Goal: Transaction & Acquisition: Purchase product/service

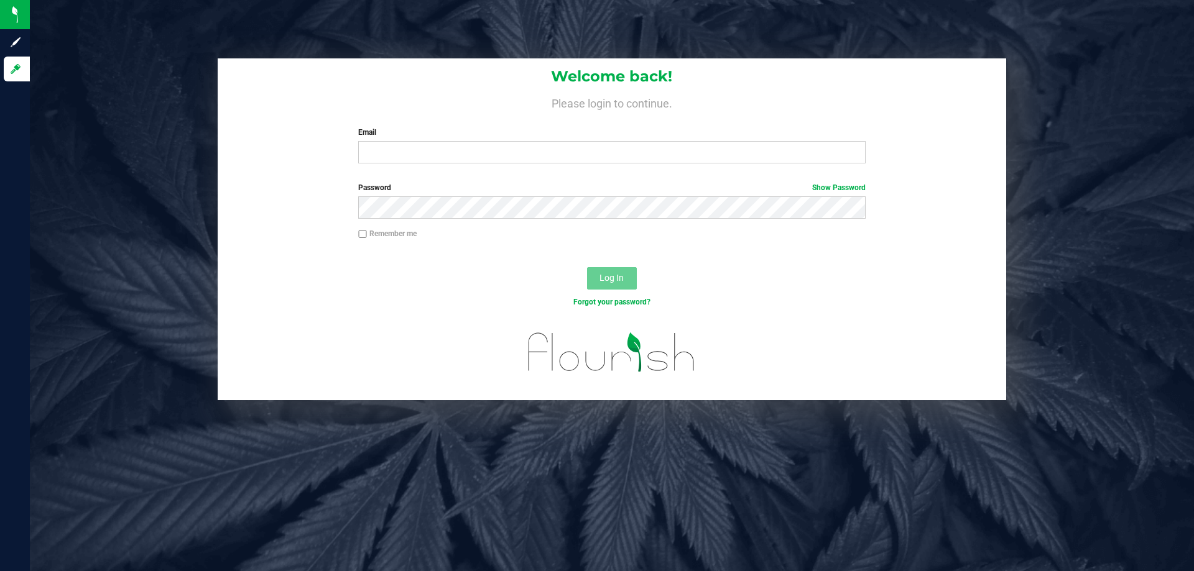
click at [542, 137] on label "Email" at bounding box center [611, 132] width 507 height 11
click at [542, 141] on input "Email" at bounding box center [611, 152] width 507 height 22
drag, startPoint x: 534, startPoint y: 144, endPoint x: 512, endPoint y: 162, distance: 27.9
click at [526, 153] on div "Email Required Please format your email correctly." at bounding box center [611, 145] width 525 height 37
click at [510, 162] on input "Email" at bounding box center [611, 152] width 507 height 22
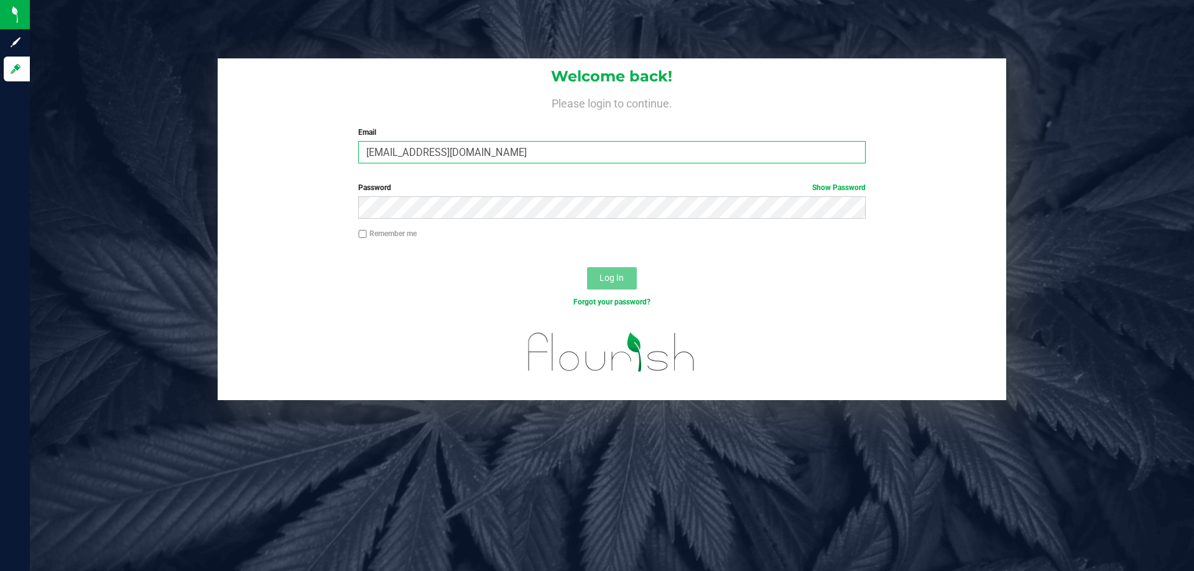
type input "edodich@liveparallel.com"
click at [587, 267] on button "Log In" at bounding box center [612, 278] width 50 height 22
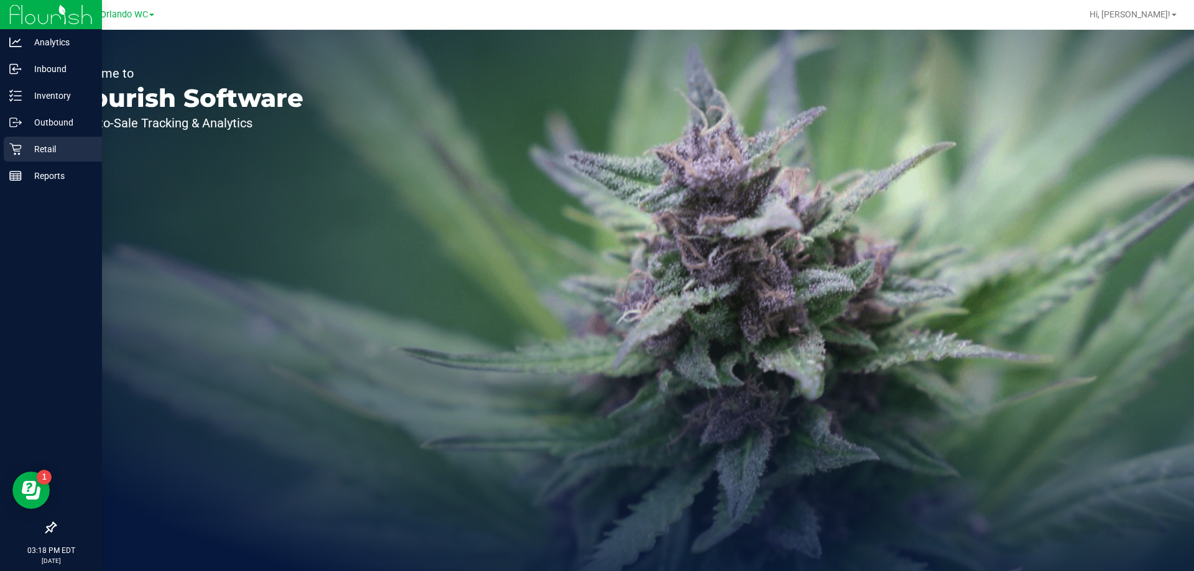
click at [40, 141] on div "Retail" at bounding box center [53, 149] width 98 height 25
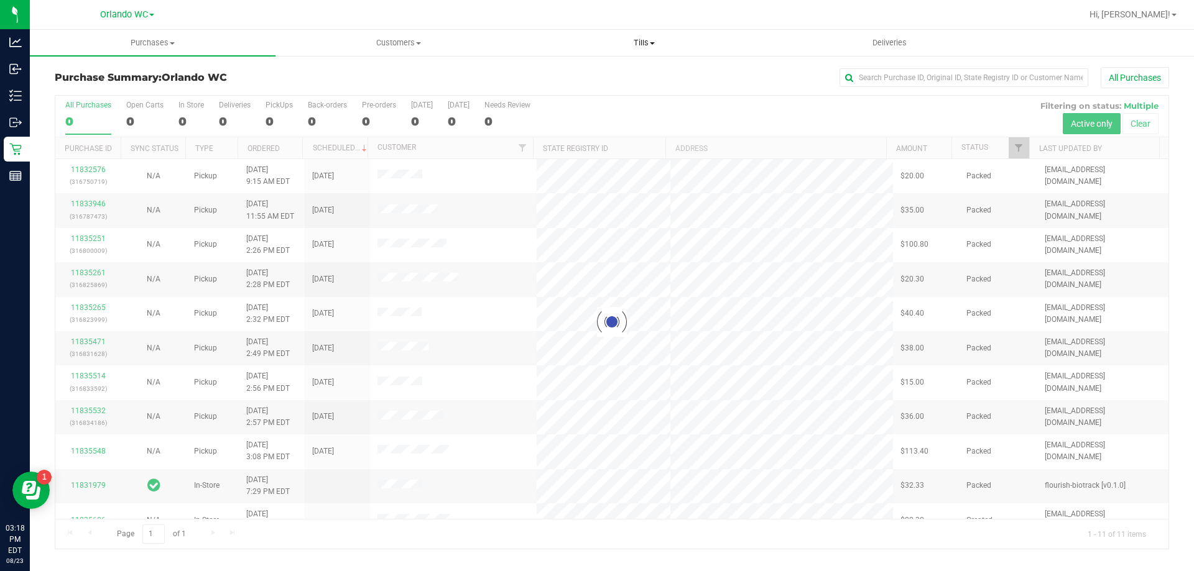
click at [644, 44] on span "Tills" at bounding box center [644, 42] width 244 height 11
click at [594, 75] on span "Manage tills" at bounding box center [563, 75] width 84 height 11
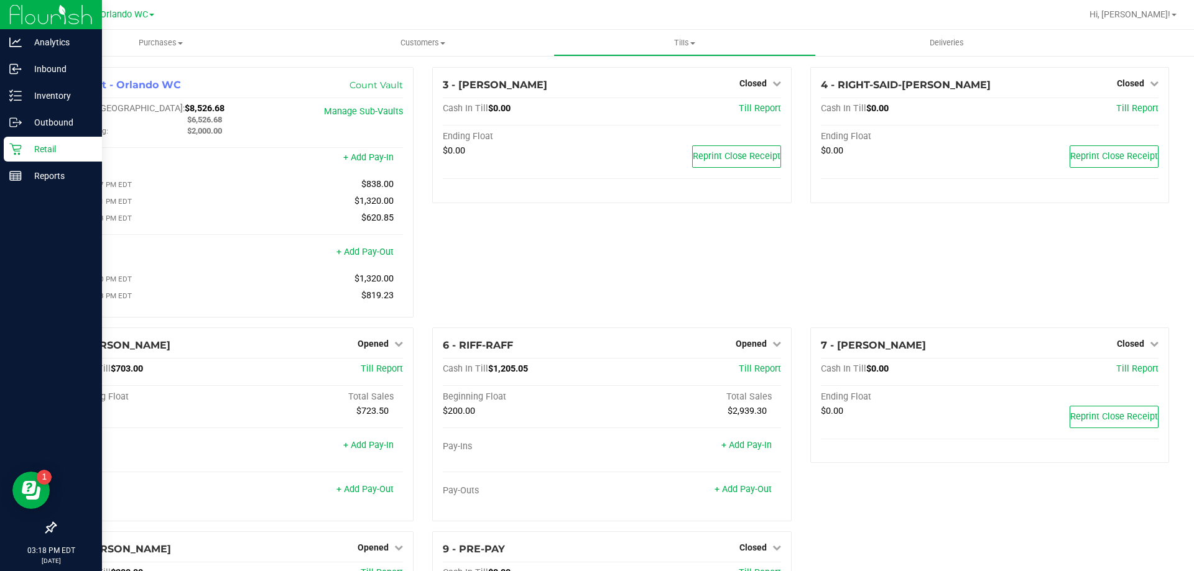
click at [0, 153] on link "Retail" at bounding box center [51, 150] width 102 height 27
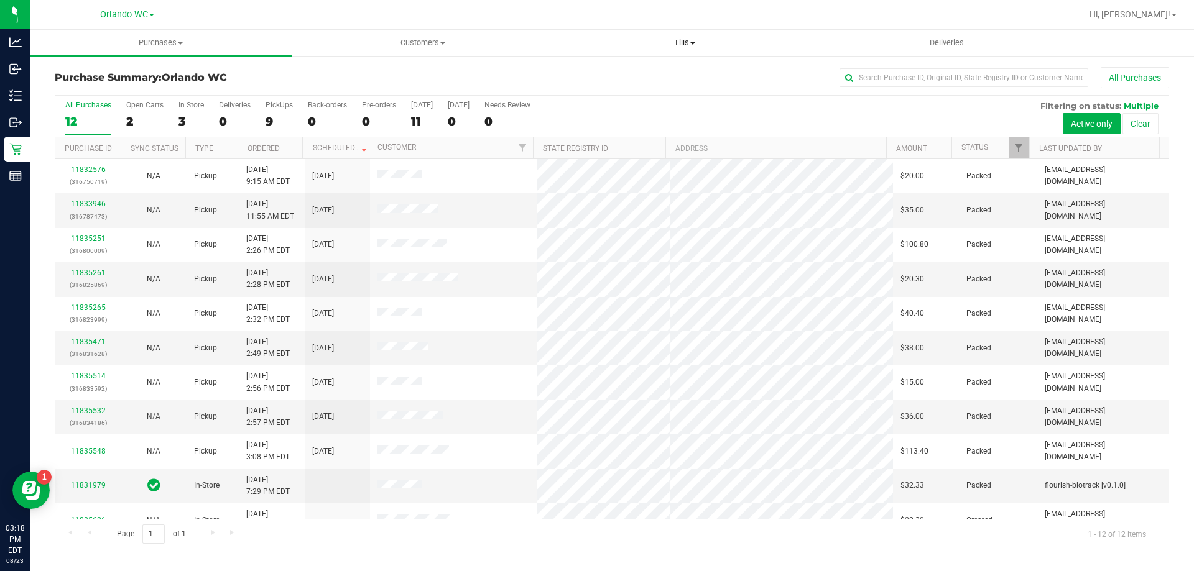
click at [682, 52] on uib-tab-heading "Tills Manage tills Reconcile e-payments" at bounding box center [684, 42] width 261 height 25
click at [912, 76] on input "text" at bounding box center [963, 77] width 249 height 19
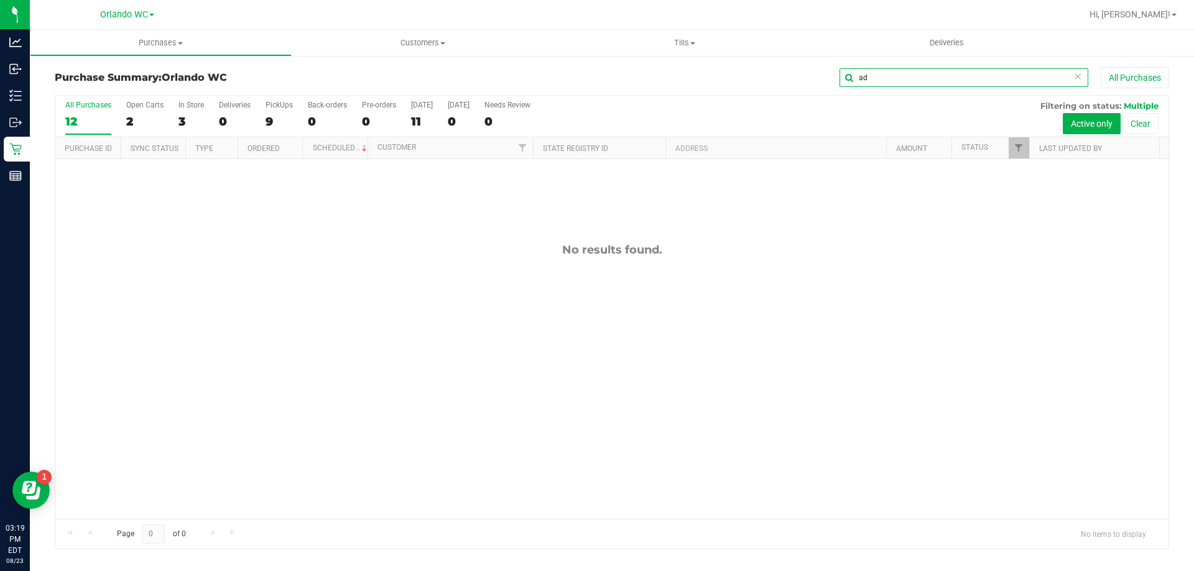
type input "a"
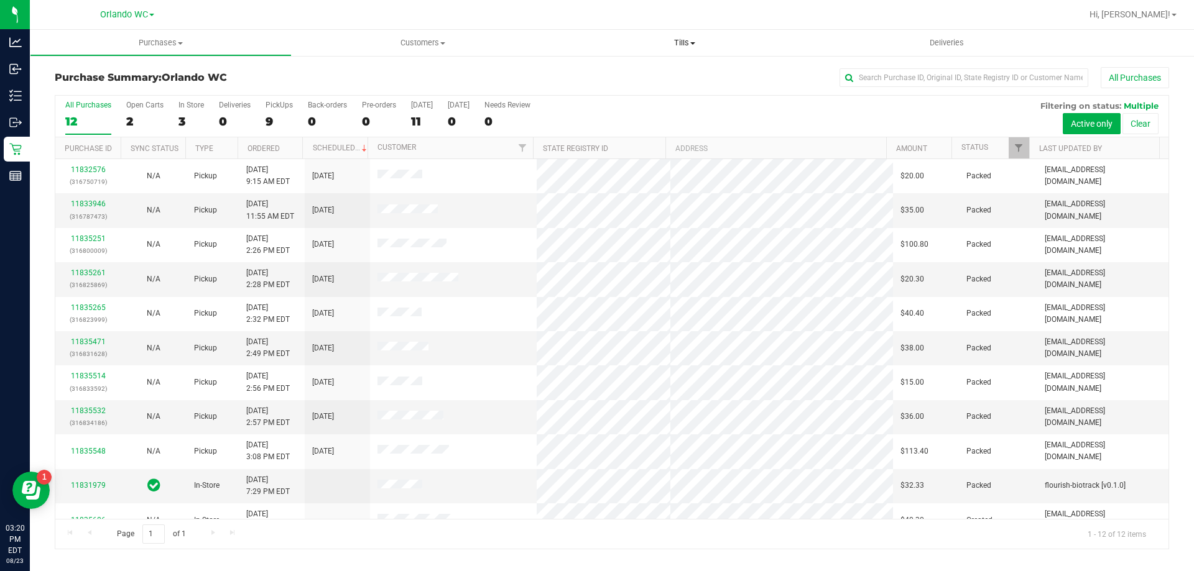
click at [672, 38] on span "Tills" at bounding box center [684, 42] width 262 height 11
click at [632, 71] on span "Manage tills" at bounding box center [595, 75] width 84 height 11
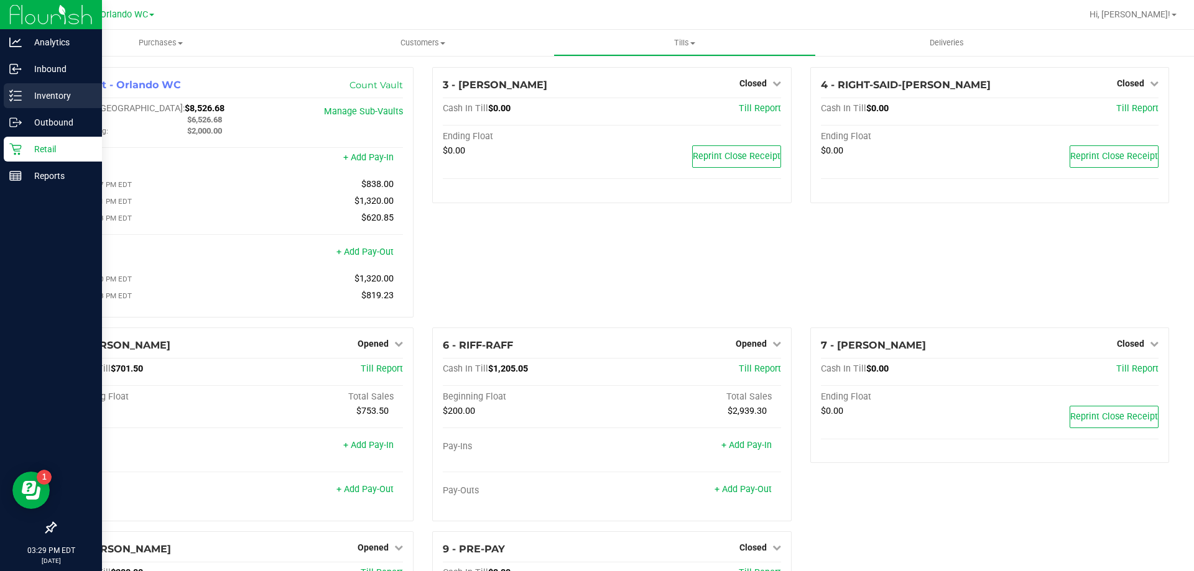
click at [33, 101] on p "Inventory" at bounding box center [59, 95] width 75 height 15
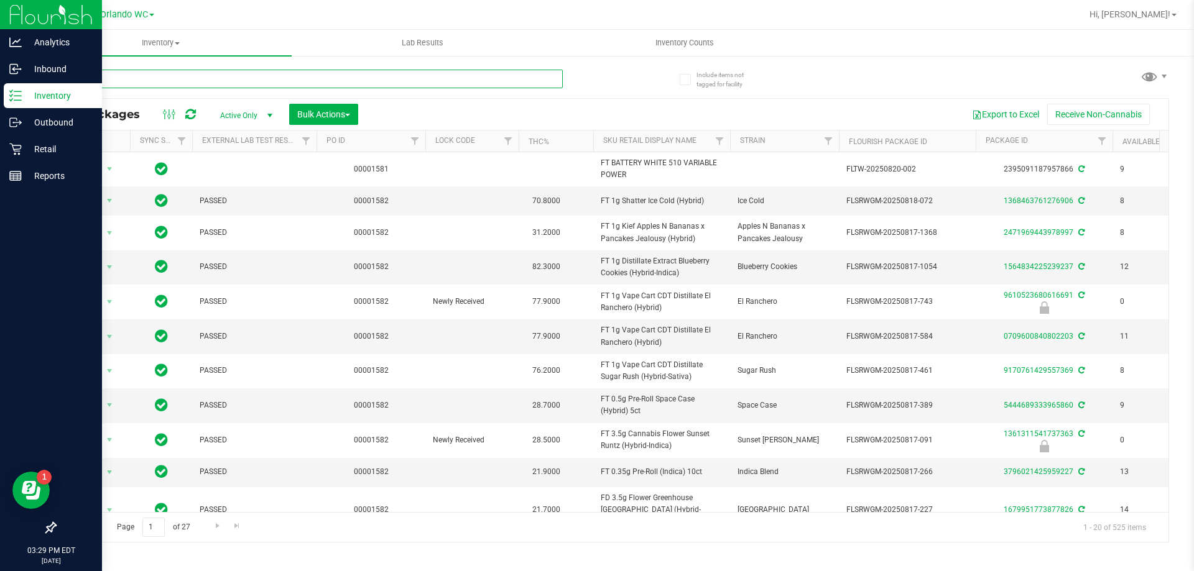
click at [193, 76] on input "text" at bounding box center [309, 79] width 508 height 19
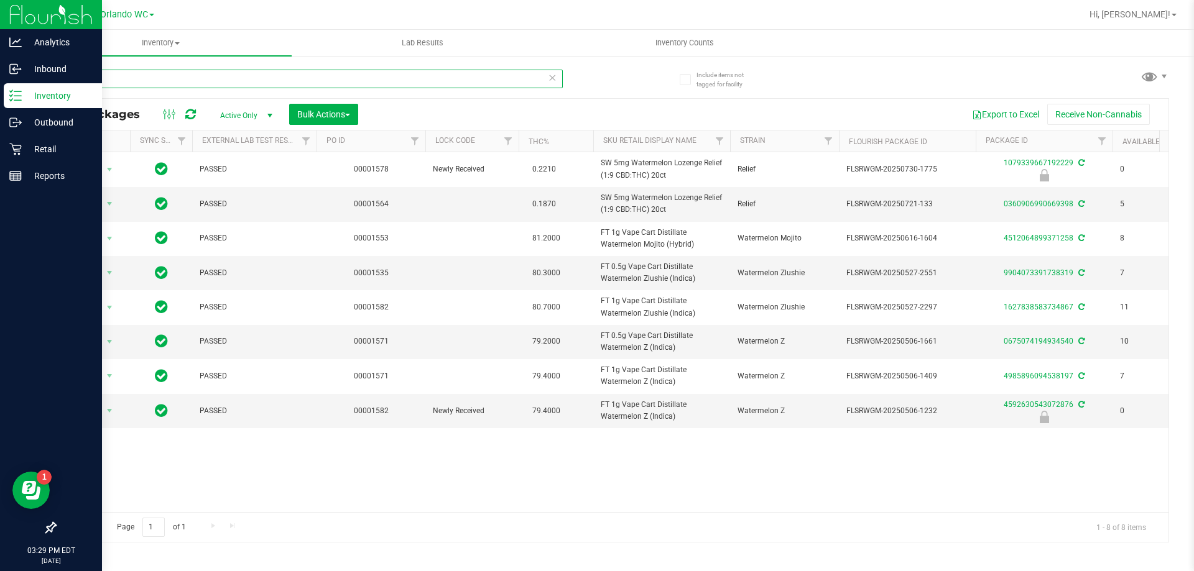
type input "waterm"
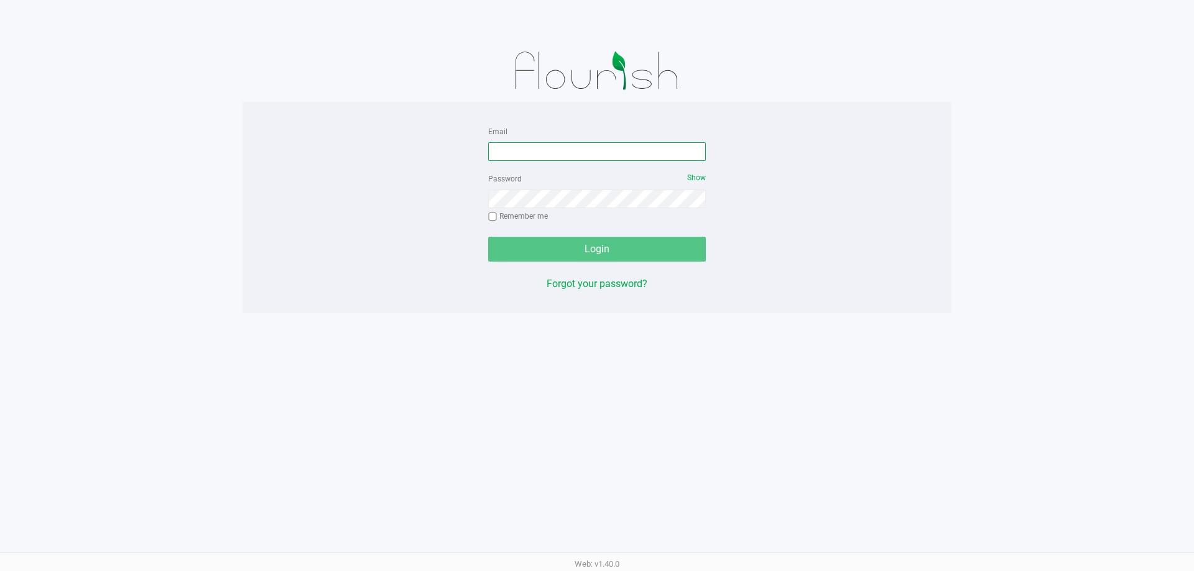
click at [581, 160] on input "Email" at bounding box center [597, 151] width 218 height 19
type input "[EMAIL_ADDRESS][DOMAIN_NAME]"
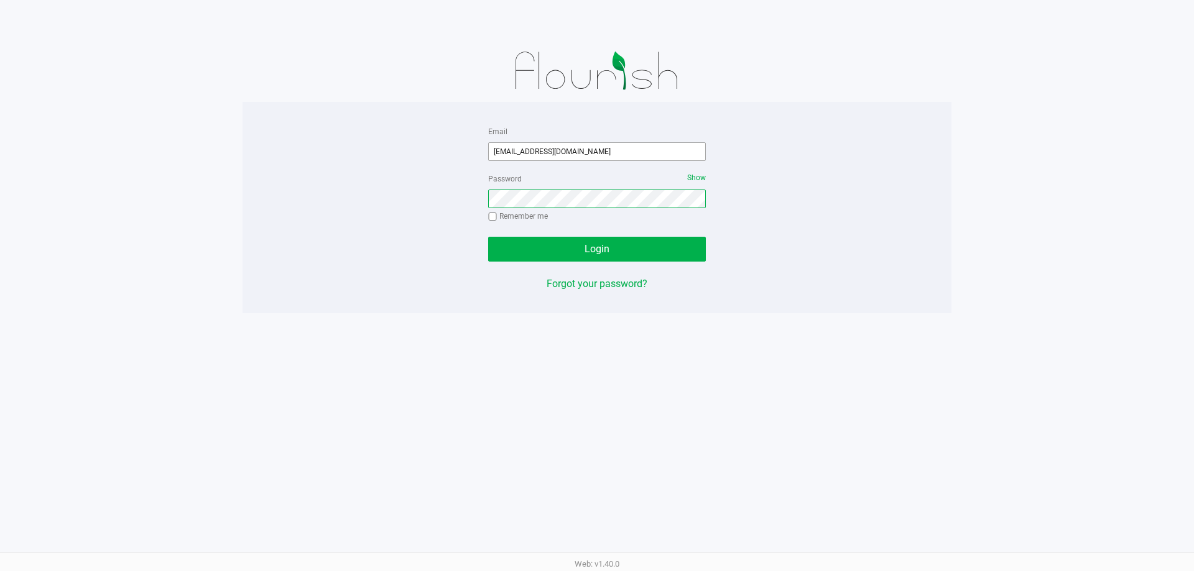
click at [488, 237] on button "Login" at bounding box center [597, 249] width 218 height 25
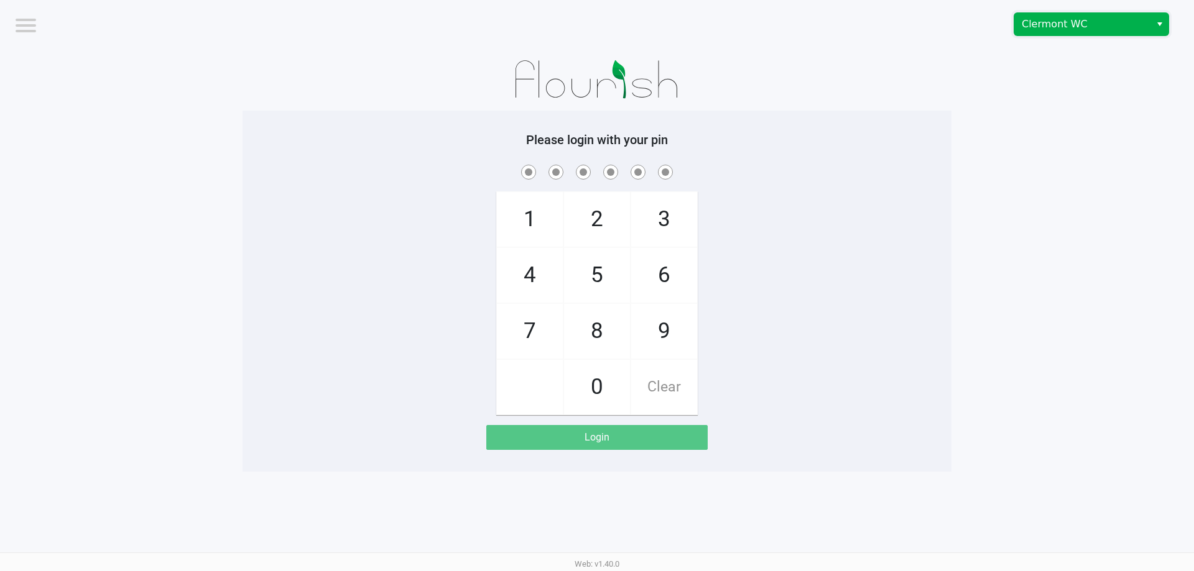
click at [1128, 14] on span "Clermont WC" at bounding box center [1082, 24] width 136 height 22
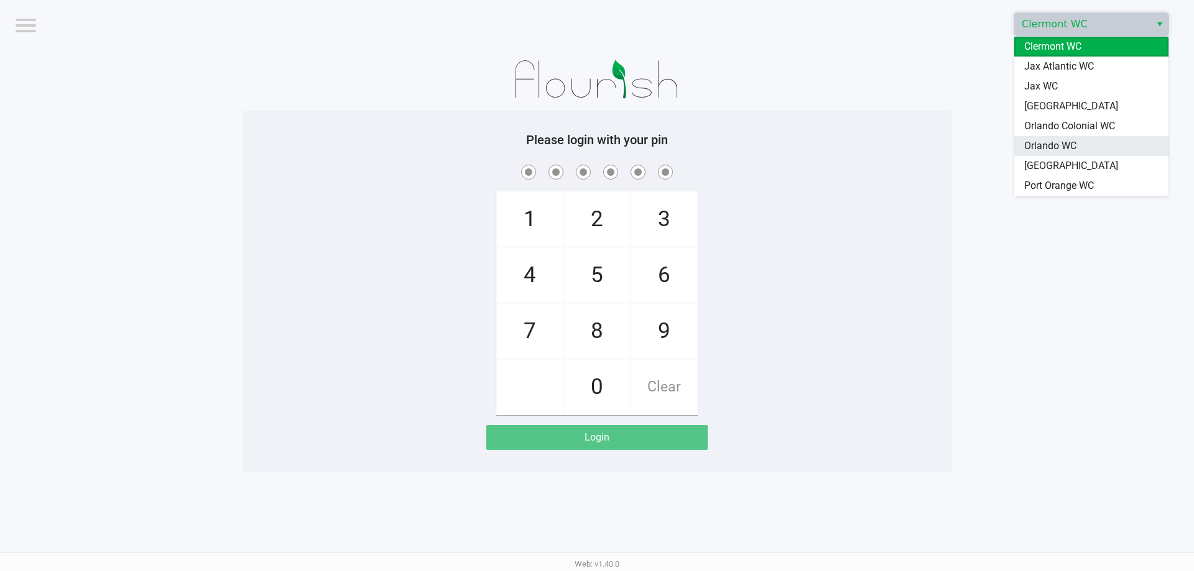
click at [1056, 137] on li "Orlando WC" at bounding box center [1091, 146] width 154 height 20
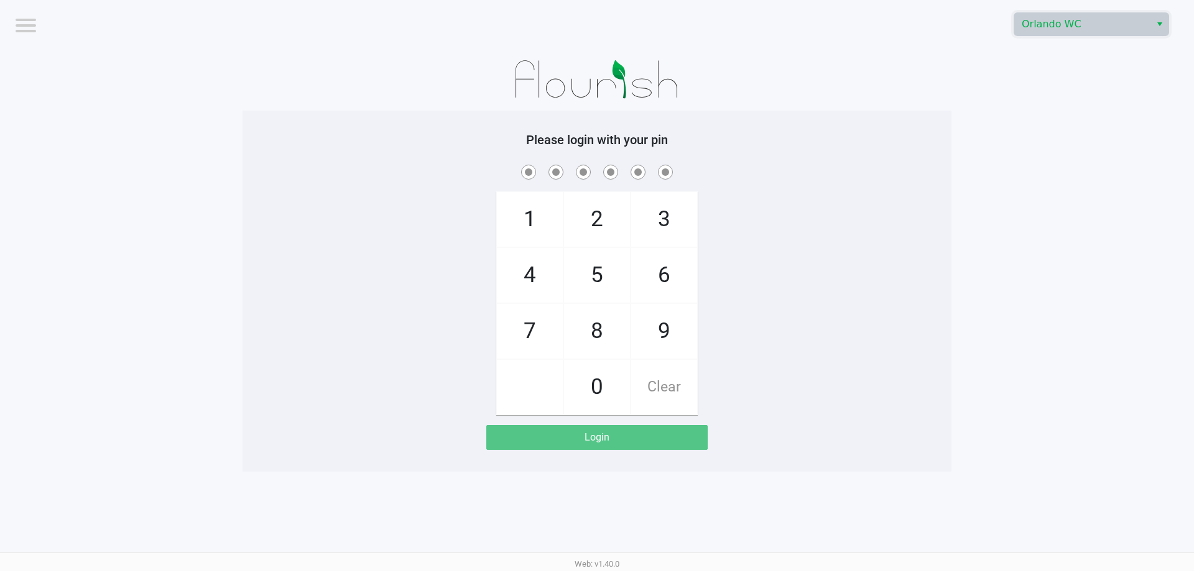
click at [999, 137] on app-pos-login-wrapper "Logout Orlando WC Please login with your pin 1 4 7 2 5 8 0 3 6 9 Clear Login" at bounding box center [597, 236] width 1194 height 472
checkbox input "true"
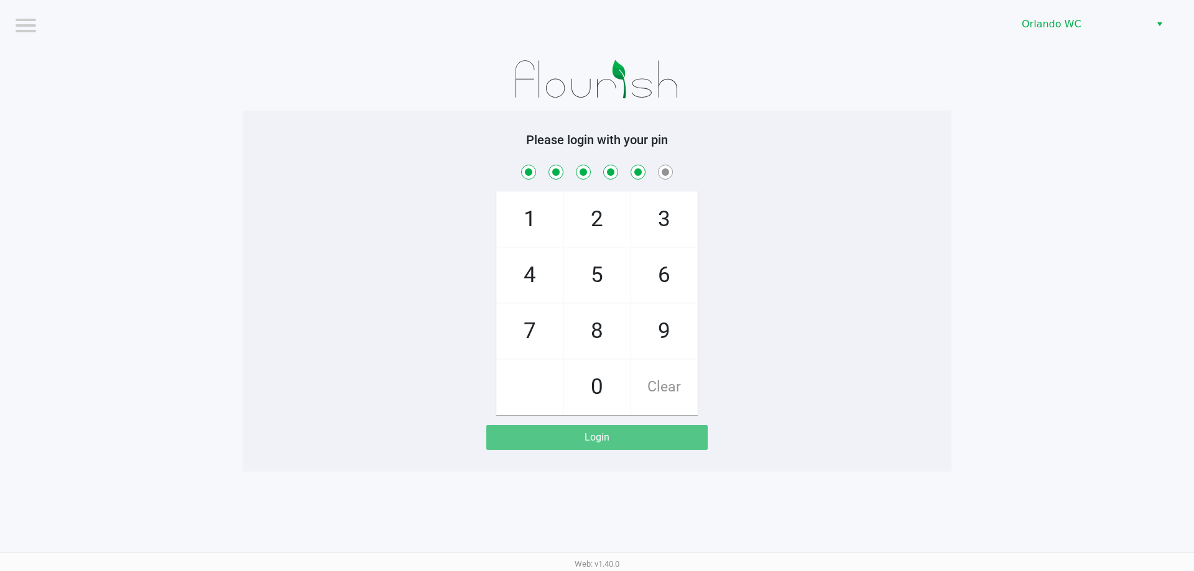
checkbox input "true"
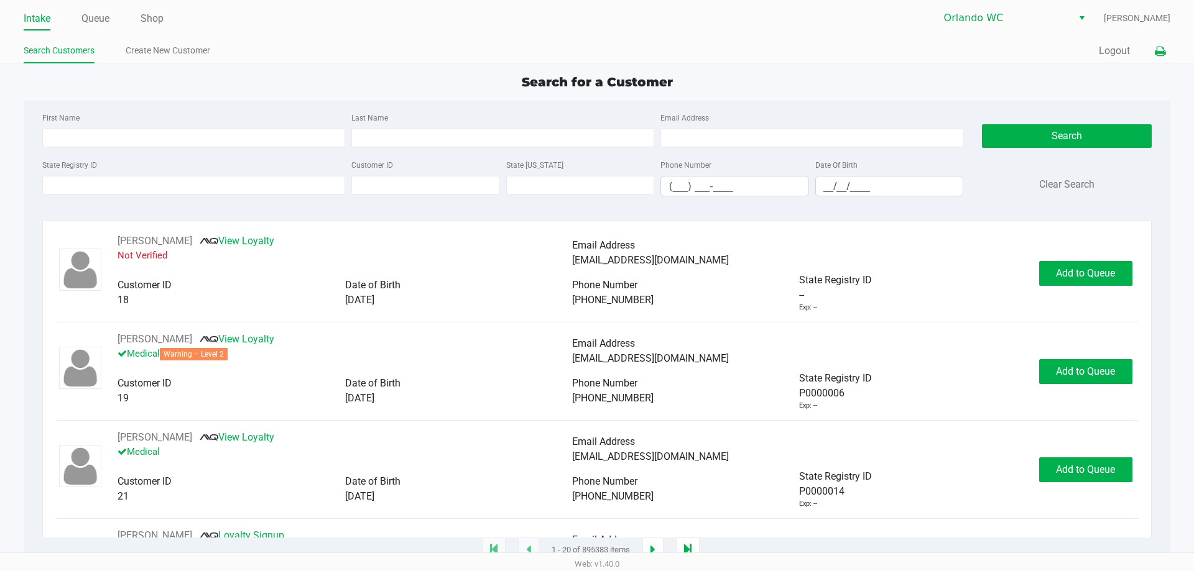
click at [1151, 48] on button at bounding box center [1160, 51] width 21 height 23
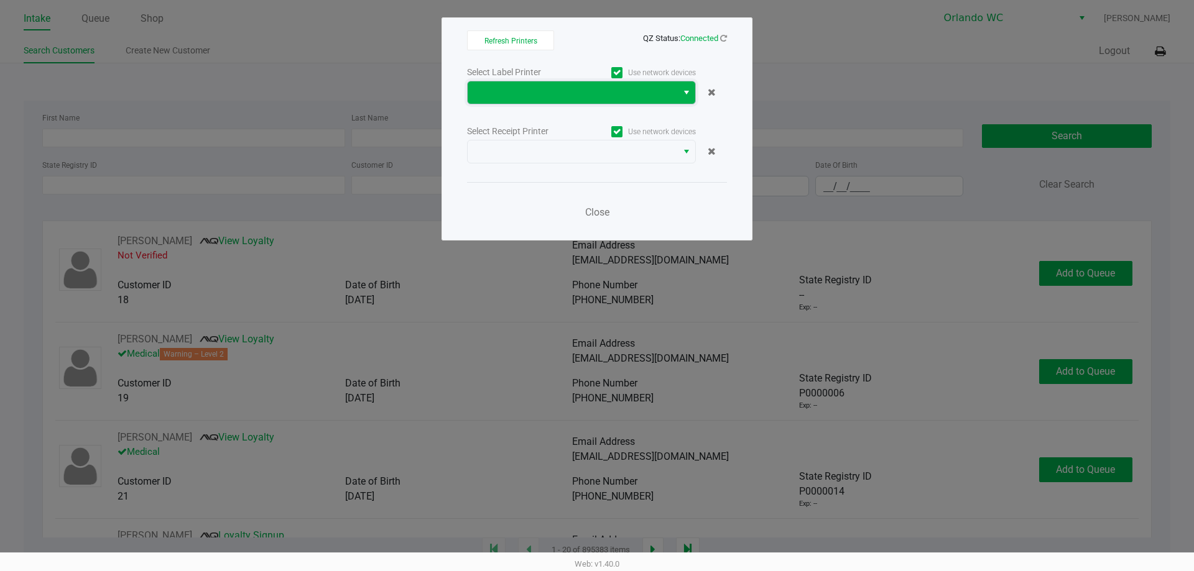
click at [527, 100] on span at bounding box center [573, 92] width 210 height 22
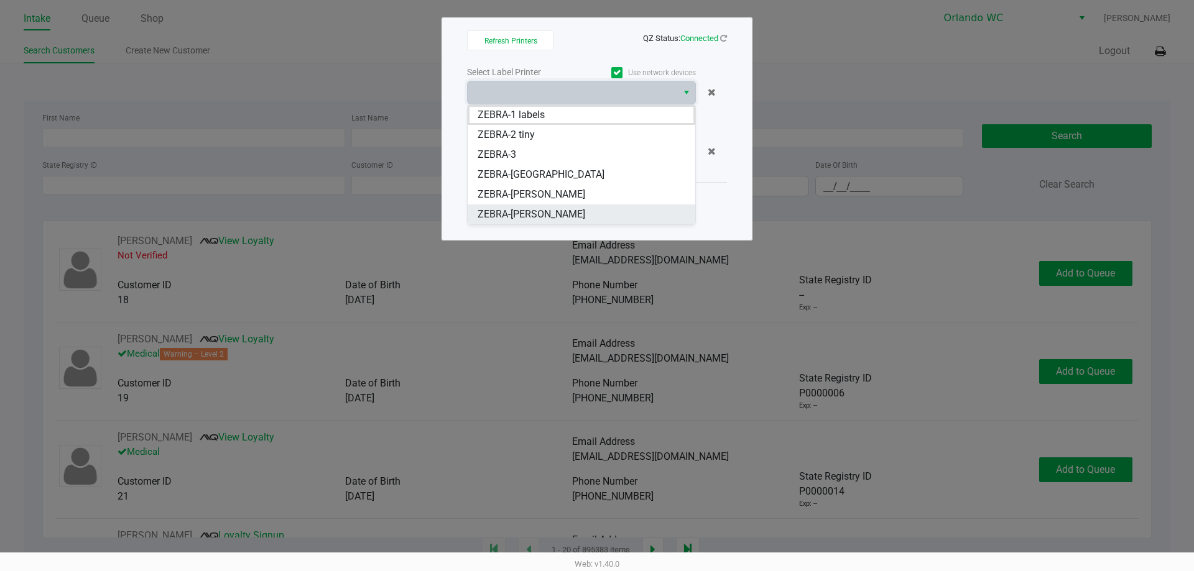
click at [533, 215] on span "ZEBRA-TYWIN-LANNISTER" at bounding box center [532, 214] width 108 height 15
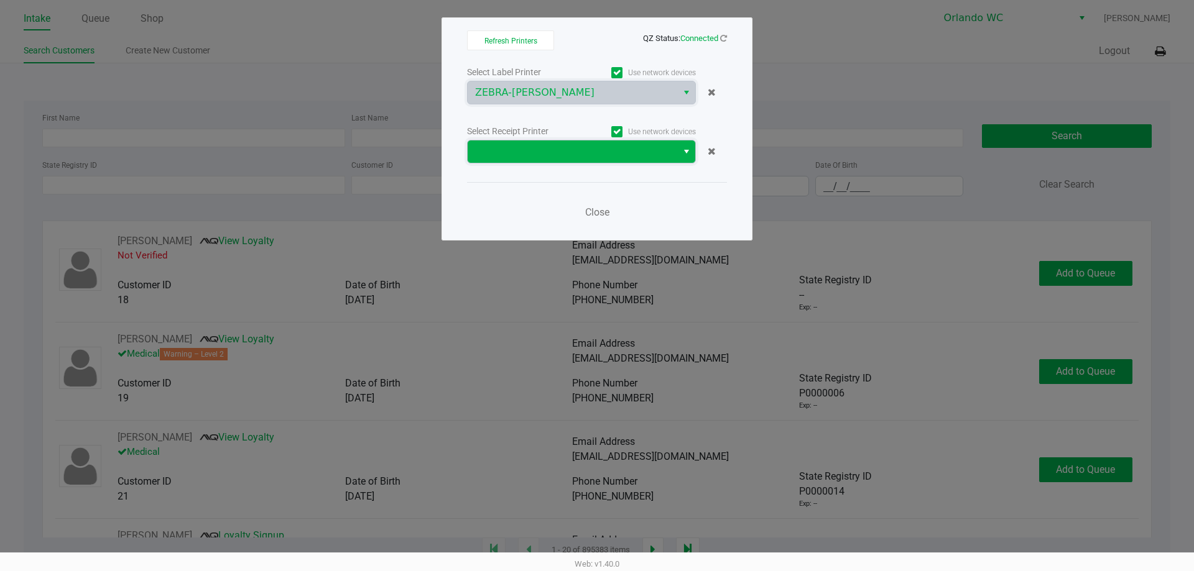
click at [533, 155] on span at bounding box center [572, 151] width 195 height 15
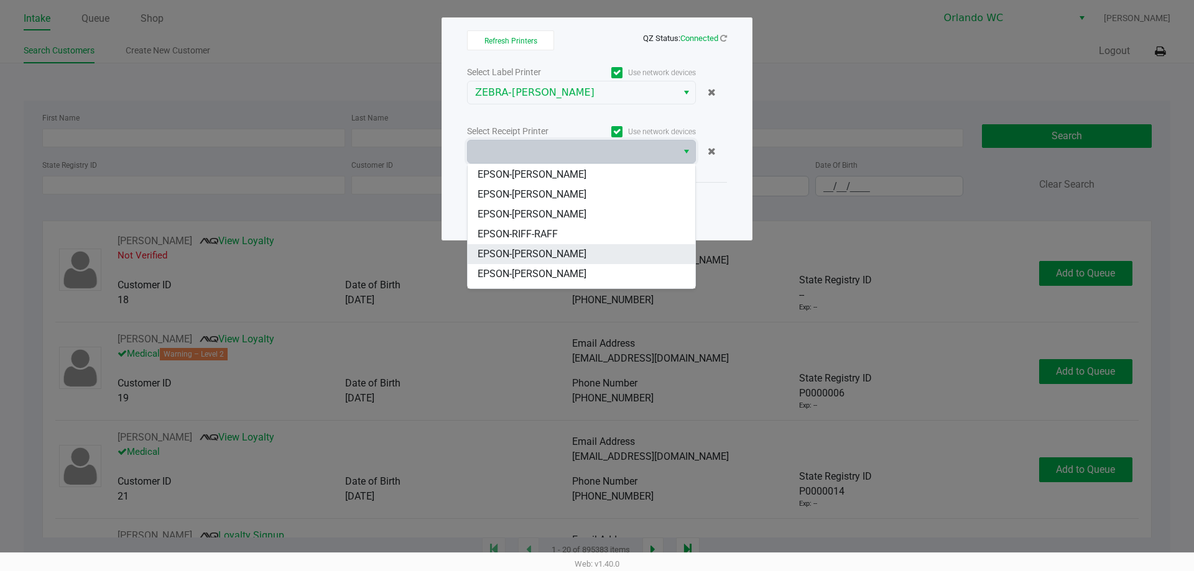
scroll to position [55, 0]
click at [517, 257] on span "EPSON-TYWIN-LANNISTER" at bounding box center [532, 258] width 109 height 15
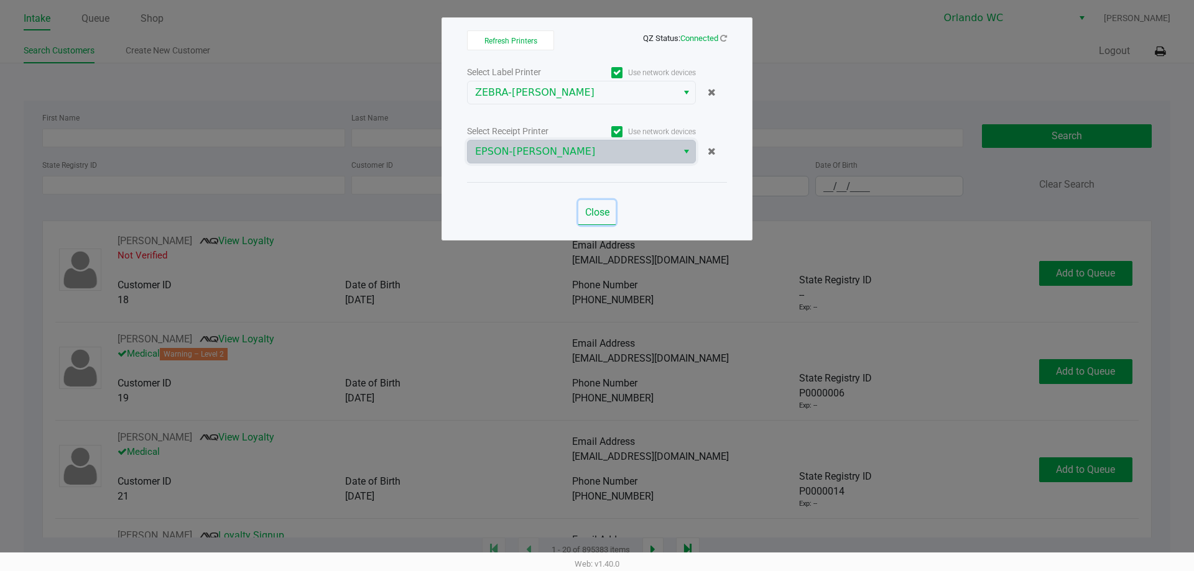
click at [598, 220] on button "Close" at bounding box center [596, 212] width 37 height 25
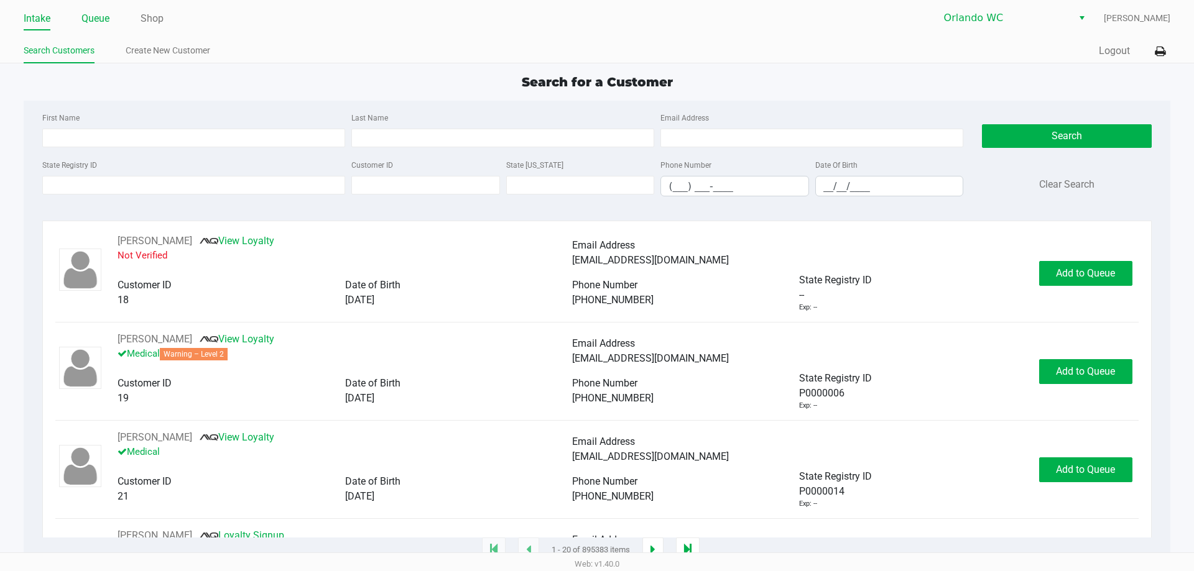
click at [84, 17] on link "Queue" at bounding box center [95, 18] width 28 height 17
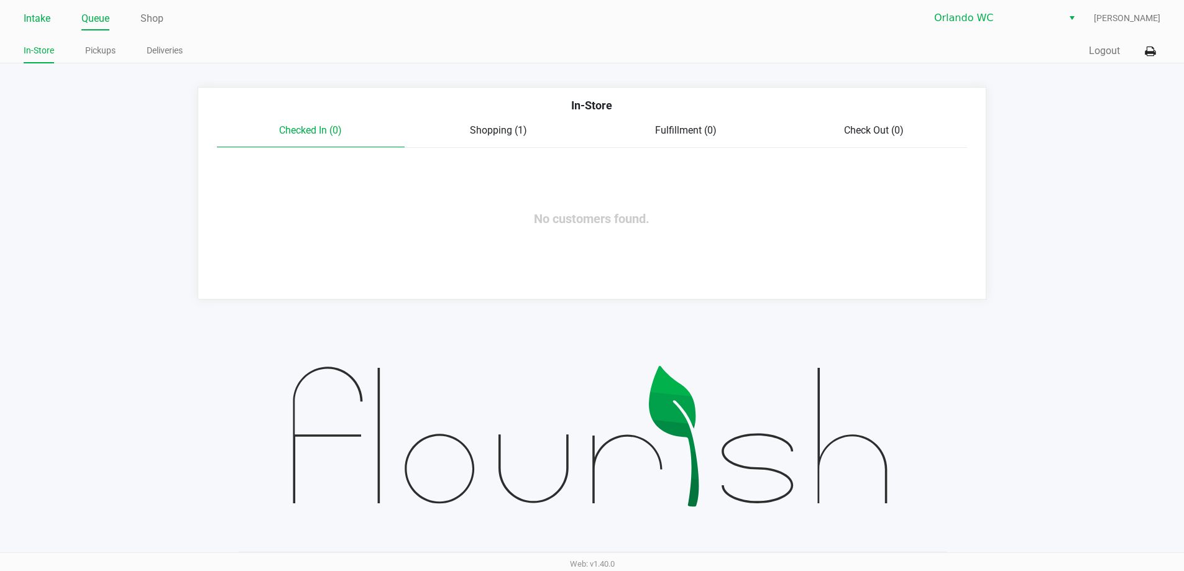
click at [27, 9] on li "Intake" at bounding box center [37, 20] width 27 height 22
click at [29, 16] on link "Intake" at bounding box center [37, 18] width 27 height 17
click at [29, 10] on link "Intake" at bounding box center [37, 18] width 27 height 17
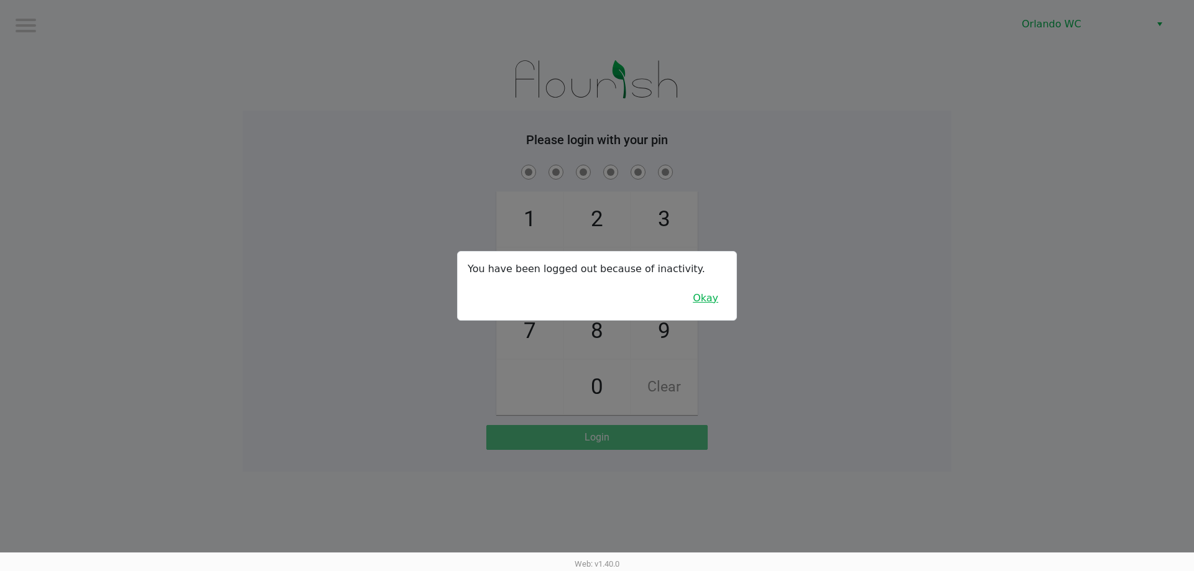
click at [711, 288] on button "Okay" at bounding box center [706, 299] width 42 height 24
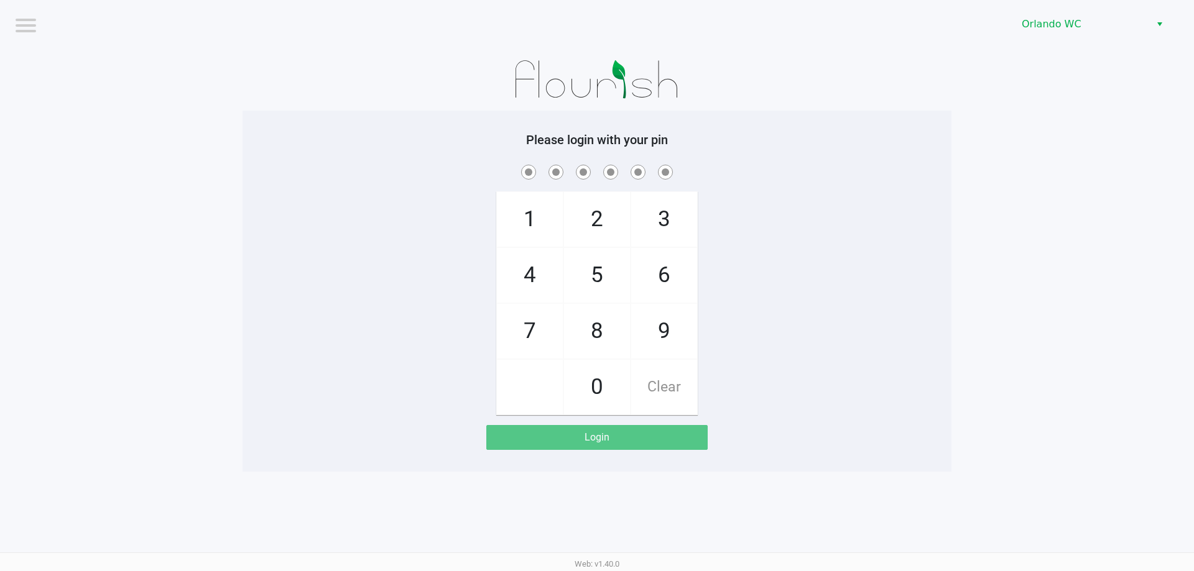
drag, startPoint x: 711, startPoint y: 288, endPoint x: 696, endPoint y: 238, distance: 51.8
click at [711, 287] on div "1 4 7 2 5 8 0 3 6 9 Clear" at bounding box center [596, 288] width 709 height 253
click at [855, 211] on div "1 4 7 2 5 8 0 3 6 9 Clear" at bounding box center [596, 288] width 709 height 253
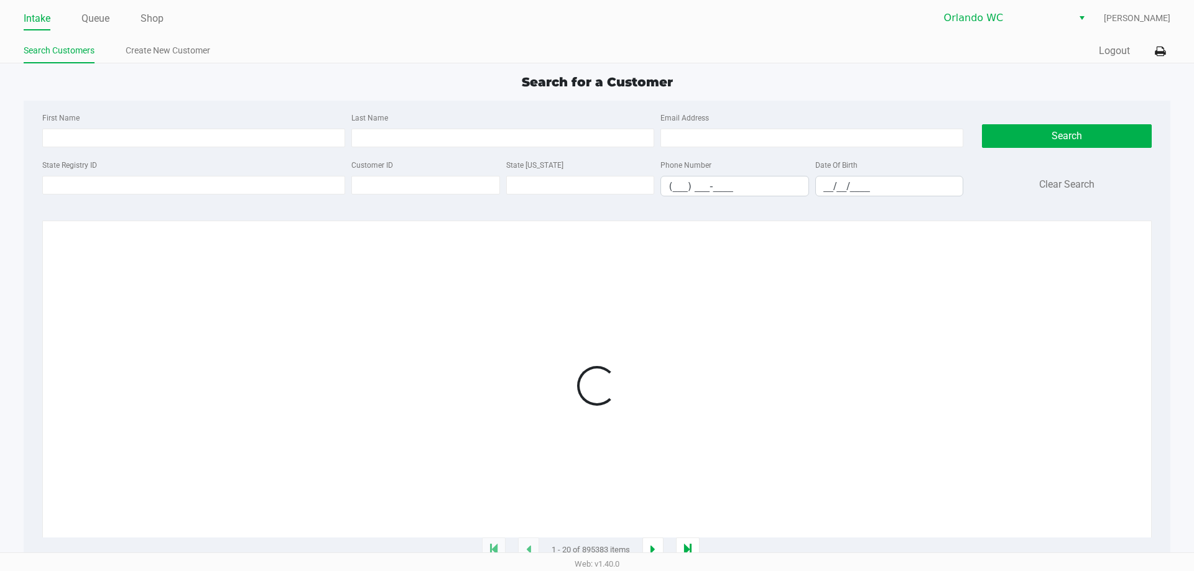
click at [855, 211] on div "First Name Last Name Email Address State Registry ID Customer ID State ID Phone…" at bounding box center [596, 158] width 1127 height 115
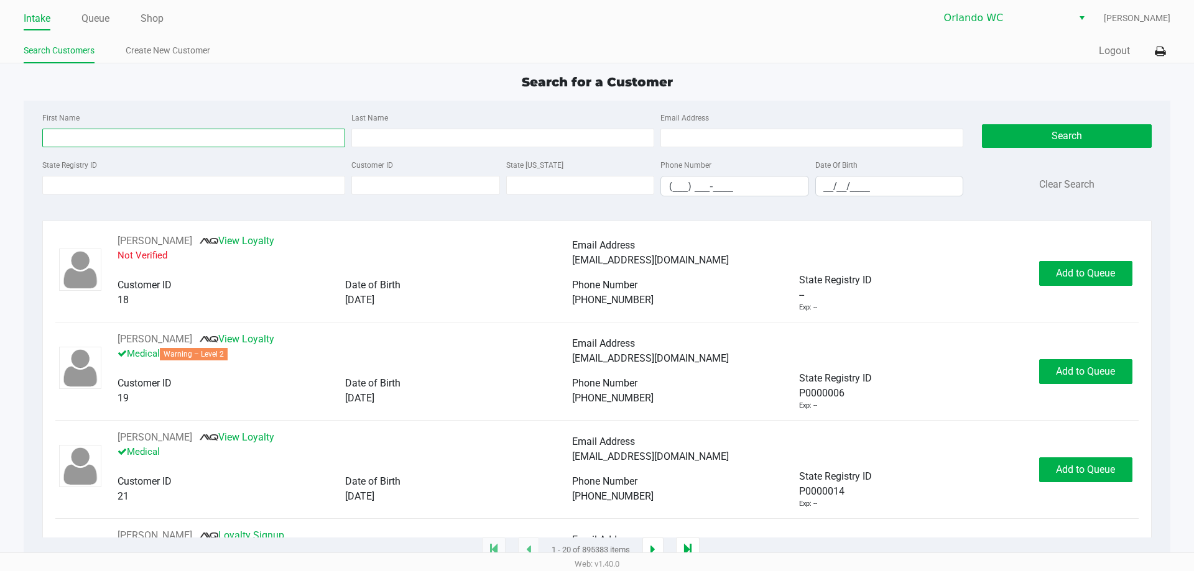
click at [122, 135] on input "First Name" at bounding box center [193, 138] width 303 height 19
type input "stephen"
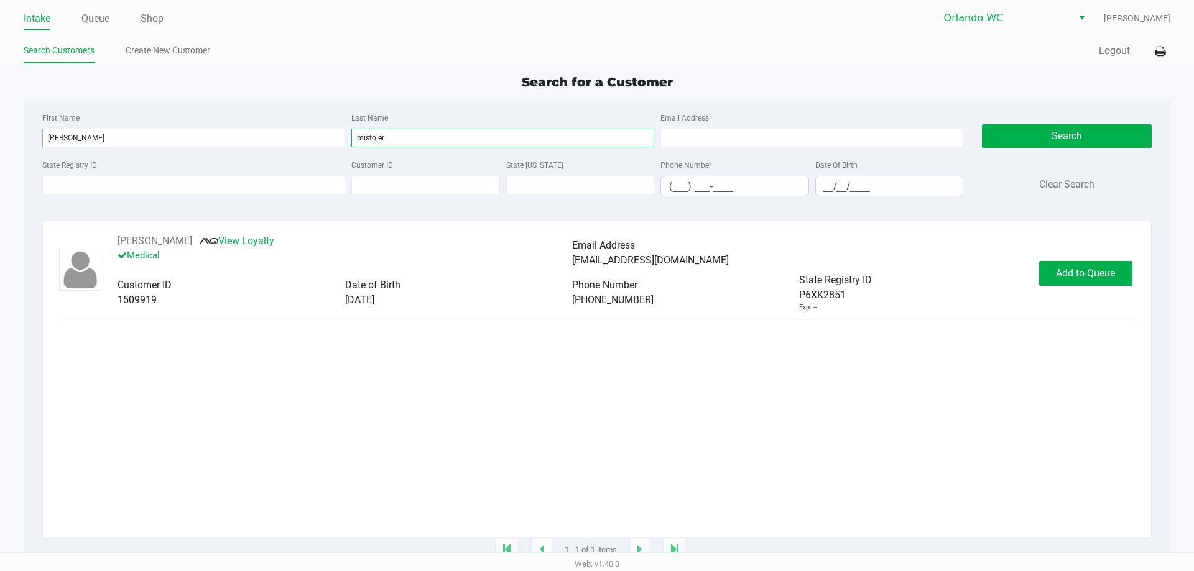
type input "mistoler"
click at [1063, 282] on button "Add to Queue" at bounding box center [1085, 273] width 93 height 25
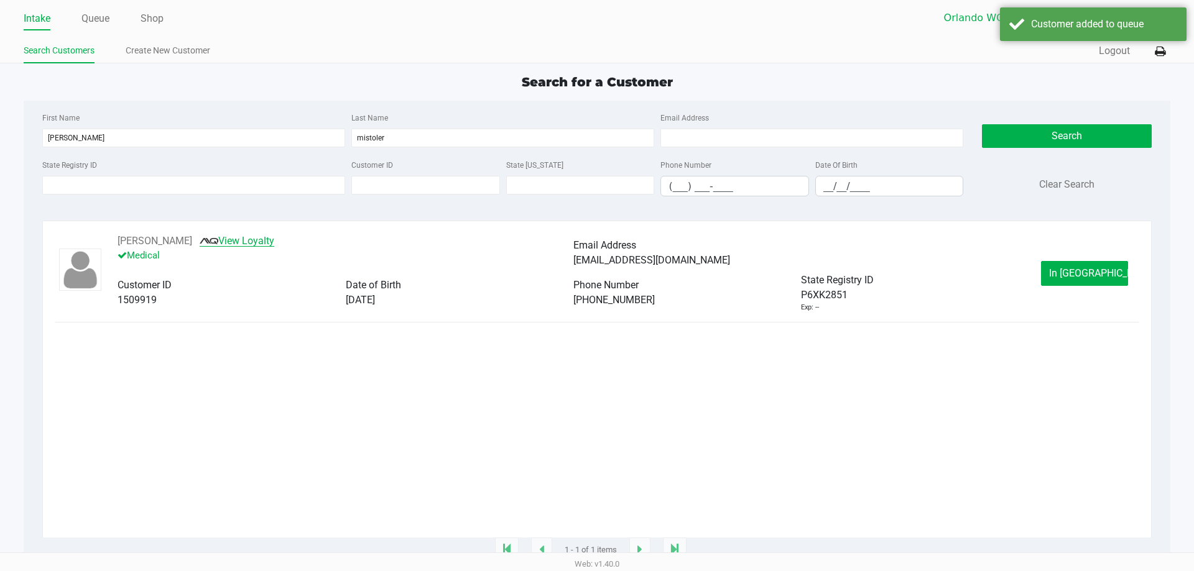
click at [256, 240] on link "View Loyalty" at bounding box center [237, 241] width 75 height 12
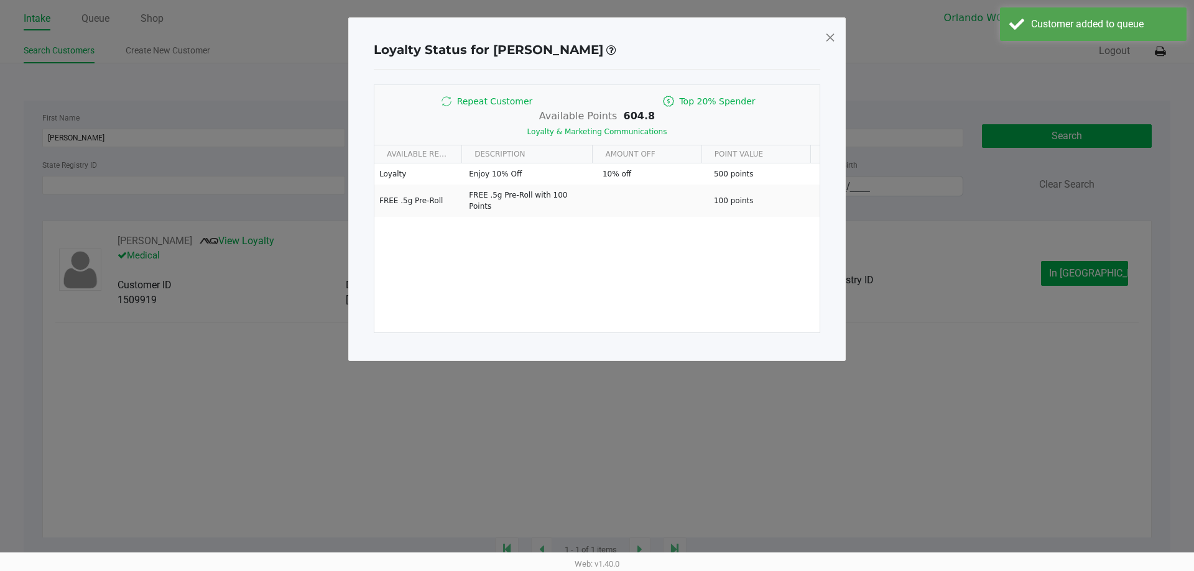
click at [831, 32] on span at bounding box center [829, 37] width 11 height 20
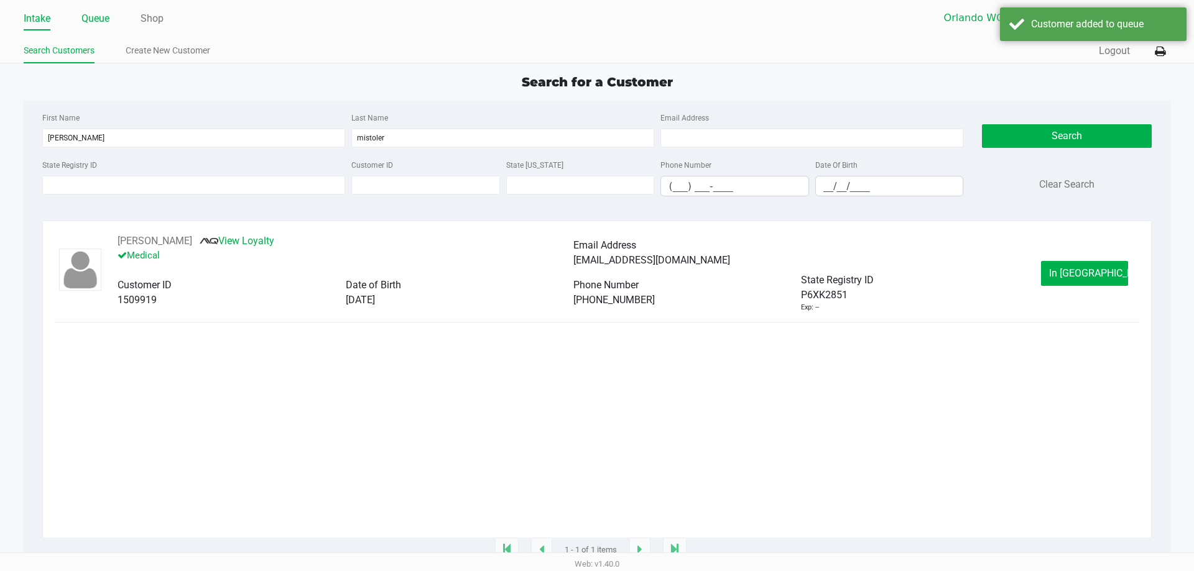
click at [106, 24] on link "Queue" at bounding box center [95, 18] width 28 height 17
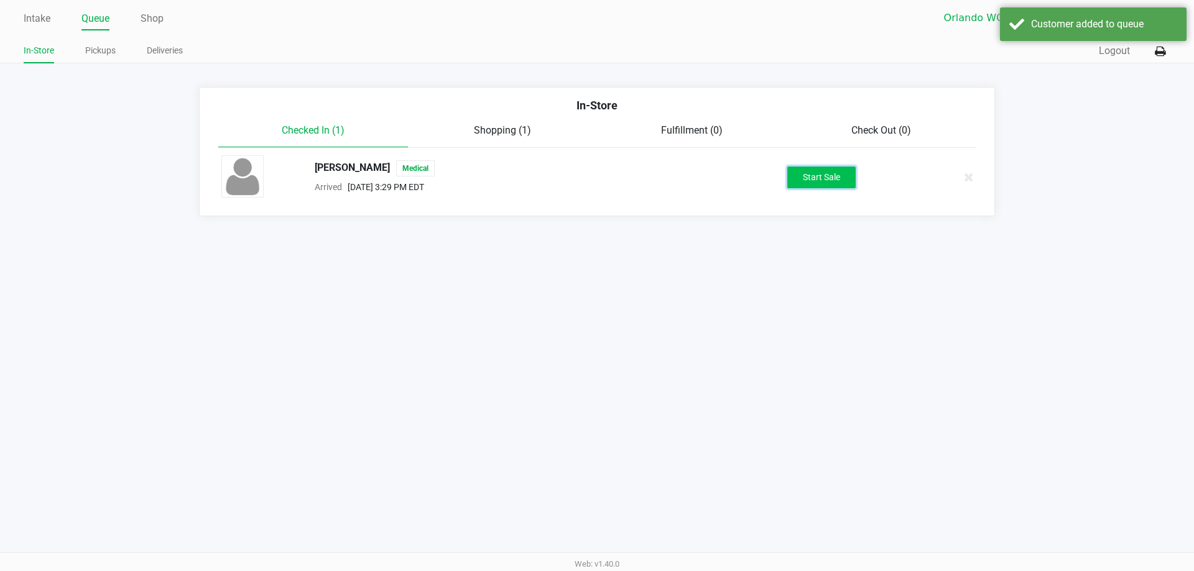
click at [808, 180] on button "Start Sale" at bounding box center [821, 178] width 68 height 22
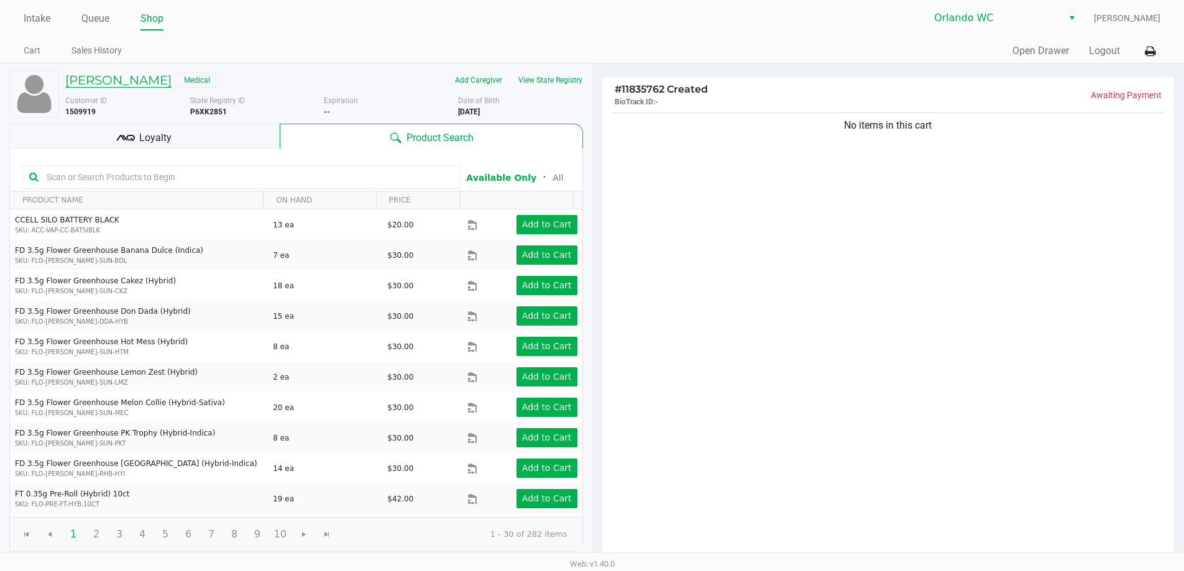
click at [111, 81] on h5 "STEPHEN MISTOLER" at bounding box center [118, 80] width 106 height 15
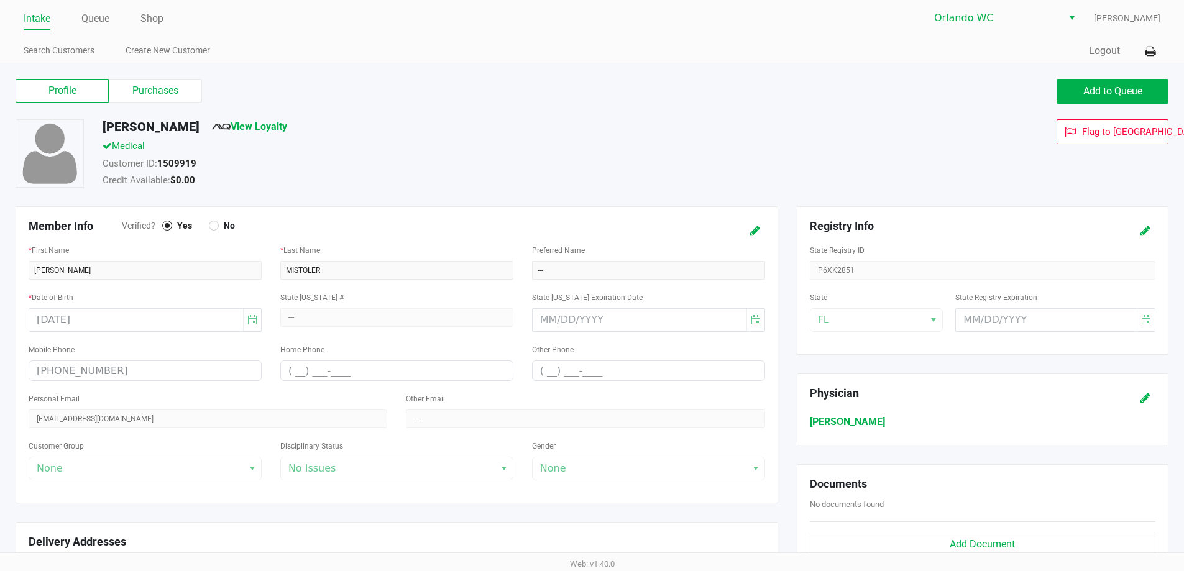
click at [176, 96] on label "Purchases" at bounding box center [155, 91] width 93 height 24
click at [0, 0] on 1 "Purchases" at bounding box center [0, 0] width 0 height 0
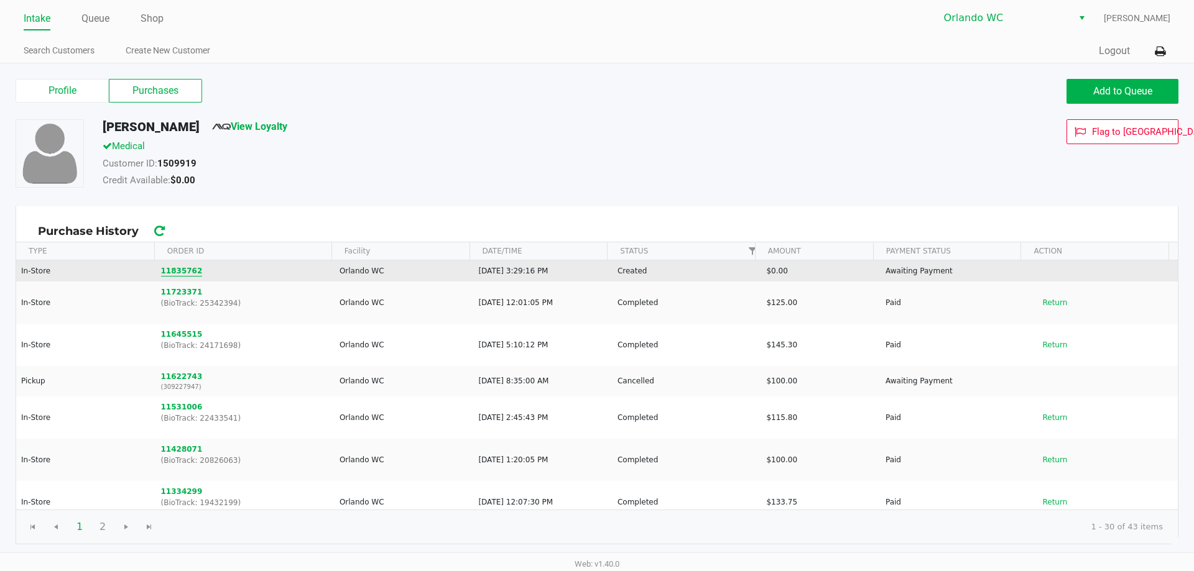
click at [176, 275] on button "11835762" at bounding box center [182, 270] width 42 height 11
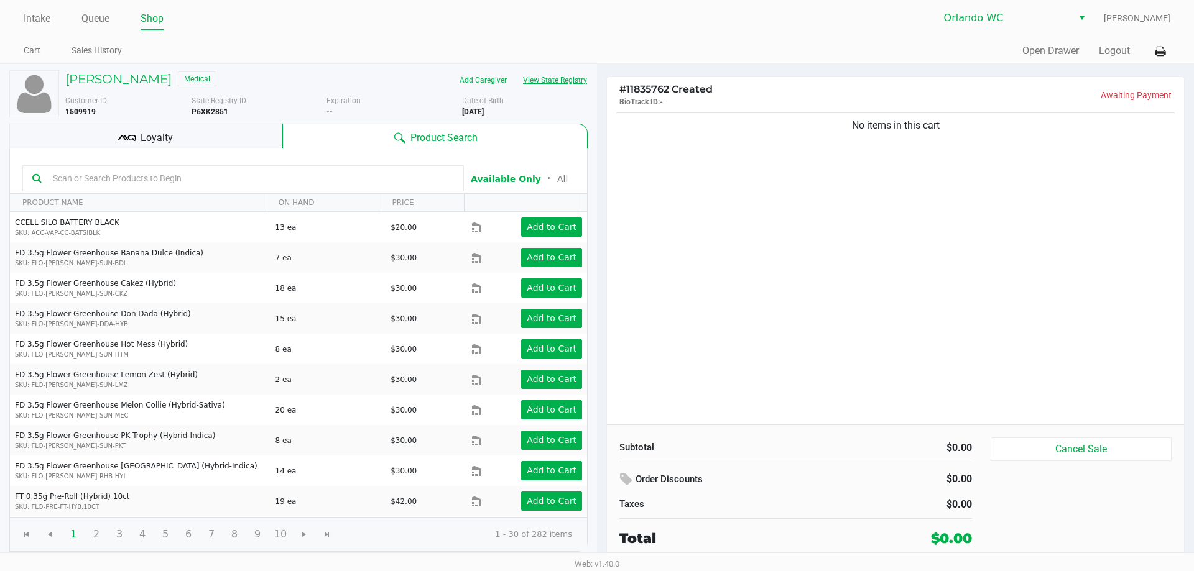
click at [537, 73] on button "View State Registry" at bounding box center [551, 80] width 73 height 20
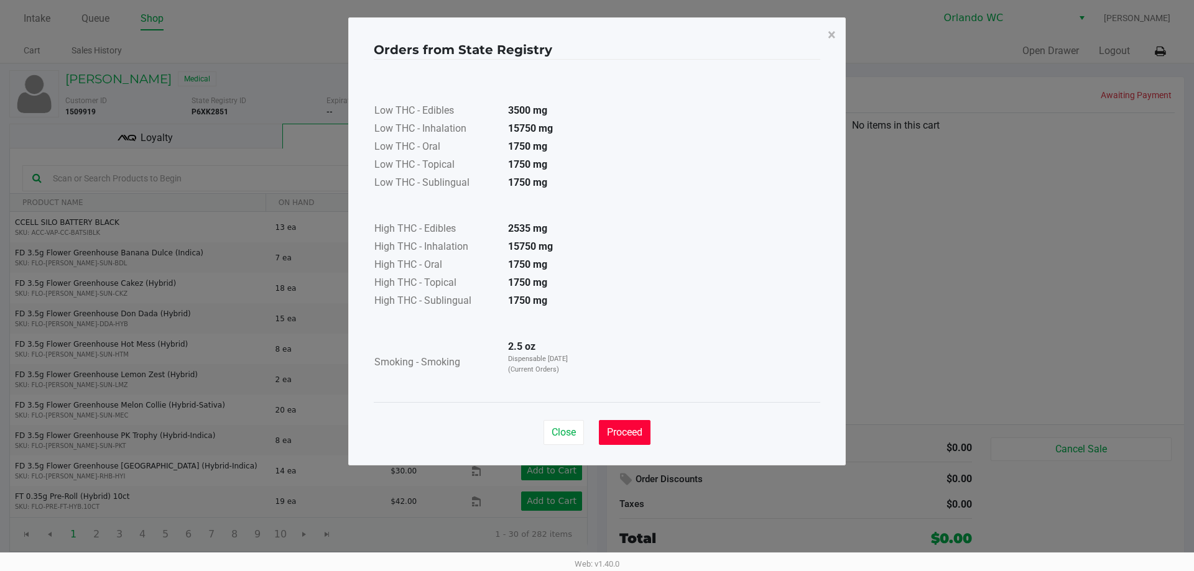
click at [647, 438] on button "Proceed" at bounding box center [625, 432] width 52 height 25
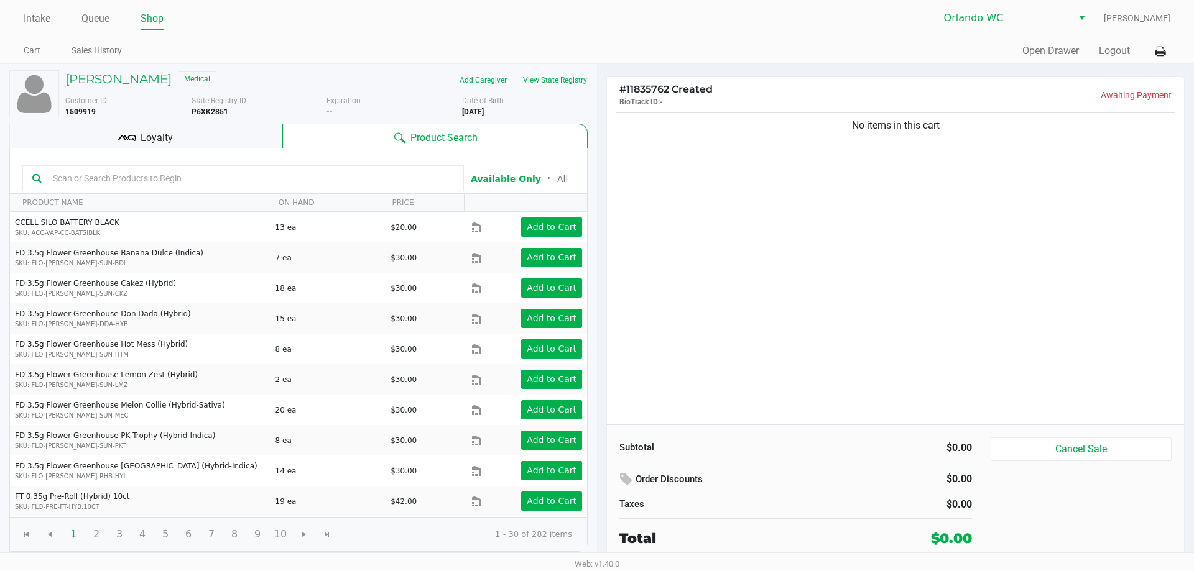
click at [175, 173] on input "text" at bounding box center [251, 178] width 406 height 19
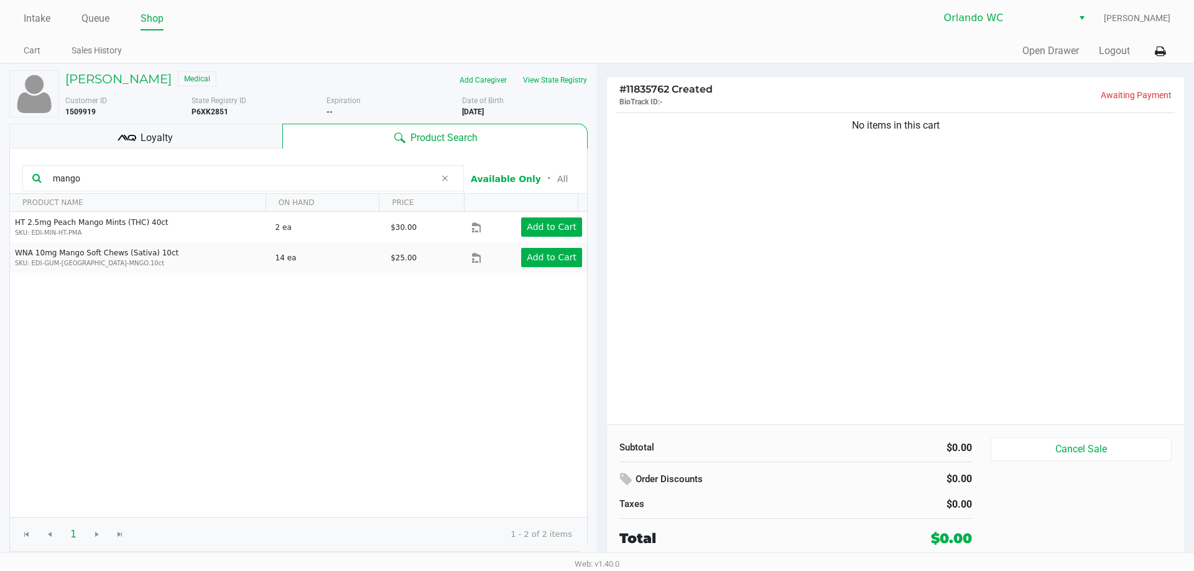
click at [550, 274] on div "HT 2.5mg Peach Mango Mints (THC) 40ct SKU: EDI-MIN-HT-PMA 2 ea $30.00 Add to Ca…" at bounding box center [298, 364] width 577 height 305
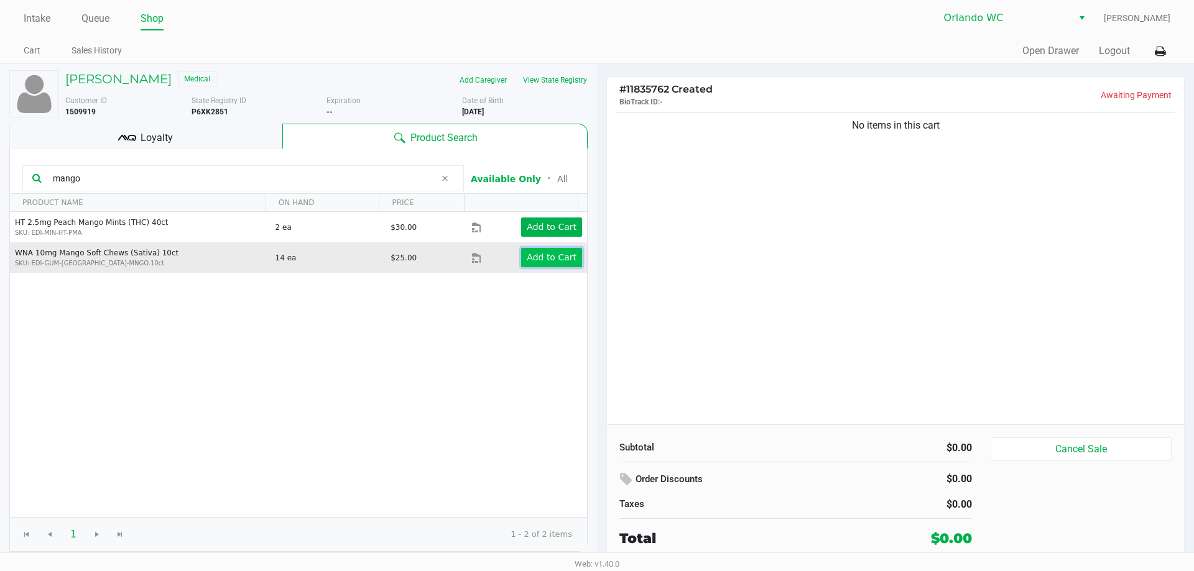
click at [550, 257] on app-button-loader "Add to Cart" at bounding box center [552, 257] width 50 height 10
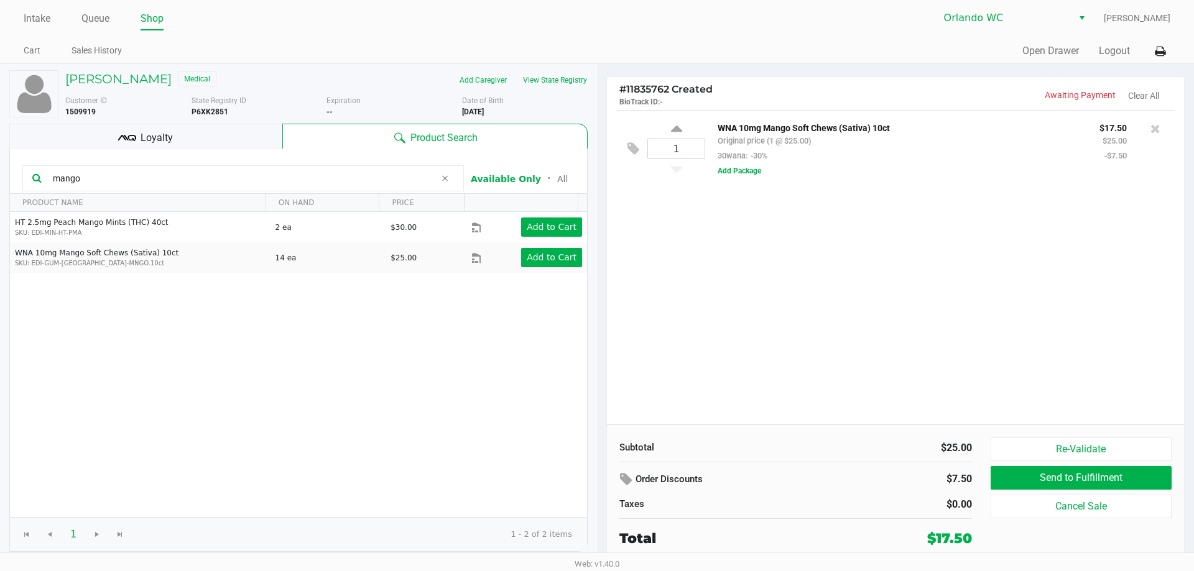
click at [133, 174] on input "mango" at bounding box center [241, 178] width 387 height 19
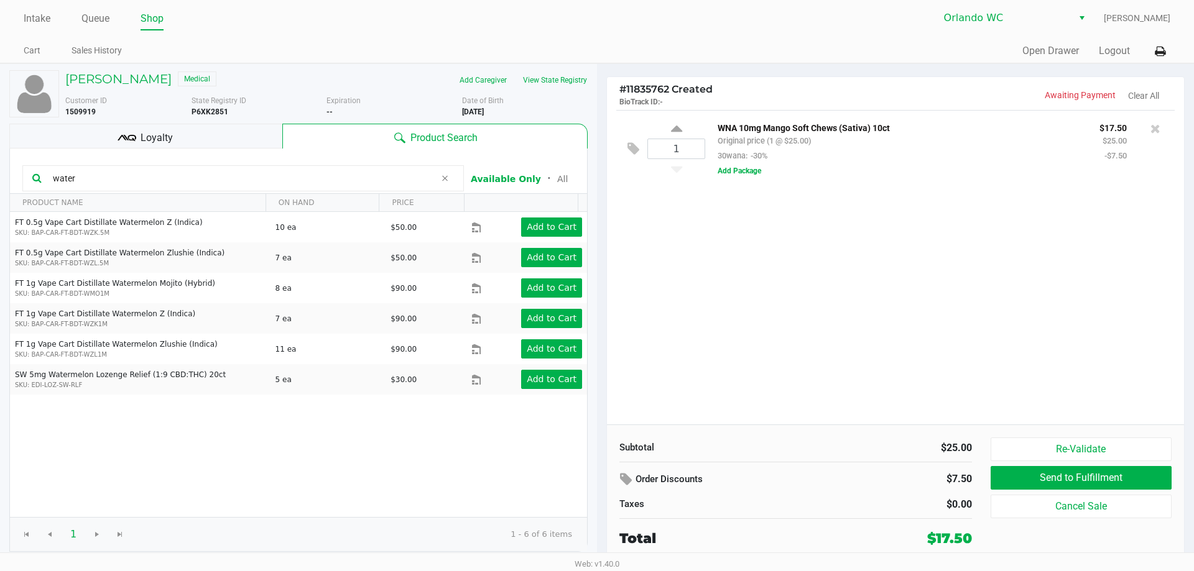
type input "water"
click at [696, 127] on div "1" at bounding box center [676, 149] width 58 height 52
click at [659, 127] on div "1" at bounding box center [676, 149] width 58 height 52
click at [682, 127] on div "1" at bounding box center [676, 149] width 58 height 52
click at [675, 127] on icon at bounding box center [676, 131] width 11 height 16
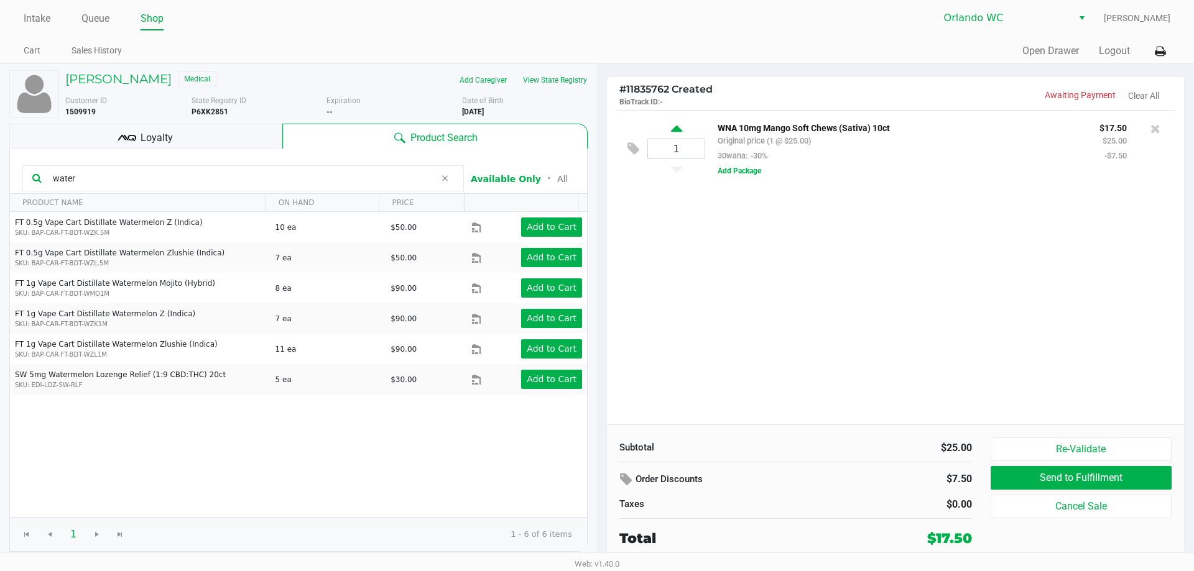
type input "2"
click at [97, 182] on input "water" at bounding box center [241, 178] width 387 height 19
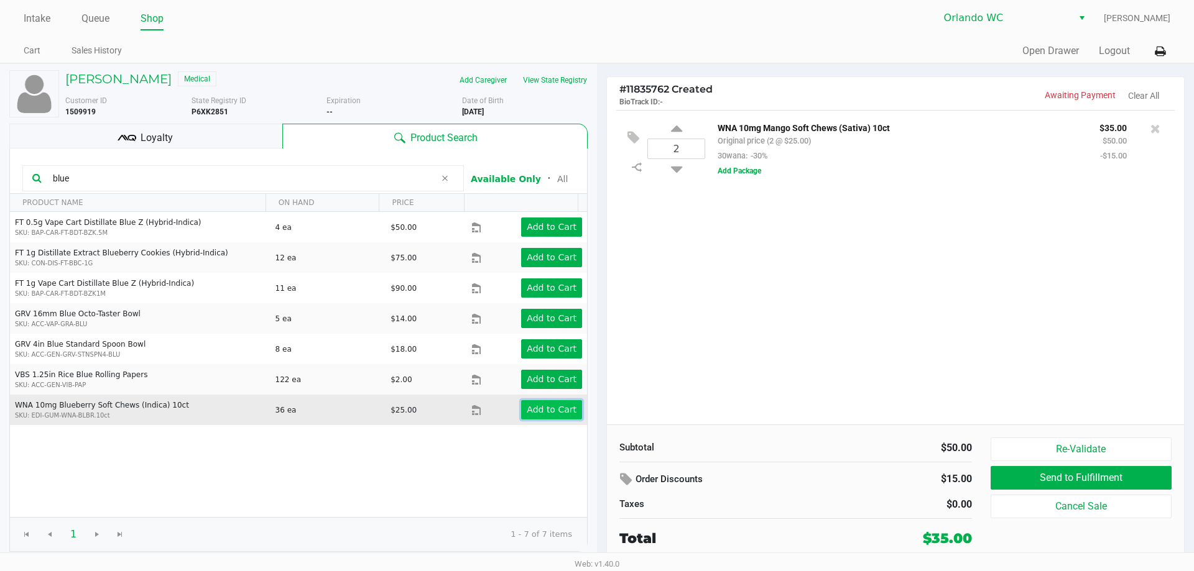
click at [527, 412] on app-button-loader "Add to Cart" at bounding box center [552, 410] width 50 height 10
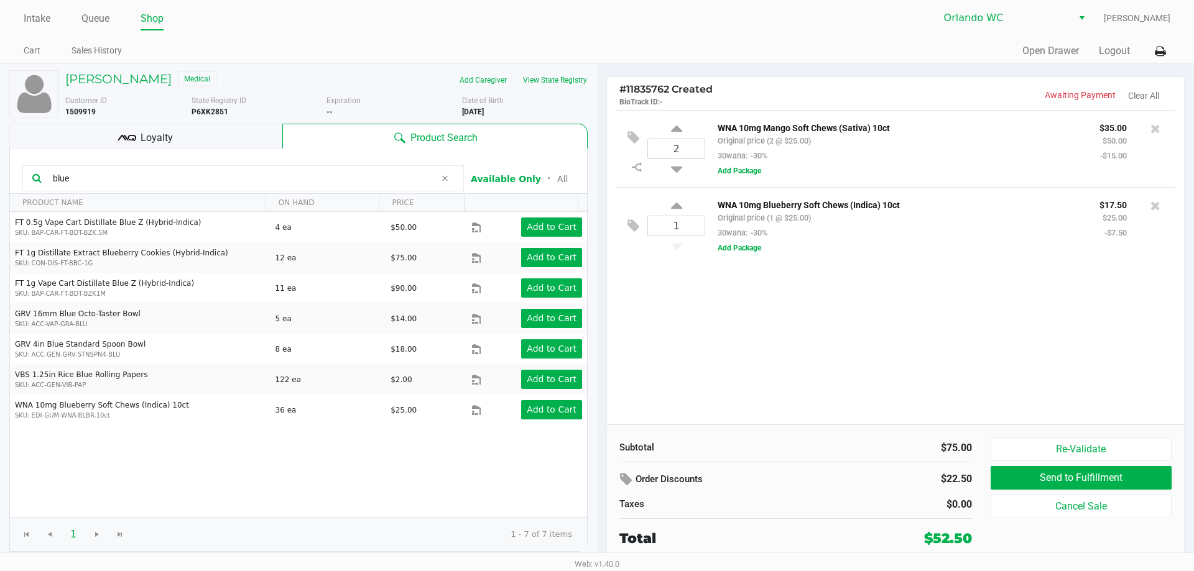
click at [98, 182] on input "blue" at bounding box center [241, 178] width 387 height 19
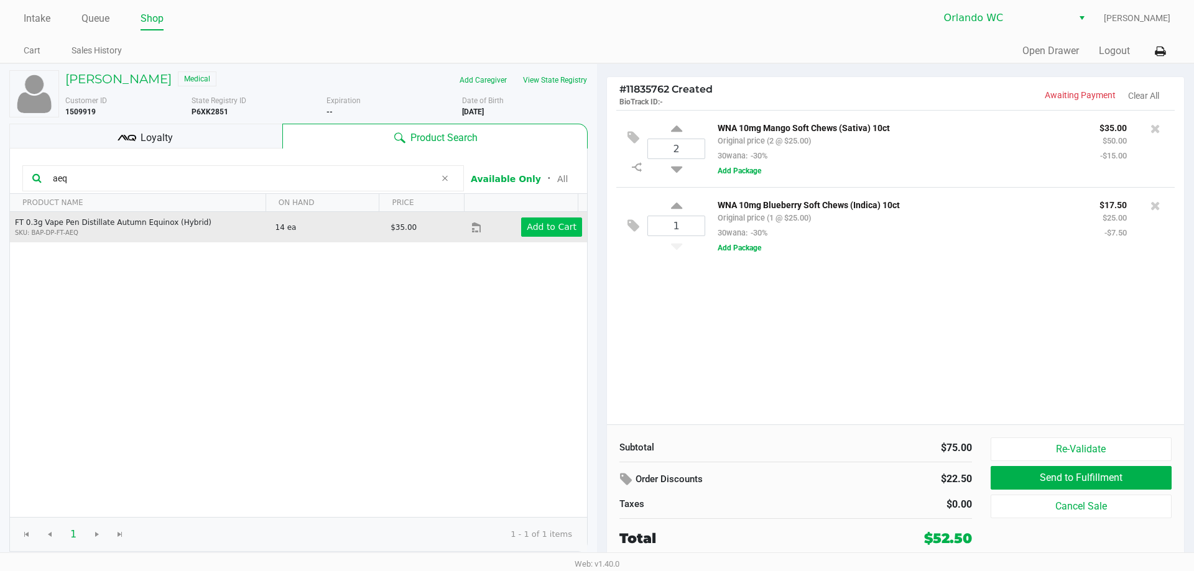
type input "aeq"
click at [550, 220] on button "Add to Cart" at bounding box center [551, 227] width 61 height 19
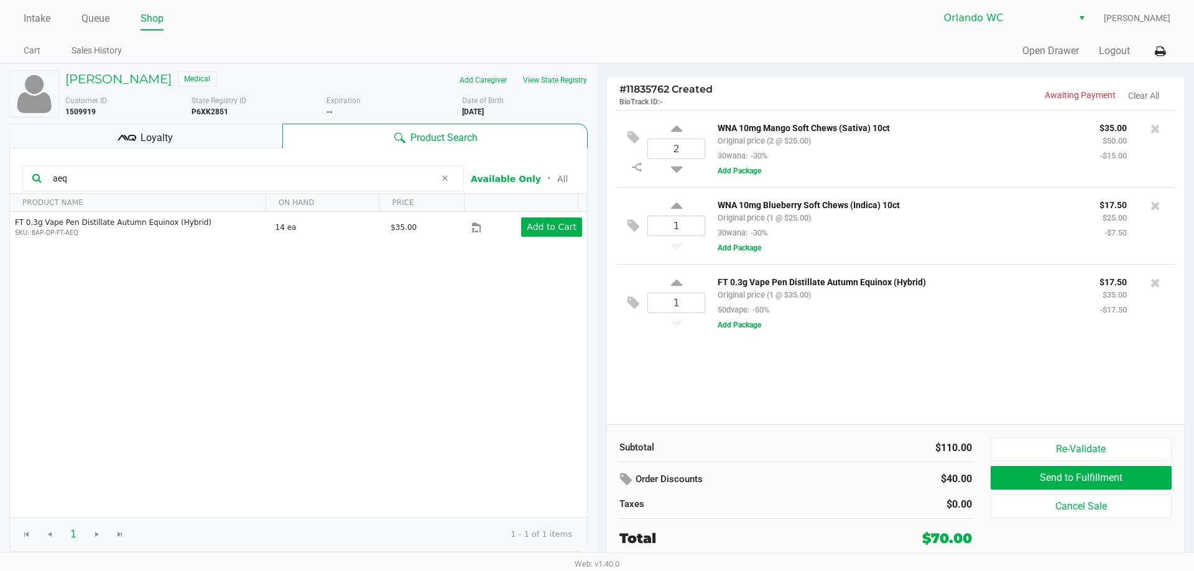
click at [73, 182] on input "aeq" at bounding box center [241, 178] width 387 height 19
click at [135, 78] on h5 "STEPHEN MISTOLER" at bounding box center [118, 79] width 106 height 15
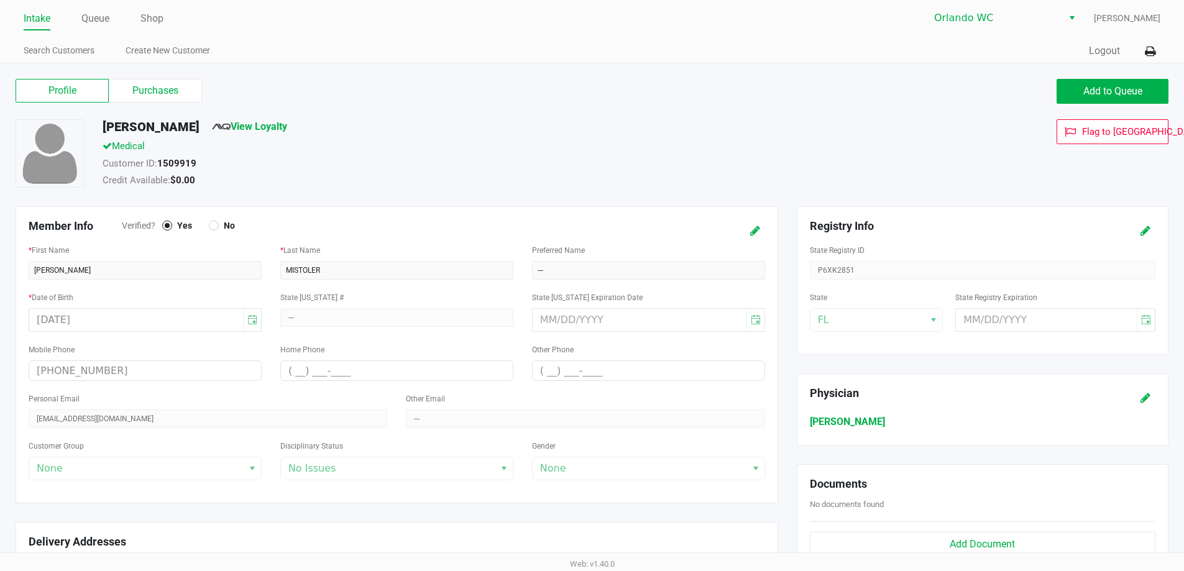
click at [132, 104] on div "Profile Purchases Add to Queue" at bounding box center [592, 98] width 1172 height 44
click at [132, 94] on label "Purchases" at bounding box center [155, 91] width 93 height 24
click at [0, 0] on 1 "Purchases" at bounding box center [0, 0] width 0 height 0
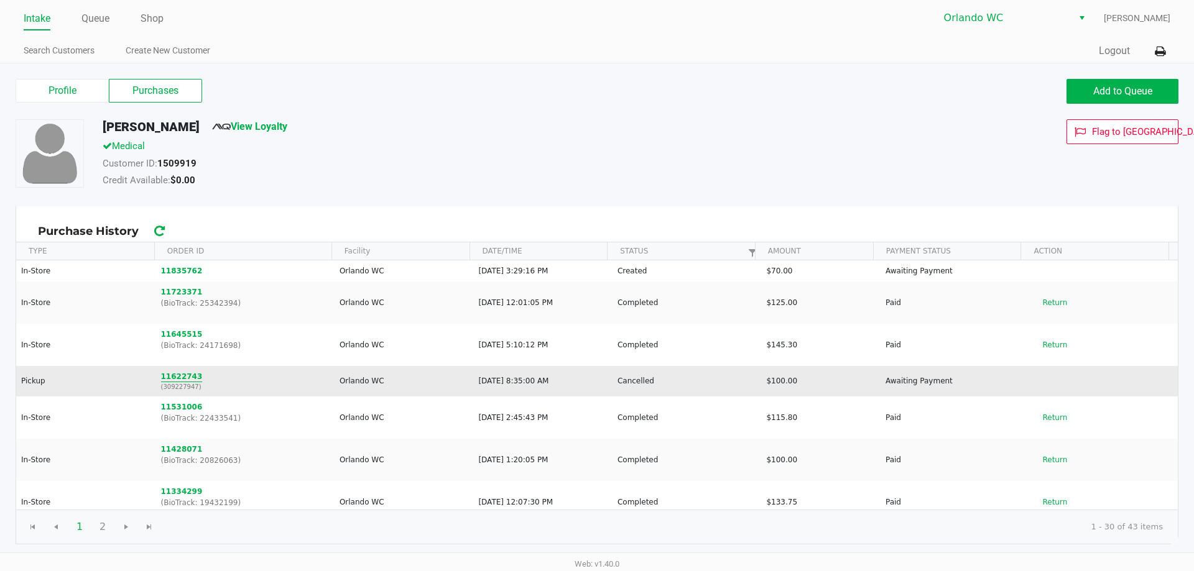
click at [186, 377] on button "11622743" at bounding box center [182, 376] width 42 height 11
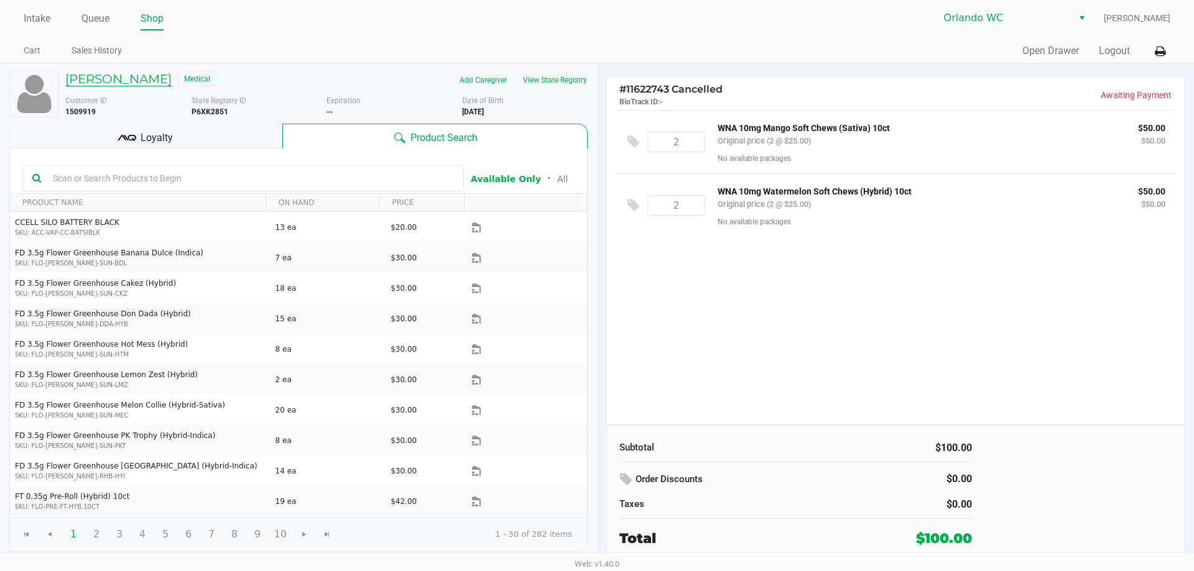
click at [84, 78] on h5 "STEPHEN MISTOLER" at bounding box center [118, 79] width 106 height 15
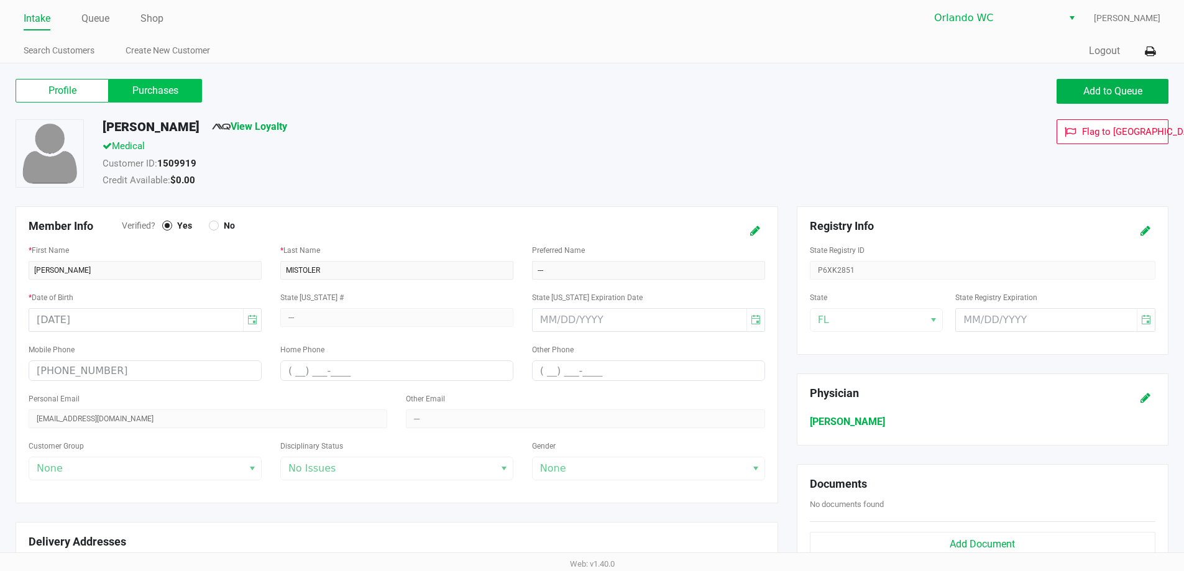
click at [147, 86] on label "Purchases" at bounding box center [155, 91] width 93 height 24
click at [0, 0] on 1 "Purchases" at bounding box center [0, 0] width 0 height 0
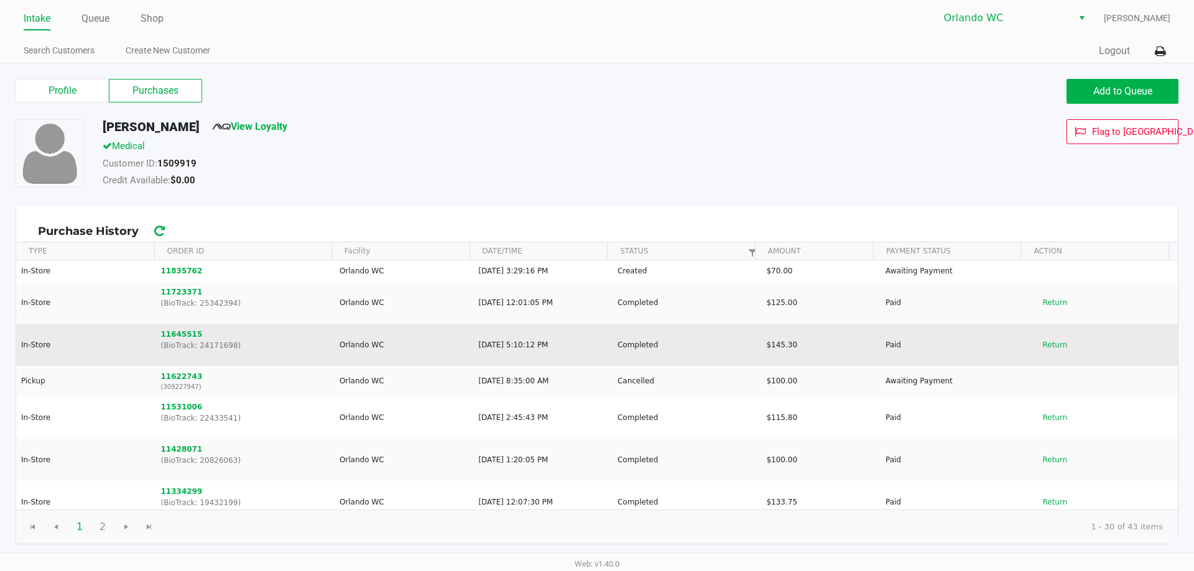
click at [203, 335] on td "11645515 (BioTrack: 24171698)" at bounding box center [244, 345] width 178 height 42
click at [172, 330] on button "11645515" at bounding box center [182, 334] width 42 height 11
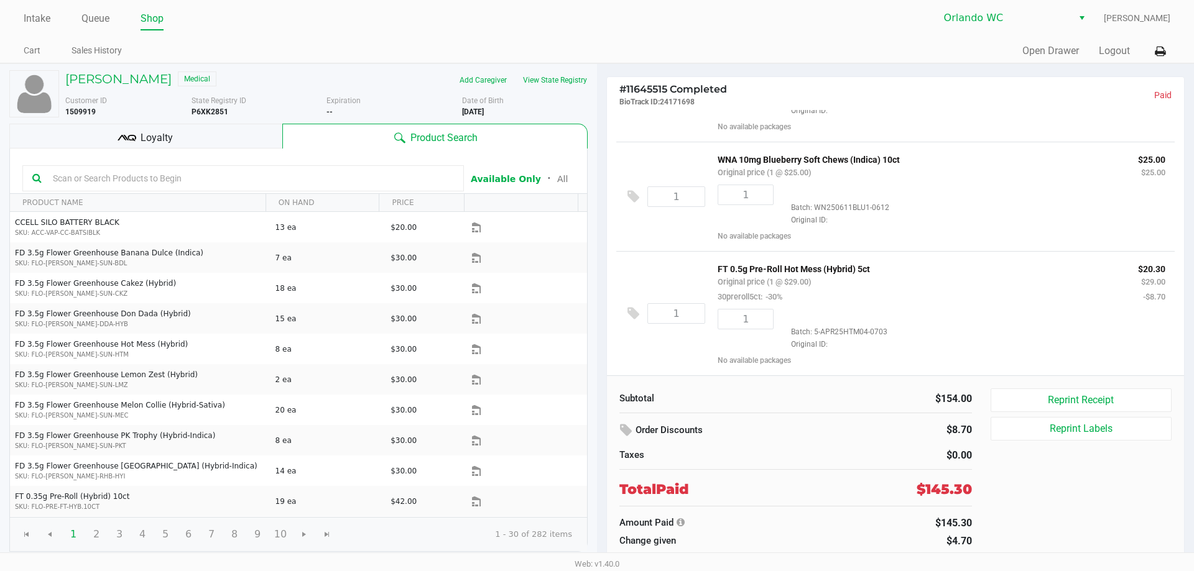
scroll to position [160, 0]
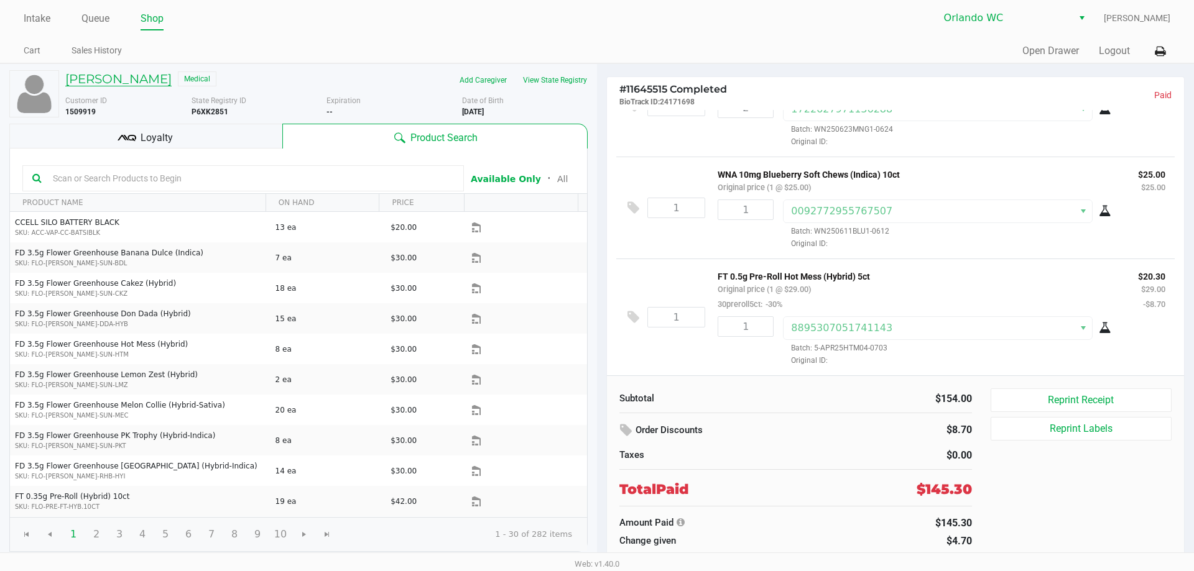
click at [145, 77] on h5 "STEPHEN MISTOLER" at bounding box center [118, 79] width 106 height 15
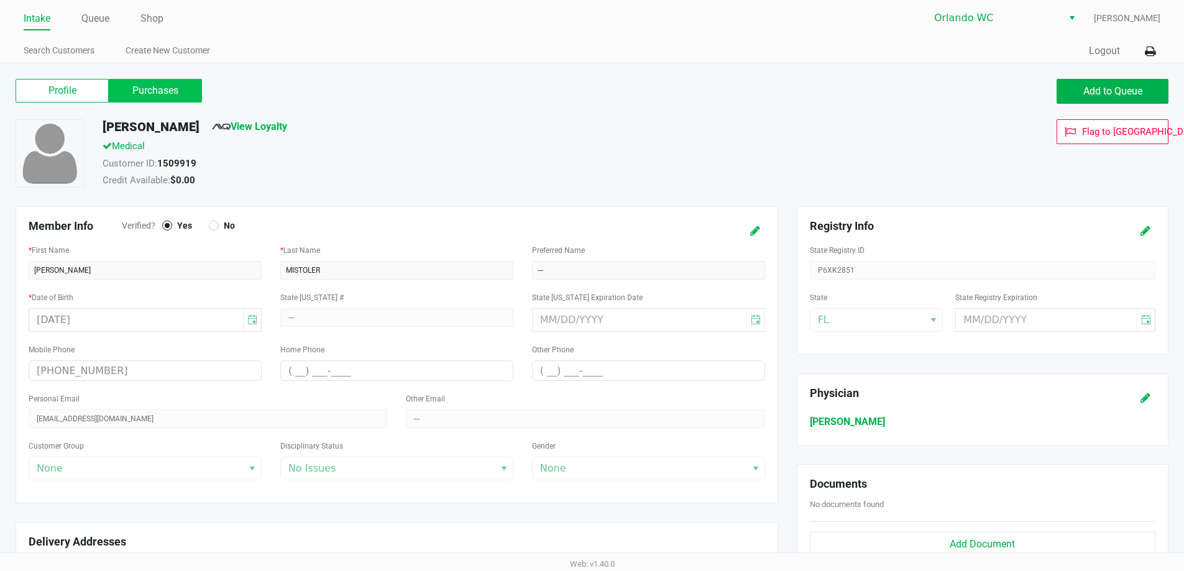
click at [155, 91] on label "Purchases" at bounding box center [155, 91] width 93 height 24
click at [0, 0] on 1 "Purchases" at bounding box center [0, 0] width 0 height 0
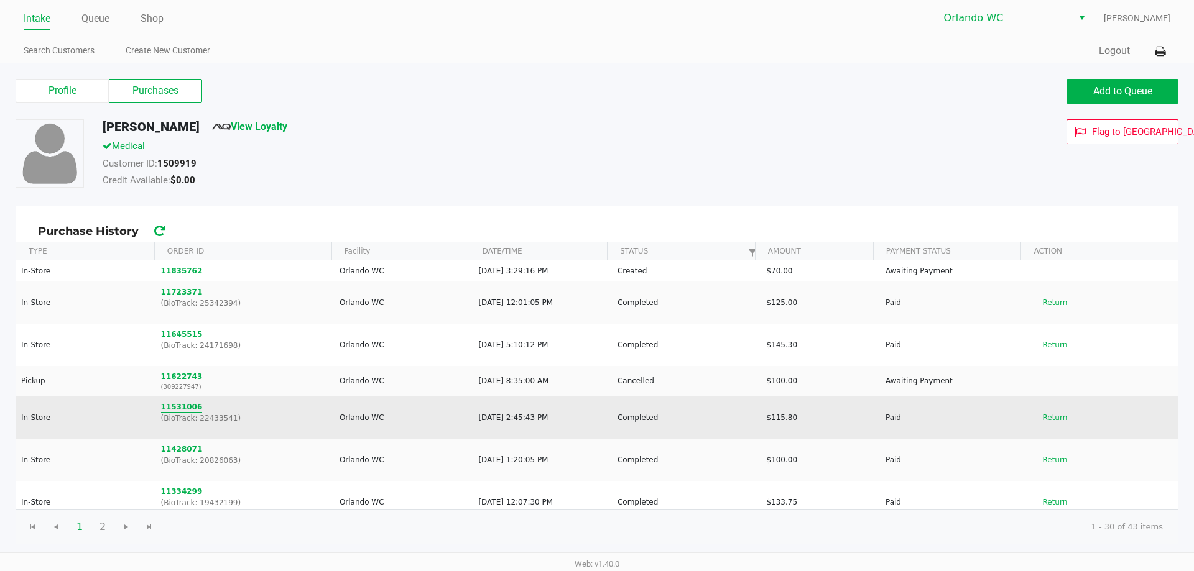
click at [184, 409] on button "11531006" at bounding box center [182, 407] width 42 height 11
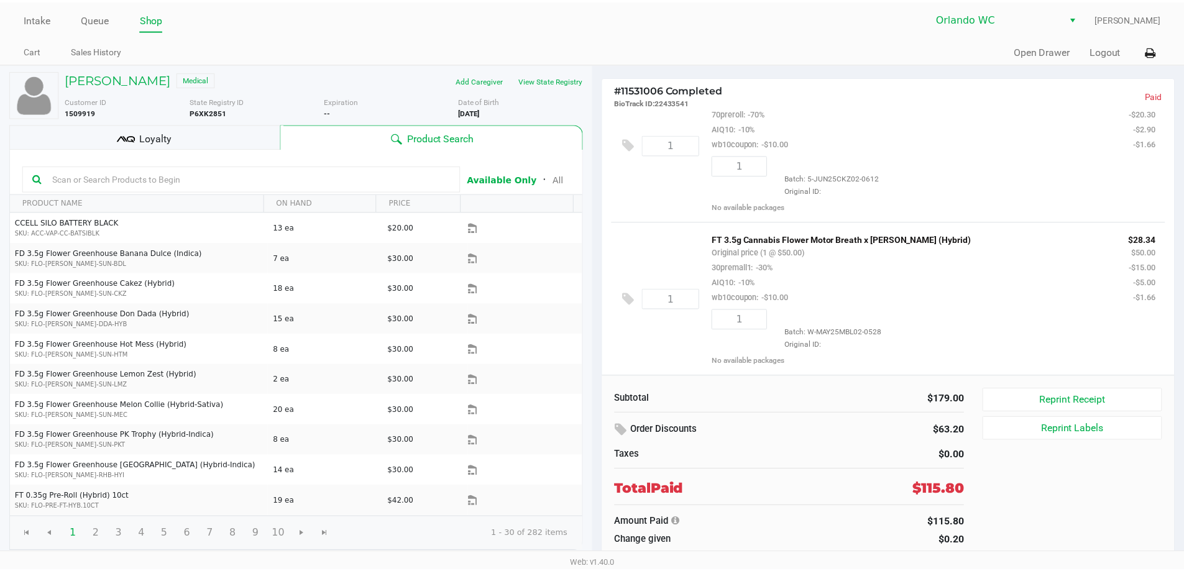
scroll to position [294, 0]
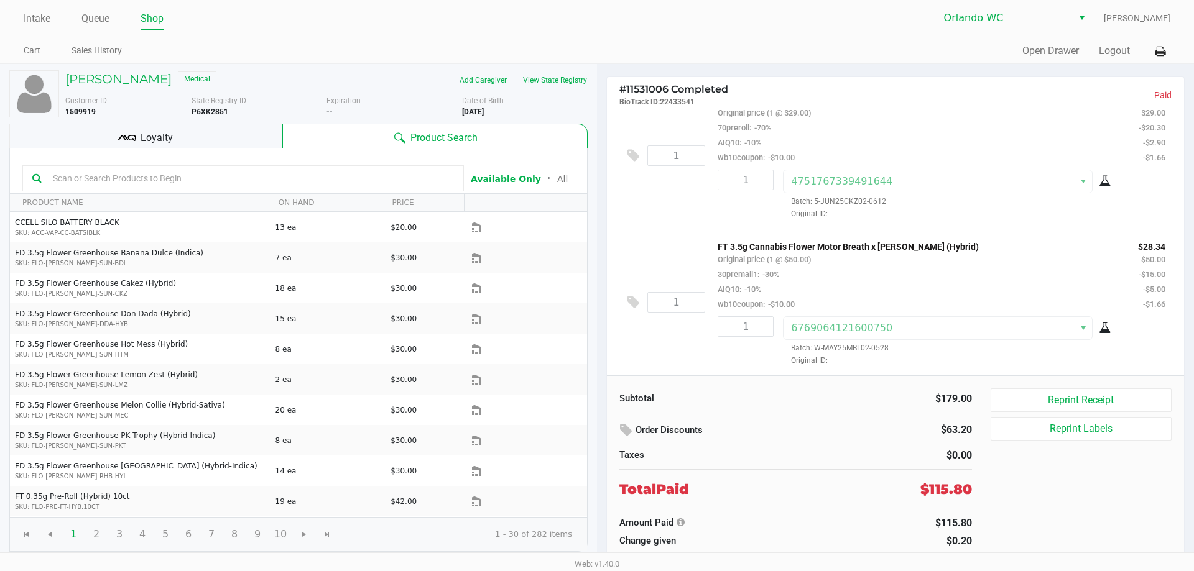
click at [76, 85] on h5 "STEPHEN MISTOLER" at bounding box center [118, 79] width 106 height 15
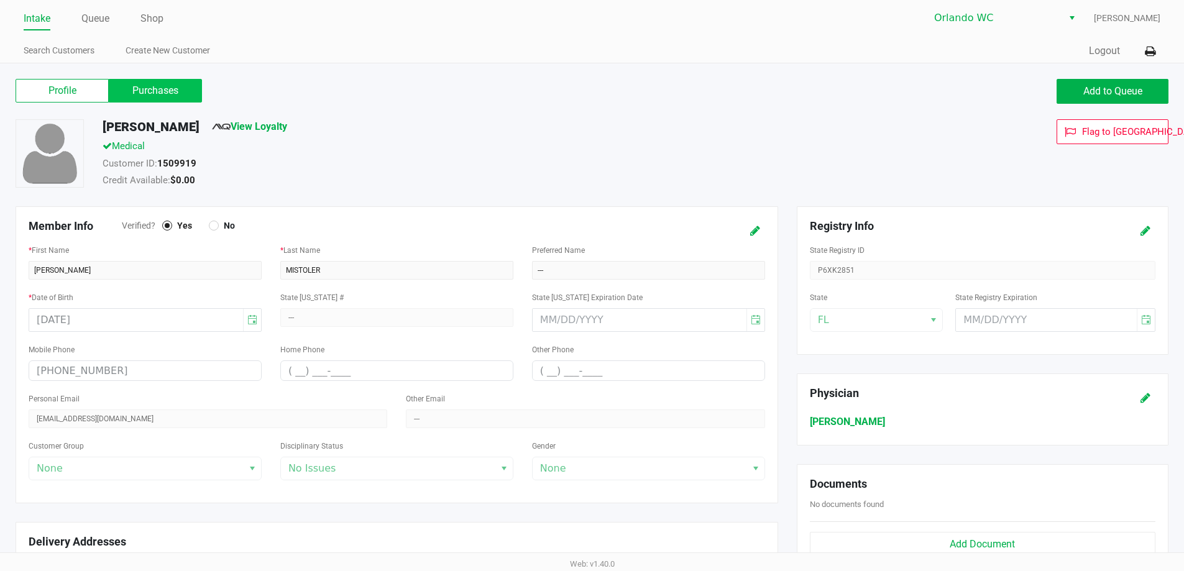
click at [114, 96] on label "Purchases" at bounding box center [155, 91] width 93 height 24
click at [0, 0] on 1 "Purchases" at bounding box center [0, 0] width 0 height 0
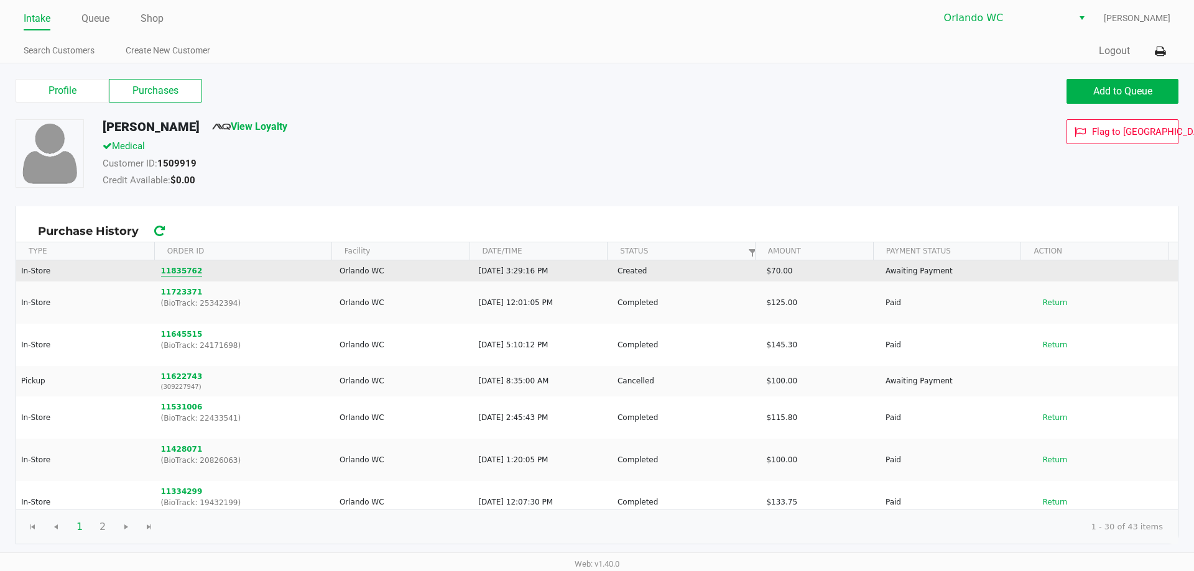
click at [168, 266] on button "11835762" at bounding box center [182, 270] width 42 height 11
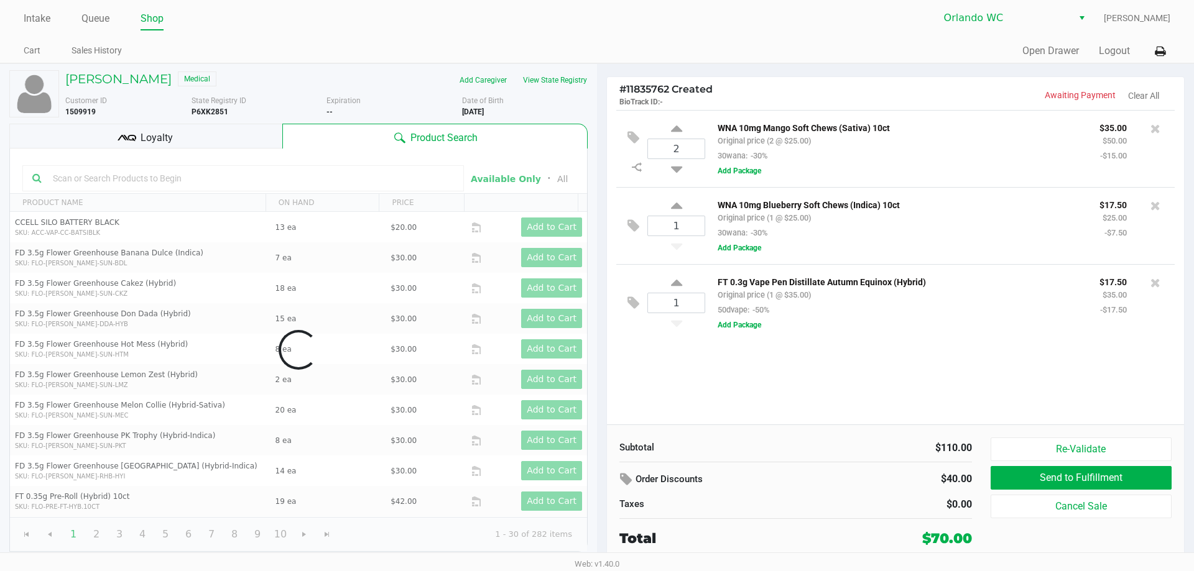
click at [121, 188] on div at bounding box center [242, 178] width 441 height 26
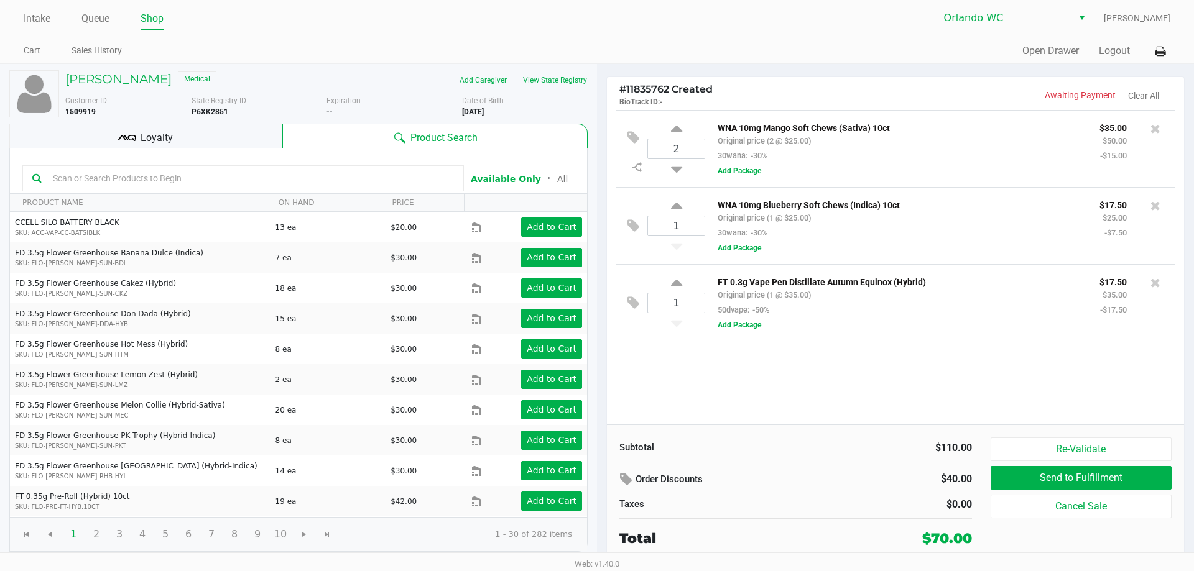
click at [119, 181] on input "text" at bounding box center [251, 178] width 406 height 19
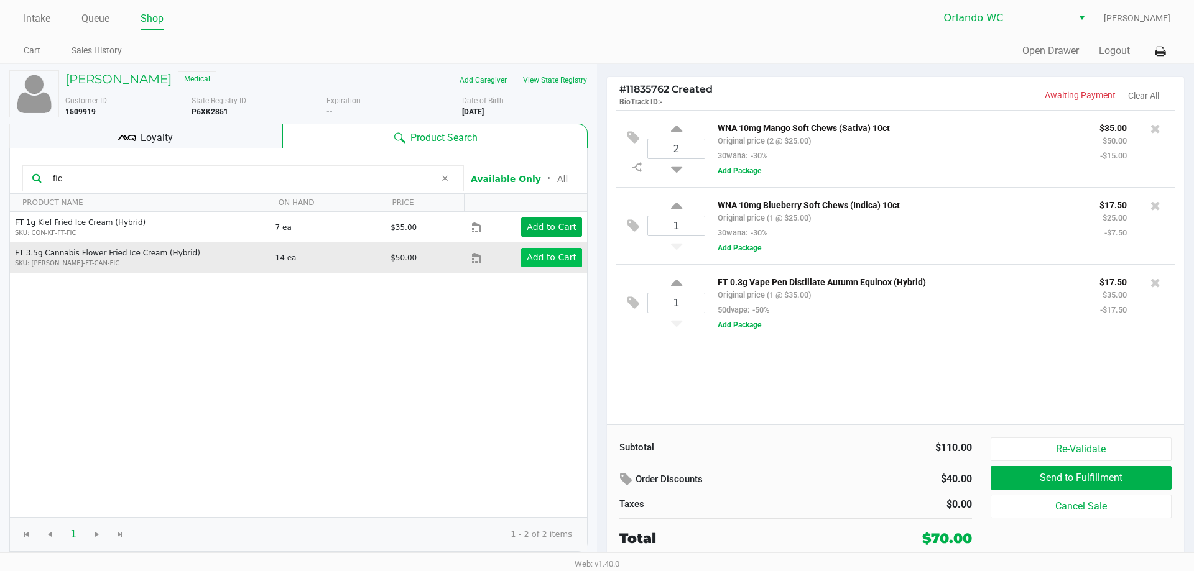
type input "fic"
click at [530, 262] on app-button-loader "Add to Cart" at bounding box center [552, 257] width 50 height 10
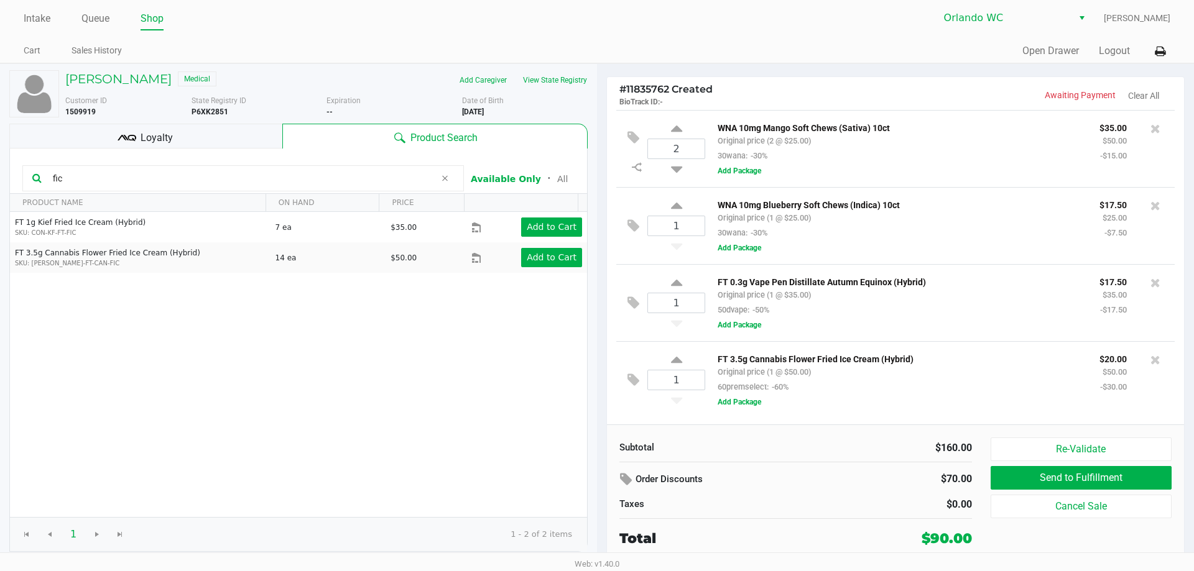
click at [226, 126] on div "Loyalty" at bounding box center [145, 136] width 273 height 25
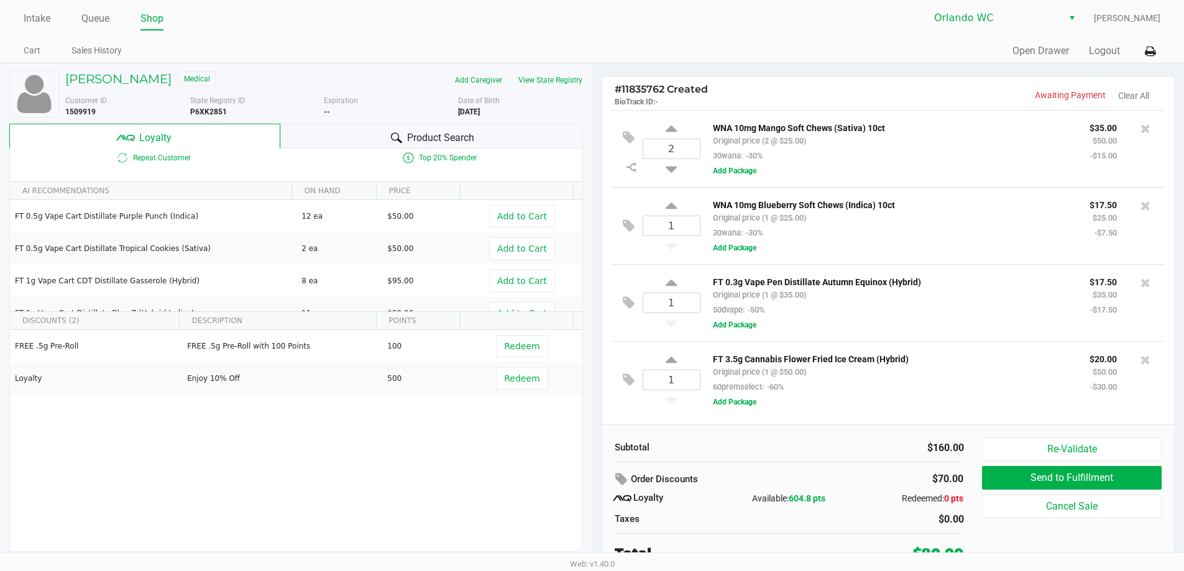
click at [341, 122] on div "STEPHEN MISTOLER Medical Add Caregiver View State Registry Customer ID 1509919 …" at bounding box center [296, 311] width 574 height 494
click at [337, 129] on div "Product Search" at bounding box center [431, 136] width 303 height 25
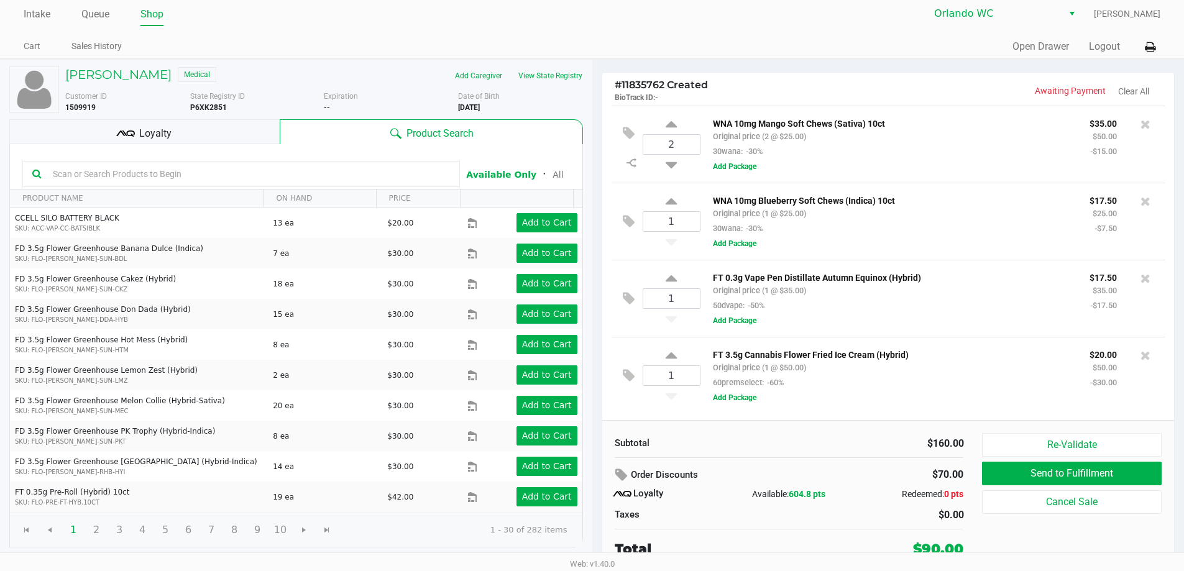
scroll to position [6, 0]
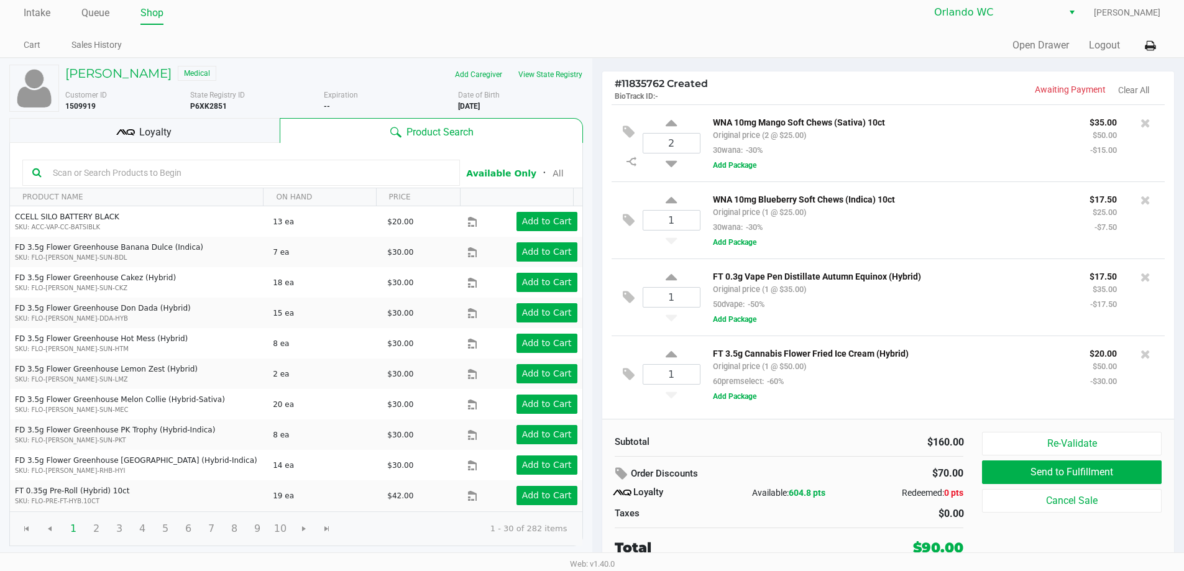
click at [221, 136] on div "Loyalty" at bounding box center [144, 130] width 270 height 25
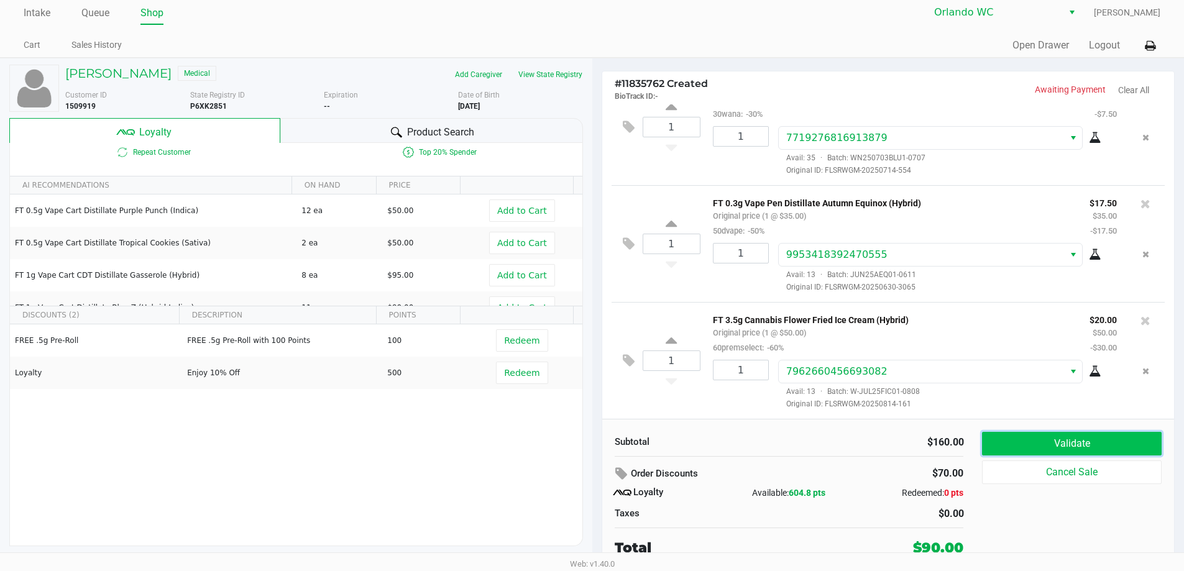
click at [1040, 436] on button "Validate" at bounding box center [1071, 444] width 179 height 24
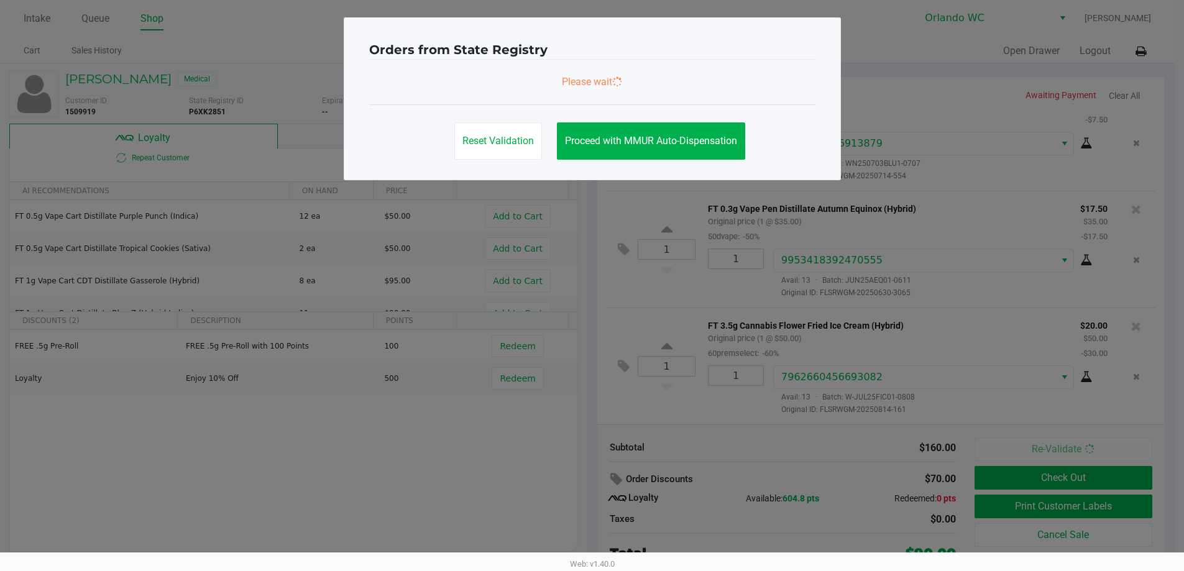
scroll to position [0, 0]
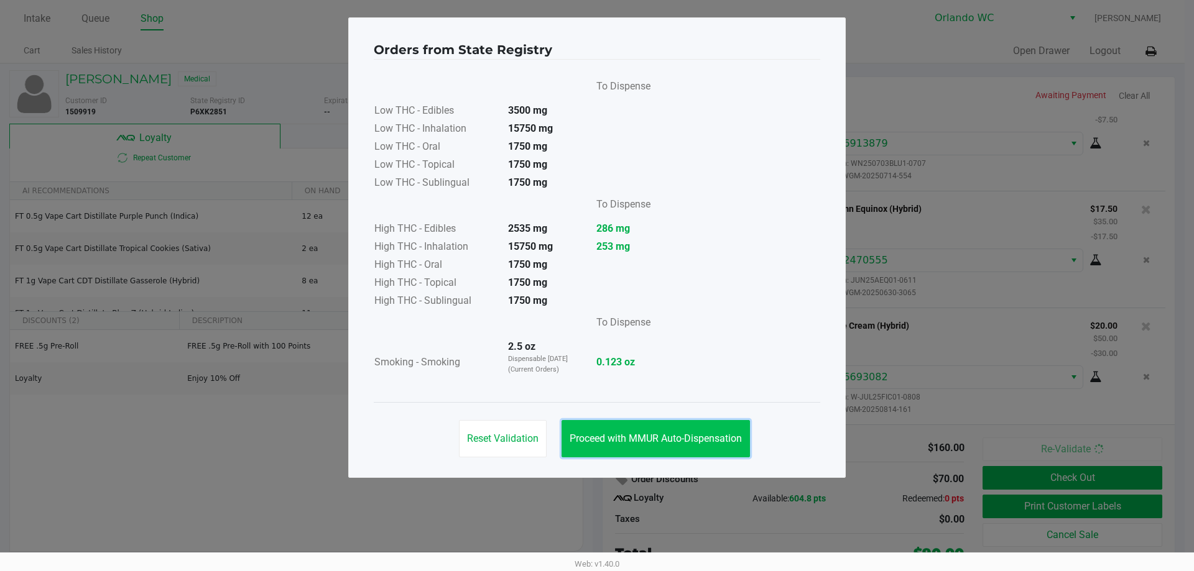
click at [693, 441] on span "Proceed with MMUR Auto-Dispensation" at bounding box center [656, 439] width 172 height 12
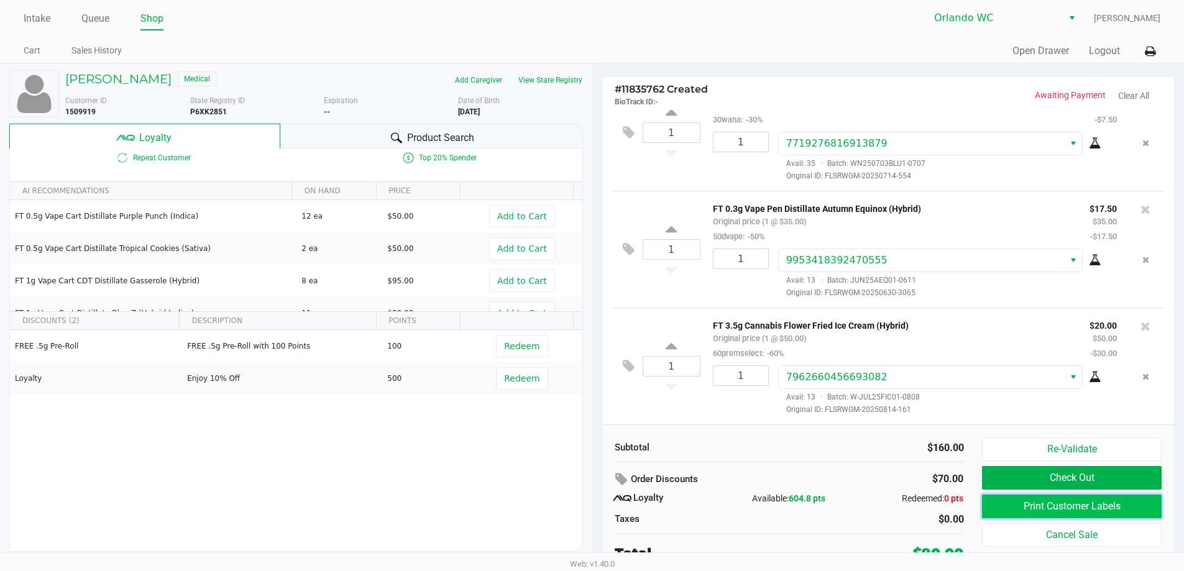
click at [1148, 506] on button "Print Customer Labels" at bounding box center [1071, 507] width 179 height 24
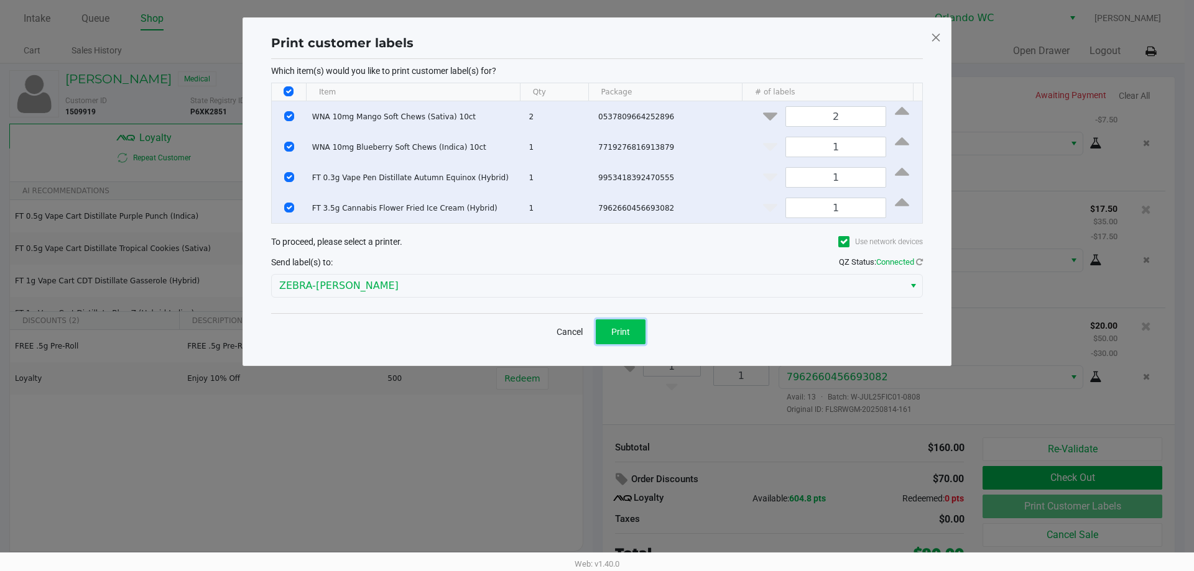
click at [607, 338] on button "Print" at bounding box center [621, 332] width 50 height 25
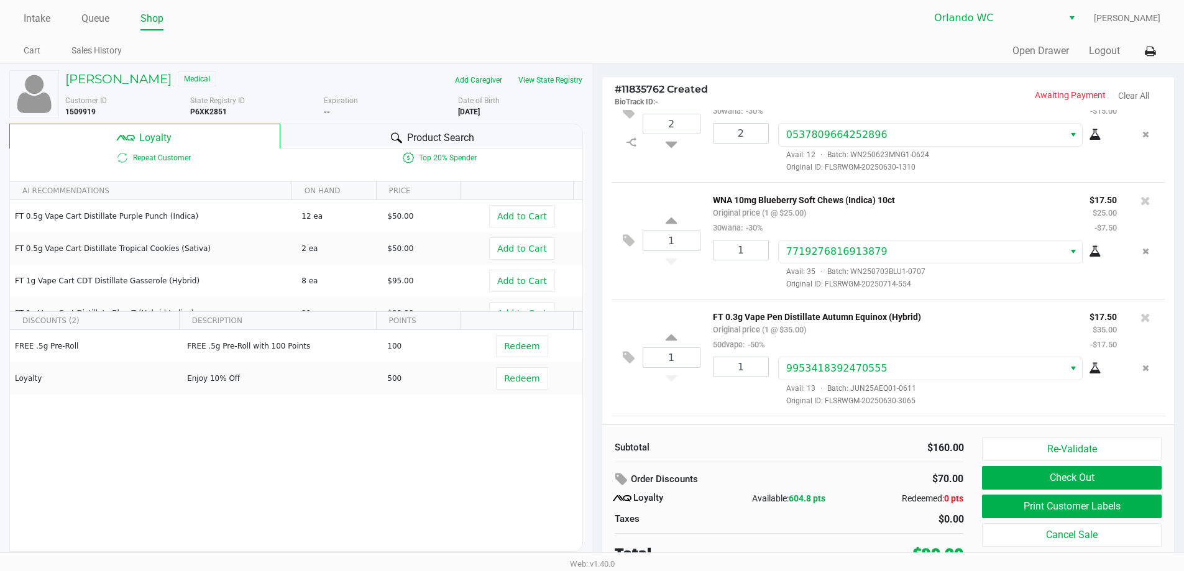
scroll to position [155, 0]
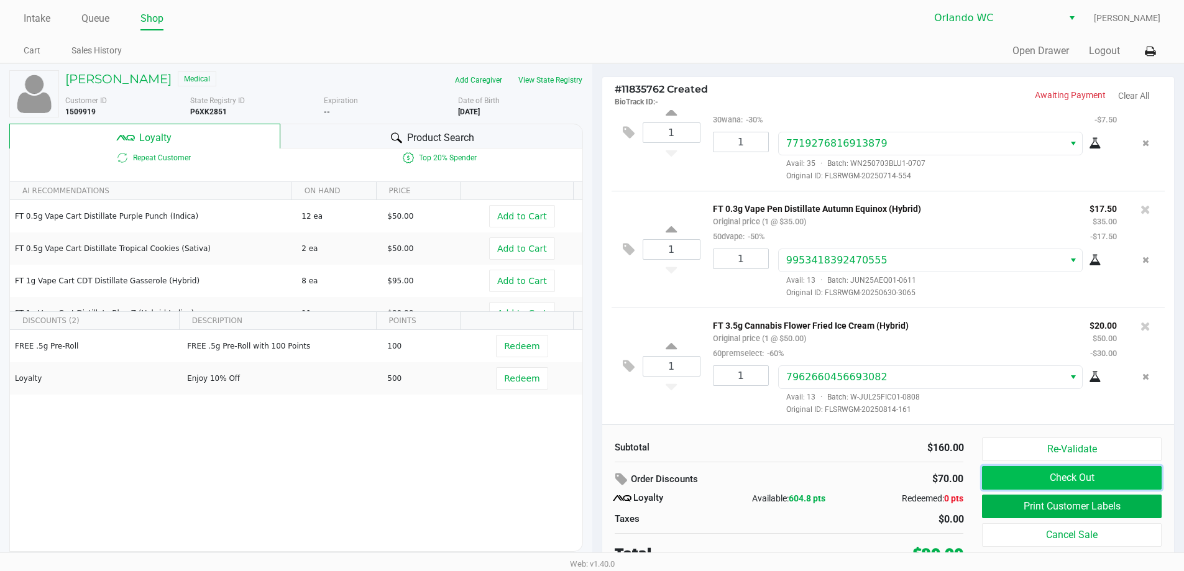
click at [1009, 474] on button "Check Out" at bounding box center [1071, 478] width 179 height 24
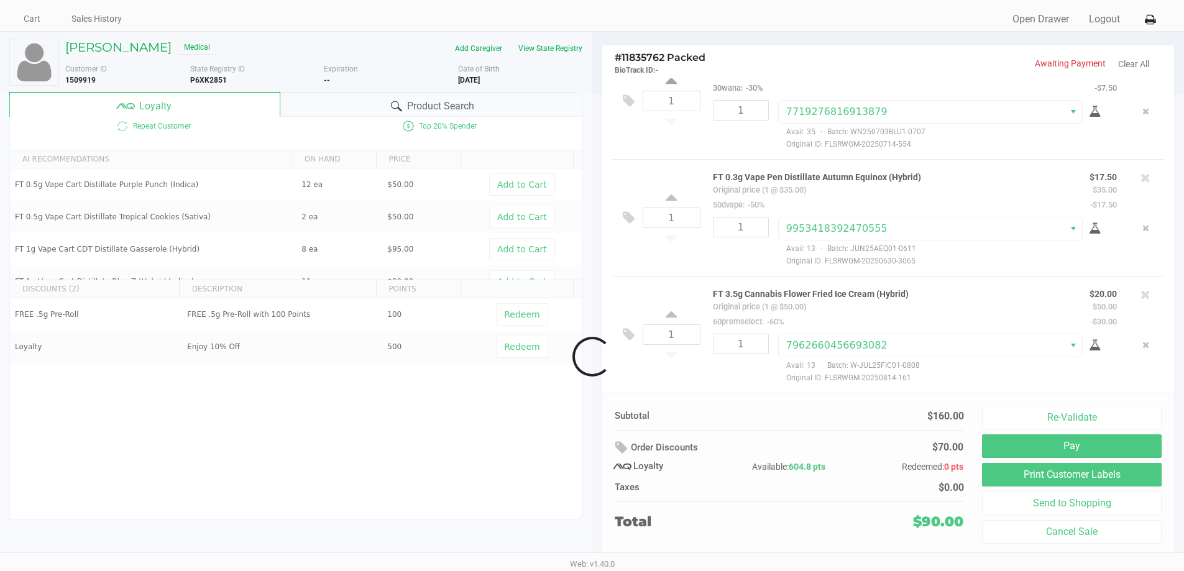
scroll to position [76, 0]
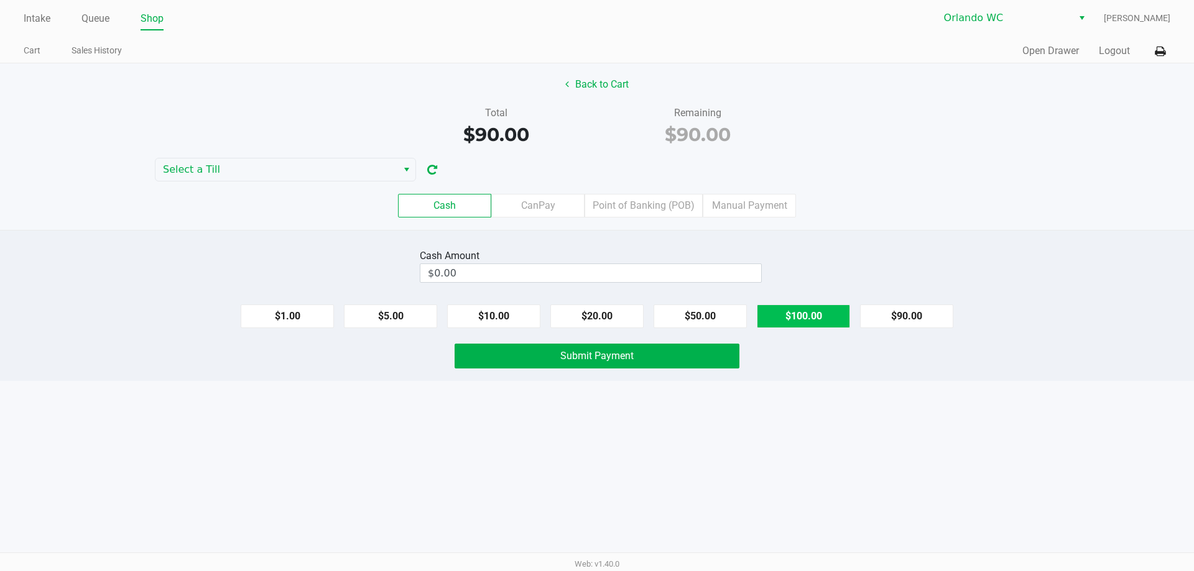
click at [772, 325] on button "$100.00" at bounding box center [803, 317] width 93 height 24
type input "$100.00"
click at [592, 364] on button "Submit Payment" at bounding box center [597, 356] width 285 height 25
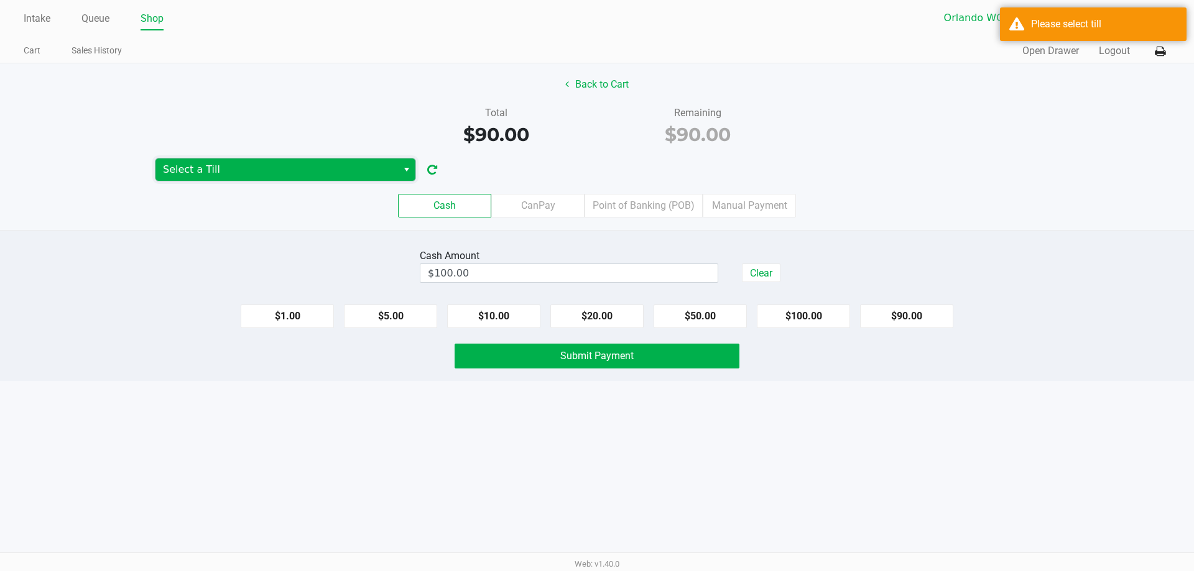
click at [210, 164] on span "Select a Till" at bounding box center [276, 169] width 227 height 15
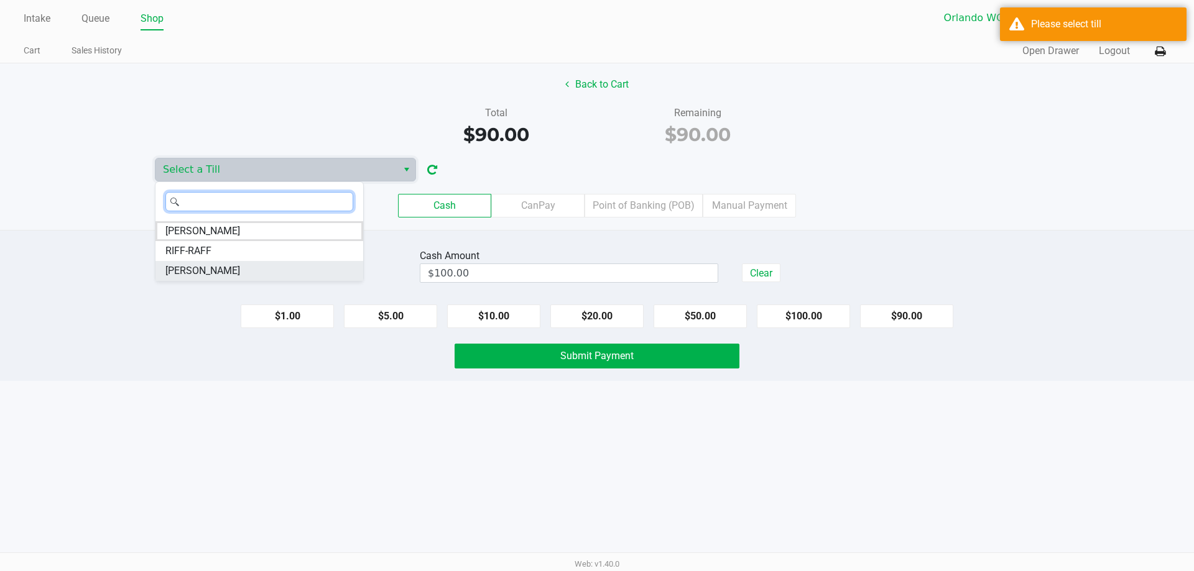
click at [280, 272] on li "TYWIN-LANNISTER" at bounding box center [259, 271] width 208 height 20
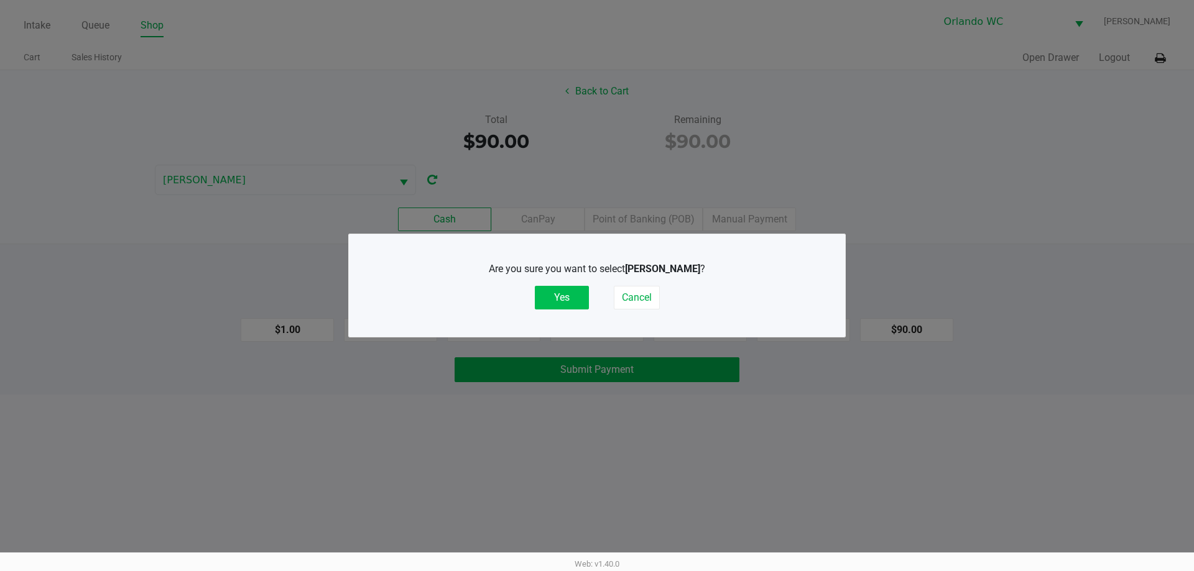
click at [574, 302] on button "Yes" at bounding box center [562, 298] width 54 height 24
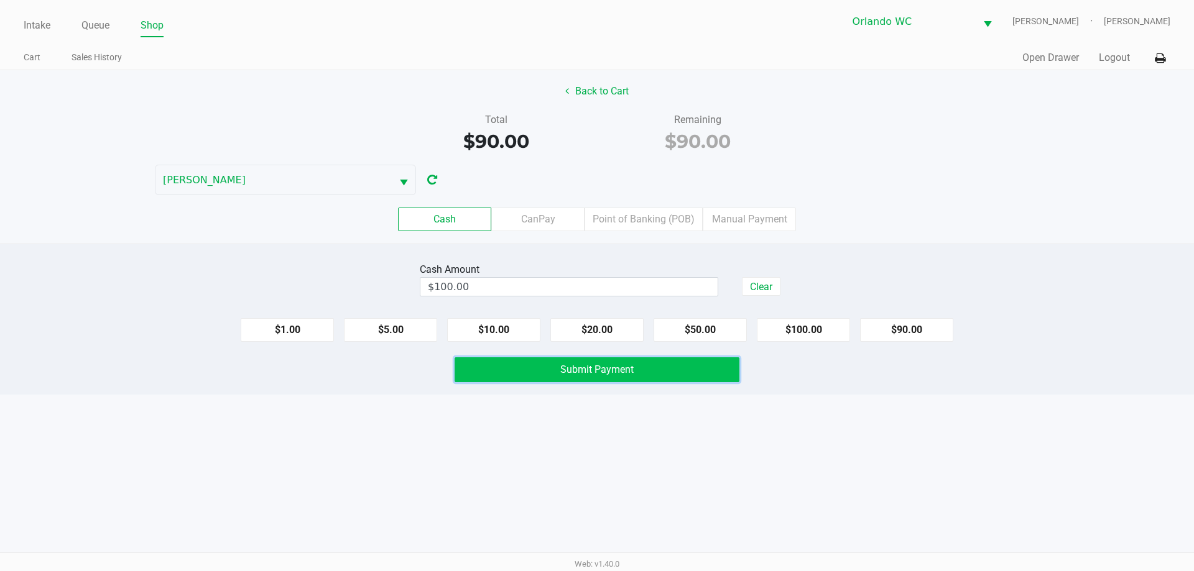
click at [630, 381] on button "Submit Payment" at bounding box center [597, 370] width 285 height 25
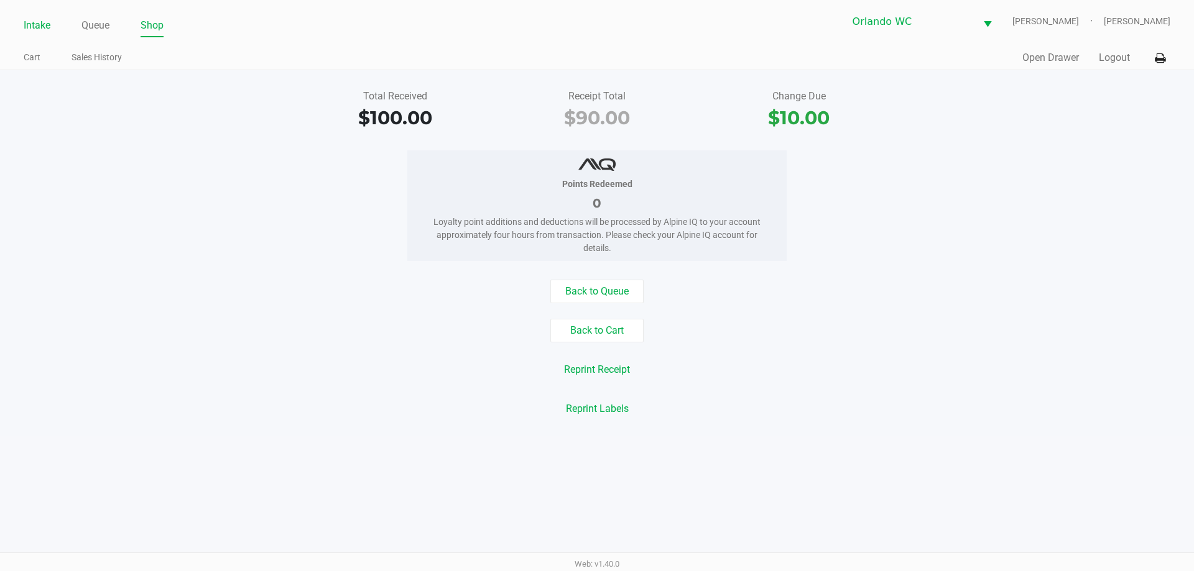
click at [42, 27] on link "Intake" at bounding box center [37, 25] width 27 height 17
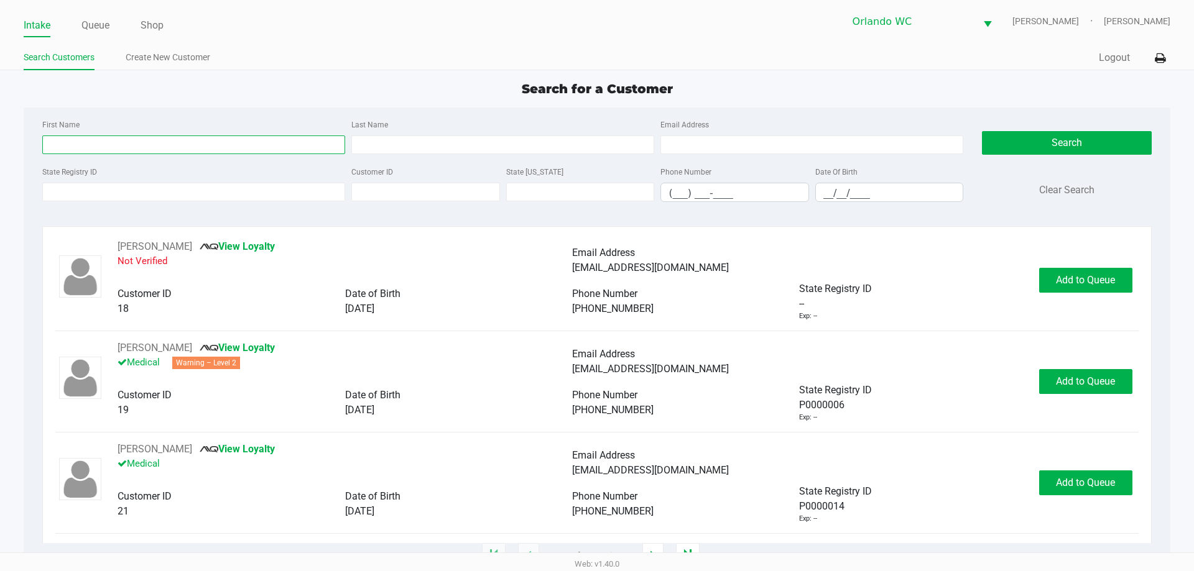
click at [128, 143] on input "First Name" at bounding box center [193, 145] width 303 height 19
type input "f"
type input "david"
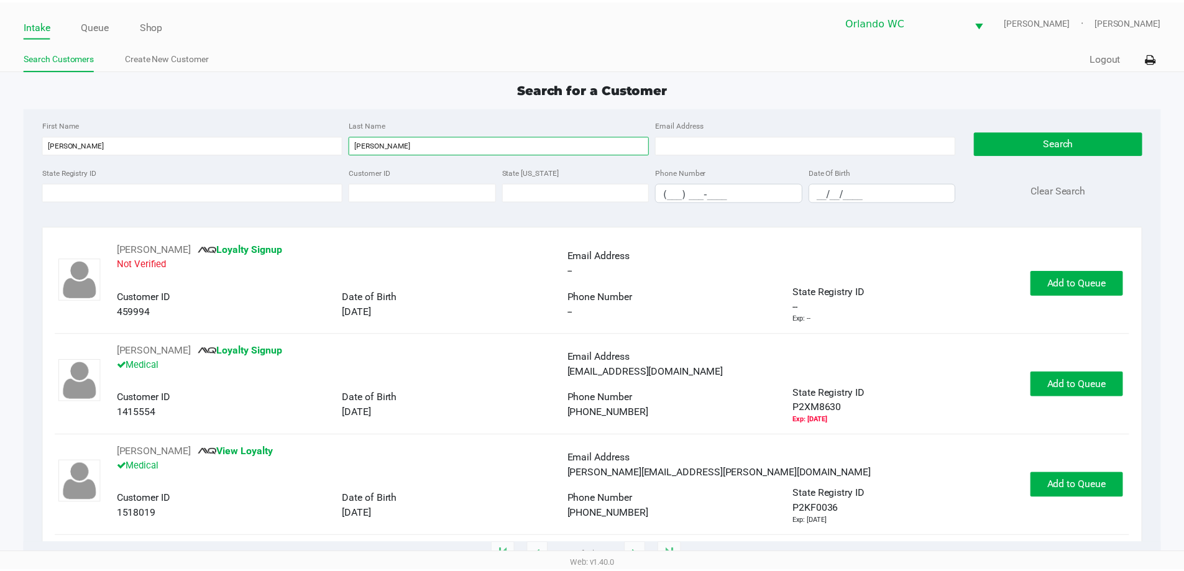
scroll to position [203, 0]
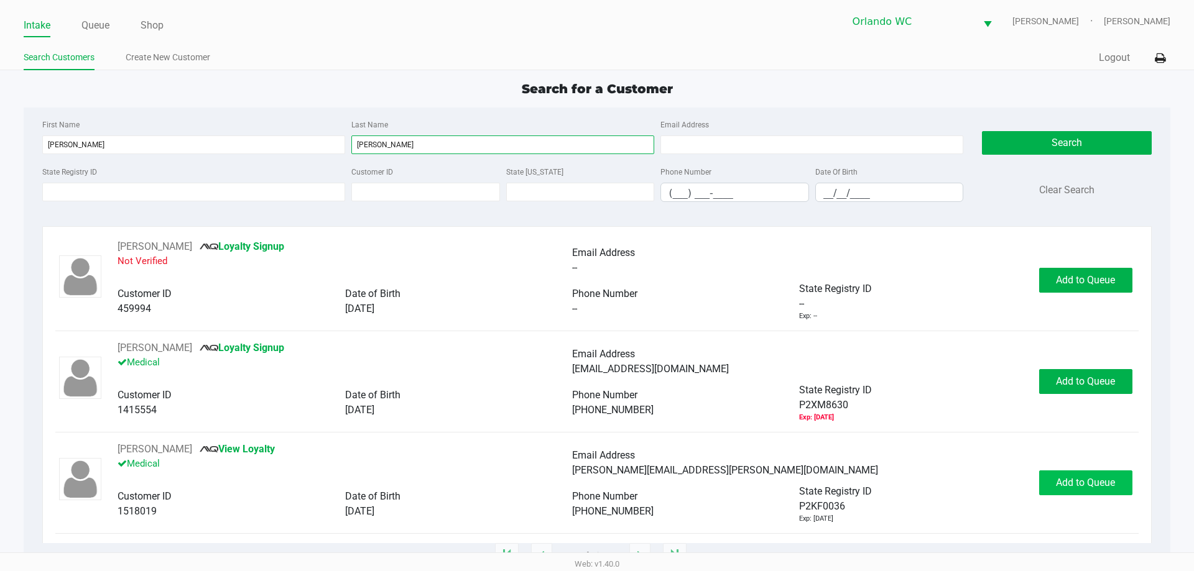
type input "stout"
click at [1039, 492] on button "Add to Queue" at bounding box center [1085, 483] width 93 height 25
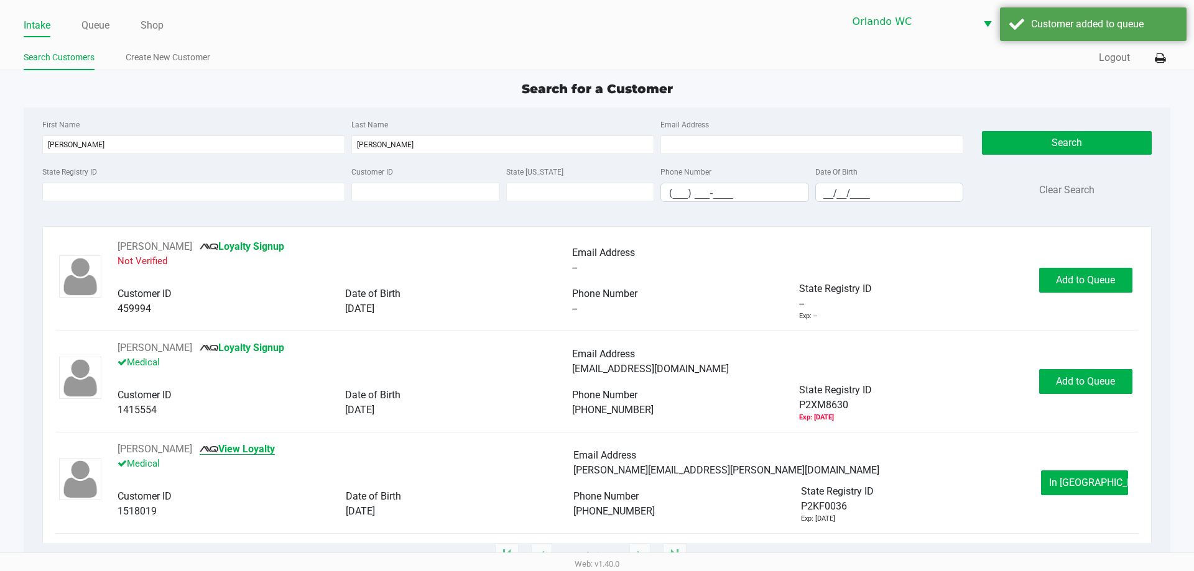
click at [241, 444] on link "View Loyalty" at bounding box center [237, 449] width 75 height 12
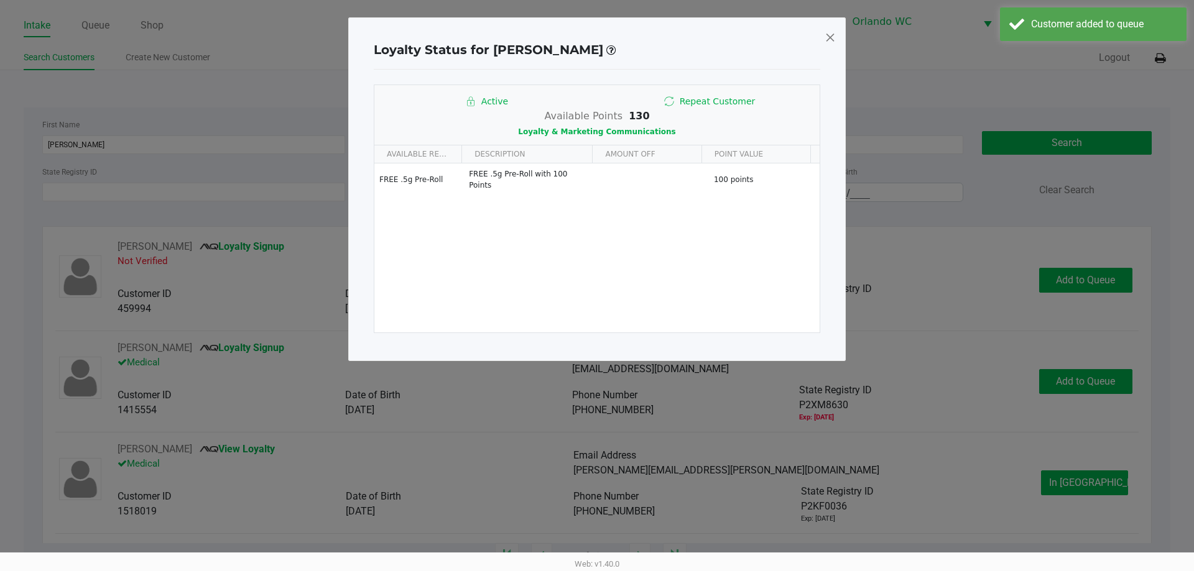
click at [829, 38] on span at bounding box center [829, 37] width 11 height 20
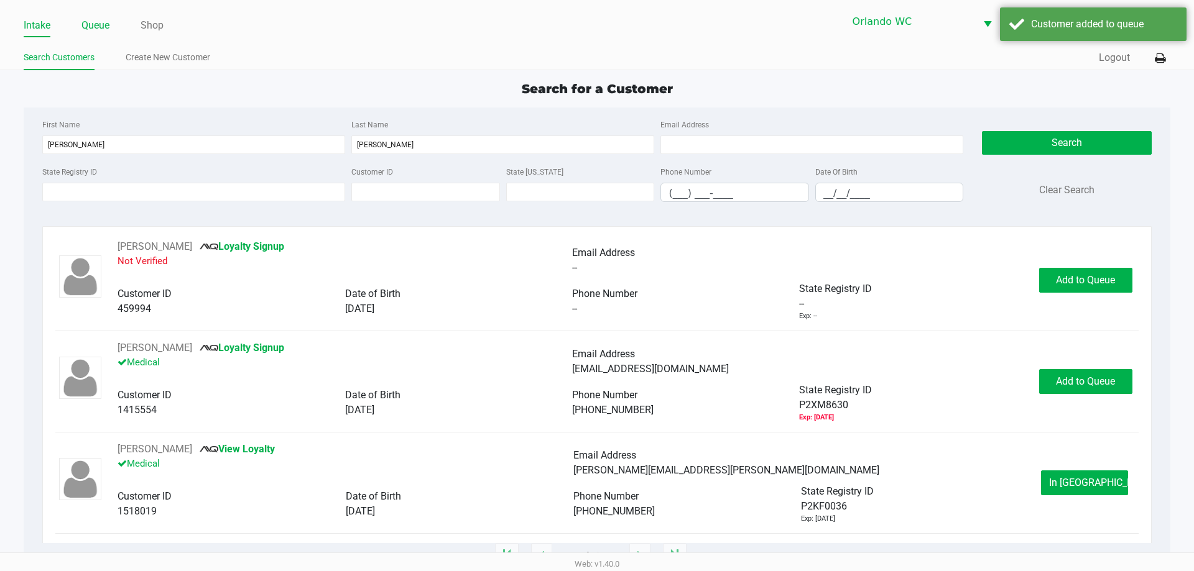
click at [99, 31] on link "Queue" at bounding box center [95, 25] width 28 height 17
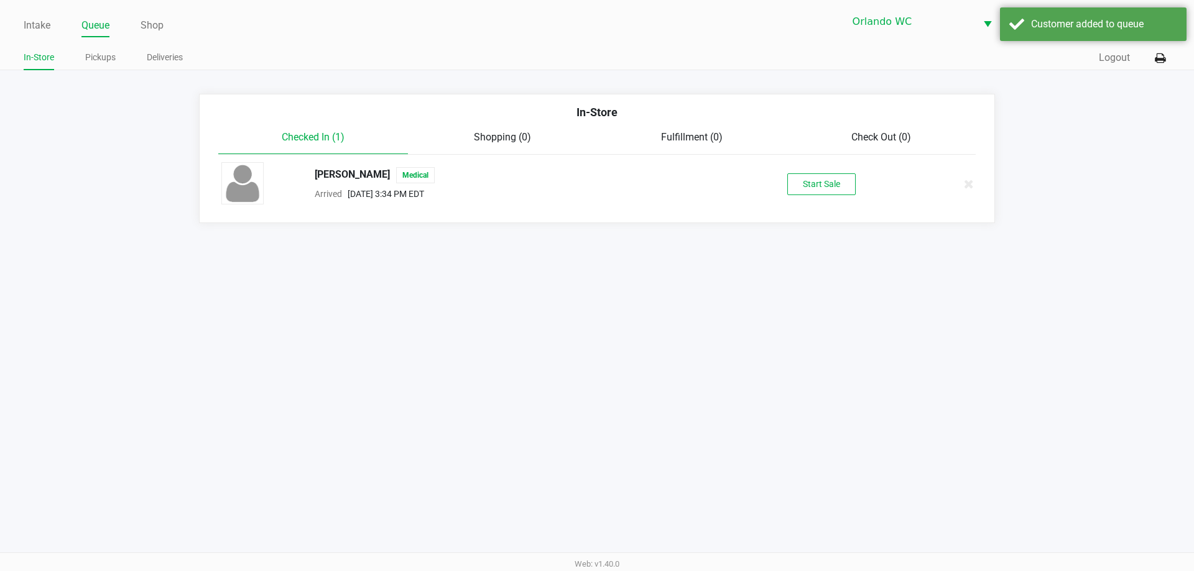
click at [795, 167] on div "DAVID STOUT Medical Arrived Aug 23, 2025 3:34 PM EDT Start Sale" at bounding box center [597, 184] width 770 height 44
click at [800, 172] on div "DAVID STOUT Medical Arrived Aug 23, 2025 3:34 PM EDT Start Sale" at bounding box center [597, 184] width 770 height 44
click at [801, 175] on button "Start Sale" at bounding box center [821, 184] width 68 height 22
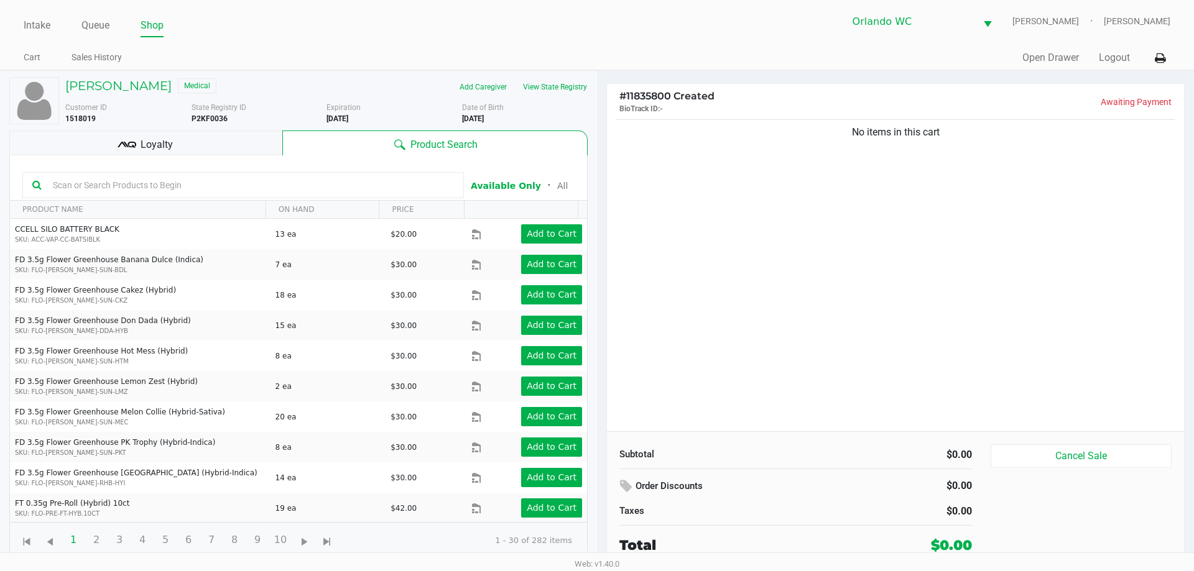
click at [160, 145] on span "Loyalty" at bounding box center [157, 144] width 32 height 15
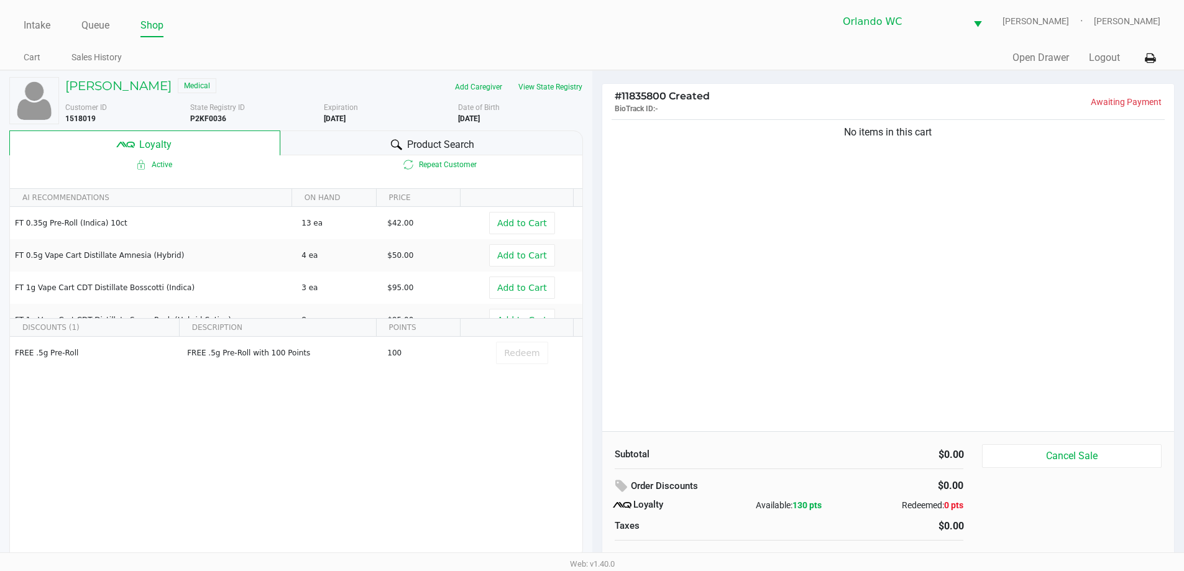
click at [387, 134] on div "Product Search" at bounding box center [431, 143] width 303 height 25
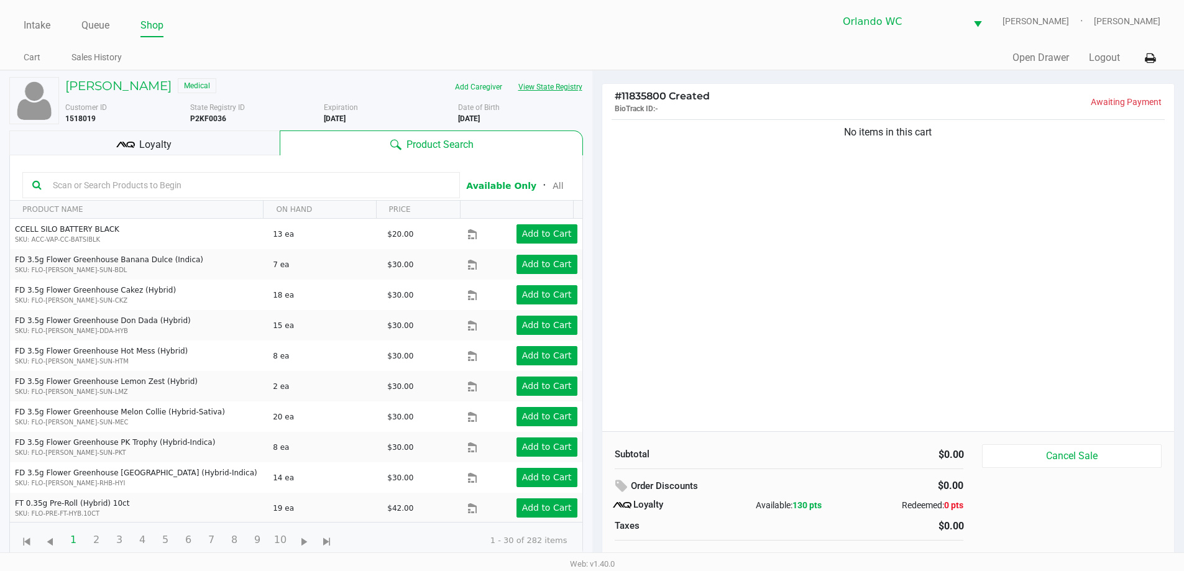
click at [530, 91] on button "View State Registry" at bounding box center [546, 87] width 73 height 20
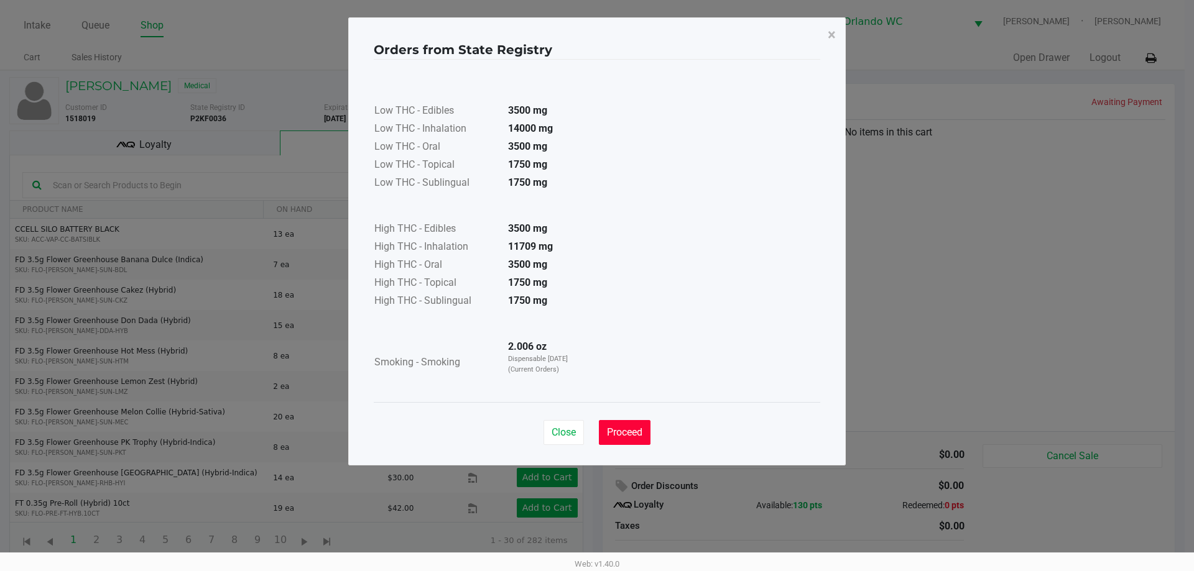
click at [650, 438] on button "Proceed" at bounding box center [625, 432] width 52 height 25
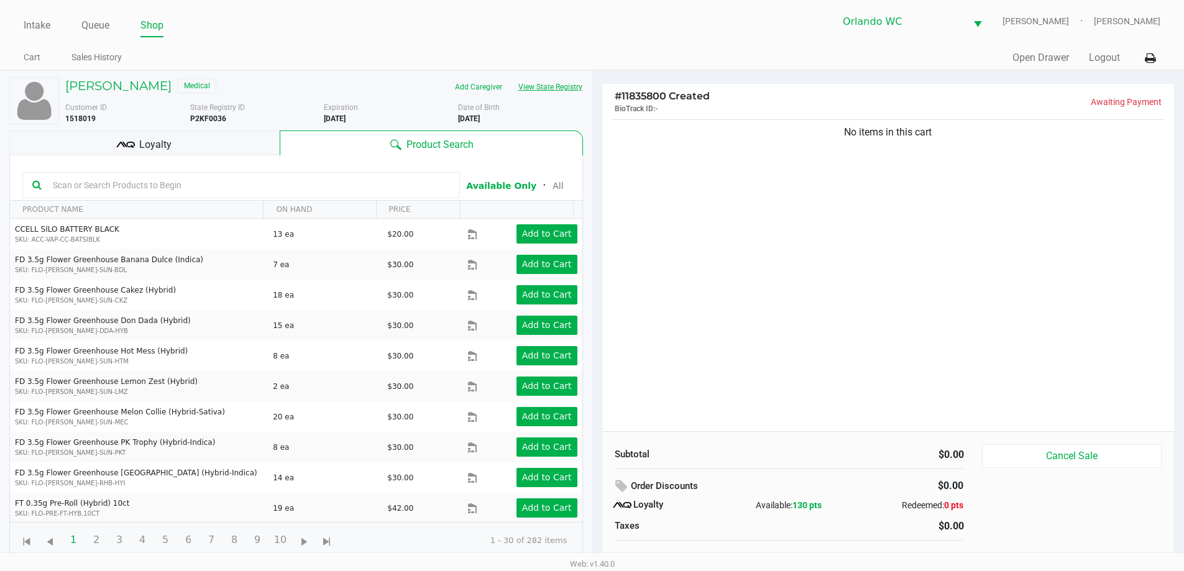
click at [548, 95] on button "View State Registry" at bounding box center [546, 87] width 73 height 20
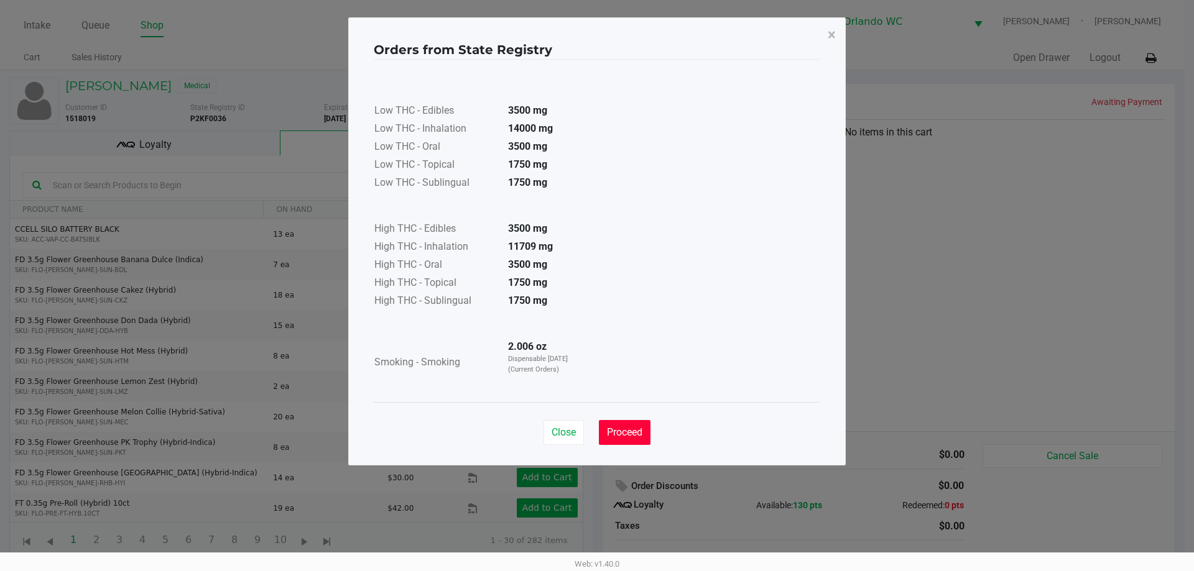
click at [638, 429] on span "Proceed" at bounding box center [624, 433] width 35 height 12
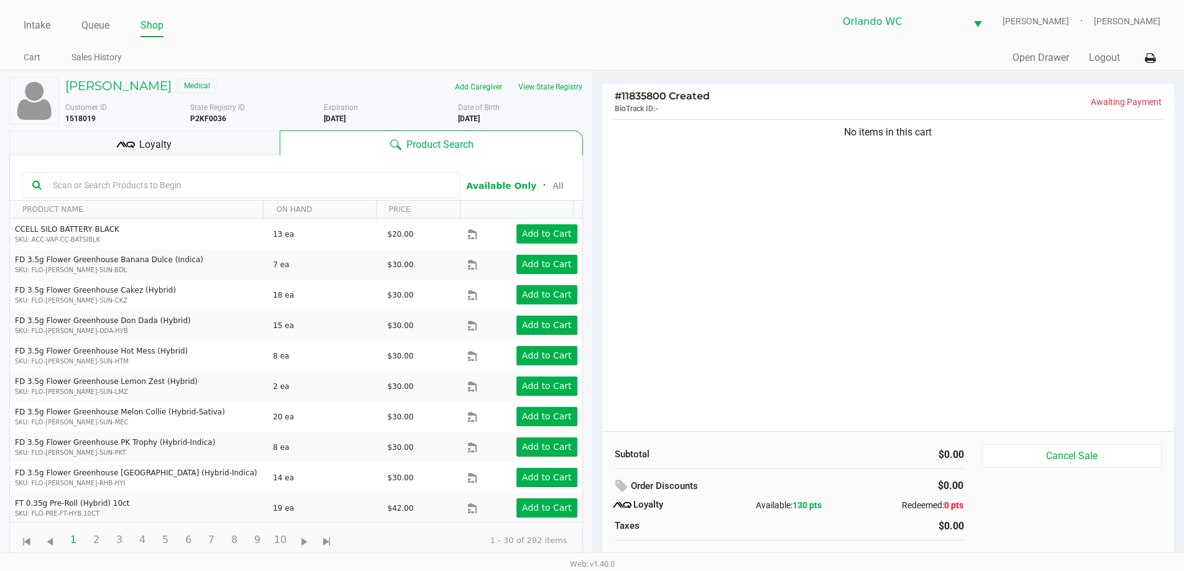
click at [294, 193] on input "text" at bounding box center [249, 185] width 402 height 19
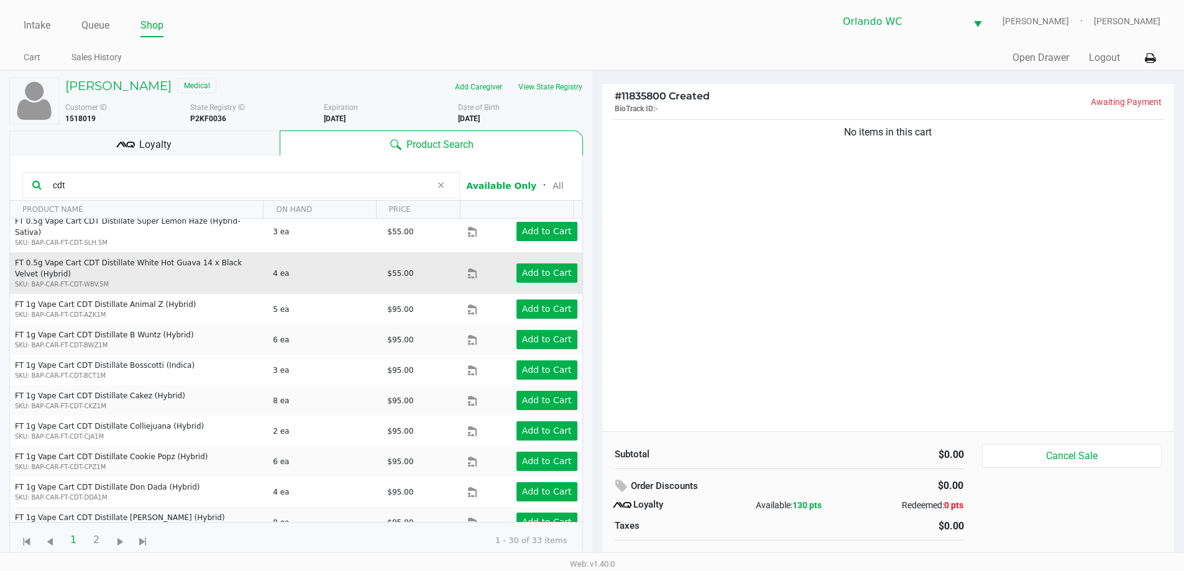
scroll to position [435, 0]
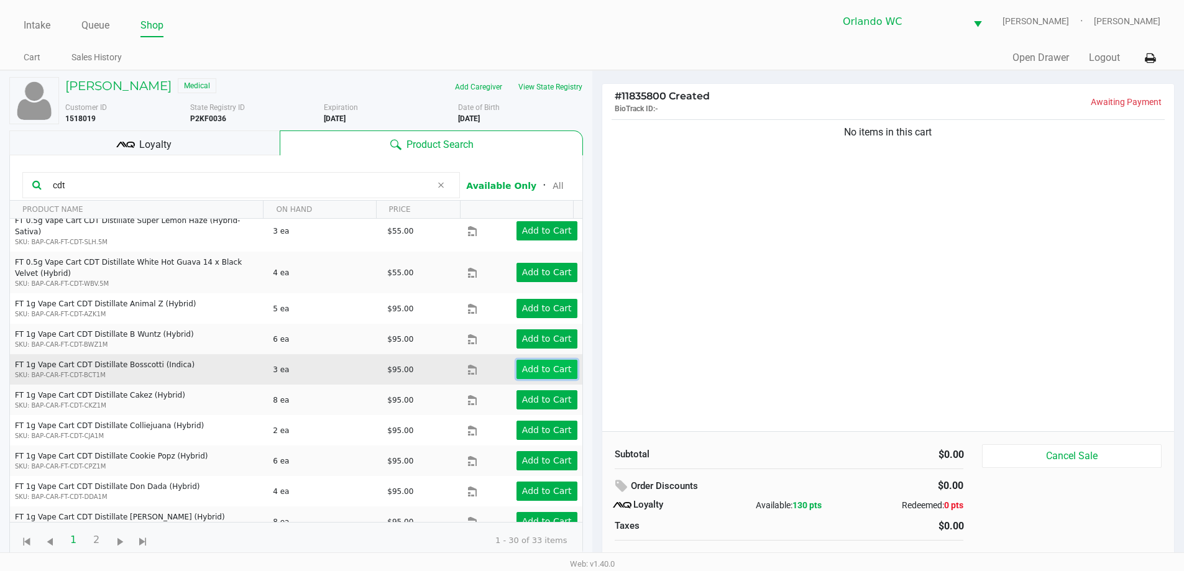
click at [537, 364] on app-button-loader "Add to Cart" at bounding box center [547, 369] width 50 height 10
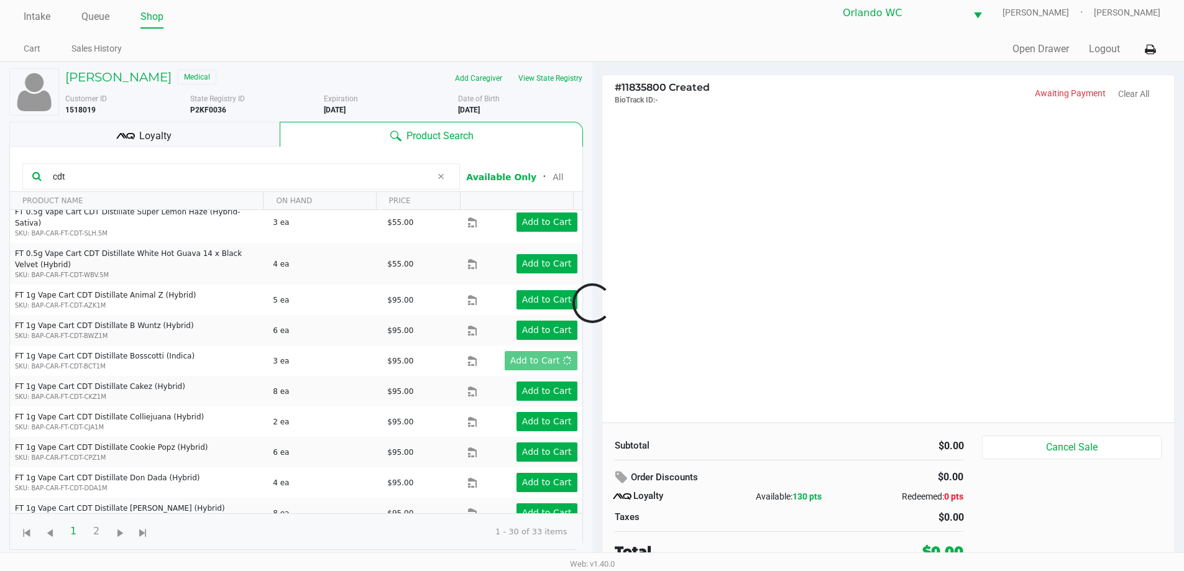
scroll to position [12, 0]
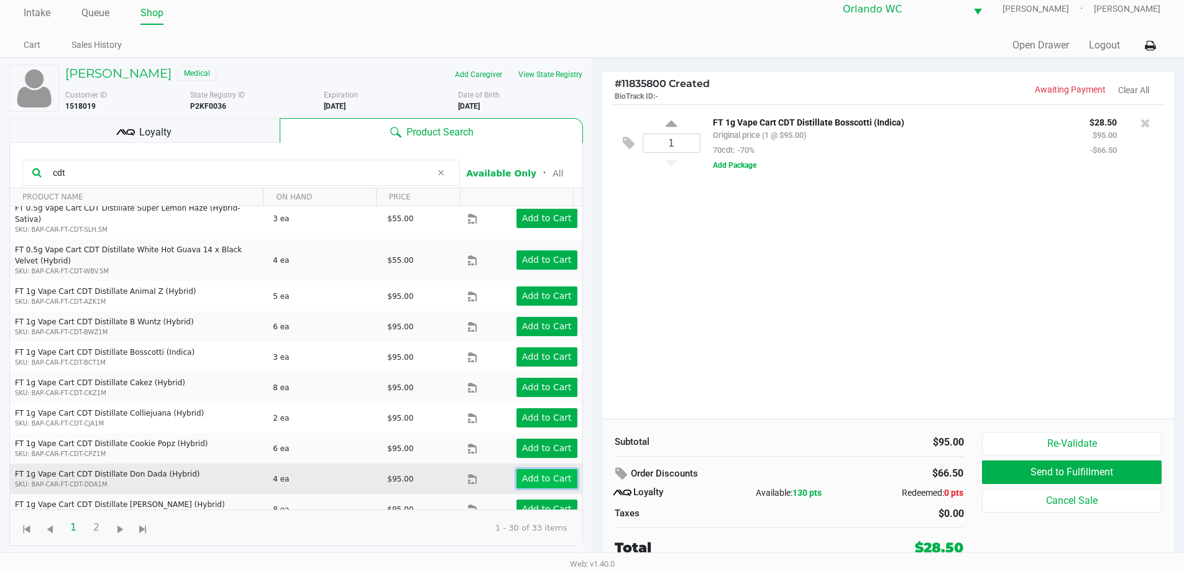
click at [526, 474] on app-button-loader "Add to Cart" at bounding box center [547, 479] width 50 height 10
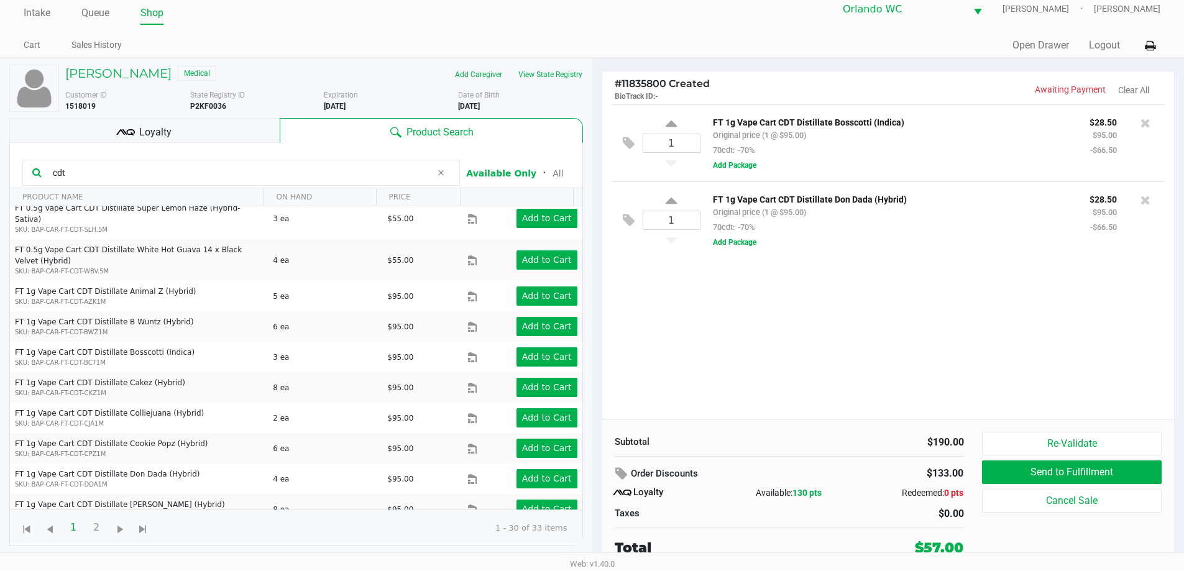
click at [174, 171] on input "cdt" at bounding box center [240, 173] width 384 height 19
type input "c"
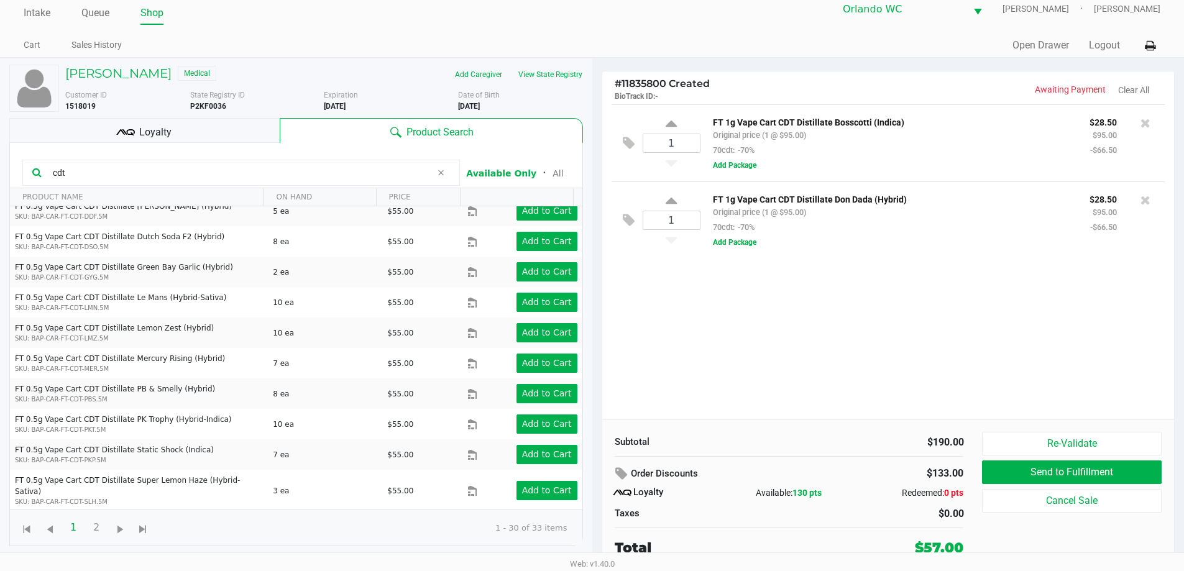
scroll to position [187, 0]
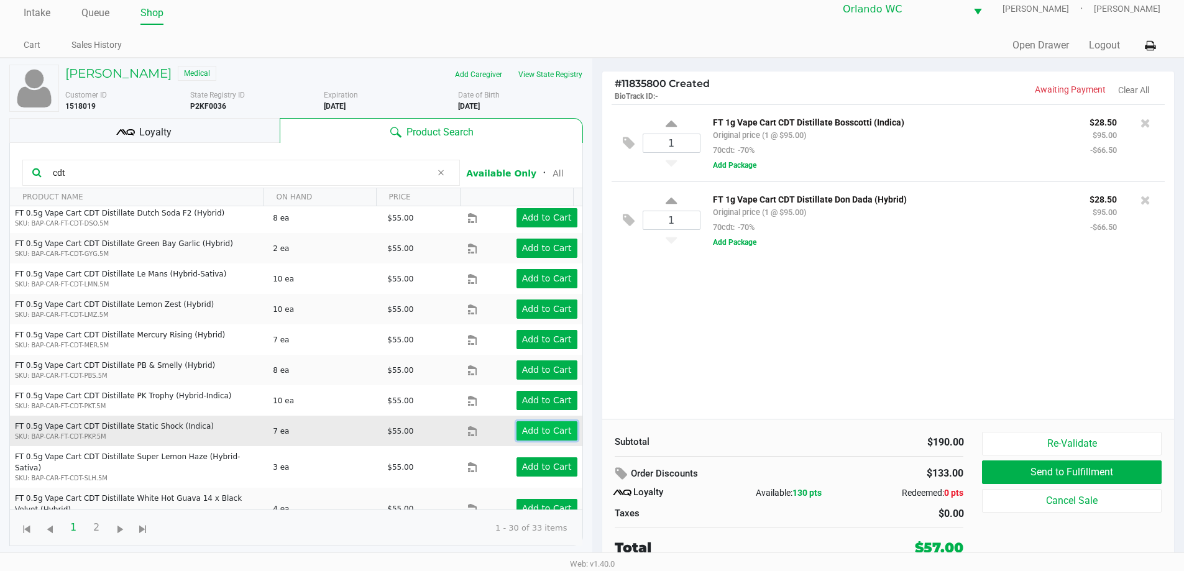
click at [545, 428] on app-button-loader "Add to Cart" at bounding box center [547, 431] width 50 height 10
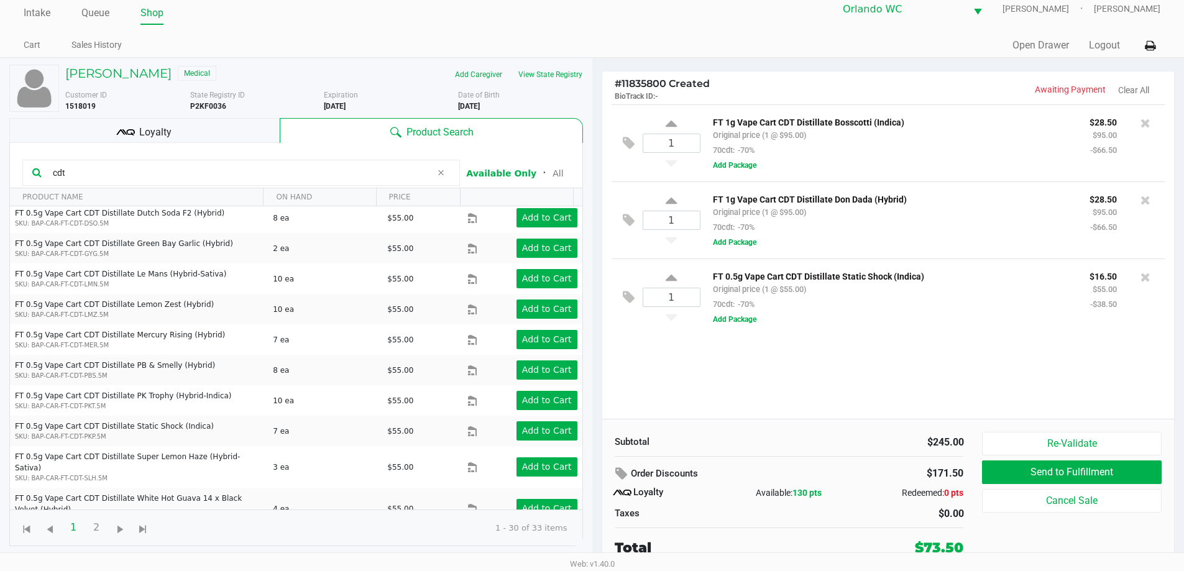
click at [103, 165] on input "cdt" at bounding box center [240, 173] width 384 height 19
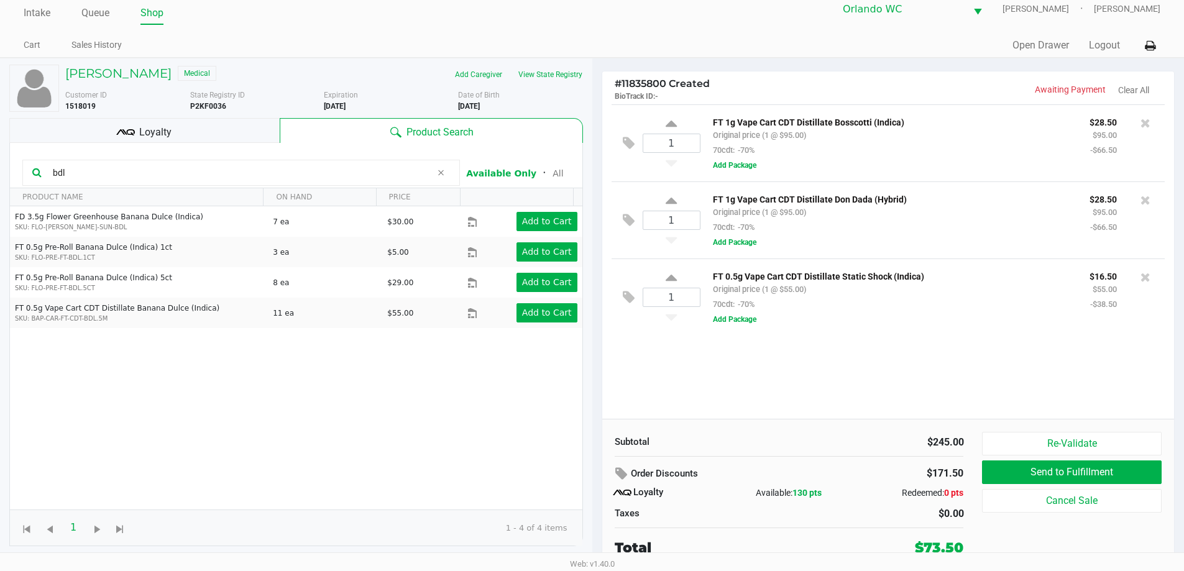
scroll to position [0, 0]
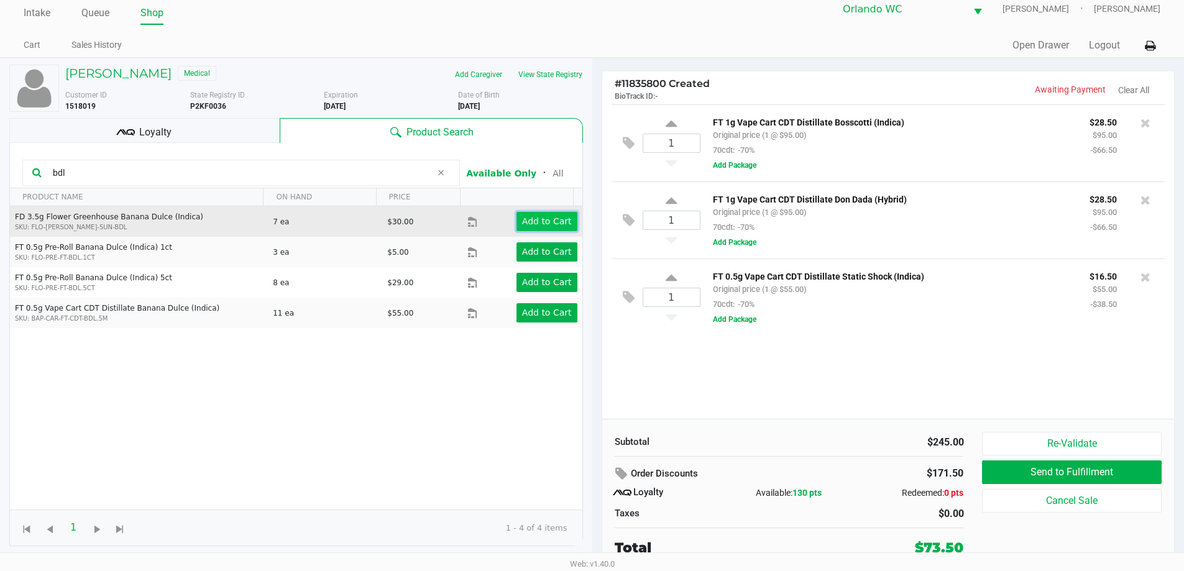
click at [545, 218] on app-button-loader "Add to Cart" at bounding box center [547, 221] width 50 height 10
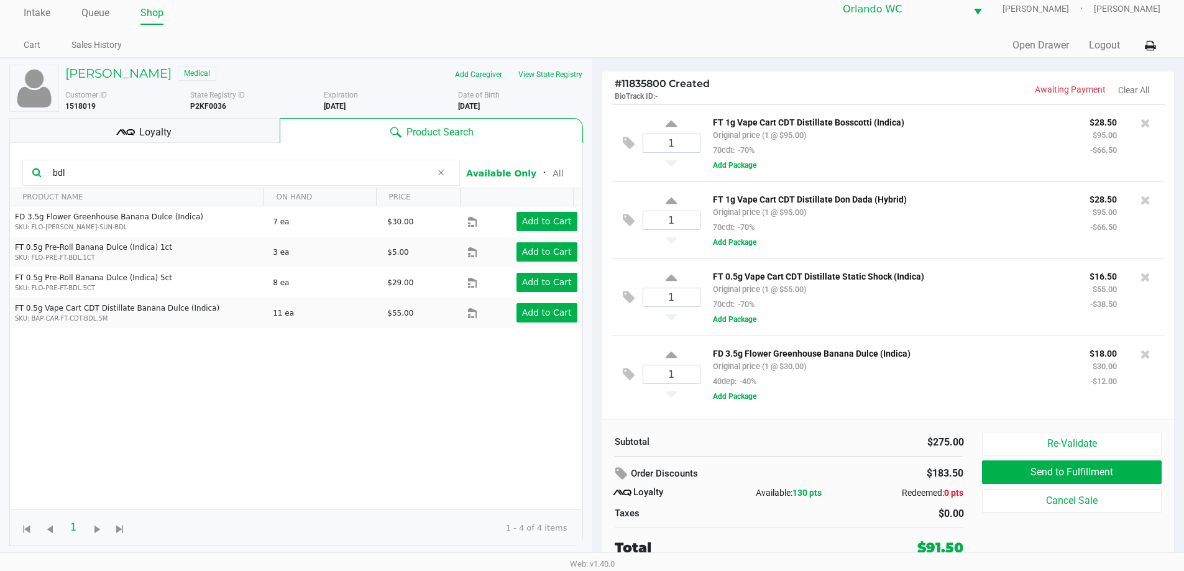
click at [296, 177] on input "bdl" at bounding box center [240, 173] width 384 height 19
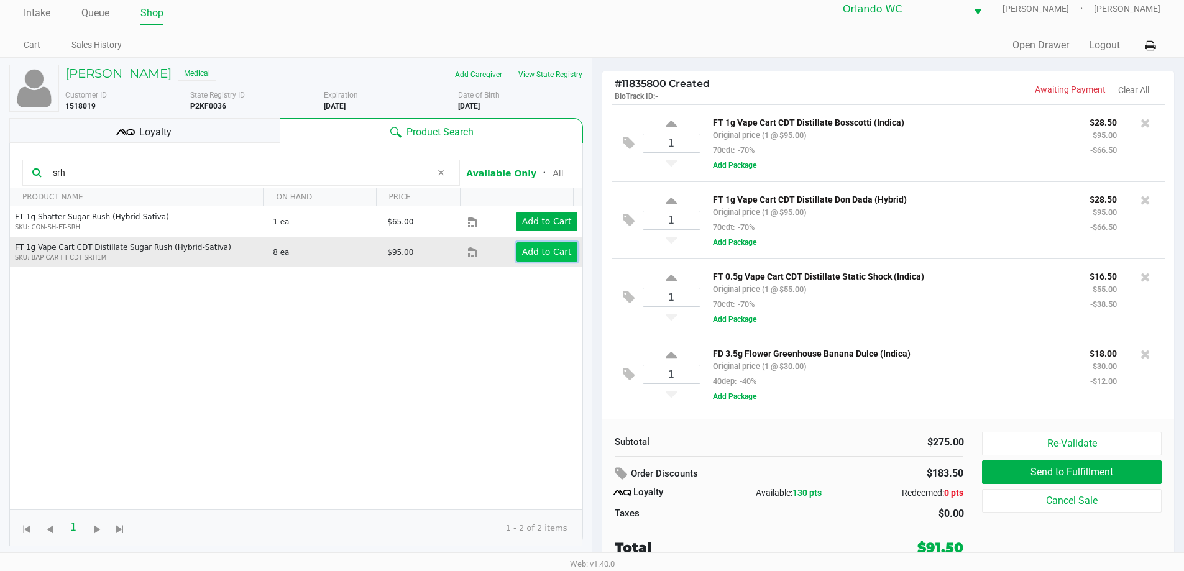
click at [522, 250] on app-button-loader "Add to Cart" at bounding box center [547, 252] width 50 height 10
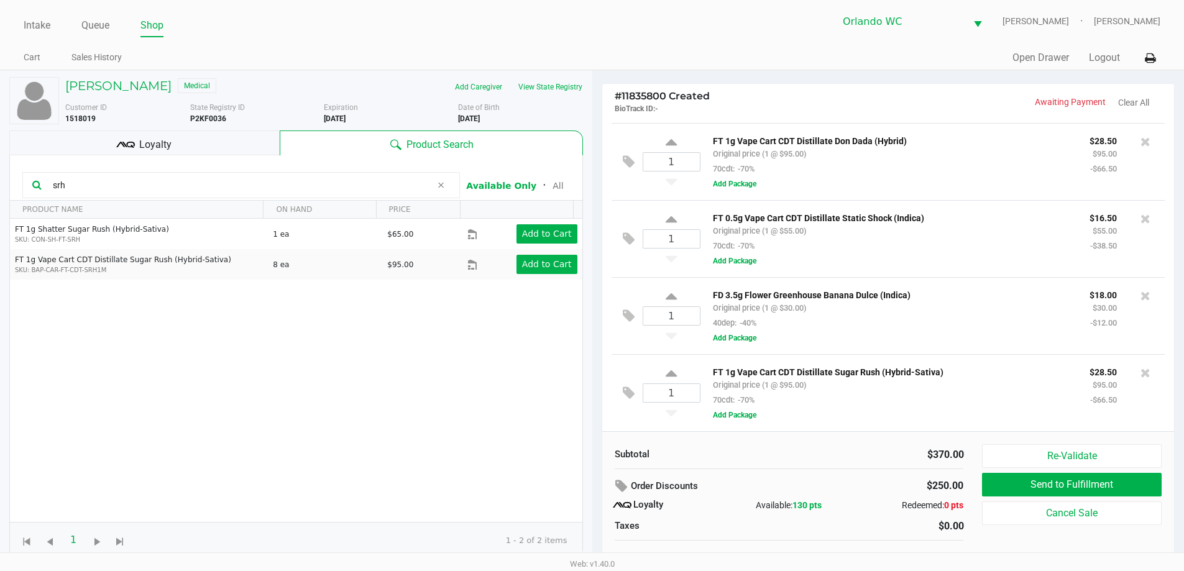
scroll to position [12, 0]
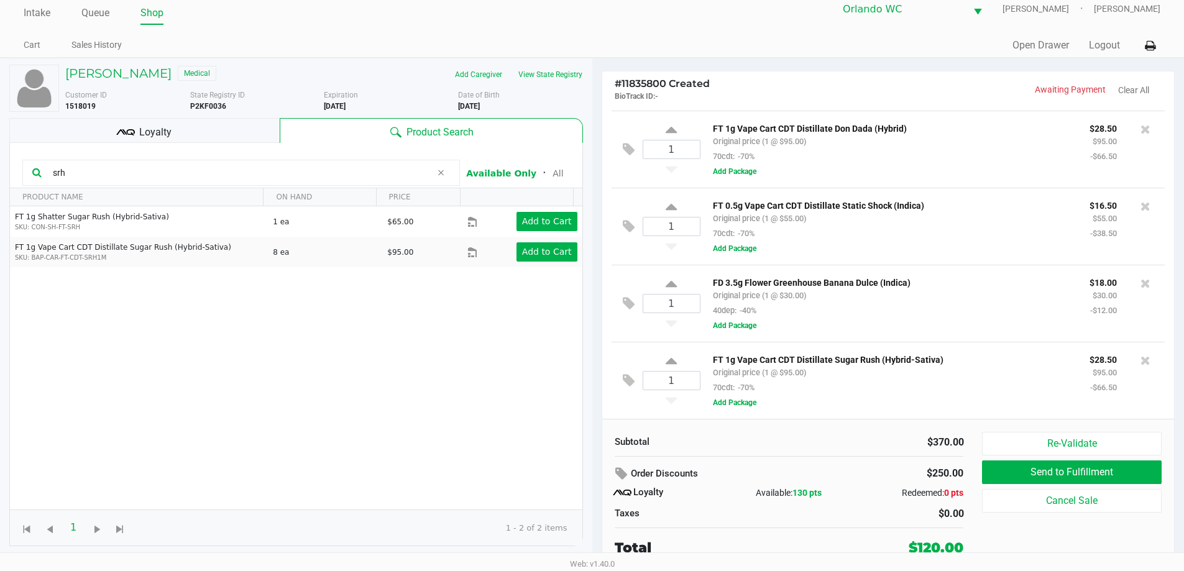
click at [121, 177] on input "srh" at bounding box center [240, 173] width 384 height 19
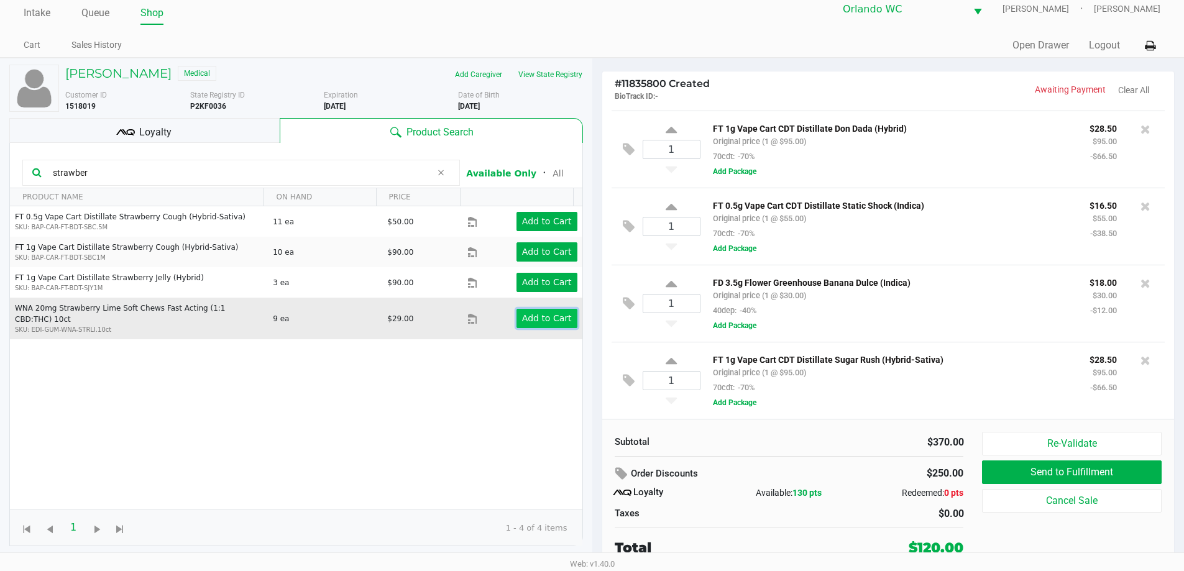
click at [517, 319] on button "Add to Cart" at bounding box center [547, 318] width 61 height 19
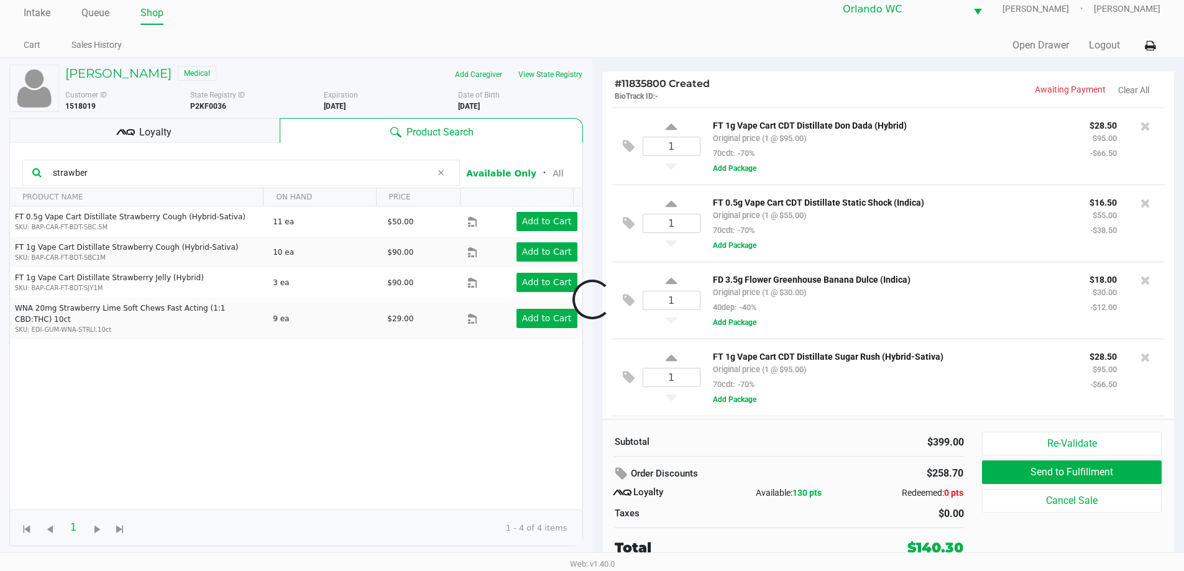
scroll to position [152, 0]
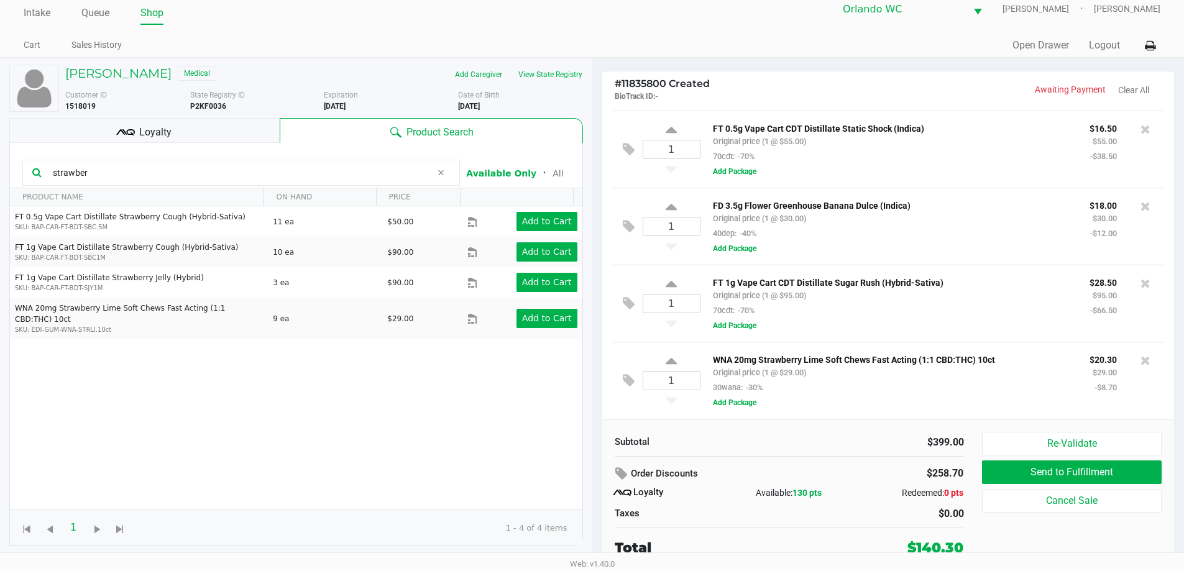
click at [201, 180] on input "strawber" at bounding box center [240, 173] width 384 height 19
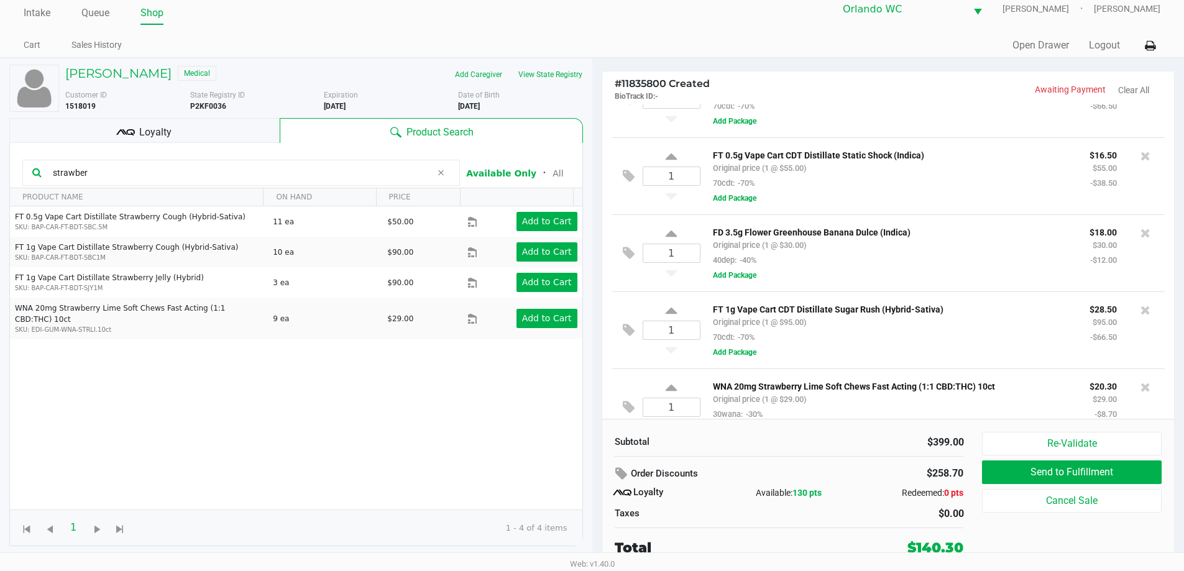
scroll to position [124, 0]
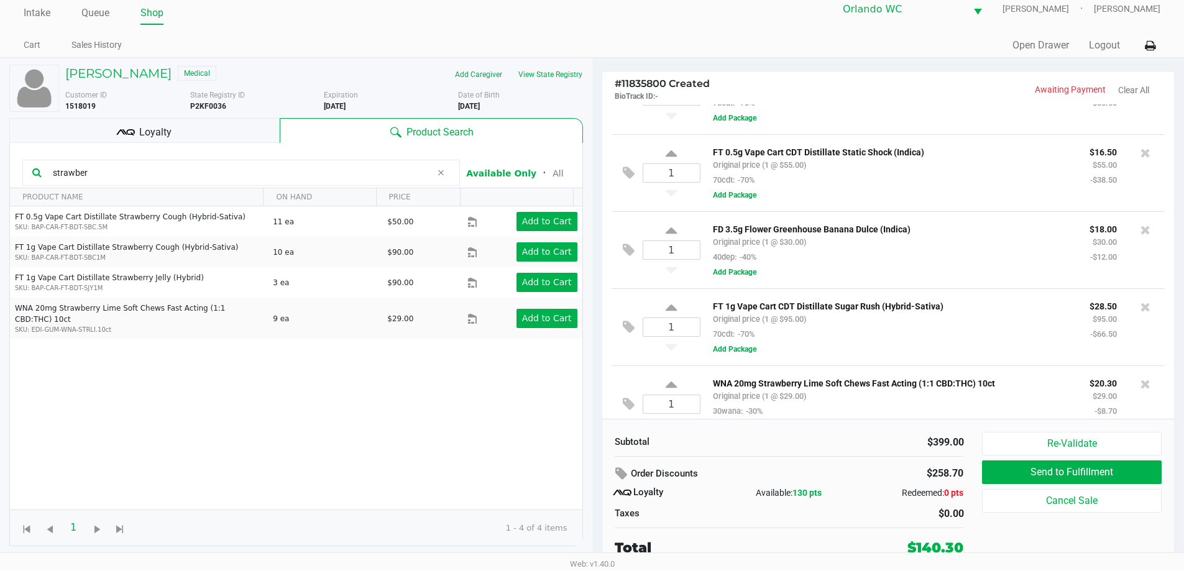
click at [851, 400] on div "WNA 20mg Strawberry Lime Soft Chews Fast Acting (1:1 CBD:THC) 10ct Original pri…" at bounding box center [892, 397] width 377 height 43
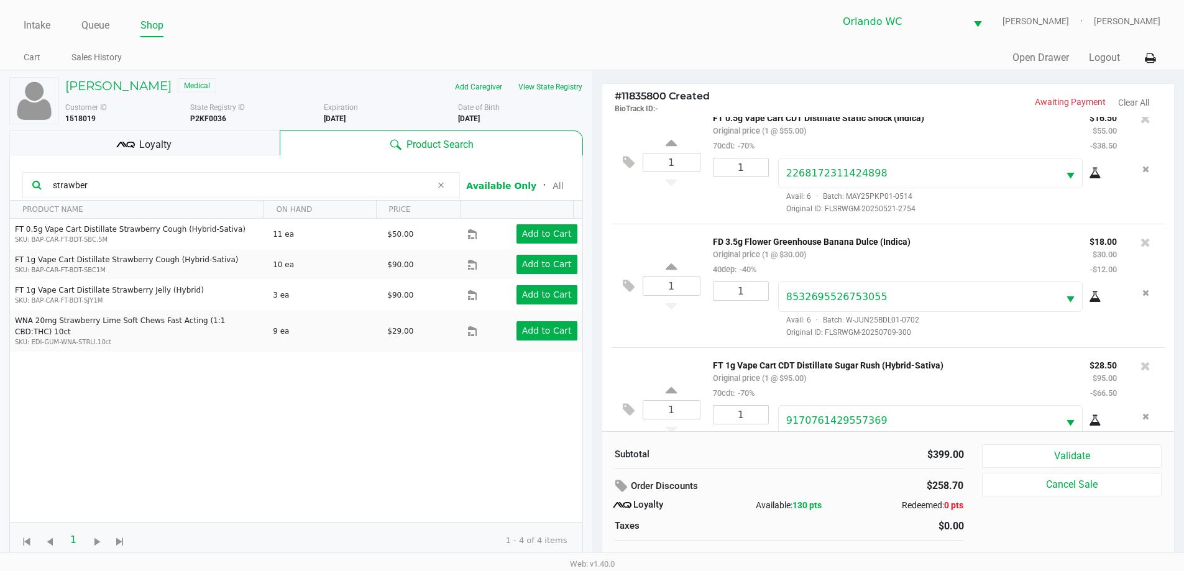
scroll to position [311, 0]
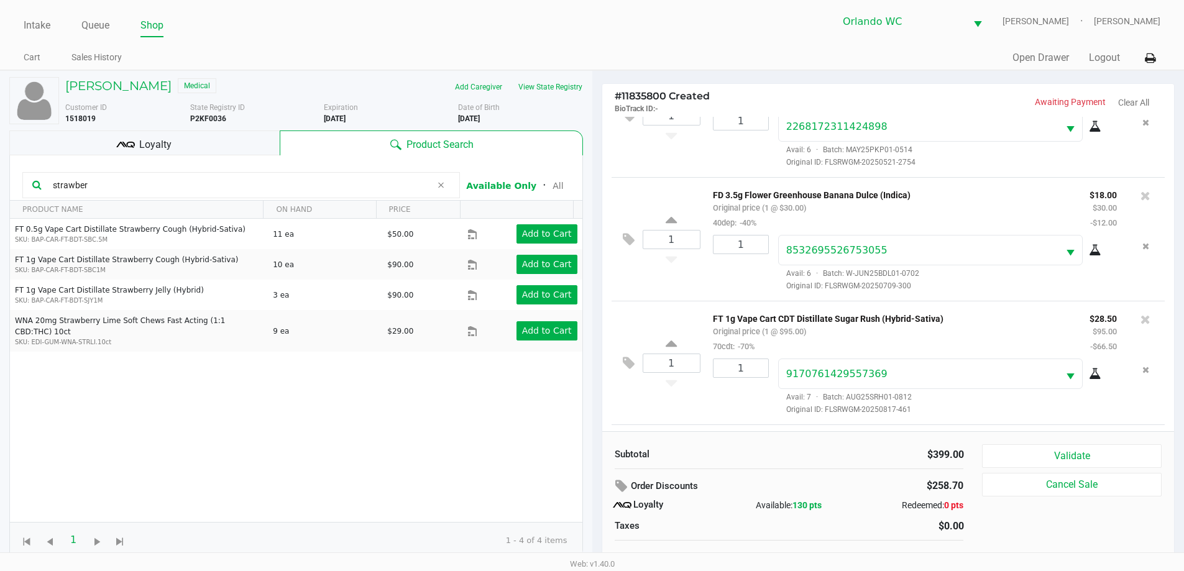
click at [200, 200] on kendo-grid-toolbar "strawber Available Only ᛫ All" at bounding box center [296, 177] width 573 height 45
click at [190, 190] on input "strawber" at bounding box center [240, 185] width 384 height 19
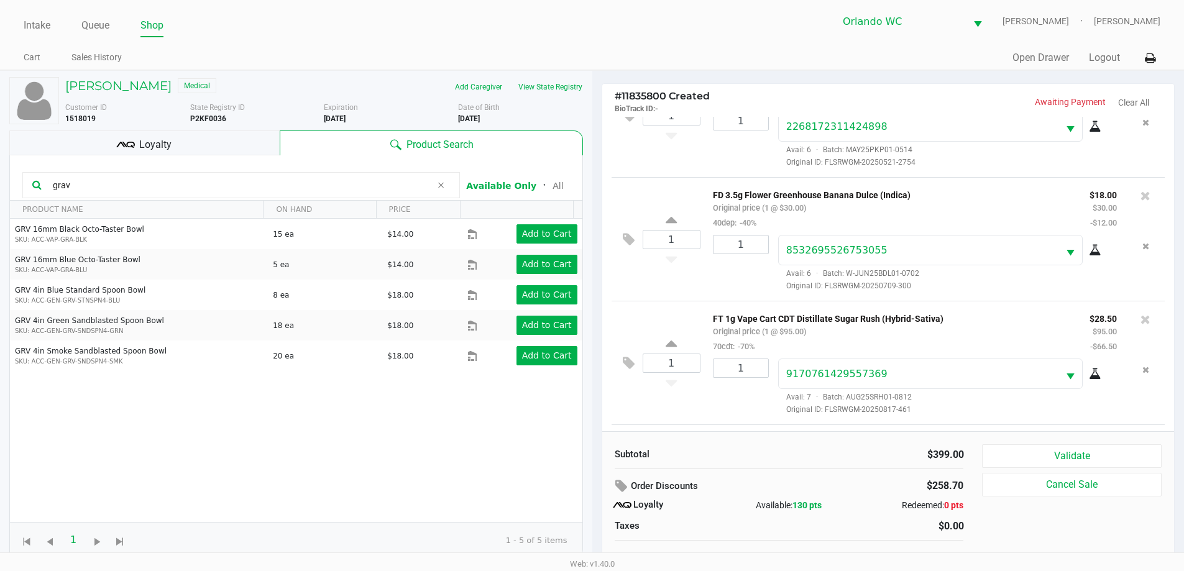
click at [103, 192] on input "grav" at bounding box center [240, 185] width 384 height 19
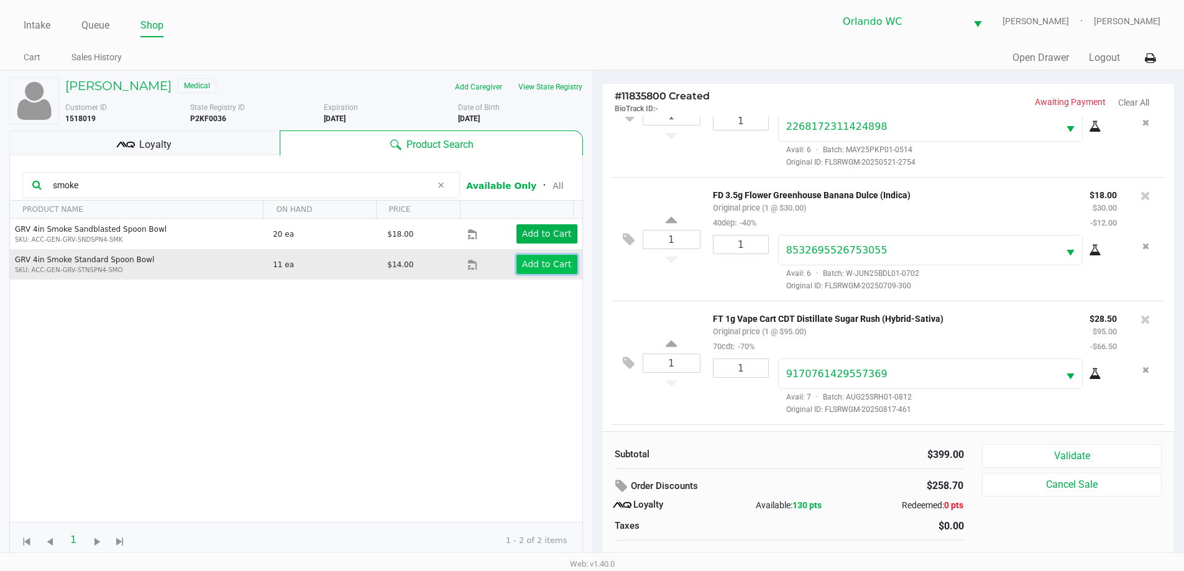
click at [542, 260] on app-button-loader "Add to Cart" at bounding box center [547, 264] width 50 height 10
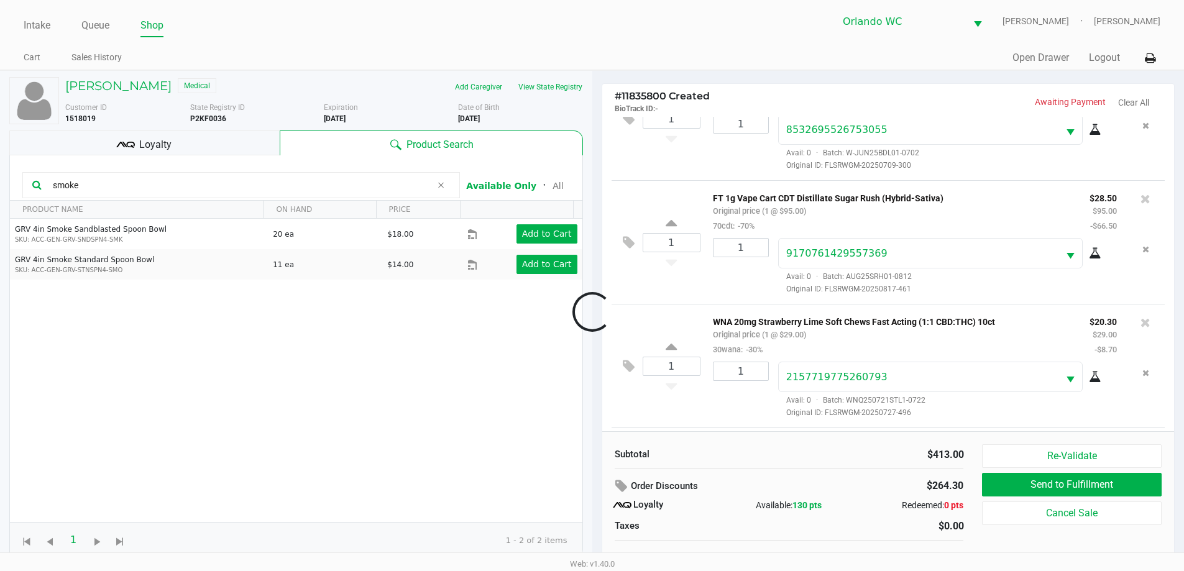
scroll to position [509, 0]
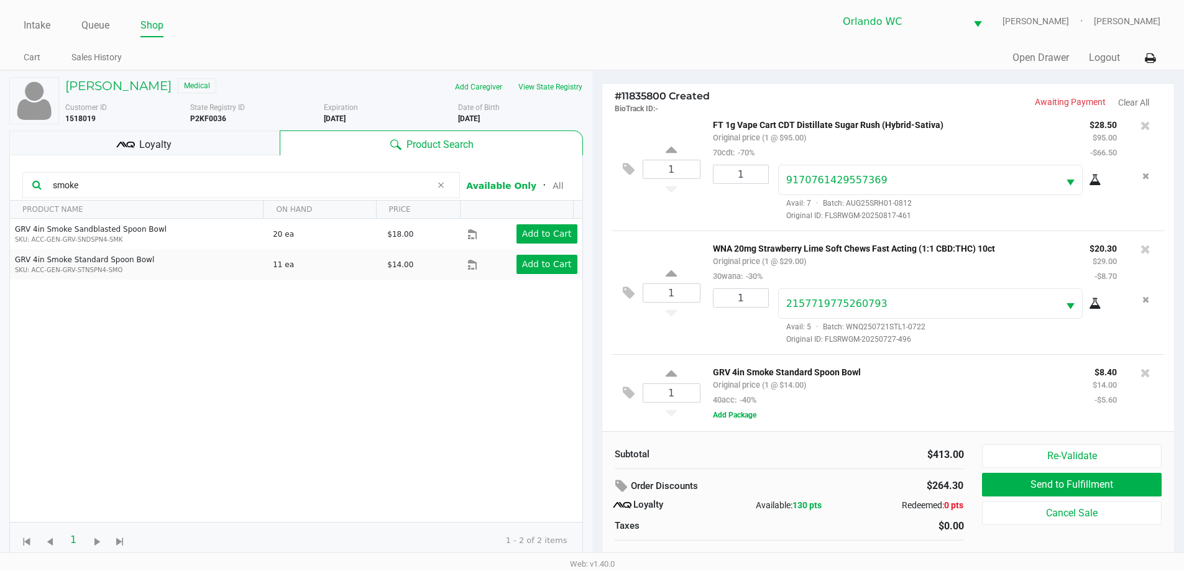
click at [199, 177] on input "smoke" at bounding box center [240, 185] width 384 height 19
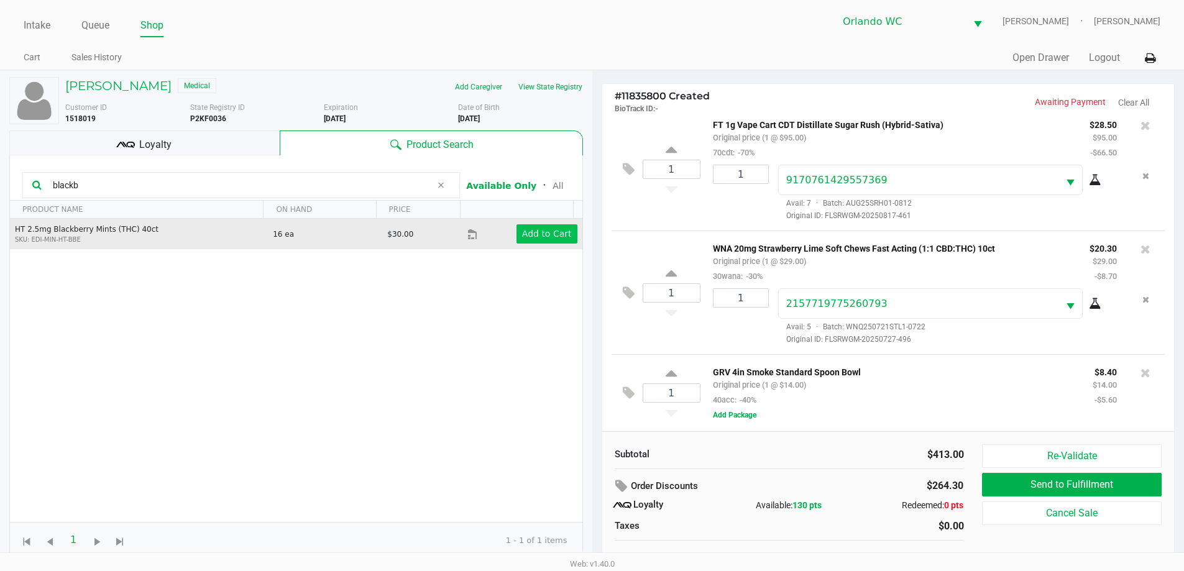
type input "blackb"
click at [563, 229] on button "Add to Cart" at bounding box center [547, 233] width 61 height 19
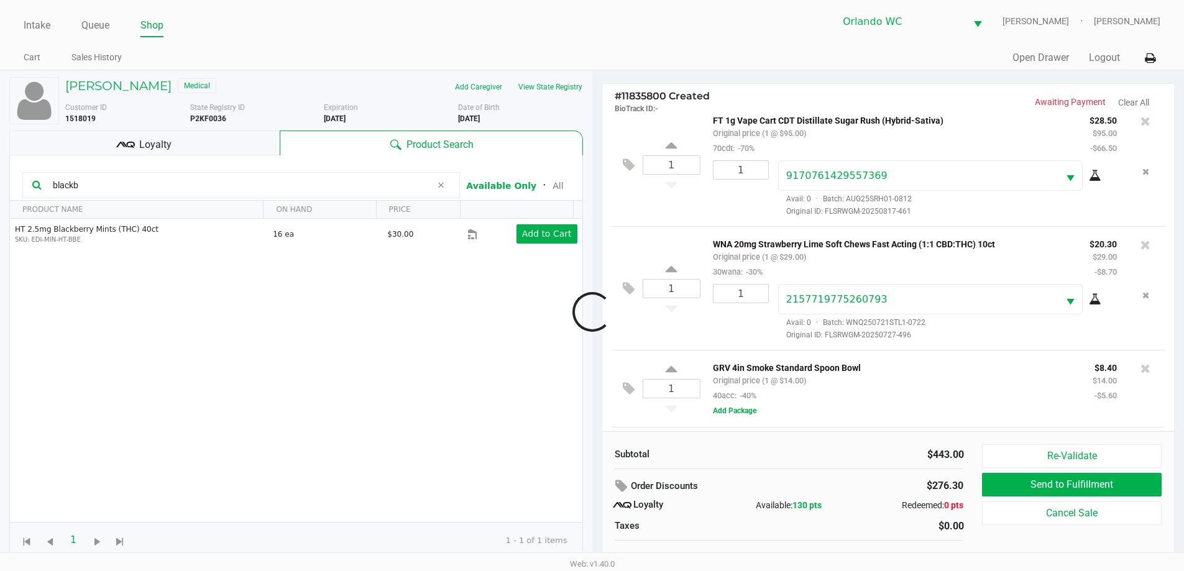
scroll to position [587, 0]
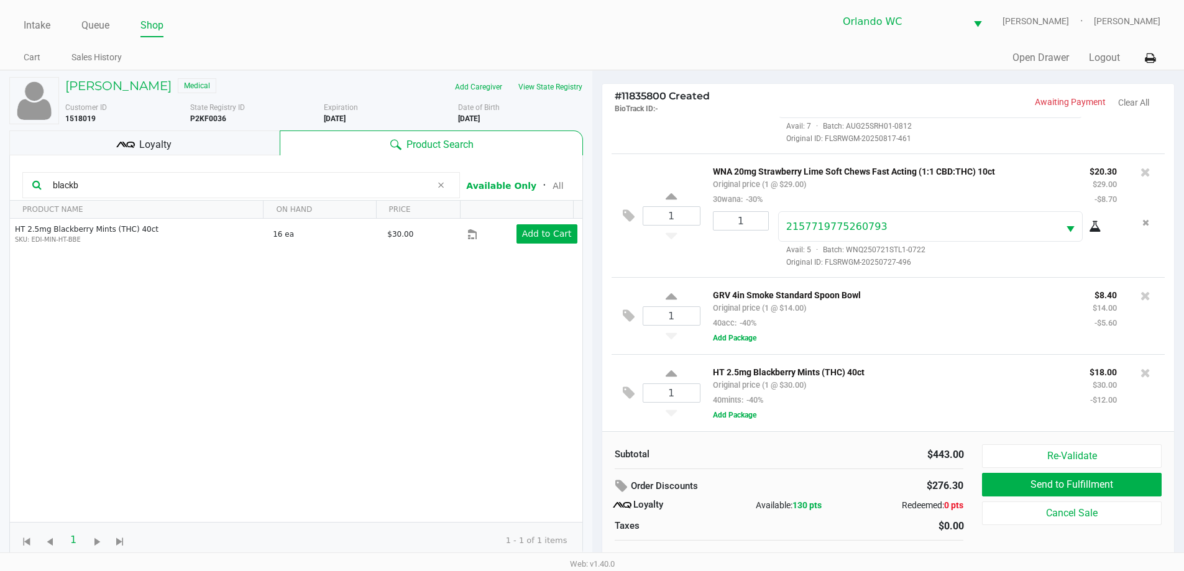
click at [617, 312] on div "1 GRV 4in Smoke Standard Spoon Bowl Original price (1 @ $14.00) 40acc: -40% $8.…" at bounding box center [889, 315] width 554 height 77
click at [632, 312] on icon at bounding box center [629, 316] width 12 height 14
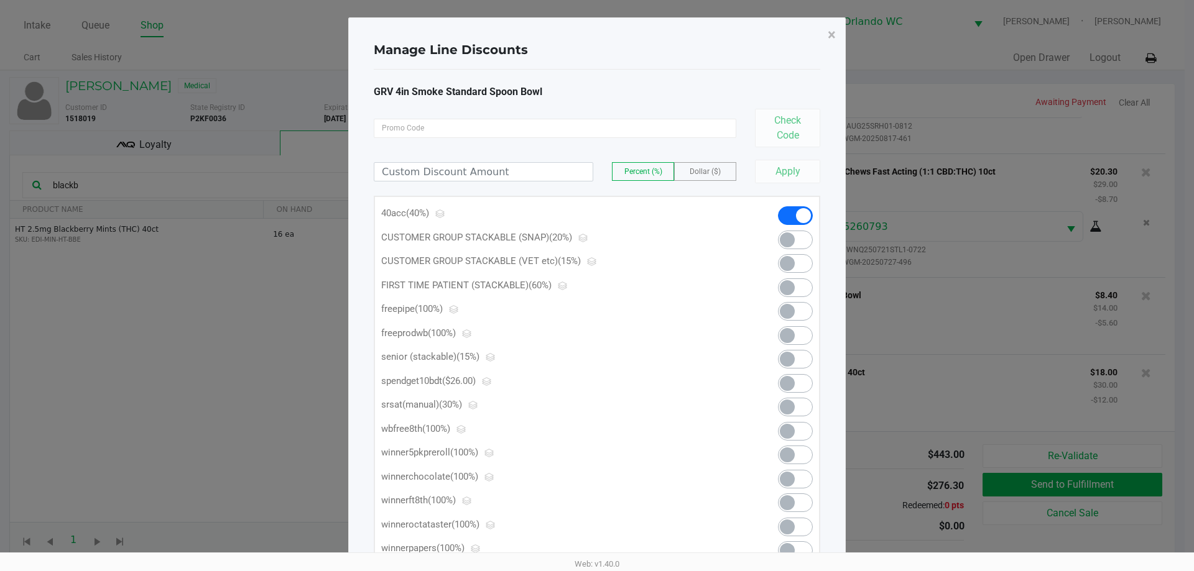
click at [807, 307] on span at bounding box center [795, 311] width 35 height 19
click at [829, 33] on span "×" at bounding box center [832, 34] width 8 height 17
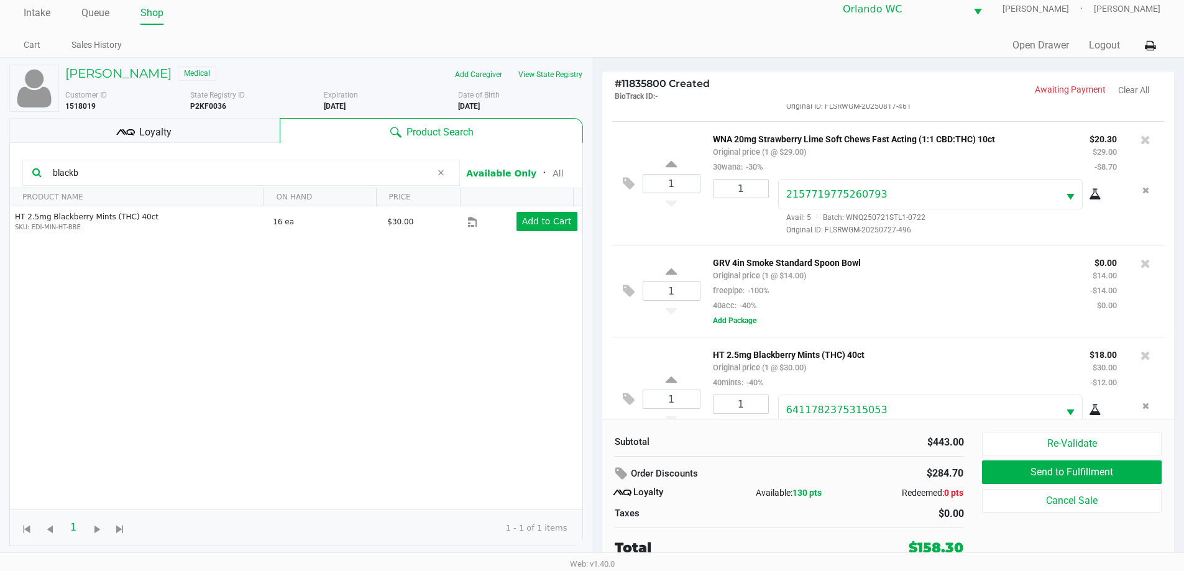
scroll to position [648, 0]
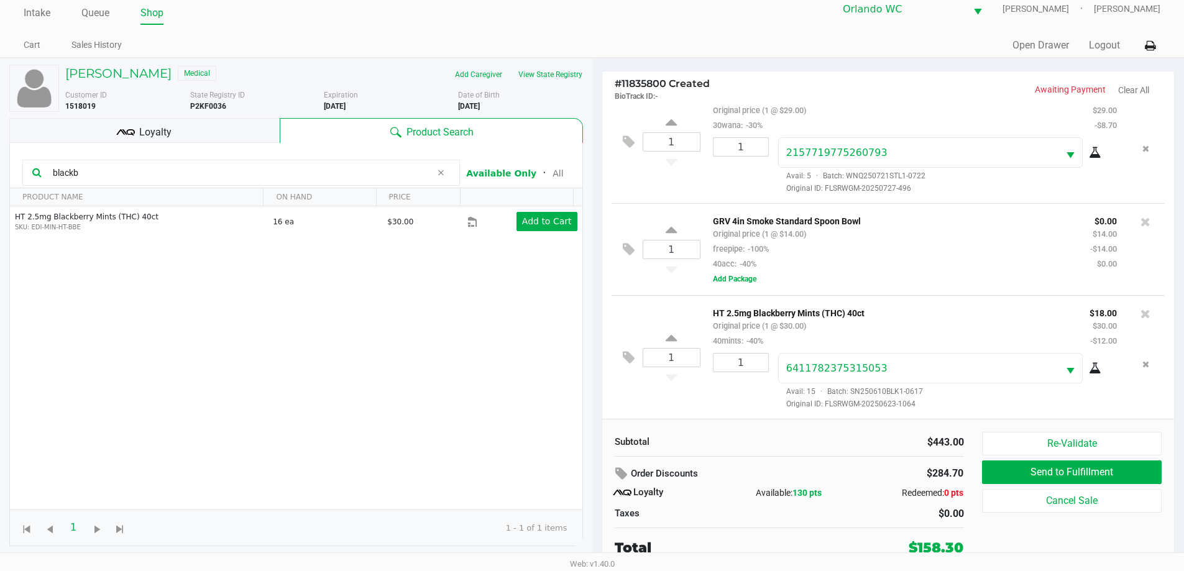
click at [839, 257] on div "GRV 4in Smoke Standard Spoon Bowl Original price (1 @ $14.00) freepipe: -100% 4…" at bounding box center [892, 242] width 377 height 58
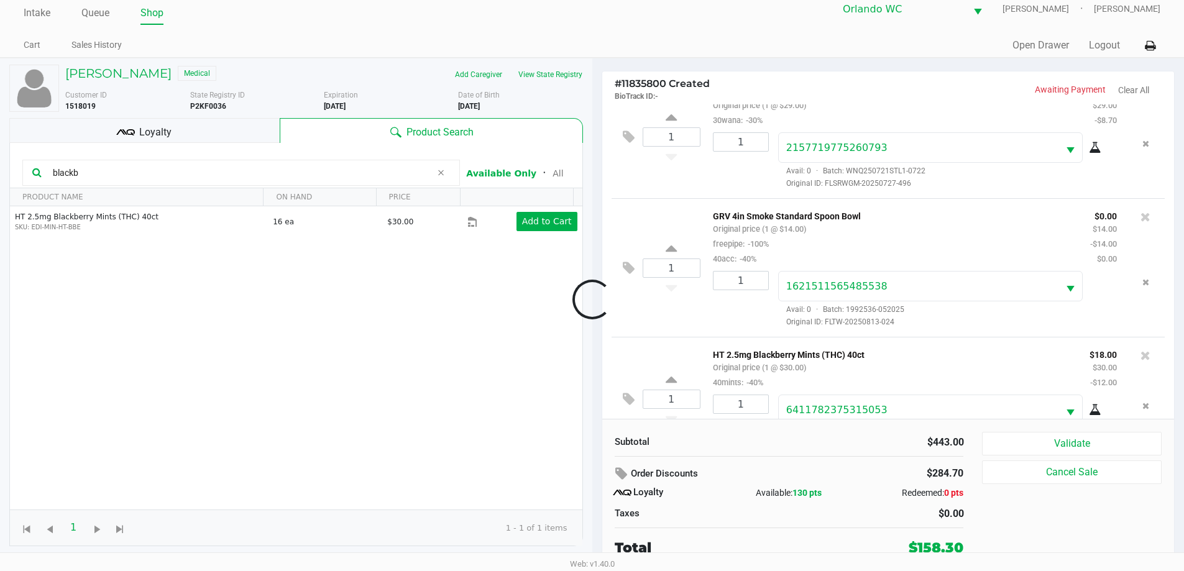
scroll to position [695, 0]
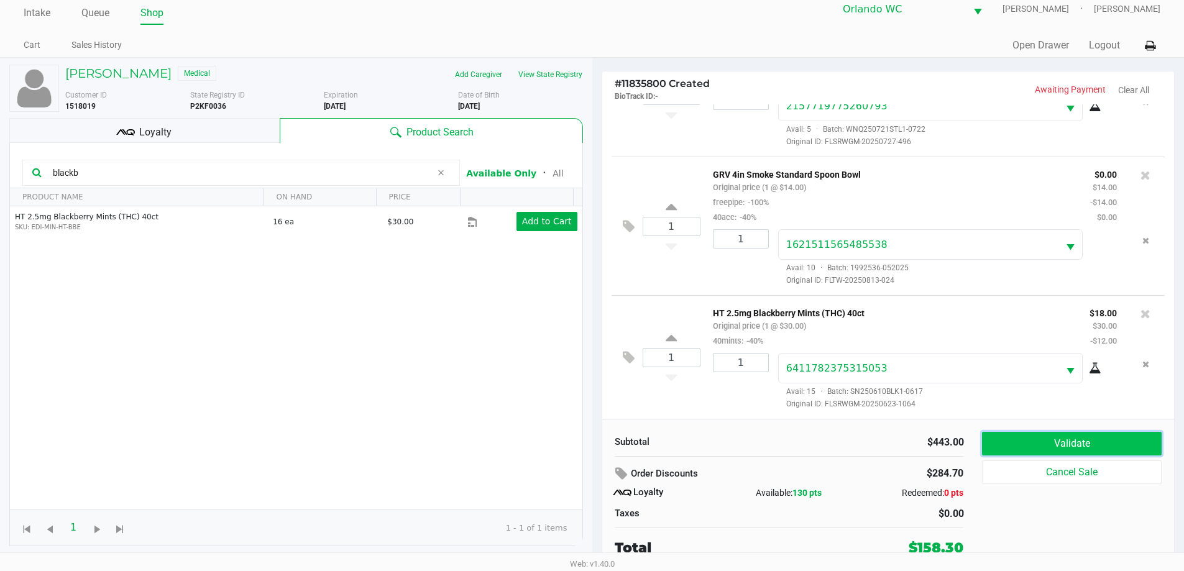
click at [1050, 441] on button "Validate" at bounding box center [1071, 444] width 179 height 24
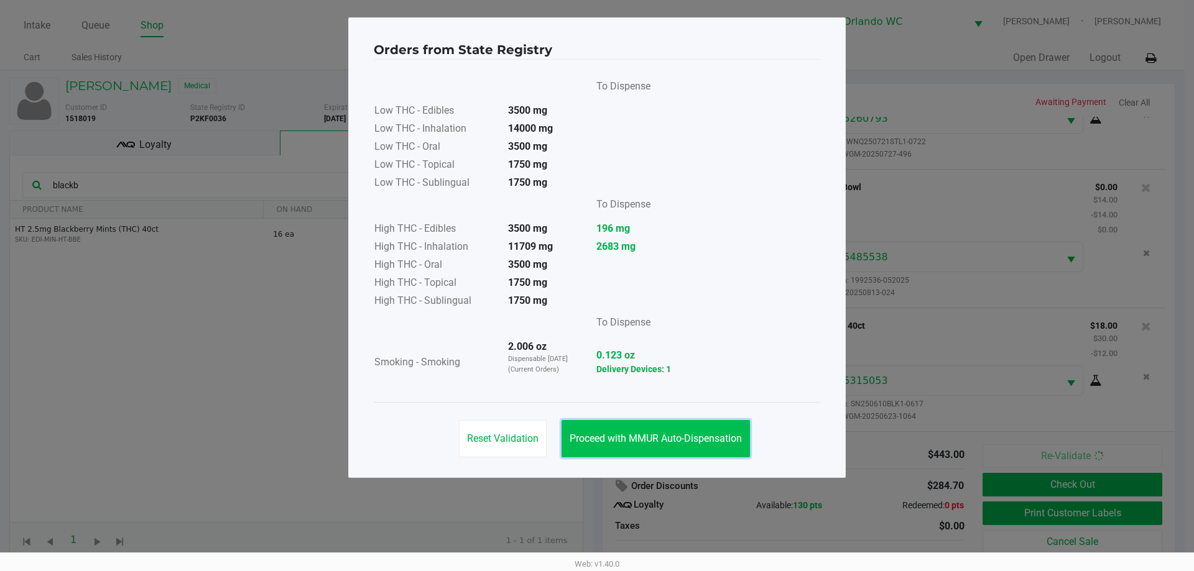
click at [667, 435] on span "Proceed with MMUR Auto-Dispensation" at bounding box center [656, 439] width 172 height 12
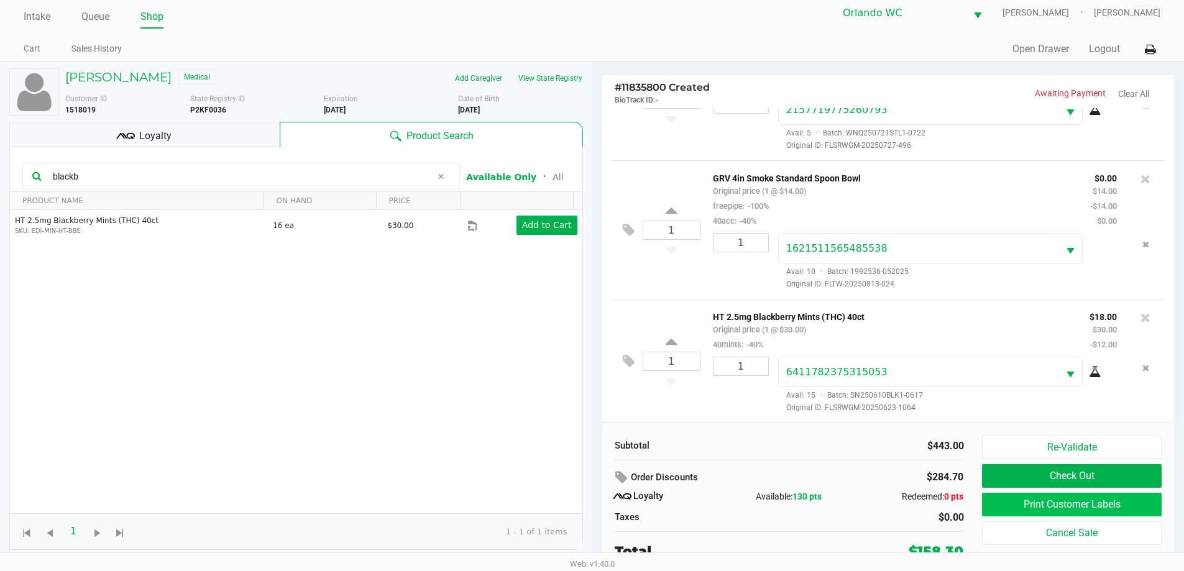
scroll to position [12, 0]
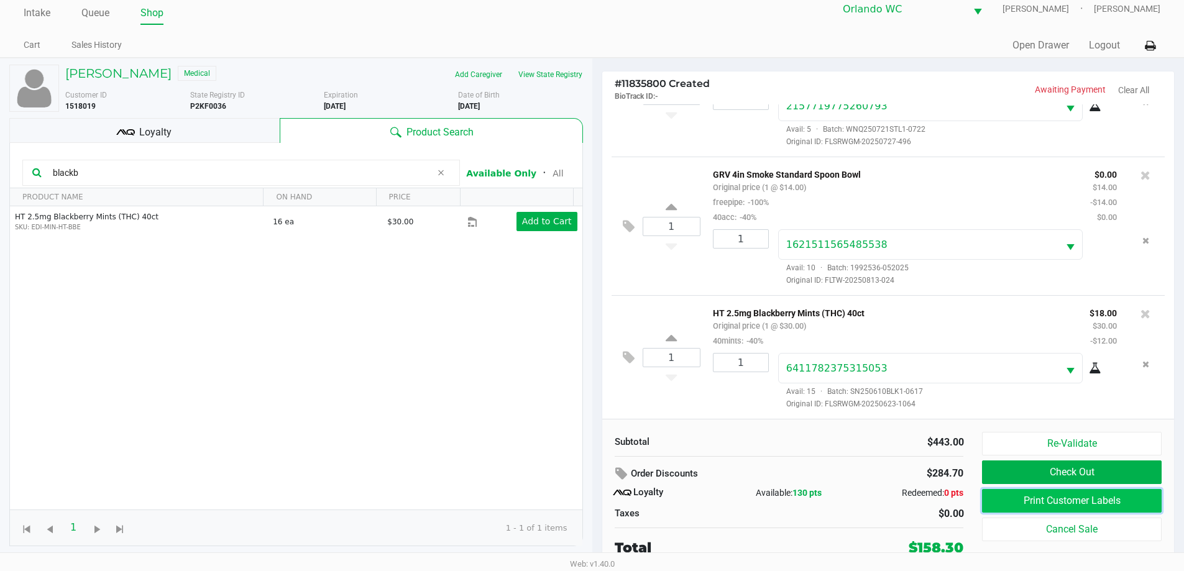
click at [1098, 510] on button "Print Customer Labels" at bounding box center [1071, 501] width 179 height 24
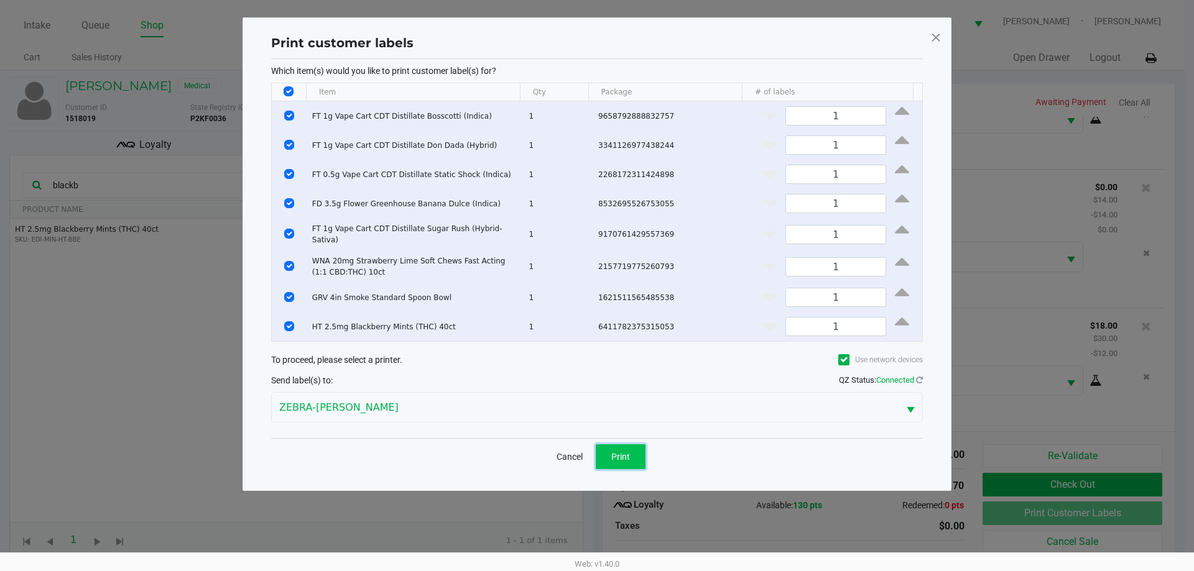
click at [606, 445] on button "Print" at bounding box center [621, 457] width 50 height 25
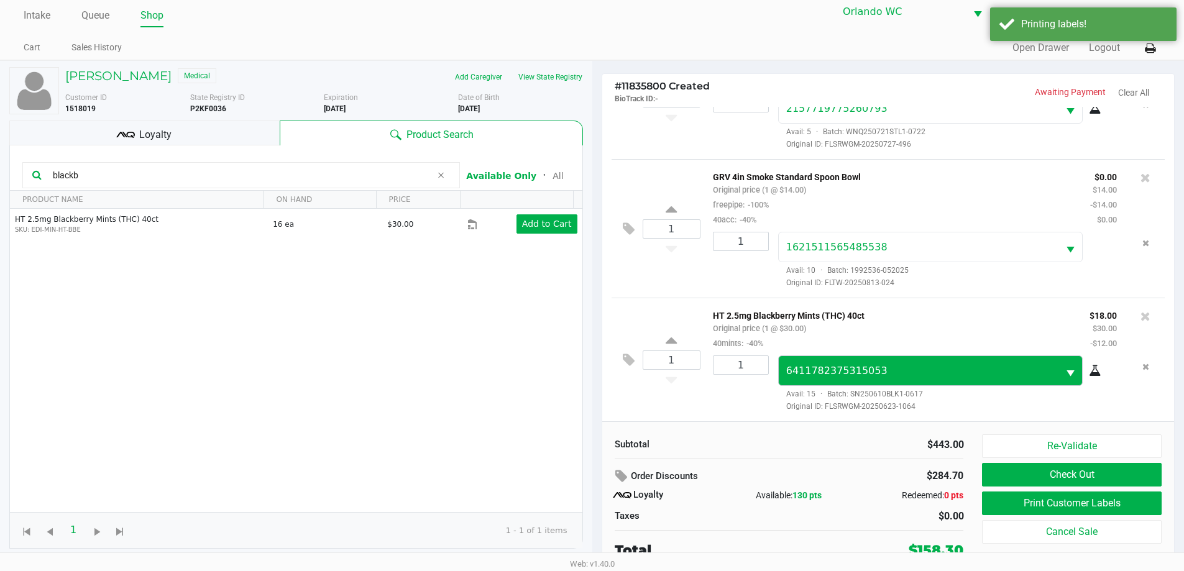
scroll to position [12, 0]
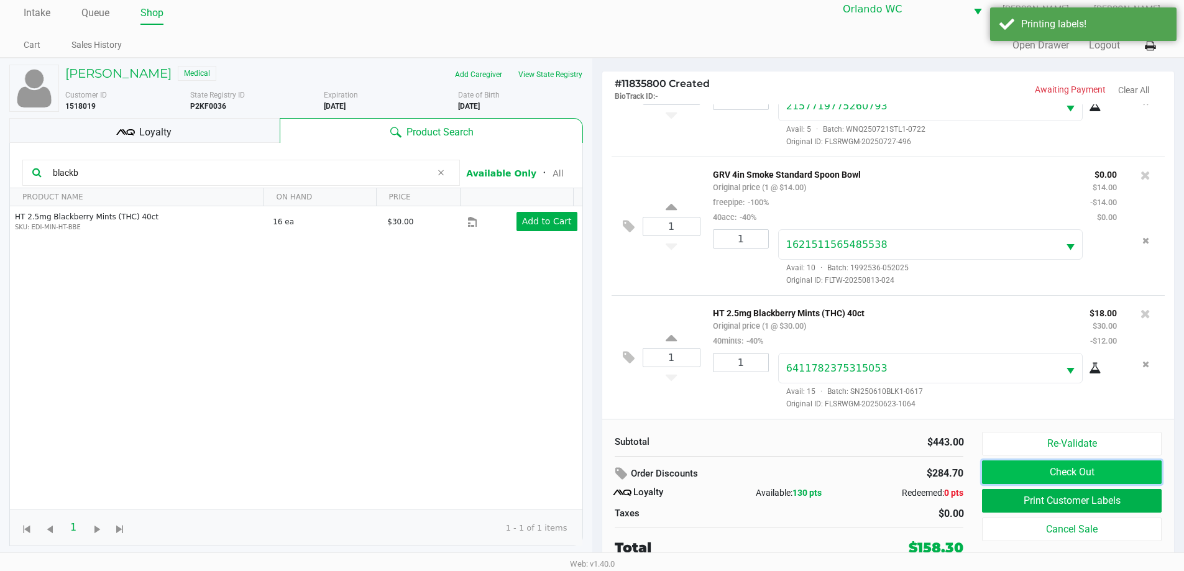
click at [1052, 476] on button "Check Out" at bounding box center [1071, 473] width 179 height 24
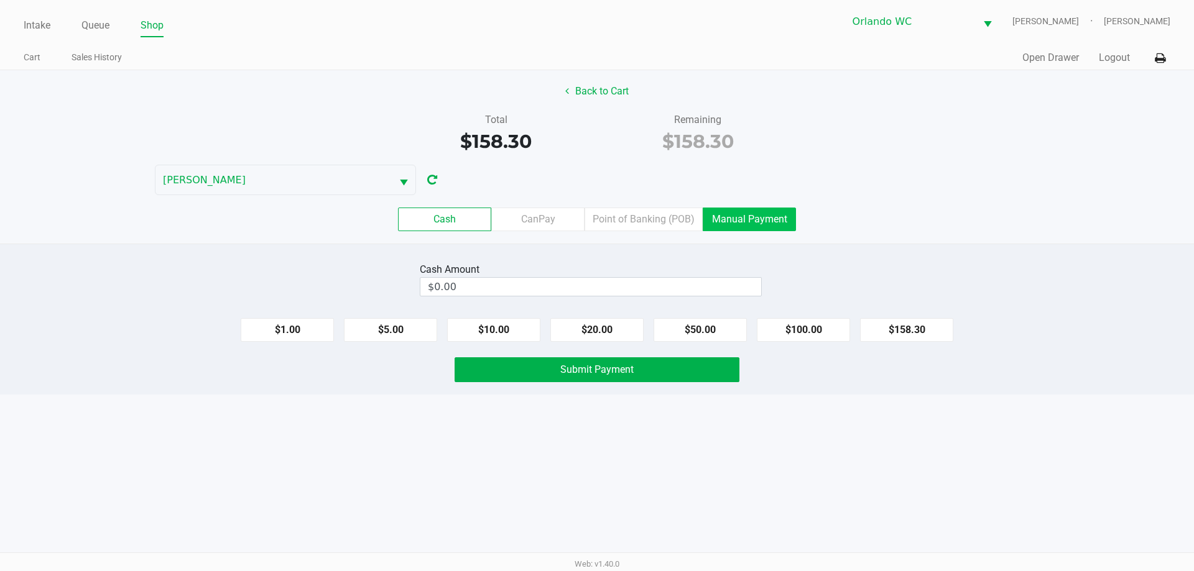
click at [754, 218] on label "Manual Payment" at bounding box center [749, 220] width 93 height 24
click at [0, 0] on 8 "Manual Payment" at bounding box center [0, 0] width 0 height 0
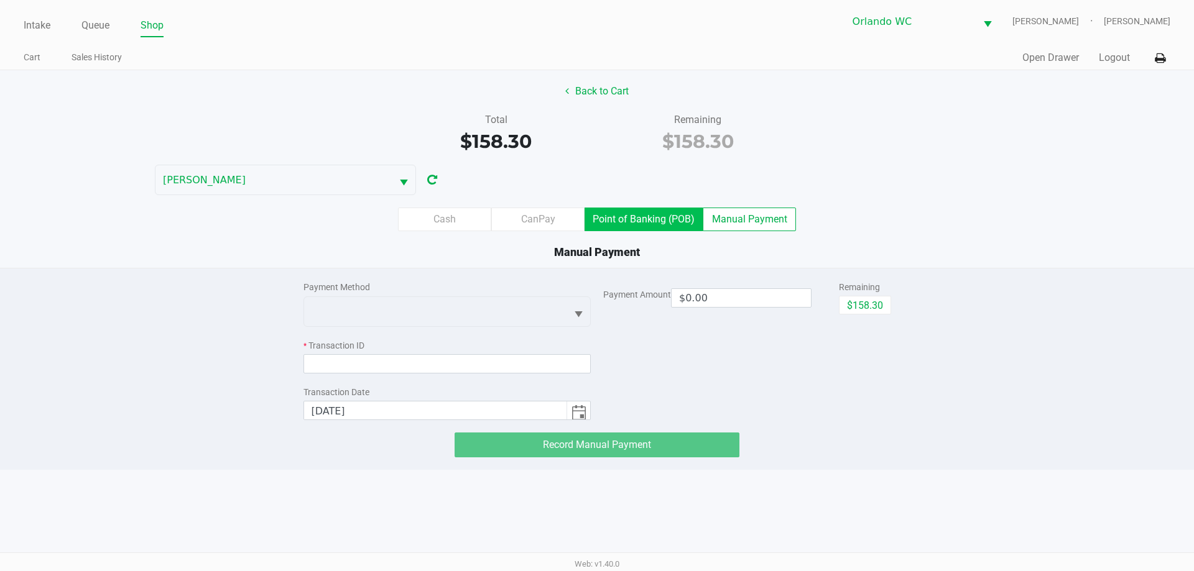
click at [662, 227] on label "Point of Banking (POB)" at bounding box center [643, 220] width 118 height 24
click at [0, 0] on 7 "Point of Banking (POB)" at bounding box center [0, 0] width 0 height 0
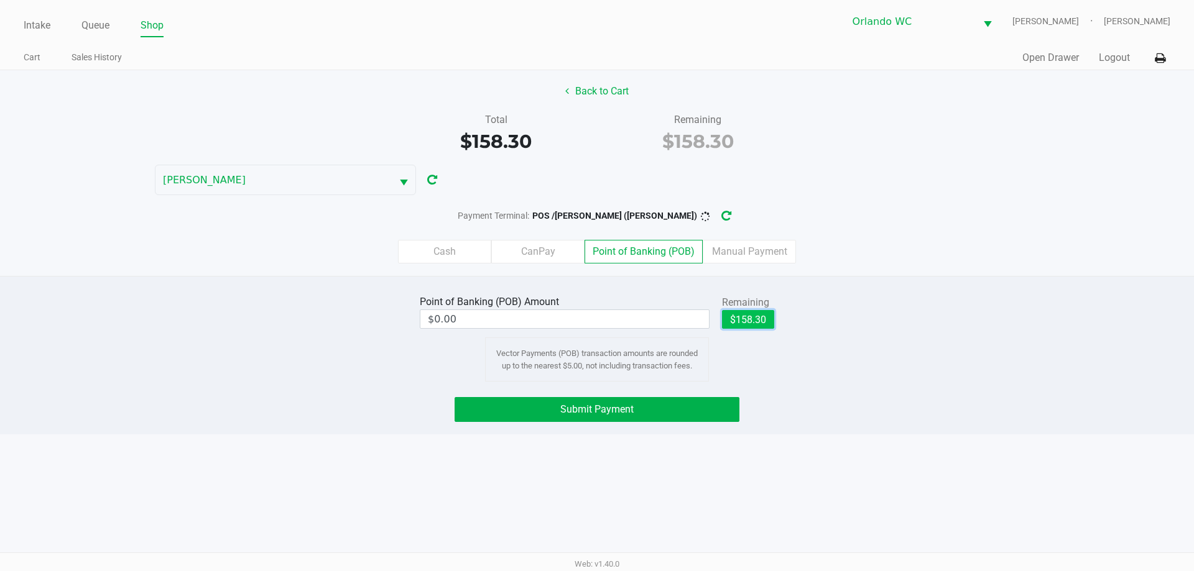
click at [745, 320] on button "$158.30" at bounding box center [748, 319] width 52 height 19
type input "$158.30"
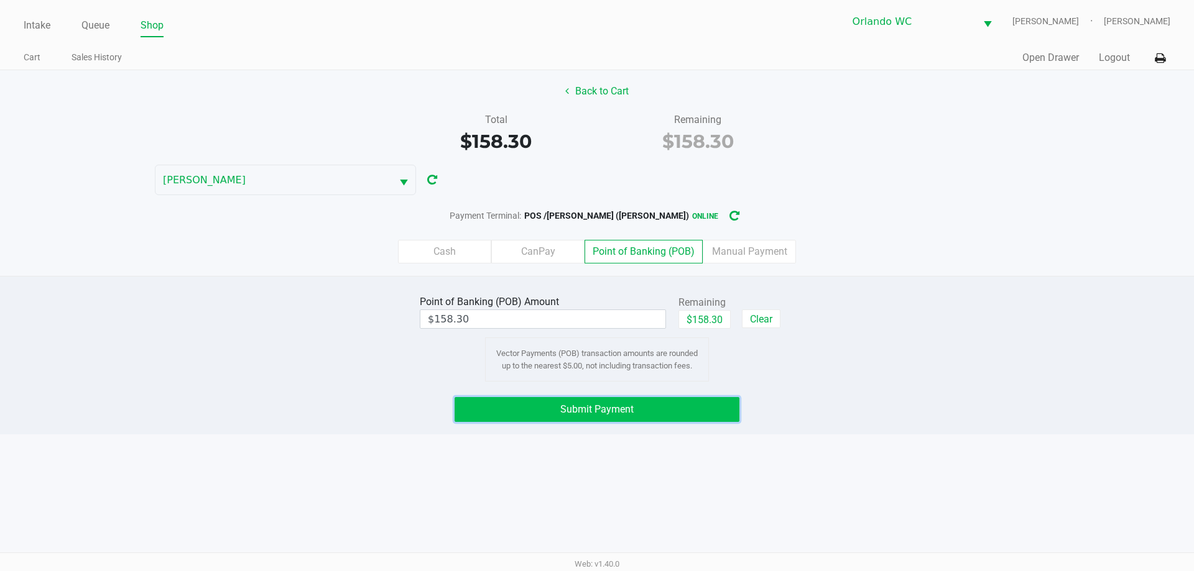
click at [633, 415] on button "Submit Payment" at bounding box center [597, 409] width 285 height 25
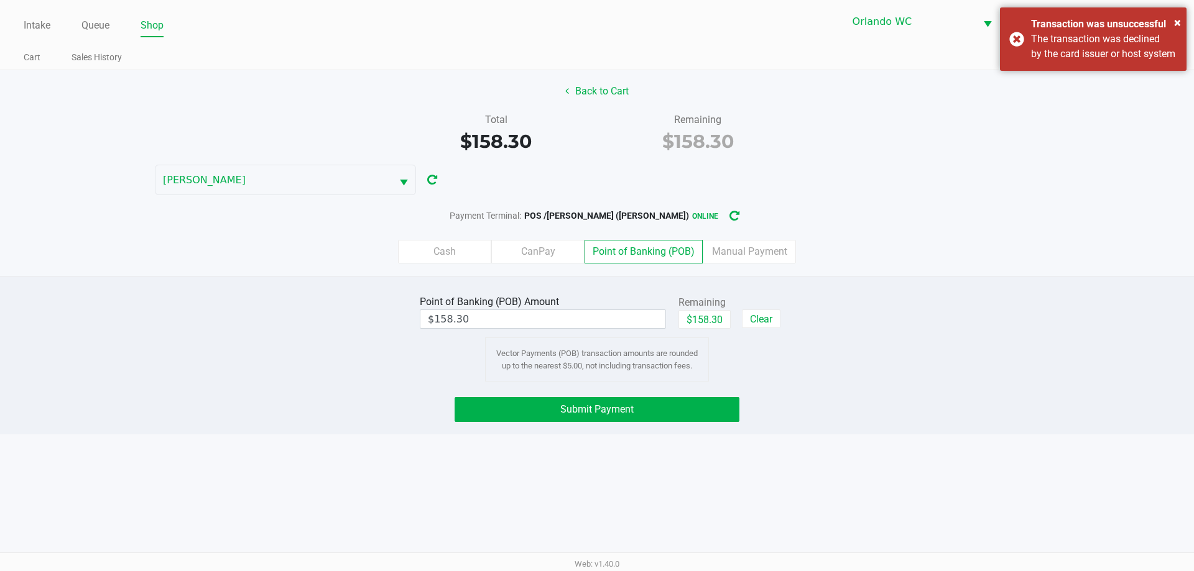
click at [1030, 45] on div "× Transaction was unsuccessful The transaction was declined by the card issuer …" at bounding box center [1093, 38] width 187 height 63
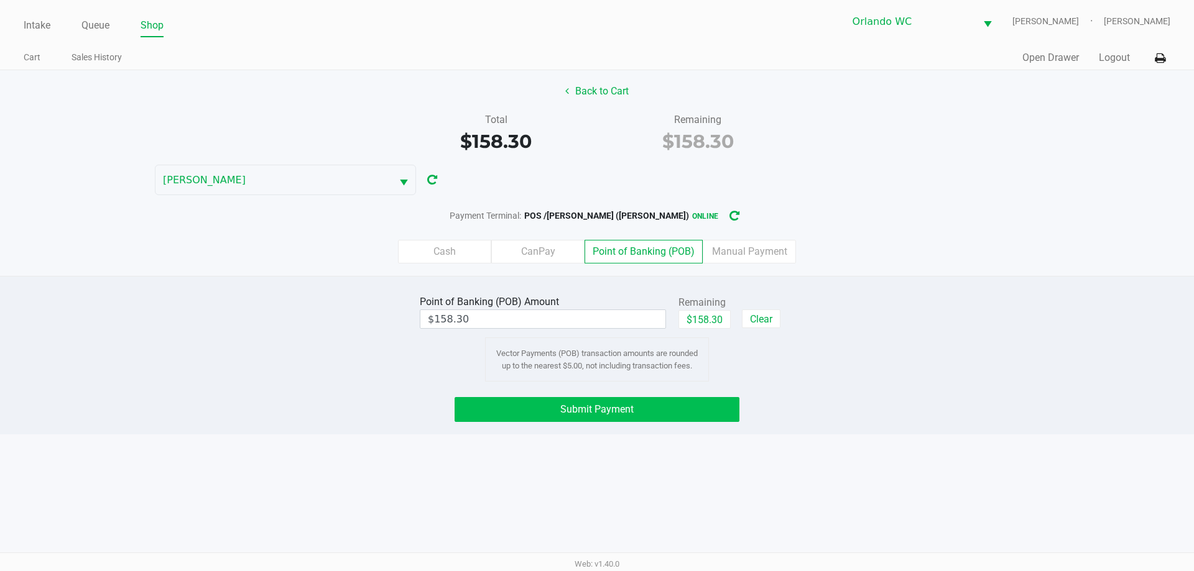
click at [635, 408] on button "Submit Payment" at bounding box center [597, 409] width 285 height 25
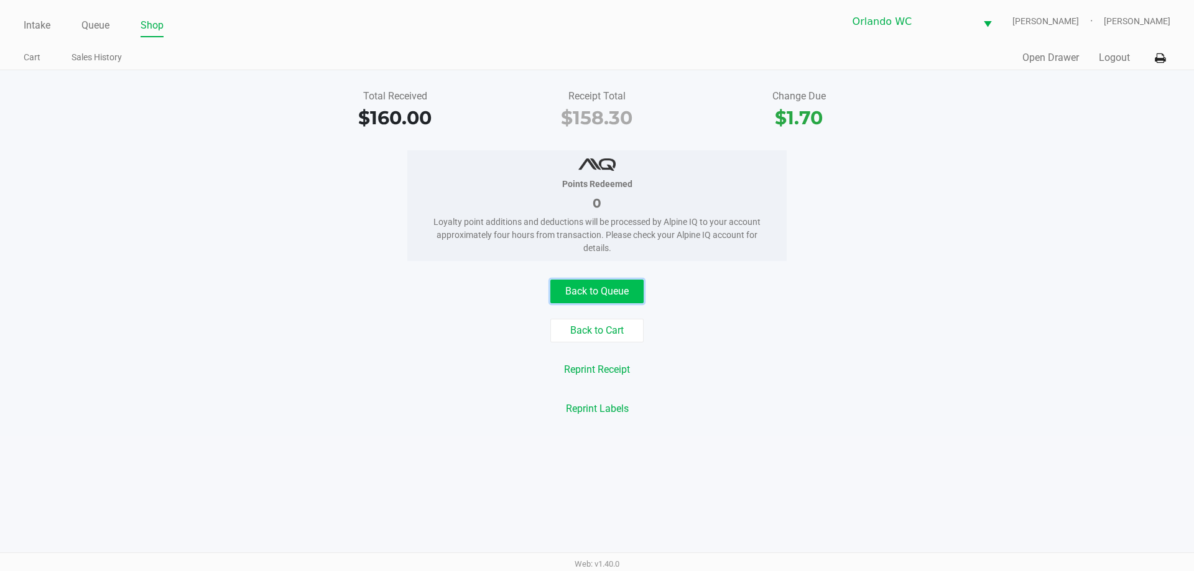
click at [592, 290] on button "Back to Queue" at bounding box center [596, 292] width 93 height 24
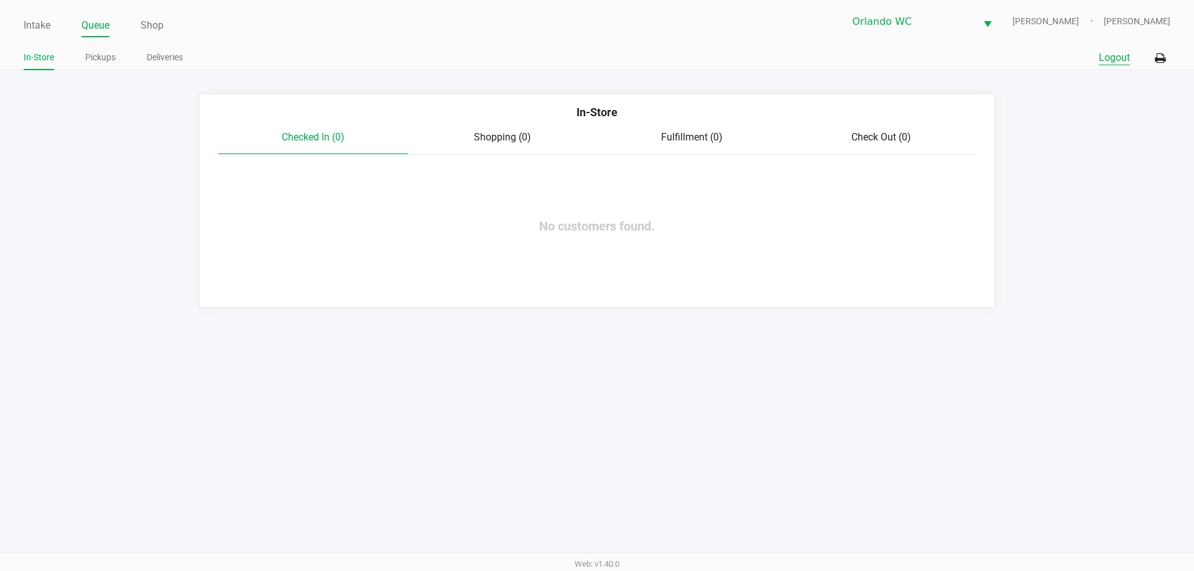
click at [1122, 57] on button "Logout" at bounding box center [1114, 57] width 31 height 15
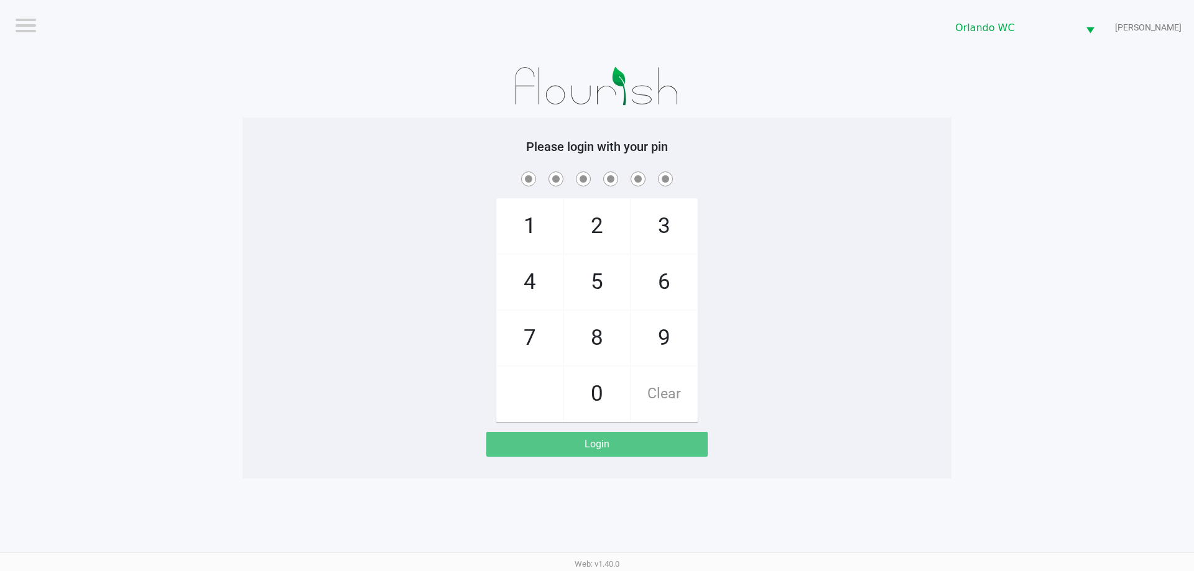
click at [430, 246] on div "1 4 7 2 5 8 0 3 6 9 Clear" at bounding box center [596, 295] width 709 height 253
checkbox input "true"
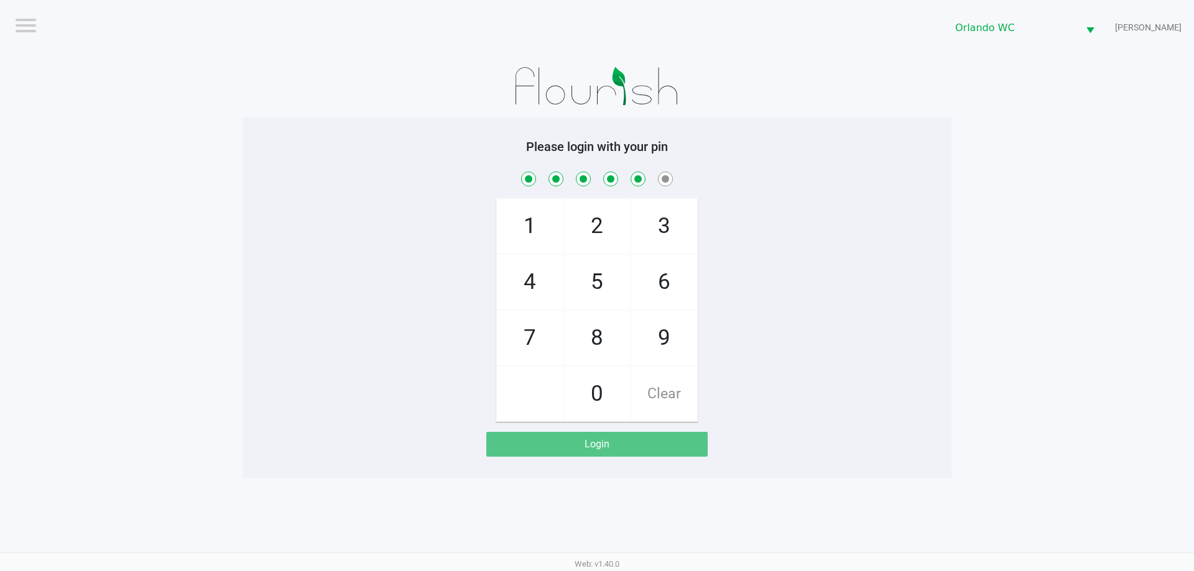
checkbox input "true"
checkbox input "false"
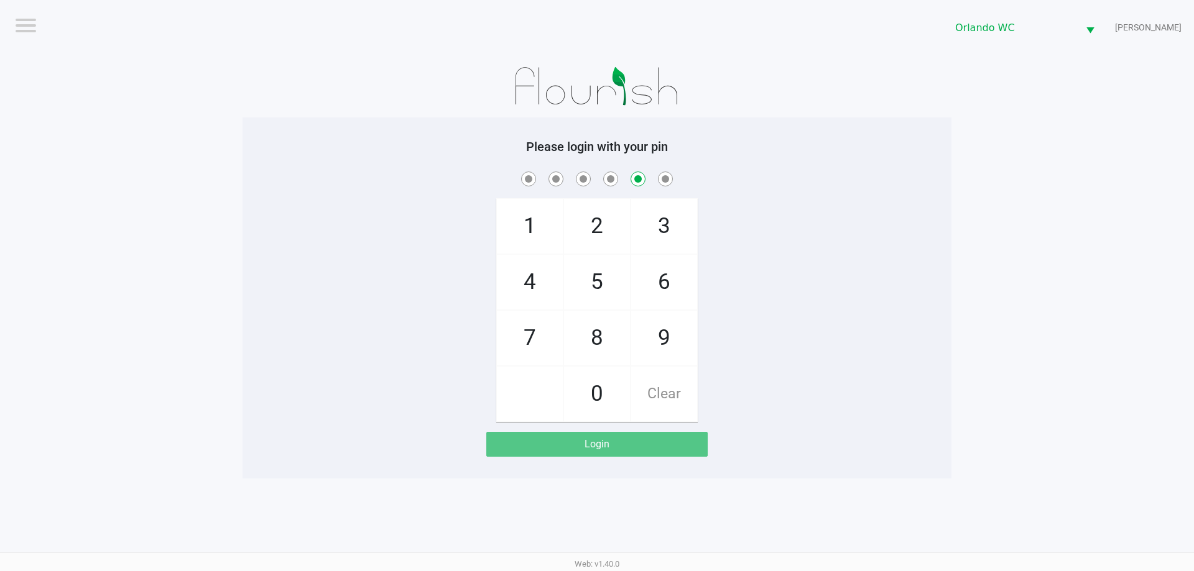
checkbox input "false"
checkbox input "true"
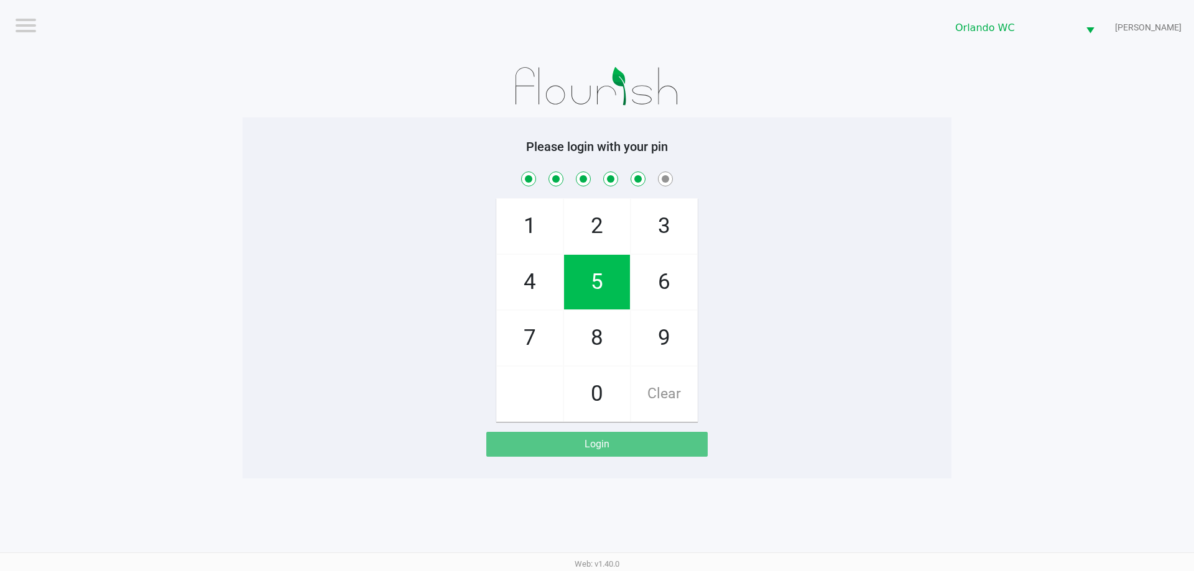
checkbox input "true"
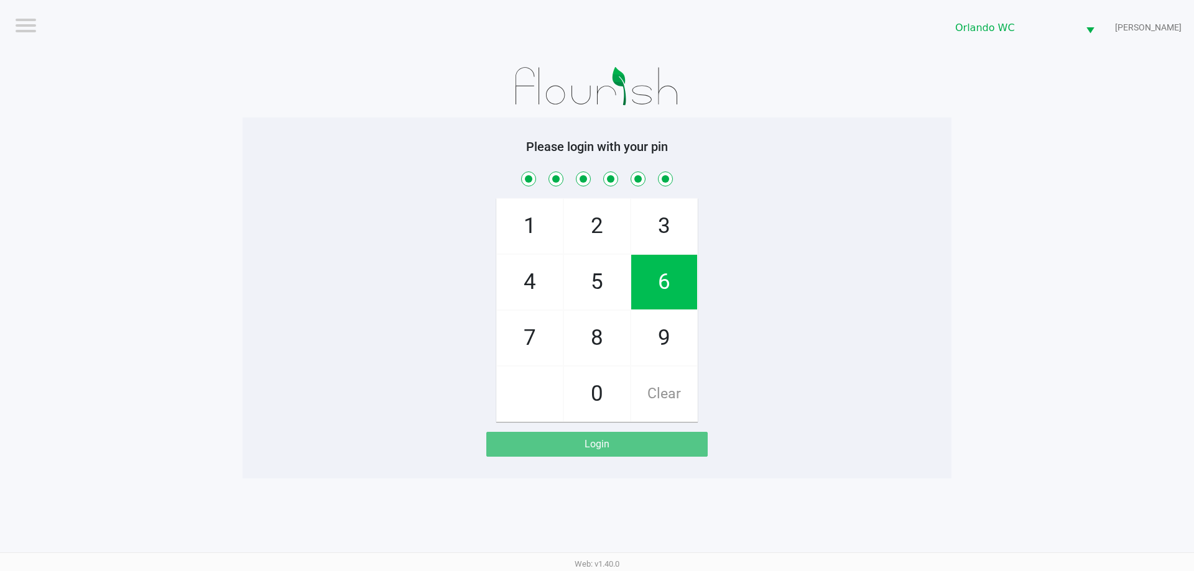
checkbox input "true"
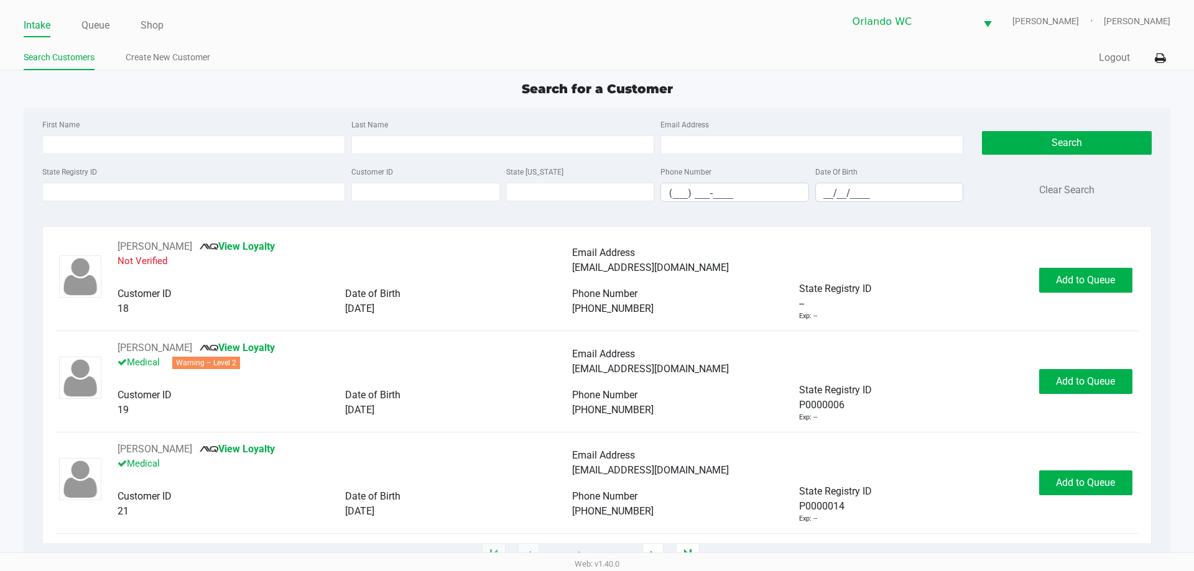
click at [96, 133] on div "First Name" at bounding box center [193, 135] width 309 height 37
click at [80, 156] on div "First Name Last Name Email Address" at bounding box center [502, 140] width 927 height 47
click at [80, 151] on input "First Name" at bounding box center [193, 145] width 303 height 19
type input "susan"
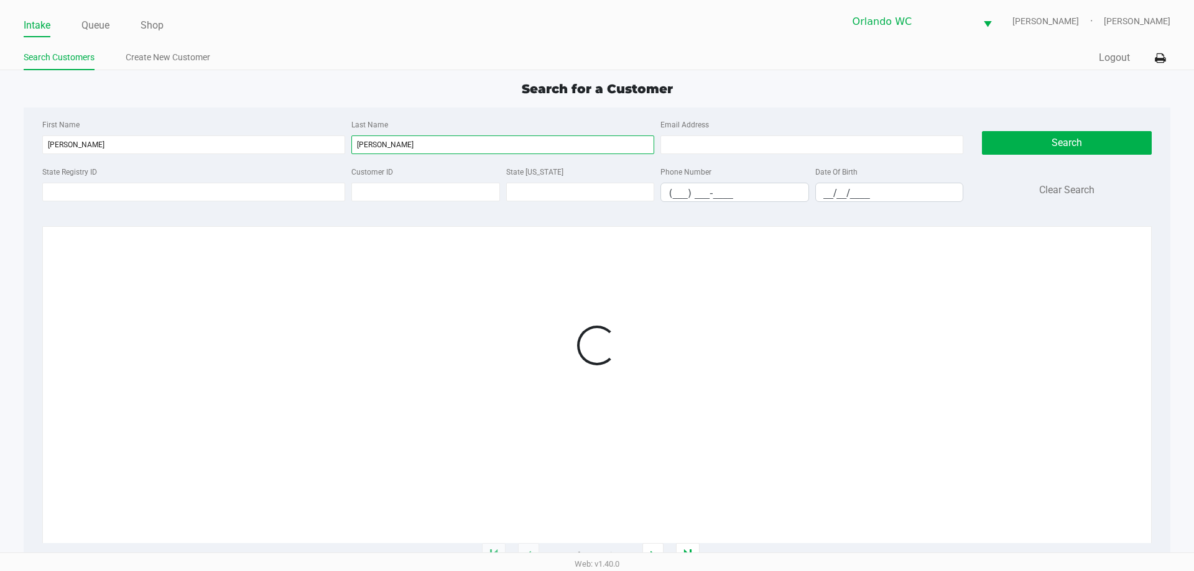
type input "graham"
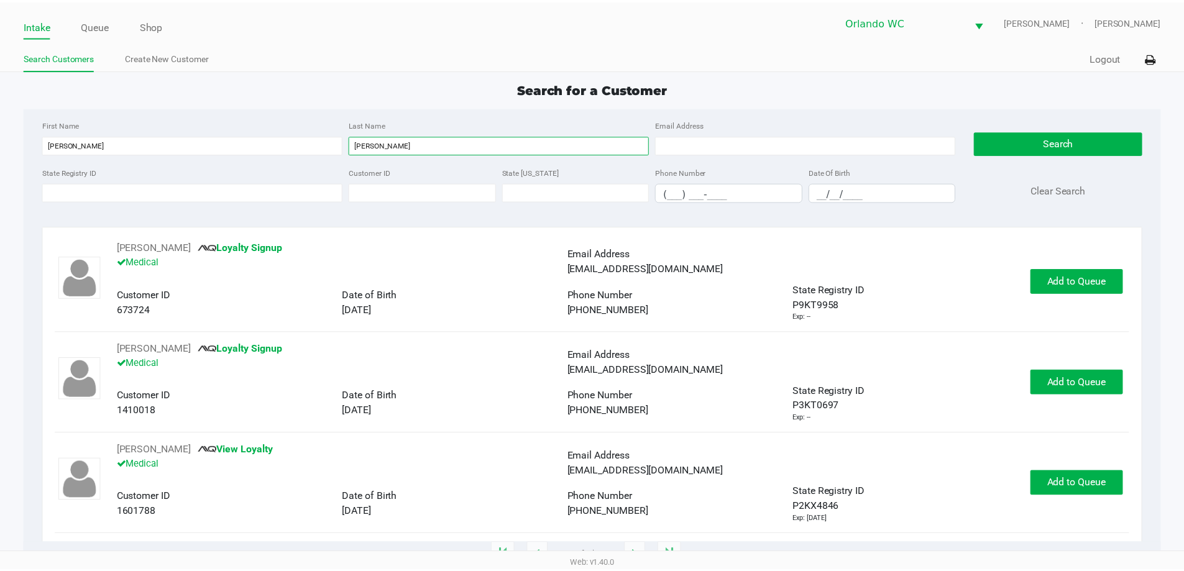
scroll to position [203, 0]
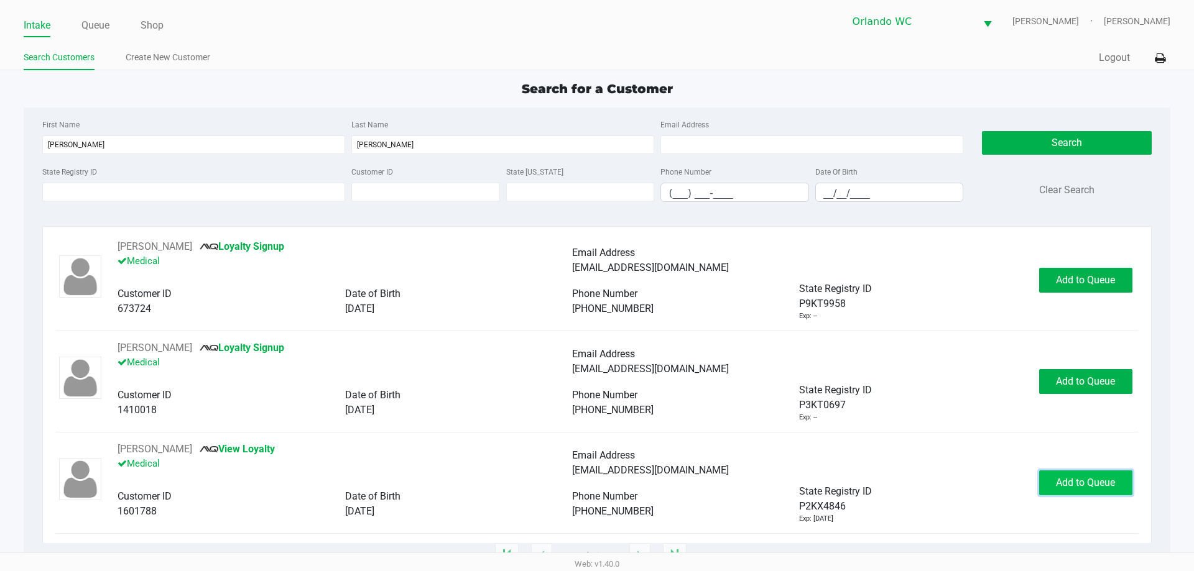
click at [1055, 495] on button "Add to Queue" at bounding box center [1085, 483] width 93 height 25
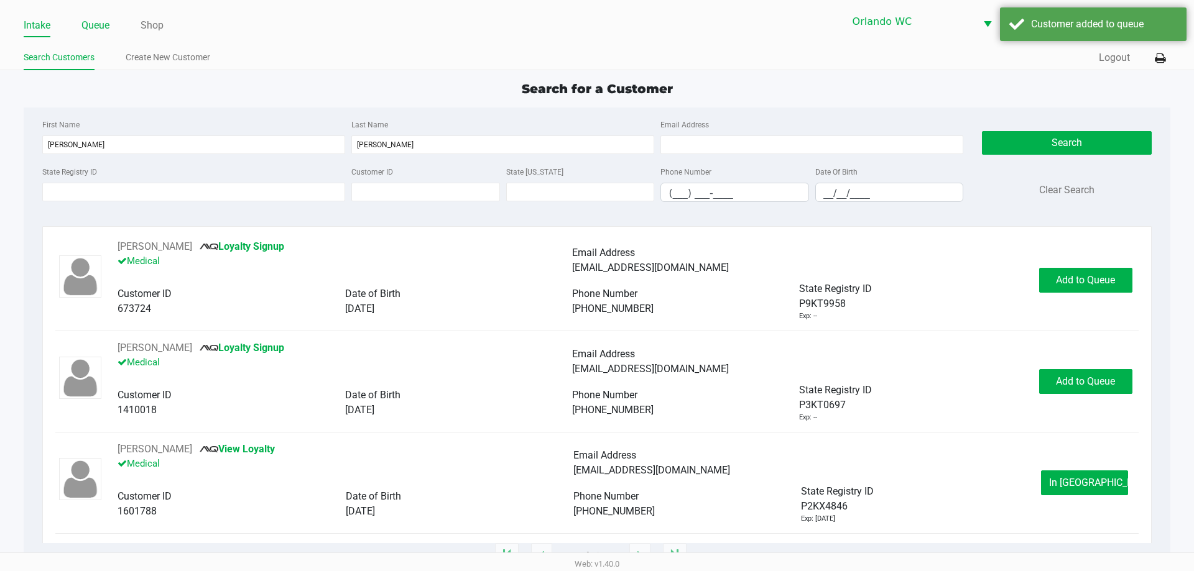
click at [81, 21] on ul "Intake Queue Shop" at bounding box center [310, 26] width 573 height 21
drag, startPoint x: 90, startPoint y: 24, endPoint x: 101, endPoint y: 35, distance: 15.9
click at [90, 24] on link "Queue" at bounding box center [95, 25] width 28 height 17
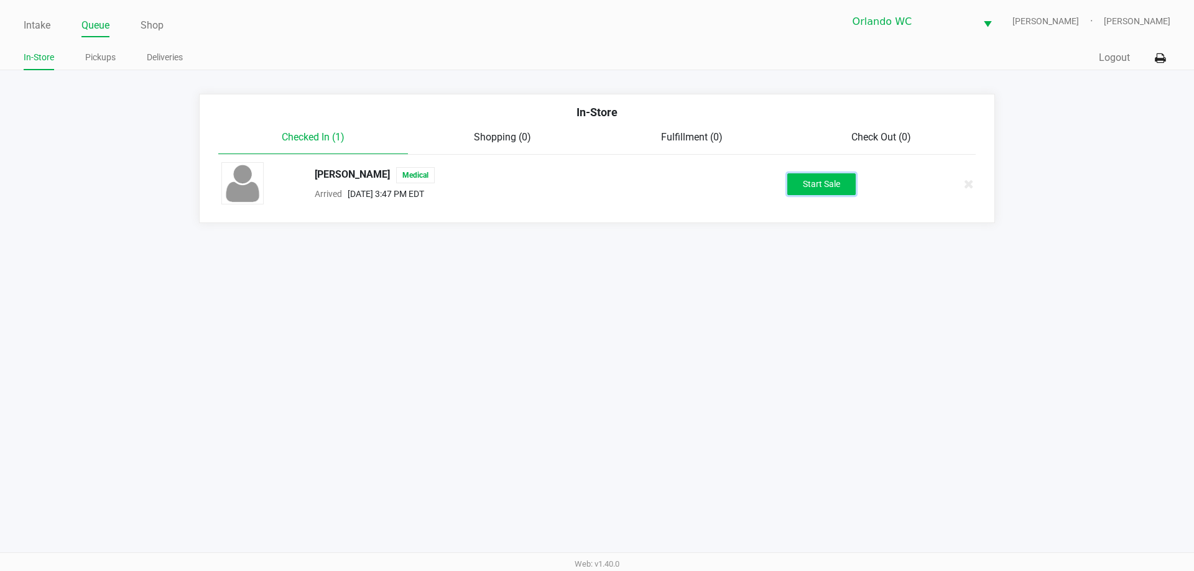
click at [800, 175] on button "Start Sale" at bounding box center [821, 184] width 68 height 22
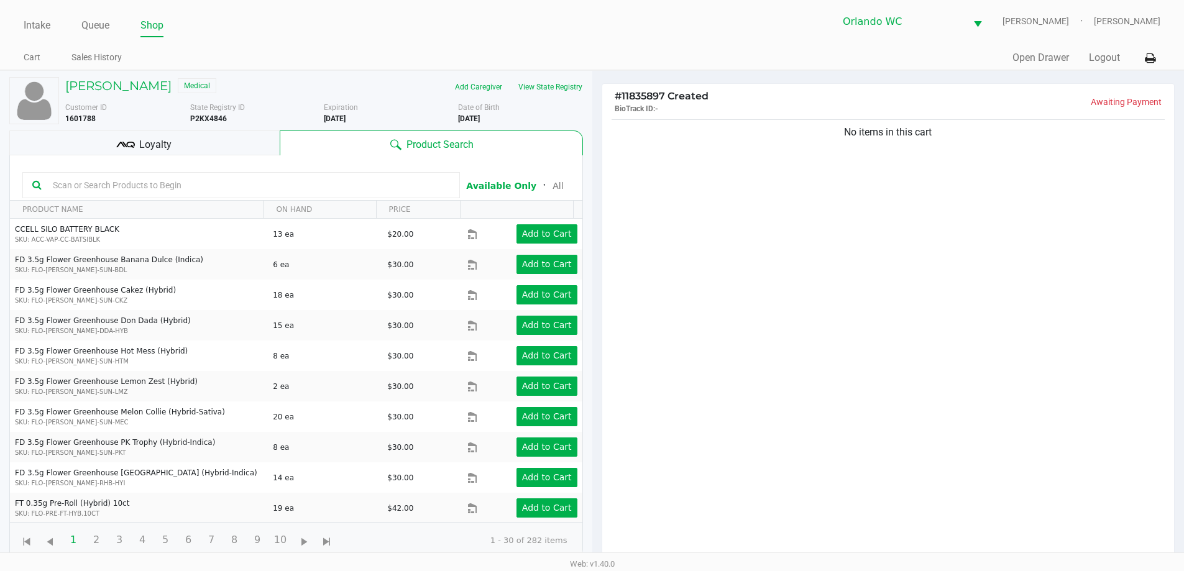
click at [314, 190] on input "text" at bounding box center [249, 185] width 402 height 19
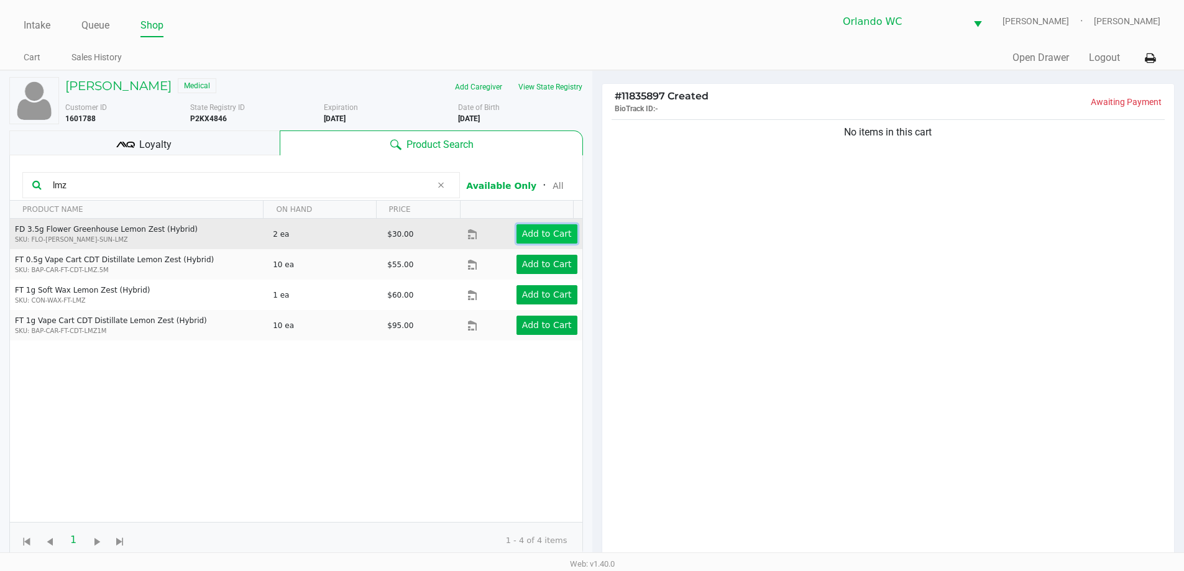
click at [548, 239] on app-button-loader "Add to Cart" at bounding box center [547, 234] width 50 height 10
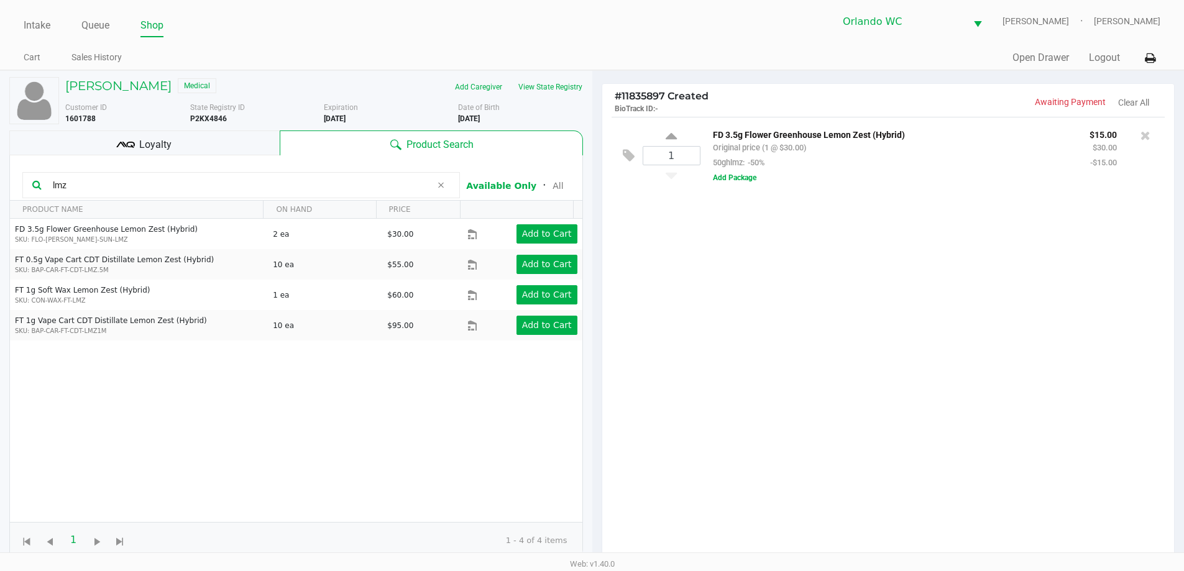
click at [71, 184] on input "lmz" at bounding box center [240, 185] width 384 height 19
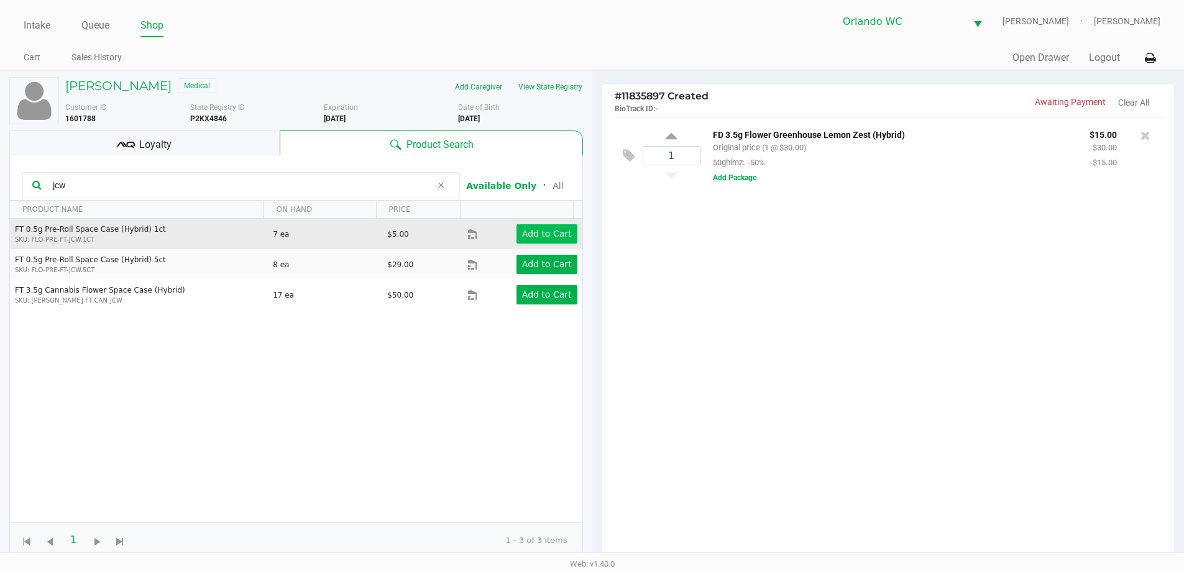
type input "jcw"
click at [533, 229] on app-button-loader "Add to Cart" at bounding box center [547, 234] width 50 height 10
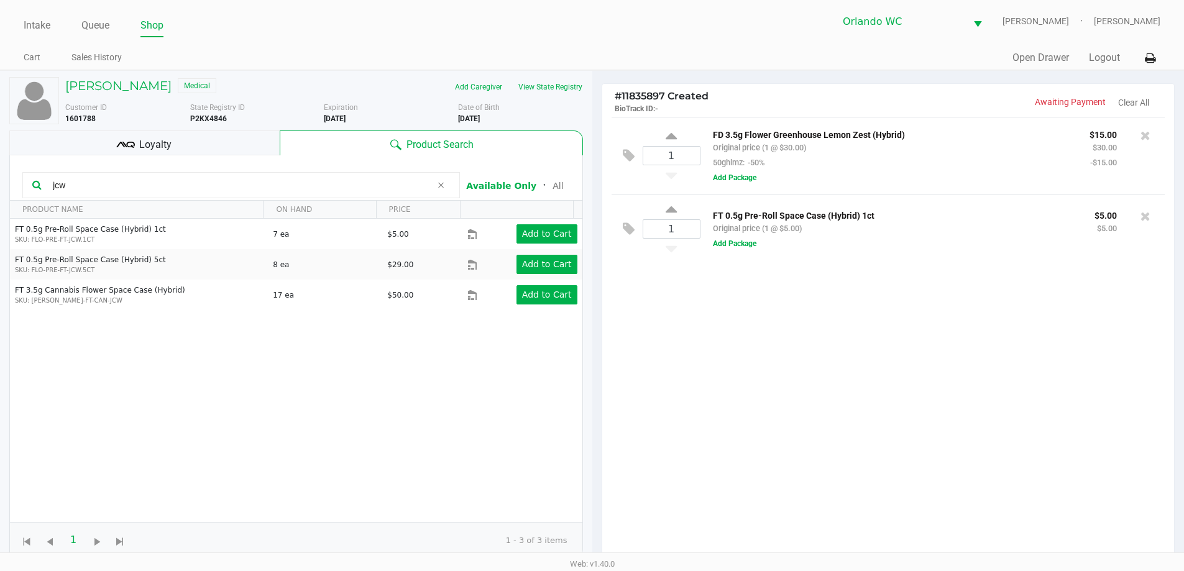
click at [159, 149] on span "Loyalty" at bounding box center [155, 144] width 32 height 15
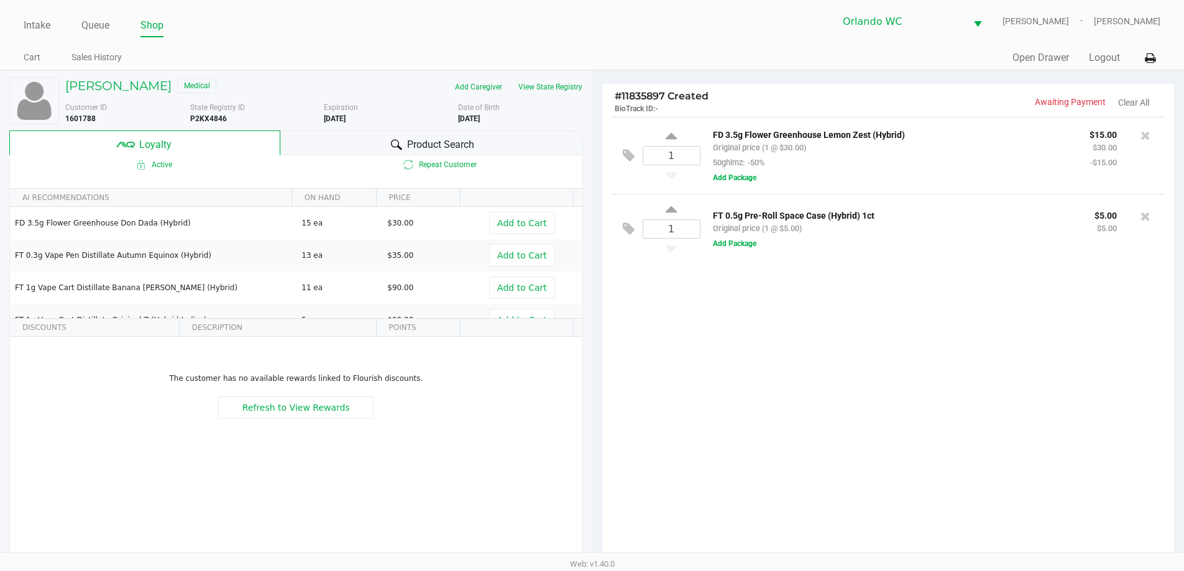
click at [384, 139] on div "Product Search" at bounding box center [431, 143] width 303 height 25
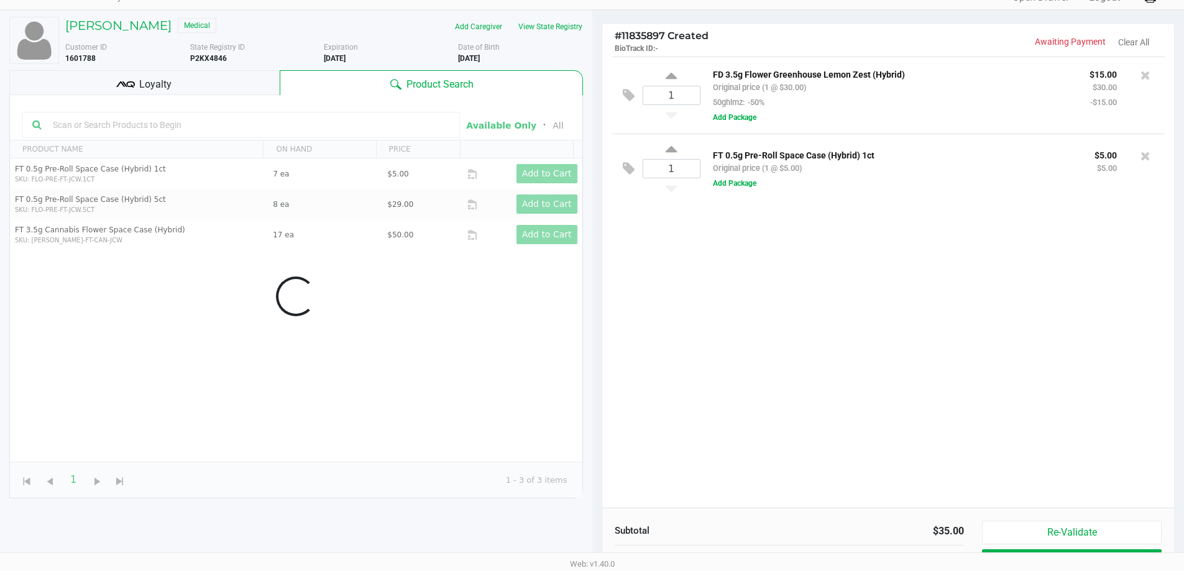
scroll to position [149, 0]
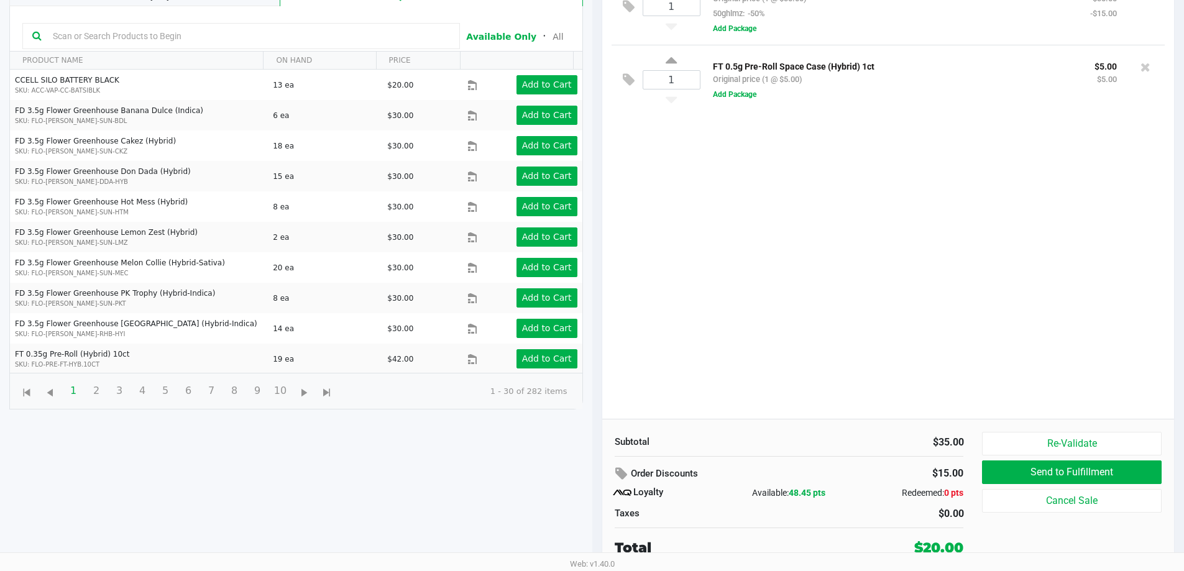
click at [961, 358] on div "1 FD 3.5g Flower Greenhouse Lemon Zest (Hybrid) Original price (1 @ $30.00) 50g…" at bounding box center [888, 193] width 573 height 451
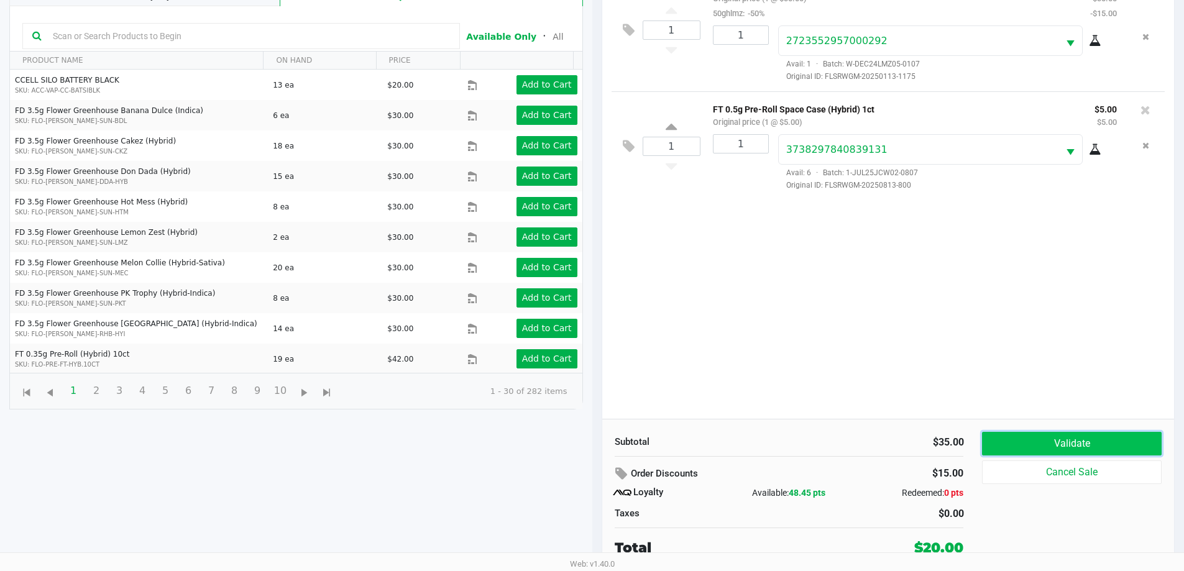
click at [1075, 442] on button "Validate" at bounding box center [1071, 444] width 179 height 24
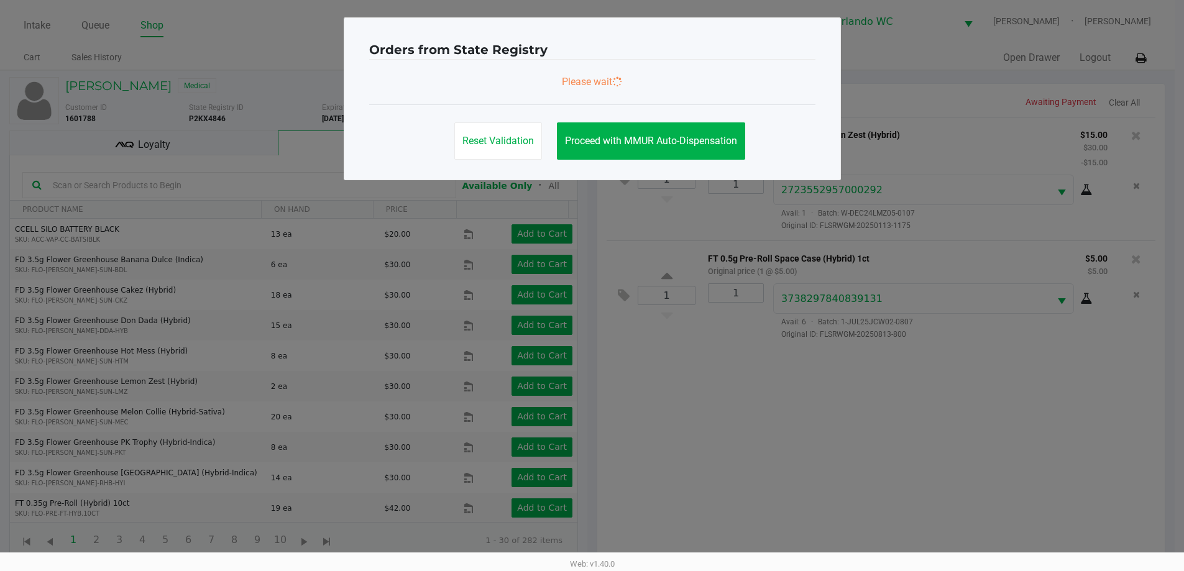
scroll to position [0, 0]
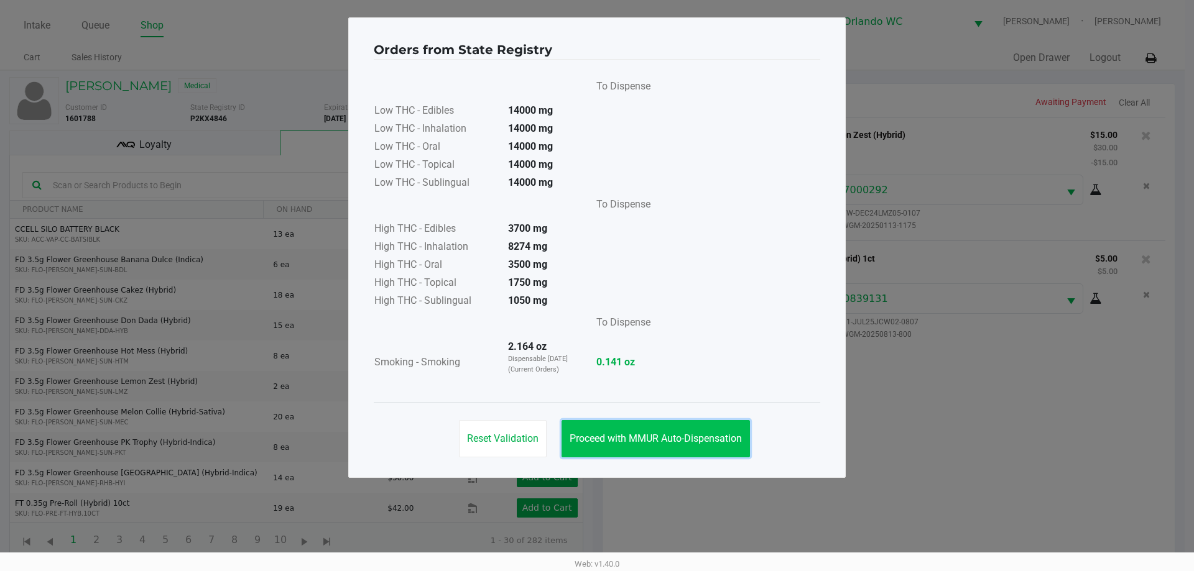
click at [692, 447] on button "Proceed with MMUR Auto-Dispensation" at bounding box center [655, 438] width 188 height 37
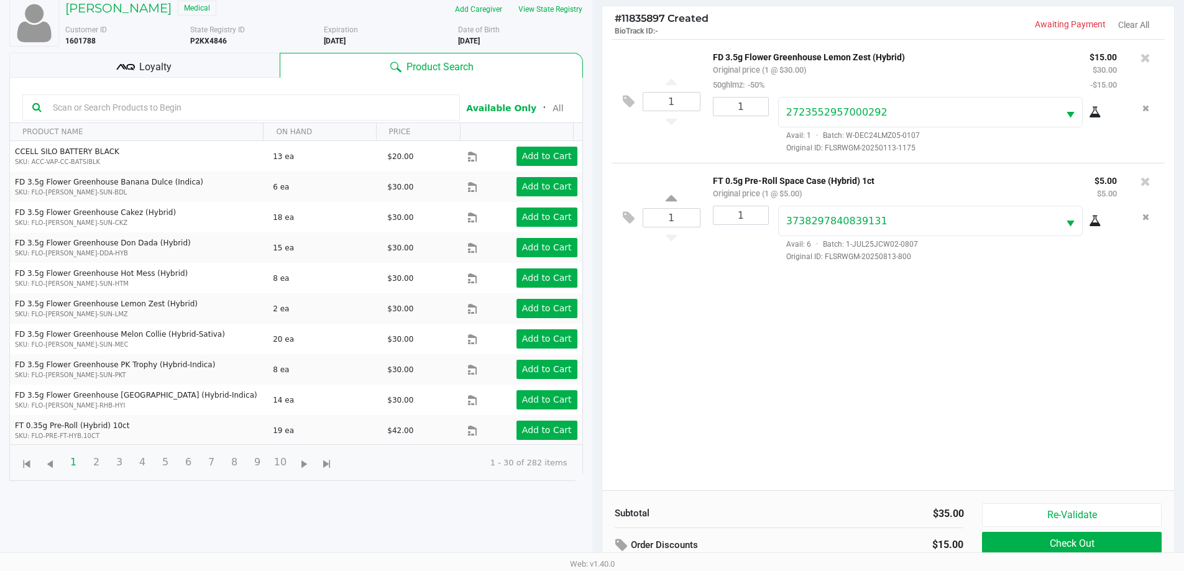
scroll to position [149, 0]
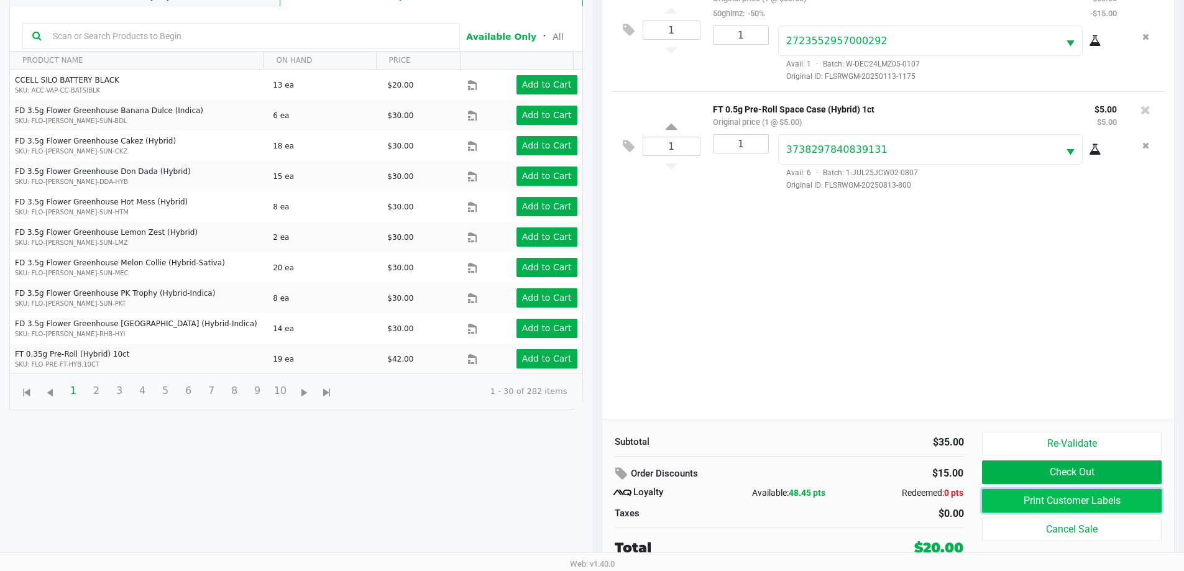
click at [1147, 508] on button "Print Customer Labels" at bounding box center [1071, 501] width 179 height 24
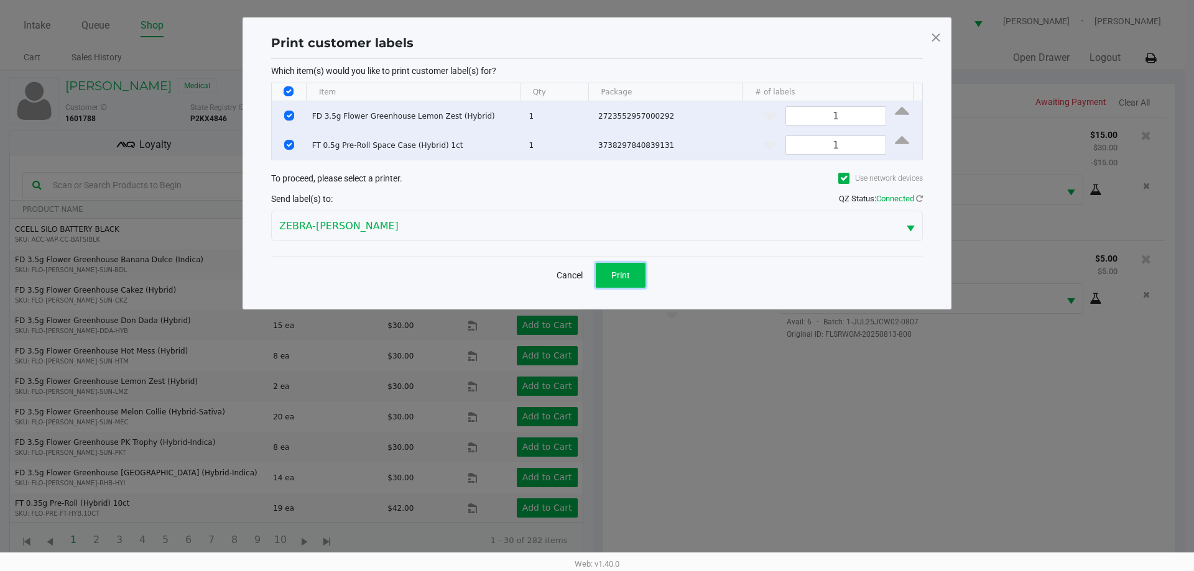
click at [609, 263] on button "Print" at bounding box center [621, 275] width 50 height 25
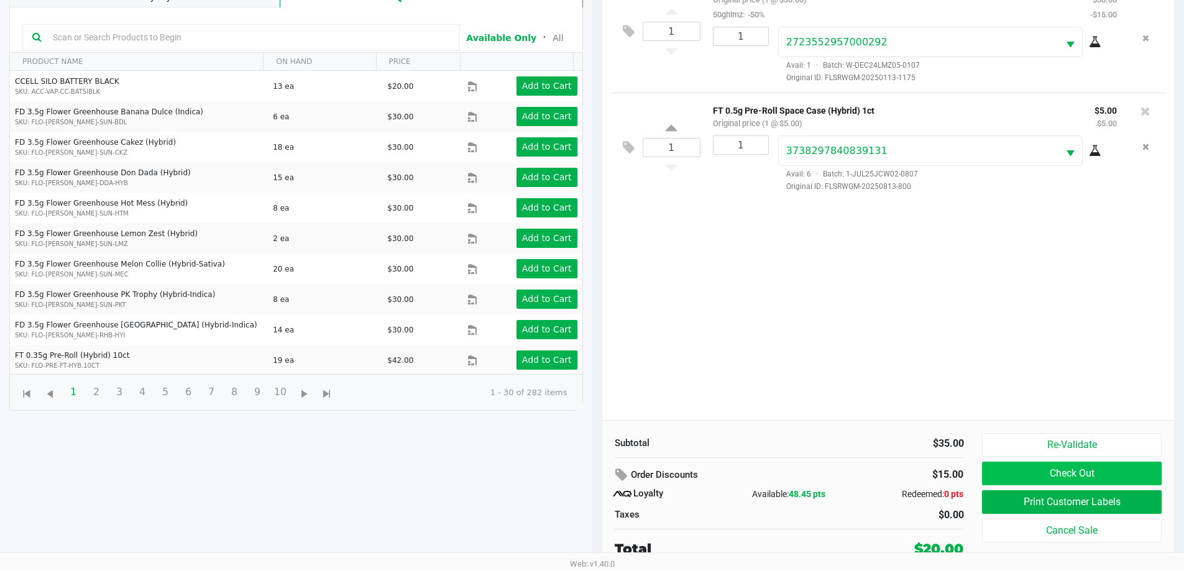
scroll to position [149, 0]
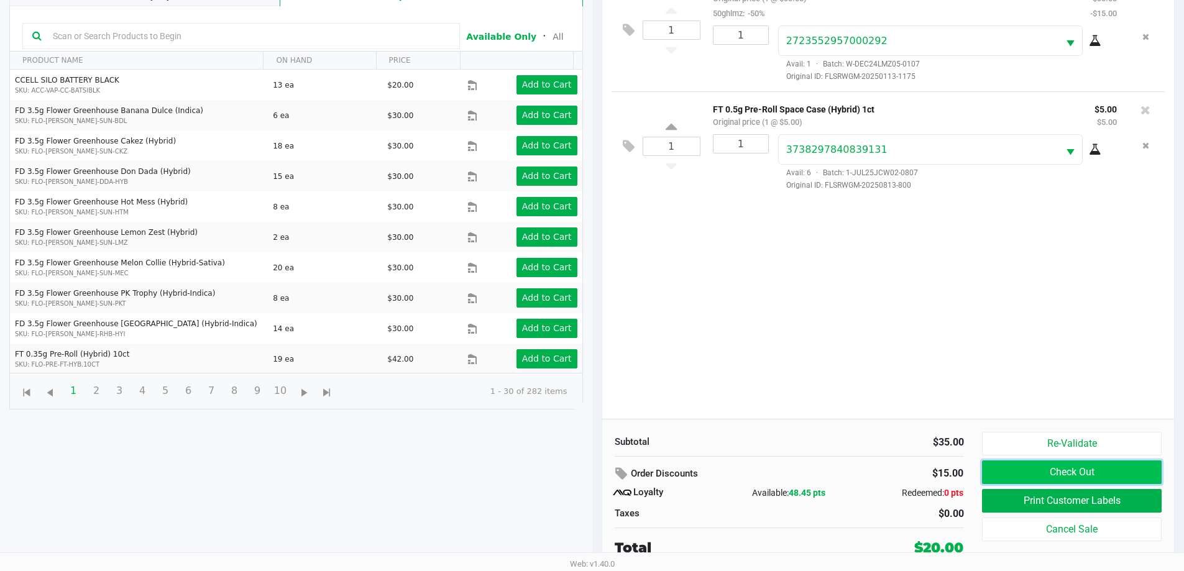
click at [1023, 476] on button "Check Out" at bounding box center [1071, 473] width 179 height 24
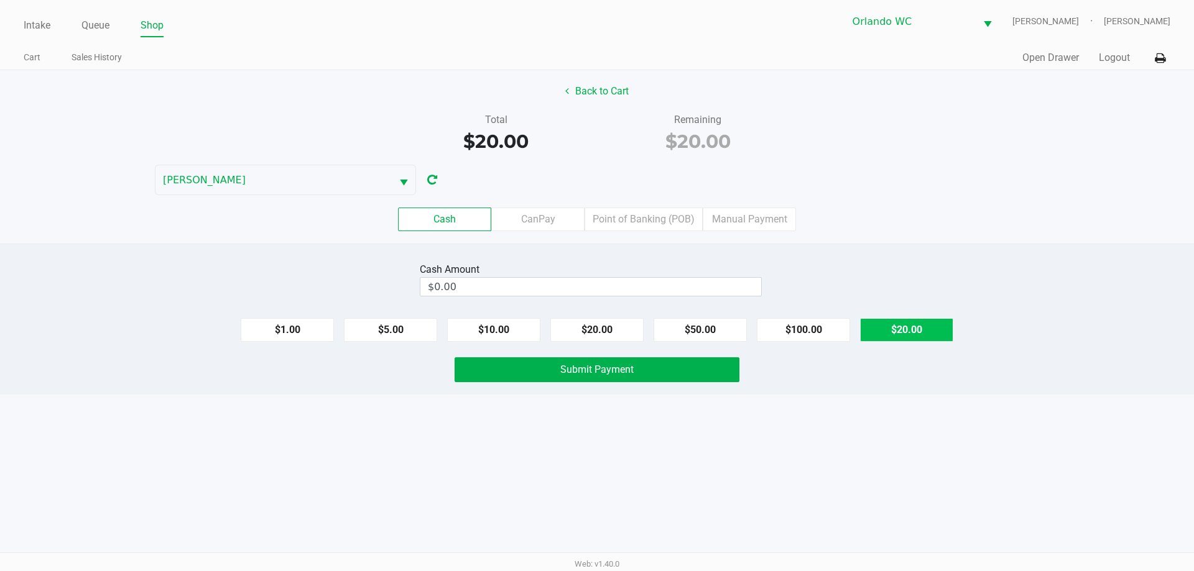
click at [865, 326] on button "$20.00" at bounding box center [906, 330] width 93 height 24
type input "$20.00"
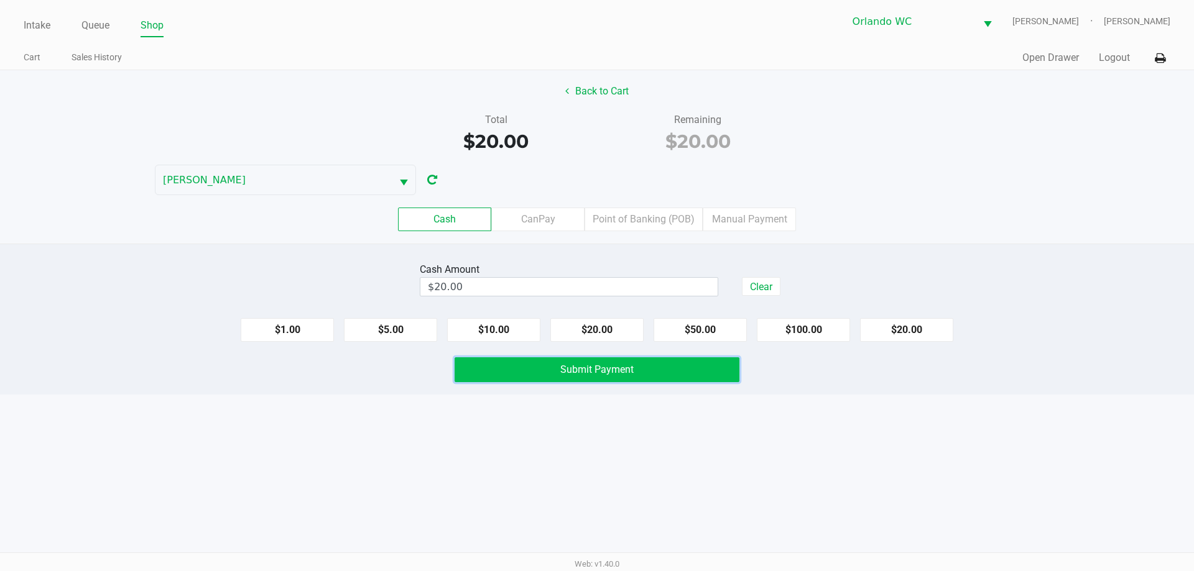
click at [633, 367] on span "Submit Payment" at bounding box center [596, 370] width 73 height 12
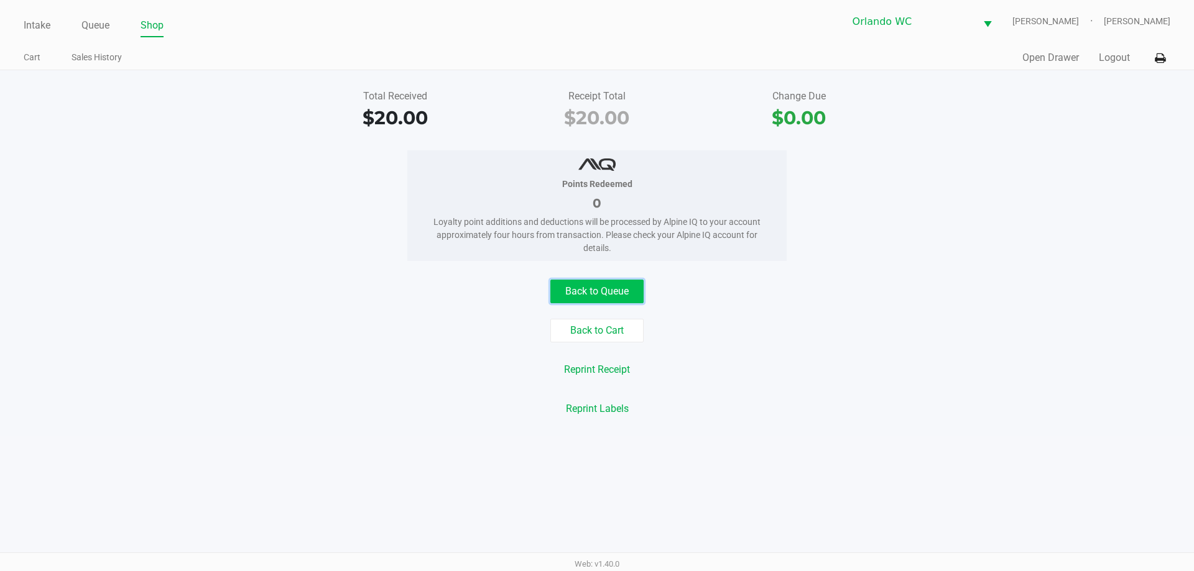
click at [571, 299] on button "Back to Queue" at bounding box center [596, 292] width 93 height 24
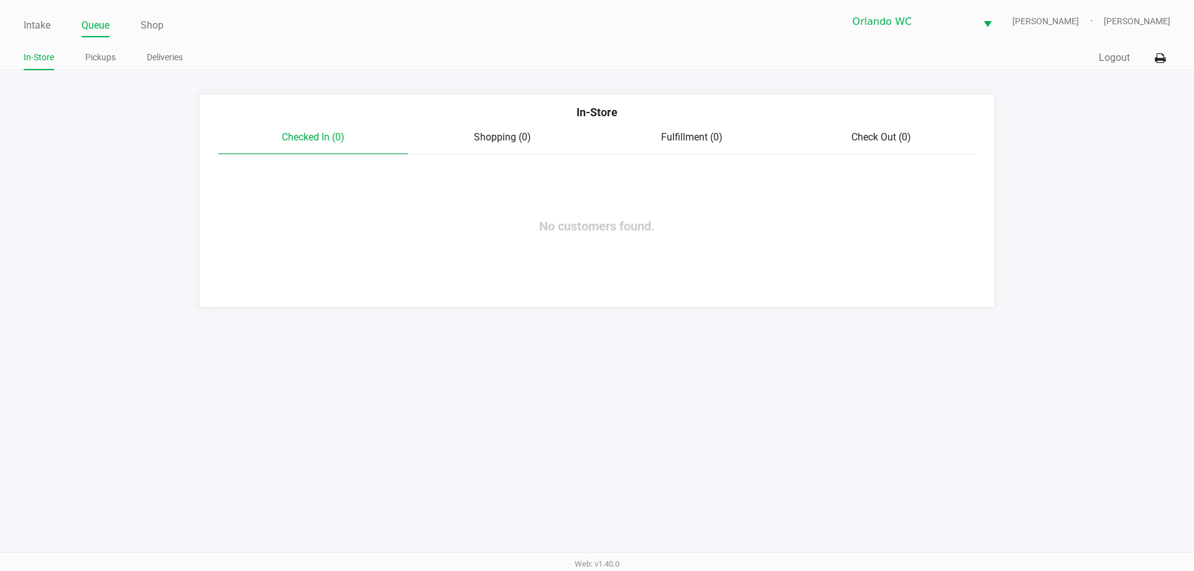
click at [867, 135] on span "Check Out (0)" at bounding box center [881, 137] width 60 height 12
click at [693, 140] on span "Fulfillment (0)" at bounding box center [692, 137] width 62 height 12
click at [471, 140] on div "Shopping (0)" at bounding box center [503, 137] width 190 height 15
click at [352, 136] on div "Checked In (0)" at bounding box center [313, 137] width 190 height 15
click at [42, 33] on link "Intake" at bounding box center [37, 25] width 27 height 17
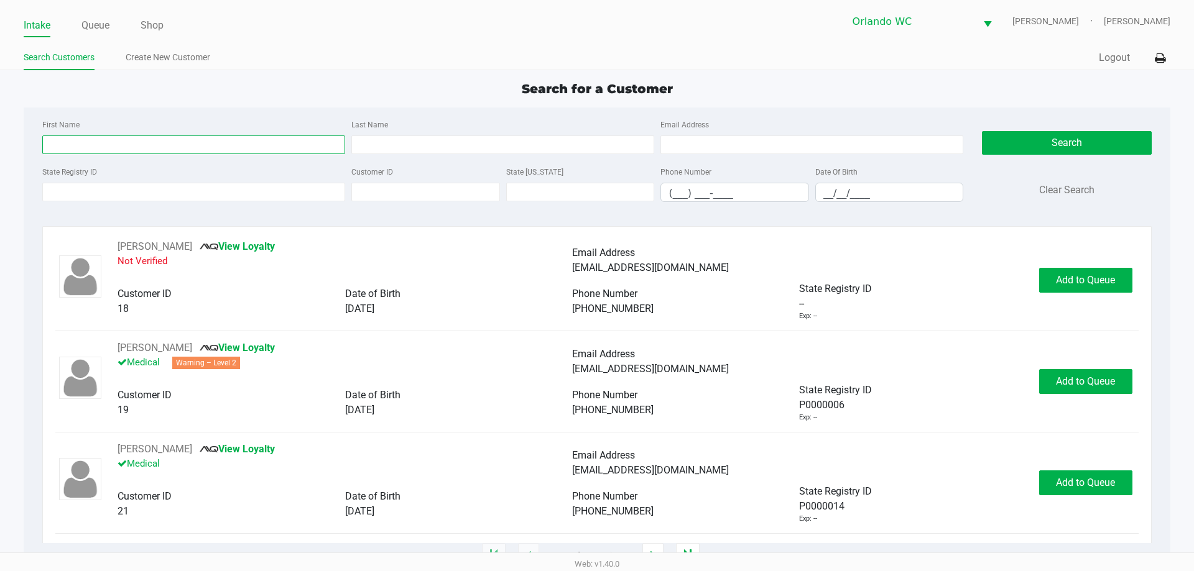
click at [85, 138] on input "First Name" at bounding box center [193, 145] width 303 height 19
type input "brooke"
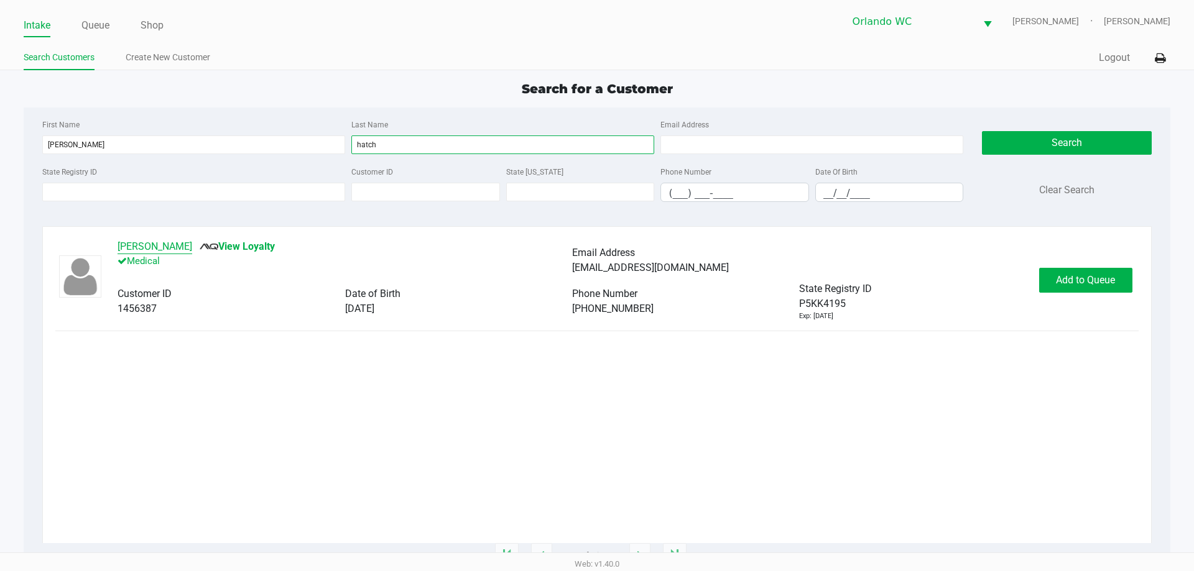
type input "hatch"
click at [165, 243] on button "Brooke Hatch" at bounding box center [155, 246] width 75 height 15
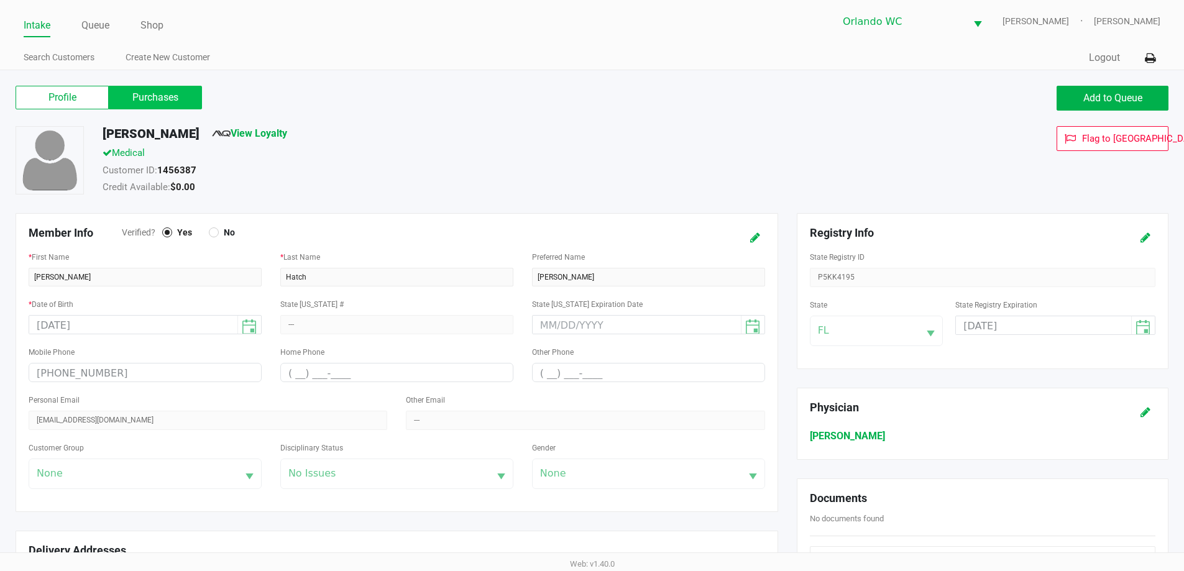
click at [189, 98] on label "Purchases" at bounding box center [155, 98] width 93 height 24
click at [0, 0] on 1 "Purchases" at bounding box center [0, 0] width 0 height 0
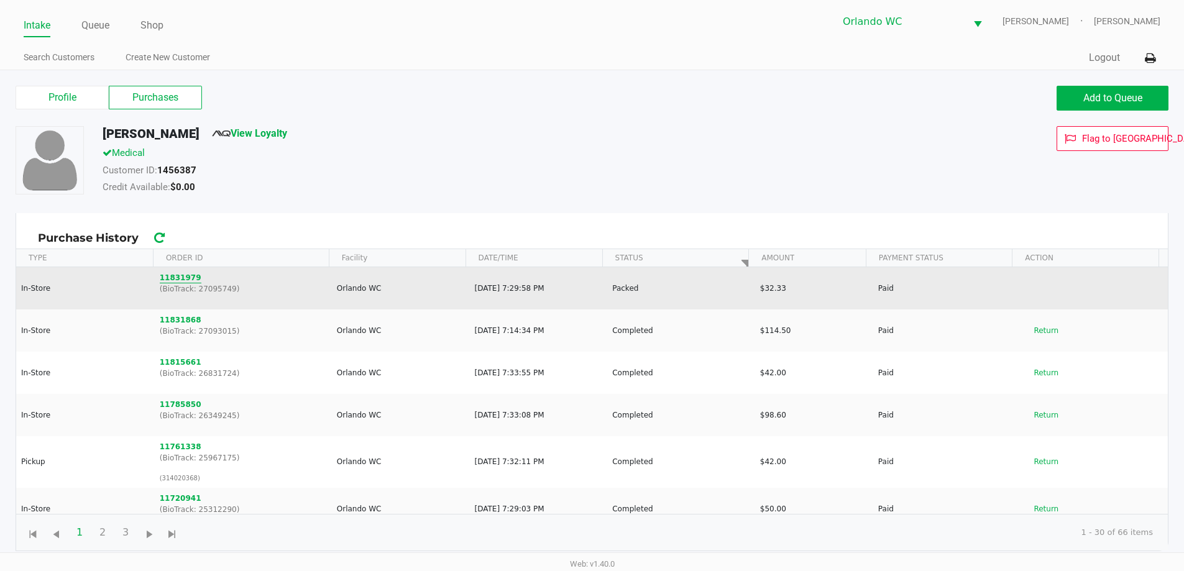
click at [186, 274] on button "11831979" at bounding box center [181, 277] width 42 height 11
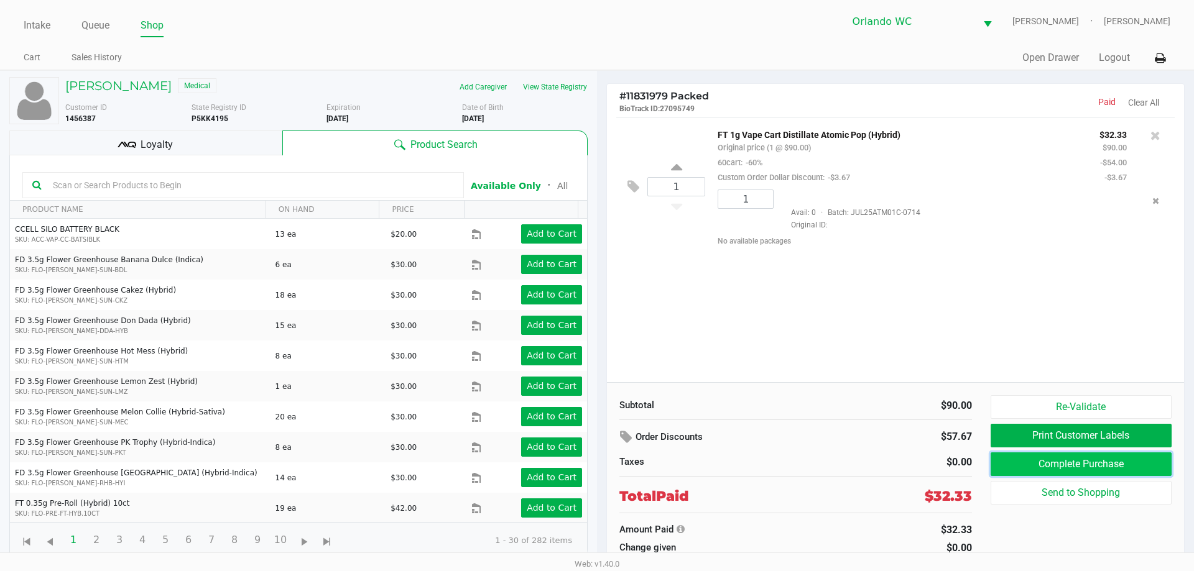
click at [1094, 459] on button "Complete Purchase" at bounding box center [1080, 465] width 181 height 24
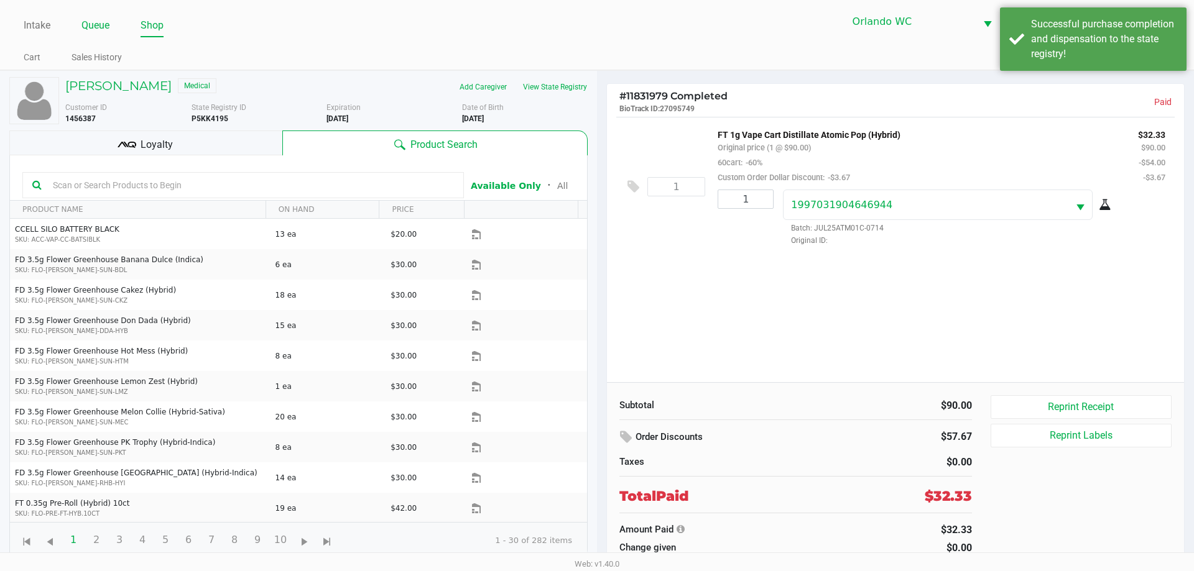
click at [105, 29] on link "Queue" at bounding box center [95, 25] width 28 height 17
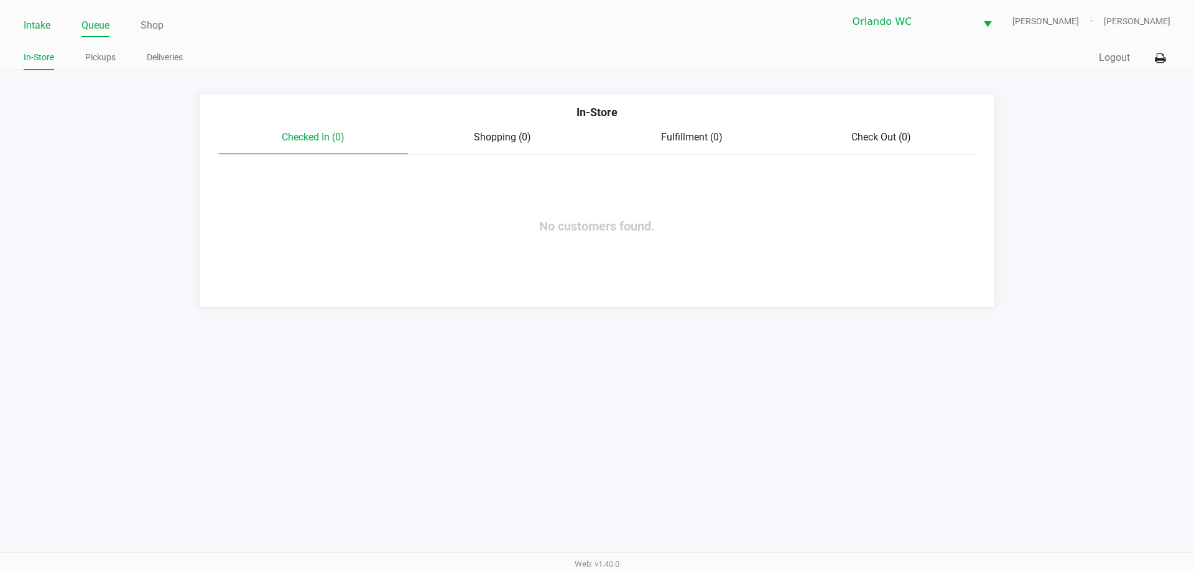
click at [40, 22] on link "Intake" at bounding box center [37, 25] width 27 height 17
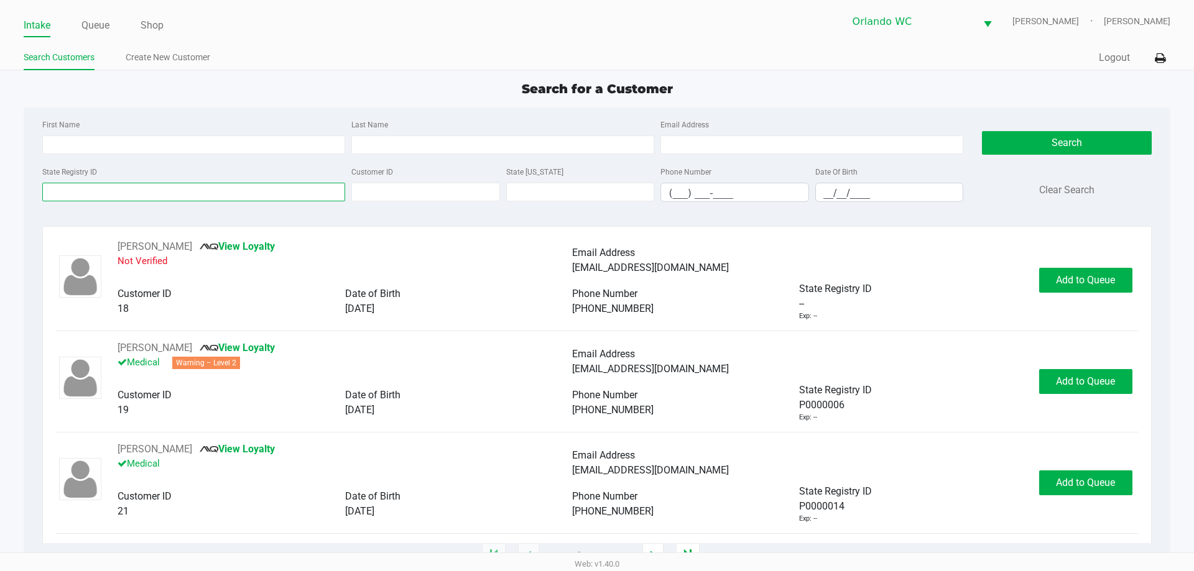
click at [265, 195] on input "State Registry ID" at bounding box center [193, 192] width 303 height 19
paste input "P5KK4195"
type input "P5KK4195"
click at [880, 193] on input "__/__/____" at bounding box center [889, 192] width 147 height 19
paste input "11/19/98"
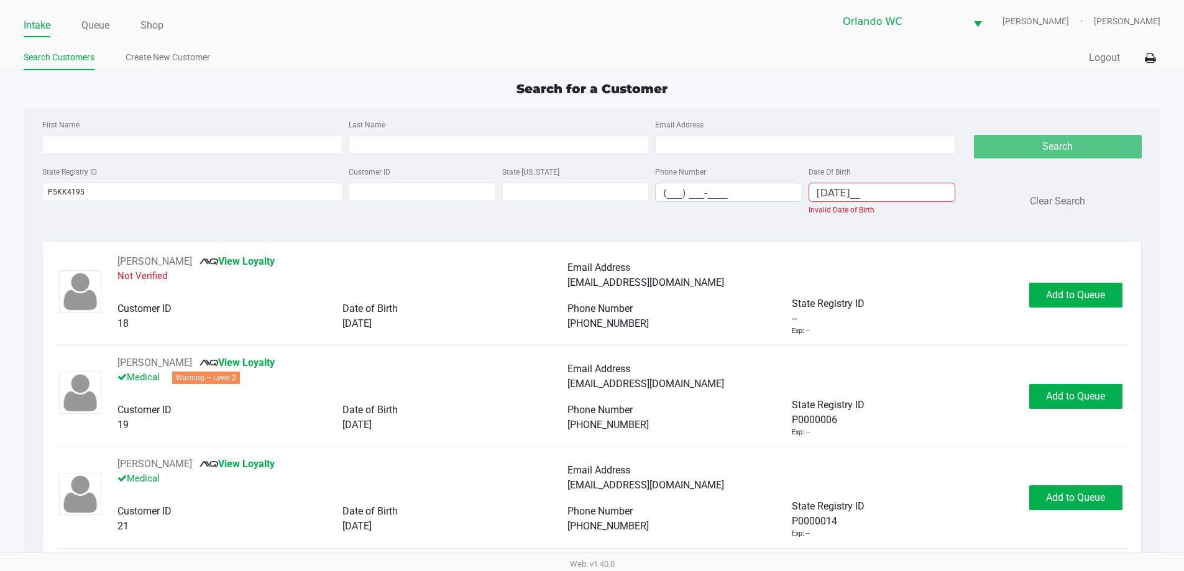
click at [1007, 142] on div "Search Clear Search" at bounding box center [1058, 172] width 168 height 110
drag, startPoint x: 873, startPoint y: 200, endPoint x: 690, endPoint y: 186, distance: 183.3
click at [711, 185] on div "State Registry ID P5KK4195 Customer ID State ID Phone Number (___) ___-____ Dat…" at bounding box center [499, 195] width 920 height 63
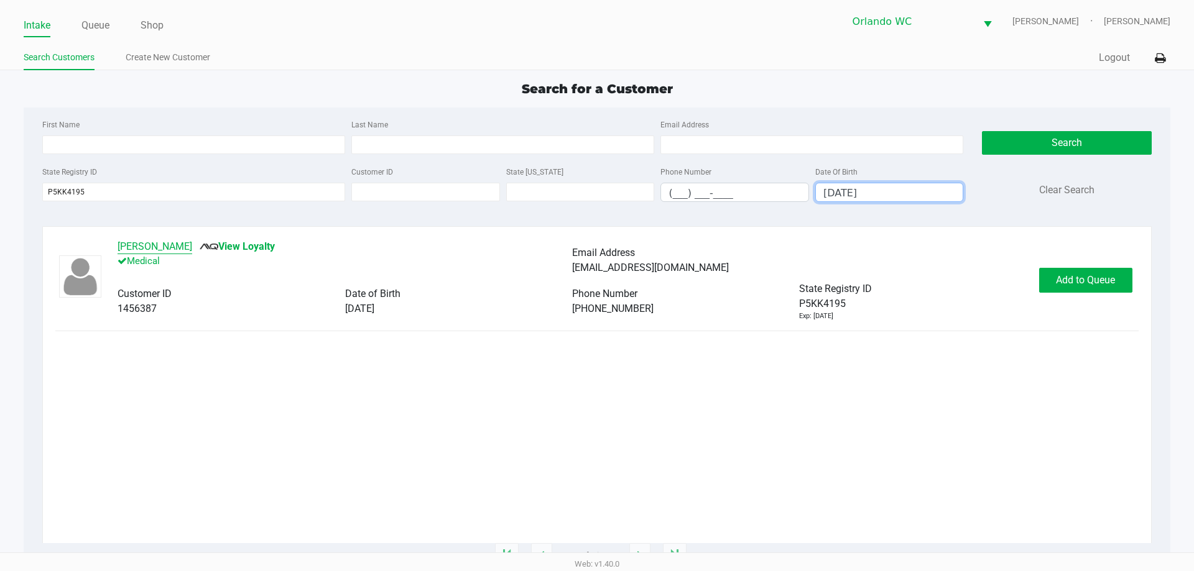
type input "05/11/1998"
click at [132, 245] on button "Brooke Hatch" at bounding box center [155, 246] width 75 height 15
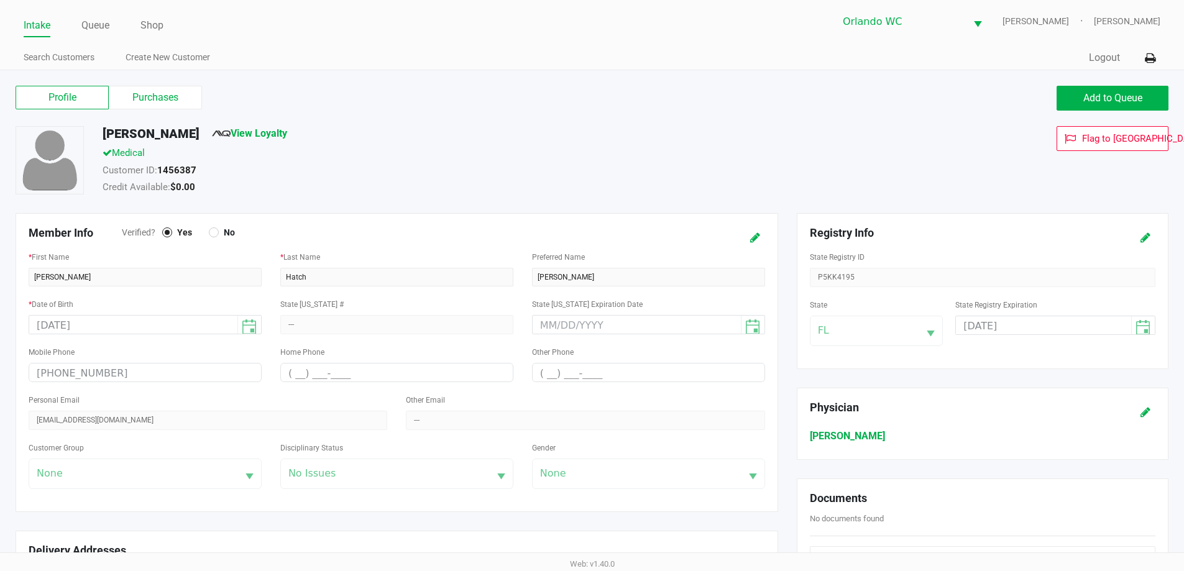
click at [842, 280] on div "State Registry ID P5KK4195" at bounding box center [983, 268] width 346 height 38
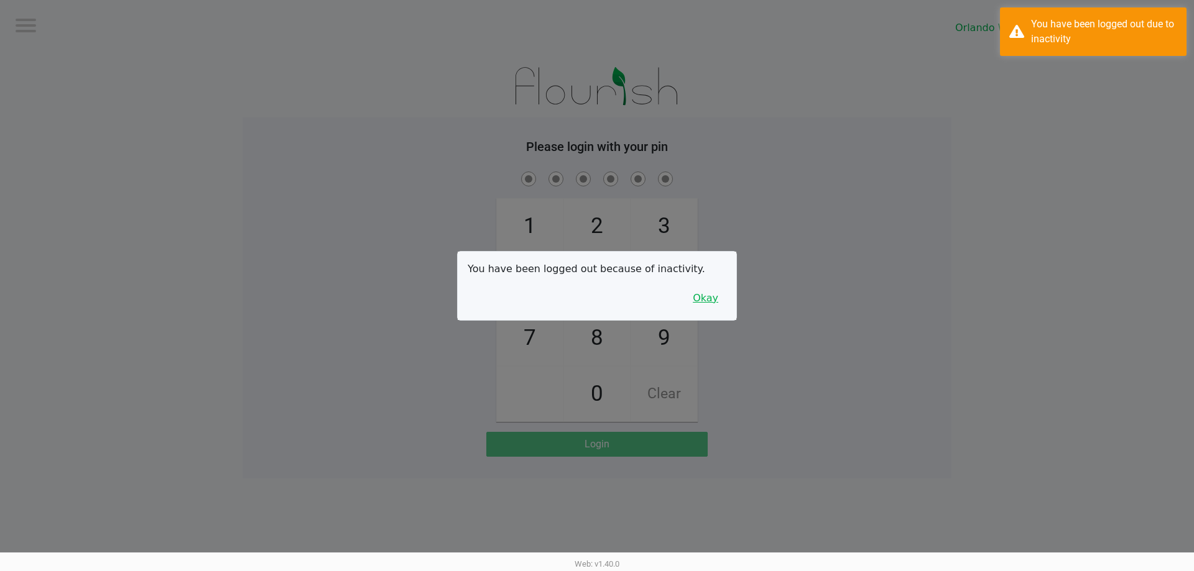
click at [704, 295] on button "Okay" at bounding box center [706, 299] width 42 height 24
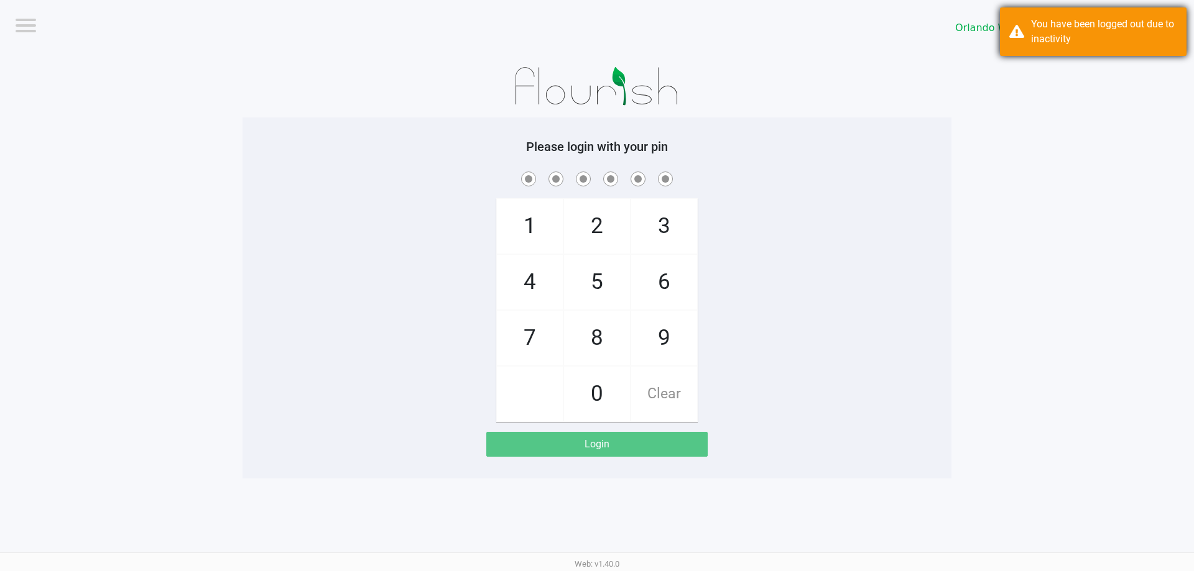
click at [1051, 37] on div "You have been logged out due to inactivity" at bounding box center [1104, 32] width 146 height 30
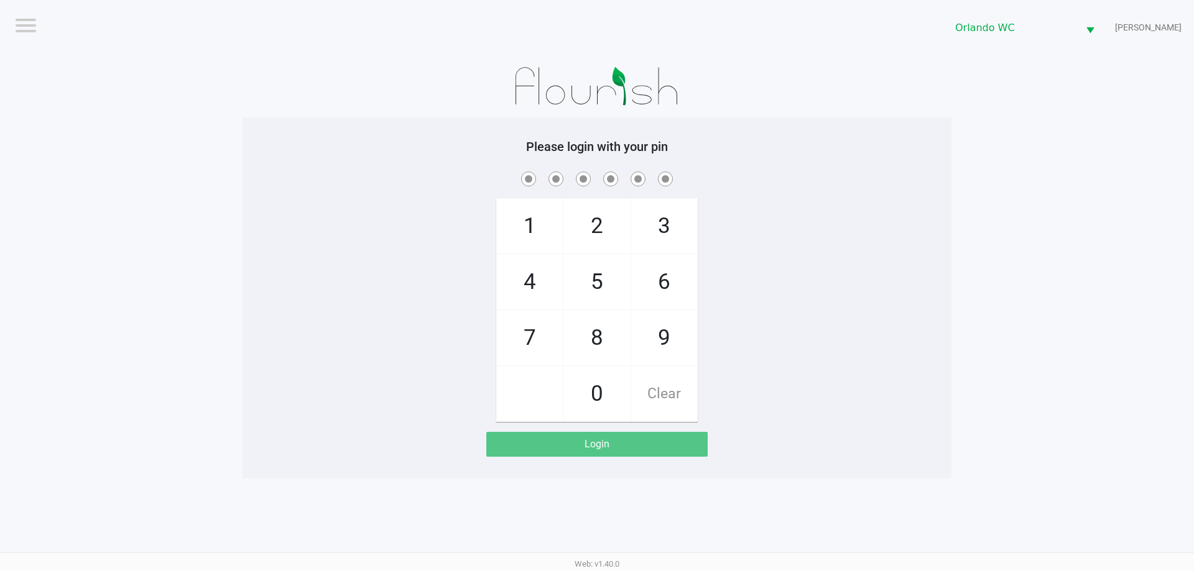
click at [400, 218] on div "1 4 7 2 5 8 0 3 6 9 Clear" at bounding box center [596, 295] width 709 height 253
checkbox input "true"
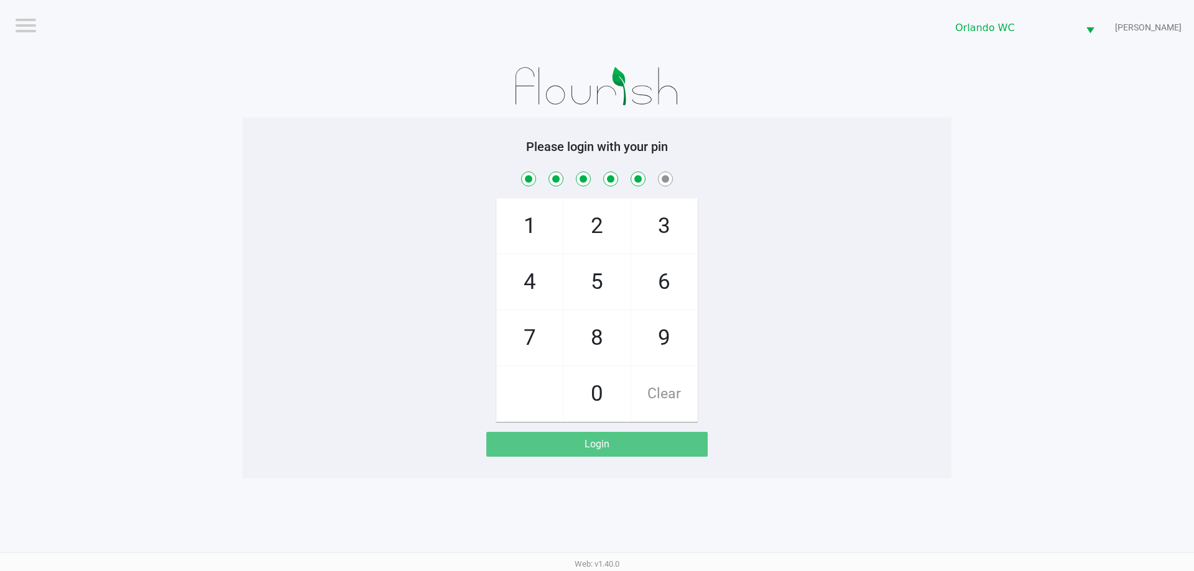
checkbox input "true"
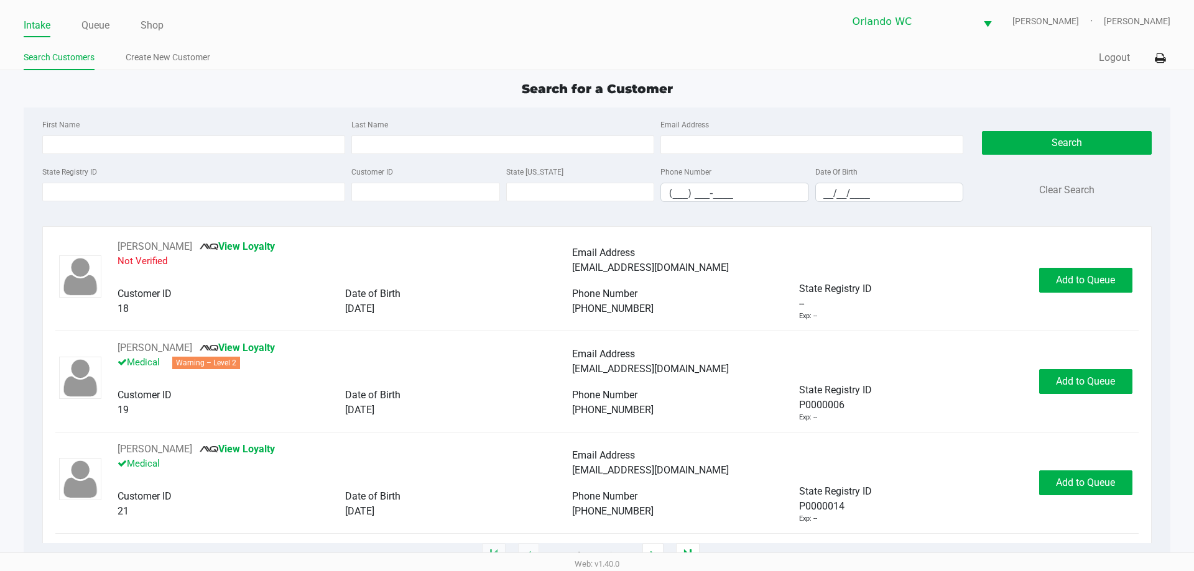
click at [6, 165] on app-all-customers "Search for a Customer First Name Last Name Email Address State Registry ID Cust…" at bounding box center [597, 318] width 1194 height 477
click at [162, 27] on link "Shop" at bounding box center [152, 25] width 23 height 17
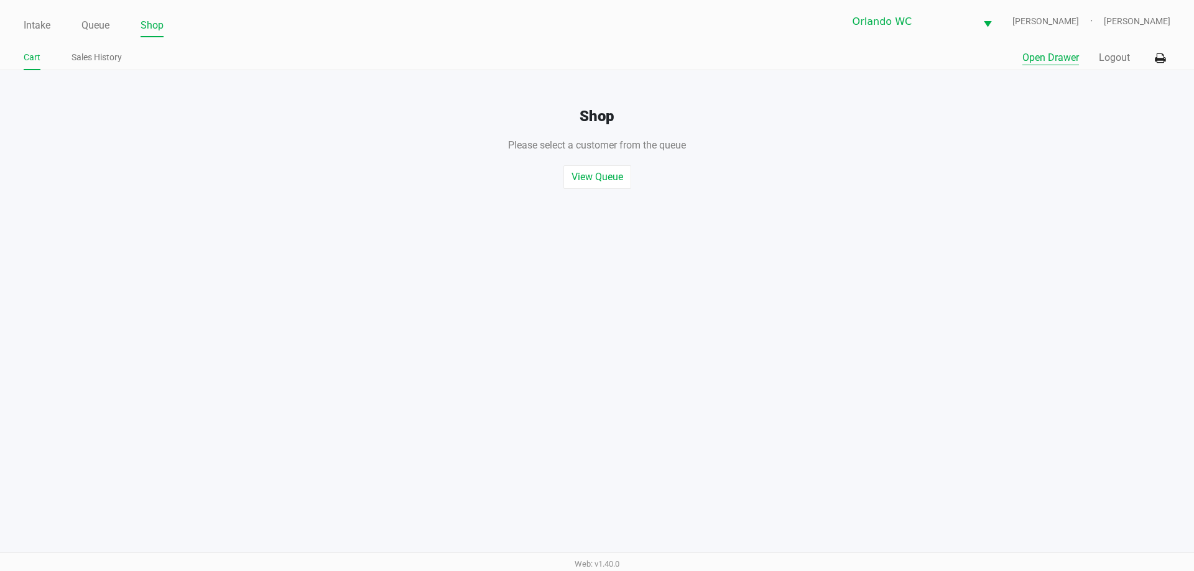
click at [1046, 52] on button "Open Drawer" at bounding box center [1050, 57] width 57 height 15
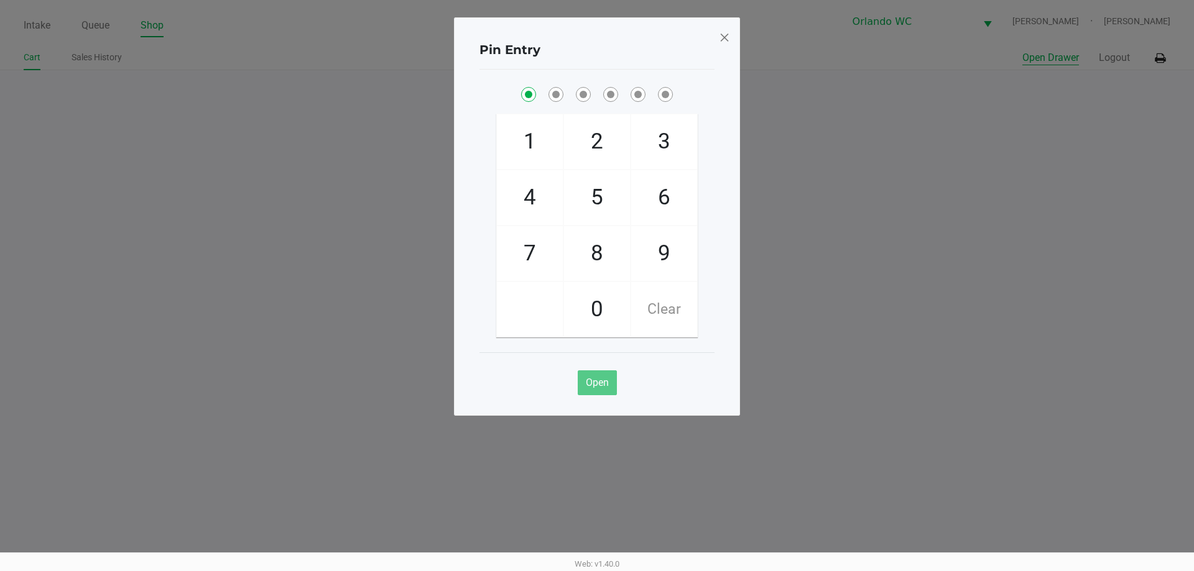
checkbox input "true"
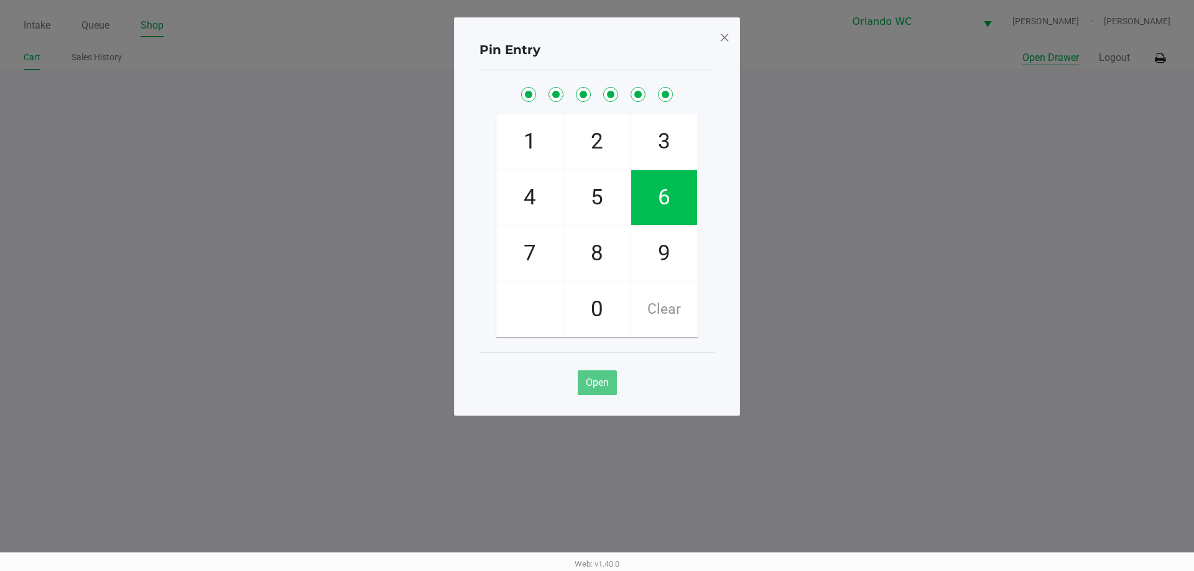
checkbox input "true"
click at [725, 41] on span at bounding box center [724, 37] width 11 height 20
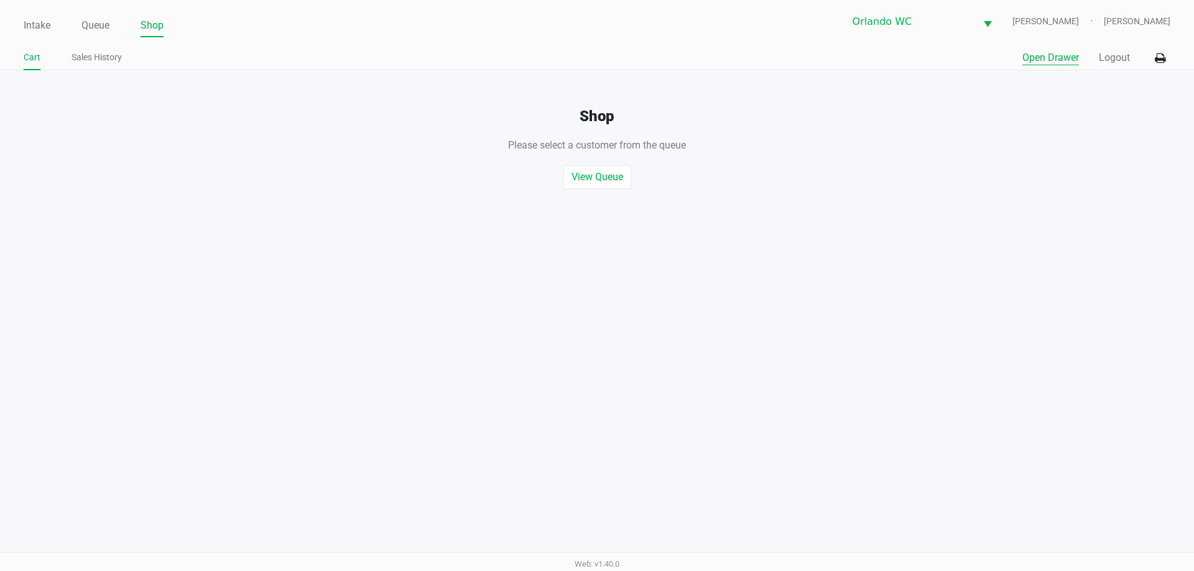
click at [1058, 61] on button "Open Drawer" at bounding box center [1050, 57] width 57 height 15
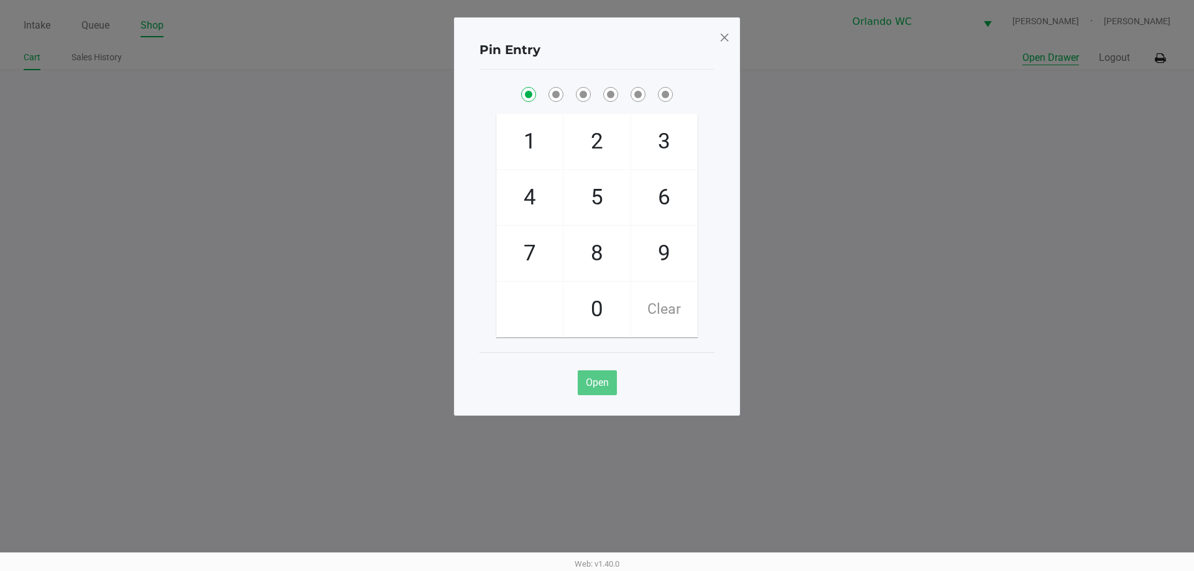
checkbox input "true"
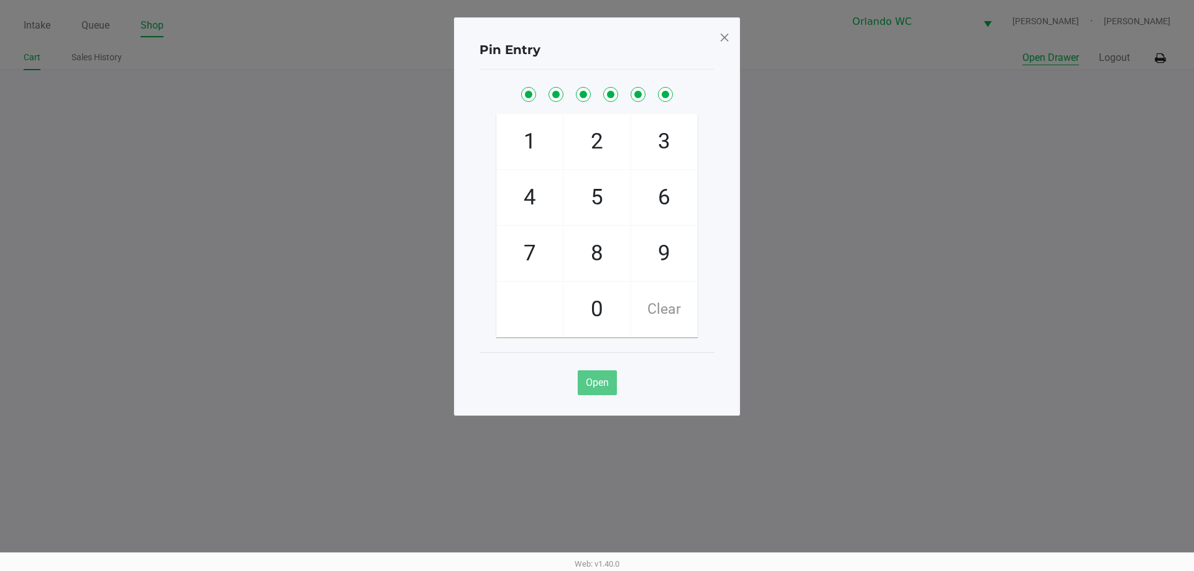
checkbox input "true"
click at [722, 37] on span at bounding box center [724, 37] width 11 height 20
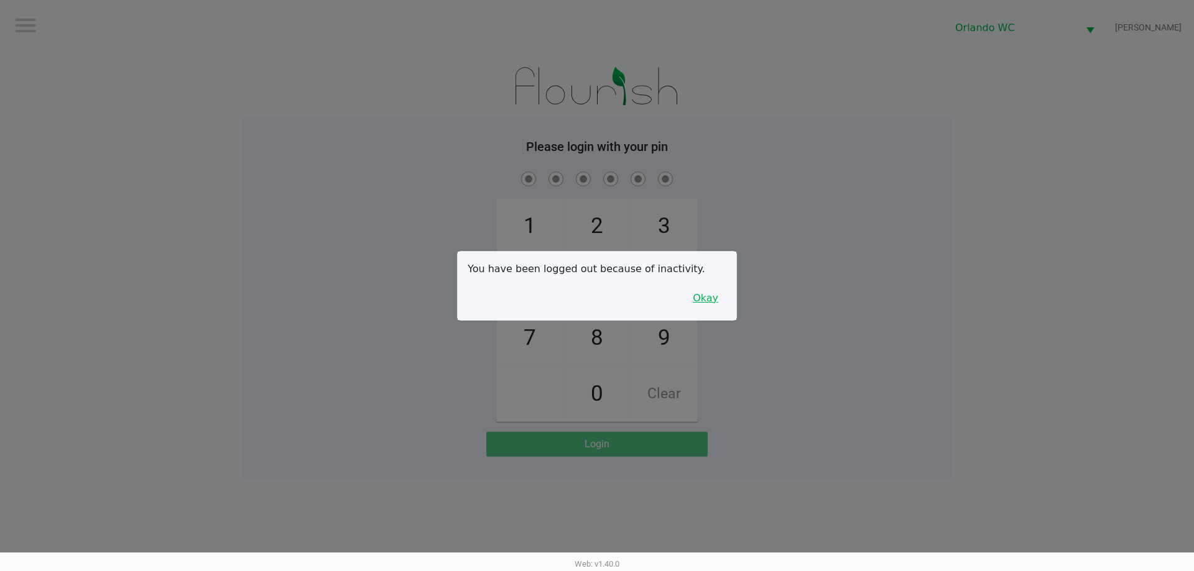
click at [709, 298] on button "Okay" at bounding box center [706, 299] width 42 height 24
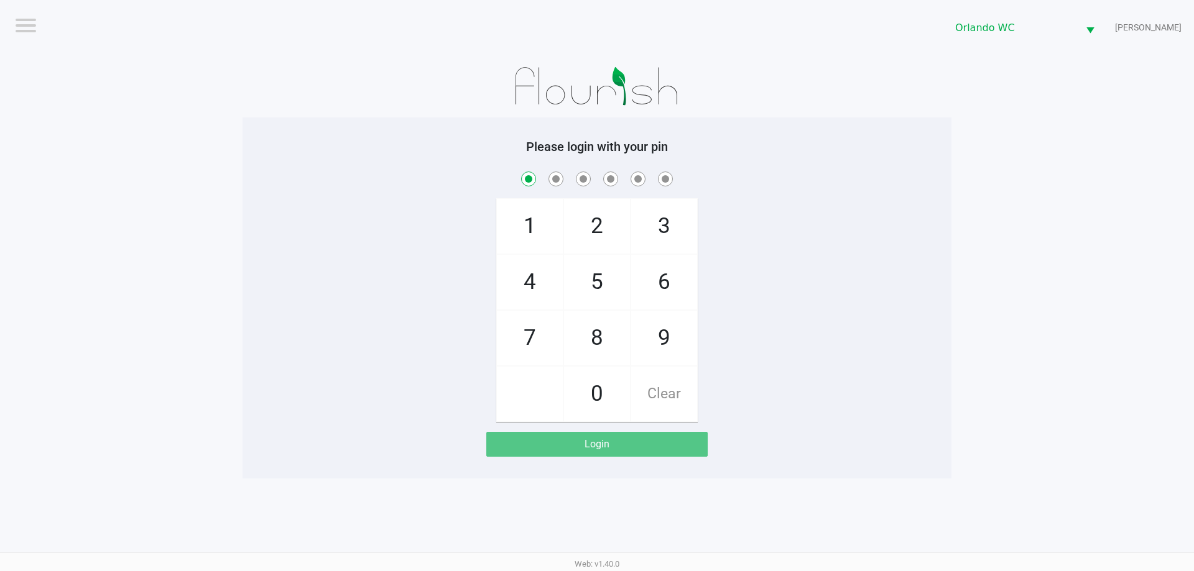
checkbox input "true"
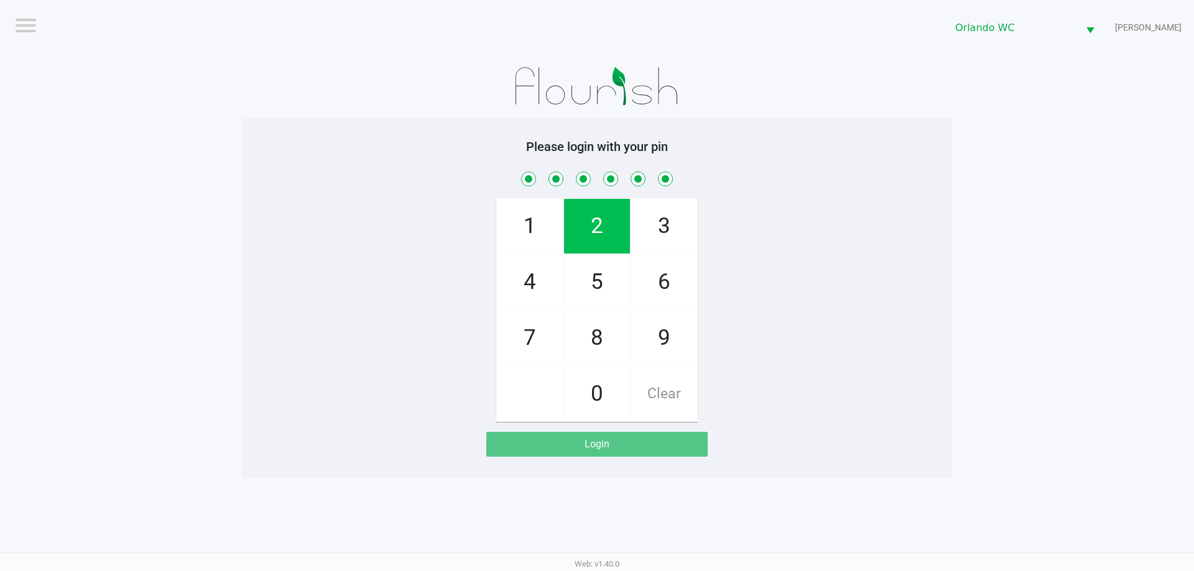
checkbox input "true"
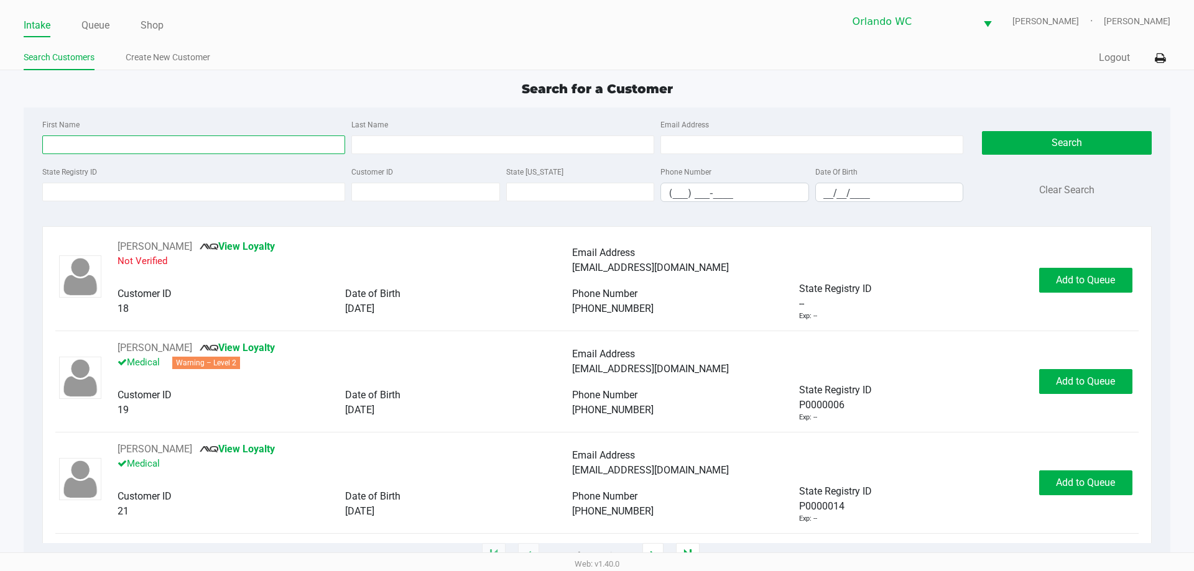
click at [196, 149] on input "First Name" at bounding box center [193, 145] width 303 height 19
type input "elizabeth"
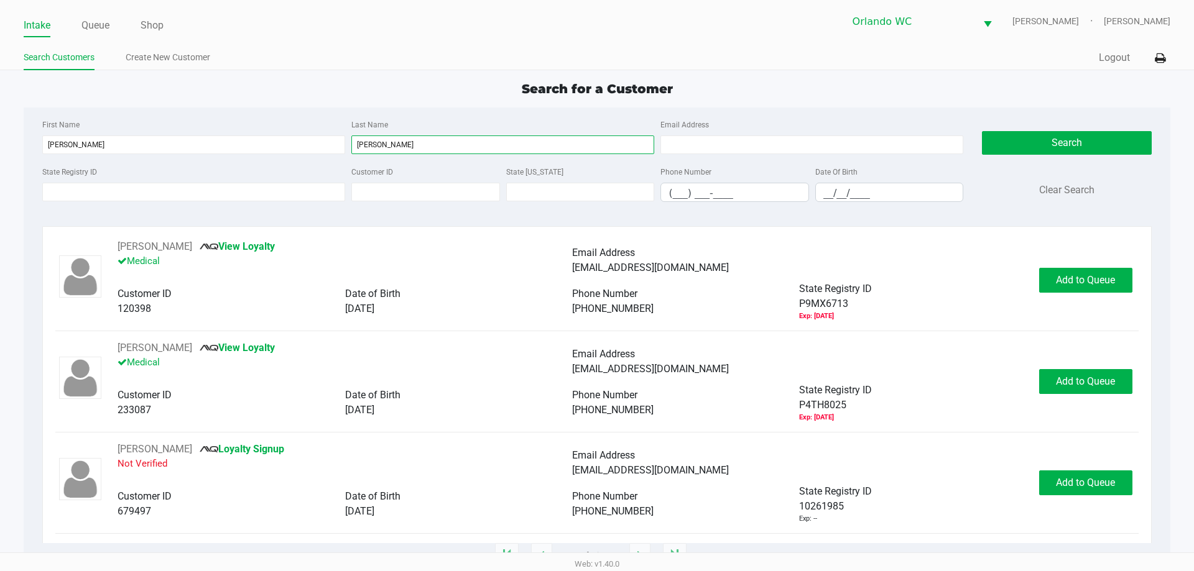
type input "ryan"
click at [882, 178] on div "Date Of Birth __/__/____" at bounding box center [889, 183] width 155 height 38
click at [877, 180] on div "Date Of Birth __/__/____" at bounding box center [889, 183] width 155 height 38
click at [849, 187] on input "__/__/____" at bounding box center [889, 192] width 147 height 19
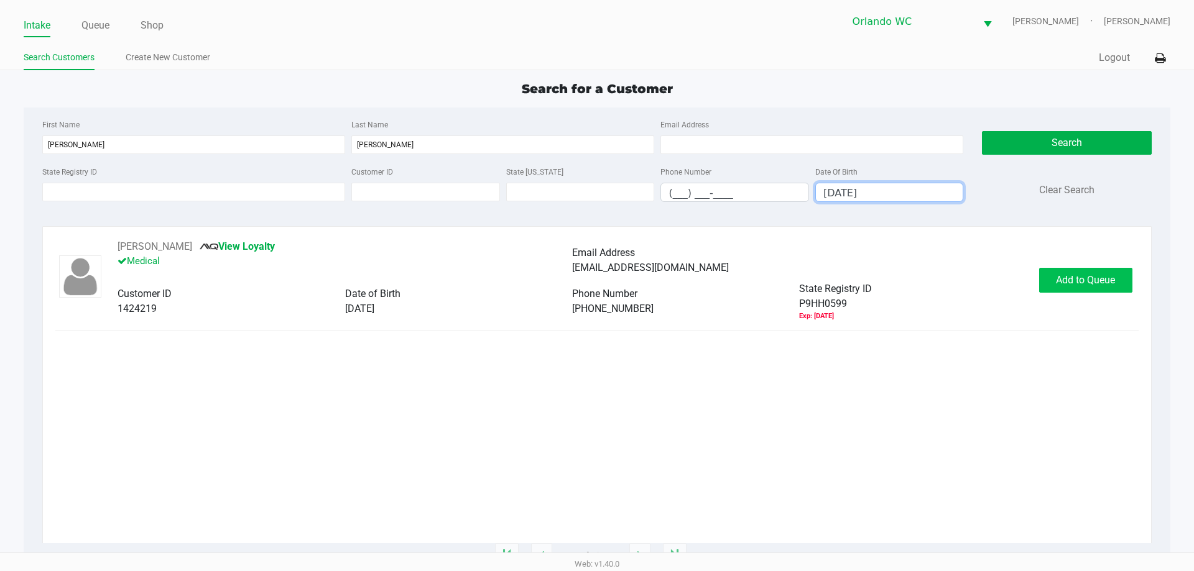
type input "09/19/1966"
click at [1100, 290] on button "Add to Queue" at bounding box center [1085, 280] width 93 height 25
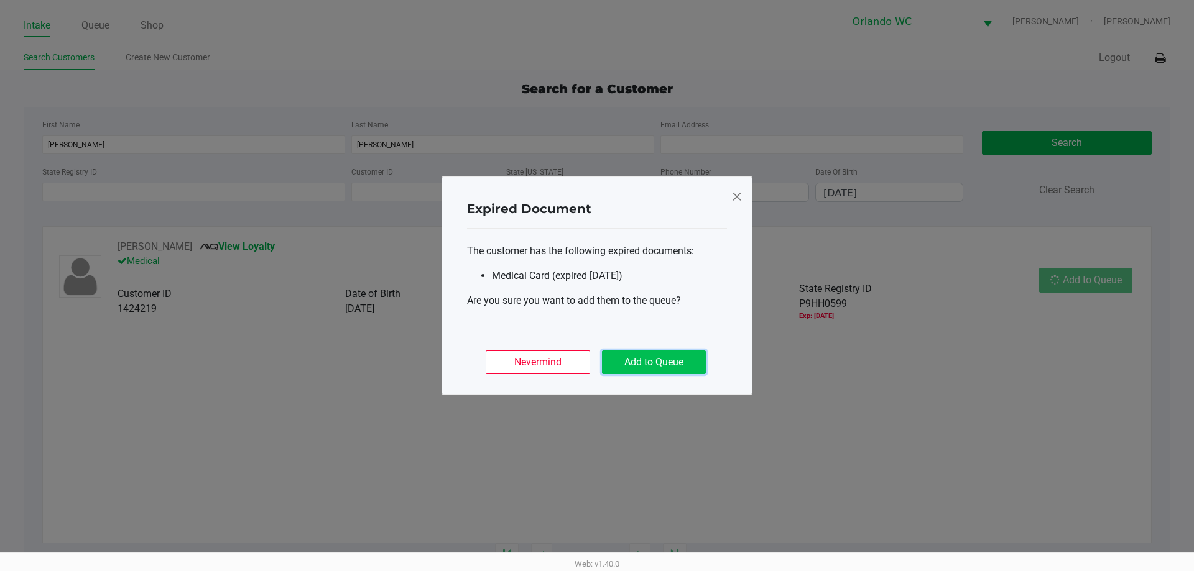
click at [636, 357] on button "Add to Queue" at bounding box center [654, 363] width 104 height 24
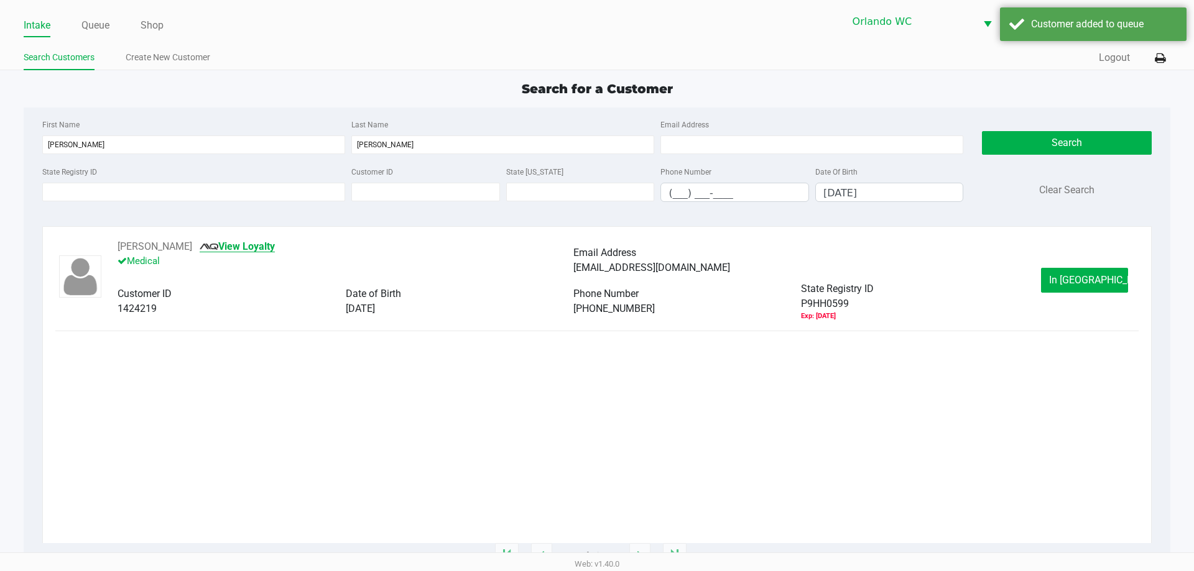
click at [236, 241] on link "View Loyalty" at bounding box center [237, 247] width 75 height 12
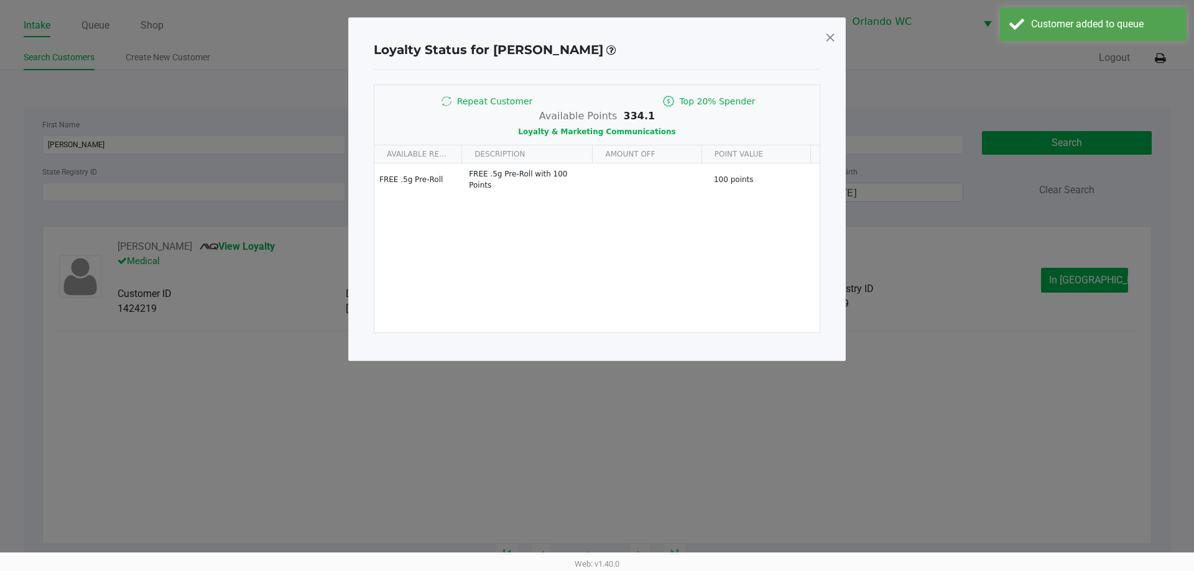
click at [834, 37] on span at bounding box center [829, 37] width 11 height 20
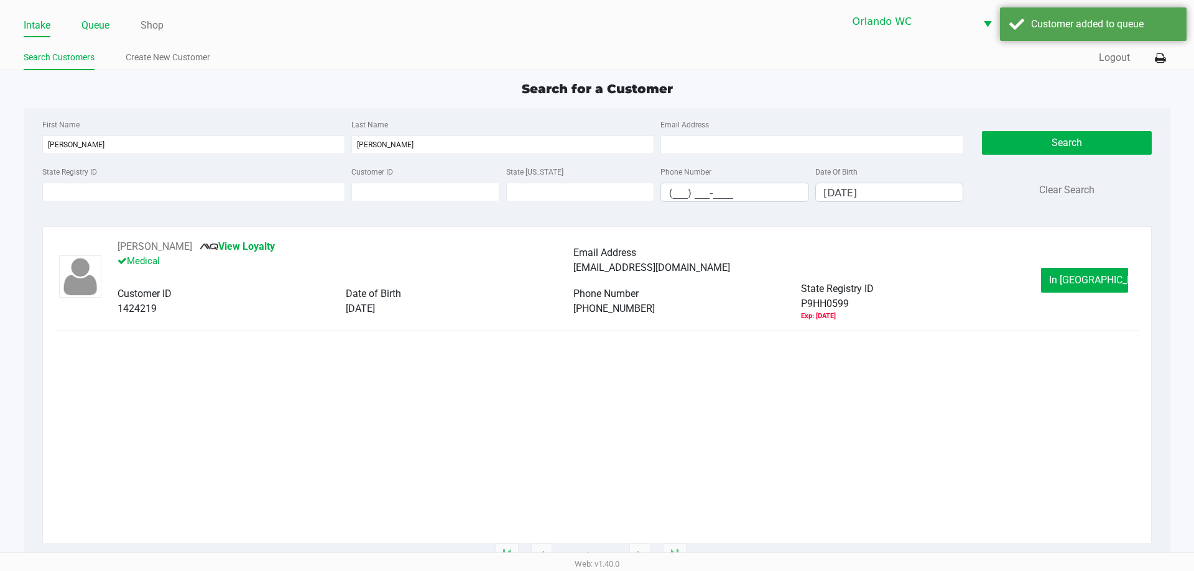
click at [98, 27] on link "Queue" at bounding box center [95, 25] width 28 height 17
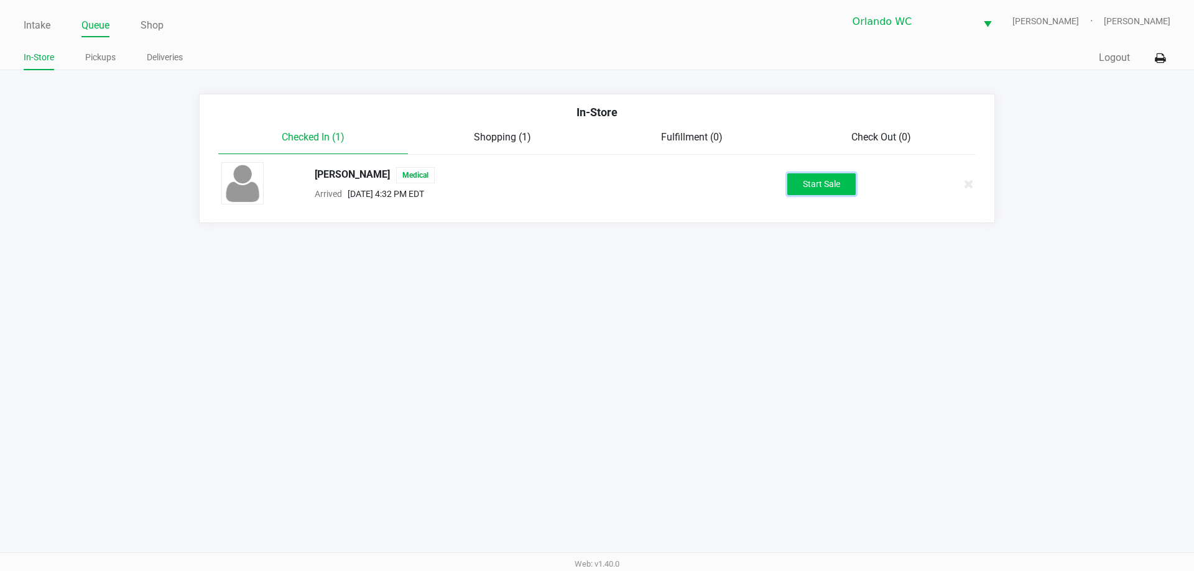
click at [811, 187] on button "Start Sale" at bounding box center [821, 184] width 68 height 22
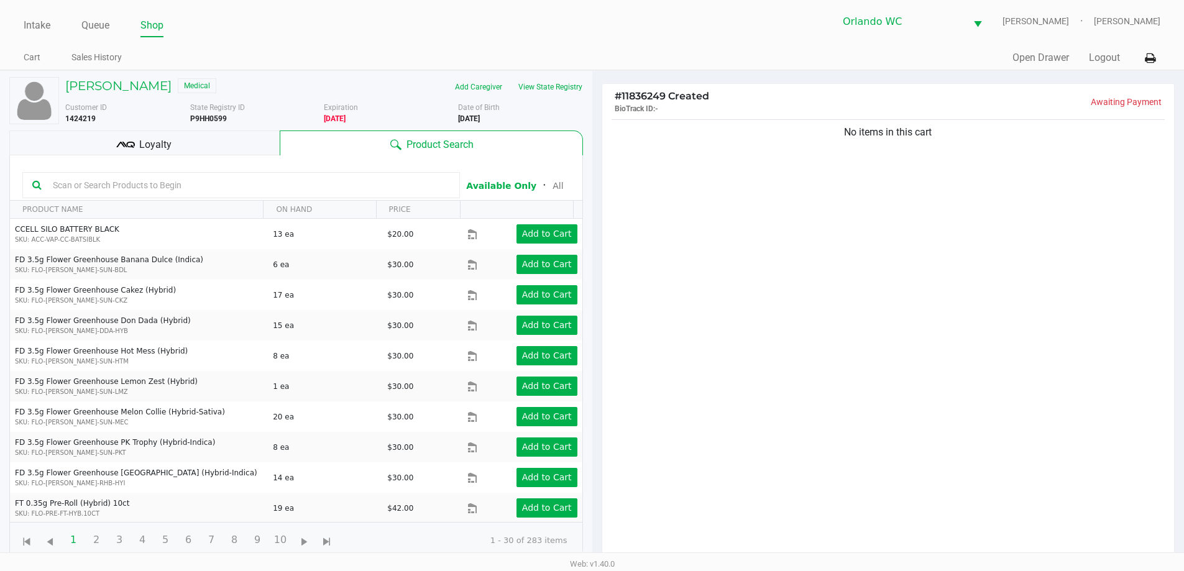
click at [152, 136] on div "Loyalty" at bounding box center [144, 143] width 270 height 25
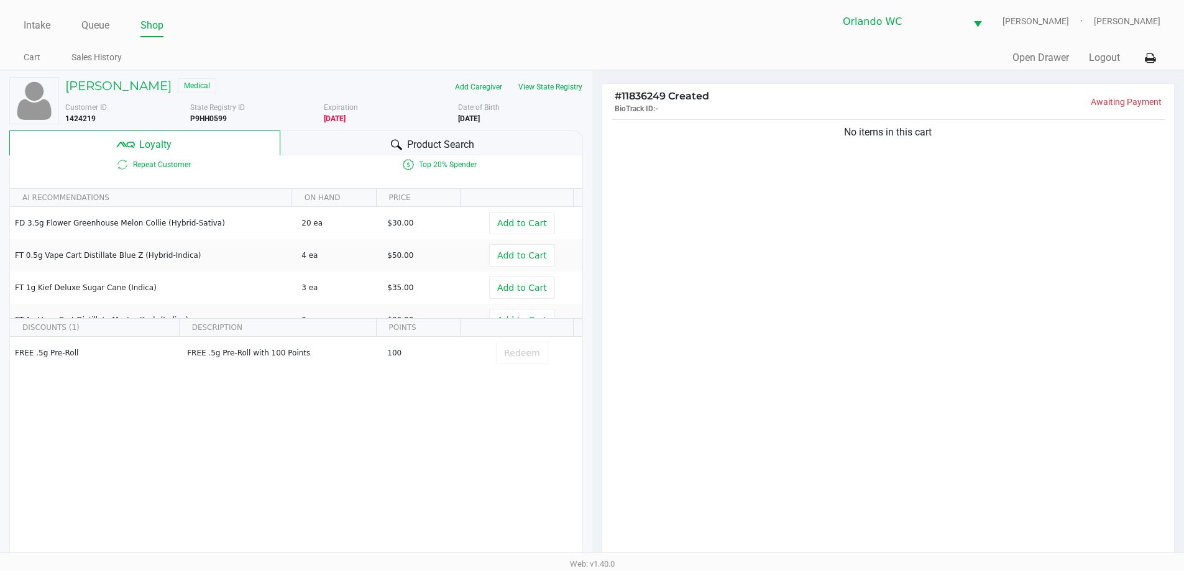
click at [410, 135] on div "Product Search" at bounding box center [431, 143] width 303 height 25
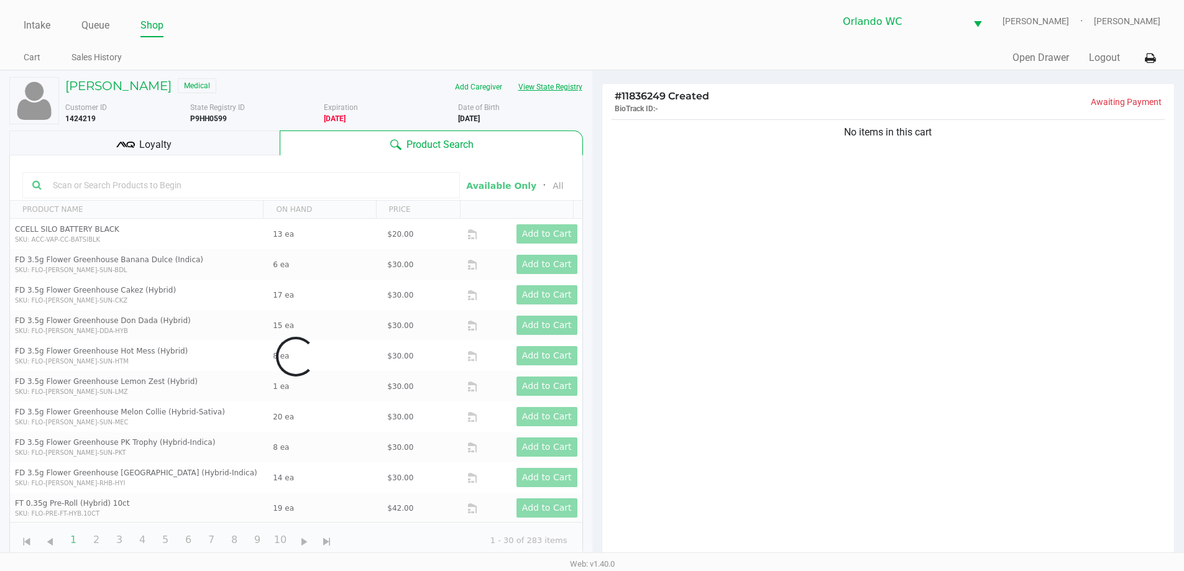
click at [555, 90] on button "View State Registry" at bounding box center [546, 87] width 73 height 20
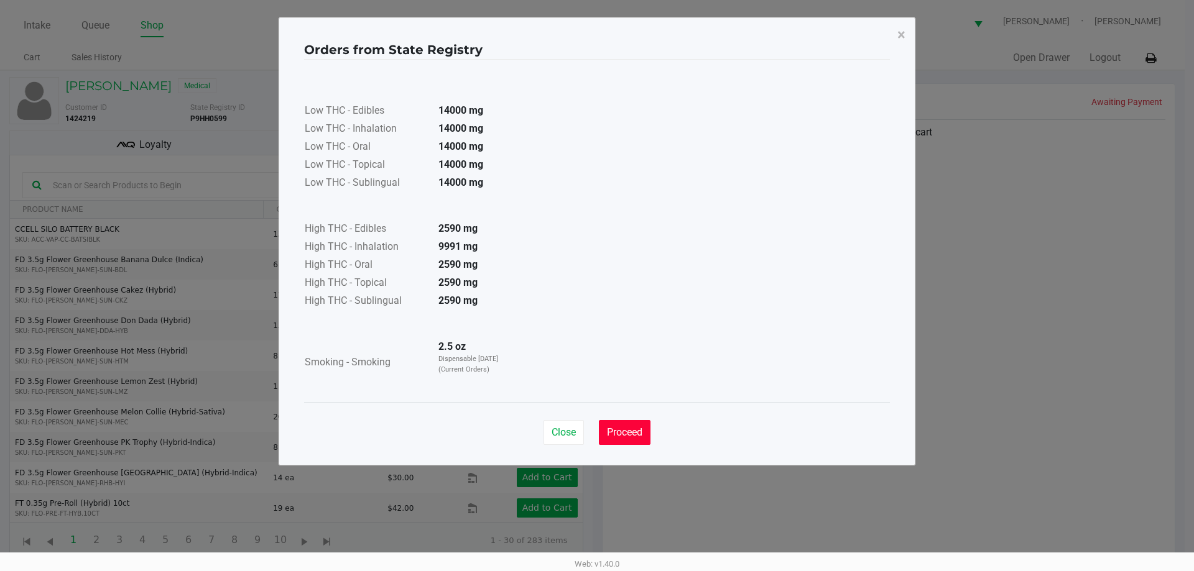
click at [645, 431] on button "Proceed" at bounding box center [625, 432] width 52 height 25
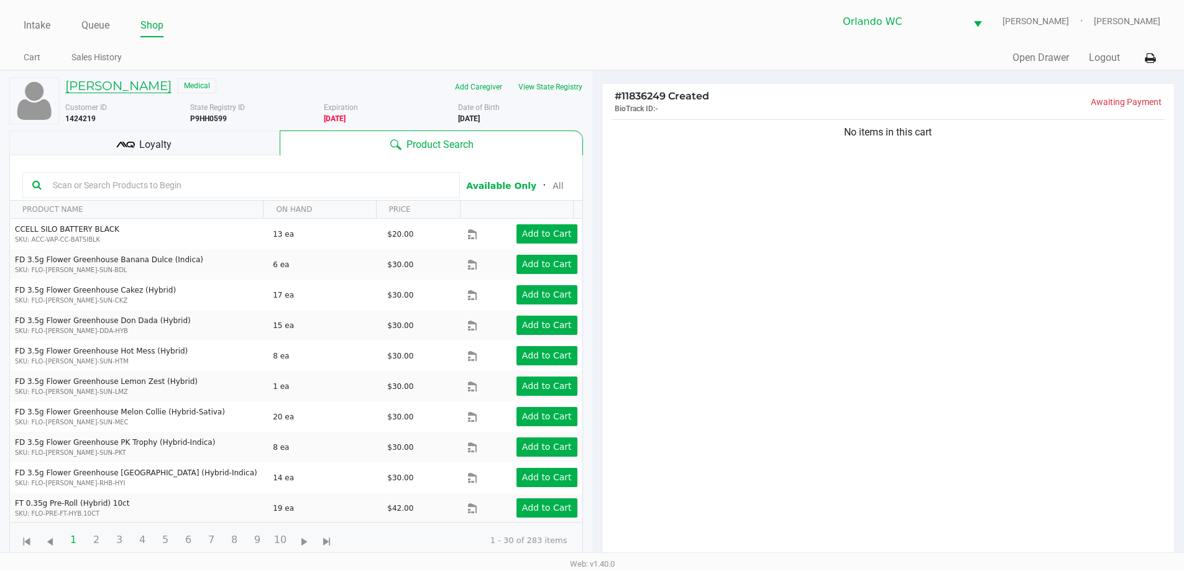
click at [99, 83] on h5 "Beth RYAN" at bounding box center [118, 85] width 106 height 15
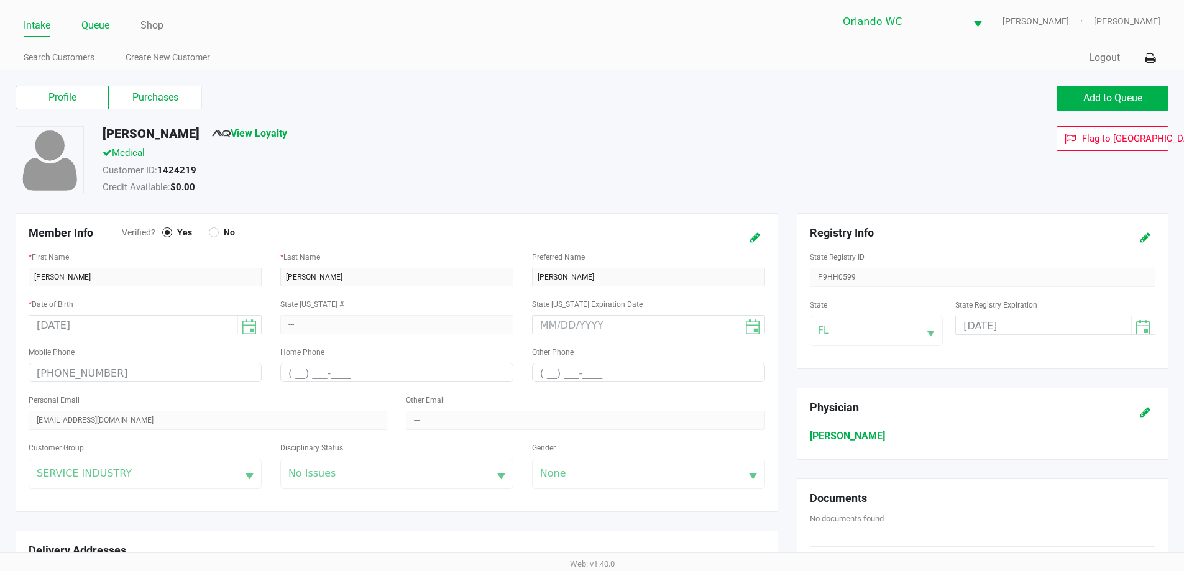
click at [104, 20] on link "Queue" at bounding box center [95, 25] width 28 height 17
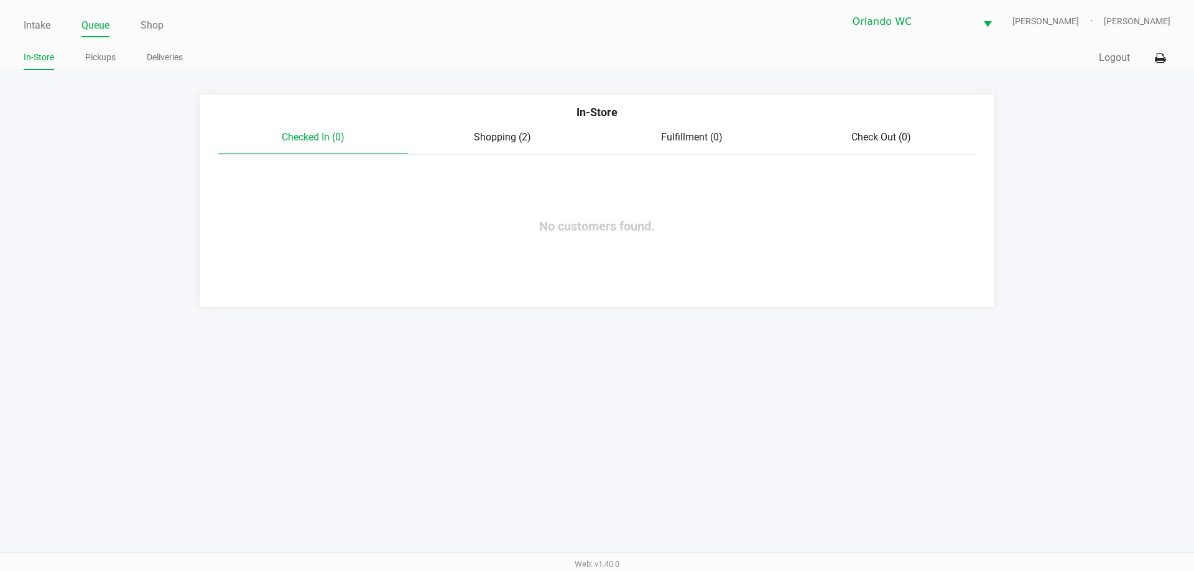
click at [482, 137] on span "Shopping (2)" at bounding box center [502, 137] width 57 height 12
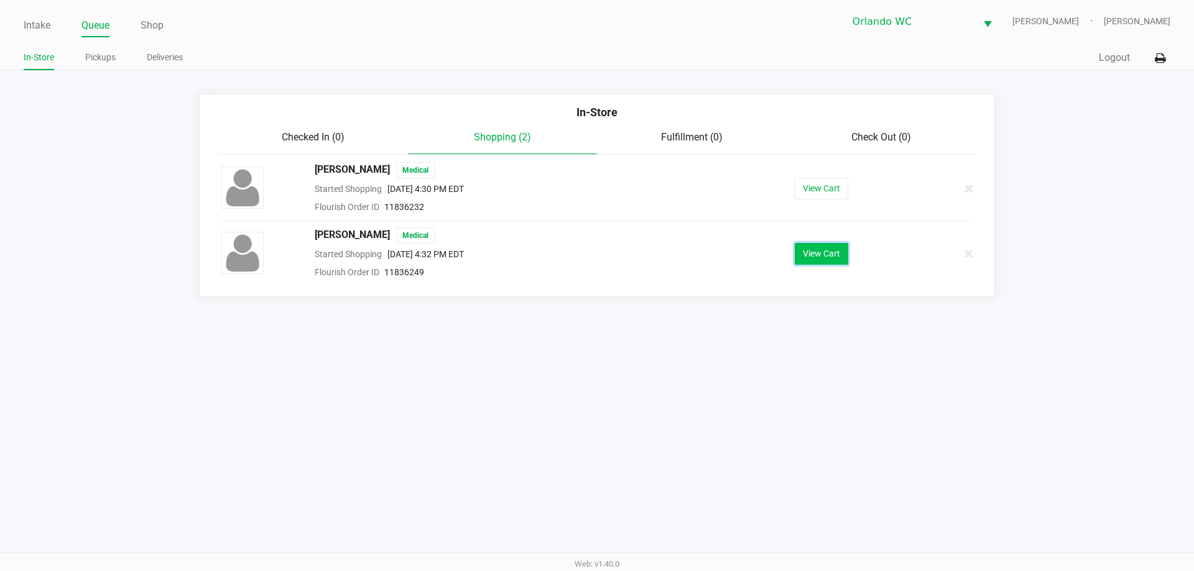
click at [806, 257] on button "View Cart" at bounding box center [821, 254] width 53 height 22
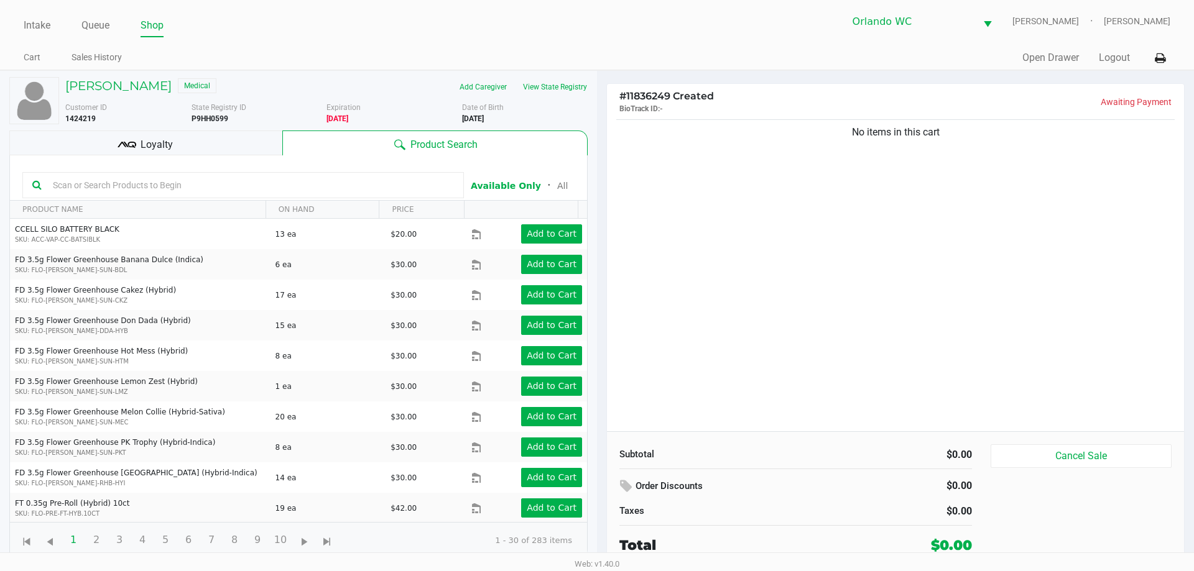
click at [146, 183] on input "text" at bounding box center [251, 185] width 406 height 19
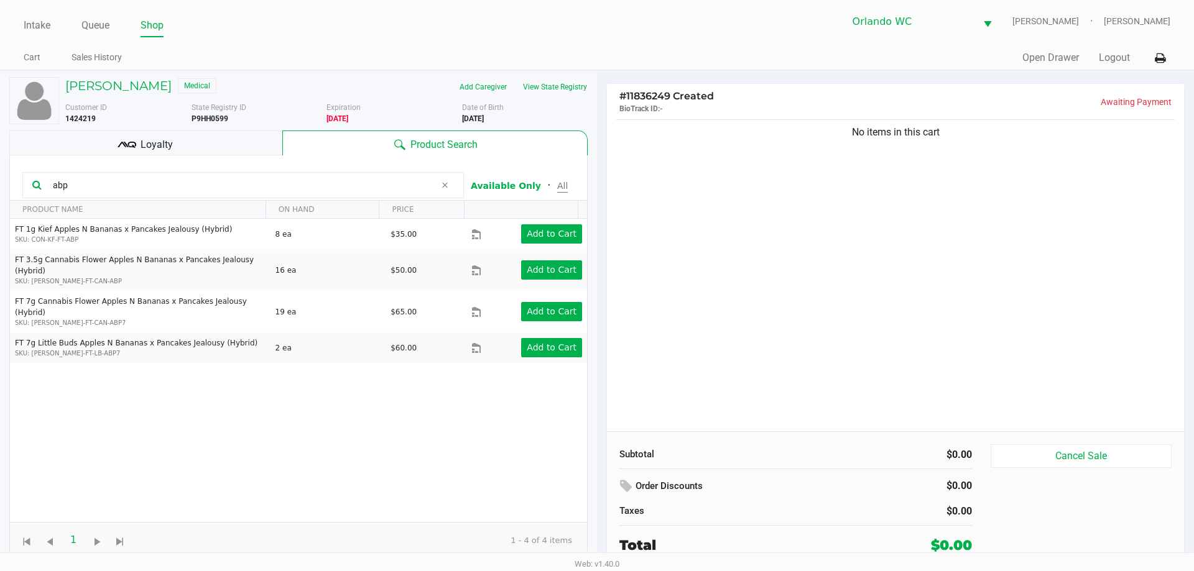
click at [557, 181] on button "All" at bounding box center [562, 186] width 11 height 13
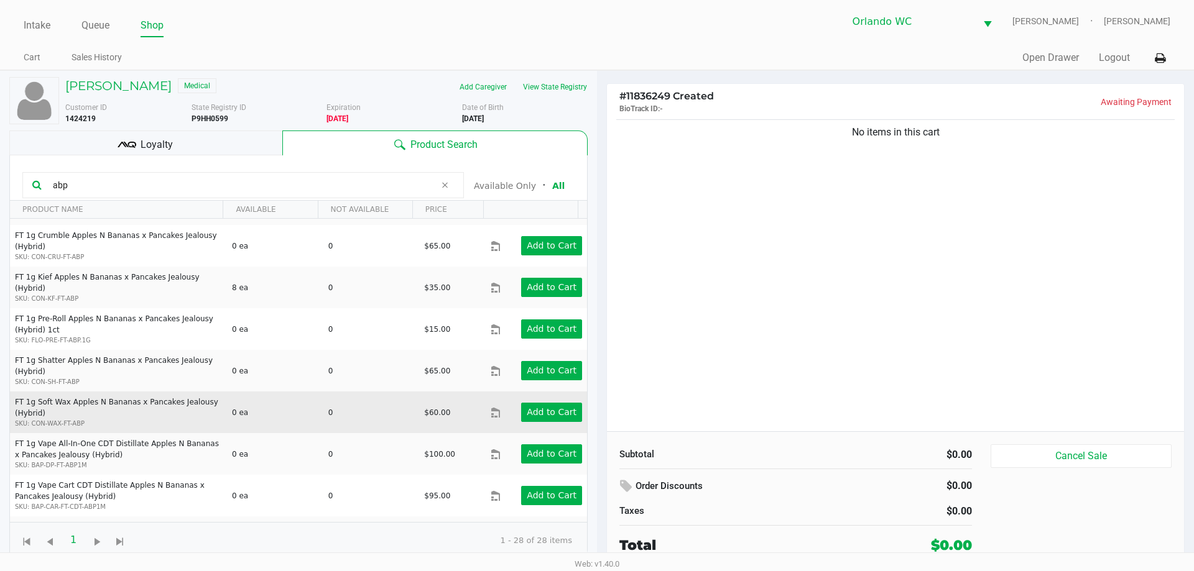
scroll to position [187, 0]
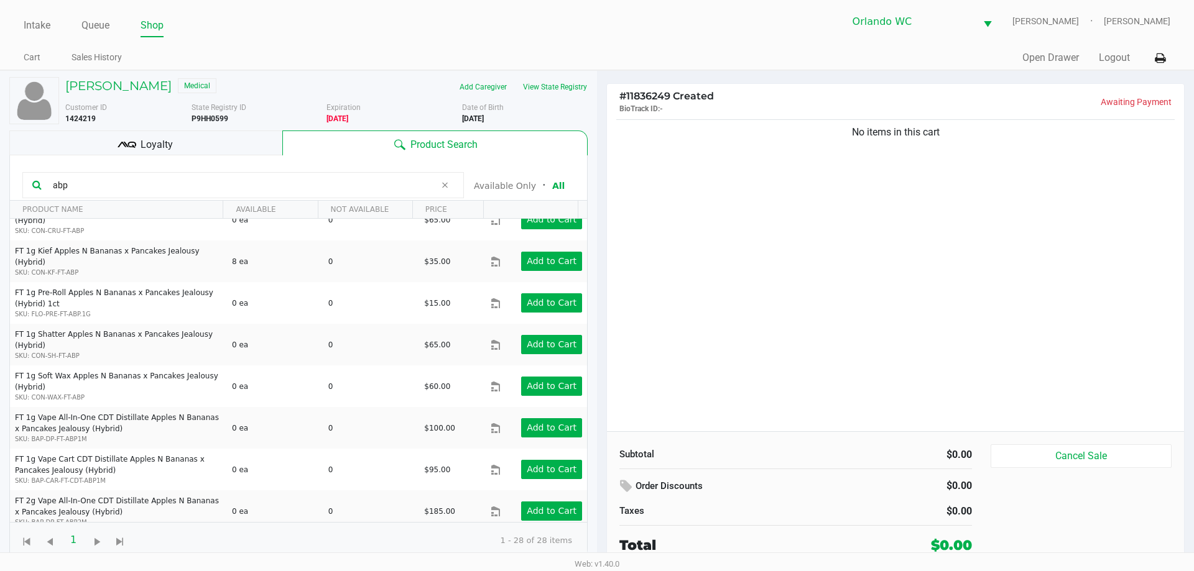
click at [145, 173] on div "abp" at bounding box center [242, 185] width 441 height 26
click at [141, 177] on input "abp" at bounding box center [241, 185] width 387 height 19
type input "cdt"
click at [494, 181] on button "Available Only" at bounding box center [505, 186] width 62 height 13
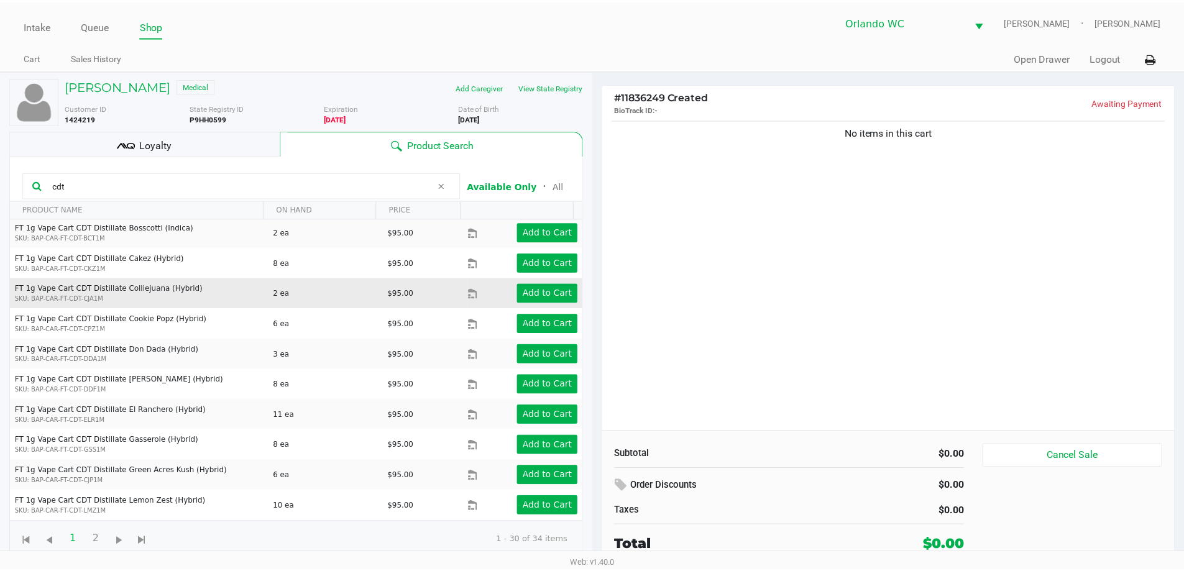
scroll to position [621, 0]
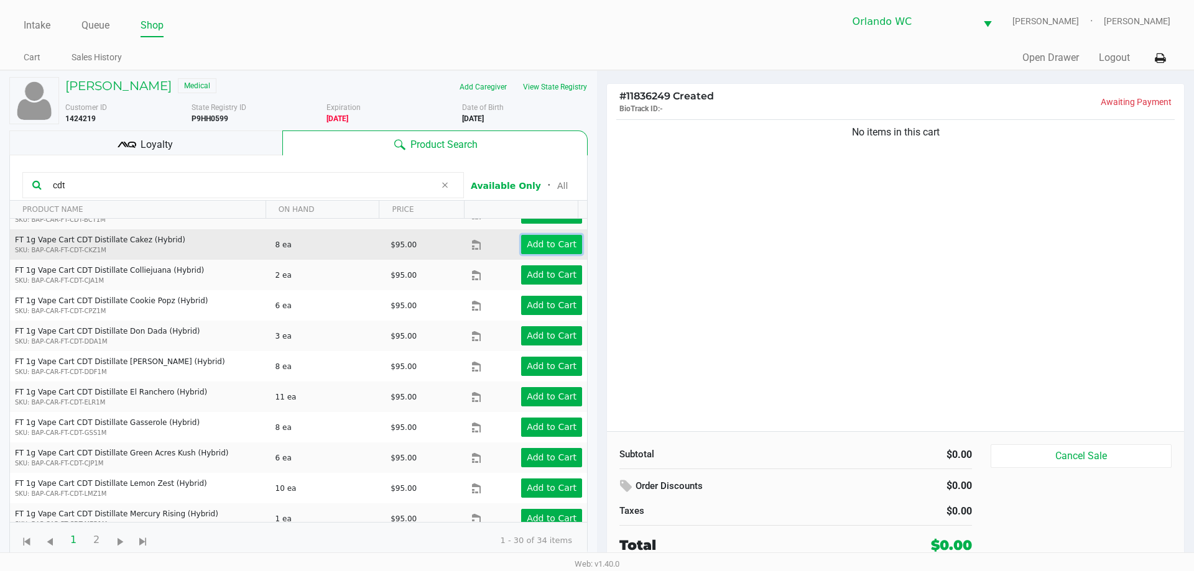
click at [543, 239] on app-button-loader "Add to Cart" at bounding box center [552, 244] width 50 height 10
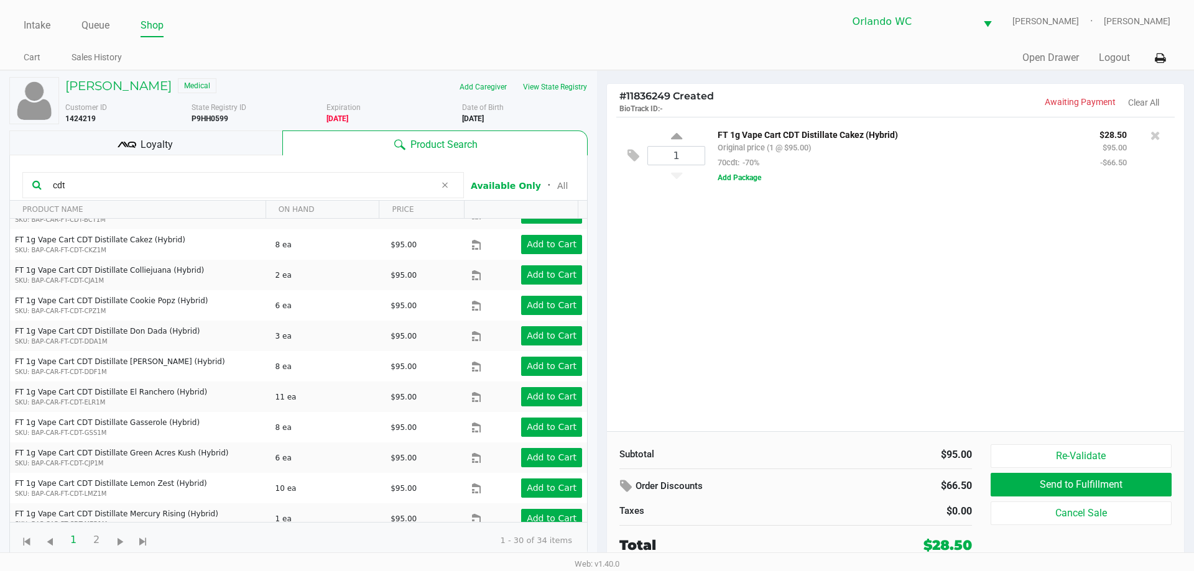
click at [238, 139] on div "Loyalty" at bounding box center [145, 143] width 273 height 25
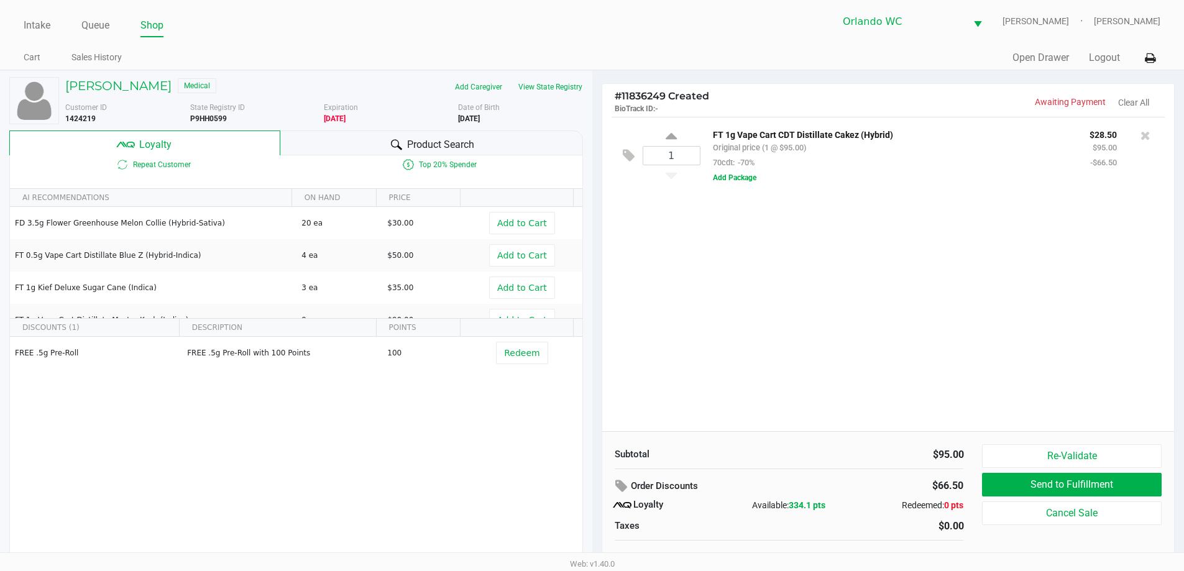
click at [512, 139] on div "Product Search" at bounding box center [431, 143] width 303 height 25
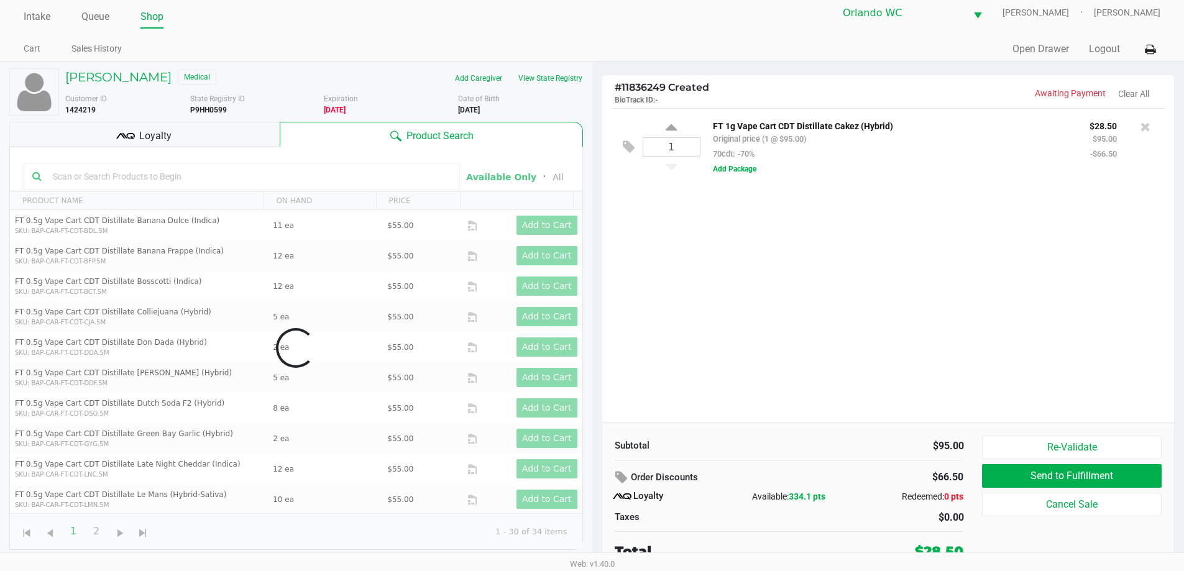
scroll to position [12, 0]
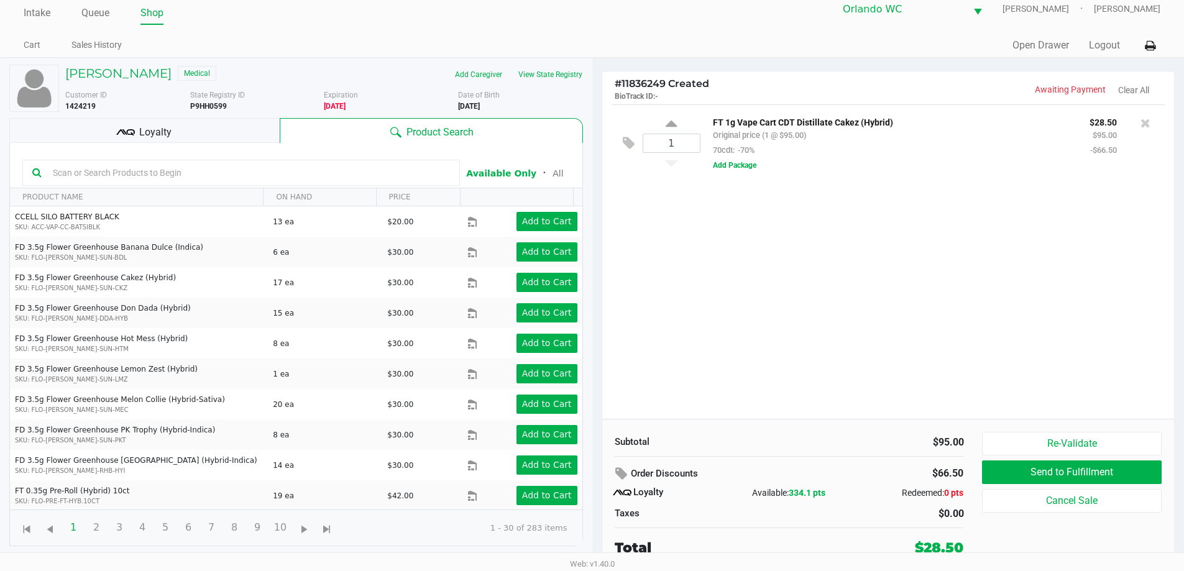
click at [132, 132] on icon at bounding box center [125, 132] width 19 height 19
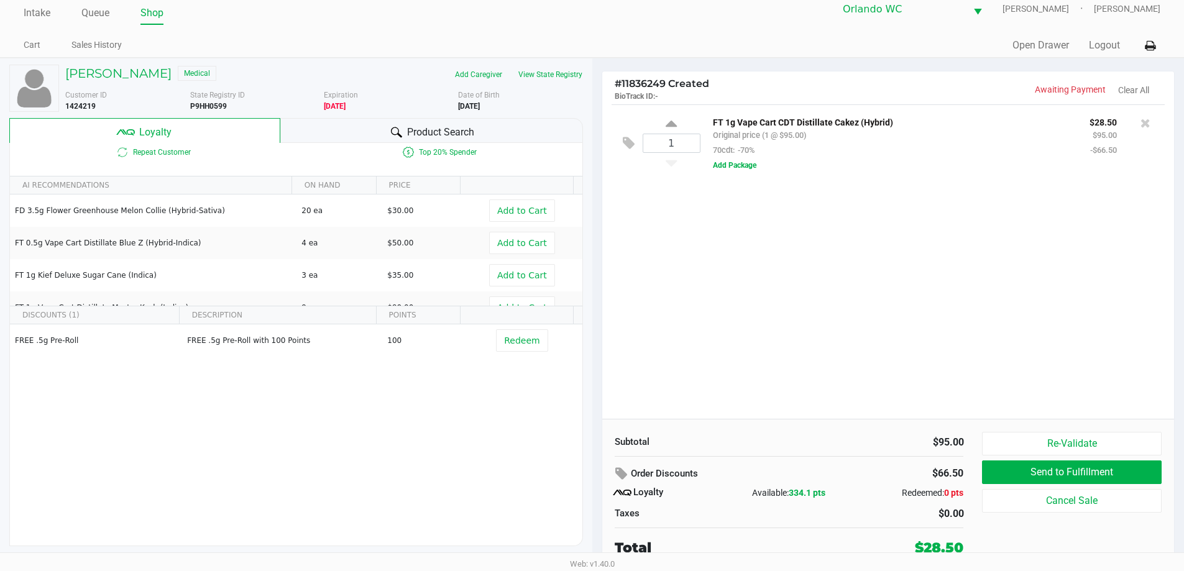
click at [439, 131] on span "Product Search" at bounding box center [440, 132] width 67 height 15
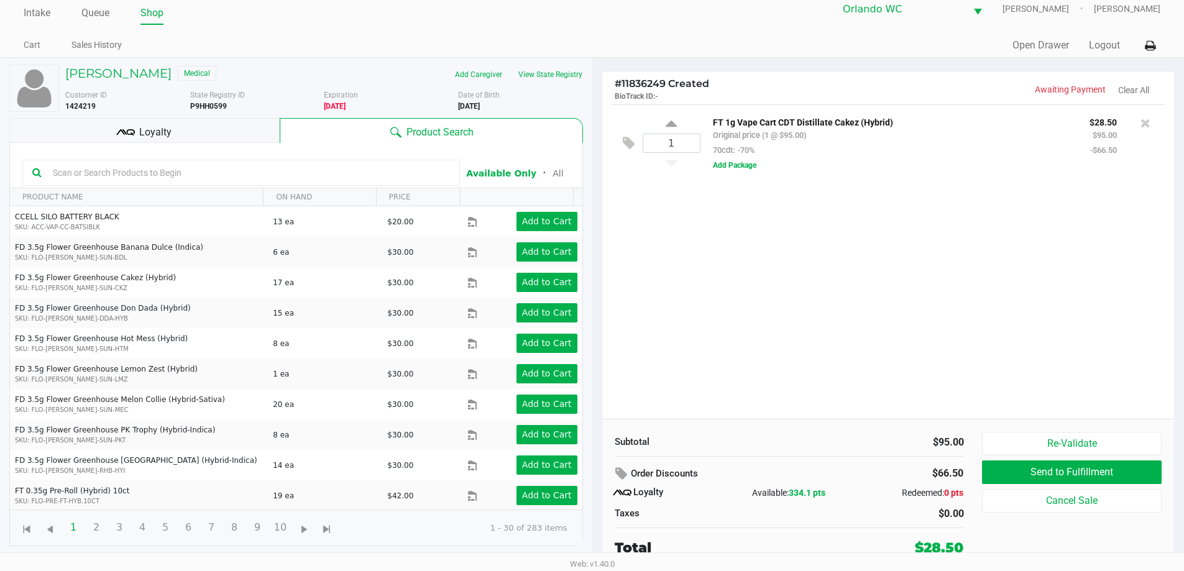
click at [815, 239] on div "1 FT 1g Vape Cart CDT Distillate Cakez (Hybrid) Original price (1 @ $95.00) 70c…" at bounding box center [888, 261] width 573 height 315
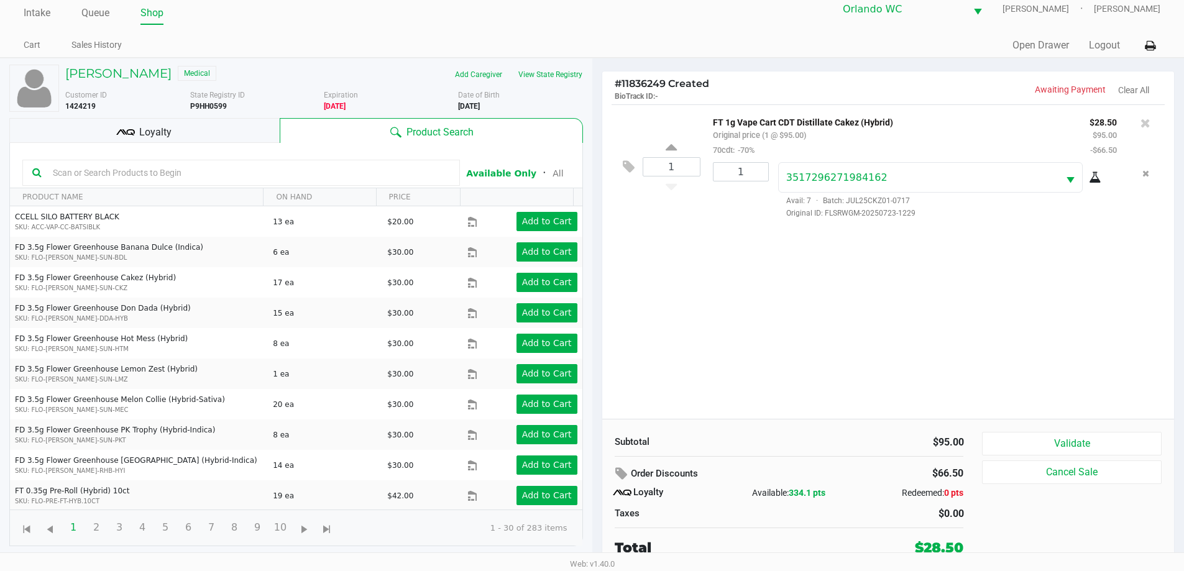
click at [856, 310] on div "1 FT 1g Vape Cart CDT Distillate Cakez (Hybrid) Original price (1 @ $95.00) 70c…" at bounding box center [888, 261] width 573 height 315
click at [1120, 437] on button "Validate" at bounding box center [1071, 444] width 179 height 24
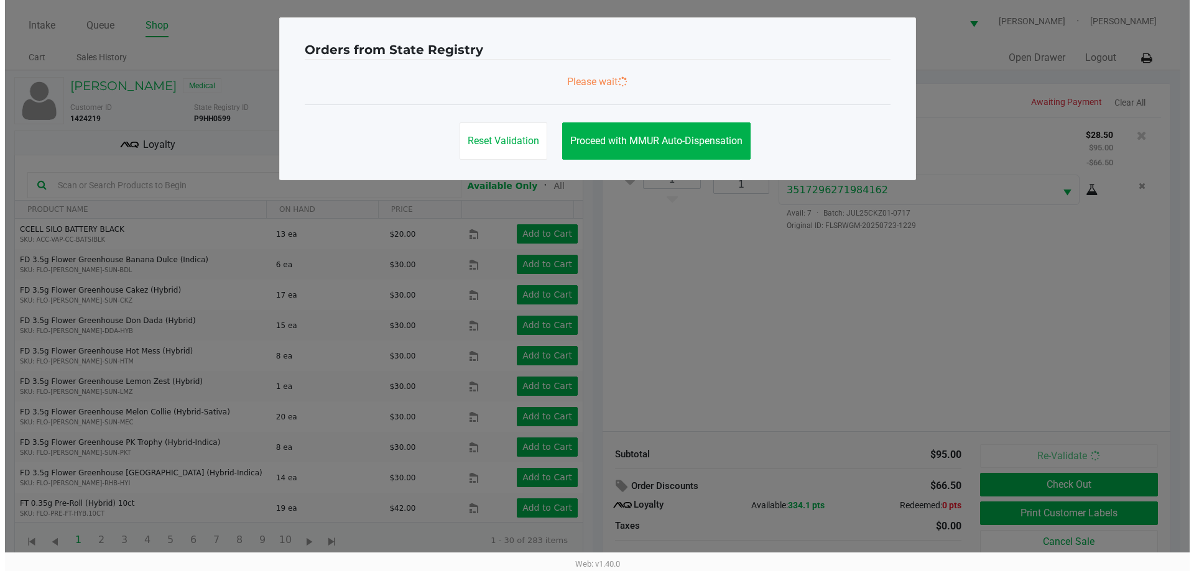
scroll to position [0, 0]
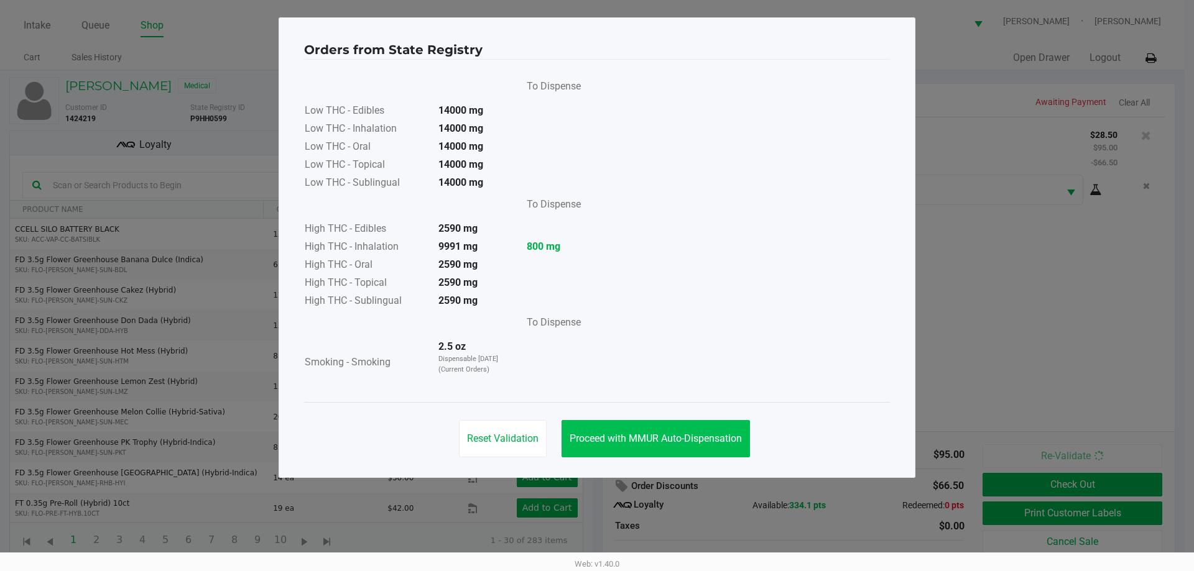
drag, startPoint x: 704, startPoint y: 458, endPoint x: 702, endPoint y: 440, distance: 18.1
click at [703, 458] on div "Reset Validation Proceed with MMUR Auto-Dispensation" at bounding box center [597, 433] width 586 height 63
click at [703, 438] on span "Proceed with MMUR Auto-Dispensation" at bounding box center [656, 439] width 172 height 12
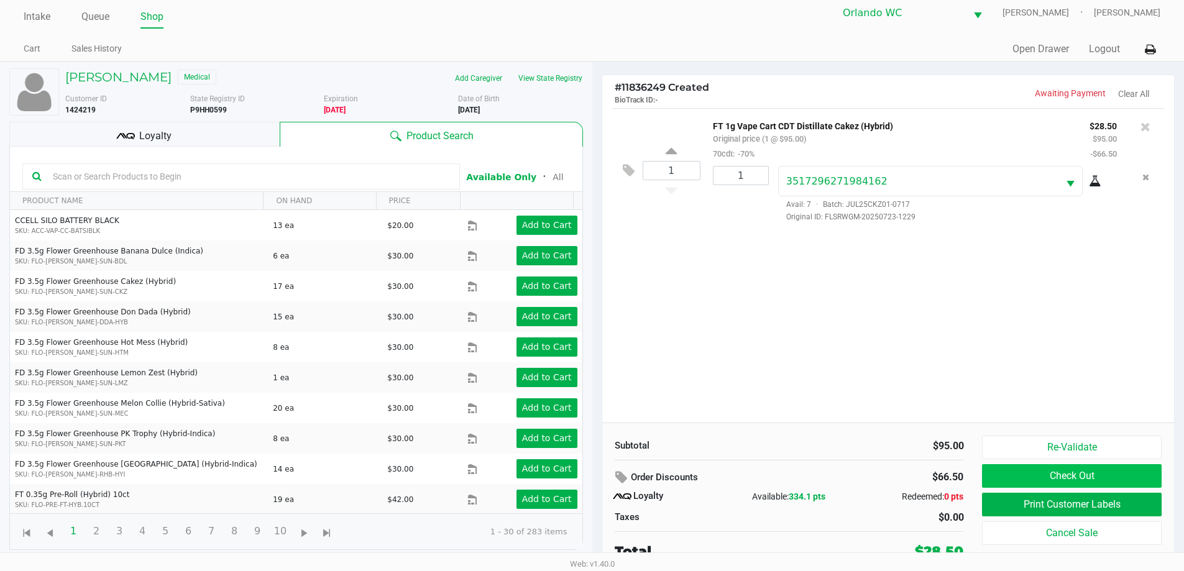
scroll to position [12, 0]
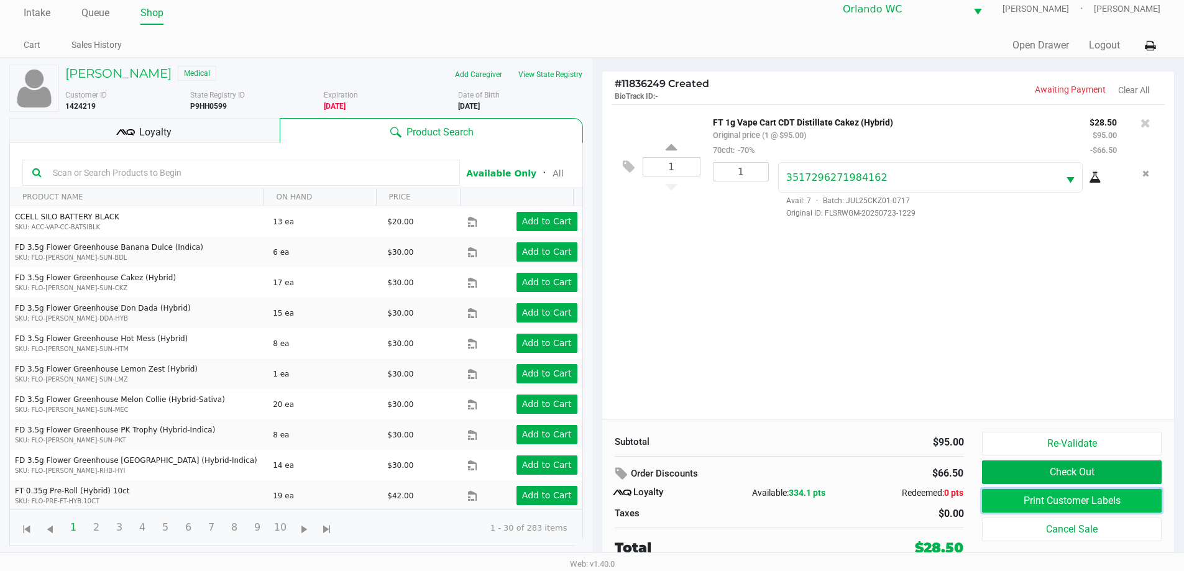
click at [1004, 500] on button "Print Customer Labels" at bounding box center [1071, 501] width 179 height 24
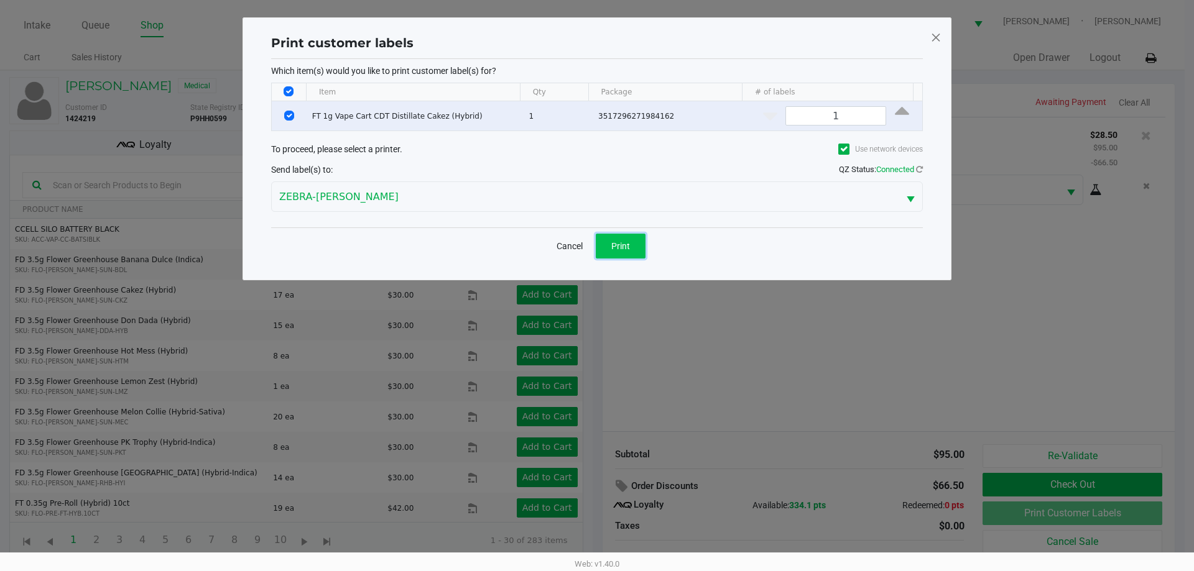
click at [627, 249] on span "Print" at bounding box center [620, 246] width 19 height 10
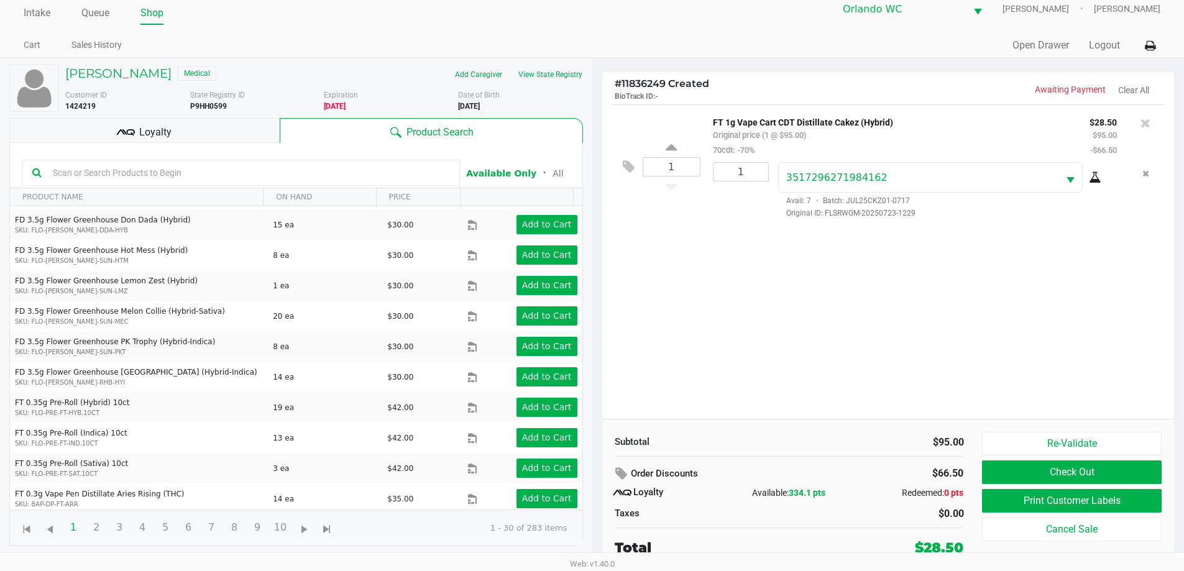
scroll to position [435, 0]
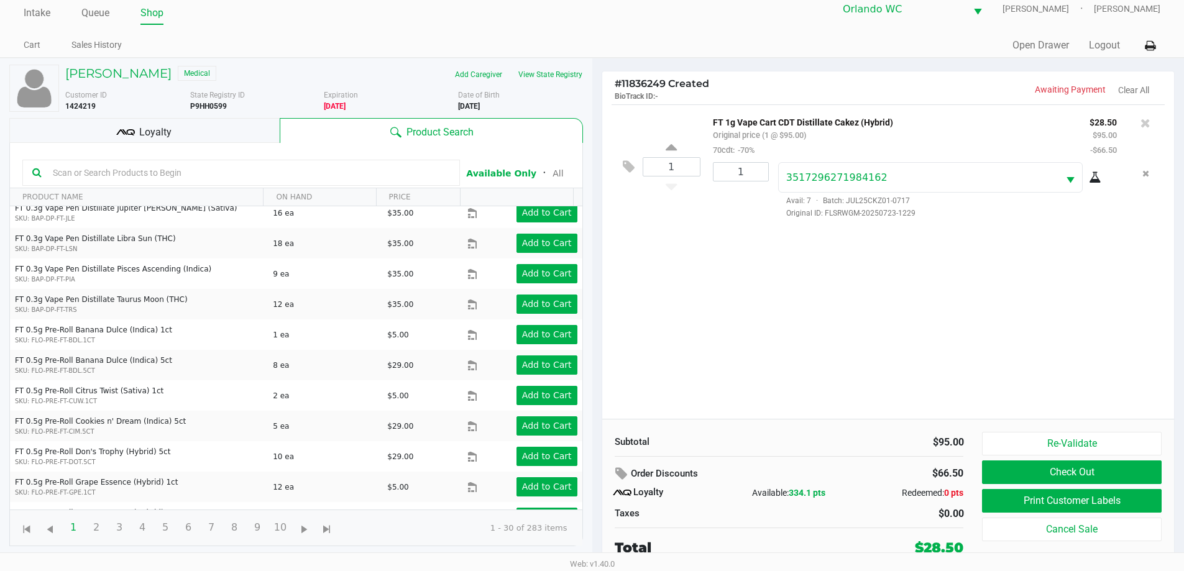
click at [210, 127] on div "Loyalty" at bounding box center [144, 130] width 270 height 25
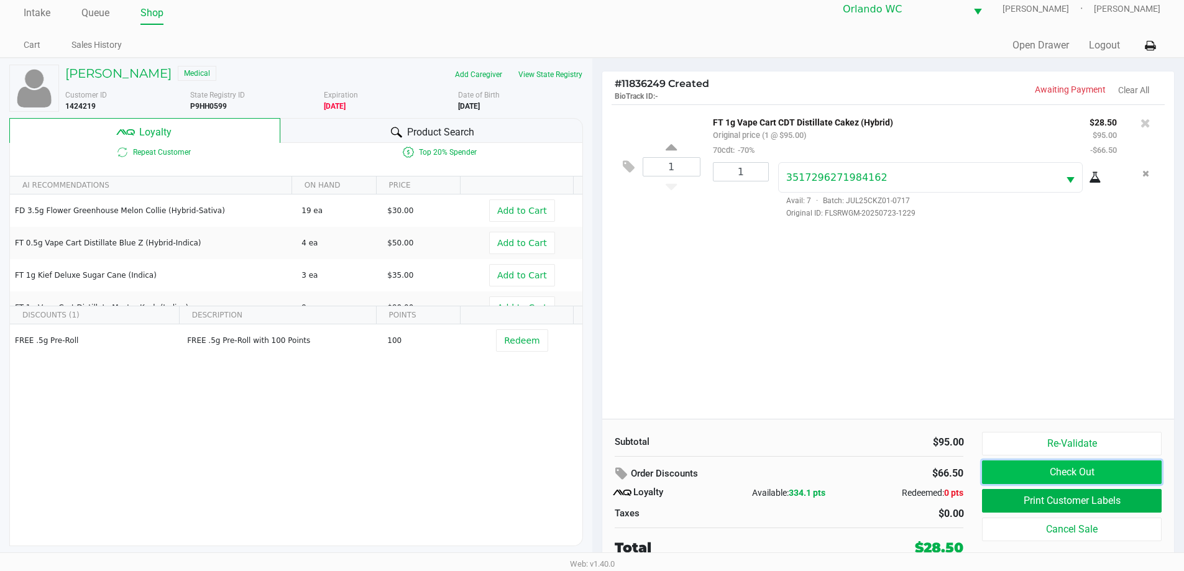
click at [1030, 469] on button "Check Out" at bounding box center [1071, 473] width 179 height 24
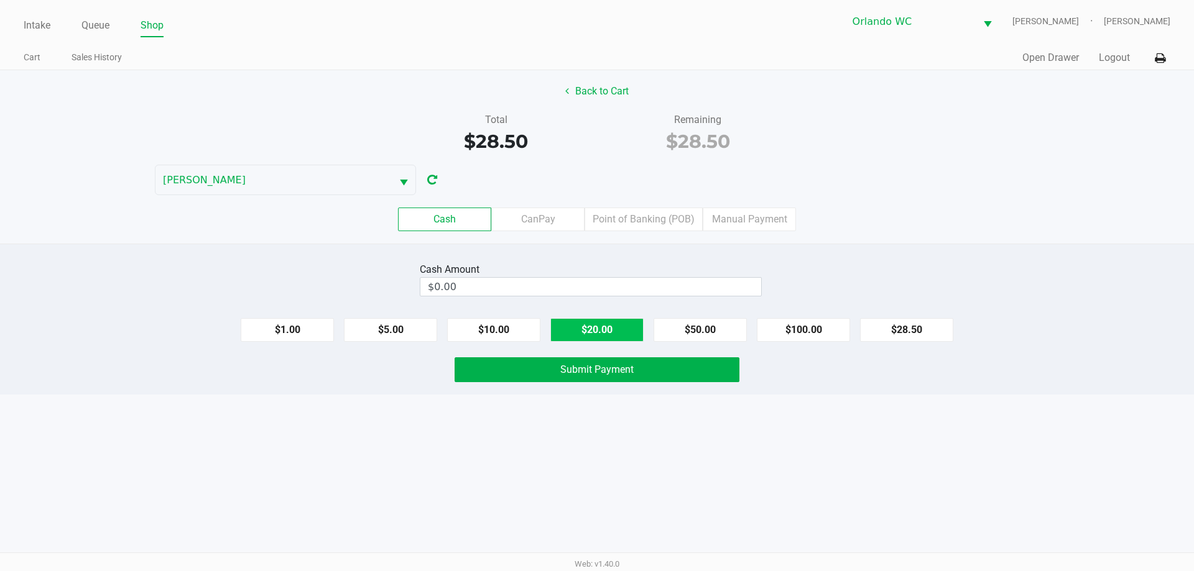
click at [624, 323] on button "$20.00" at bounding box center [596, 330] width 93 height 24
type input "$40.00"
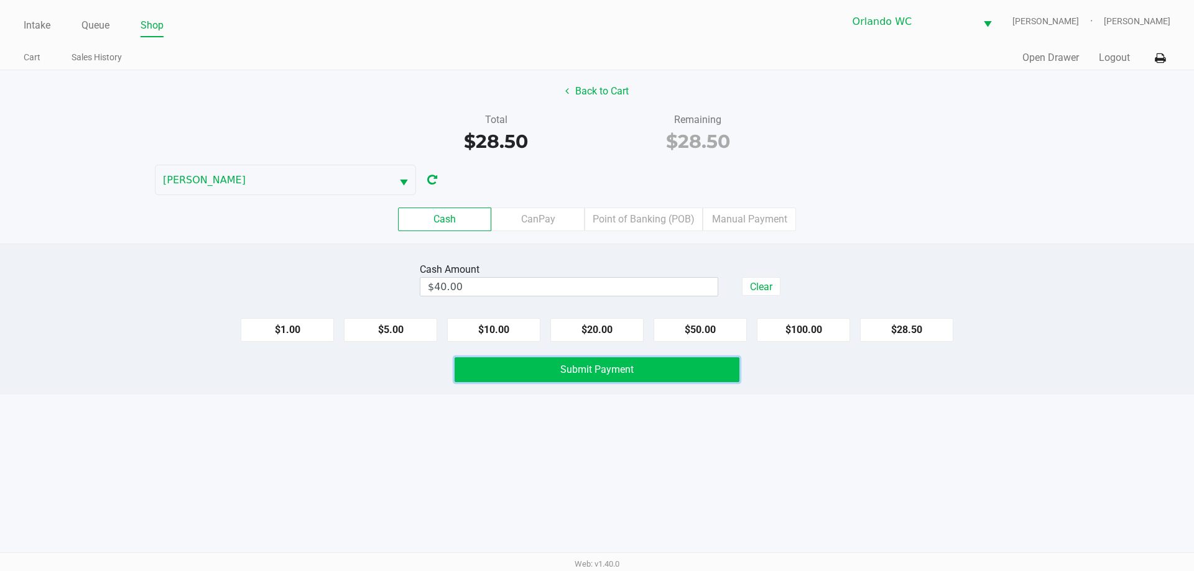
click at [599, 369] on span "Submit Payment" at bounding box center [596, 370] width 73 height 12
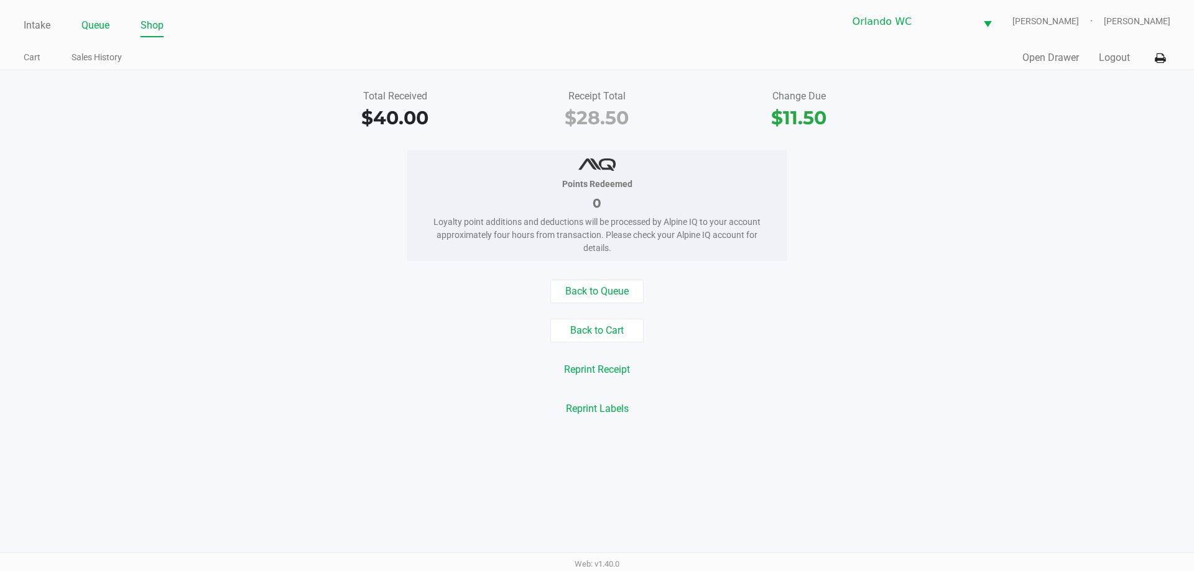
click at [106, 22] on link "Queue" at bounding box center [95, 25] width 28 height 17
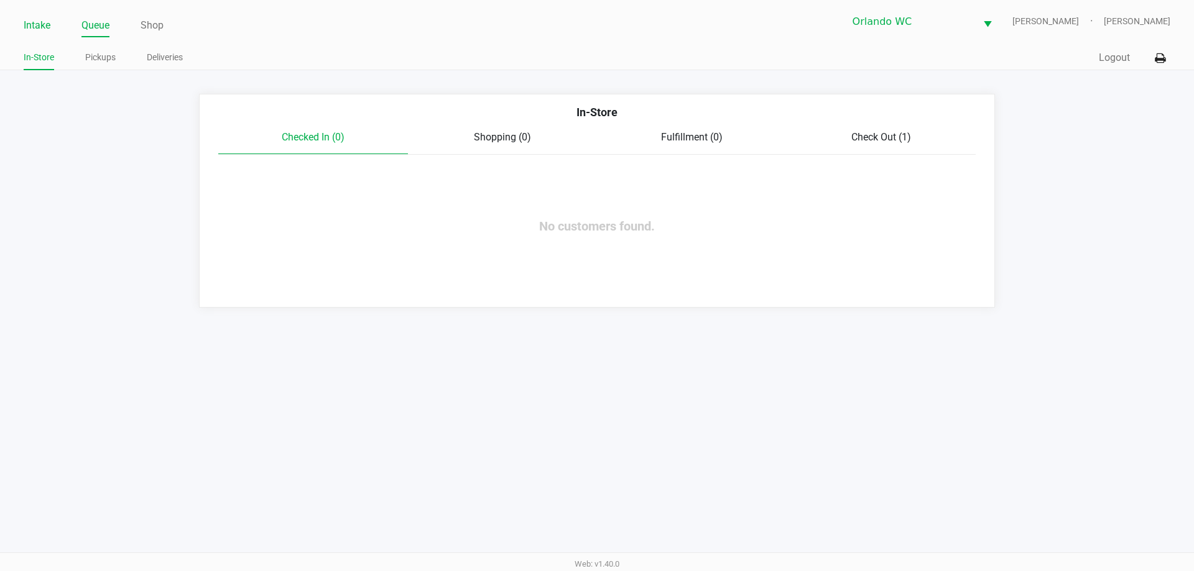
click at [40, 26] on link "Intake" at bounding box center [37, 25] width 27 height 17
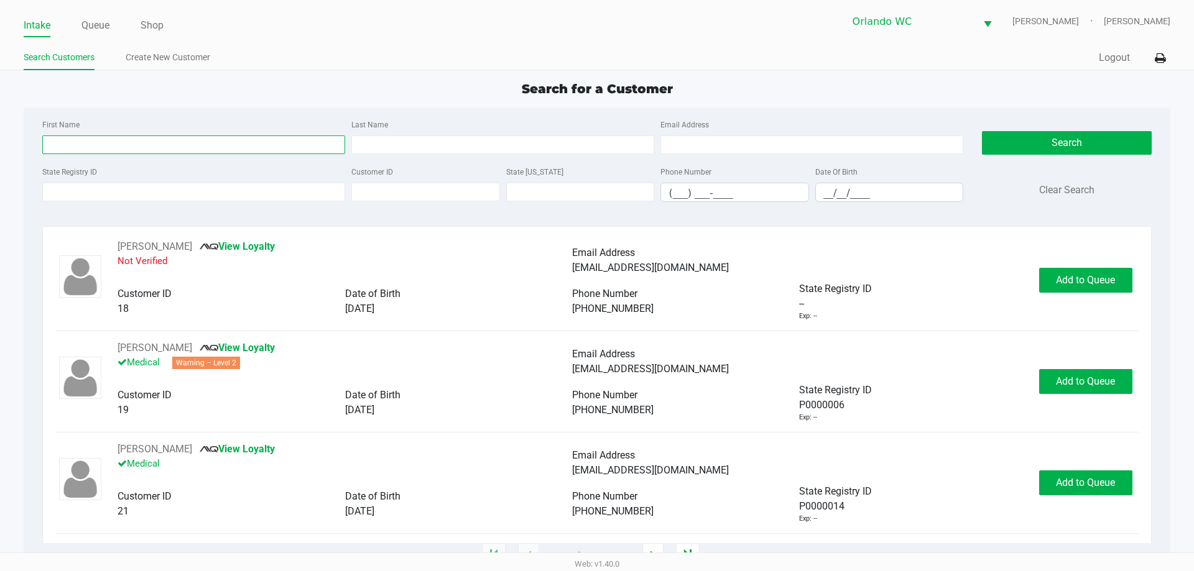
click at [292, 141] on input "First Name" at bounding box center [193, 145] width 303 height 19
type input "anthoyn"
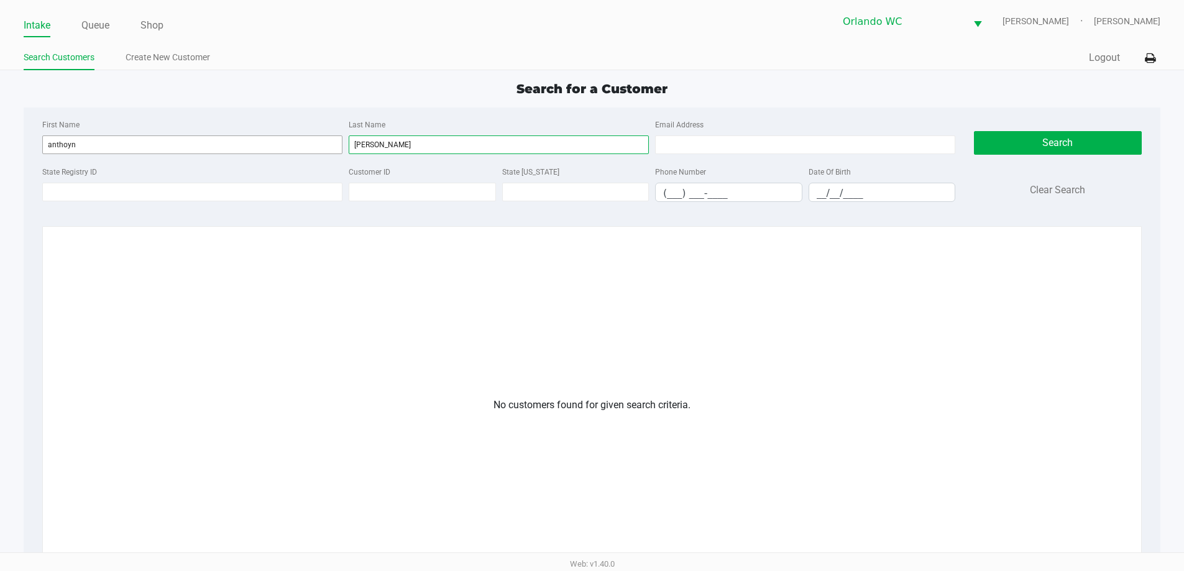
type input "wishart"
click at [181, 145] on input "anthoyn" at bounding box center [192, 145] width 300 height 19
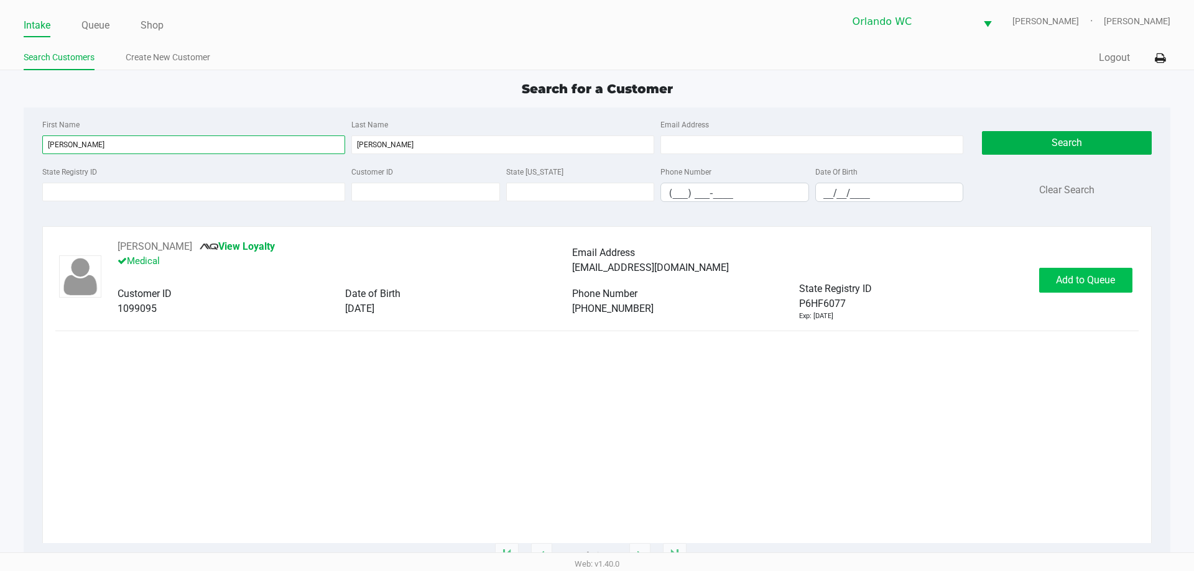
type input "anthony"
click at [1089, 273] on button "Add to Queue" at bounding box center [1085, 280] width 93 height 25
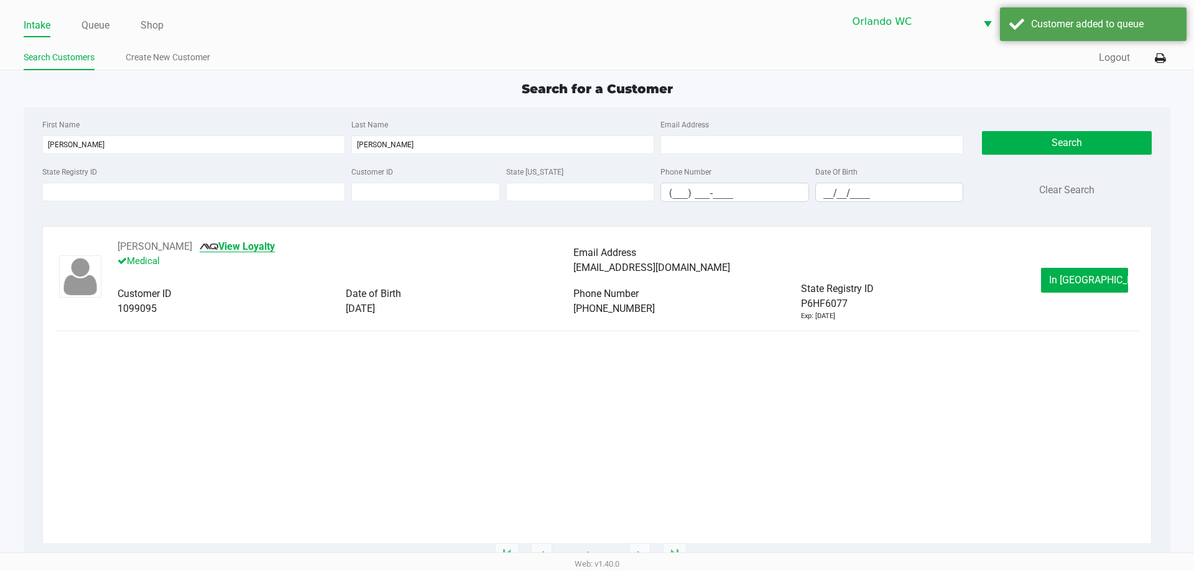
click at [275, 246] on link "View Loyalty" at bounding box center [237, 247] width 75 height 12
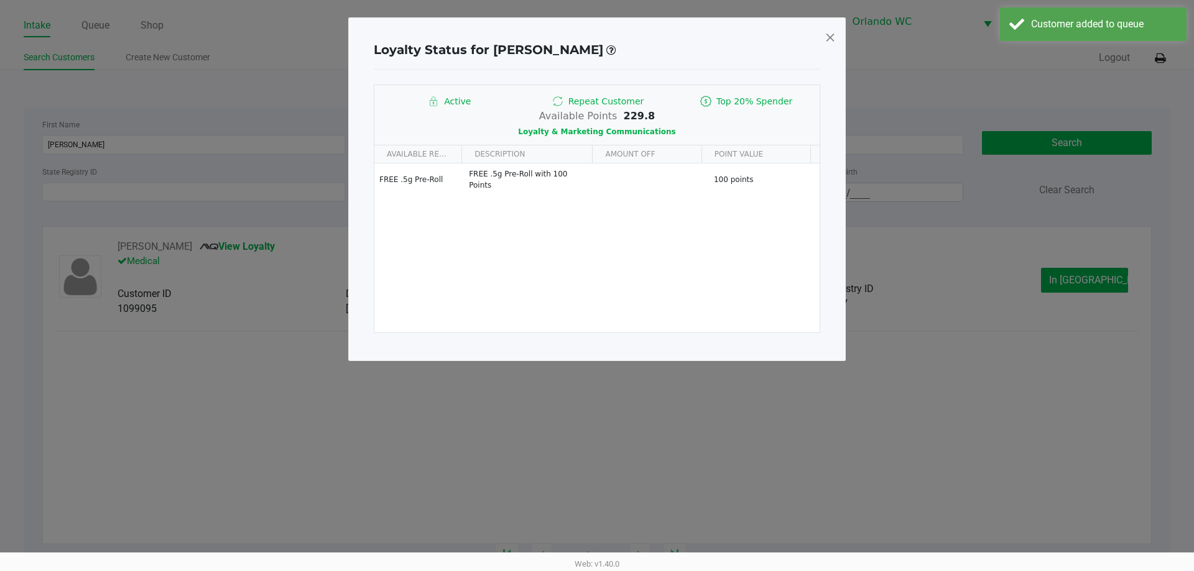
click at [835, 34] on span at bounding box center [829, 37] width 11 height 20
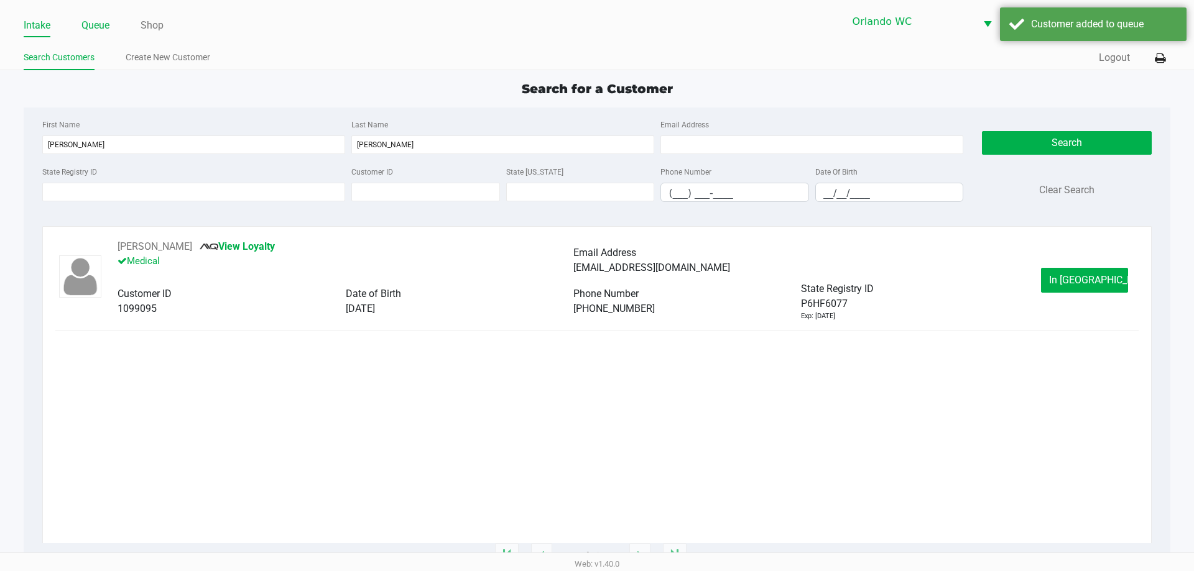
click at [95, 22] on link "Queue" at bounding box center [95, 25] width 28 height 17
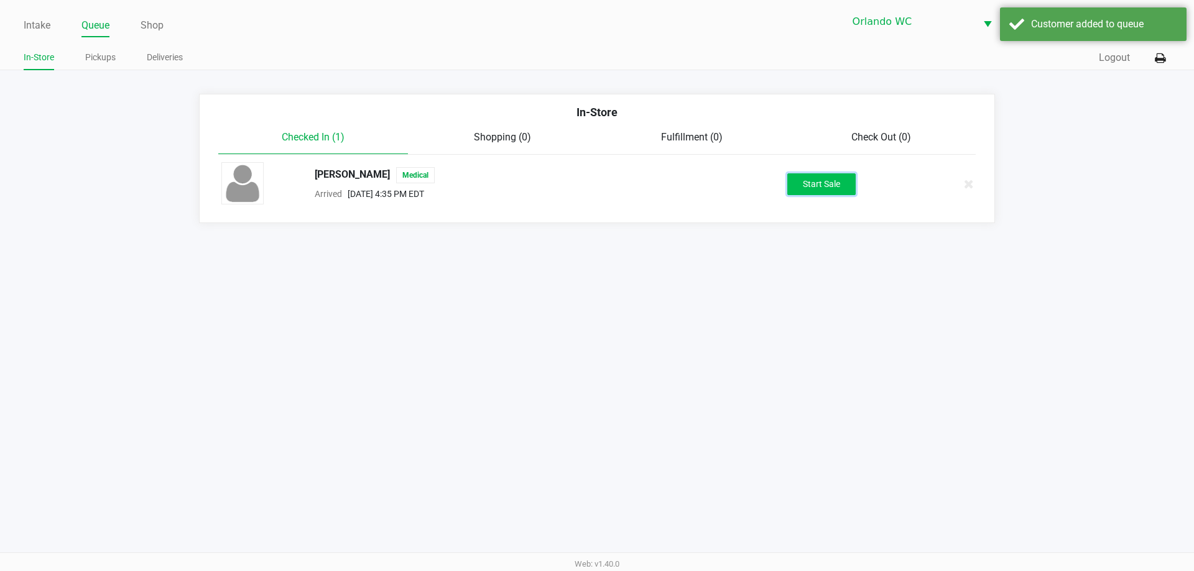
click at [816, 185] on button "Start Sale" at bounding box center [821, 184] width 68 height 22
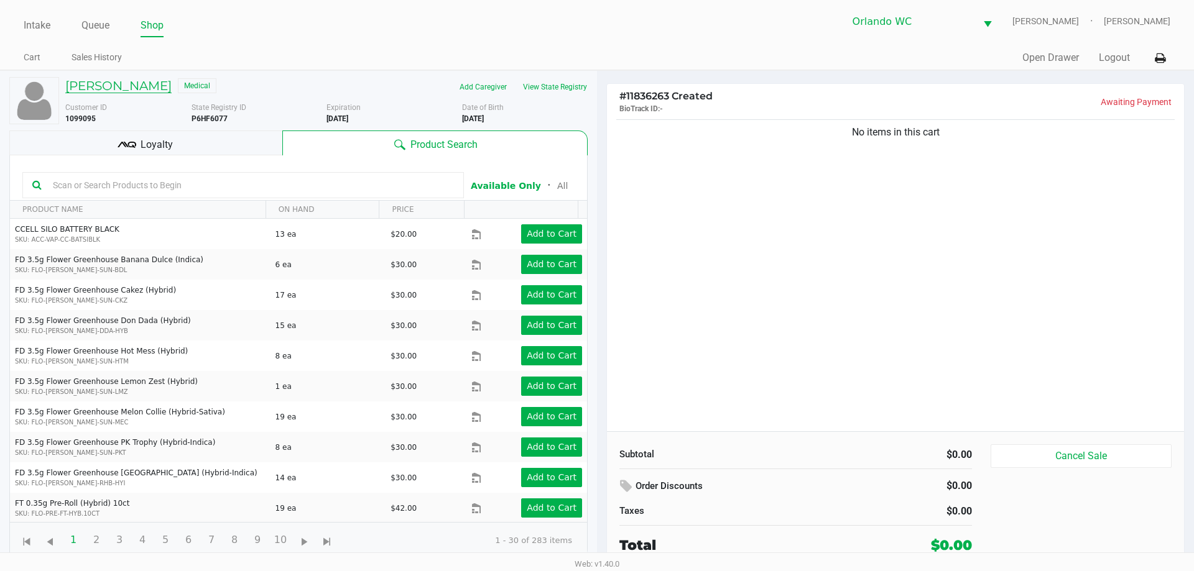
click at [143, 90] on h5 "ANTHONY WISHART" at bounding box center [118, 85] width 106 height 15
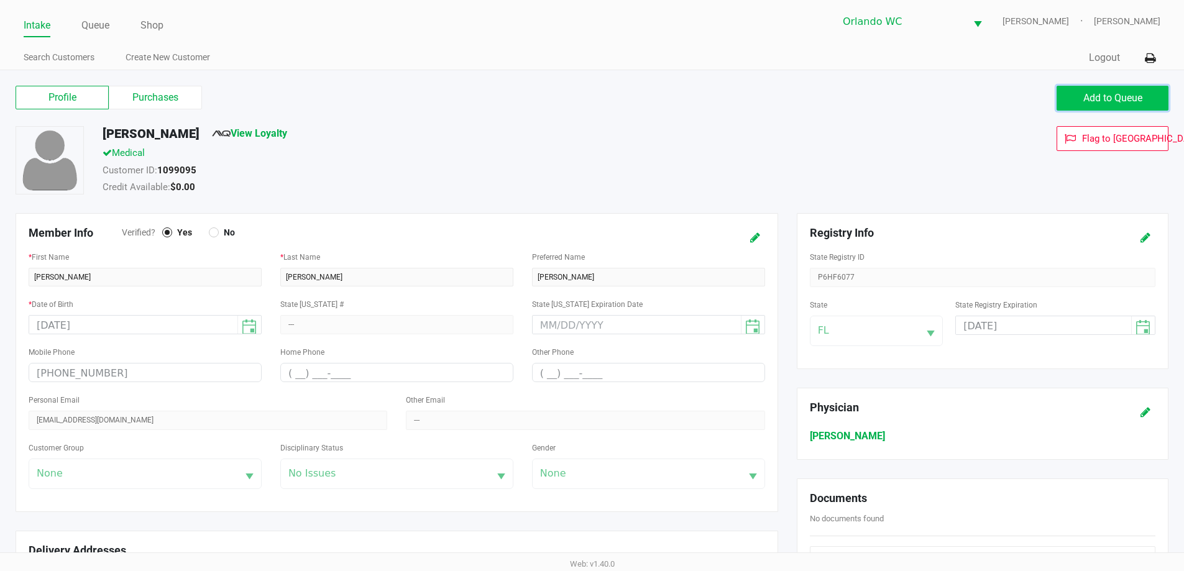
click at [1118, 93] on span "Add to Queue" at bounding box center [1113, 98] width 59 height 12
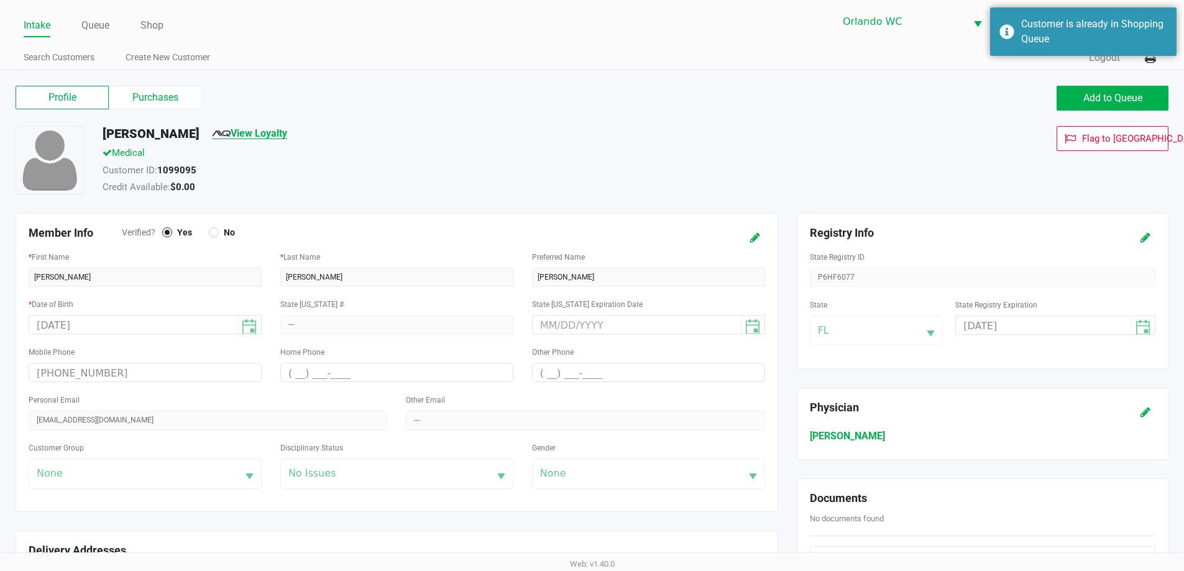
click at [287, 131] on link "View Loyalty" at bounding box center [249, 133] width 75 height 12
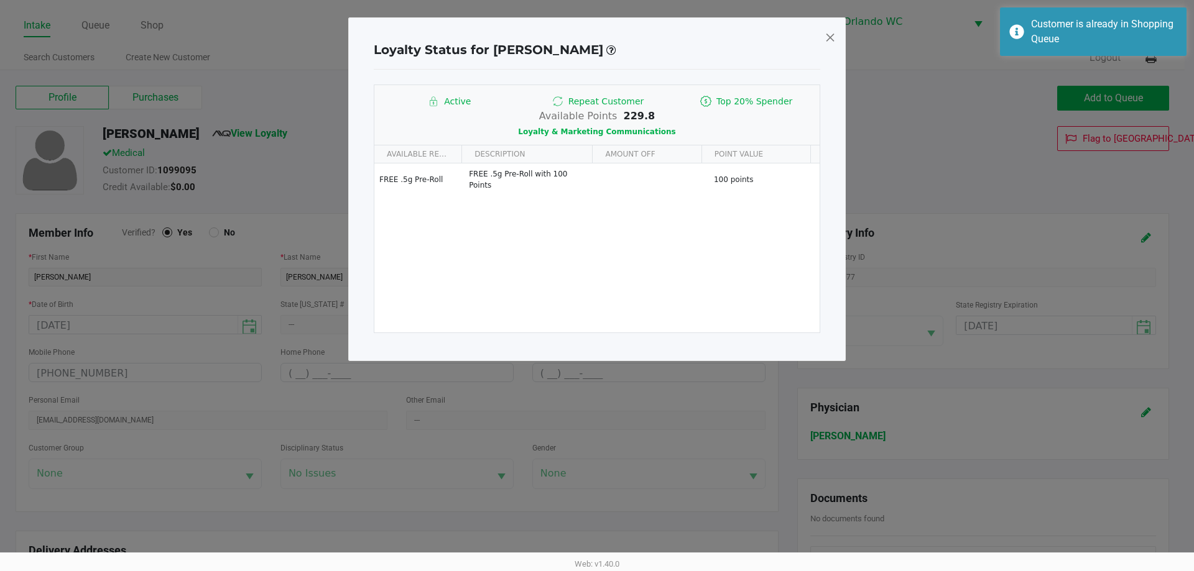
click at [833, 32] on span at bounding box center [829, 37] width 11 height 20
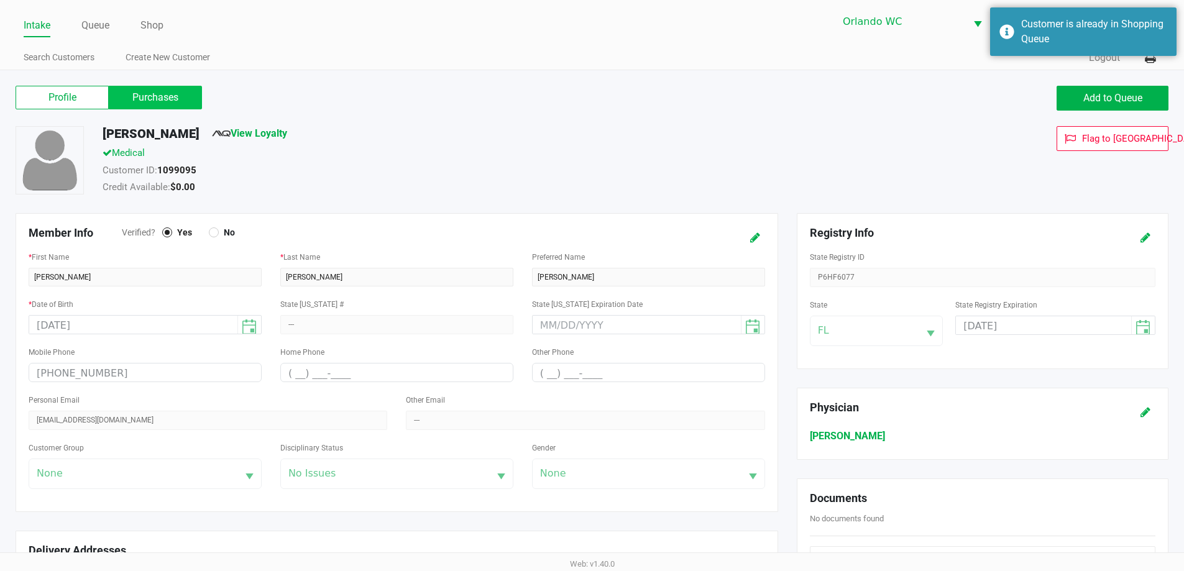
click at [177, 96] on label "Purchases" at bounding box center [155, 98] width 93 height 24
click at [0, 0] on 1 "Purchases" at bounding box center [0, 0] width 0 height 0
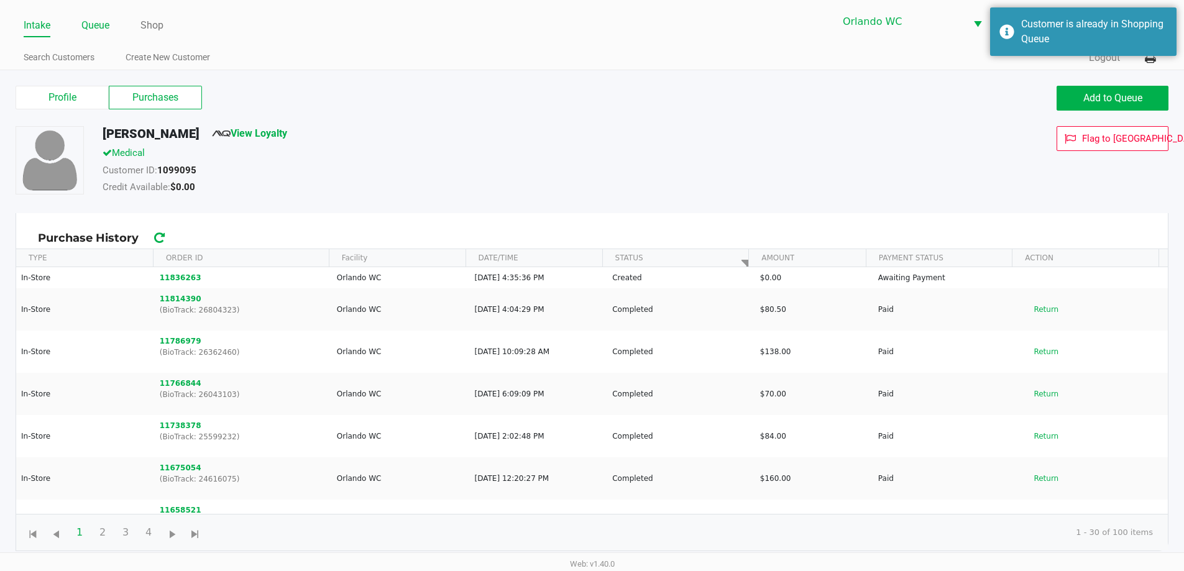
click at [81, 20] on link "Queue" at bounding box center [95, 25] width 28 height 17
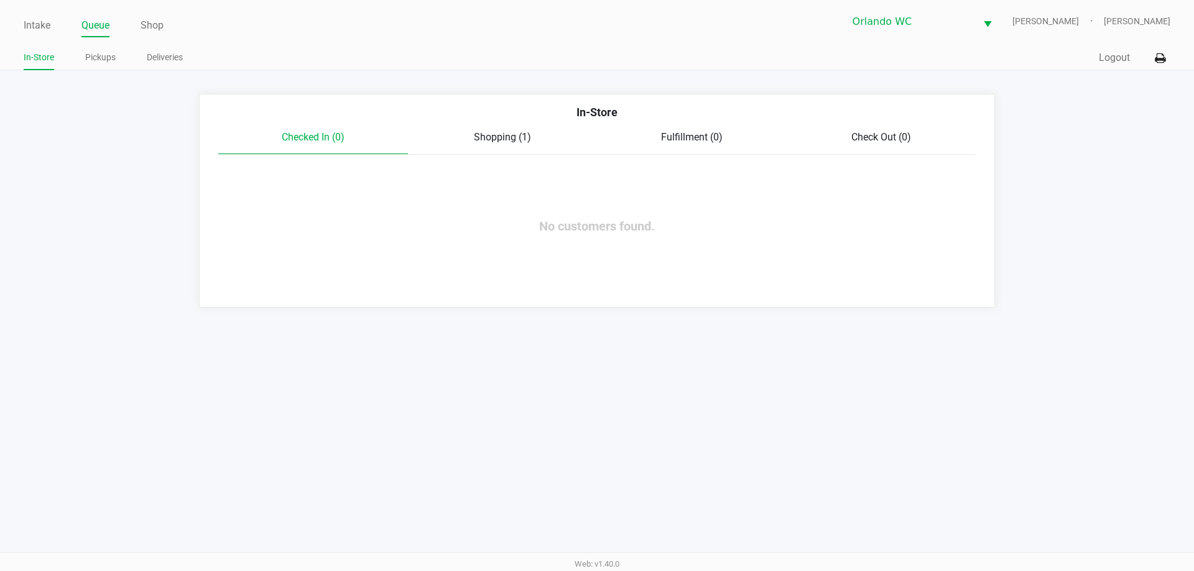
click at [508, 132] on span "Shopping (1)" at bounding box center [502, 137] width 57 height 12
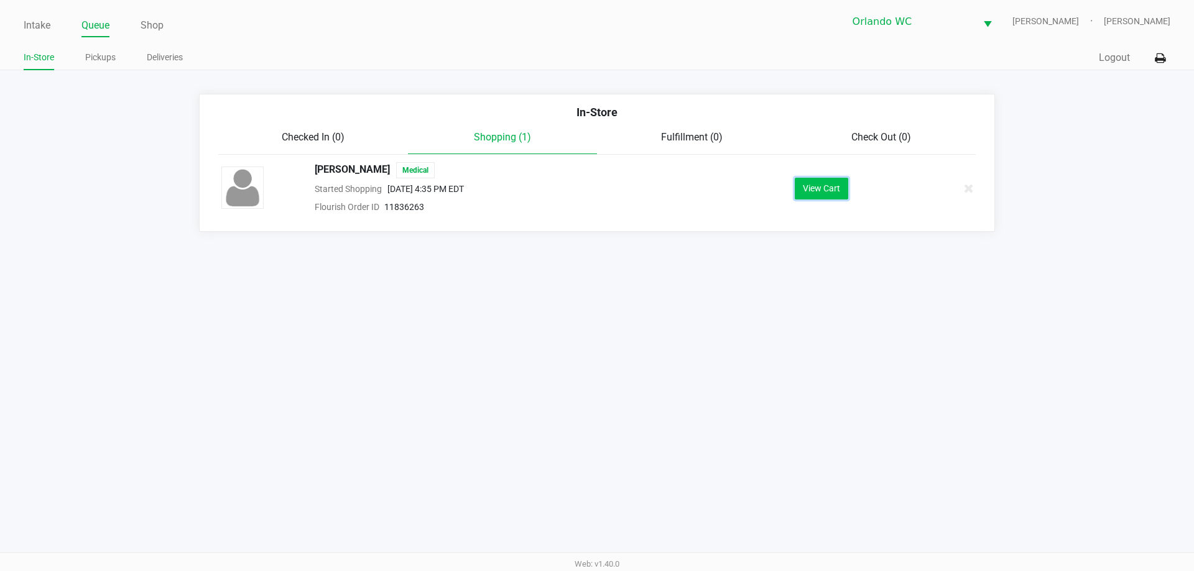
click at [816, 197] on button "View Cart" at bounding box center [821, 189] width 53 height 22
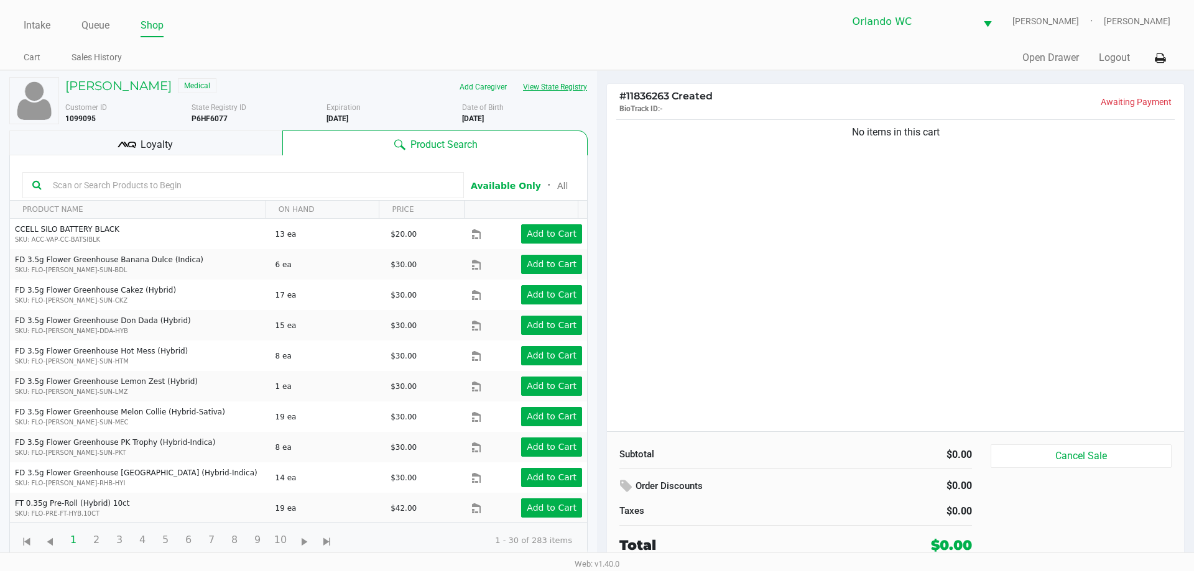
click at [548, 85] on button "View State Registry" at bounding box center [551, 87] width 73 height 20
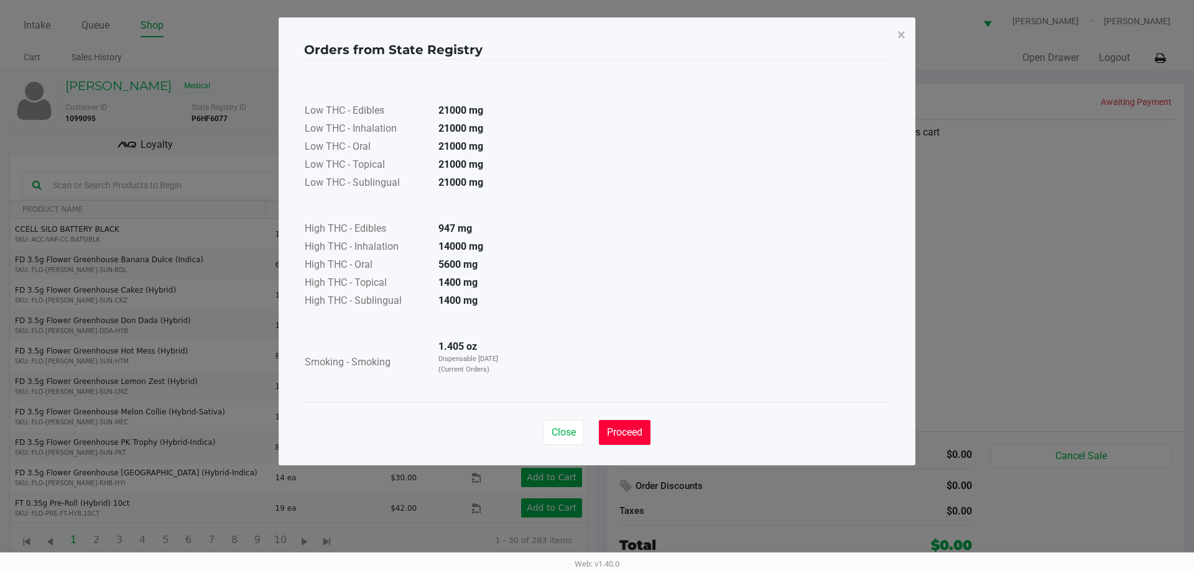
click at [615, 425] on button "Proceed" at bounding box center [625, 432] width 52 height 25
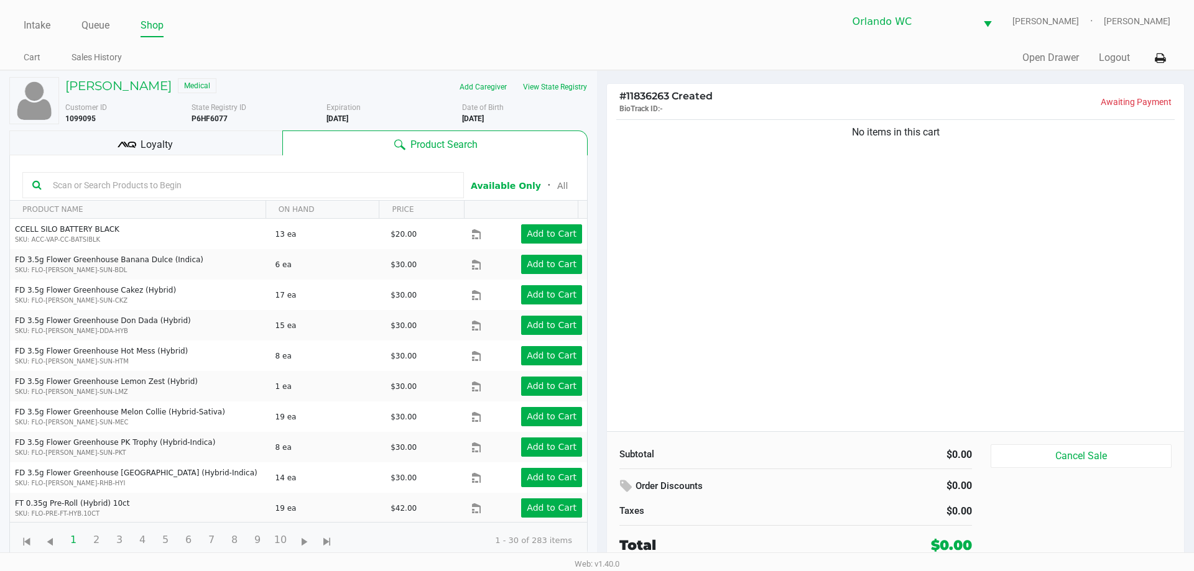
click at [116, 183] on input "text" at bounding box center [251, 185] width 406 height 19
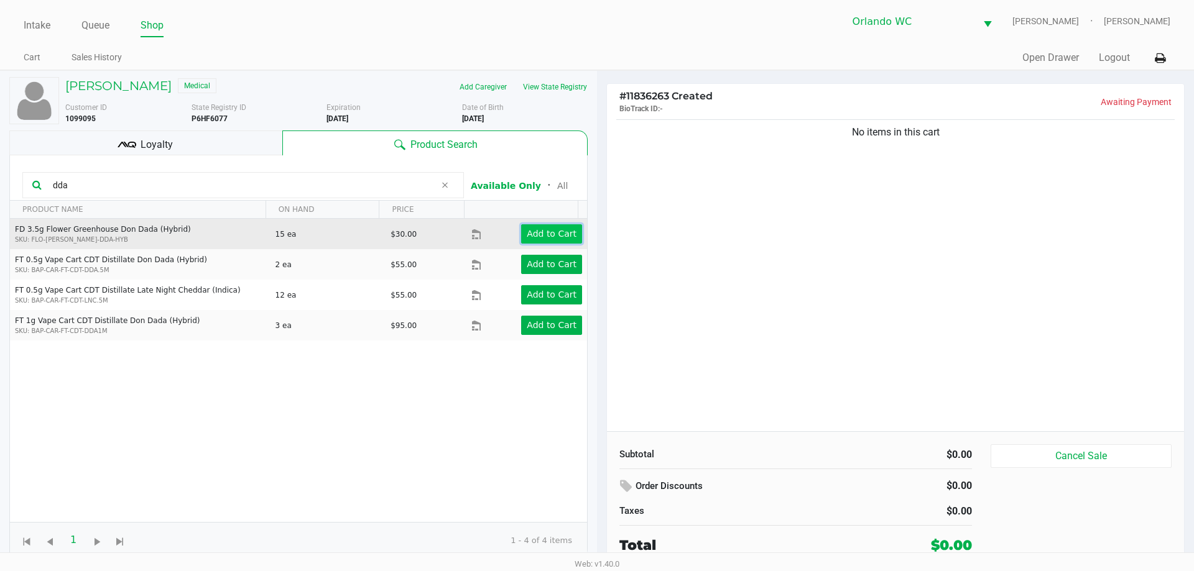
click at [543, 229] on app-button-loader "Add to Cart" at bounding box center [552, 234] width 50 height 10
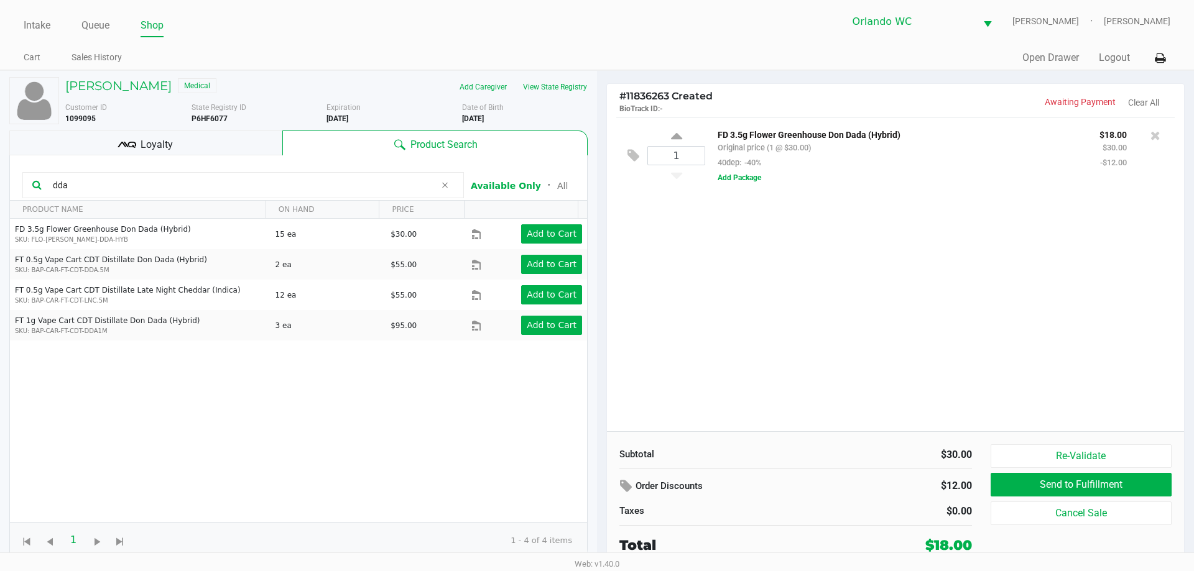
click at [76, 182] on input "dda" at bounding box center [241, 185] width 387 height 19
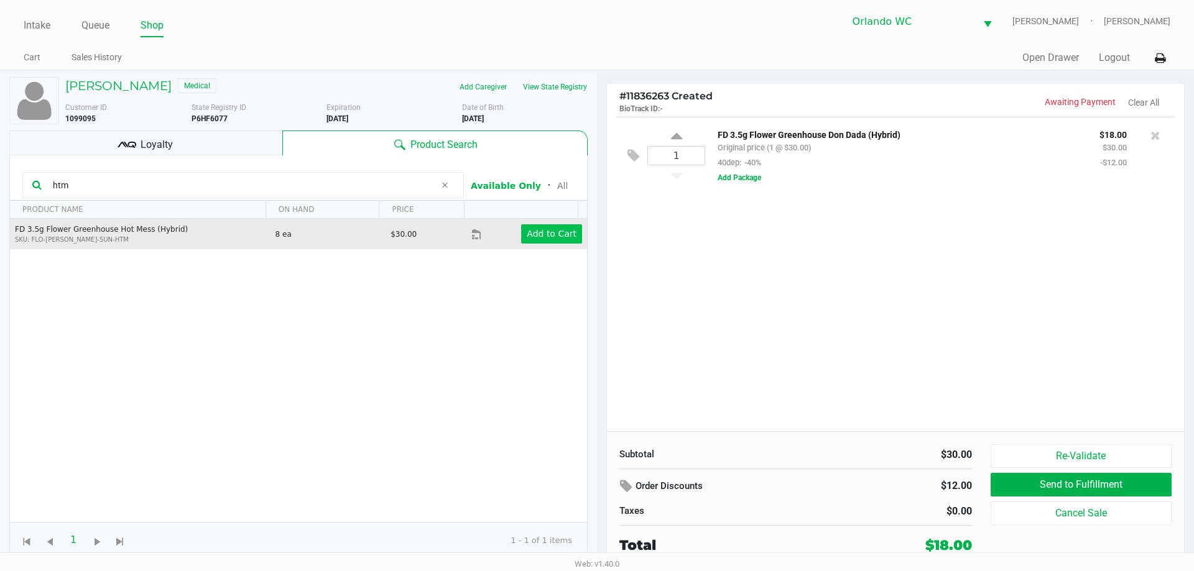
type input "htm"
click at [530, 238] on app-button-loader "Add to Cart" at bounding box center [552, 234] width 50 height 10
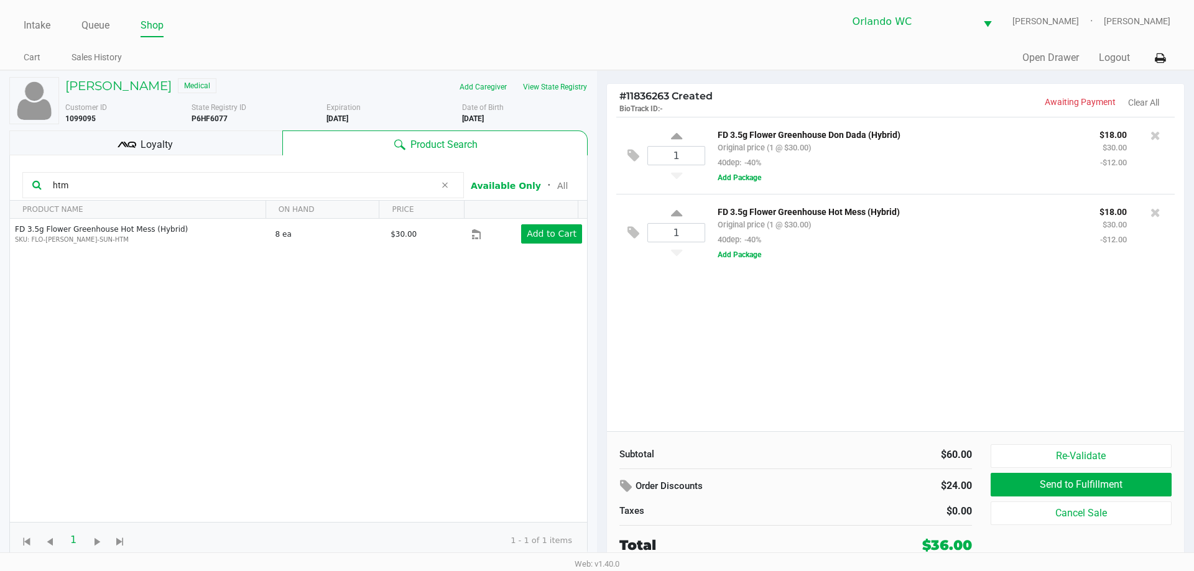
click at [163, 145] on span "Loyalty" at bounding box center [157, 144] width 32 height 15
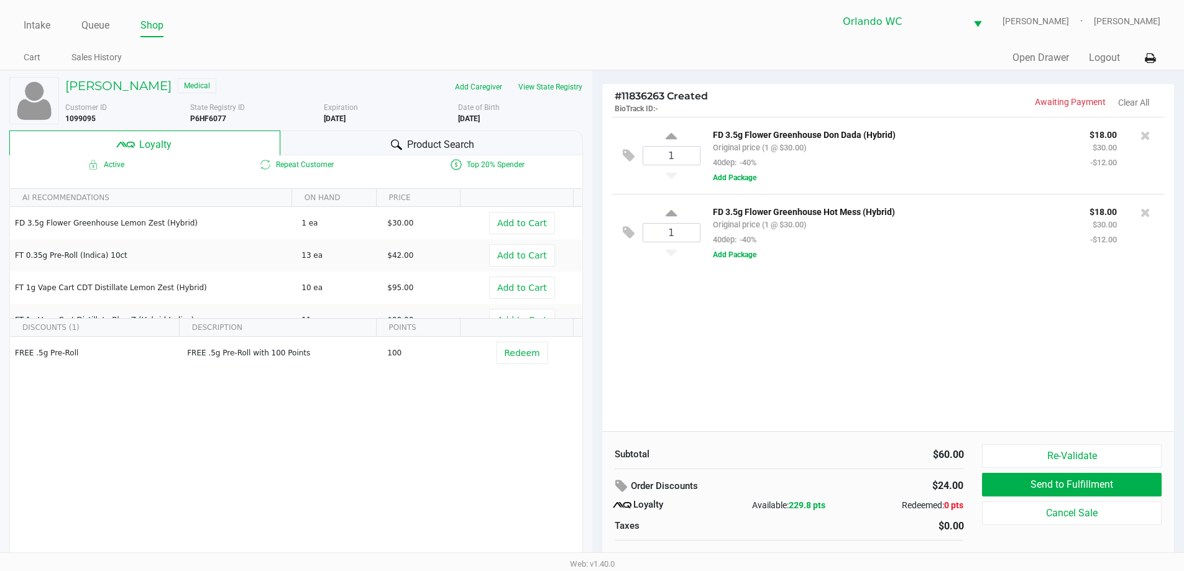
click at [310, 140] on div "Product Search" at bounding box center [431, 143] width 303 height 25
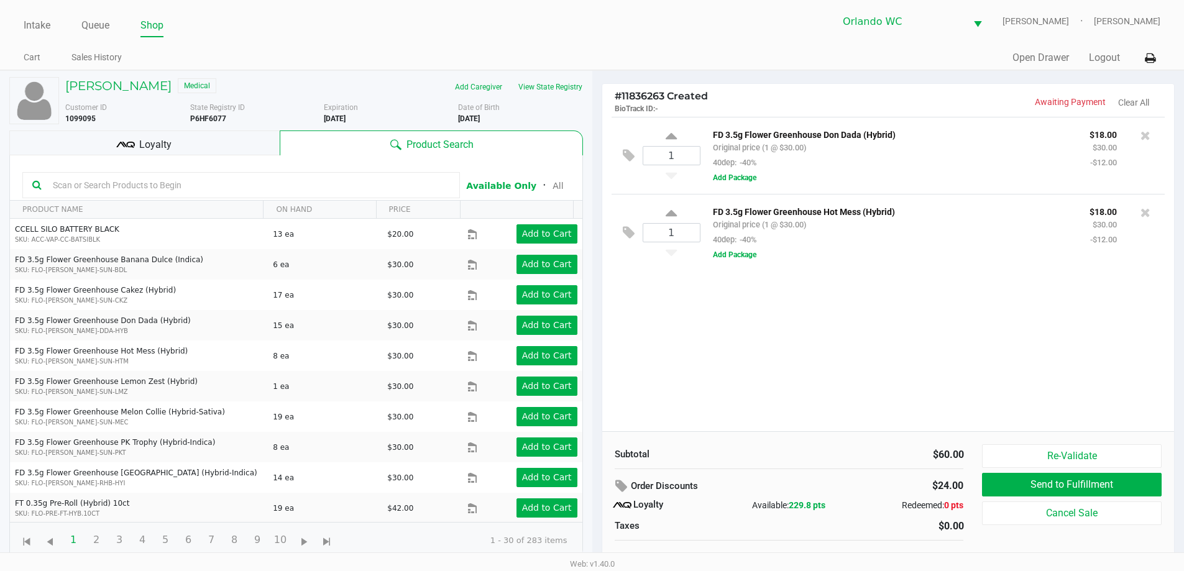
click at [198, 200] on kendo-grid-toolbar "Available Only ᛫ All" at bounding box center [296, 177] width 573 height 45
click at [190, 188] on input "text" at bounding box center [249, 185] width 402 height 19
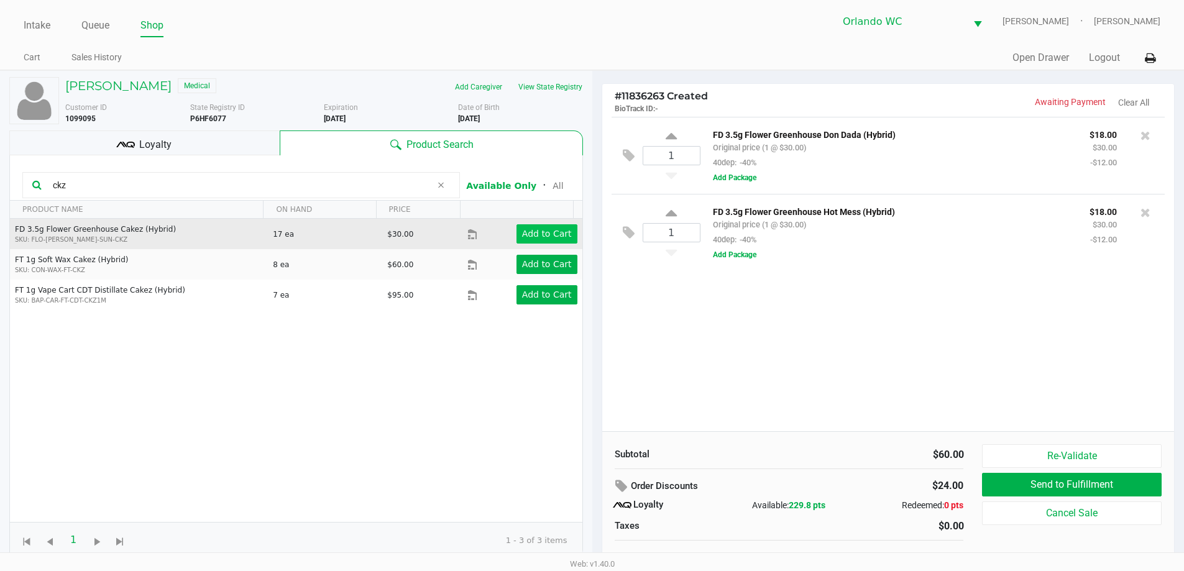
type input "ckz"
click at [524, 236] on app-button-loader "Add to Cart" at bounding box center [547, 234] width 50 height 10
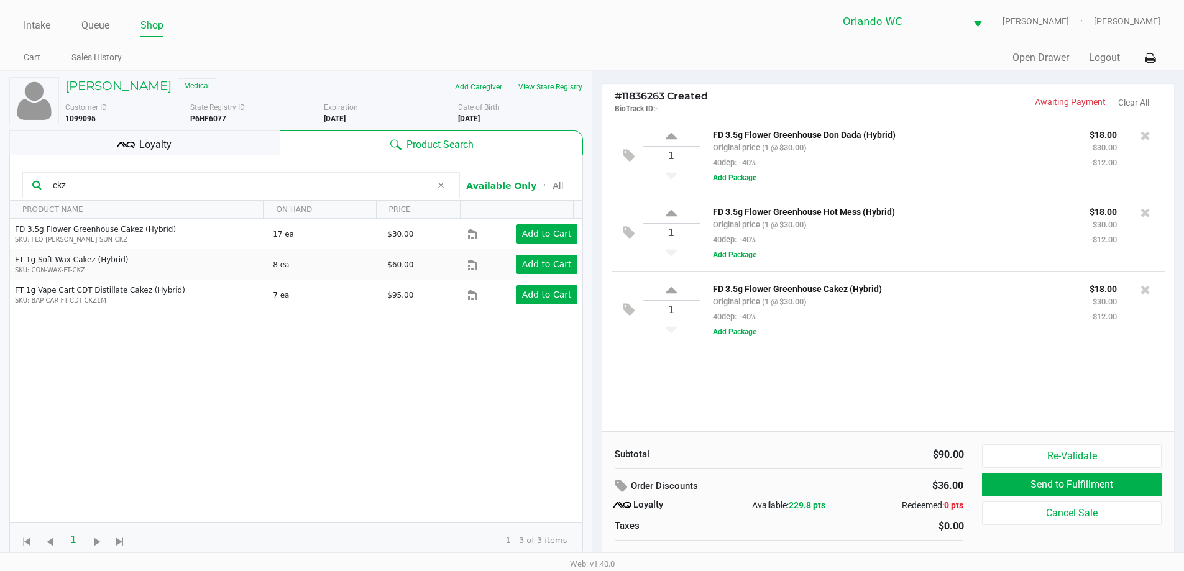
click at [845, 366] on div "1 FD 3.5g Flower Greenhouse Don Dada (Hybrid) Original price (1 @ $30.00) 40dep…" at bounding box center [888, 274] width 573 height 315
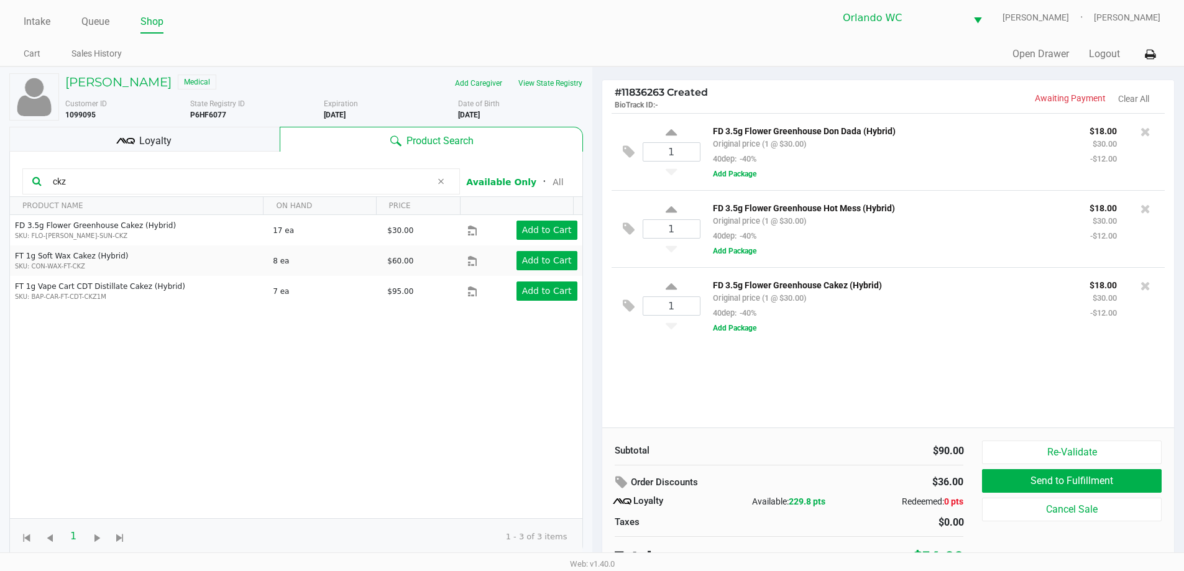
scroll to position [12, 0]
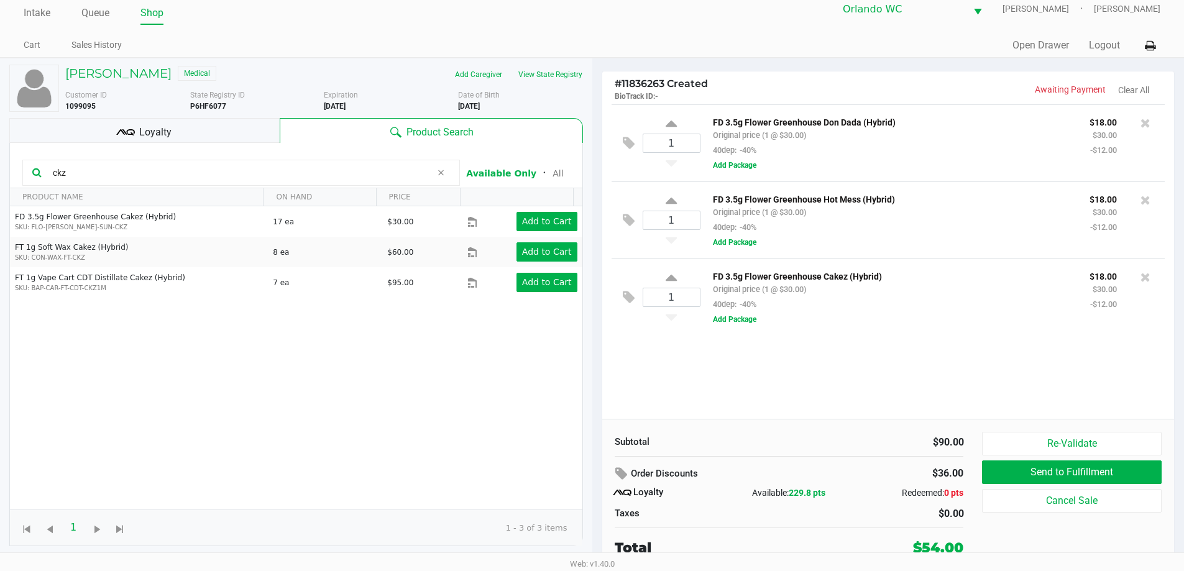
click at [228, 134] on div "Loyalty" at bounding box center [144, 130] width 270 height 25
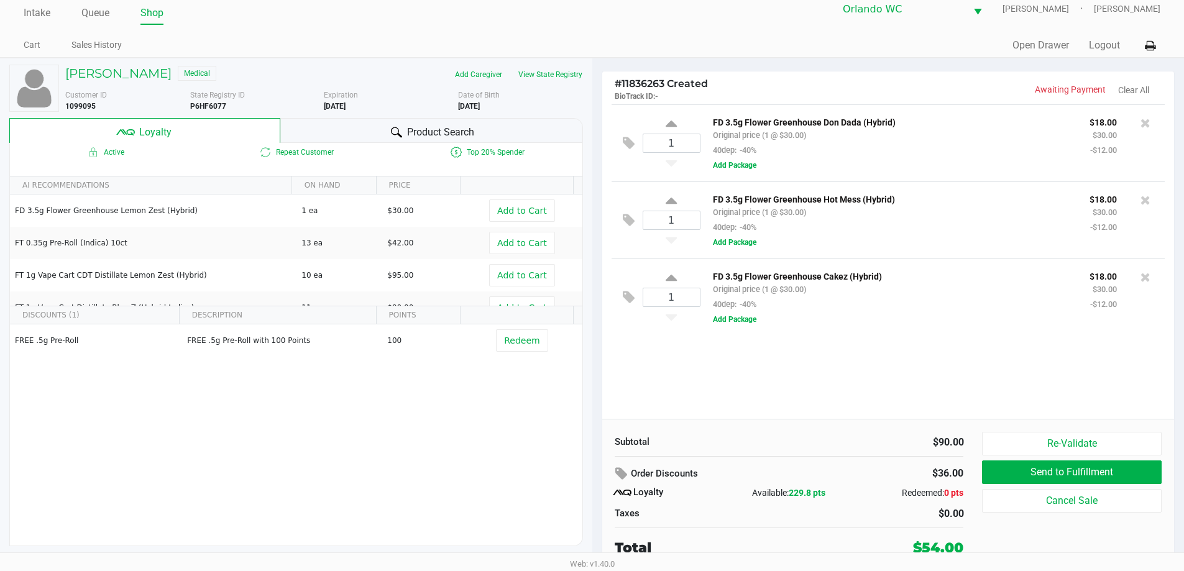
click at [709, 377] on div "1 FD 3.5g Flower Greenhouse Don Dada (Hybrid) Original price (1 @ $30.00) 40dep…" at bounding box center [888, 261] width 573 height 315
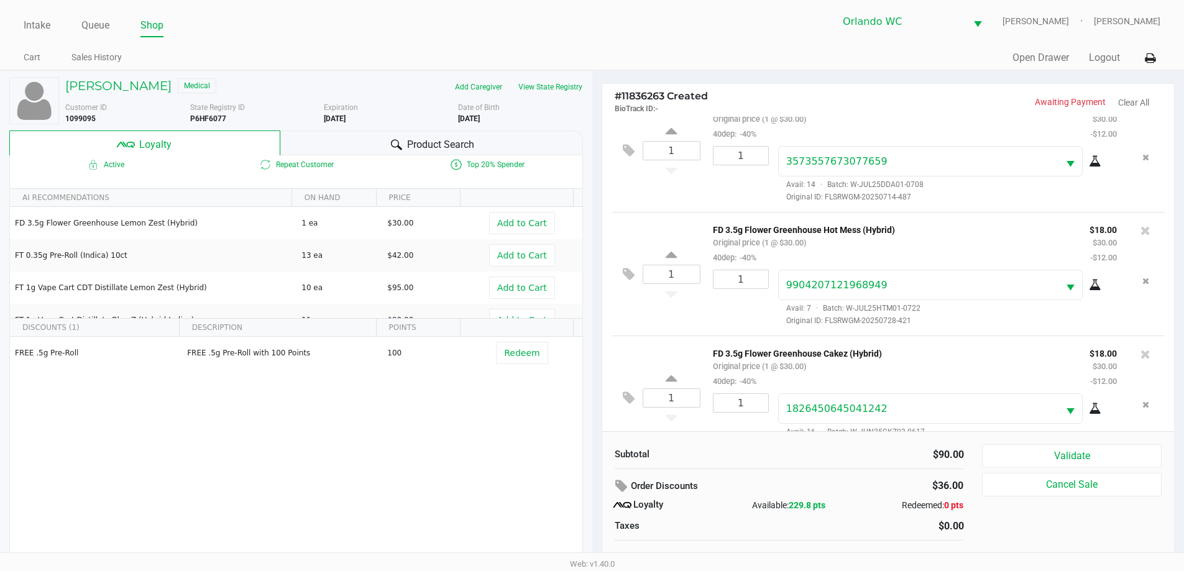
scroll to position [58, 0]
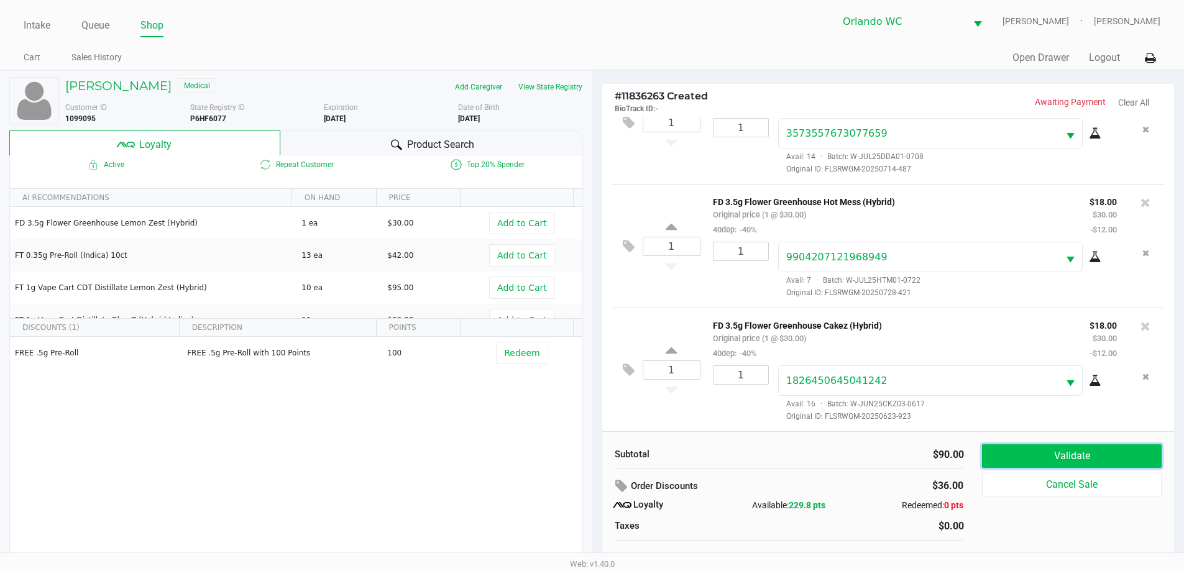
click at [1053, 446] on button "Validate" at bounding box center [1071, 457] width 179 height 24
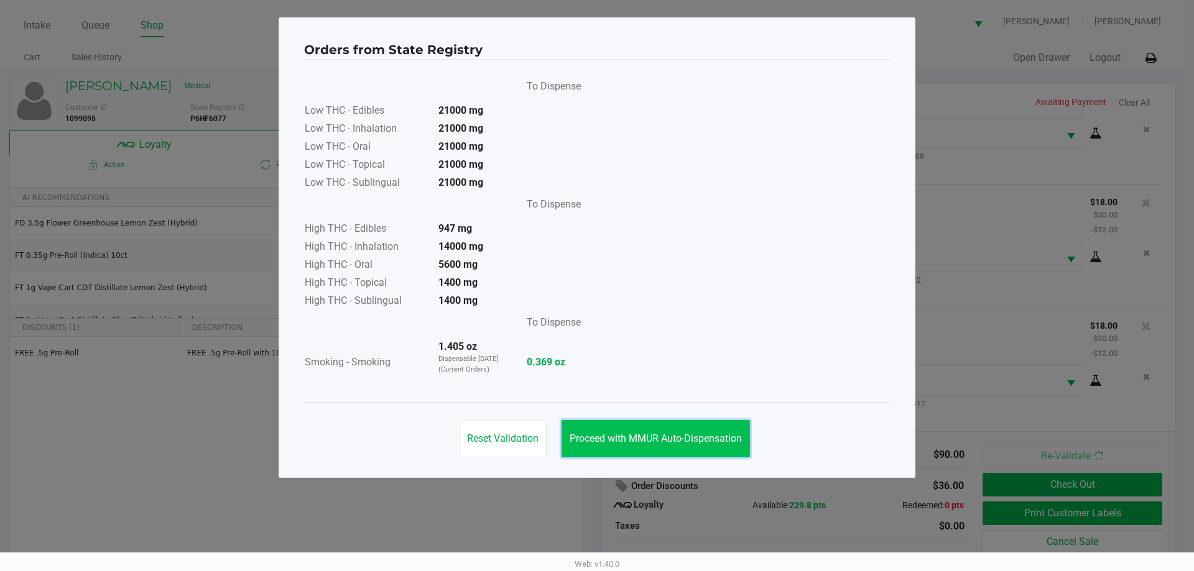
click at [705, 424] on button "Proceed with MMUR Auto-Dispensation" at bounding box center [655, 438] width 188 height 37
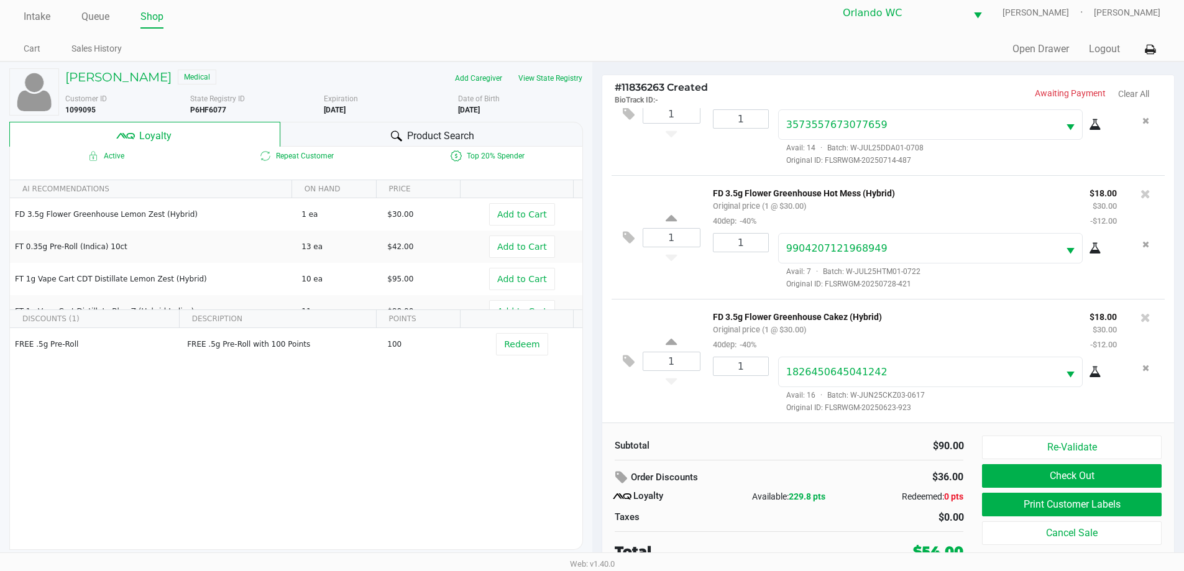
scroll to position [12, 0]
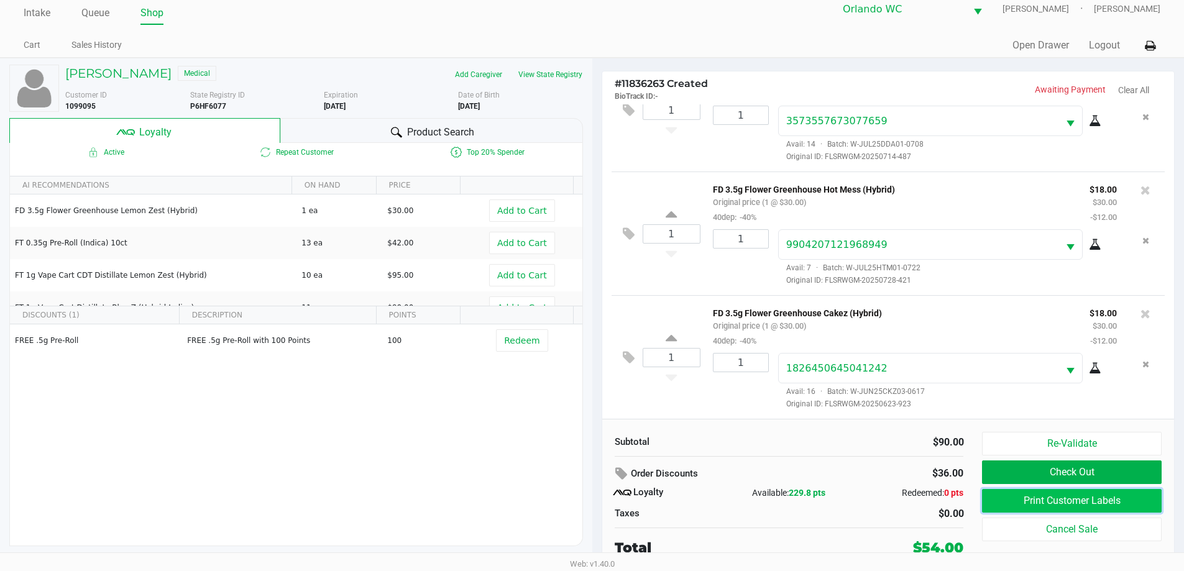
click at [1104, 510] on button "Print Customer Labels" at bounding box center [1071, 501] width 179 height 24
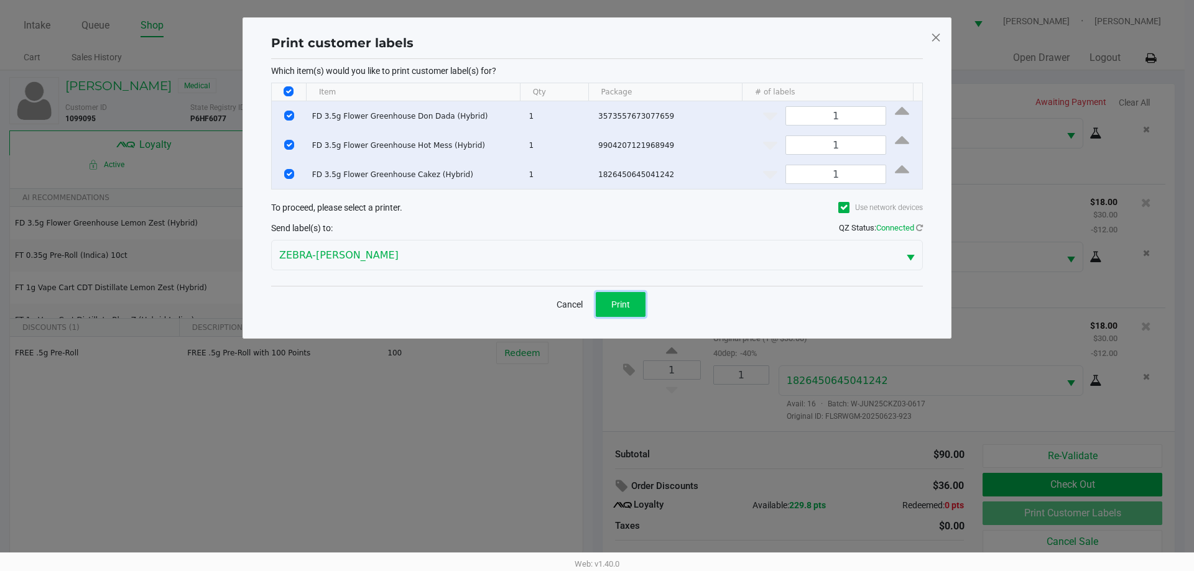
click at [630, 297] on button "Print" at bounding box center [621, 304] width 50 height 25
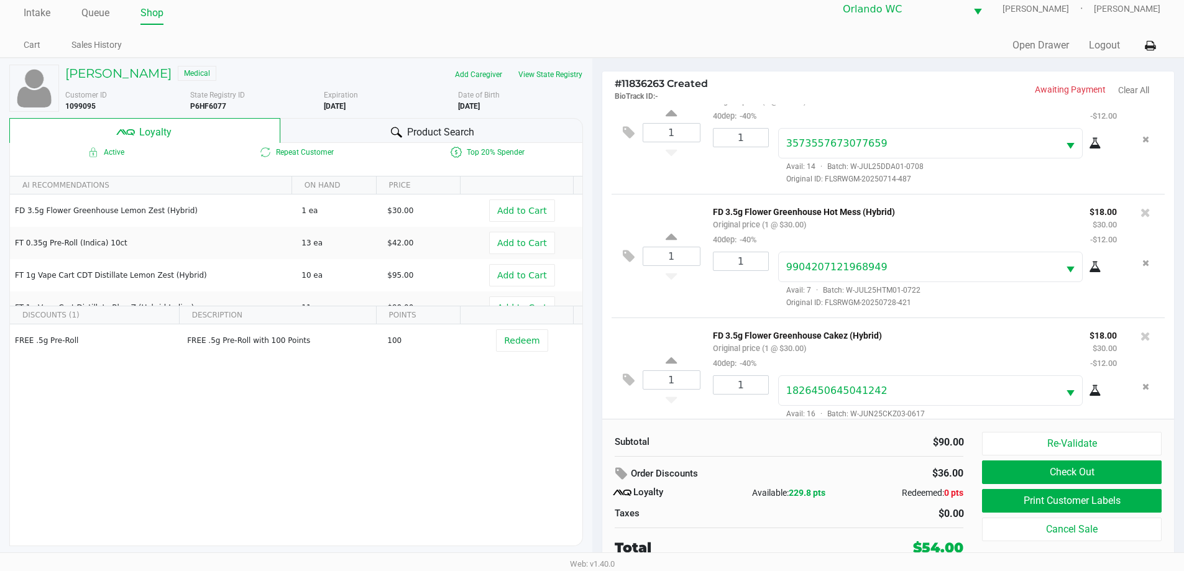
scroll to position [58, 0]
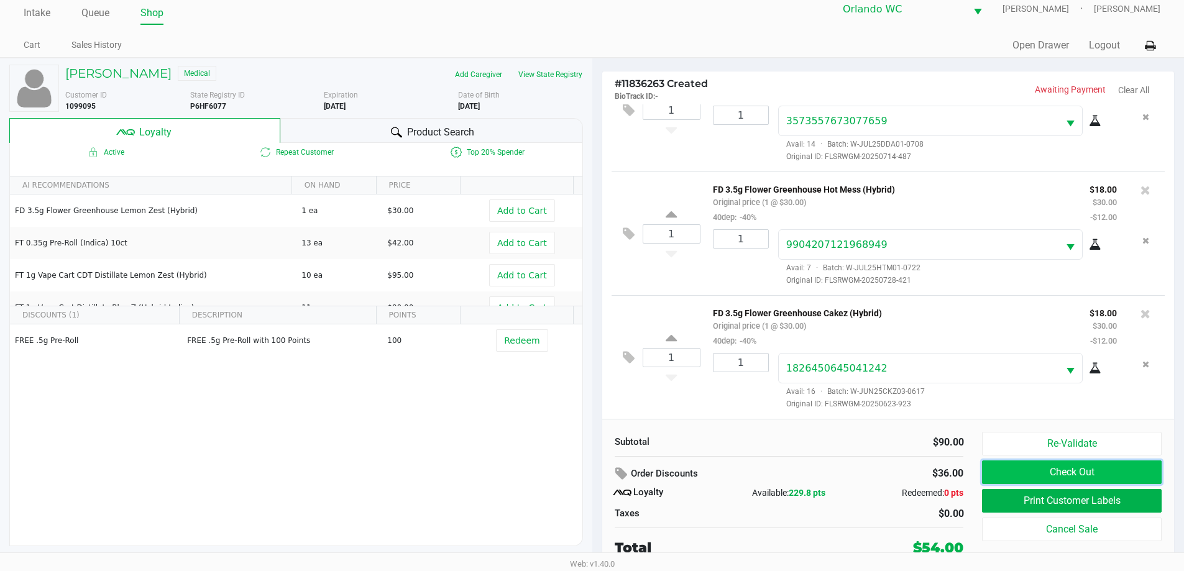
click at [1040, 470] on button "Check Out" at bounding box center [1071, 473] width 179 height 24
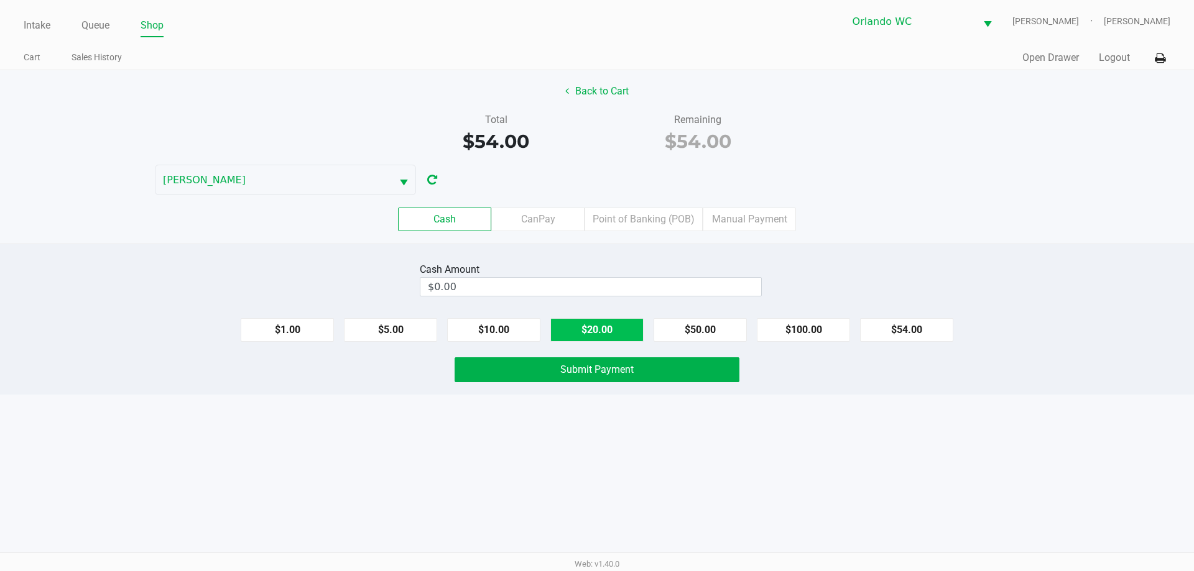
click at [614, 339] on button "$20.00" at bounding box center [596, 330] width 93 height 24
type input "$60.00"
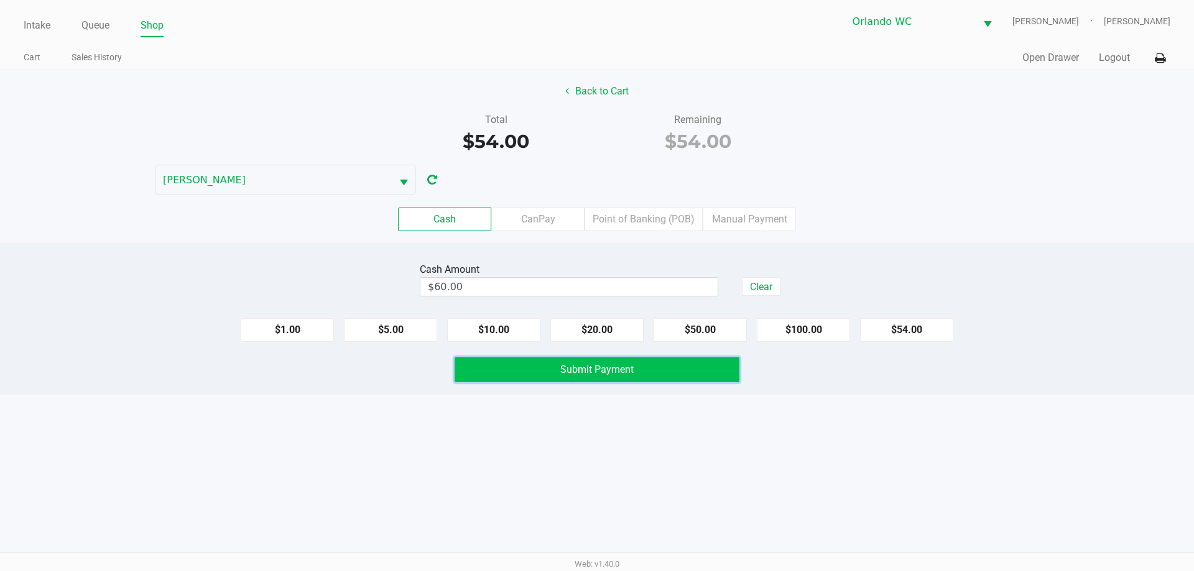
click at [573, 374] on span "Submit Payment" at bounding box center [596, 370] width 73 height 12
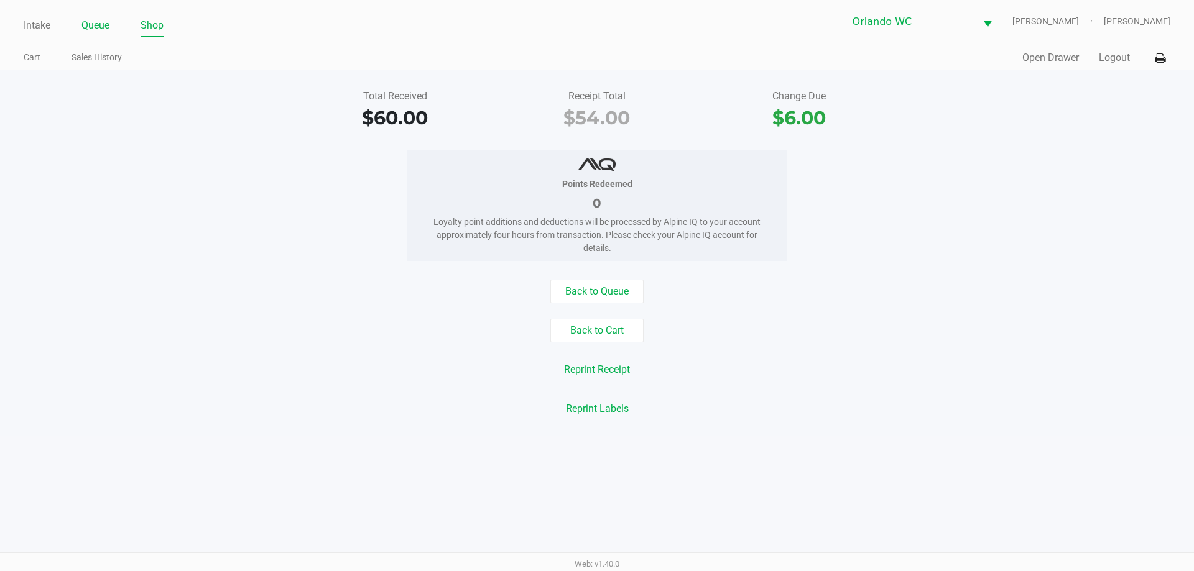
click at [103, 30] on link "Queue" at bounding box center [95, 25] width 28 height 17
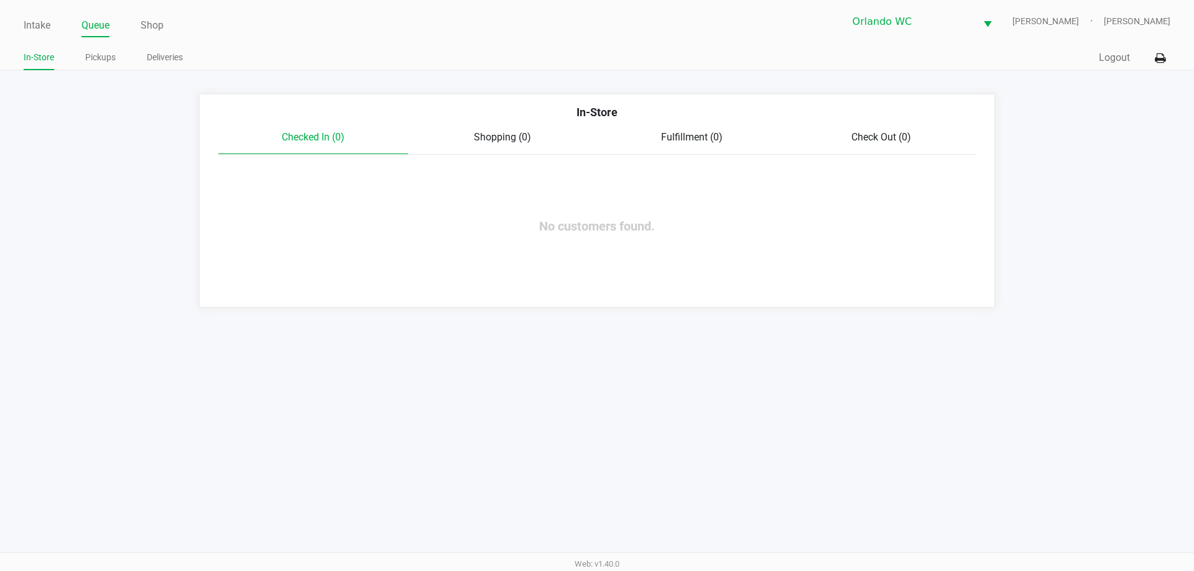
click at [669, 140] on span "Fulfillment (0)" at bounding box center [692, 137] width 62 height 12
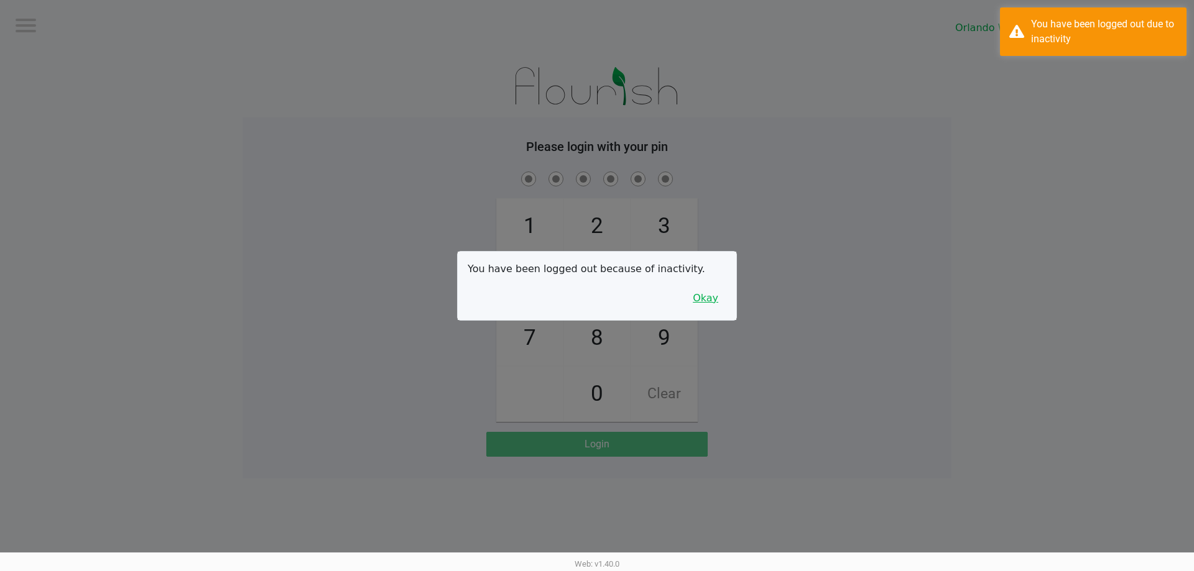
click at [708, 295] on button "Okay" at bounding box center [706, 299] width 42 height 24
click at [817, 271] on div "1 4 7 2 5 8 0 3 6 9 Clear" at bounding box center [596, 295] width 709 height 253
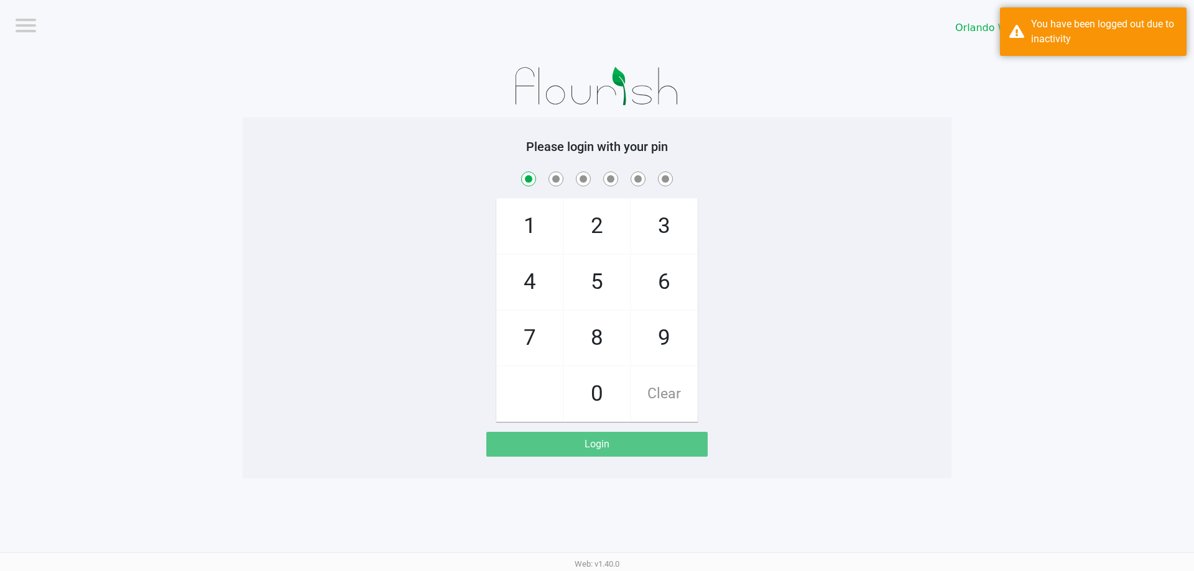
checkbox input "true"
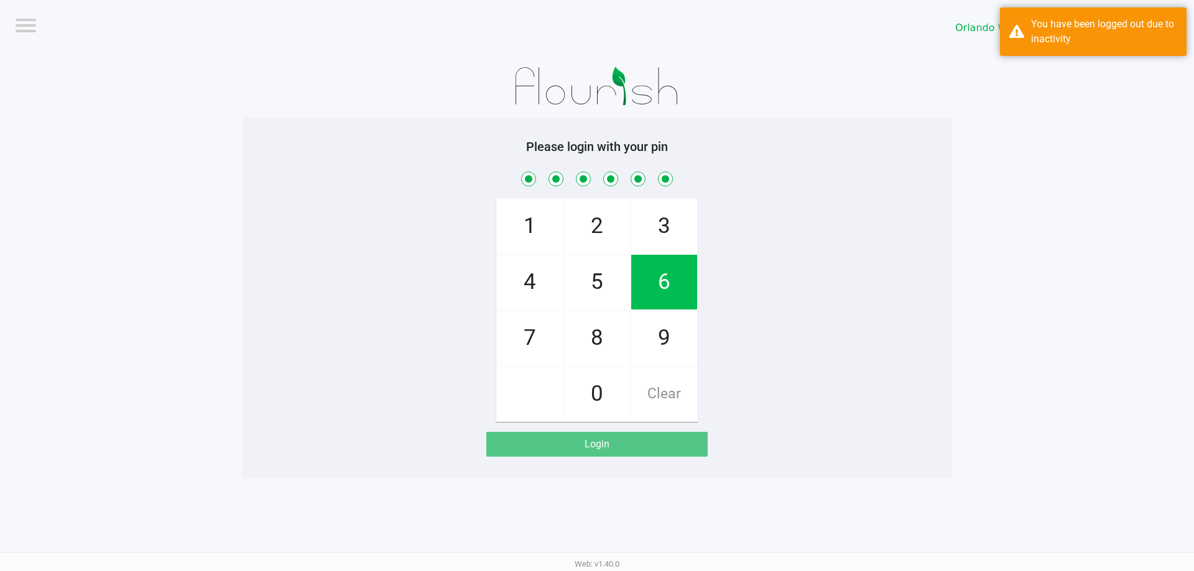
checkbox input "true"
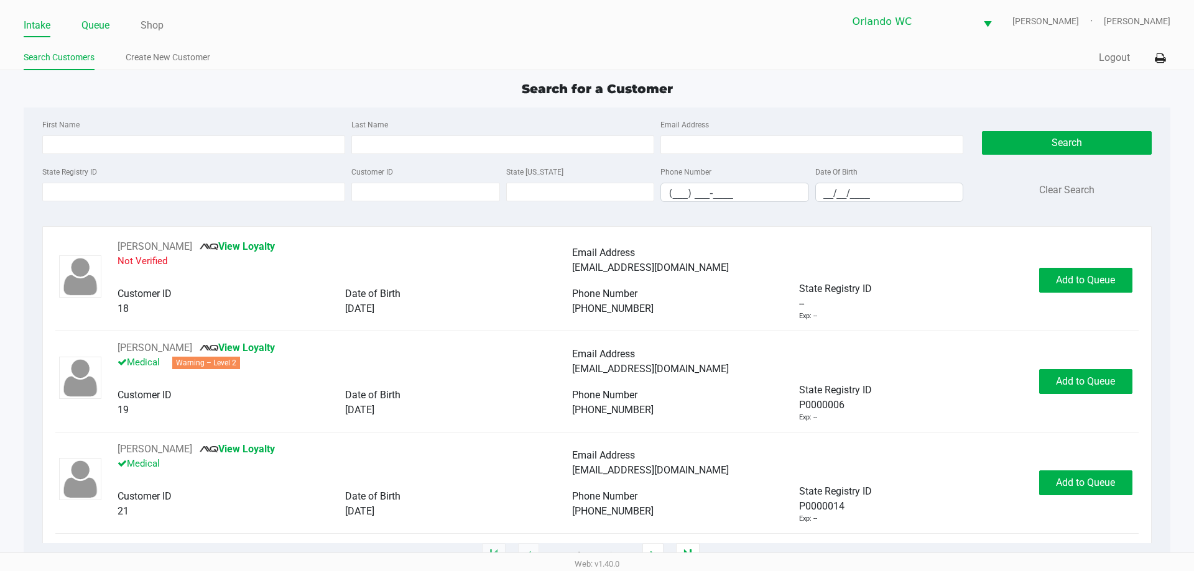
click at [99, 32] on link "Queue" at bounding box center [95, 25] width 28 height 17
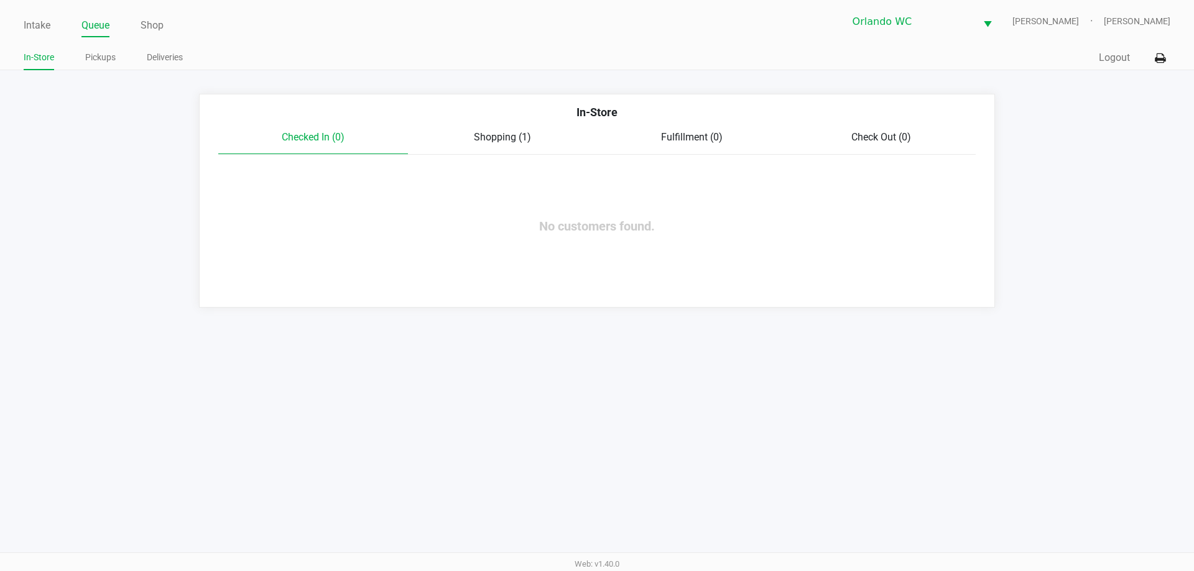
click at [495, 148] on div "Checked In (0) Shopping (1) Fulfillment (0) Check Out (0)" at bounding box center [596, 142] width 757 height 25
click at [496, 138] on span "Shopping (1)" at bounding box center [502, 137] width 57 height 12
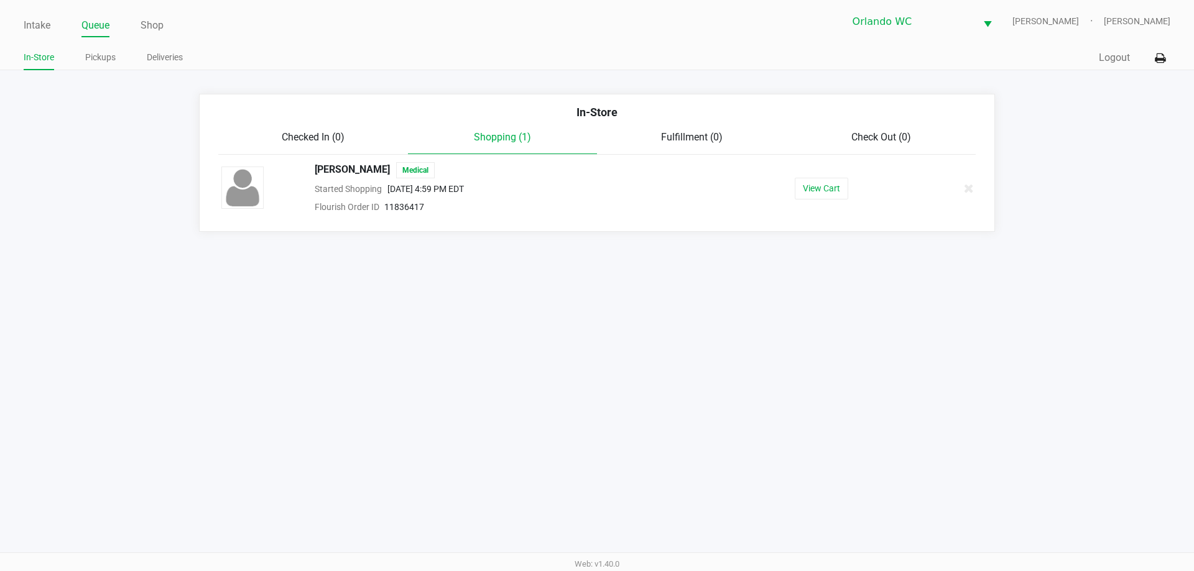
click at [338, 129] on div "In-Store" at bounding box center [597, 117] width 776 height 26
click at [326, 134] on span "Checked In (0)" at bounding box center [313, 137] width 63 height 12
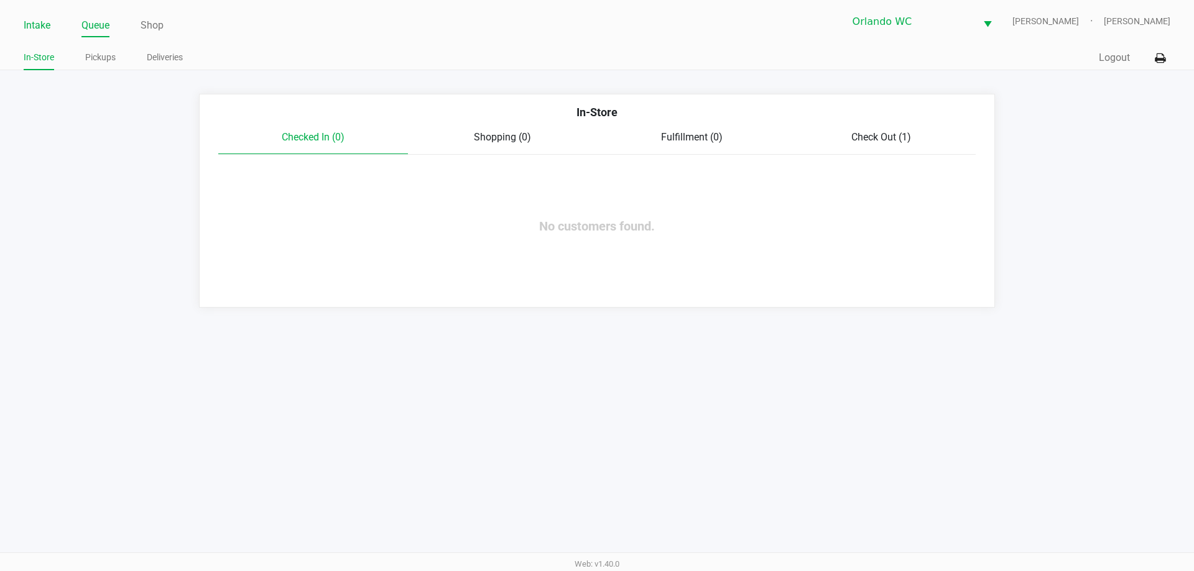
click at [24, 17] on link "Intake" at bounding box center [37, 25] width 27 height 17
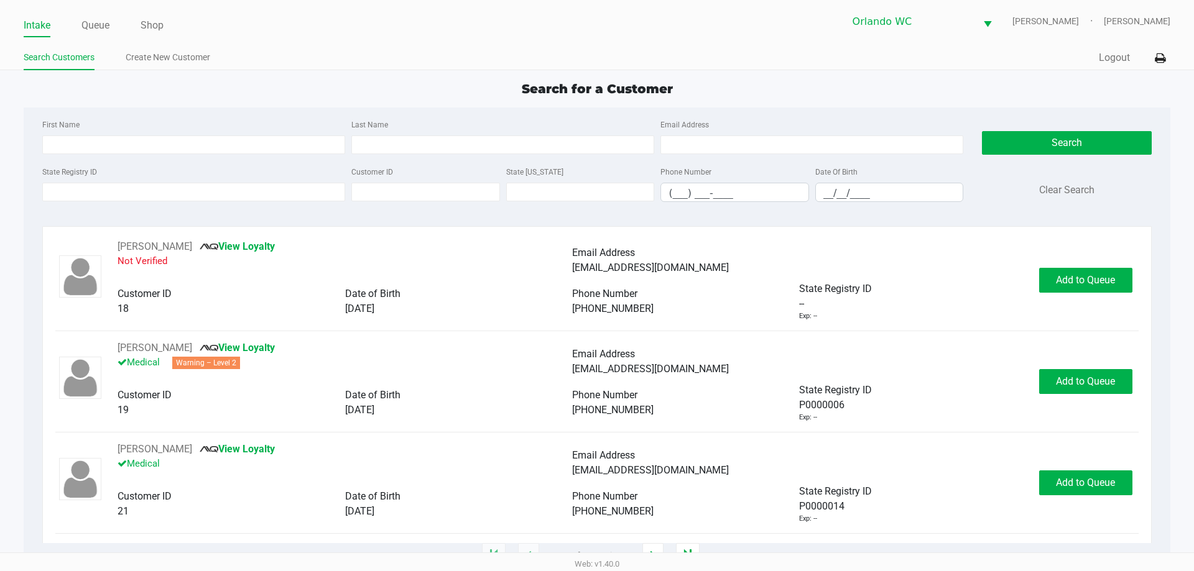
click at [113, 129] on div "First Name" at bounding box center [193, 135] width 309 height 37
click at [104, 150] on input "First Name" at bounding box center [193, 145] width 303 height 19
type input "kyle"
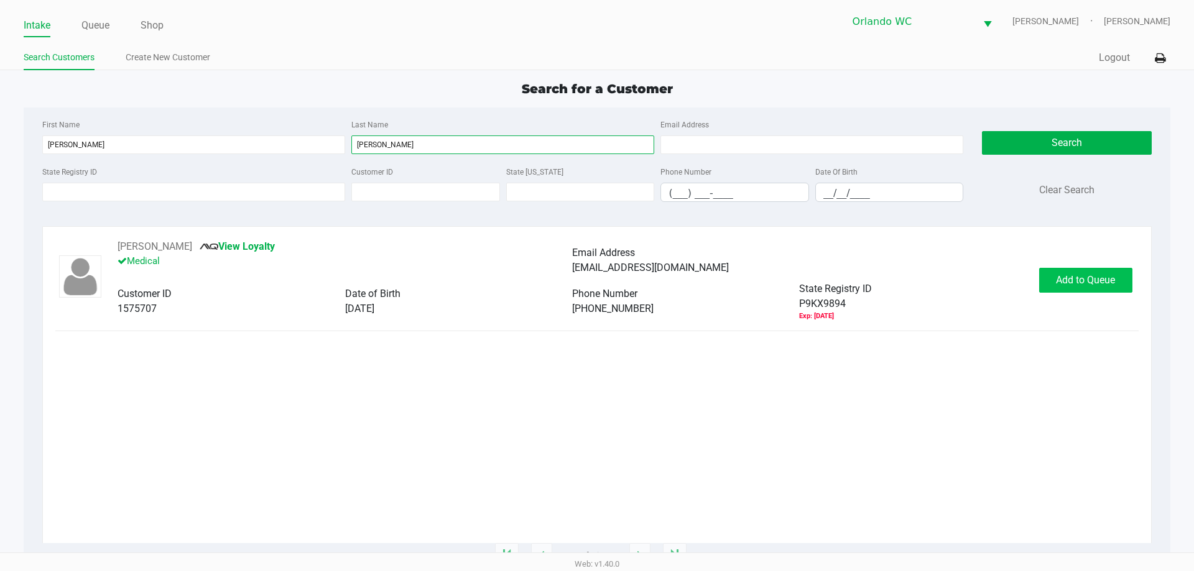
type input "fisher jr"
click at [1094, 271] on button "Add to Queue" at bounding box center [1085, 280] width 93 height 25
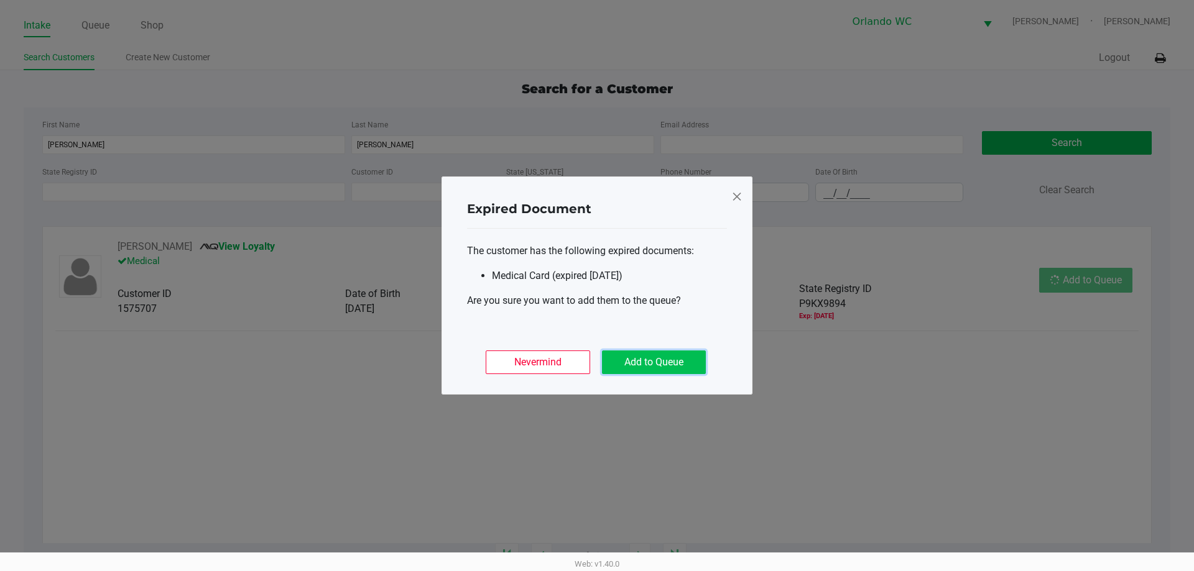
click at [675, 352] on button "Add to Queue" at bounding box center [654, 363] width 104 height 24
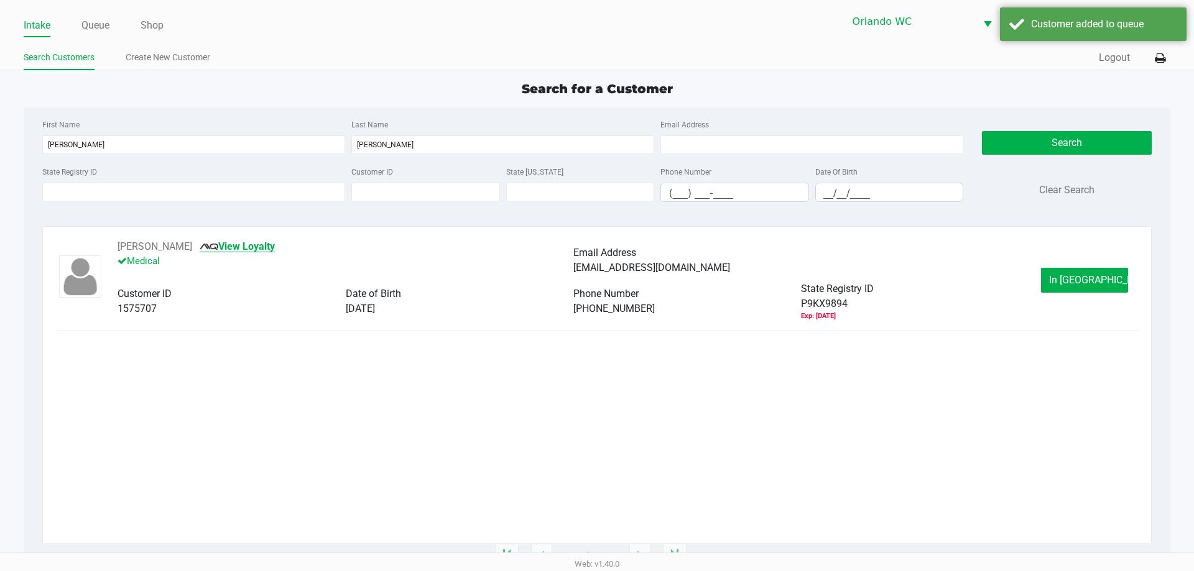
click at [231, 246] on link "View Loyalty" at bounding box center [237, 247] width 75 height 12
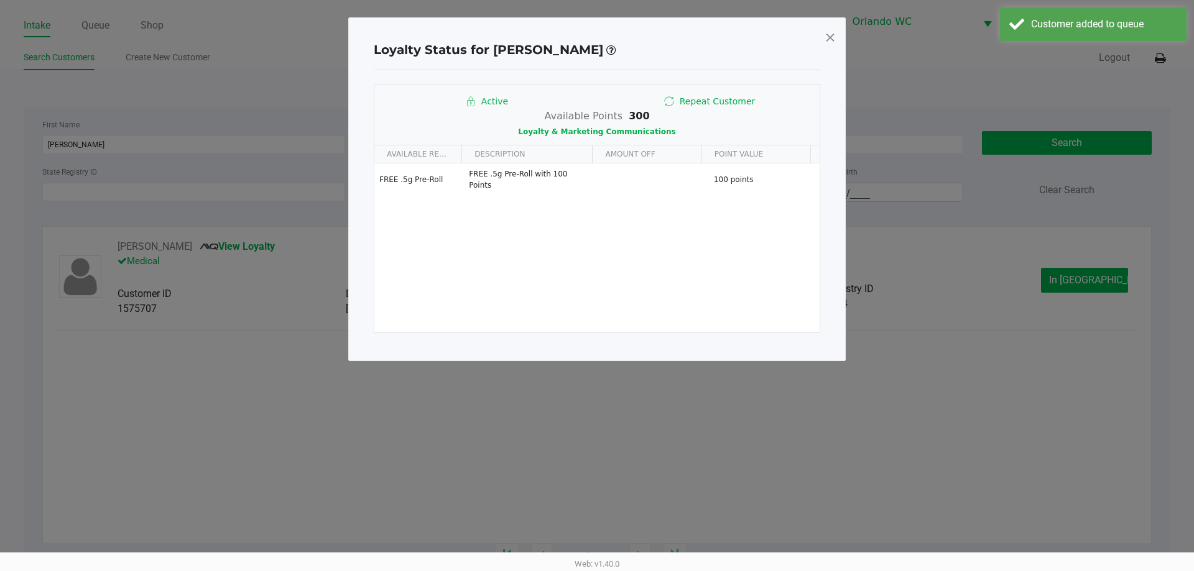
click at [822, 38] on div "Loyalty Status for KYLE FISHER JR Active Repeat Customer Available Points 300 L…" at bounding box center [596, 189] width 497 height 344
click at [831, 36] on span at bounding box center [829, 37] width 11 height 20
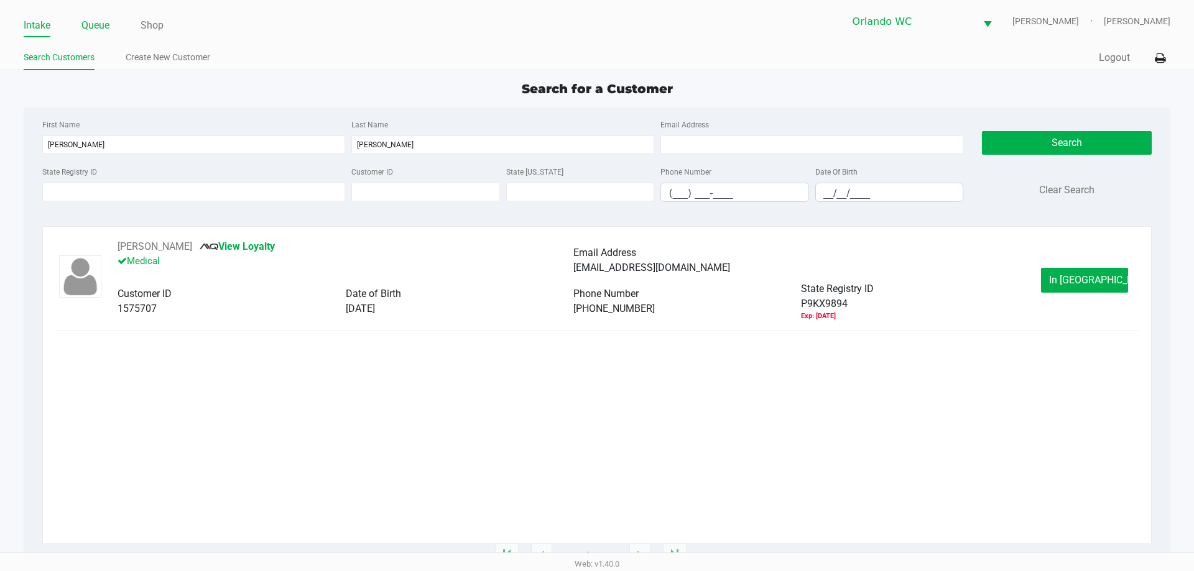
click at [96, 27] on link "Queue" at bounding box center [95, 25] width 28 height 17
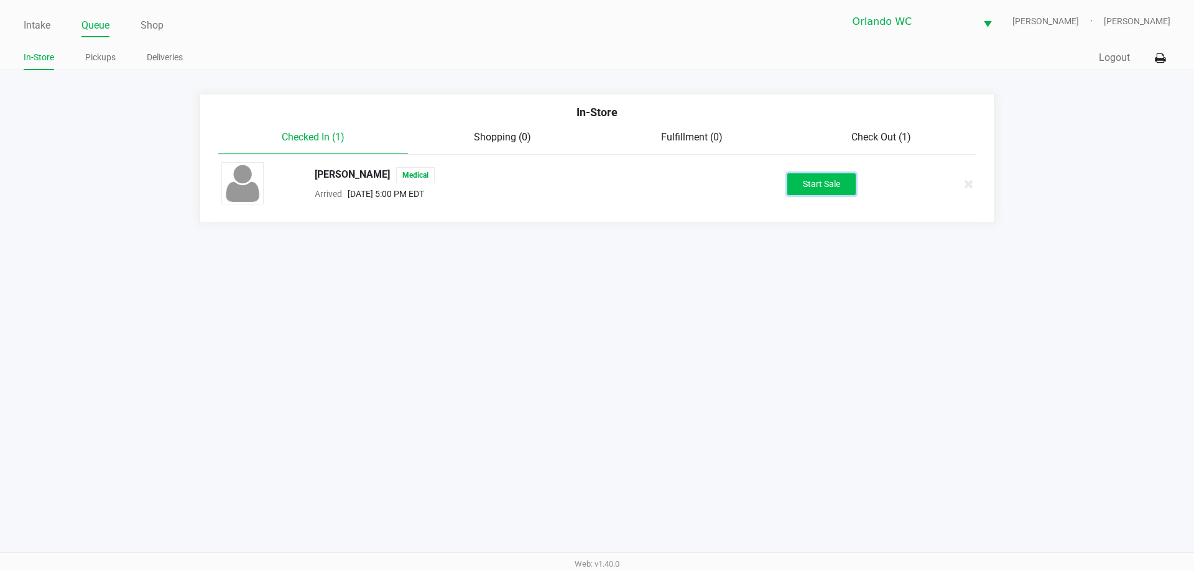
click at [803, 191] on button "Start Sale" at bounding box center [821, 184] width 68 height 22
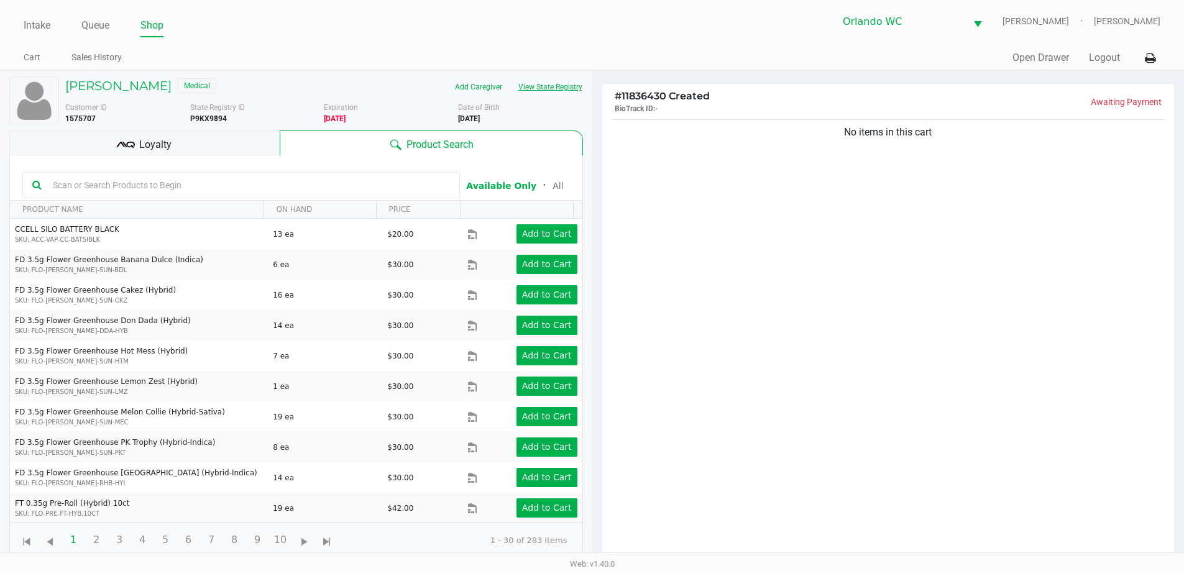
click at [555, 93] on button "View State Registry" at bounding box center [546, 87] width 73 height 20
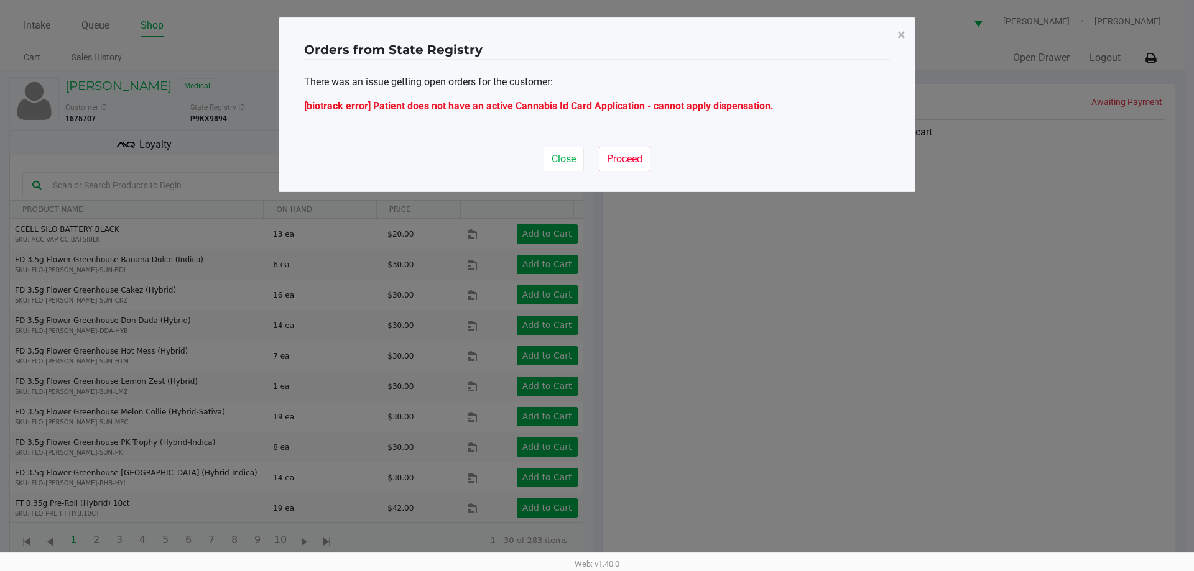
click at [653, 157] on div "Close Proceed" at bounding box center [597, 154] width 586 height 50
click at [627, 162] on span "Proceed" at bounding box center [624, 159] width 35 height 12
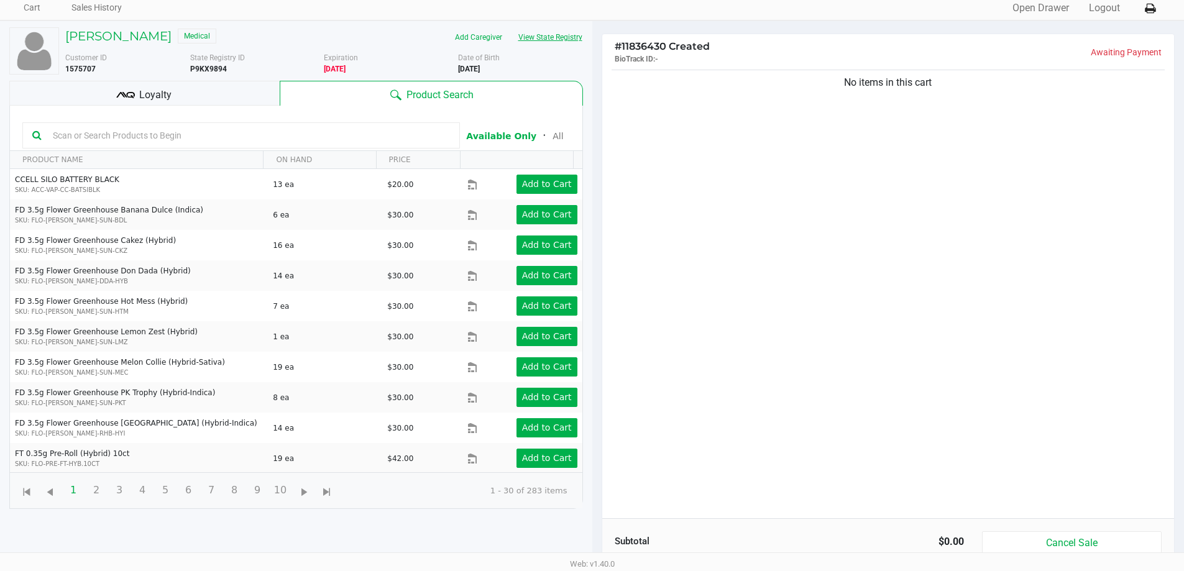
scroll to position [134, 0]
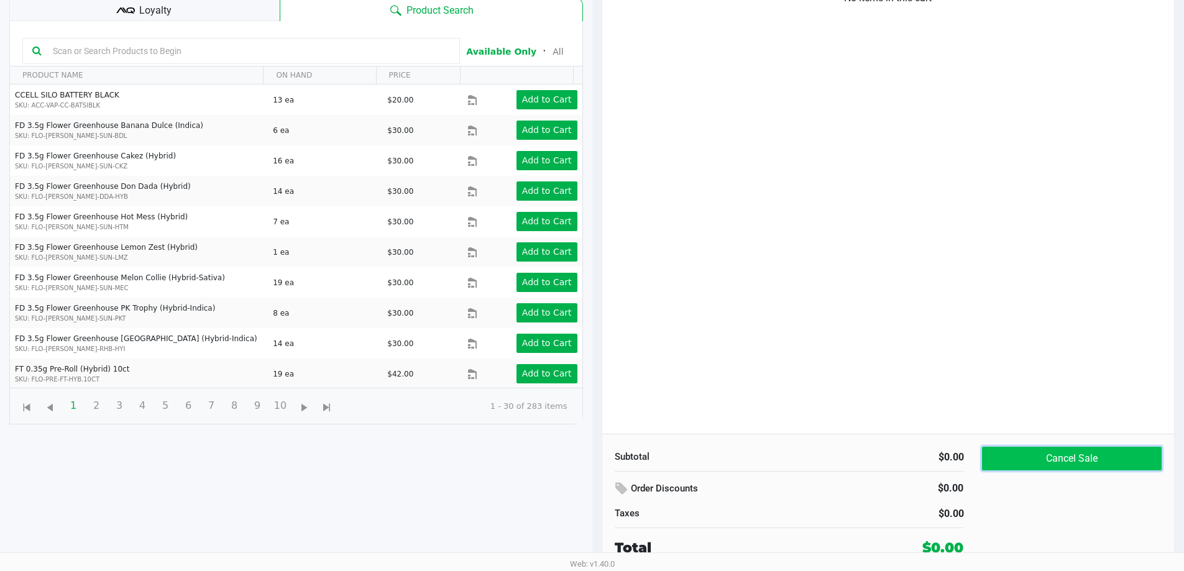
click at [1083, 461] on button "Cancel Sale" at bounding box center [1071, 459] width 179 height 24
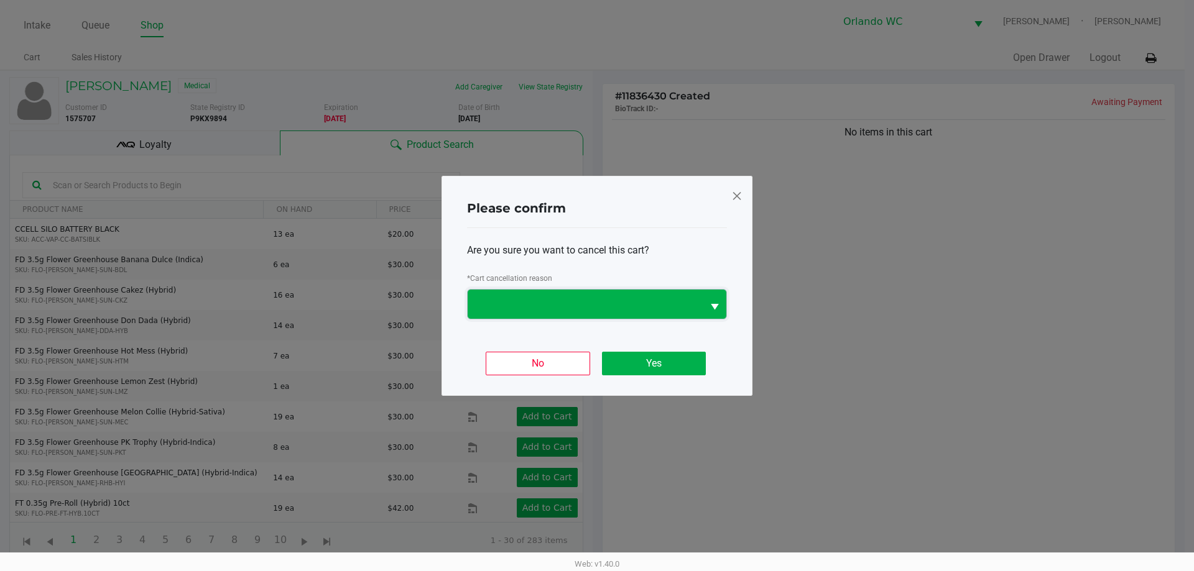
click at [637, 318] on span at bounding box center [585, 304] width 235 height 29
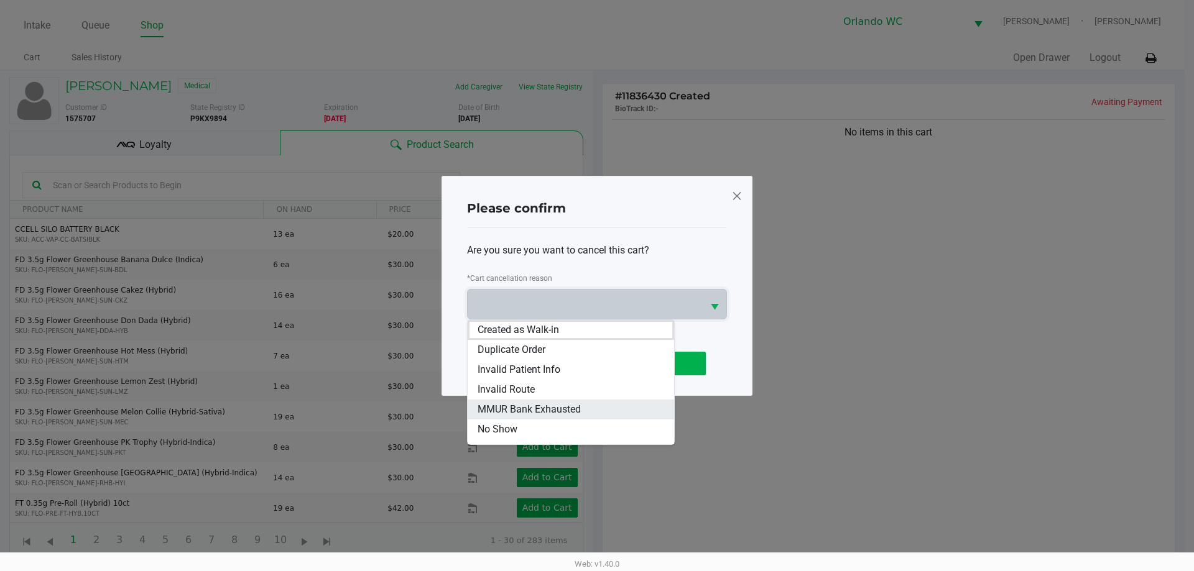
scroll to position [55, 0]
click at [528, 413] on span "Patient ID Expired" at bounding box center [517, 414] width 78 height 15
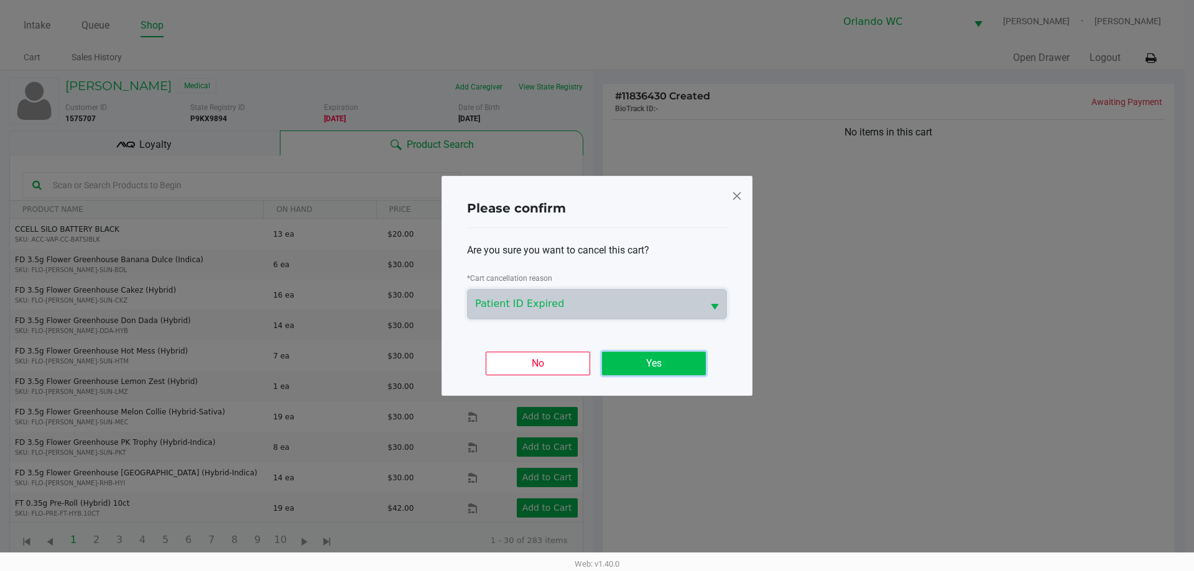
click at [670, 367] on button "Yes" at bounding box center [654, 364] width 104 height 24
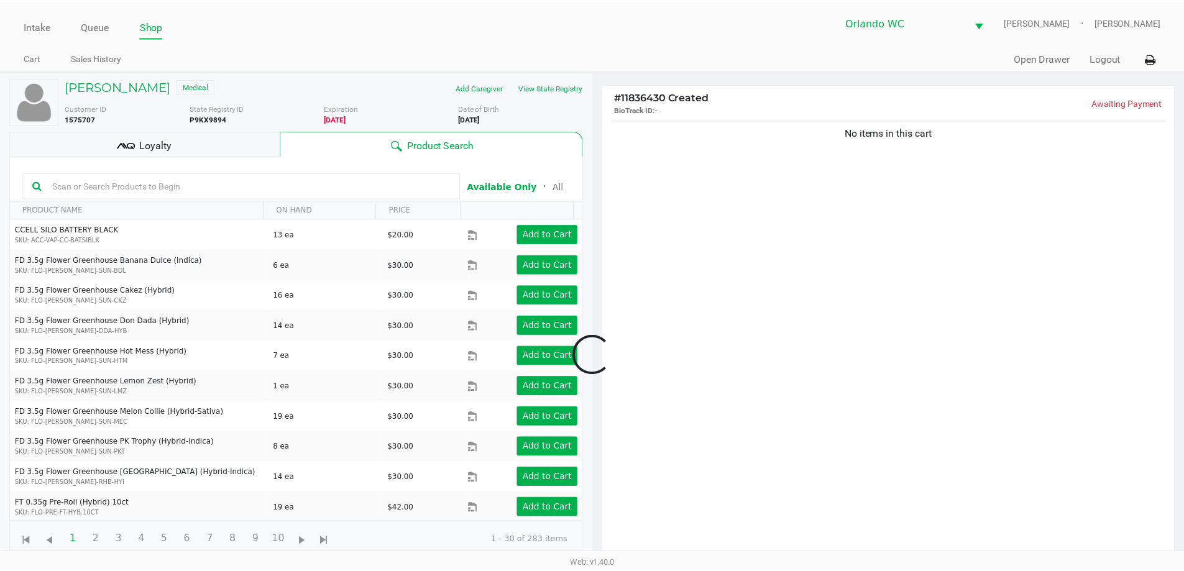
scroll to position [134, 0]
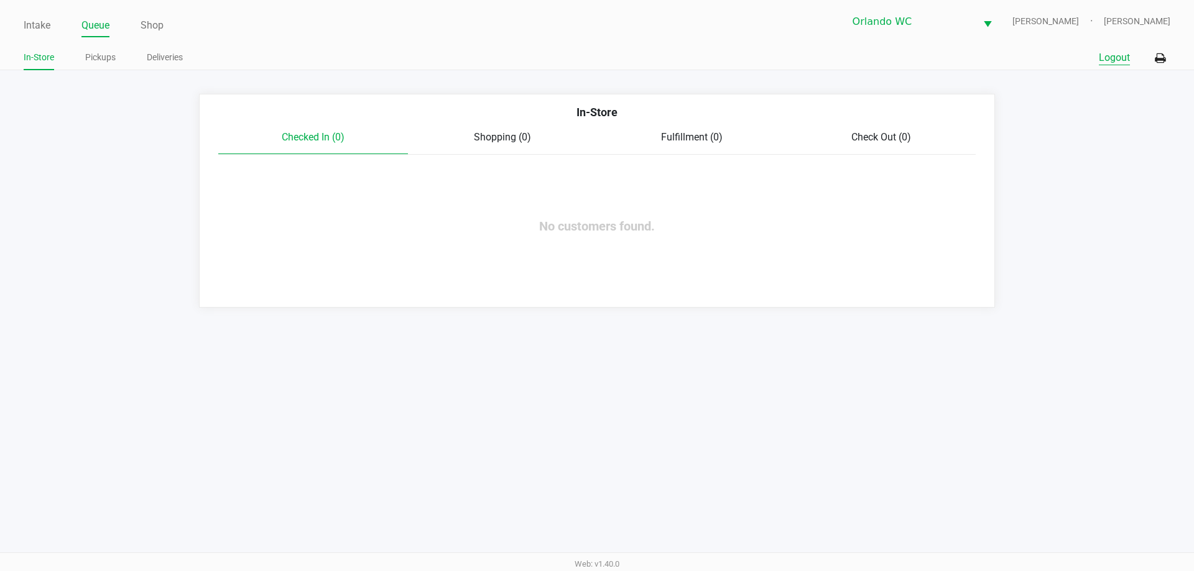
click at [1122, 62] on button "Logout" at bounding box center [1114, 57] width 31 height 15
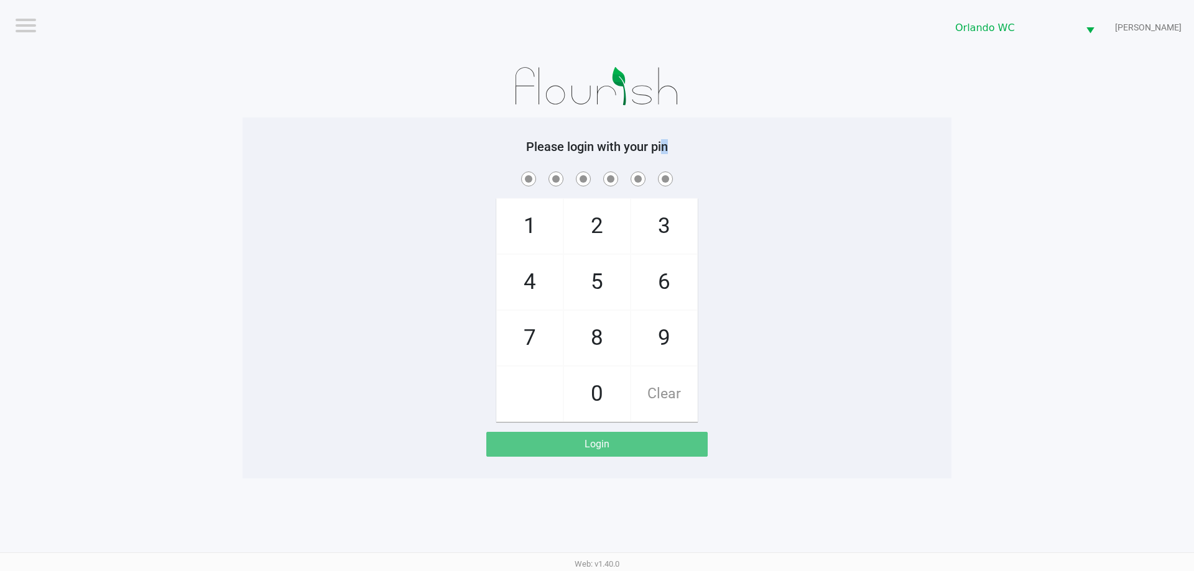
click at [665, 124] on div "Please login with your pin 1 4 7 2 5 8 0 3 6 9 Clear Login" at bounding box center [596, 298] width 709 height 361
checkbox input "true"
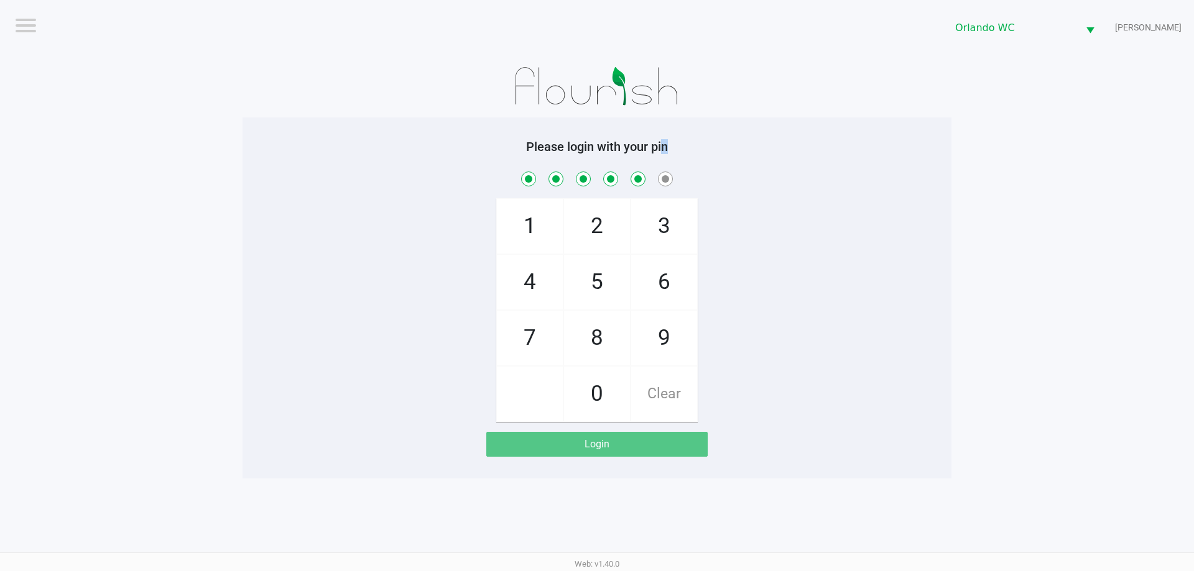
checkbox input "true"
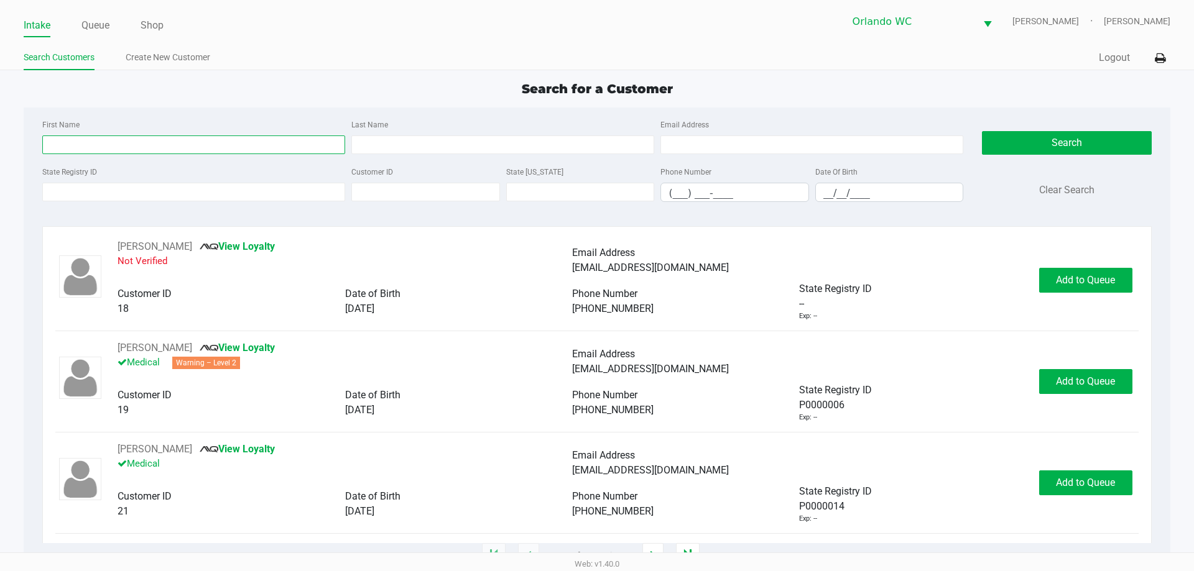
click at [243, 144] on input "First Name" at bounding box center [193, 145] width 303 height 19
type input "david"
type input "gauthier"
click at [992, 160] on div "Search Clear Search" at bounding box center [1066, 164] width 169 height 95
click at [995, 160] on div "Search Clear Search" at bounding box center [1066, 164] width 169 height 95
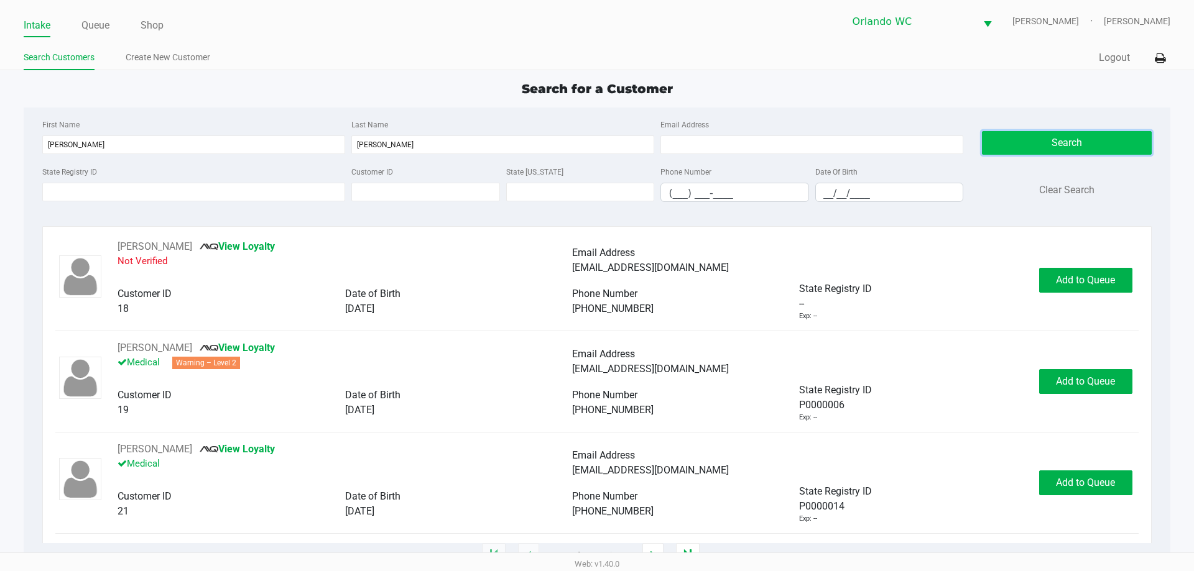
click at [1000, 147] on button "Search" at bounding box center [1066, 143] width 169 height 24
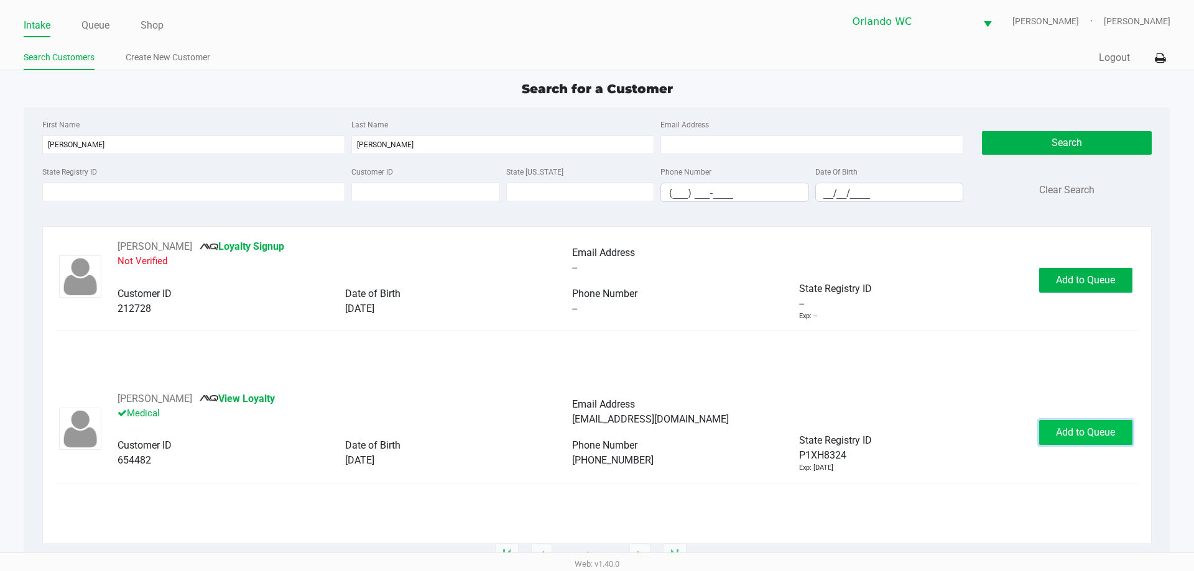
click at [1097, 427] on span "Add to Queue" at bounding box center [1085, 433] width 59 height 12
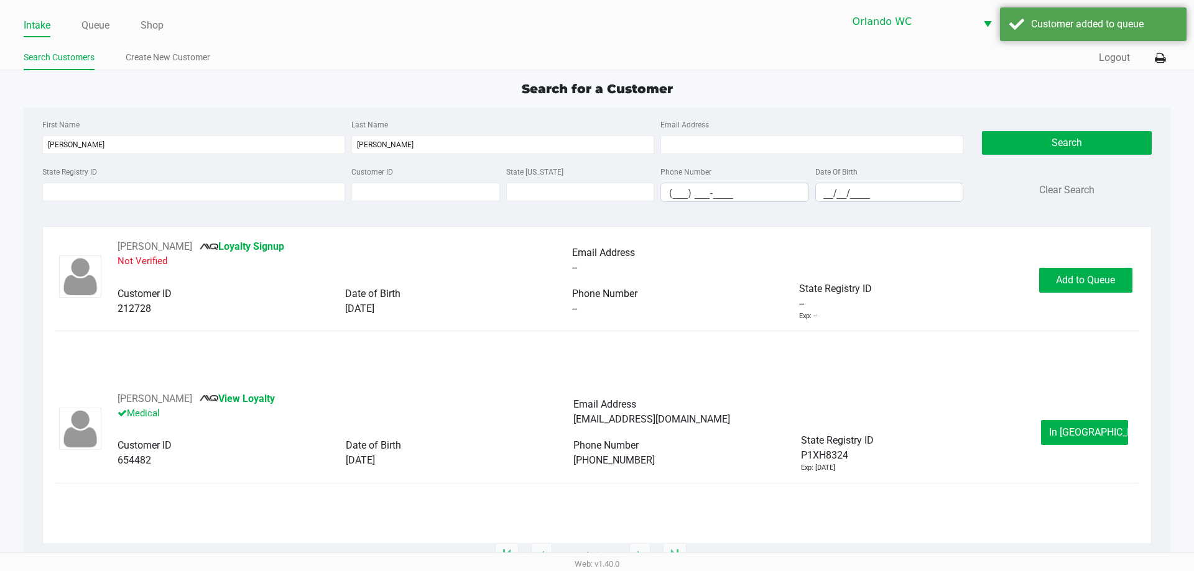
click at [246, 405] on div "DAVID GAUTHIER View Loyalty Medical" at bounding box center [345, 413] width 455 height 42
click at [247, 400] on link "View Loyalty" at bounding box center [237, 399] width 75 height 12
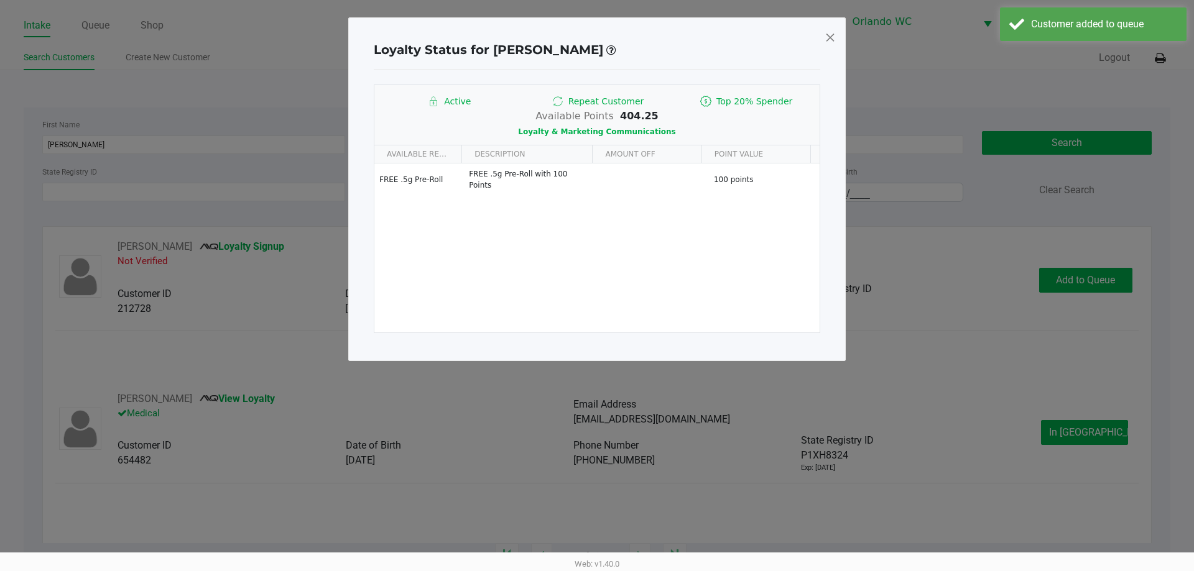
click at [833, 39] on span at bounding box center [829, 37] width 11 height 20
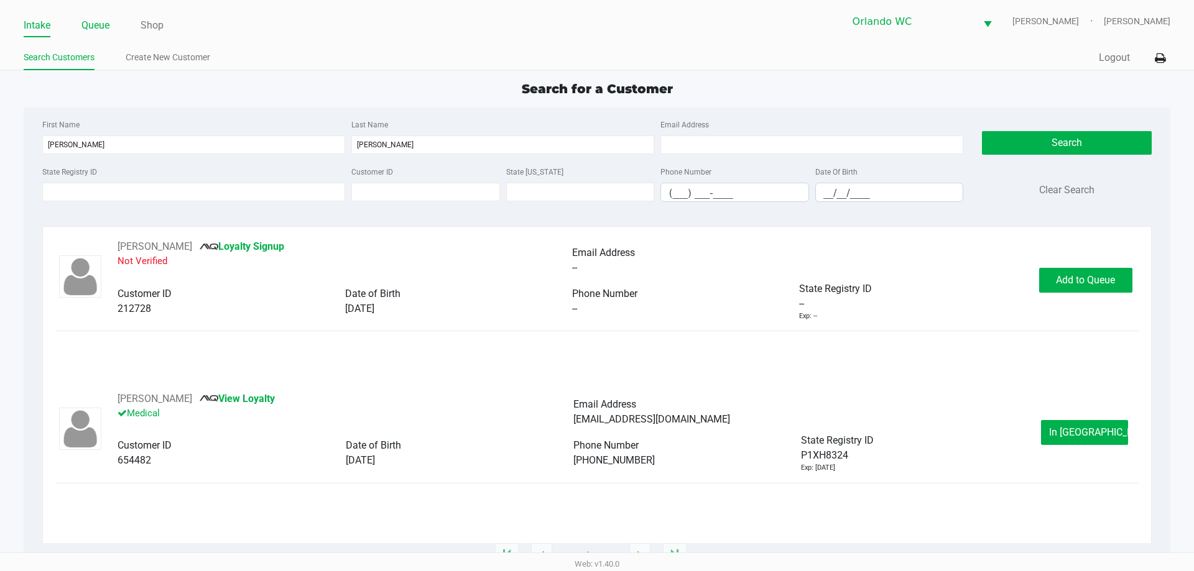
click at [97, 21] on link "Queue" at bounding box center [95, 25] width 28 height 17
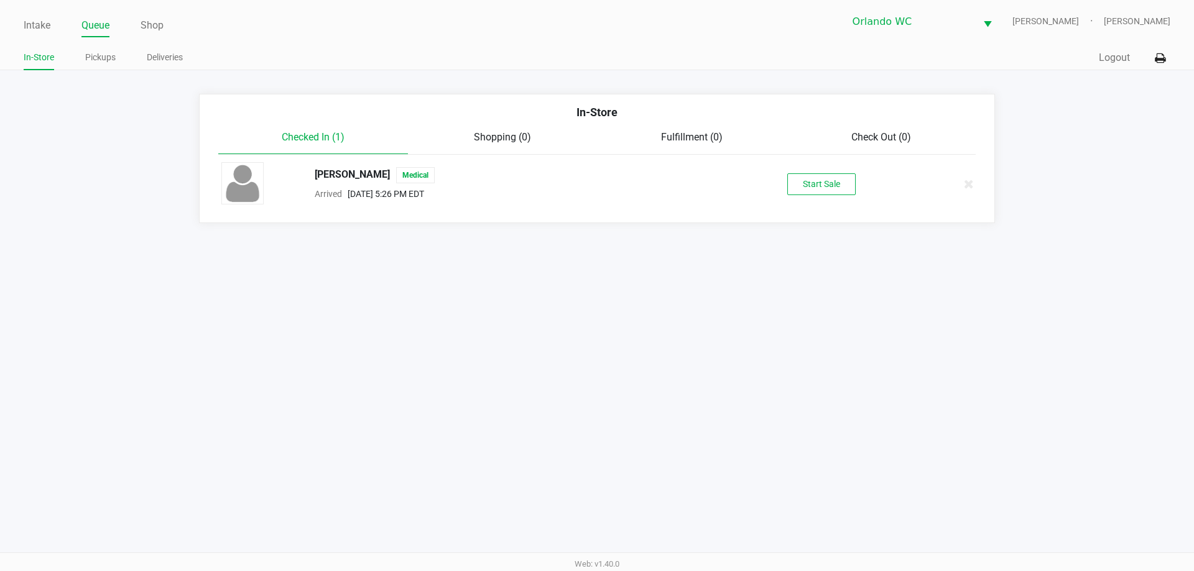
click at [861, 192] on div "Start Sale" at bounding box center [821, 184] width 192 height 22
click at [846, 190] on button "Start Sale" at bounding box center [821, 184] width 68 height 22
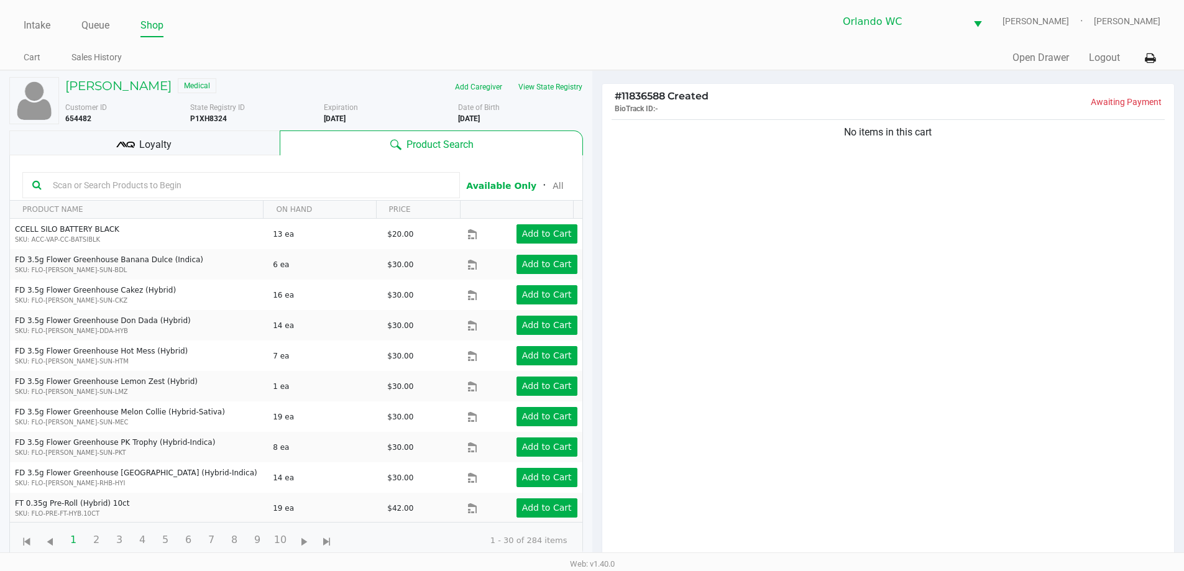
click at [57, 149] on div "Loyalty" at bounding box center [144, 143] width 270 height 25
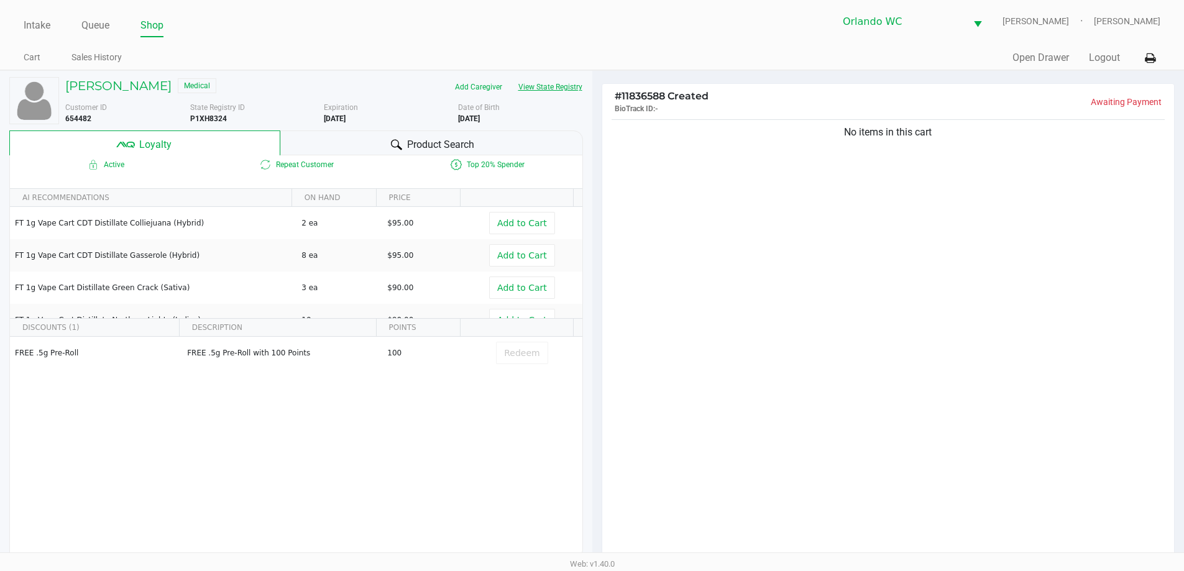
click at [550, 90] on button "View State Registry" at bounding box center [546, 87] width 73 height 20
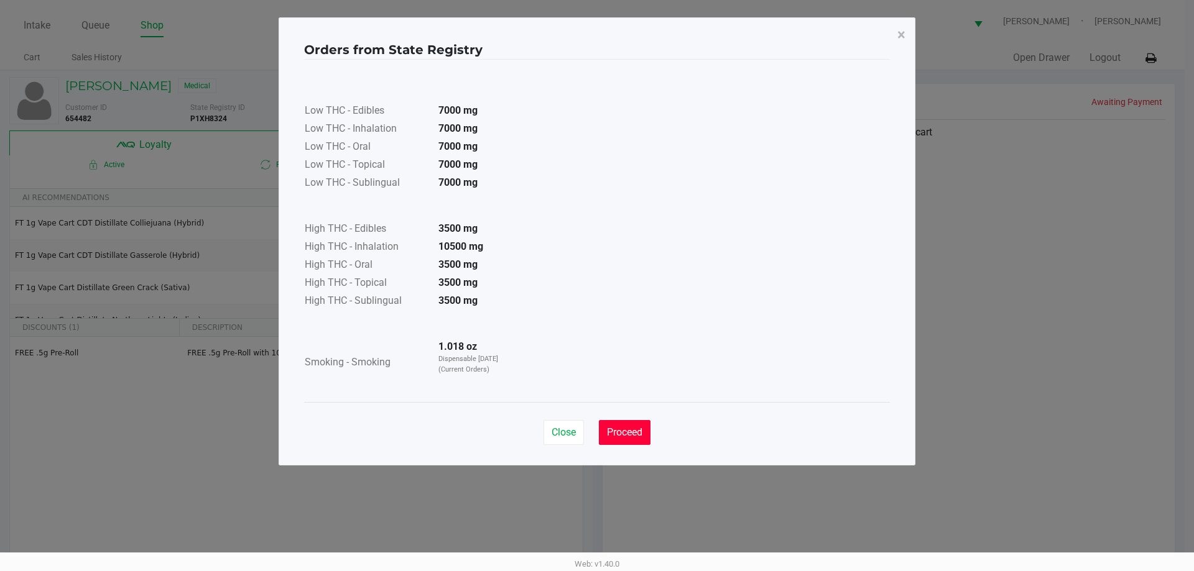
click at [628, 423] on button "Proceed" at bounding box center [625, 432] width 52 height 25
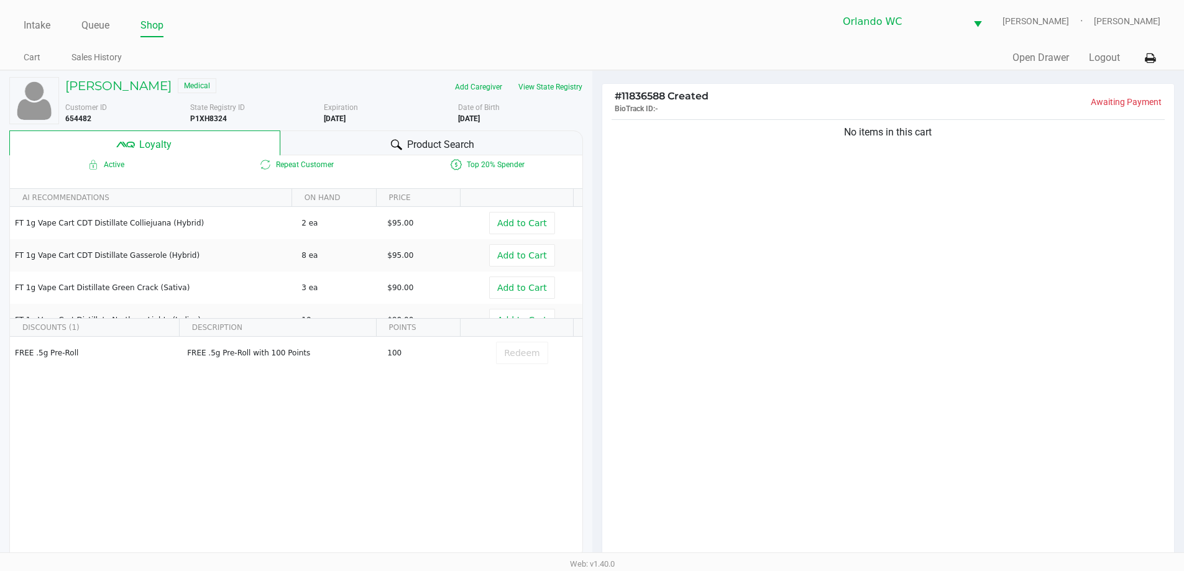
click at [465, 137] on span "Product Search" at bounding box center [440, 144] width 67 height 15
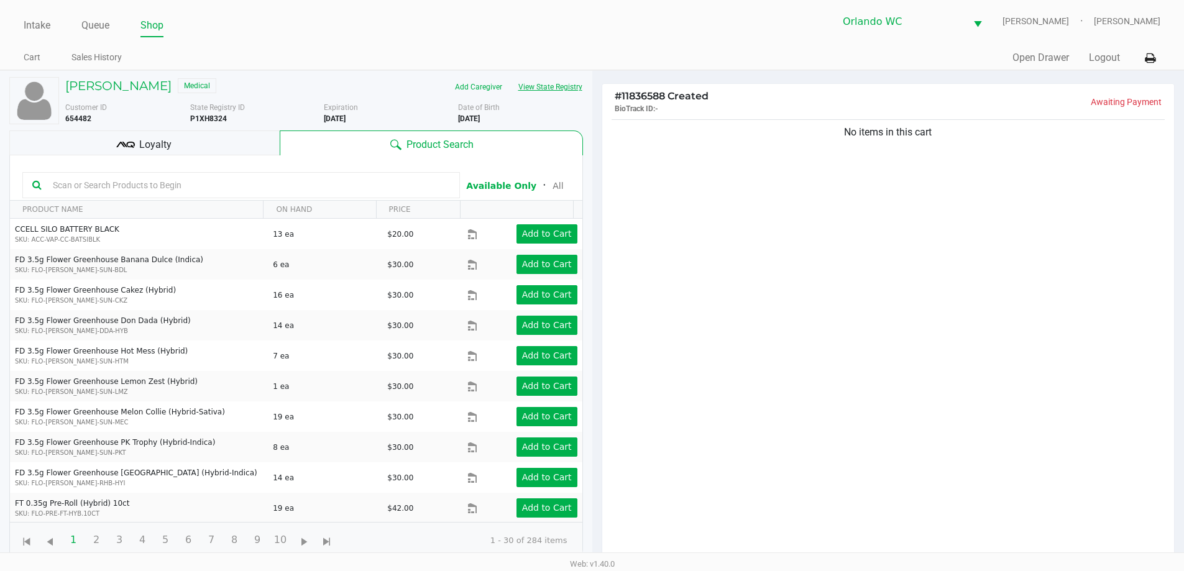
click at [561, 92] on button "View State Registry" at bounding box center [546, 87] width 73 height 20
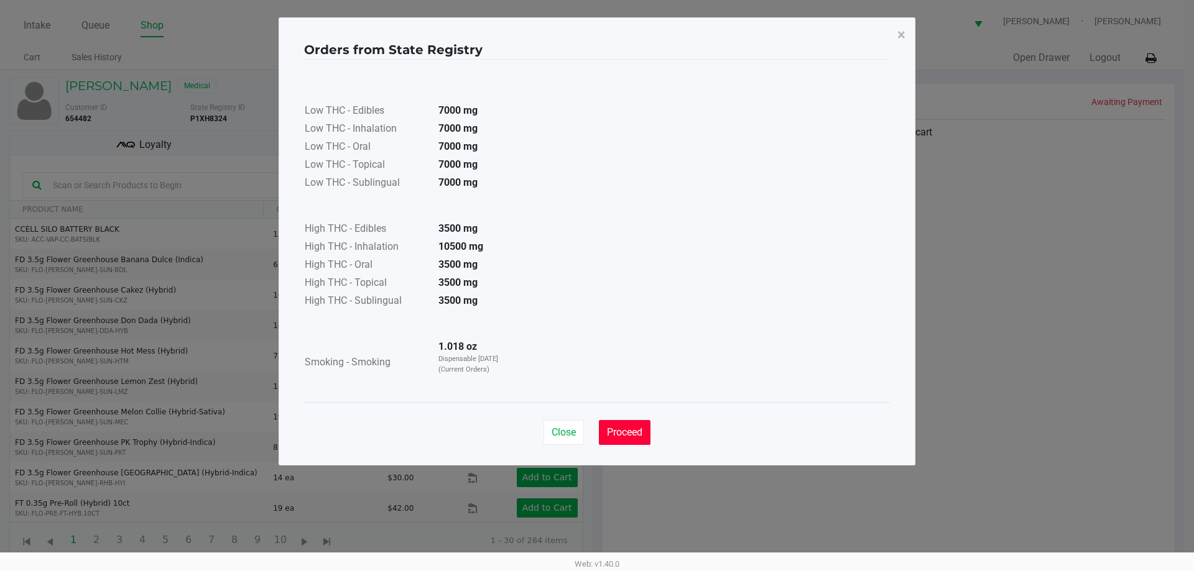
click at [635, 432] on span "Proceed" at bounding box center [624, 433] width 35 height 12
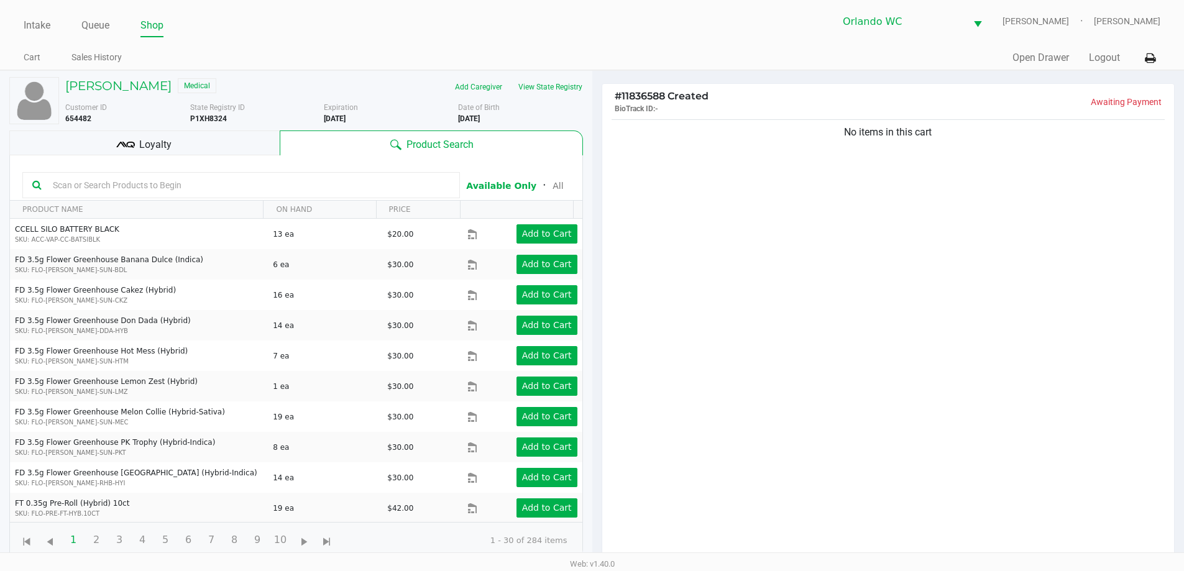
click at [332, 165] on kendo-grid-toolbar "Available Only ᛫ All" at bounding box center [296, 177] width 573 height 45
click at [221, 148] on div "Loyalty" at bounding box center [144, 143] width 270 height 25
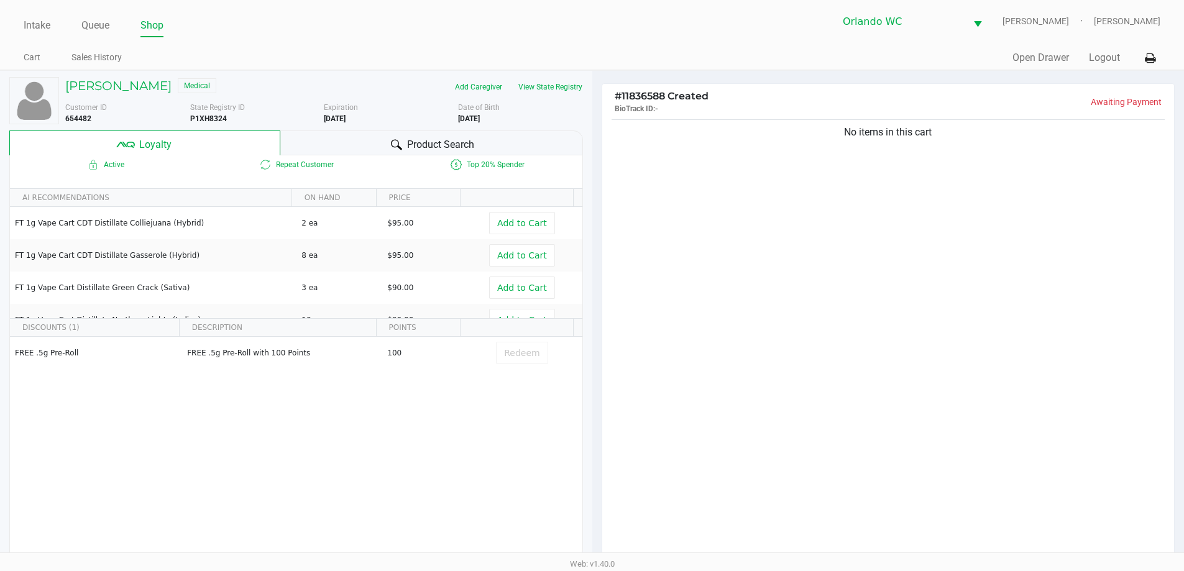
drag, startPoint x: 323, startPoint y: 130, endPoint x: 655, endPoint y: 187, distance: 337.5
click at [324, 130] on div "DAVID GAUTHIER Medical Add Caregiver View State Registry Customer ID 654482 Sta…" at bounding box center [296, 318] width 574 height 494
click at [515, 150] on div "Product Search" at bounding box center [431, 143] width 303 height 25
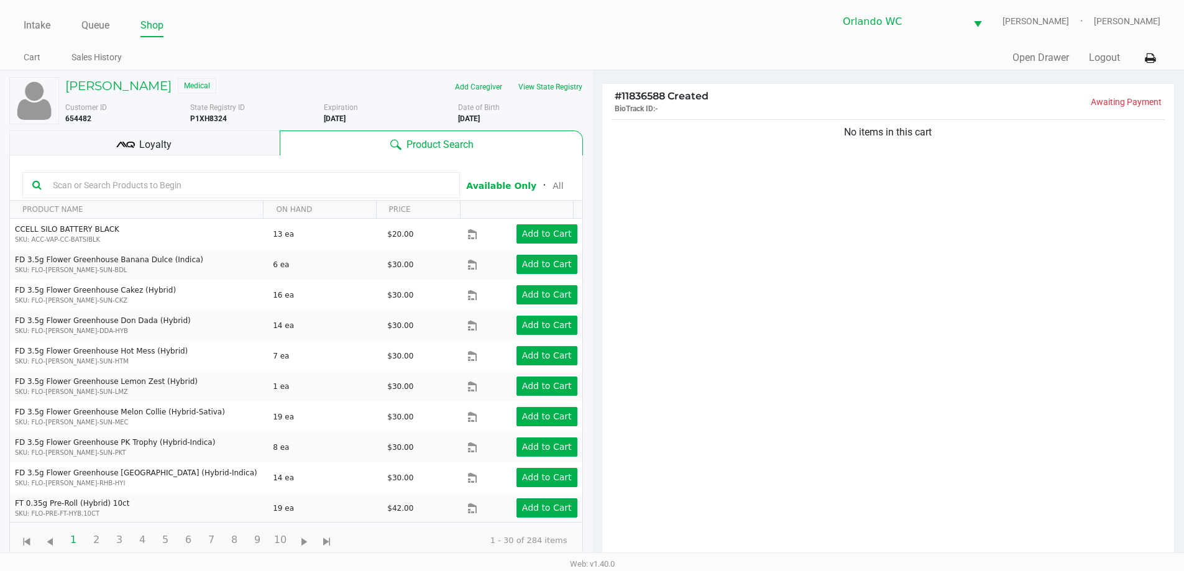
click at [326, 184] on input "text" at bounding box center [249, 185] width 402 height 19
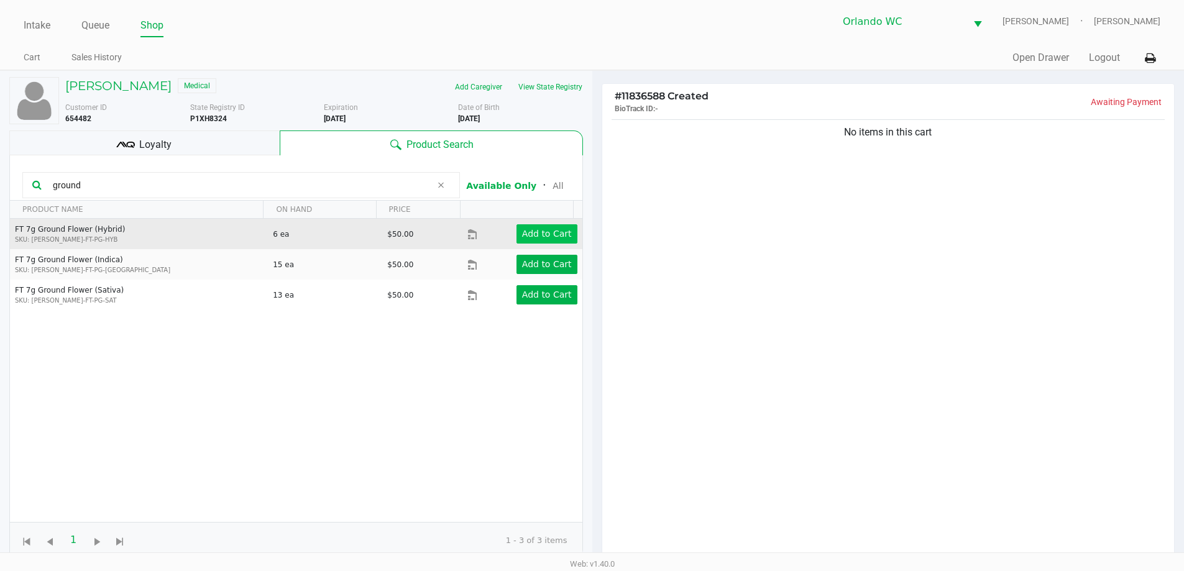
type input "ground"
click at [528, 229] on app-button-loader "Add to Cart" at bounding box center [547, 234] width 50 height 10
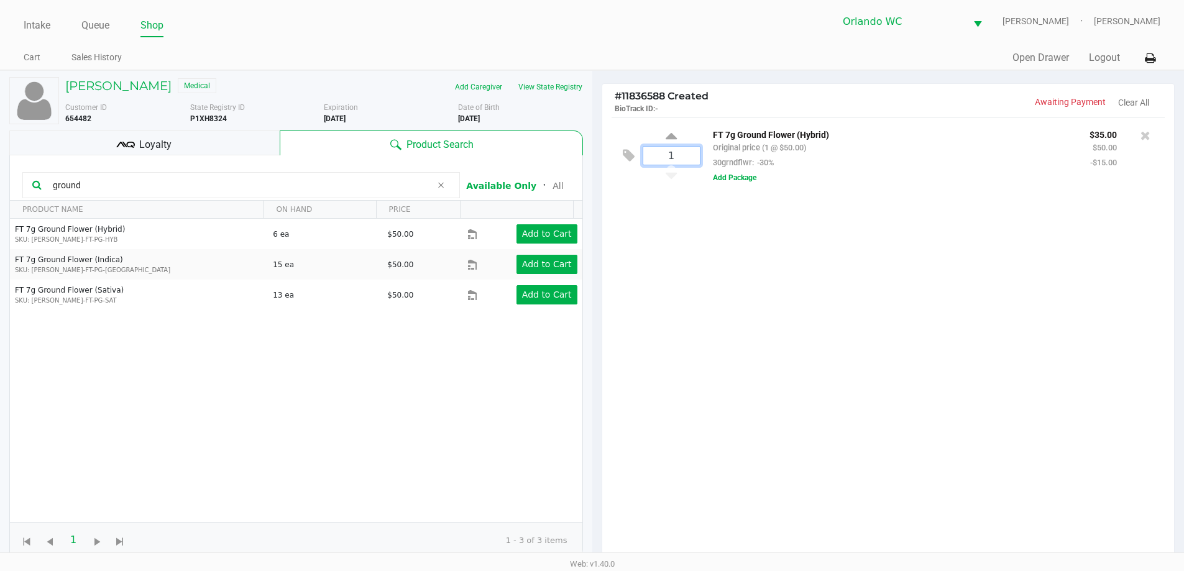
click at [683, 156] on input "1" at bounding box center [672, 156] width 57 height 18
type input "4"
click at [769, 280] on div "DAVID GAUTHIER Medical Add Caregiver View State Registry Customer ID 654482 Sta…" at bounding box center [592, 395] width 1184 height 650
click at [198, 154] on div "Loyalty" at bounding box center [144, 143] width 270 height 25
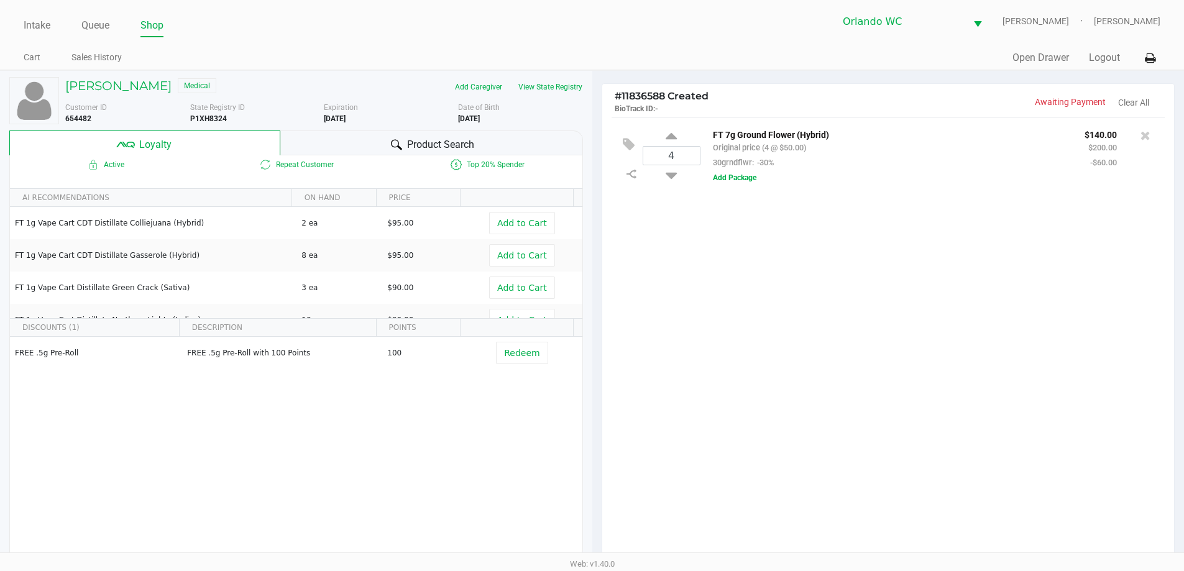
click at [376, 134] on div "Product Search" at bounding box center [431, 143] width 303 height 25
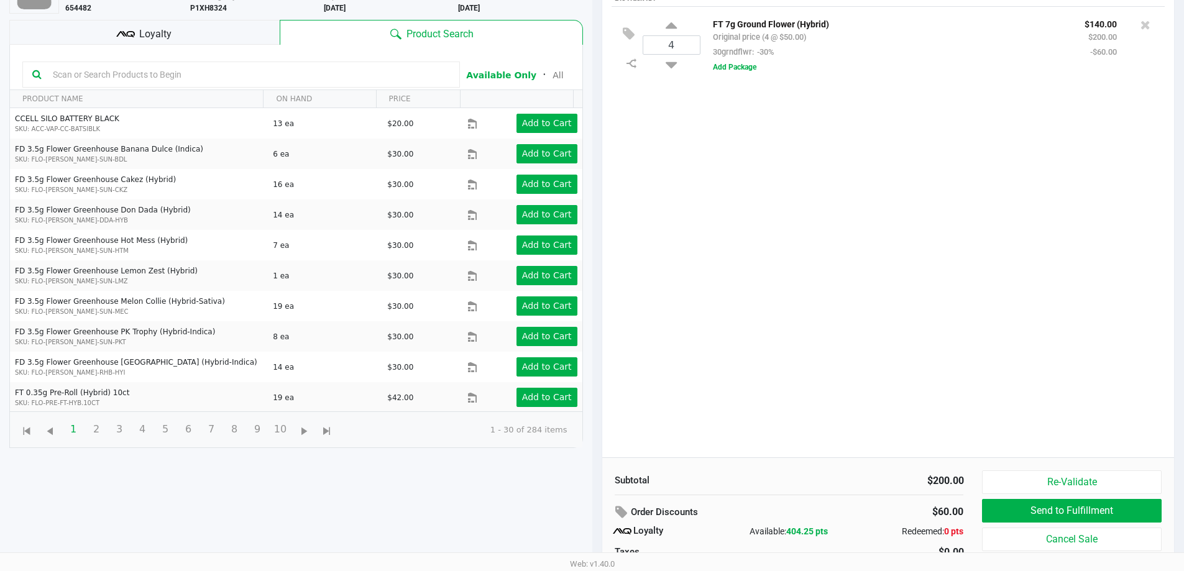
click at [848, 361] on div "4 FT 7g Ground Flower (Hybrid) Original price (4 @ $50.00) 30grndflwr: -30% $14…" at bounding box center [888, 231] width 573 height 451
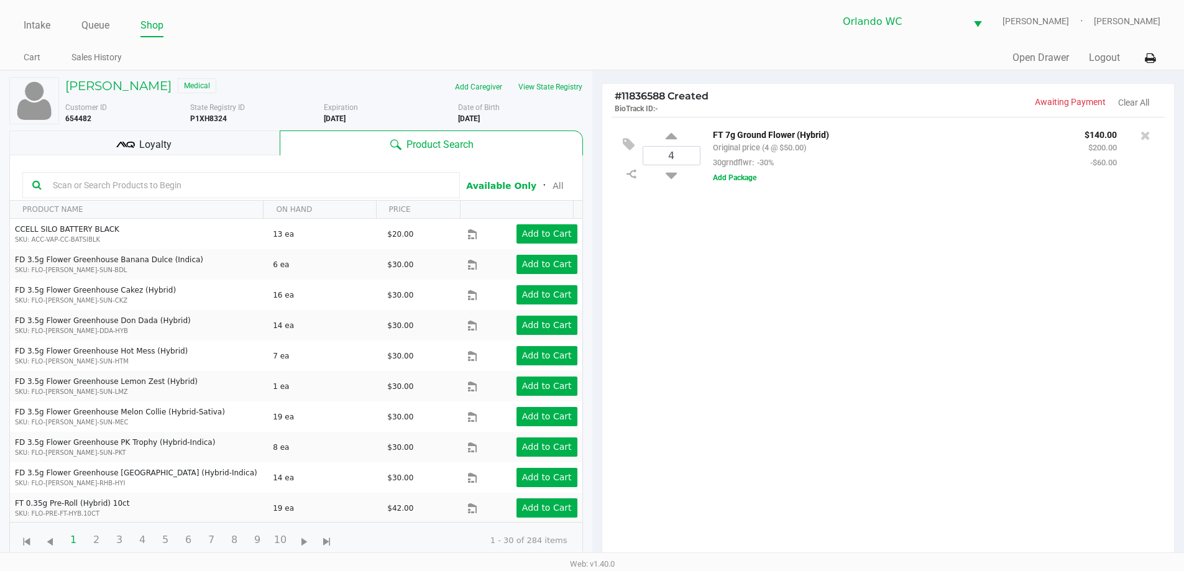
click at [360, 173] on div at bounding box center [241, 185] width 438 height 26
click at [342, 195] on div at bounding box center [241, 185] width 438 height 26
click at [849, 288] on div "4 FT 7g Ground Flower (Hybrid) Original price (4 @ $50.00) 30grndflwr: -30% $14…" at bounding box center [888, 342] width 573 height 451
click at [823, 413] on div "4 FT 7g Ground Flower (Hybrid) Original price (4 @ $50.00) 30grndflwr: -30% $14…" at bounding box center [888, 342] width 573 height 451
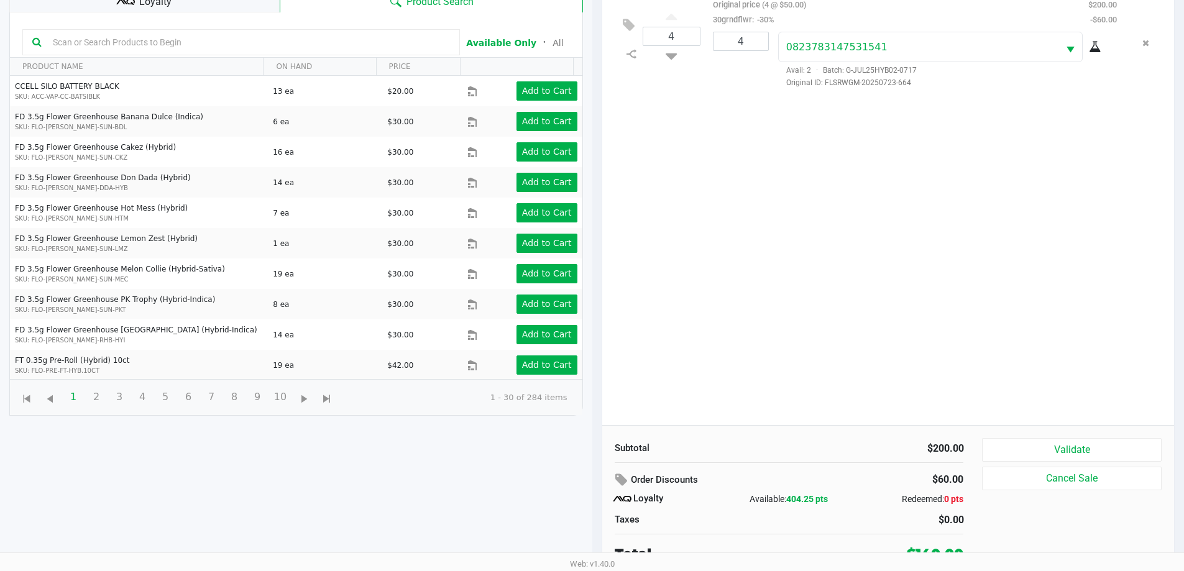
scroll to position [149, 0]
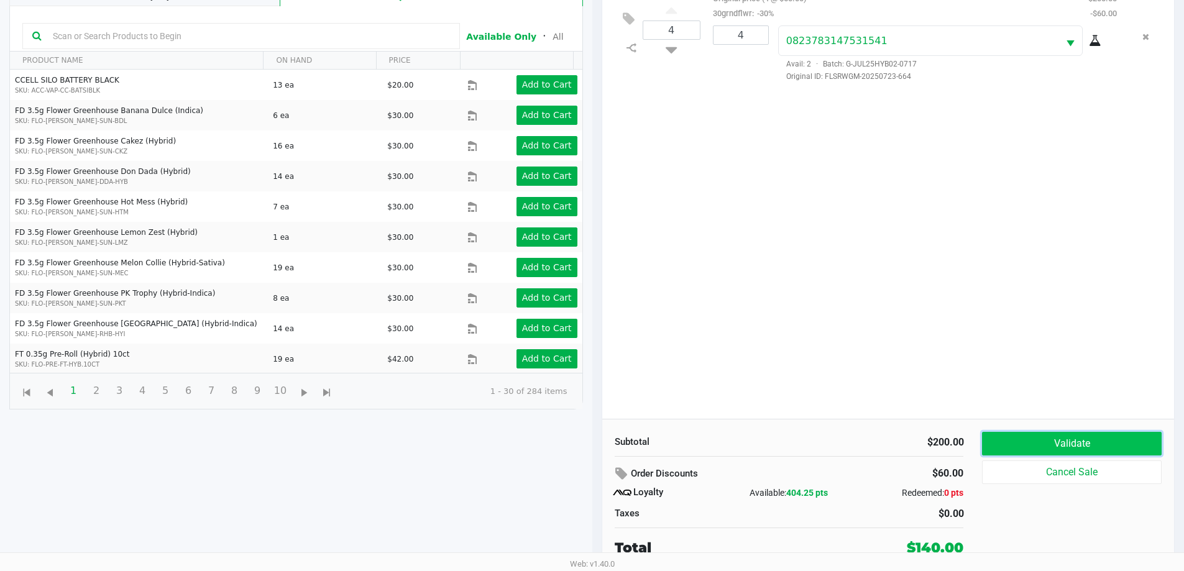
click at [1043, 443] on button "Validate" at bounding box center [1071, 444] width 179 height 24
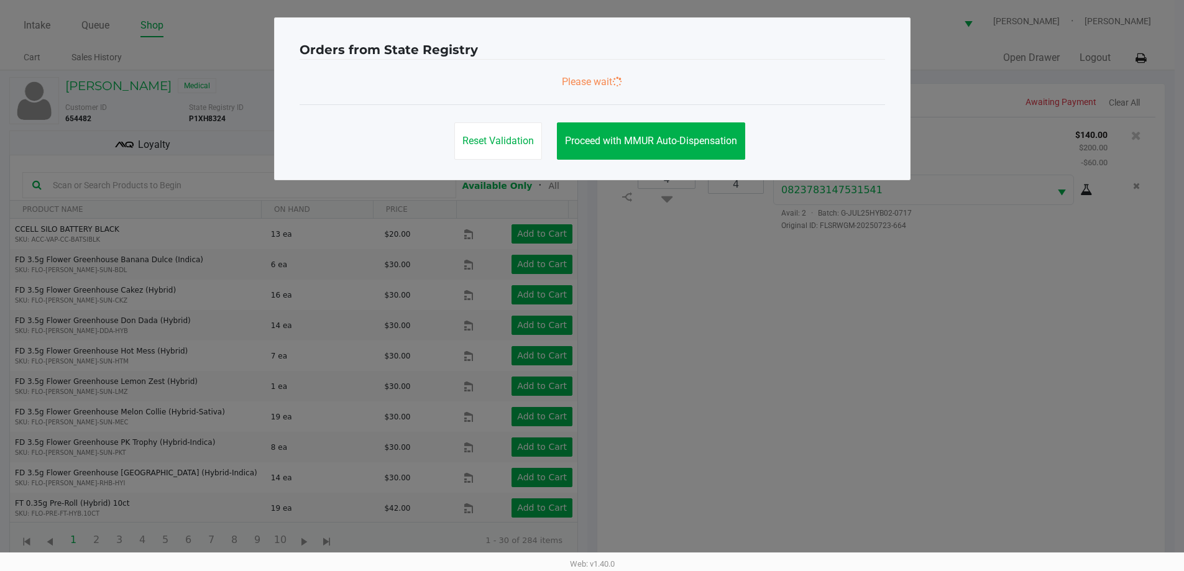
scroll to position [0, 0]
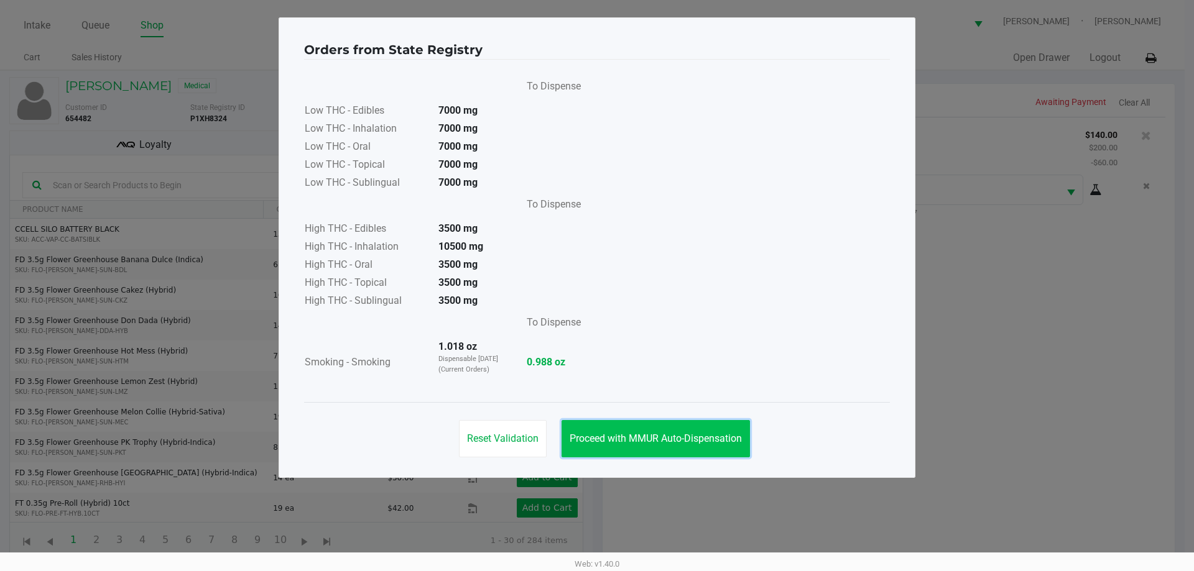
click at [715, 430] on button "Proceed with MMUR Auto-Dispensation" at bounding box center [655, 438] width 188 height 37
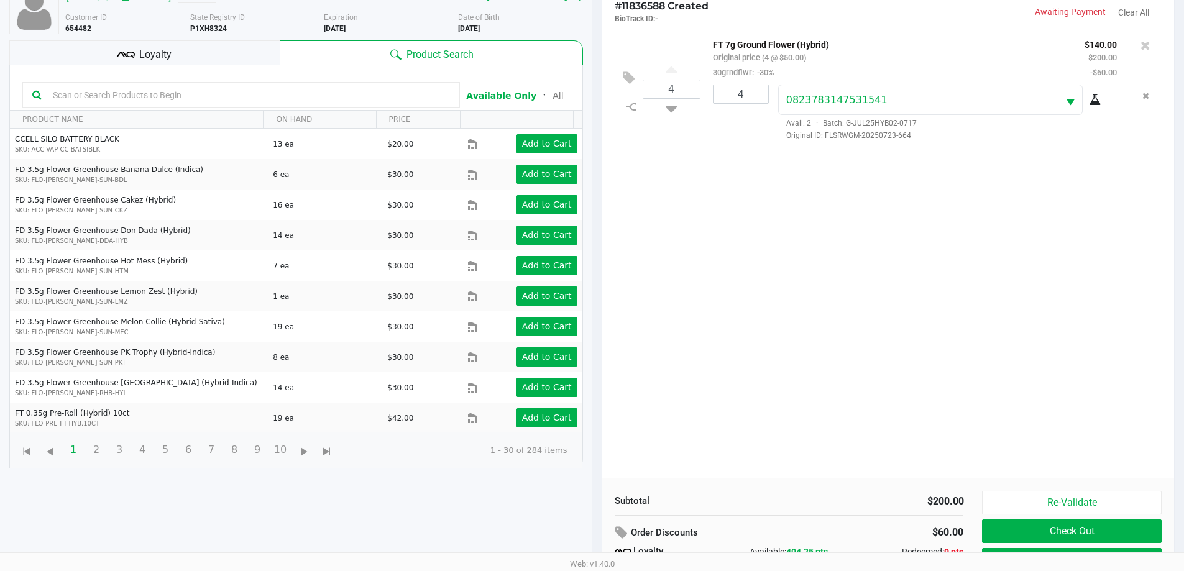
scroll to position [149, 0]
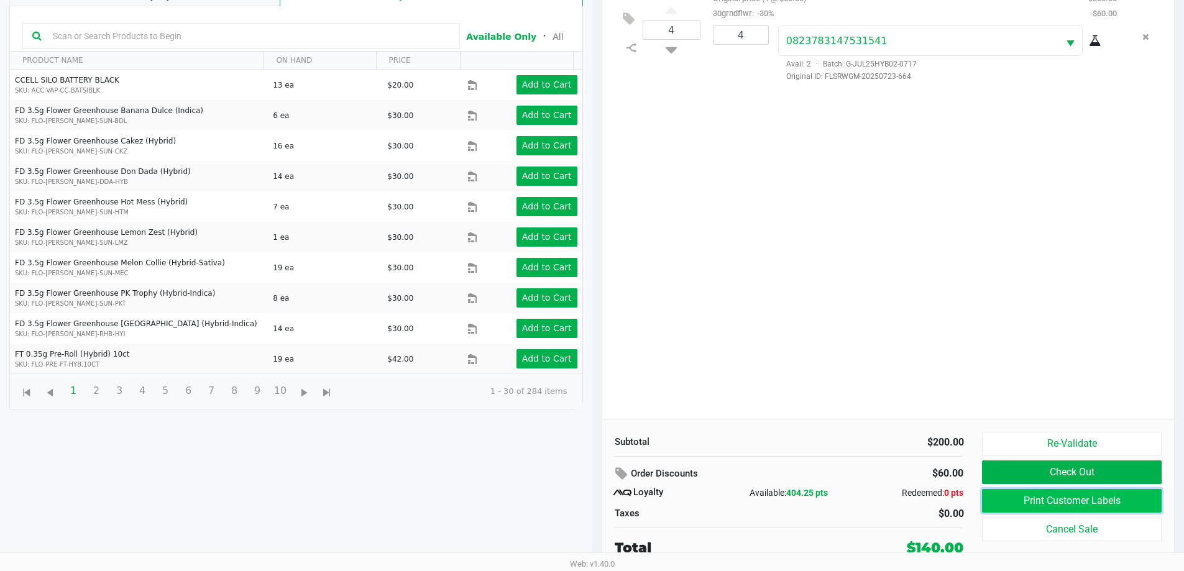
click at [1100, 492] on button "Print Customer Labels" at bounding box center [1071, 501] width 179 height 24
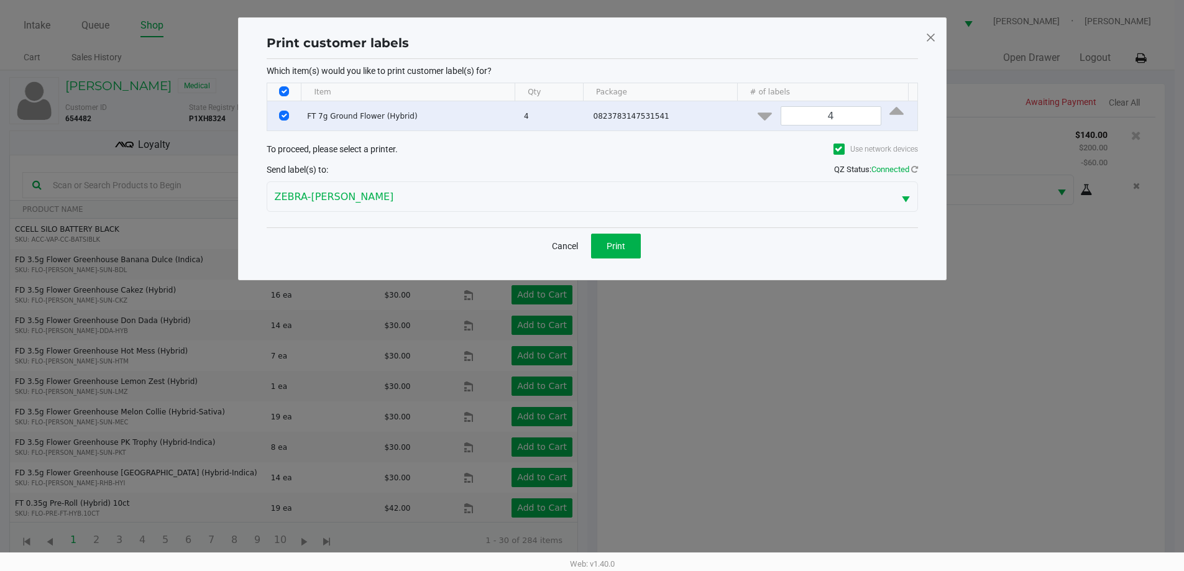
scroll to position [0, 0]
click at [632, 238] on button "Print" at bounding box center [621, 246] width 50 height 25
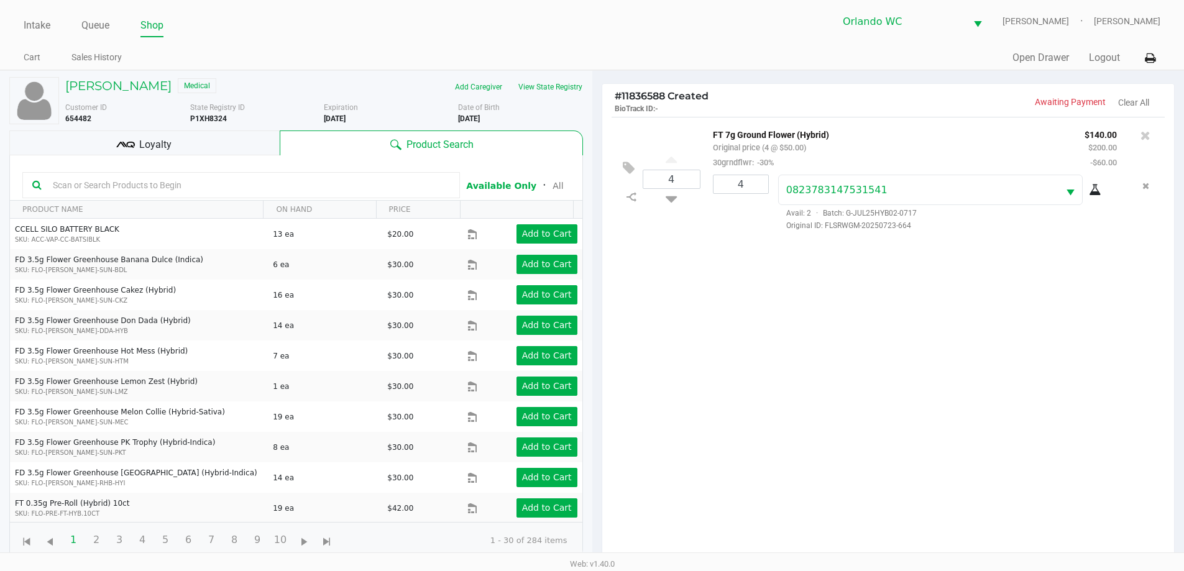
click at [152, 139] on span "Loyalty" at bounding box center [155, 144] width 32 height 15
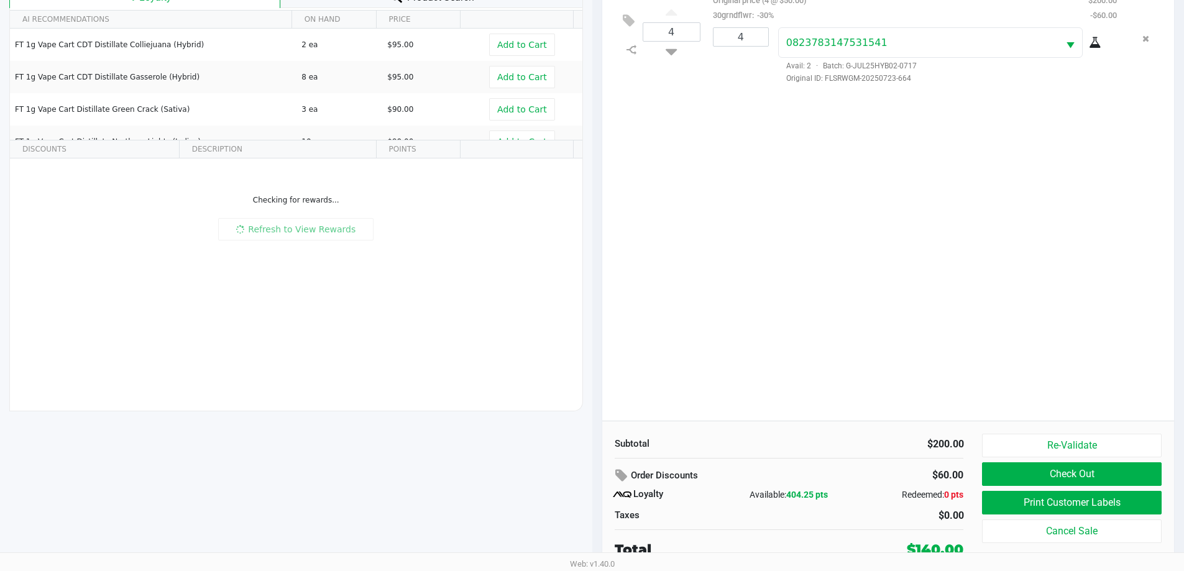
scroll to position [149, 0]
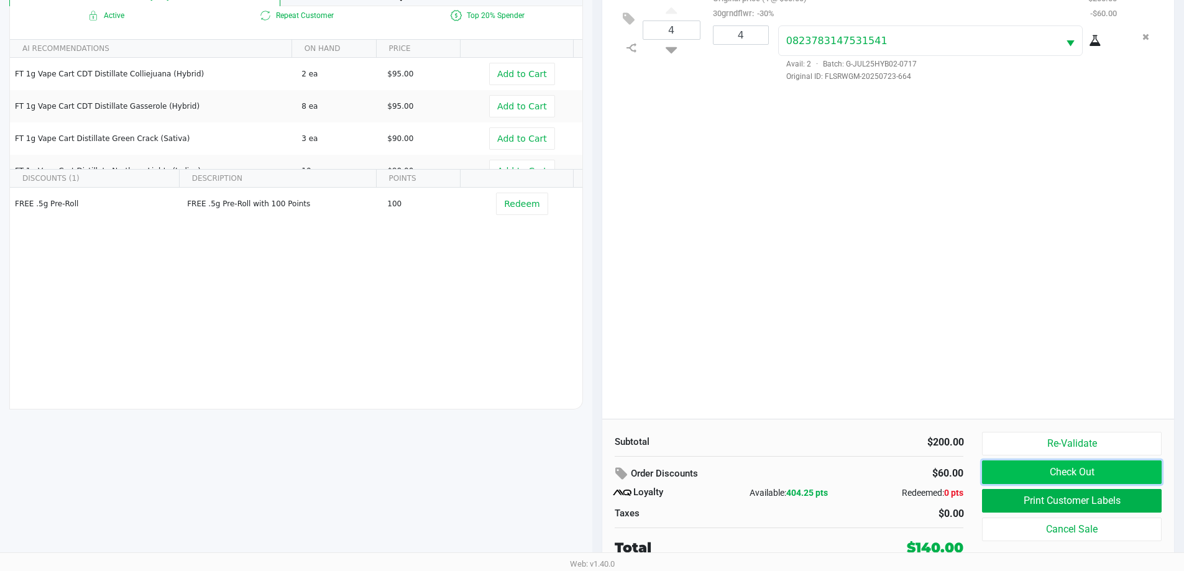
click at [1073, 466] on button "Check Out" at bounding box center [1071, 473] width 179 height 24
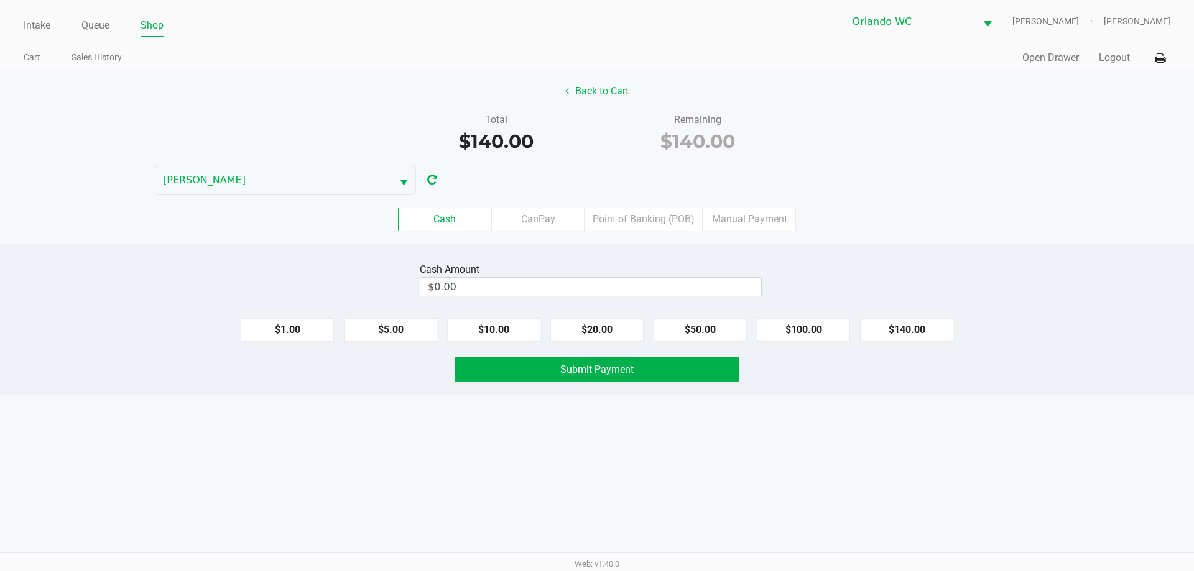
click at [583, 162] on div "Back to Cart Total $140.00 Remaining $140.00 TYWIN-LANNISTER Cash CanPay Point …" at bounding box center [597, 156] width 1194 height 173
click at [653, 209] on label "Point of Banking (POB)" at bounding box center [643, 220] width 118 height 24
click at [0, 0] on 7 "Point of Banking (POB)" at bounding box center [0, 0] width 0 height 0
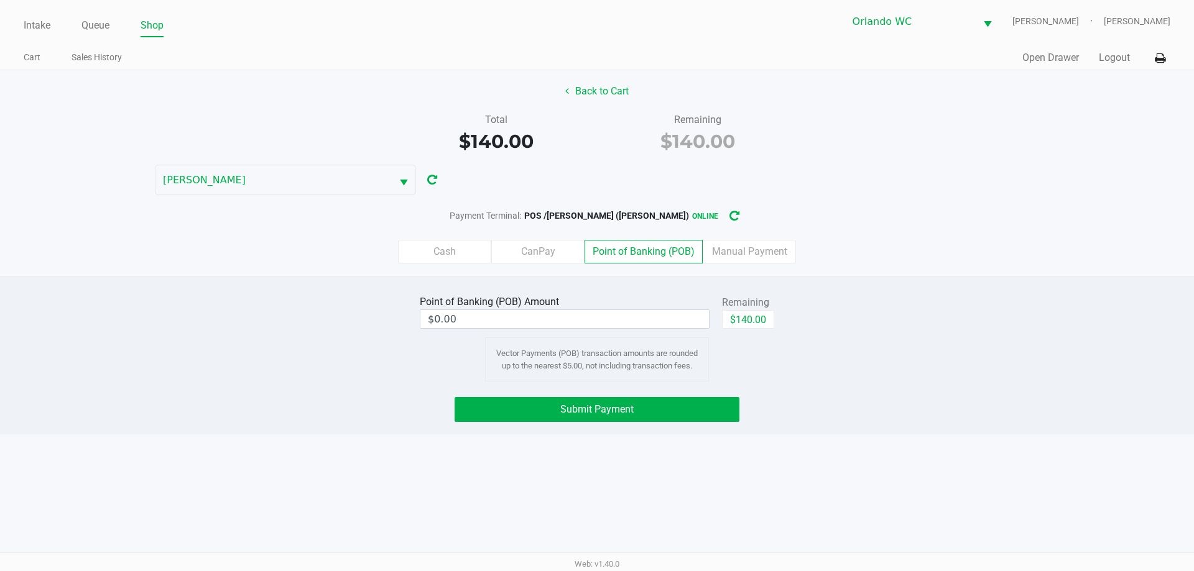
click at [739, 297] on div "Remaining" at bounding box center [748, 302] width 52 height 15
click at [732, 308] on div "Remaining" at bounding box center [748, 302] width 52 height 15
click at [739, 318] on button "$140.00" at bounding box center [748, 319] width 52 height 19
type input "$140.00"
click at [623, 408] on span "Submit Payment" at bounding box center [596, 410] width 73 height 12
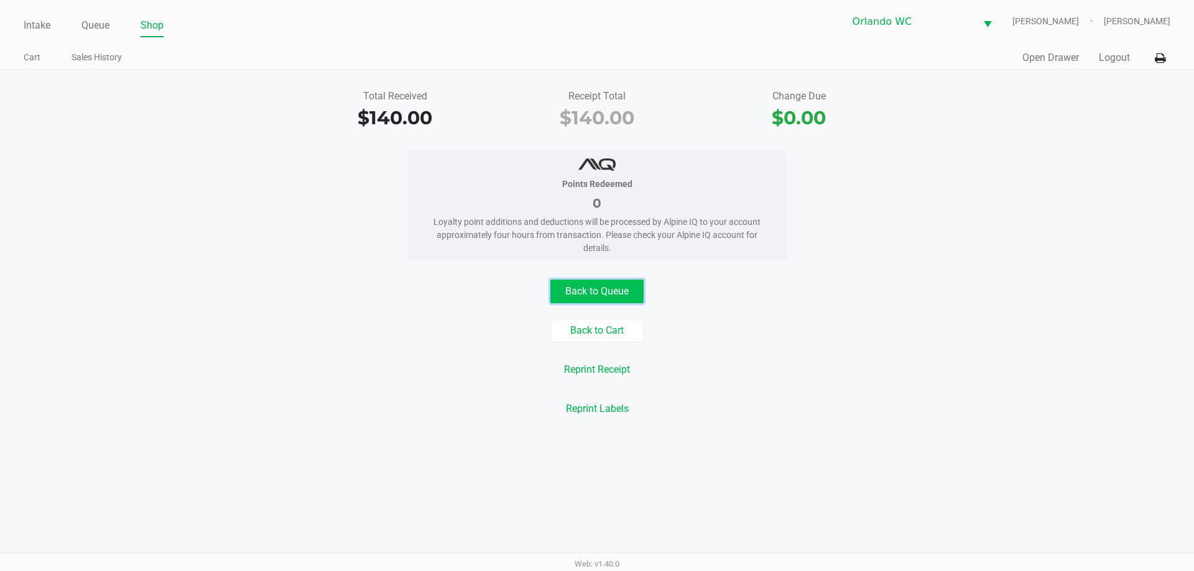
click at [610, 293] on button "Back to Queue" at bounding box center [596, 292] width 93 height 24
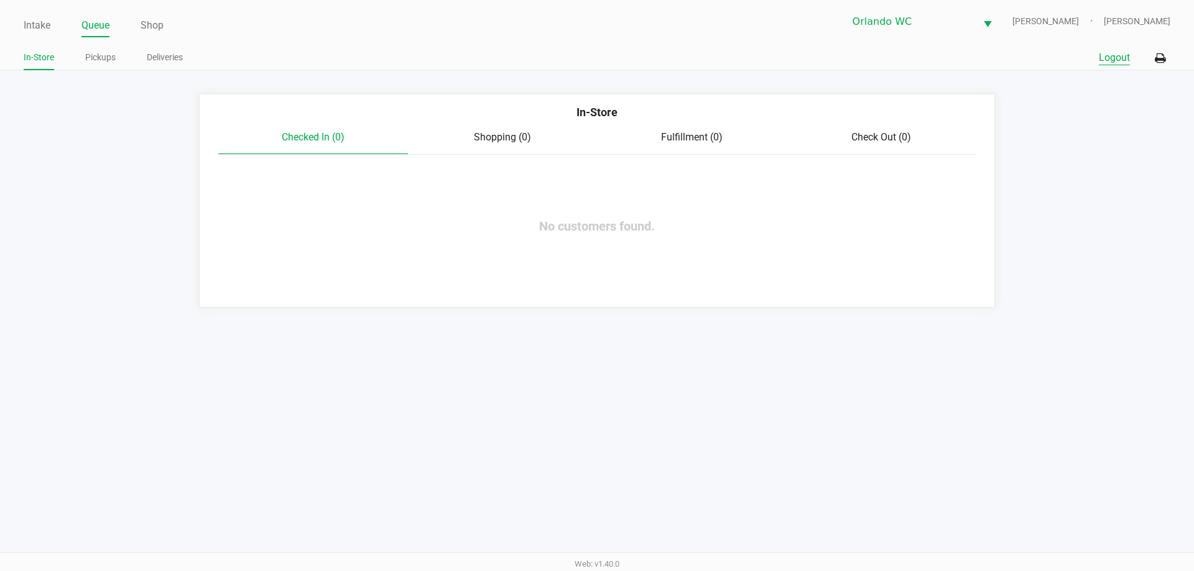
click at [1112, 59] on button "Logout" at bounding box center [1114, 57] width 31 height 15
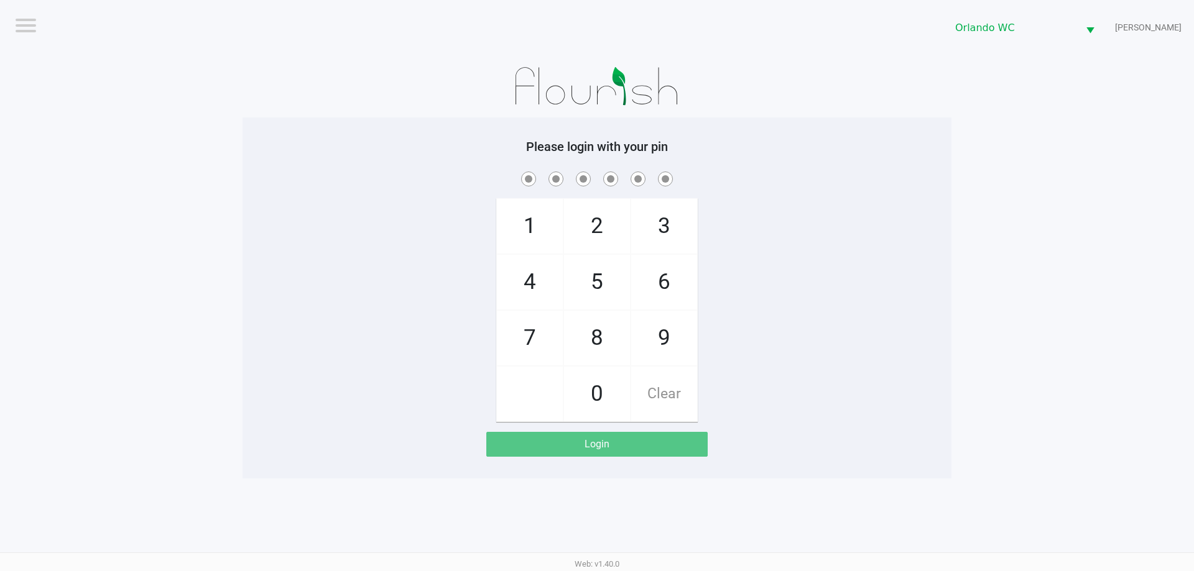
click at [415, 244] on div "1 4 7 2 5 8 0 3 6 9 Clear" at bounding box center [596, 295] width 709 height 253
checkbox input "true"
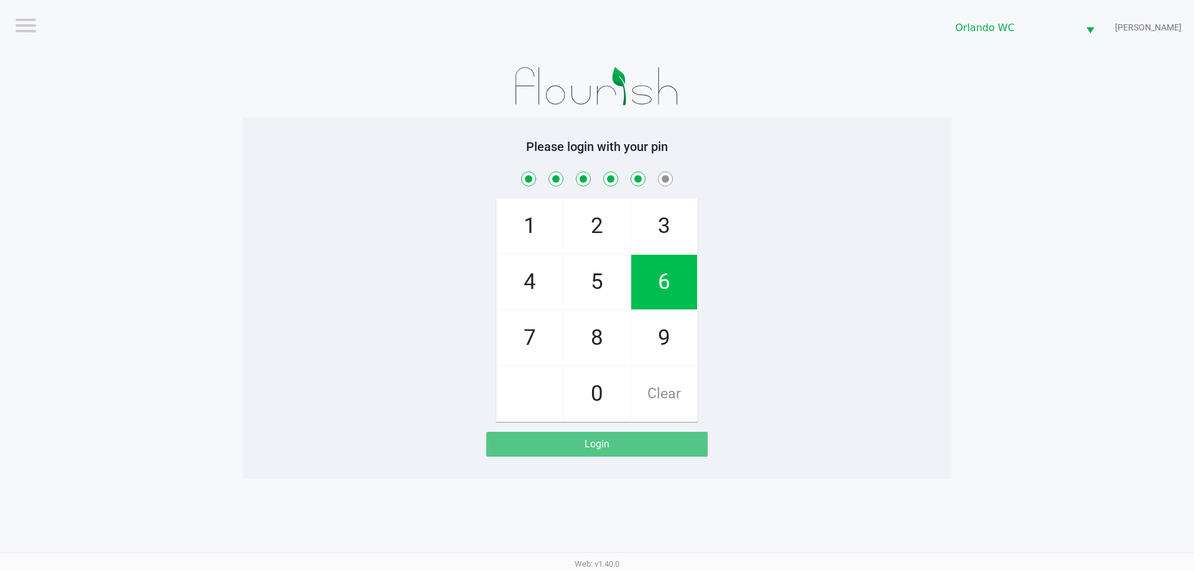
checkbox input "true"
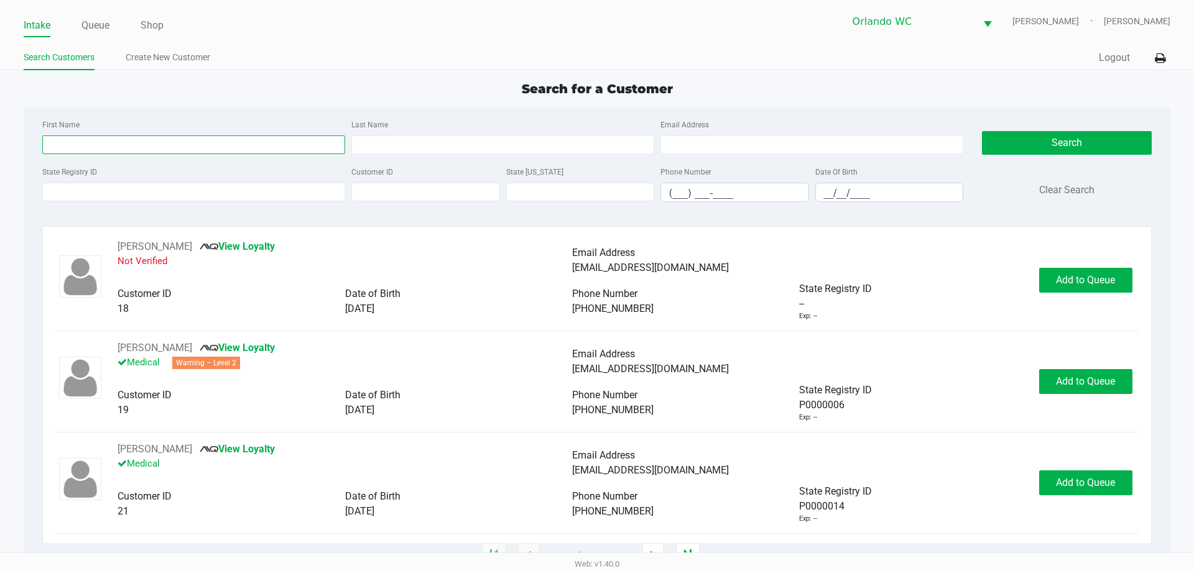
click at [181, 144] on input "First Name" at bounding box center [193, 145] width 303 height 19
type input "todd"
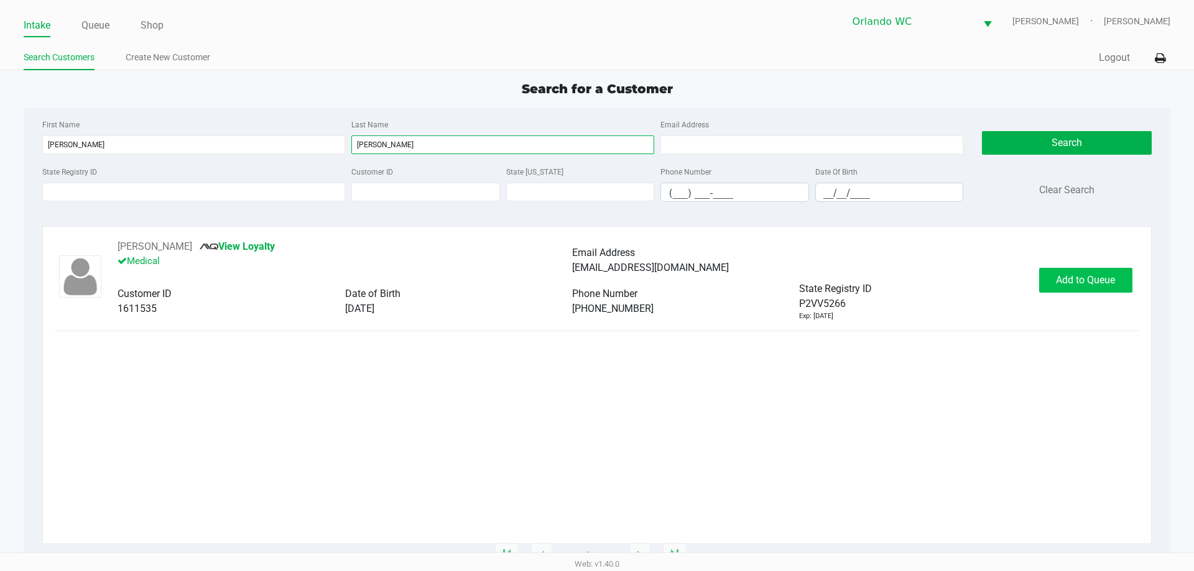
type input "burt"
click at [1108, 287] on button "Add to Queue" at bounding box center [1085, 280] width 93 height 25
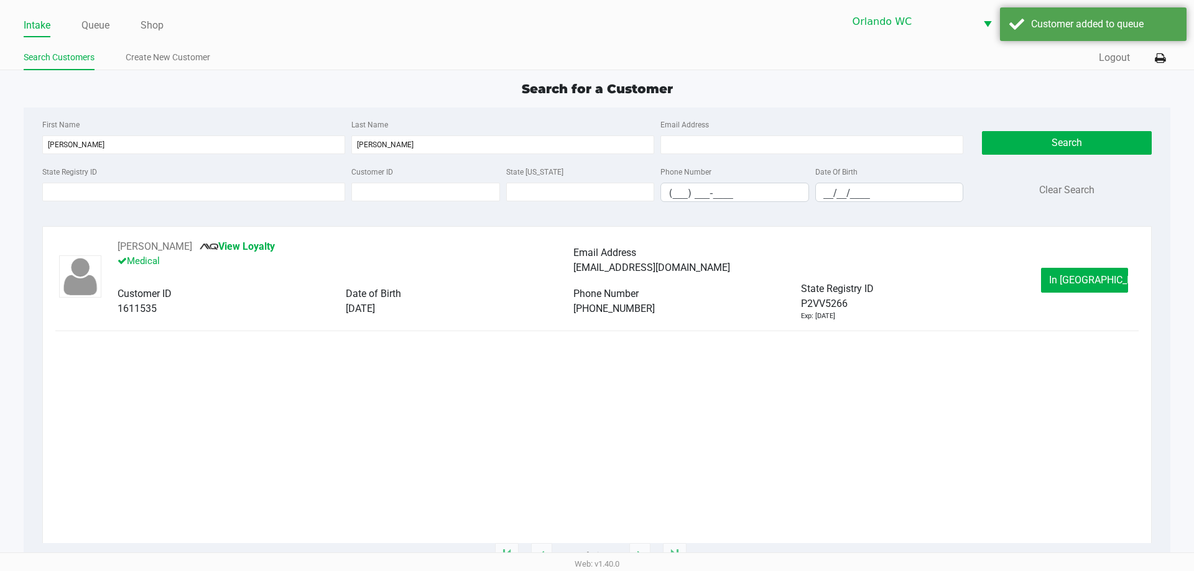
click at [238, 254] on p "Medical" at bounding box center [345, 262] width 455 height 17
click at [238, 251] on link "View Loyalty" at bounding box center [237, 247] width 75 height 12
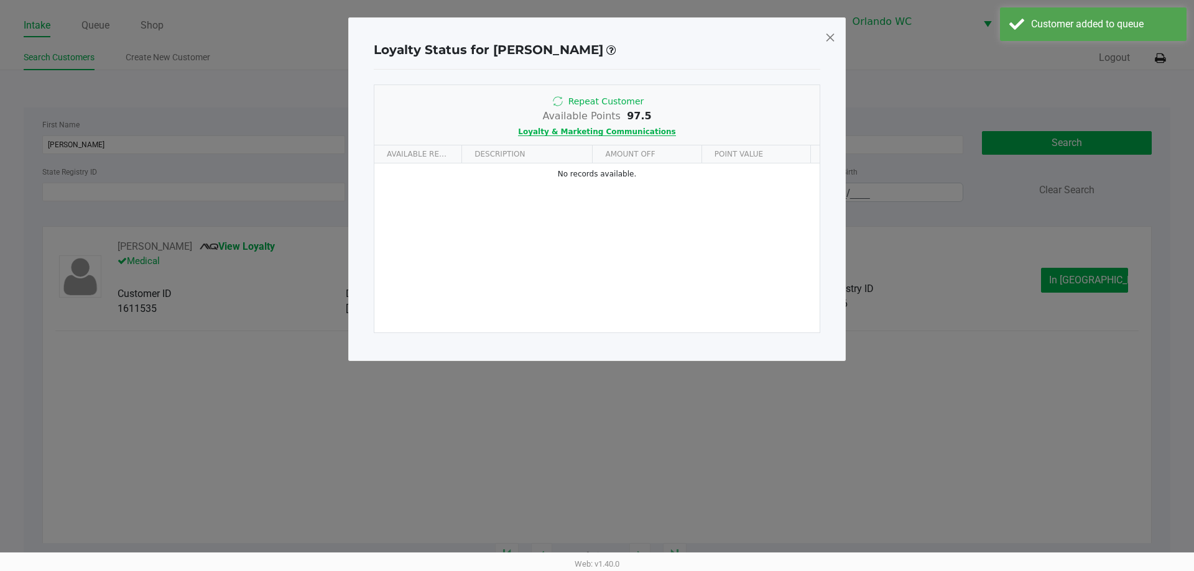
click at [632, 130] on span "Loyalty & Marketing Communications" at bounding box center [596, 131] width 157 height 9
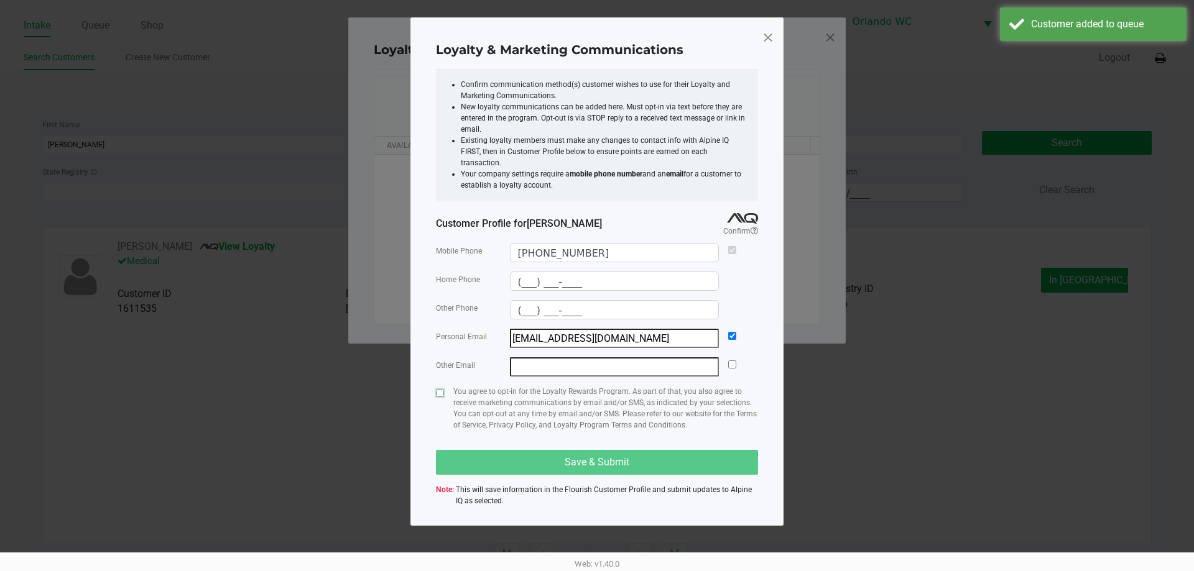
click at [441, 389] on input "checkbox" at bounding box center [440, 393] width 8 height 8
checkbox input "true"
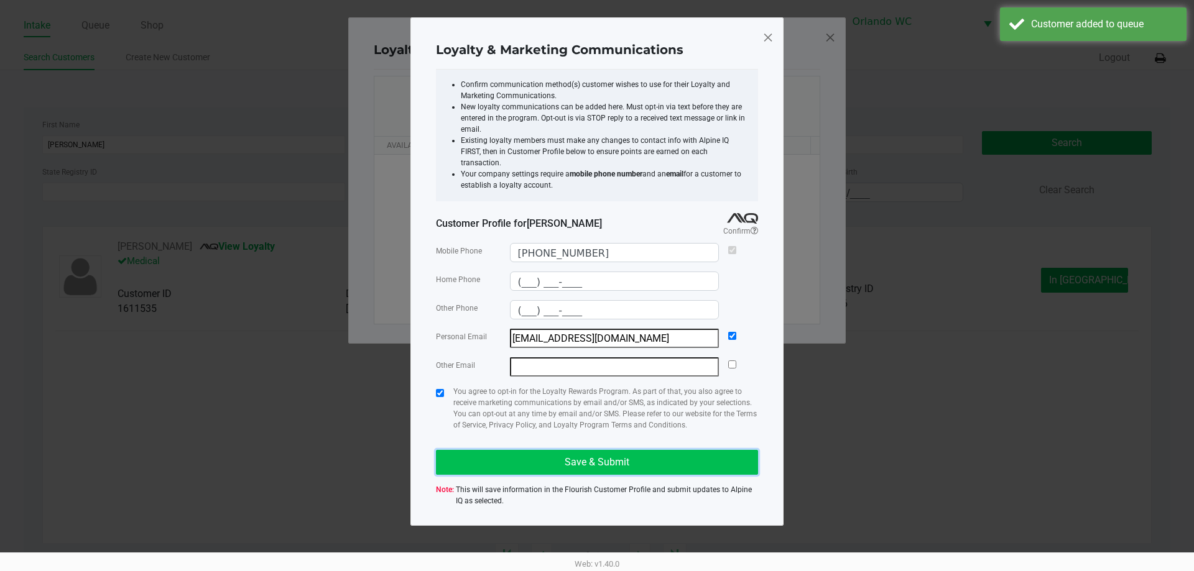
click at [616, 450] on button "Save & Submit" at bounding box center [597, 462] width 322 height 25
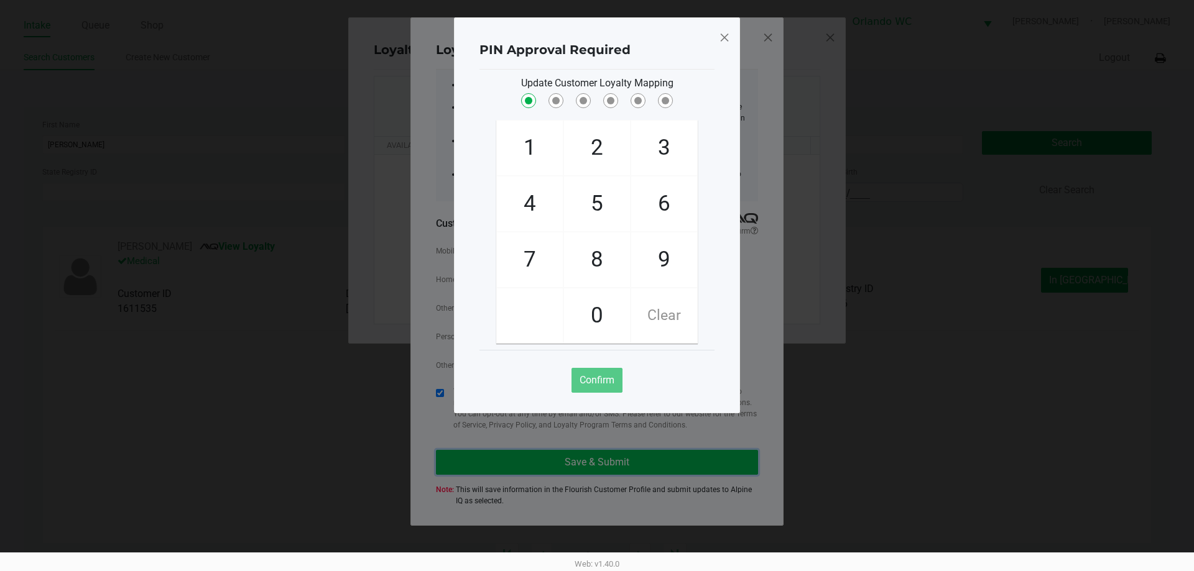
checkbox input "true"
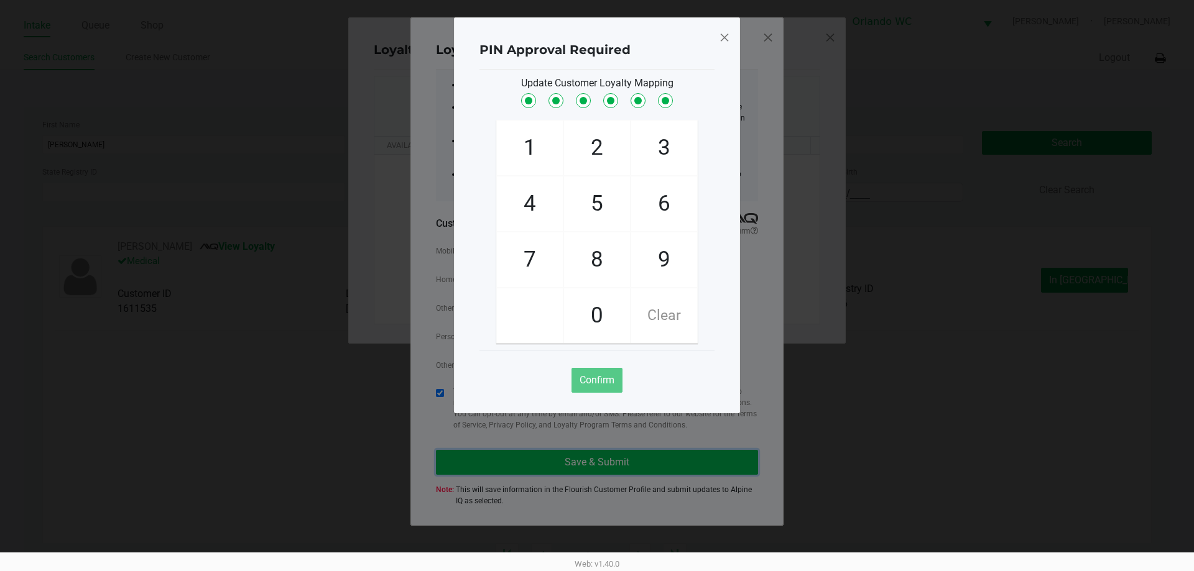
checkbox input "true"
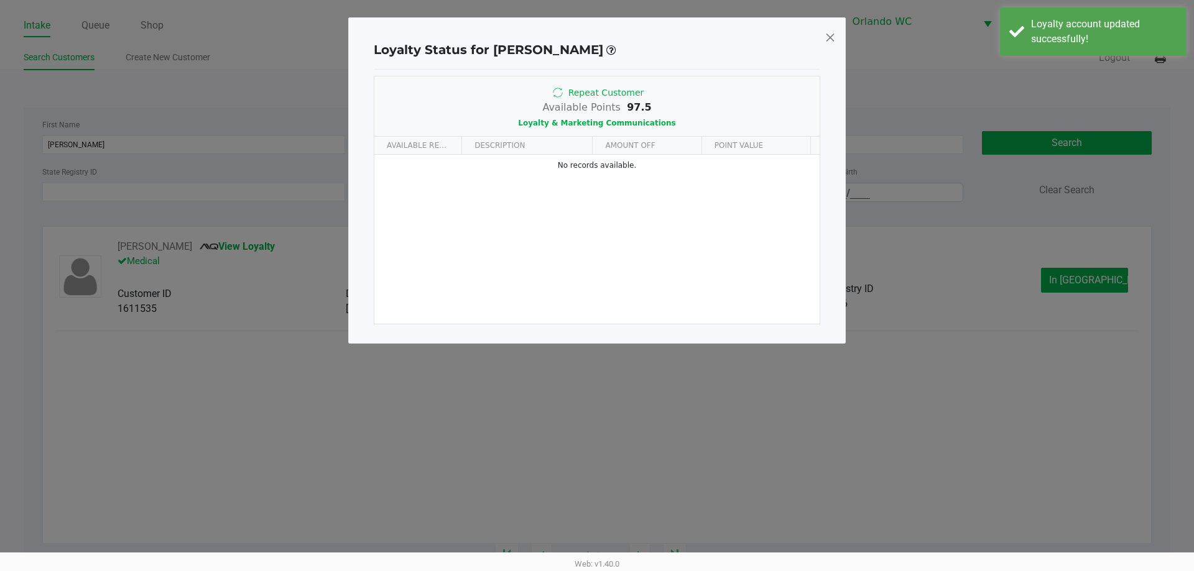
click at [826, 35] on span at bounding box center [829, 37] width 11 height 20
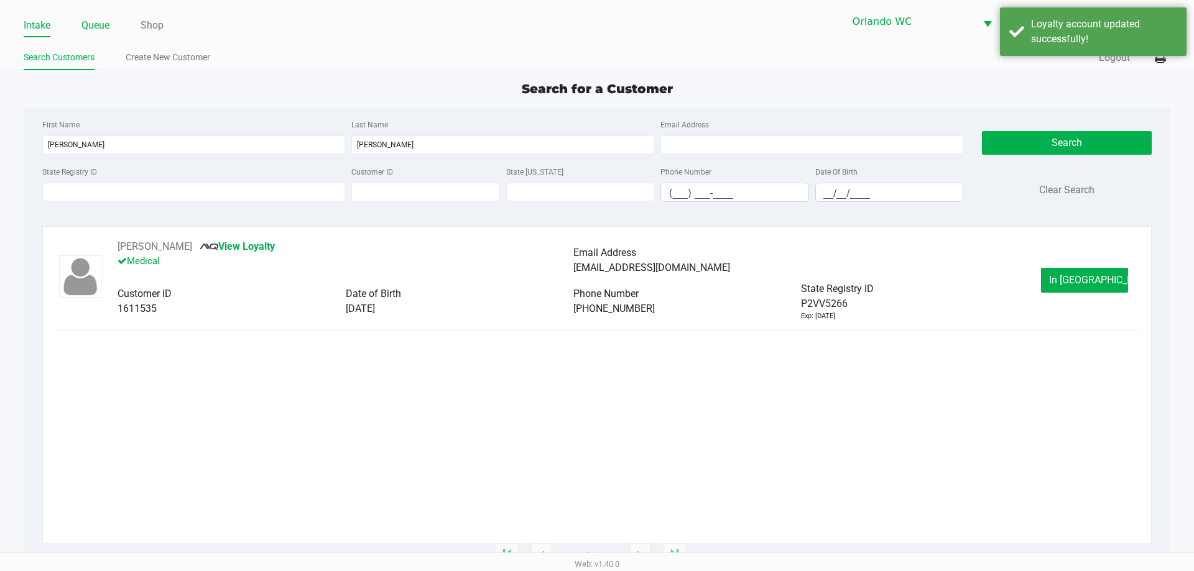
click at [91, 19] on link "Queue" at bounding box center [95, 25] width 28 height 17
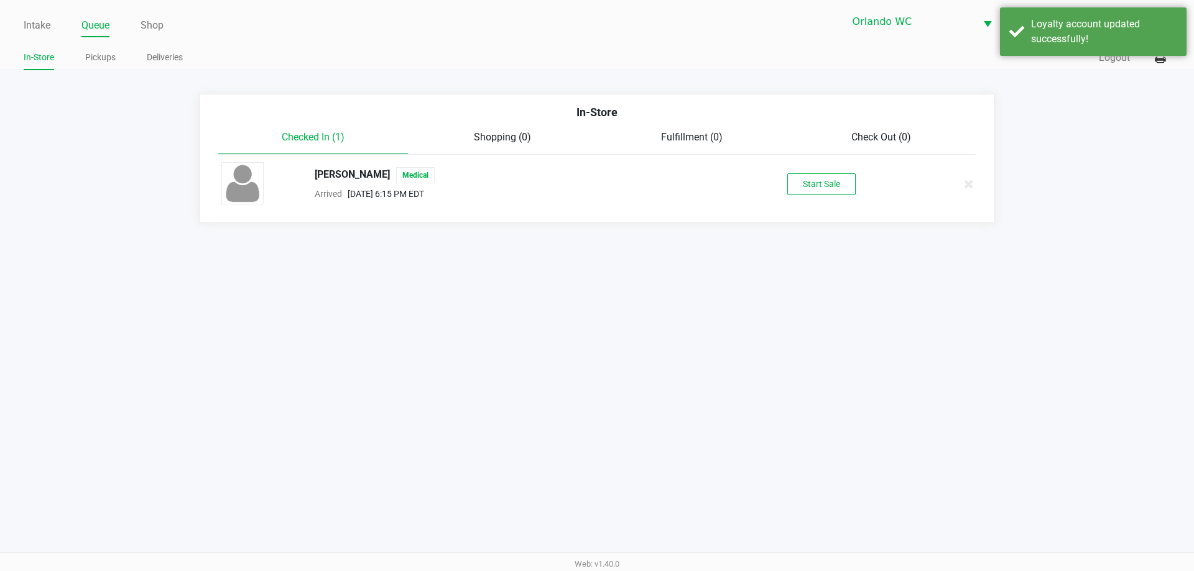
click at [744, 180] on div "Start Sale" at bounding box center [821, 184] width 192 height 22
click at [885, 197] on div "TODD BURT Medical Arrived Aug 23, 2025 6:15 PM EDT Start Sale" at bounding box center [597, 184] width 770 height 44
click at [828, 183] on button "Start Sale" at bounding box center [821, 184] width 68 height 22
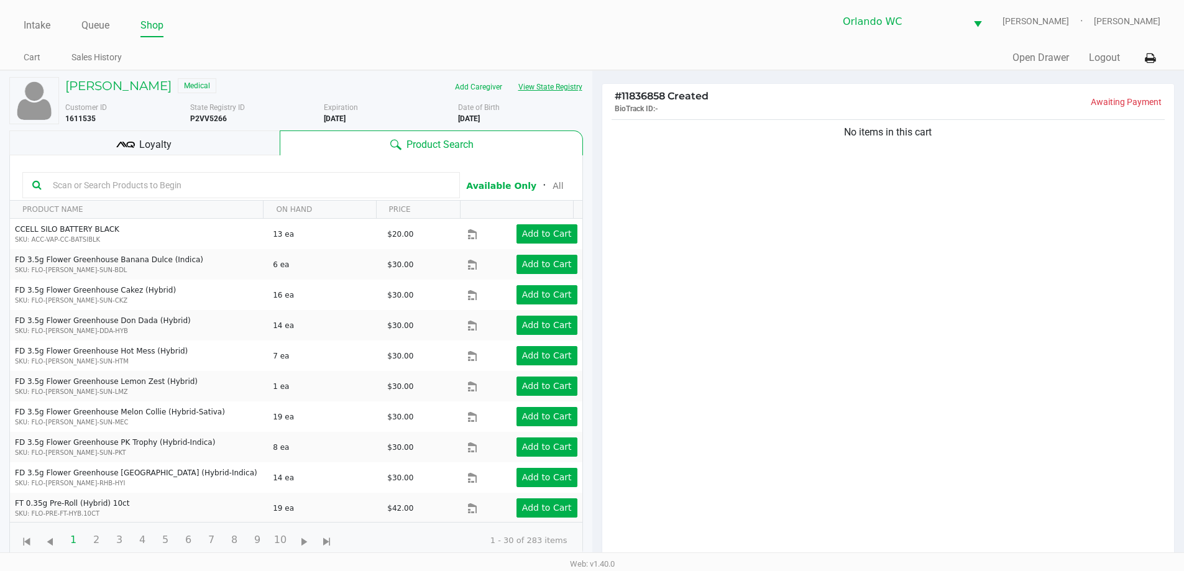
click at [536, 85] on button "View State Registry" at bounding box center [546, 87] width 73 height 20
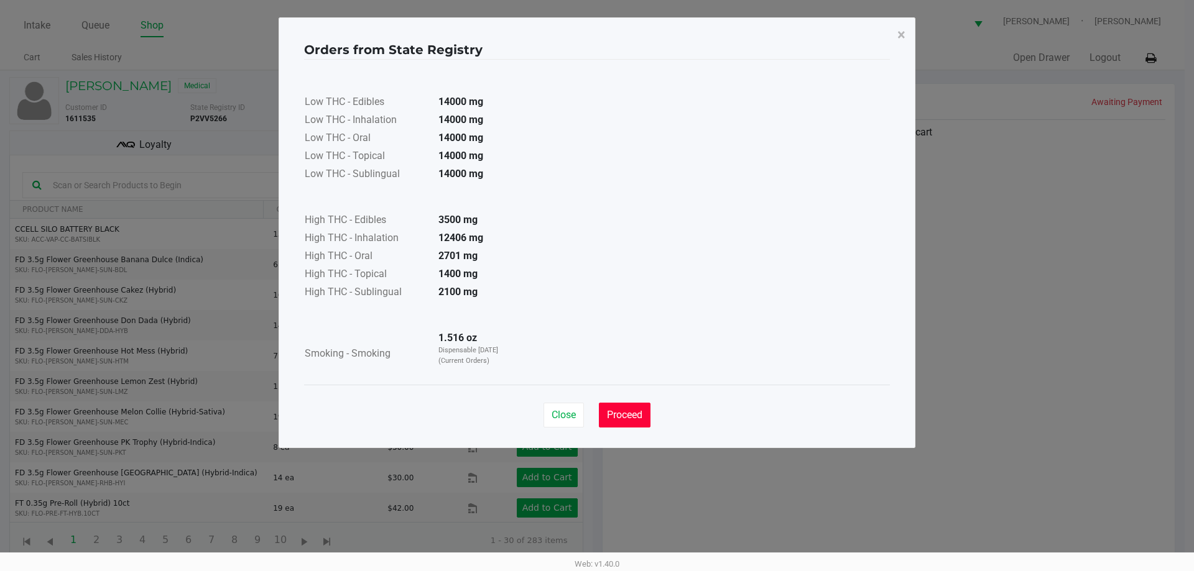
click at [637, 422] on button "Proceed" at bounding box center [625, 415] width 52 height 25
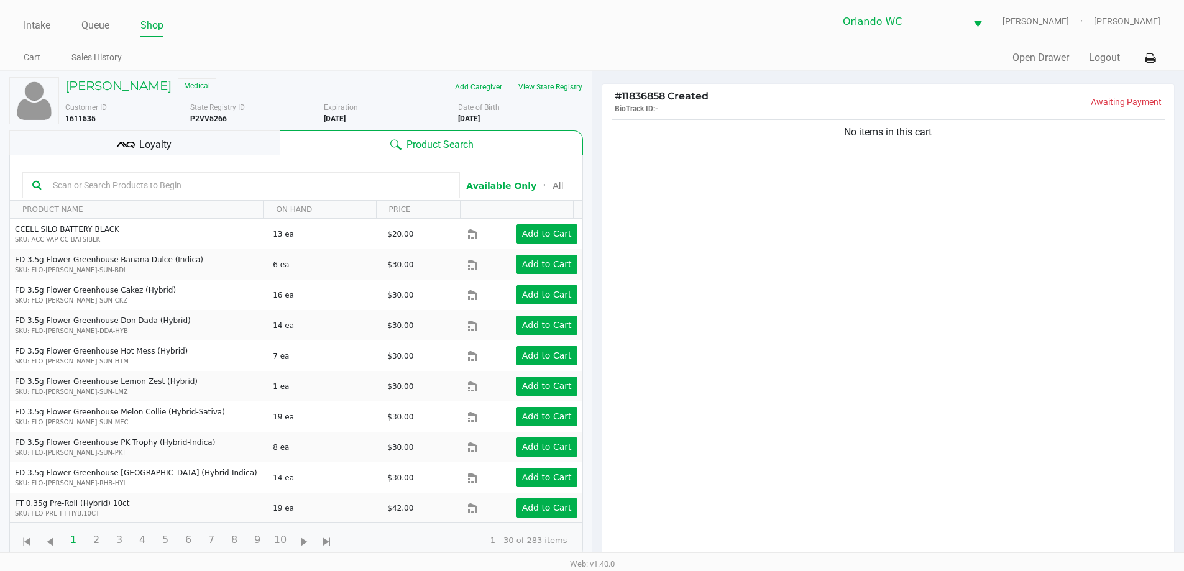
click at [223, 155] on div "Loyalty" at bounding box center [144, 143] width 270 height 25
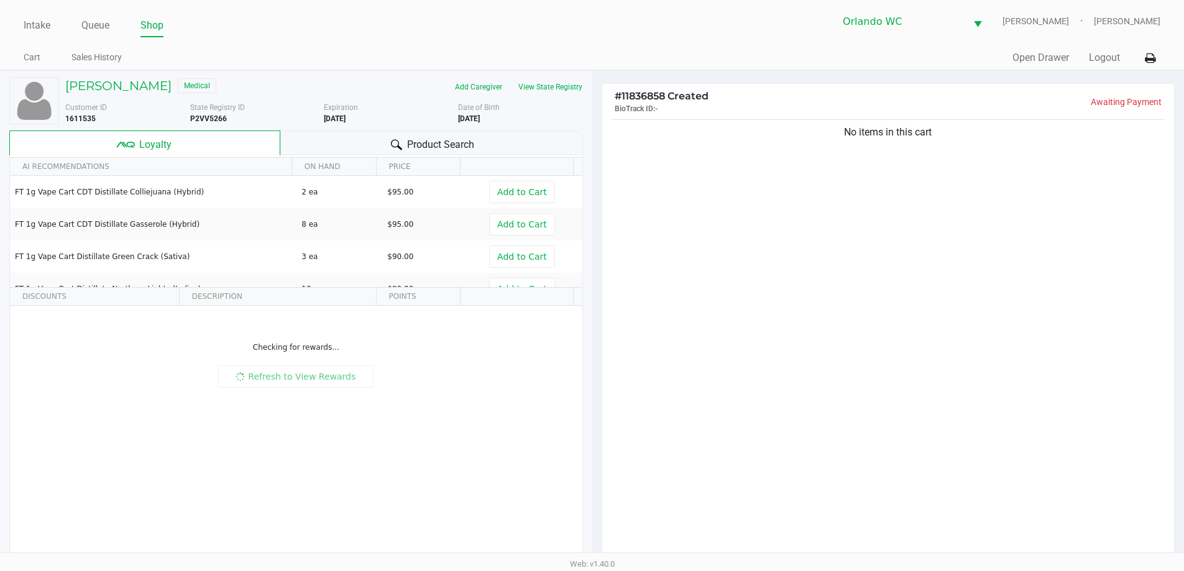
click at [382, 150] on div "Product Search" at bounding box center [431, 143] width 303 height 25
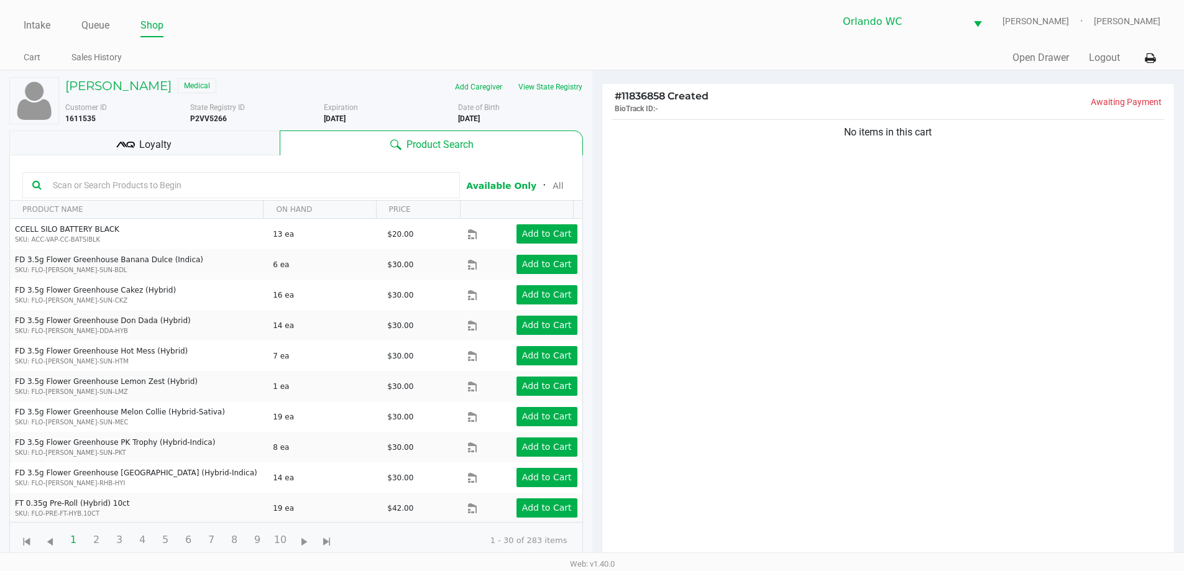
click at [299, 190] on input "text" at bounding box center [249, 185] width 402 height 19
click at [242, 139] on div "Loyalty" at bounding box center [144, 143] width 270 height 25
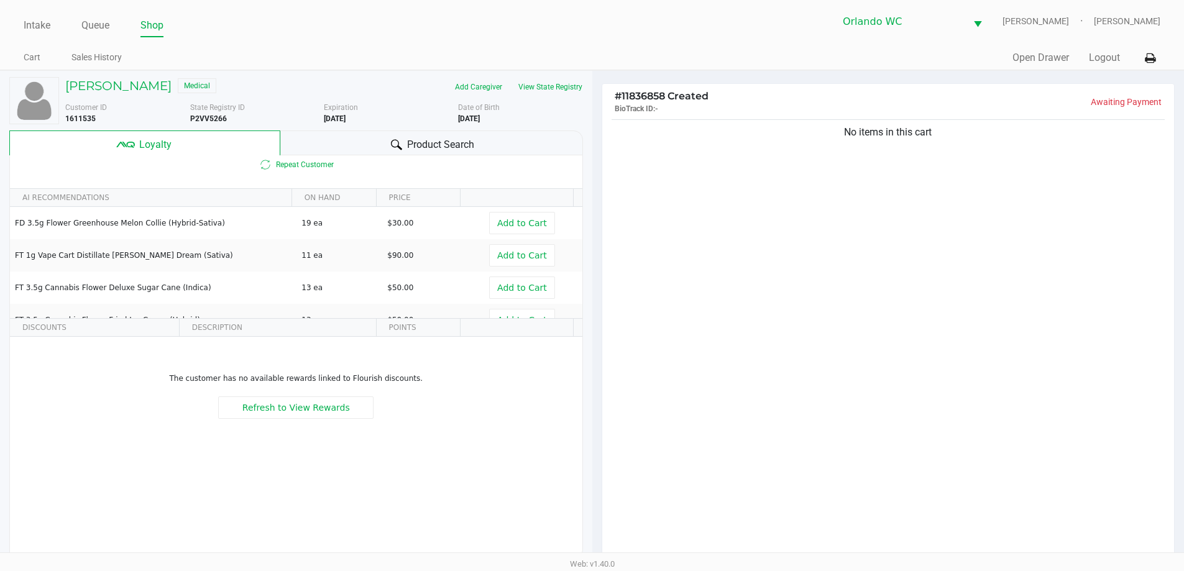
click at [418, 134] on div "Product Search" at bounding box center [431, 143] width 303 height 25
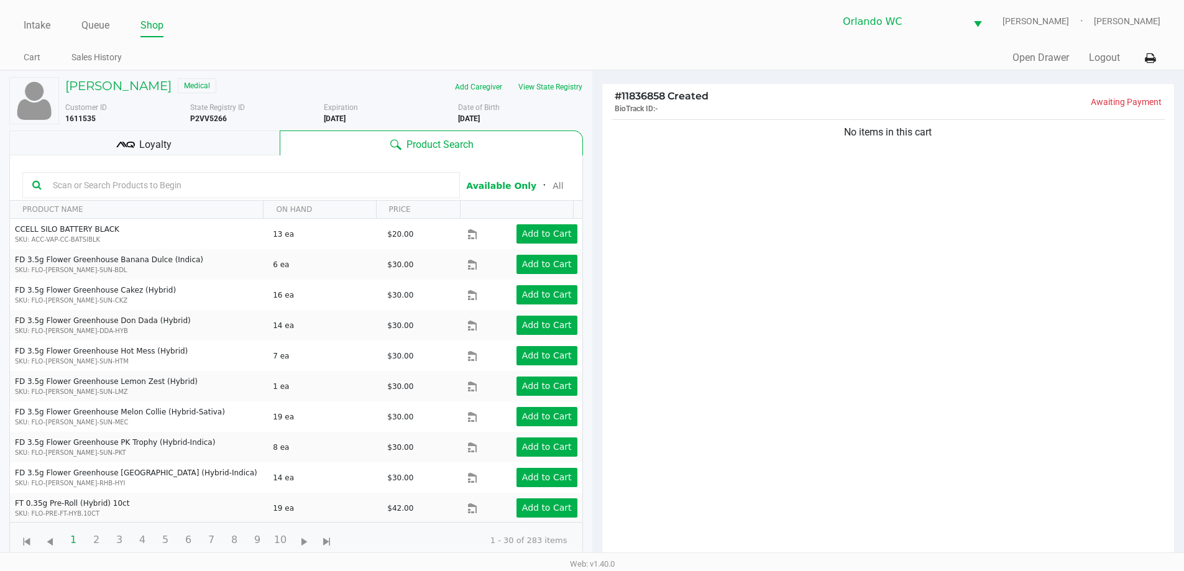
click at [249, 182] on input "text" at bounding box center [249, 185] width 402 height 19
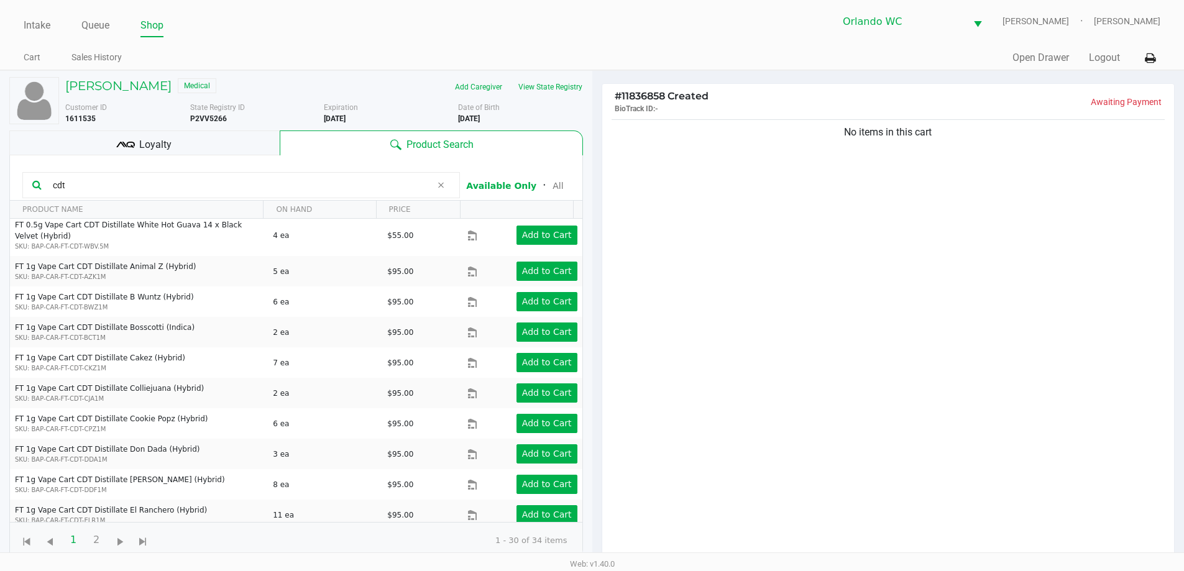
scroll to position [505, 0]
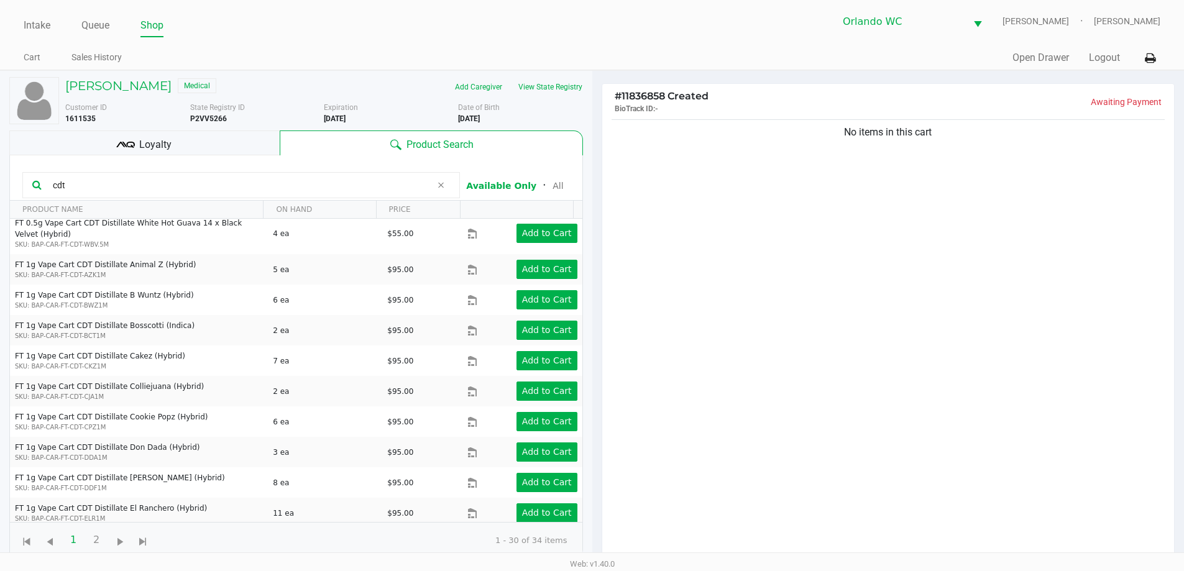
type input "cdt"
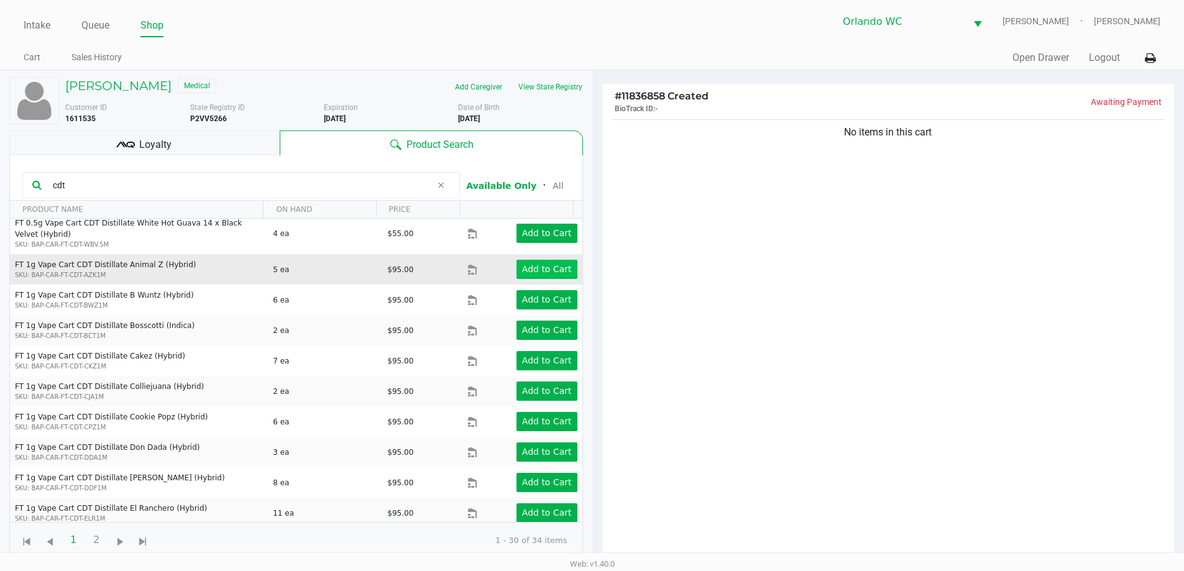
click at [531, 264] on app-button-loader "Add to Cart" at bounding box center [547, 269] width 50 height 10
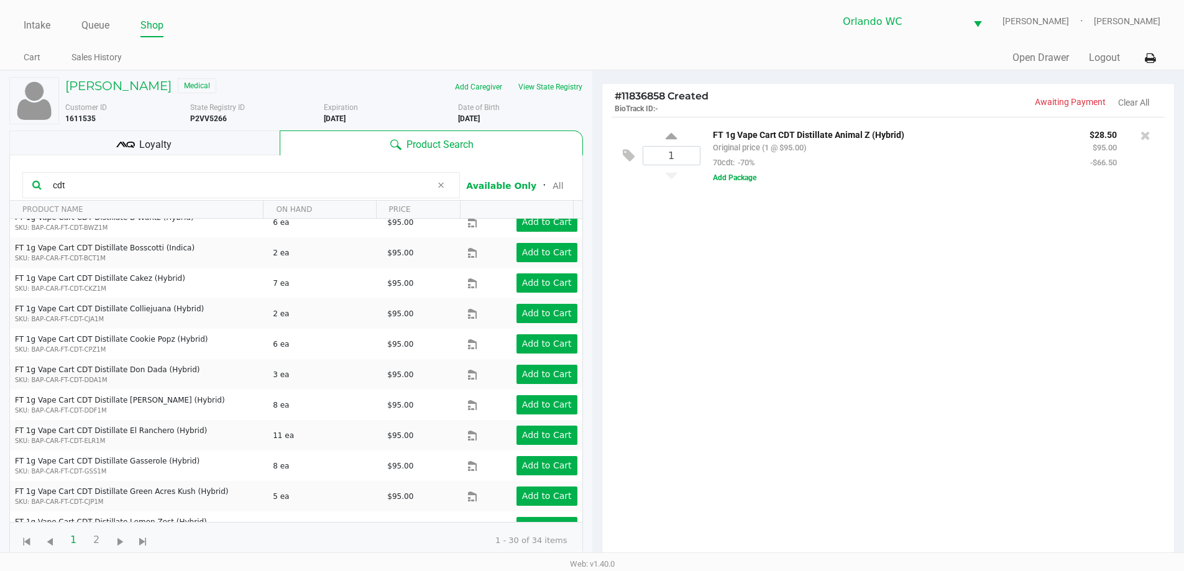
scroll to position [621, 0]
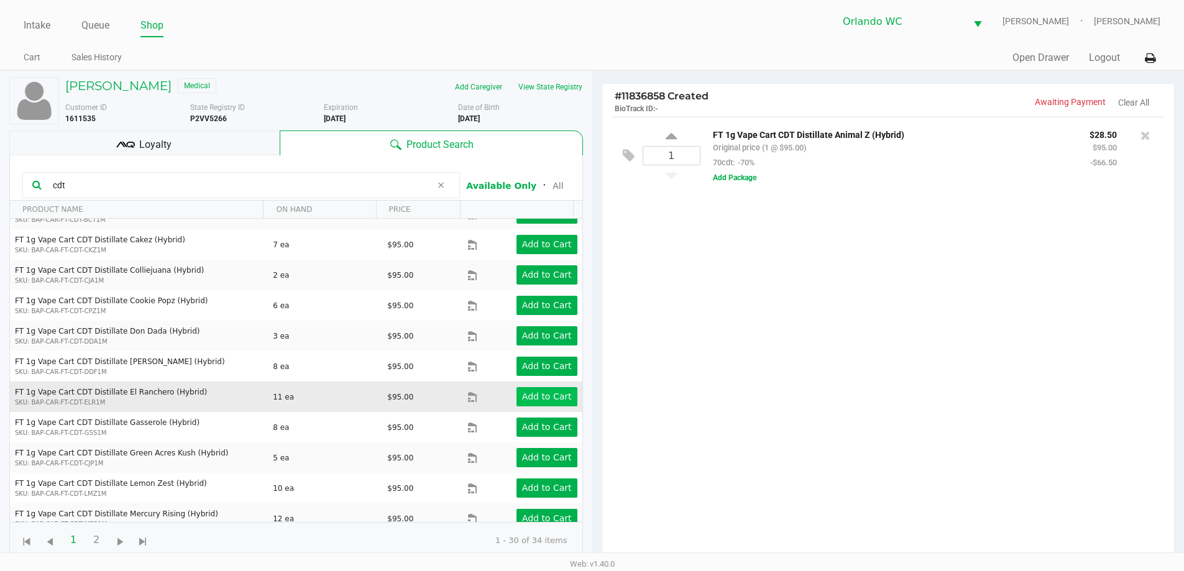
click at [539, 387] on button "Add to Cart" at bounding box center [547, 396] width 61 height 19
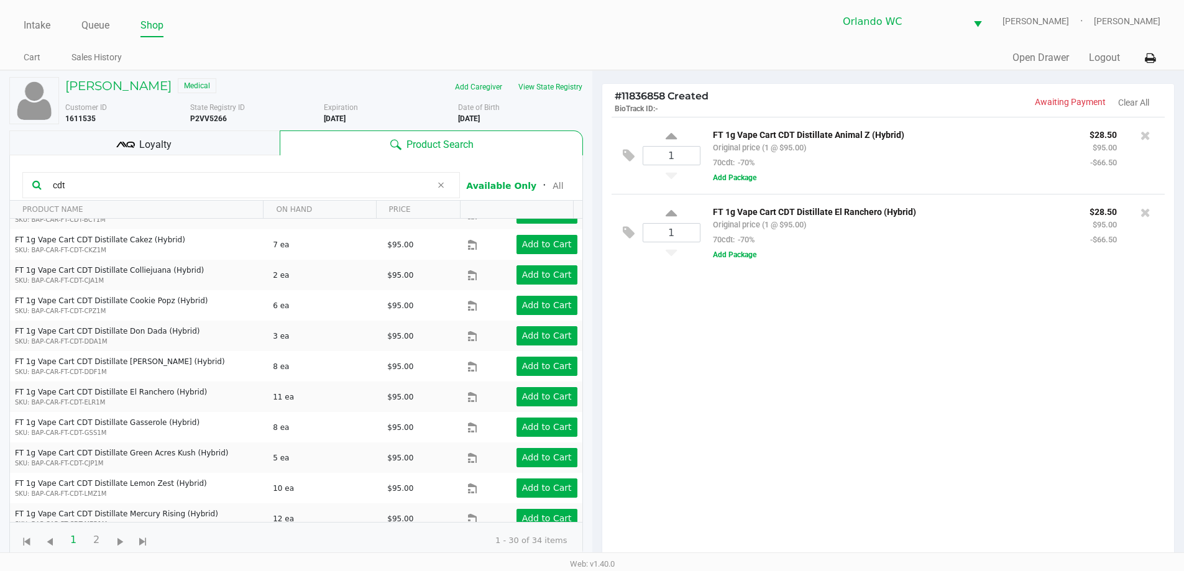
click at [231, 142] on div "Loyalty" at bounding box center [144, 143] width 270 height 25
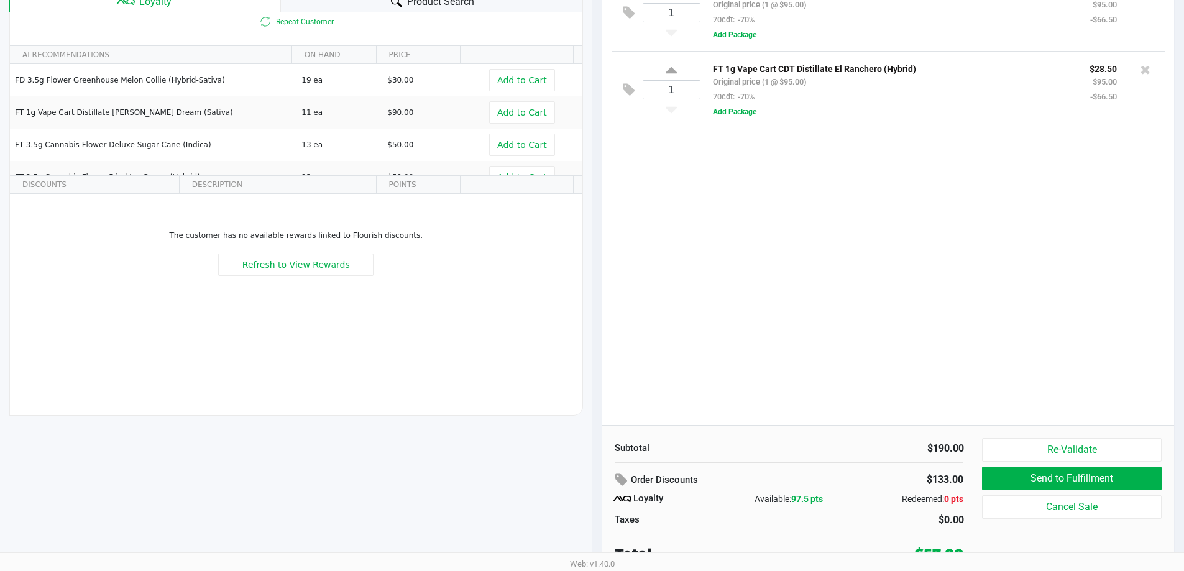
scroll to position [149, 0]
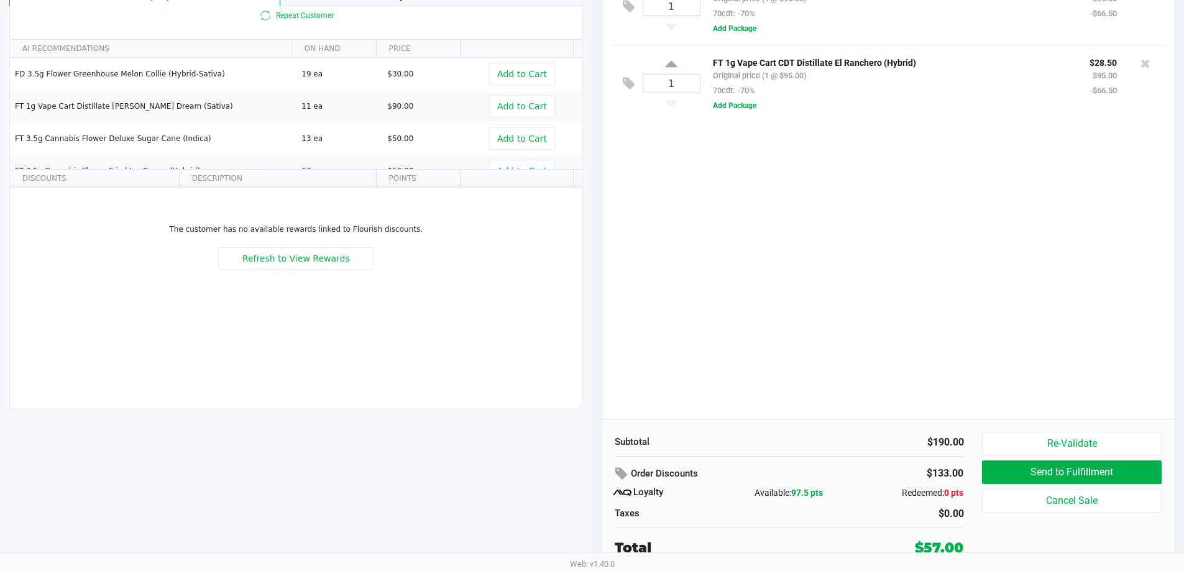
click at [915, 319] on div "1 FT 1g Vape Cart CDT Distillate Animal Z (Hybrid) Original price (1 @ $95.00) …" at bounding box center [888, 193] width 573 height 451
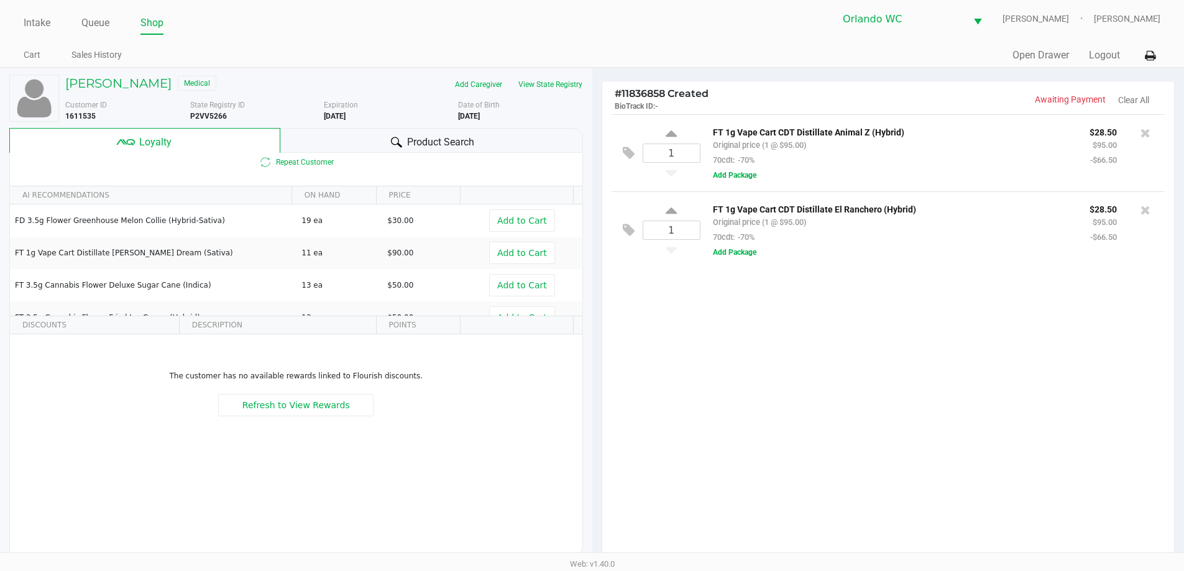
scroll to position [0, 0]
click at [873, 339] on div "1 FT 1g Vape Cart CDT Distillate Animal Z (Hybrid) Original price (1 @ $95.00) …" at bounding box center [888, 342] width 573 height 451
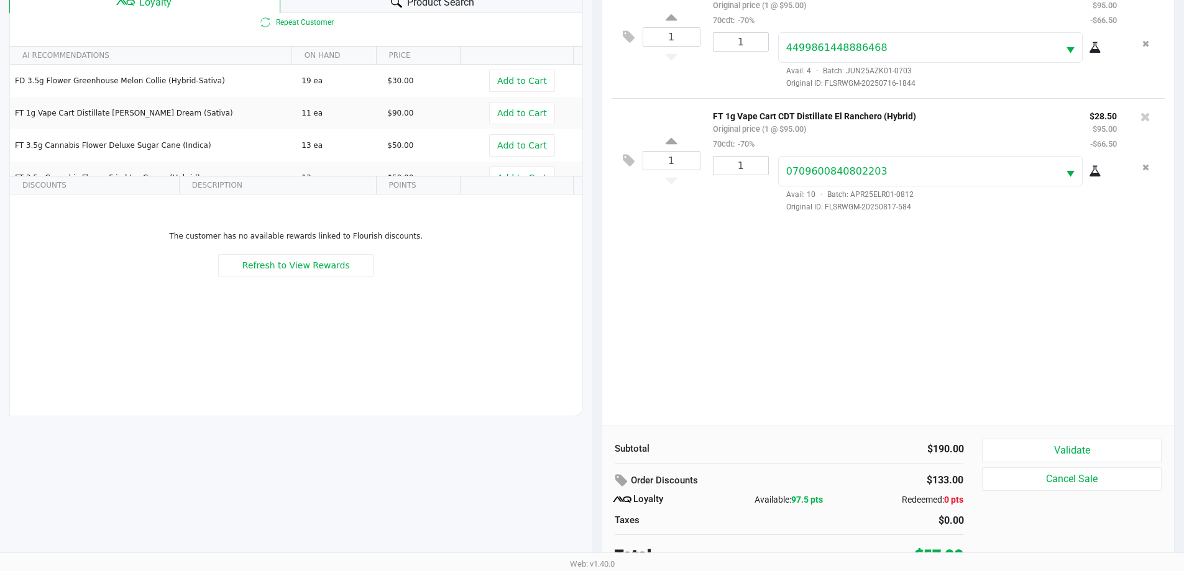
scroll to position [149, 0]
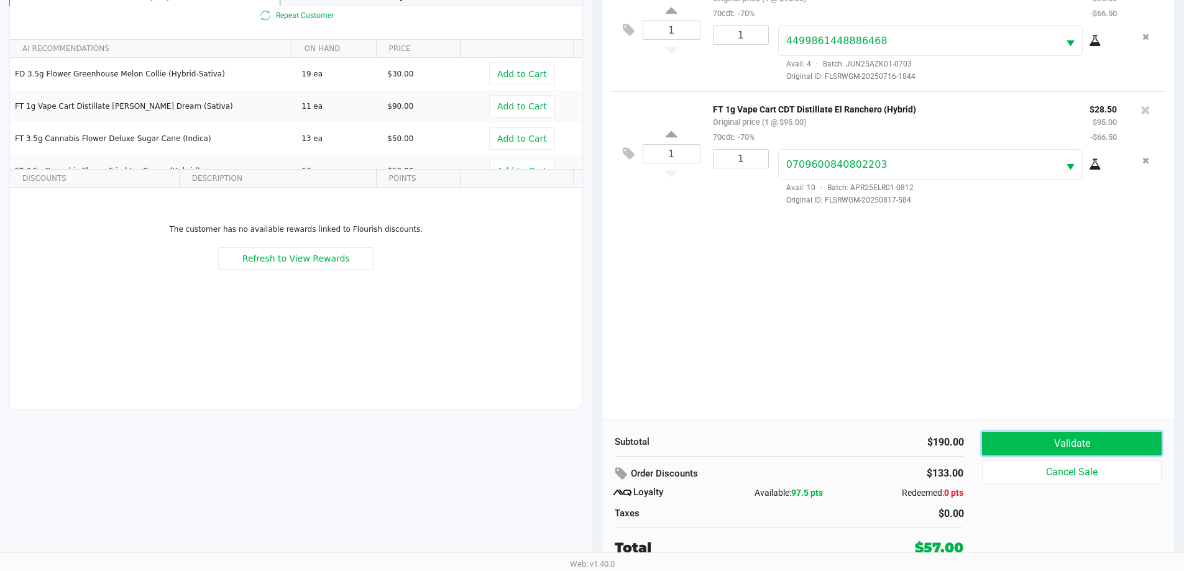
click at [1036, 441] on button "Validate" at bounding box center [1071, 444] width 179 height 24
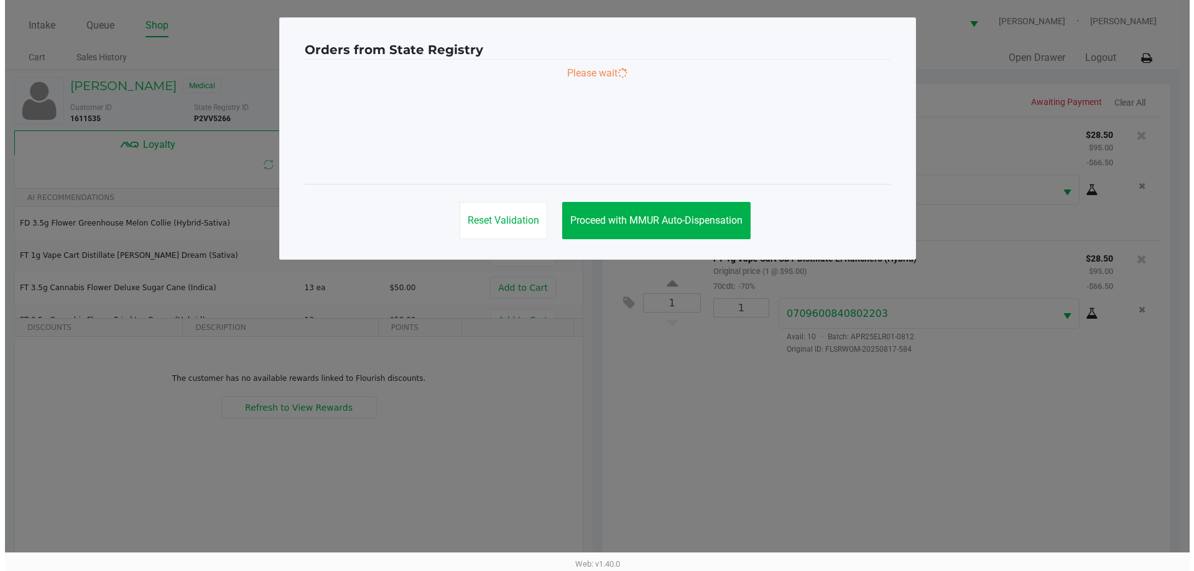
scroll to position [0, 0]
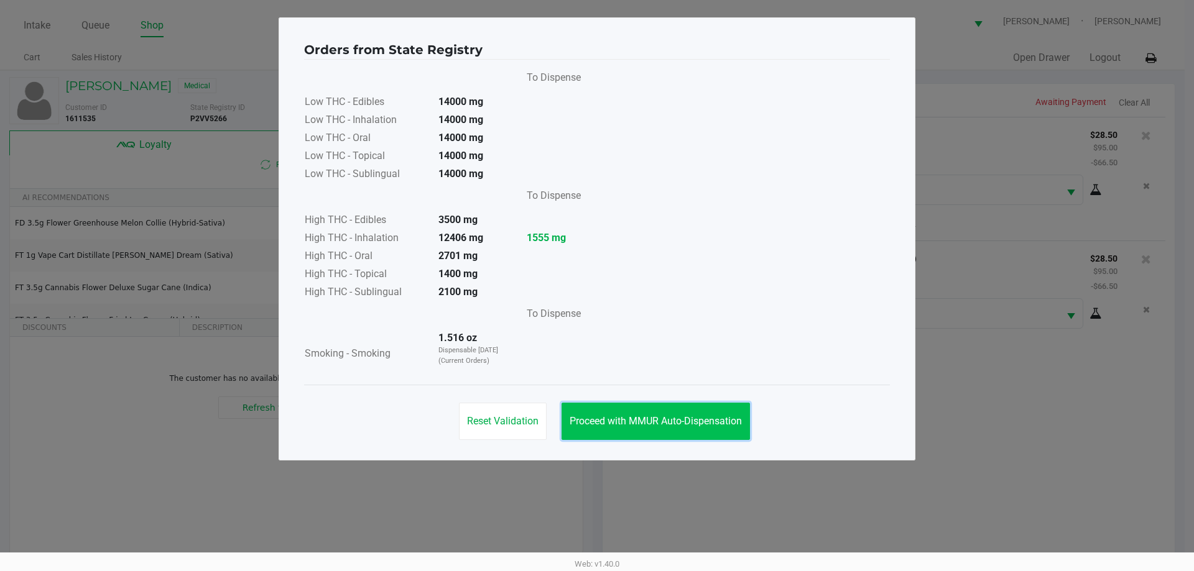
click at [622, 407] on button "Proceed with MMUR Auto-Dispensation" at bounding box center [655, 421] width 188 height 37
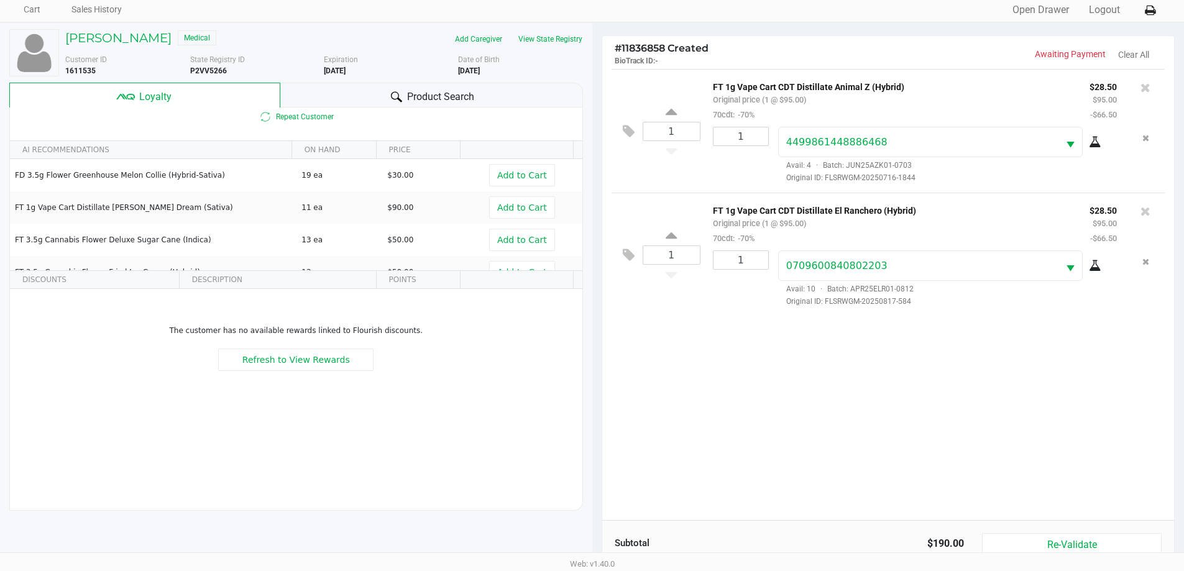
scroll to position [149, 0]
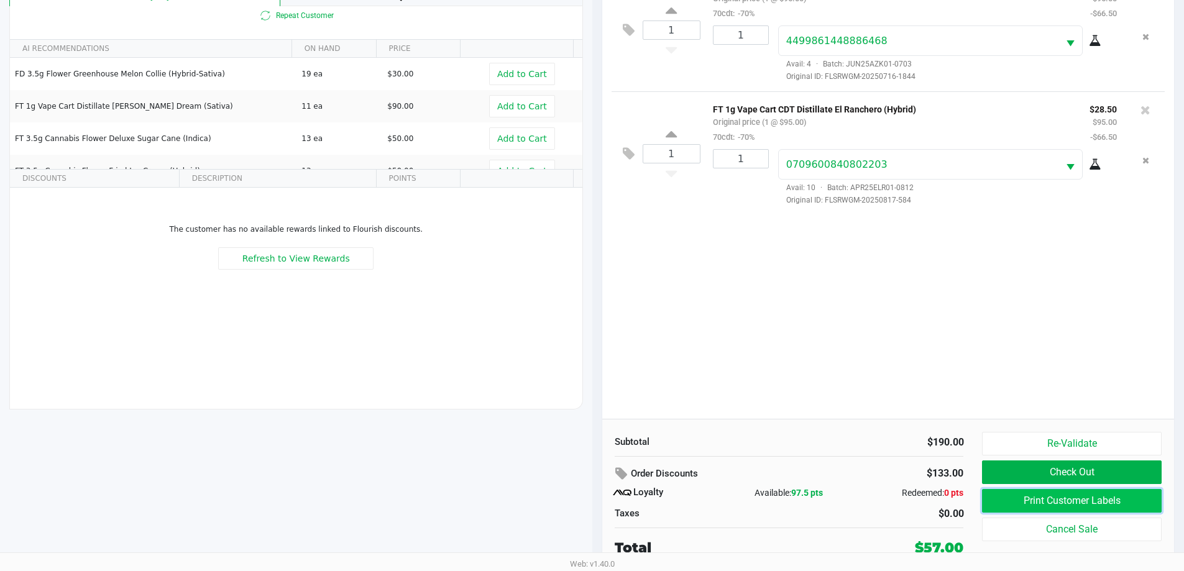
click at [1025, 505] on button "Print Customer Labels" at bounding box center [1071, 501] width 179 height 24
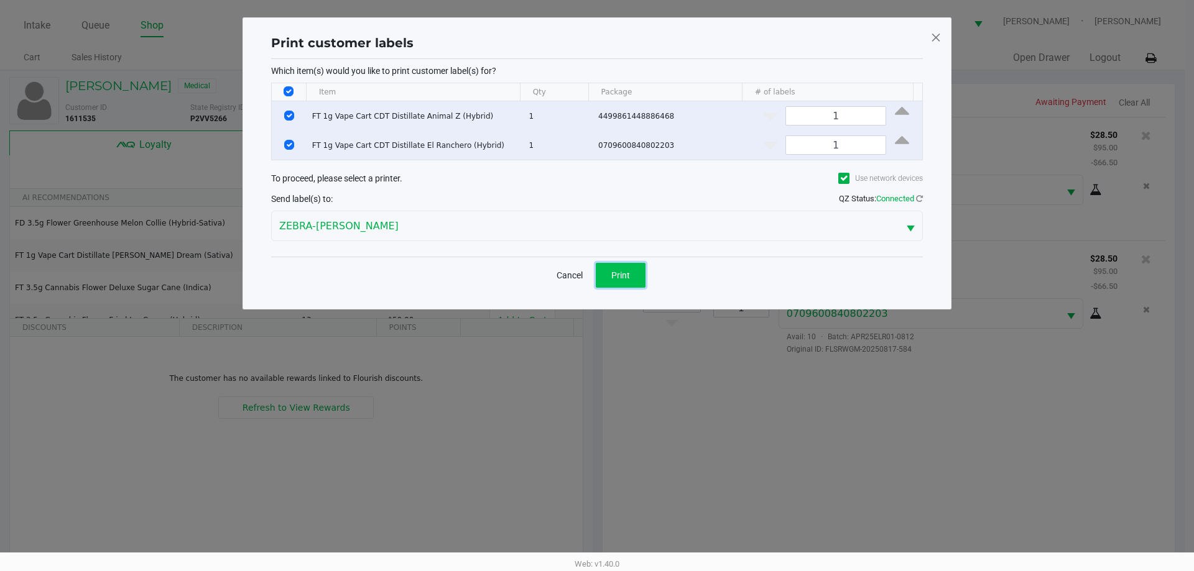
click at [632, 273] on button "Print" at bounding box center [621, 275] width 50 height 25
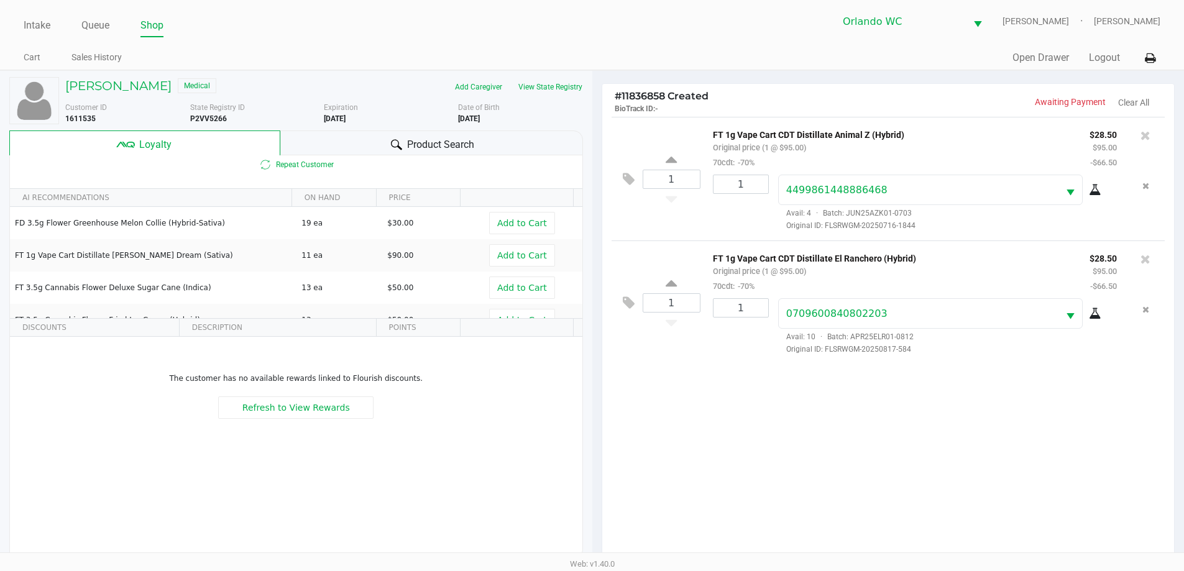
click at [432, 131] on div "Product Search" at bounding box center [431, 143] width 303 height 25
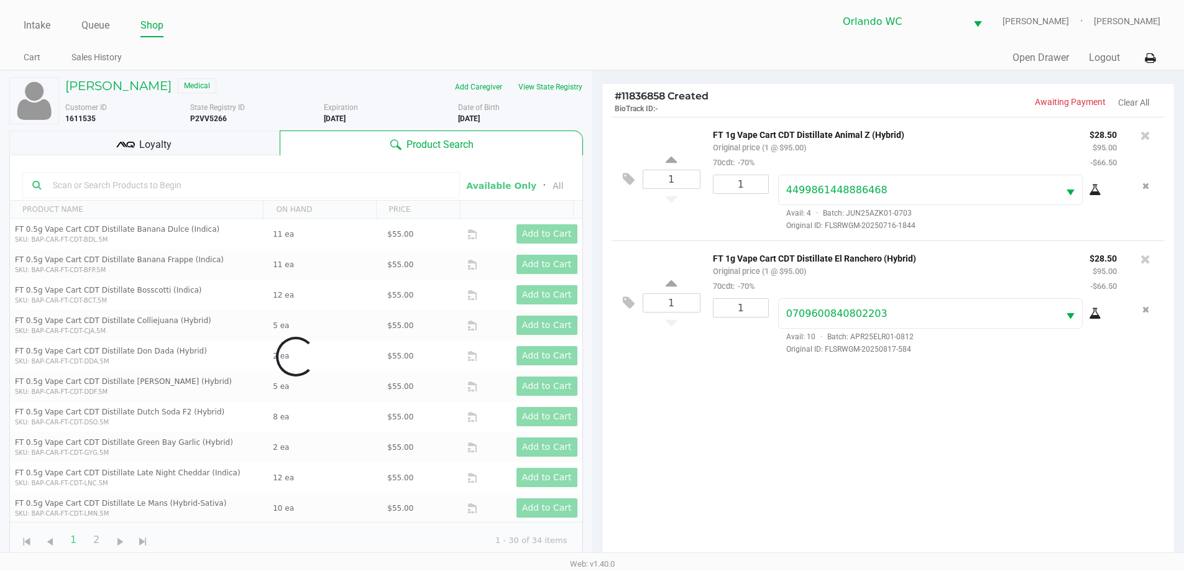
click at [343, 183] on input "text" at bounding box center [249, 185] width 402 height 19
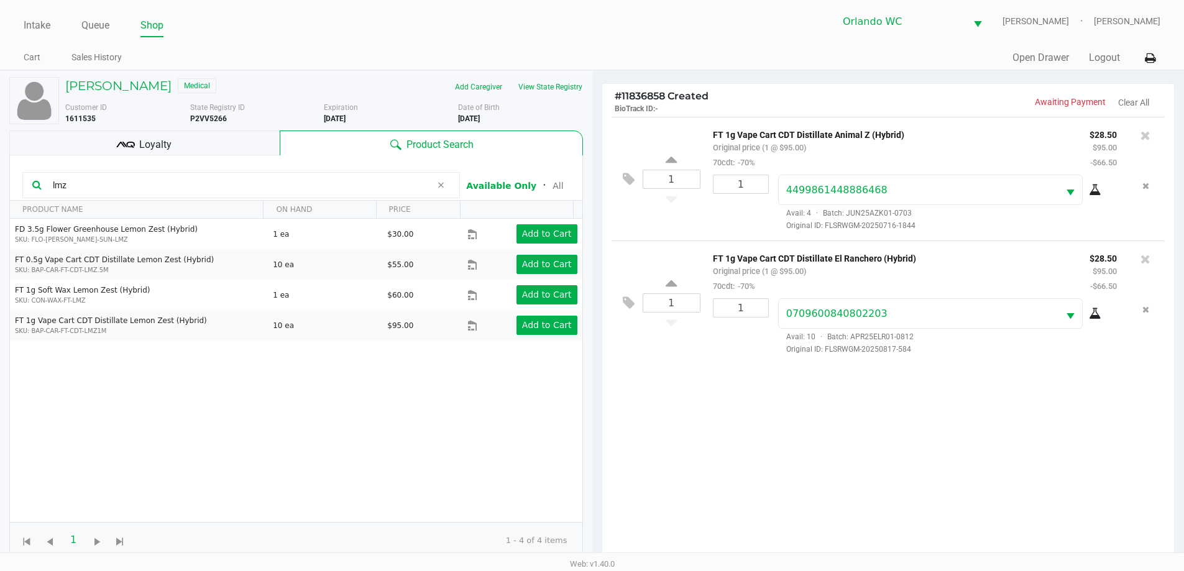
click at [262, 182] on input "lmz" at bounding box center [240, 185] width 384 height 19
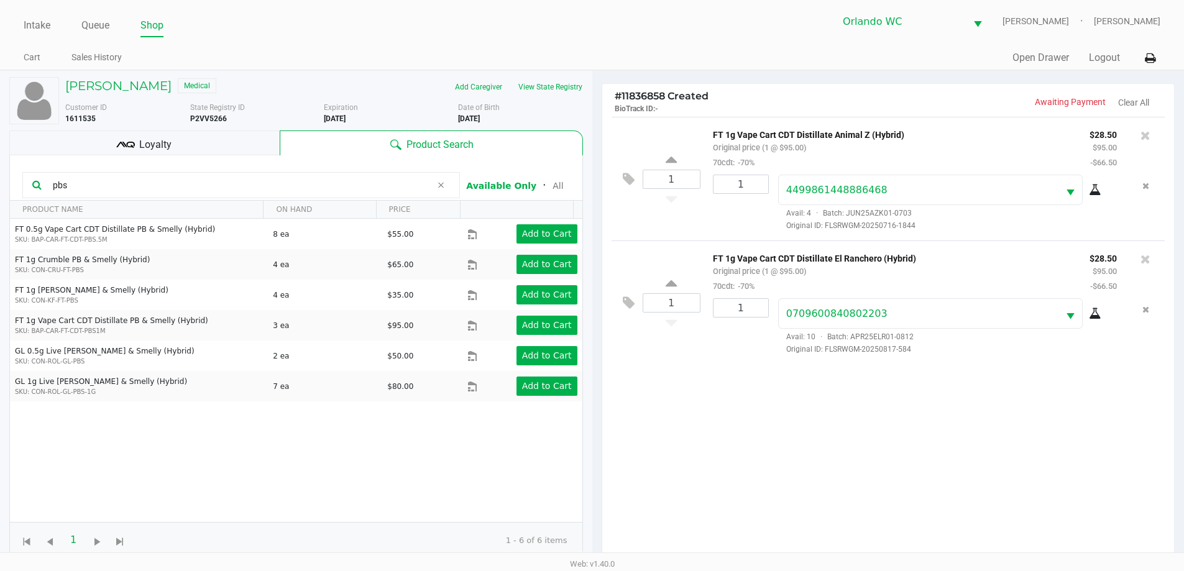
click at [68, 192] on input "pbs" at bounding box center [240, 185] width 384 height 19
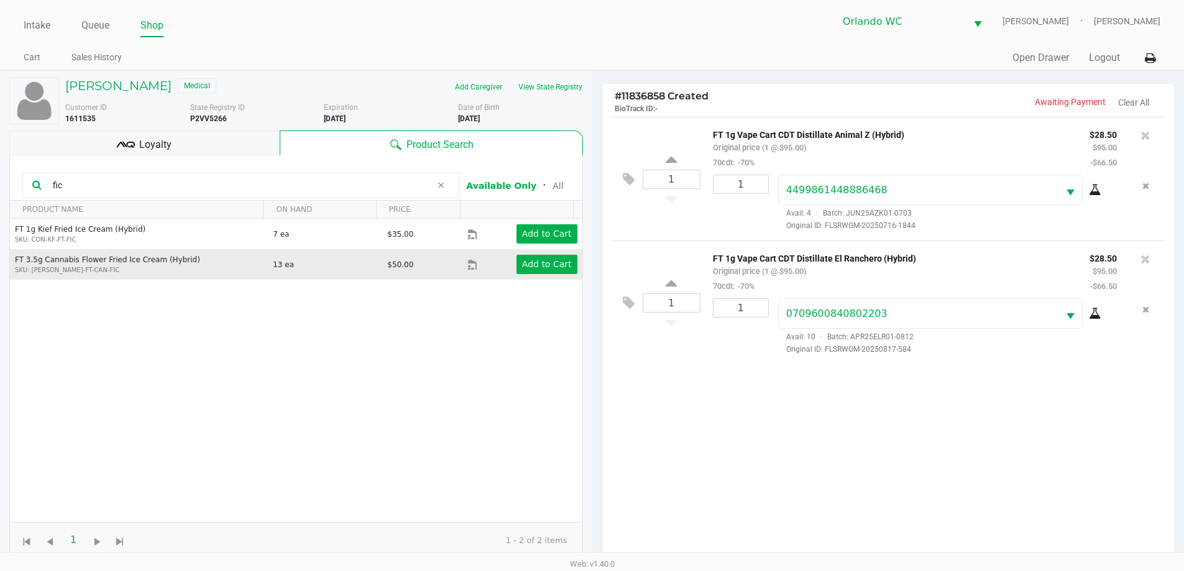
type input "fic"
click at [530, 278] on td "Add to Cart" at bounding box center [525, 264] width 114 height 30
click at [534, 269] on app-button-loader "Add to Cart" at bounding box center [547, 264] width 50 height 10
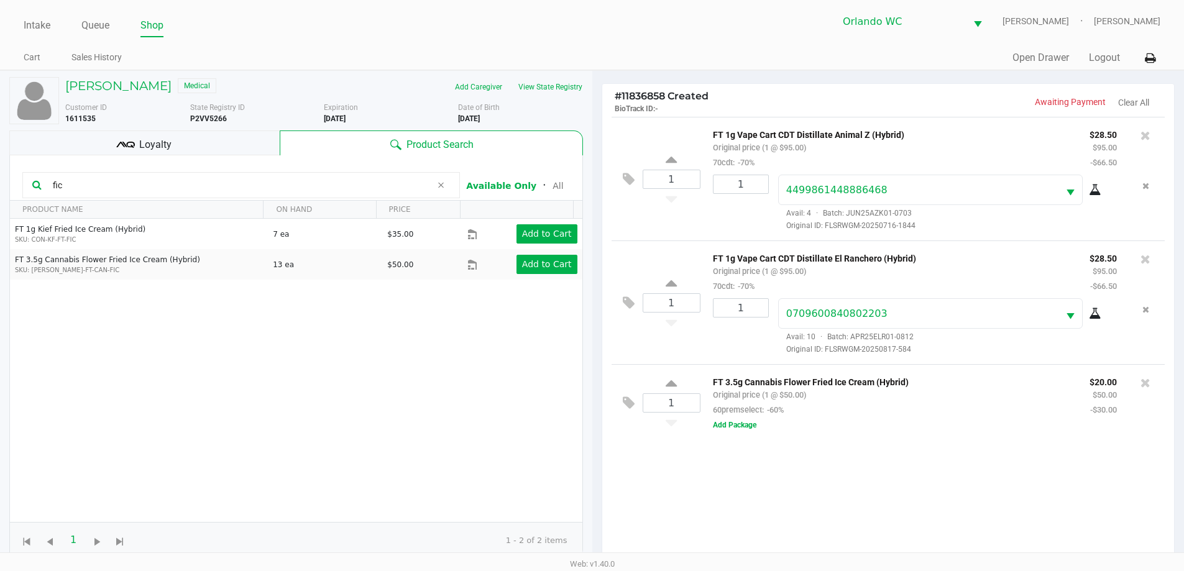
click at [807, 450] on div "1 FT 1g Vape Cart CDT Distillate Animal Z (Hybrid) Original price (1 @ $95.00) …" at bounding box center [888, 342] width 573 height 451
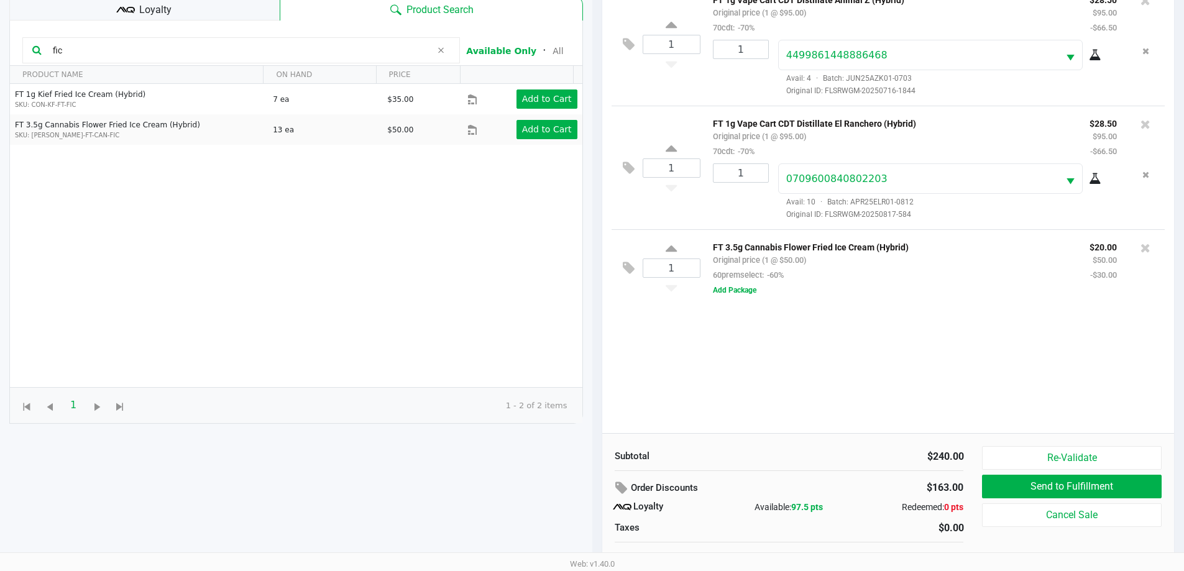
scroll to position [149, 0]
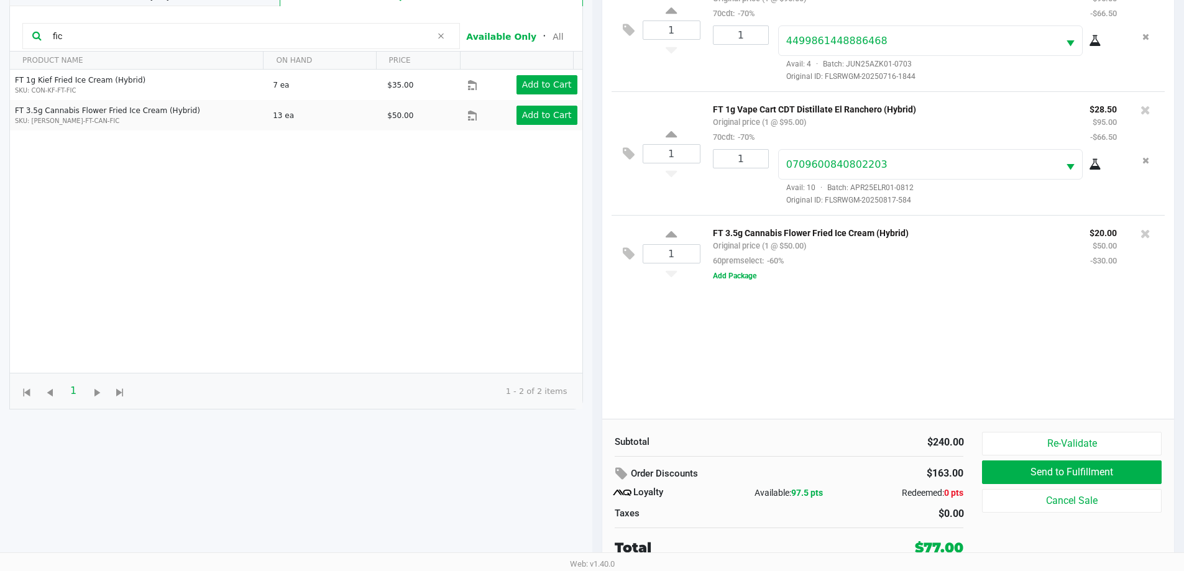
click at [795, 382] on div "1 FT 1g Vape Cart CDT Distillate Animal Z (Hybrid) Original price (1 @ $95.00) …" at bounding box center [888, 193] width 573 height 451
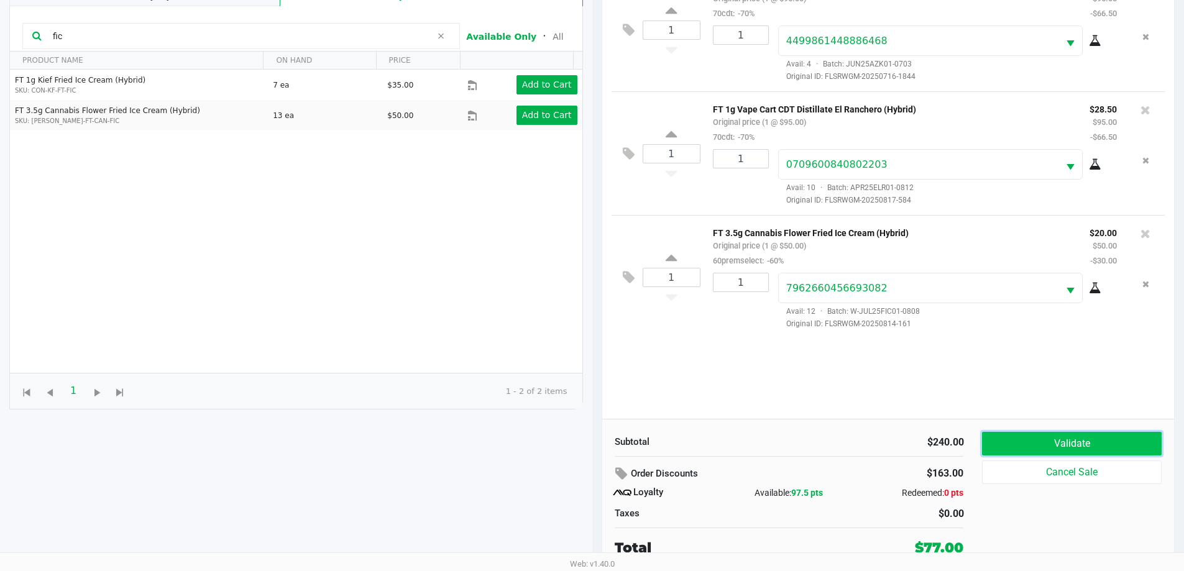
click at [1059, 441] on button "Validate" at bounding box center [1071, 444] width 179 height 24
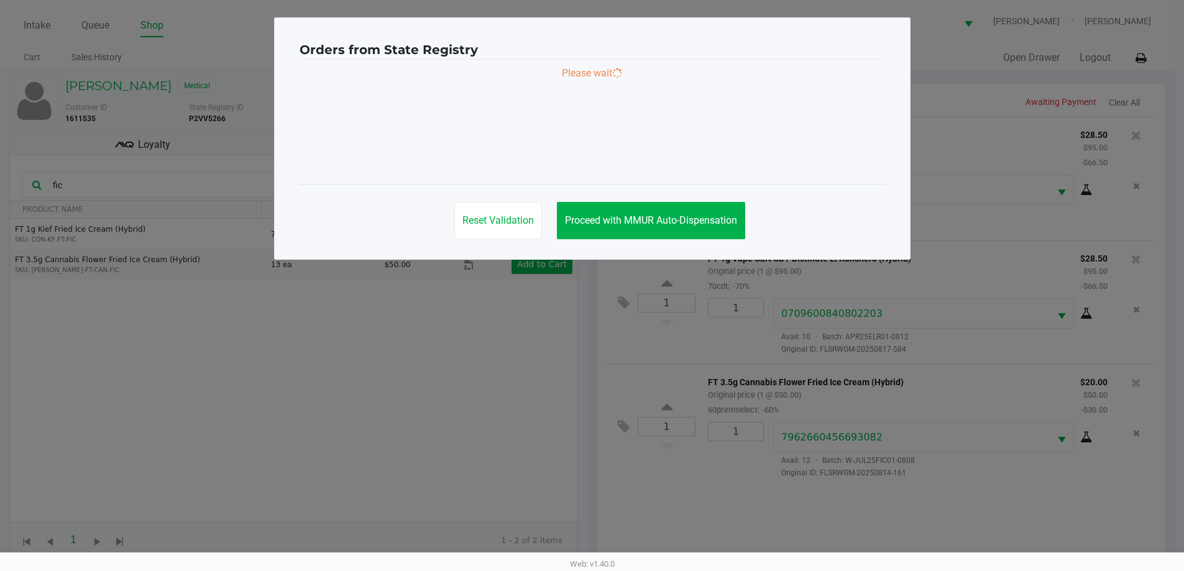
scroll to position [0, 0]
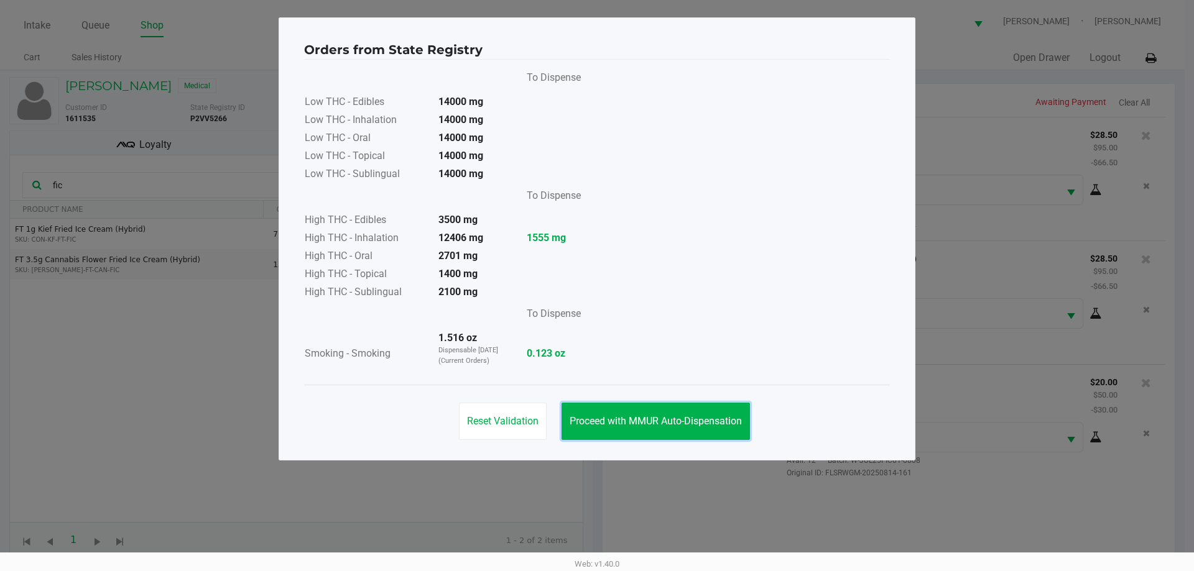
drag, startPoint x: 695, startPoint y: 418, endPoint x: 800, endPoint y: 437, distance: 107.3
click at [702, 418] on span "Proceed with MMUR Auto-Dispensation" at bounding box center [656, 421] width 172 height 12
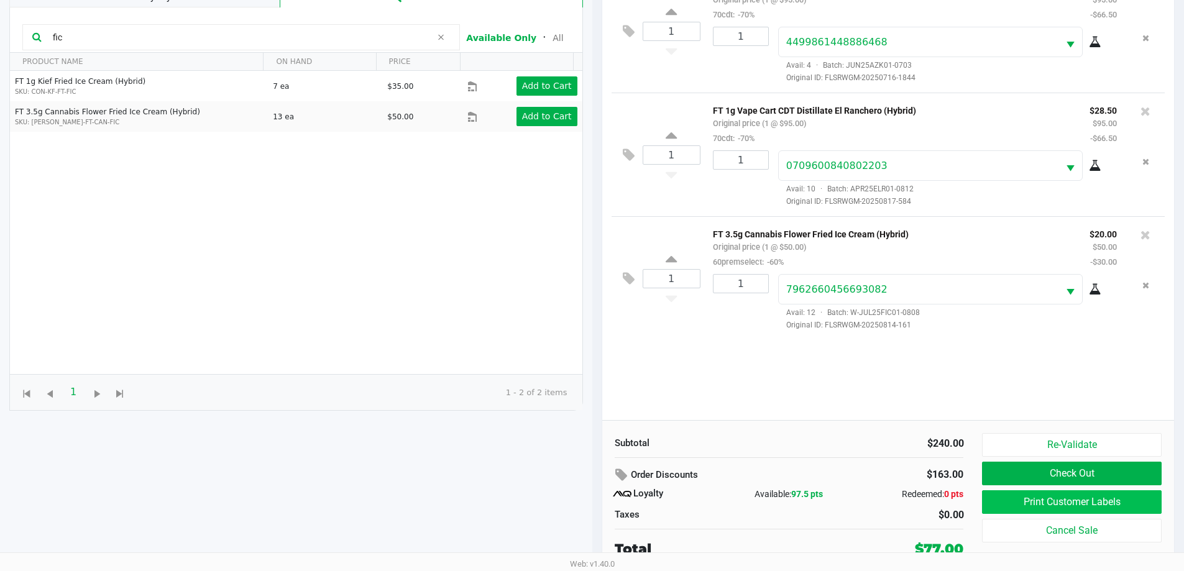
scroll to position [149, 0]
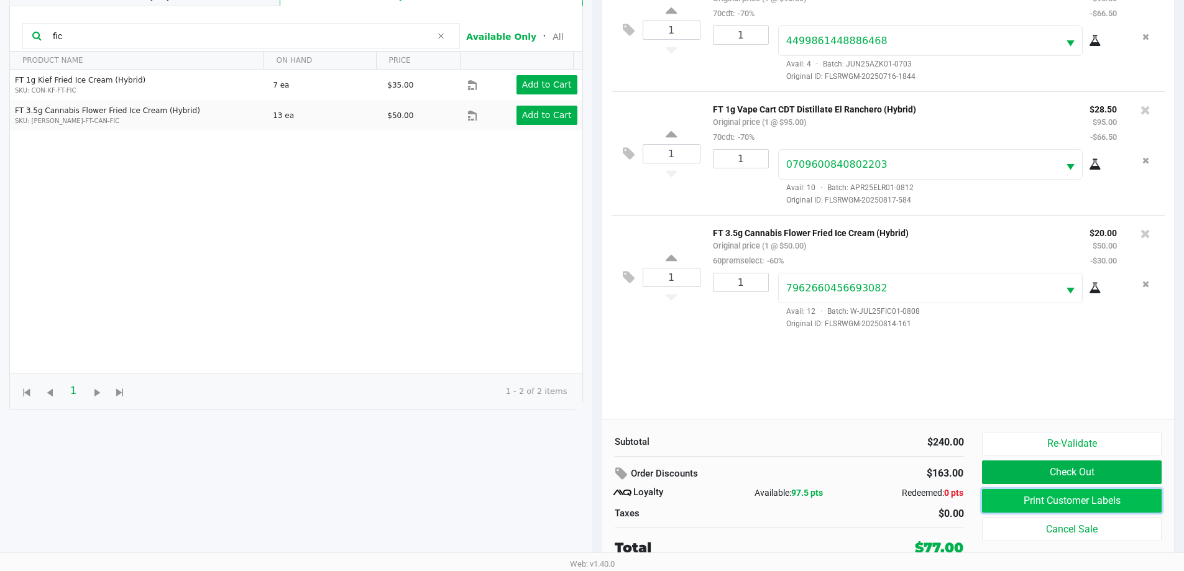
click at [1063, 495] on button "Print Customer Labels" at bounding box center [1071, 501] width 179 height 24
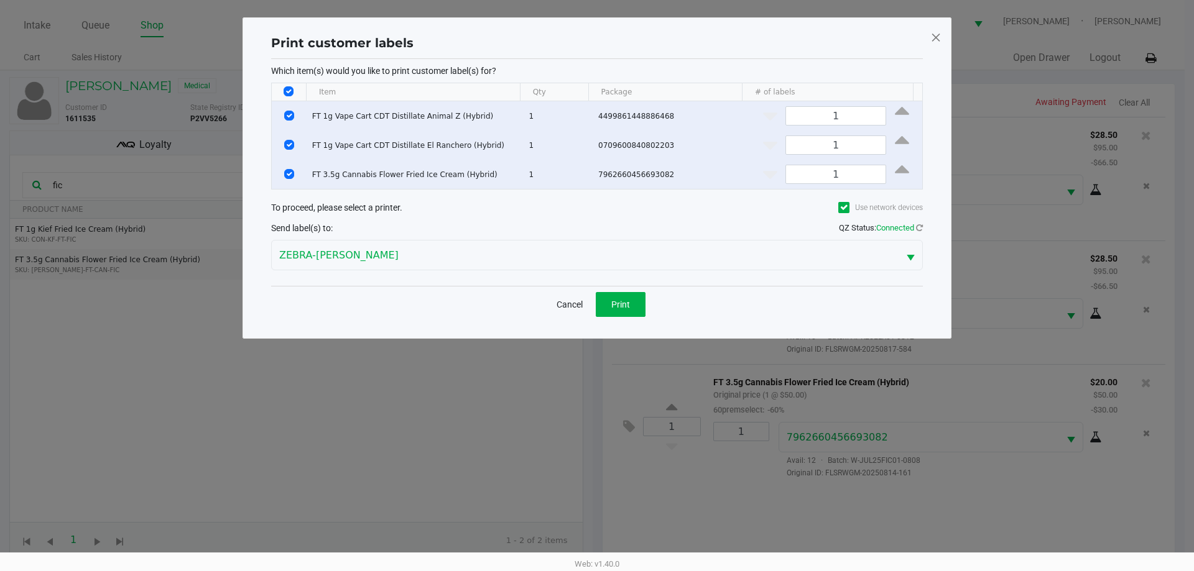
click at [292, 93] on input "Select All Rows" at bounding box center [289, 91] width 10 height 10
checkbox input "false"
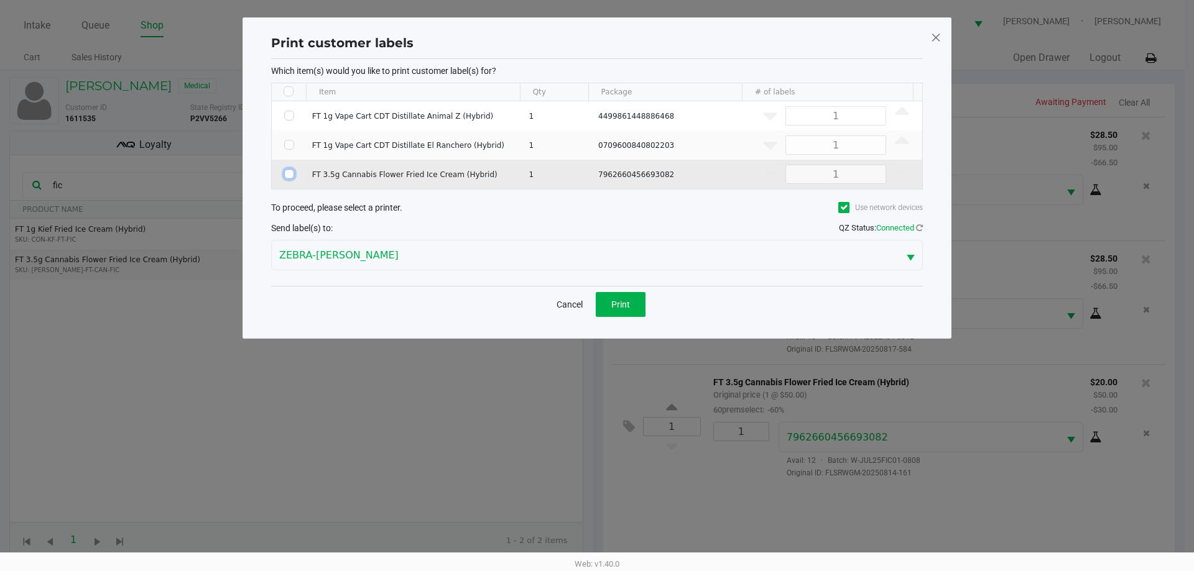
click at [293, 175] on input "Select Row" at bounding box center [289, 174] width 10 height 10
checkbox input "true"
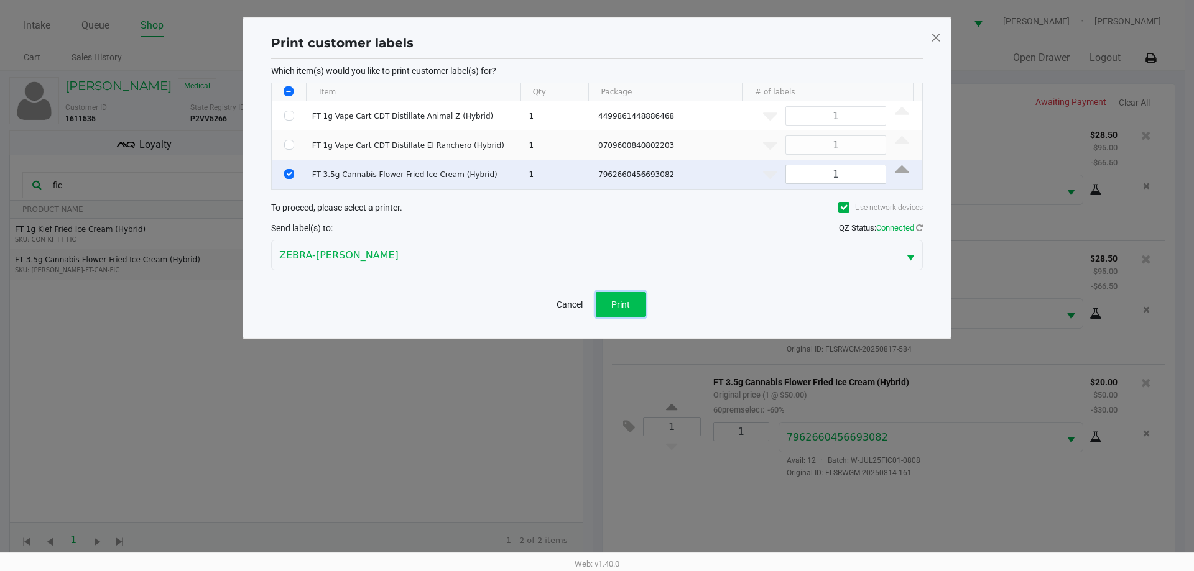
click at [642, 312] on button "Print" at bounding box center [621, 304] width 50 height 25
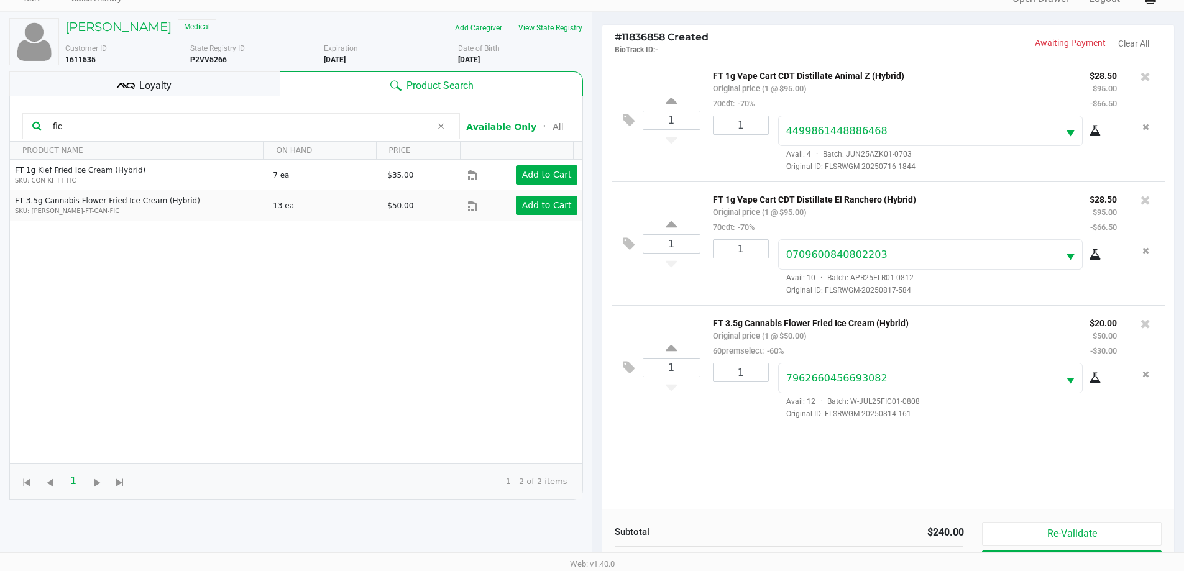
scroll to position [149, 0]
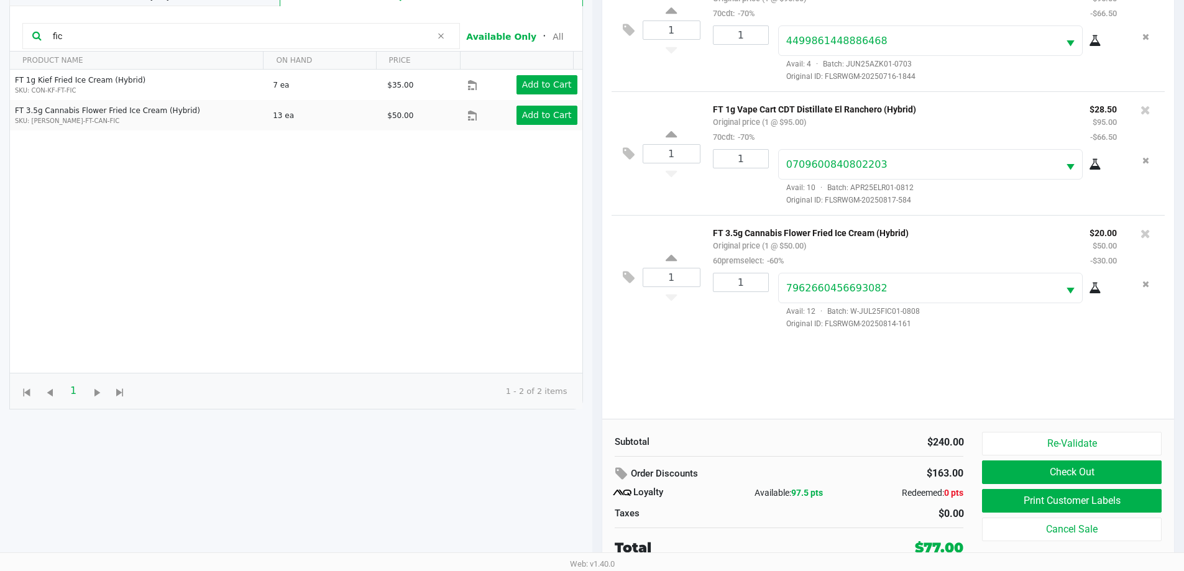
click at [842, 413] on div "1 FT 1g Vape Cart CDT Distillate Animal Z (Hybrid) Original price (1 @ $95.00) …" at bounding box center [888, 193] width 573 height 451
click at [734, 354] on div "1 FT 1g Vape Cart CDT Distillate Animal Z (Hybrid) Original price (1 @ $95.00) …" at bounding box center [888, 193] width 573 height 451
click at [1009, 481] on button "Check Out" at bounding box center [1071, 473] width 179 height 24
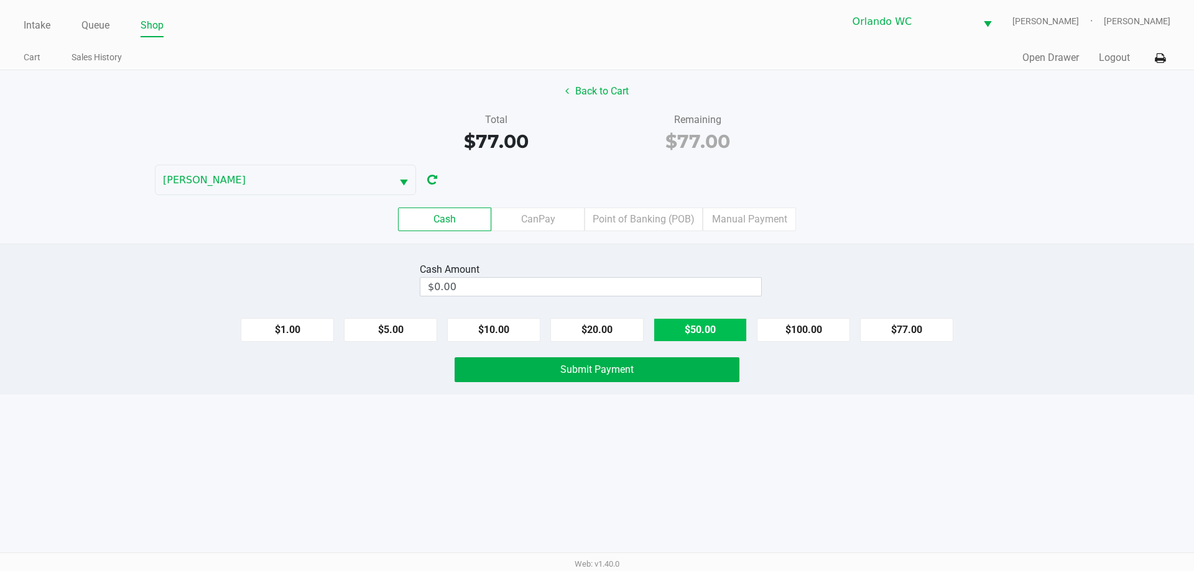
click at [727, 333] on button "$50.00" at bounding box center [699, 330] width 93 height 24
click at [629, 328] on button "$20.00" at bounding box center [596, 330] width 93 height 24
type input "$90.00"
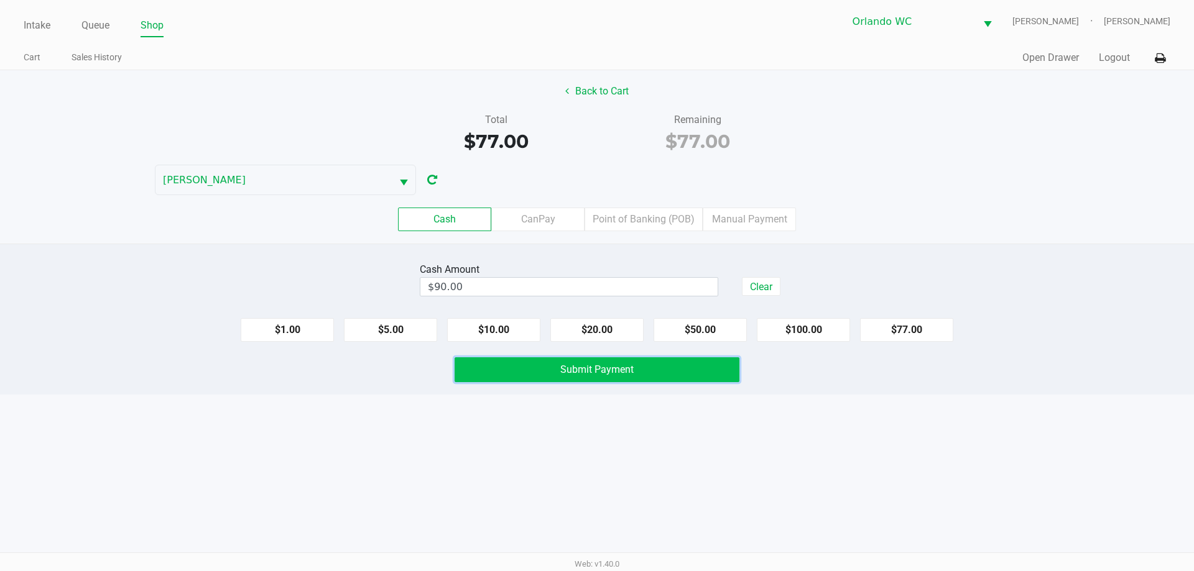
click at [575, 359] on button "Submit Payment" at bounding box center [597, 370] width 285 height 25
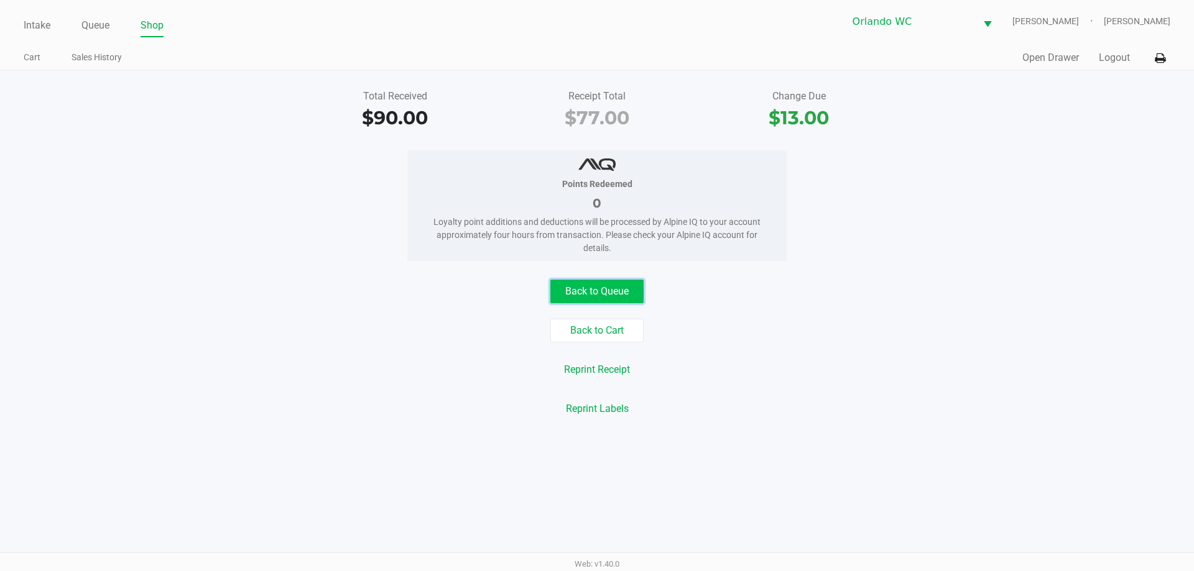
click at [609, 282] on button "Back to Queue" at bounding box center [596, 292] width 93 height 24
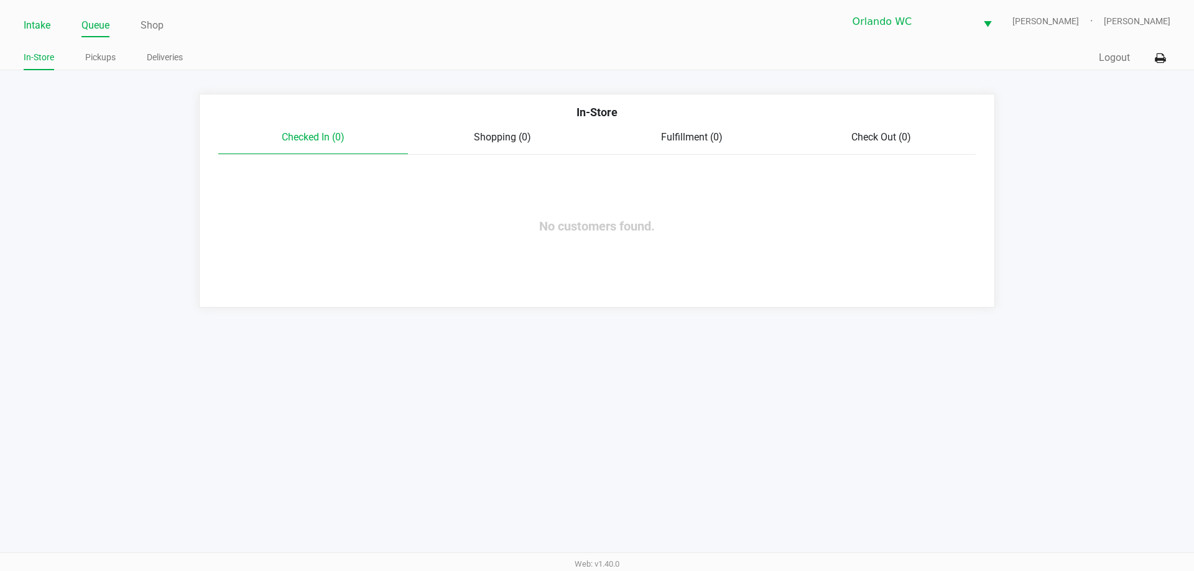
click at [32, 29] on link "Intake" at bounding box center [37, 25] width 27 height 17
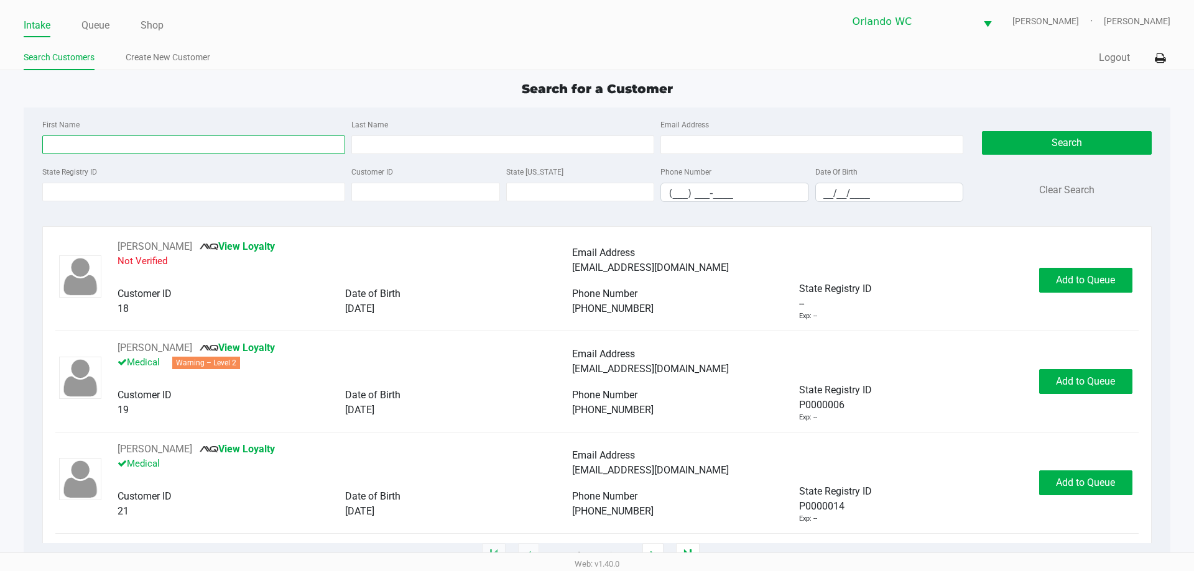
click at [86, 144] on input "First Name" at bounding box center [193, 145] width 303 height 19
type input "steve"
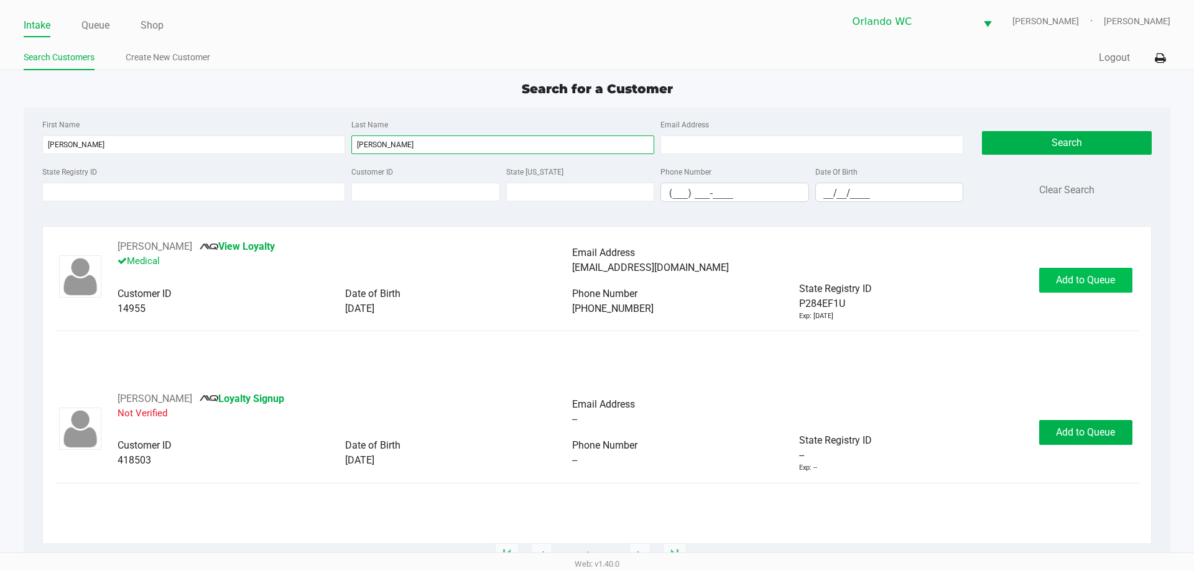
type input "hopper"
click at [1061, 284] on span "Add to Queue" at bounding box center [1085, 280] width 59 height 12
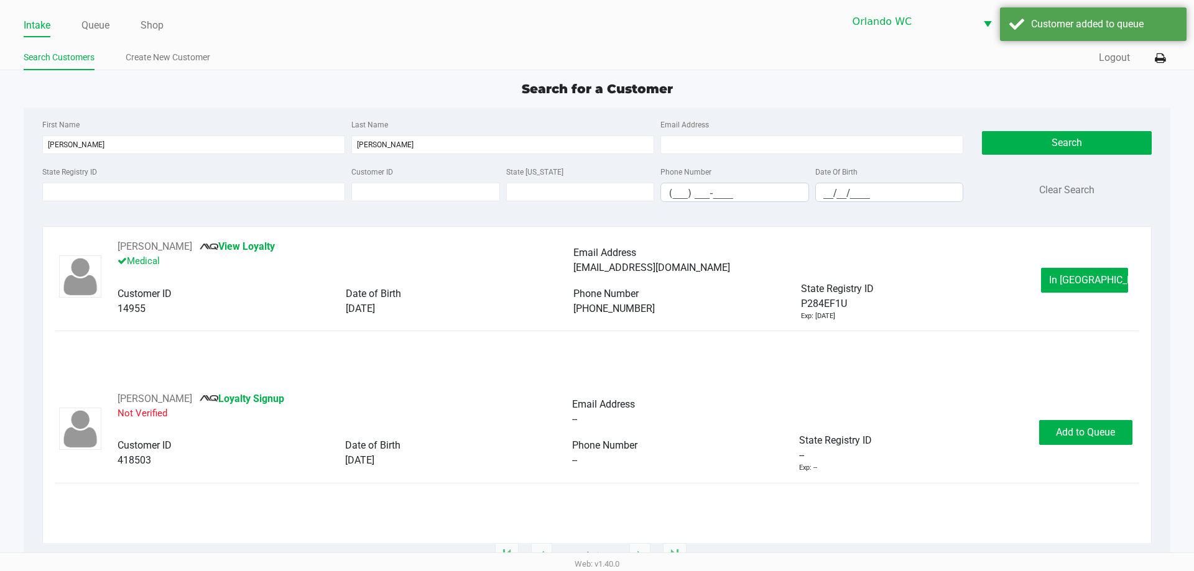
click at [278, 248] on div "STEVE HOPPER View Loyalty Medical" at bounding box center [345, 260] width 455 height 42
click at [257, 249] on link "View Loyalty" at bounding box center [237, 247] width 75 height 12
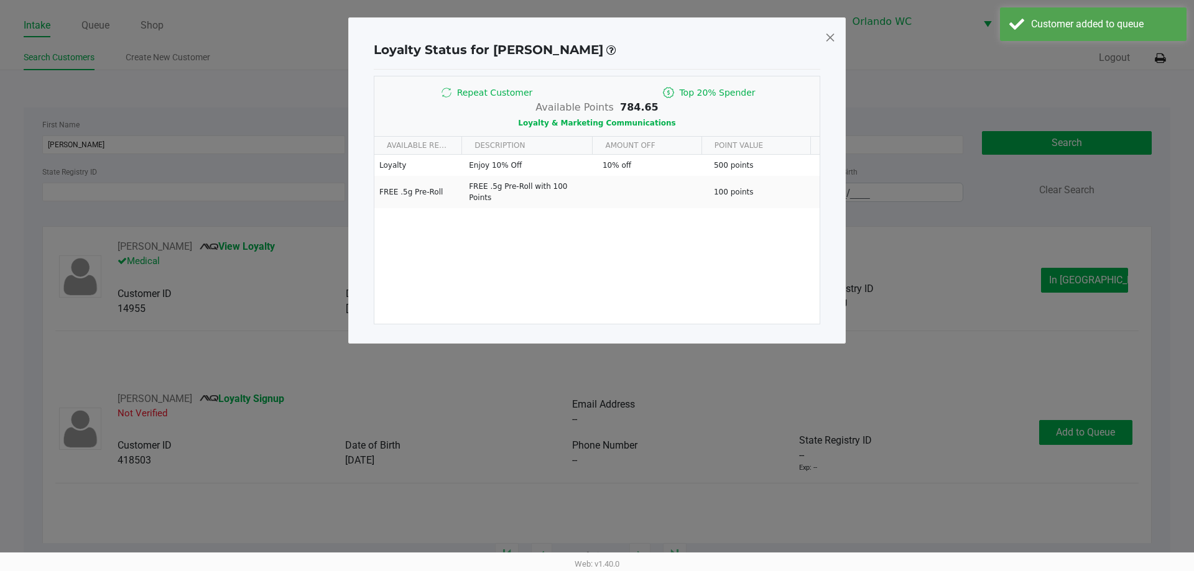
click at [824, 37] on span at bounding box center [829, 37] width 11 height 20
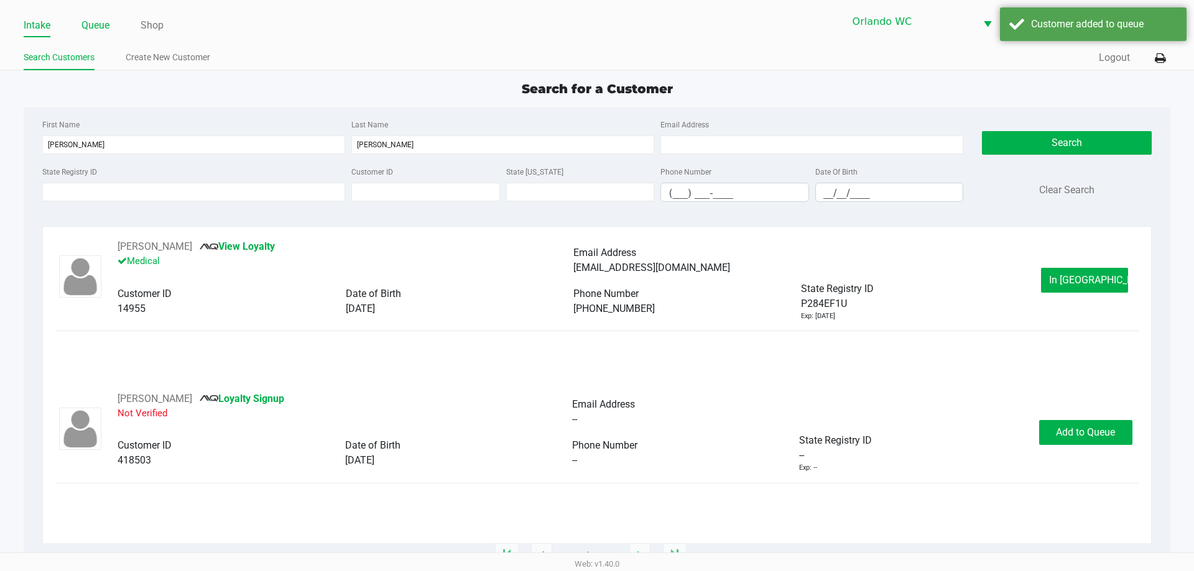
click at [90, 24] on link "Queue" at bounding box center [95, 25] width 28 height 17
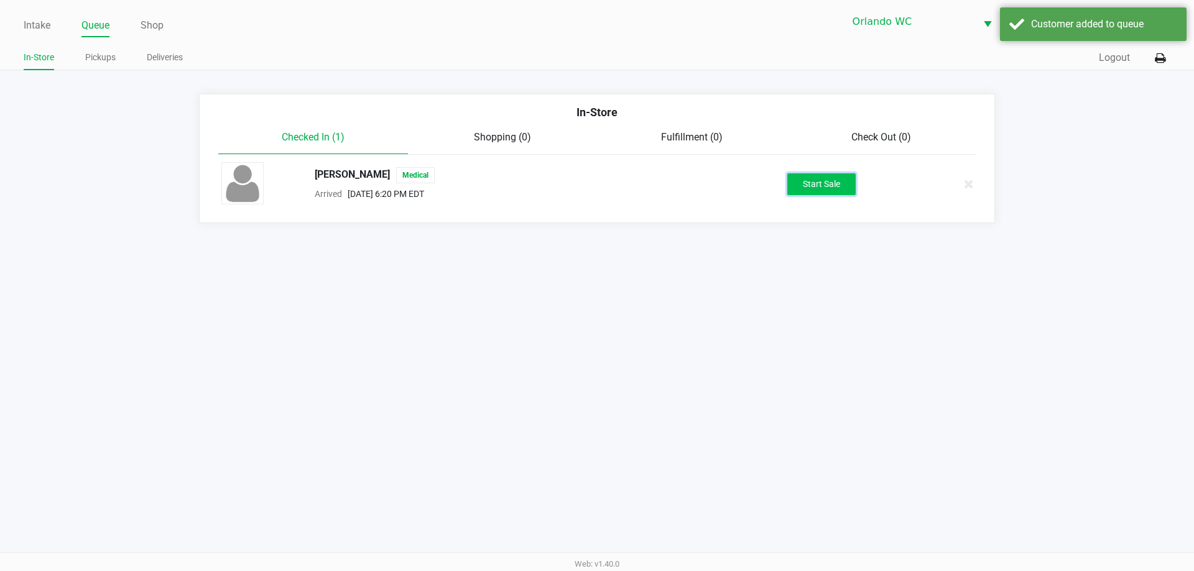
click at [852, 192] on button "Start Sale" at bounding box center [821, 184] width 68 height 22
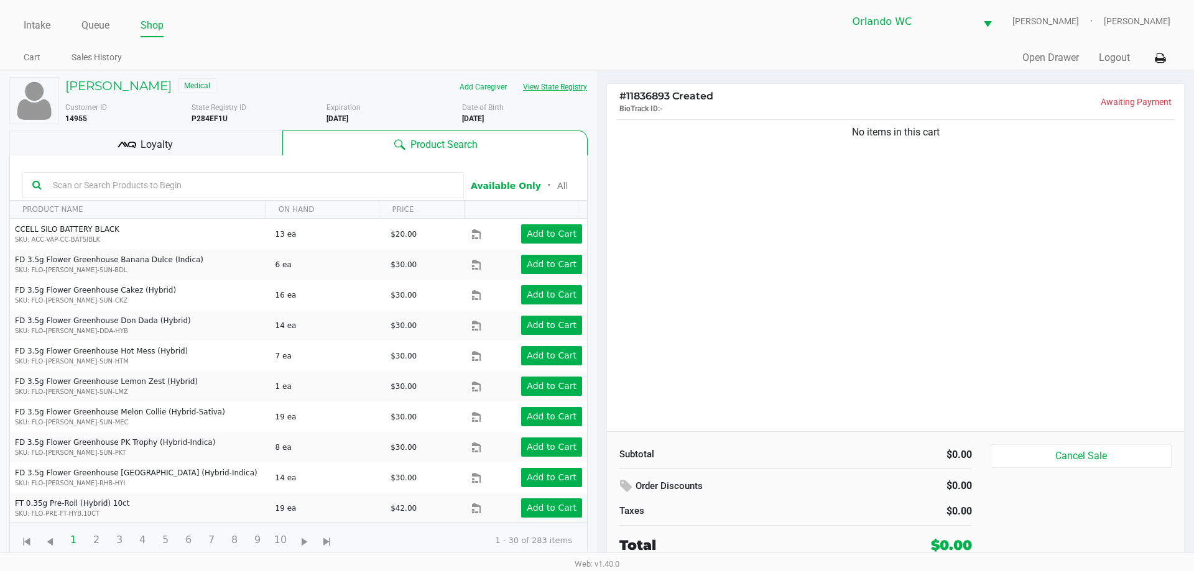
click at [557, 91] on button "View State Registry" at bounding box center [551, 87] width 73 height 20
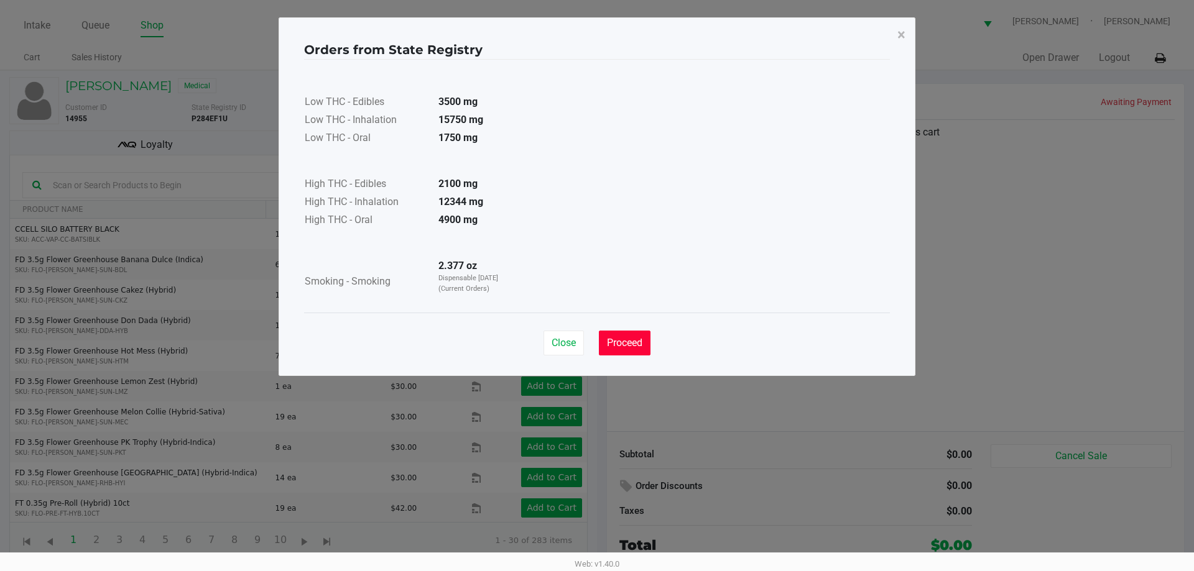
click at [641, 351] on button "Proceed" at bounding box center [625, 343] width 52 height 25
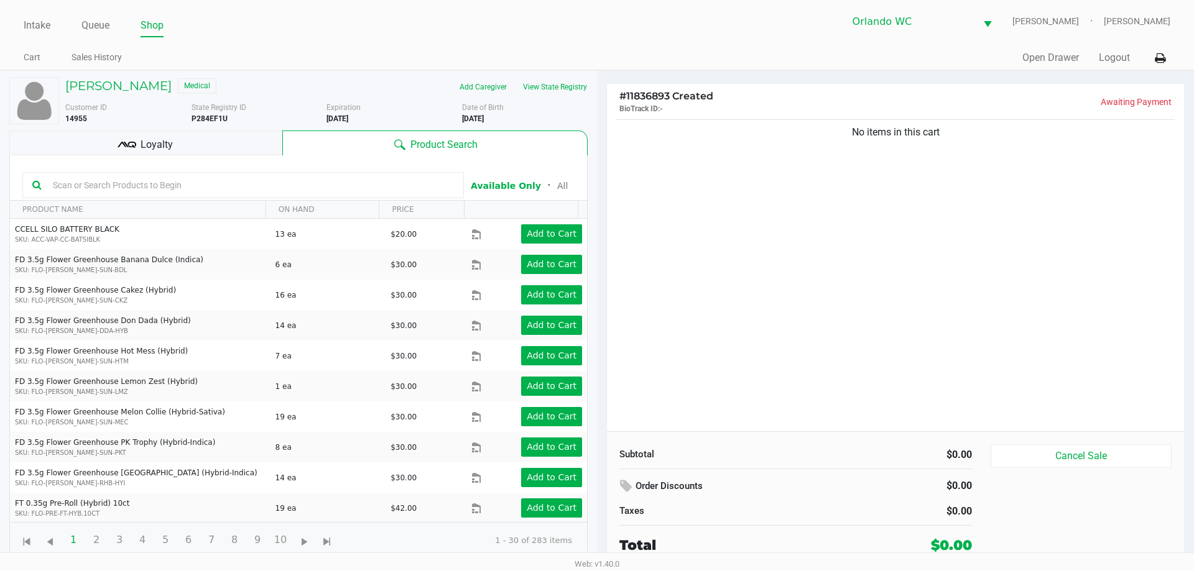
click at [366, 183] on input "text" at bounding box center [251, 185] width 406 height 19
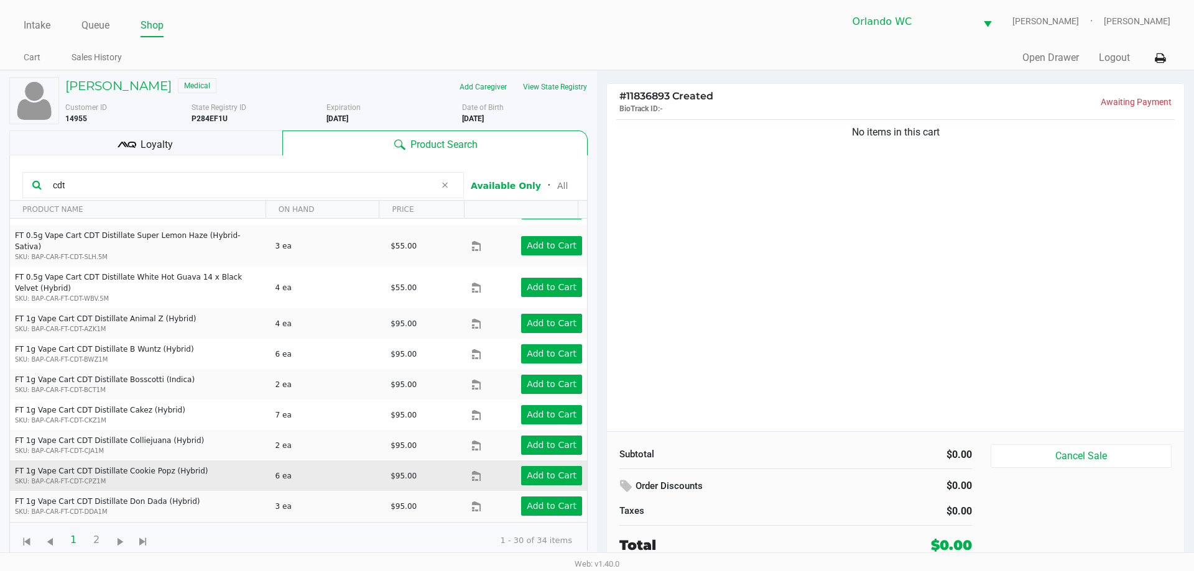
scroll to position [435, 0]
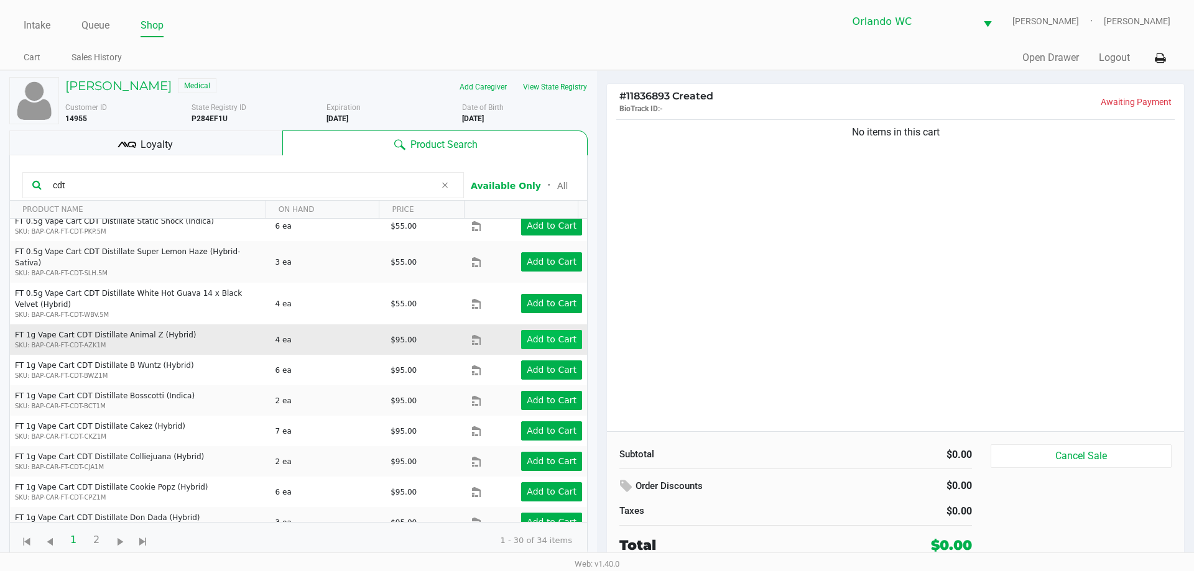
type input "cdt"
click at [532, 330] on button "Add to Cart" at bounding box center [551, 339] width 61 height 19
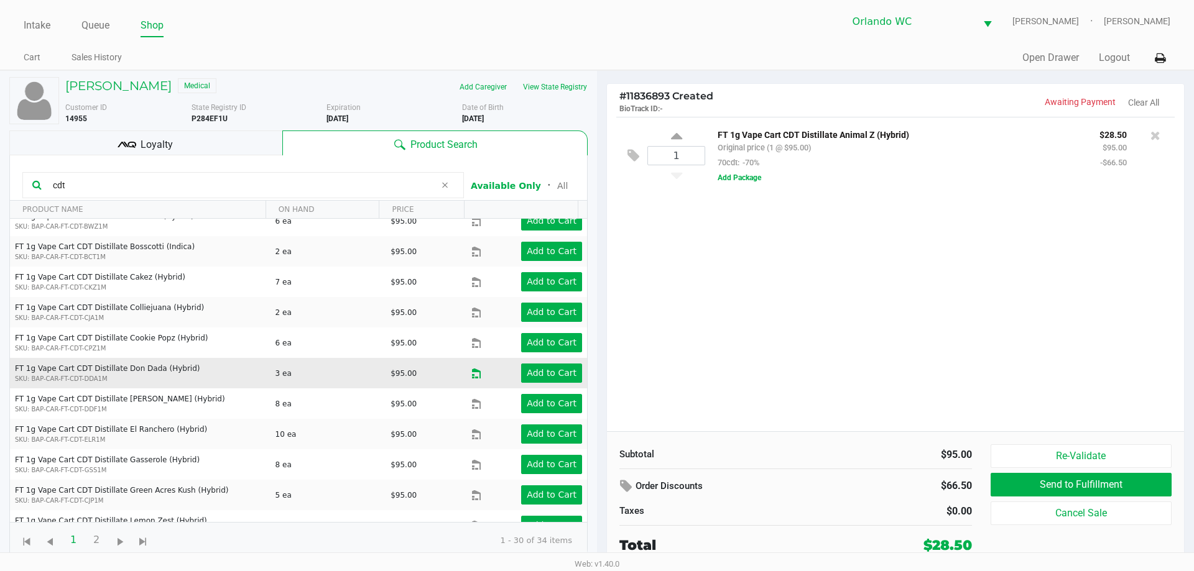
scroll to position [559, 0]
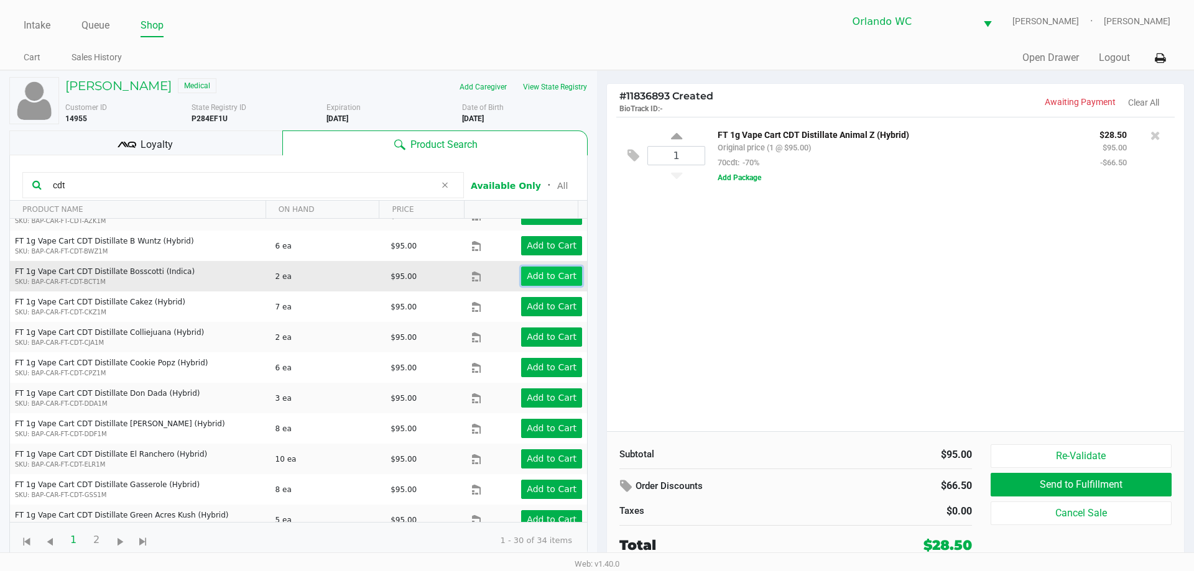
click at [535, 271] on app-button-loader "Add to Cart" at bounding box center [552, 276] width 50 height 10
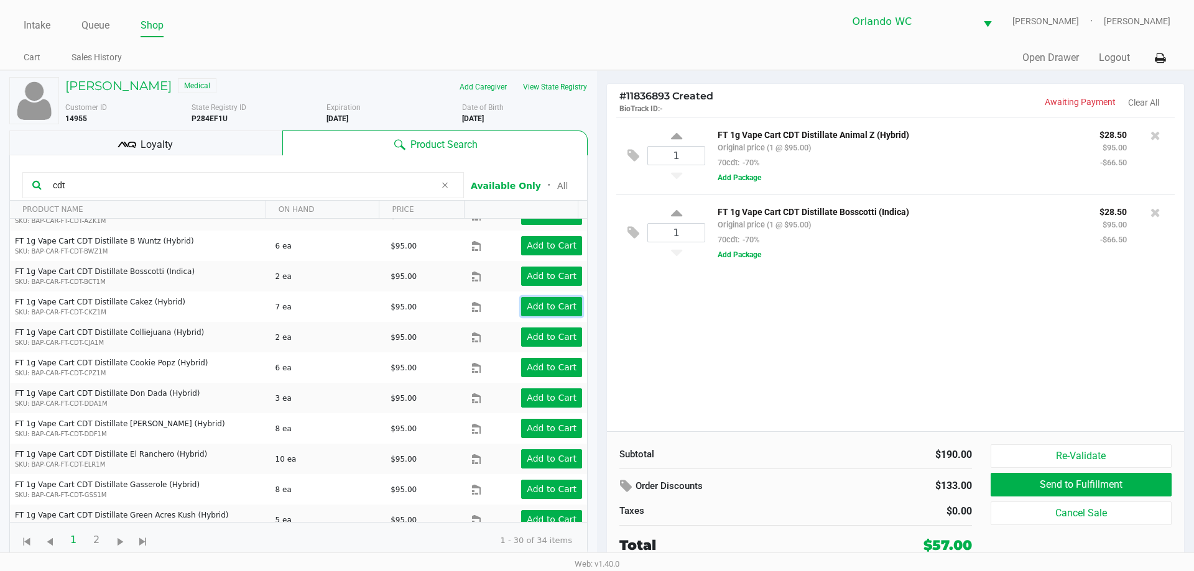
click at [533, 302] on app-button-loader "Add to Cart" at bounding box center [552, 307] width 50 height 10
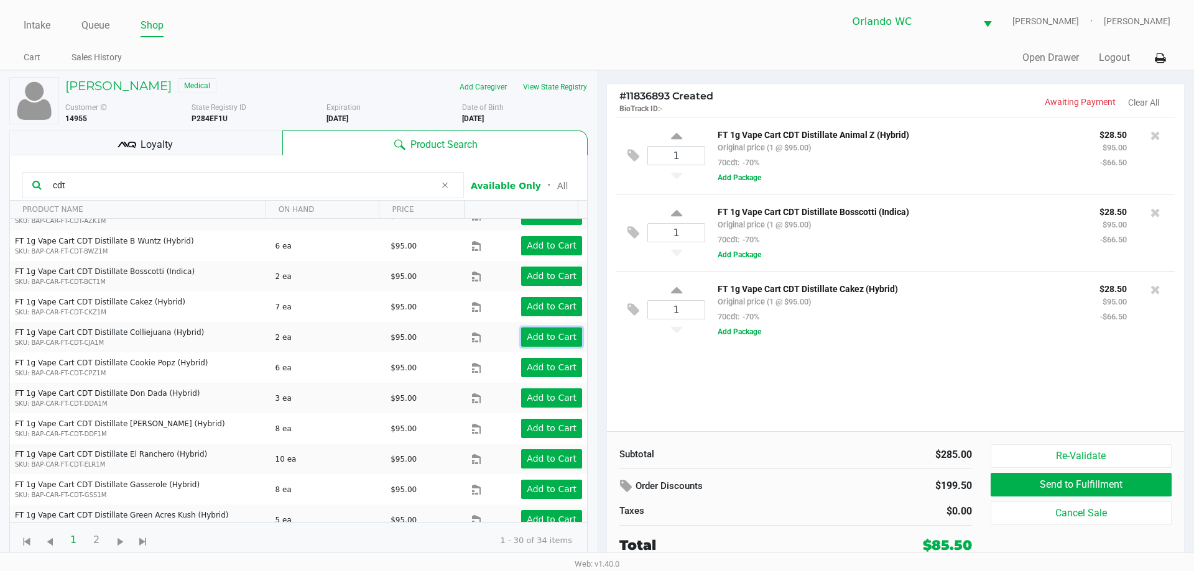
click at [549, 332] on app-button-loader "Add to Cart" at bounding box center [552, 337] width 50 height 10
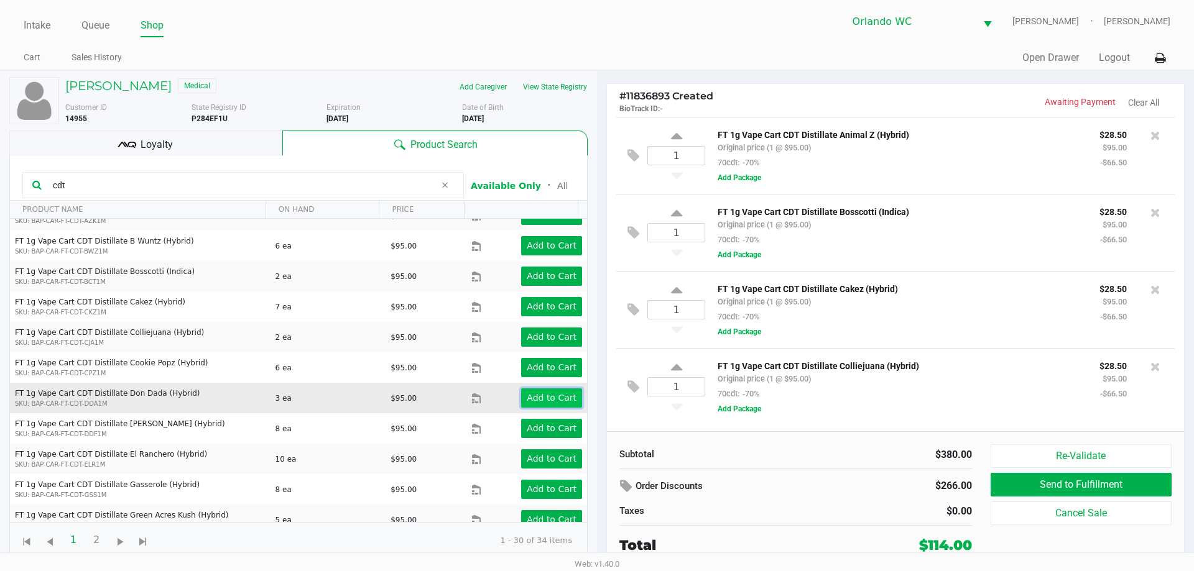
click at [536, 393] on app-button-loader "Add to Cart" at bounding box center [552, 398] width 50 height 10
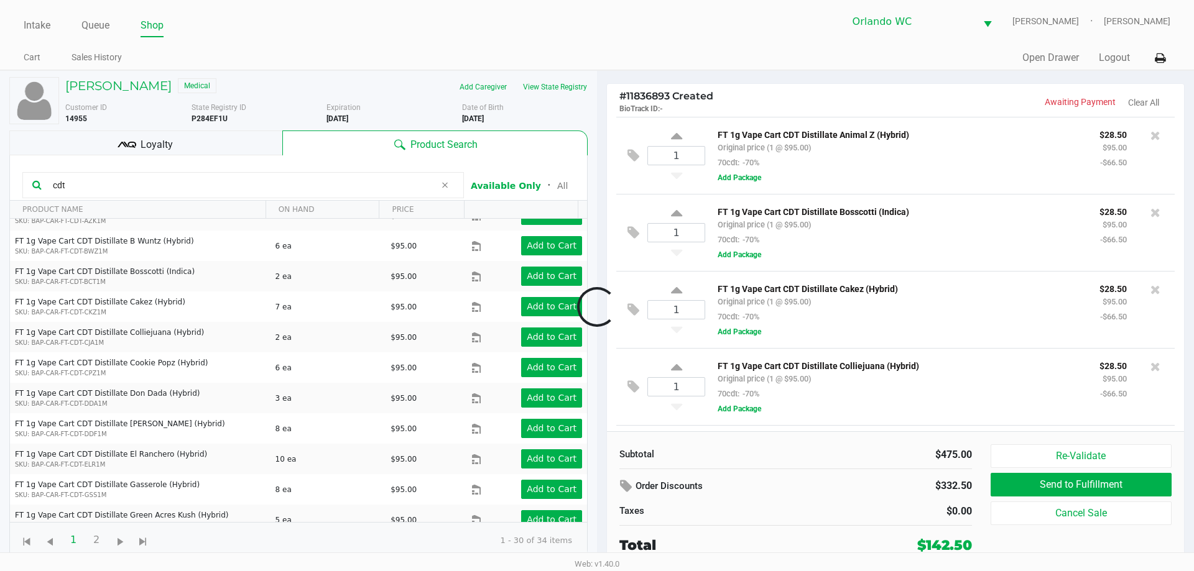
scroll to position [74, 0]
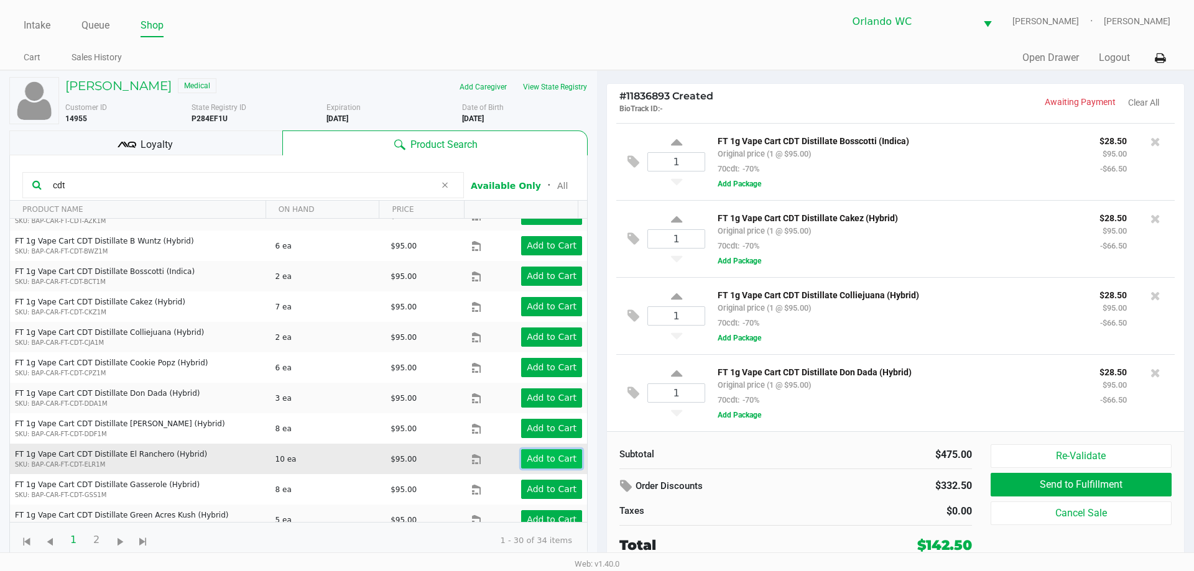
click at [528, 450] on button "Add to Cart" at bounding box center [551, 459] width 61 height 19
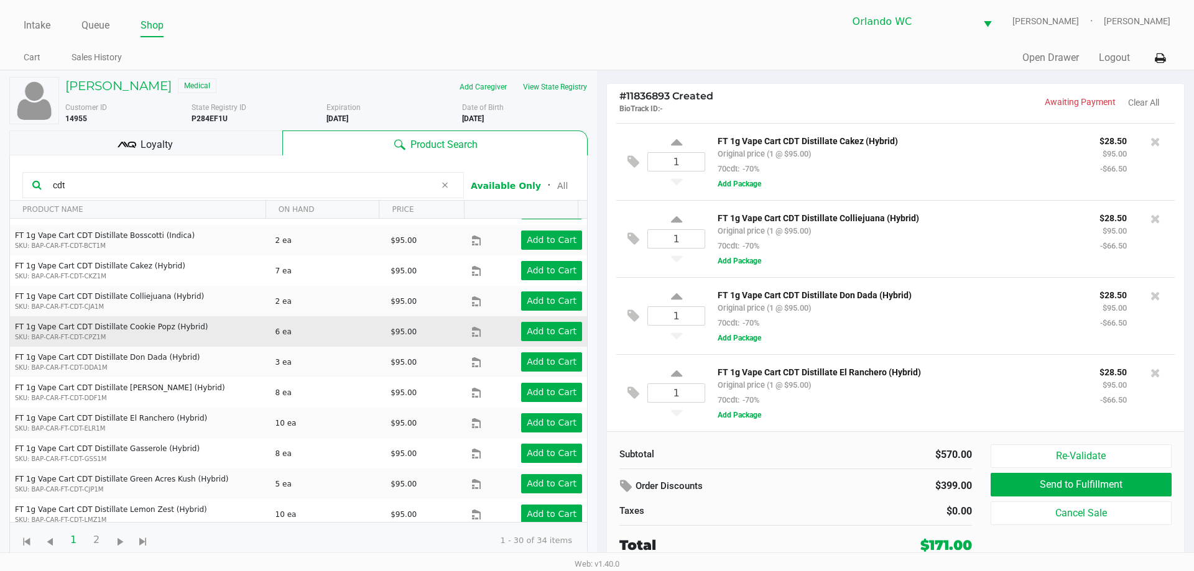
scroll to position [621, 0]
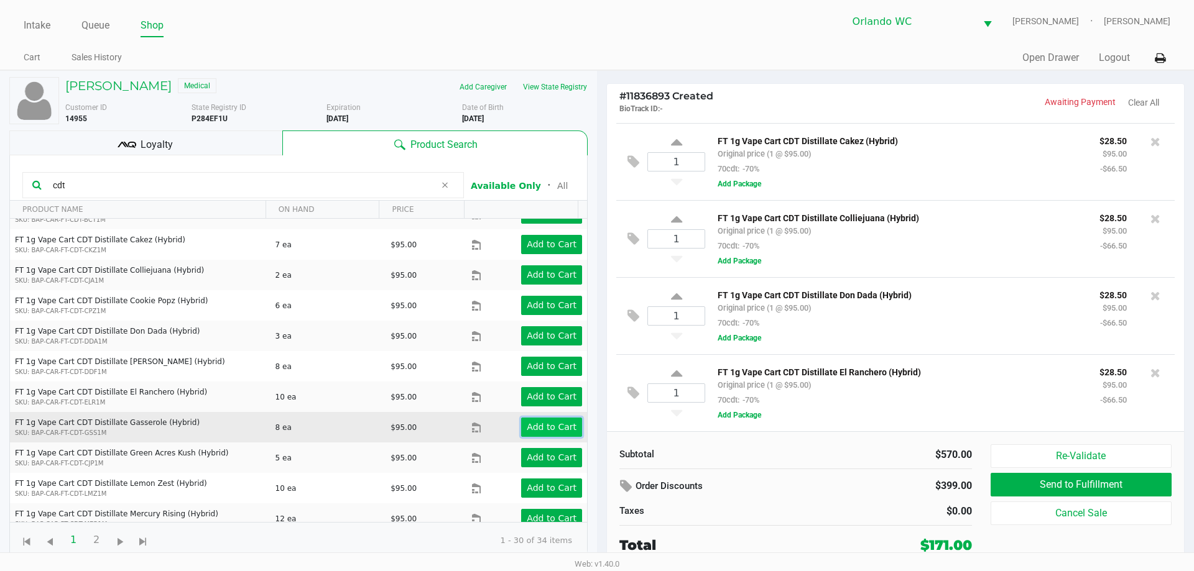
click at [522, 418] on button "Add to Cart" at bounding box center [551, 427] width 61 height 19
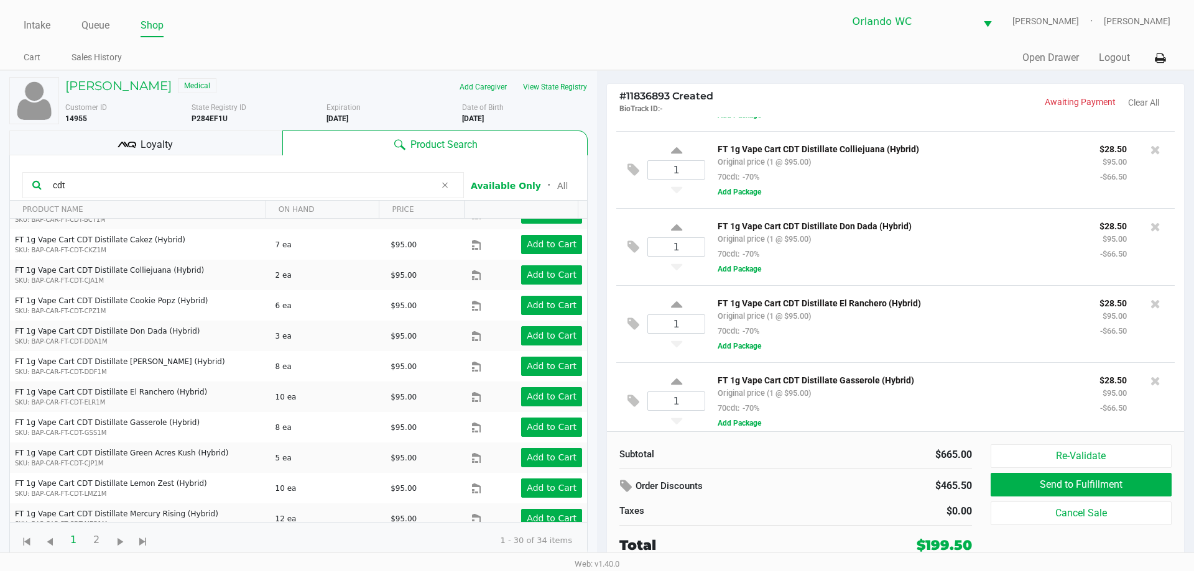
scroll to position [229, 0]
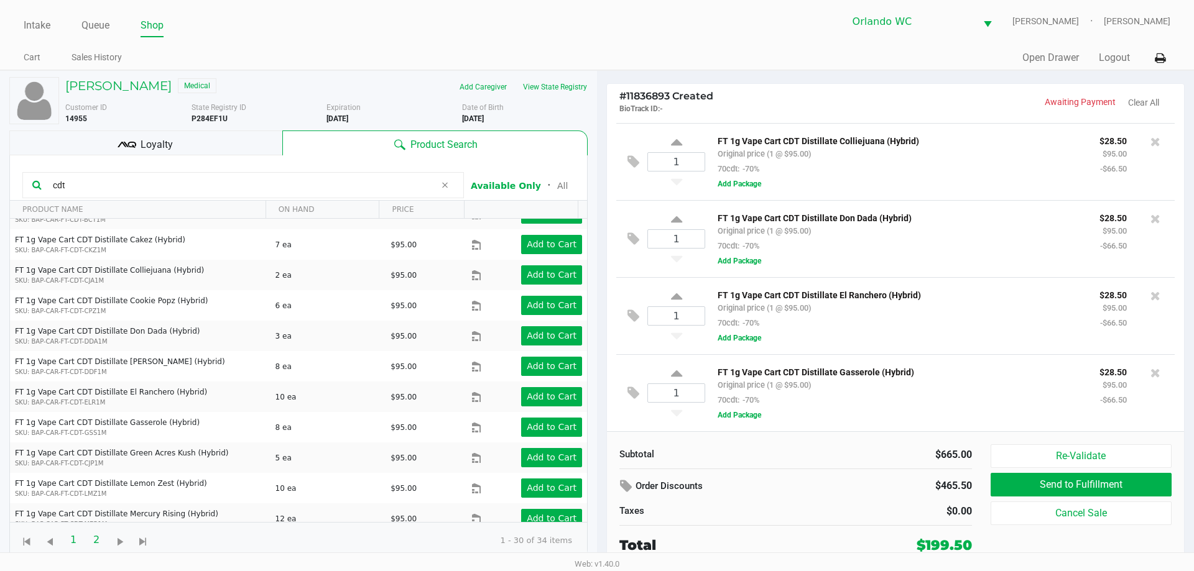
click at [95, 545] on span "2" at bounding box center [97, 540] width 24 height 24
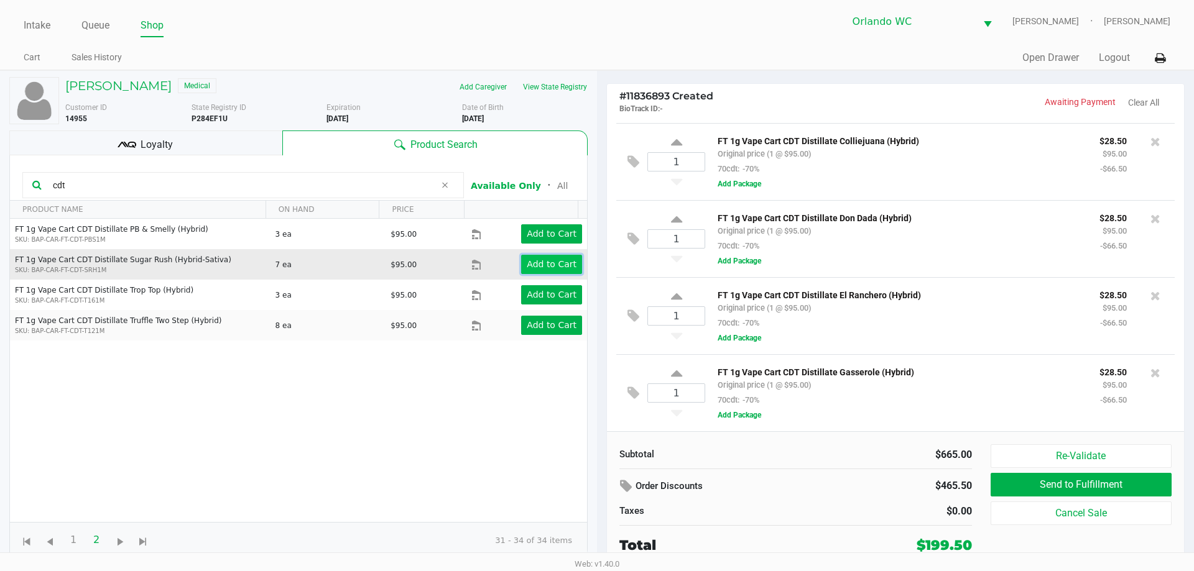
click at [558, 265] on app-button-loader "Add to Cart" at bounding box center [552, 264] width 50 height 10
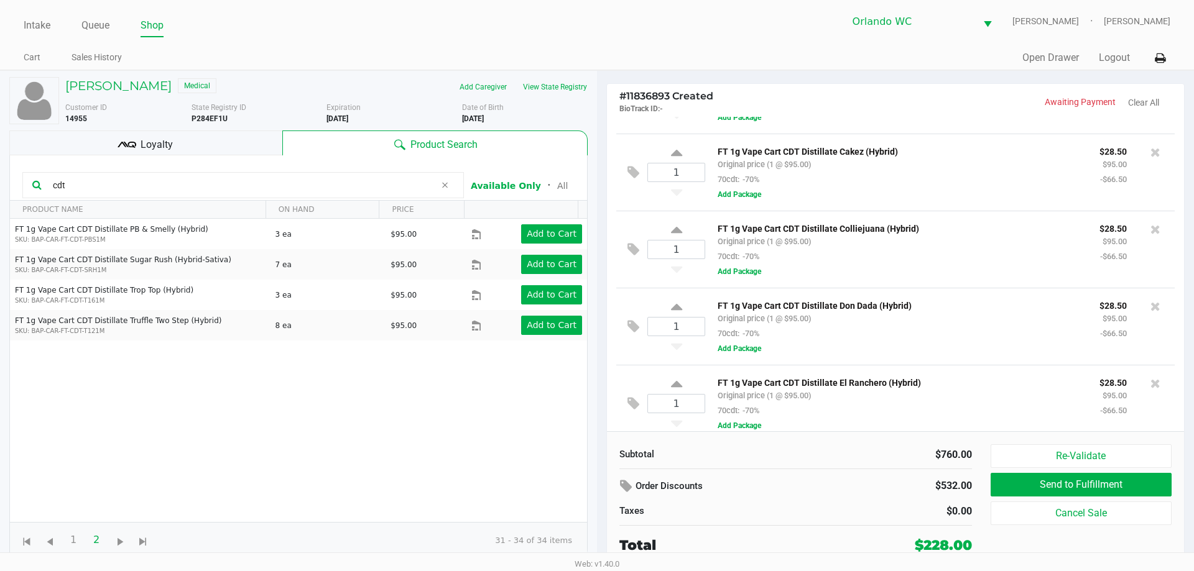
scroll to position [307, 0]
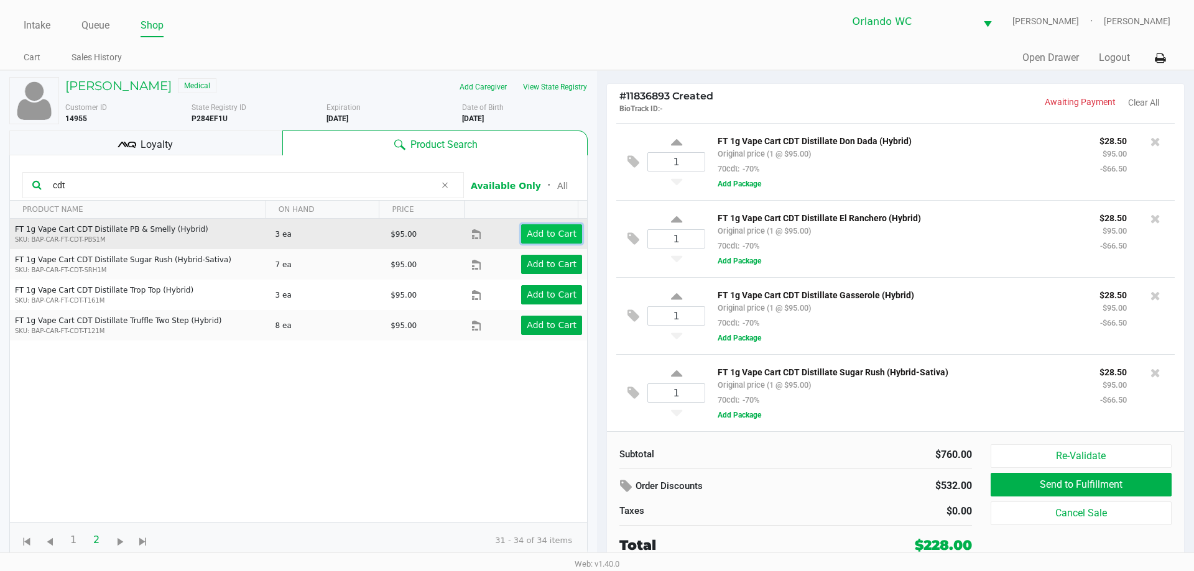
click at [527, 229] on app-button-loader "Add to Cart" at bounding box center [552, 234] width 50 height 10
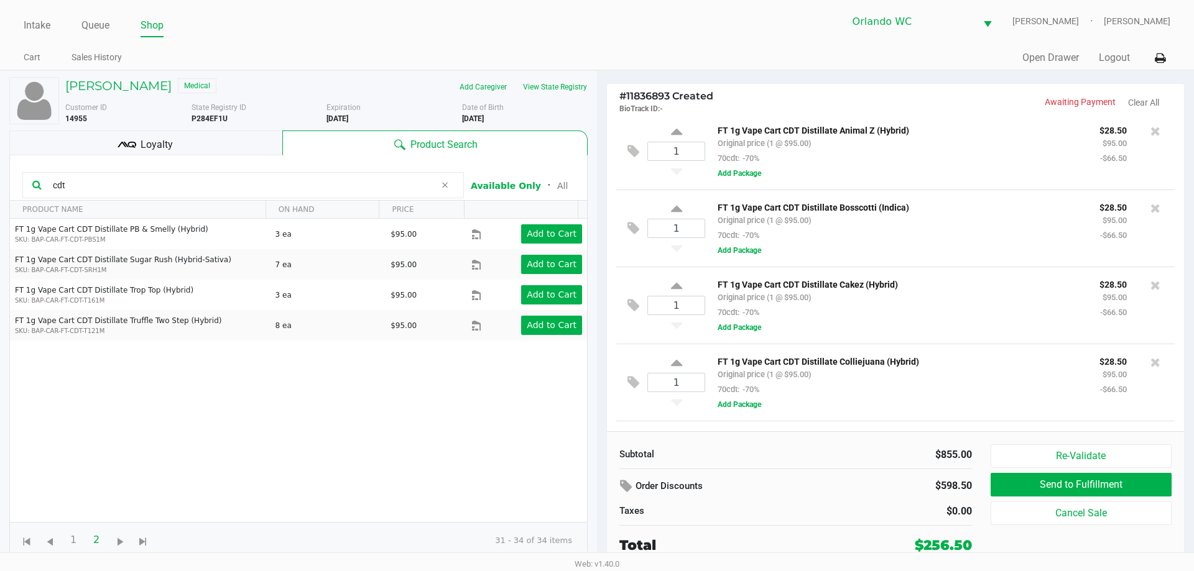
scroll to position [0, 0]
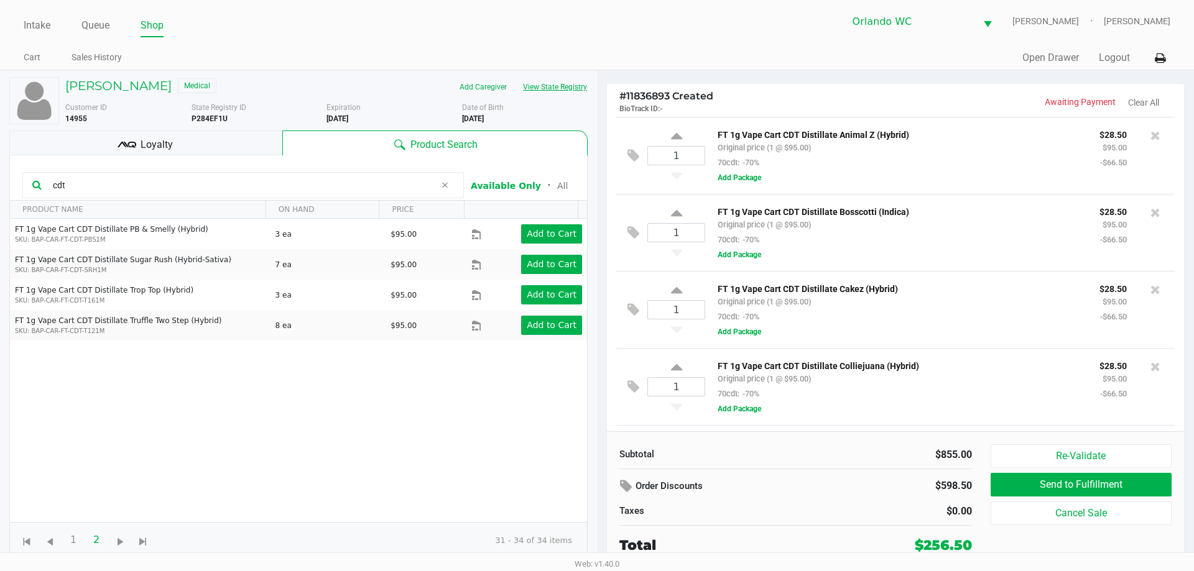
click at [542, 77] on button "View State Registry" at bounding box center [551, 87] width 73 height 20
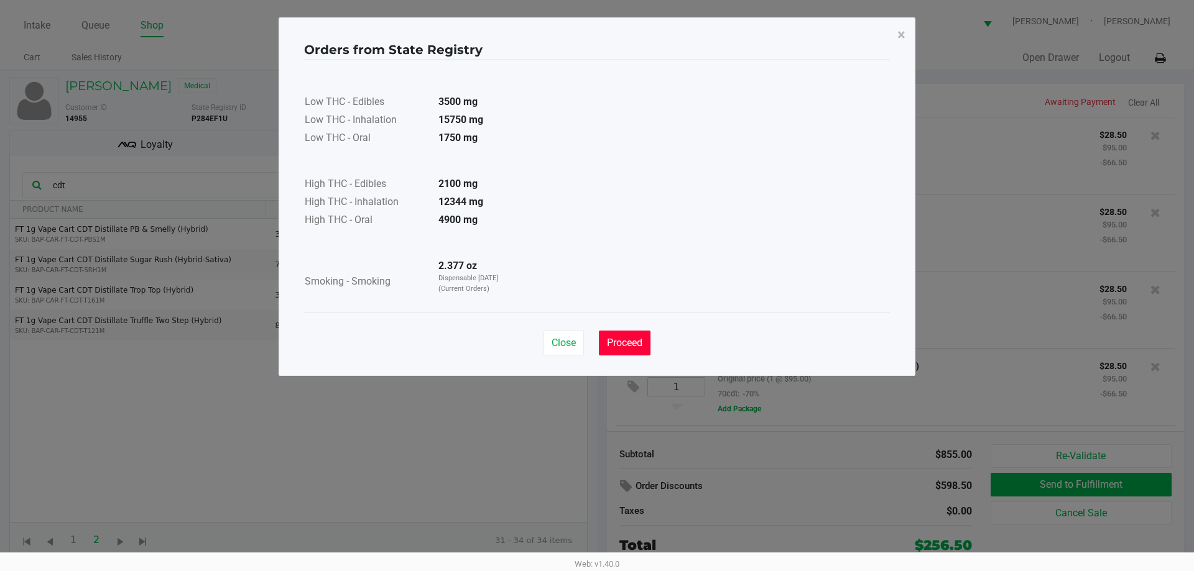
click at [629, 340] on span "Proceed" at bounding box center [624, 343] width 35 height 12
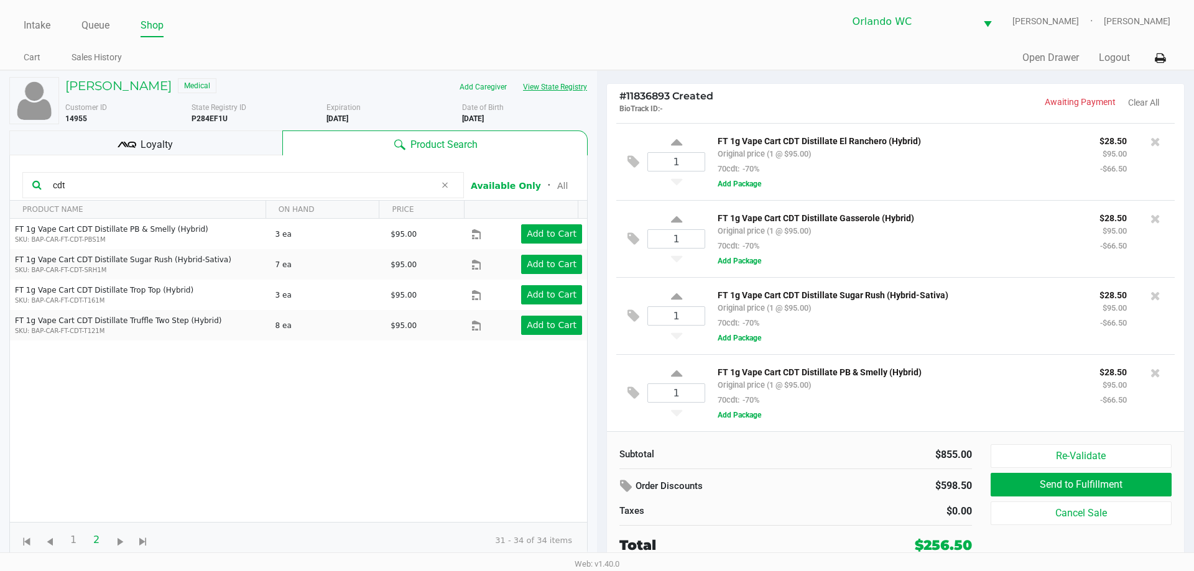
scroll to position [12, 0]
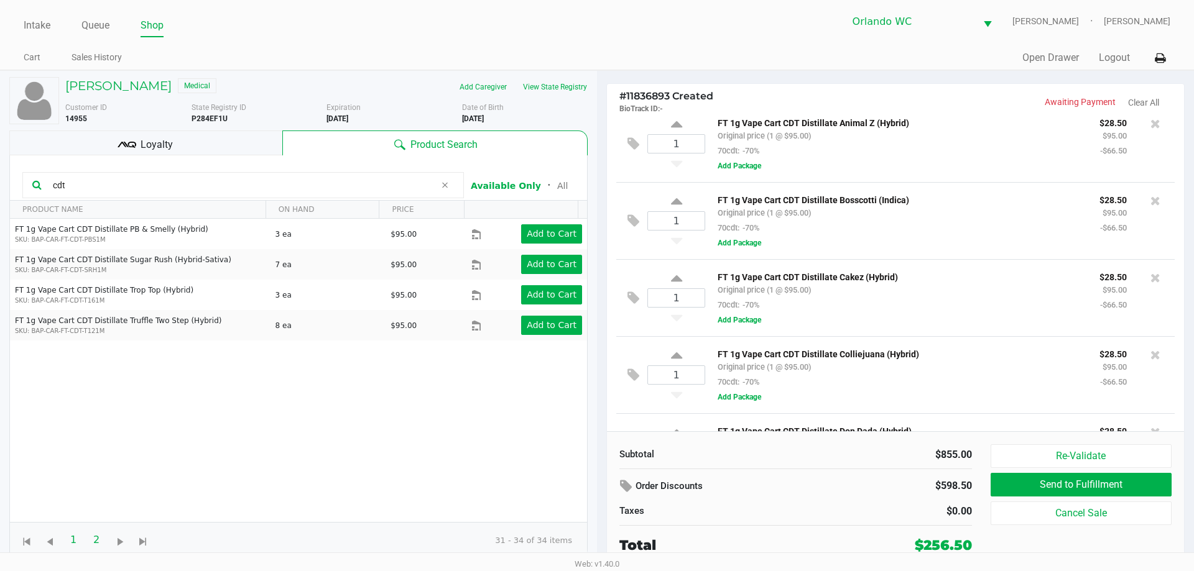
click at [83, 546] on span "1" at bounding box center [74, 540] width 24 height 24
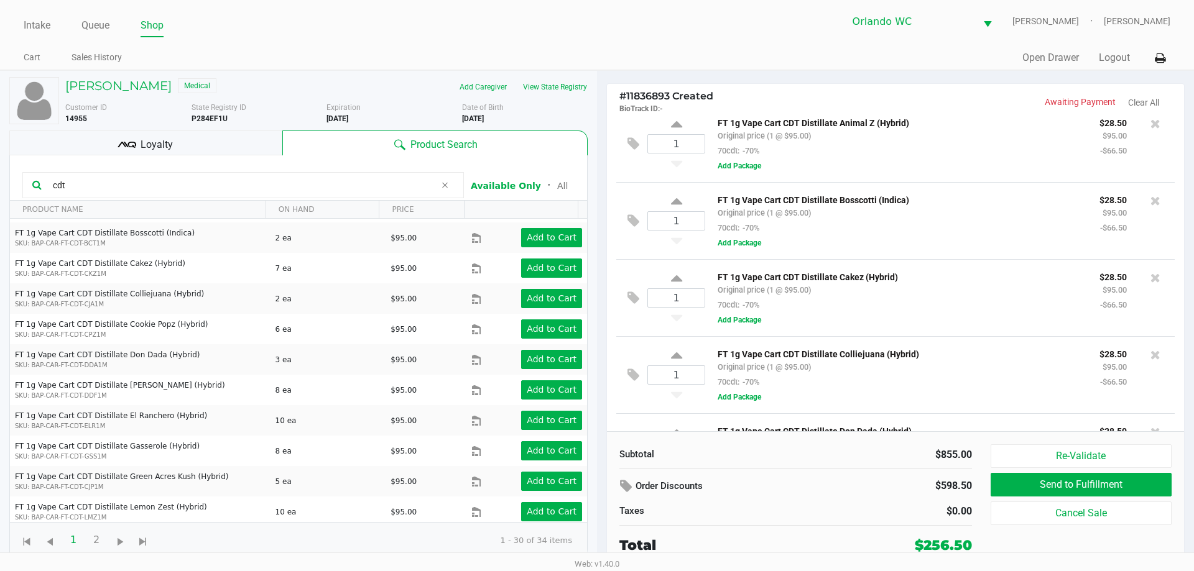
scroll to position [621, 0]
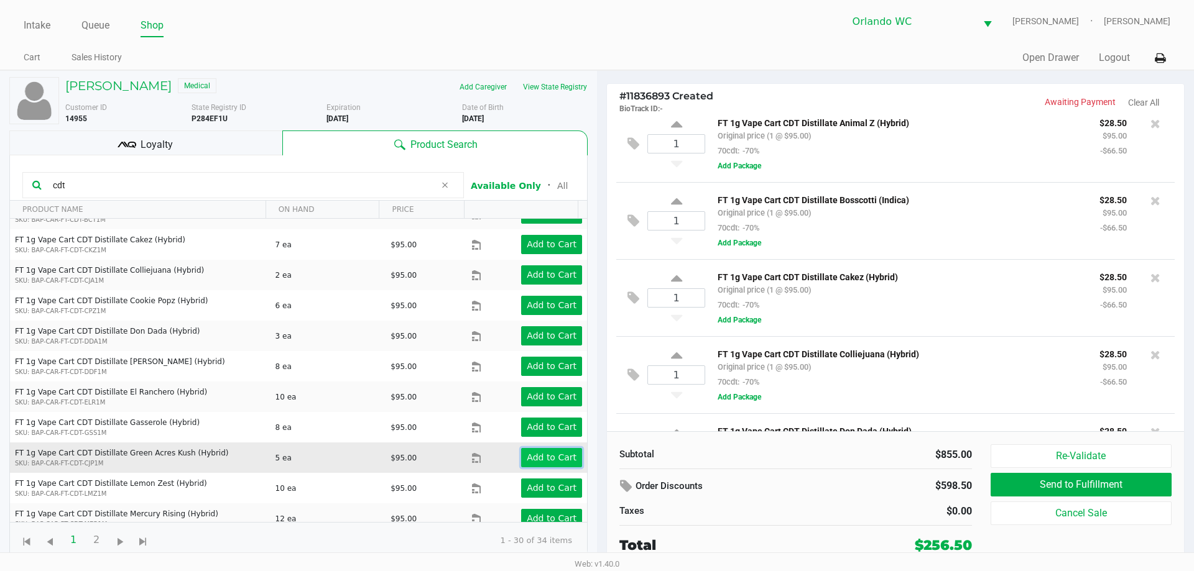
click at [538, 453] on button "Add to Cart" at bounding box center [551, 457] width 61 height 19
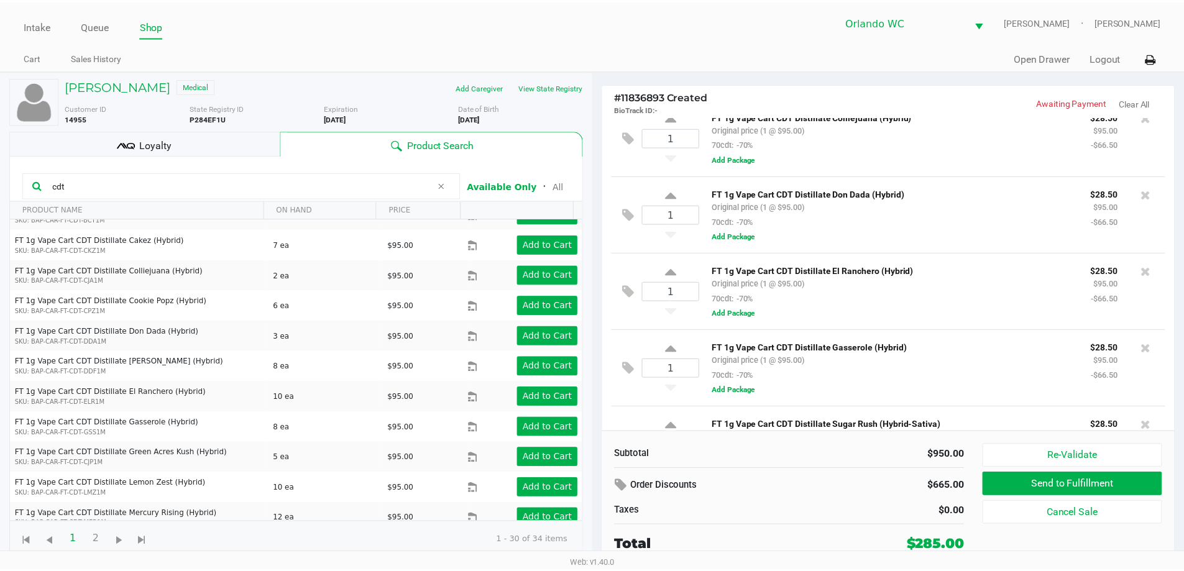
scroll to position [0, 0]
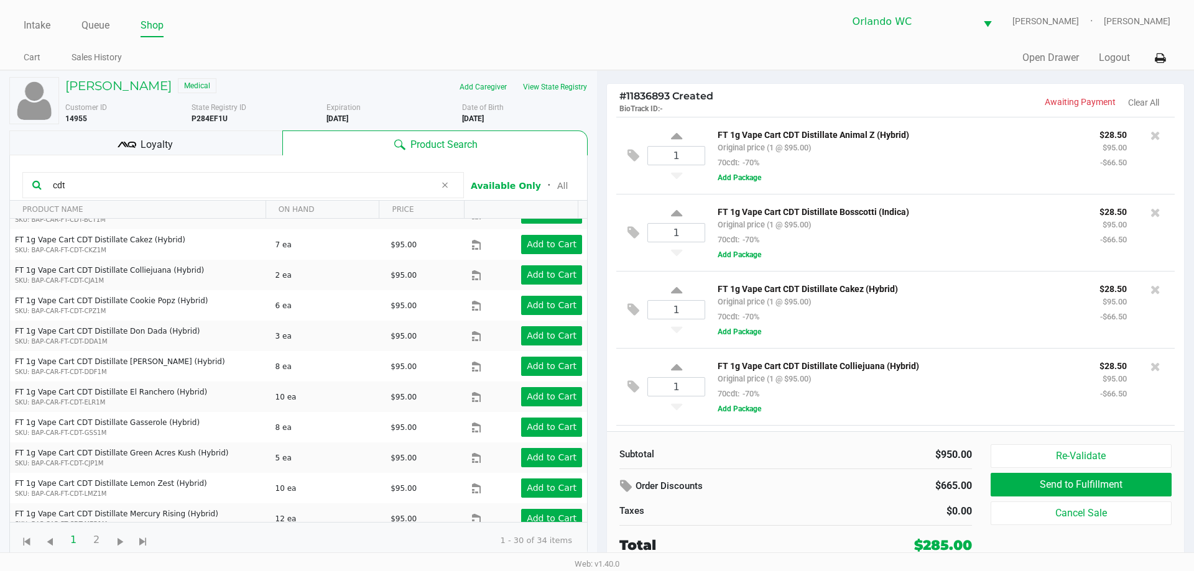
click at [124, 135] on div "Loyalty" at bounding box center [145, 143] width 273 height 25
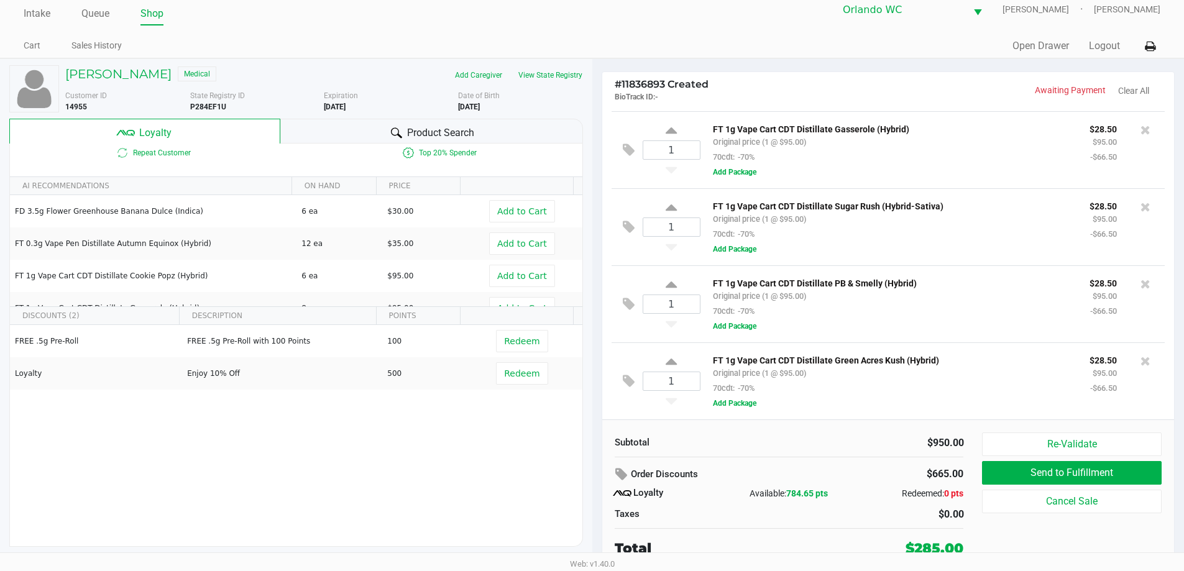
scroll to position [12, 0]
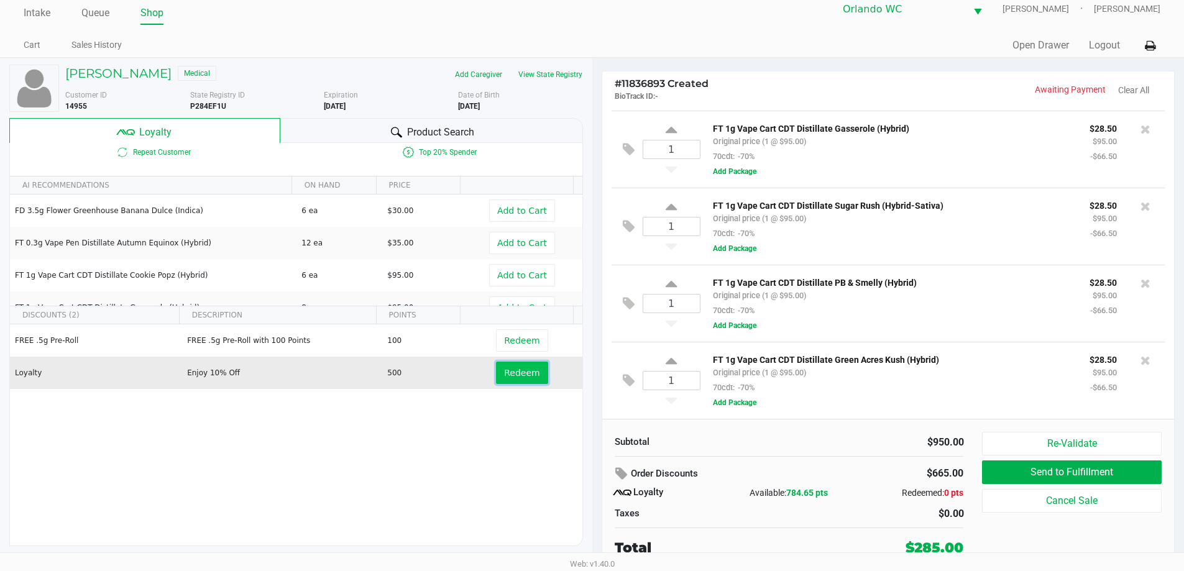
click at [496, 377] on button "Redeem" at bounding box center [522, 373] width 52 height 22
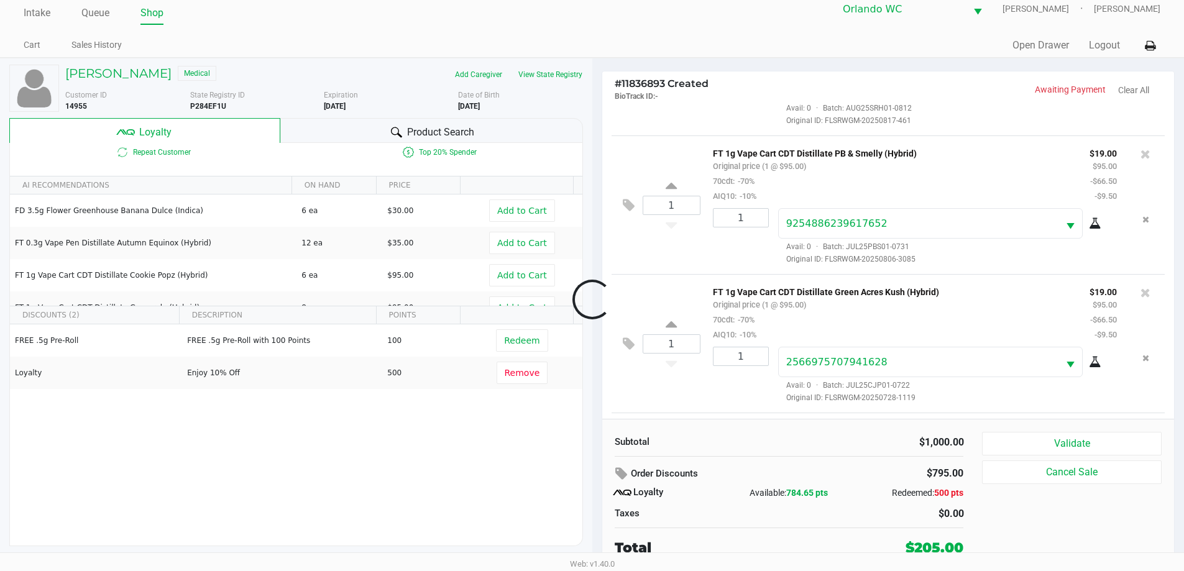
scroll to position [1217, 0]
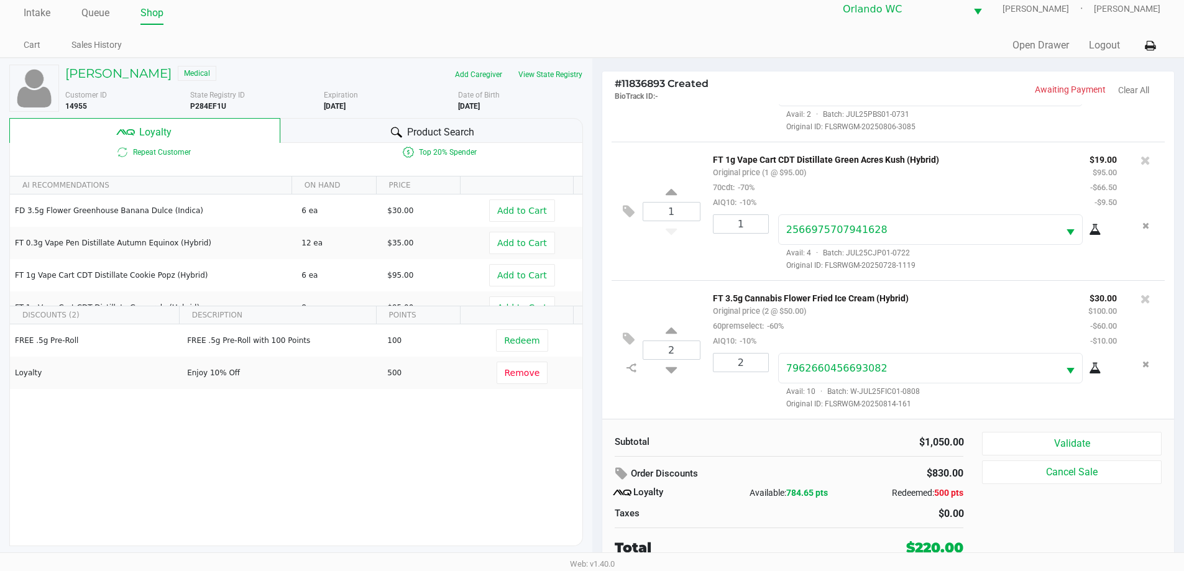
click at [474, 134] on div "Product Search" at bounding box center [431, 130] width 303 height 25
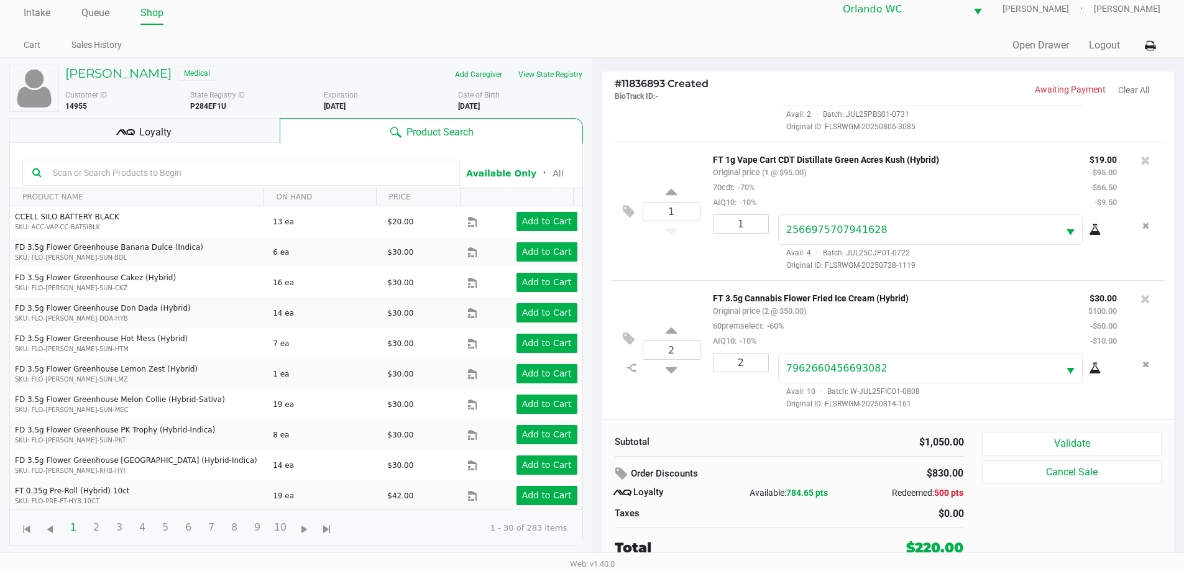
click at [217, 182] on input "text" at bounding box center [249, 173] width 402 height 19
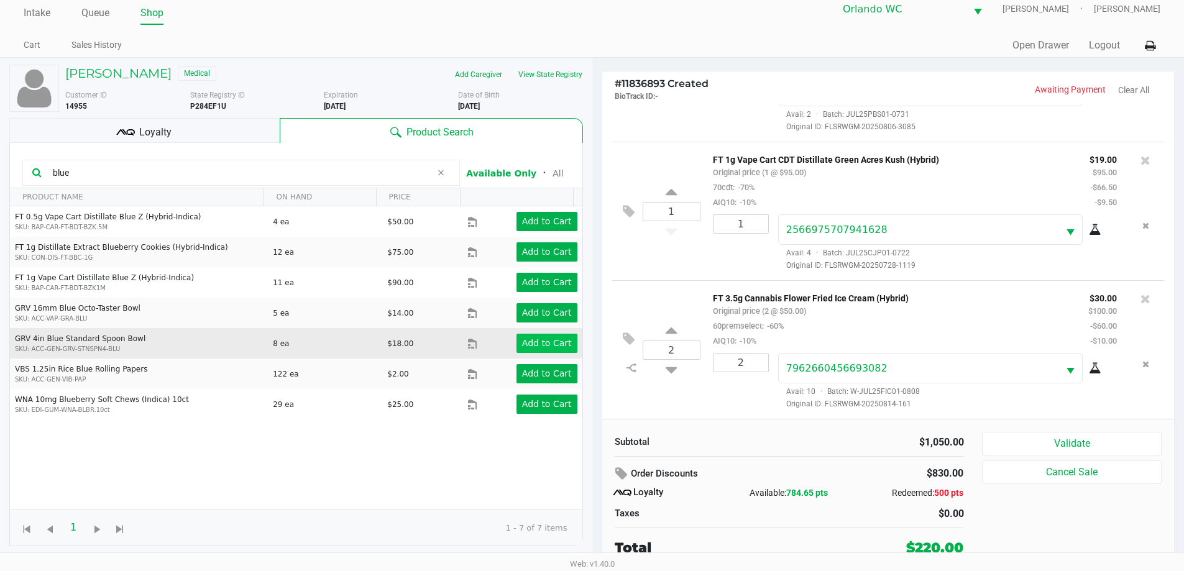
type input "blue"
click at [556, 348] on app-button-loader "Add to Cart" at bounding box center [547, 343] width 50 height 10
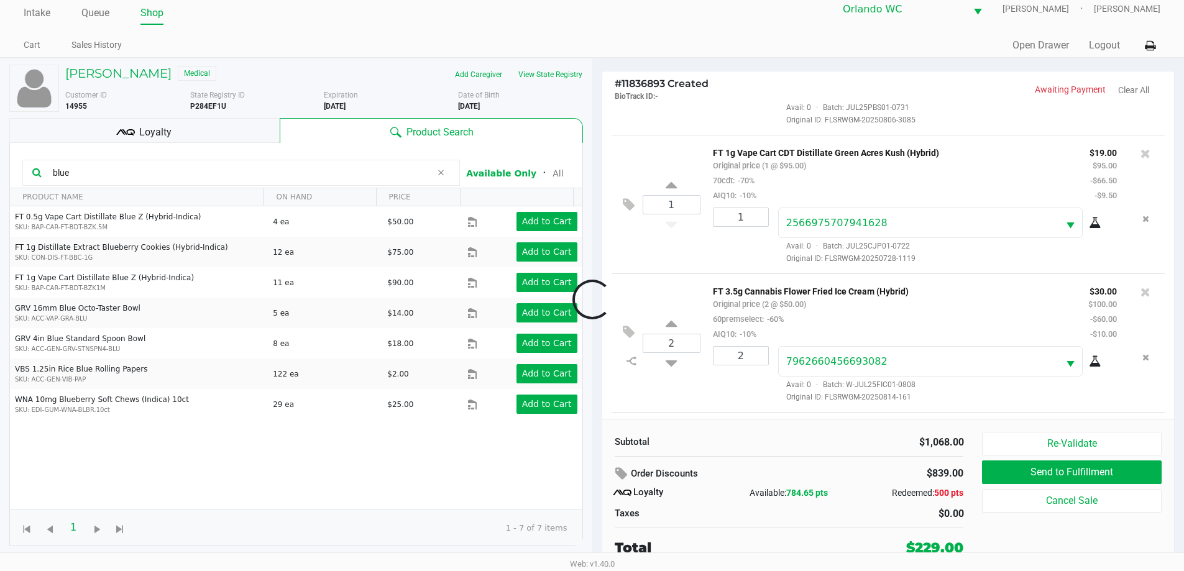
scroll to position [1310, 0]
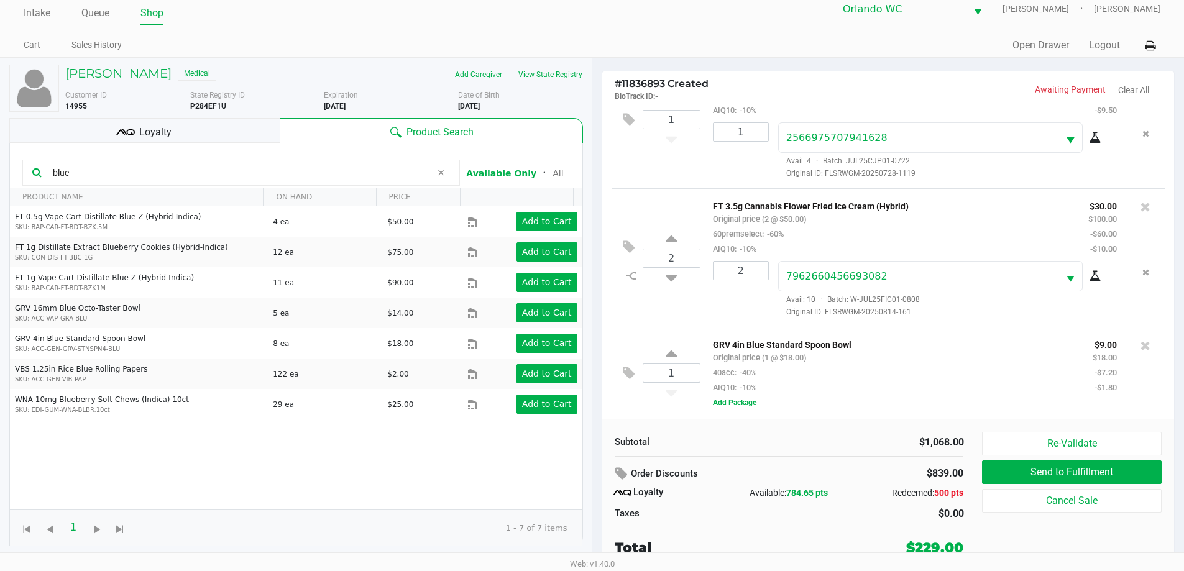
click at [186, 131] on div "Loyalty" at bounding box center [144, 130] width 270 height 25
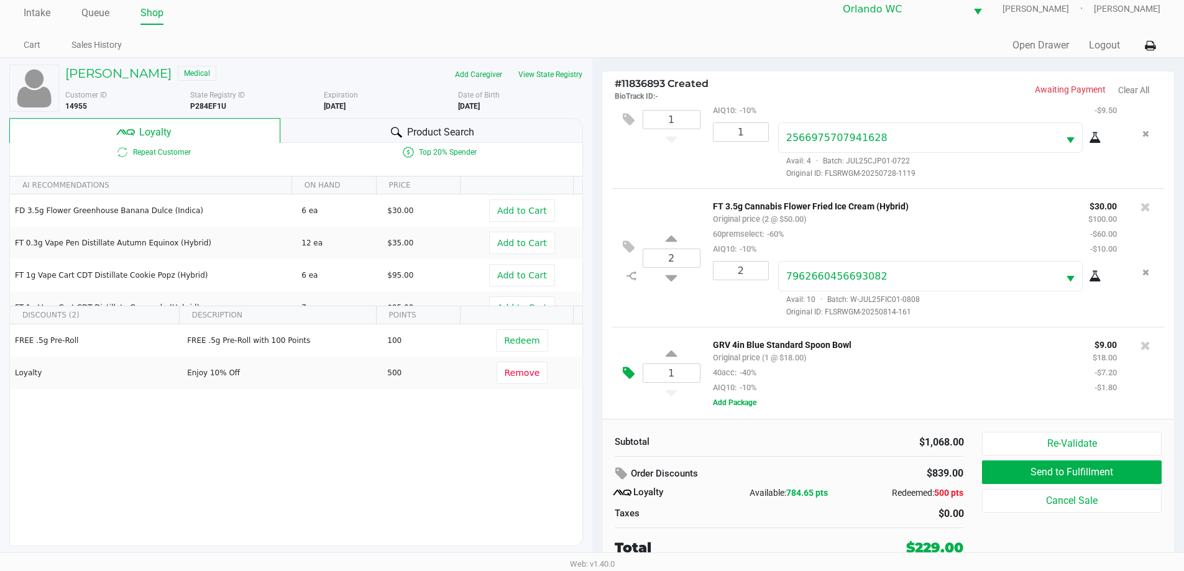
click at [627, 370] on icon at bounding box center [629, 373] width 12 height 14
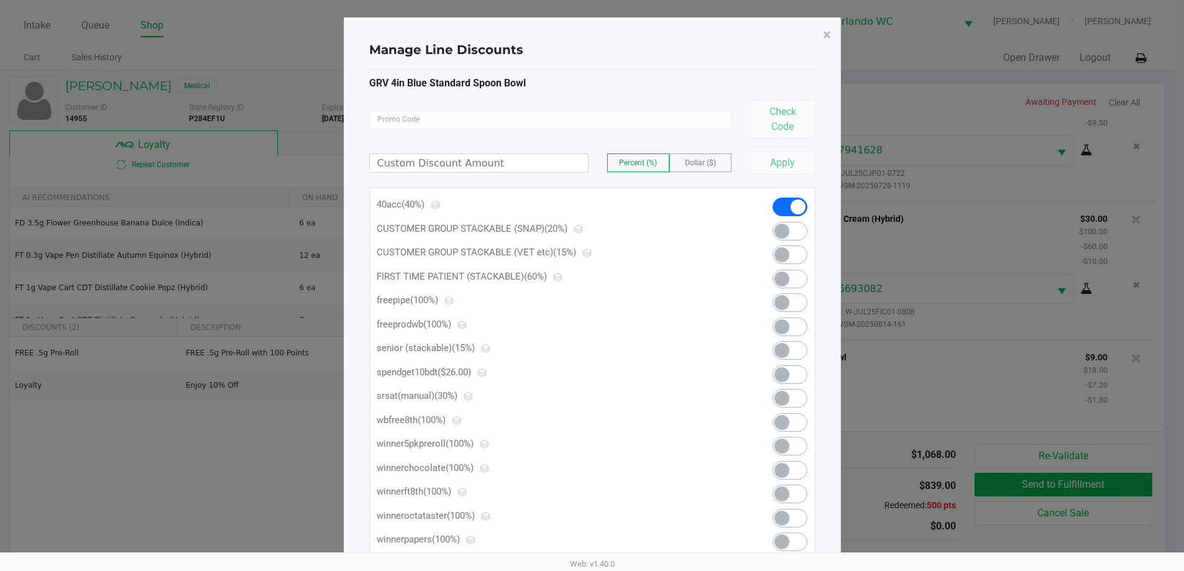
scroll to position [0, 0]
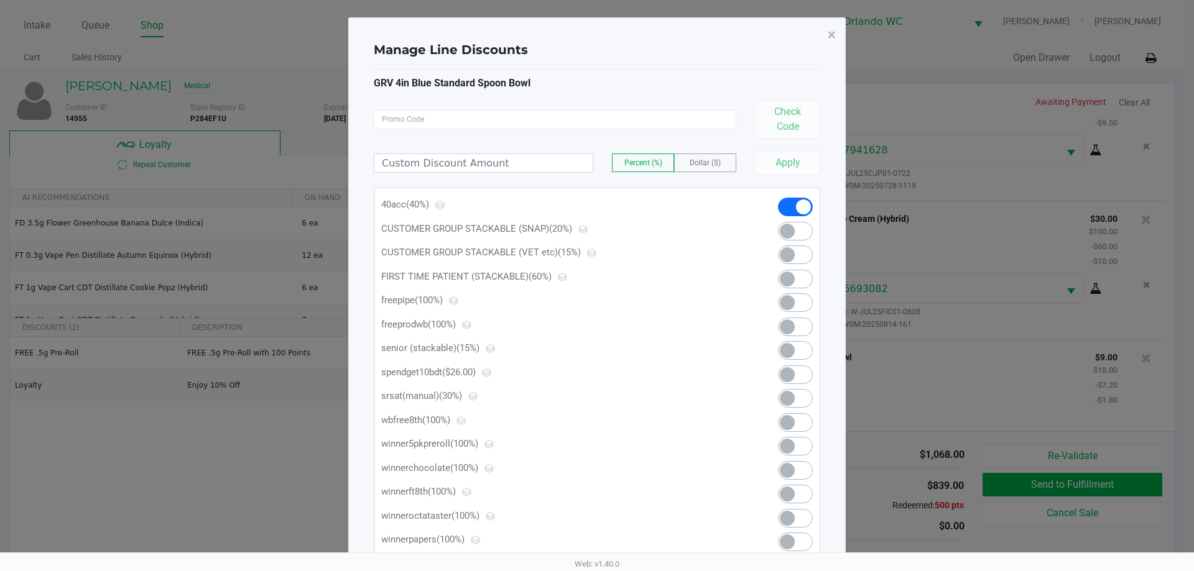
click at [793, 299] on span at bounding box center [787, 302] width 15 height 15
click at [833, 31] on span "×" at bounding box center [832, 34] width 8 height 17
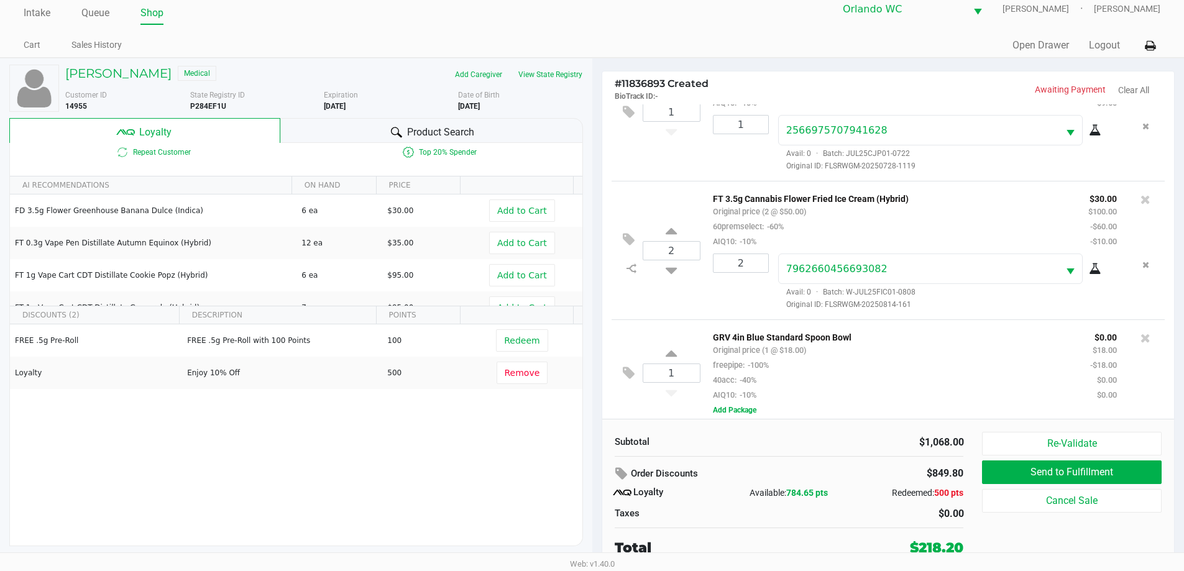
scroll to position [1325, 0]
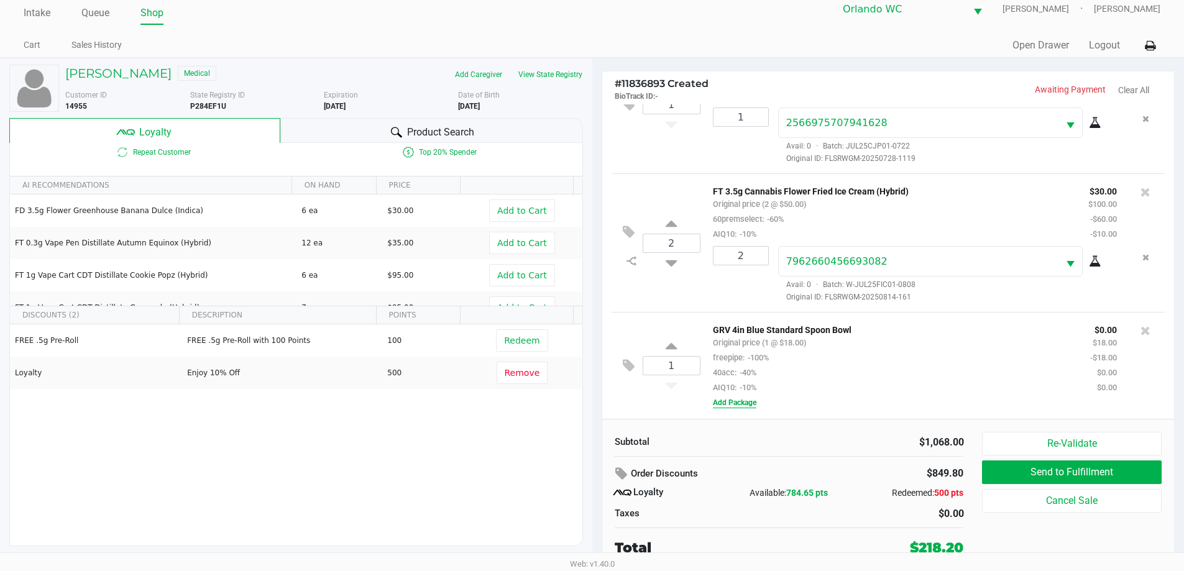
click at [735, 400] on button "Add Package" at bounding box center [735, 402] width 44 height 11
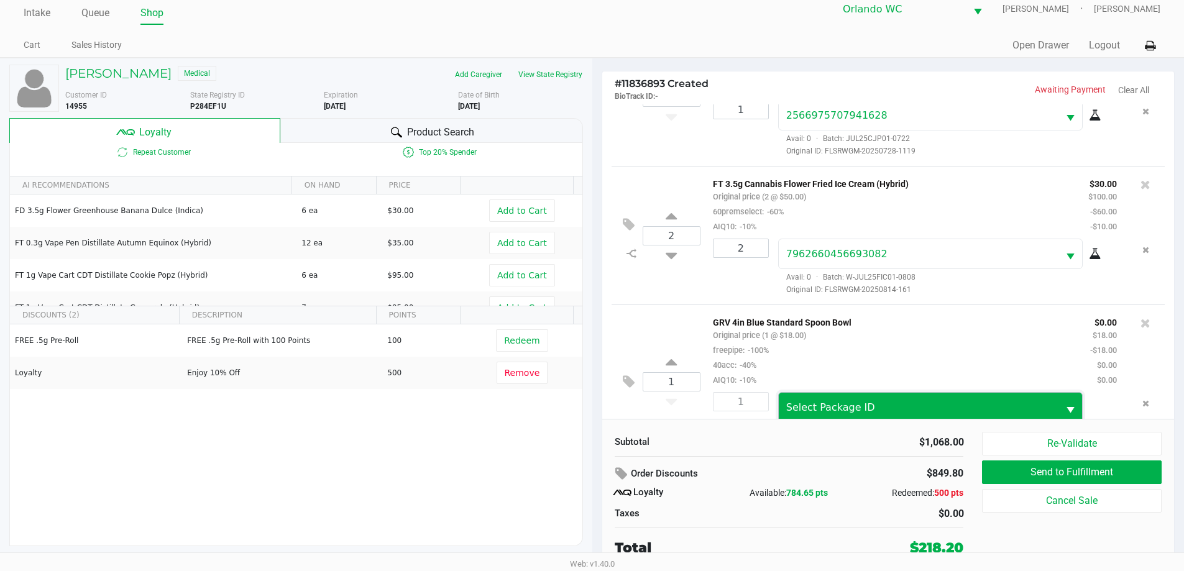
click at [795, 404] on span "Select Package ID" at bounding box center [919, 407] width 280 height 29
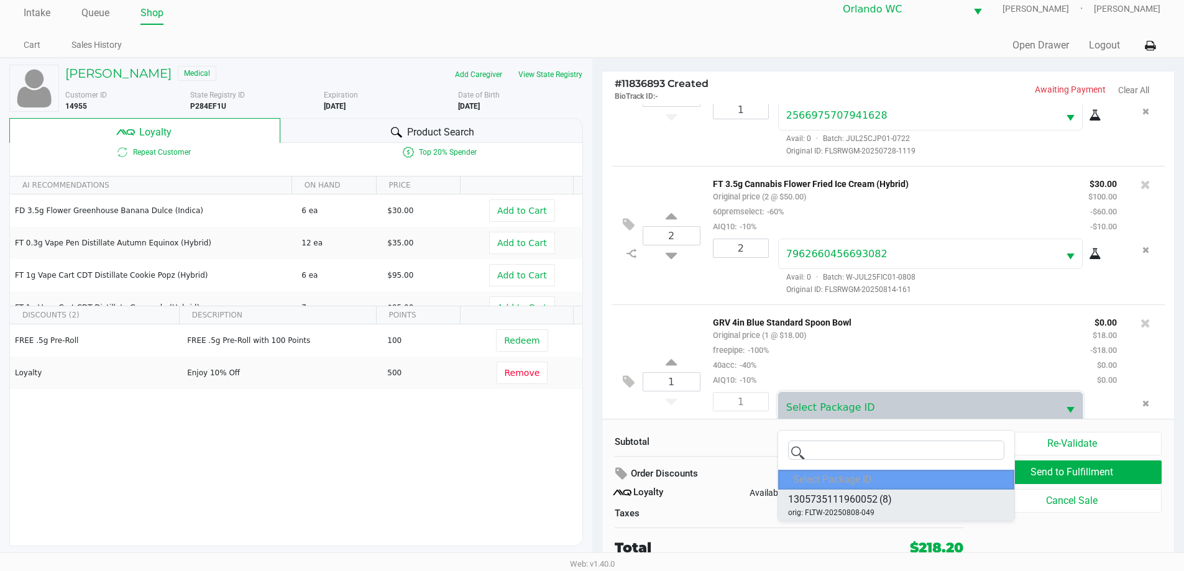
click at [885, 496] on span "(8)" at bounding box center [886, 499] width 12 height 15
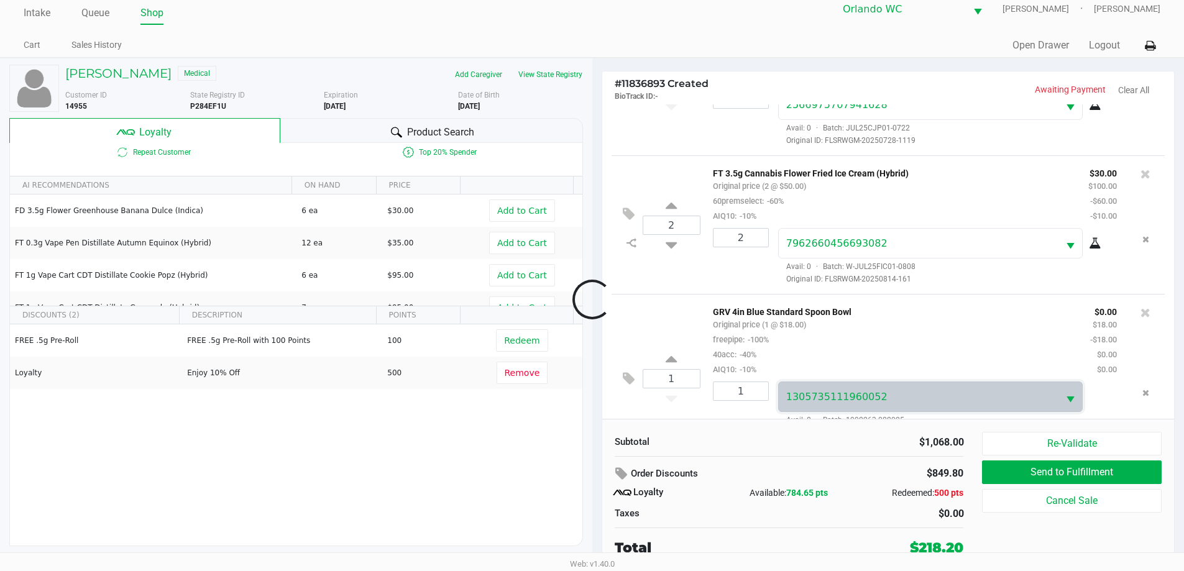
scroll to position [1372, 0]
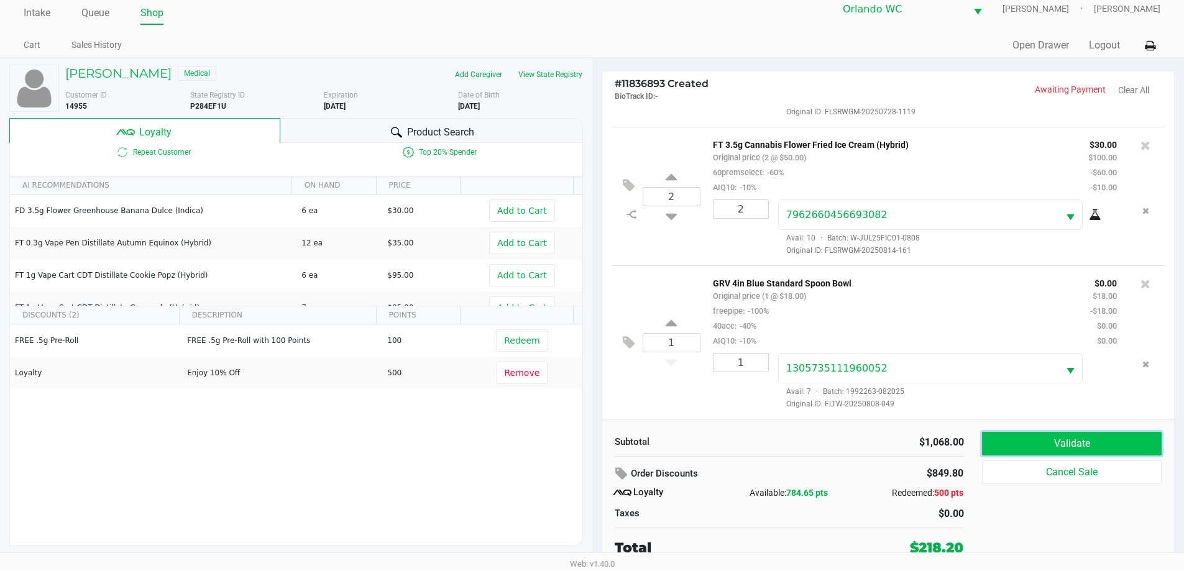
click at [1029, 448] on button "Validate" at bounding box center [1071, 444] width 179 height 24
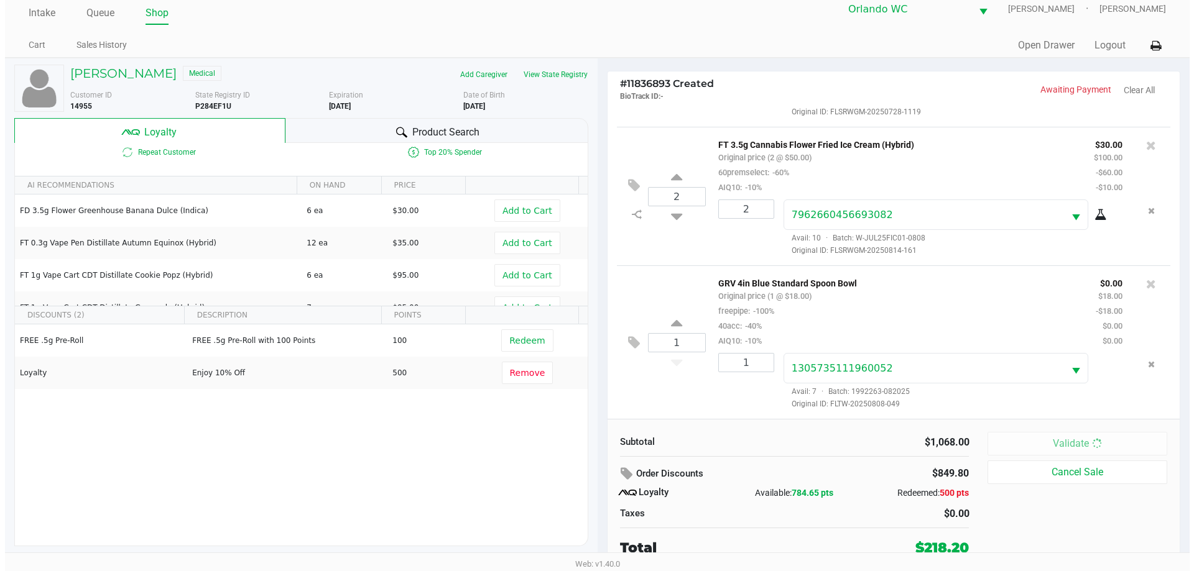
scroll to position [0, 0]
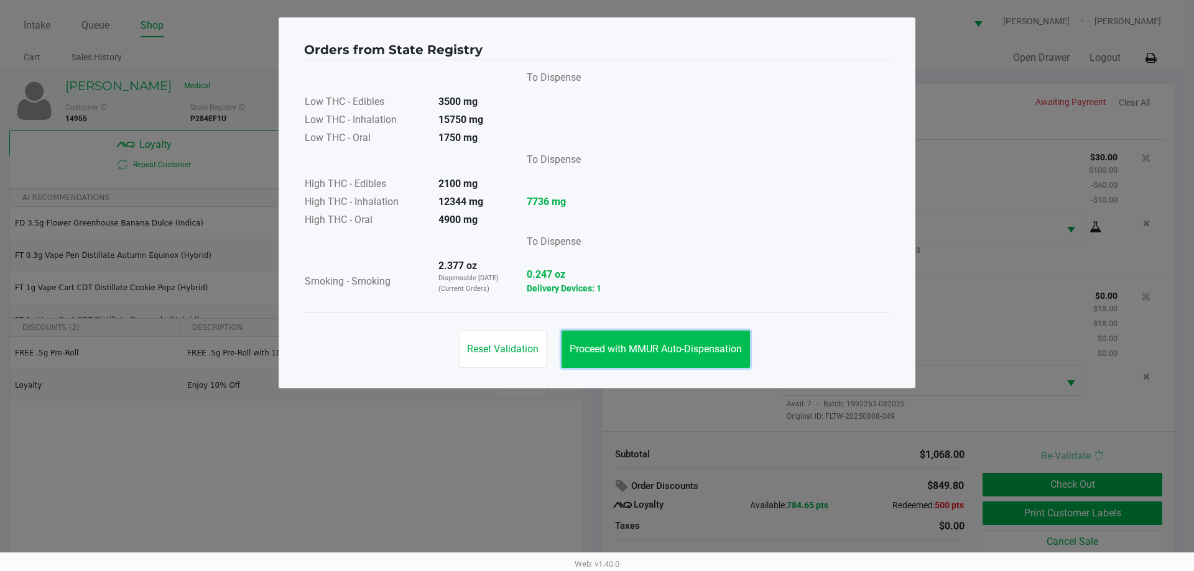
click at [667, 353] on span "Proceed with MMUR Auto-Dispensation" at bounding box center [656, 349] width 172 height 12
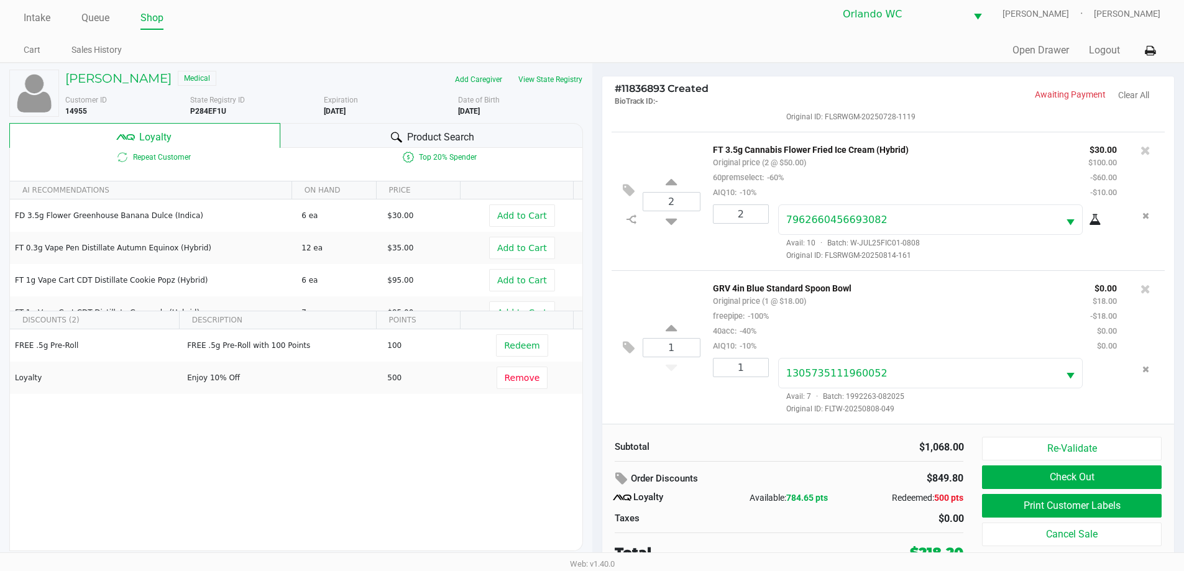
scroll to position [12, 0]
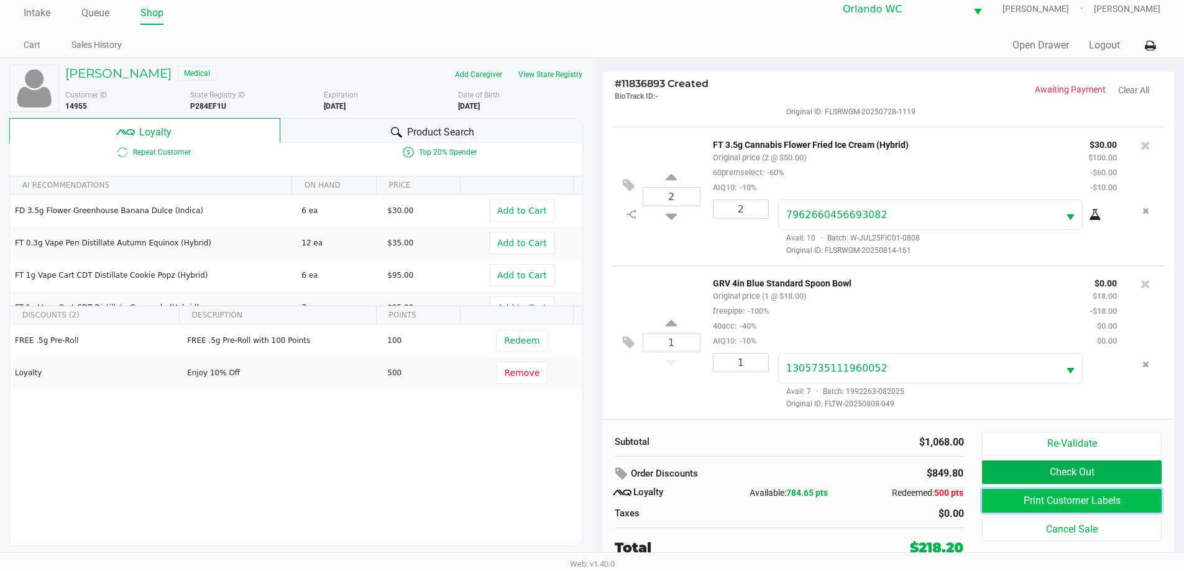
click at [1149, 500] on button "Print Customer Labels" at bounding box center [1071, 501] width 179 height 24
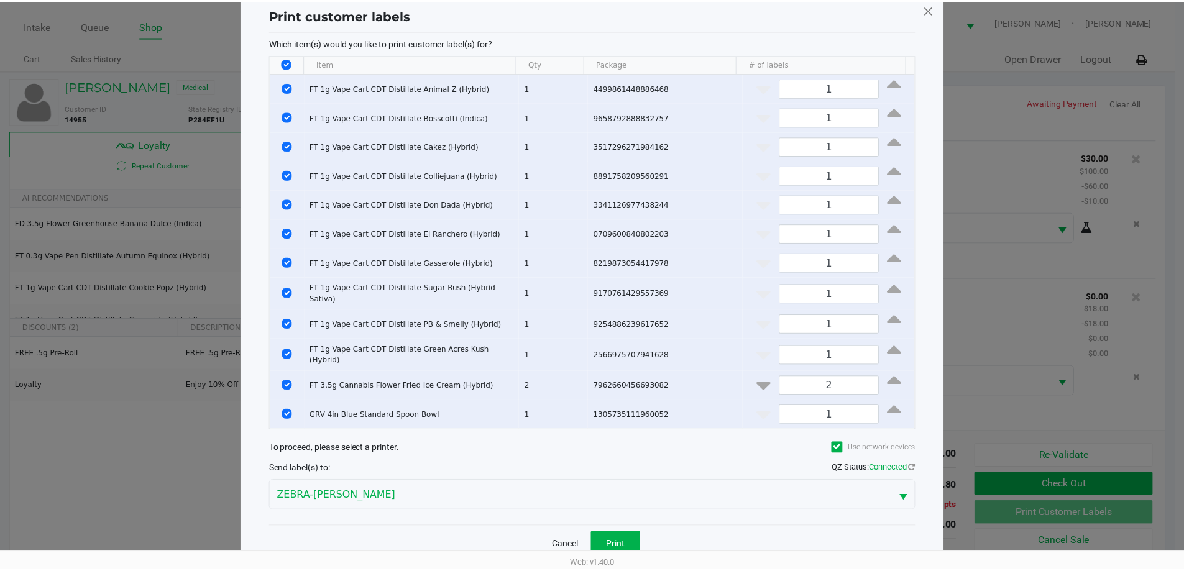
scroll to position [47, 0]
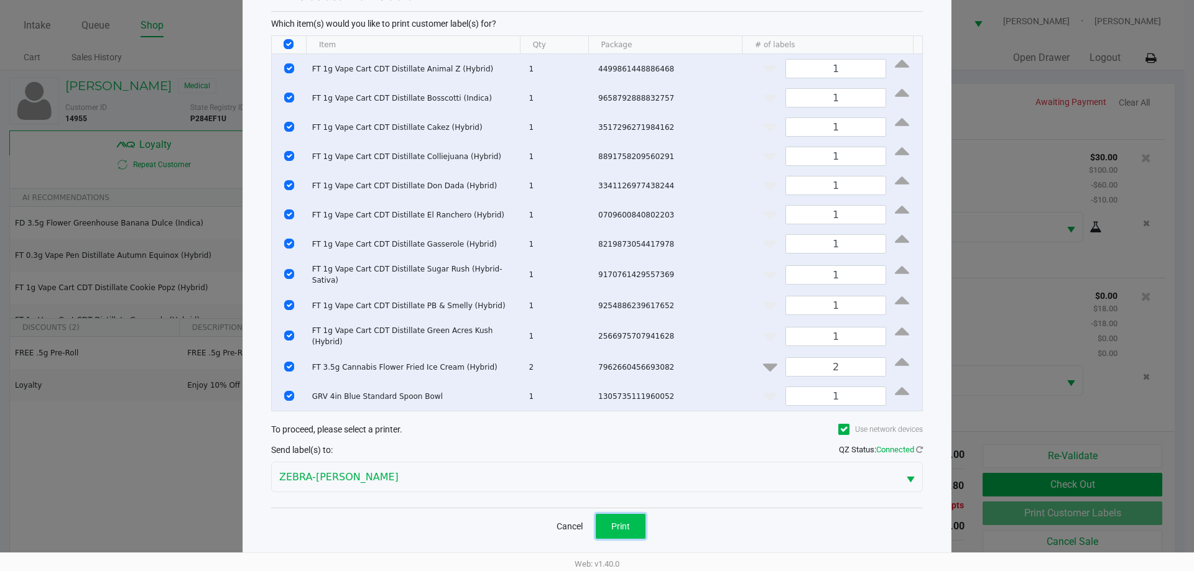
click at [616, 514] on button "Print" at bounding box center [621, 526] width 50 height 25
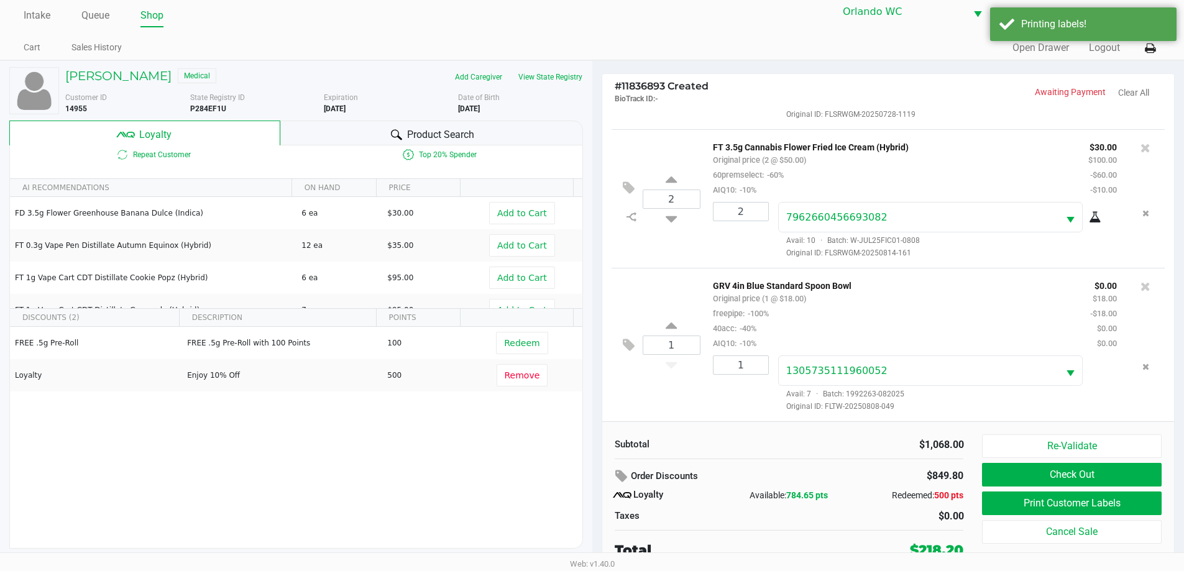
scroll to position [12, 0]
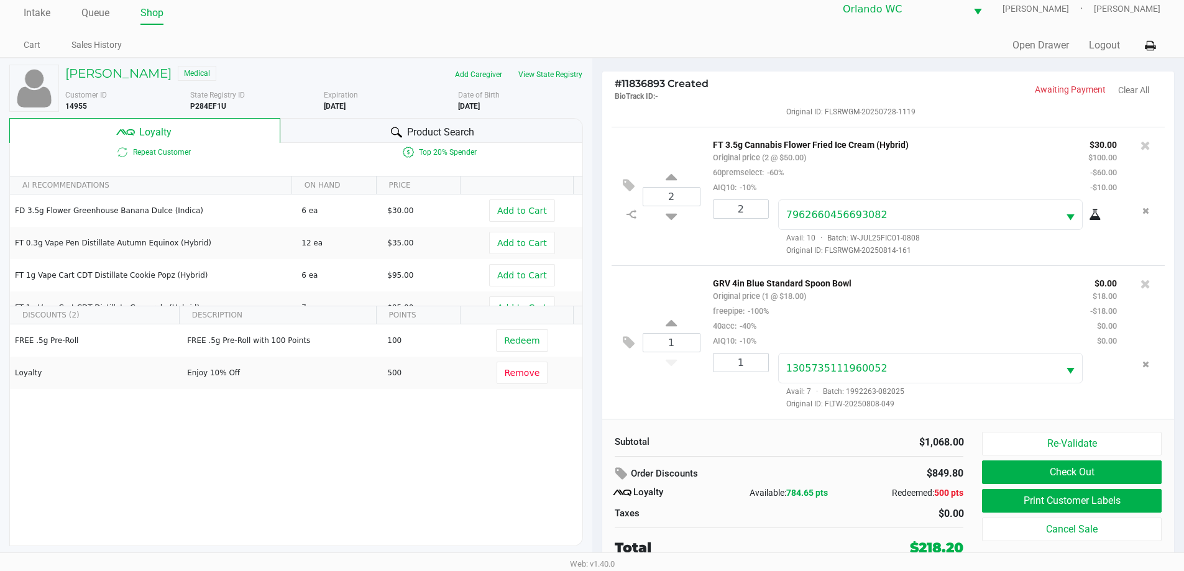
click at [685, 405] on div "1 GRV 4in Blue Standard Spoon Bowl Original price (1 @ $18.00) freepipe: -100% …" at bounding box center [889, 342] width 554 height 154
click at [1138, 471] on button "Check Out" at bounding box center [1071, 473] width 179 height 24
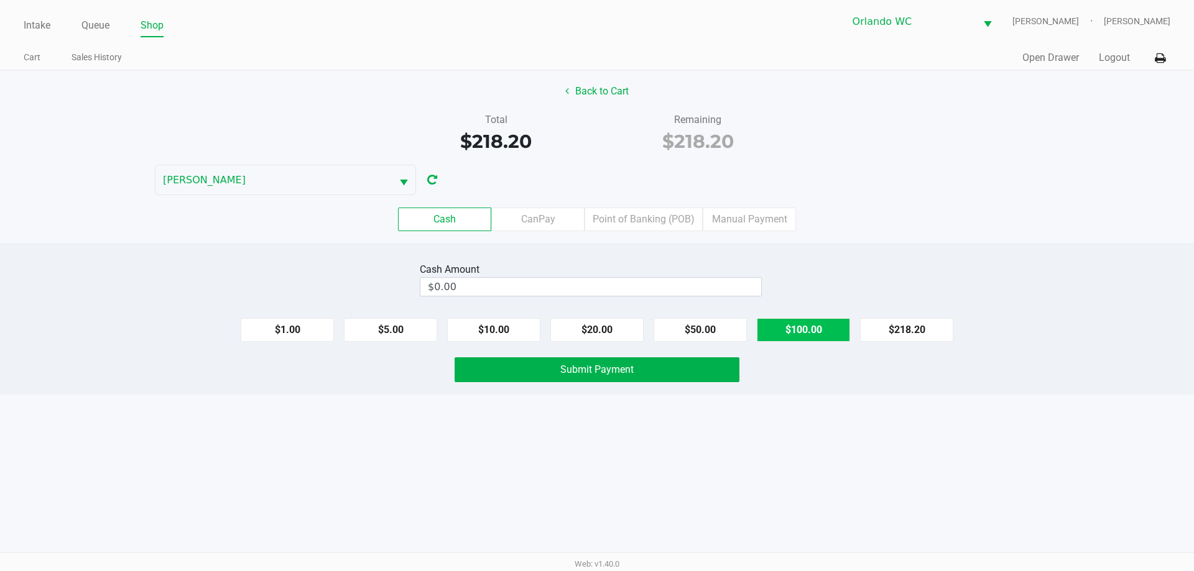
click at [785, 330] on button "$100.00" at bounding box center [803, 330] width 93 height 24
click at [622, 329] on button "$20.00" at bounding box center [596, 330] width 93 height 24
type input "$220.00"
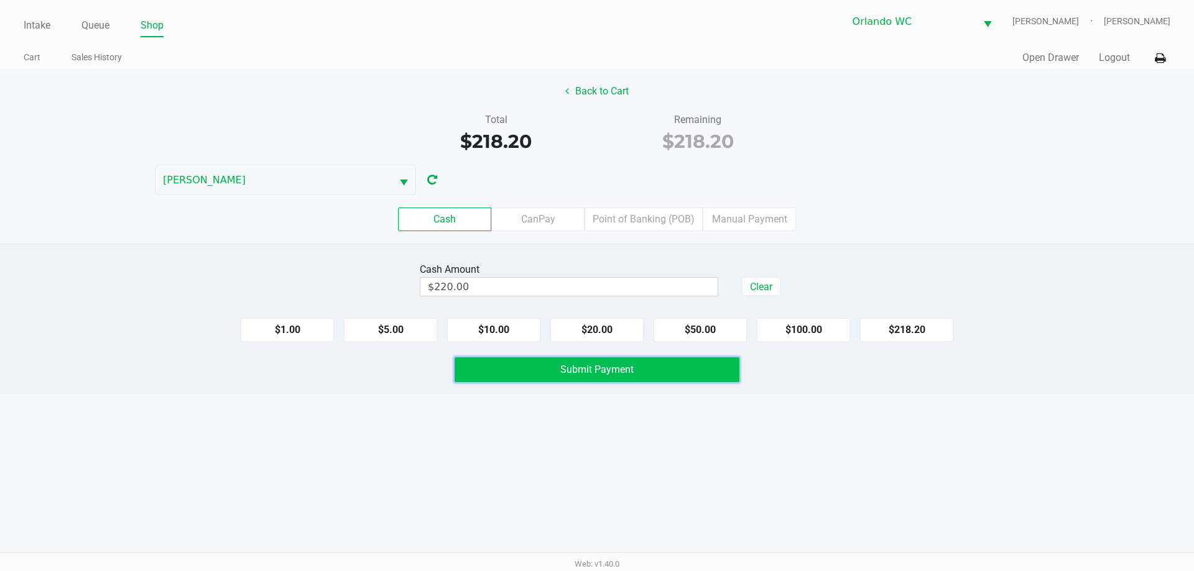
click at [610, 373] on span "Submit Payment" at bounding box center [596, 370] width 73 height 12
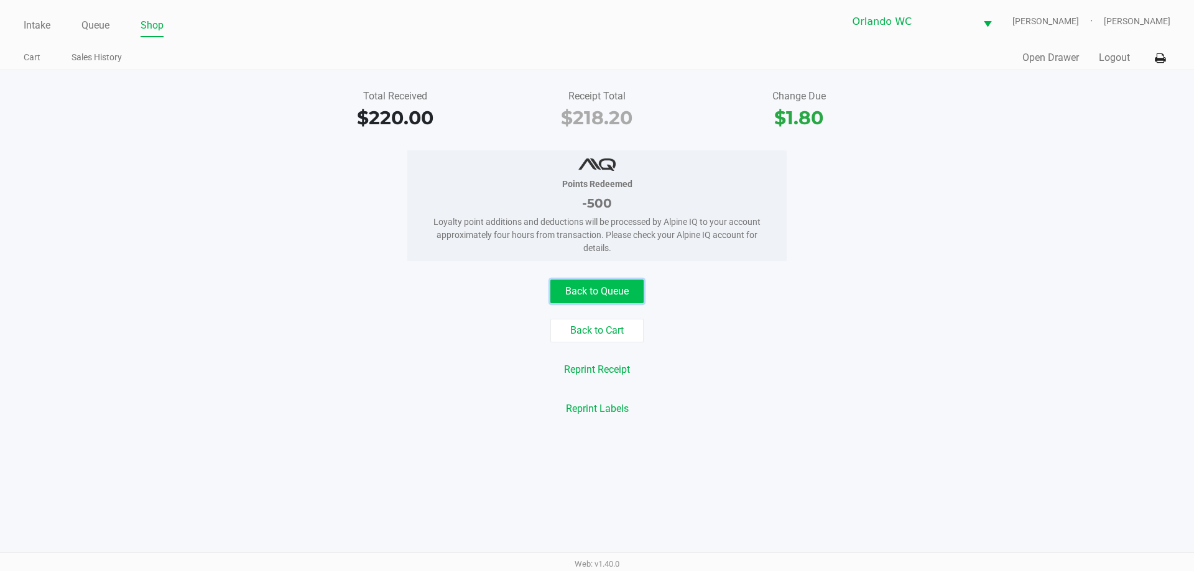
click at [613, 287] on button "Back to Queue" at bounding box center [596, 292] width 93 height 24
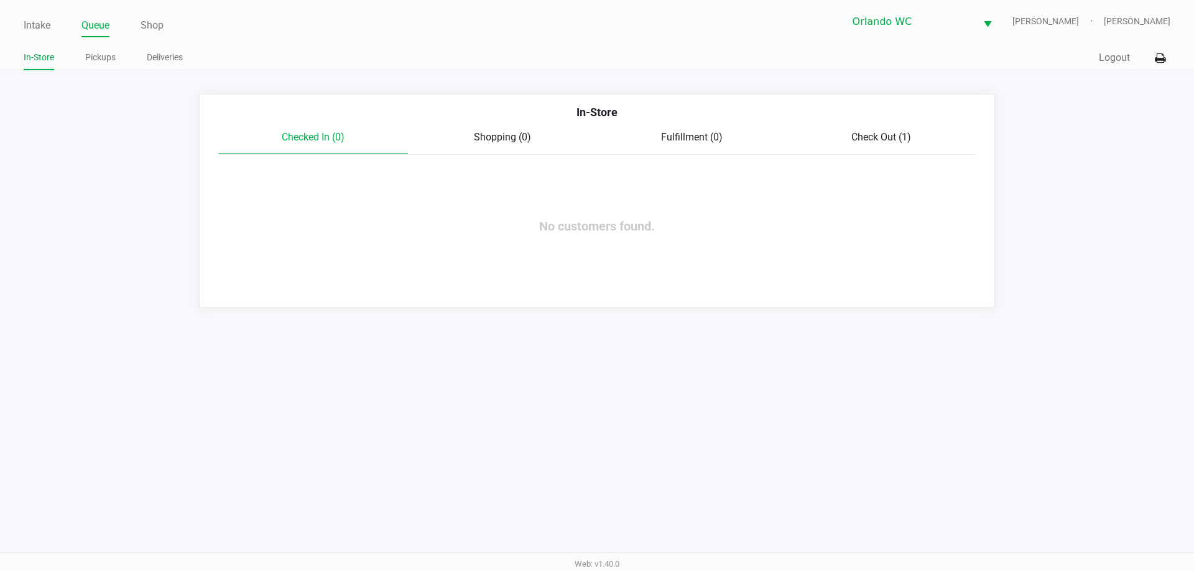
click at [1100, 65] on div "Quick Sale Logout" at bounding box center [883, 58] width 573 height 23
click at [95, 61] on link "Pickups" at bounding box center [100, 58] width 30 height 16
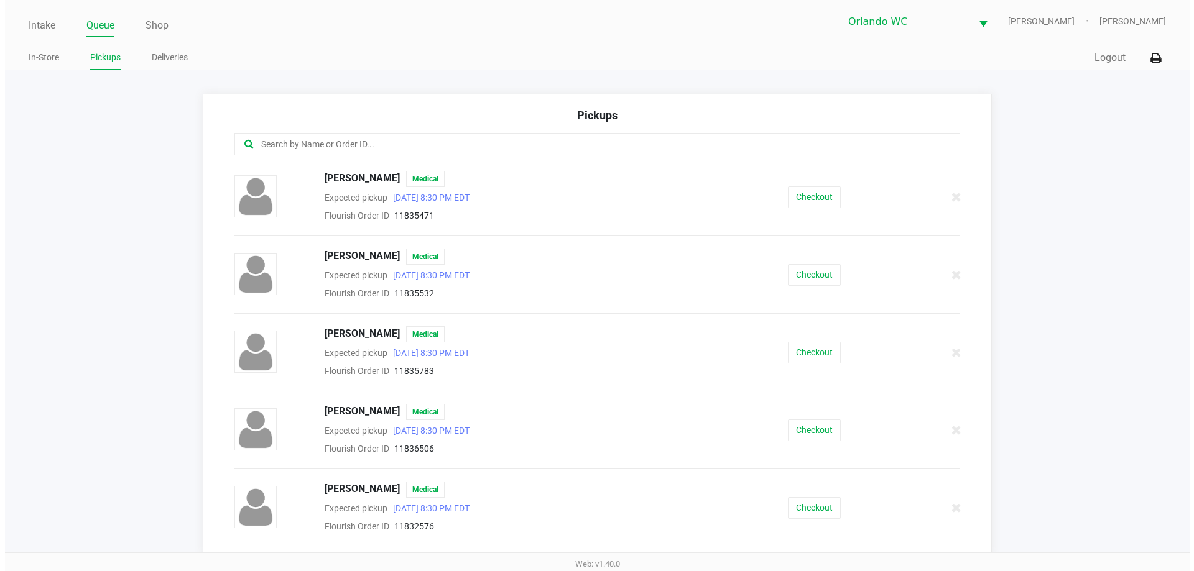
scroll to position [62, 0]
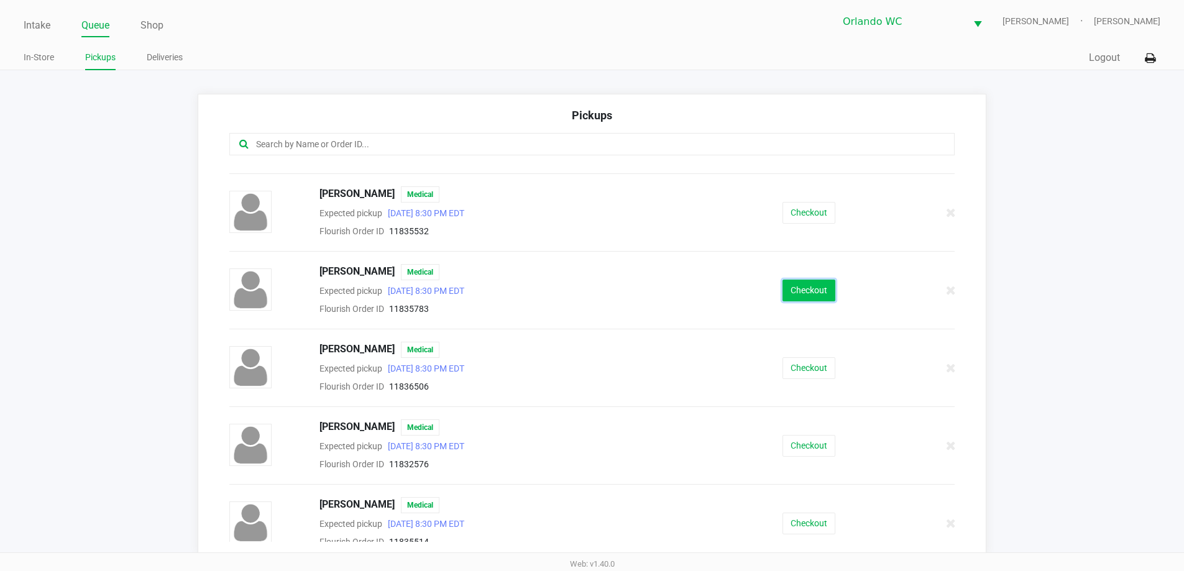
click at [796, 294] on button "Checkout" at bounding box center [809, 291] width 53 height 22
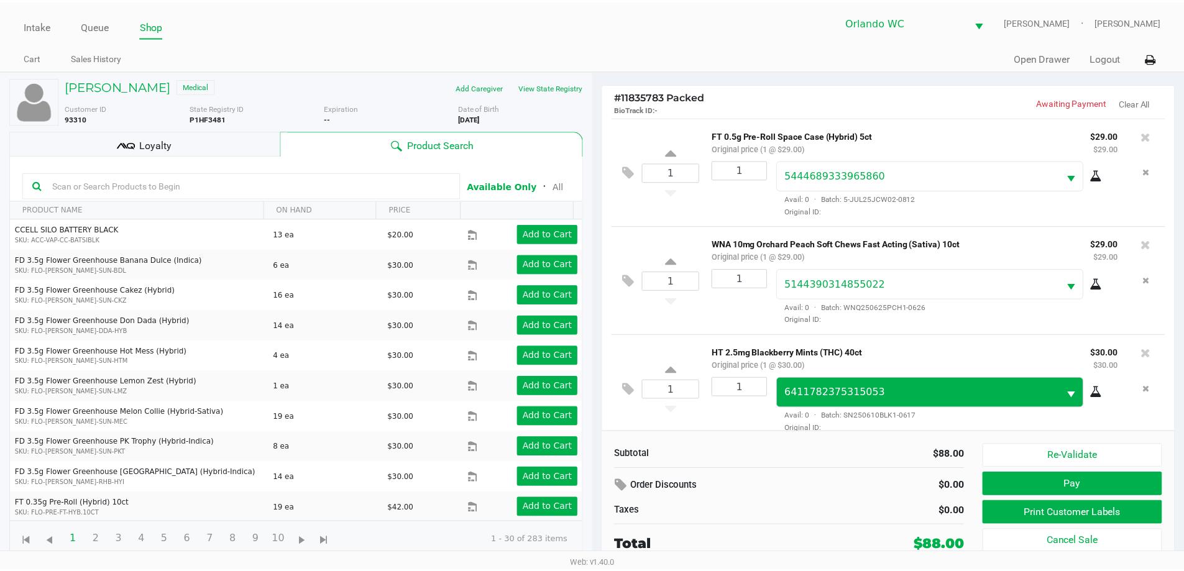
scroll to position [14, 0]
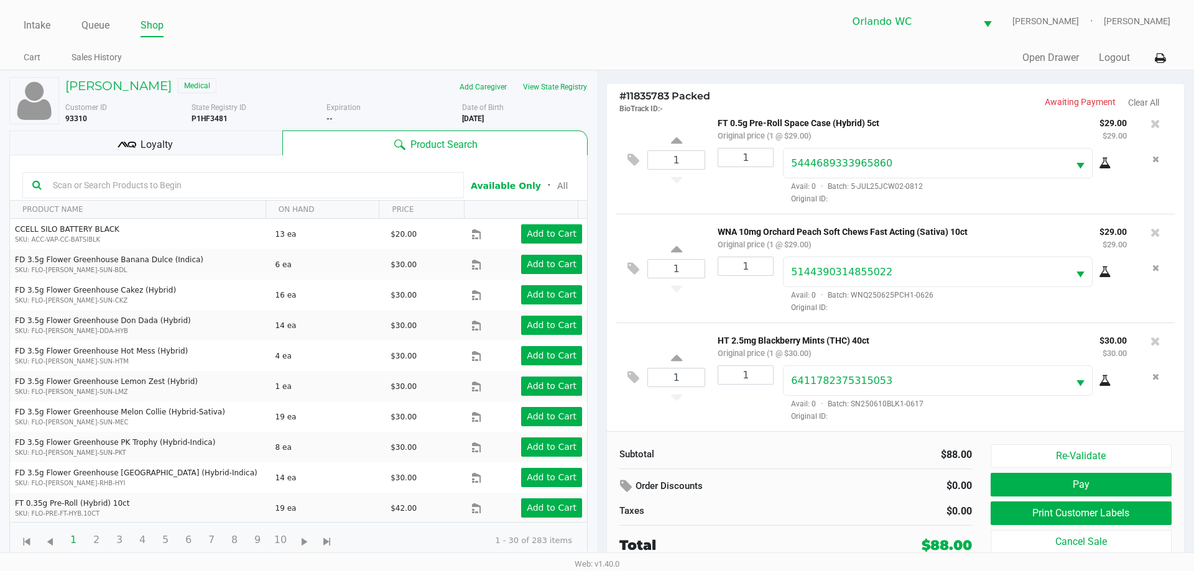
click at [155, 134] on div "Loyalty" at bounding box center [145, 143] width 273 height 25
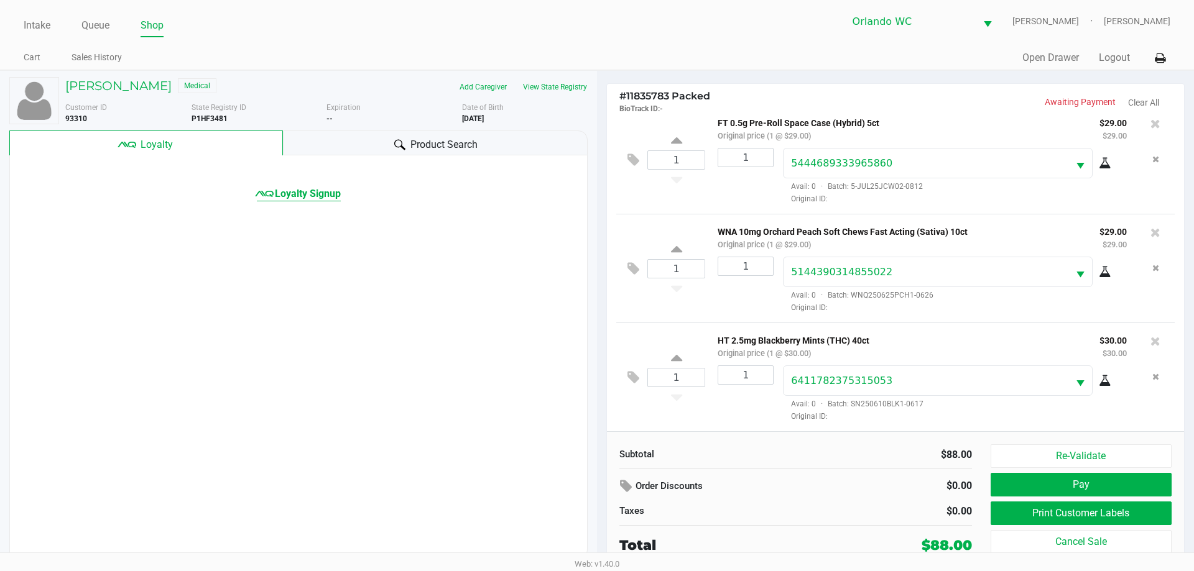
click at [318, 189] on span "Loyalty Signup" at bounding box center [308, 194] width 66 height 15
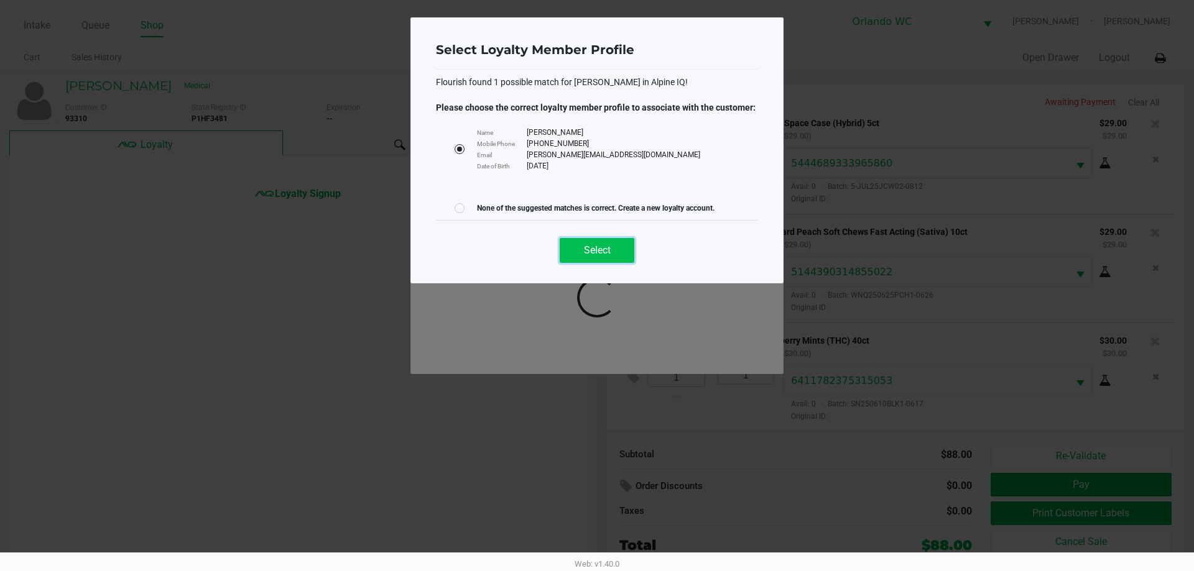
click at [608, 250] on span "Select" at bounding box center [597, 250] width 27 height 12
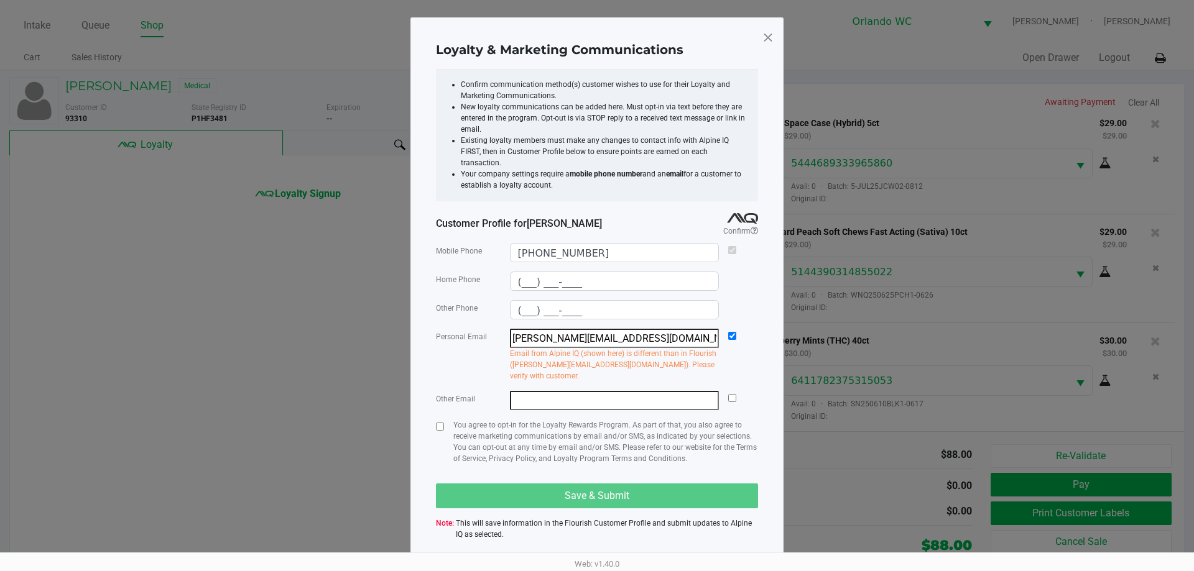
click at [435, 395] on div "Loyalty & Marketing Communications Confirm communication method(s) customer wis…" at bounding box center [596, 288] width 373 height 542
click at [436, 420] on div at bounding box center [440, 447] width 8 height 55
click at [437, 420] on div at bounding box center [440, 447] width 8 height 55
click at [442, 423] on input "checkbox" at bounding box center [440, 427] width 8 height 8
checkbox input "true"
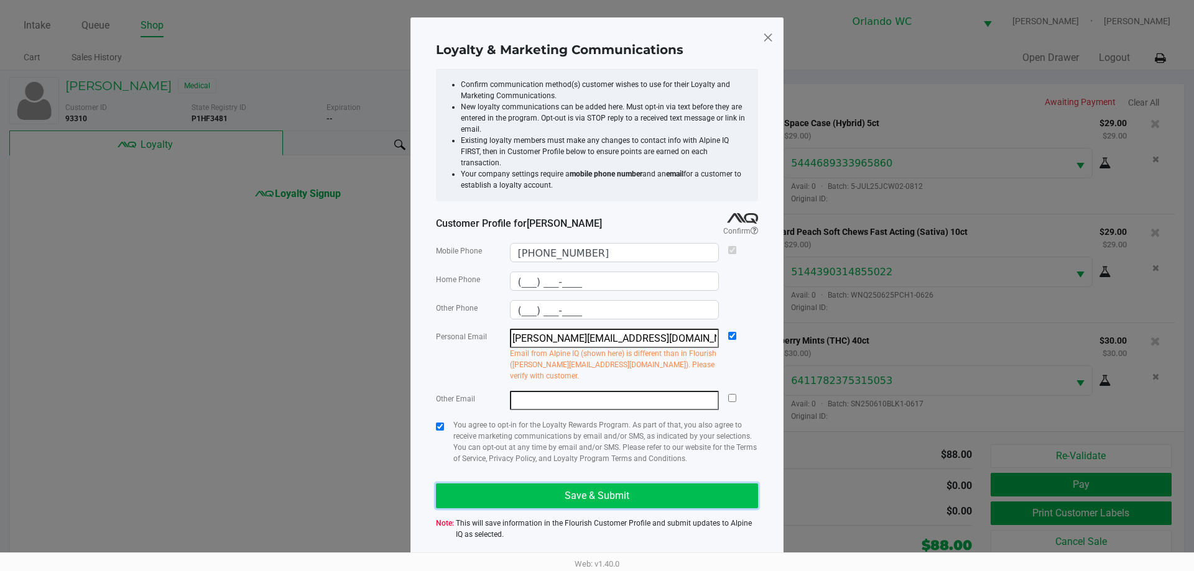
click at [494, 484] on button "Save & Submit" at bounding box center [597, 496] width 322 height 25
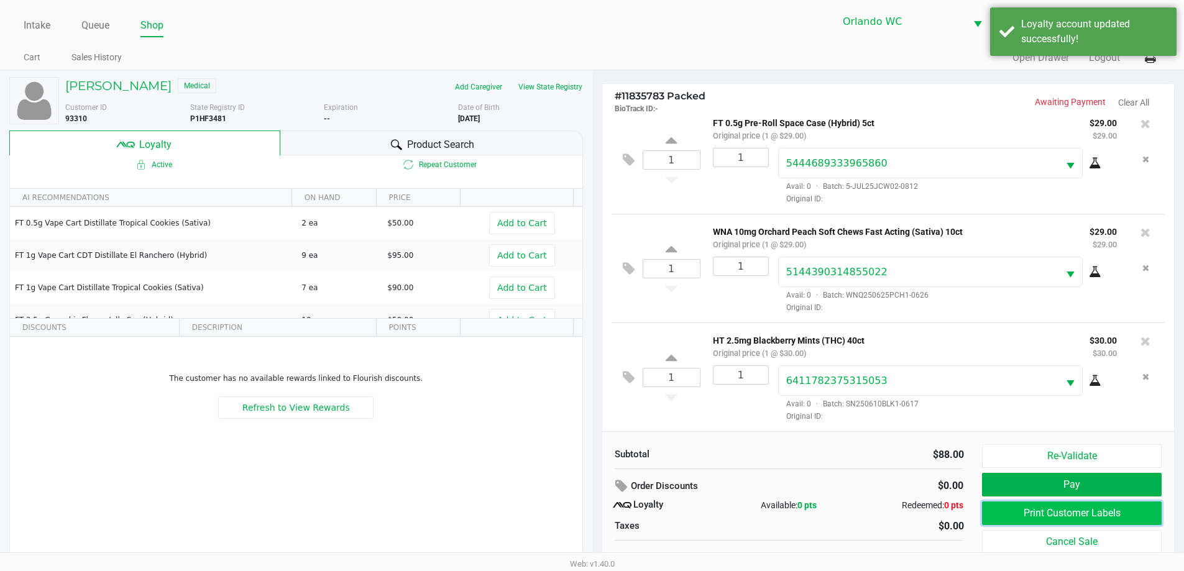
click at [1109, 520] on button "Print Customer Labels" at bounding box center [1071, 514] width 179 height 24
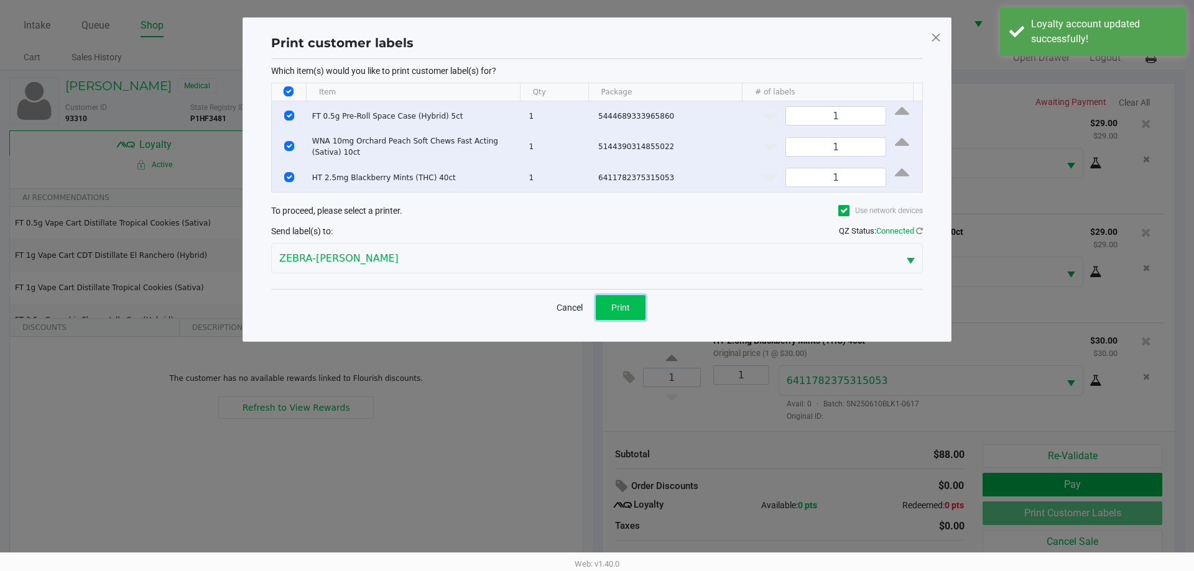
click at [631, 315] on button "Print" at bounding box center [621, 307] width 50 height 25
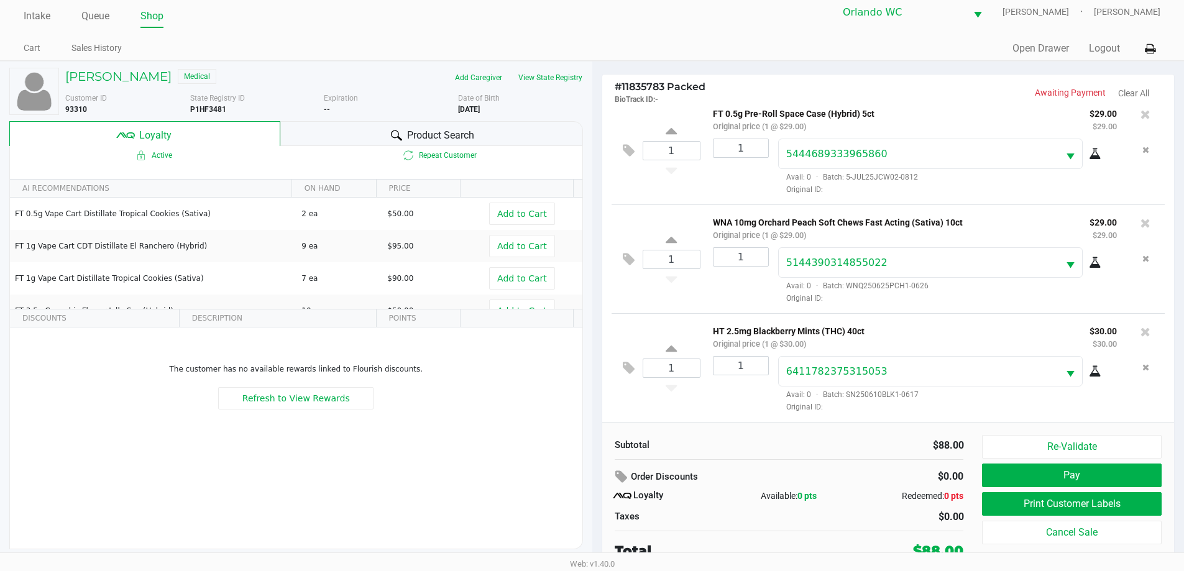
scroll to position [12, 0]
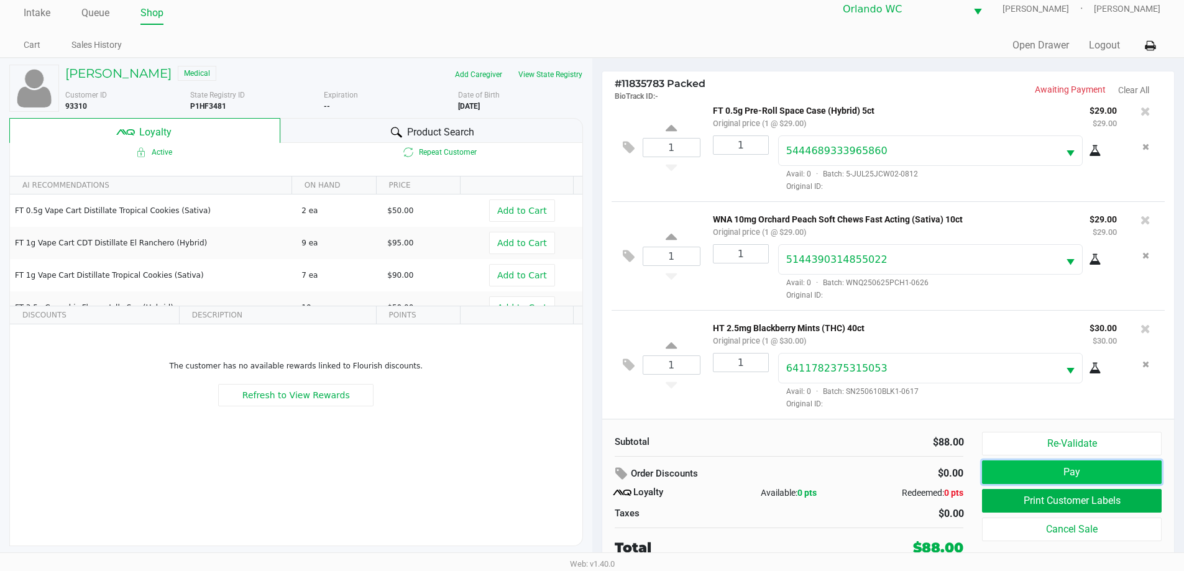
click at [1028, 474] on button "Pay" at bounding box center [1071, 473] width 179 height 24
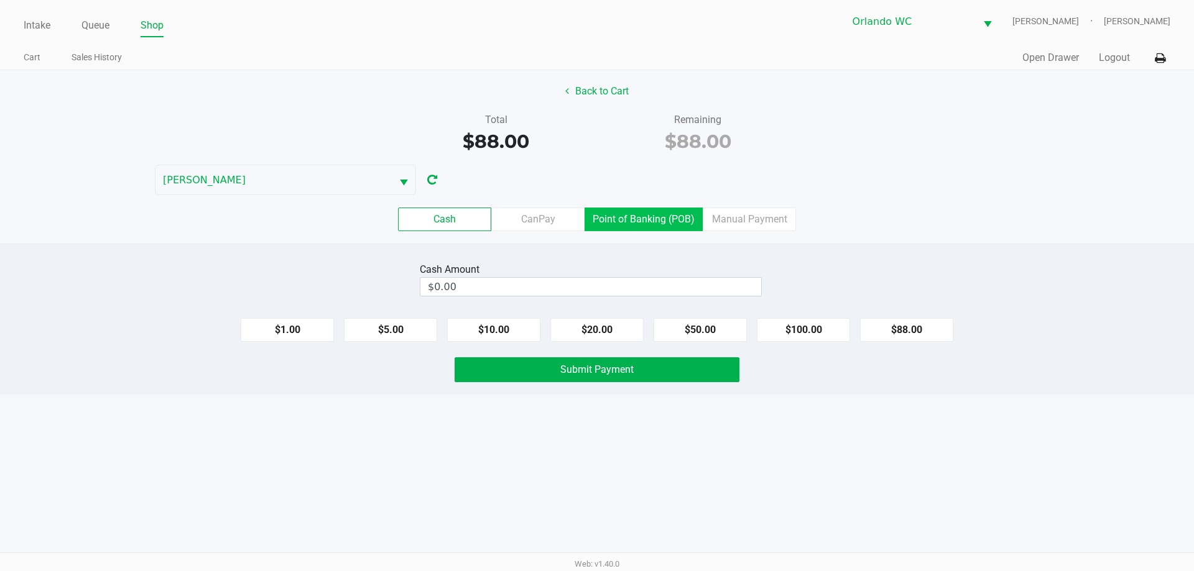
click at [666, 223] on label "Point of Banking (POB)" at bounding box center [643, 220] width 118 height 24
click at [0, 0] on 7 "Point of Banking (POB)" at bounding box center [0, 0] width 0 height 0
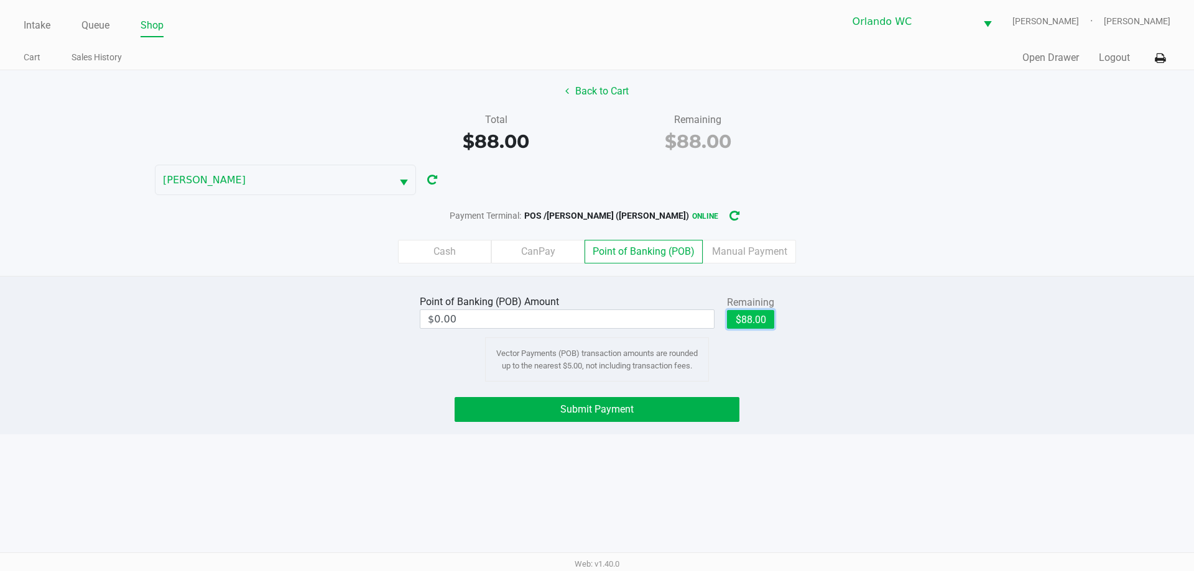
click at [745, 315] on button "$88.00" at bounding box center [750, 319] width 47 height 19
type input "$88.00"
click at [599, 402] on button "Submit Payment" at bounding box center [597, 409] width 285 height 25
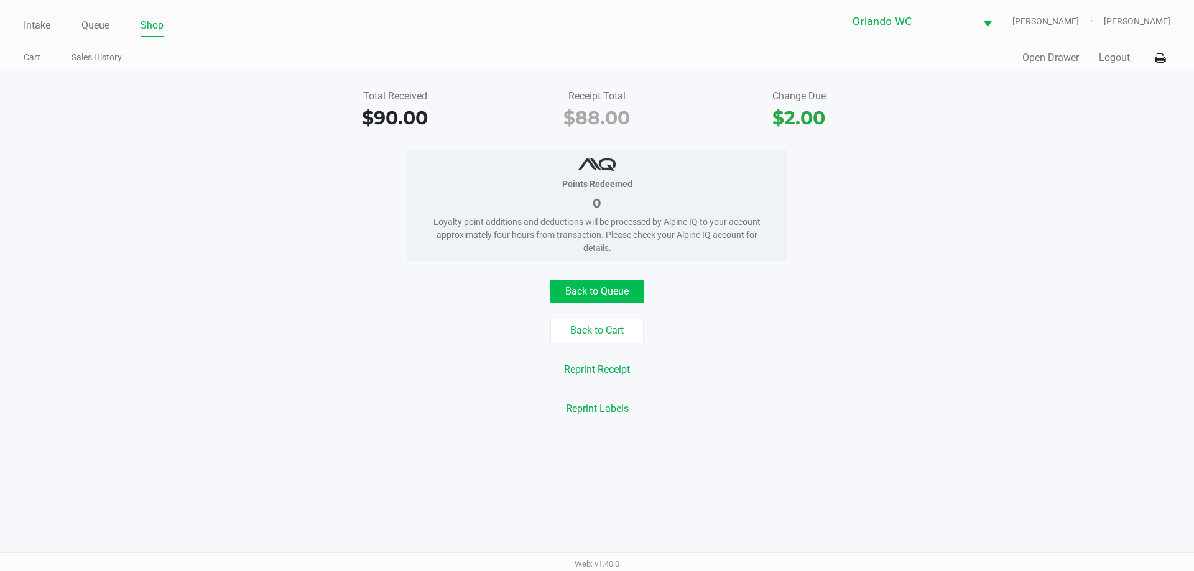
click at [606, 285] on button "Back to Queue" at bounding box center [596, 292] width 93 height 24
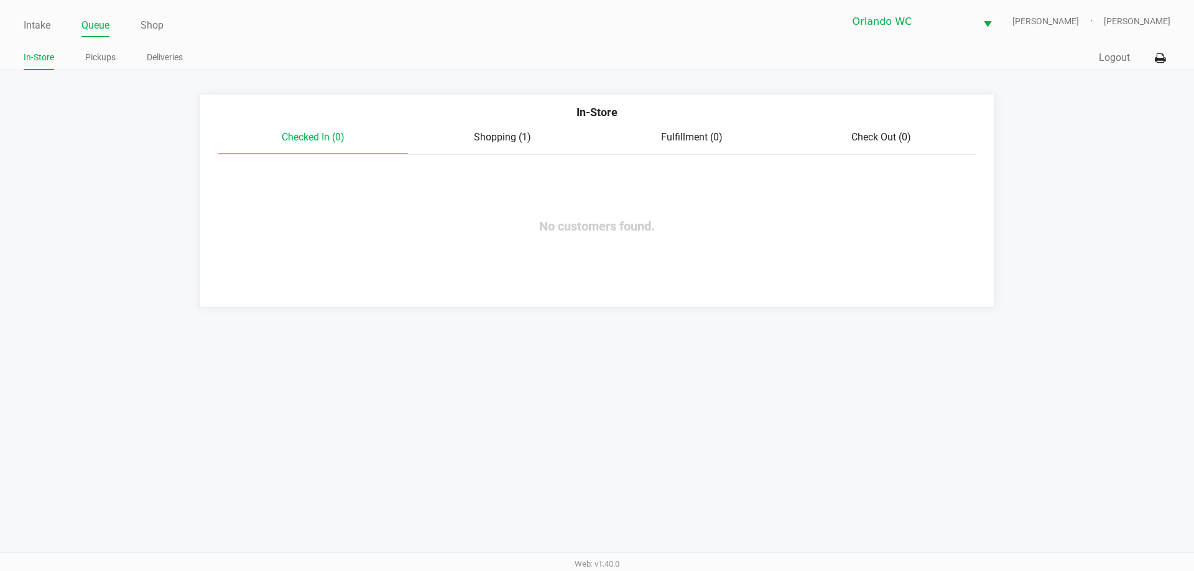
click at [492, 149] on div "Checked In (0) Shopping (1) Fulfillment (0) Check Out (0)" at bounding box center [596, 142] width 757 height 25
click at [489, 130] on div "Shopping (1)" at bounding box center [503, 137] width 190 height 15
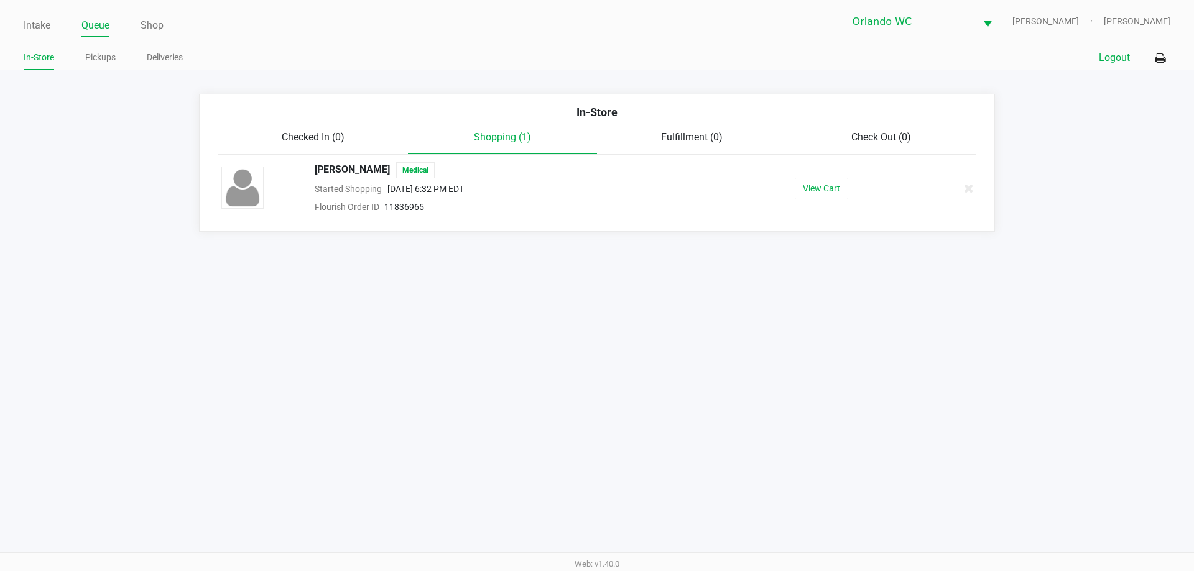
click at [1129, 52] on button "Logout" at bounding box center [1114, 57] width 31 height 15
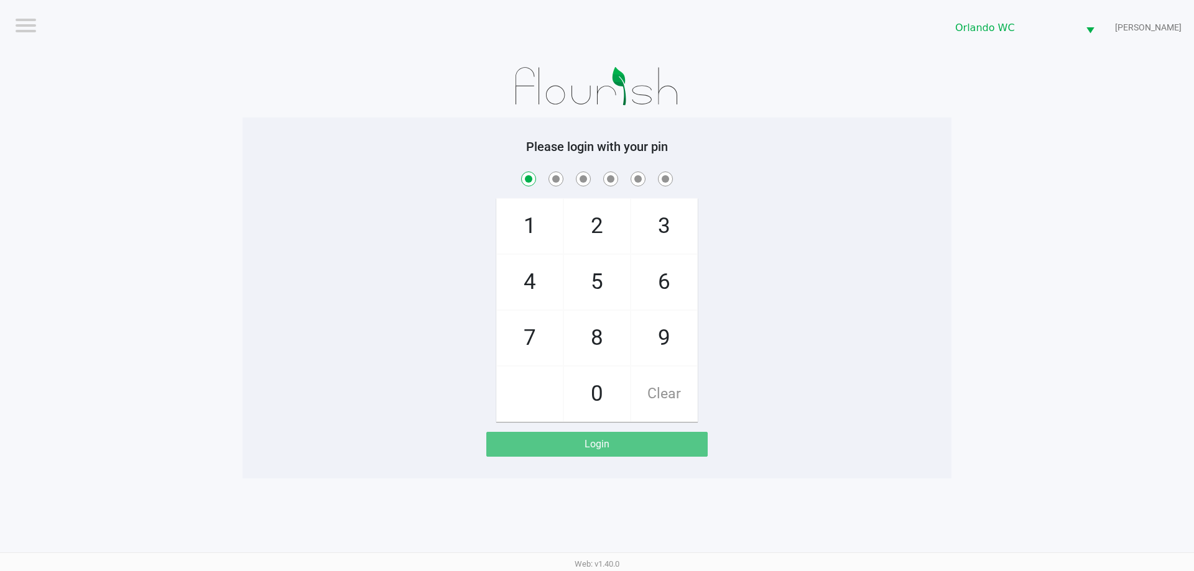
checkbox input "true"
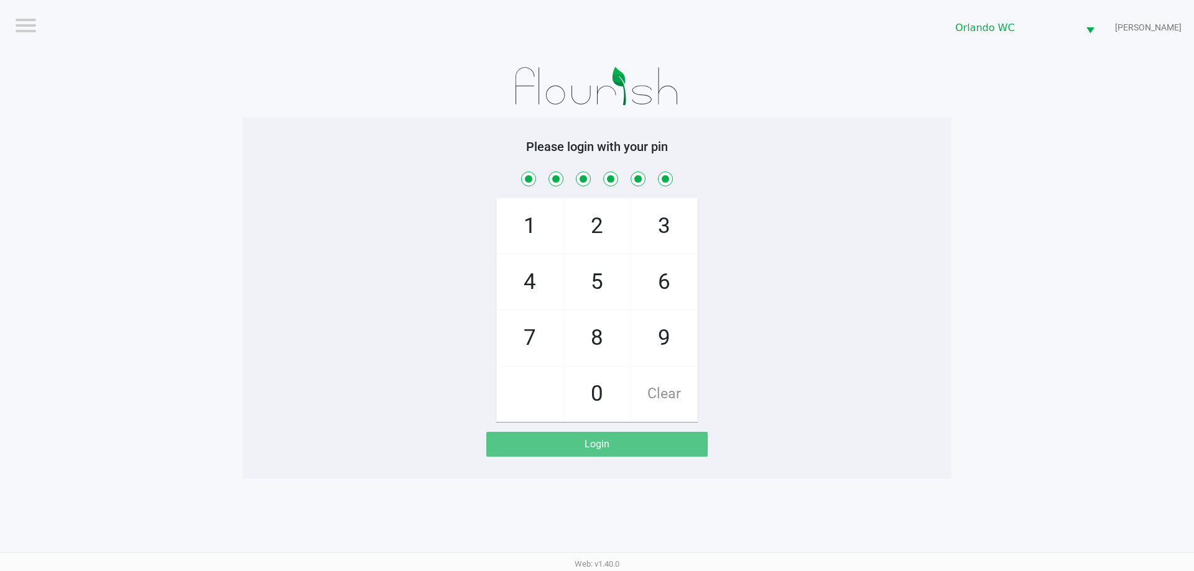
checkbox input "true"
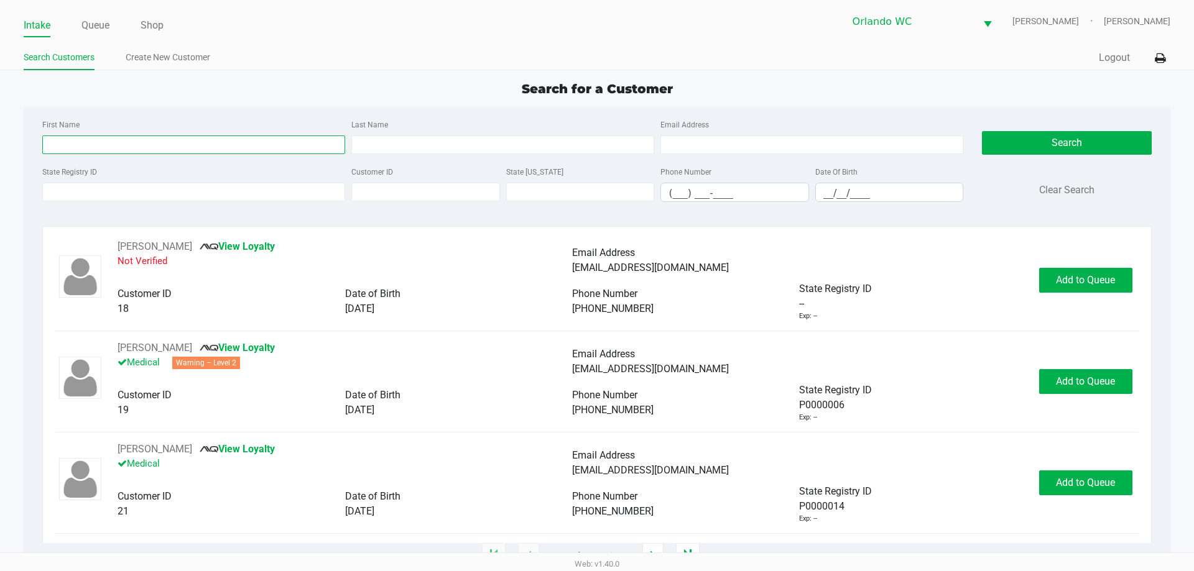
click at [80, 144] on input "First Name" at bounding box center [193, 145] width 303 height 19
type input "lourdes"
type input "m"
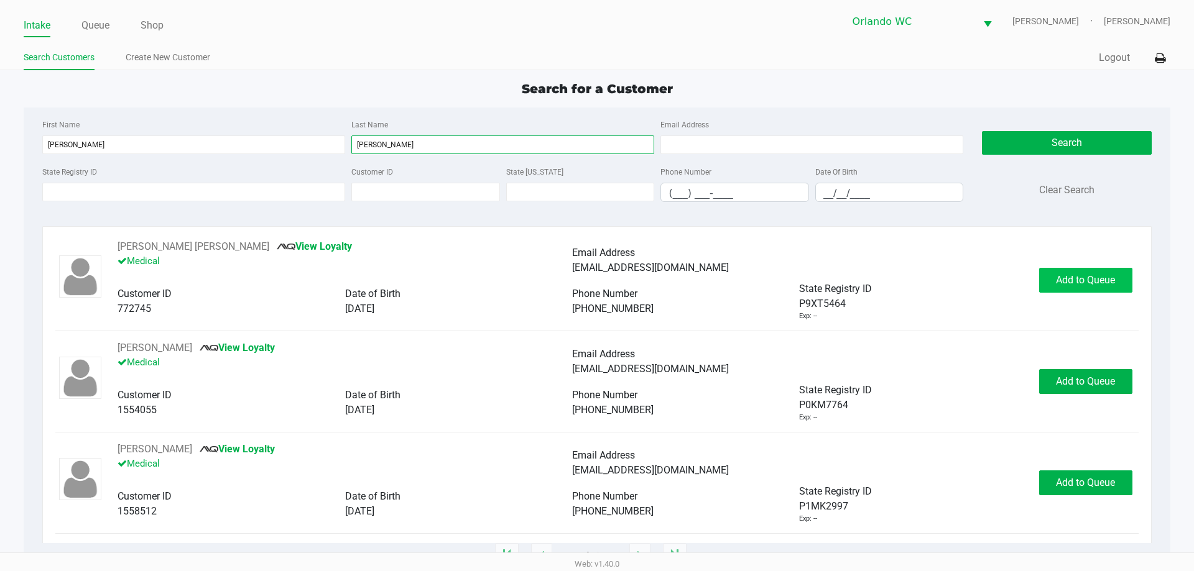
type input "lopez"
click at [1071, 283] on span "Add to Queue" at bounding box center [1085, 280] width 59 height 12
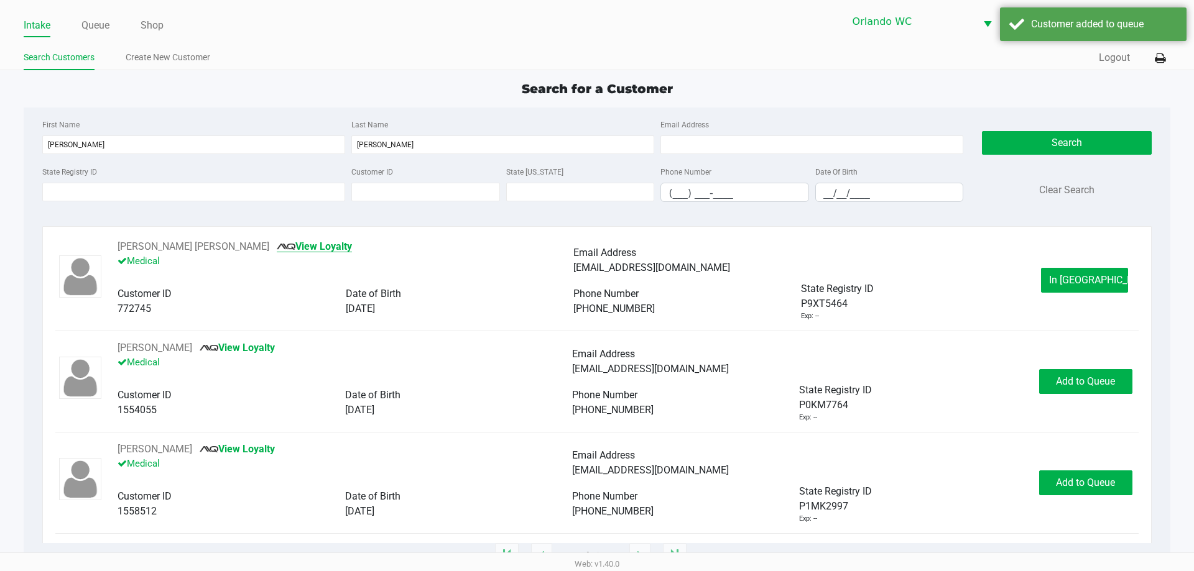
click at [292, 246] on link "View Loyalty" at bounding box center [314, 247] width 75 height 12
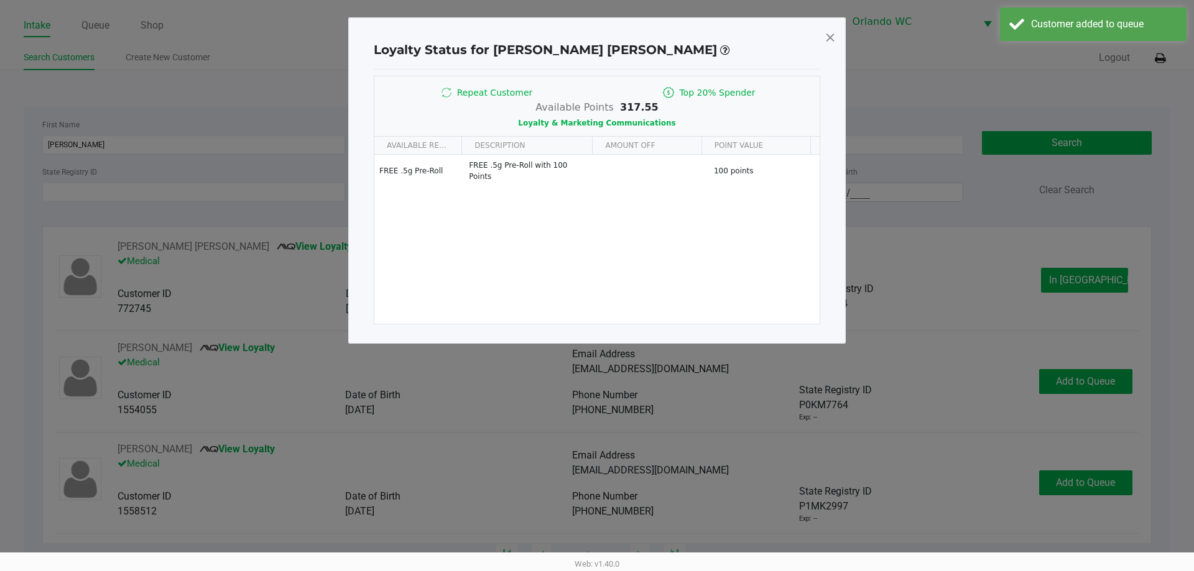
click at [823, 41] on div "Loyalty Status for Lourdes LOPEZ BERDECIA Repeat Customer Top 20% Spender Avail…" at bounding box center [596, 180] width 497 height 326
click at [824, 39] on span at bounding box center [829, 37] width 11 height 20
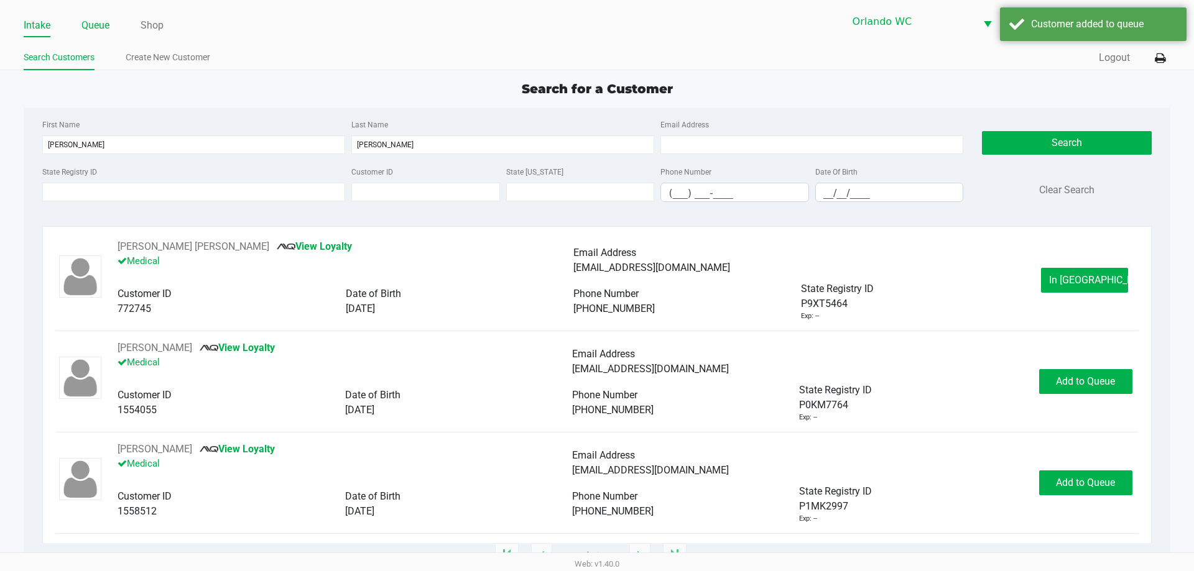
click at [88, 25] on link "Queue" at bounding box center [95, 25] width 28 height 17
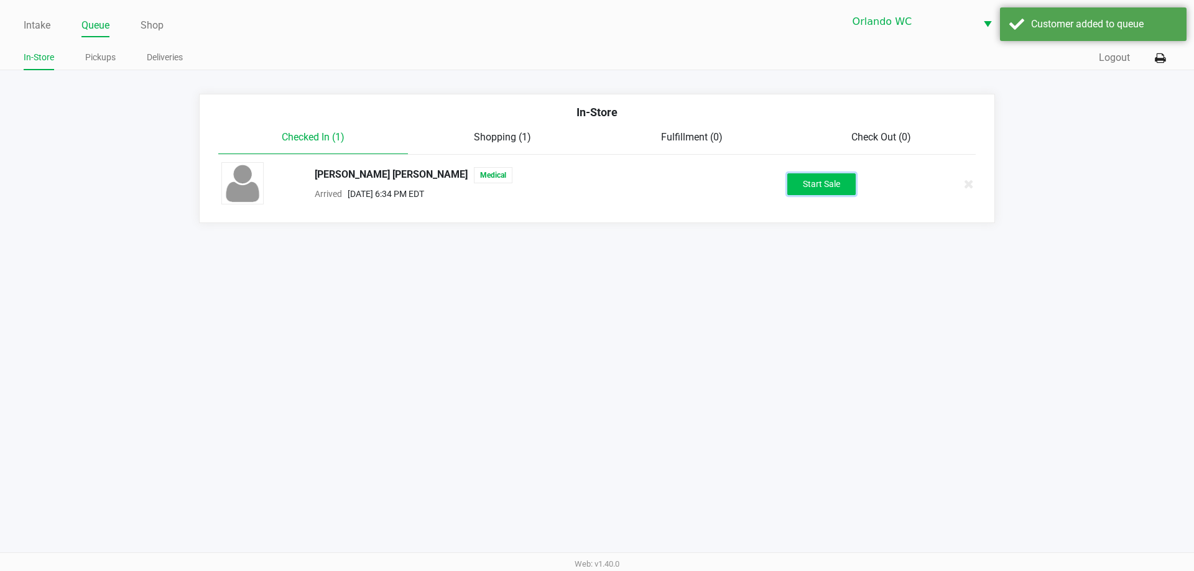
click at [808, 173] on button "Start Sale" at bounding box center [821, 184] width 68 height 22
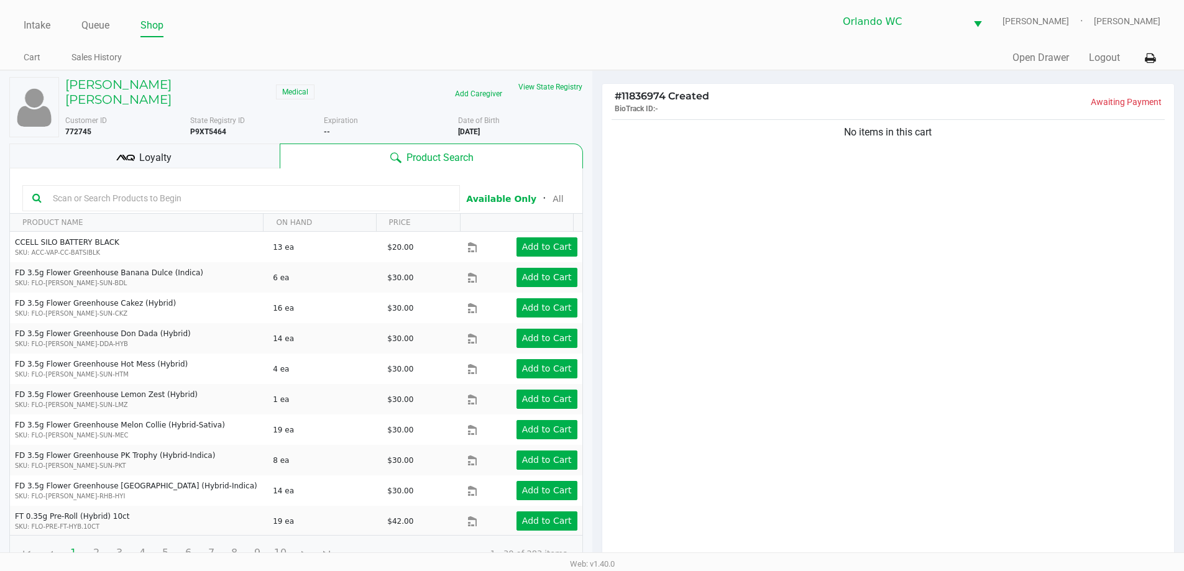
click at [263, 200] on kendo-grid-toolbar "Available Only ᛫ All" at bounding box center [296, 190] width 573 height 45
click at [161, 90] on h5 "Lourdes LOPEZ BERDECIA" at bounding box center [167, 92] width 205 height 30
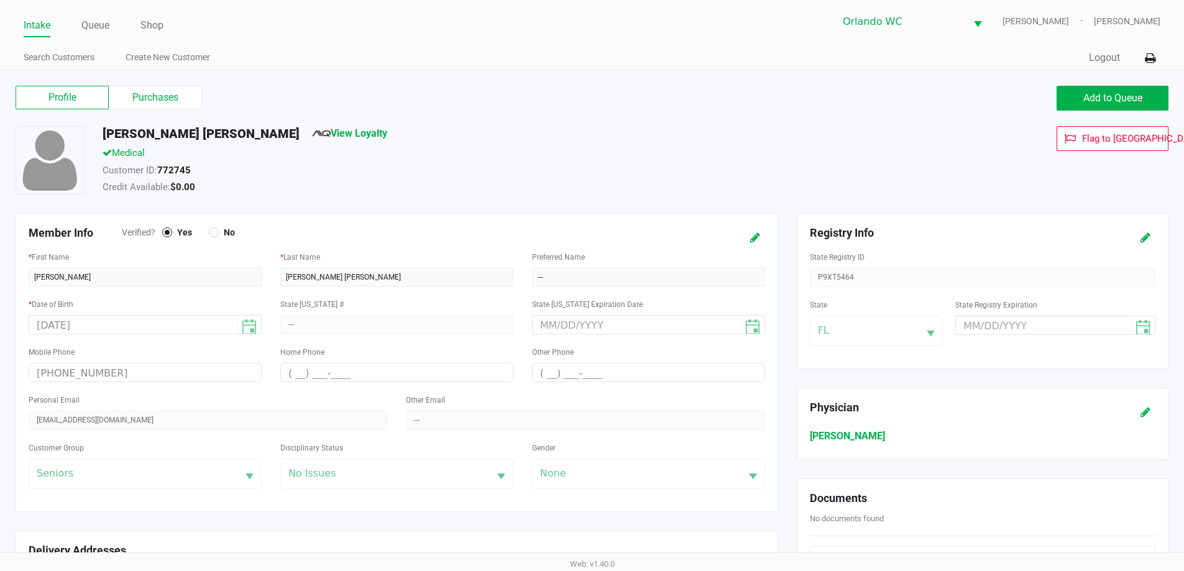
click at [161, 90] on label "Purchases" at bounding box center [155, 98] width 93 height 24
click at [0, 0] on 1 "Purchases" at bounding box center [0, 0] width 0 height 0
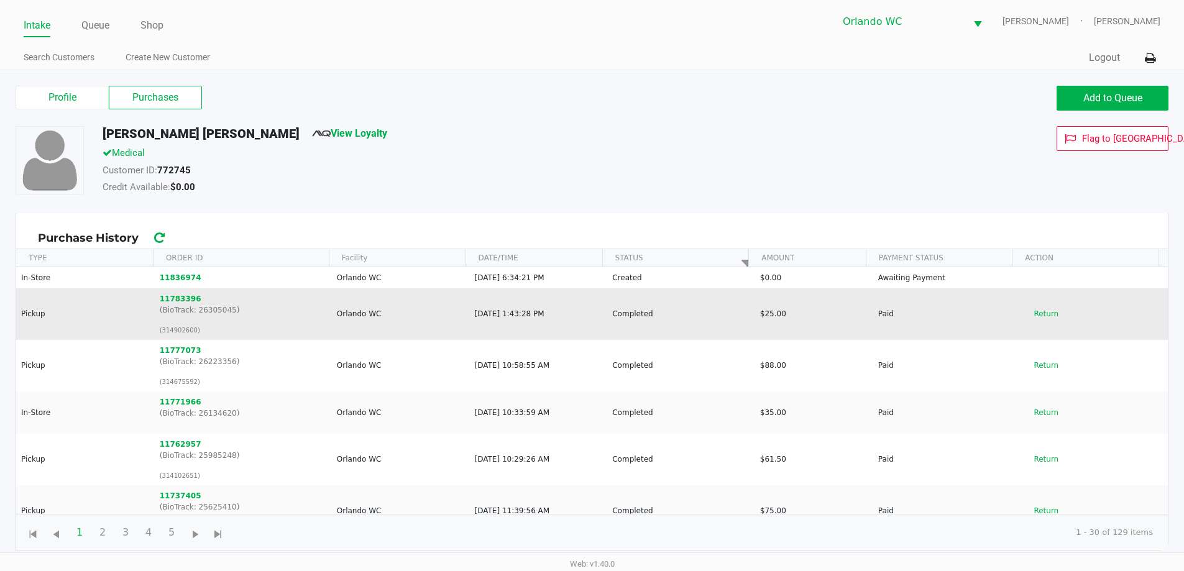
click at [146, 303] on td "Pickup" at bounding box center [85, 314] width 138 height 52
click at [200, 305] on p "(BioTrack: 26305045)" at bounding box center [243, 310] width 167 height 11
click at [180, 297] on button "11783396" at bounding box center [181, 298] width 42 height 11
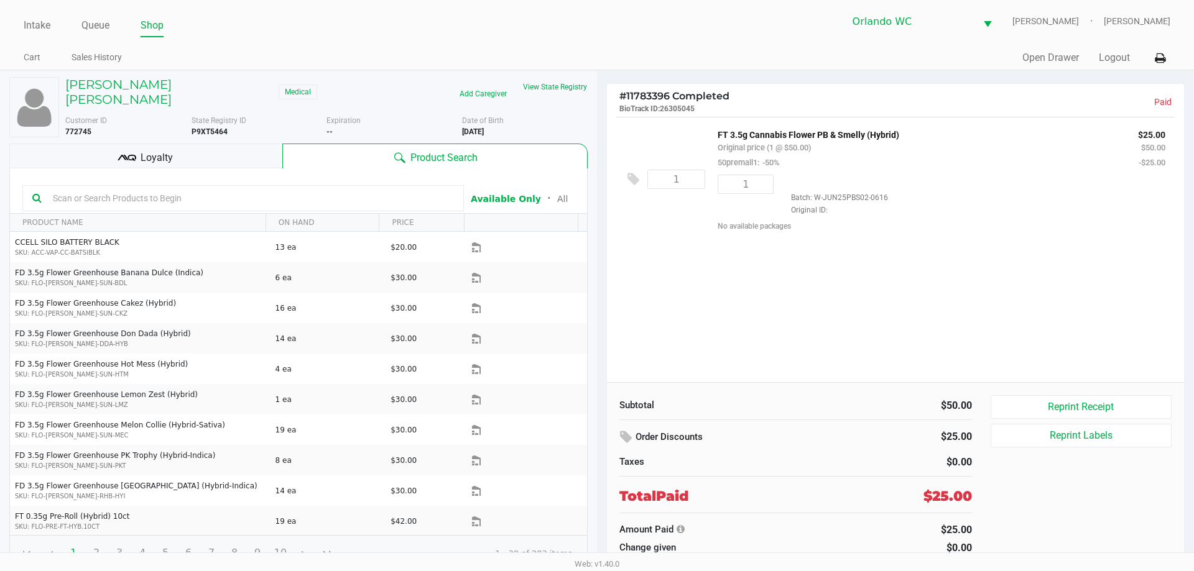
click at [213, 144] on div "Loyalty" at bounding box center [145, 156] width 273 height 25
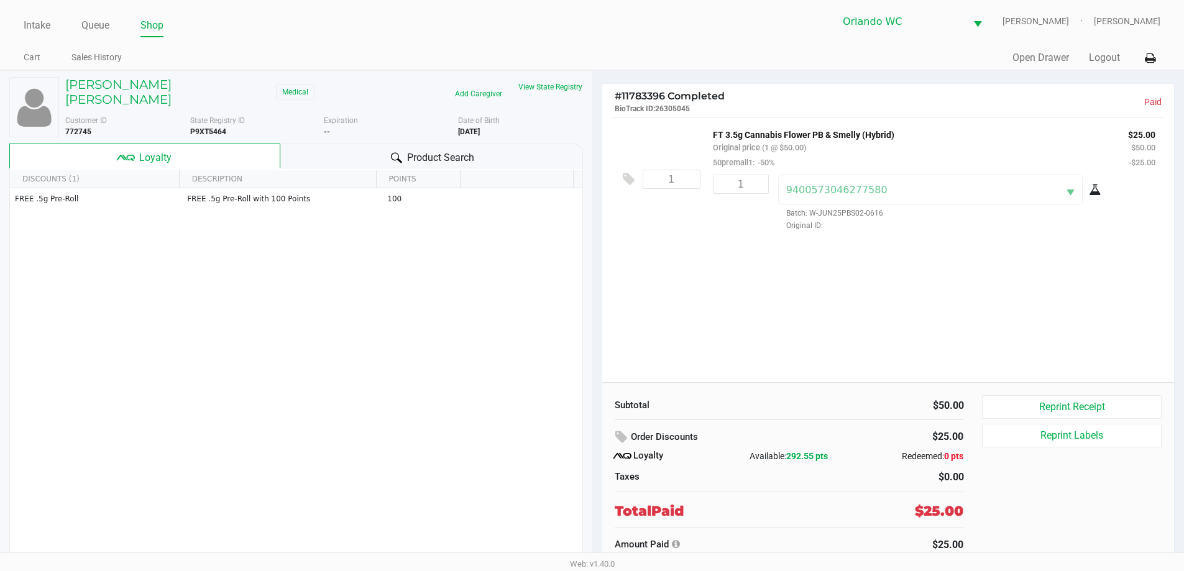
click at [154, 96] on div "Lourdes LOPEZ BERDECIA Medical" at bounding box center [190, 93] width 268 height 33
click at [154, 94] on div "Lourdes LOPEZ BERDECIA Medical" at bounding box center [190, 93] width 268 height 33
click at [154, 86] on h5 "Lourdes LOPEZ BERDECIA" at bounding box center [167, 92] width 205 height 30
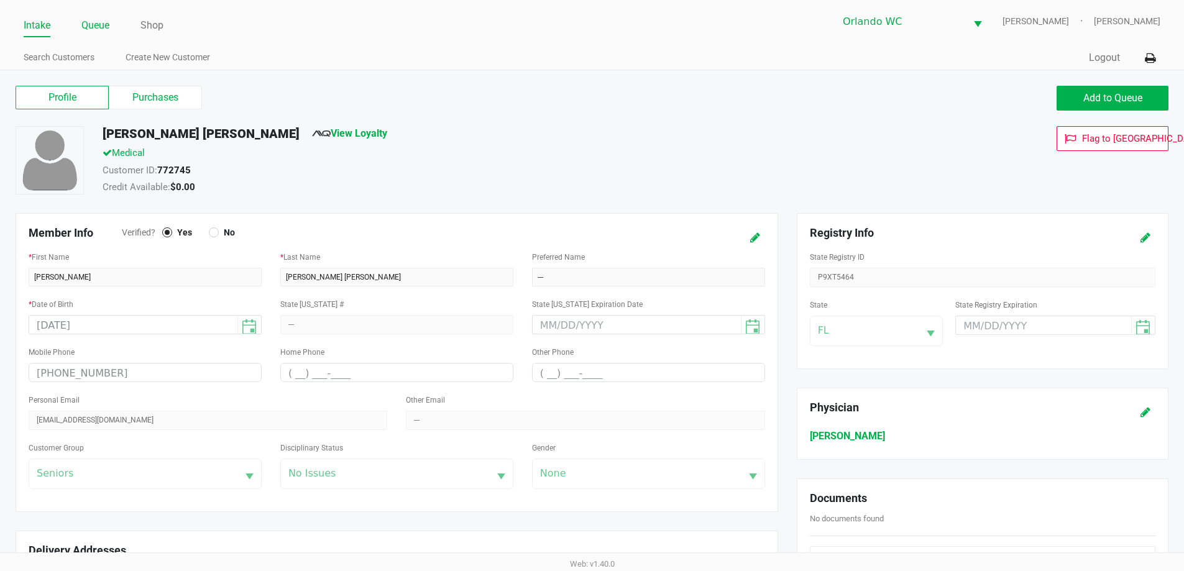
click at [109, 30] on link "Queue" at bounding box center [95, 25] width 28 height 17
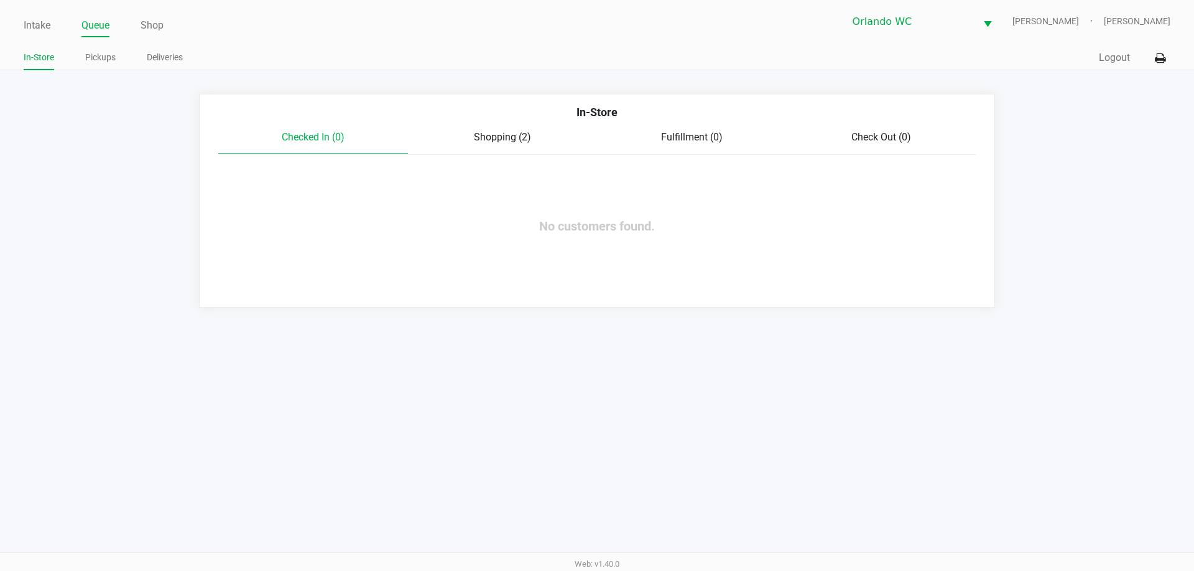
click at [491, 147] on div "Checked In (0) Shopping (2) Fulfillment (0) Check Out (0)" at bounding box center [596, 142] width 757 height 25
click at [519, 132] on span "Shopping (2)" at bounding box center [502, 137] width 57 height 12
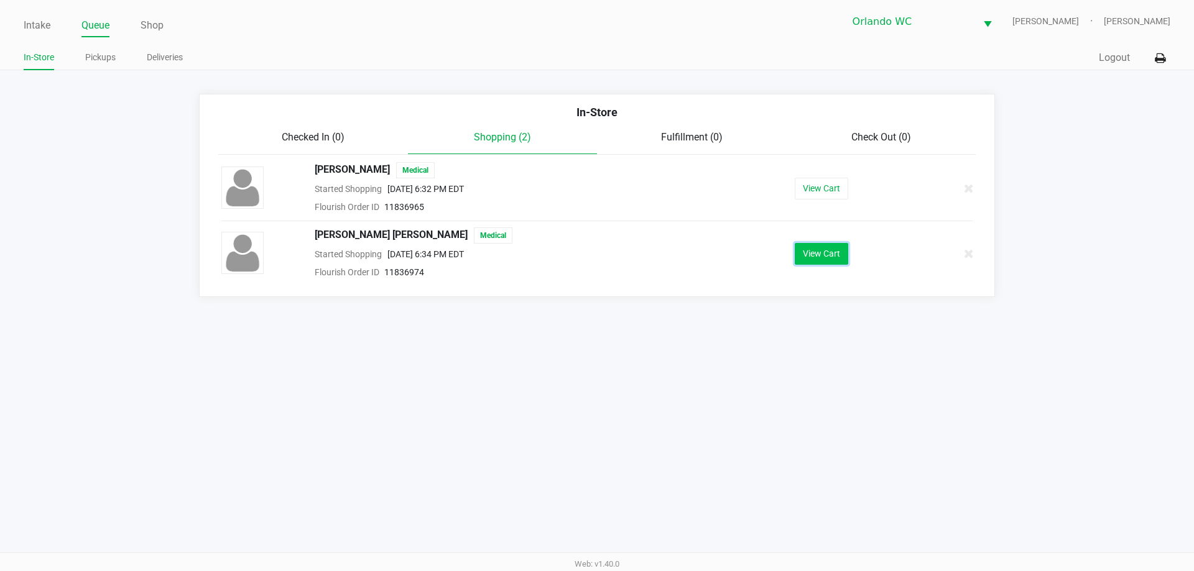
click at [823, 250] on button "View Cart" at bounding box center [821, 254] width 53 height 22
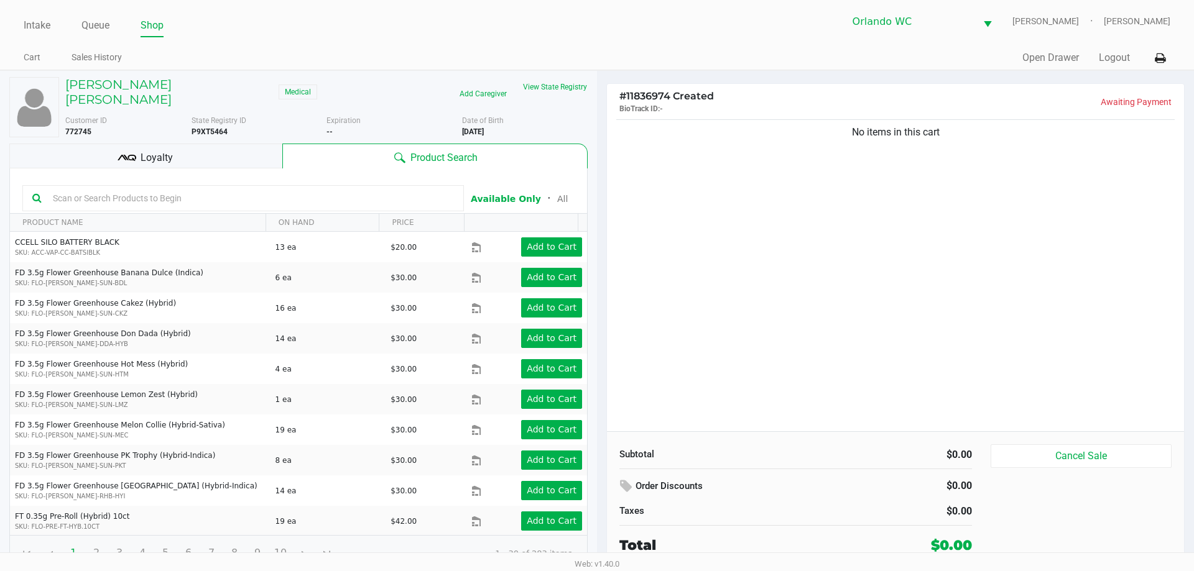
click at [438, 189] on input "text" at bounding box center [251, 198] width 406 height 19
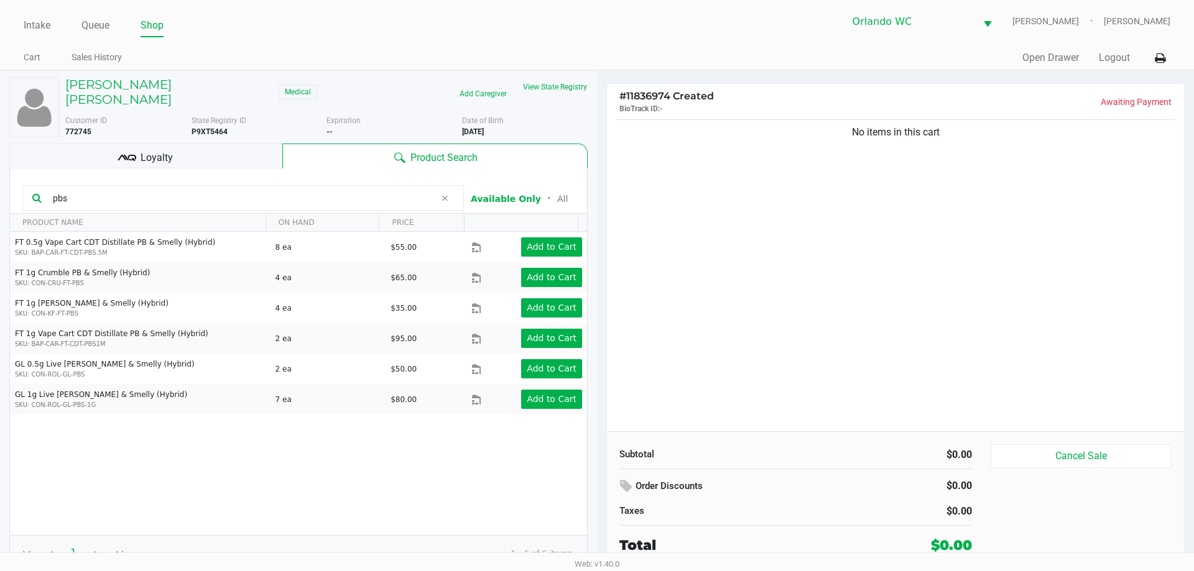
click at [208, 189] on input "pbs" at bounding box center [241, 198] width 387 height 19
type input "pbs"
click at [1050, 449] on button "Cancel Sale" at bounding box center [1080, 457] width 181 height 24
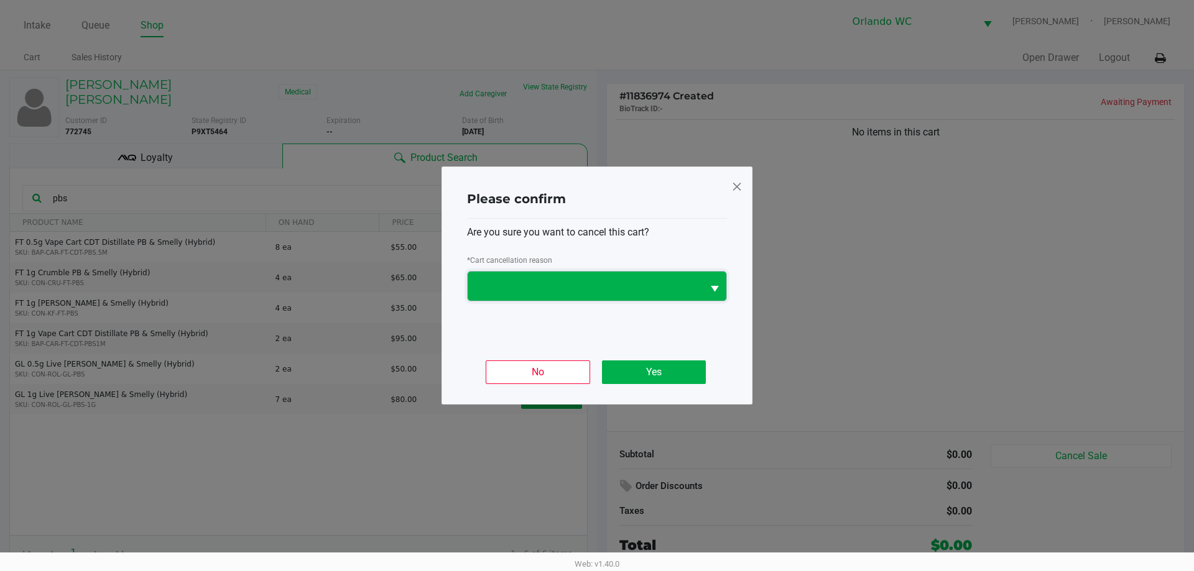
click at [587, 301] on kendo-dropdownlist at bounding box center [597, 286] width 260 height 30
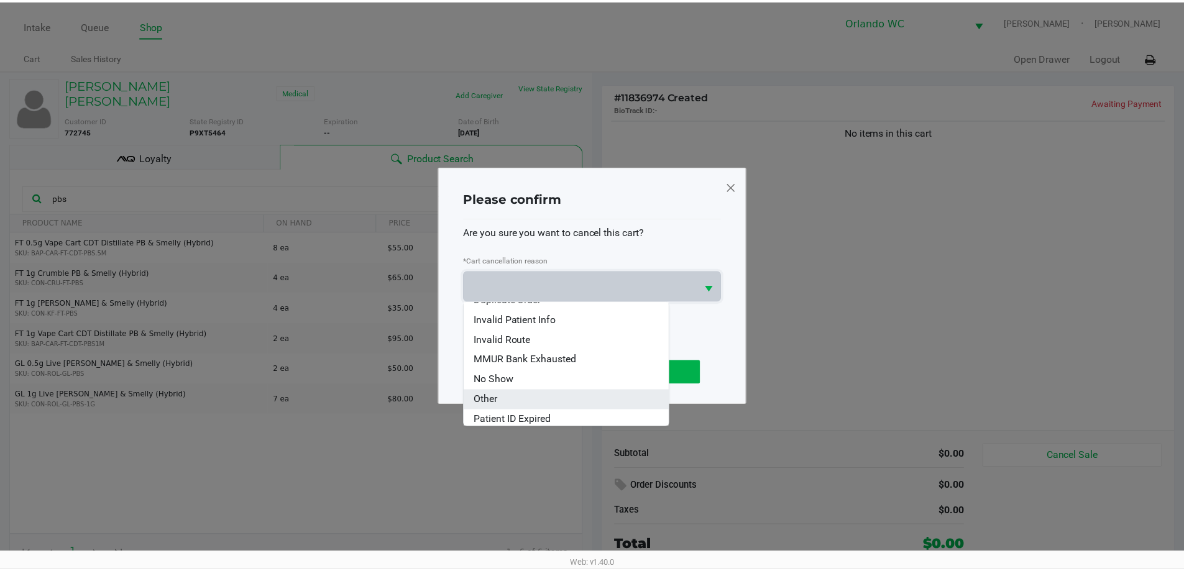
scroll to position [55, 0]
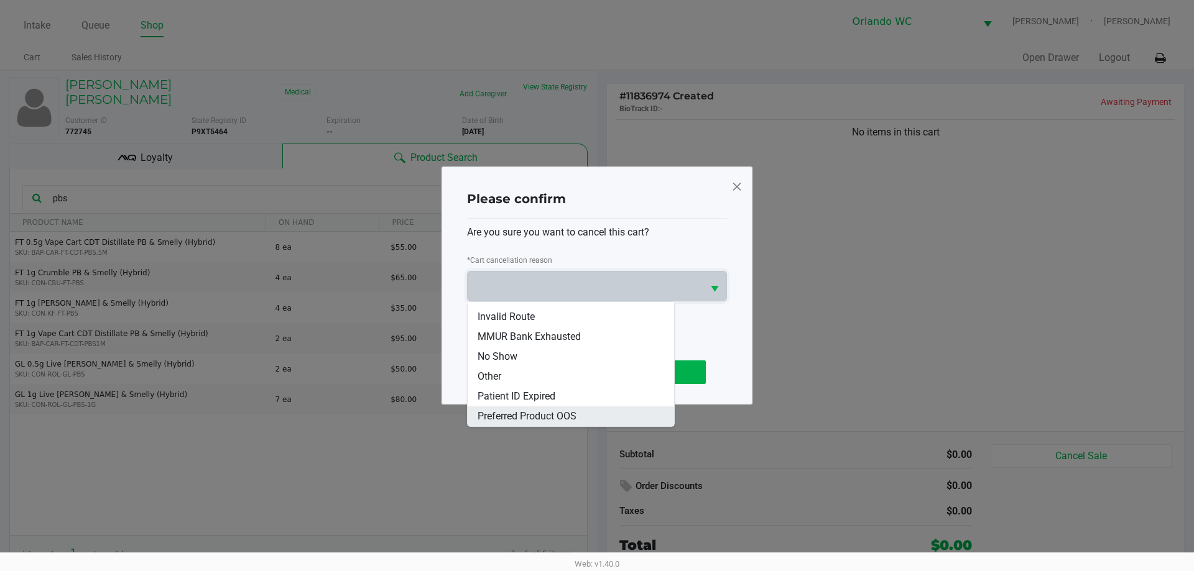
click at [548, 420] on span "Preferred Product OOS" at bounding box center [527, 416] width 99 height 15
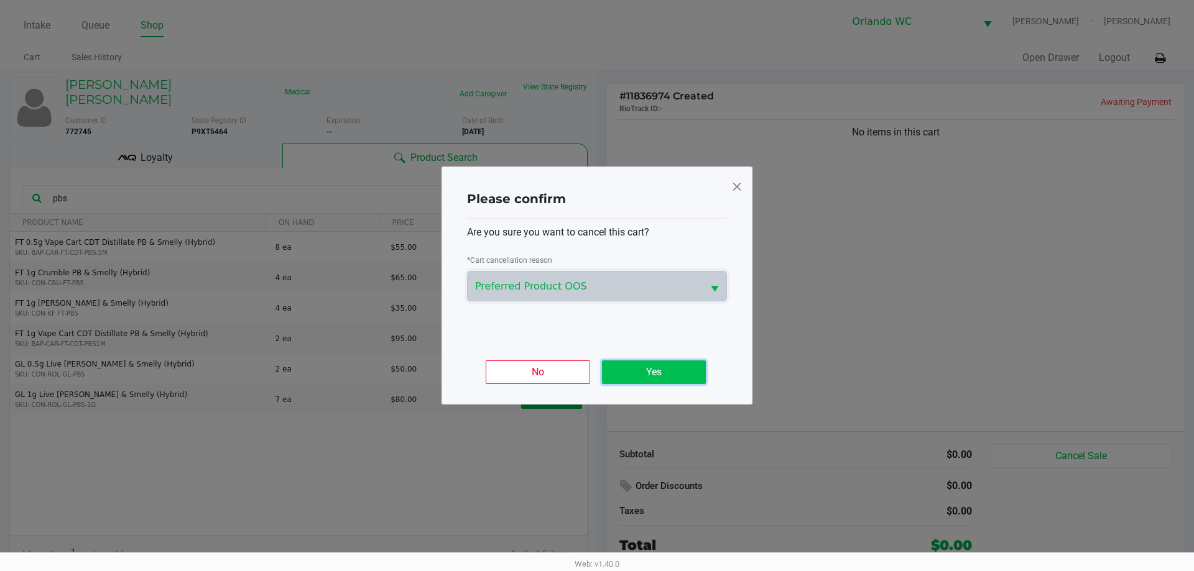
click at [656, 370] on button "Yes" at bounding box center [654, 373] width 104 height 24
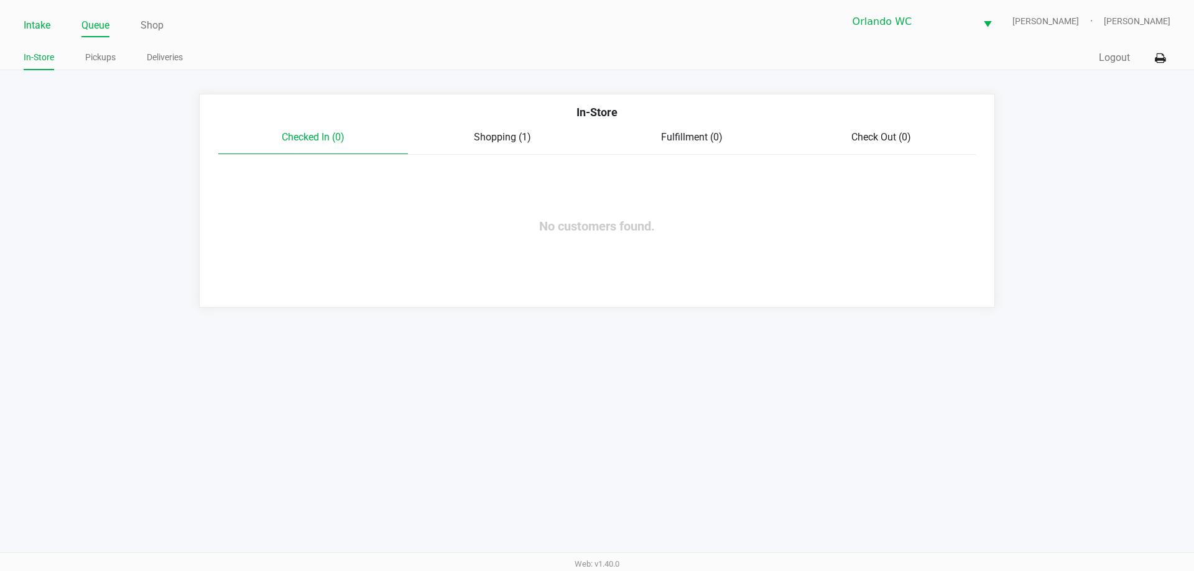
click at [42, 30] on link "Intake" at bounding box center [37, 25] width 27 height 17
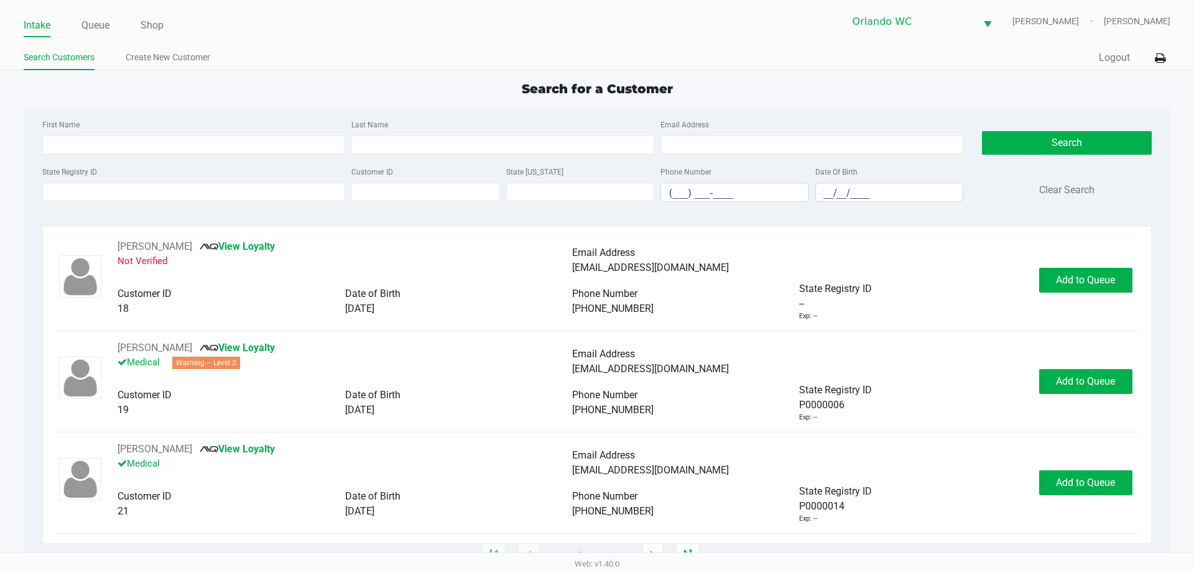
click at [144, 154] on div "First Name Last Name Email Address" at bounding box center [502, 140] width 927 height 47
click at [120, 140] on input "First Name" at bounding box center [193, 145] width 303 height 19
type input "mark"
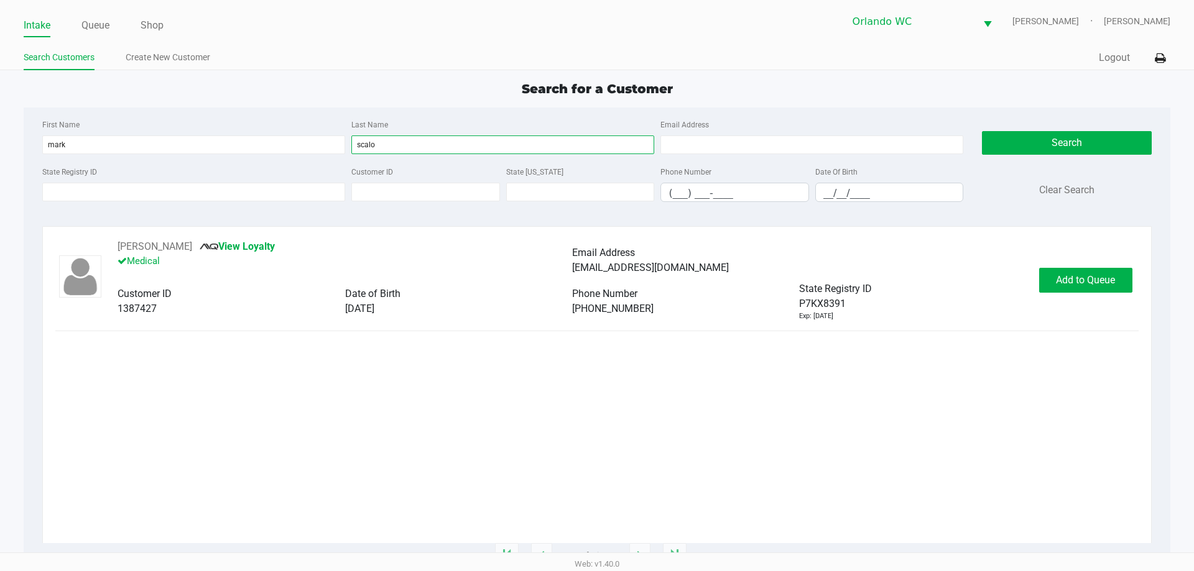
type input "scalo"
click at [1066, 277] on span "Add to Queue" at bounding box center [1085, 280] width 59 height 12
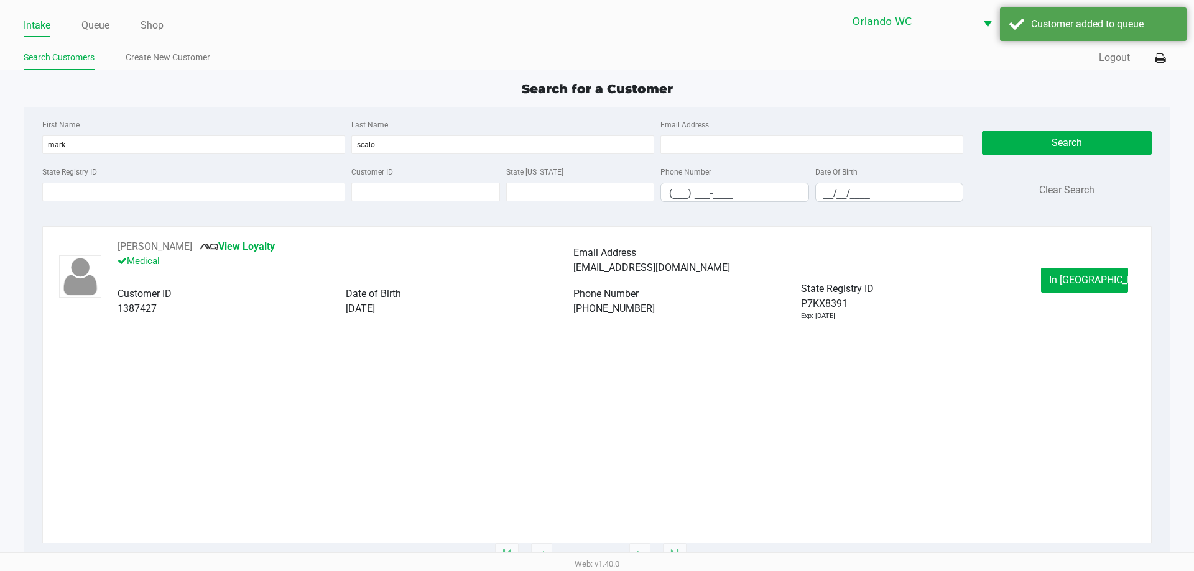
click at [243, 241] on link "View Loyalty" at bounding box center [237, 247] width 75 height 12
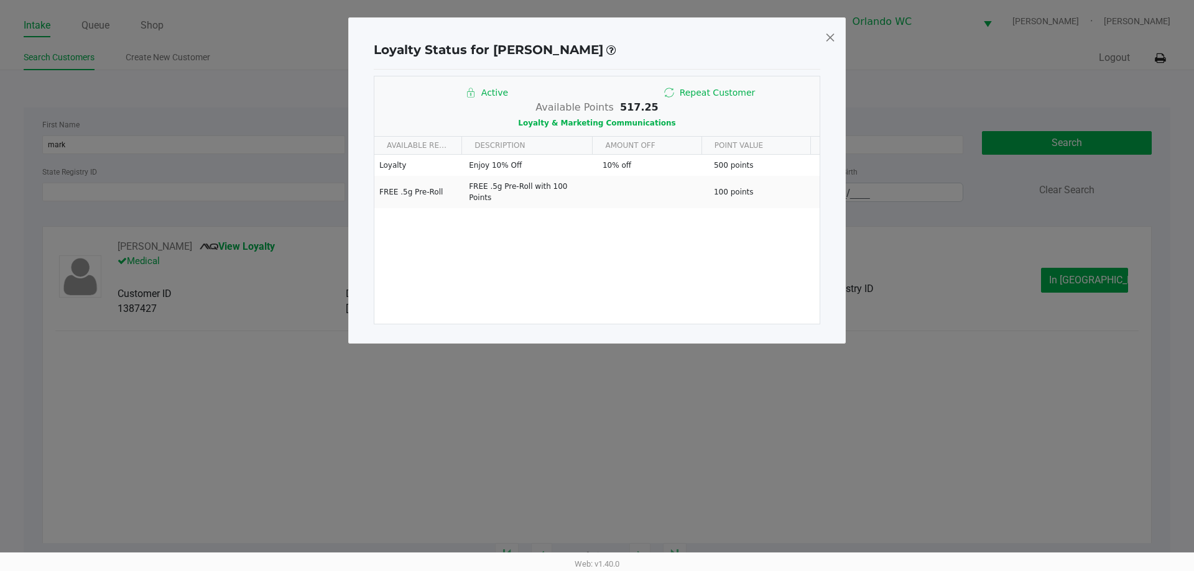
click at [833, 30] on span at bounding box center [829, 37] width 11 height 20
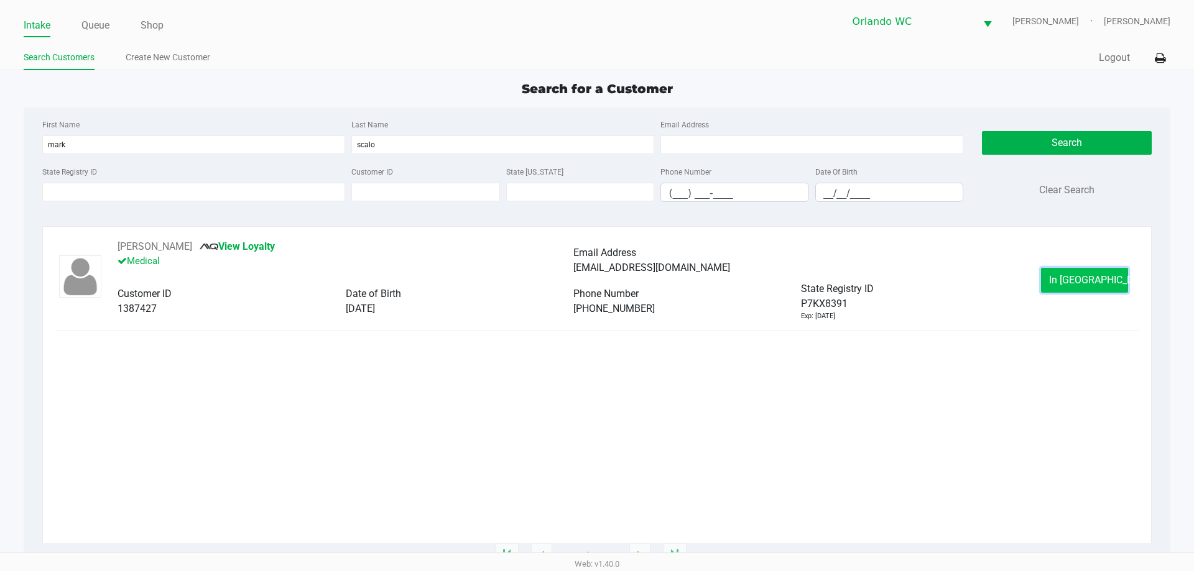
click at [1113, 275] on button "In Queue" at bounding box center [1084, 280] width 87 height 25
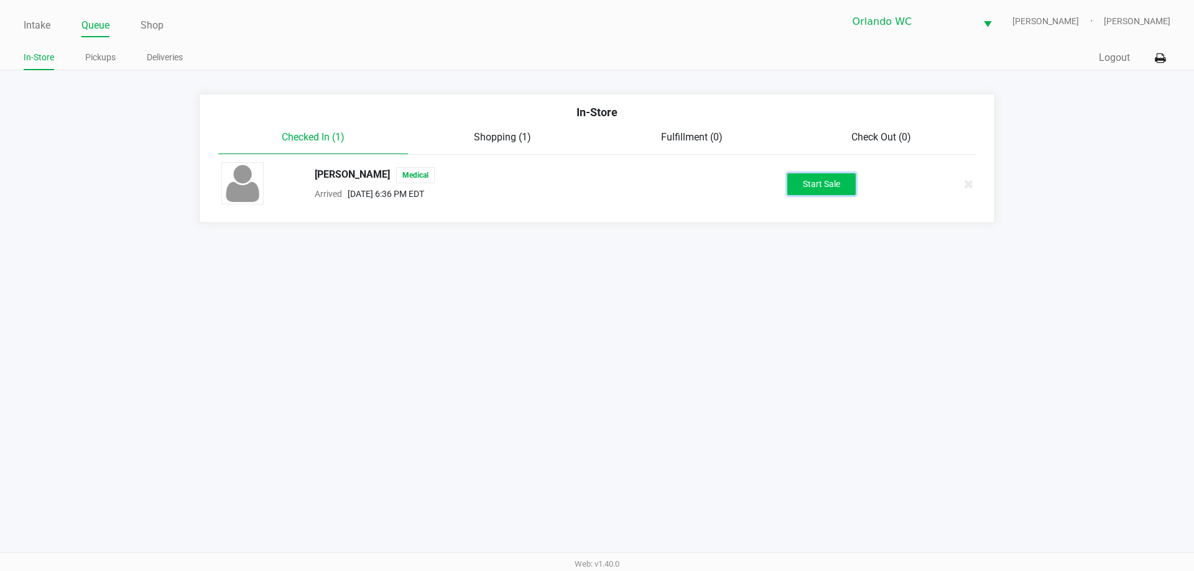
click at [826, 181] on button "Start Sale" at bounding box center [821, 184] width 68 height 22
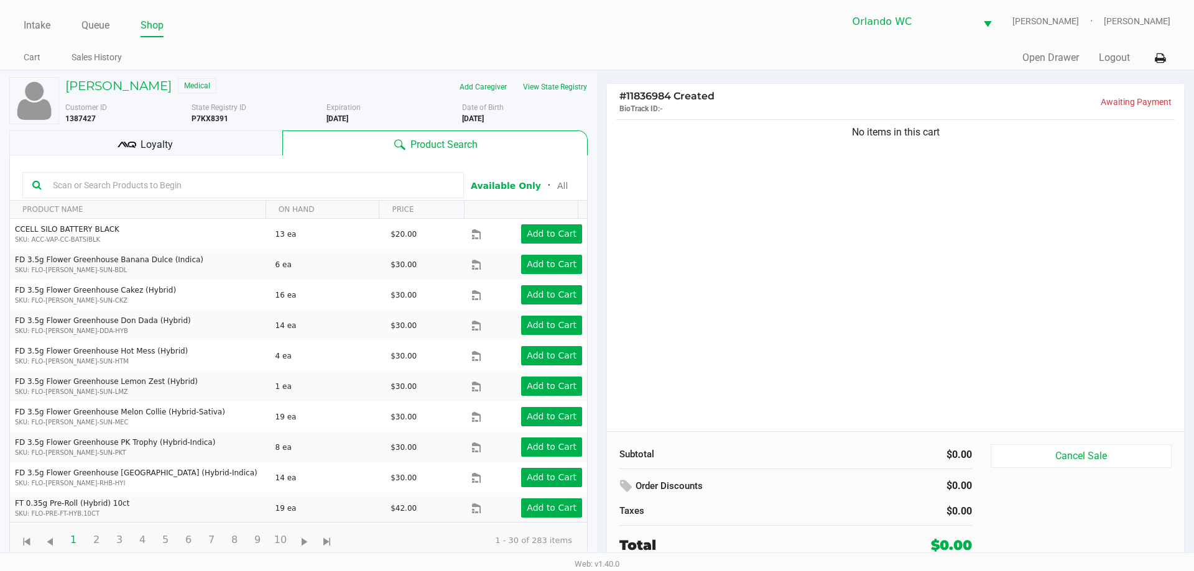
click at [165, 144] on span "Loyalty" at bounding box center [157, 144] width 32 height 15
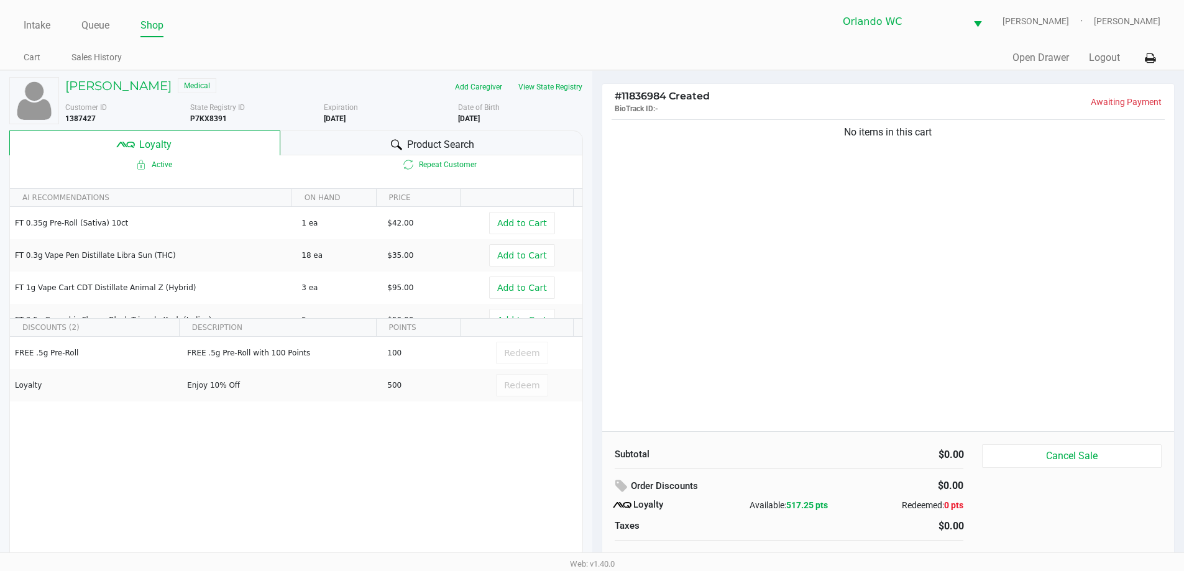
click at [386, 138] on div "Product Search" at bounding box center [431, 143] width 303 height 25
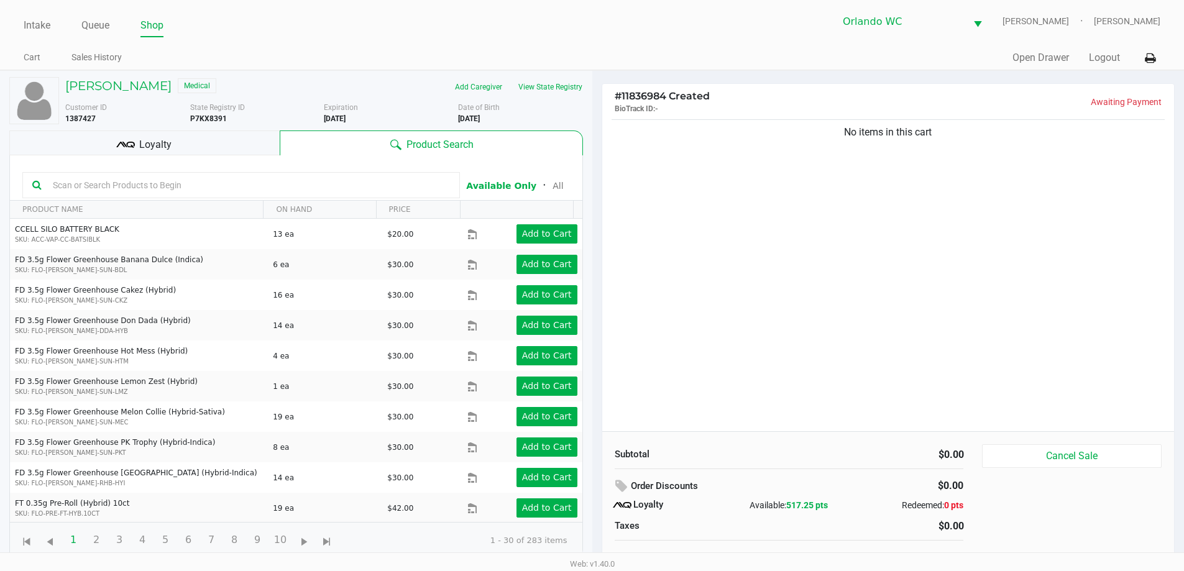
click at [346, 185] on input "text" at bounding box center [249, 185] width 402 height 19
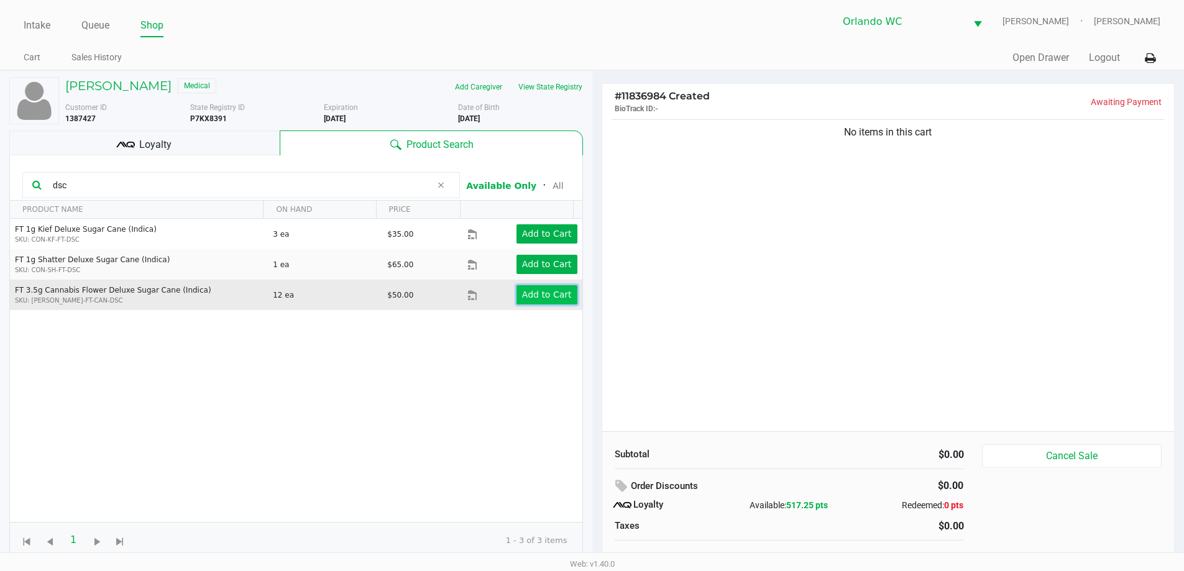
click at [536, 290] on app-button-loader "Add to Cart" at bounding box center [547, 295] width 50 height 10
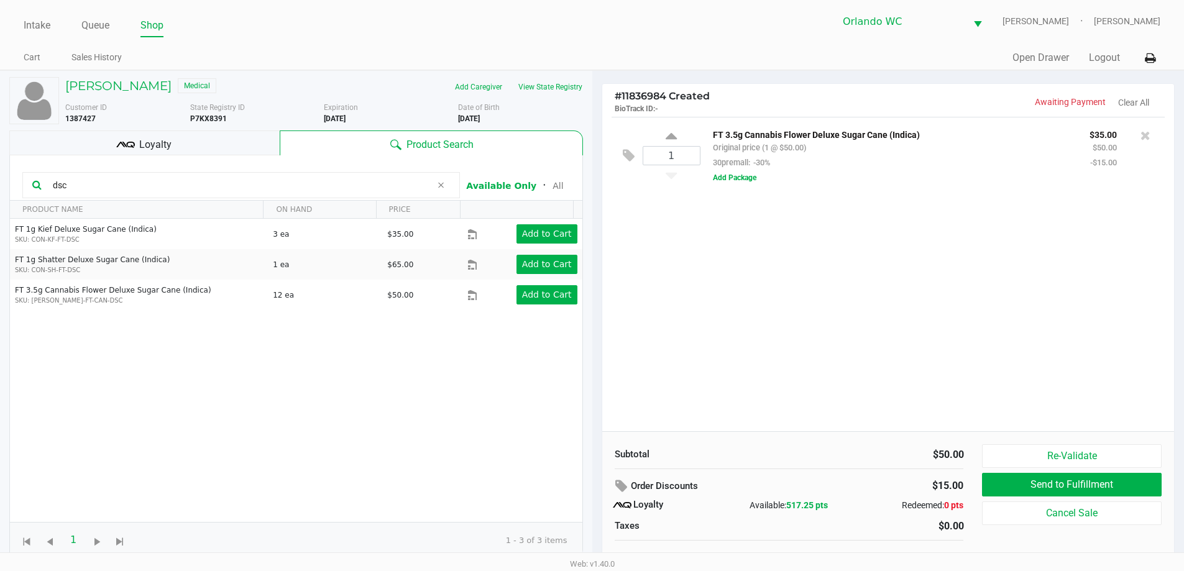
click at [324, 192] on input "dsc" at bounding box center [240, 185] width 384 height 19
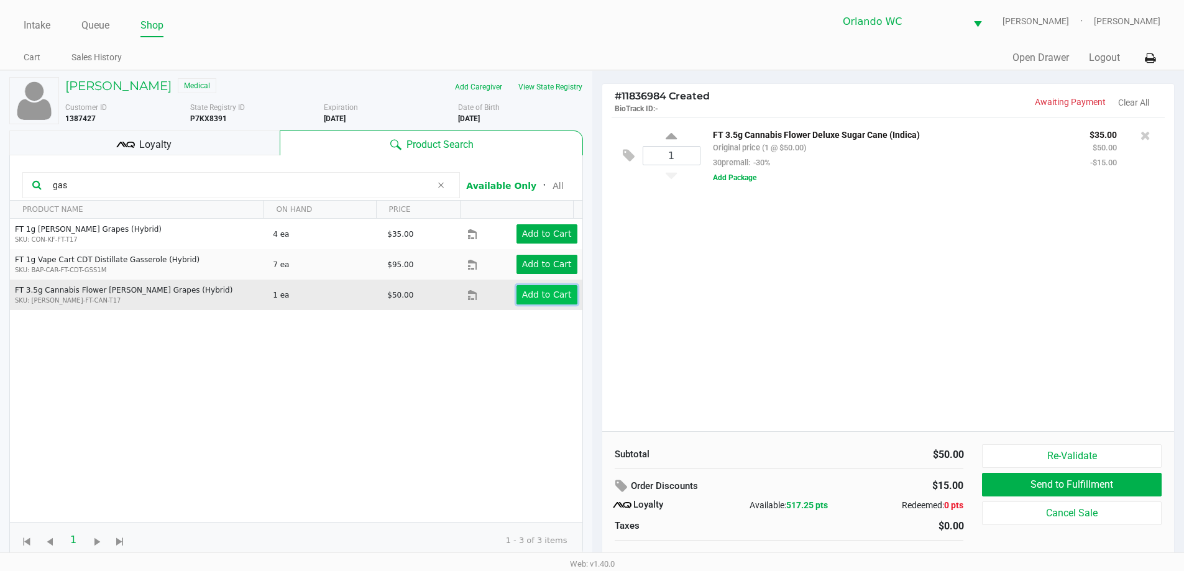
click at [540, 295] on app-button-loader "Add to Cart" at bounding box center [547, 295] width 50 height 10
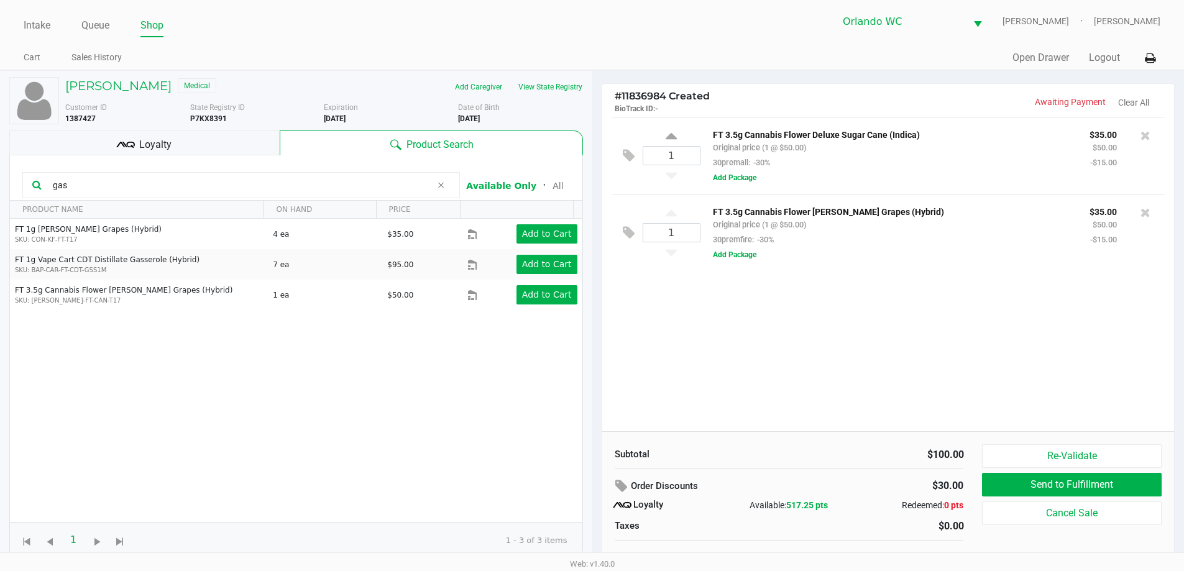
click at [168, 185] on input "gas" at bounding box center [240, 185] width 384 height 19
click at [559, 92] on button "View State Registry" at bounding box center [546, 87] width 73 height 20
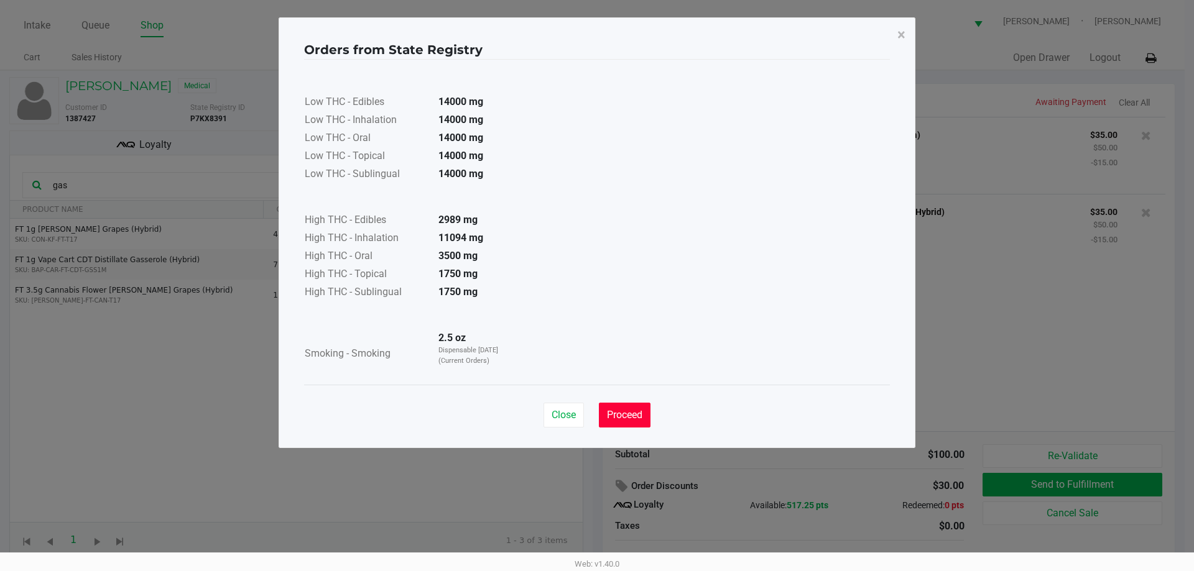
click at [632, 416] on span "Proceed" at bounding box center [624, 415] width 35 height 12
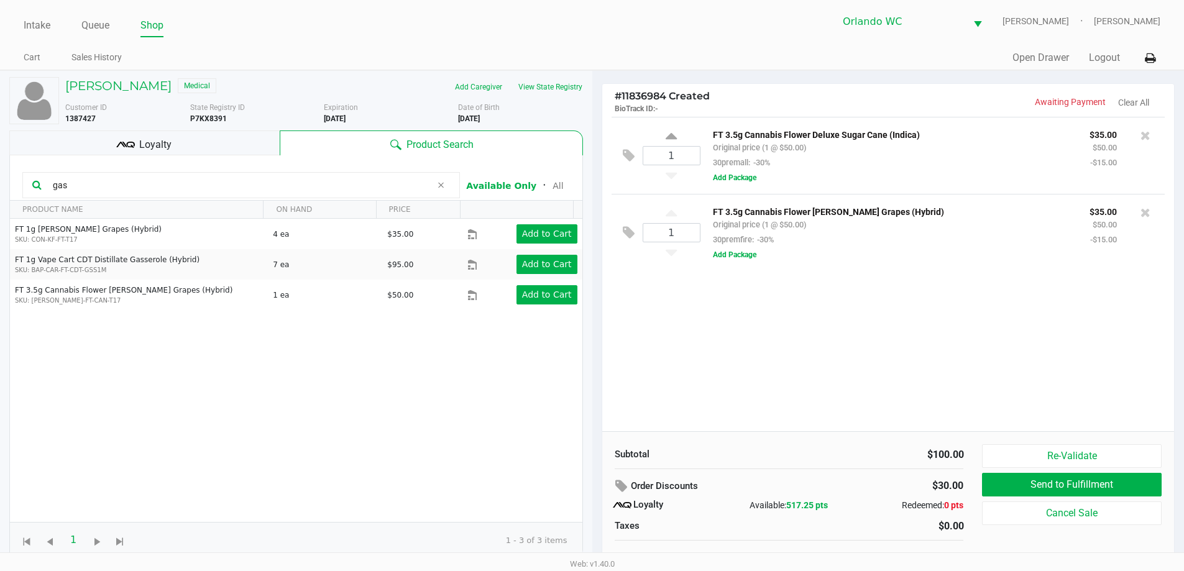
click at [358, 182] on input "gas" at bounding box center [240, 185] width 384 height 19
type input "g"
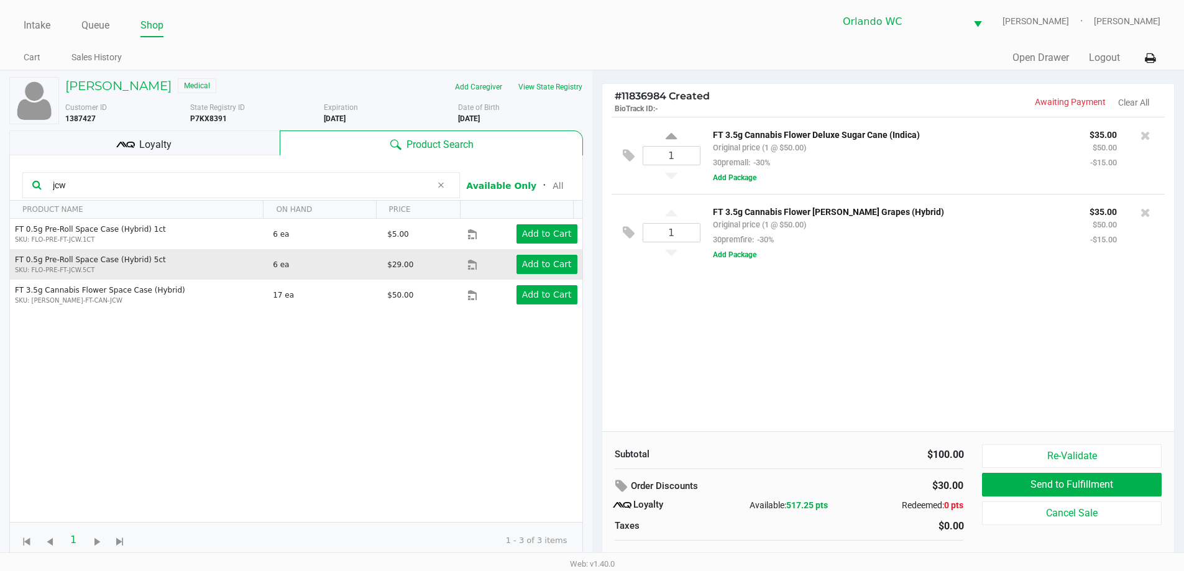
click at [507, 267] on div "Add to Cart" at bounding box center [535, 264] width 102 height 19
click at [517, 267] on button "Add to Cart" at bounding box center [547, 264] width 61 height 19
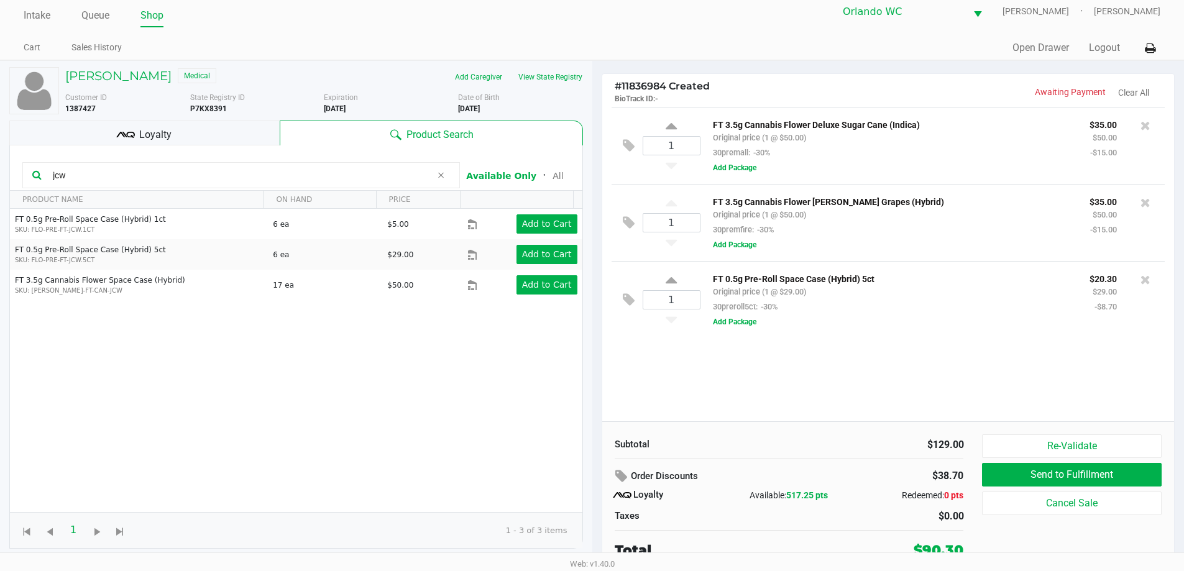
scroll to position [12, 0]
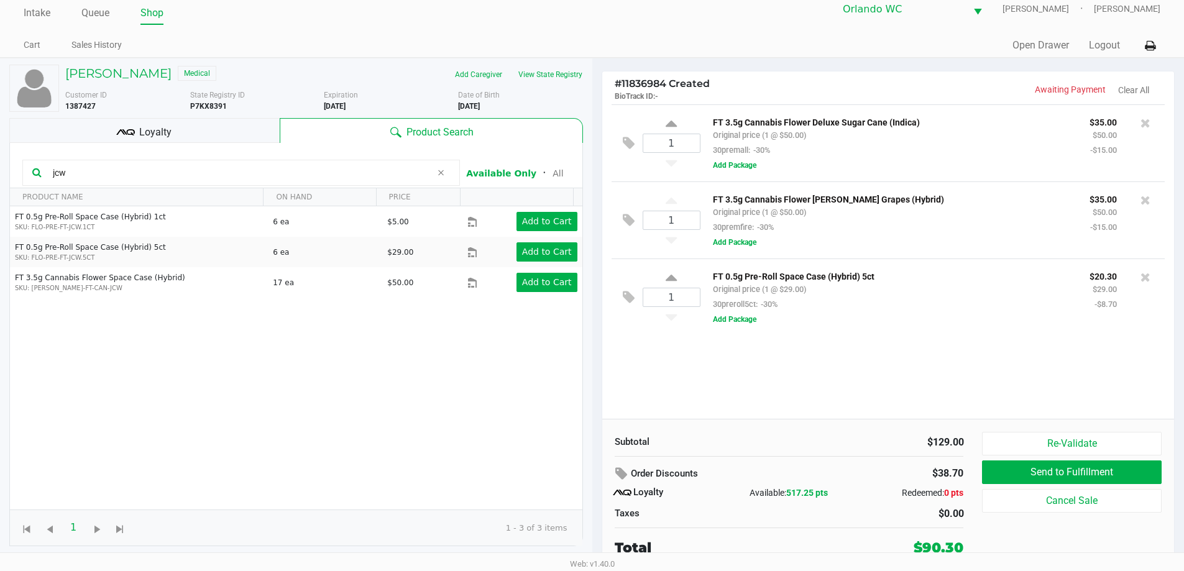
drag, startPoint x: 202, startPoint y: 170, endPoint x: 0, endPoint y: 194, distance: 203.5
click at [52, 184] on div "jcw" at bounding box center [241, 173] width 438 height 26
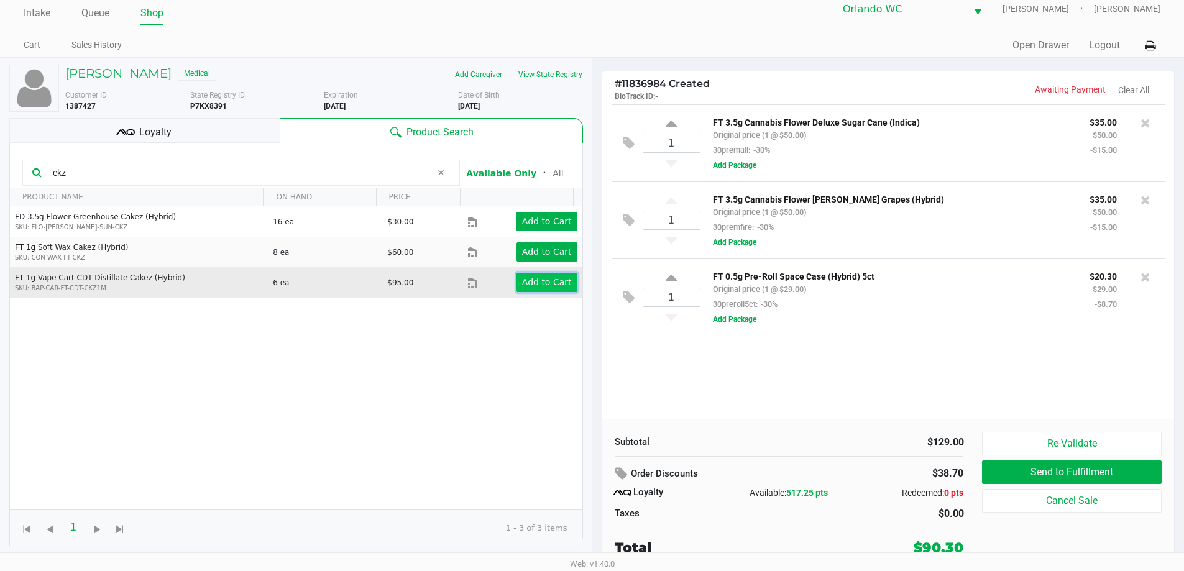
click at [535, 278] on app-button-loader "Add to Cart" at bounding box center [547, 282] width 50 height 10
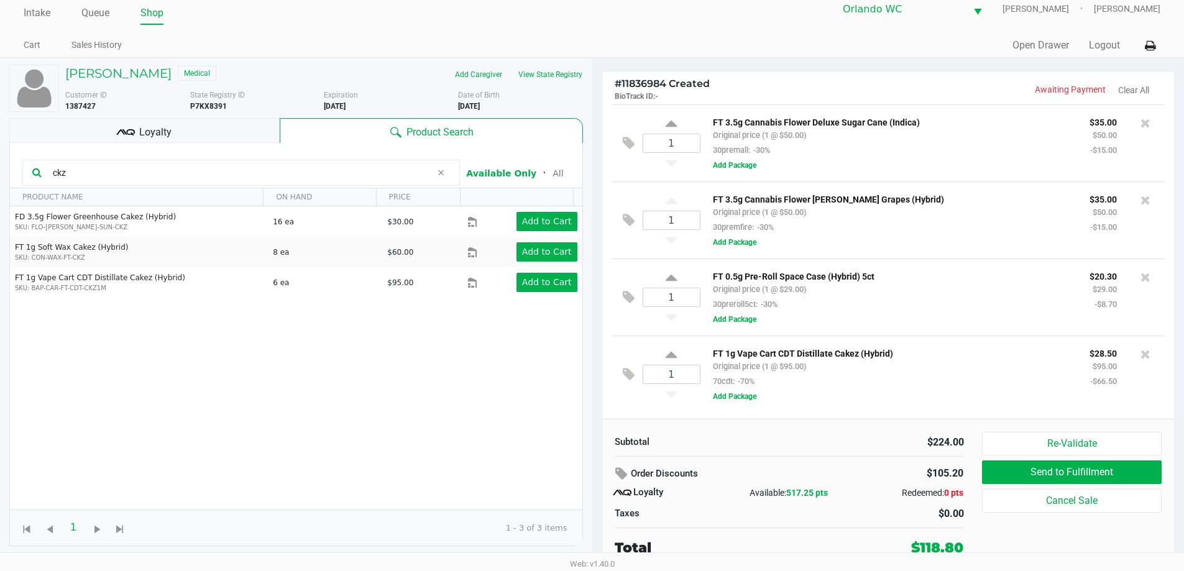
scroll to position [0, 0]
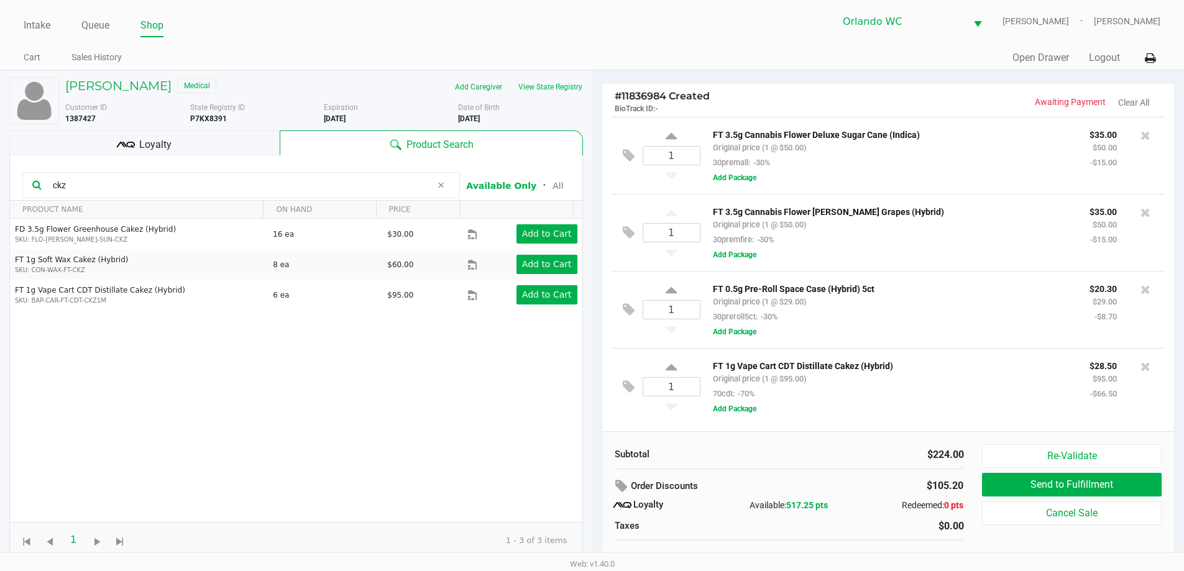
click at [333, 187] on input "ckz" at bounding box center [240, 185] width 384 height 19
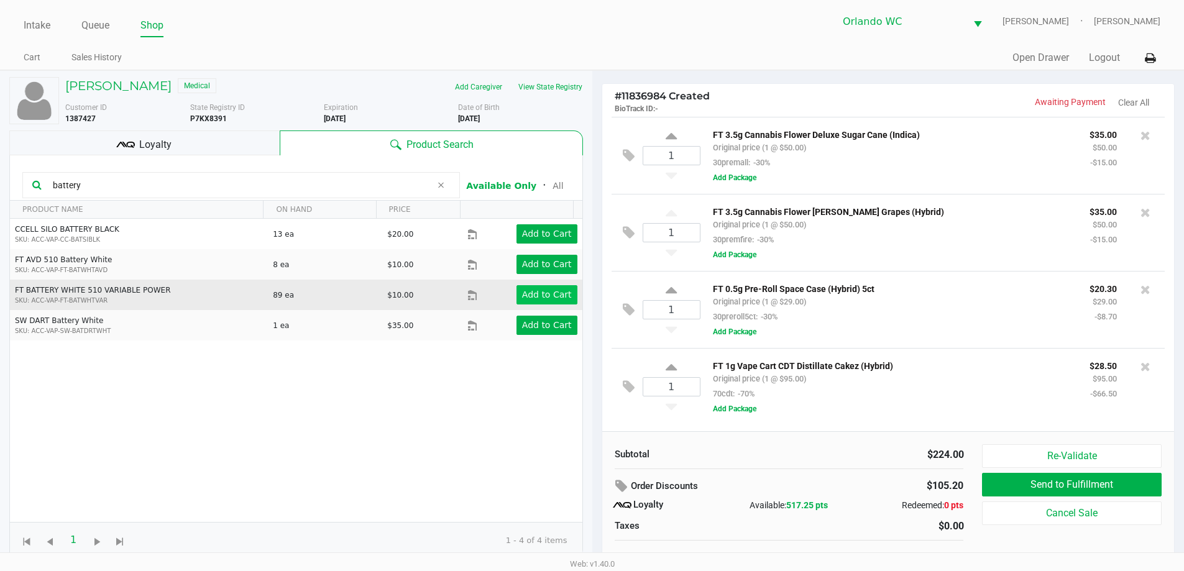
type input "battery"
click at [538, 288] on button "Add to Cart" at bounding box center [547, 294] width 61 height 19
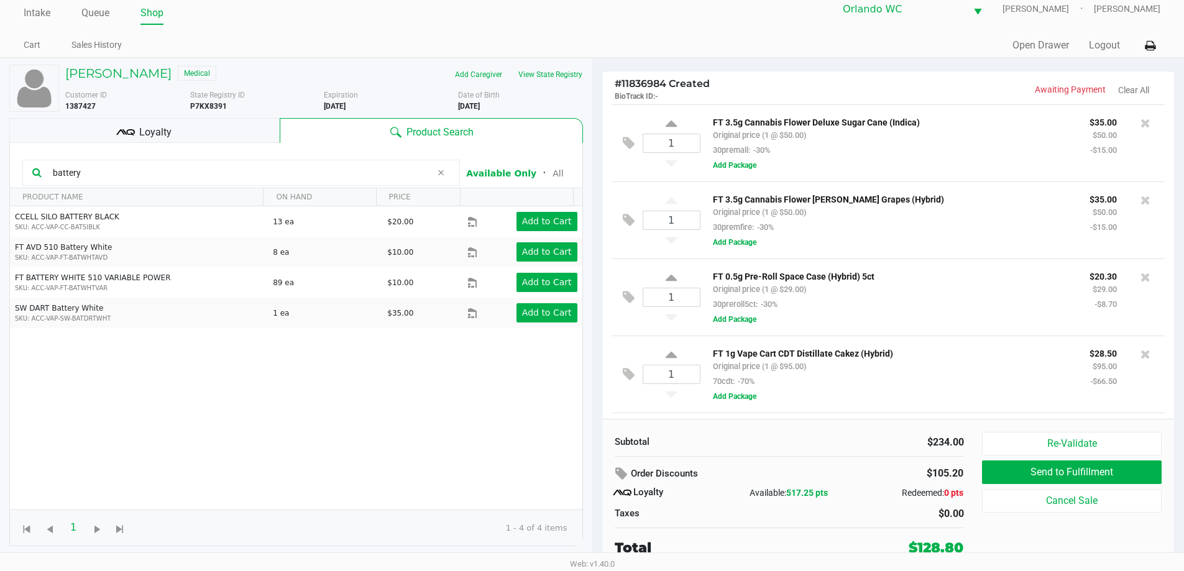
scroll to position [66, 0]
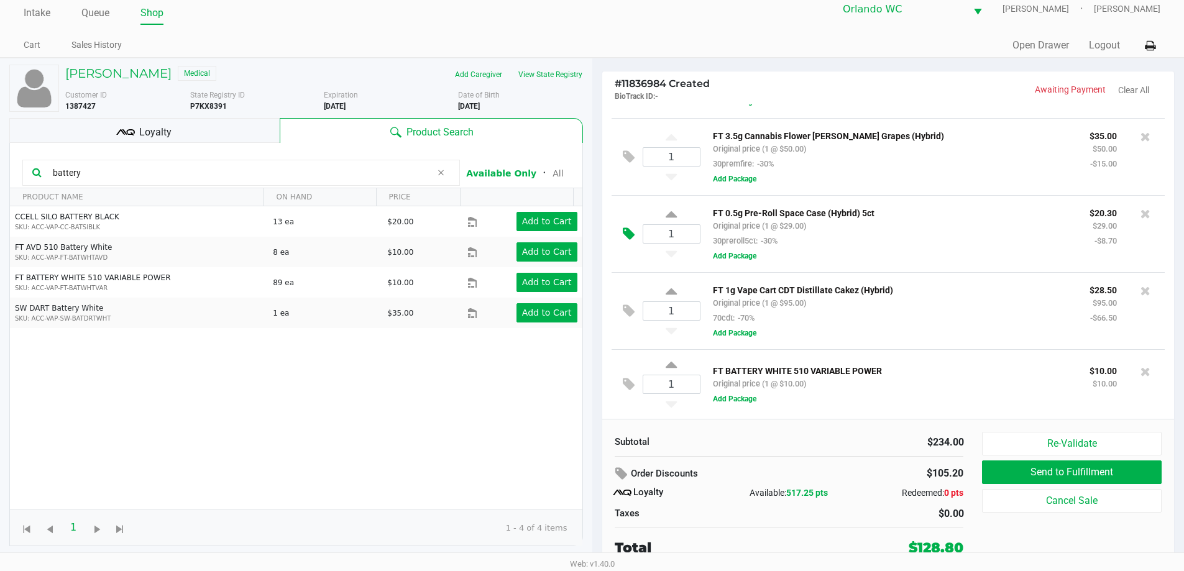
click at [637, 230] on button at bounding box center [632, 234] width 22 height 30
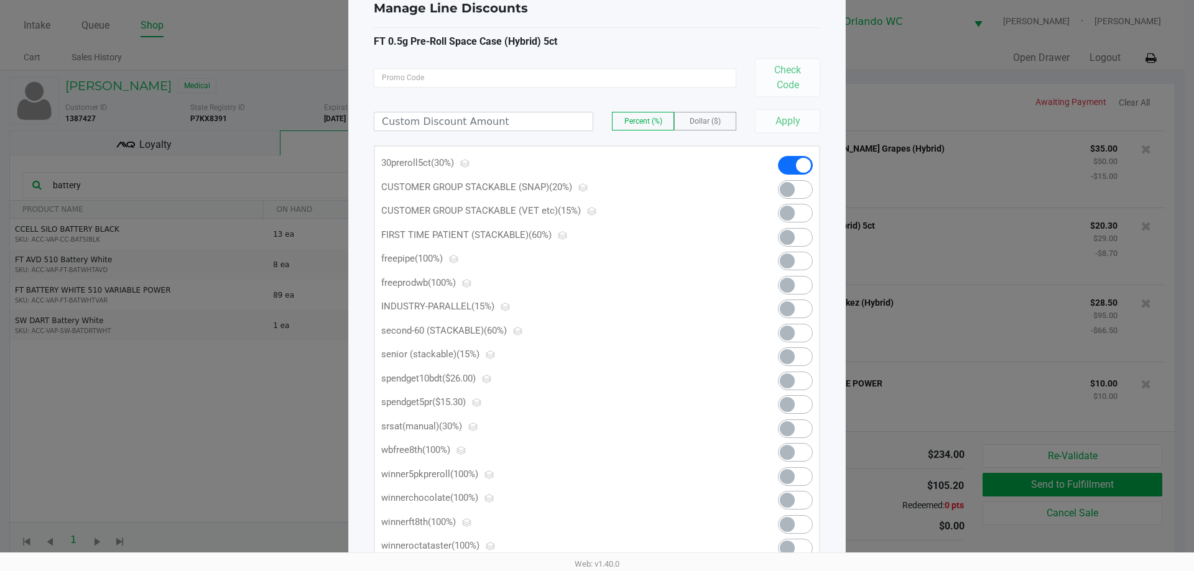
scroll to position [104, 0]
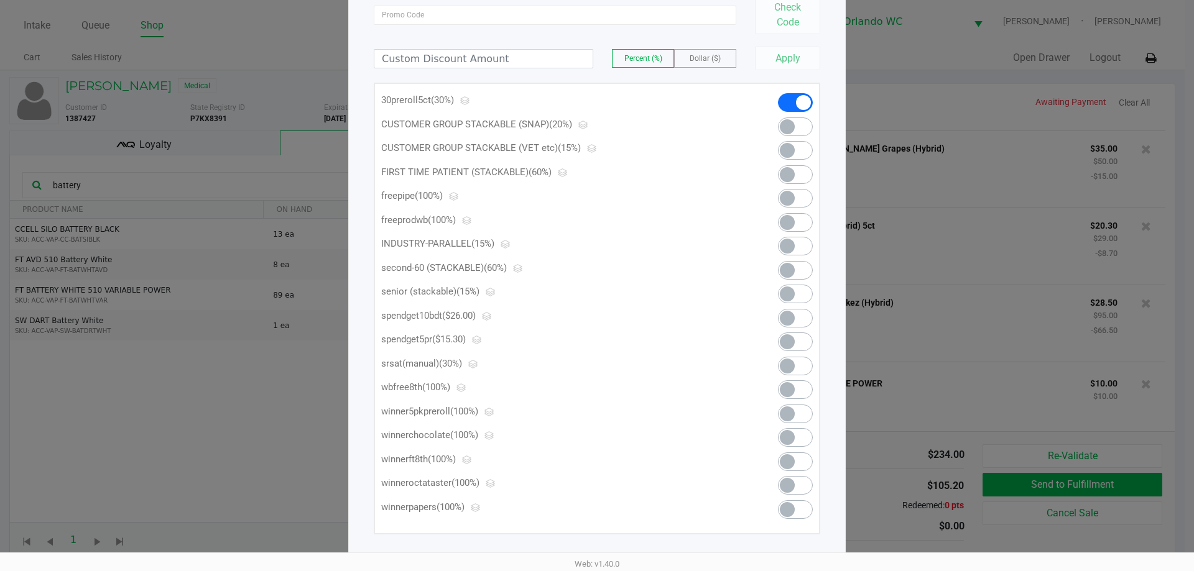
click at [794, 338] on span at bounding box center [795, 342] width 35 height 19
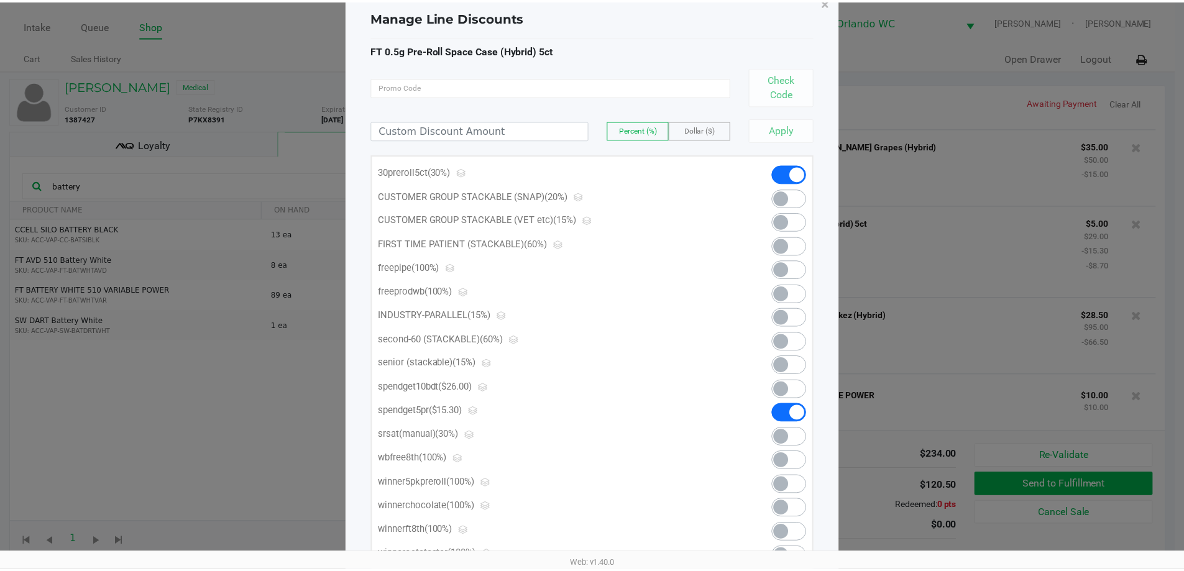
scroll to position [0, 0]
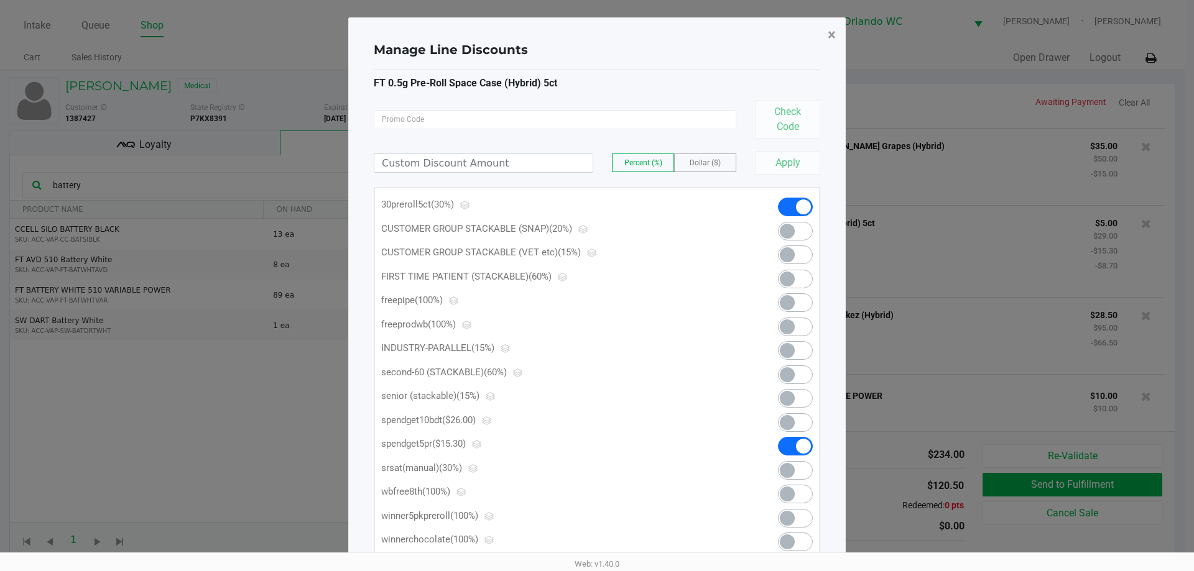
click at [834, 30] on span "×" at bounding box center [832, 34] width 8 height 17
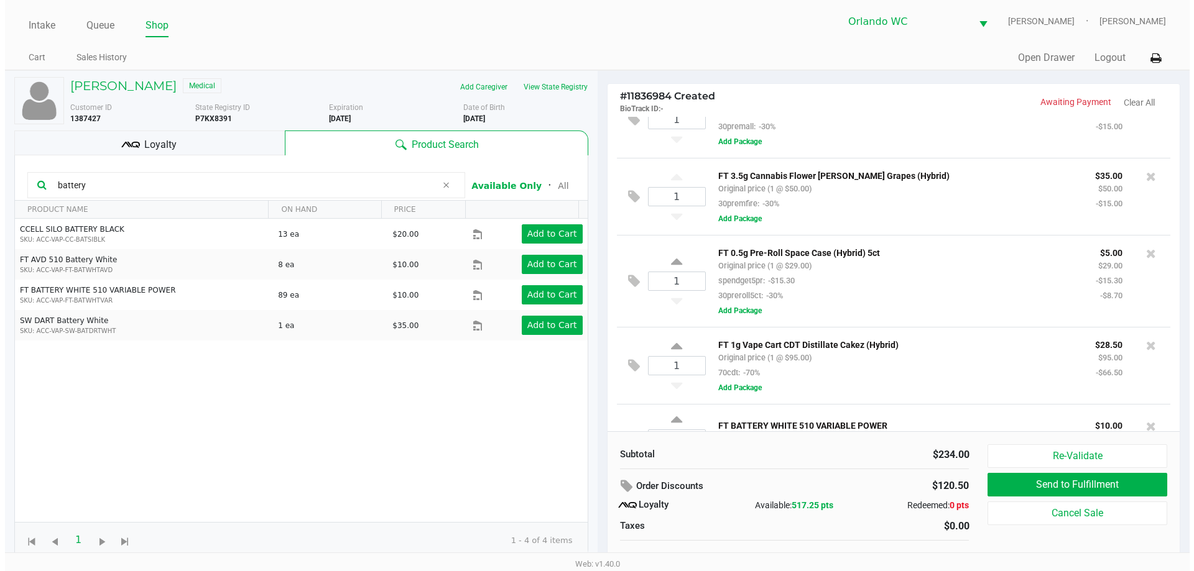
scroll to position [81, 0]
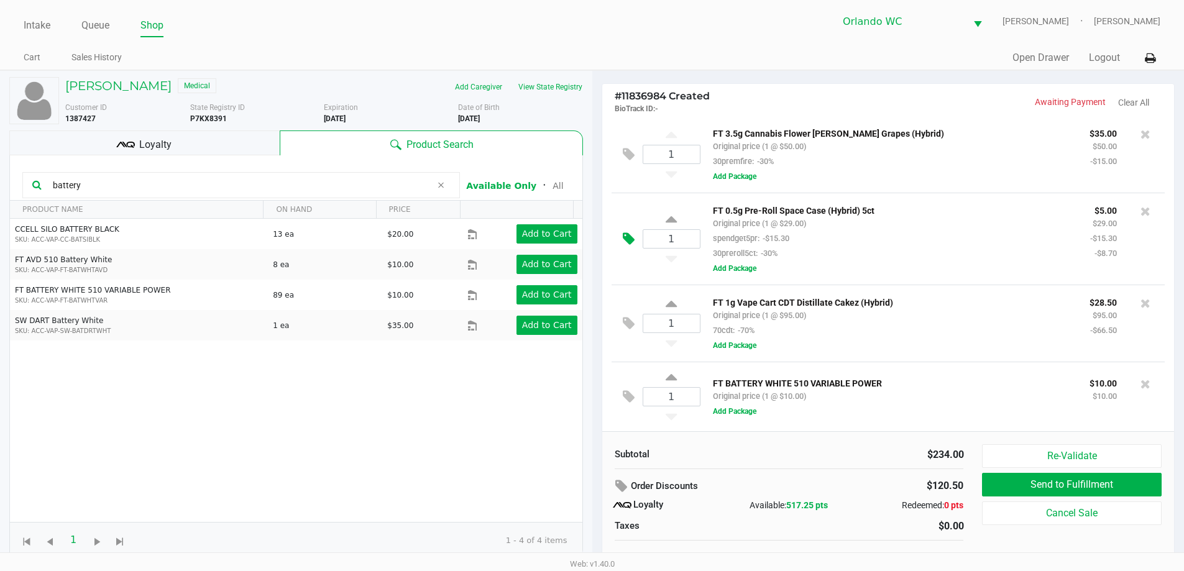
click at [630, 234] on icon at bounding box center [629, 239] width 12 height 14
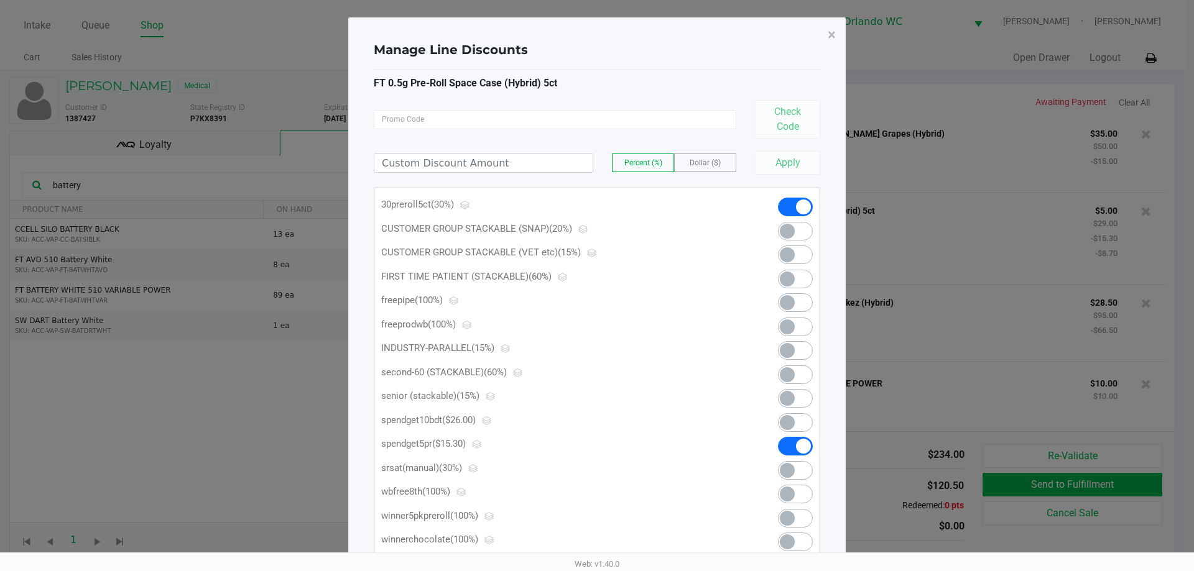
click at [795, 455] on span at bounding box center [795, 446] width 35 height 19
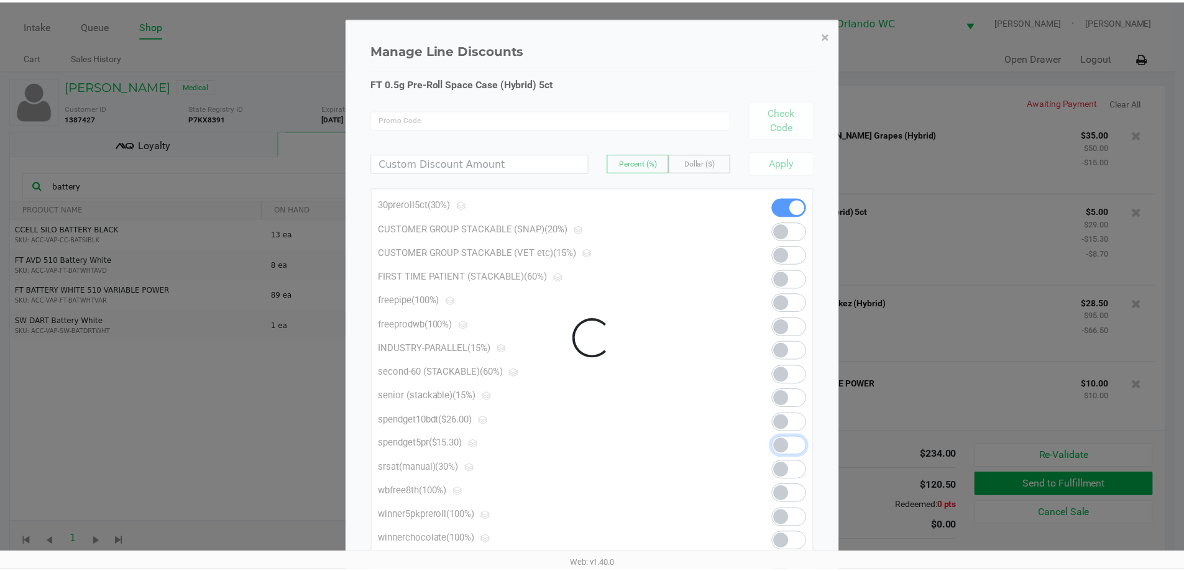
scroll to position [66, 0]
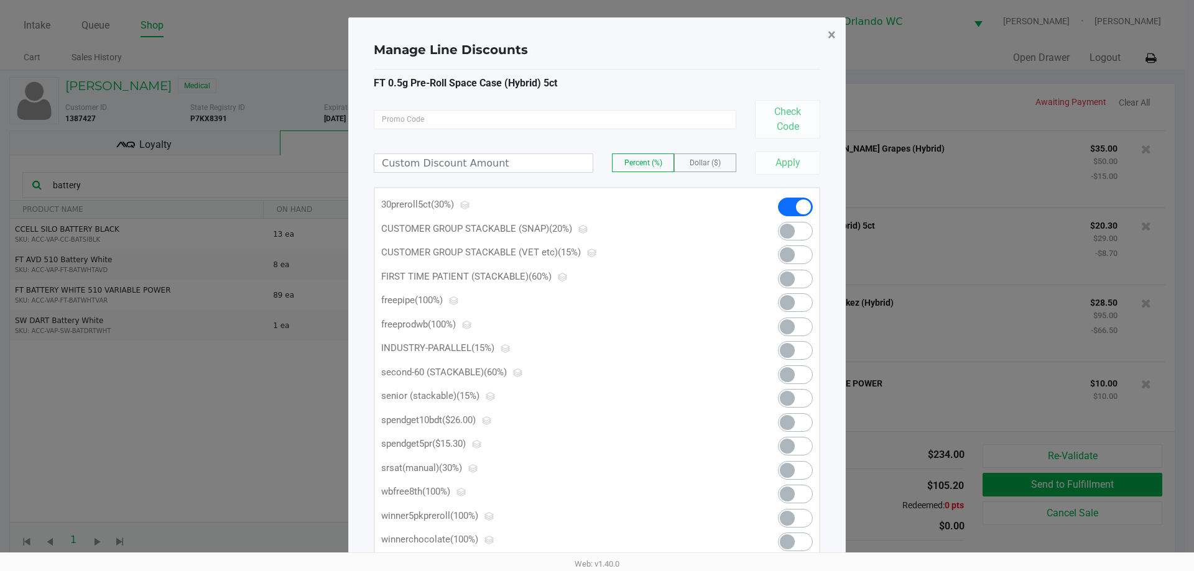
click at [831, 28] on span "×" at bounding box center [832, 34] width 8 height 17
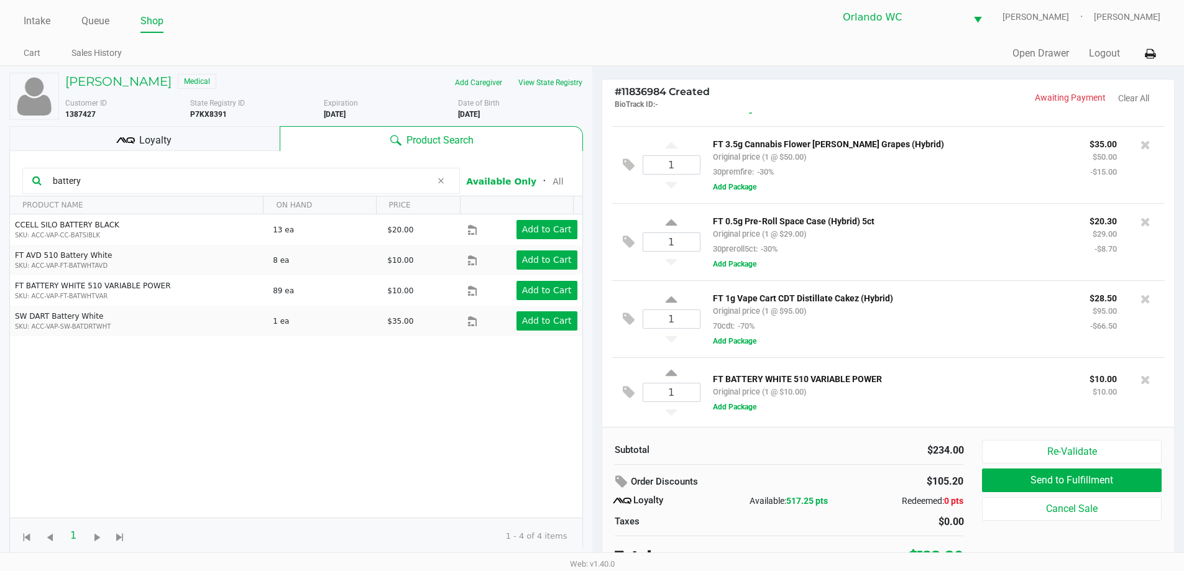
scroll to position [12, 0]
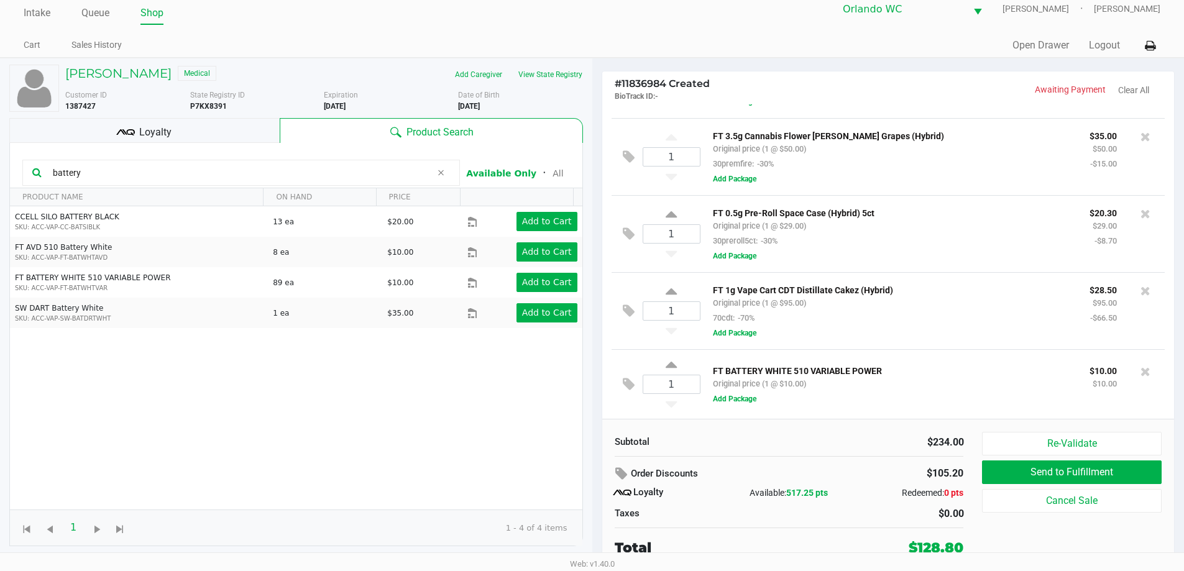
click at [213, 134] on div "Loyalty" at bounding box center [144, 130] width 270 height 25
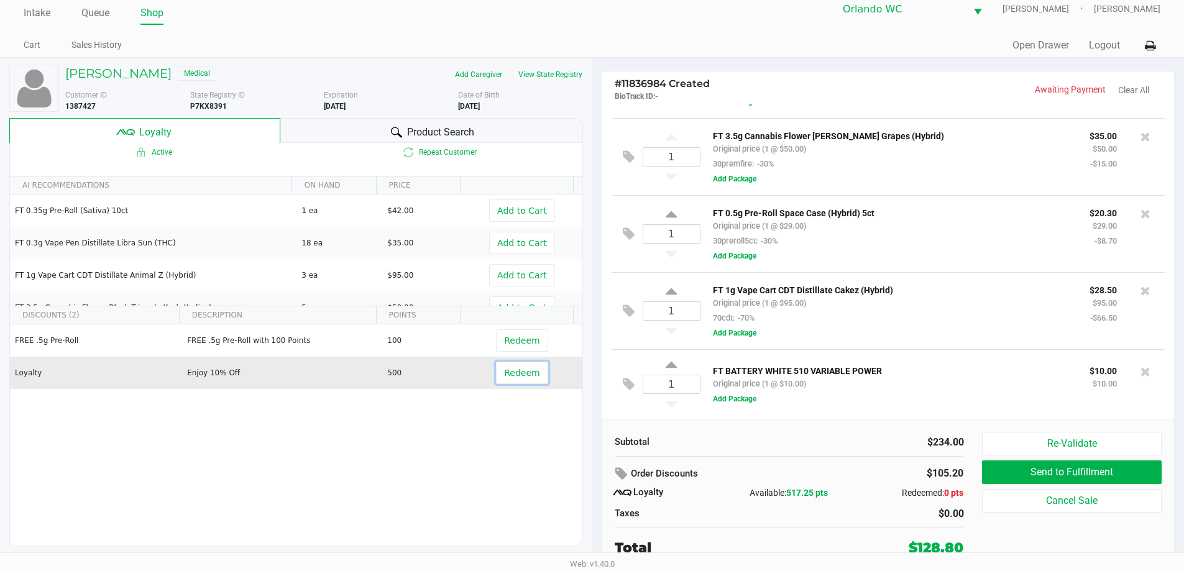
click at [512, 372] on span "Redeem" at bounding box center [521, 373] width 35 height 10
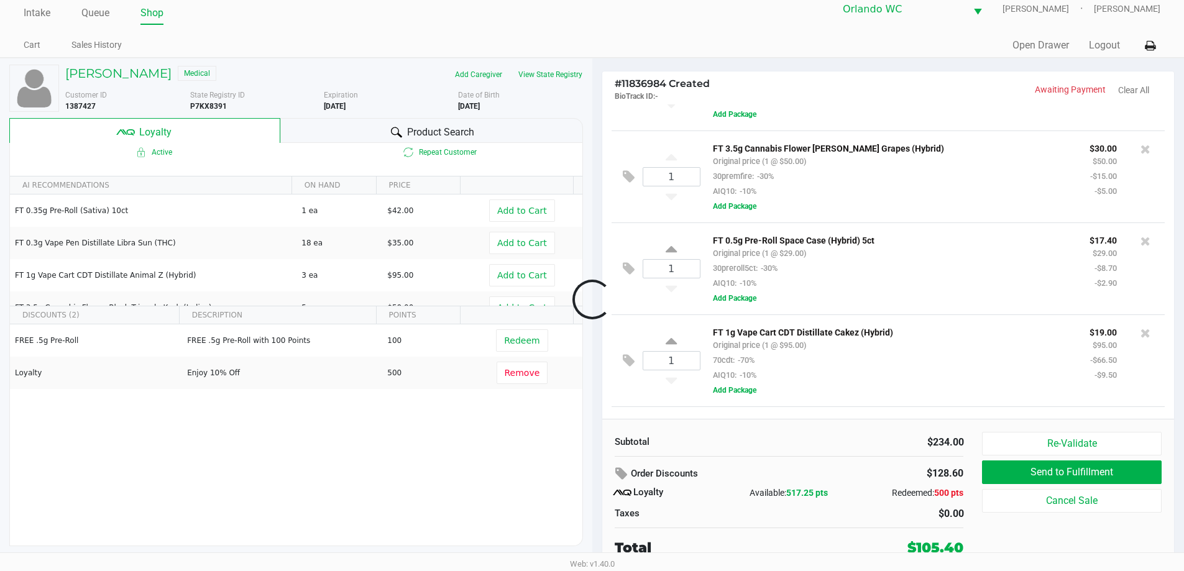
scroll to position [134, 0]
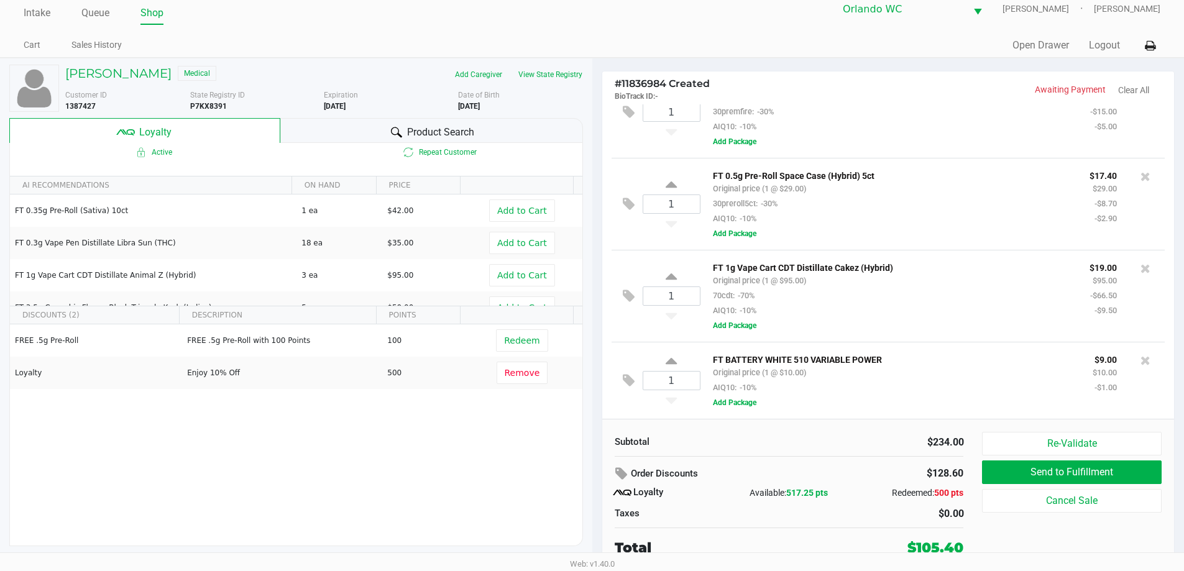
click at [494, 131] on div "Product Search" at bounding box center [431, 130] width 303 height 25
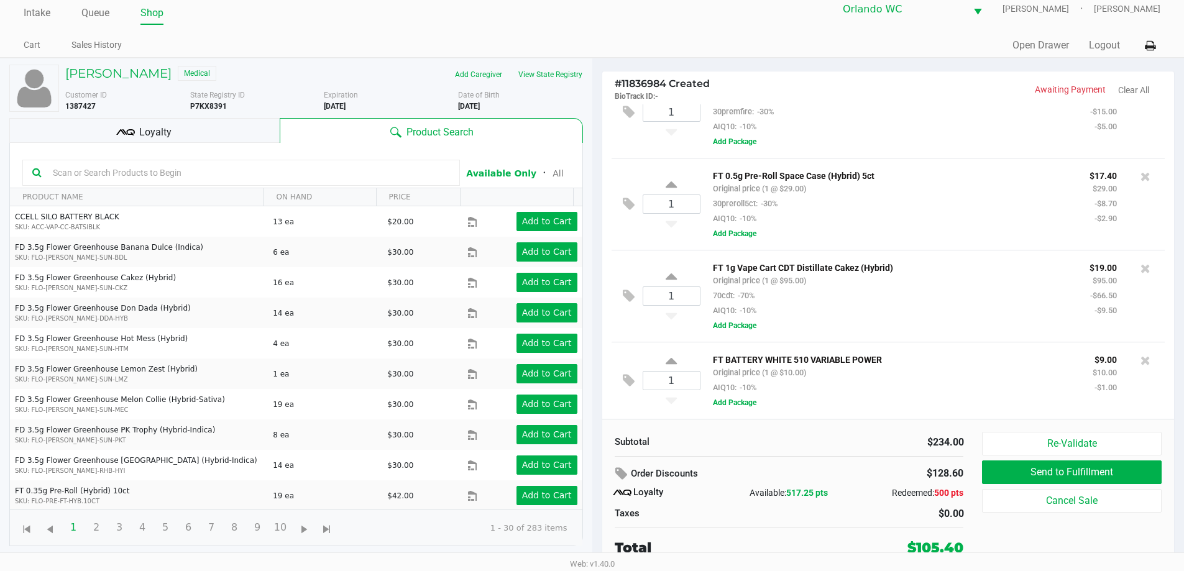
click at [230, 182] on input "text" at bounding box center [249, 173] width 402 height 19
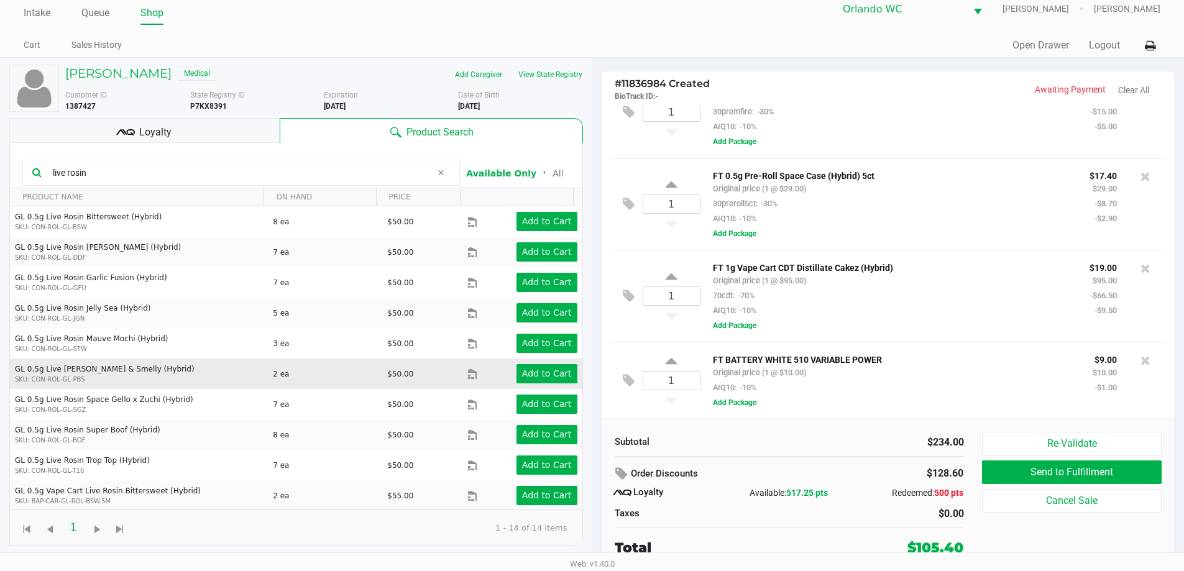
scroll to position [122, 0]
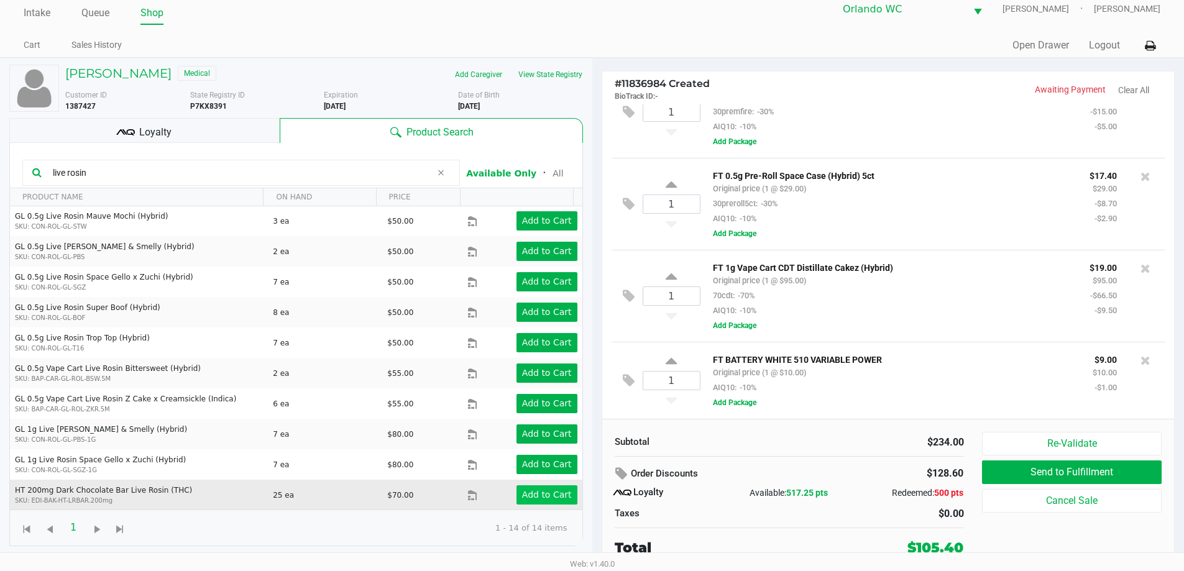
type input "live rosin"
click at [537, 489] on button "Add to Cart" at bounding box center [547, 495] width 61 height 19
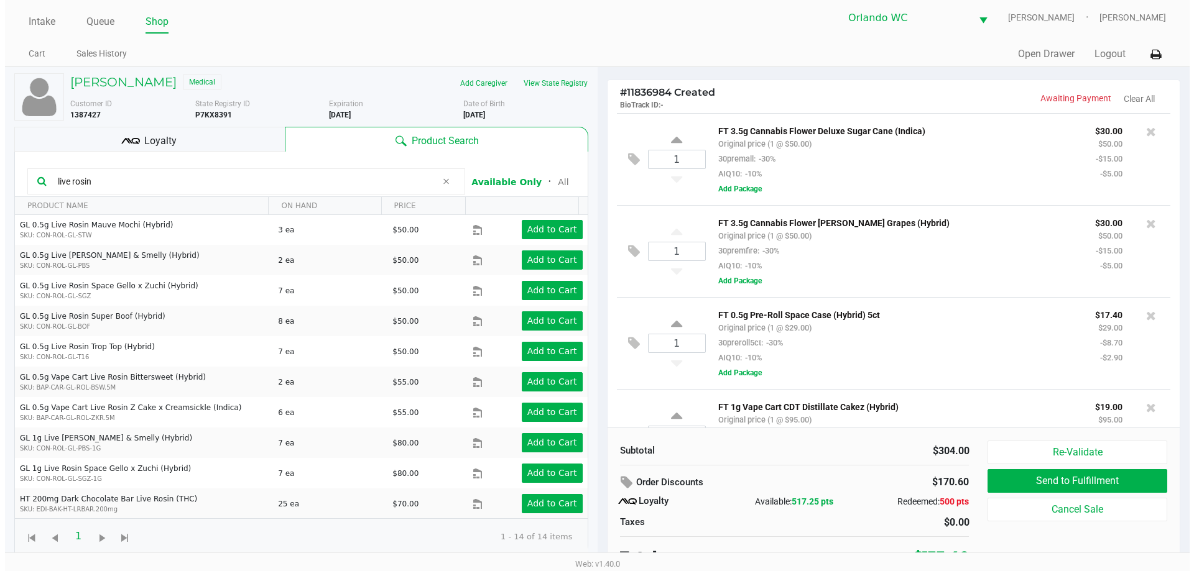
scroll to position [0, 0]
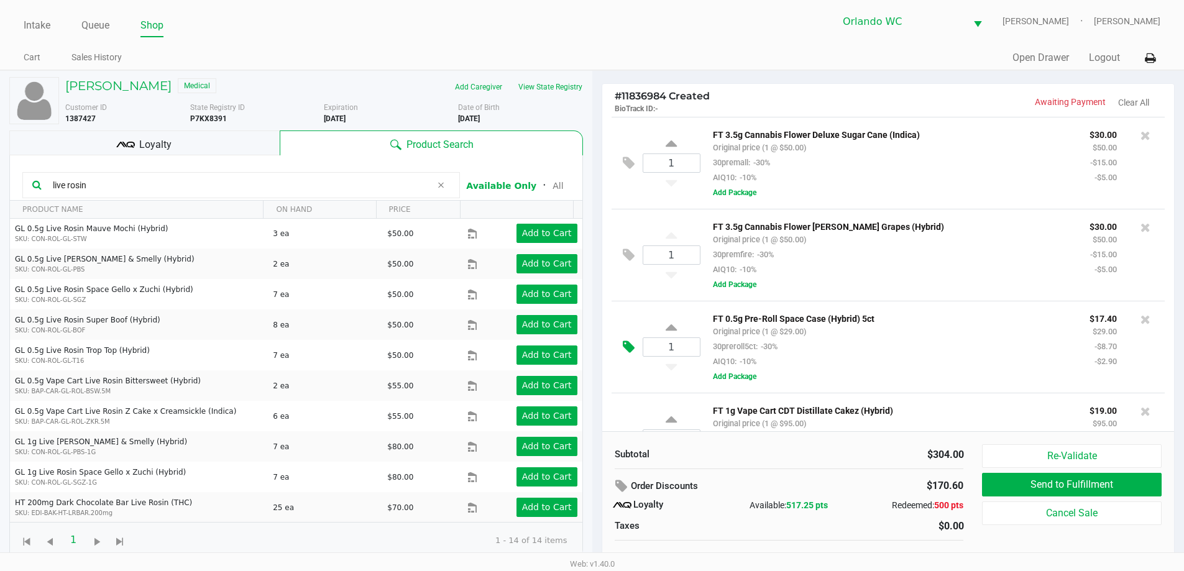
click at [629, 350] on icon at bounding box center [629, 347] width 12 height 14
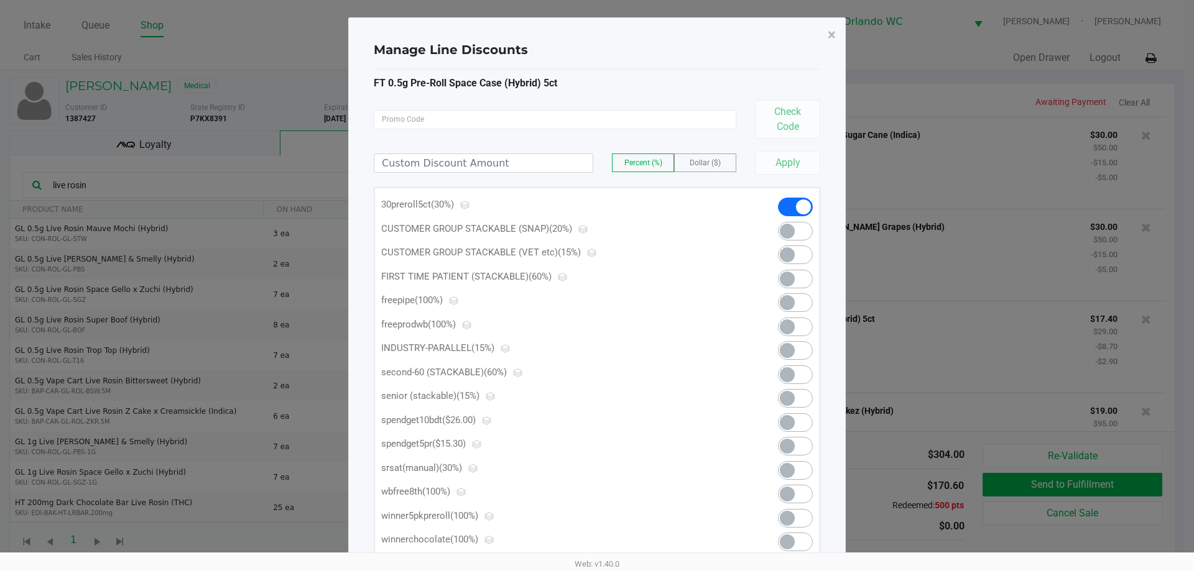
click at [789, 439] on span at bounding box center [787, 446] width 15 height 15
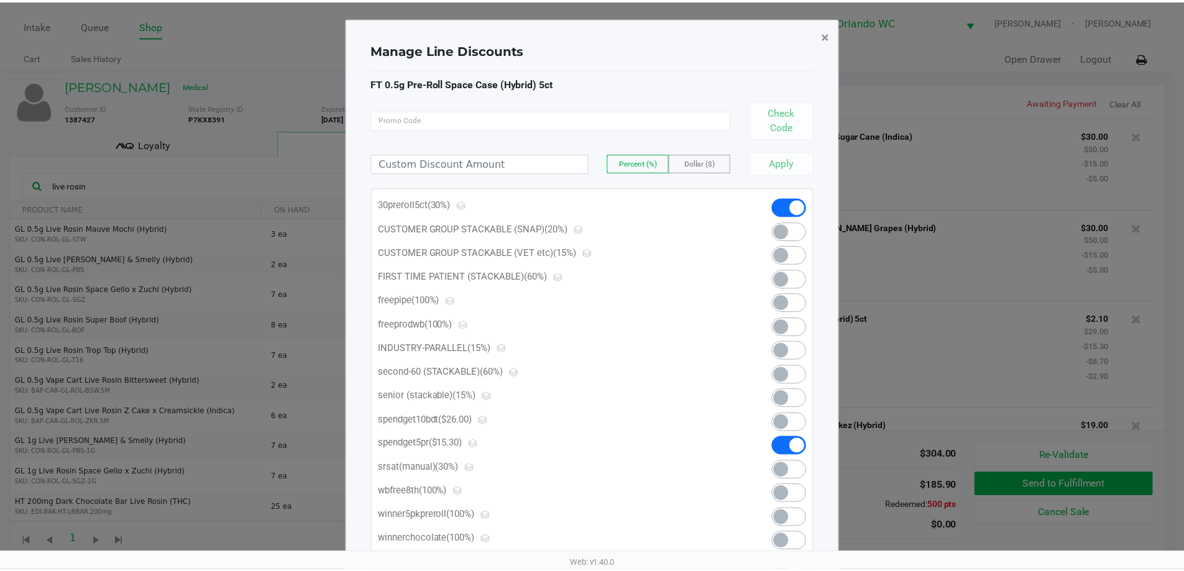
scroll to position [226, 0]
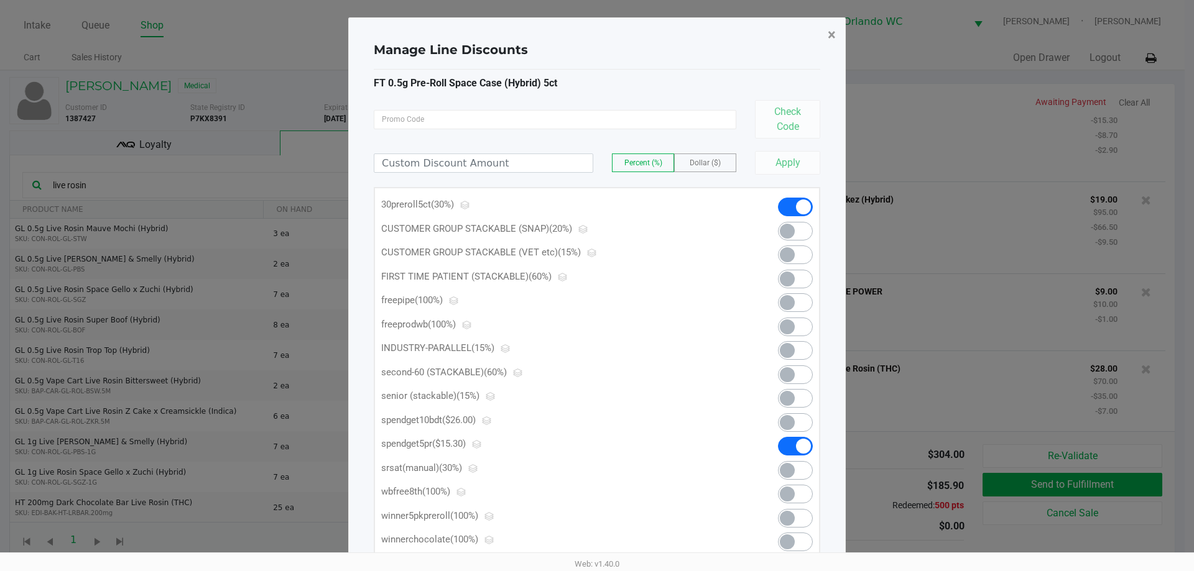
click at [831, 30] on span "×" at bounding box center [832, 34] width 8 height 17
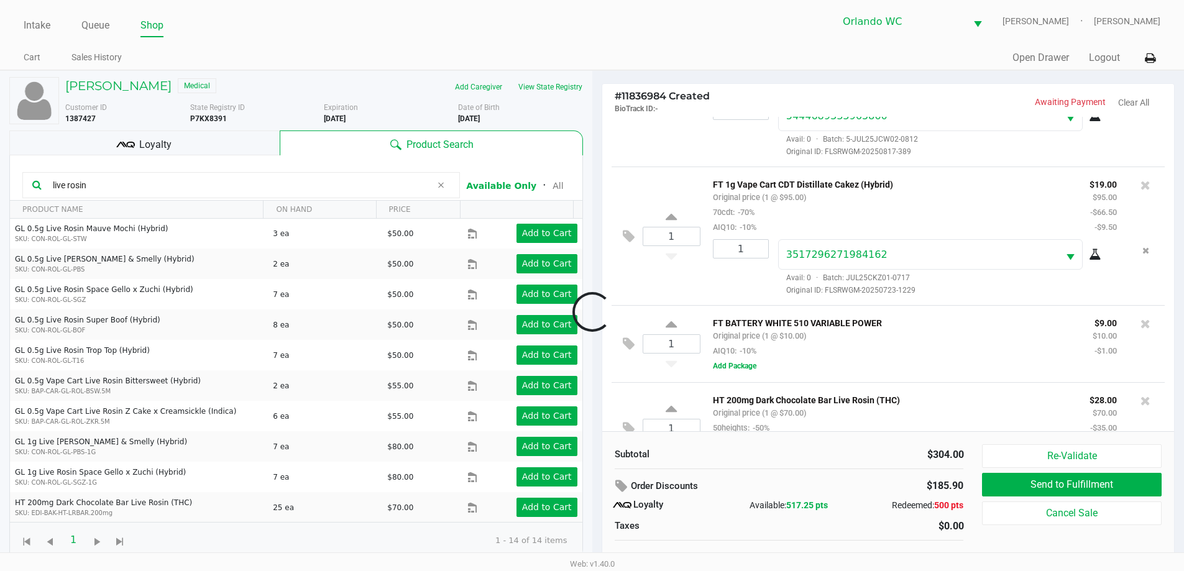
scroll to position [428, 0]
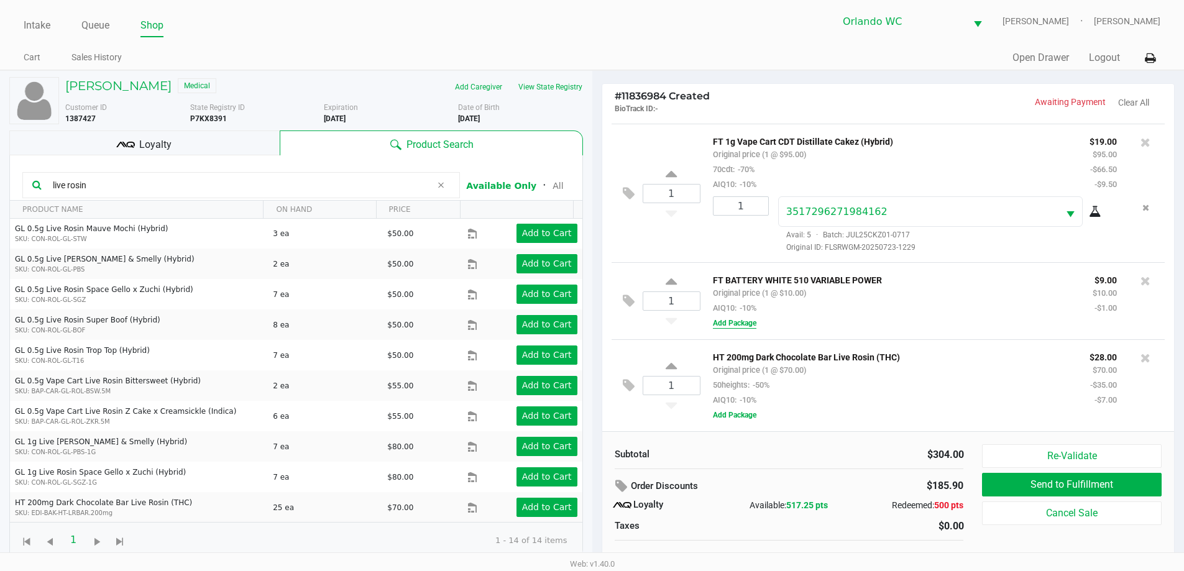
click at [731, 321] on button "Add Package" at bounding box center [735, 323] width 44 height 11
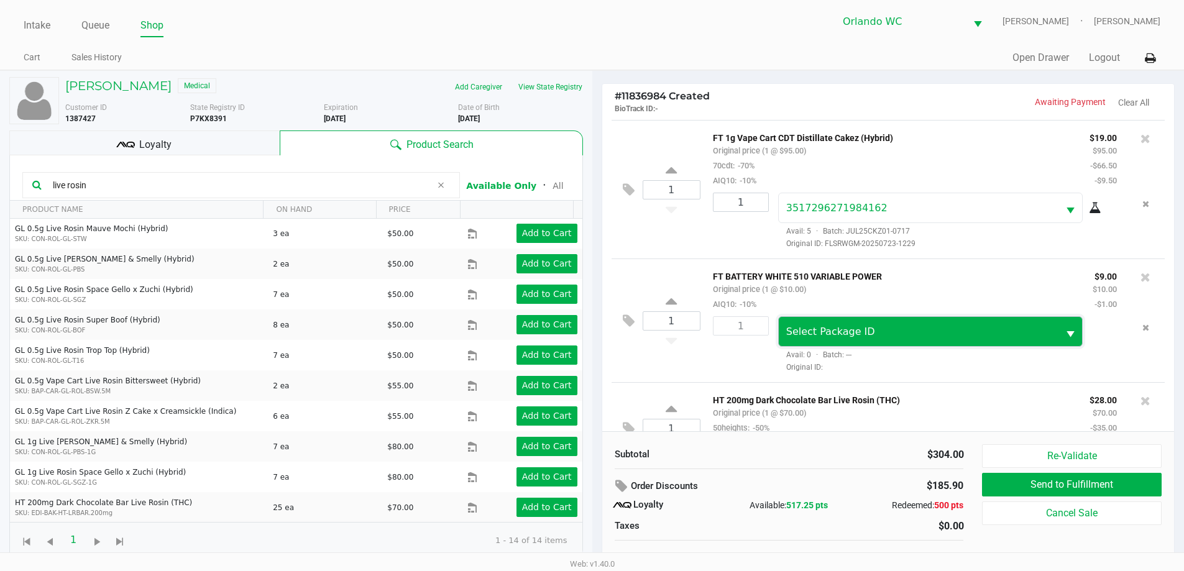
click at [898, 332] on span "Select Package ID" at bounding box center [919, 332] width 265 height 15
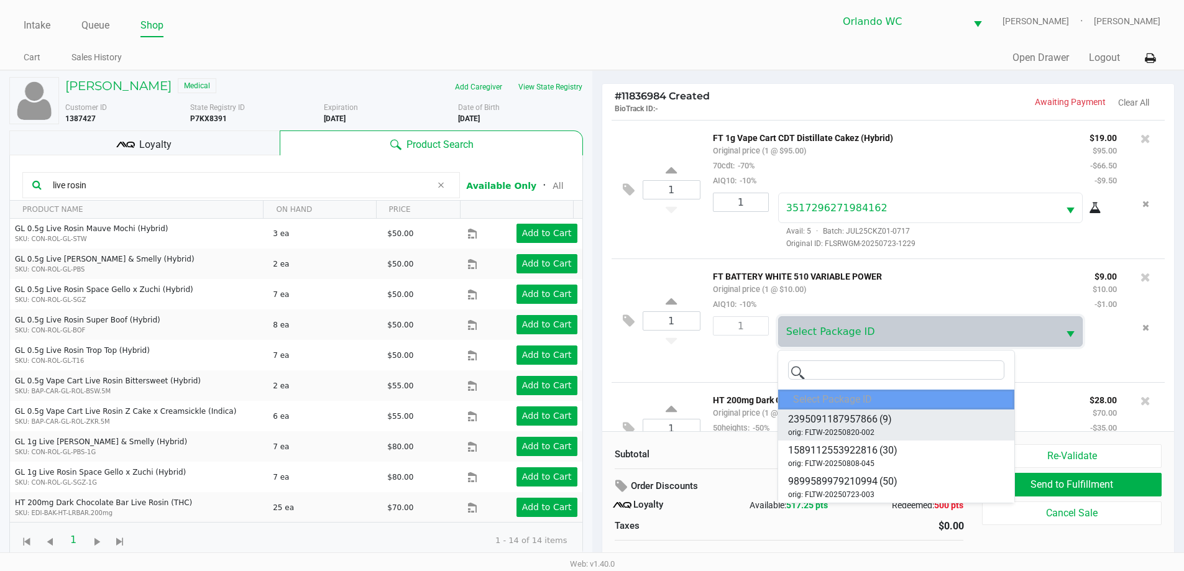
click at [867, 413] on span "2395091187957866" at bounding box center [833, 419] width 90 height 15
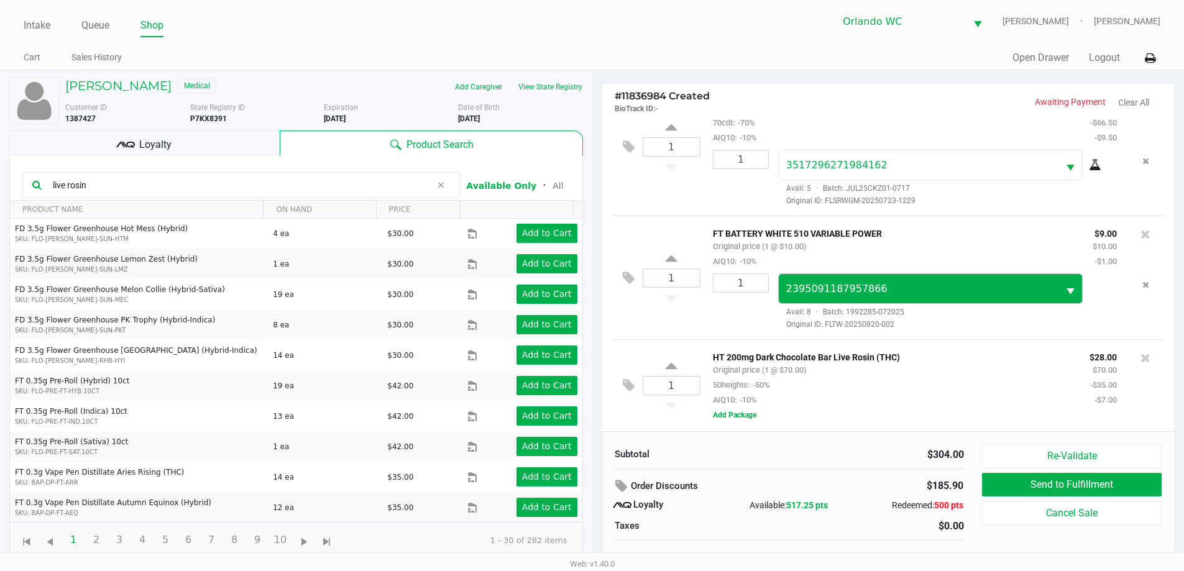
scroll to position [12, 0]
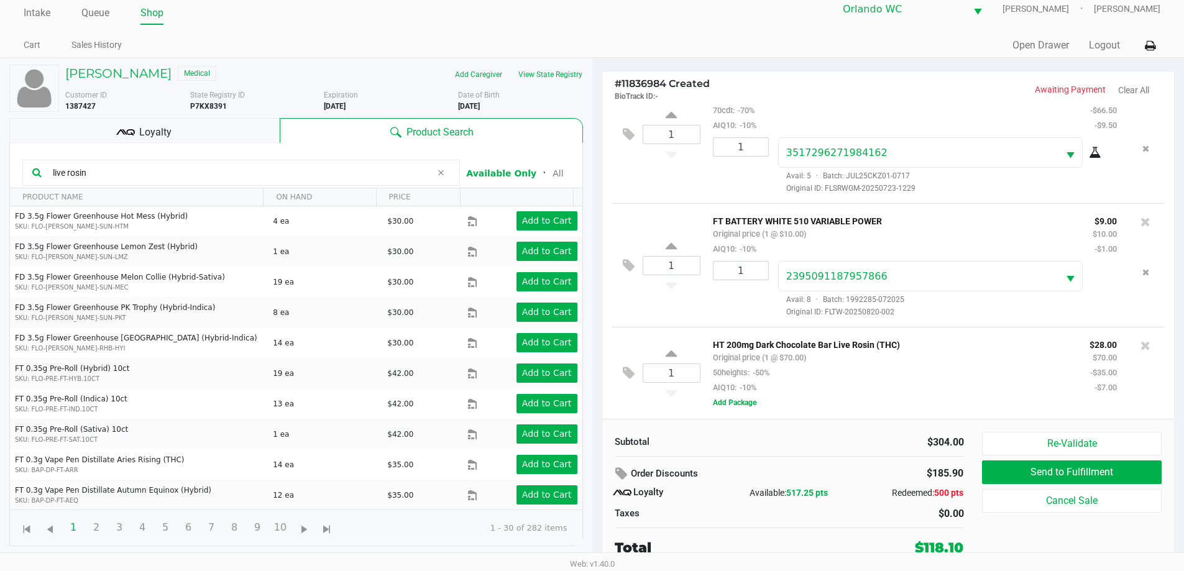
click at [737, 311] on div "1" at bounding box center [736, 289] width 65 height 57
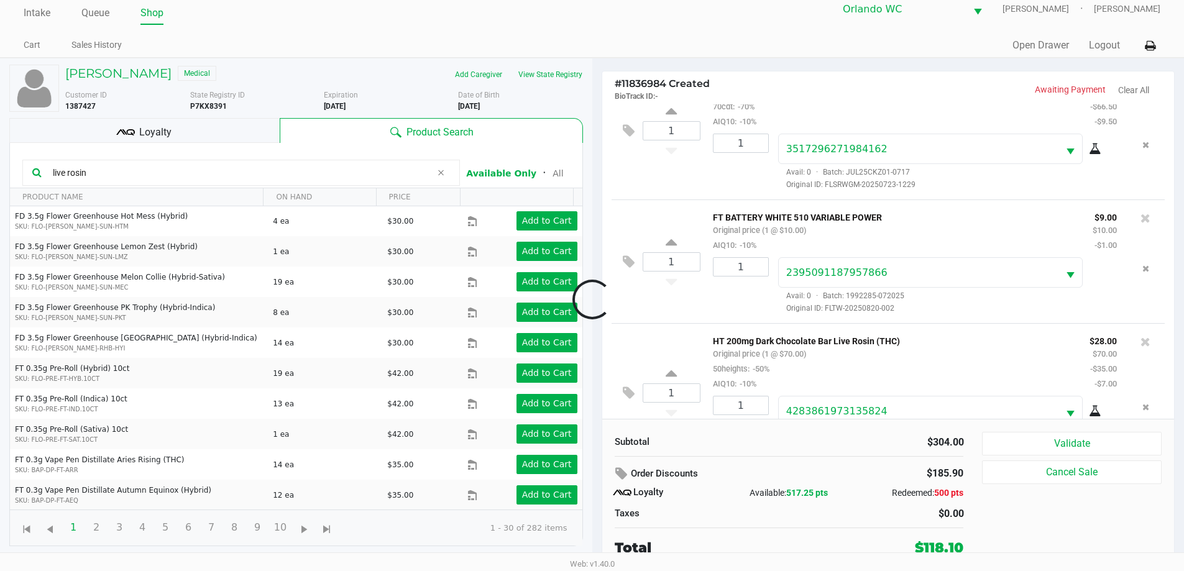
scroll to position [521, 0]
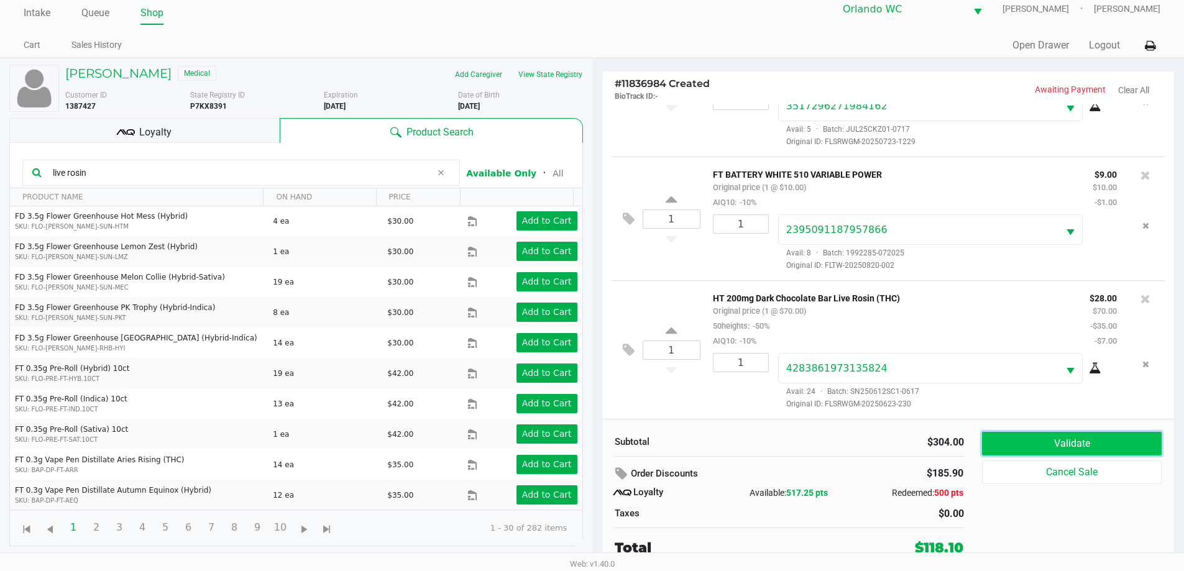
click at [1063, 446] on button "Validate" at bounding box center [1071, 444] width 179 height 24
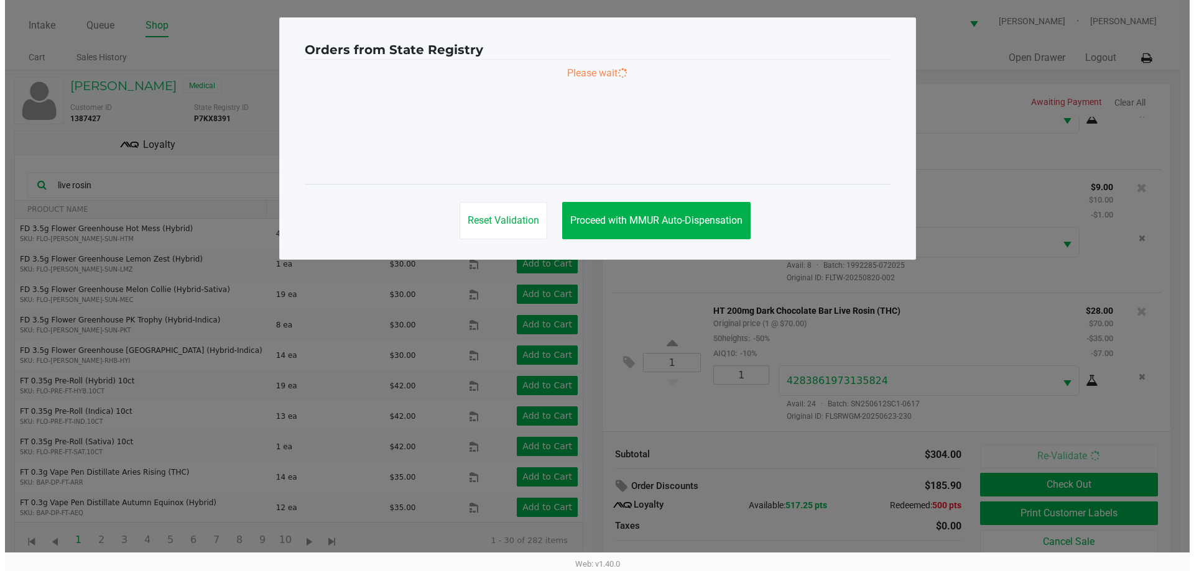
scroll to position [0, 0]
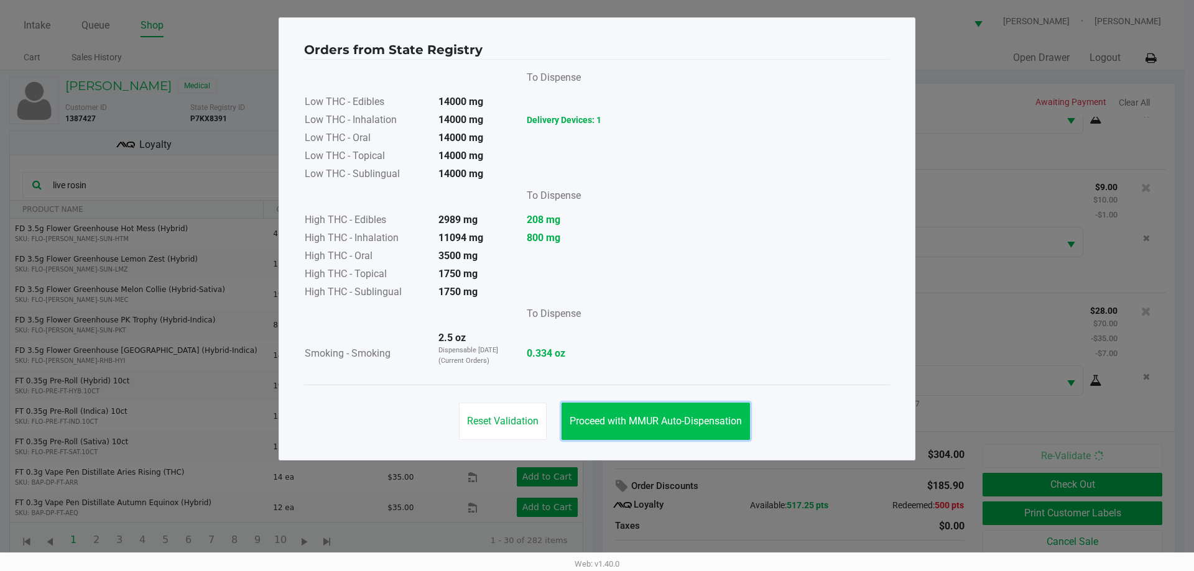
click at [660, 408] on button "Proceed with MMUR Auto-Dispensation" at bounding box center [655, 421] width 188 height 37
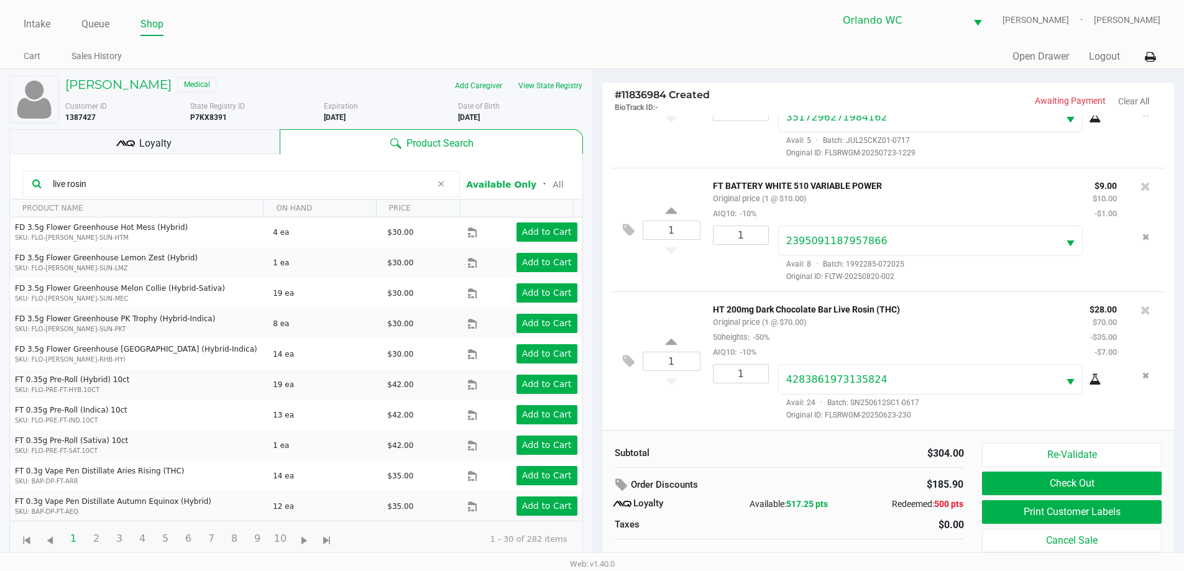
scroll to position [12, 0]
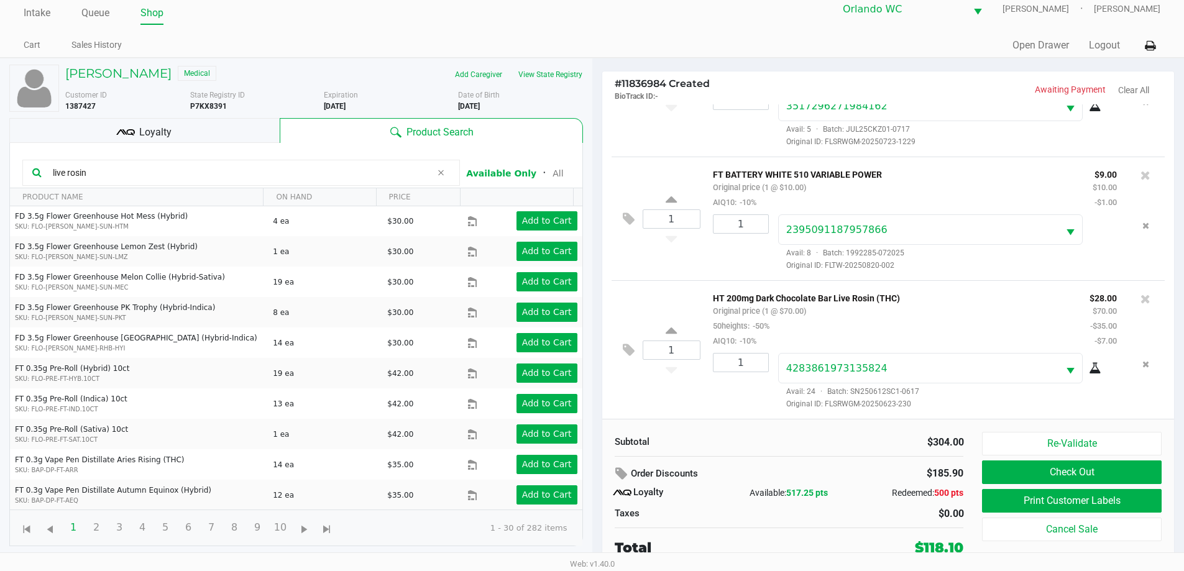
click at [981, 492] on div "Subtotal $304.00 Order Discounts $185.90 Loyalty Available: 517.25 pts Redeemed…" at bounding box center [794, 495] width 377 height 126
click at [1021, 509] on button "Print Customer Labels" at bounding box center [1071, 501] width 179 height 24
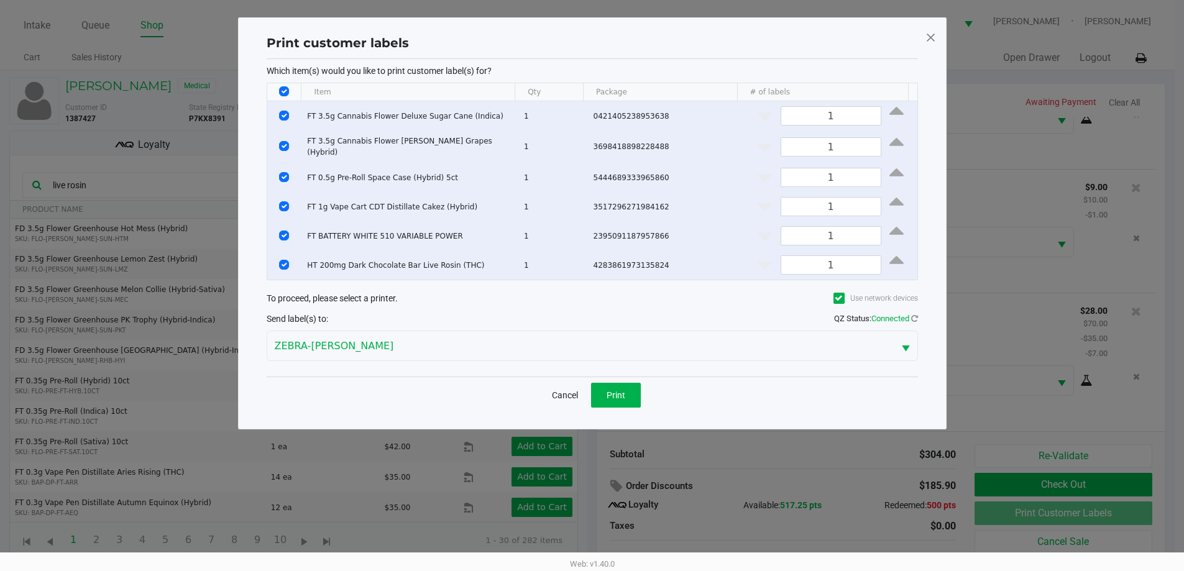
scroll to position [0, 0]
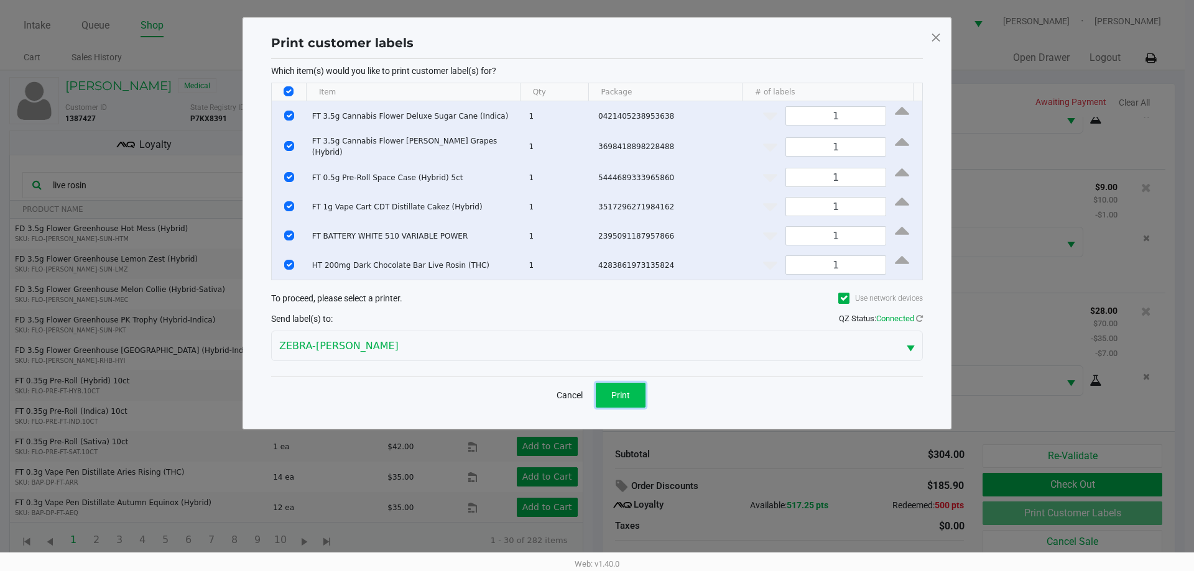
click at [606, 399] on button "Print" at bounding box center [621, 395] width 50 height 25
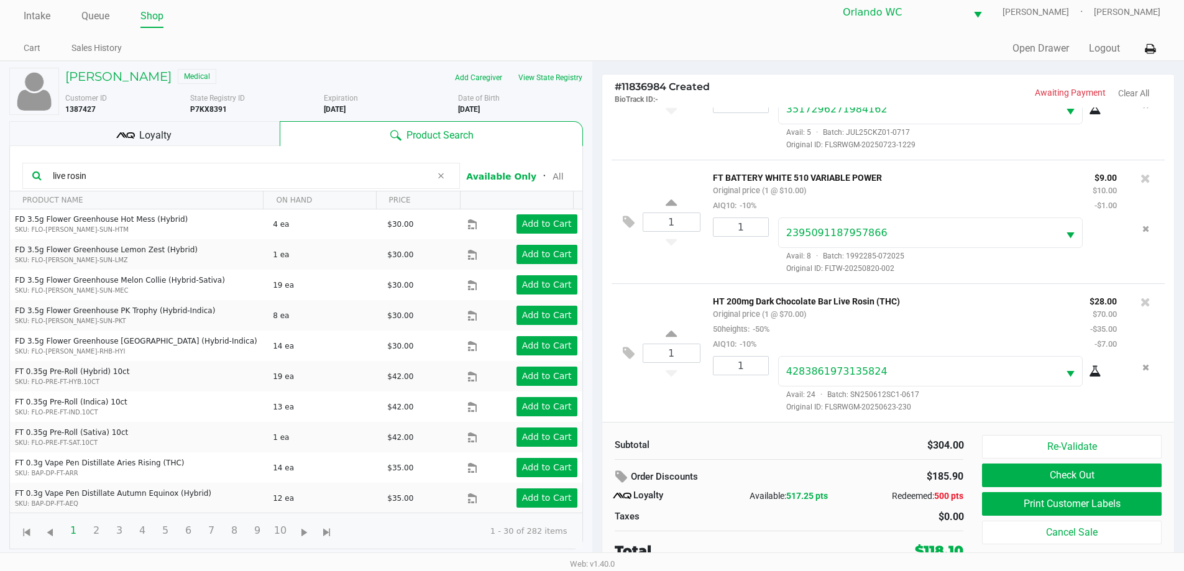
scroll to position [12, 0]
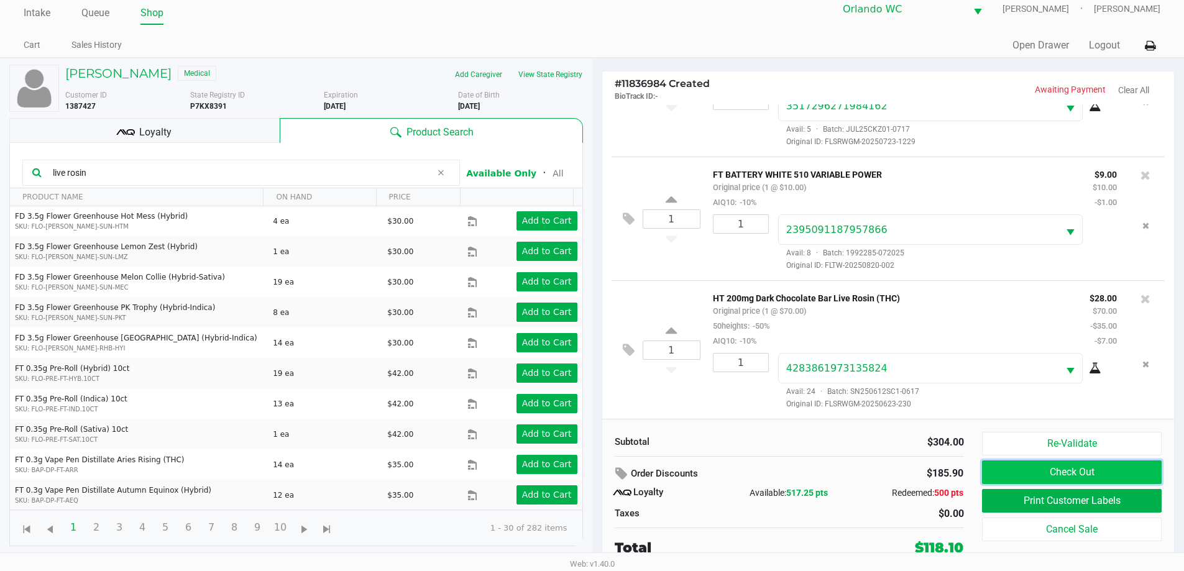
click at [1062, 469] on button "Check Out" at bounding box center [1071, 473] width 179 height 24
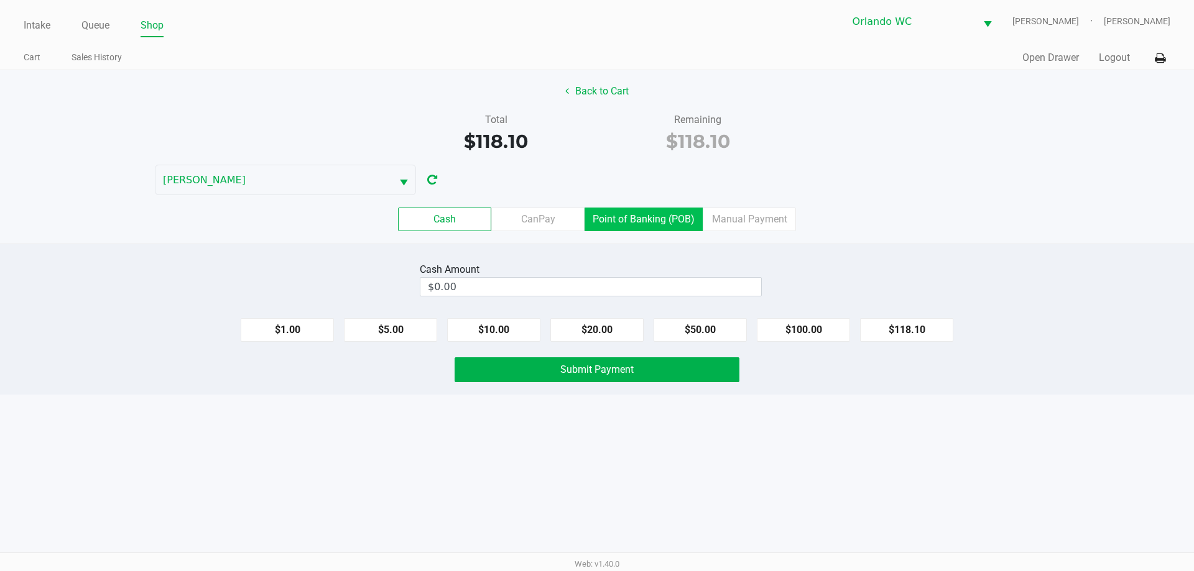
click at [619, 212] on label "Point of Banking (POB)" at bounding box center [643, 220] width 118 height 24
click at [0, 0] on 7 "Point of Banking (POB)" at bounding box center [0, 0] width 0 height 0
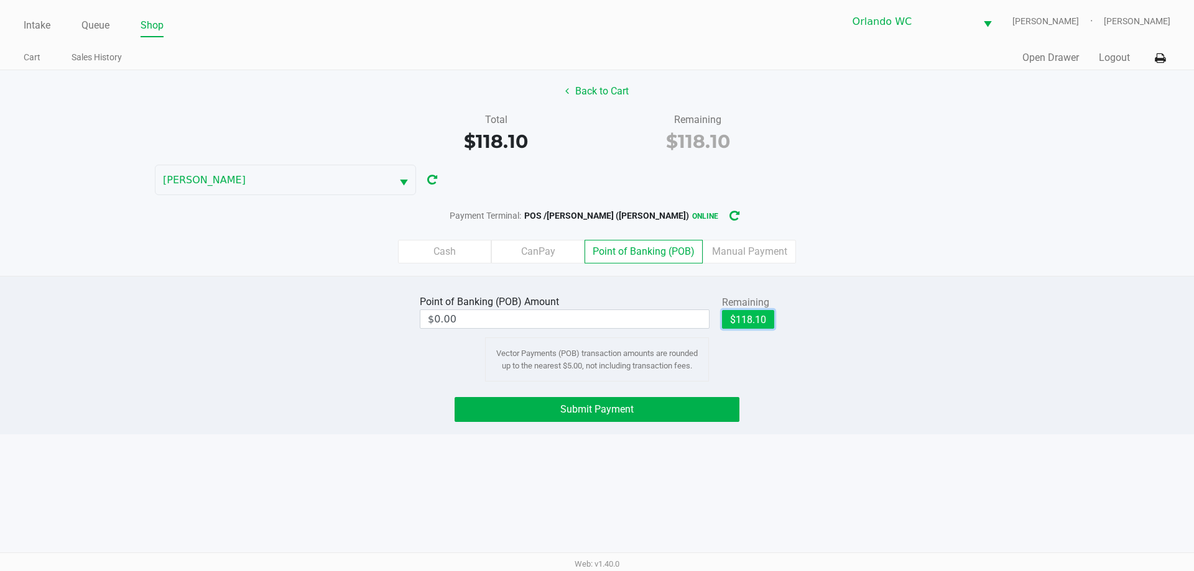
click at [755, 326] on button "$118.10" at bounding box center [748, 319] width 52 height 19
type input "$118.10"
click at [570, 412] on span "Submit Payment" at bounding box center [596, 410] width 73 height 12
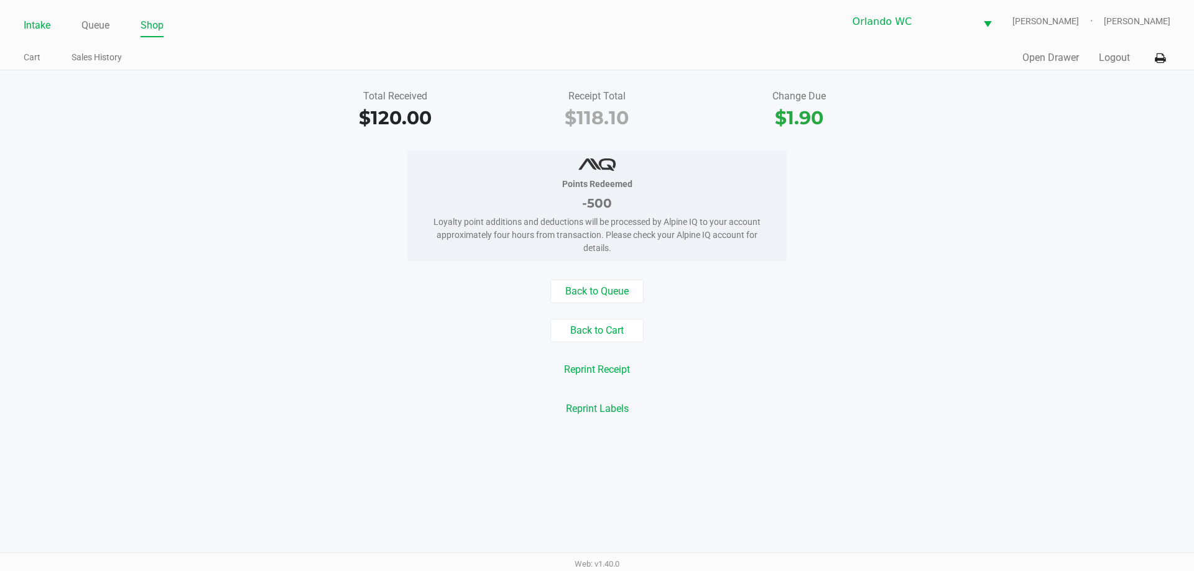
click at [42, 28] on link "Intake" at bounding box center [37, 25] width 27 height 17
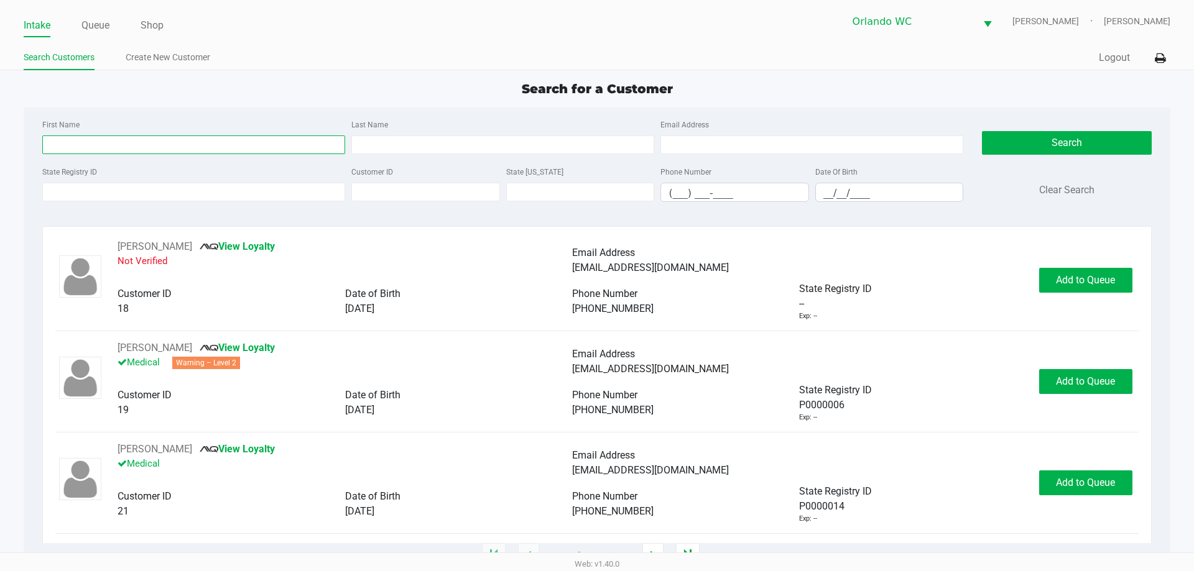
click at [116, 142] on input "First Name" at bounding box center [193, 145] width 303 height 19
type input "karen"
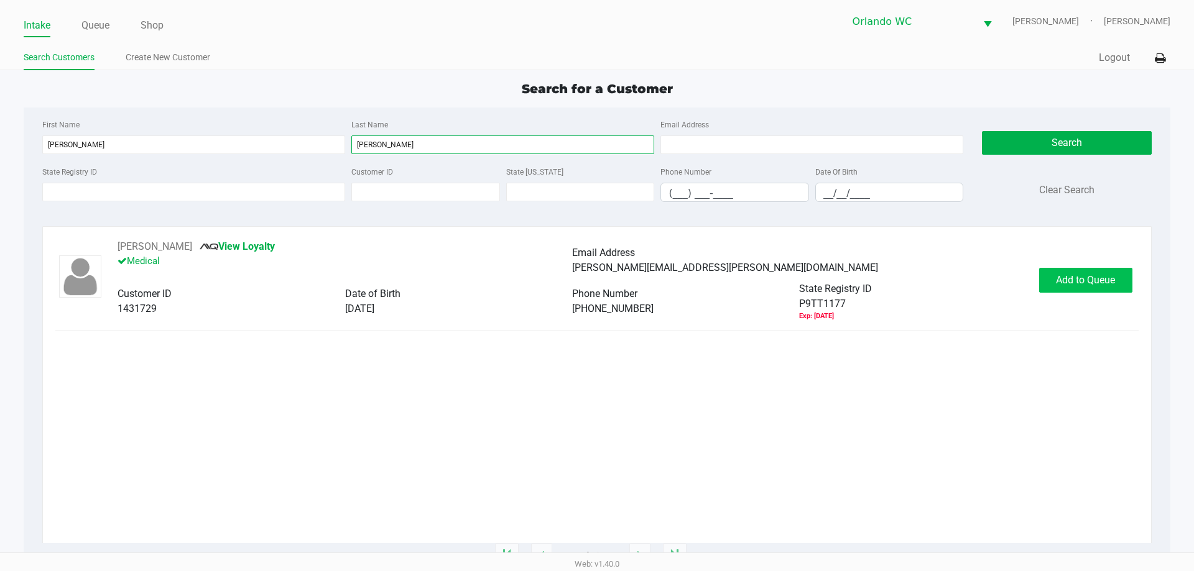
type input "temmel"
click at [1043, 283] on button "Add to Queue" at bounding box center [1085, 280] width 93 height 25
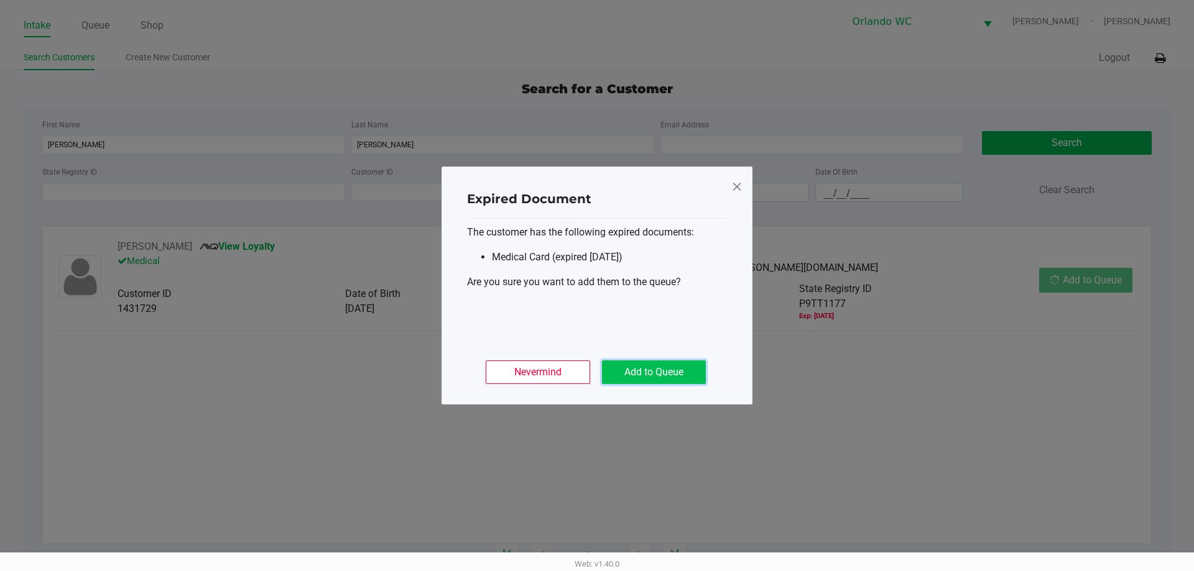
click at [648, 374] on button "Add to Queue" at bounding box center [654, 373] width 104 height 24
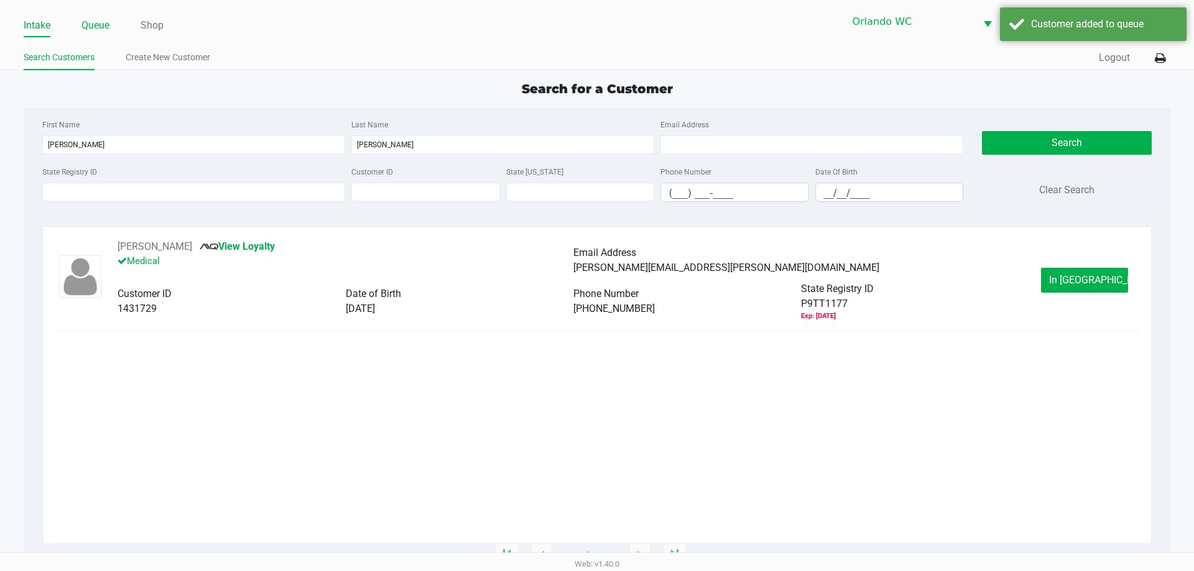
click at [104, 22] on link "Queue" at bounding box center [95, 25] width 28 height 17
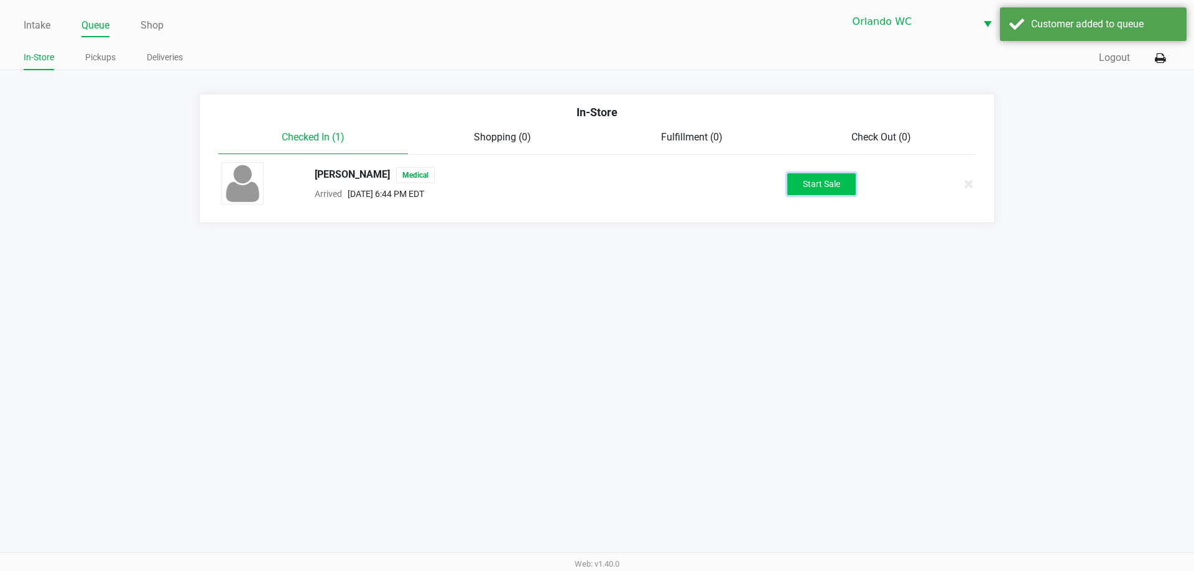
click at [802, 194] on button "Start Sale" at bounding box center [821, 184] width 68 height 22
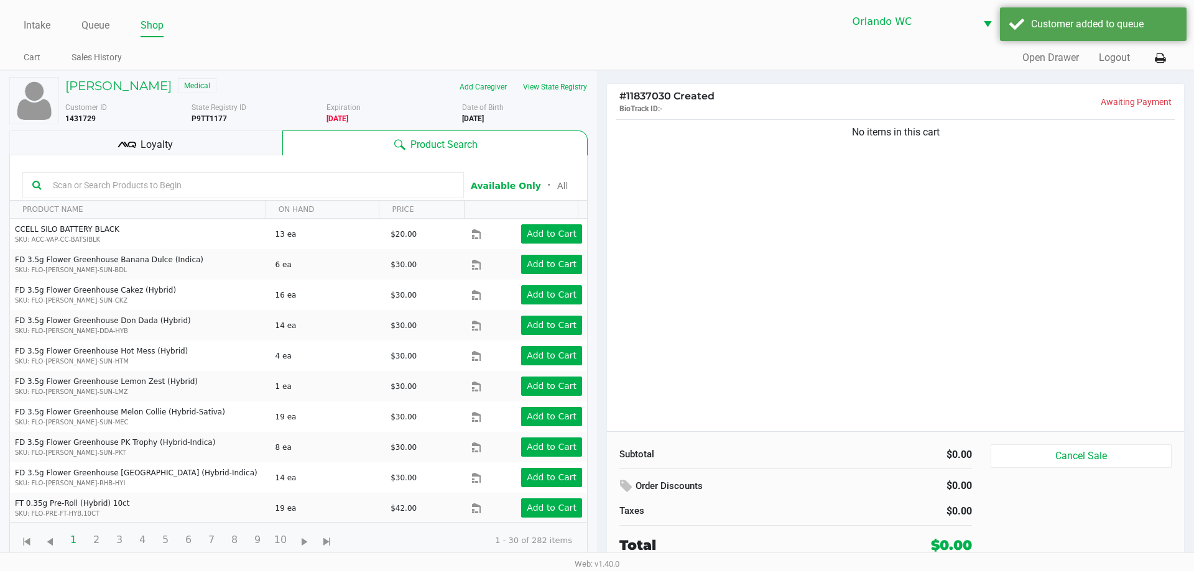
click at [139, 190] on input "text" at bounding box center [251, 185] width 406 height 19
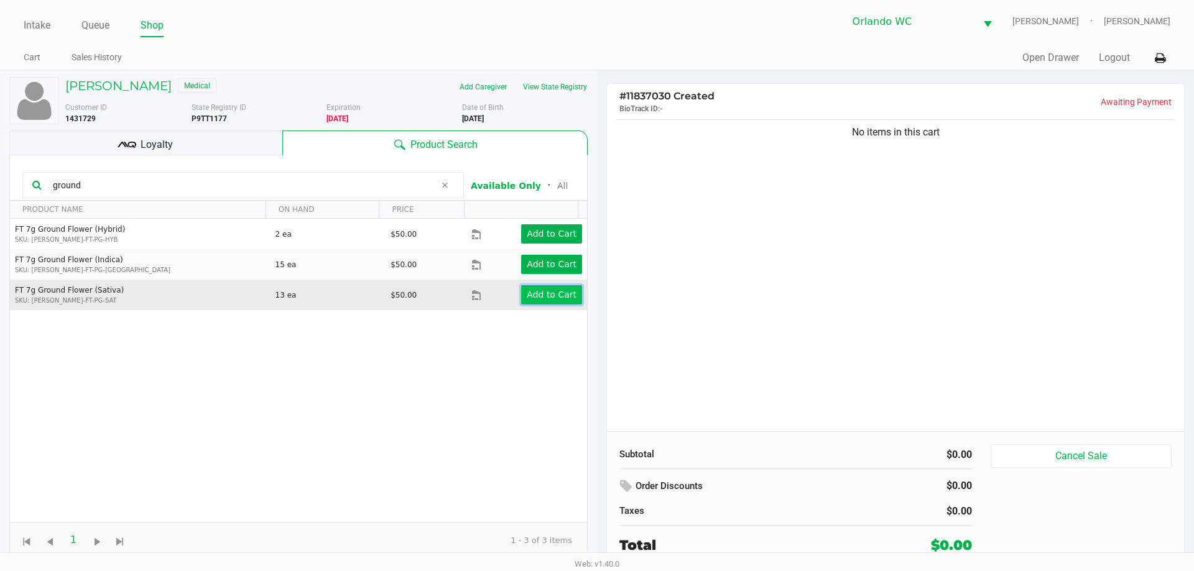
click at [549, 298] on app-button-loader "Add to Cart" at bounding box center [552, 295] width 50 height 10
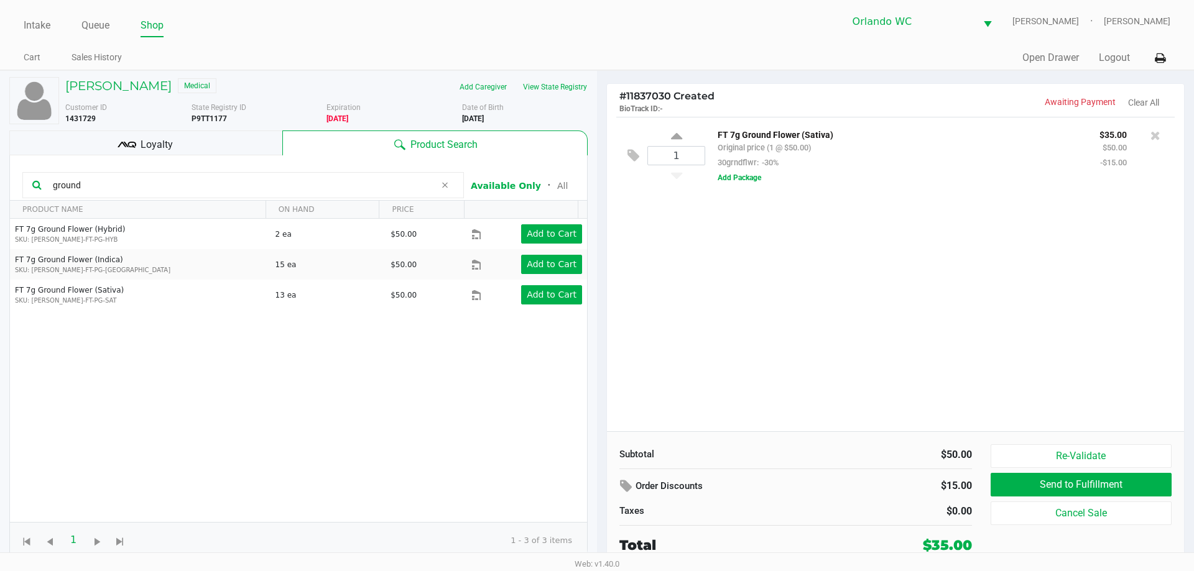
drag, startPoint x: 309, startPoint y: 185, endPoint x: 0, endPoint y: 185, distance: 309.0
click at [0, 185] on div "KAREN TEMMEL Medical Add Caregiver View State Registry Customer ID 1431729 Stat…" at bounding box center [298, 320] width 597 height 498
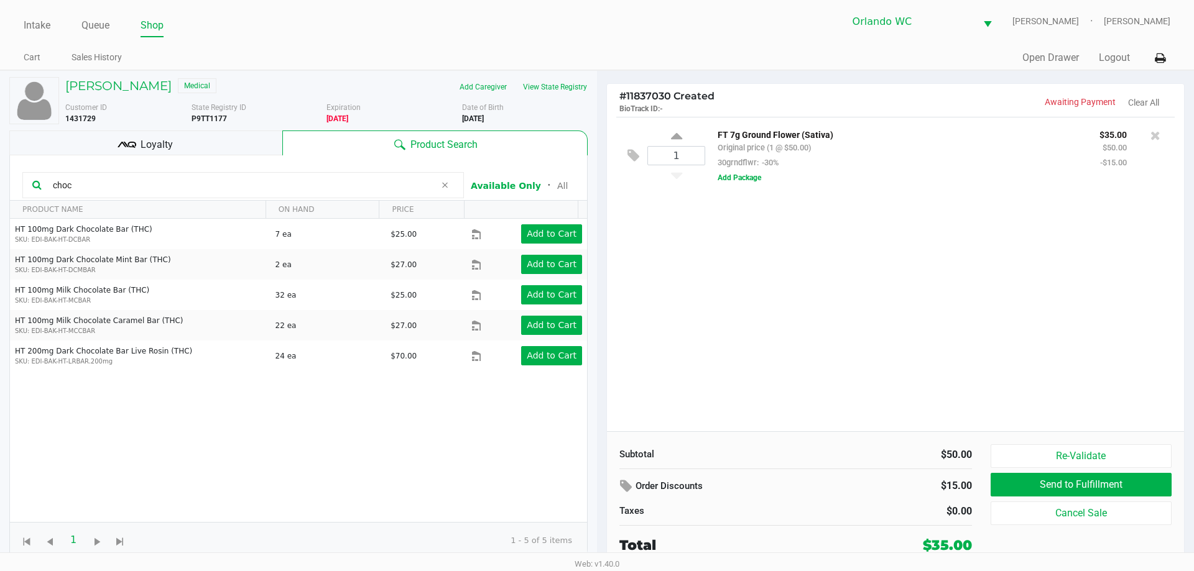
type input "choc"
click at [934, 359] on div "1 FT 7g Ground Flower (Sativa) Original price (1 @ $50.00) 30grndflwr: -30% $35…" at bounding box center [895, 274] width 577 height 315
click at [873, 326] on div "1 FT 7g Ground Flower (Sativa) Original price (1 @ $50.00) 30grndflwr: -30% $35…" at bounding box center [895, 274] width 577 height 315
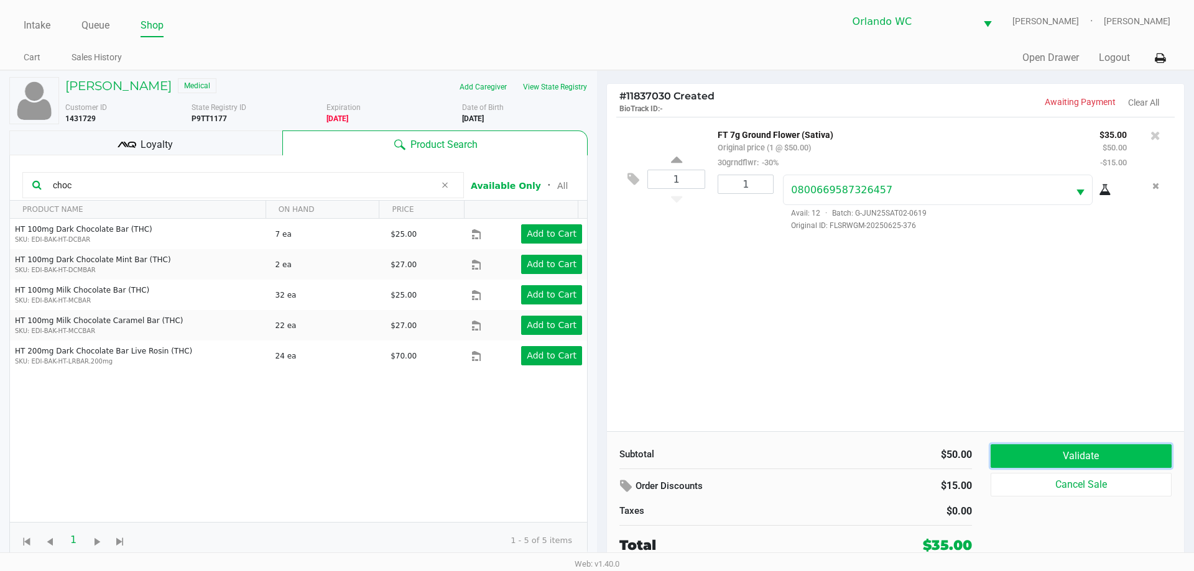
click at [1060, 445] on button "Validate" at bounding box center [1080, 457] width 181 height 24
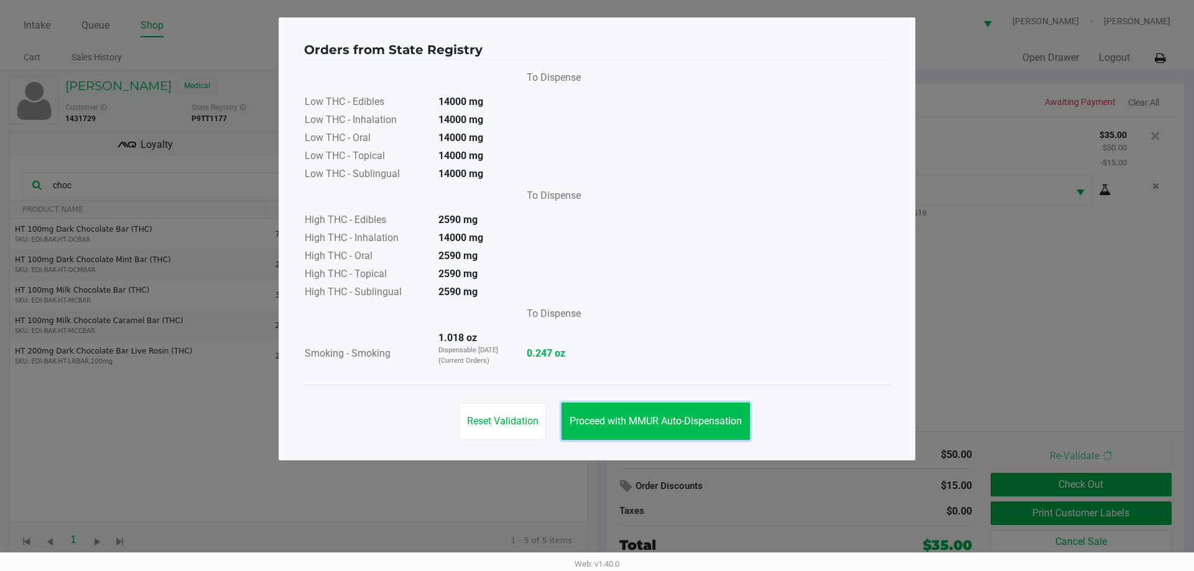
click at [657, 410] on button "Proceed with MMUR Auto-Dispensation" at bounding box center [655, 421] width 188 height 37
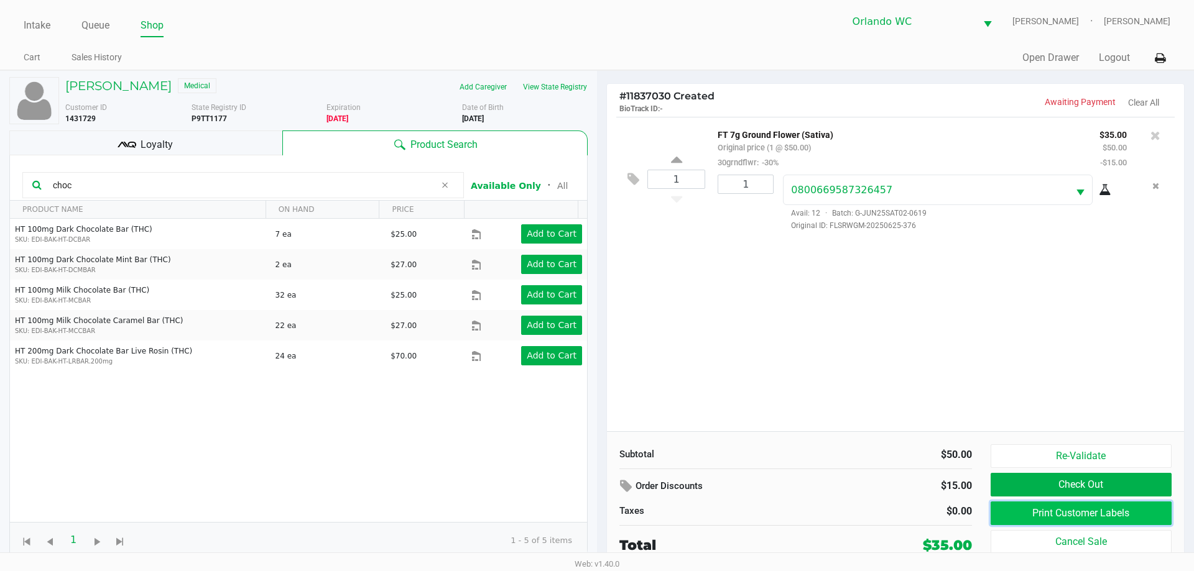
click at [1073, 519] on button "Print Customer Labels" at bounding box center [1080, 514] width 181 height 24
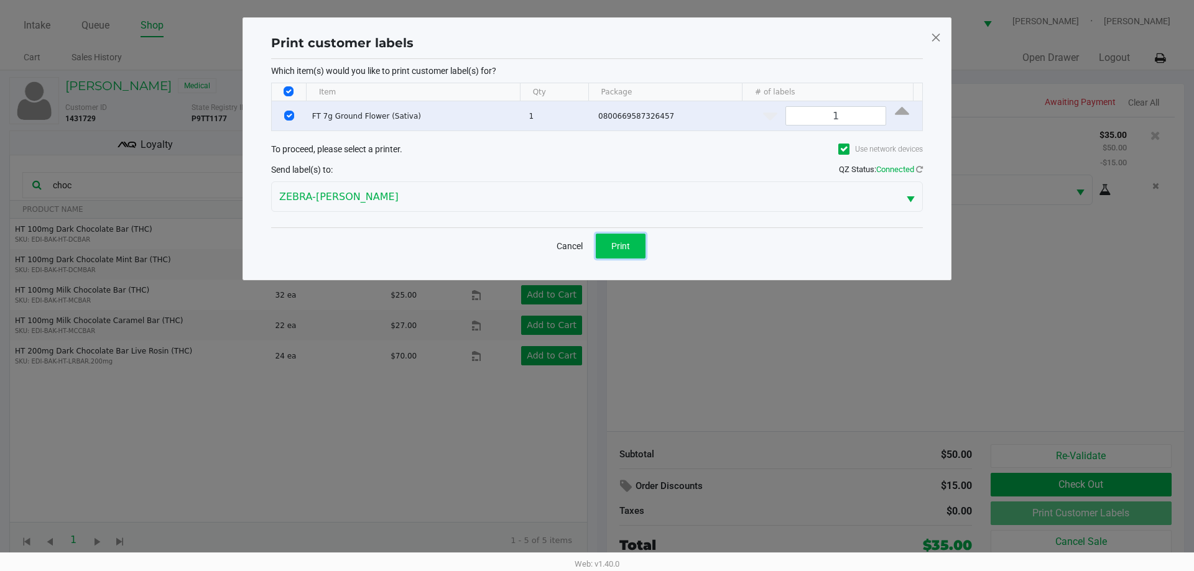
click at [622, 241] on span "Print" at bounding box center [620, 246] width 19 height 10
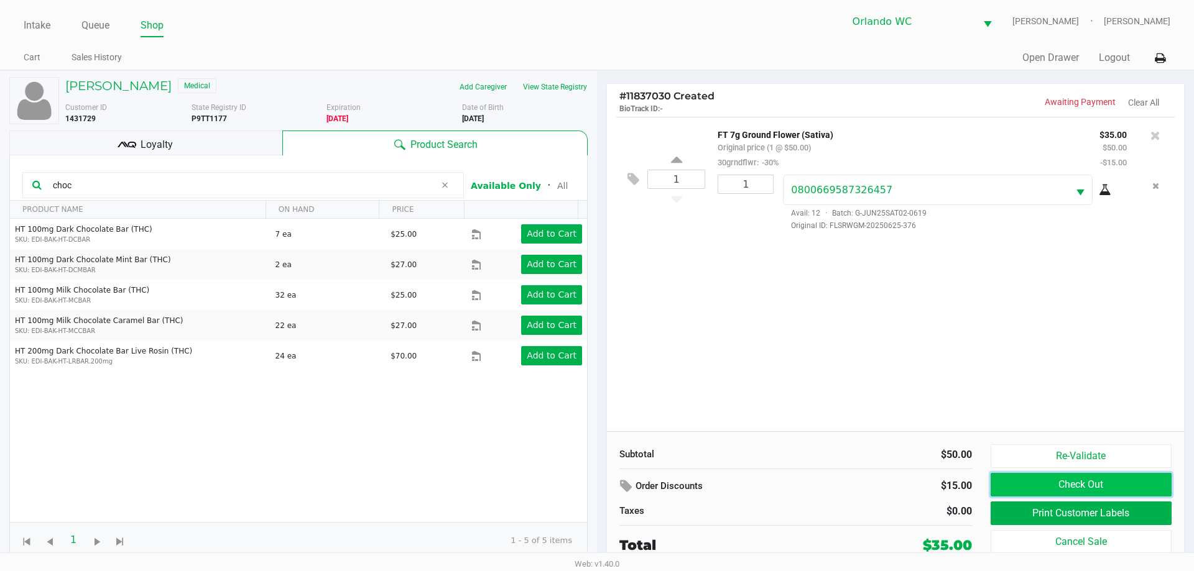
click at [1027, 489] on button "Check Out" at bounding box center [1080, 485] width 181 height 24
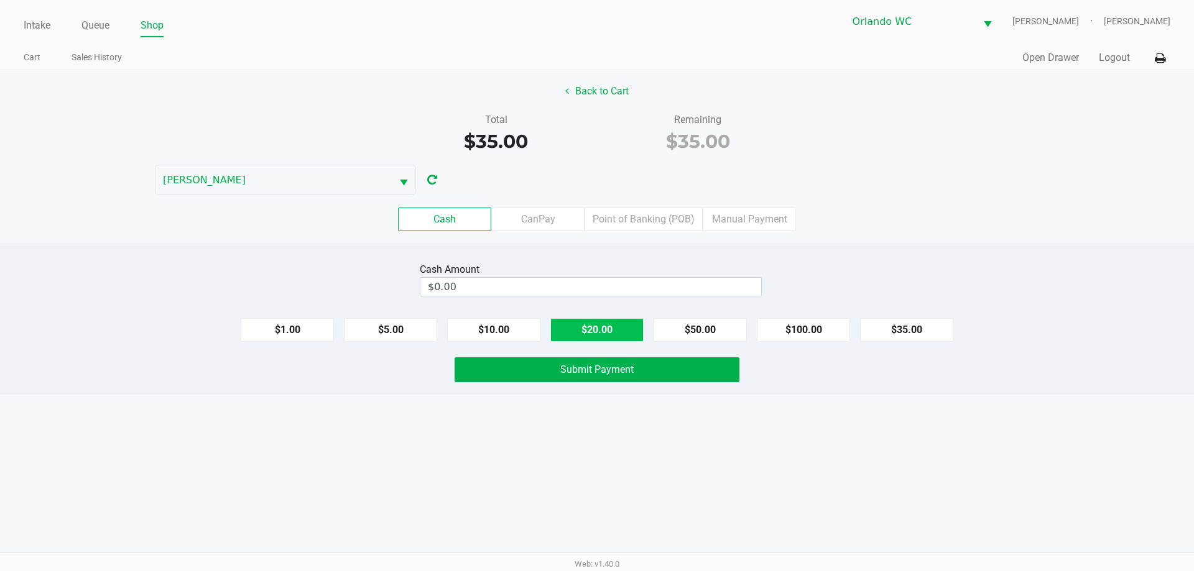
click at [607, 339] on button "$20.00" at bounding box center [596, 330] width 93 height 24
type input "$40.00"
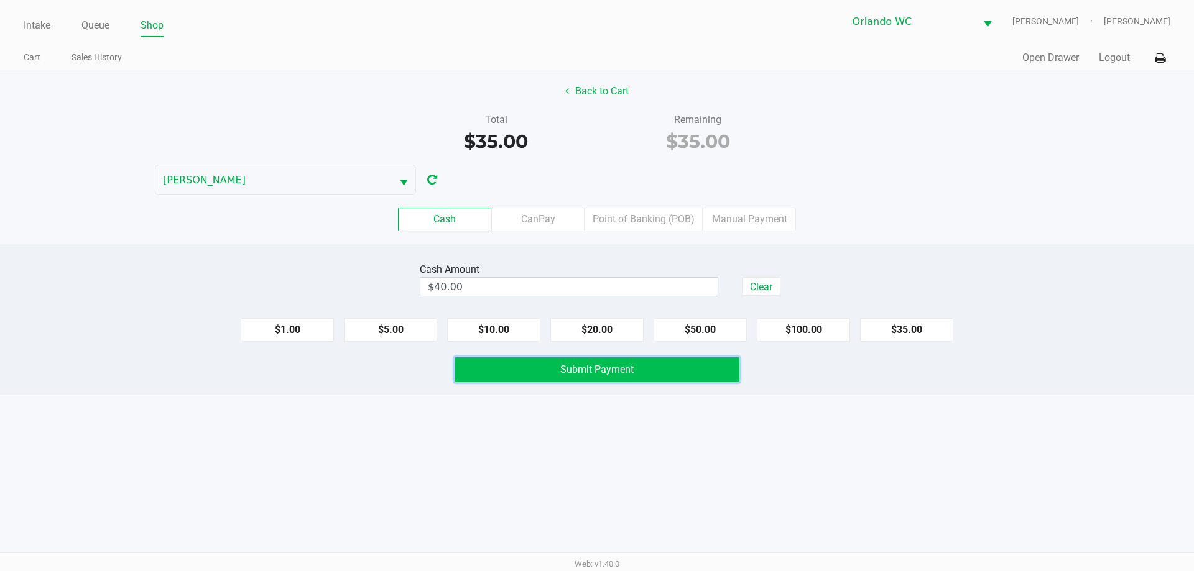
click at [575, 372] on span "Submit Payment" at bounding box center [596, 370] width 73 height 12
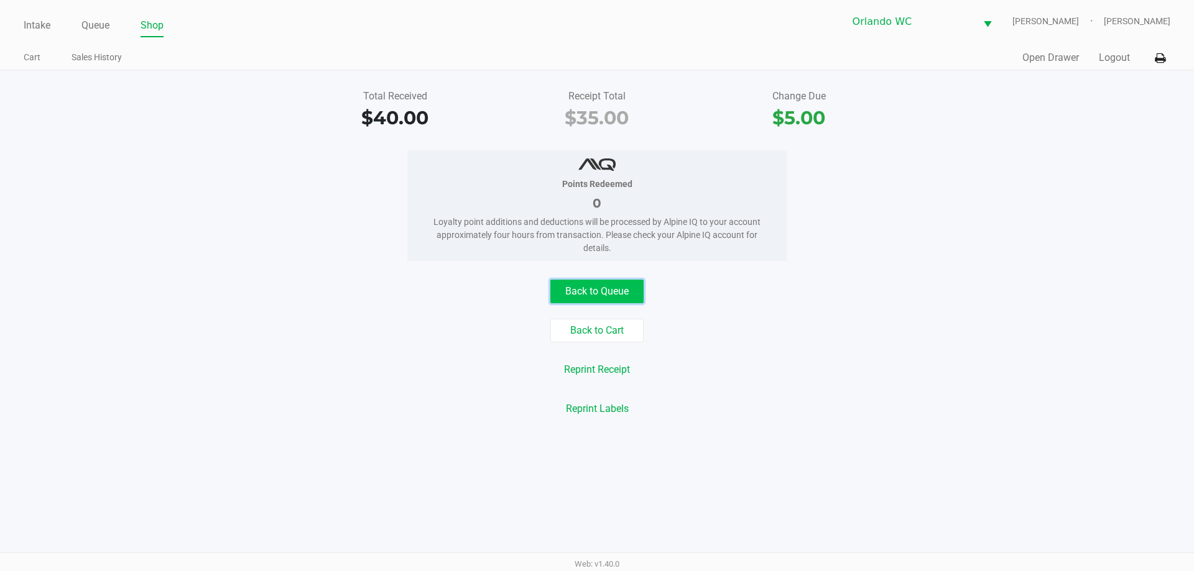
click at [596, 280] on button "Back to Queue" at bounding box center [596, 292] width 93 height 24
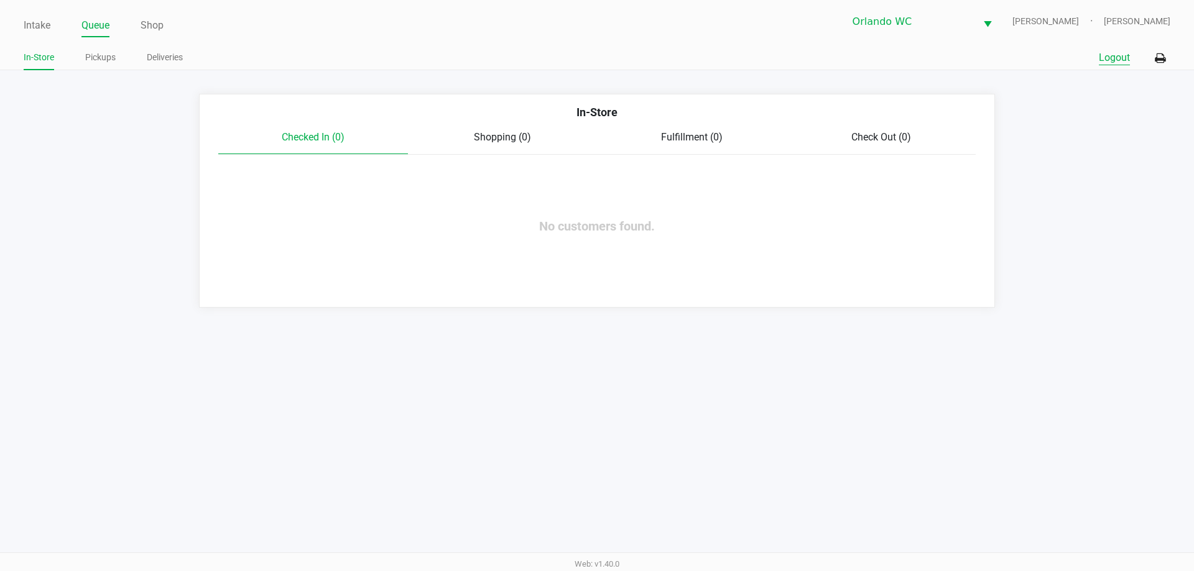
click at [1102, 58] on button "Logout" at bounding box center [1114, 57] width 31 height 15
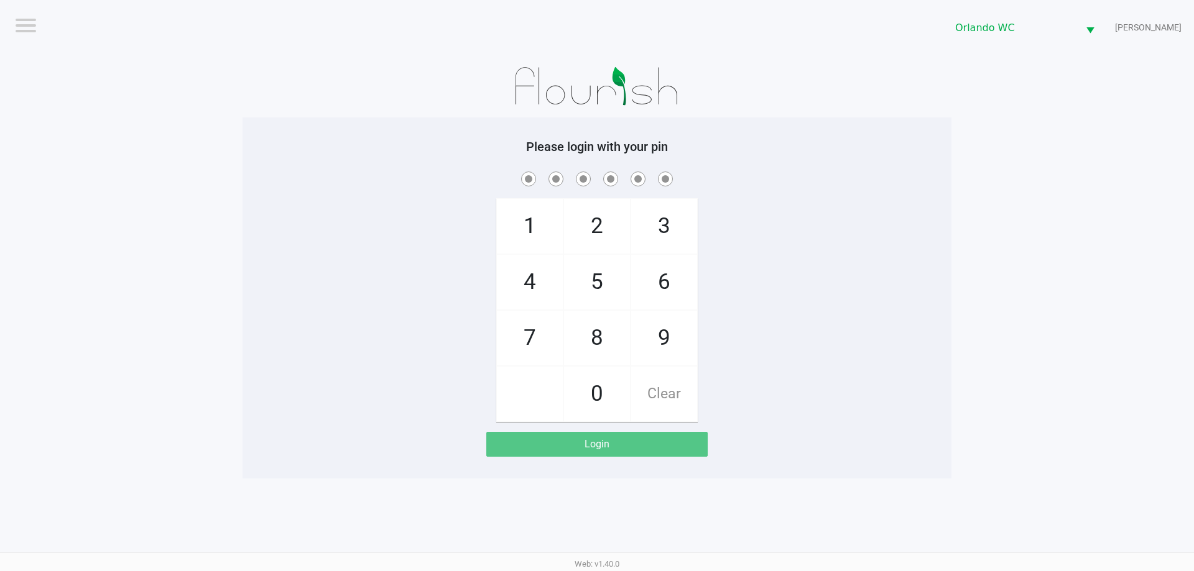
click at [398, 251] on div "1 4 7 2 5 8 0 3 6 9 Clear" at bounding box center [596, 295] width 709 height 253
checkbox input "true"
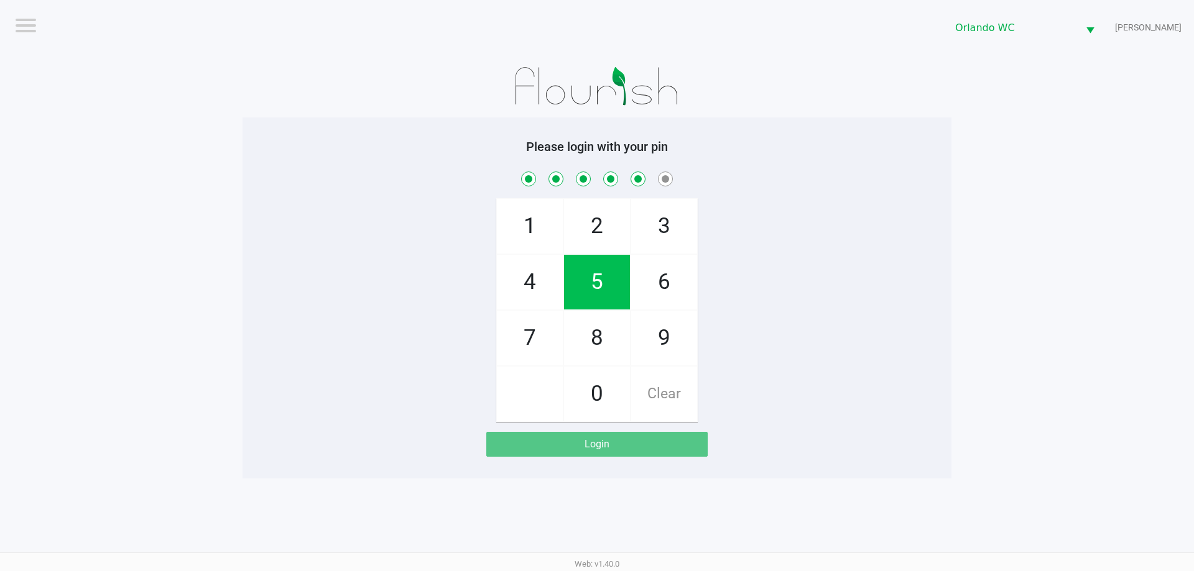
checkbox input "true"
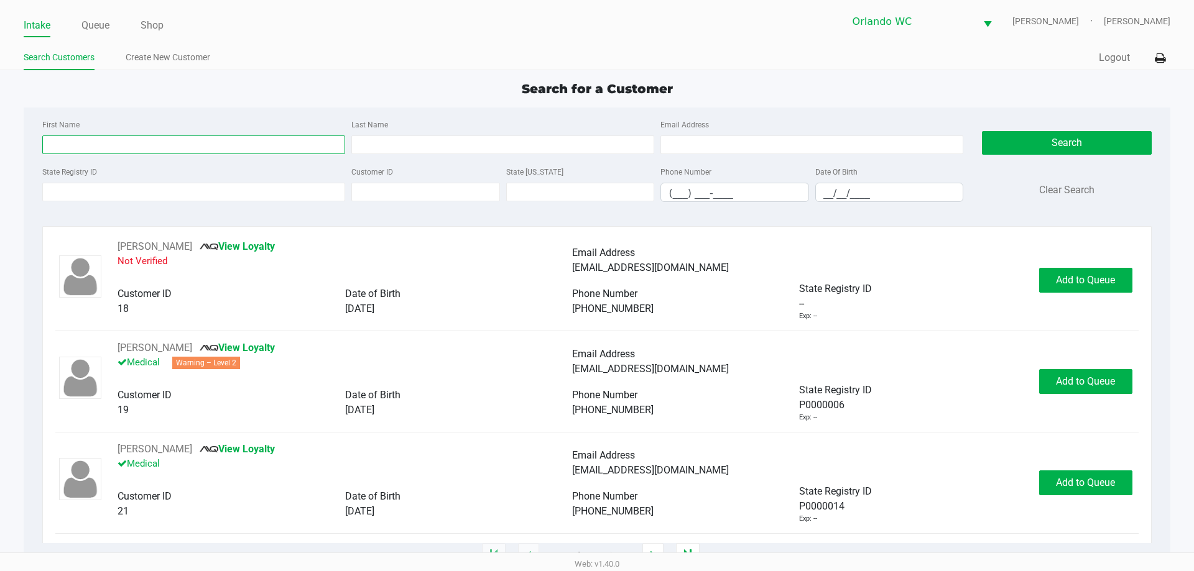
click at [270, 146] on input "First Name" at bounding box center [193, 145] width 303 height 19
type input "manuel"
type input "gonzalez"
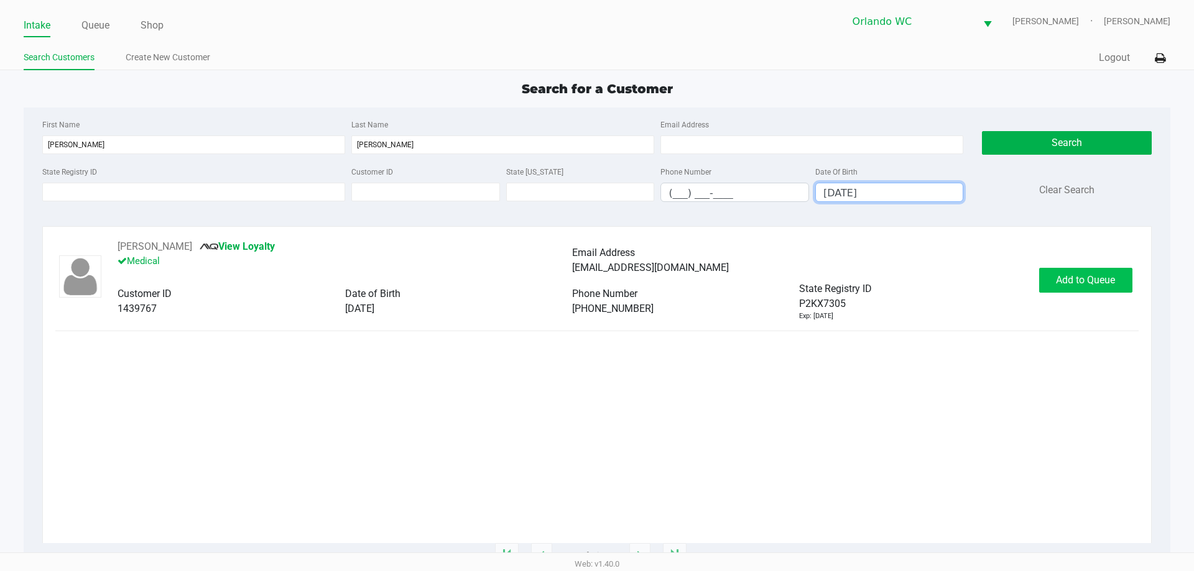
type input "05/23/1978"
click at [1120, 275] on button "Add to Queue" at bounding box center [1085, 280] width 93 height 25
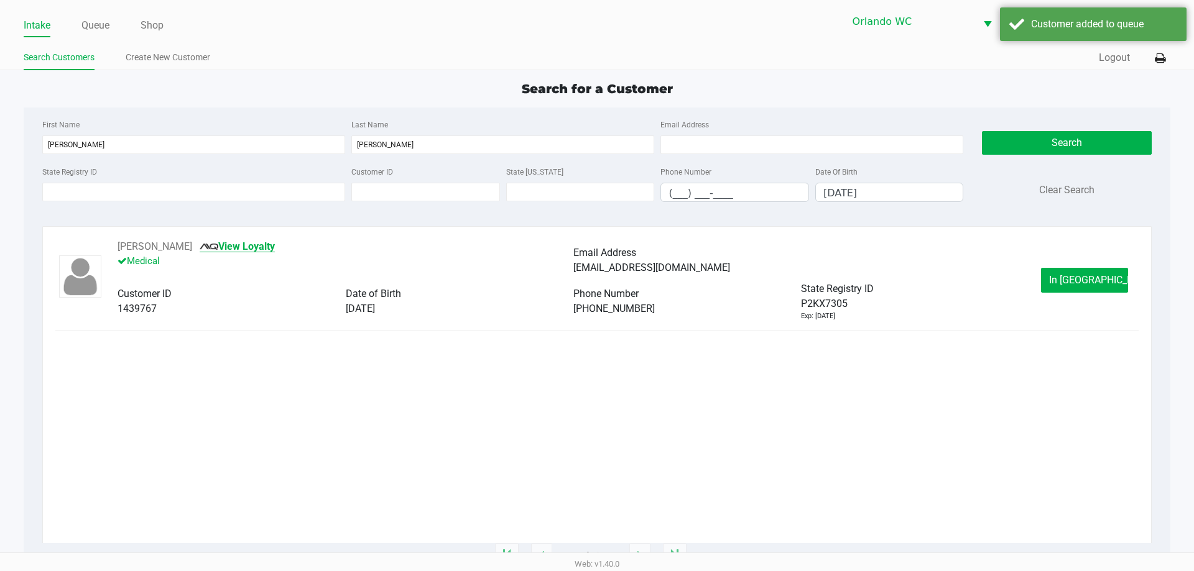
click at [275, 248] on link "View Loyalty" at bounding box center [237, 247] width 75 height 12
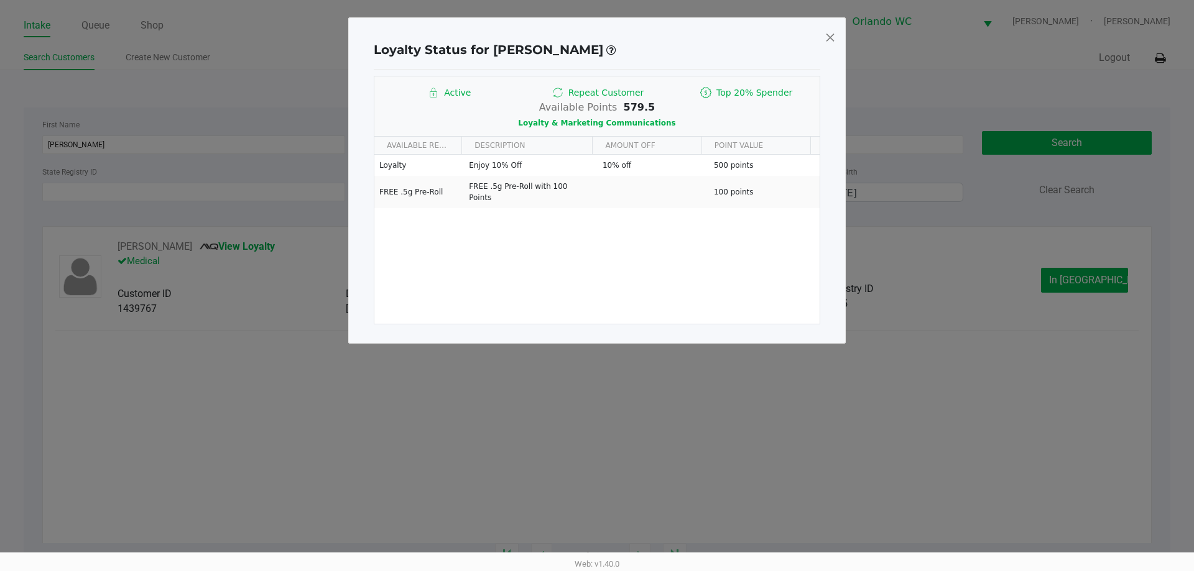
click at [824, 40] on span at bounding box center [829, 37] width 11 height 20
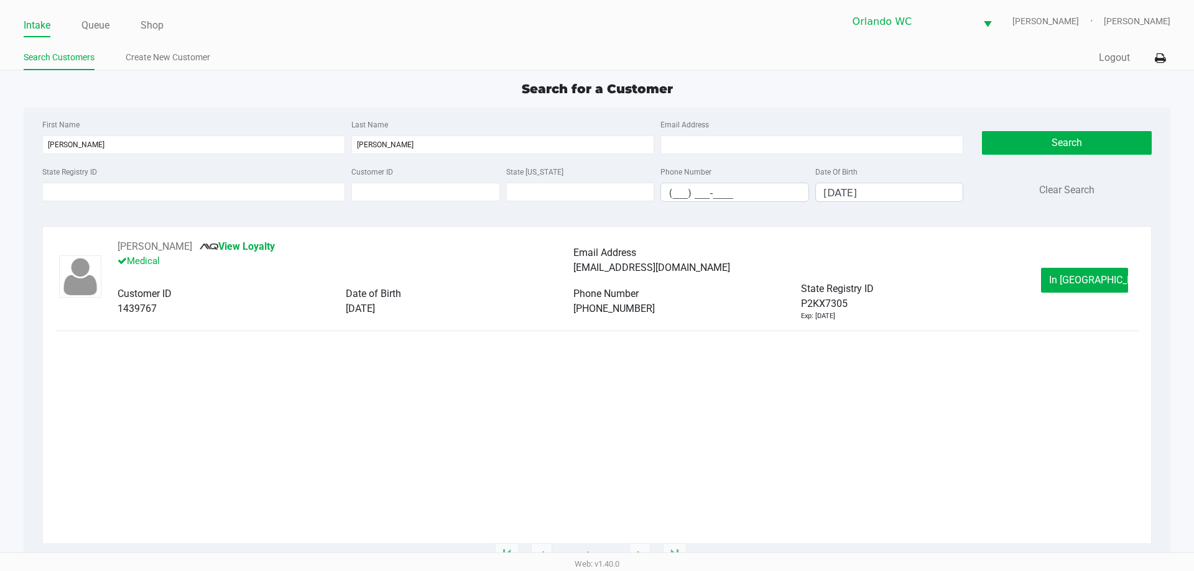
click at [74, 23] on ul "Intake Queue Shop" at bounding box center [310, 26] width 573 height 21
click at [88, 23] on link "Queue" at bounding box center [95, 25] width 28 height 17
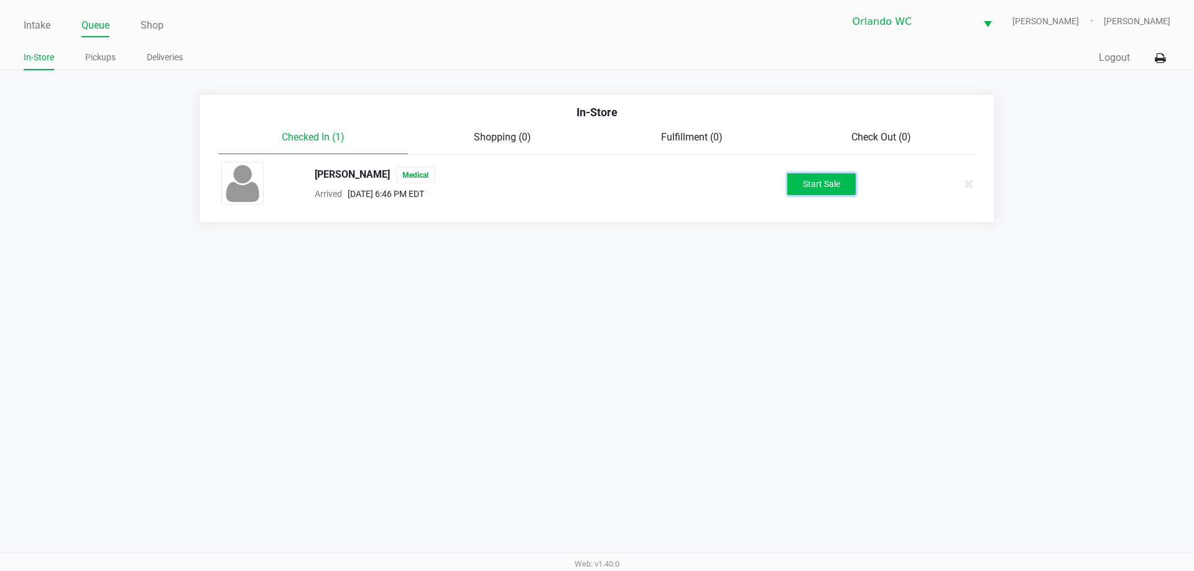
click at [813, 187] on button "Start Sale" at bounding box center [821, 184] width 68 height 22
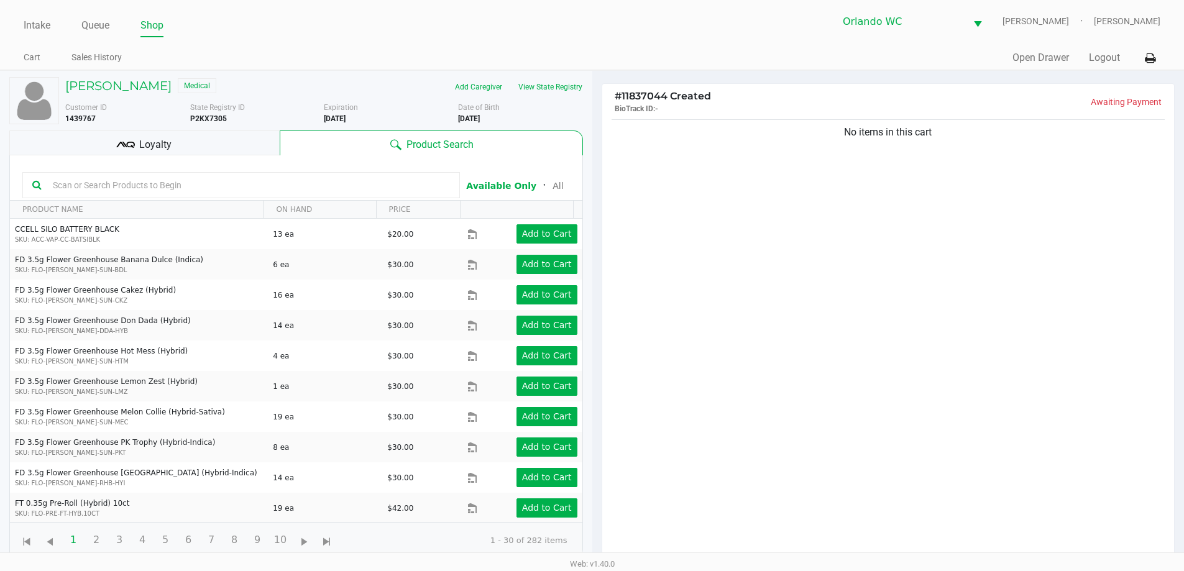
click at [131, 133] on div "Loyalty" at bounding box center [144, 143] width 270 height 25
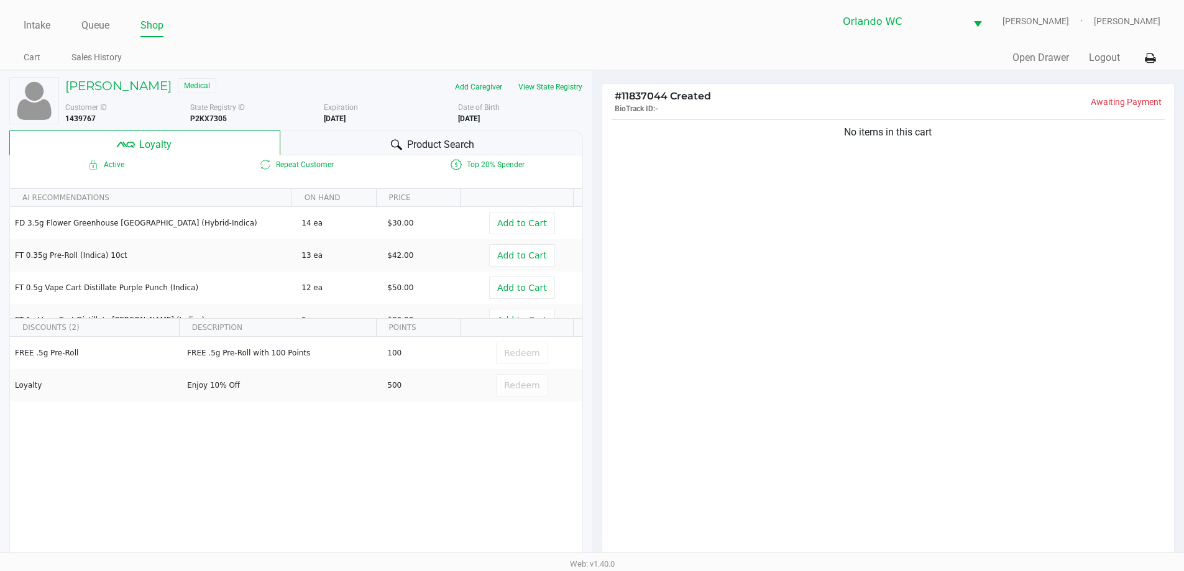
click at [414, 138] on span "Product Search" at bounding box center [440, 144] width 67 height 15
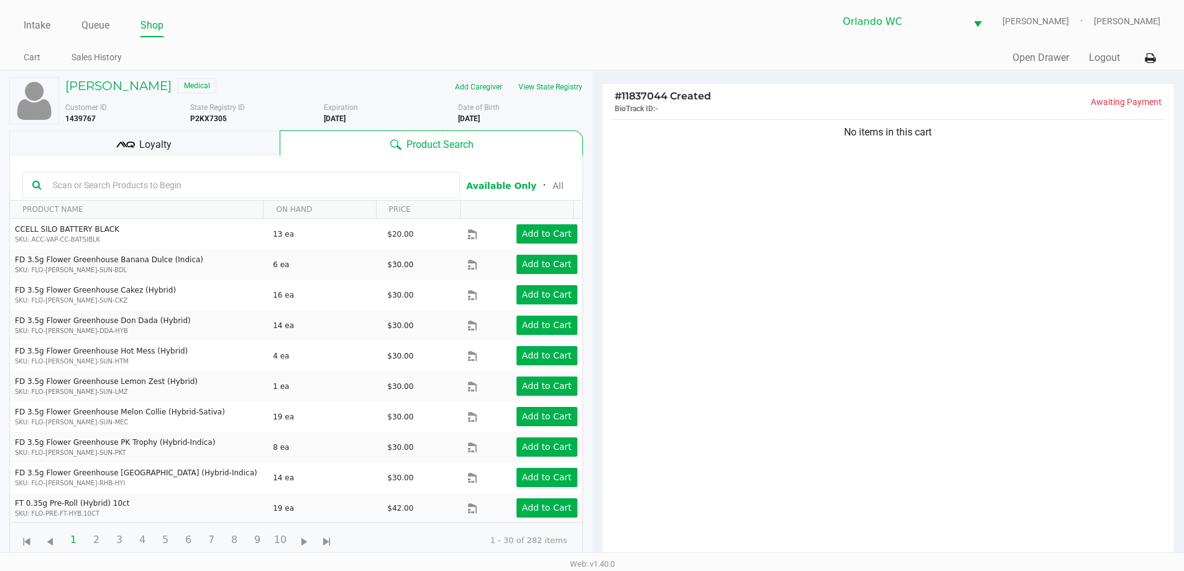
click at [196, 188] on input "text" at bounding box center [249, 185] width 402 height 19
click at [563, 87] on button "View State Registry" at bounding box center [546, 87] width 73 height 20
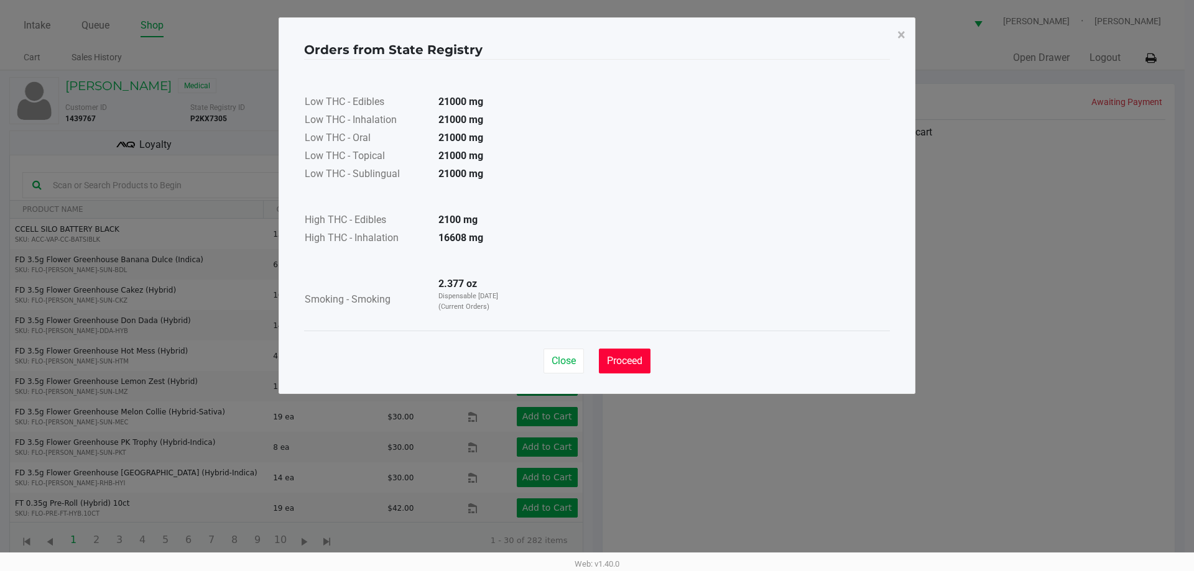
click at [642, 360] on span "Proceed" at bounding box center [624, 361] width 35 height 12
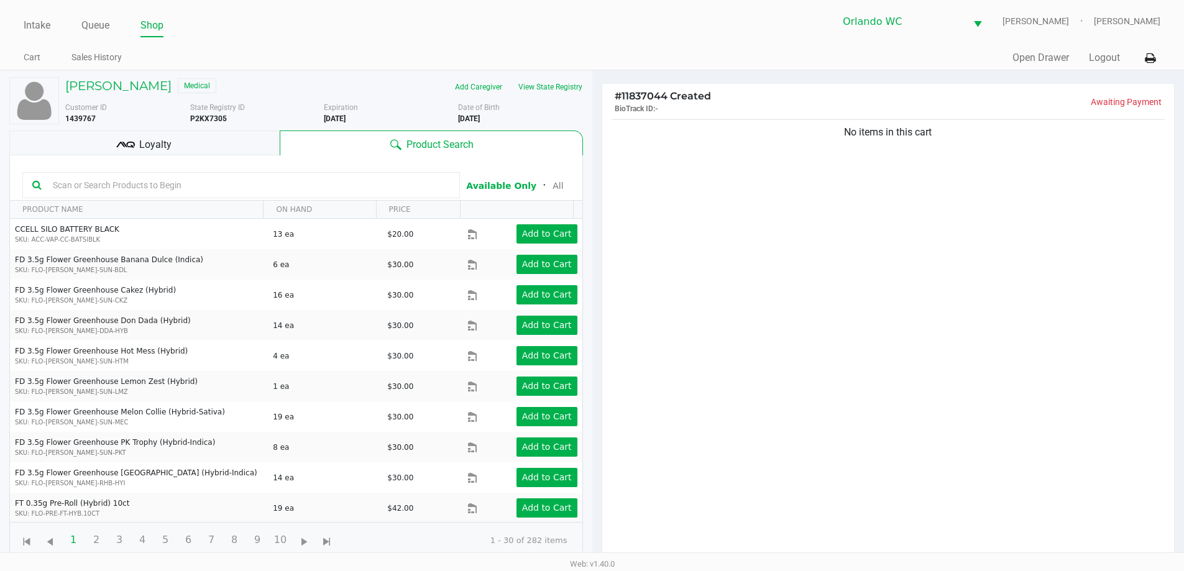
click at [387, 187] on input "text" at bounding box center [249, 185] width 402 height 19
click at [68, 191] on input "text" at bounding box center [249, 185] width 402 height 19
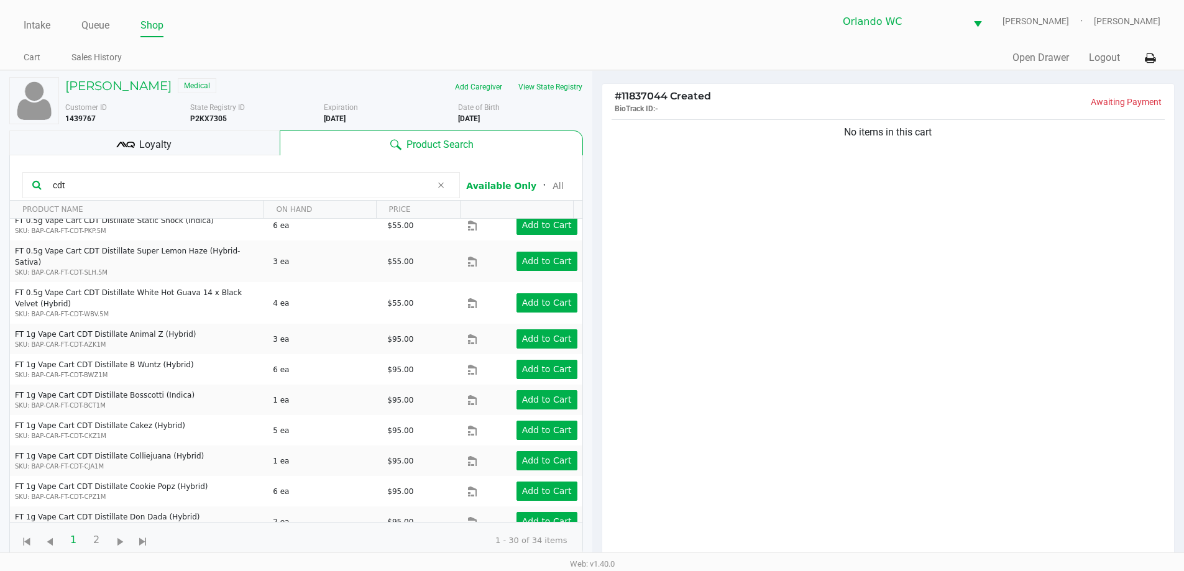
scroll to position [560, 0]
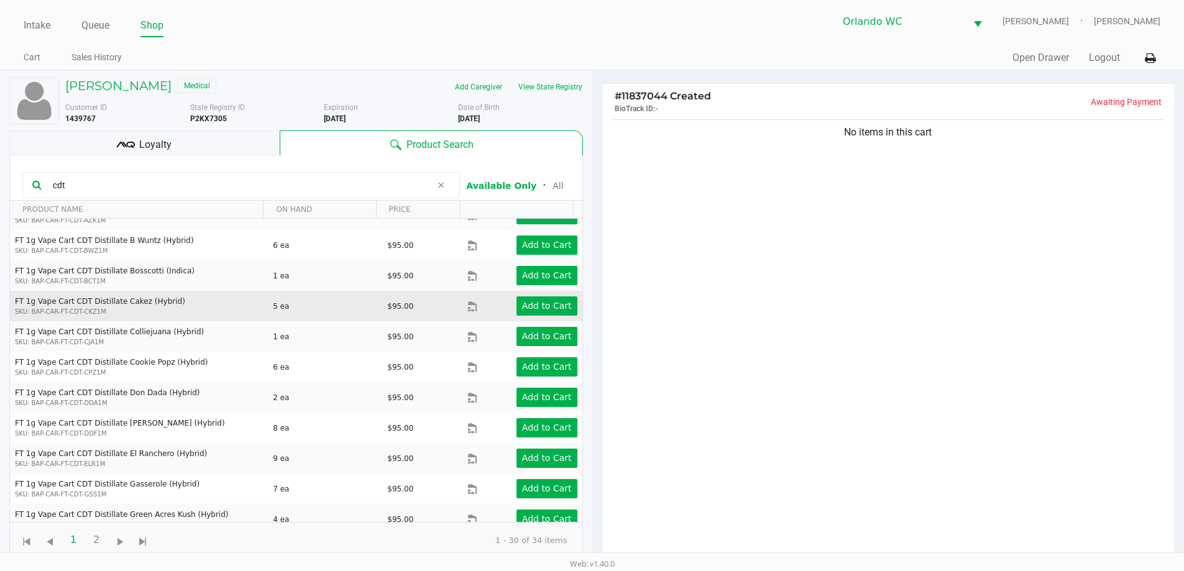
type input "cdt"
click at [563, 306] on td "Add to Cart" at bounding box center [525, 306] width 114 height 30
click at [552, 301] on app-button-loader "Add to Cart" at bounding box center [547, 306] width 50 height 10
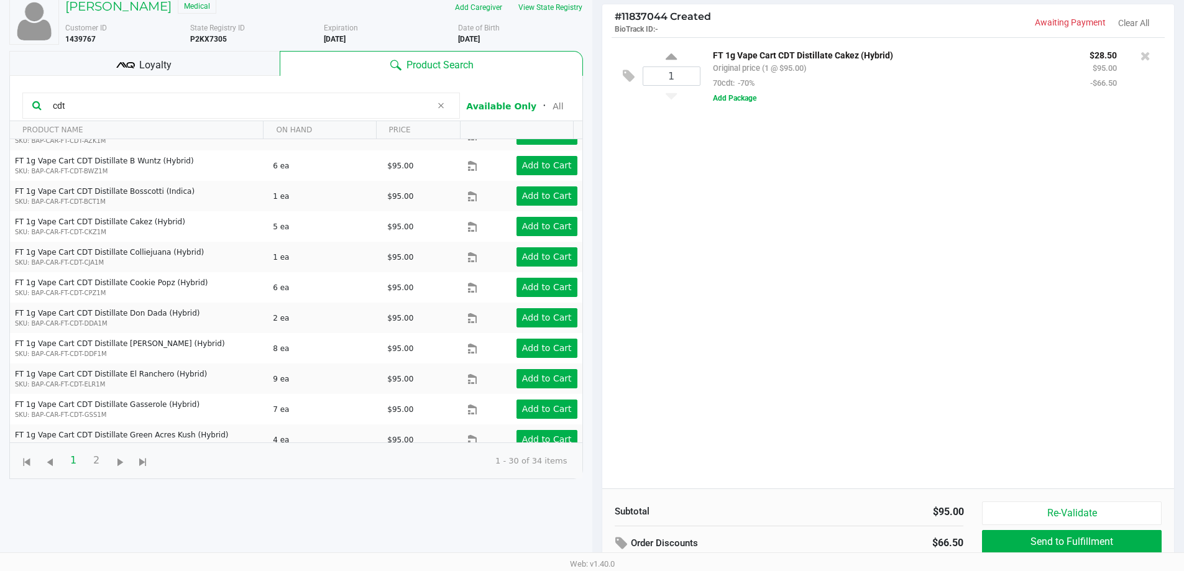
scroll to position [0, 0]
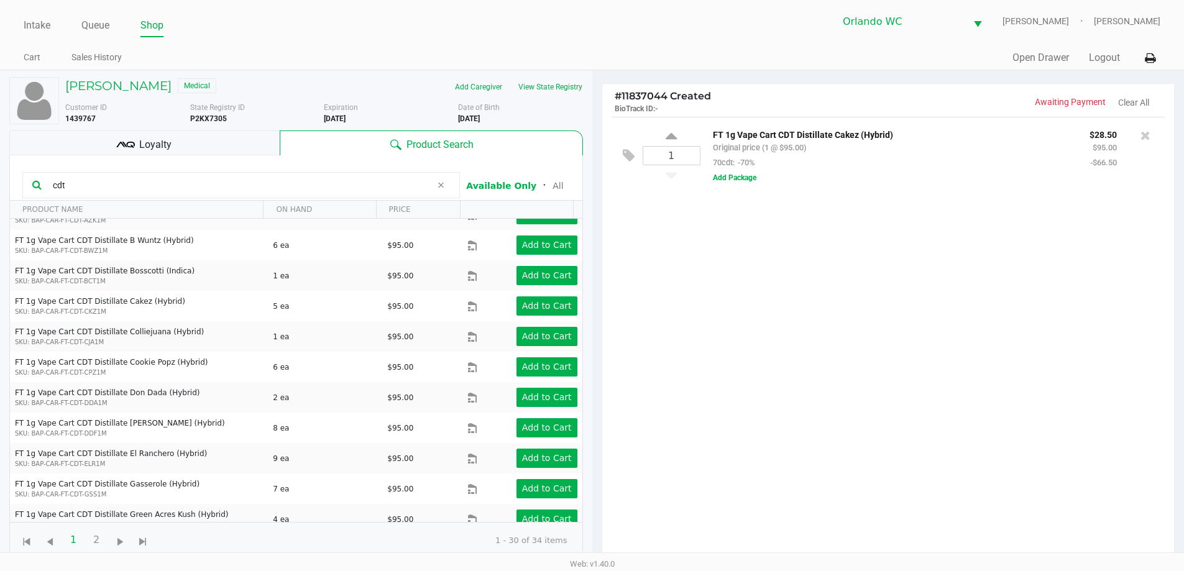
click at [139, 144] on div "Loyalty" at bounding box center [144, 143] width 270 height 25
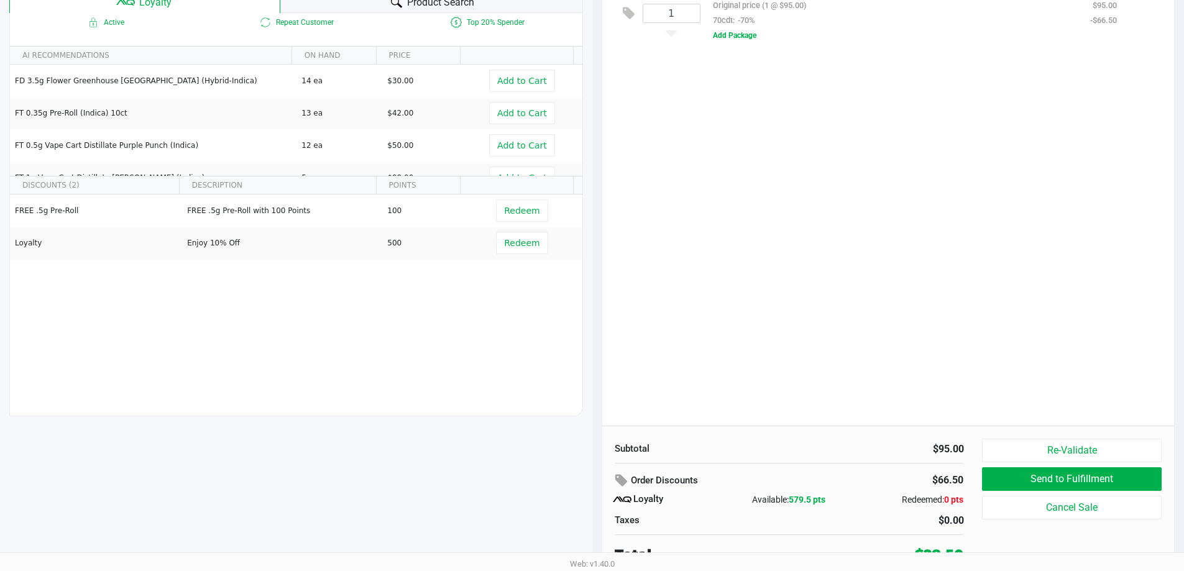
scroll to position [149, 0]
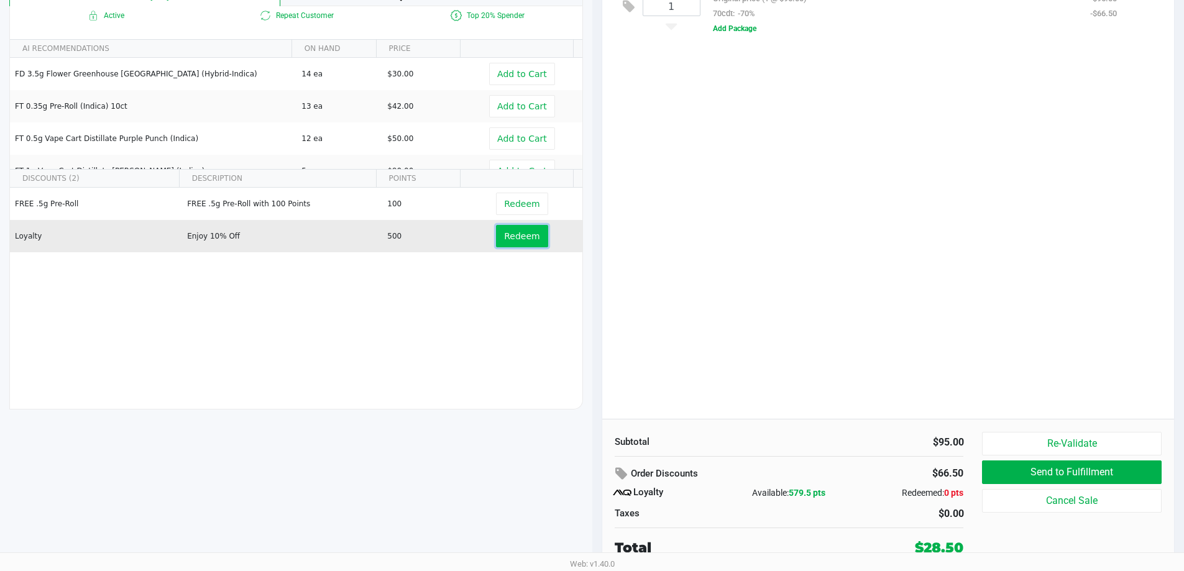
click at [517, 244] on button "Redeem" at bounding box center [522, 236] width 52 height 22
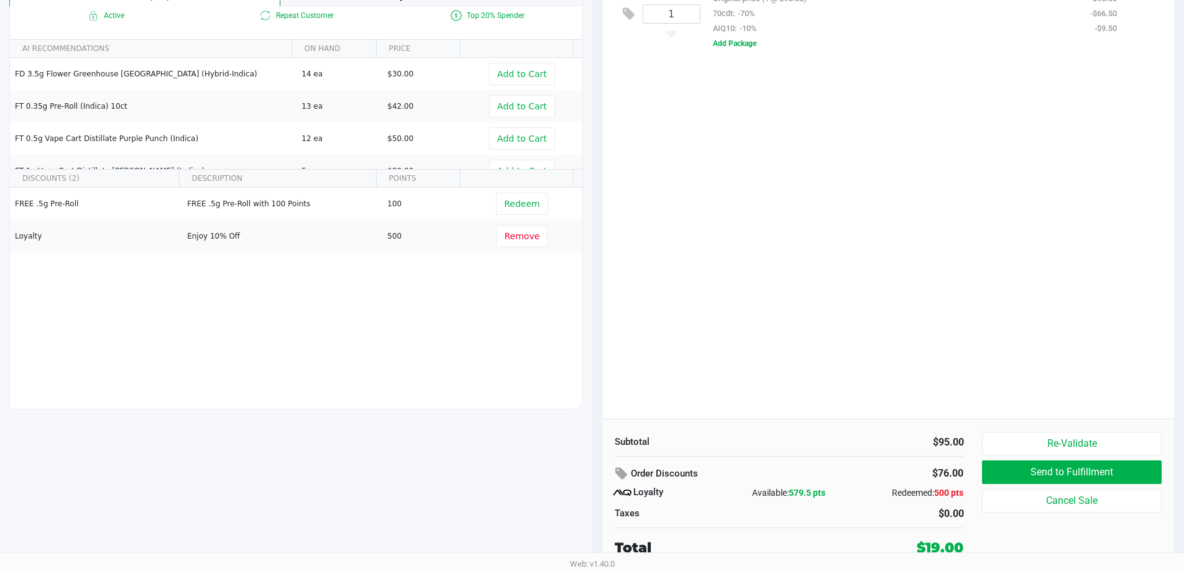
click at [740, 121] on div "1 FT 1g Vape Cart CDT Distillate Cakez (Hybrid) Original price (1 @ $95.00) 70c…" at bounding box center [888, 193] width 573 height 451
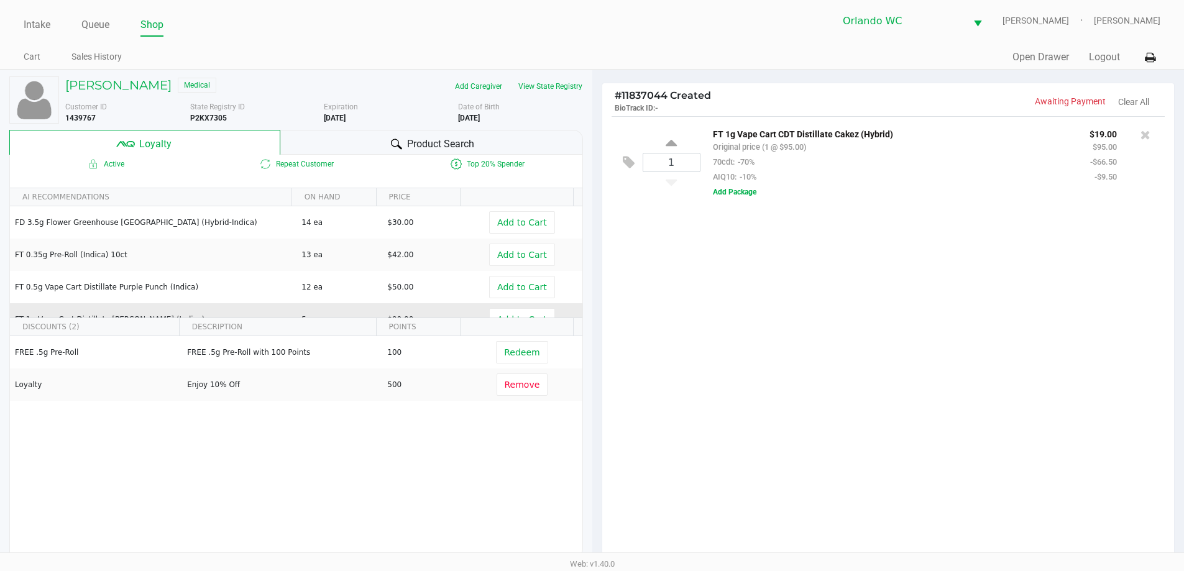
scroll to position [0, 0]
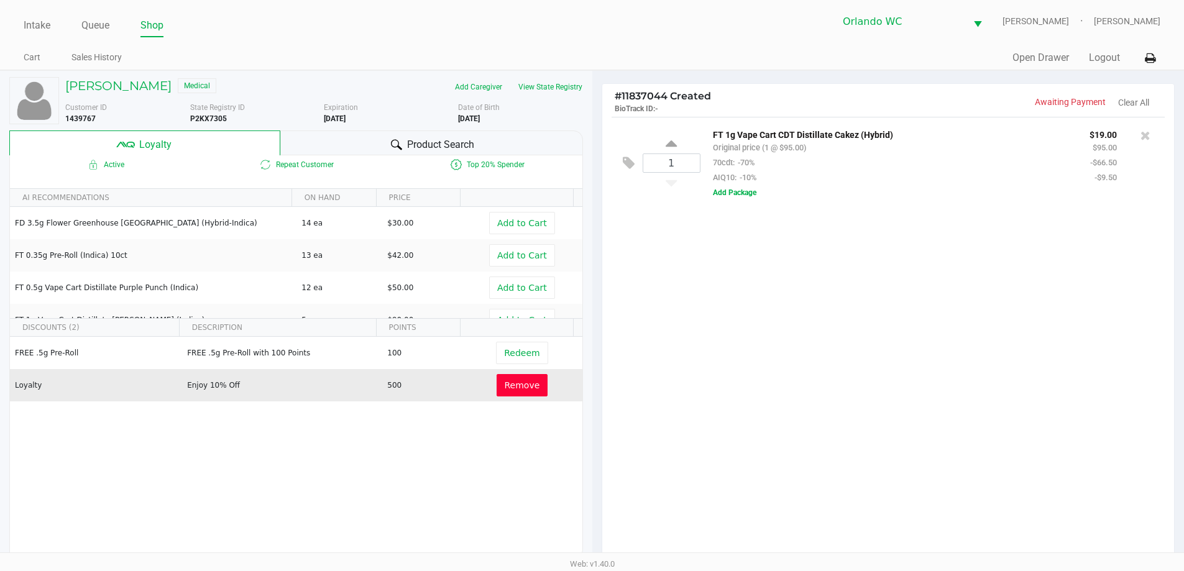
click at [533, 389] on button "Remove" at bounding box center [523, 385] width 52 height 22
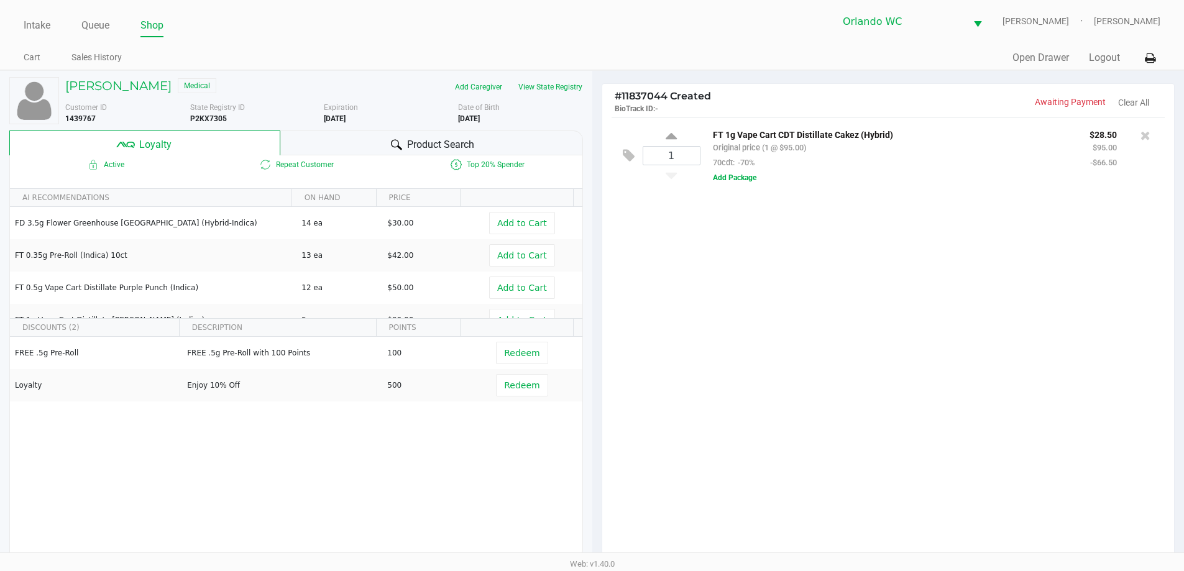
click at [877, 317] on div "1 FT 1g Vape Cart CDT Distillate Cakez (Hybrid) Original price (1 @ $95.00) 70c…" at bounding box center [888, 342] width 573 height 451
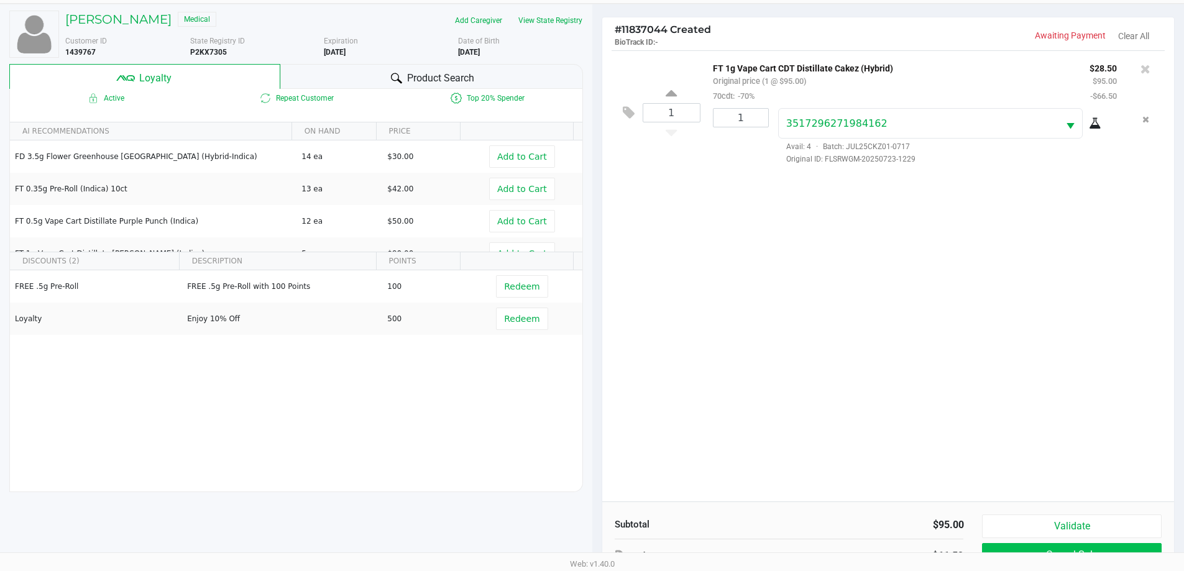
scroll to position [149, 0]
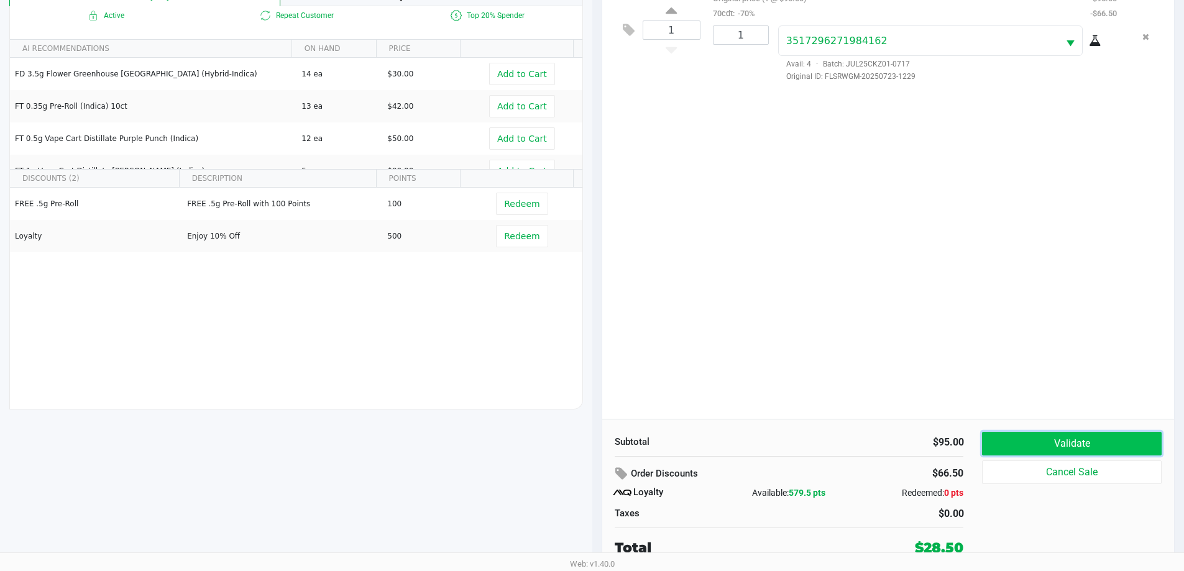
click at [1107, 435] on button "Validate" at bounding box center [1071, 444] width 179 height 24
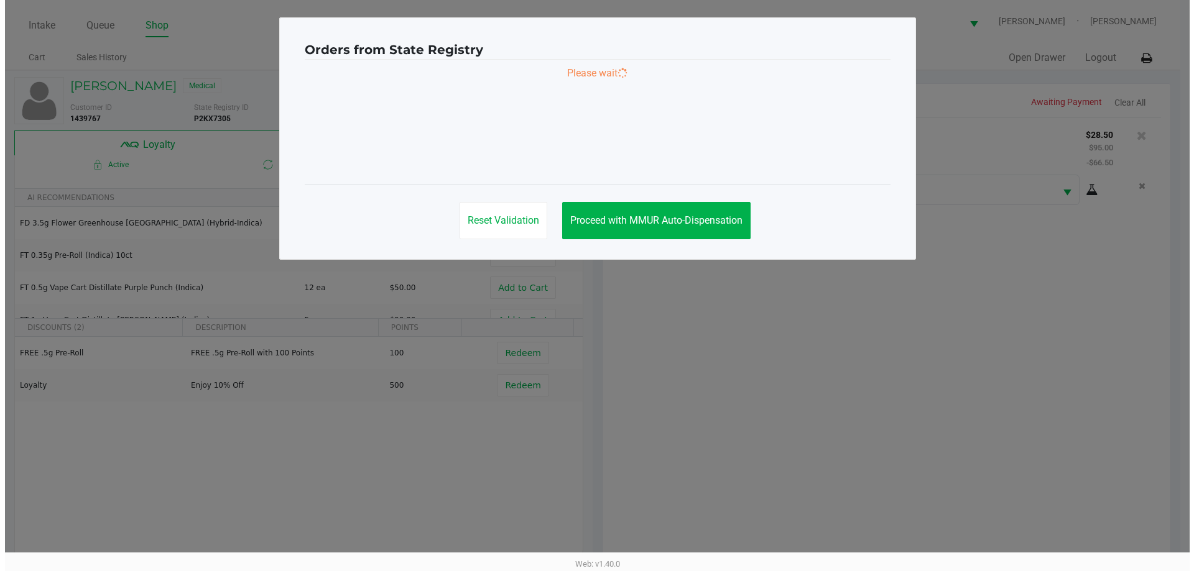
scroll to position [0, 0]
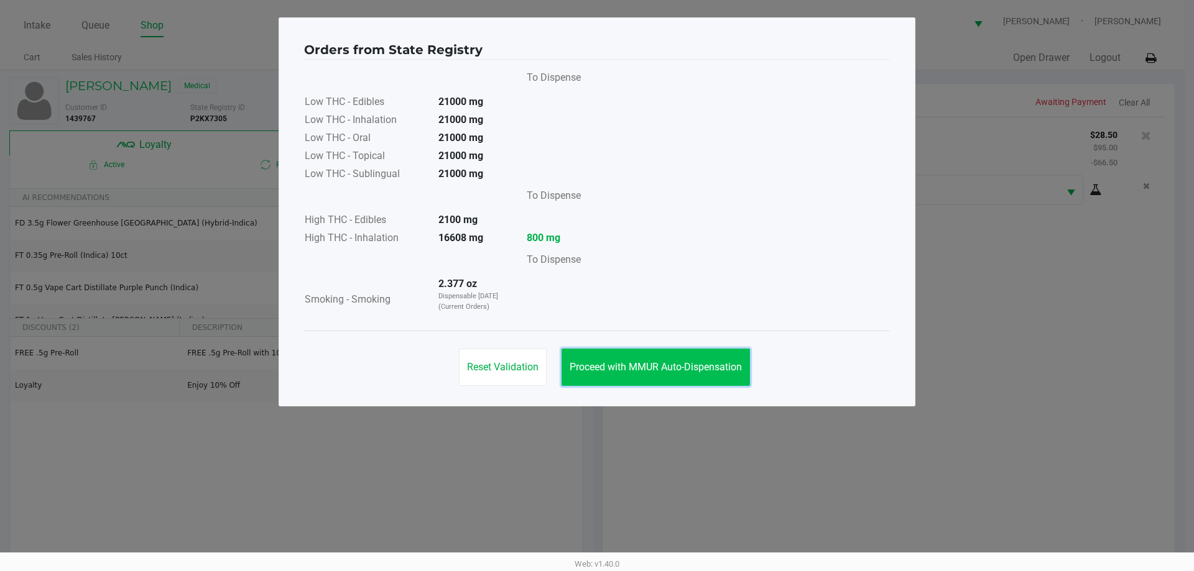
click at [649, 367] on span "Proceed with MMUR Auto-Dispensation" at bounding box center [656, 367] width 172 height 12
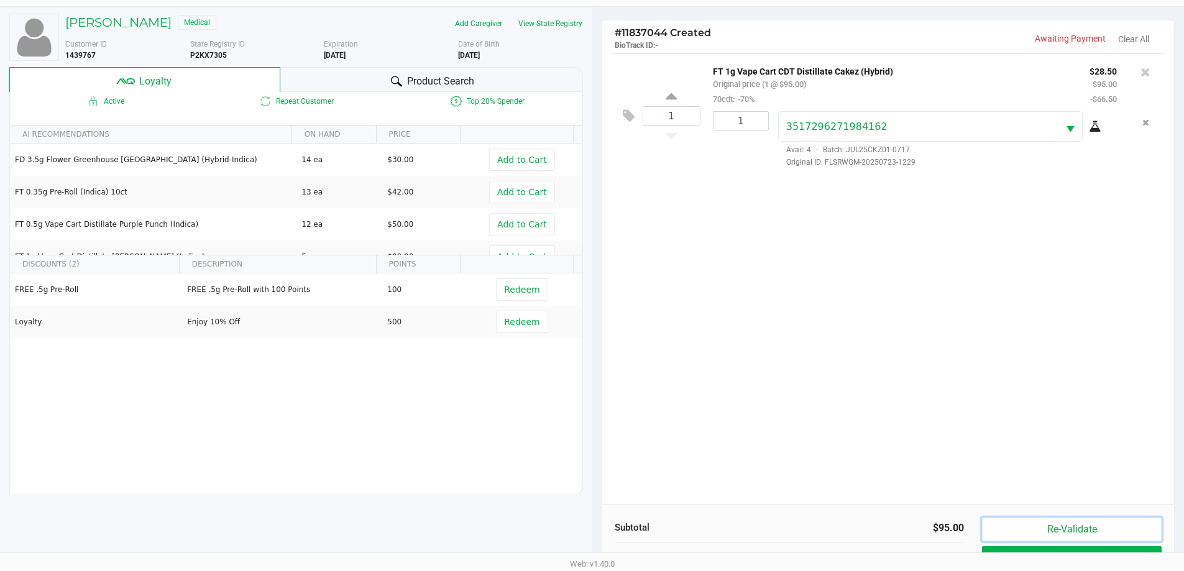
drag, startPoint x: 1031, startPoint y: 535, endPoint x: 1022, endPoint y: 462, distance: 74.0
click at [1030, 517] on div "Subtotal $95.00 Order Discounts $66.50 Loyalty Available: 579.5 pts Redeemed: 0…" at bounding box center [888, 581] width 573 height 152
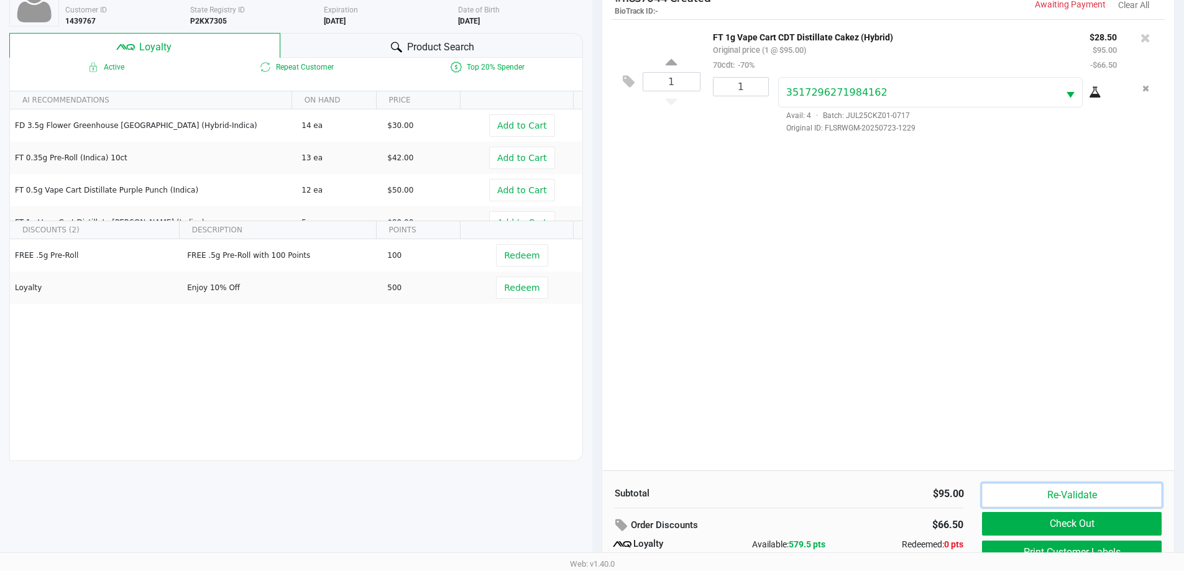
scroll to position [149, 0]
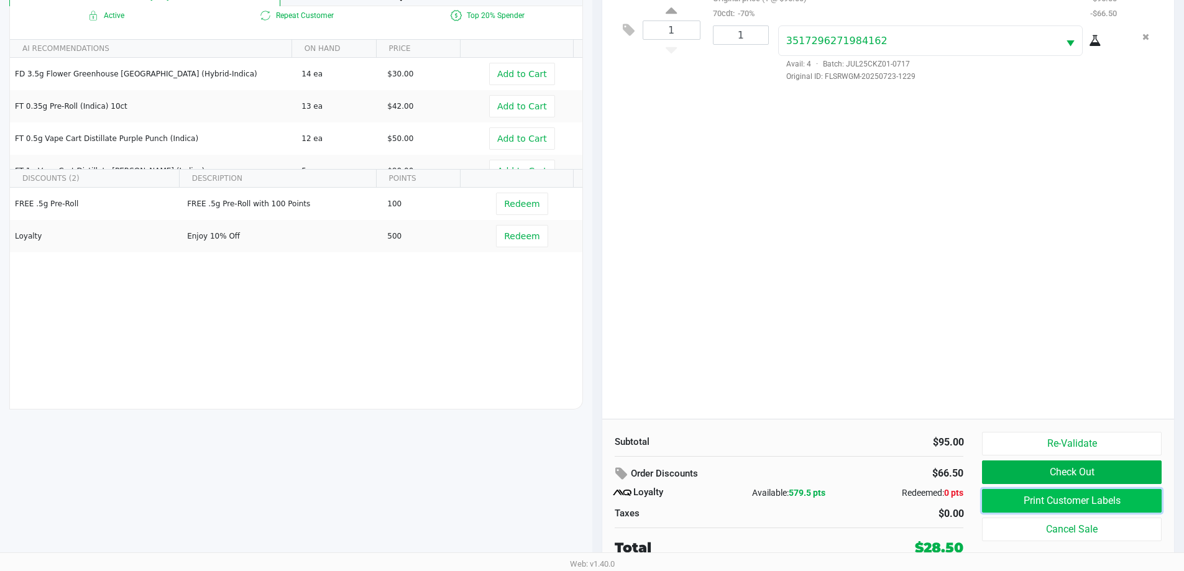
click at [1049, 493] on button "Print Customer Labels" at bounding box center [1071, 501] width 179 height 24
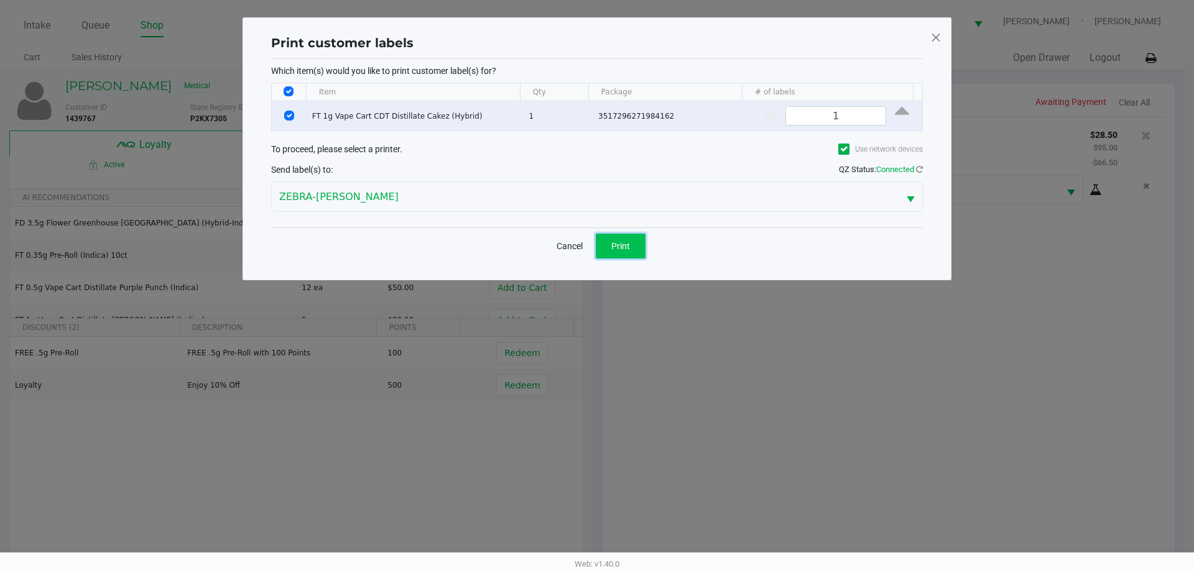
click at [621, 239] on button "Print" at bounding box center [621, 246] width 50 height 25
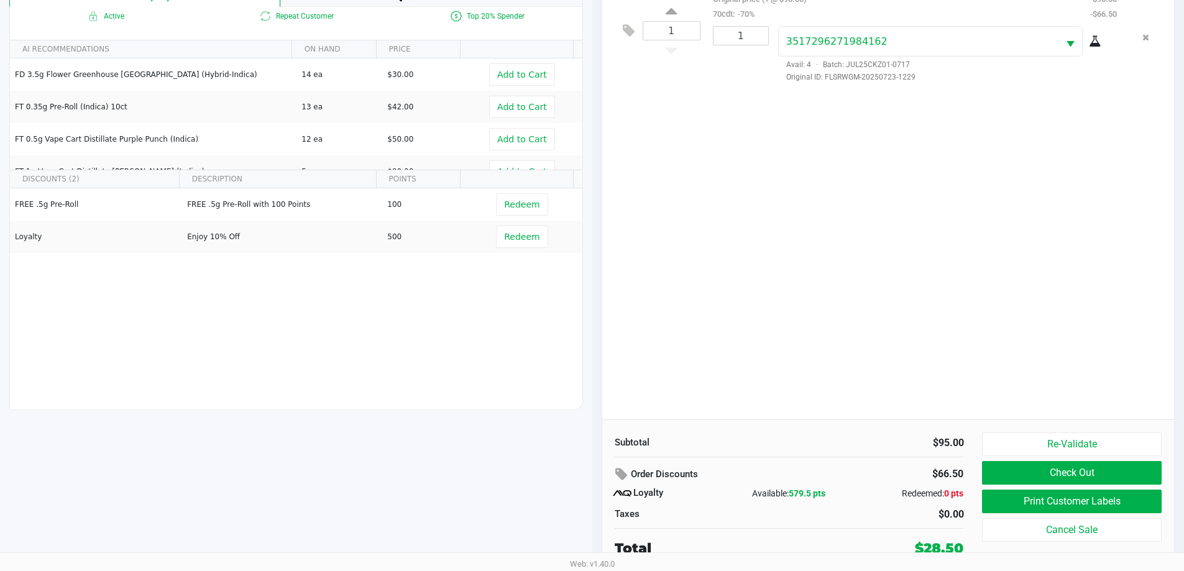
scroll to position [149, 0]
click at [963, 255] on div "1 FT 1g Vape Cart CDT Distillate Cakez (Hybrid) Original price (1 @ $95.00) 70c…" at bounding box center [888, 193] width 573 height 451
click at [1104, 478] on button "Check Out" at bounding box center [1071, 473] width 179 height 24
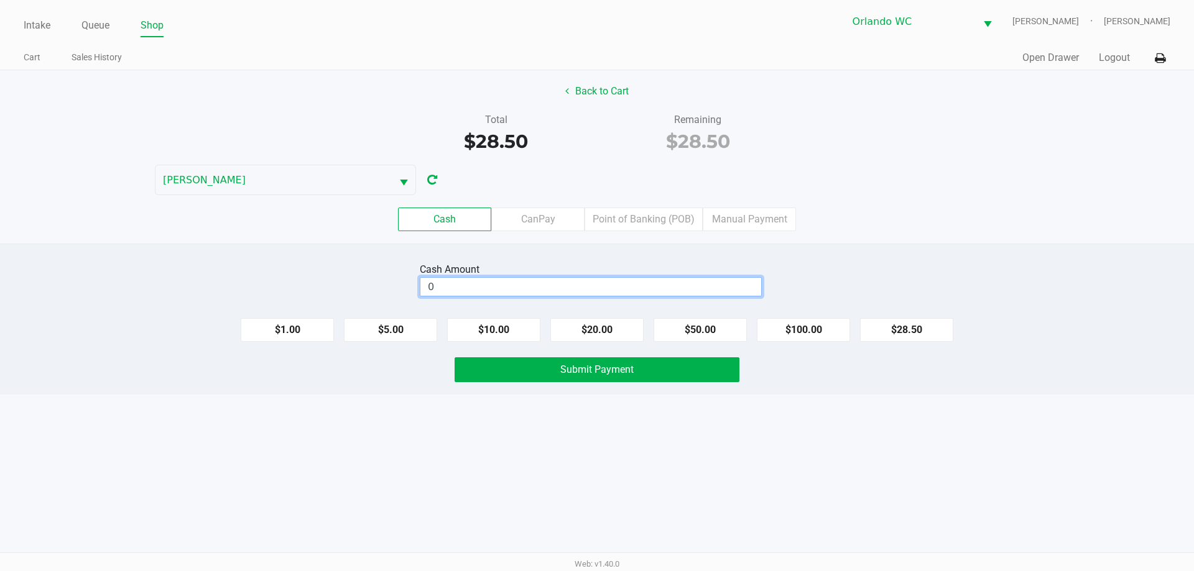
click at [542, 284] on input "0" at bounding box center [590, 287] width 341 height 18
type input "$29.00"
click at [610, 253] on div "Cash Amount $29.00 Clear $1.00 $5.00 $10.00 $20.00 $50.00 $100.00 $28.50 Submit…" at bounding box center [597, 319] width 1194 height 151
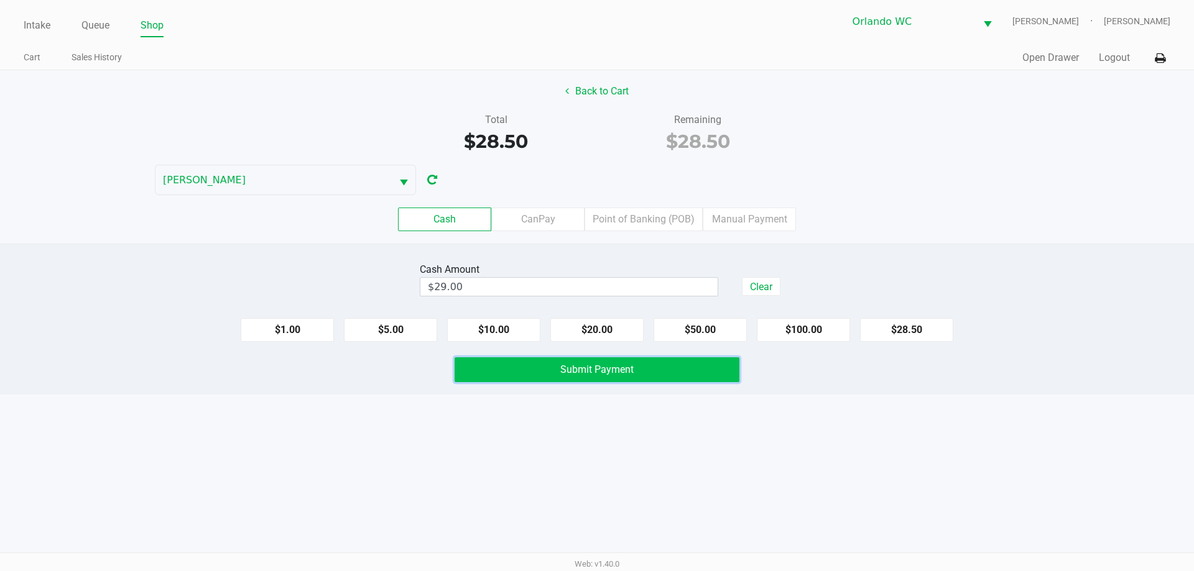
click at [631, 372] on span "Submit Payment" at bounding box center [596, 370] width 73 height 12
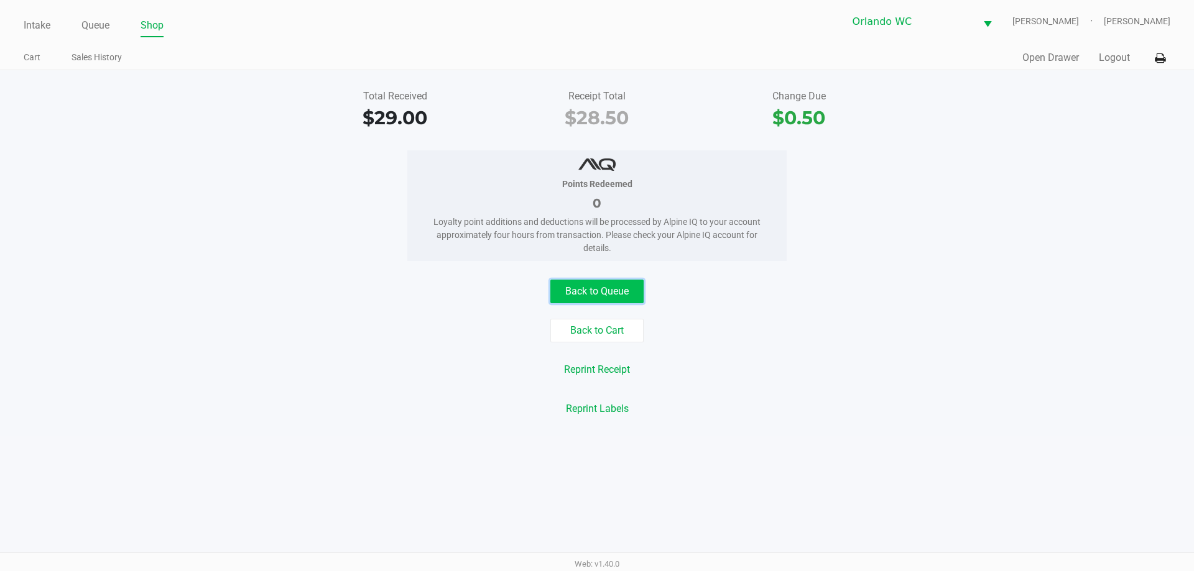
click at [616, 283] on button "Back to Queue" at bounding box center [596, 292] width 93 height 24
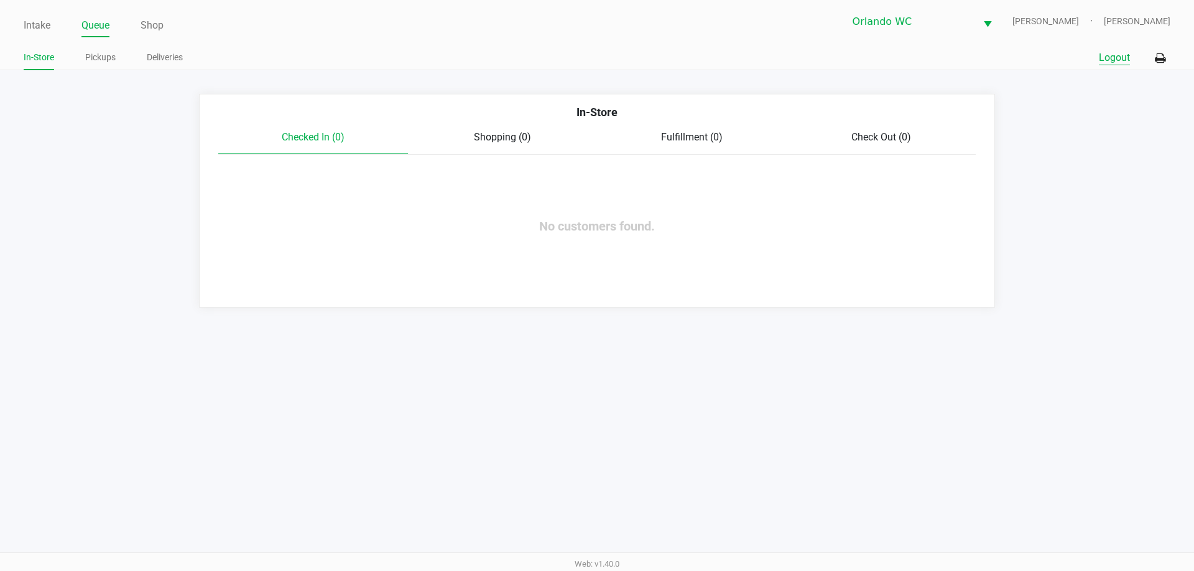
click at [1112, 53] on button "Logout" at bounding box center [1114, 57] width 31 height 15
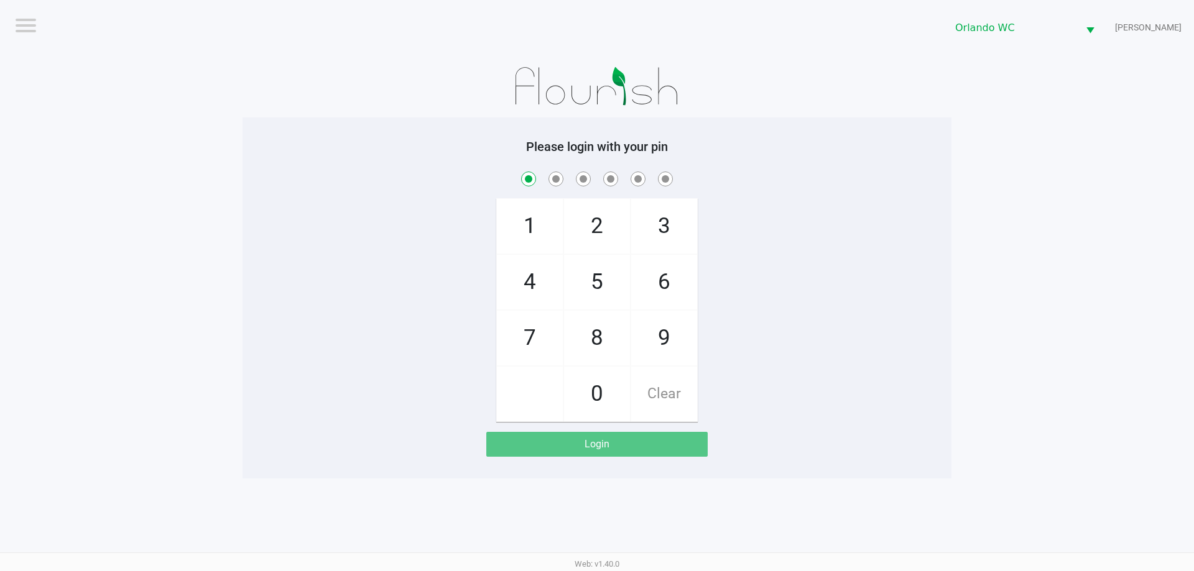
checkbox input "true"
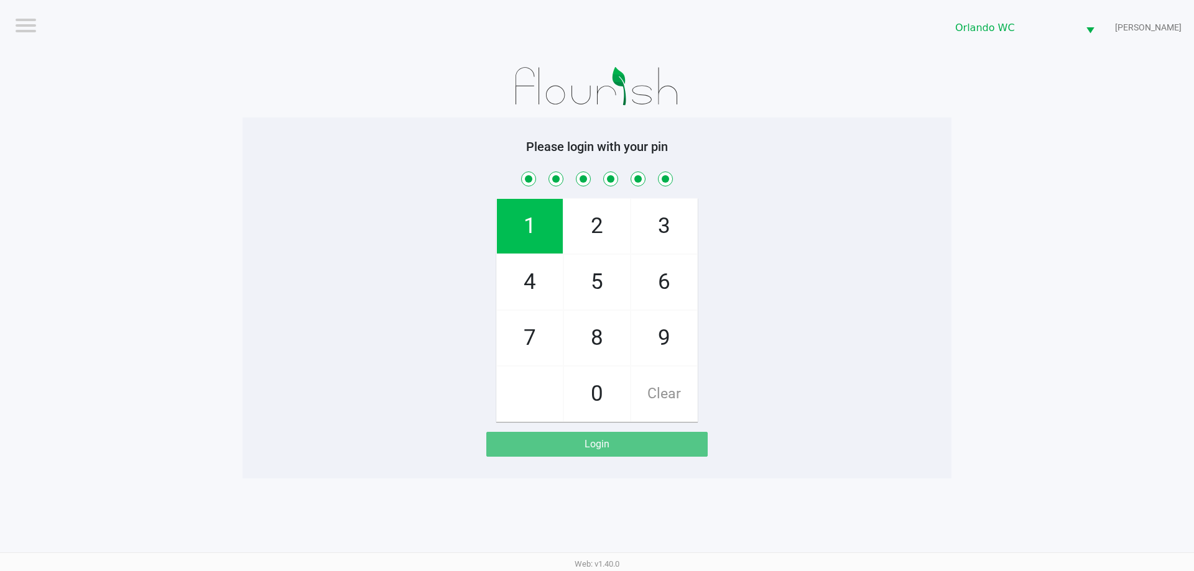
checkbox input "true"
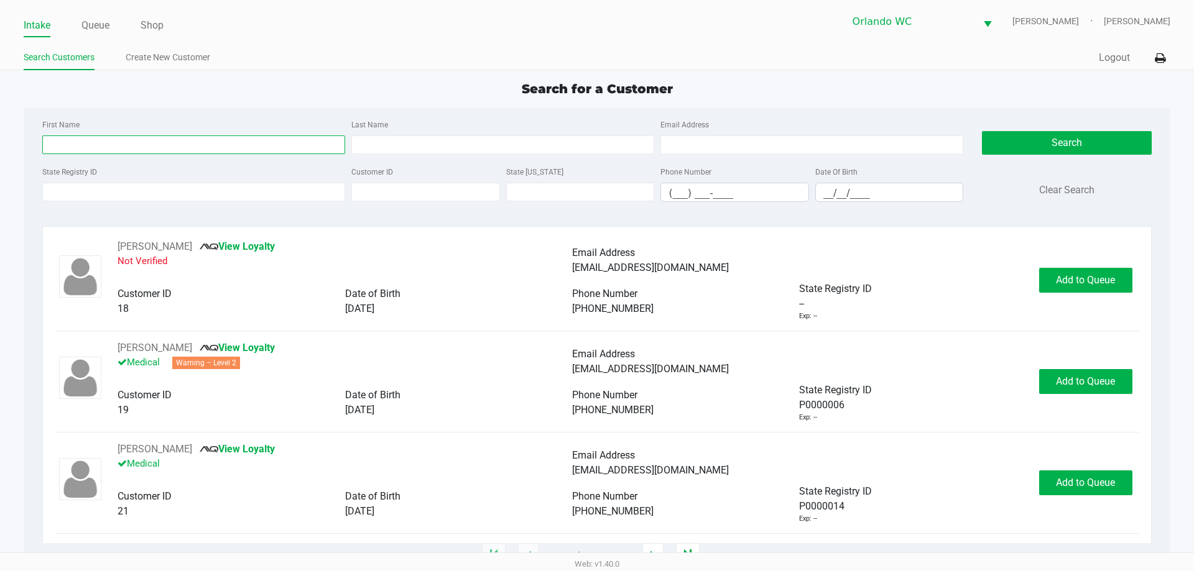
click at [208, 145] on input "First Name" at bounding box center [193, 145] width 303 height 19
type input "anthony"
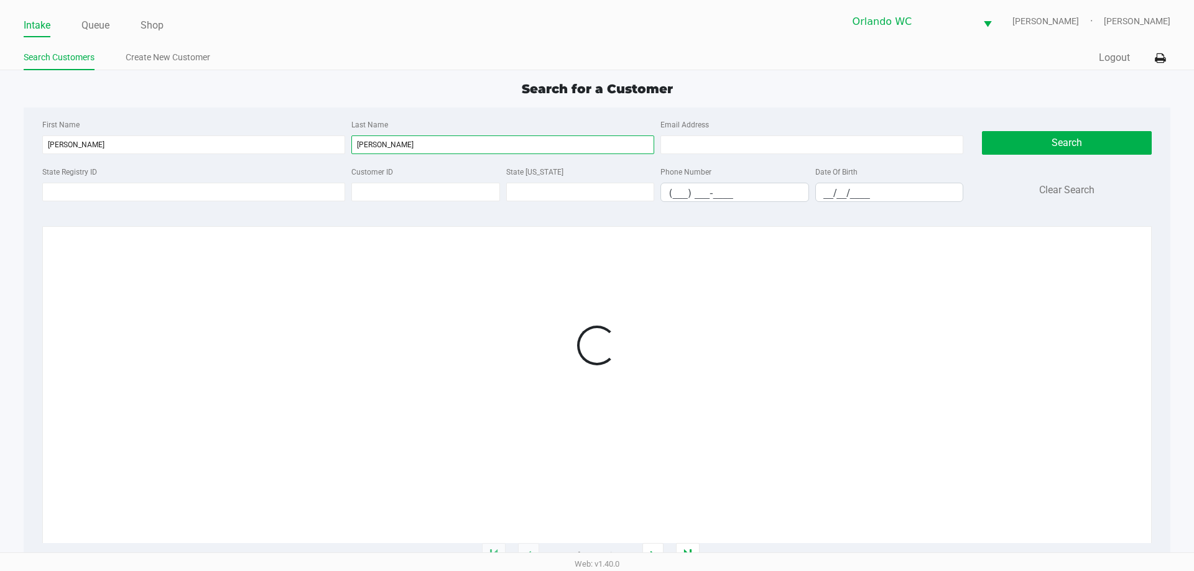
type input "gonzalez"
click at [846, 173] on label "Date Of Birth" at bounding box center [836, 172] width 42 height 11
click at [828, 192] on input "__/__/____" at bounding box center [889, 192] width 147 height 19
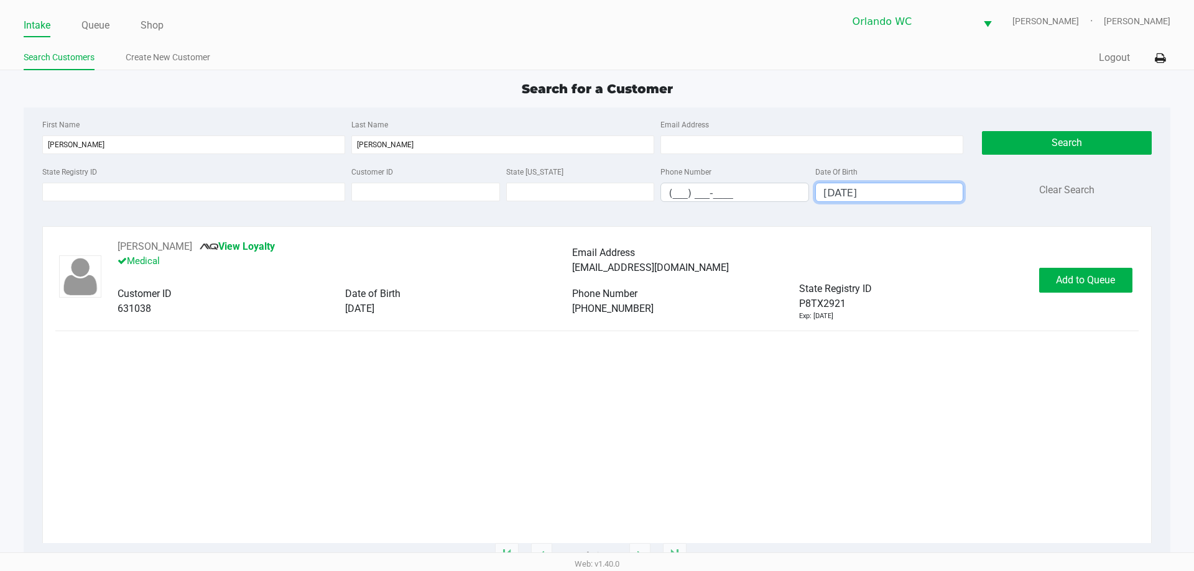
type input "11/17/1999"
click at [1068, 271] on button "Add to Queue" at bounding box center [1085, 280] width 93 height 25
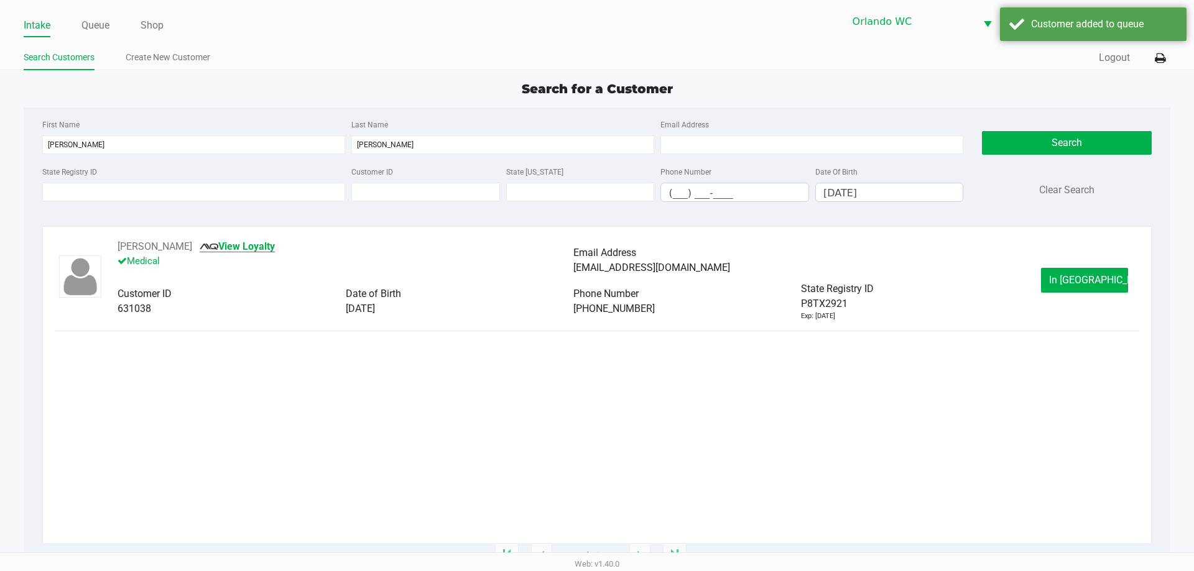
click at [275, 246] on link "View Loyalty" at bounding box center [237, 247] width 75 height 12
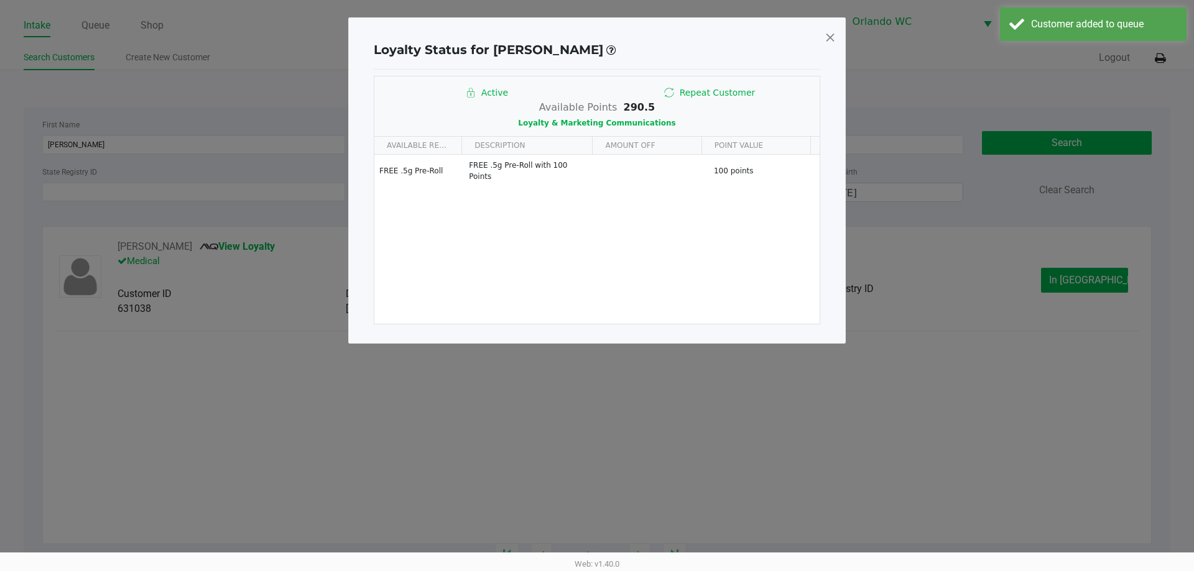
click at [826, 40] on span at bounding box center [829, 37] width 11 height 20
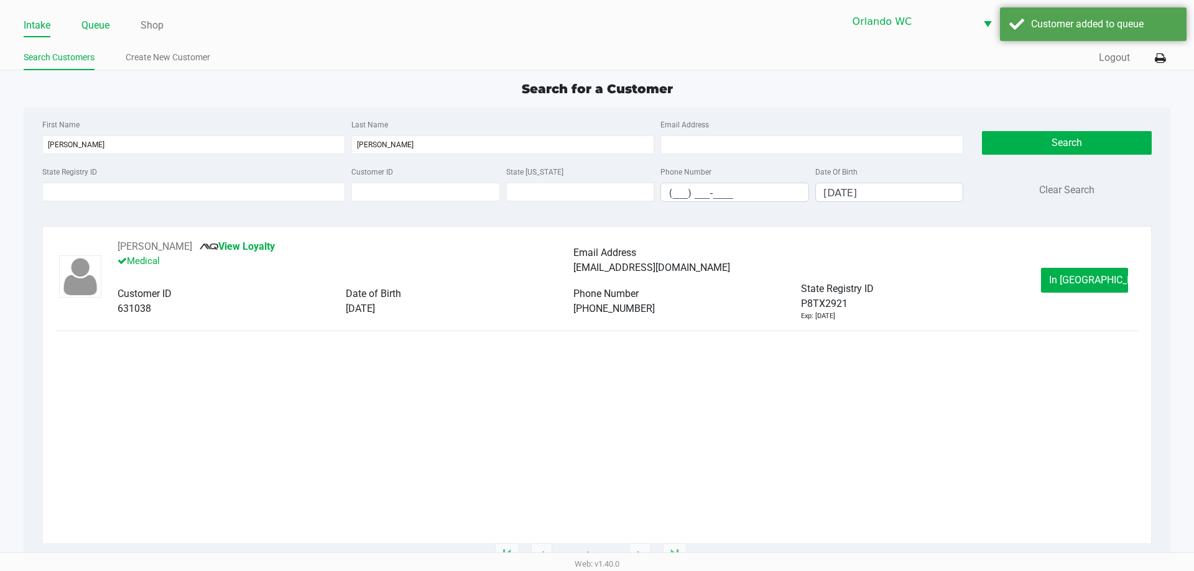
click at [94, 27] on link "Queue" at bounding box center [95, 25] width 28 height 17
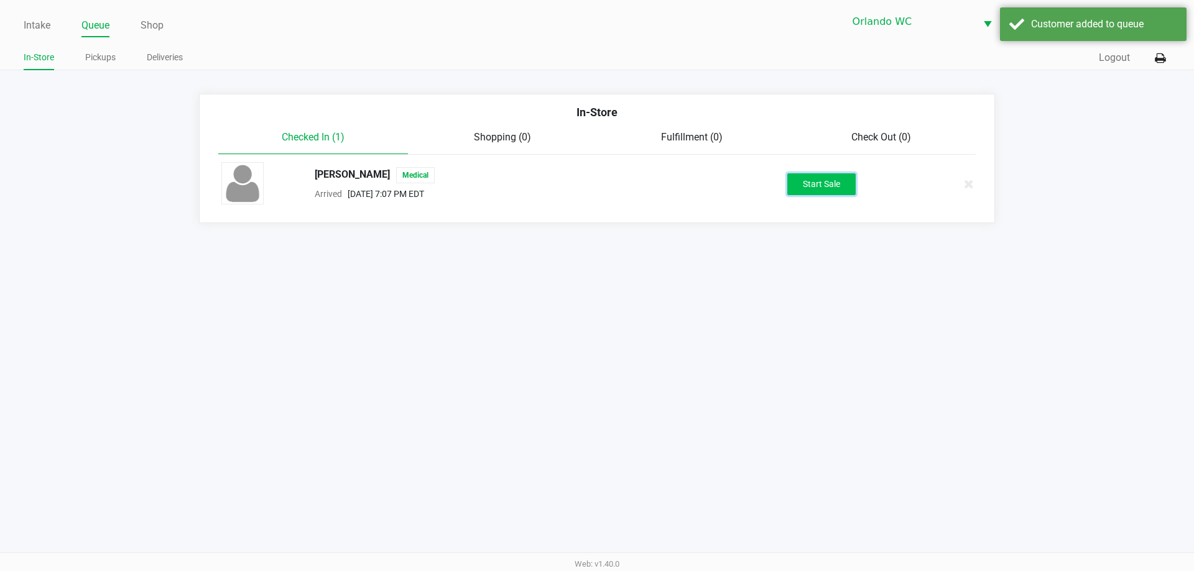
click at [817, 185] on button "Start Sale" at bounding box center [821, 184] width 68 height 22
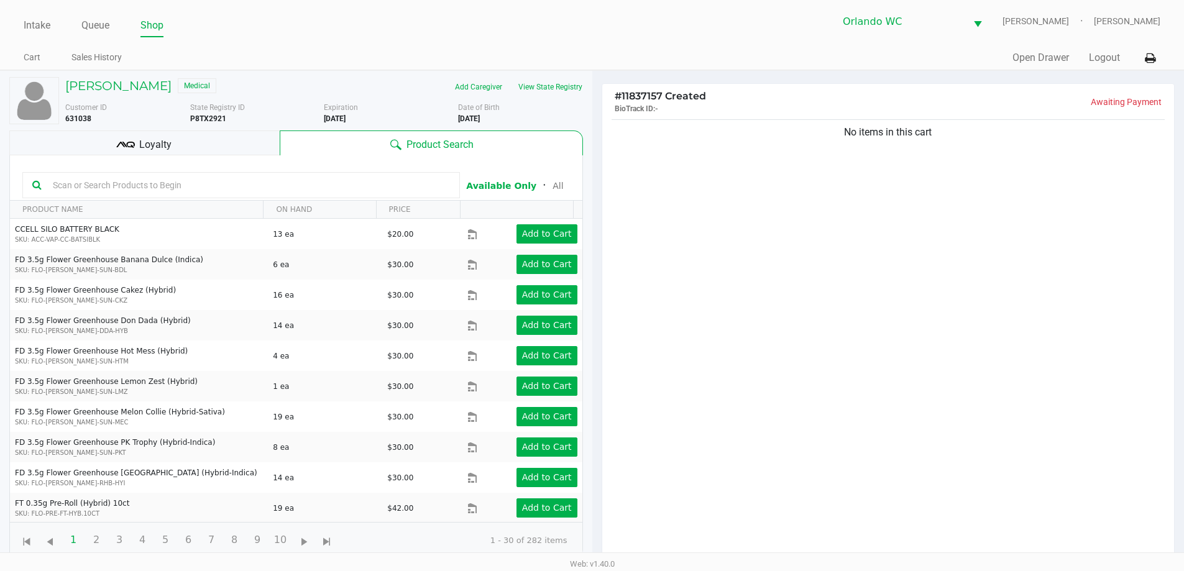
click at [129, 157] on kendo-grid-toolbar "Available Only ᛫ All" at bounding box center [296, 177] width 573 height 45
click at [129, 144] on icon at bounding box center [125, 145] width 19 height 19
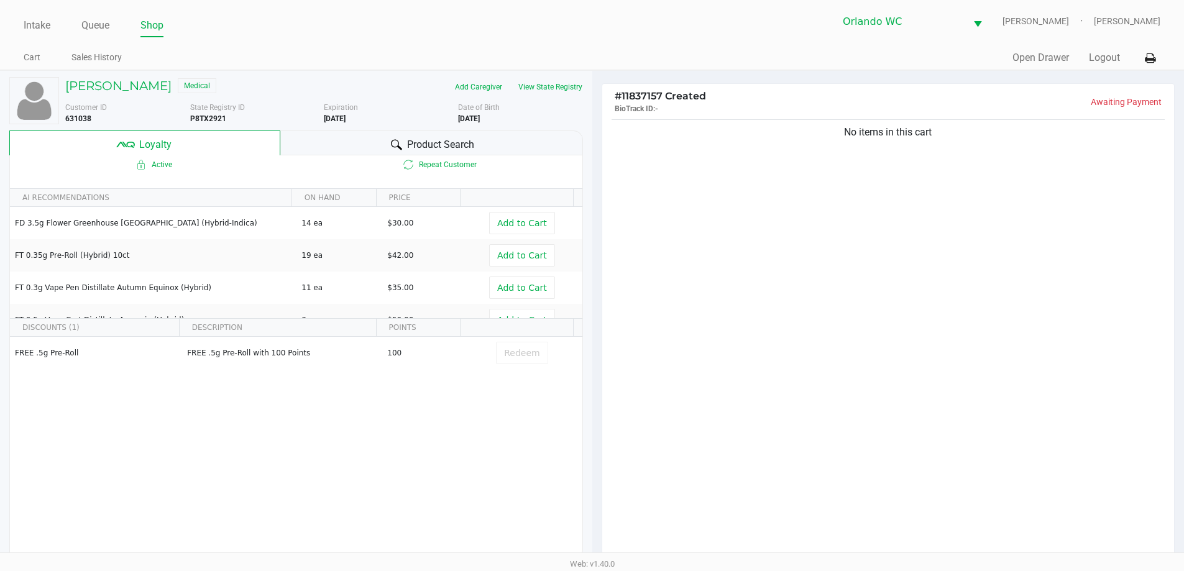
click at [782, 295] on div "No items in this cart" at bounding box center [888, 342] width 573 height 451
click at [520, 80] on button "View State Registry" at bounding box center [546, 87] width 73 height 20
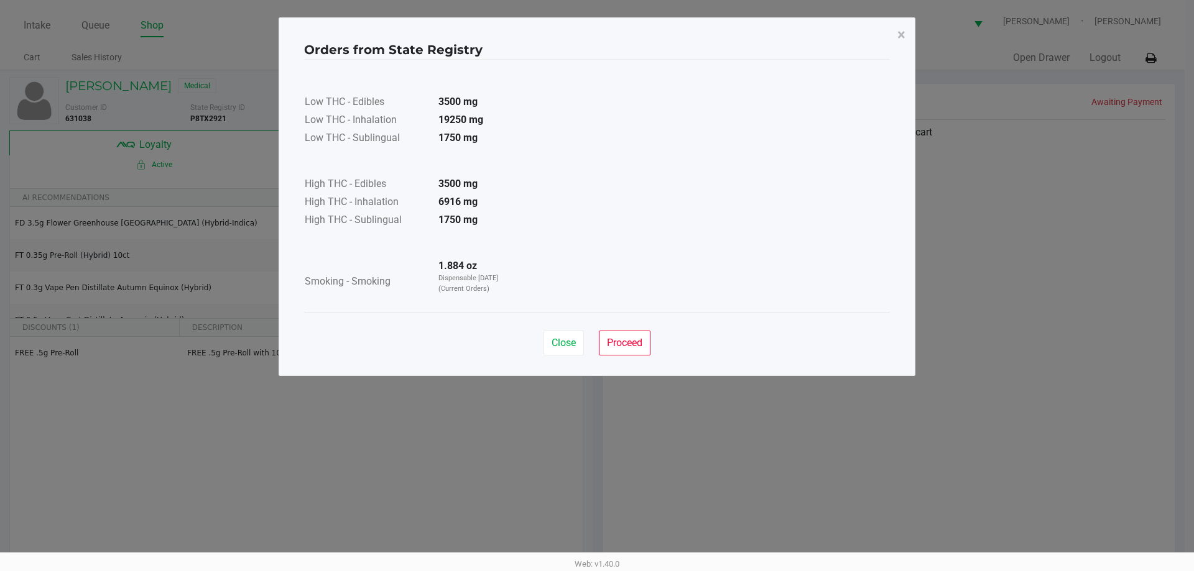
click at [652, 348] on div "Close Proceed" at bounding box center [597, 338] width 586 height 50
click at [621, 339] on span "Proceed" at bounding box center [624, 343] width 35 height 12
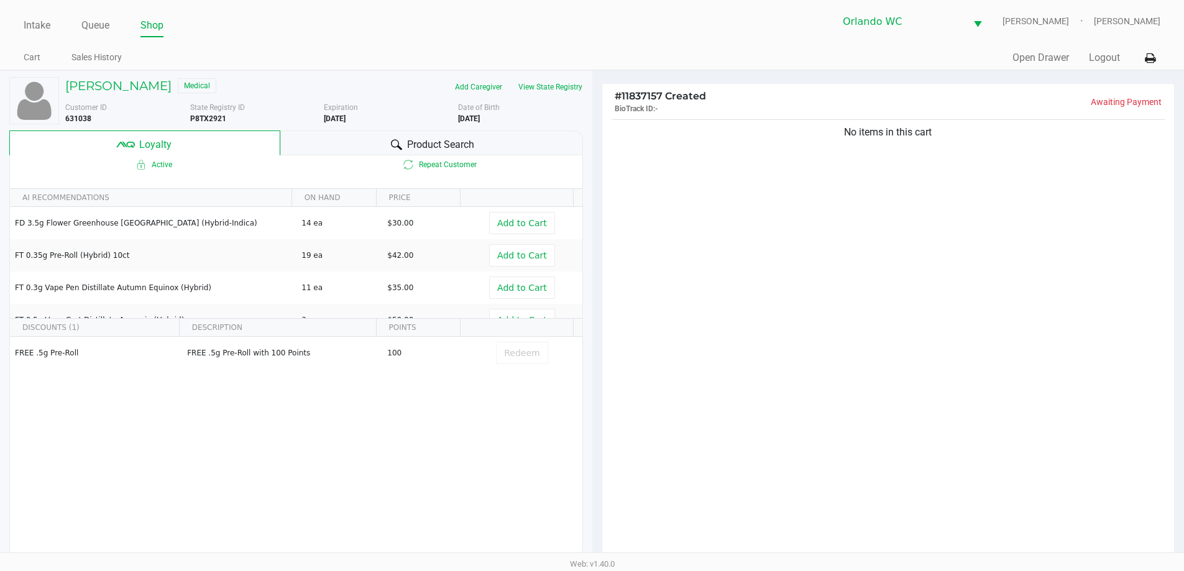
click at [397, 138] on div at bounding box center [396, 144] width 15 height 15
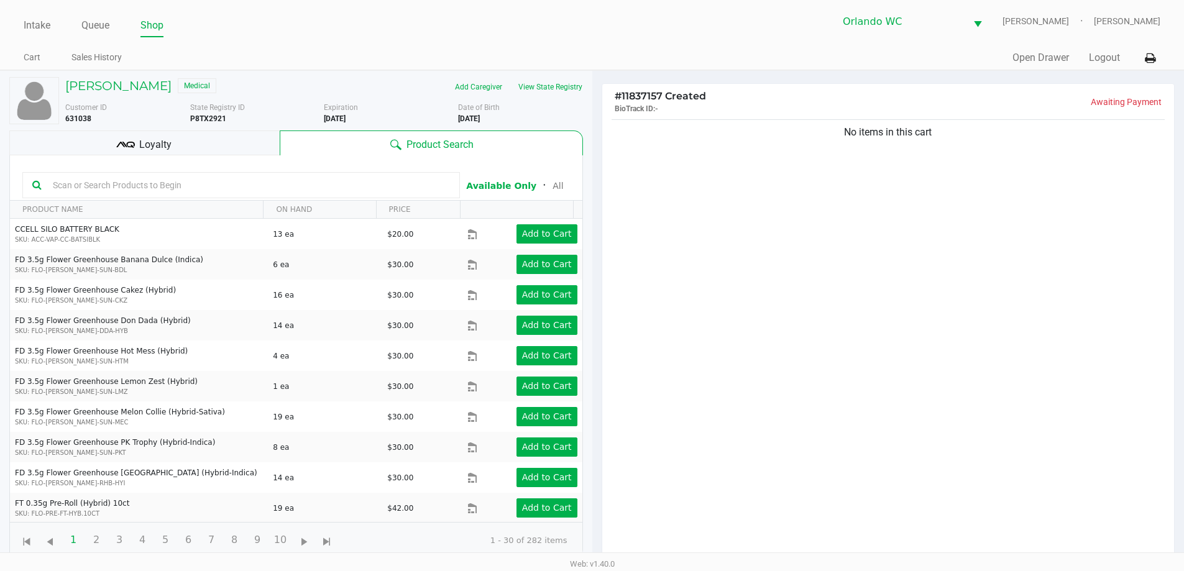
click at [261, 174] on div at bounding box center [241, 185] width 438 height 26
click at [235, 180] on input "text" at bounding box center [249, 185] width 402 height 19
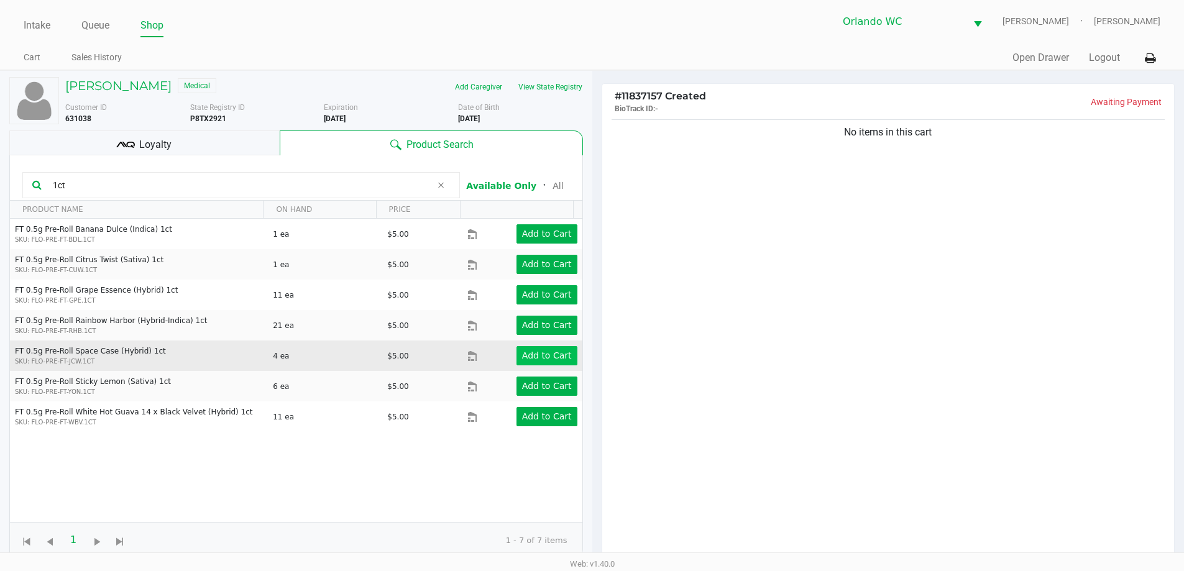
type input "1ct"
click at [517, 358] on button "Add to Cart" at bounding box center [547, 355] width 61 height 19
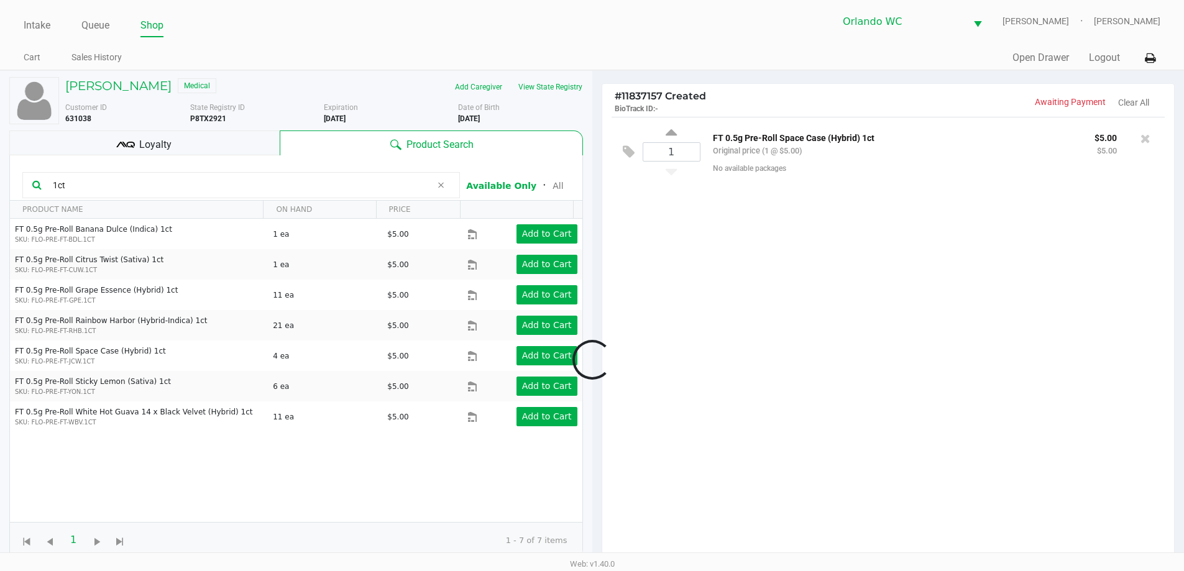
click at [90, 144] on div "Loyalty" at bounding box center [144, 143] width 270 height 25
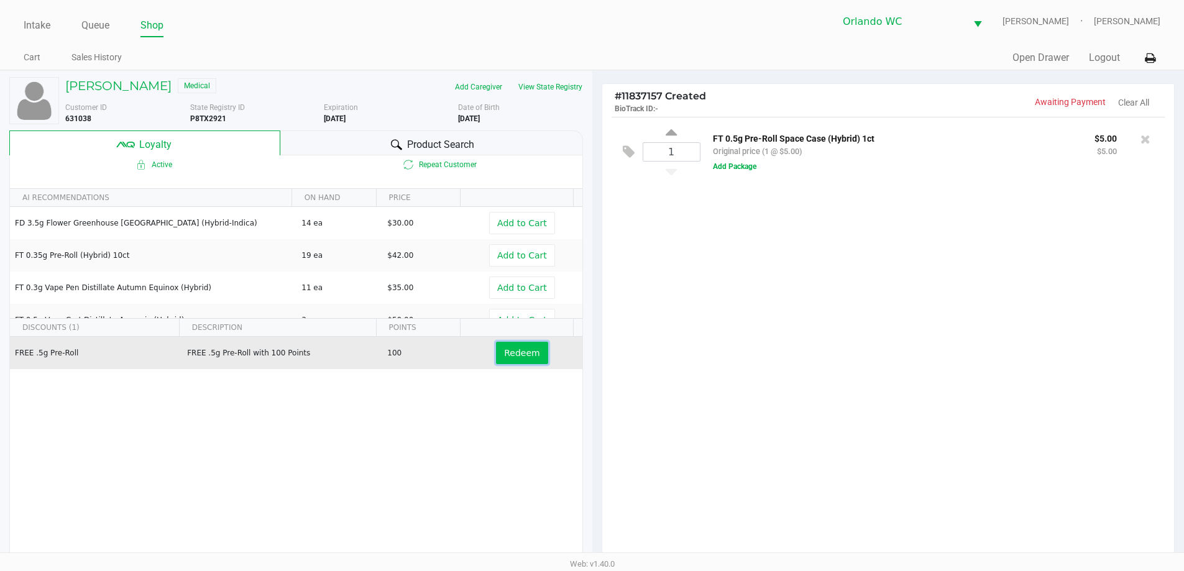
click at [516, 352] on span "Redeem" at bounding box center [521, 353] width 35 height 10
click at [966, 412] on div "1 FT 0.5g Pre-Roll Space Case (Hybrid) 1ct Original price (1 @ $5.00) freepre80…" at bounding box center [888, 342] width 573 height 451
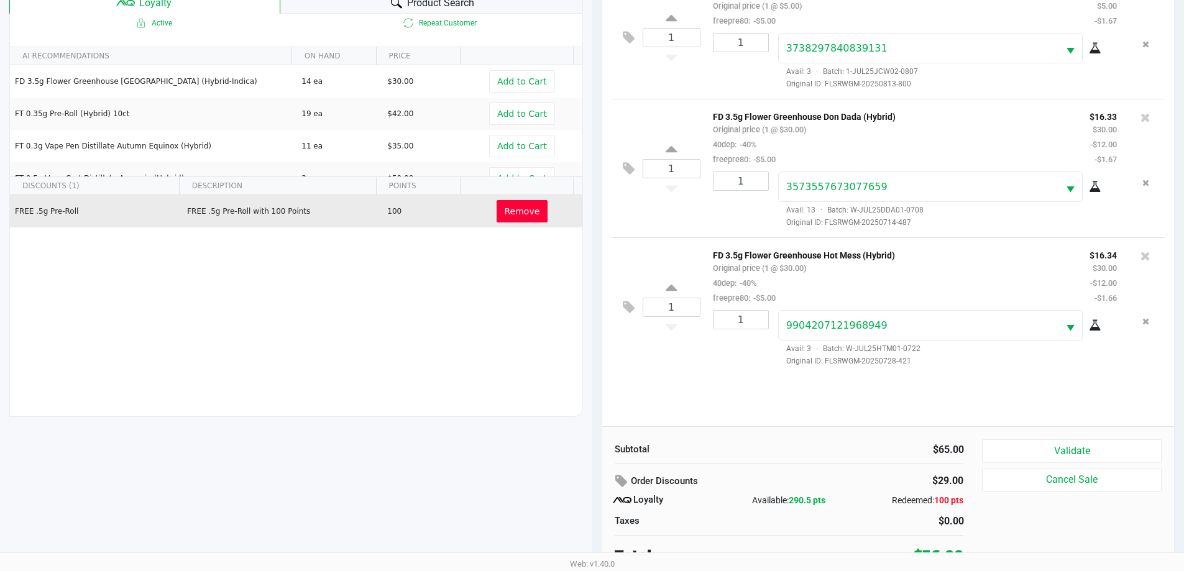
scroll to position [149, 0]
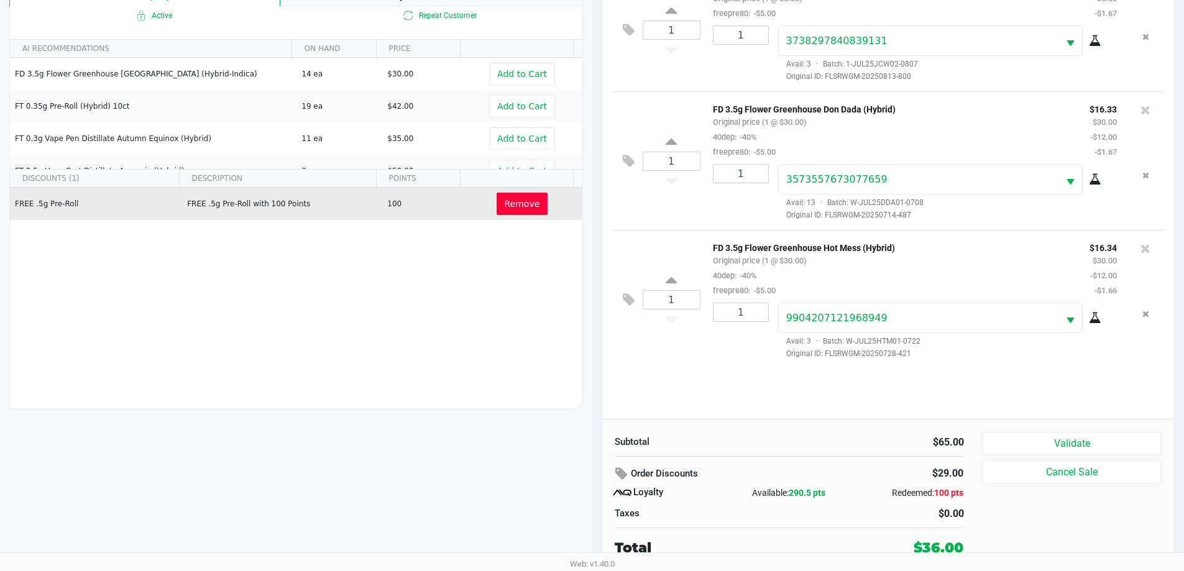
click at [1002, 429] on div "Subtotal $65.00 Order Discounts $29.00 Loyalty Available: 290.5 pts Redeemed: 1…" at bounding box center [888, 495] width 573 height 152
click at [1006, 437] on button "Validate" at bounding box center [1071, 444] width 179 height 24
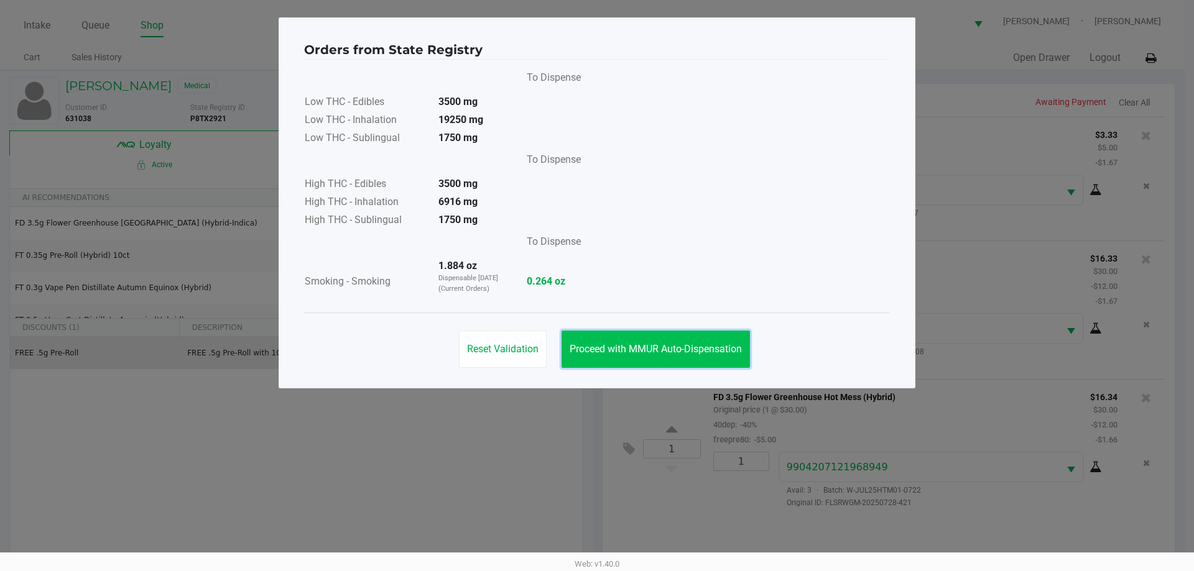
click at [701, 346] on span "Proceed with MMUR Auto-Dispensation" at bounding box center [656, 349] width 172 height 12
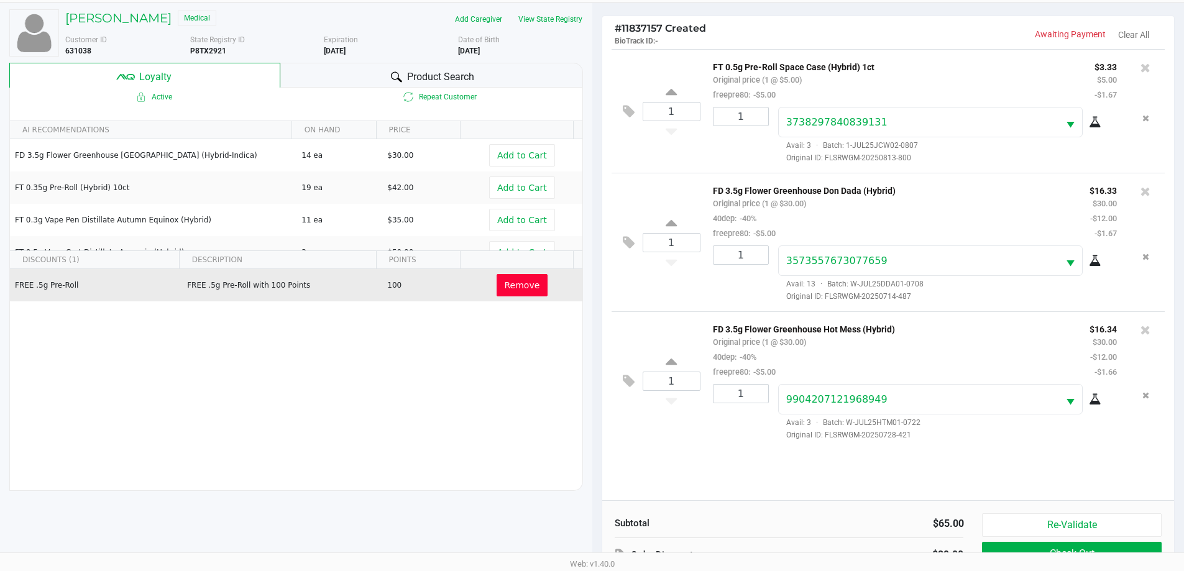
scroll to position [149, 0]
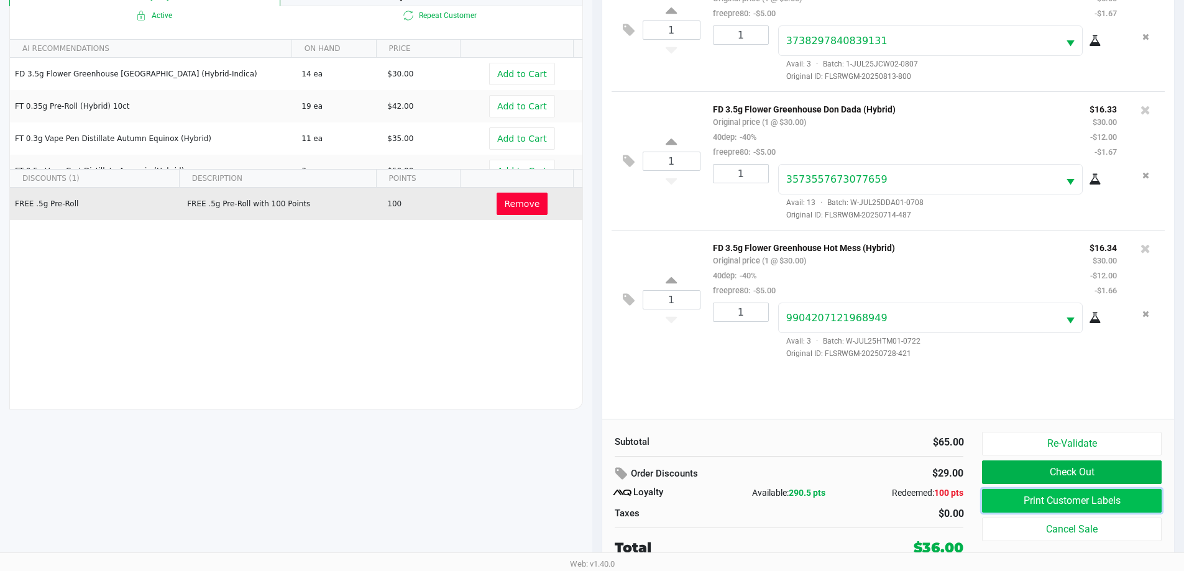
click at [1020, 500] on button "Print Customer Labels" at bounding box center [1071, 501] width 179 height 24
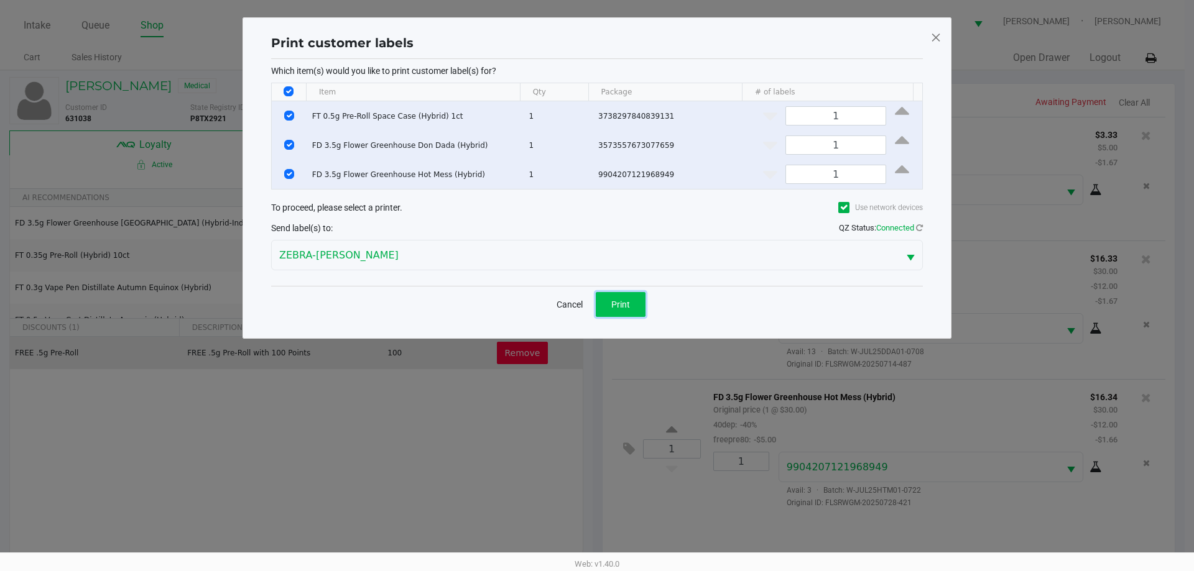
click at [630, 297] on button "Print" at bounding box center [621, 304] width 50 height 25
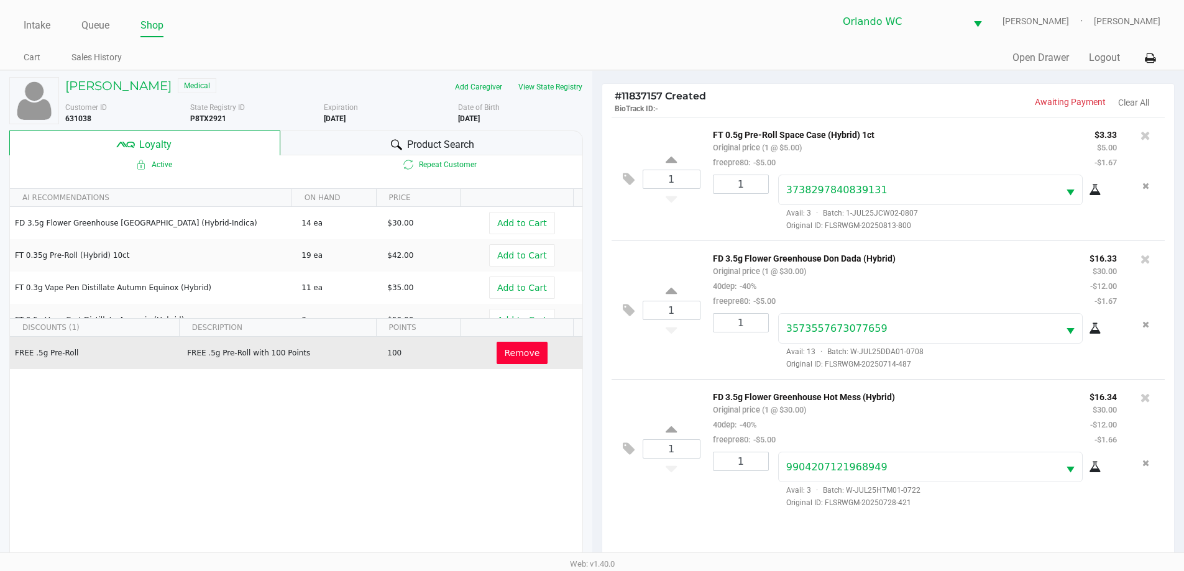
scroll to position [149, 0]
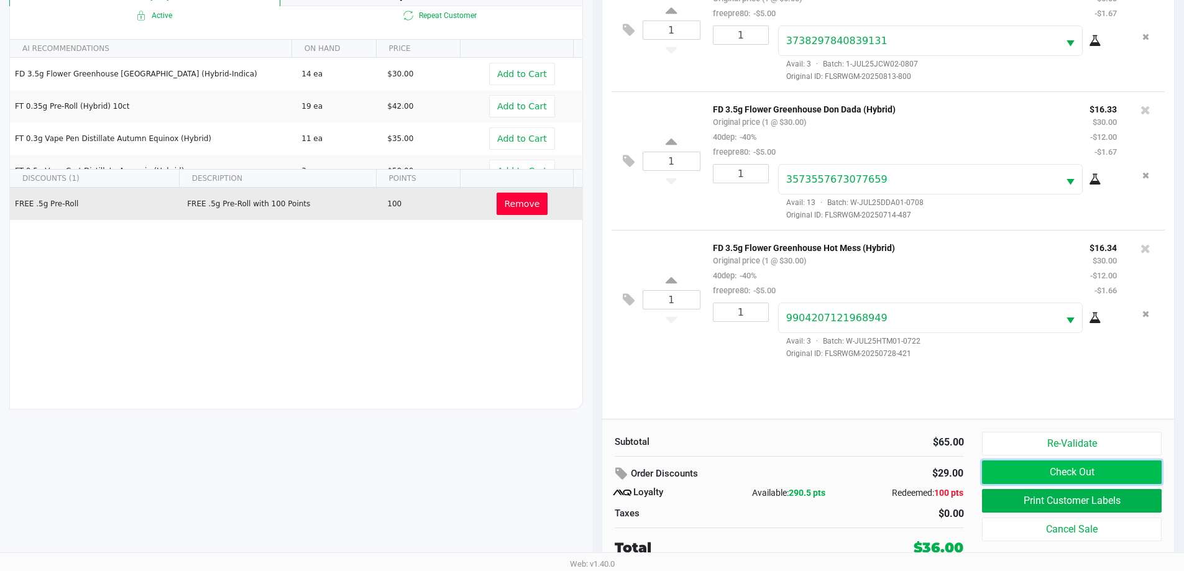
click at [1027, 464] on button "Check Out" at bounding box center [1071, 473] width 179 height 24
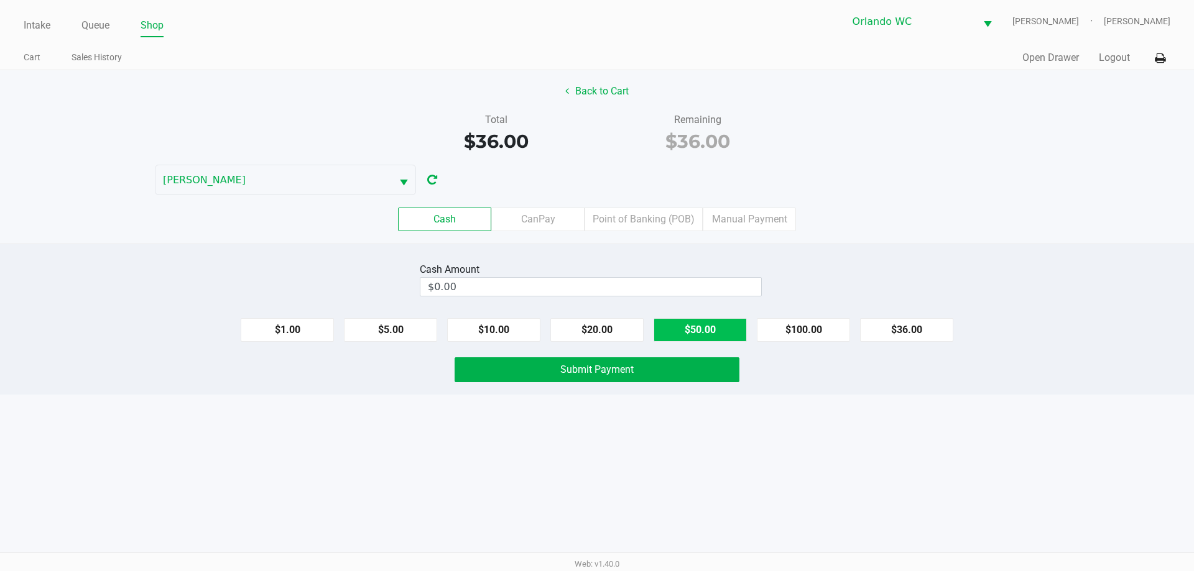
click at [717, 334] on button "$50.00" at bounding box center [699, 330] width 93 height 24
type input "$50.00"
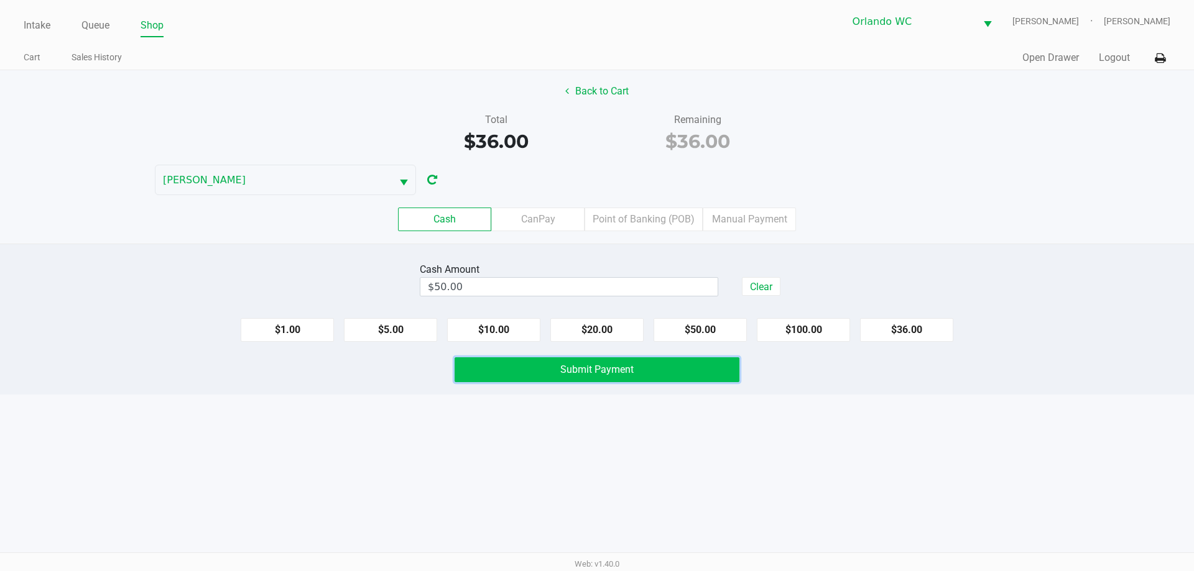
click at [656, 379] on button "Submit Payment" at bounding box center [597, 370] width 285 height 25
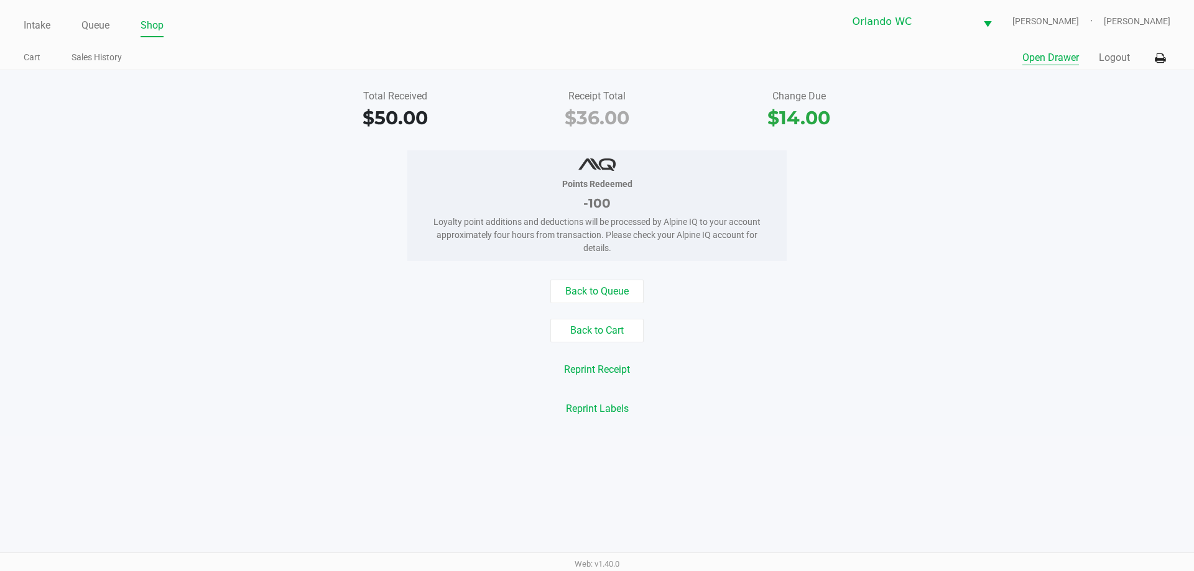
click at [1040, 59] on button "Open Drawer" at bounding box center [1050, 57] width 57 height 15
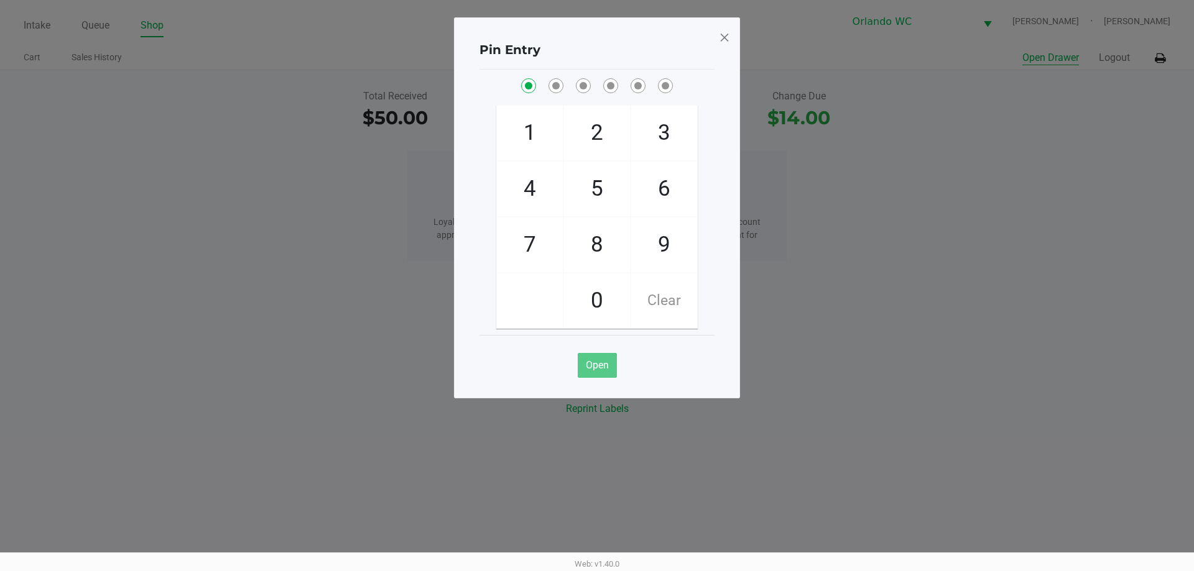
checkbox input "true"
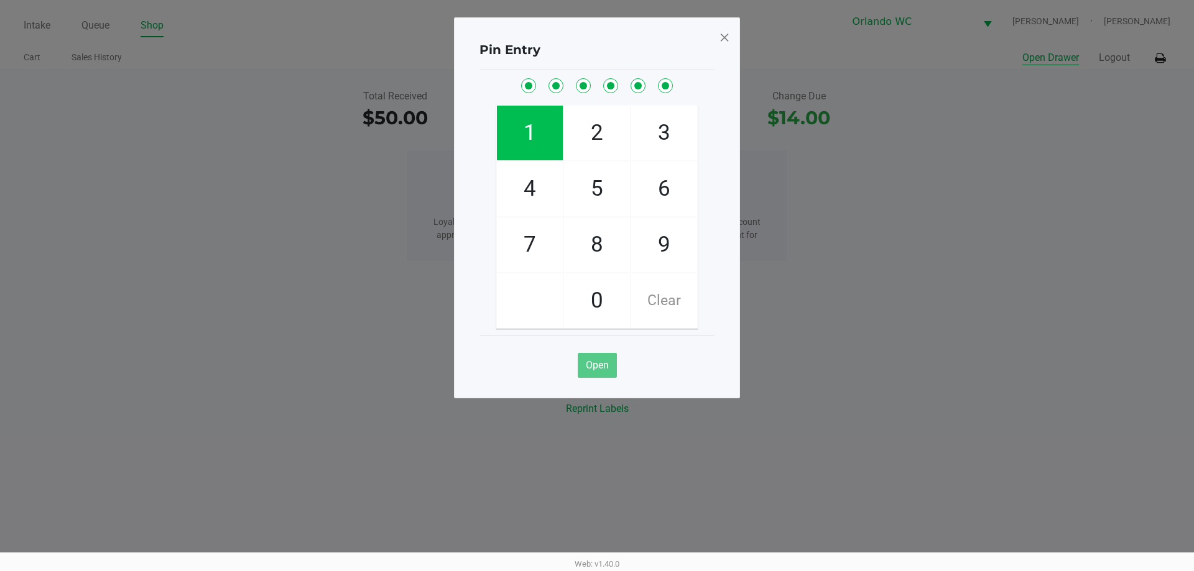
checkbox input "true"
click at [589, 377] on button "Open" at bounding box center [597, 365] width 39 height 25
click at [731, 45] on div "Pin Entry 1 4 7 2 5 8 0 3 6 9 Clear Open" at bounding box center [597, 207] width 286 height 381
click at [728, 38] on span at bounding box center [724, 37] width 11 height 20
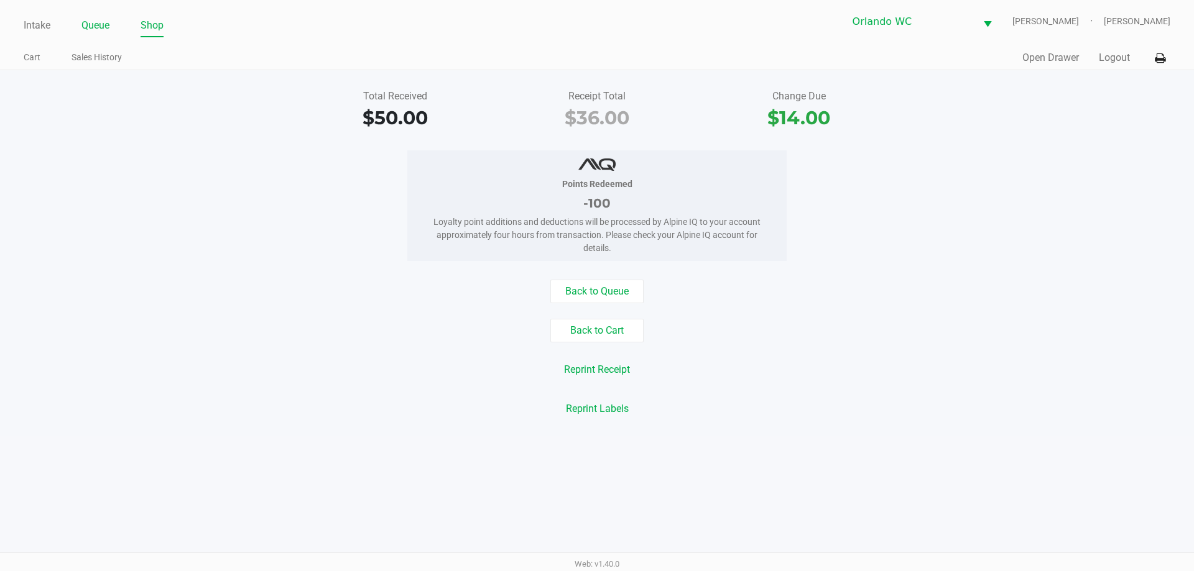
click at [106, 29] on link "Queue" at bounding box center [95, 25] width 28 height 17
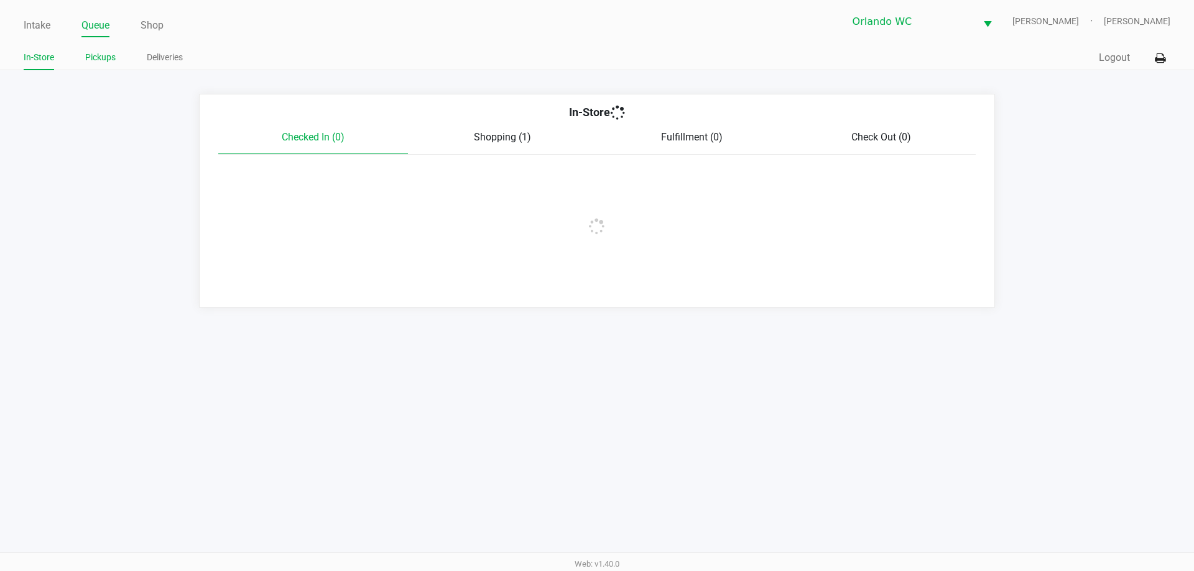
click at [104, 57] on link "Pickups" at bounding box center [100, 58] width 30 height 16
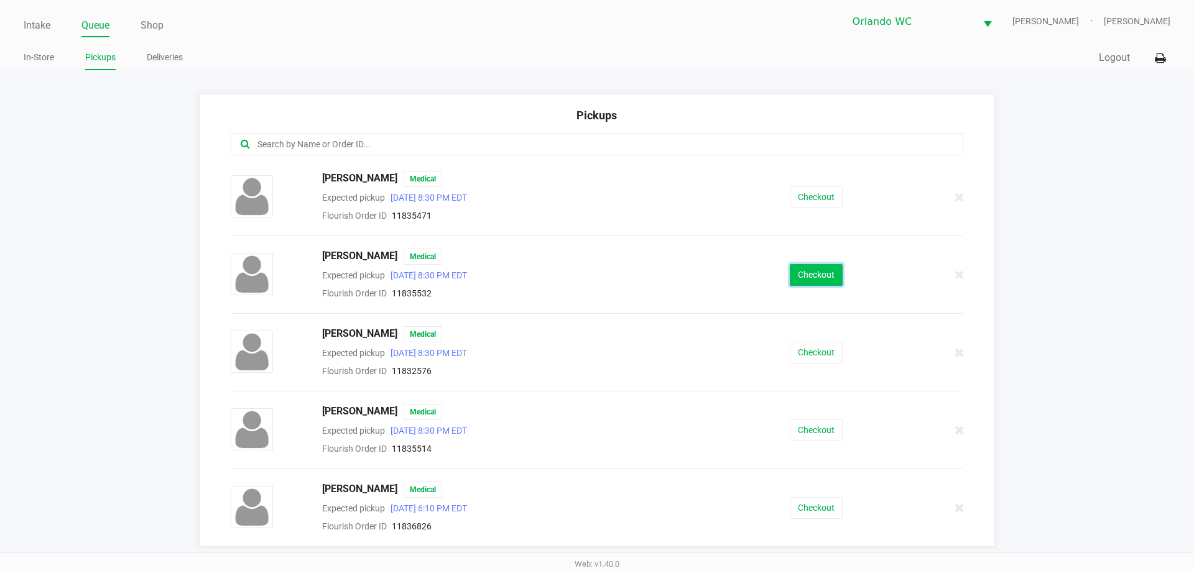
click at [815, 282] on button "Checkout" at bounding box center [816, 275] width 53 height 22
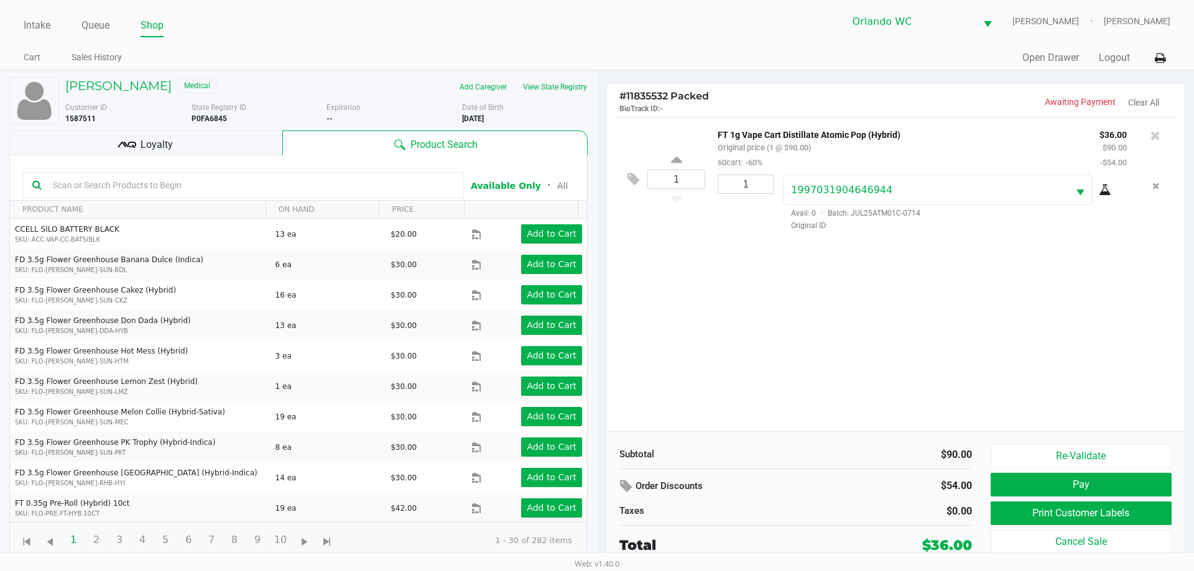
click at [814, 364] on div "1 FT 1g Vape Cart Distillate Atomic Pop (Hybrid) Original price (1 @ $90.00) 60…" at bounding box center [895, 274] width 577 height 315
drag, startPoint x: 83, startPoint y: 132, endPoint x: 215, endPoint y: 135, distance: 131.8
click at [83, 132] on div "Loyalty" at bounding box center [145, 143] width 273 height 25
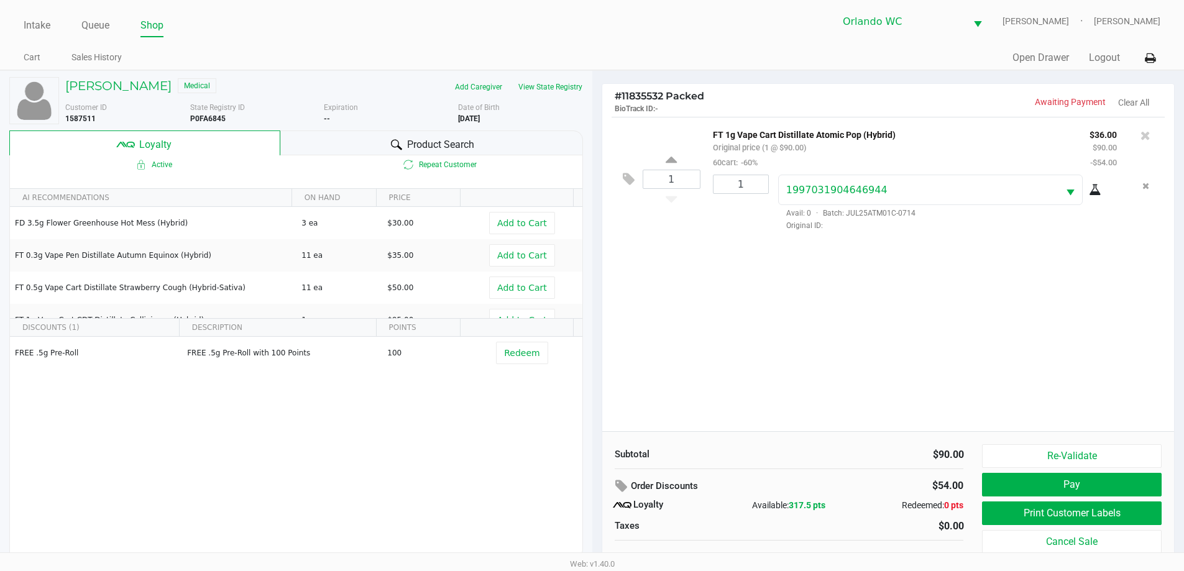
click at [378, 139] on div "Product Search" at bounding box center [431, 143] width 303 height 25
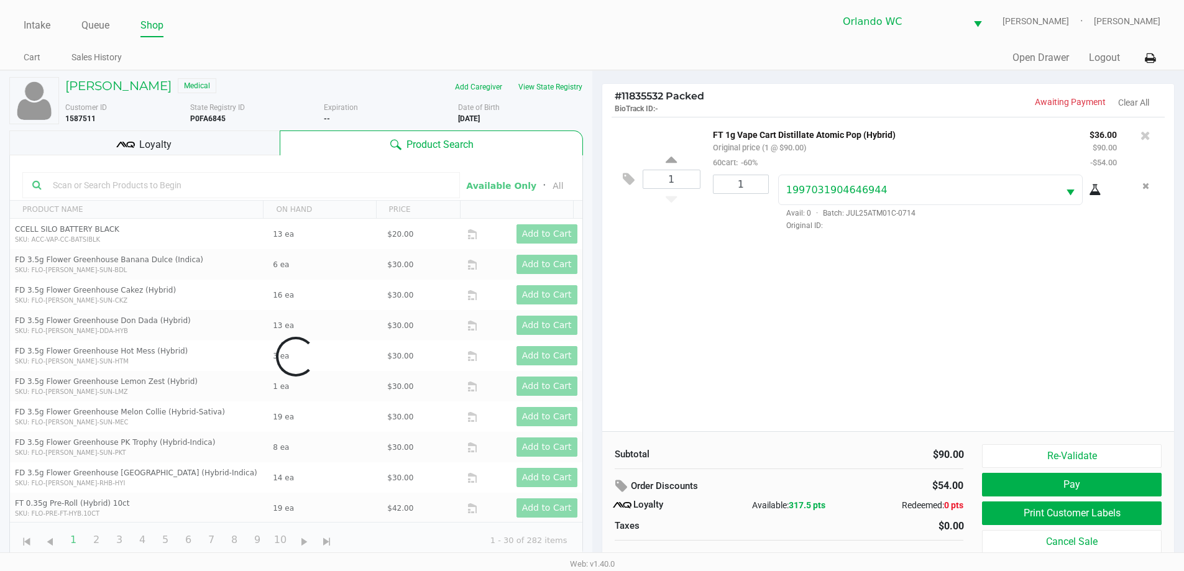
click at [737, 330] on div "1 FT 1g Vape Cart Distillate Atomic Pop (Hybrid) Original price (1 @ $90.00) 60…" at bounding box center [888, 274] width 573 height 315
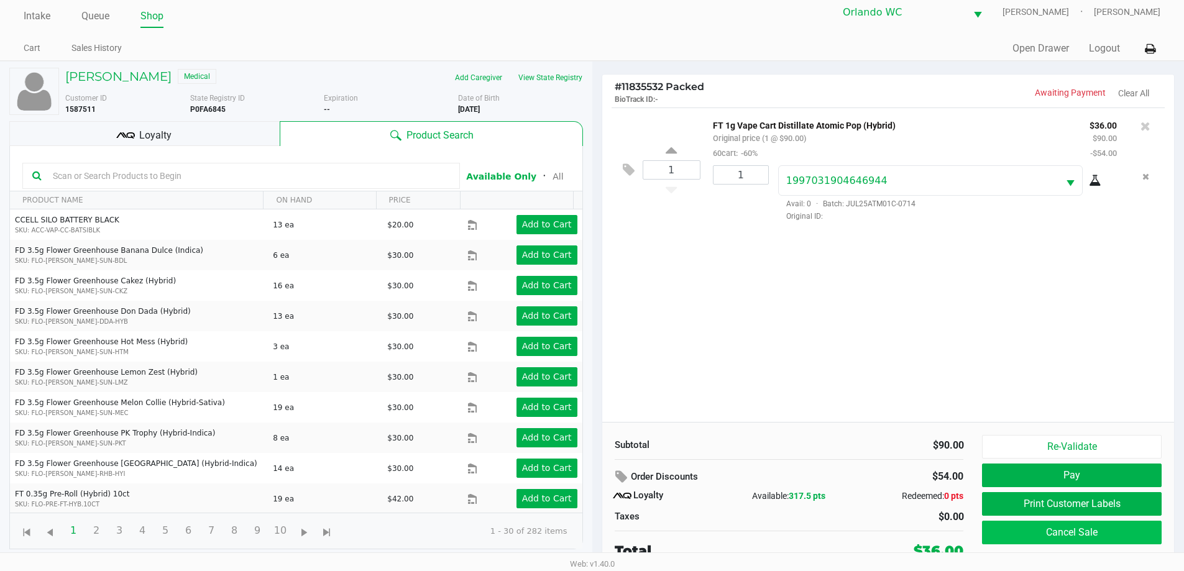
scroll to position [12, 0]
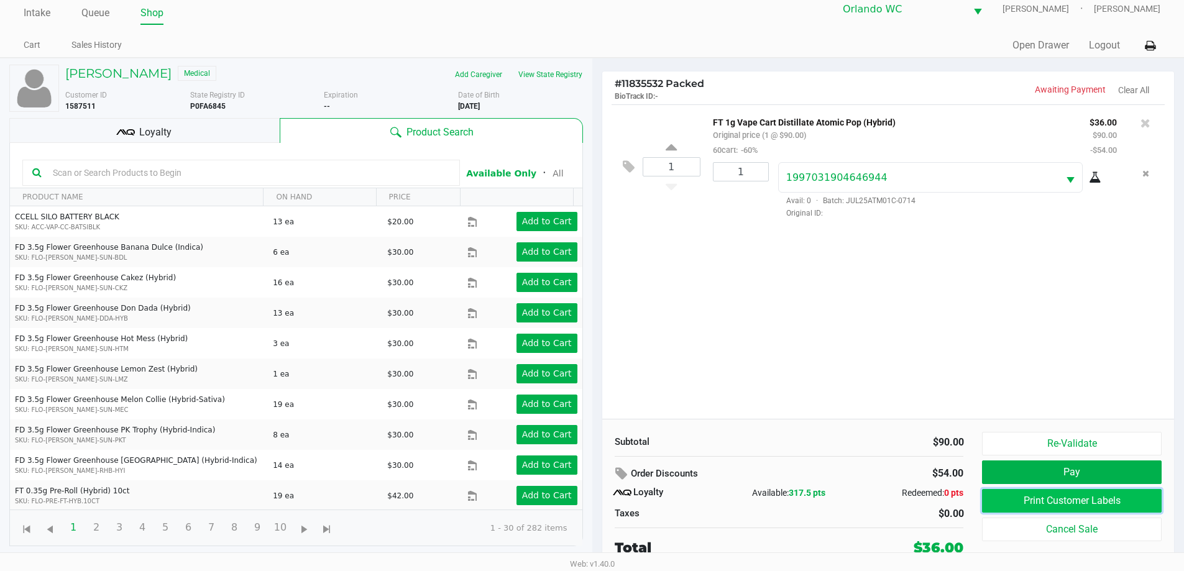
click at [1096, 492] on button "Print Customer Labels" at bounding box center [1071, 501] width 179 height 24
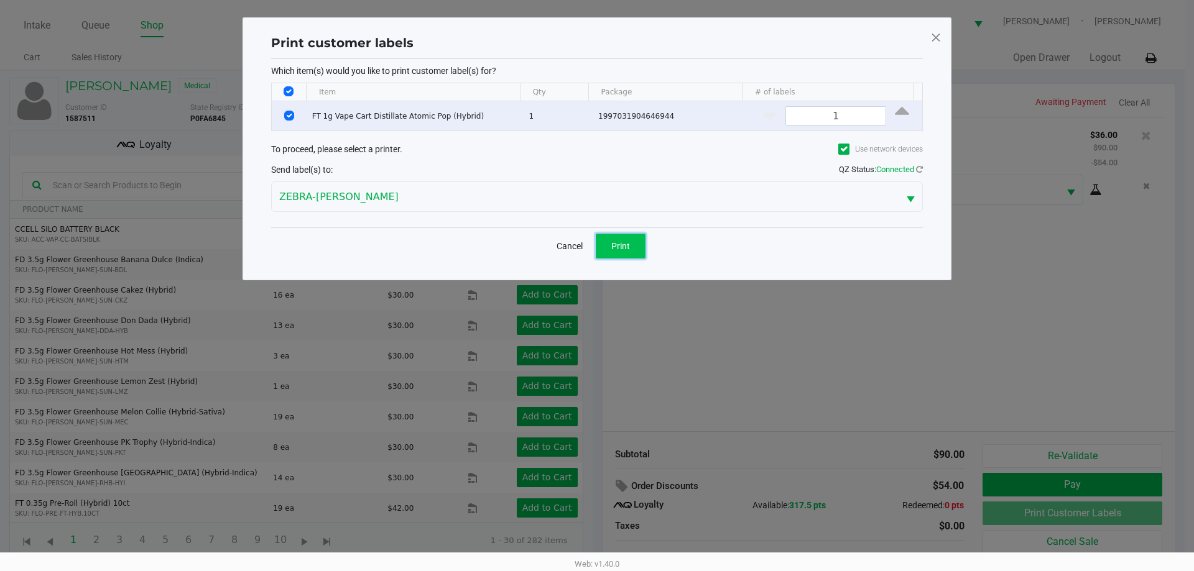
click at [634, 234] on button "Print" at bounding box center [621, 246] width 50 height 25
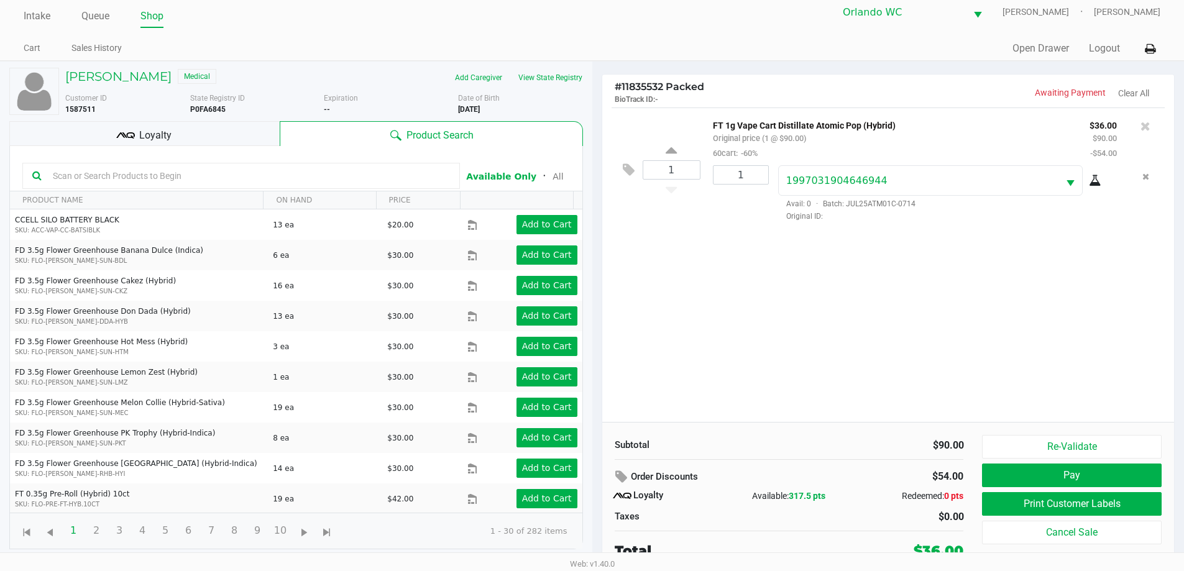
scroll to position [12, 0]
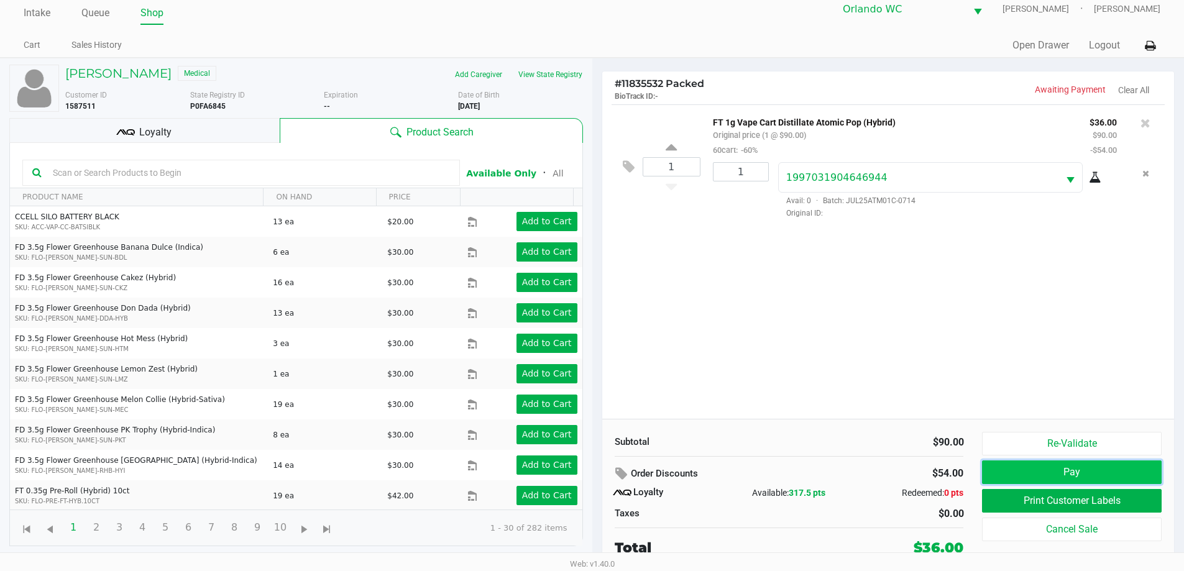
click at [1061, 470] on button "Pay" at bounding box center [1071, 473] width 179 height 24
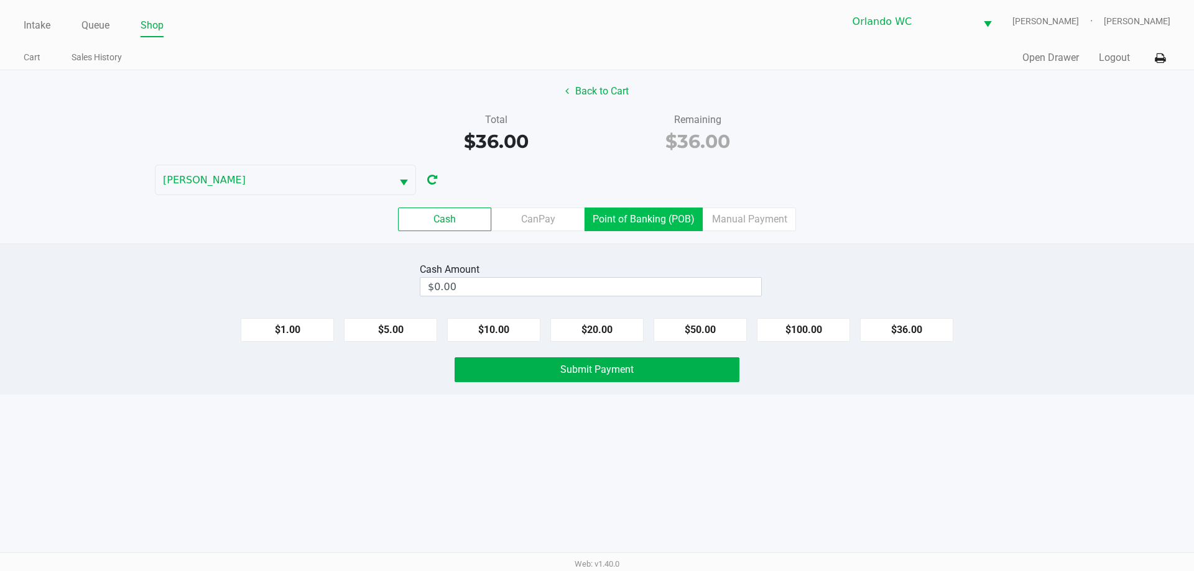
click at [659, 210] on label "Point of Banking (POB)" at bounding box center [643, 220] width 118 height 24
click at [0, 0] on 7 "Point of Banking (POB)" at bounding box center [0, 0] width 0 height 0
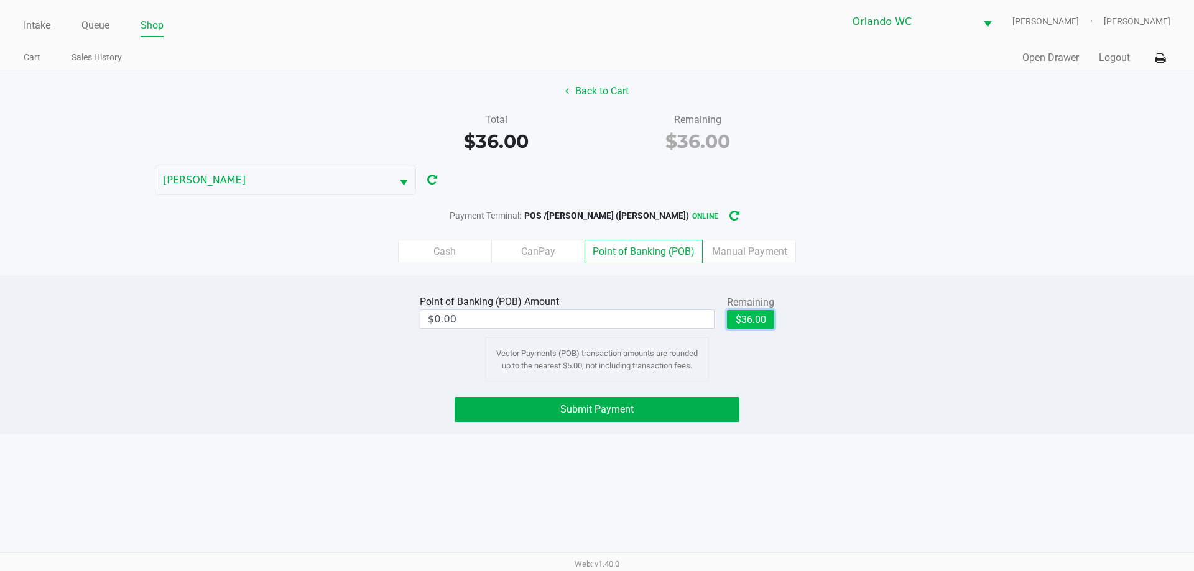
click at [747, 328] on button "$36.00" at bounding box center [750, 319] width 47 height 19
type input "$36.00"
click at [630, 410] on span "Submit Payment" at bounding box center [596, 410] width 73 height 12
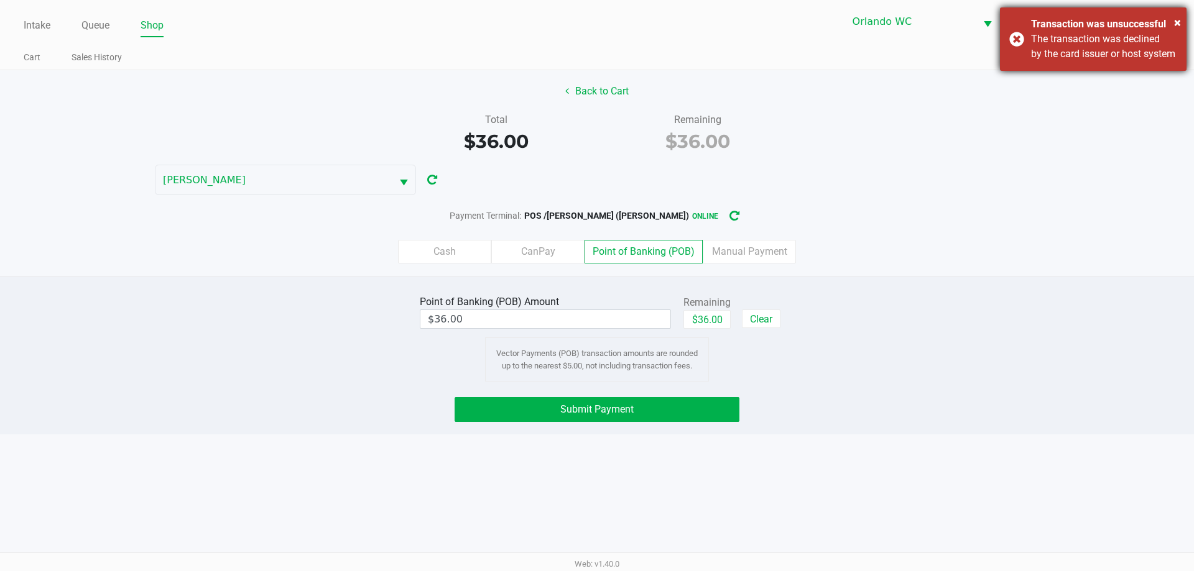
click at [1045, 47] on div "The transaction was declined by the card issuer or host system" at bounding box center [1104, 47] width 146 height 30
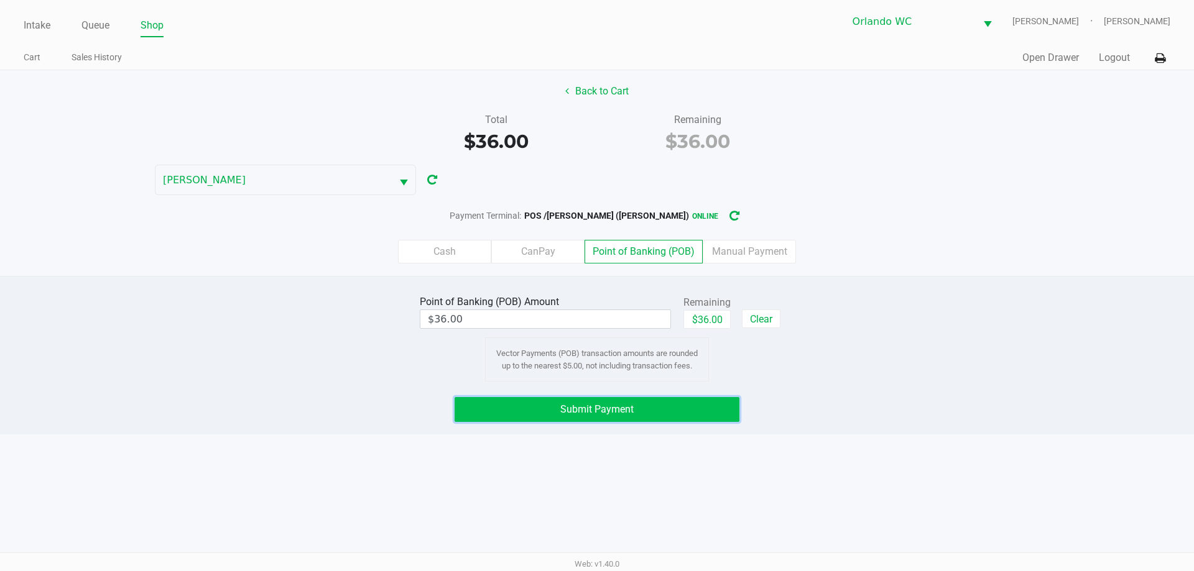
click at [658, 409] on button "Submit Payment" at bounding box center [597, 409] width 285 height 25
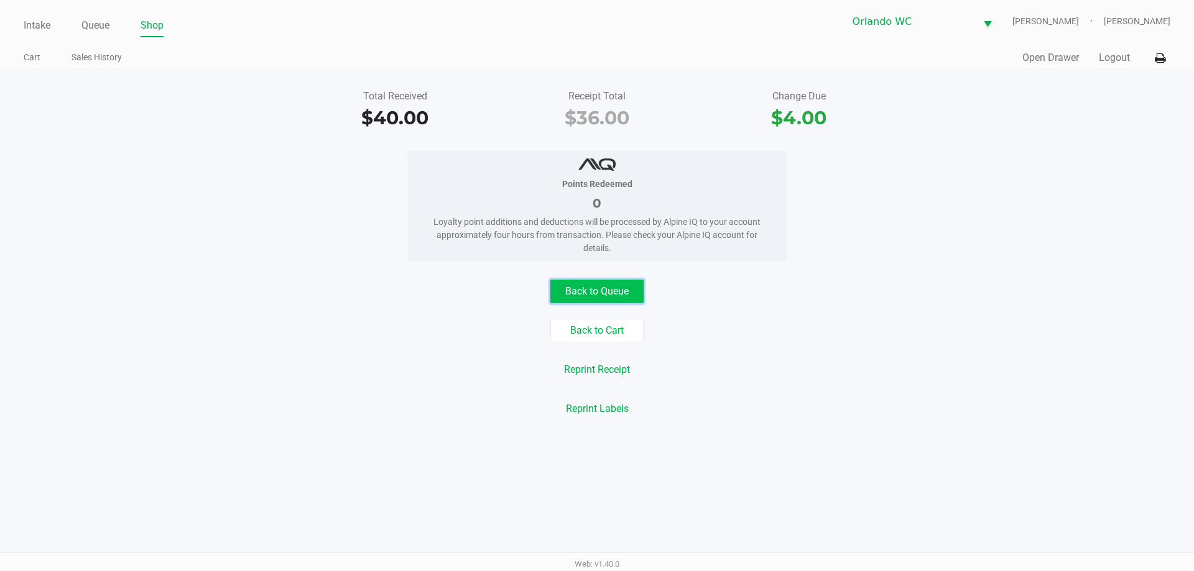
click at [637, 297] on button "Back to Queue" at bounding box center [596, 292] width 93 height 24
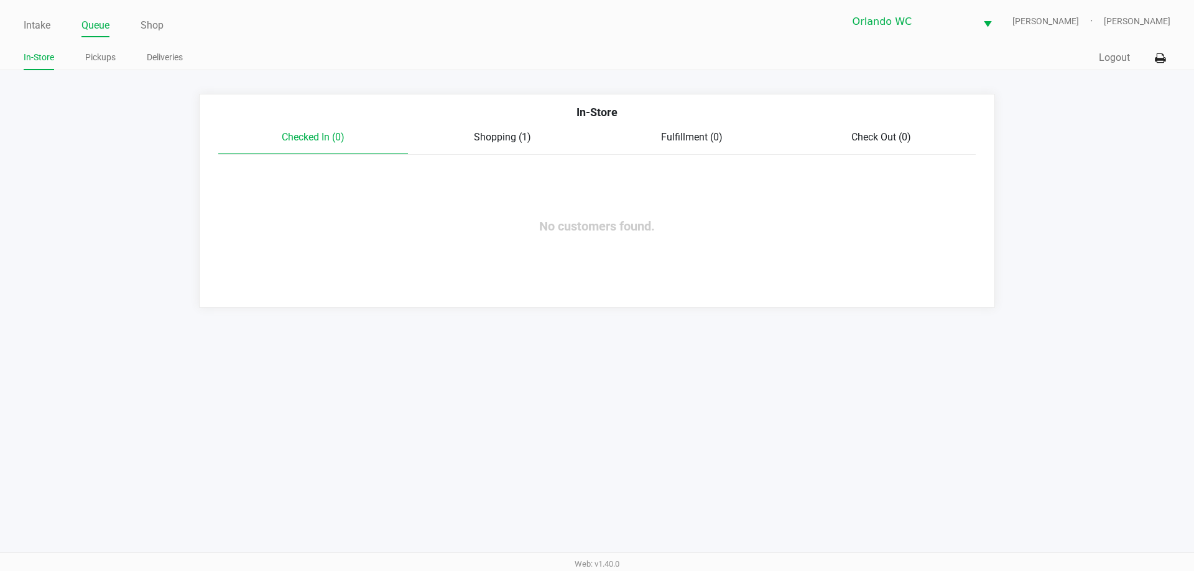
click at [505, 132] on span "Shopping (1)" at bounding box center [502, 137] width 57 height 12
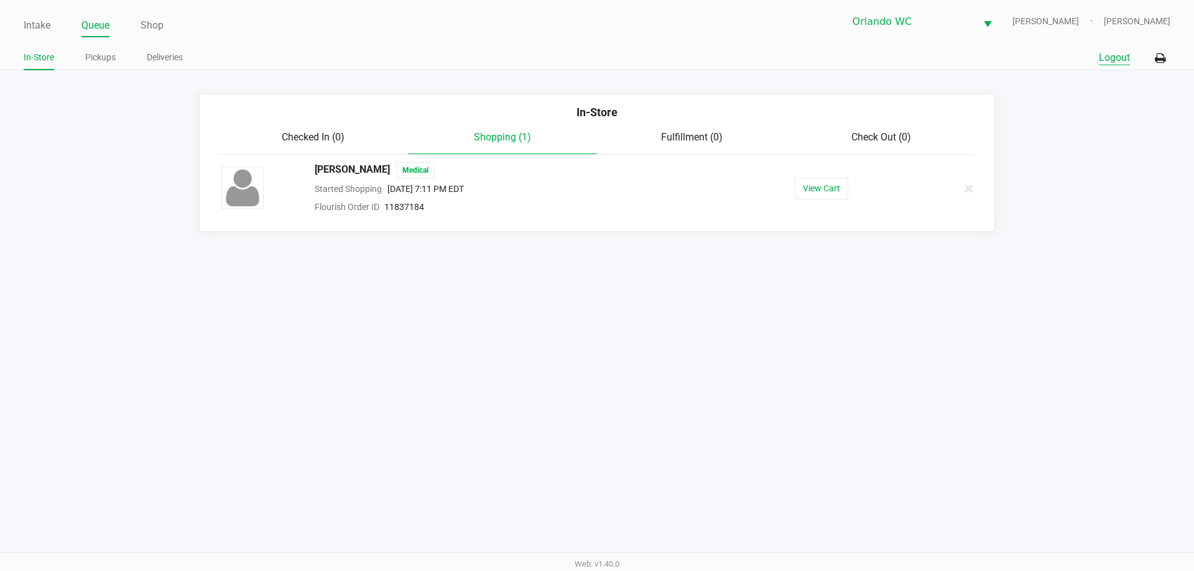
click at [1103, 60] on button "Logout" at bounding box center [1114, 57] width 31 height 15
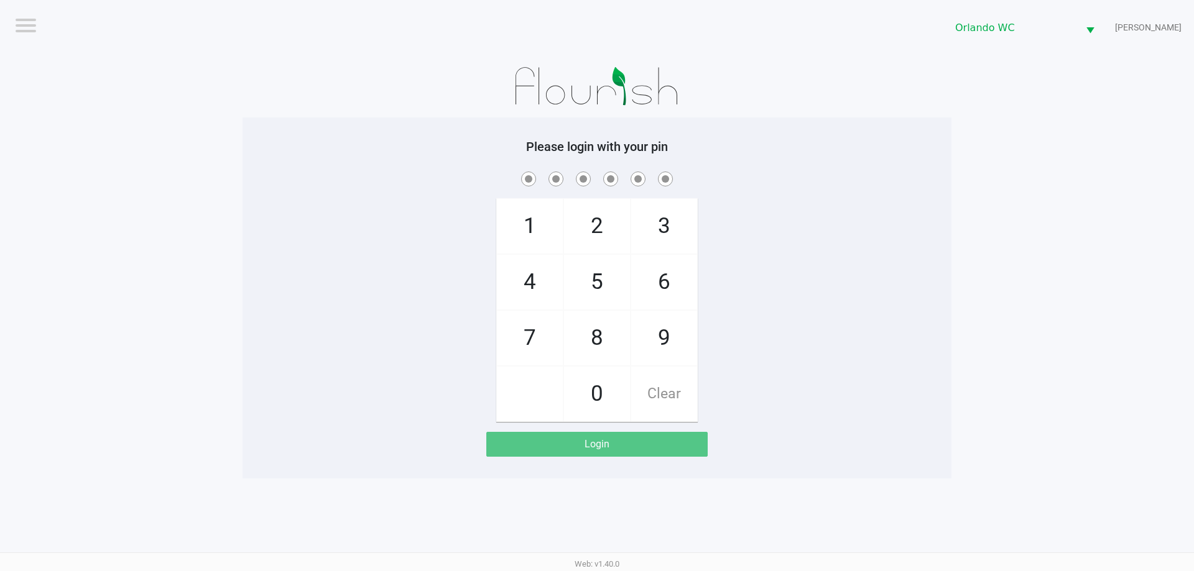
click at [351, 223] on div "1 4 7 2 5 8 0 3 6 9 Clear" at bounding box center [596, 295] width 709 height 253
checkbox input "true"
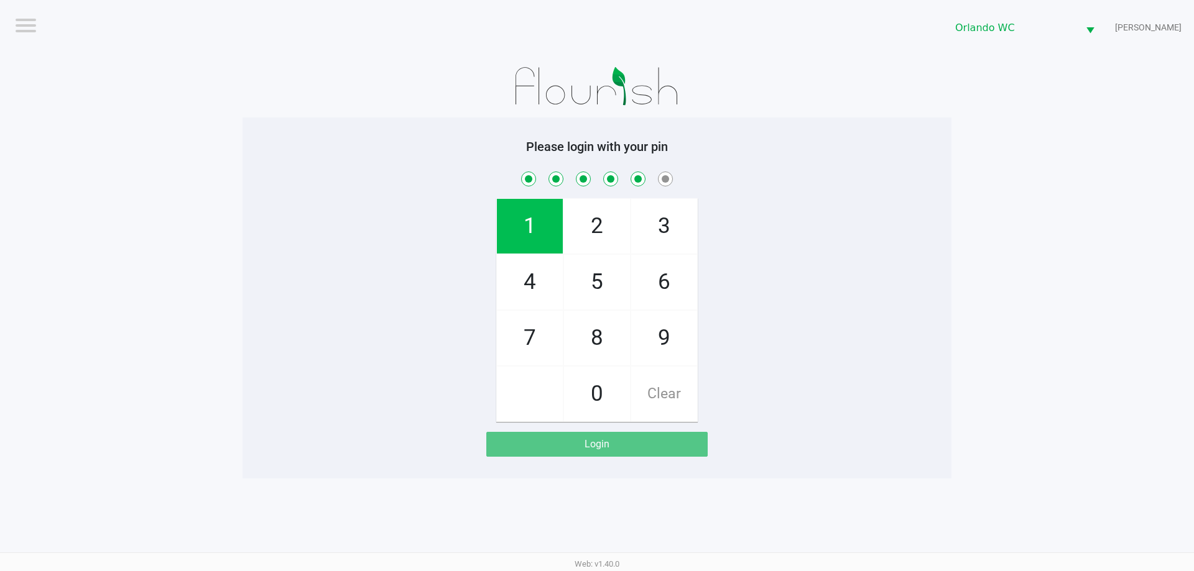
checkbox input "true"
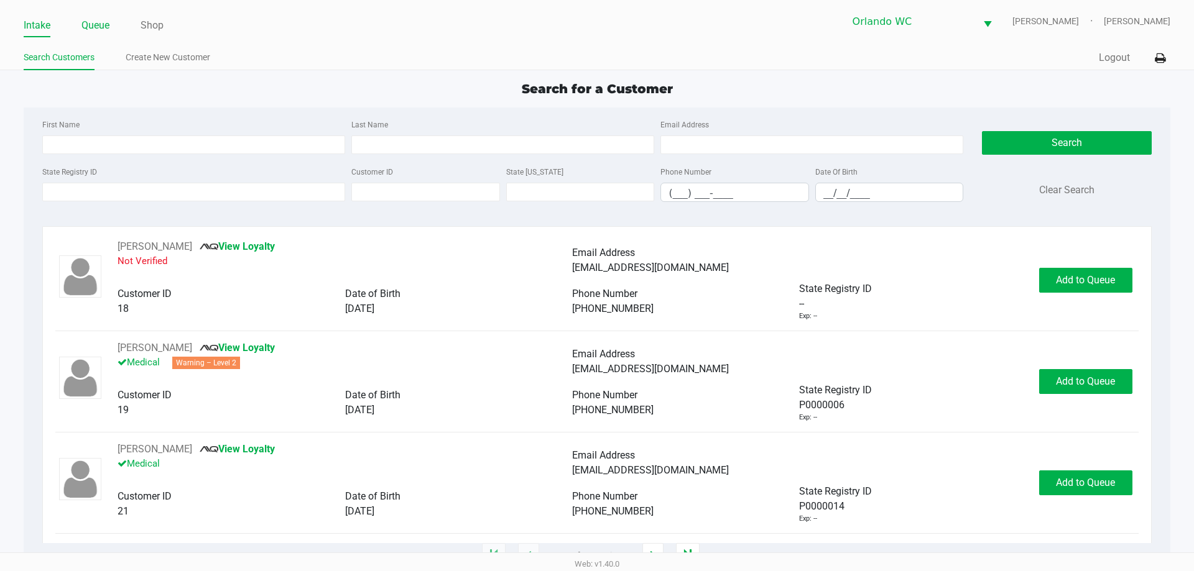
click at [99, 27] on link "Queue" at bounding box center [95, 25] width 28 height 17
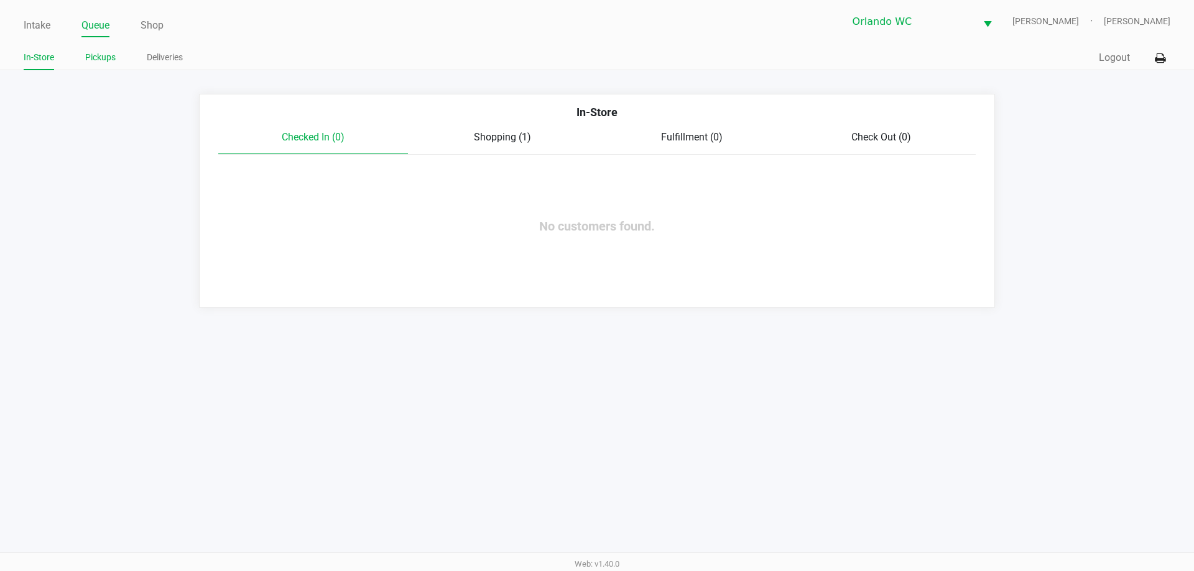
click at [101, 53] on link "Pickups" at bounding box center [100, 58] width 30 height 16
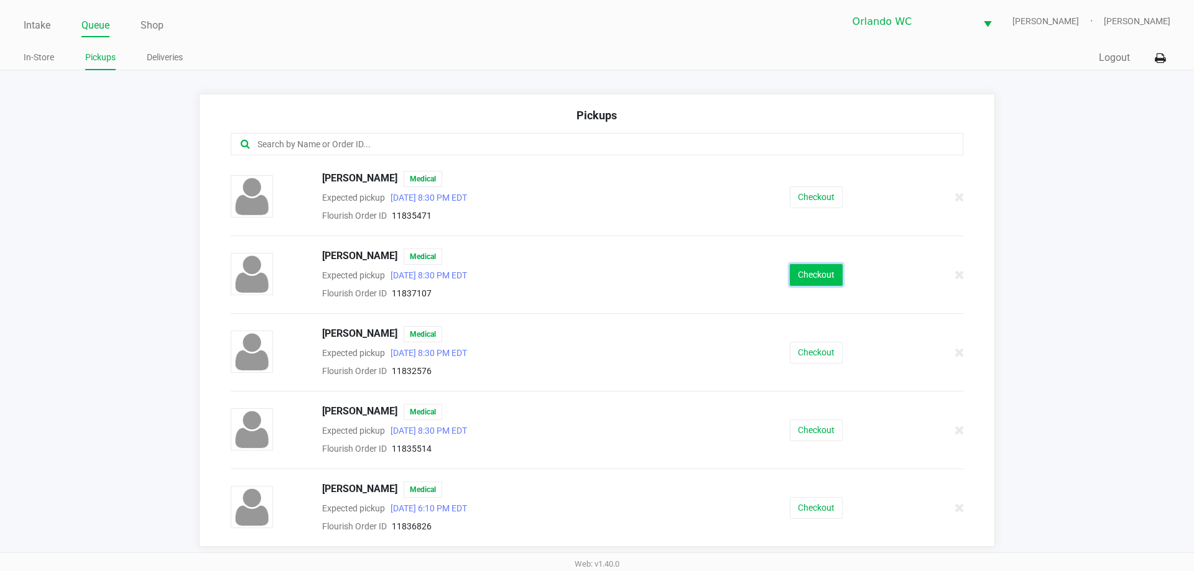
click at [792, 267] on button "Checkout" at bounding box center [816, 275] width 53 height 22
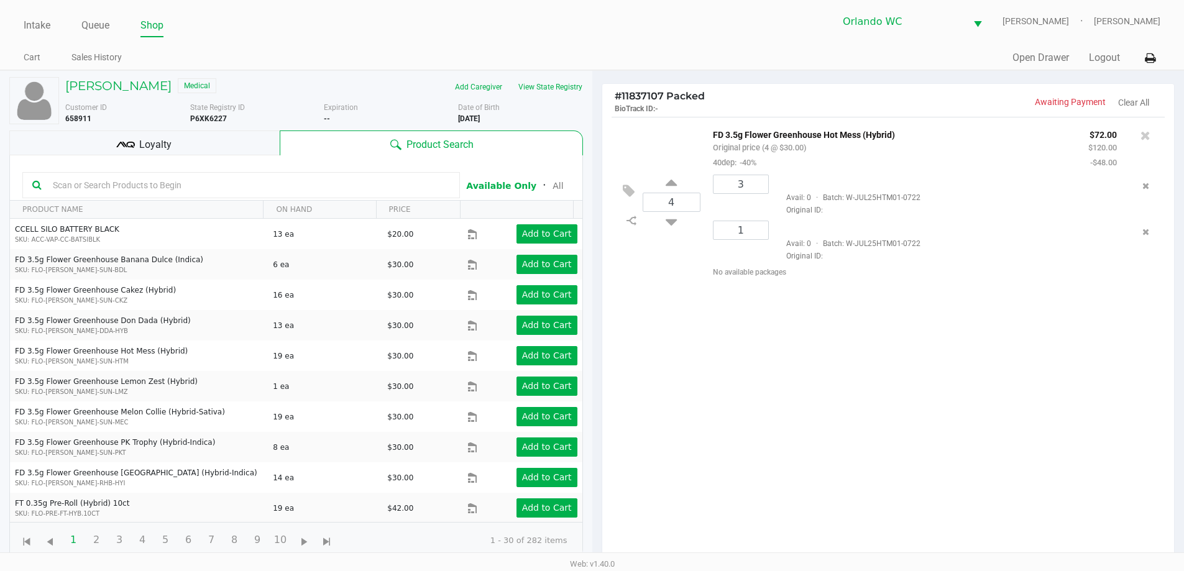
click at [185, 134] on div "Loyalty" at bounding box center [144, 143] width 270 height 25
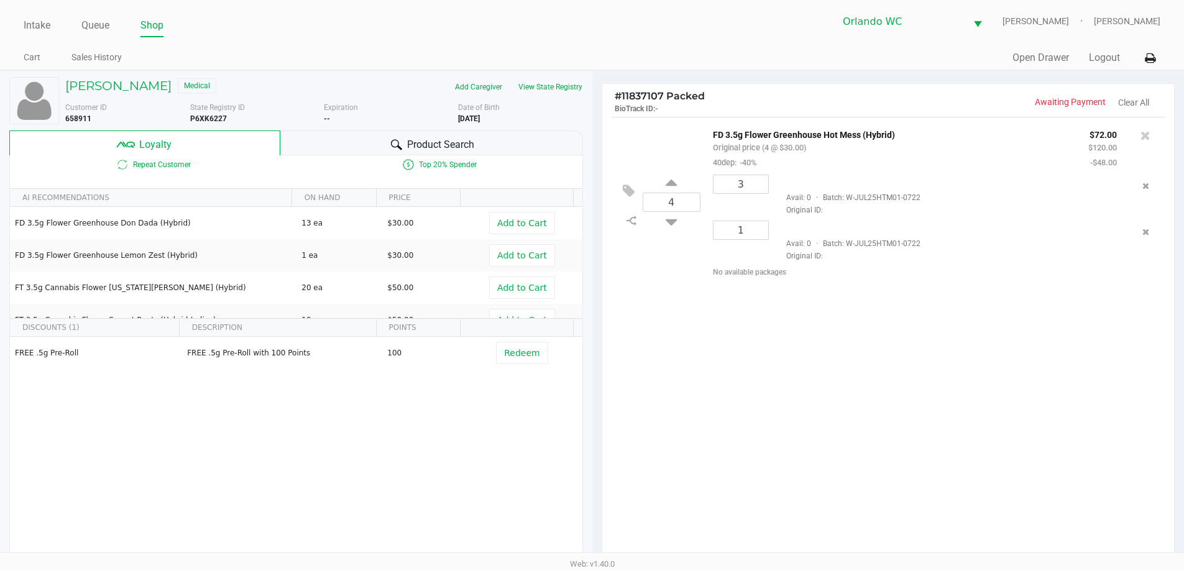
click at [336, 139] on div "Product Search" at bounding box center [431, 143] width 303 height 25
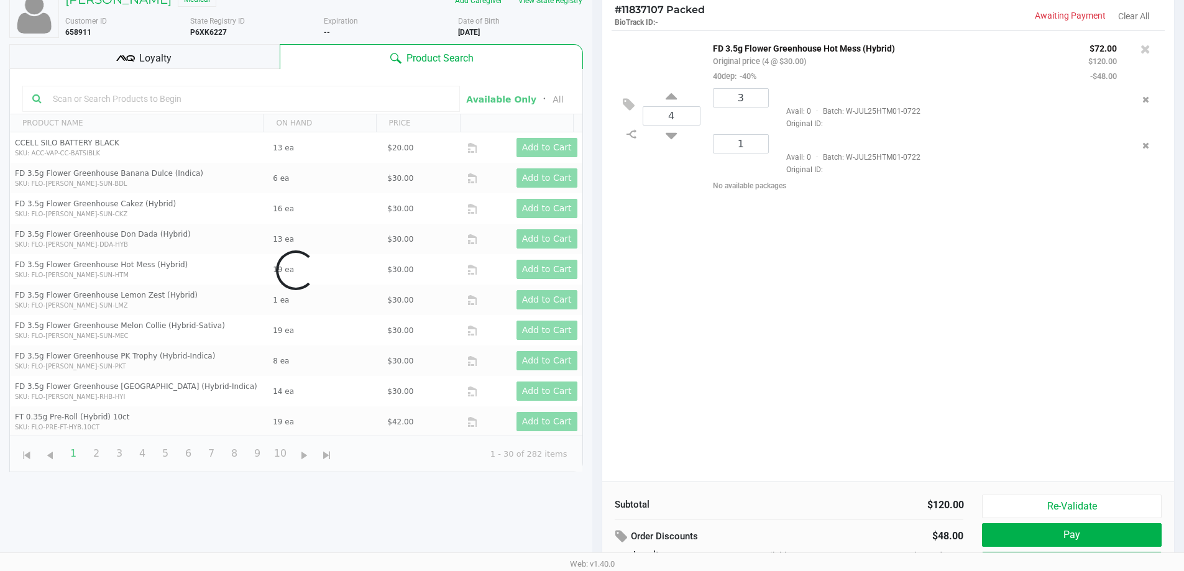
scroll to position [149, 0]
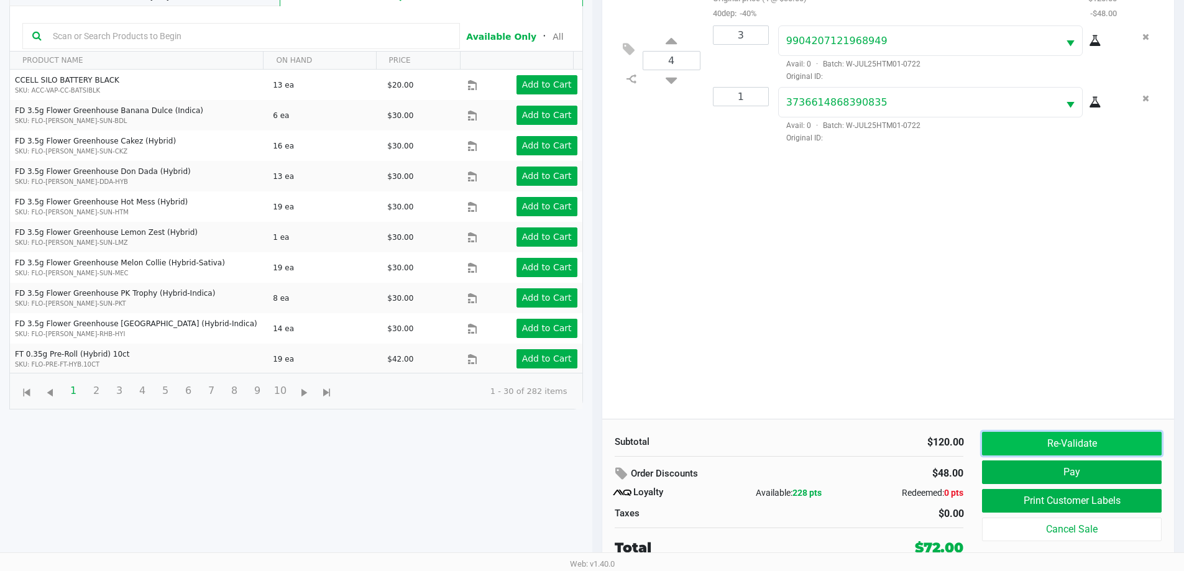
click at [1078, 434] on button "Re-Validate" at bounding box center [1071, 444] width 179 height 24
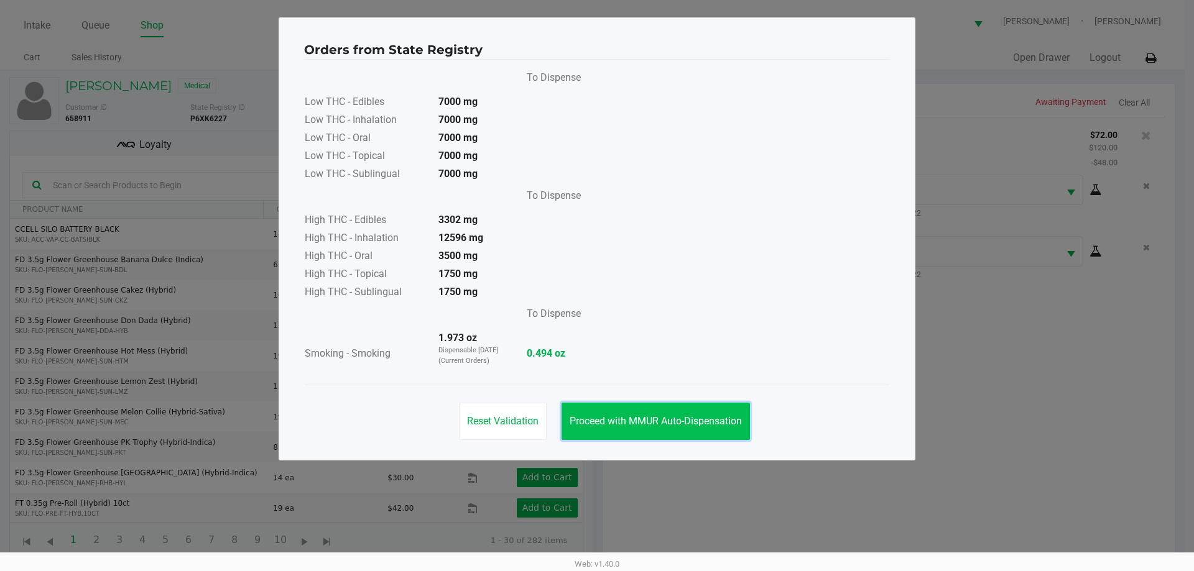
click at [660, 415] on button "Proceed with MMUR Auto-Dispensation" at bounding box center [655, 421] width 188 height 37
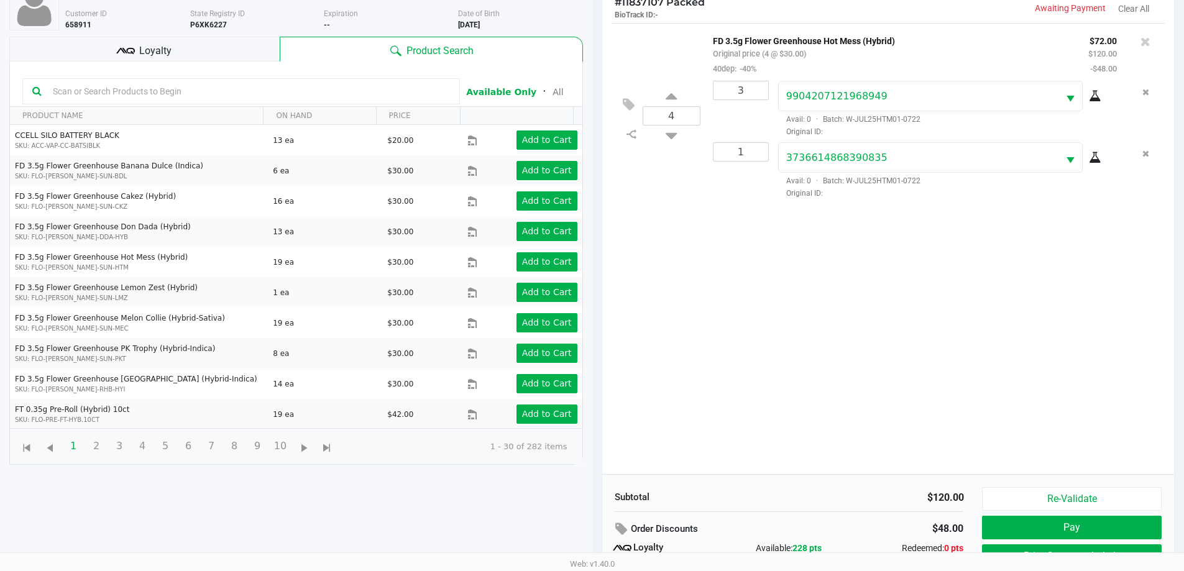
scroll to position [149, 0]
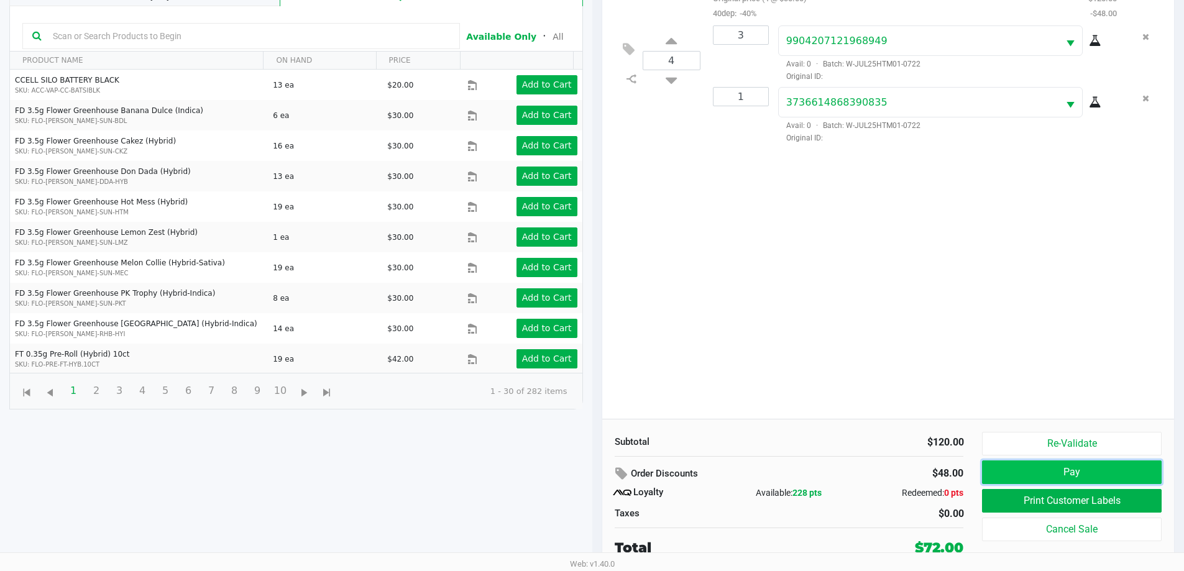
click at [1034, 475] on button "Pay" at bounding box center [1071, 473] width 179 height 24
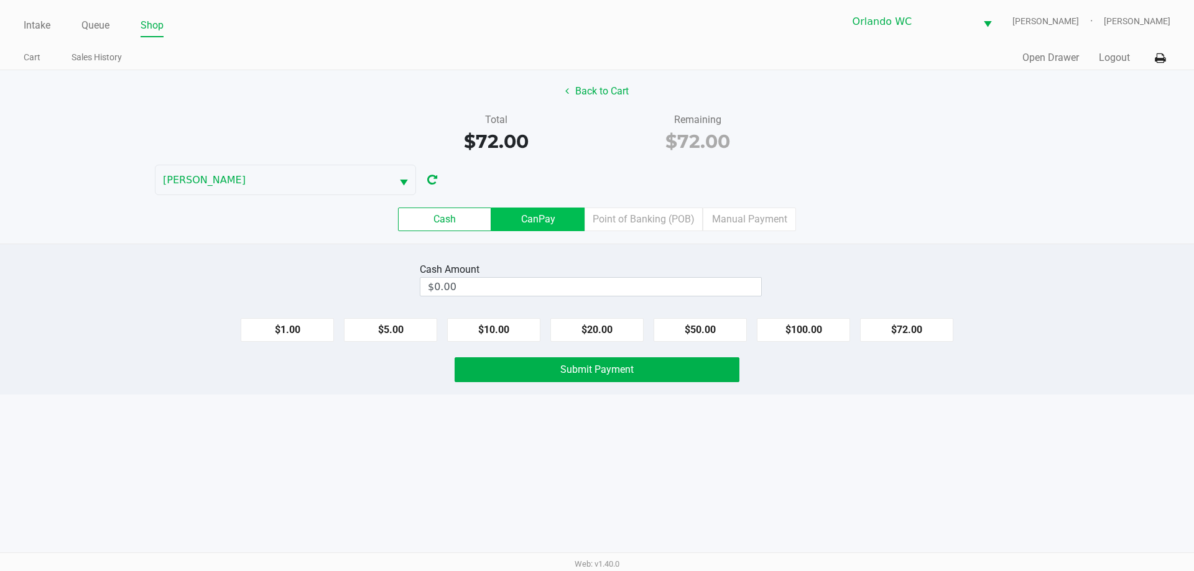
click at [545, 218] on label "CanPay" at bounding box center [537, 220] width 93 height 24
click at [0, 0] on 2 "CanPay" at bounding box center [0, 0] width 0 height 0
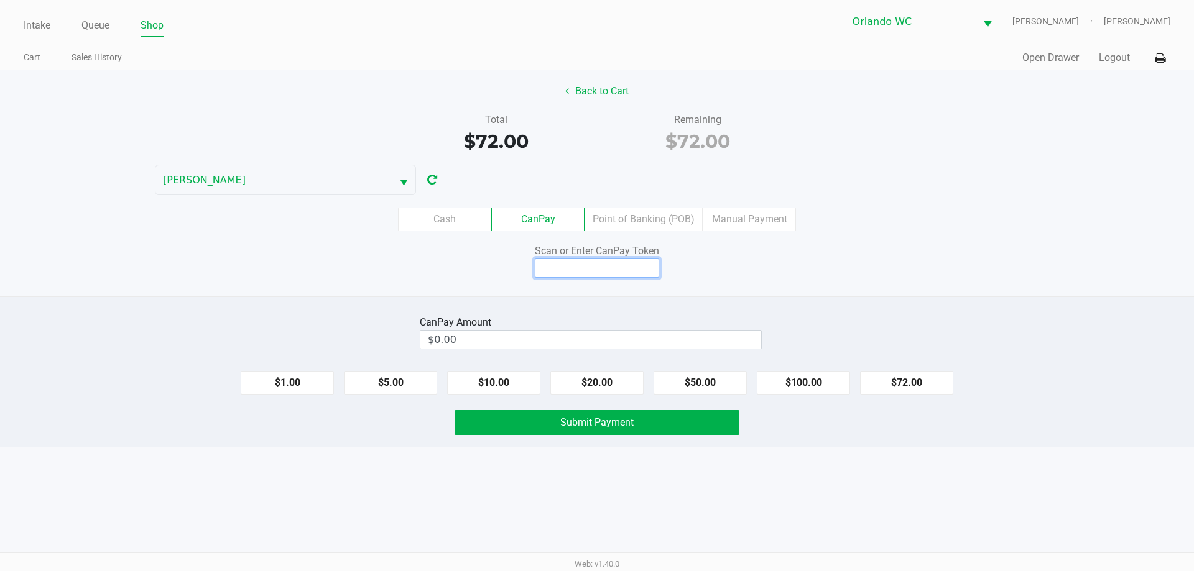
click at [635, 274] on input at bounding box center [597, 268] width 124 height 19
click at [929, 274] on div "Scan or Enter CanPay Token" at bounding box center [597, 261] width 1212 height 34
click at [634, 221] on label "Point of Banking (POB)" at bounding box center [643, 220] width 118 height 24
click at [0, 0] on 7 "Point of Banking (POB)" at bounding box center [0, 0] width 0 height 0
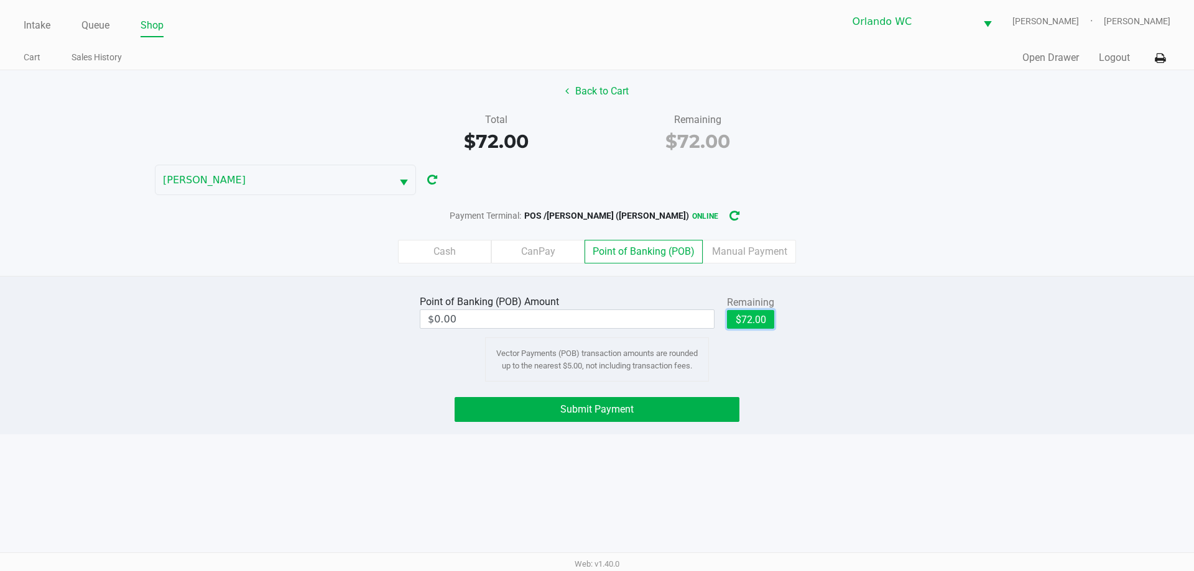
click at [758, 321] on button "$72.00" at bounding box center [750, 319] width 47 height 19
type input "$72.00"
click at [654, 405] on button "Submit Payment" at bounding box center [597, 409] width 285 height 25
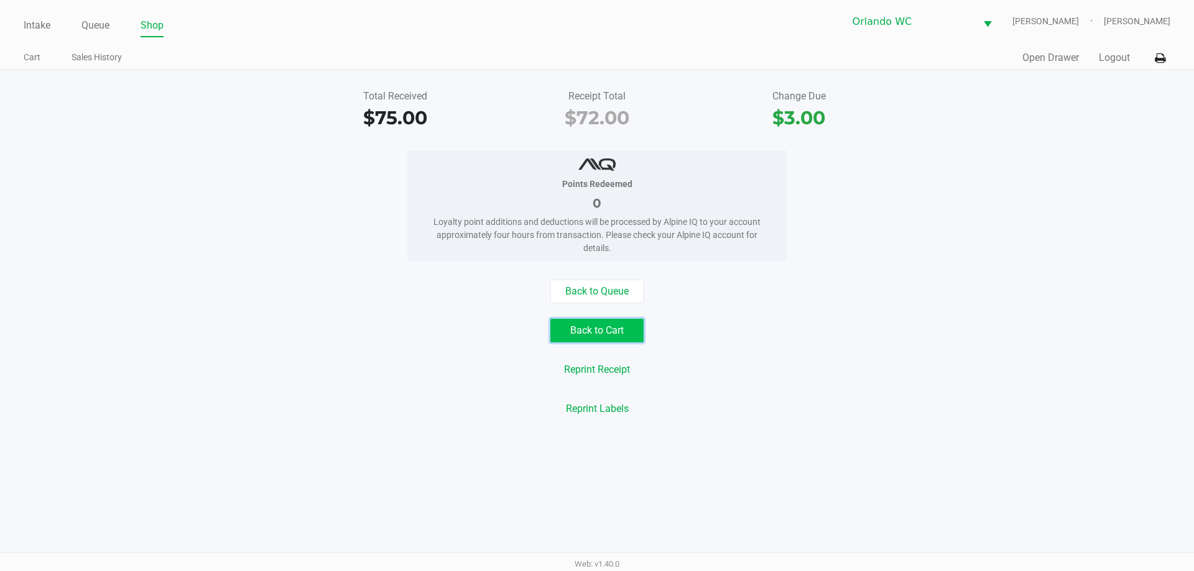
click at [584, 338] on button "Back to Cart" at bounding box center [596, 331] width 93 height 24
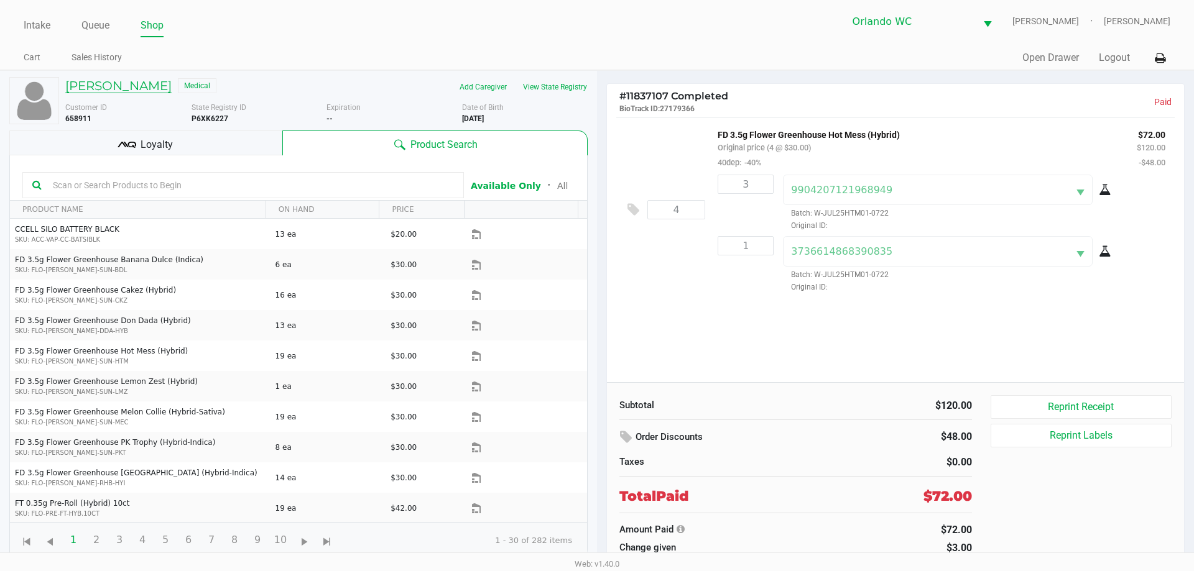
click at [108, 84] on h5 "AMY WHITE" at bounding box center [118, 85] width 106 height 15
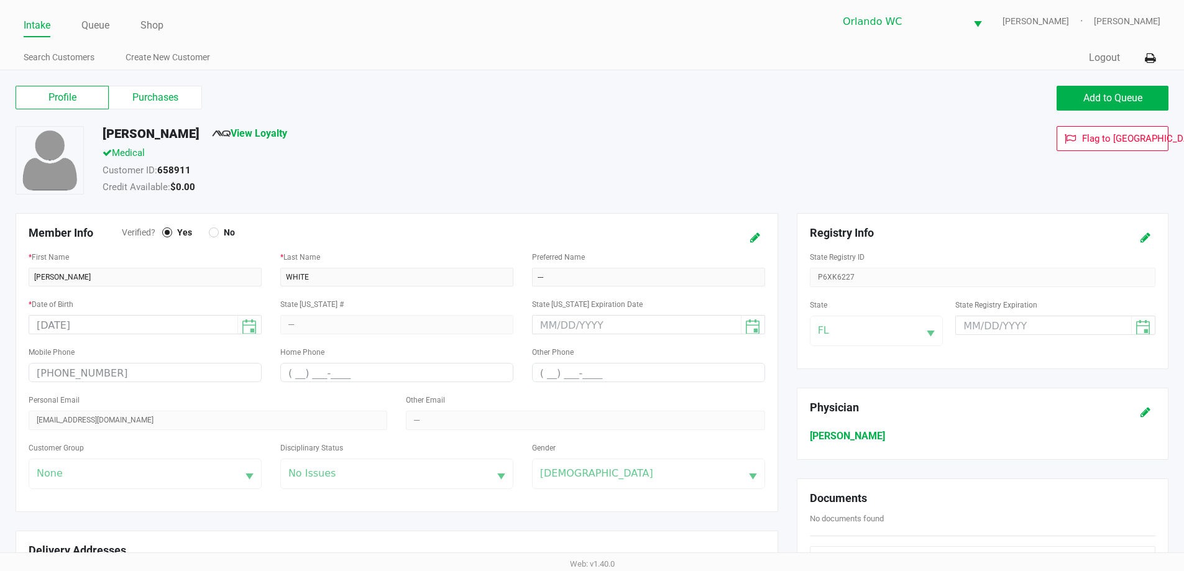
click at [173, 172] on strong "658911" at bounding box center [174, 170] width 34 height 11
copy strong "658911"
click at [157, 99] on label "Purchases" at bounding box center [155, 98] width 93 height 24
click at [0, 0] on 1 "Purchases" at bounding box center [0, 0] width 0 height 0
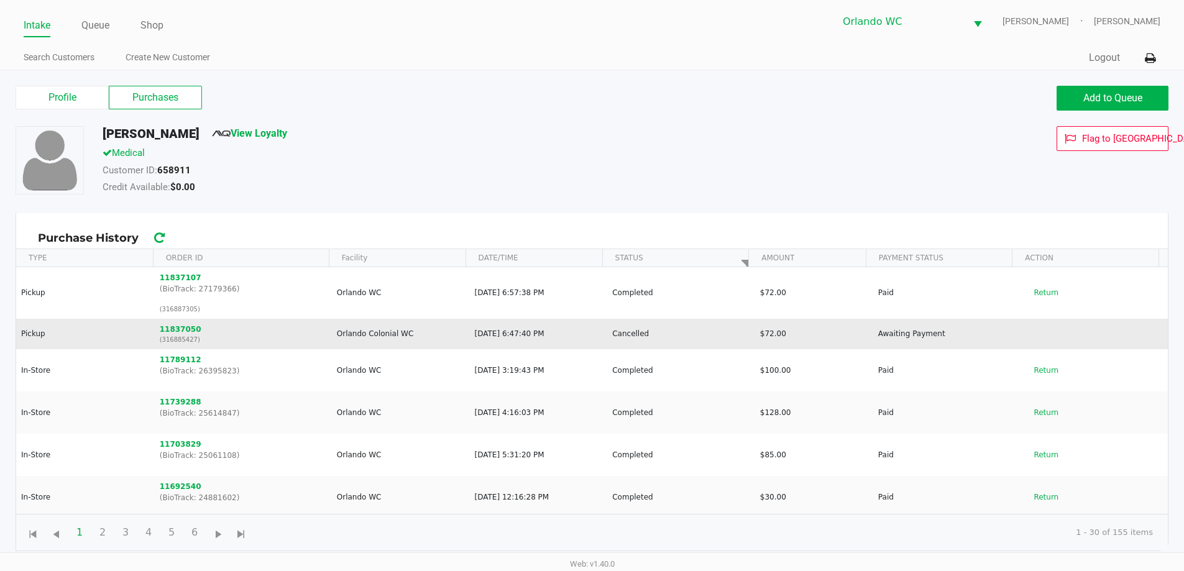
drag, startPoint x: 211, startPoint y: 333, endPoint x: 142, endPoint y: 327, distance: 69.2
click at [142, 327] on tr "Pickup 11837050 (316885427) Orlando Colonial WC Aug 23, 2025, 6:47:40 PM Cancel…" at bounding box center [592, 334] width 1152 height 30
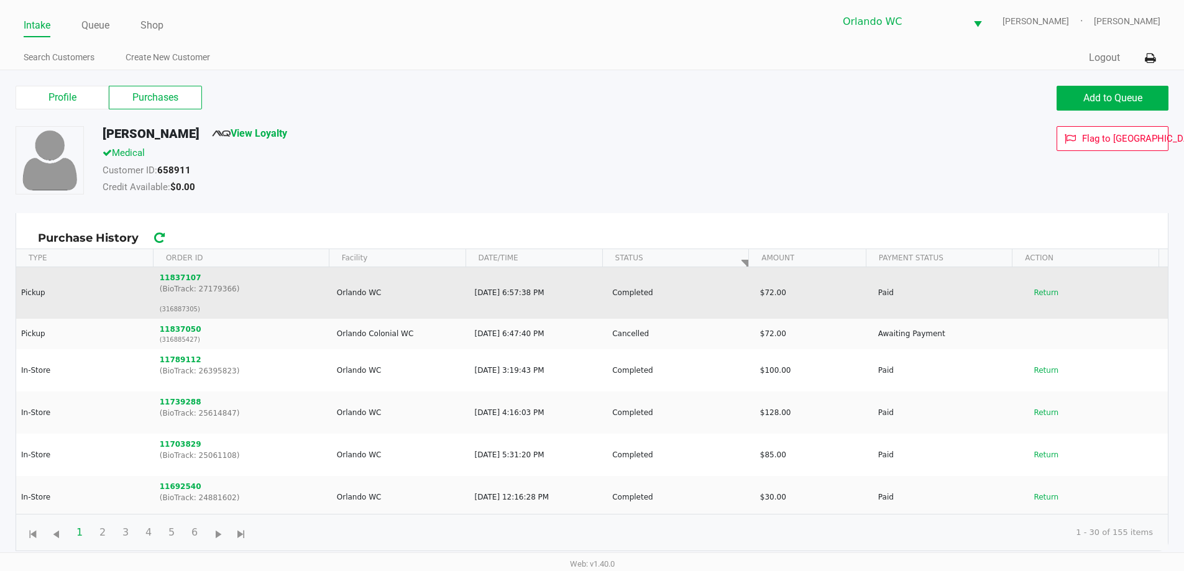
copy tr "11837050"
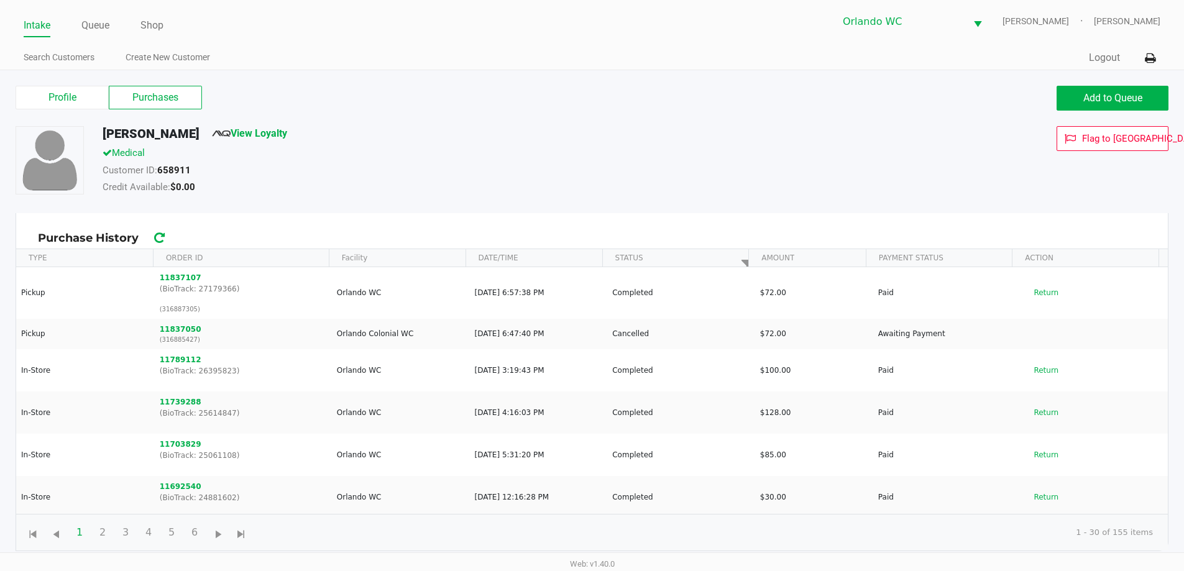
click at [173, 168] on strong "658911" at bounding box center [174, 170] width 34 height 11
copy strong "658911"
click at [106, 32] on link "Queue" at bounding box center [95, 25] width 28 height 17
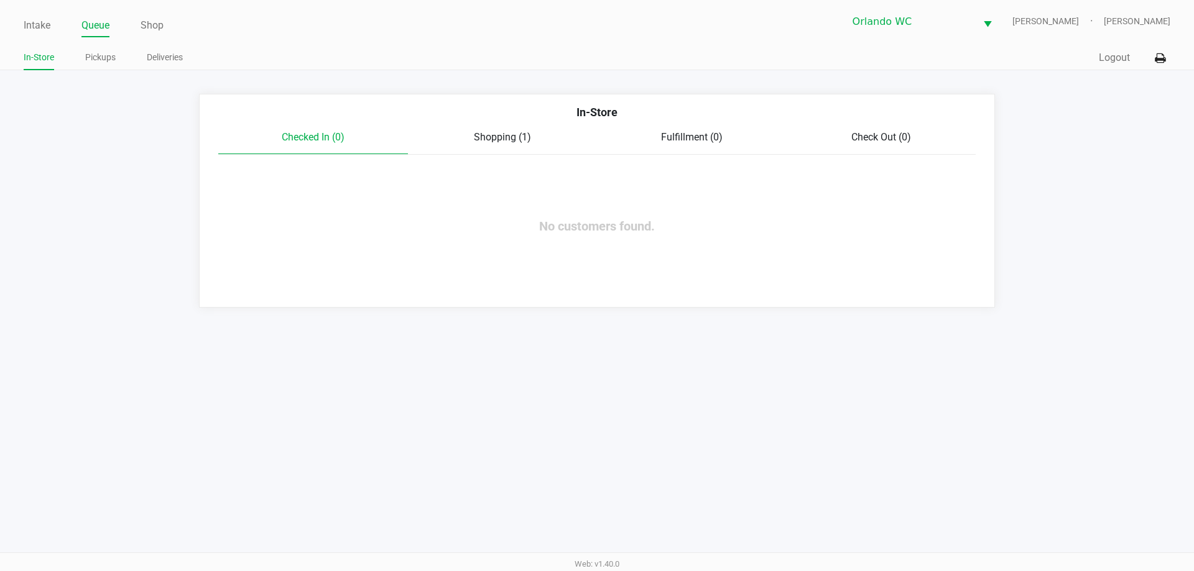
click at [476, 143] on span "Shopping (1)" at bounding box center [502, 137] width 57 height 12
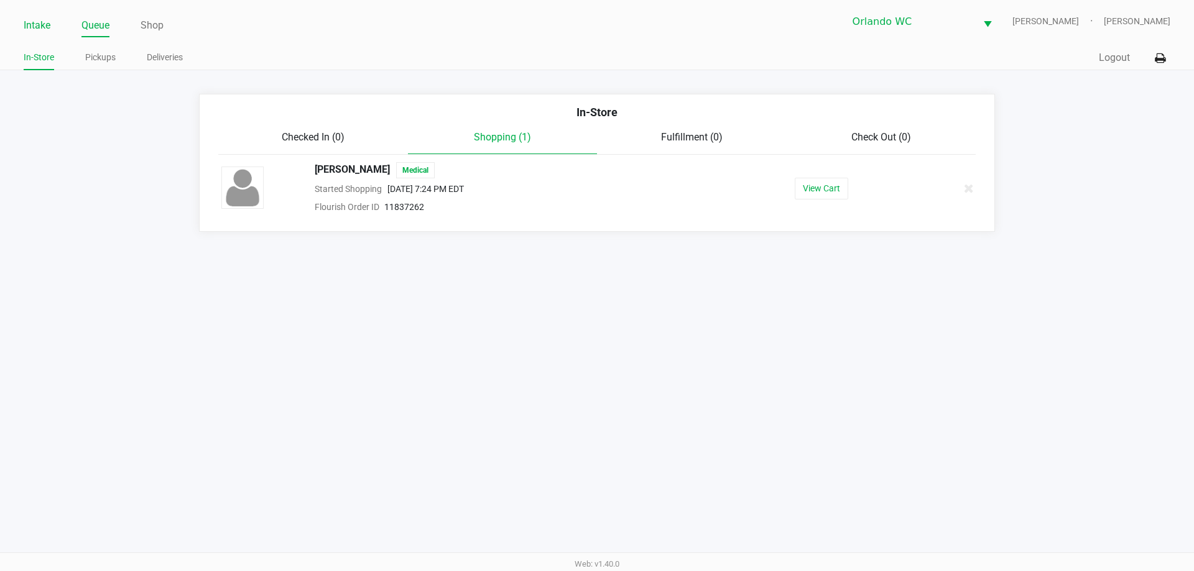
click at [40, 22] on link "Intake" at bounding box center [37, 25] width 27 height 17
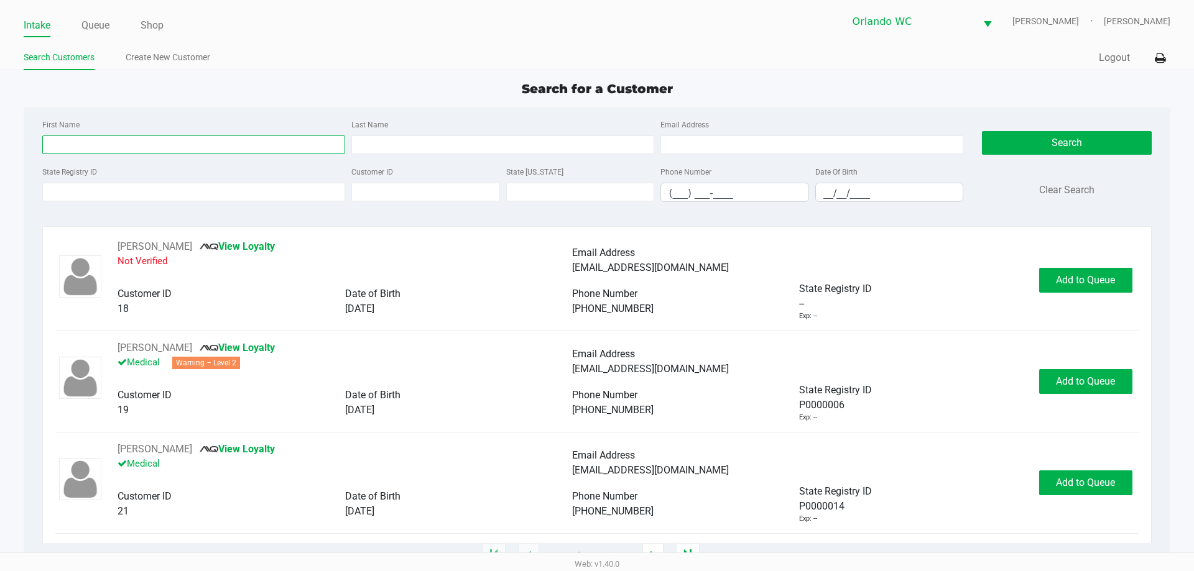
click at [237, 151] on input "First Name" at bounding box center [193, 145] width 303 height 19
type input "patrick"
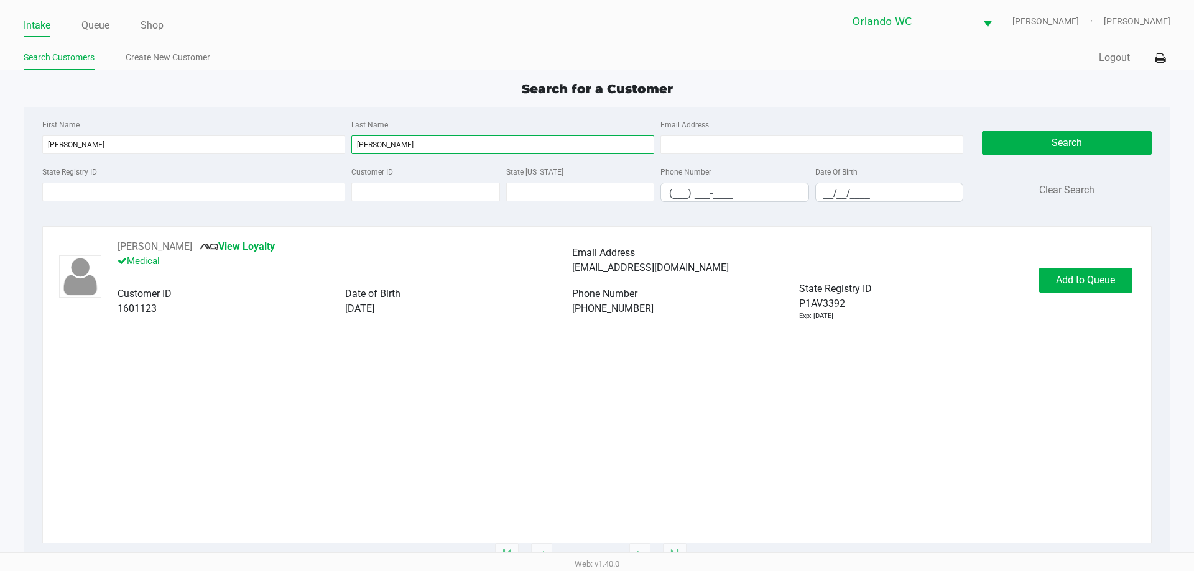
type input "greene"
click at [1091, 282] on span "Add to Queue" at bounding box center [1085, 280] width 59 height 12
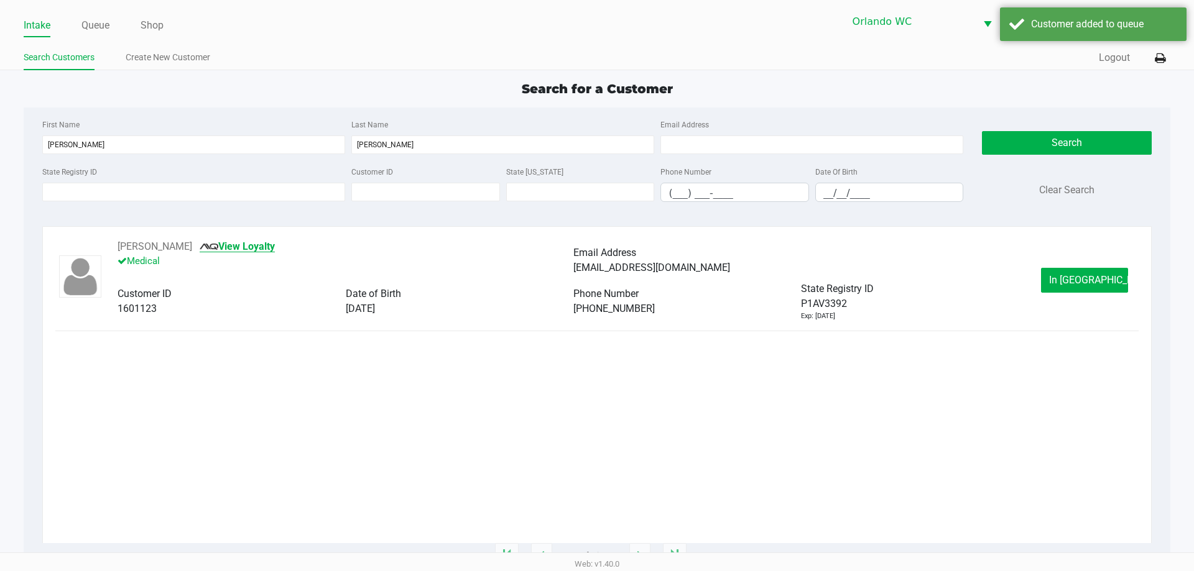
click at [249, 251] on link "View Loyalty" at bounding box center [237, 247] width 75 height 12
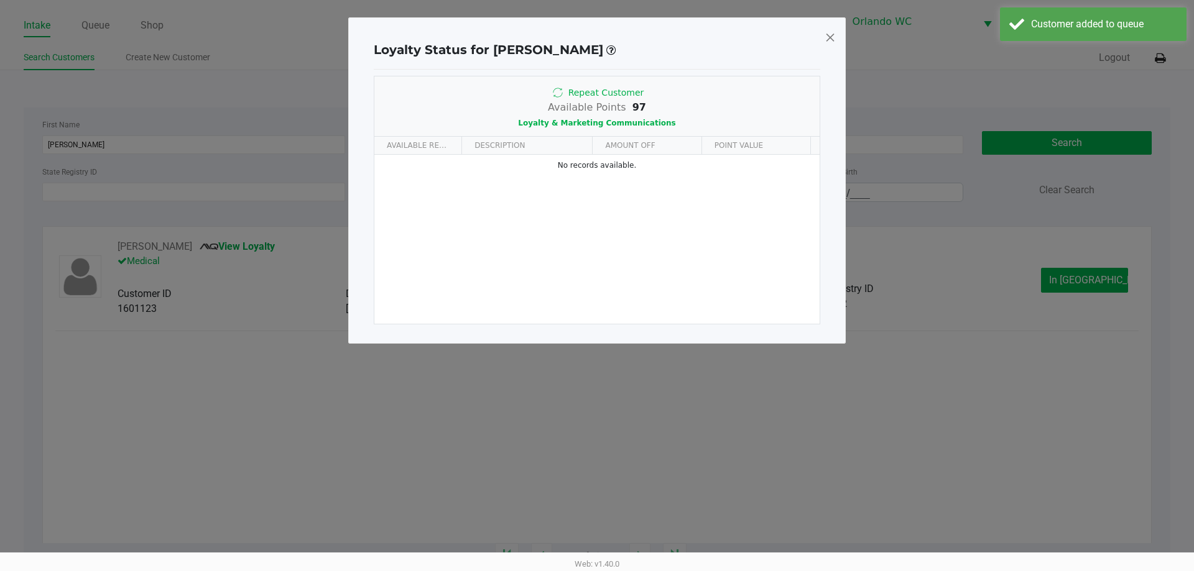
click at [826, 40] on span at bounding box center [829, 37] width 11 height 20
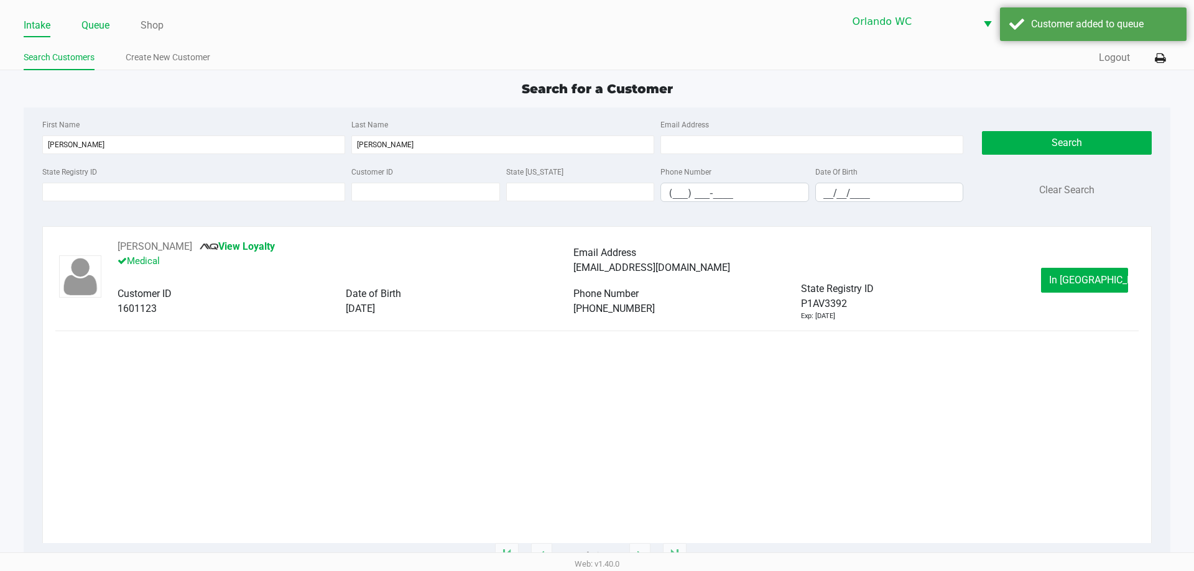
click at [95, 25] on link "Queue" at bounding box center [95, 25] width 28 height 17
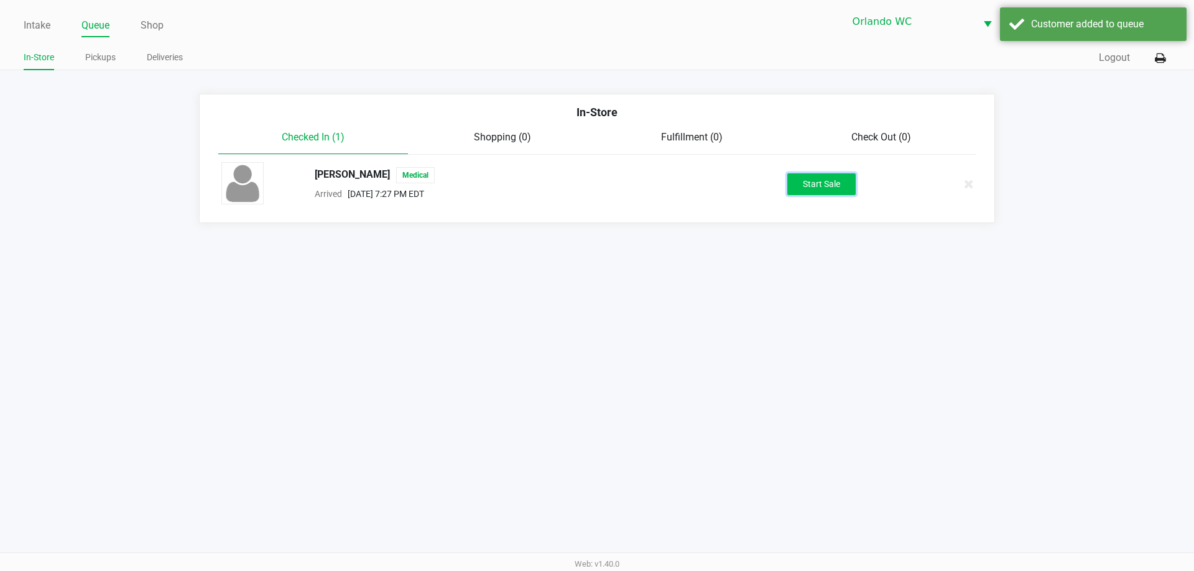
click at [829, 175] on button "Start Sale" at bounding box center [821, 184] width 68 height 22
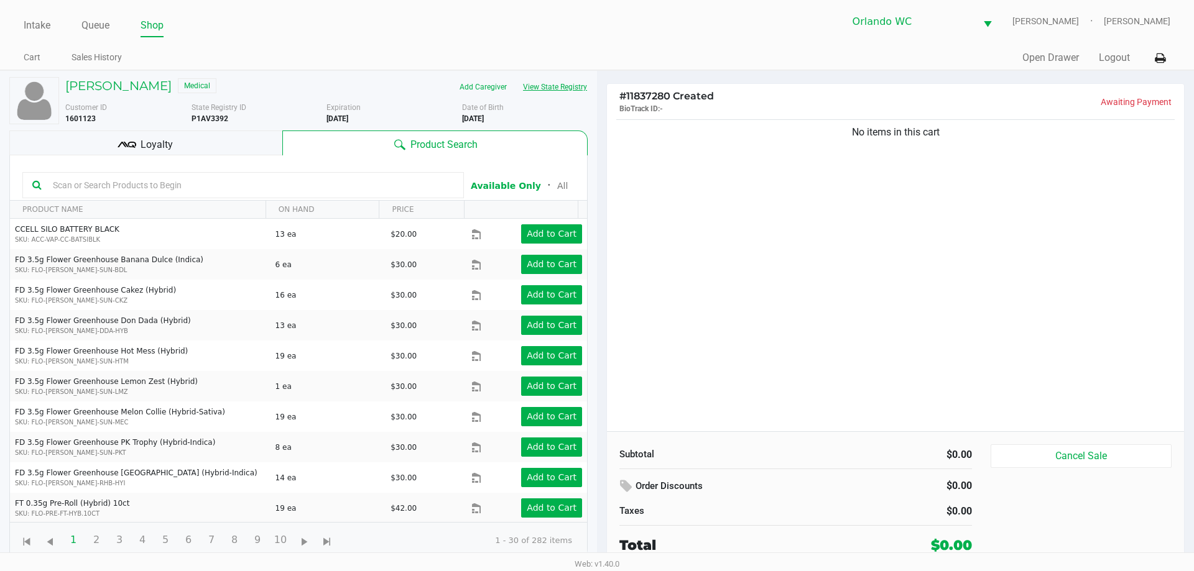
click at [553, 91] on button "View State Registry" at bounding box center [551, 87] width 73 height 20
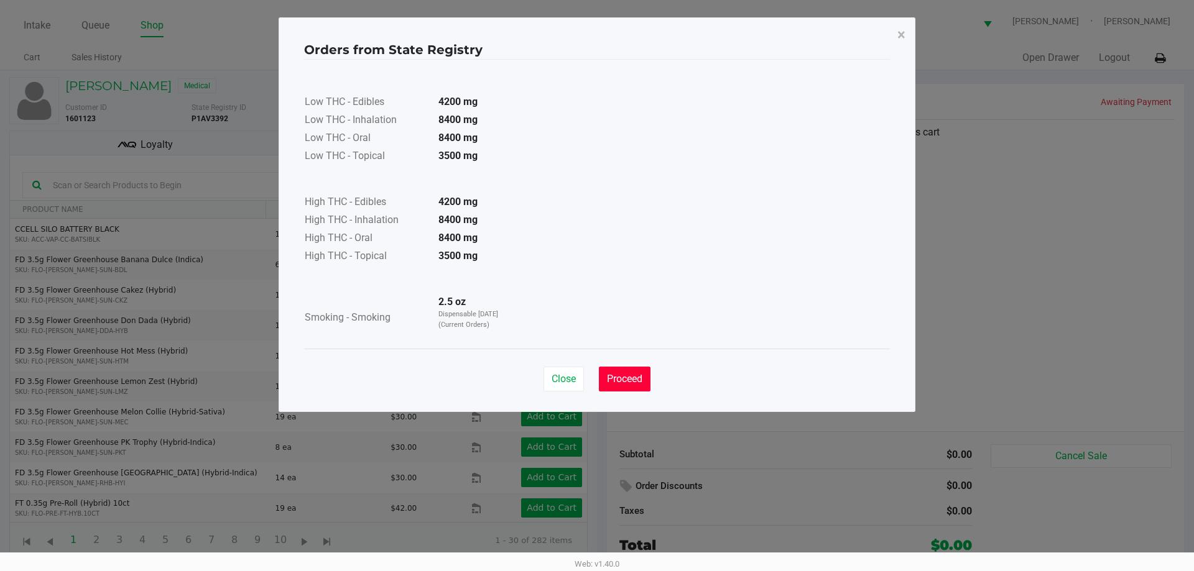
click at [642, 382] on span "Proceed" at bounding box center [624, 379] width 35 height 12
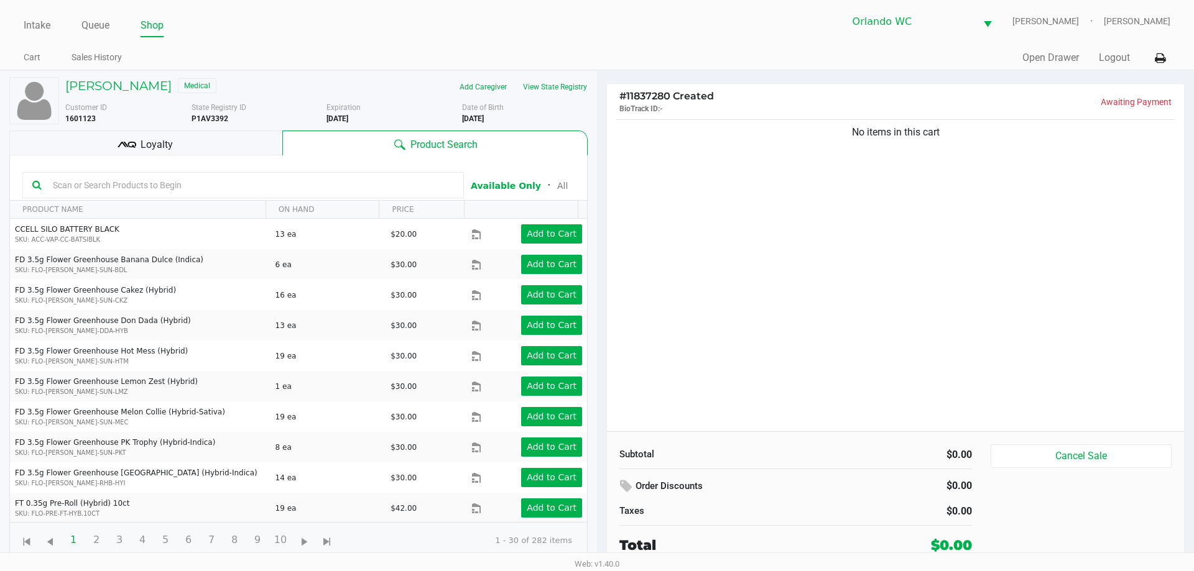
click at [189, 129] on div "PATRICK GREENE Medical Add Caregiver View State Registry Customer ID 1601123 St…" at bounding box center [298, 318] width 578 height 494
click at [193, 136] on div "Loyalty" at bounding box center [145, 143] width 273 height 25
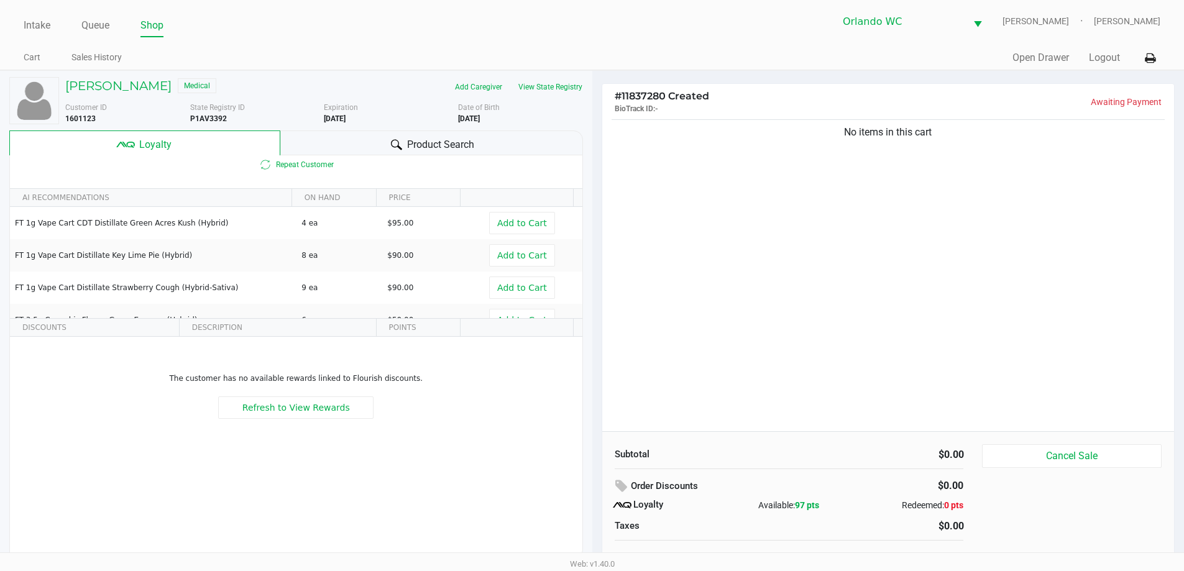
click at [384, 154] on div "Product Search" at bounding box center [431, 143] width 303 height 25
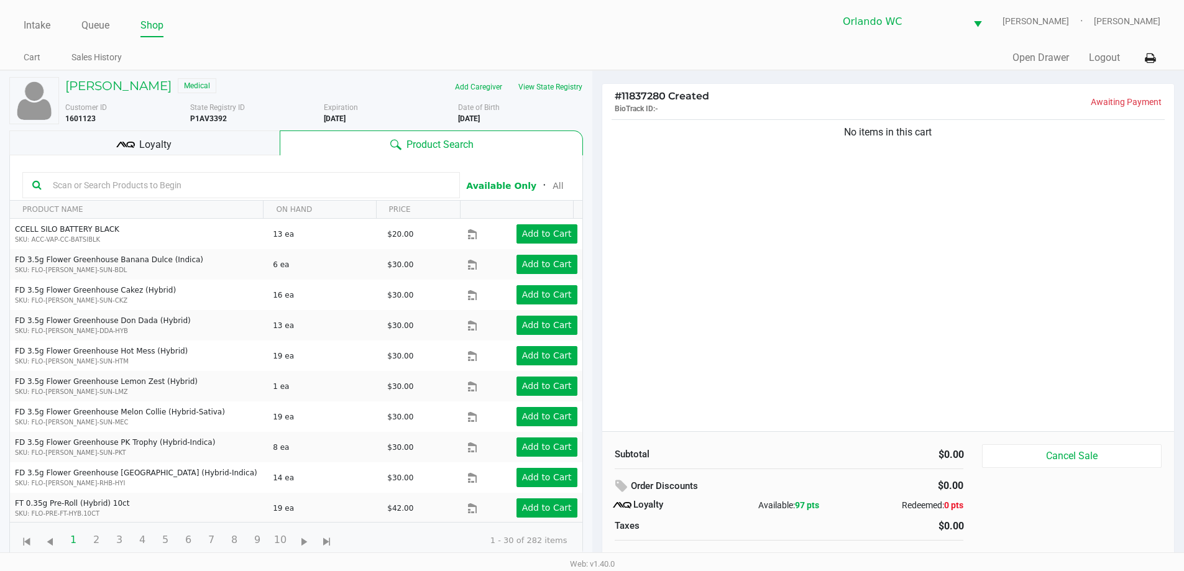
click at [302, 180] on input "text" at bounding box center [249, 185] width 402 height 19
click at [574, 87] on button "View State Registry" at bounding box center [546, 87] width 73 height 20
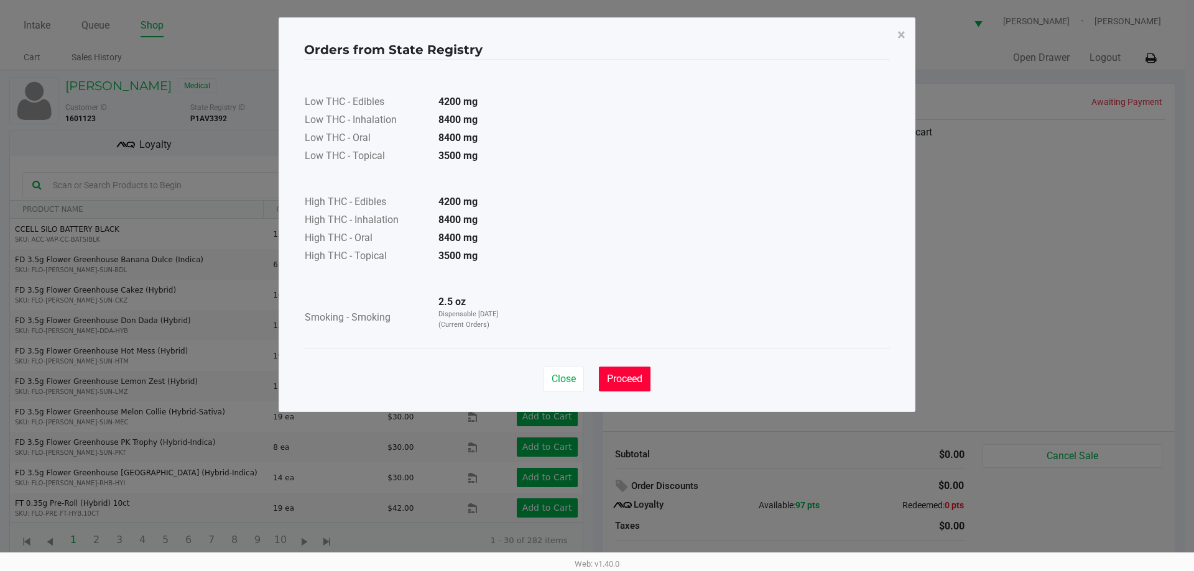
click at [629, 374] on span "Proceed" at bounding box center [624, 379] width 35 height 12
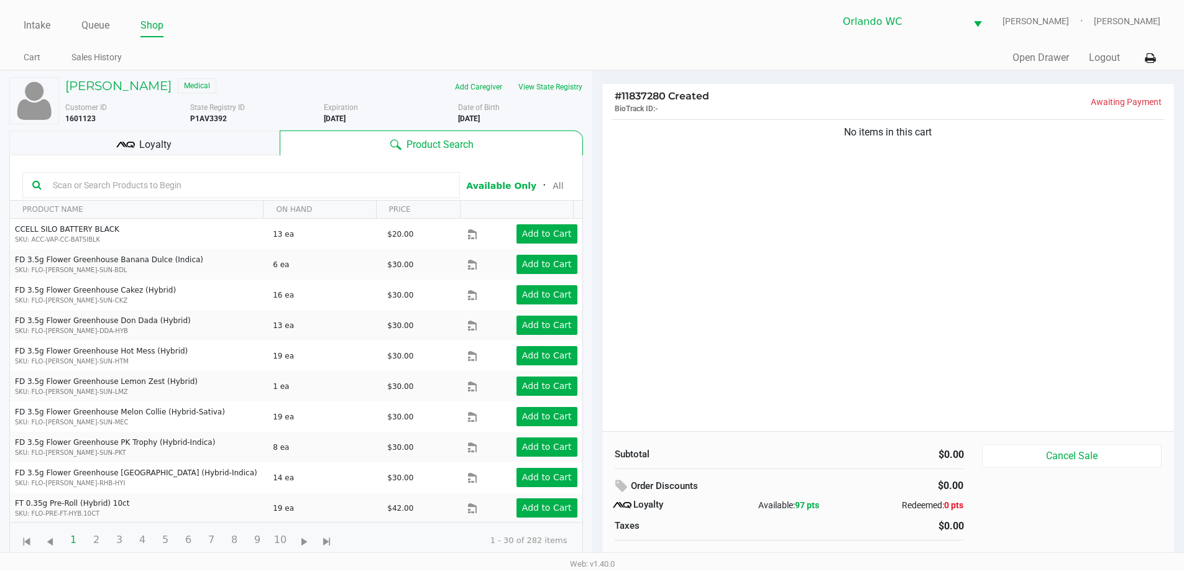
click at [363, 190] on input "text" at bounding box center [249, 185] width 402 height 19
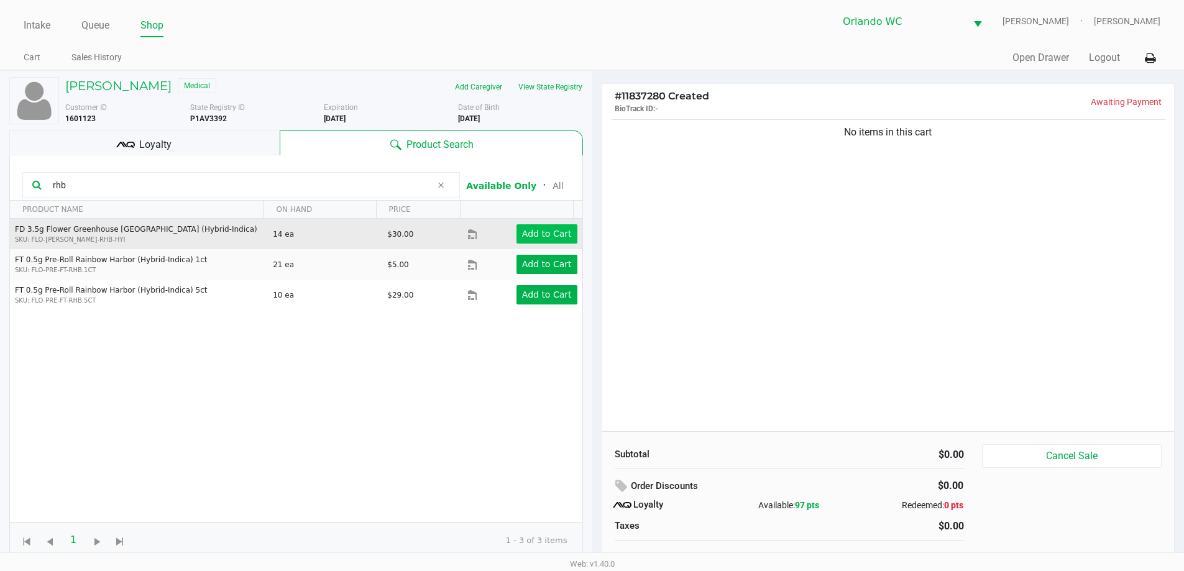
type input "rhb"
click at [541, 234] on app-button-loader "Add to Cart" at bounding box center [547, 234] width 50 height 10
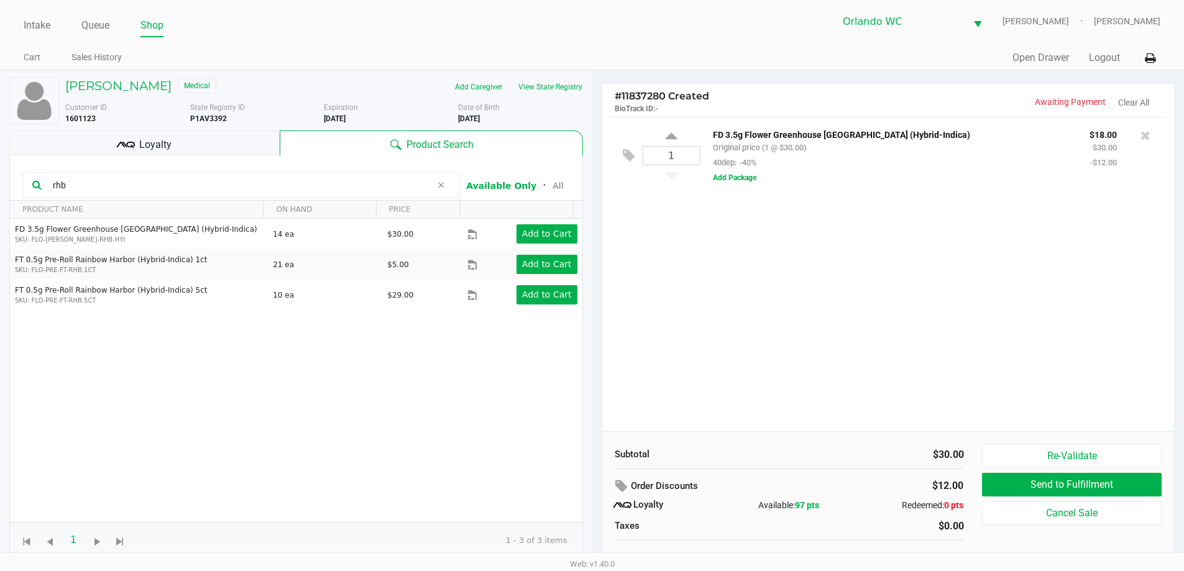
click at [848, 302] on div "1 FD 3.5g Flower Greenhouse Rainbow Harbor (Hybrid-Indica) Original price (1 @ …" at bounding box center [888, 274] width 573 height 315
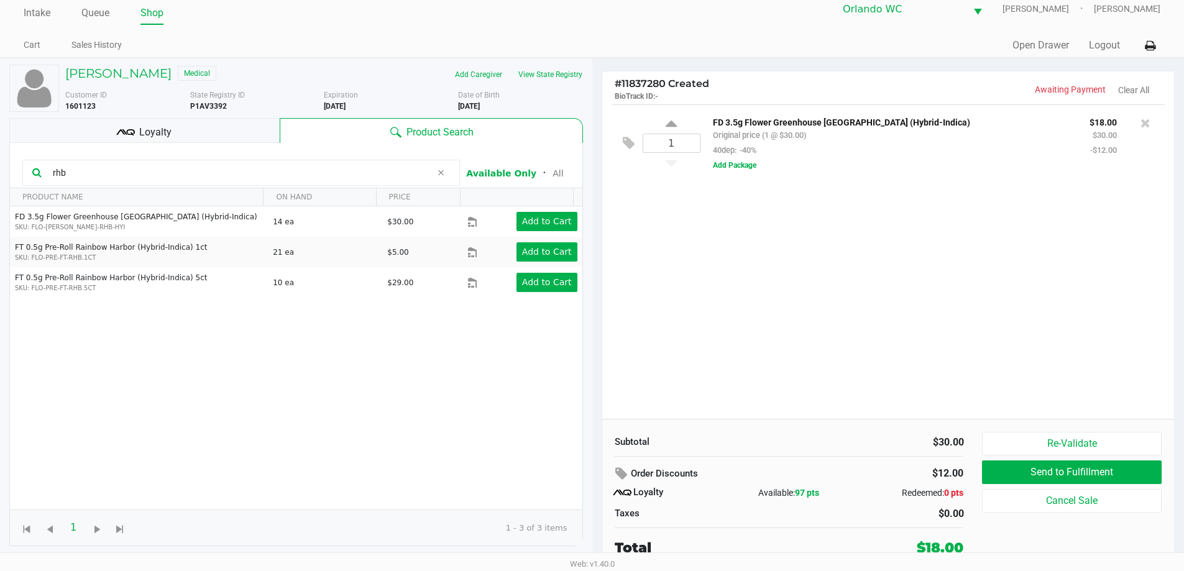
click at [238, 127] on div "Loyalty" at bounding box center [144, 130] width 270 height 25
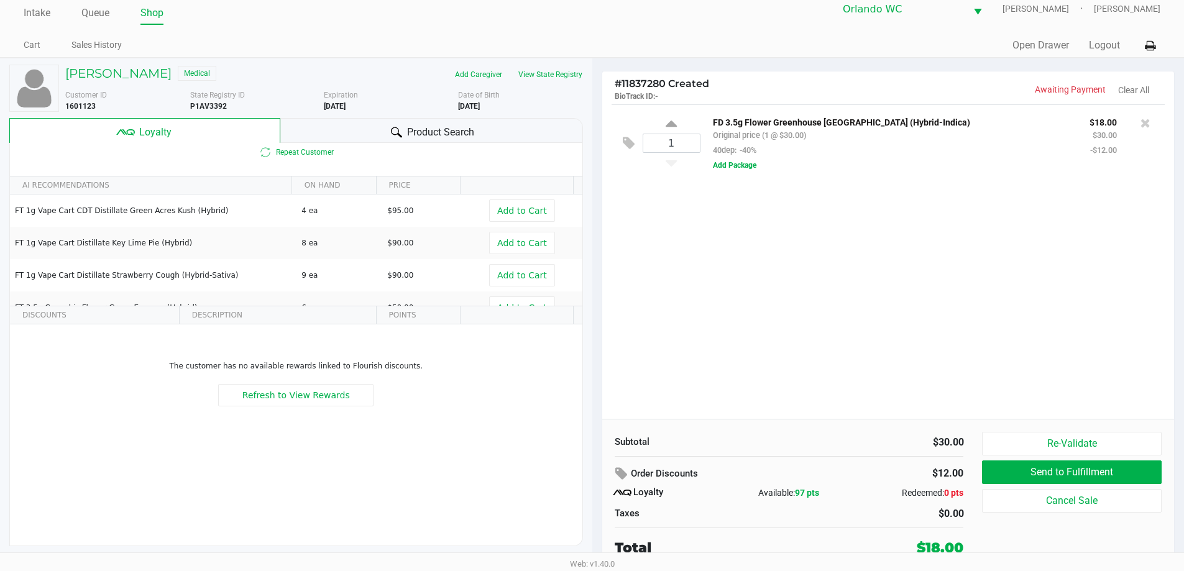
click at [509, 136] on div "Product Search" at bounding box center [431, 130] width 303 height 25
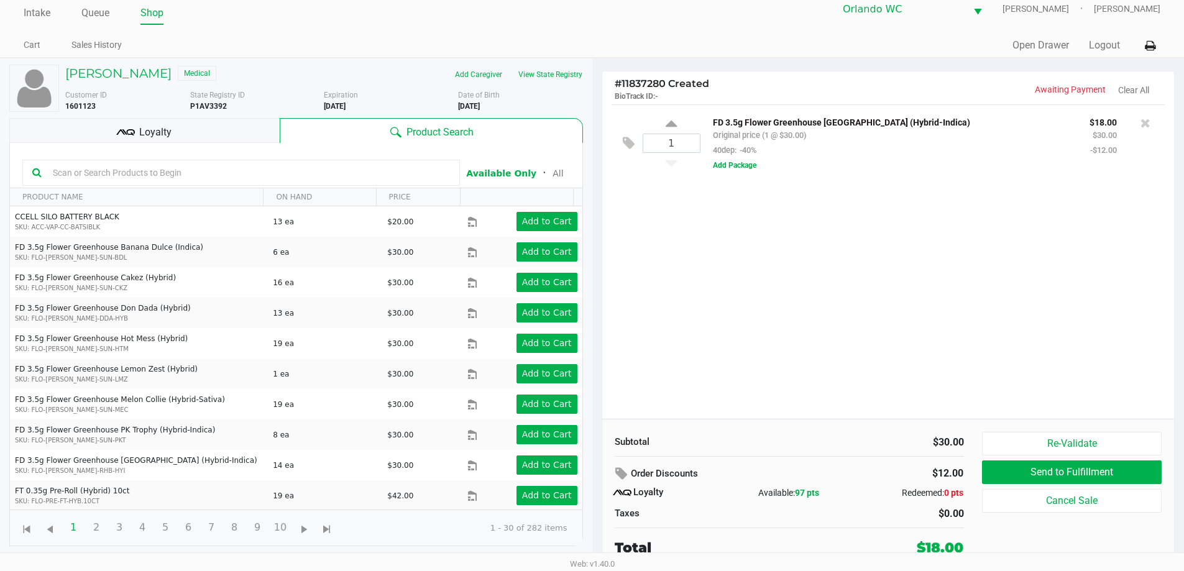
click at [797, 261] on div "1 FD 3.5g Flower Greenhouse Rainbow Harbor (Hybrid-Indica) Original price (1 @ …" at bounding box center [888, 261] width 573 height 315
click at [902, 297] on div "1 FD 3.5g Flower Greenhouse Rainbow Harbor (Hybrid-Indica) Original price (1 @ …" at bounding box center [888, 261] width 573 height 315
click at [876, 298] on div "1 FD 3.5g Flower Greenhouse Rainbow Harbor (Hybrid-Indica) Original price (1 @ …" at bounding box center [888, 261] width 573 height 315
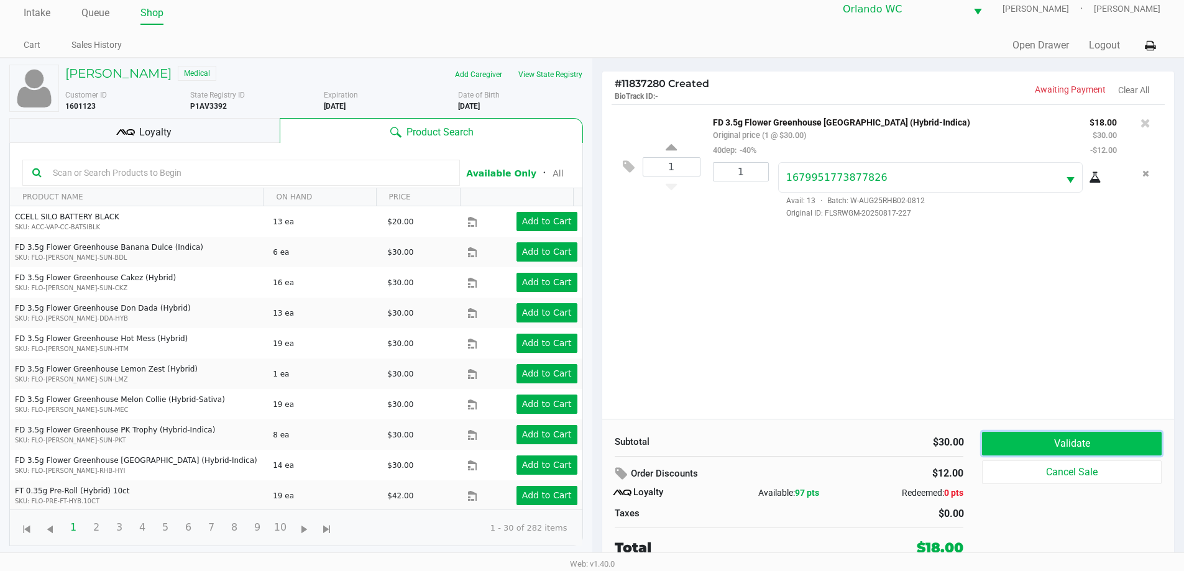
click at [1104, 446] on button "Validate" at bounding box center [1071, 444] width 179 height 24
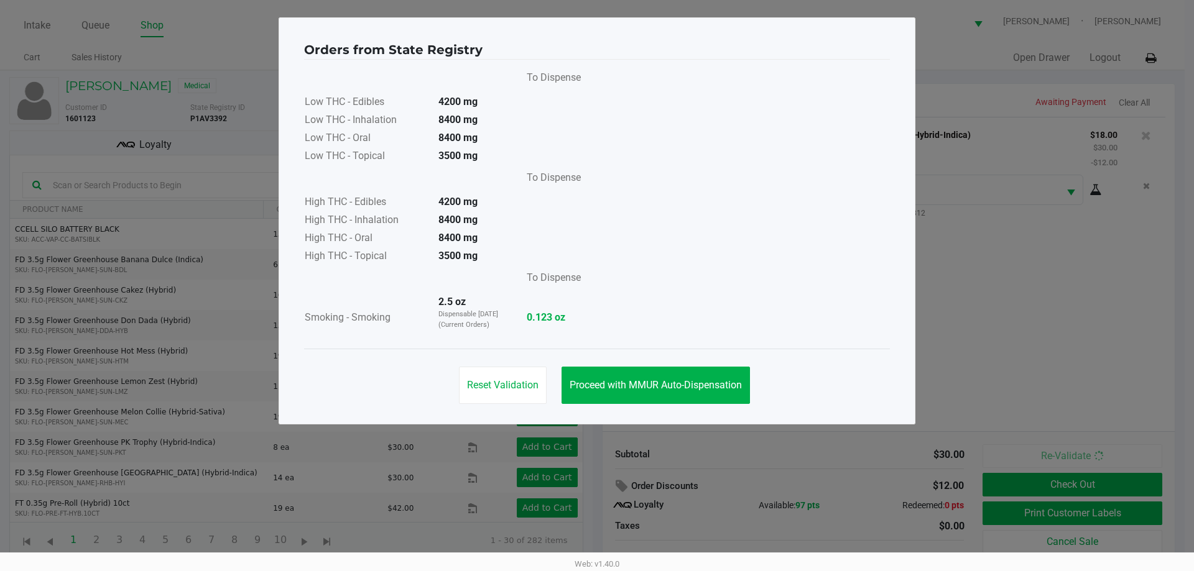
click at [700, 358] on div "Reset Validation Proceed with MMUR Auto-Dispensation" at bounding box center [597, 380] width 586 height 63
click at [714, 384] on span "Proceed with MMUR Auto-Dispensation" at bounding box center [656, 385] width 172 height 12
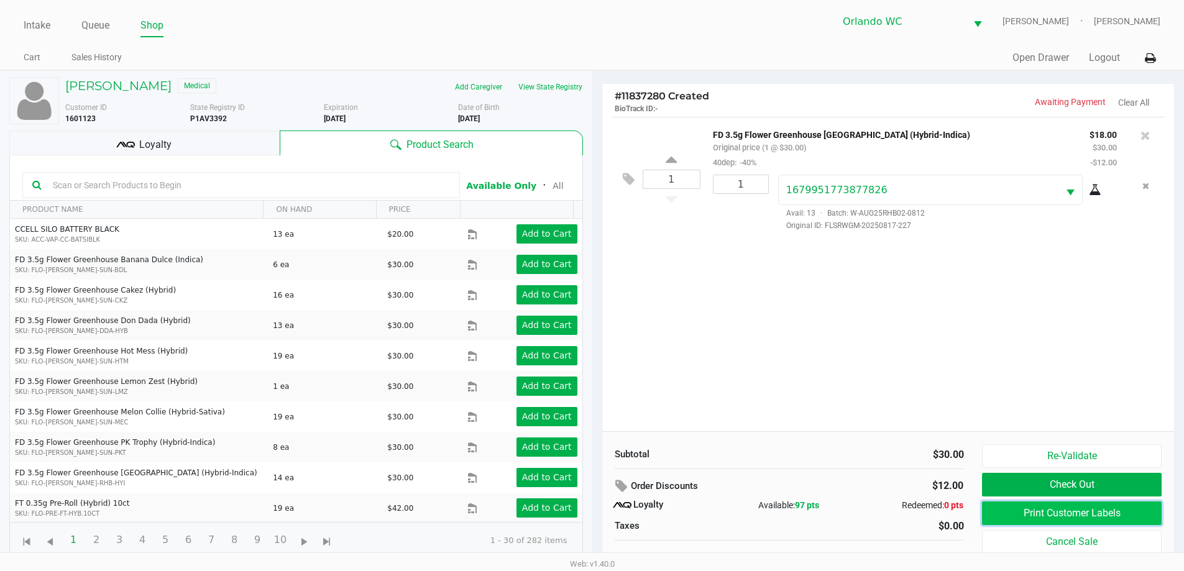
click at [1081, 514] on button "Print Customer Labels" at bounding box center [1071, 514] width 179 height 24
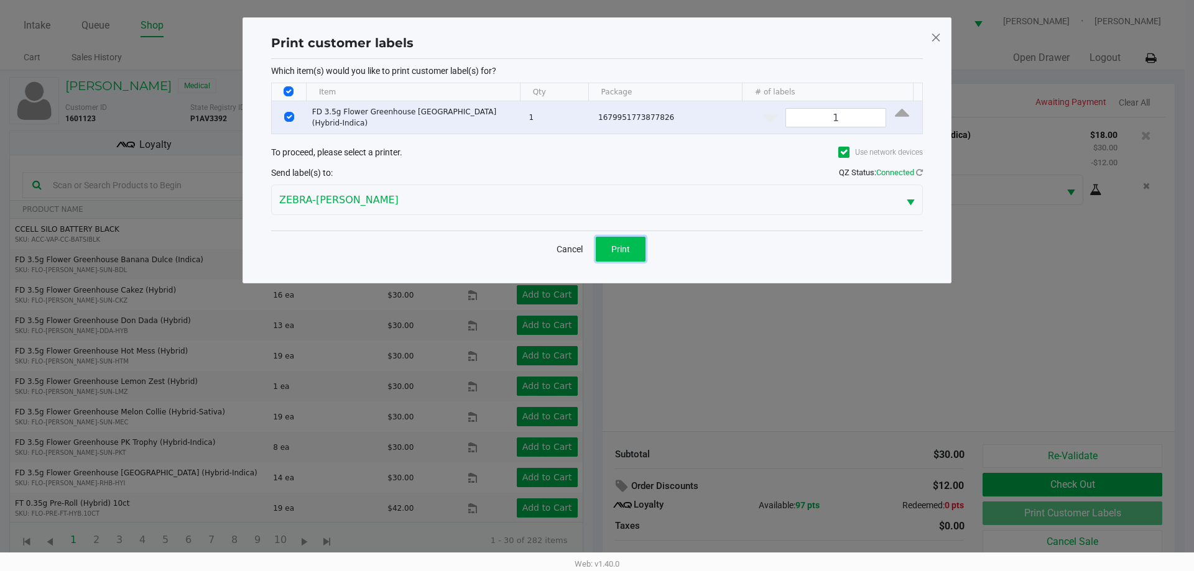
click at [619, 244] on span "Print" at bounding box center [620, 249] width 19 height 10
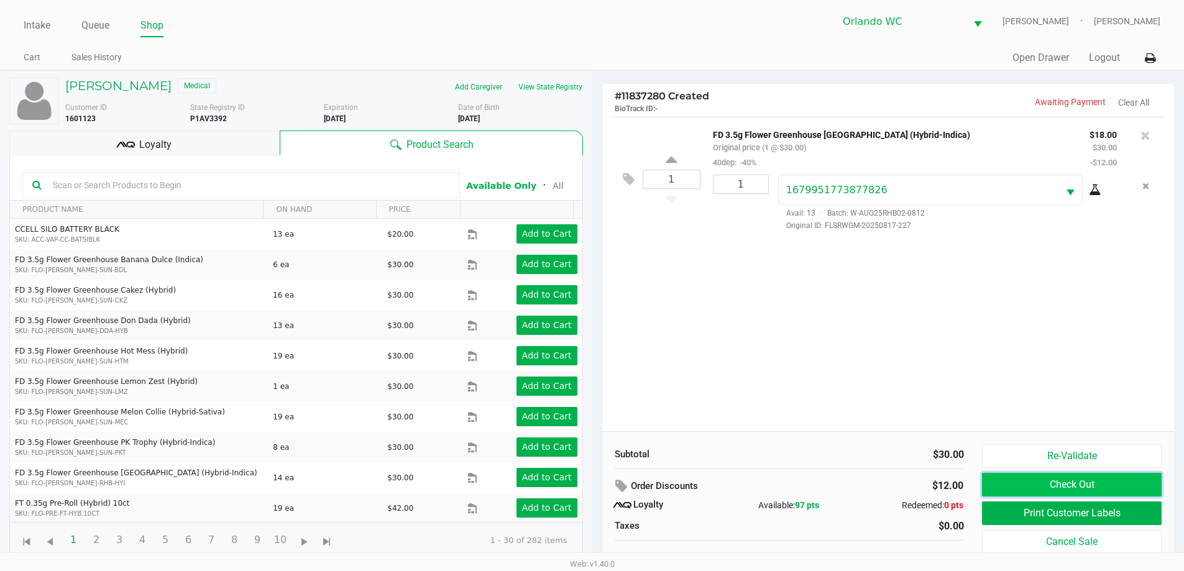
click at [1045, 484] on button "Check Out" at bounding box center [1071, 485] width 179 height 24
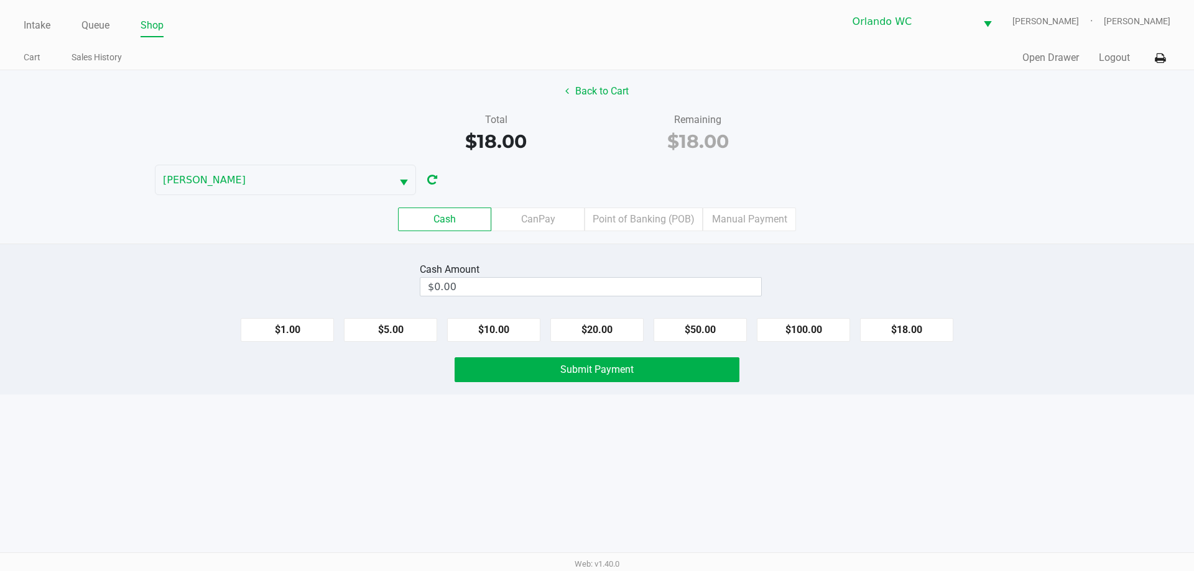
click at [919, 338] on button "$18.00" at bounding box center [906, 330] width 93 height 24
type input "$18.00"
click at [716, 379] on button "Submit Payment" at bounding box center [597, 370] width 285 height 25
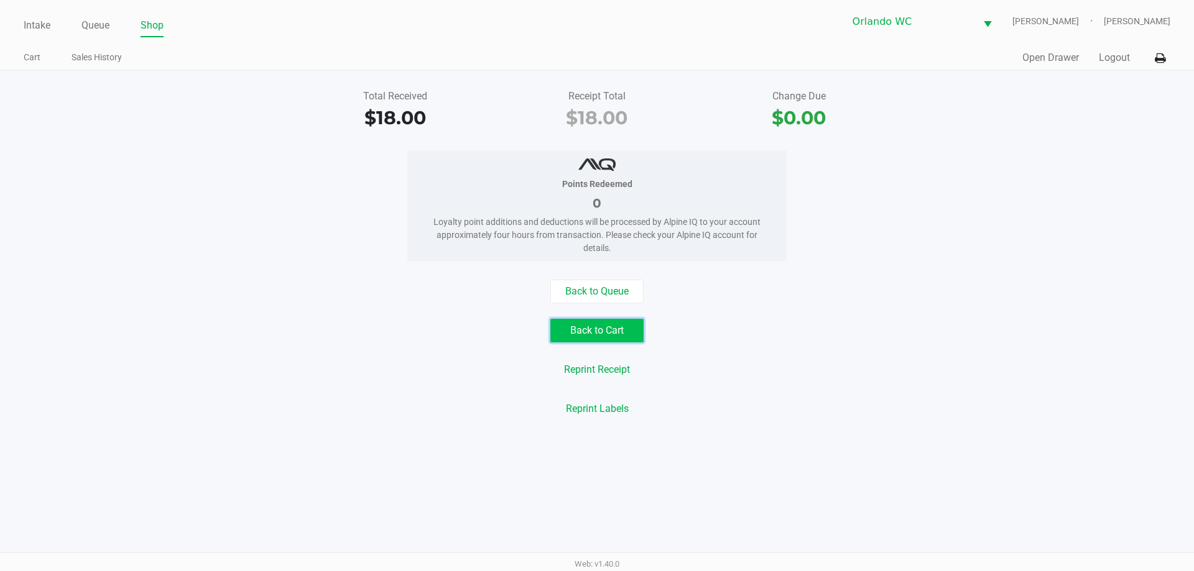
click at [560, 330] on button "Back to Cart" at bounding box center [596, 331] width 93 height 24
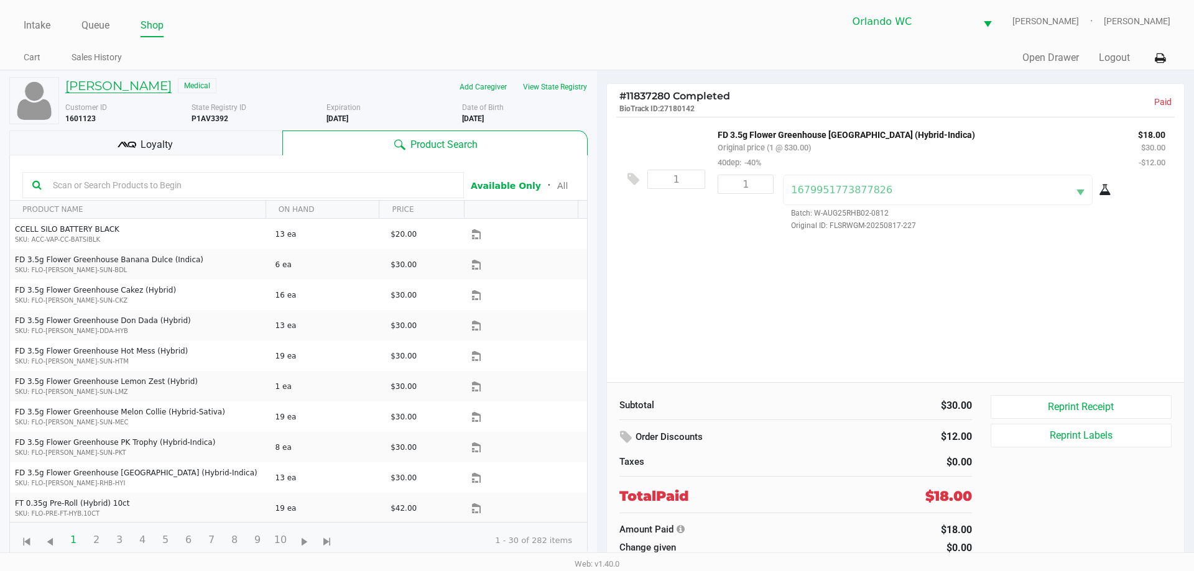
click at [137, 90] on h5 "PATRICK GREENE" at bounding box center [118, 85] width 106 height 15
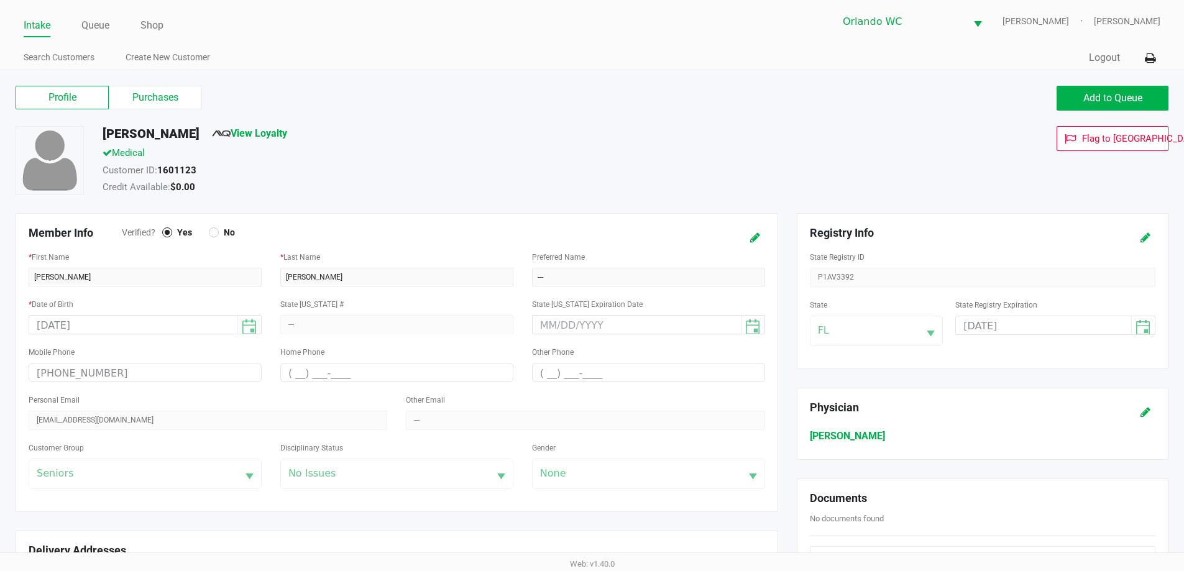
click at [155, 90] on label "Purchases" at bounding box center [155, 98] width 93 height 24
click at [0, 0] on 1 "Purchases" at bounding box center [0, 0] width 0 height 0
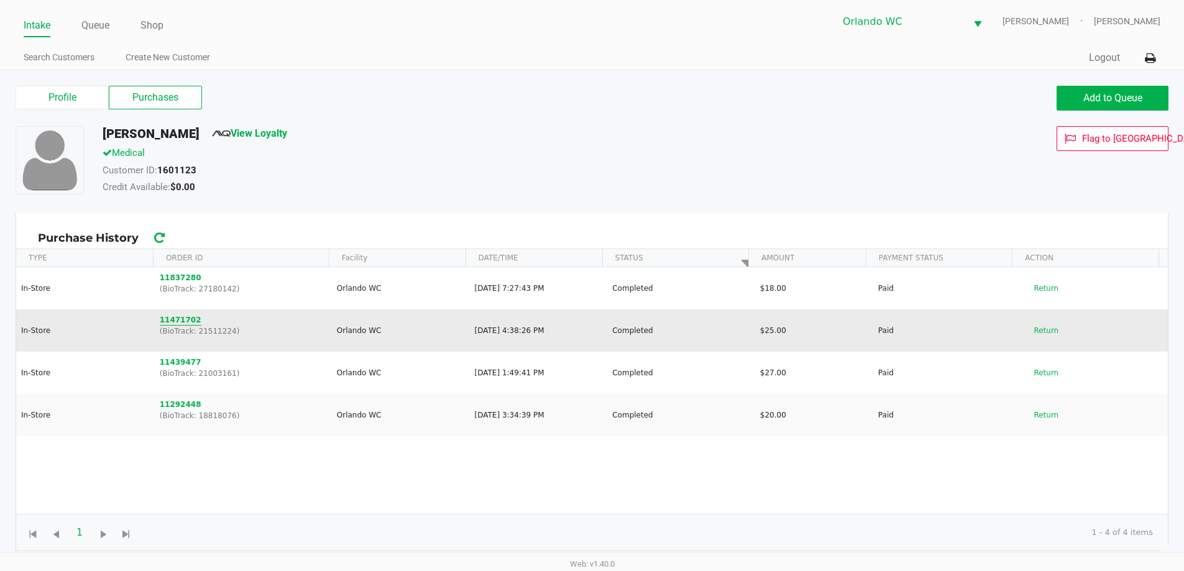
click at [177, 323] on button "11471702" at bounding box center [181, 320] width 42 height 11
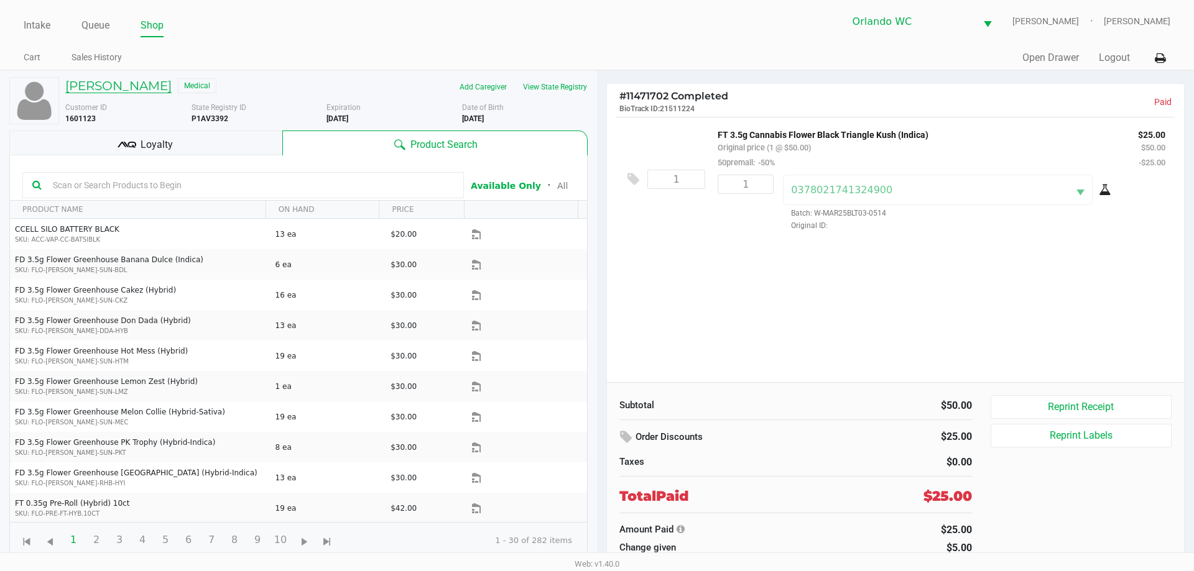
click at [158, 85] on h5 "PATRICK GREENE" at bounding box center [118, 85] width 106 height 15
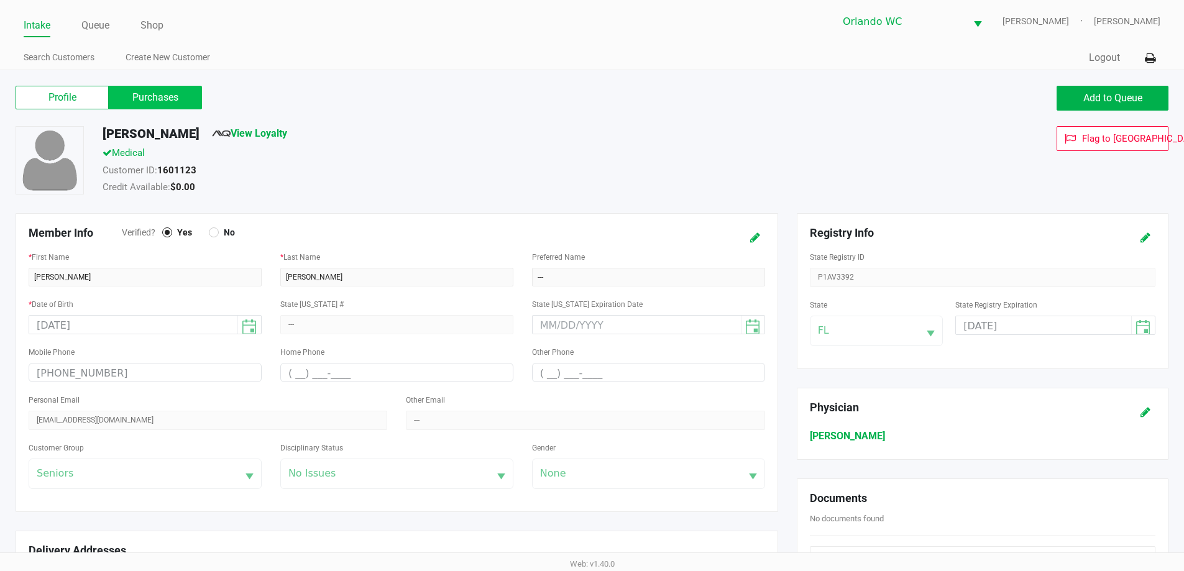
click at [172, 95] on label "Purchases" at bounding box center [155, 98] width 93 height 24
click at [0, 0] on 1 "Purchases" at bounding box center [0, 0] width 0 height 0
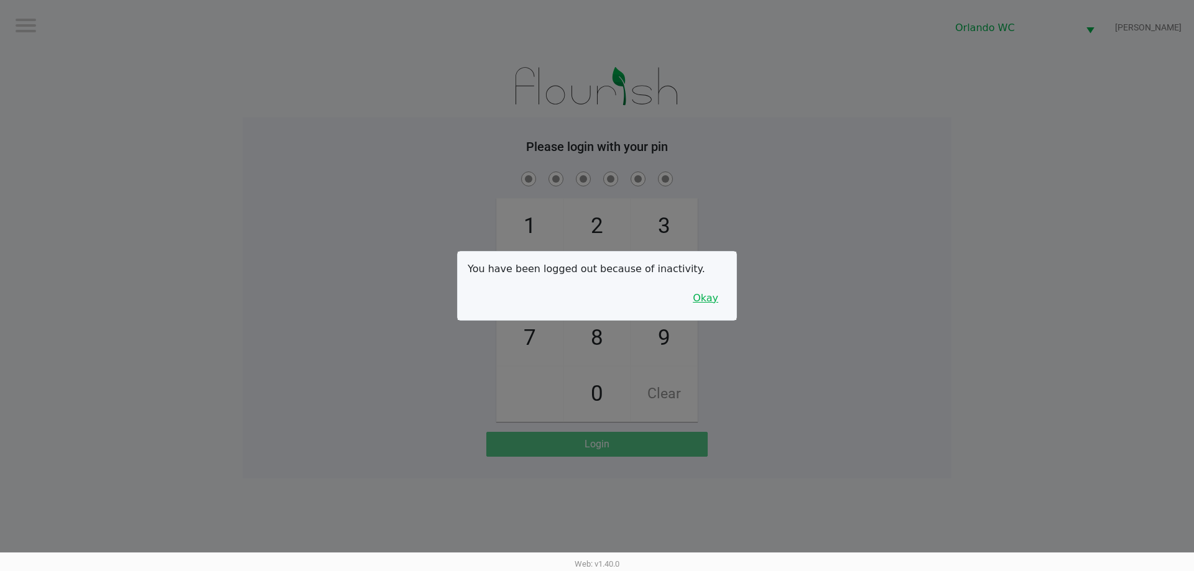
click at [714, 297] on button "Okay" at bounding box center [706, 299] width 42 height 24
click at [739, 247] on div "1 4 7 2 5 8 0 3 6 9 Clear" at bounding box center [596, 295] width 709 height 253
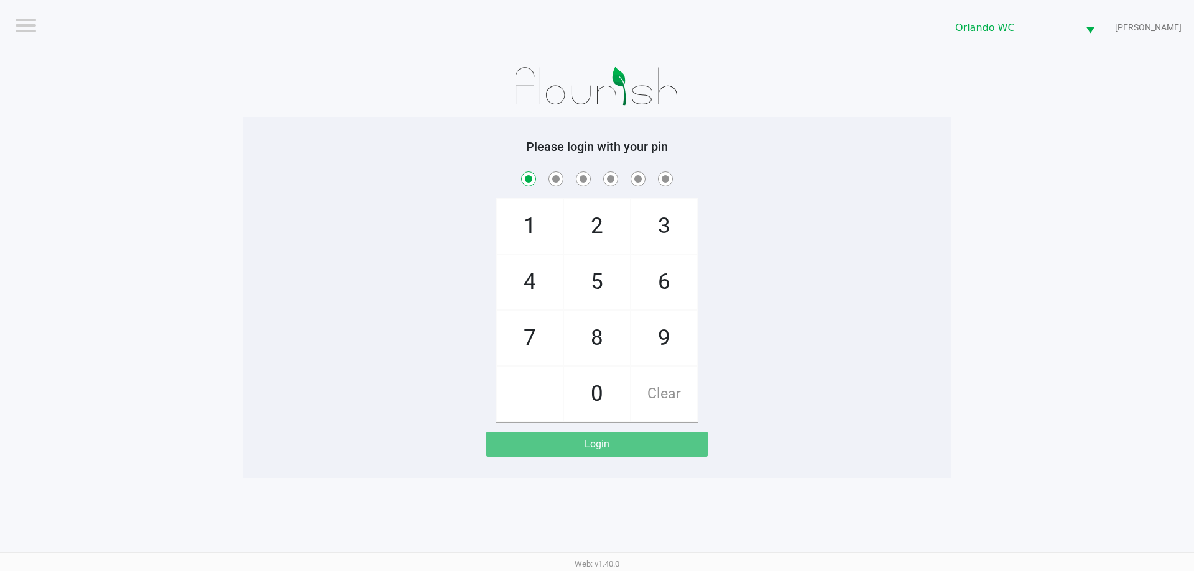
checkbox input "true"
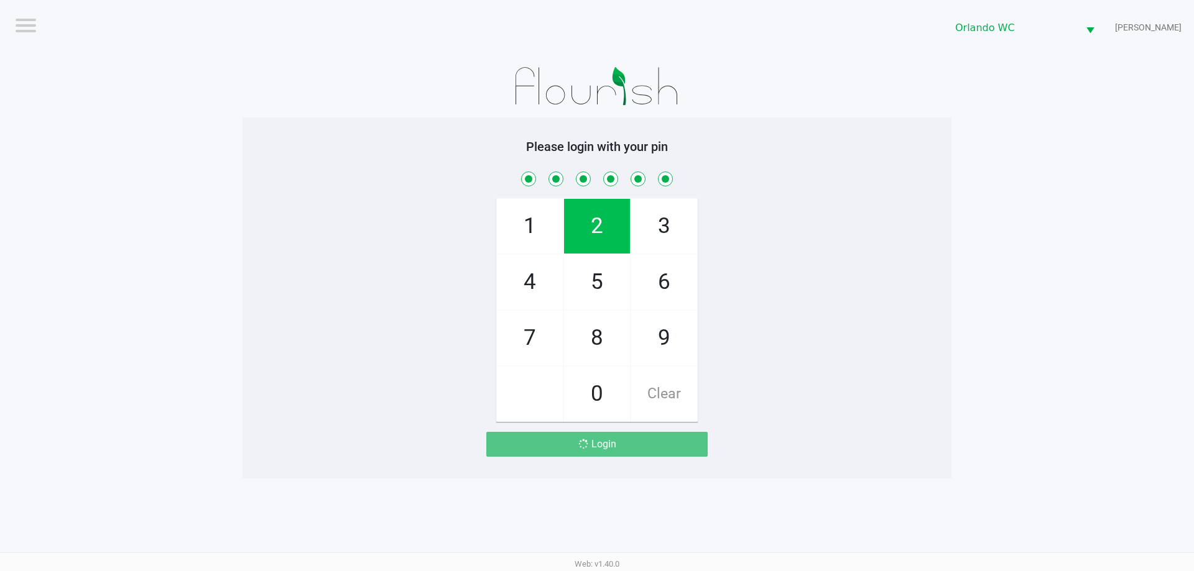
checkbox input "true"
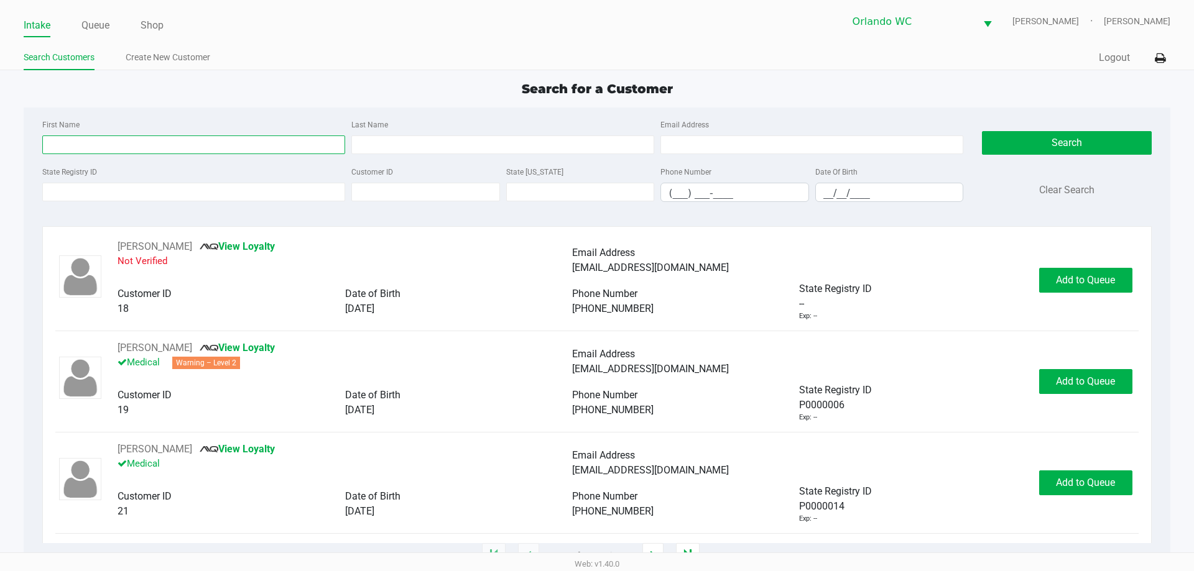
click at [252, 151] on input "First Name" at bounding box center [193, 145] width 303 height 19
type input "."
type input "leigh"
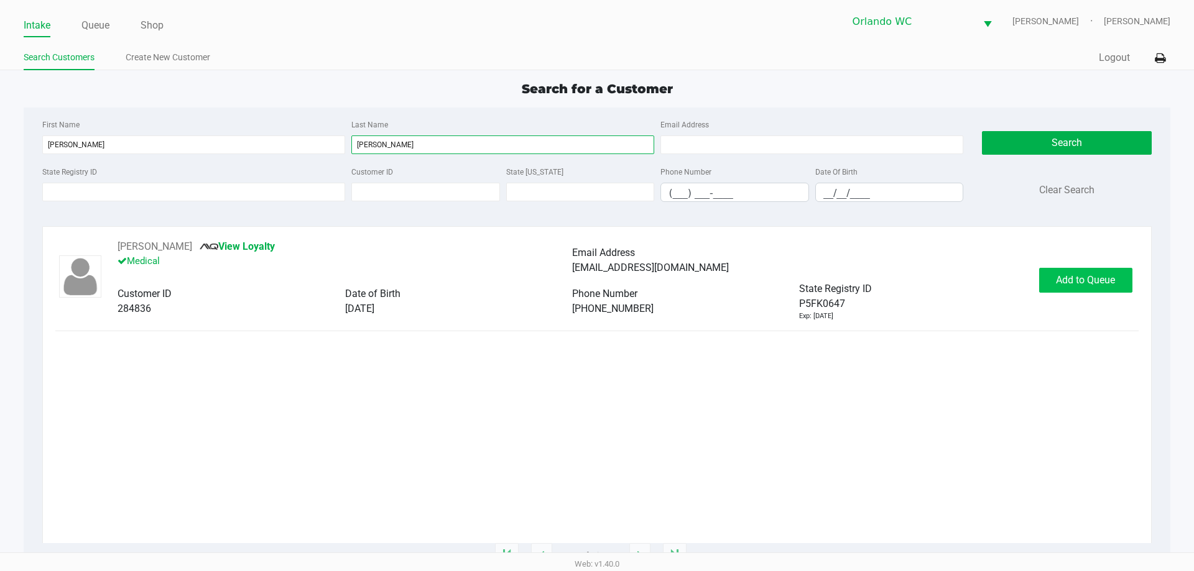
type input "rosenthal"
click at [1068, 273] on button "Add to Queue" at bounding box center [1085, 280] width 93 height 25
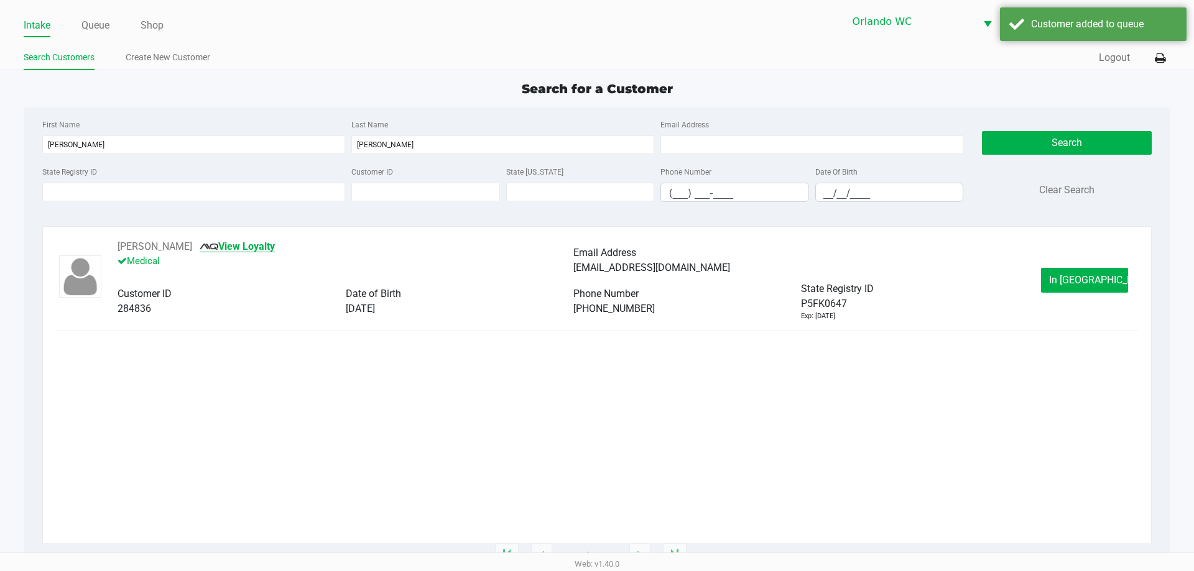
click at [245, 251] on link "View Loyalty" at bounding box center [237, 247] width 75 height 12
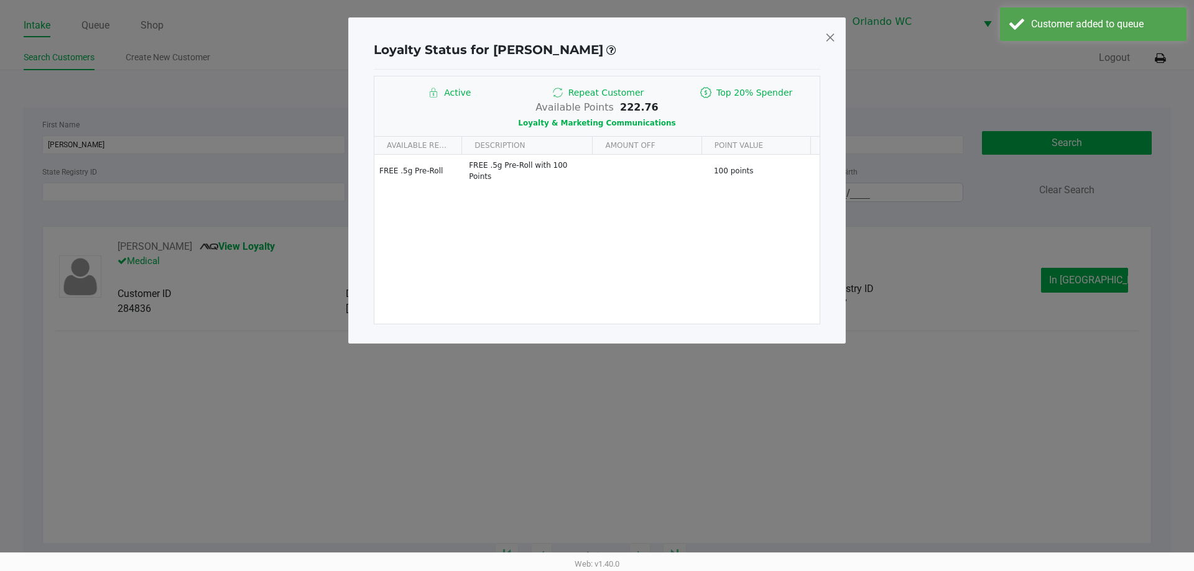
click at [830, 37] on span at bounding box center [829, 37] width 11 height 20
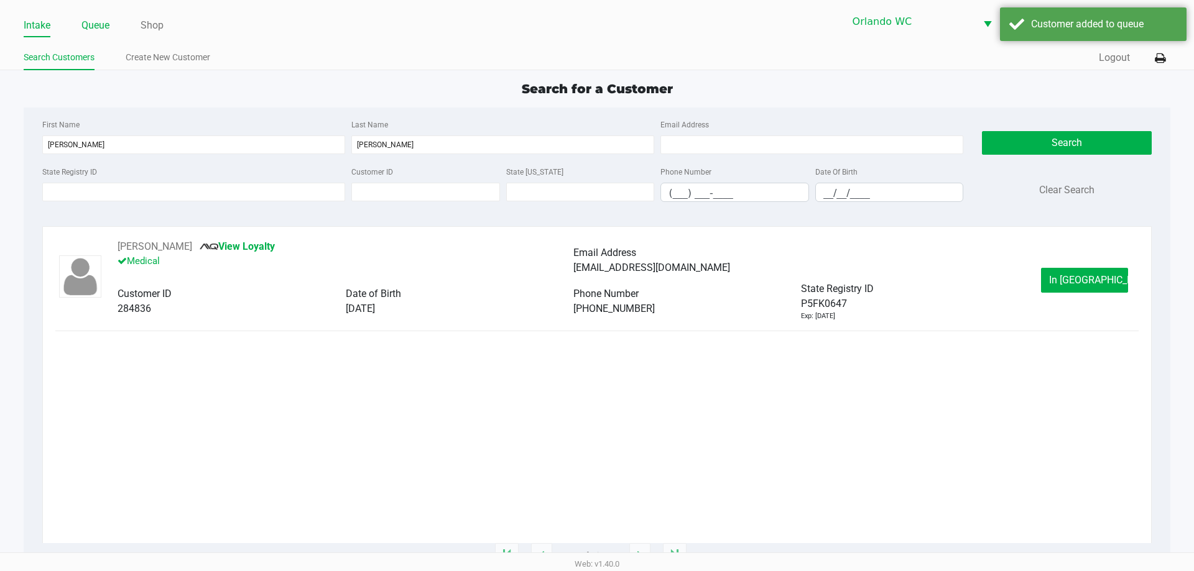
click at [103, 22] on link "Queue" at bounding box center [95, 25] width 28 height 17
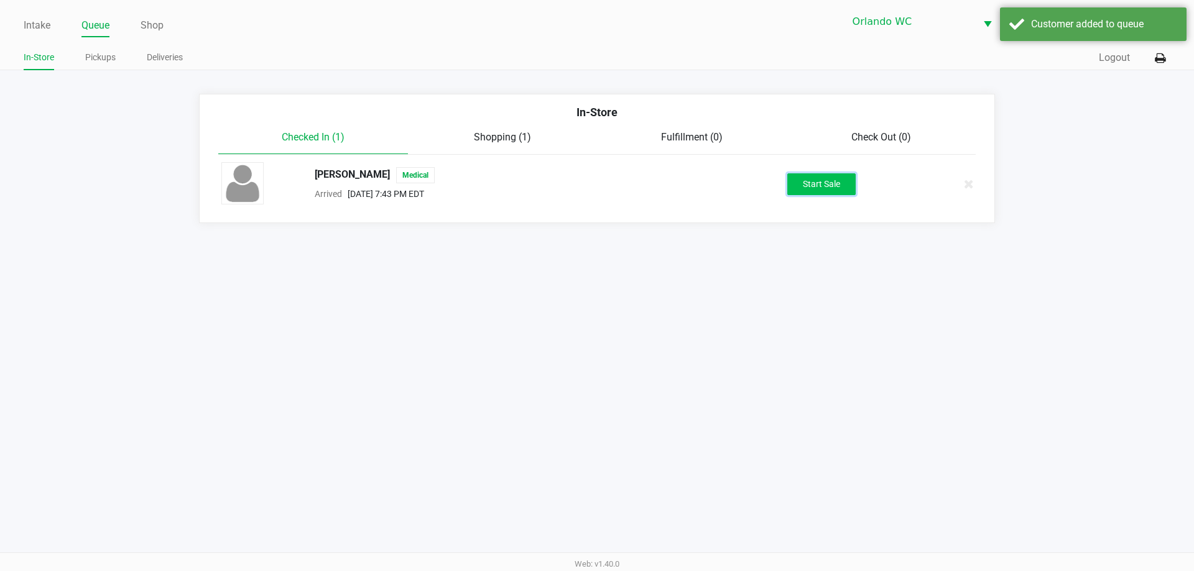
click at [826, 178] on button "Start Sale" at bounding box center [821, 184] width 68 height 22
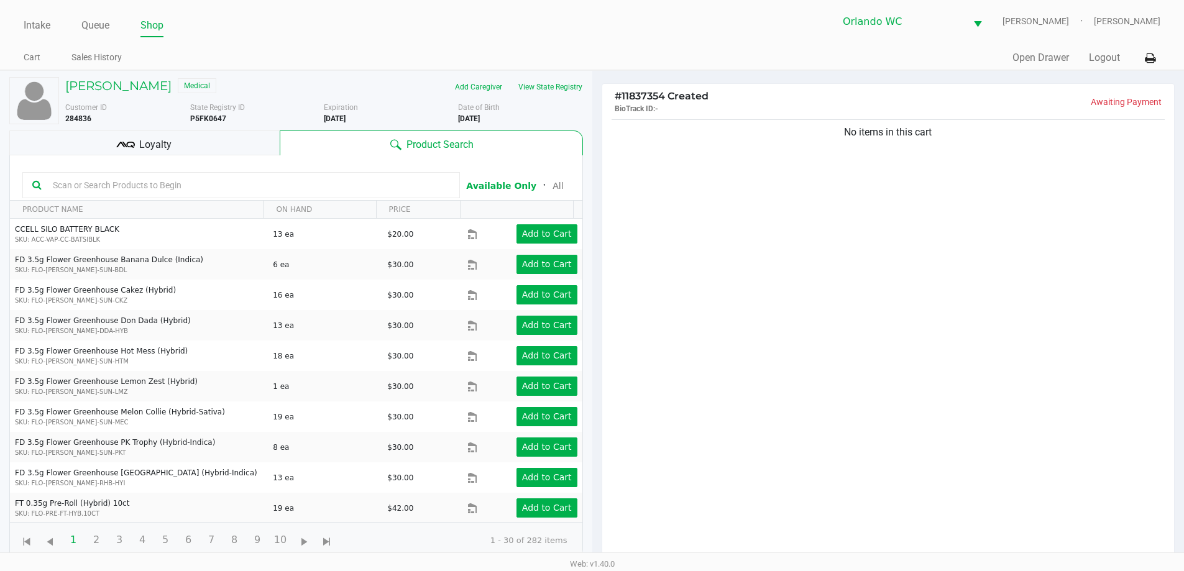
click at [168, 139] on span "Loyalty" at bounding box center [155, 144] width 32 height 15
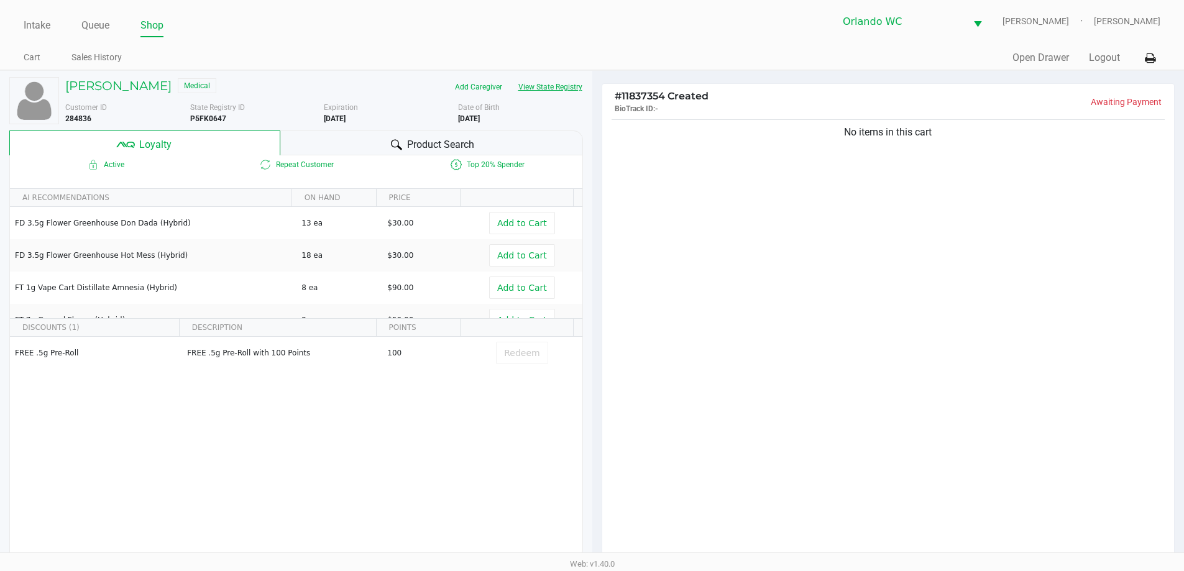
click at [569, 82] on button "View State Registry" at bounding box center [546, 87] width 73 height 20
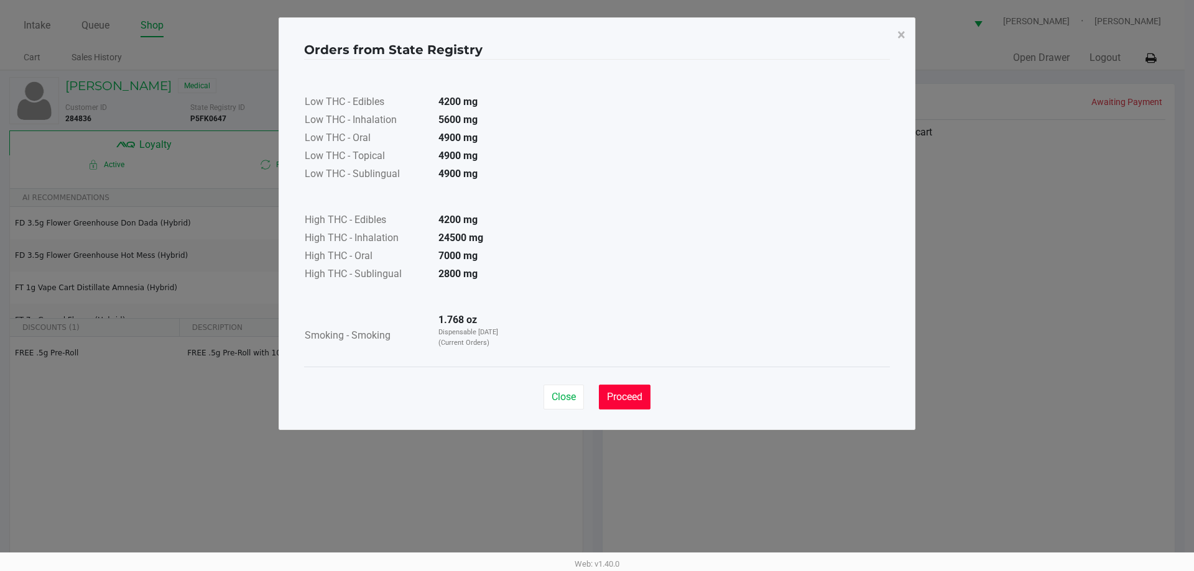
click at [632, 387] on button "Proceed" at bounding box center [625, 397] width 52 height 25
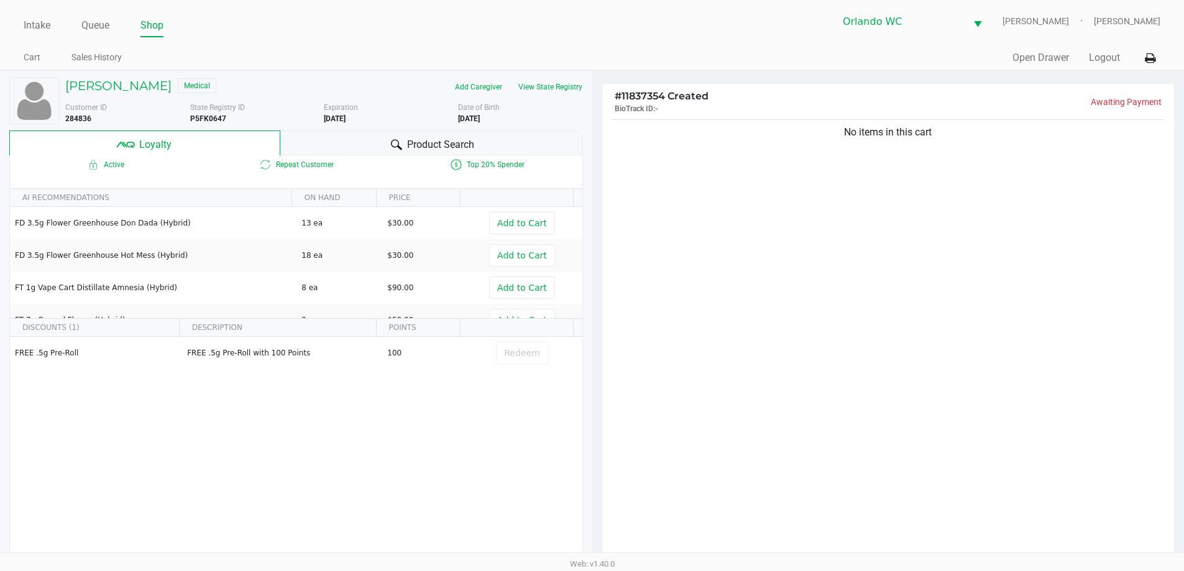
click at [419, 131] on div "Product Search" at bounding box center [431, 143] width 303 height 25
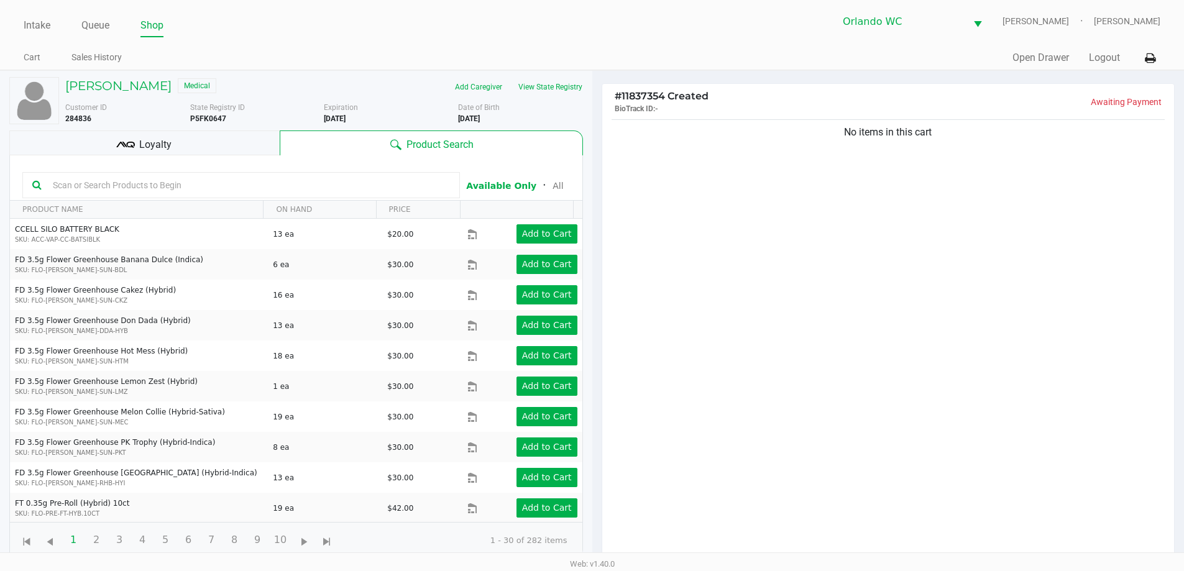
click at [241, 182] on input "text" at bounding box center [249, 185] width 402 height 19
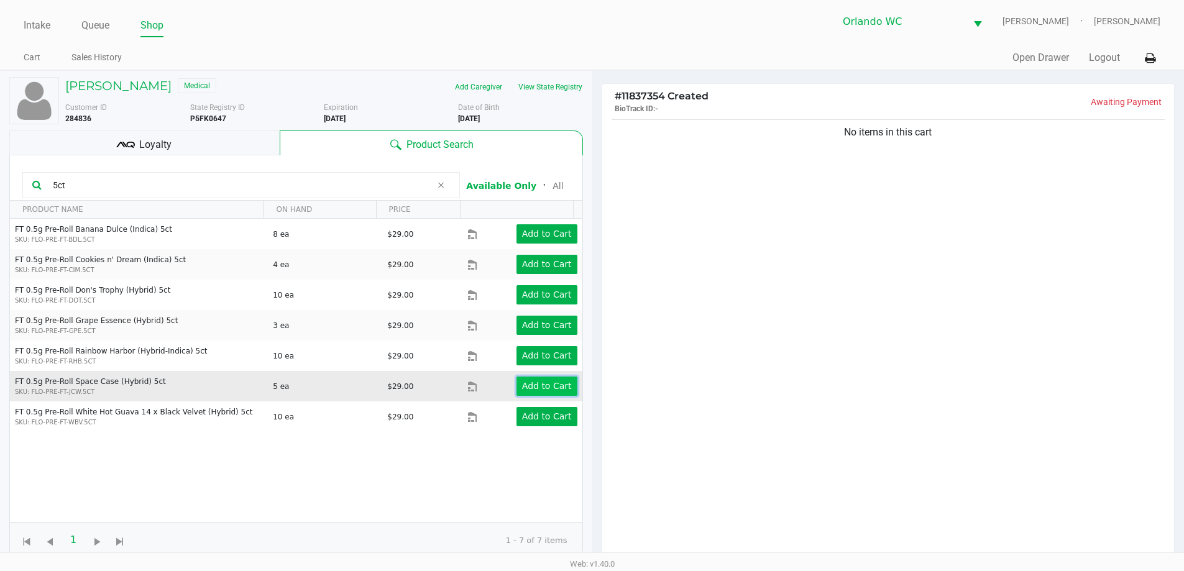
click at [566, 387] on button "Add to Cart" at bounding box center [547, 386] width 61 height 19
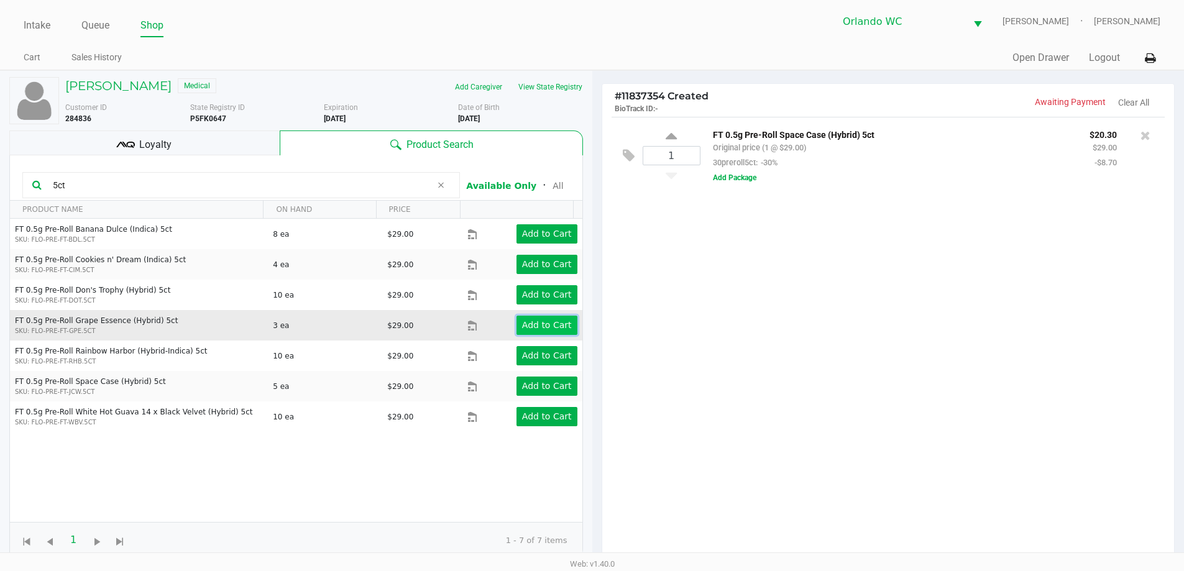
click at [528, 319] on button "Add to Cart" at bounding box center [547, 325] width 61 height 19
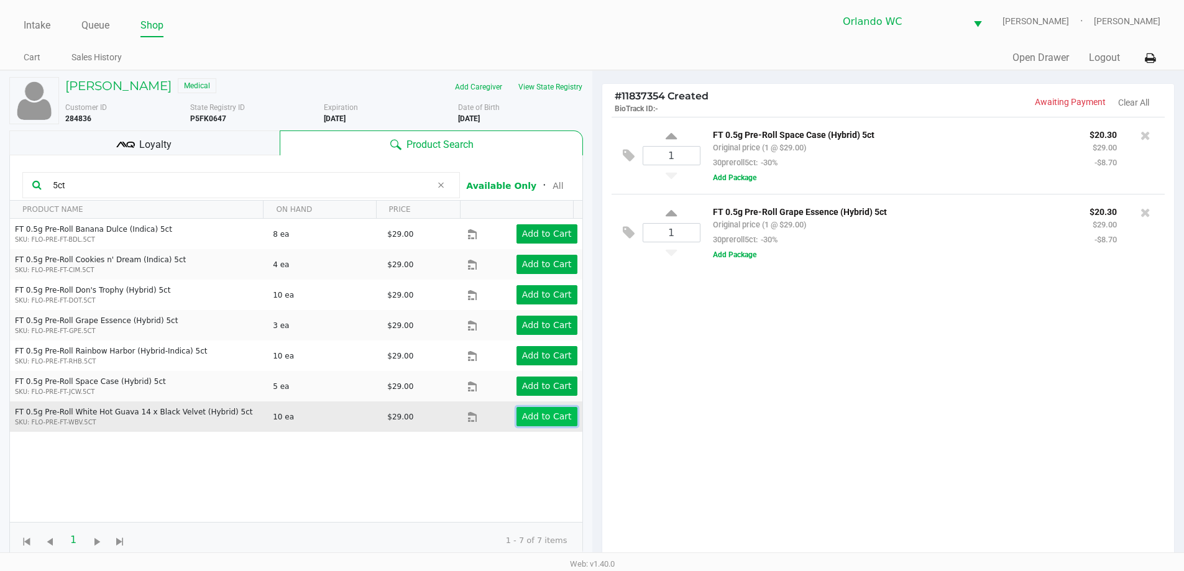
click at [552, 410] on button "Add to Cart" at bounding box center [547, 416] width 61 height 19
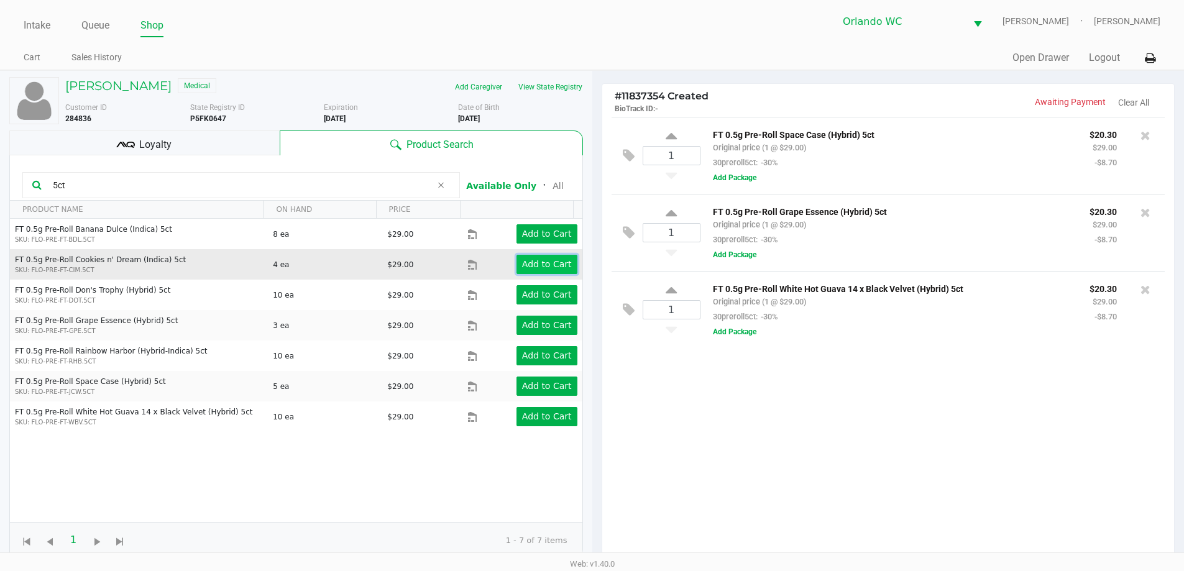
click at [552, 264] on app-button-loader "Add to Cart" at bounding box center [547, 264] width 50 height 10
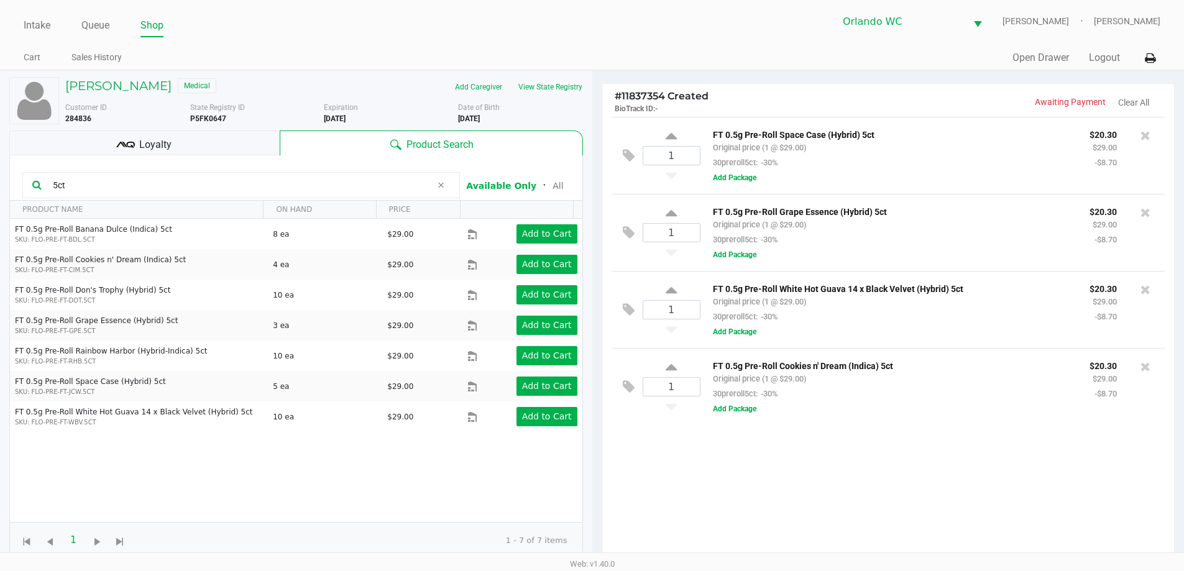
click at [210, 188] on input "5ct" at bounding box center [240, 185] width 384 height 19
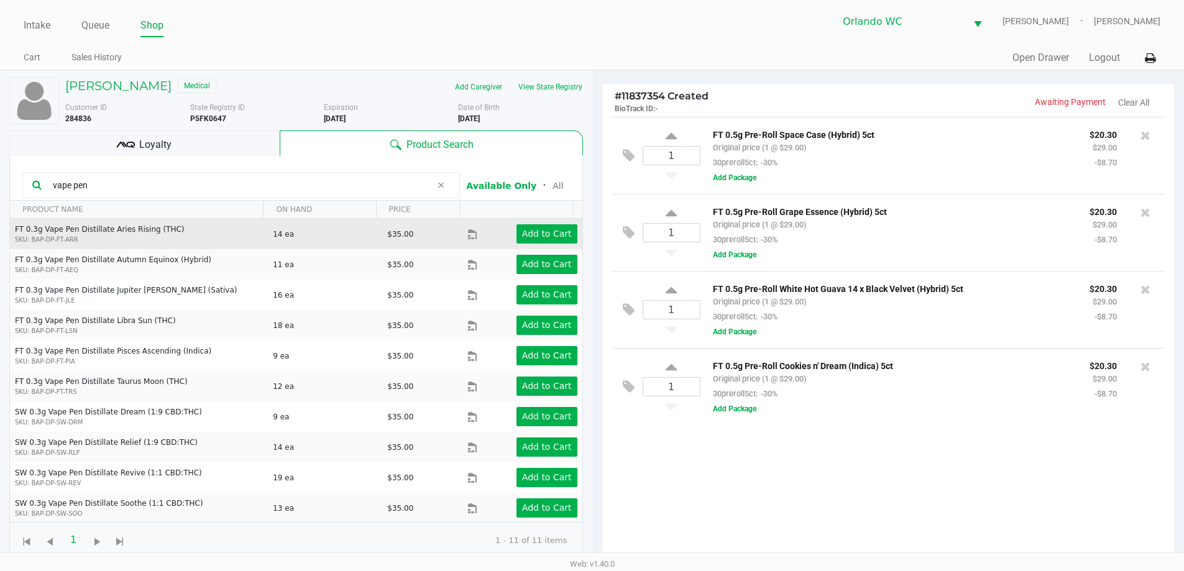
type input "vape pen"
click at [545, 223] on td "Add to Cart" at bounding box center [525, 234] width 114 height 30
click at [546, 229] on app-button-loader "Add to Cart" at bounding box center [547, 234] width 50 height 10
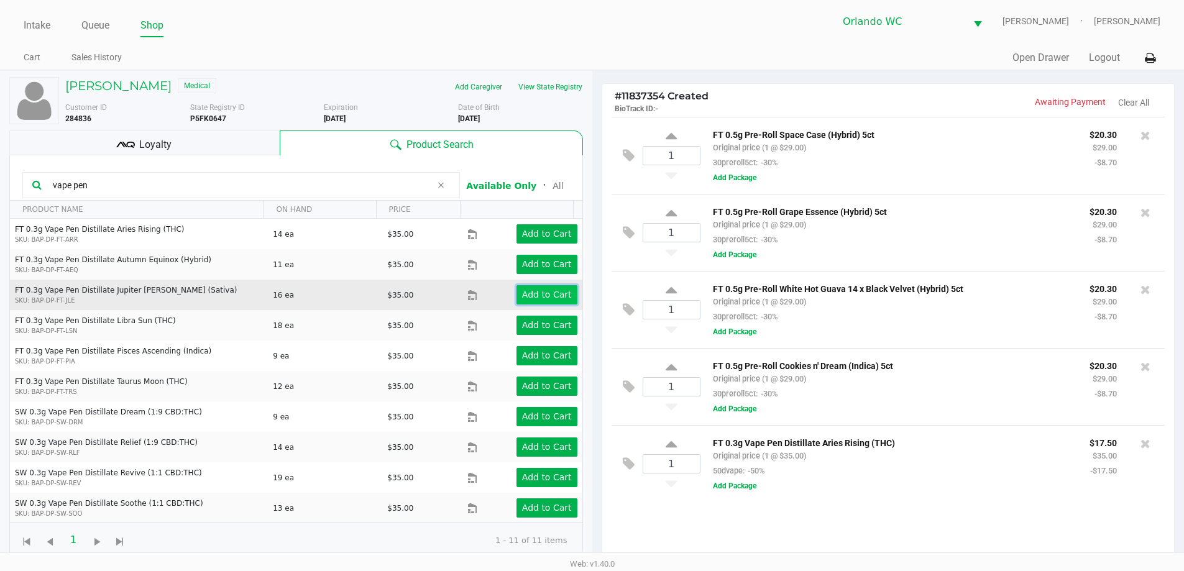
click at [559, 299] on app-button-loader "Add to Cart" at bounding box center [547, 295] width 50 height 10
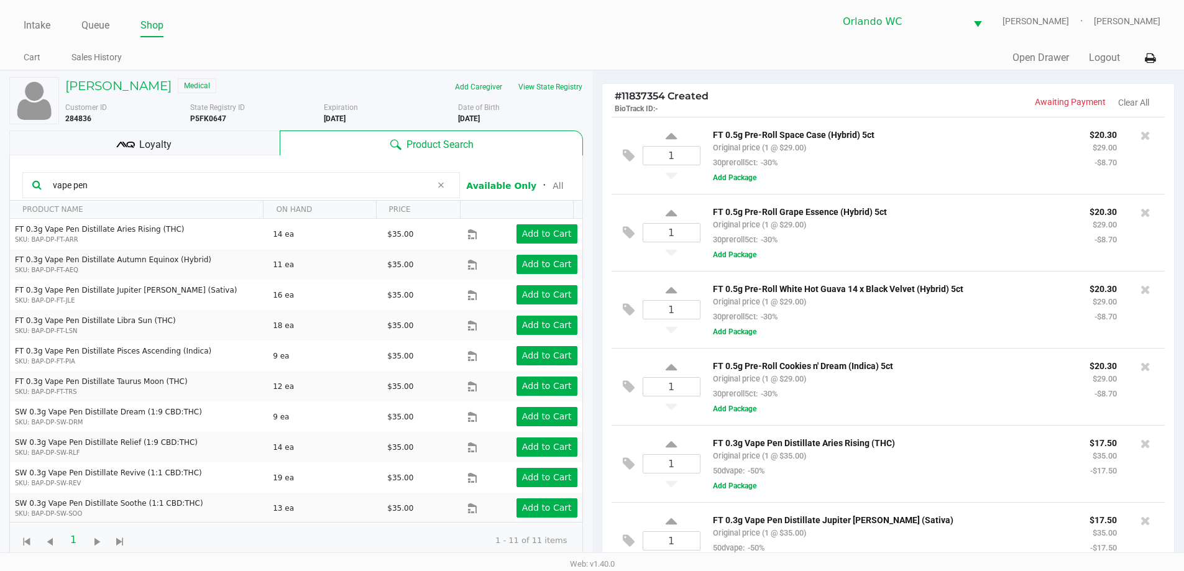
click at [201, 149] on div "Loyalty" at bounding box center [144, 143] width 270 height 25
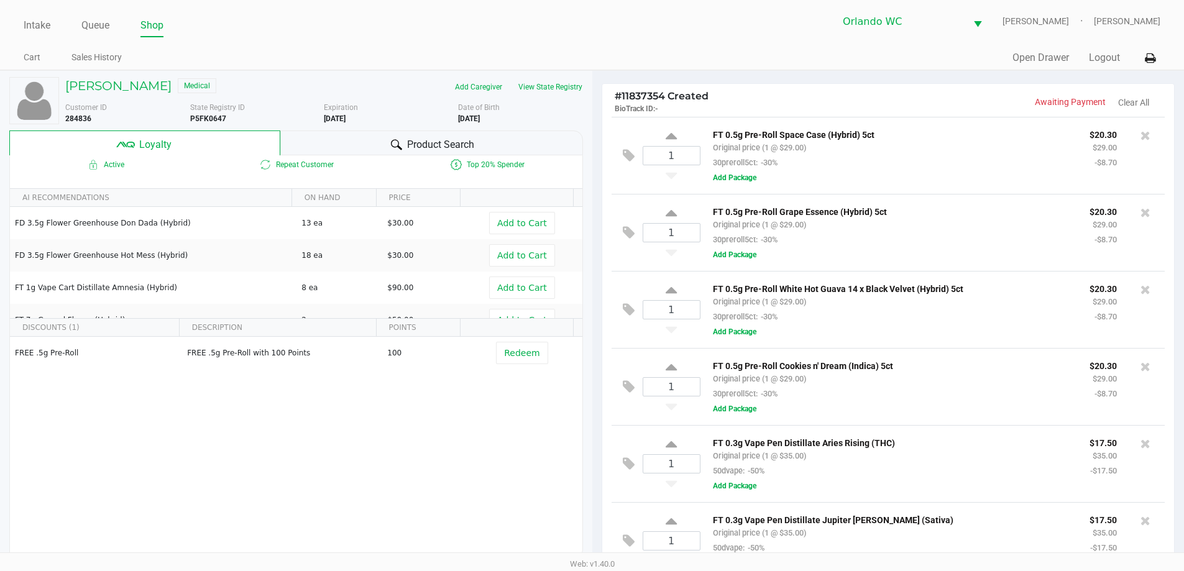
click at [364, 135] on div "Product Search" at bounding box center [431, 143] width 303 height 25
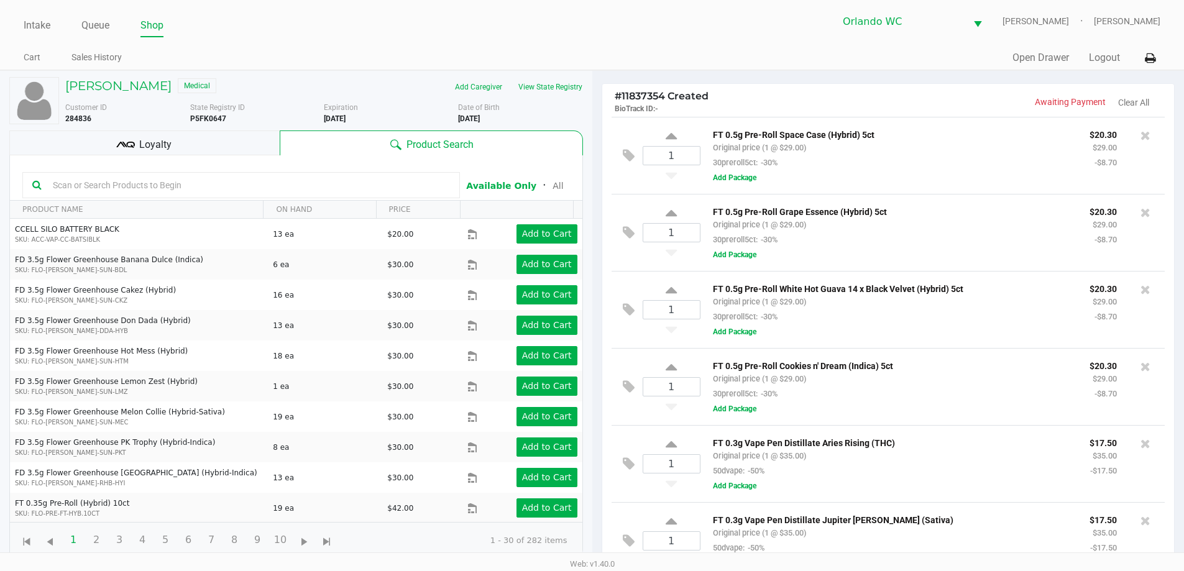
click at [427, 178] on input "text" at bounding box center [249, 185] width 402 height 19
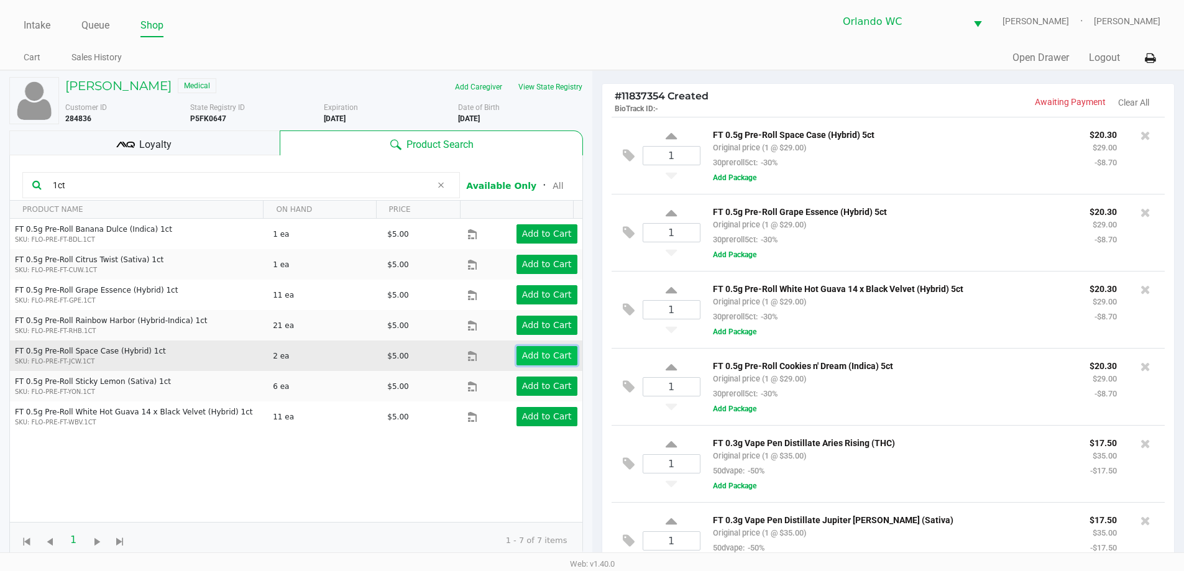
click at [525, 358] on app-button-loader "Add to Cart" at bounding box center [547, 356] width 50 height 10
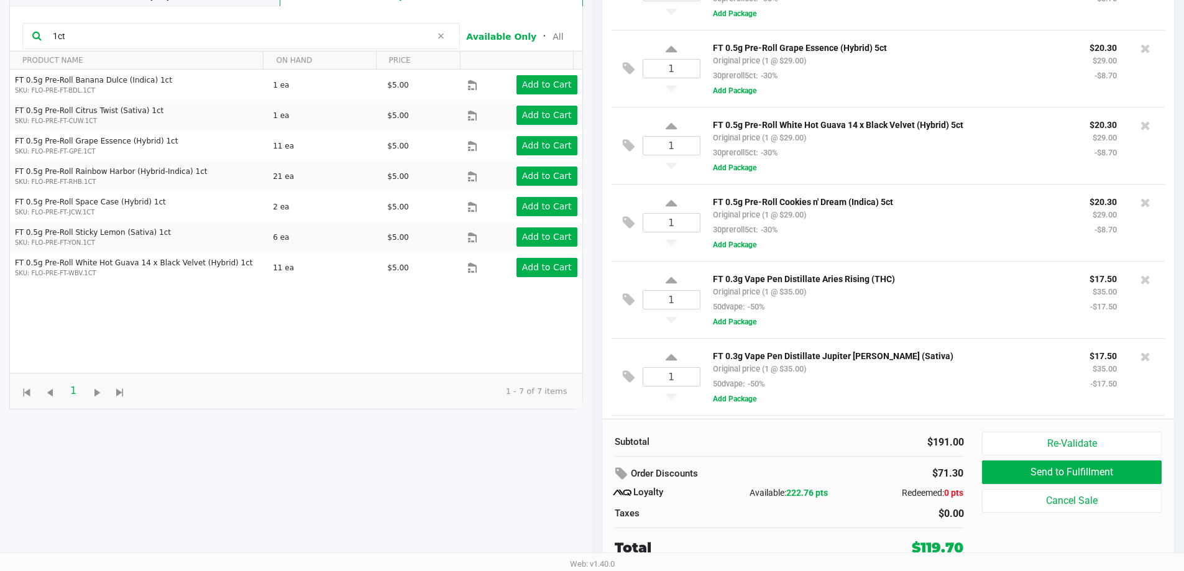
scroll to position [93, 0]
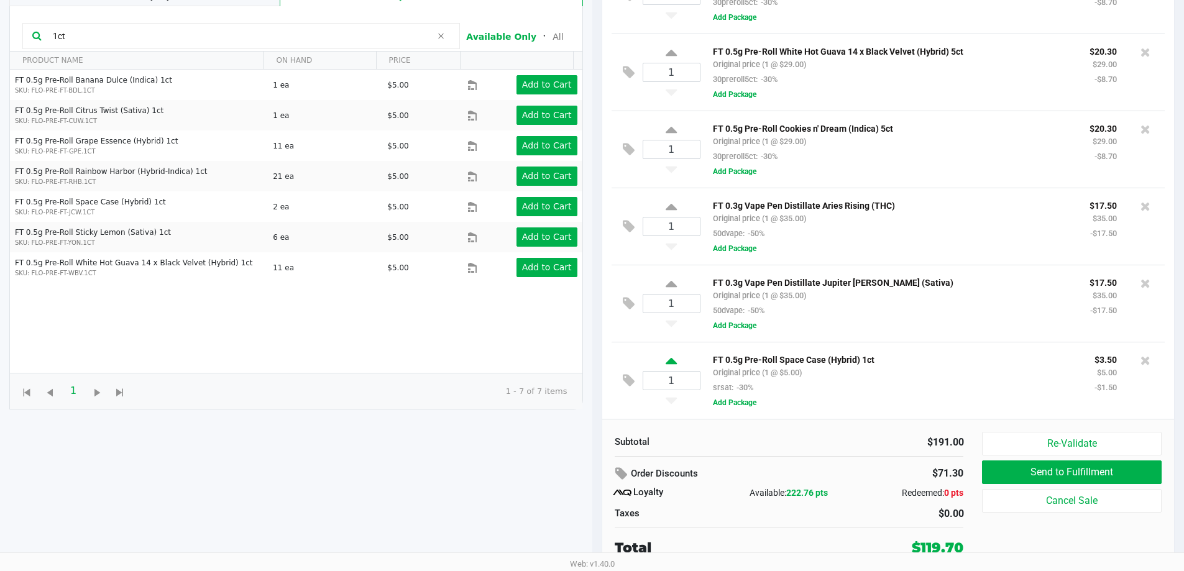
click at [674, 363] on icon at bounding box center [671, 364] width 11 height 16
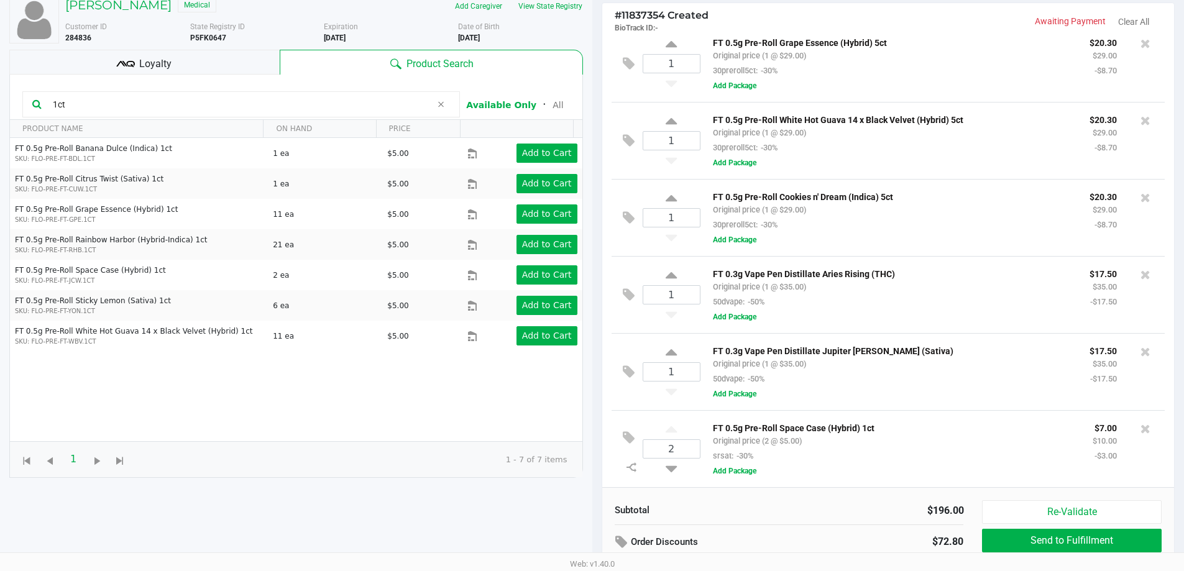
scroll to position [0, 0]
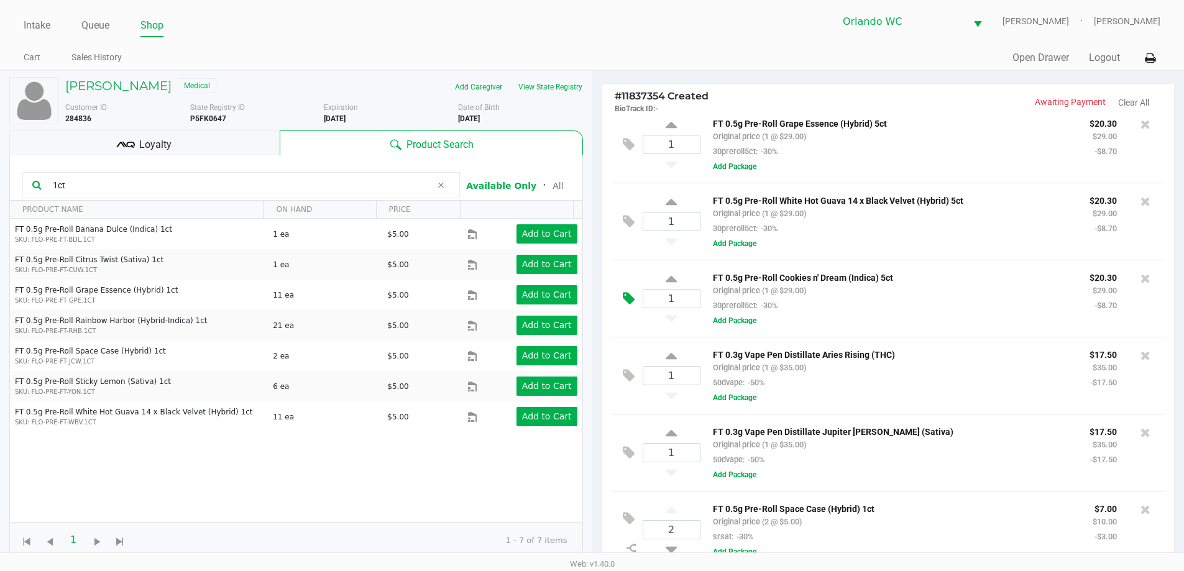
click at [629, 302] on icon at bounding box center [629, 299] width 12 height 14
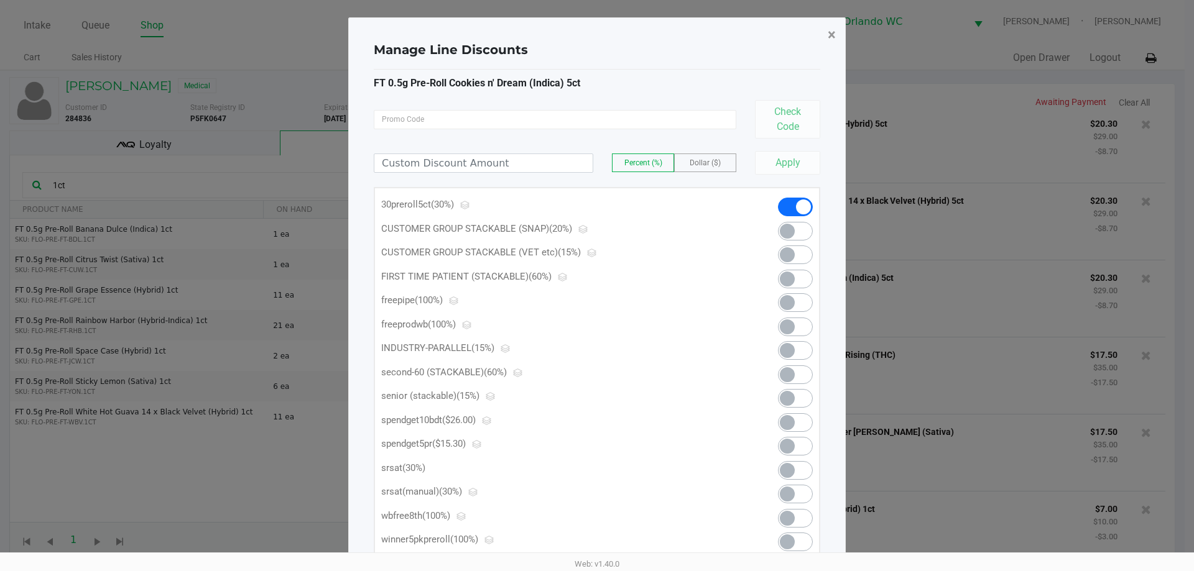
click at [826, 37] on button "×" at bounding box center [832, 34] width 28 height 35
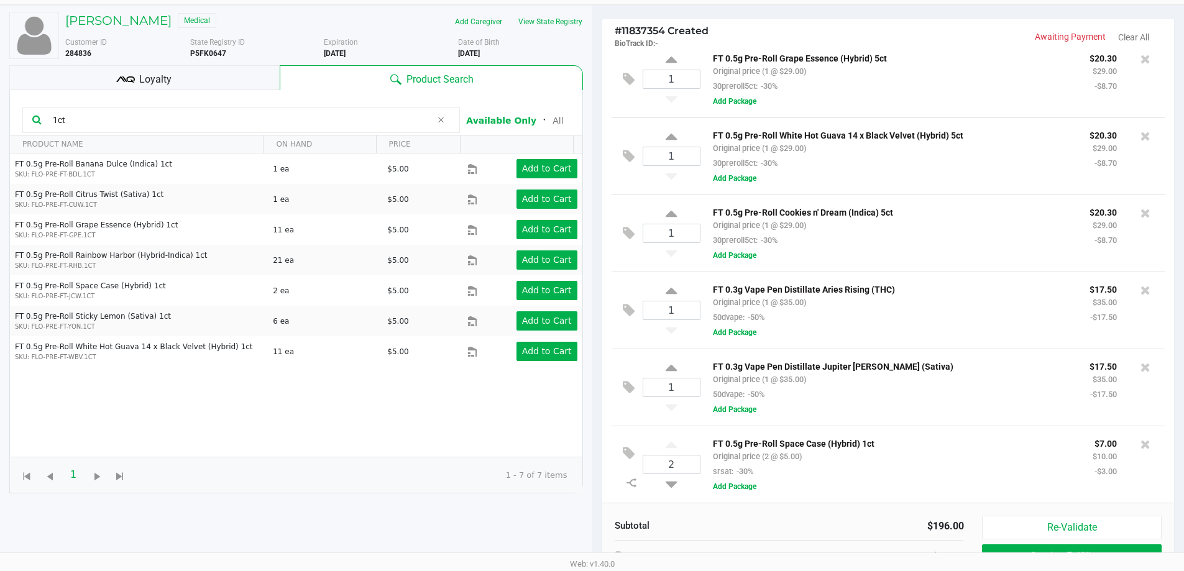
scroll to position [149, 0]
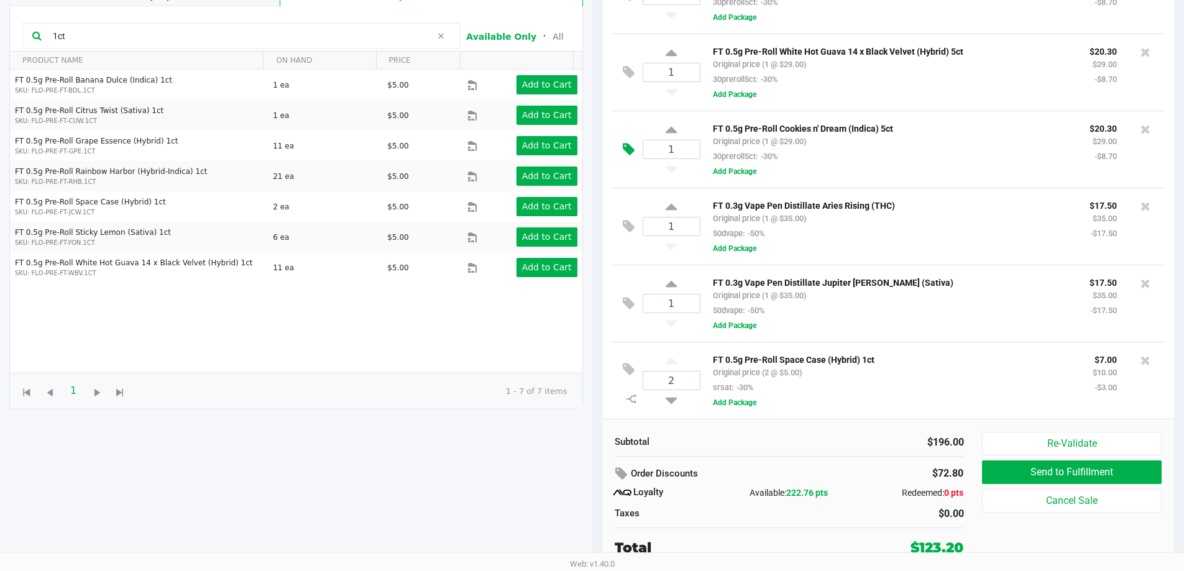
click at [630, 142] on icon at bounding box center [629, 149] width 12 height 14
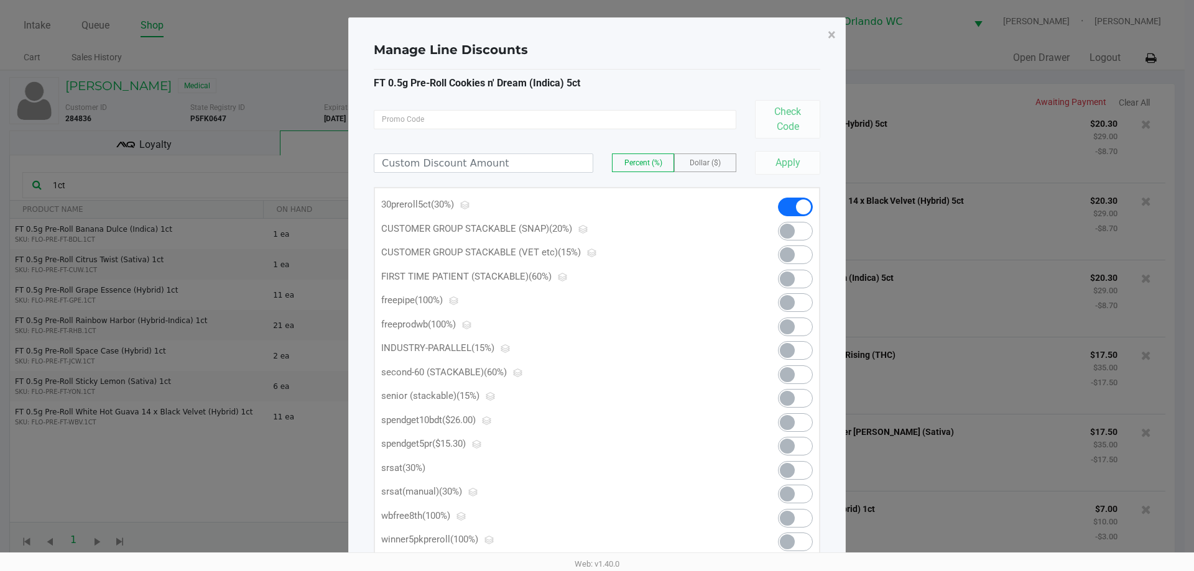
click at [797, 448] on span at bounding box center [795, 446] width 35 height 19
click at [829, 30] on span "×" at bounding box center [832, 34] width 8 height 17
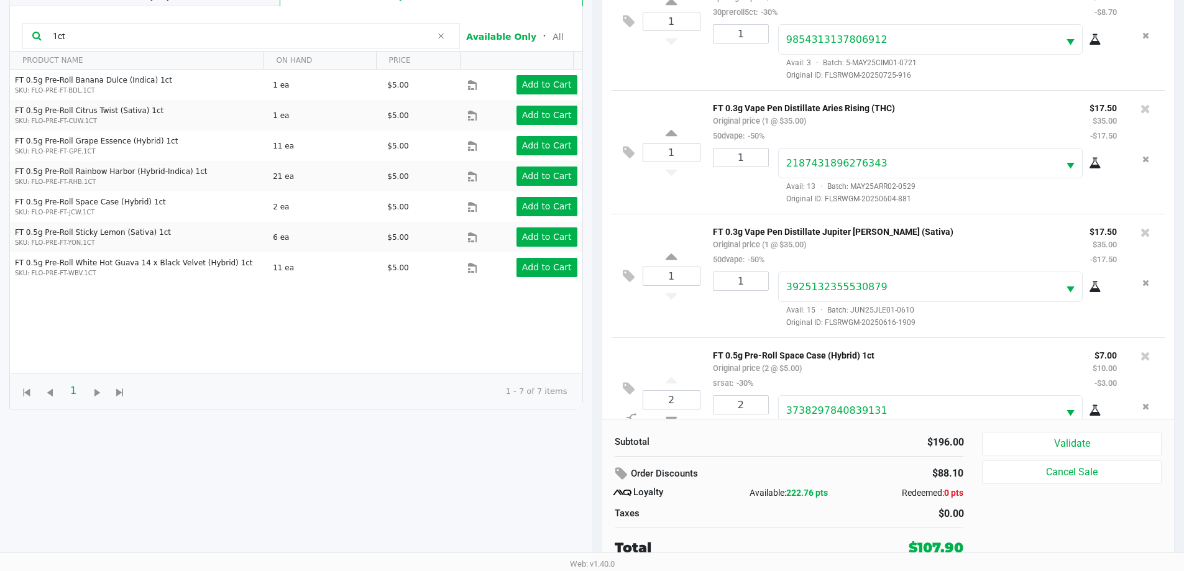
scroll to position [434, 0]
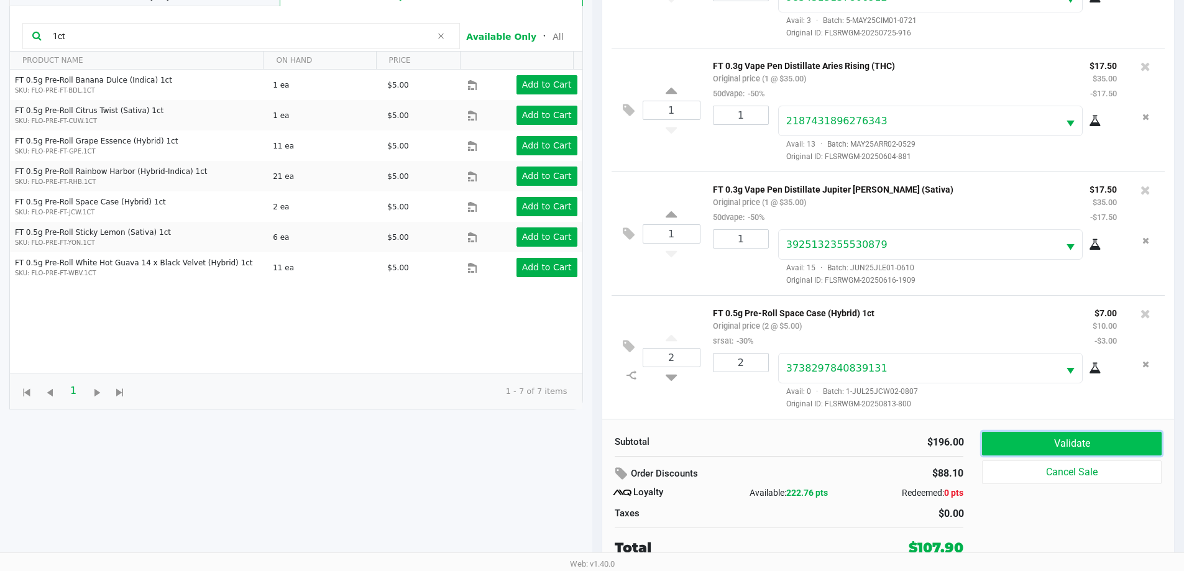
click at [1054, 443] on button "Validate" at bounding box center [1071, 444] width 179 height 24
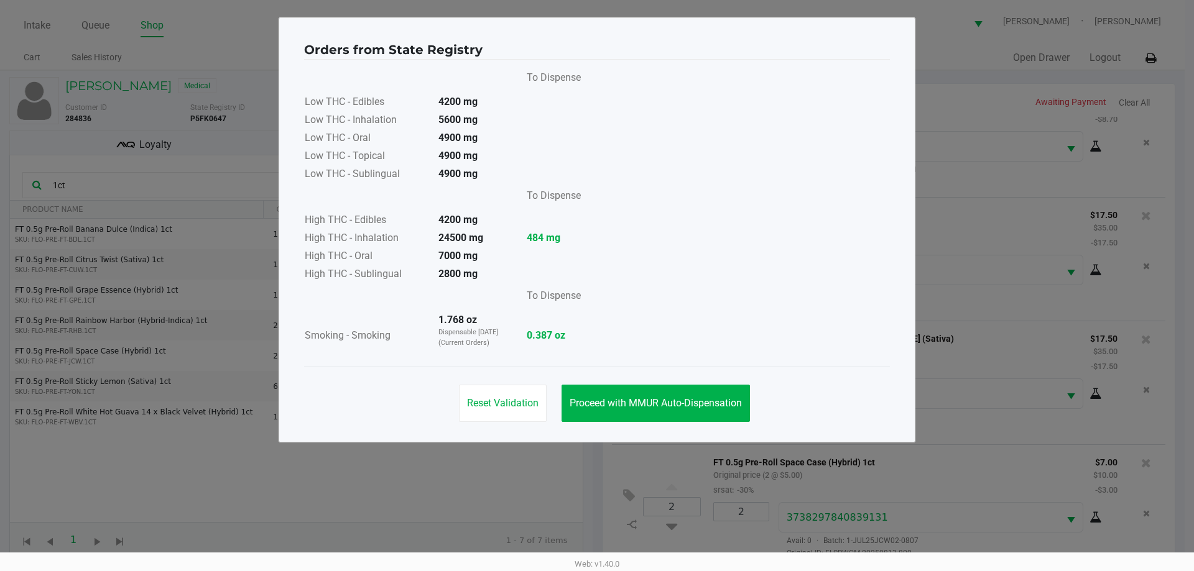
click at [644, 384] on div "Reset Validation Proceed with MMUR Auto-Dispensation" at bounding box center [597, 398] width 586 height 63
click at [677, 391] on button "Proceed with MMUR Auto-Dispensation" at bounding box center [655, 403] width 188 height 37
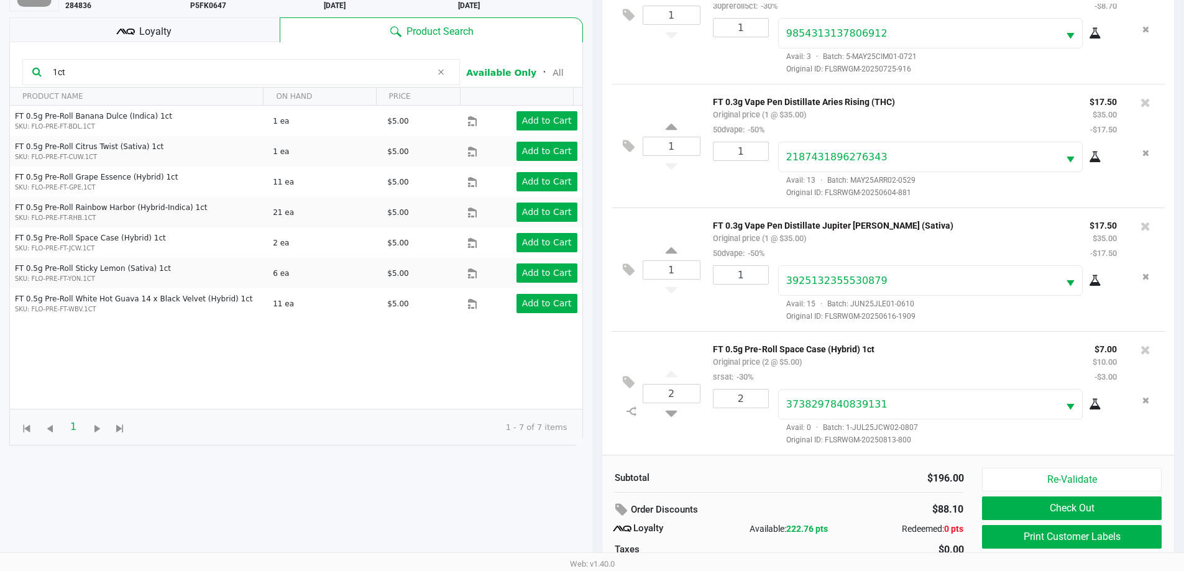
scroll to position [149, 0]
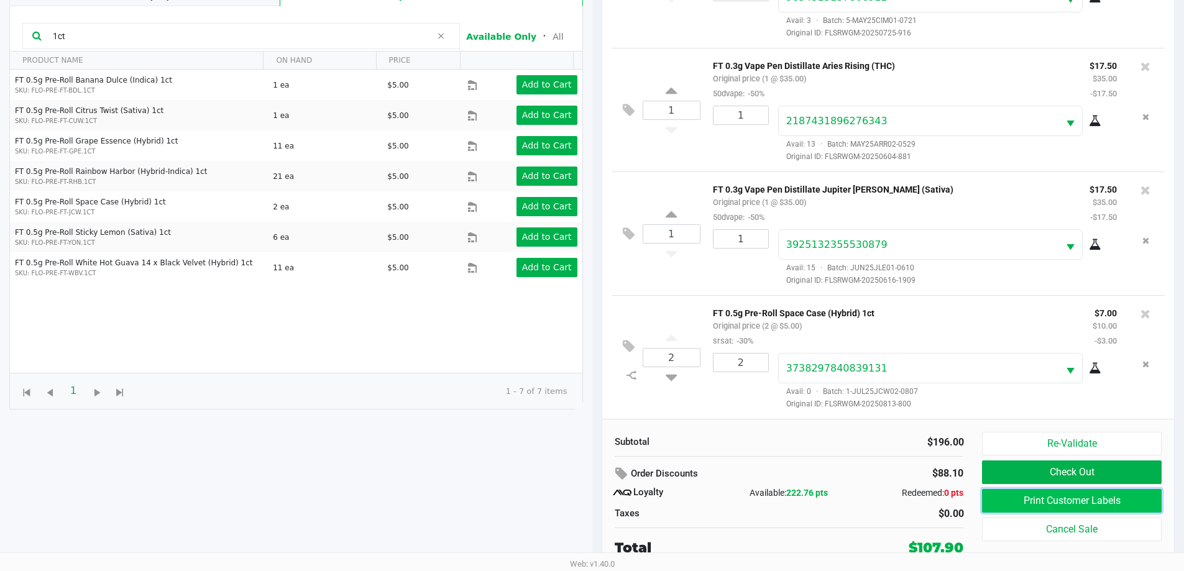
click at [1057, 499] on button "Print Customer Labels" at bounding box center [1071, 501] width 179 height 24
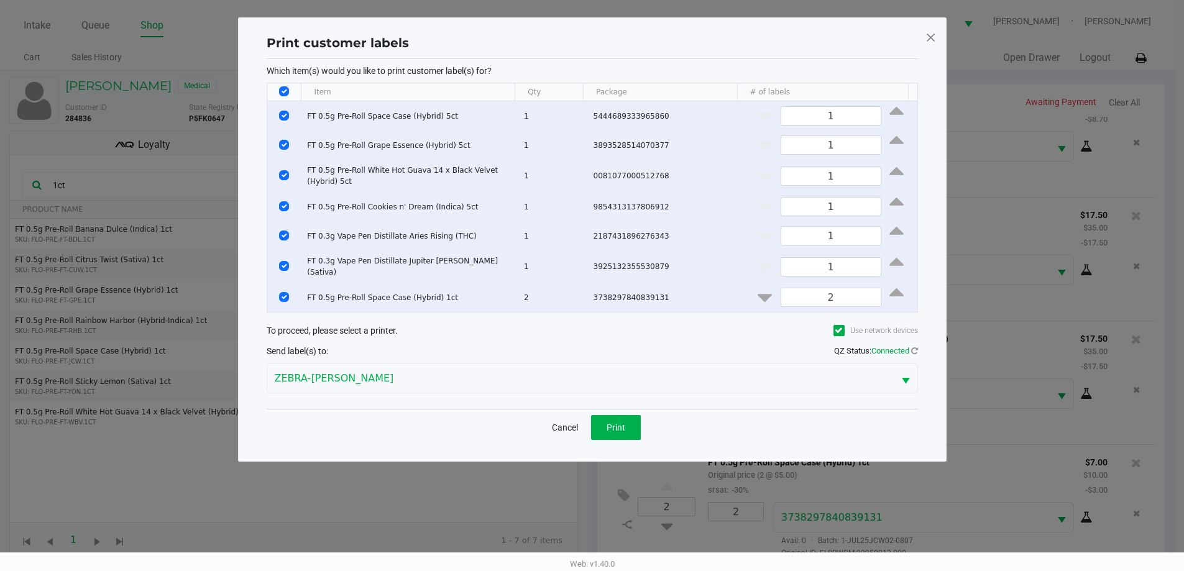
scroll to position [0, 0]
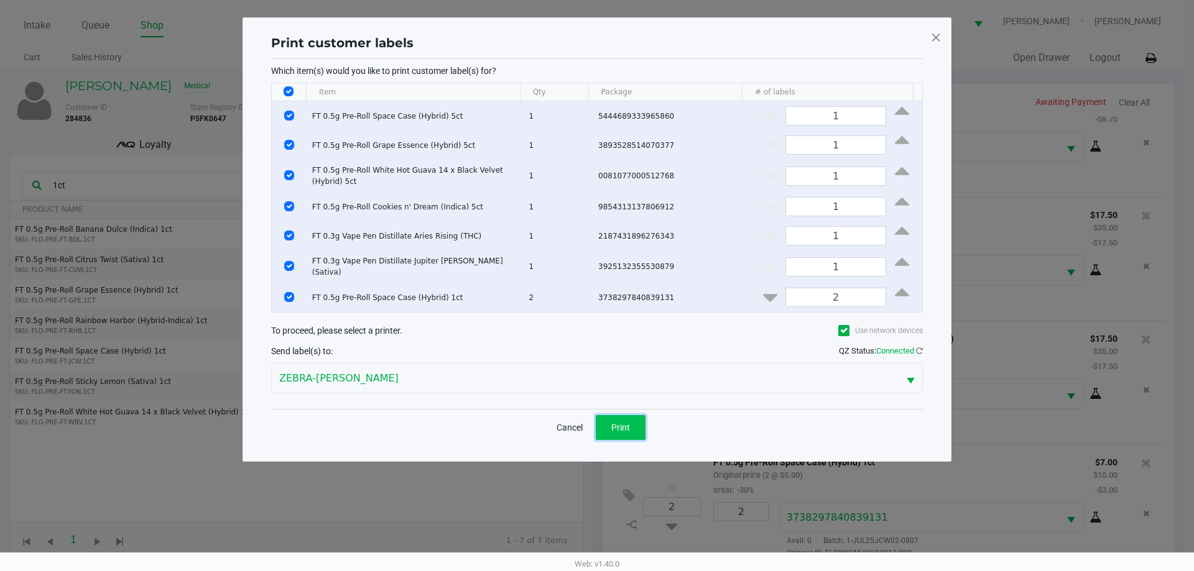
click at [634, 418] on button "Print" at bounding box center [621, 427] width 50 height 25
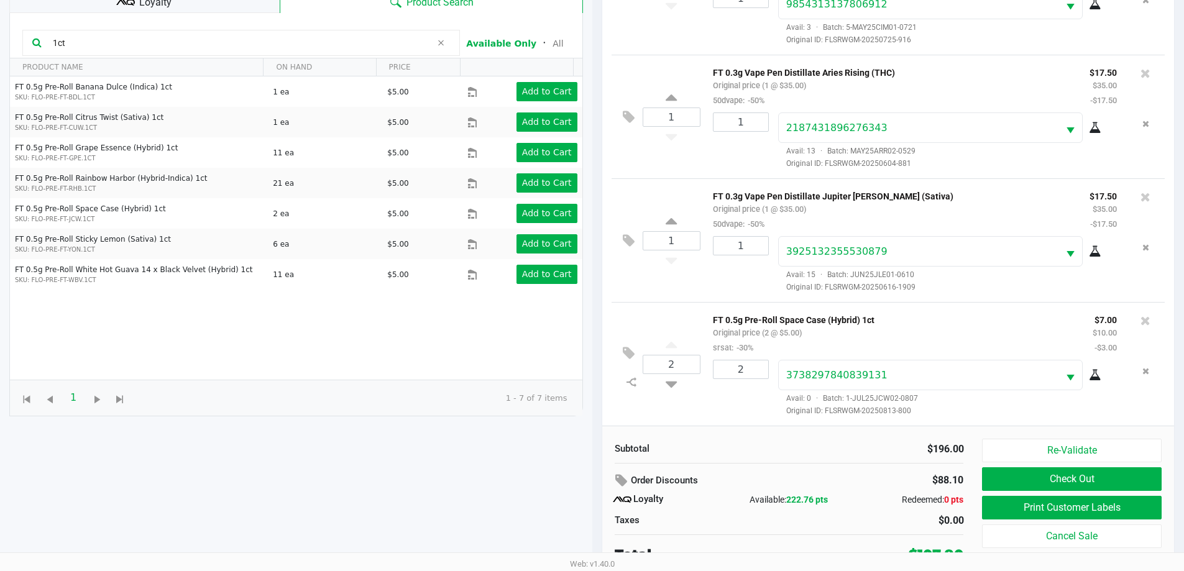
scroll to position [149, 0]
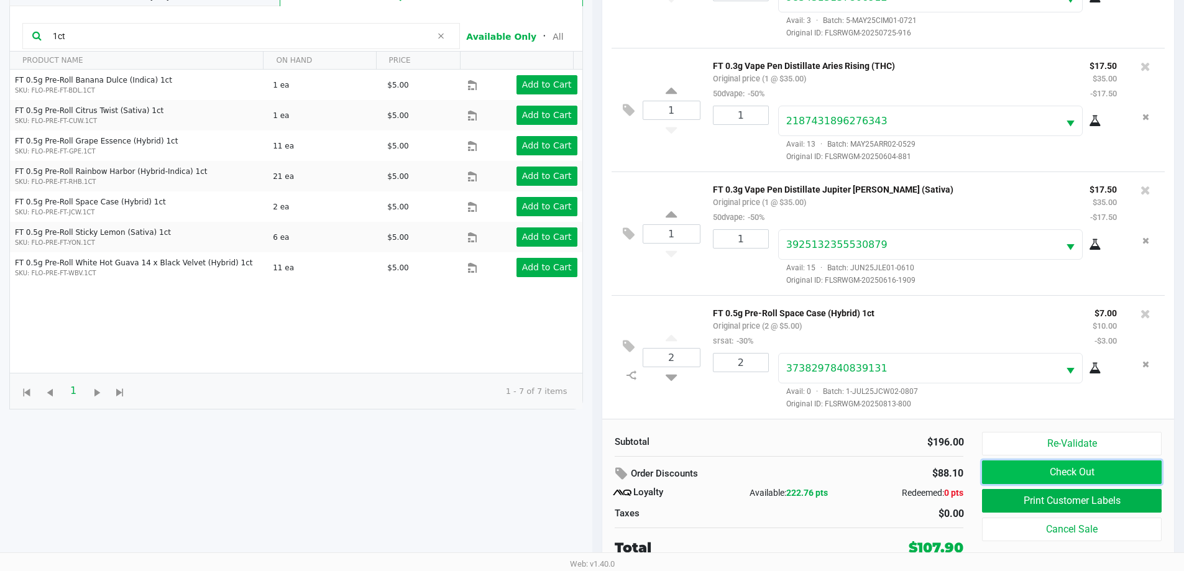
click at [995, 468] on button "Check Out" at bounding box center [1071, 473] width 179 height 24
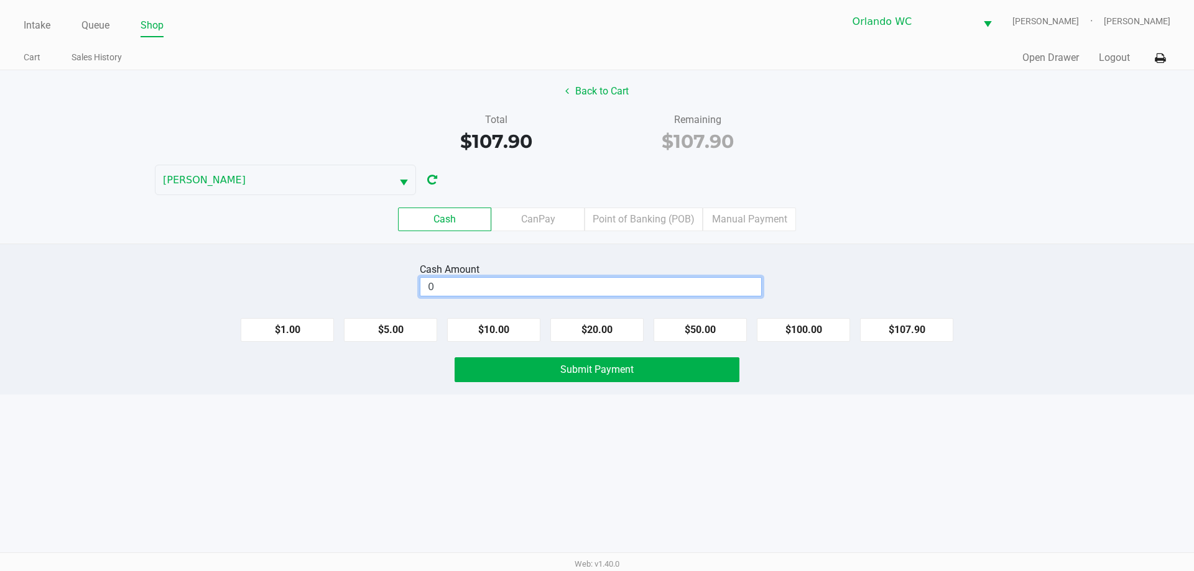
click at [566, 287] on input "0" at bounding box center [590, 287] width 341 height 18
click at [573, 269] on div "Cash Amount" at bounding box center [569, 269] width 298 height 15
click at [562, 383] on div "Cash Amount $120.00 Clear $1.00 $5.00 $10.00 $20.00 $50.00 $100.00 $107.90 Subm…" at bounding box center [597, 319] width 1194 height 151
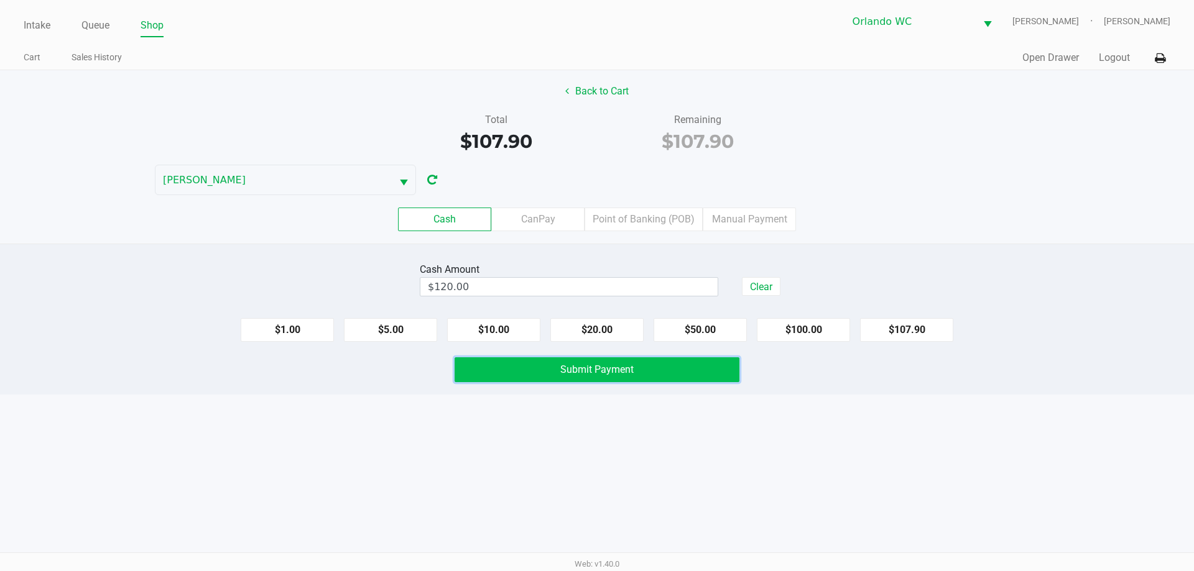
click at [570, 367] on span "Submit Payment" at bounding box center [596, 370] width 73 height 12
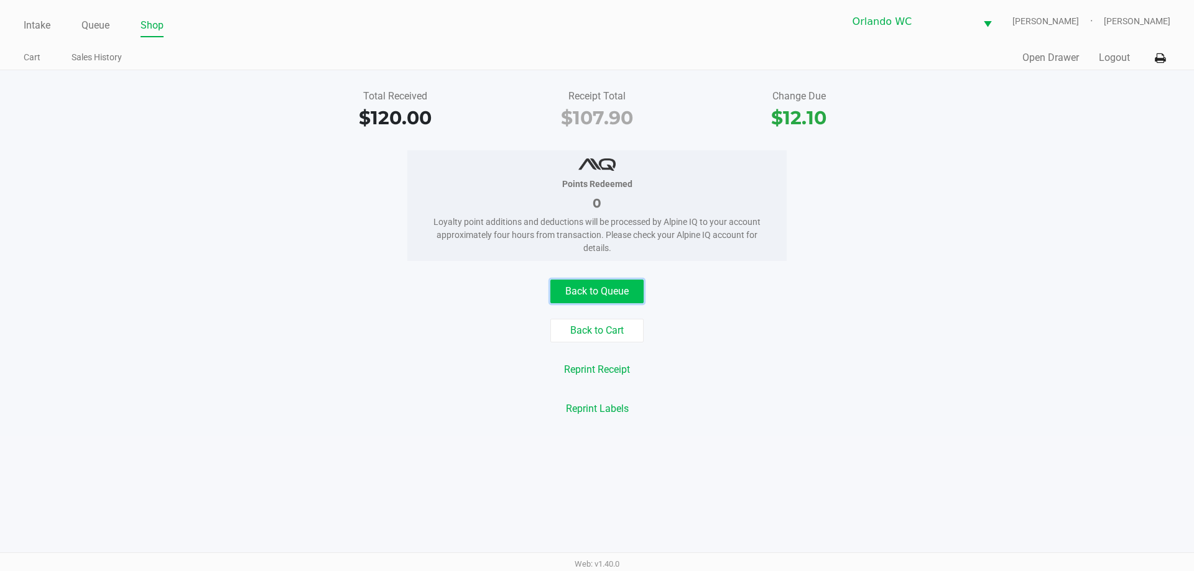
click at [594, 286] on button "Back to Queue" at bounding box center [596, 292] width 93 height 24
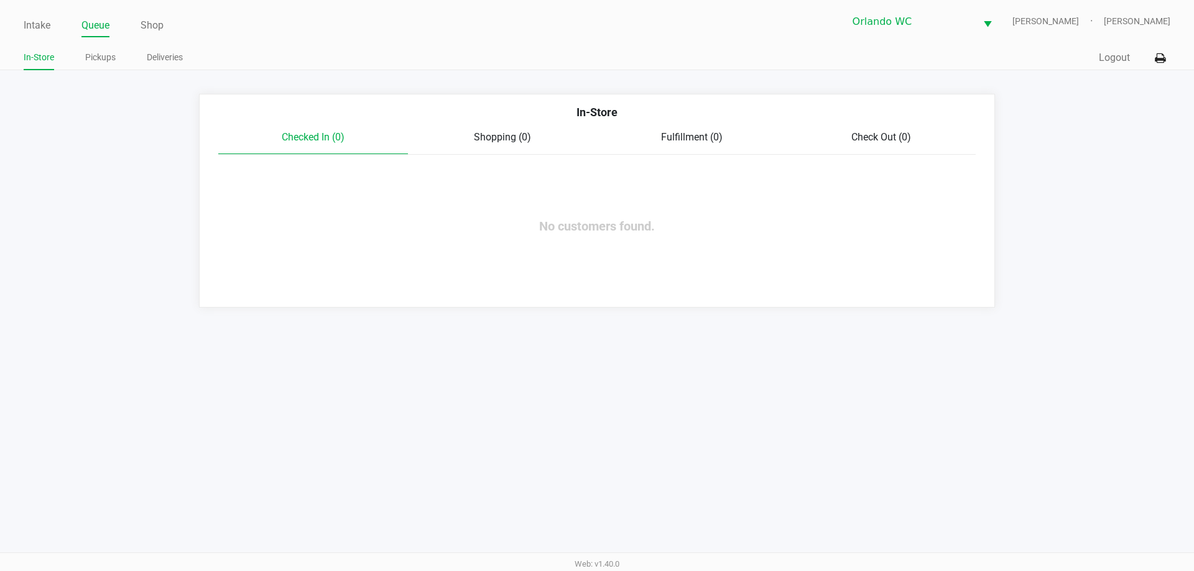
click at [174, 121] on app-queue-list "In-Store Checked In (0) Shopping (0) Fulfillment (0) Check Out (0) No customers…" at bounding box center [597, 201] width 1194 height 214
click at [104, 54] on link "Pickups" at bounding box center [100, 58] width 30 height 16
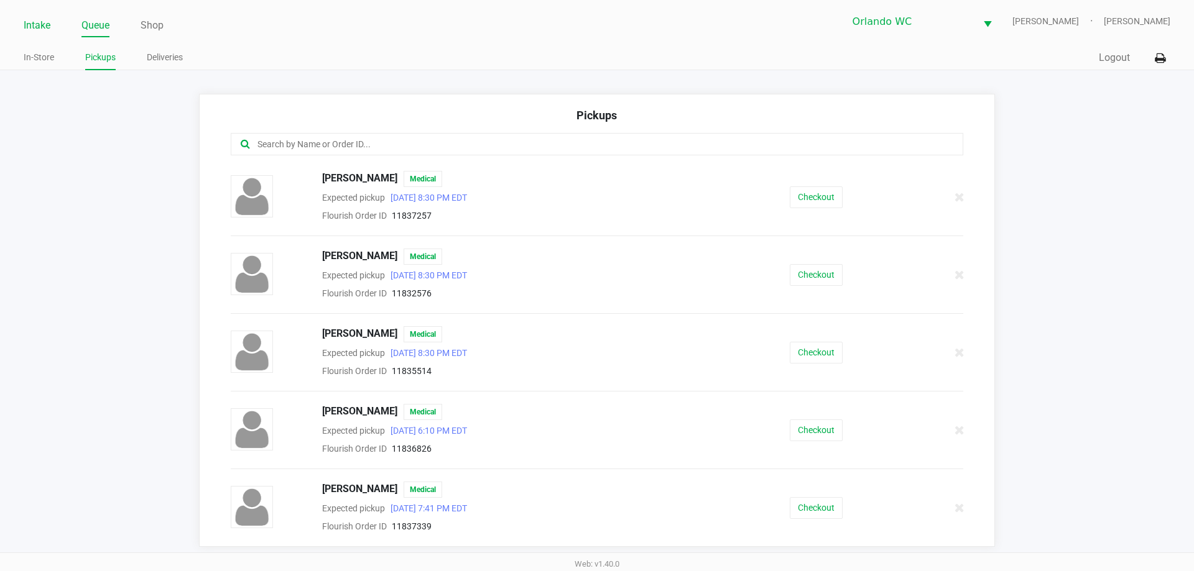
click at [39, 24] on link "Intake" at bounding box center [37, 25] width 27 height 17
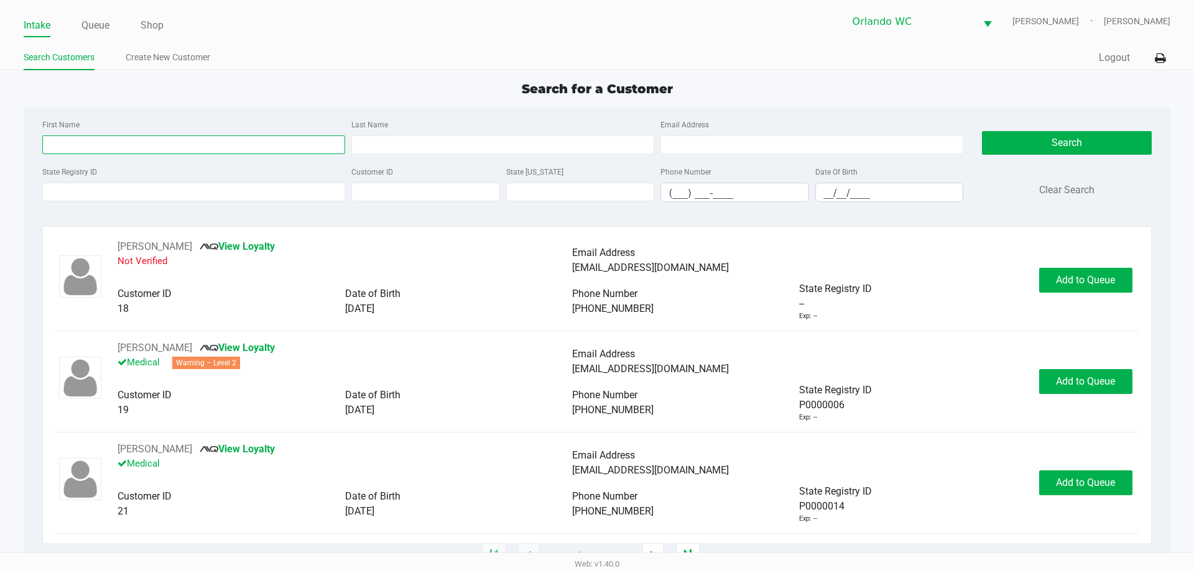
click at [147, 143] on input "First Name" at bounding box center [193, 145] width 303 height 19
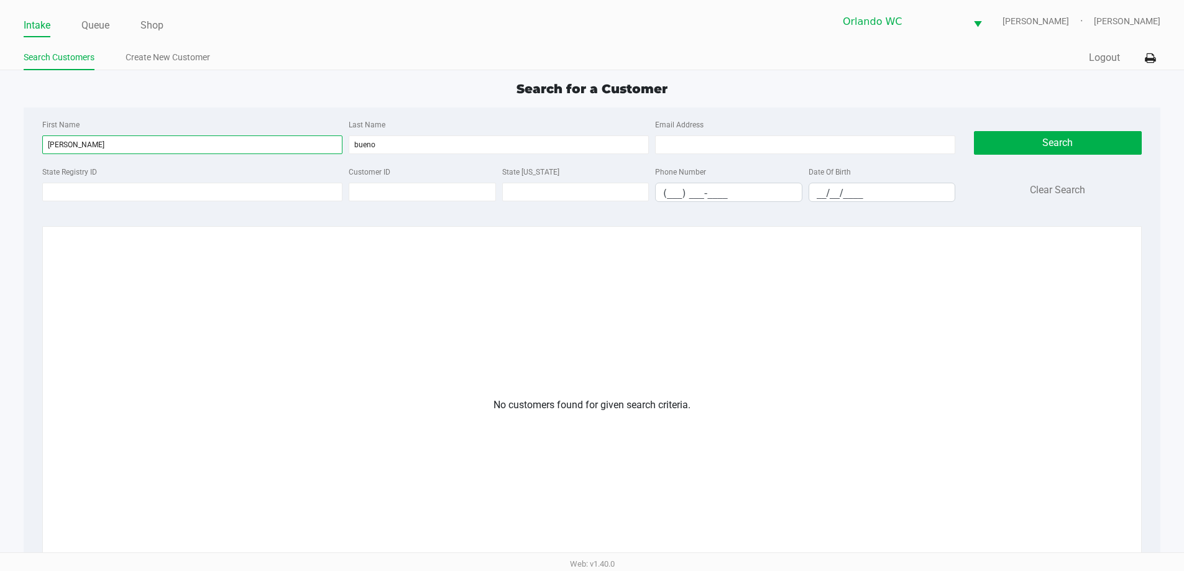
click at [73, 142] on input "john" at bounding box center [192, 145] width 300 height 19
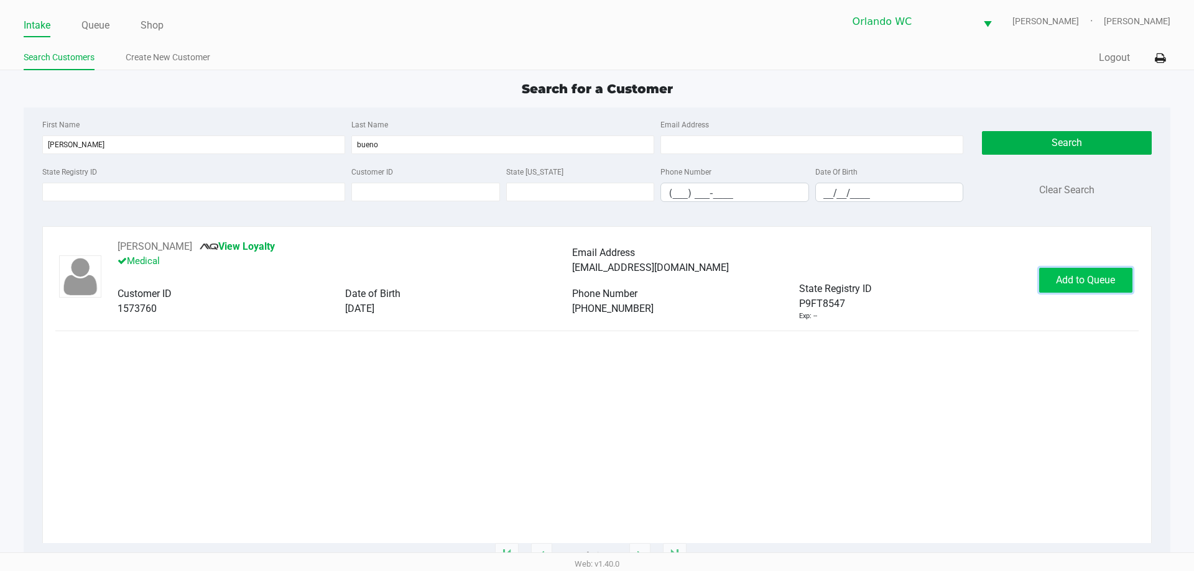
click at [1041, 280] on button "Add to Queue" at bounding box center [1085, 280] width 93 height 25
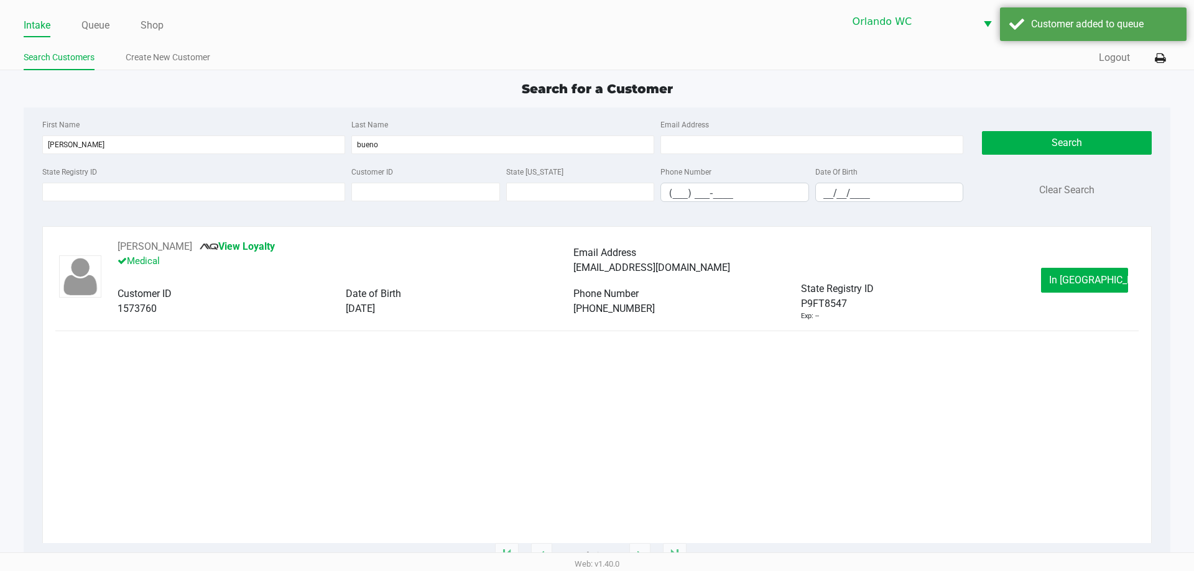
click at [247, 238] on div "JOHAN BUENO View Loyalty Medical Email Address johanandresbueno@gmail.com Custo…" at bounding box center [596, 391] width 1109 height 330
click at [251, 240] on div "JOHAN BUENO View Loyalty Medical" at bounding box center [345, 260] width 455 height 42
click at [252, 243] on link "View Loyalty" at bounding box center [237, 247] width 75 height 12
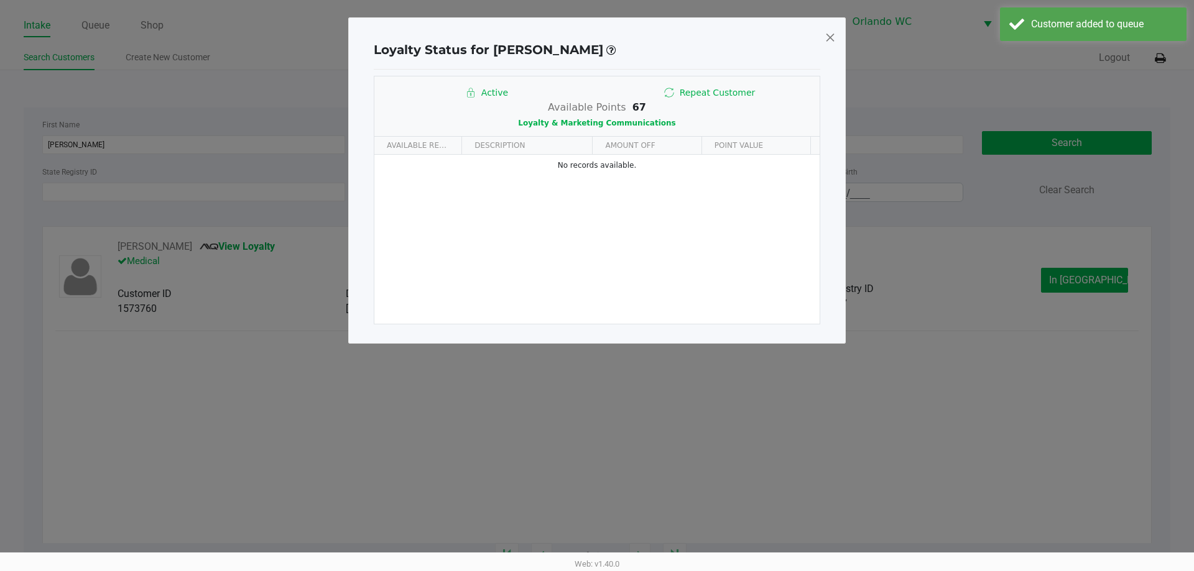
click at [826, 33] on span at bounding box center [829, 37] width 11 height 20
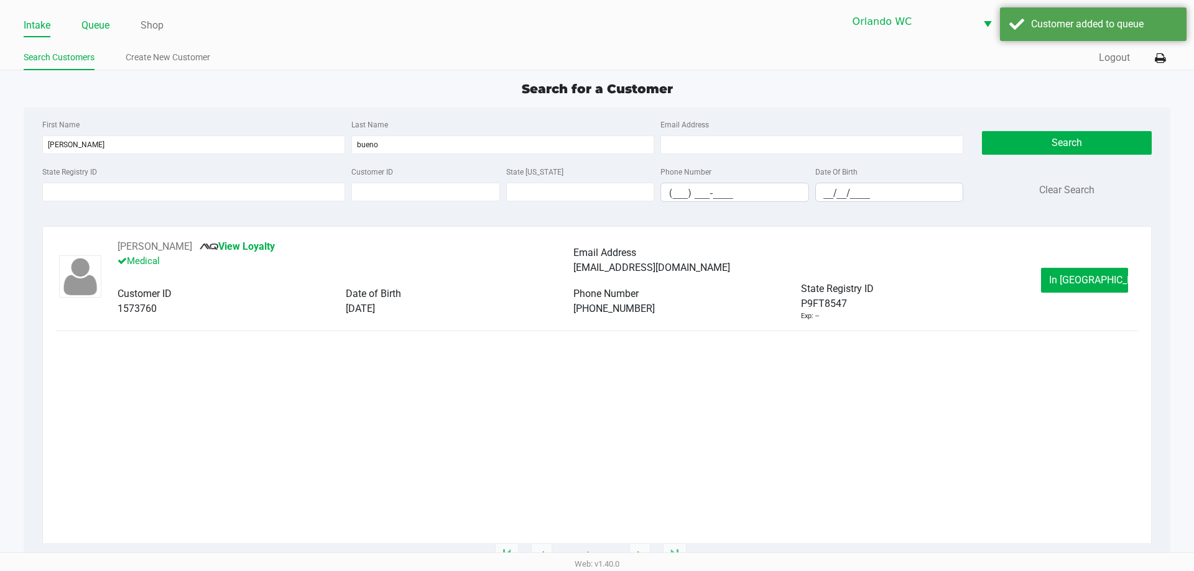
click at [106, 24] on link "Queue" at bounding box center [95, 25] width 28 height 17
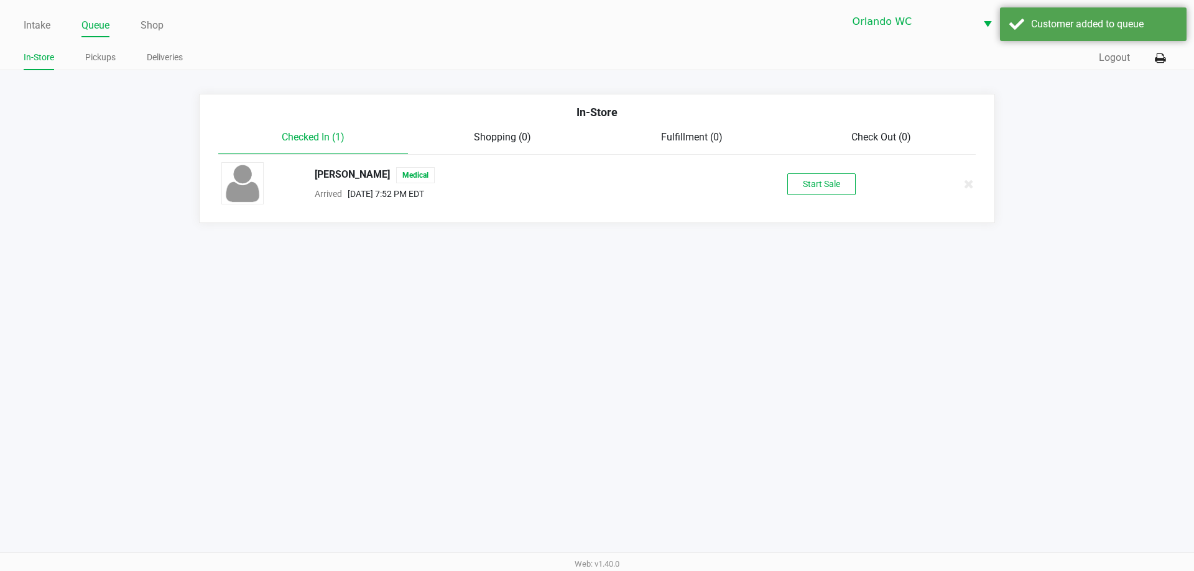
click at [836, 196] on div "JOHAN BUENO Medical Arrived Aug 23, 2025 7:52 PM EDT Start Sale" at bounding box center [597, 184] width 770 height 44
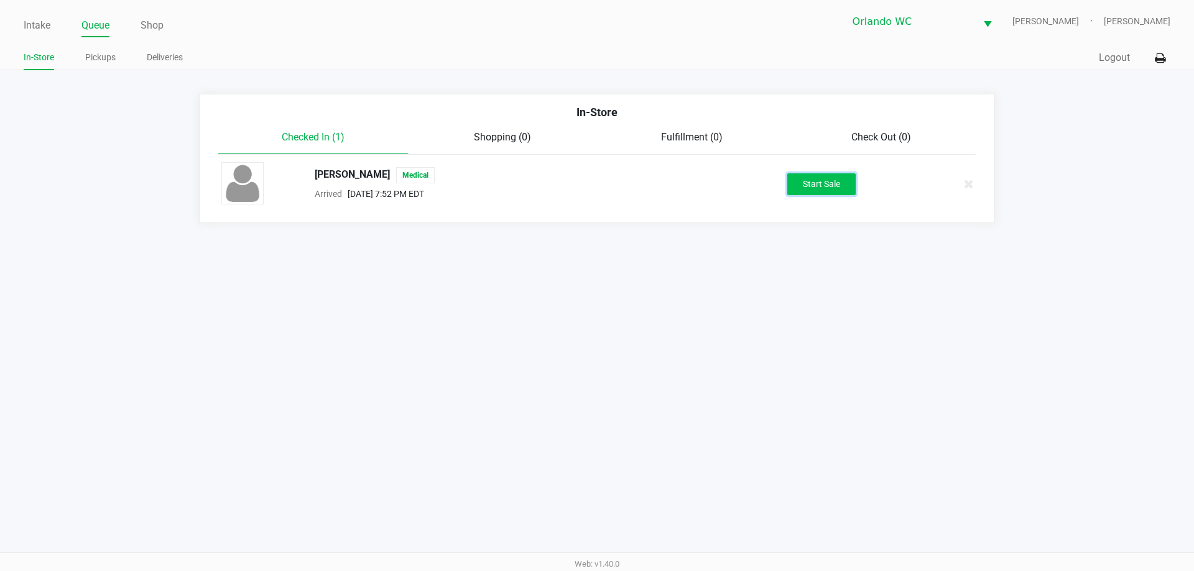
click at [821, 181] on button "Start Sale" at bounding box center [821, 184] width 68 height 22
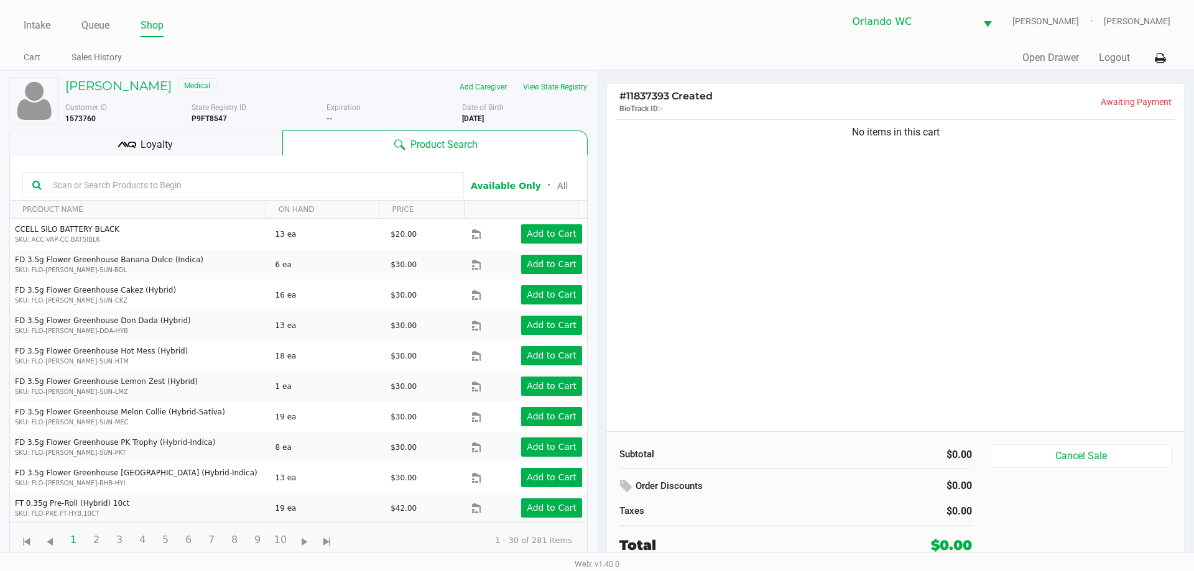
click at [171, 136] on div "Loyalty" at bounding box center [145, 143] width 273 height 25
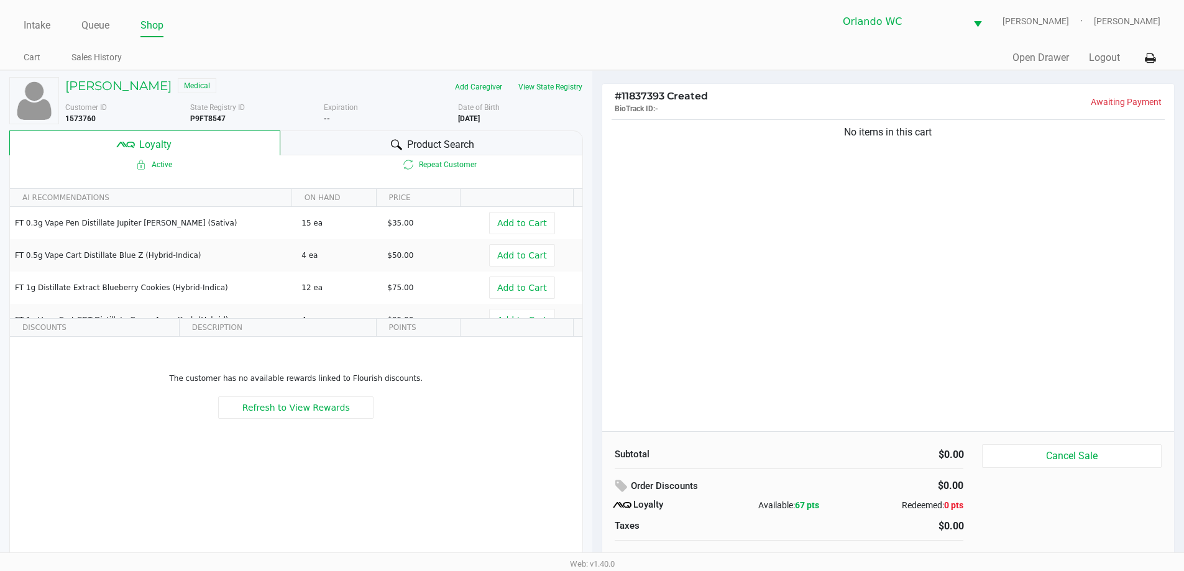
click at [446, 150] on span "Product Search" at bounding box center [440, 144] width 67 height 15
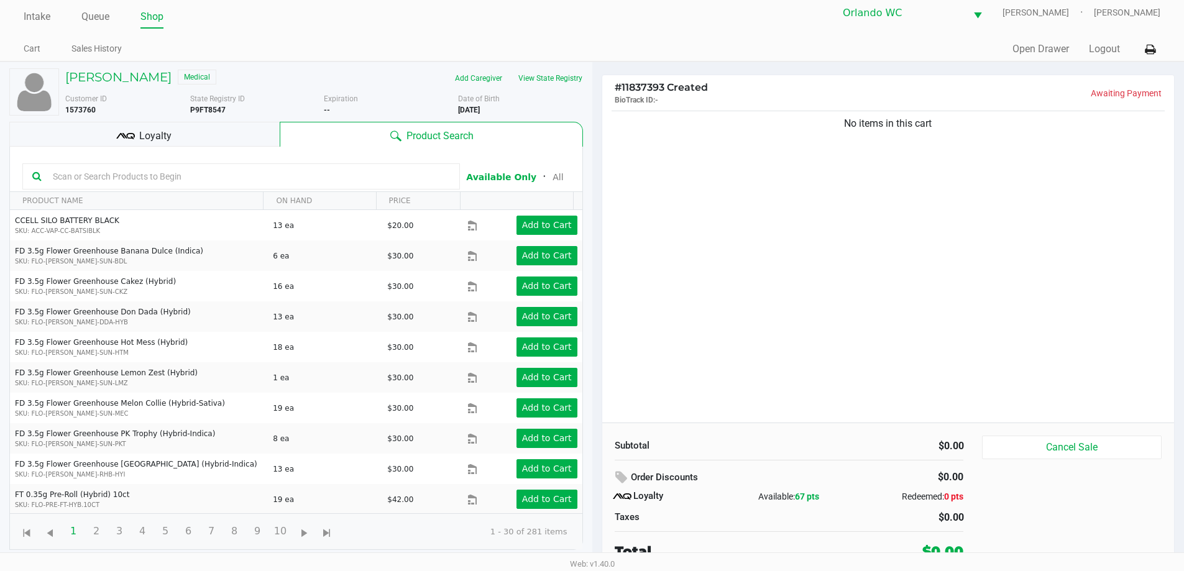
scroll to position [12, 0]
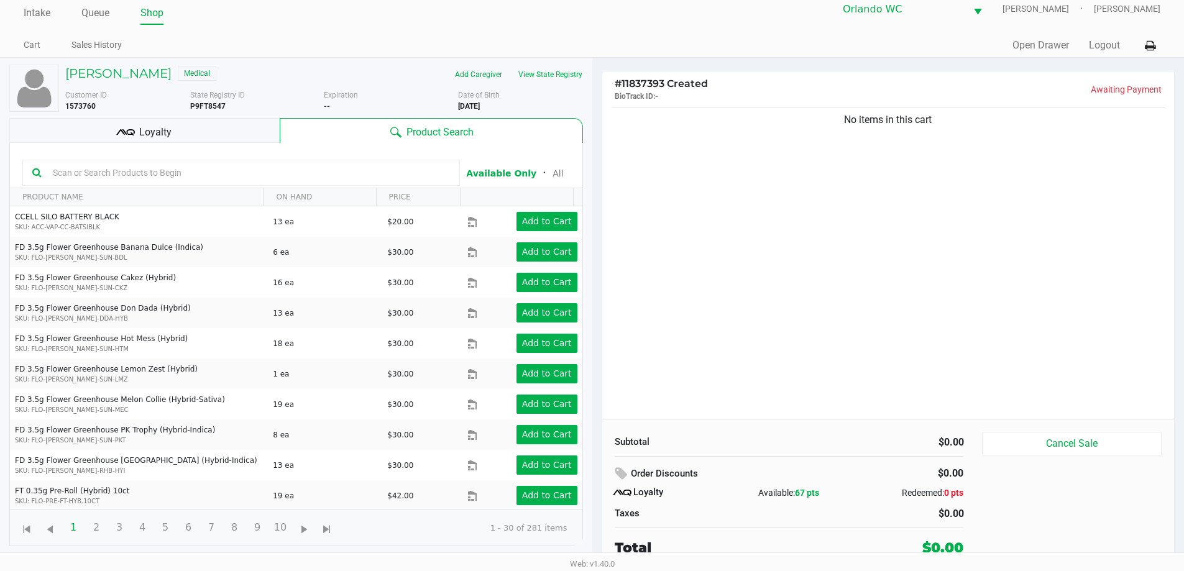
click at [180, 172] on input "text" at bounding box center [249, 173] width 402 height 19
click at [540, 73] on button "View State Registry" at bounding box center [546, 75] width 73 height 20
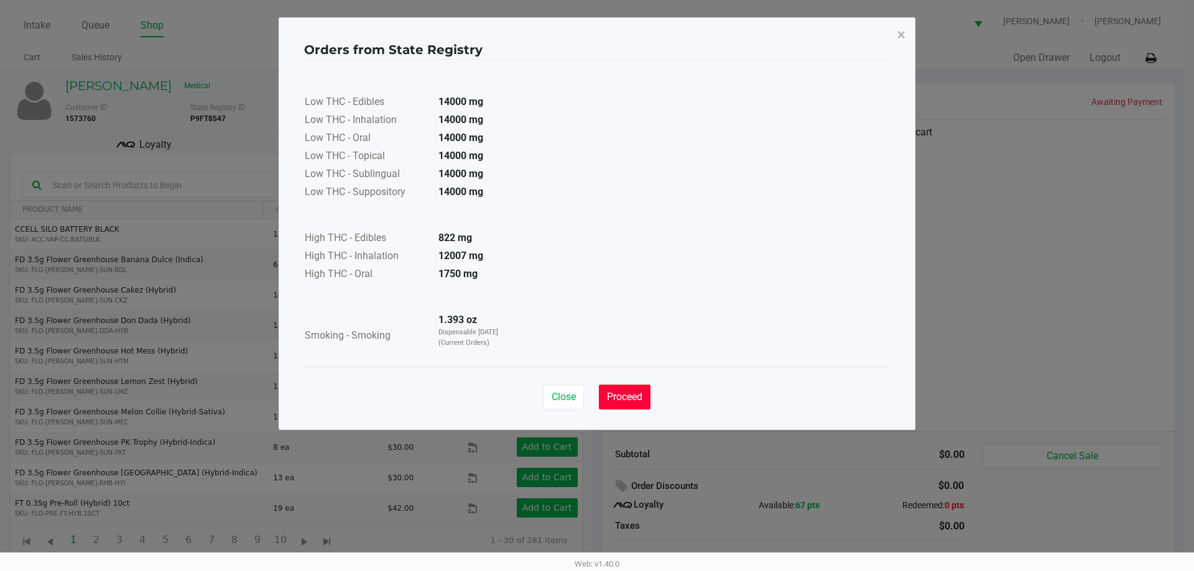
click at [614, 394] on span "Proceed" at bounding box center [624, 397] width 35 height 12
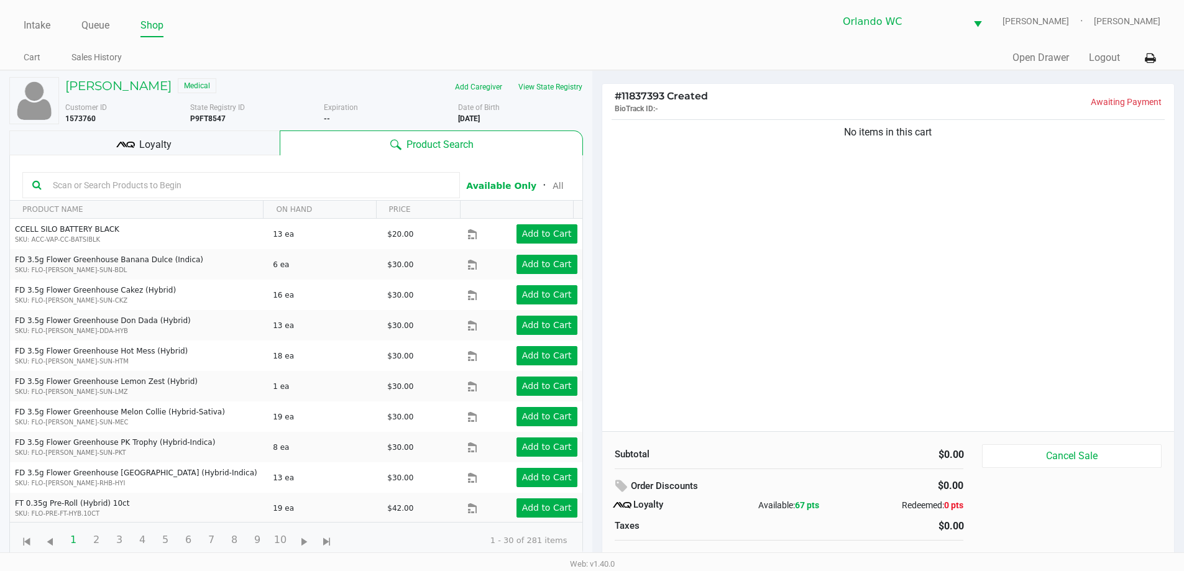
click at [218, 190] on input "text" at bounding box center [249, 185] width 402 height 19
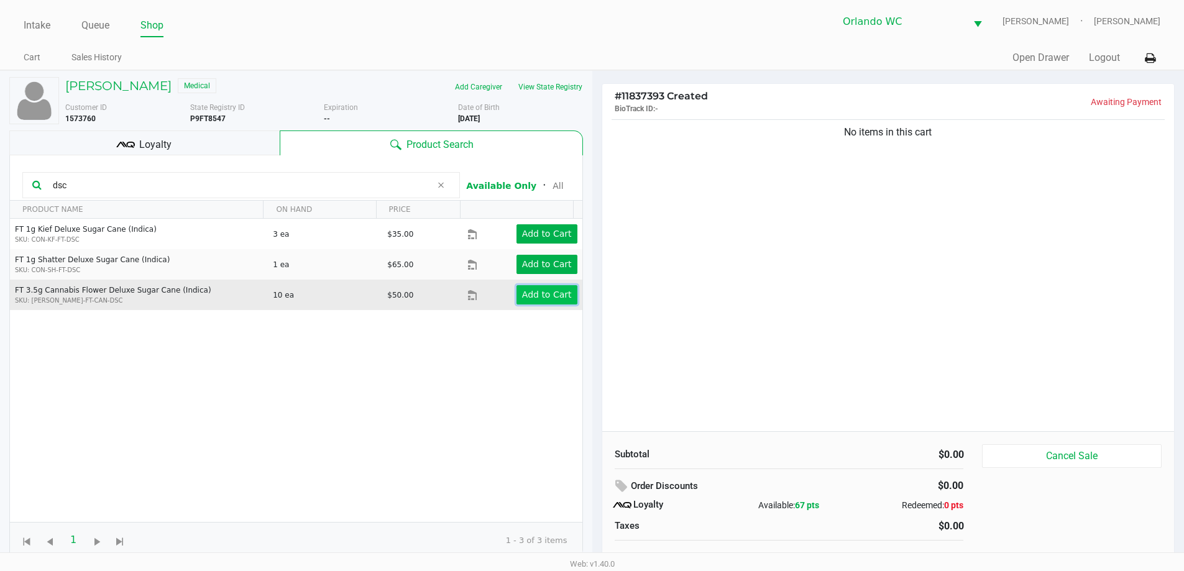
click at [545, 297] on app-button-loader "Add to Cart" at bounding box center [547, 295] width 50 height 10
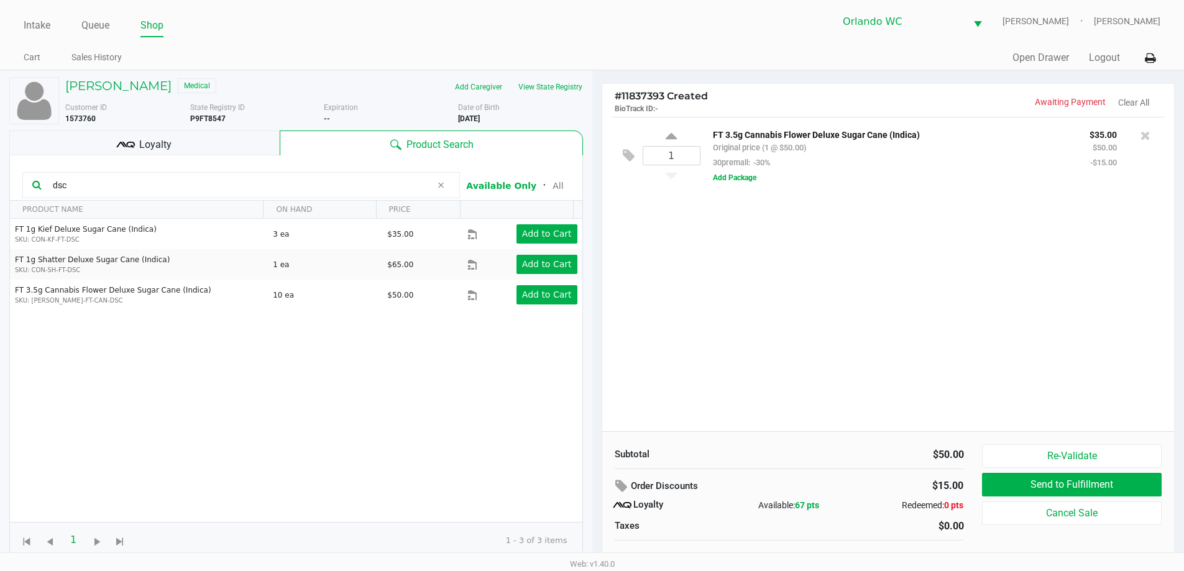
click at [157, 138] on span "Loyalty" at bounding box center [155, 144] width 32 height 15
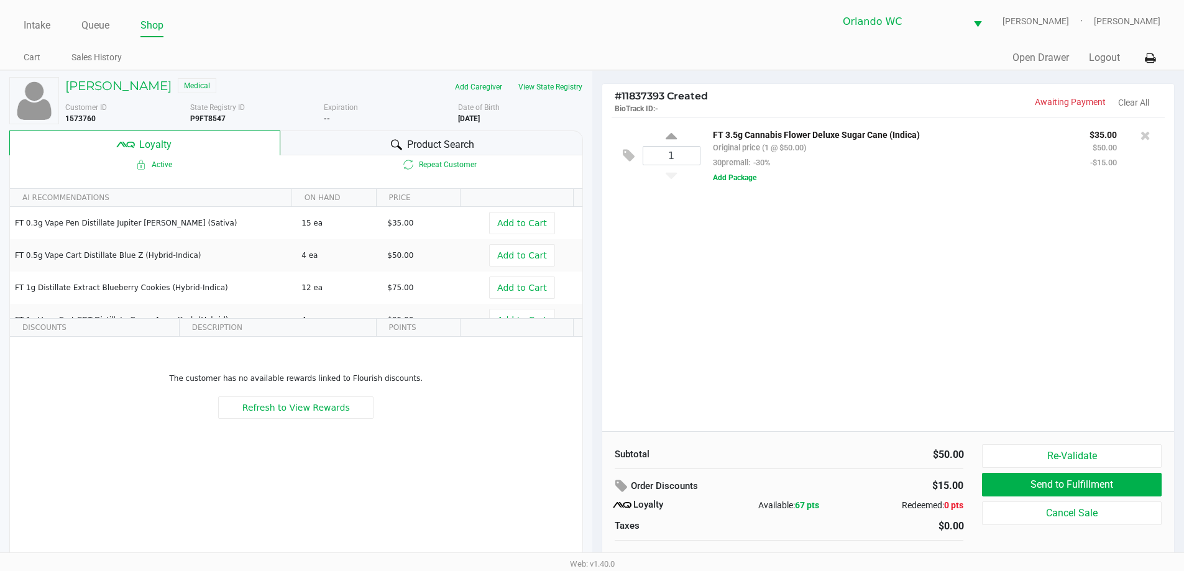
click at [418, 137] on span "Product Search" at bounding box center [440, 144] width 67 height 15
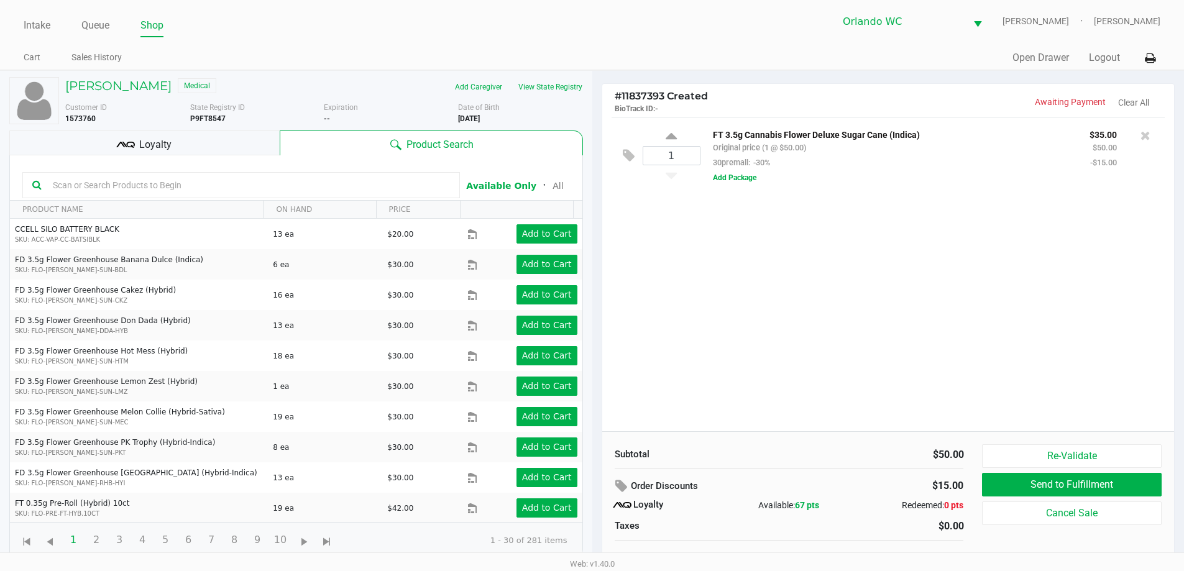
click at [1011, 224] on div "1 FT 3.5g Cannabis Flower Deluxe Sugar Cane (Indica) Original price (1 @ $50.00…" at bounding box center [888, 274] width 573 height 315
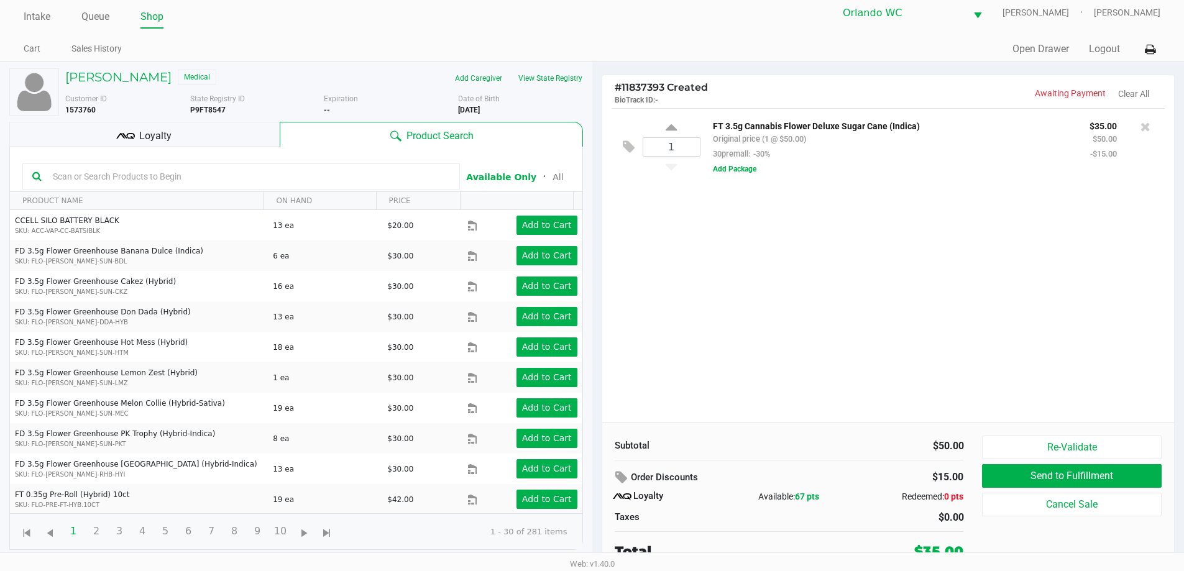
scroll to position [12, 0]
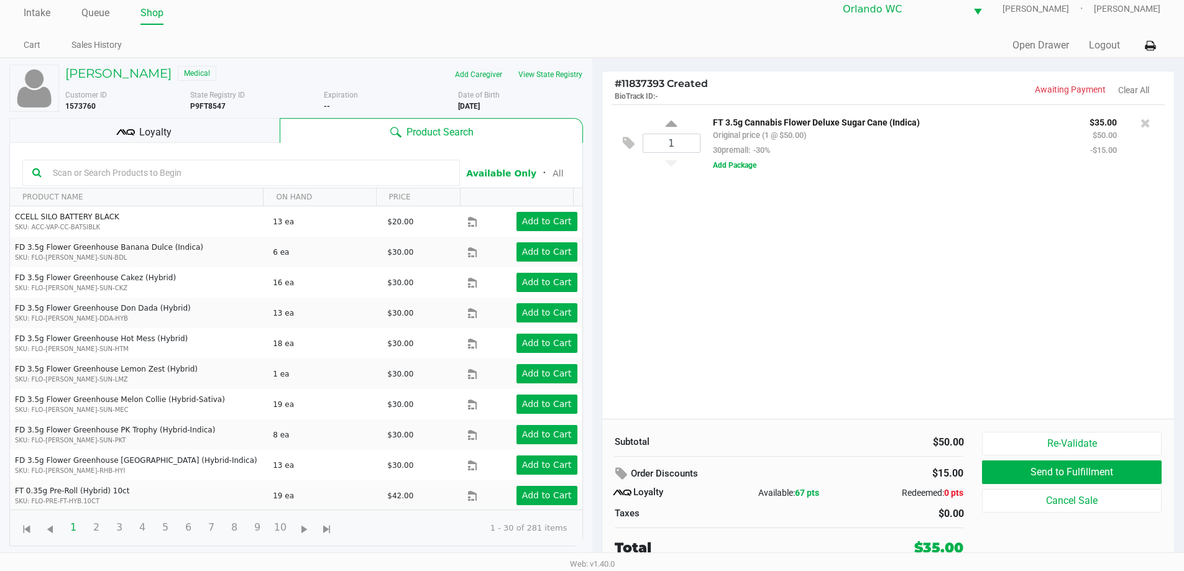
click at [959, 256] on div "1 FT 3.5g Cannabis Flower Deluxe Sugar Cane (Indica) Original price (1 @ $50.00…" at bounding box center [888, 261] width 573 height 315
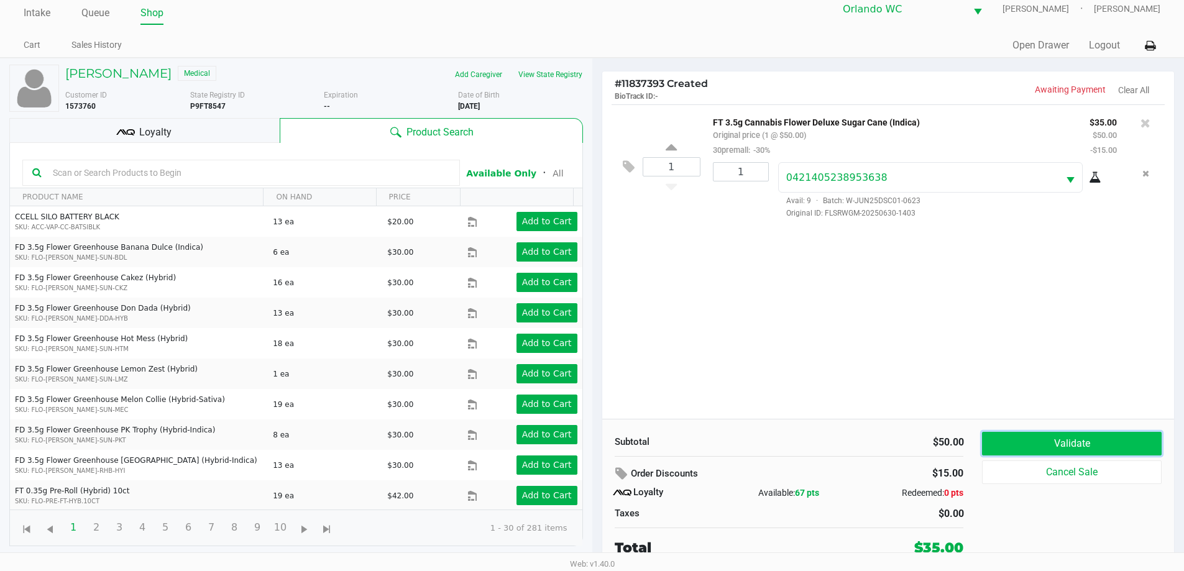
click at [1070, 444] on button "Validate" at bounding box center [1071, 444] width 179 height 24
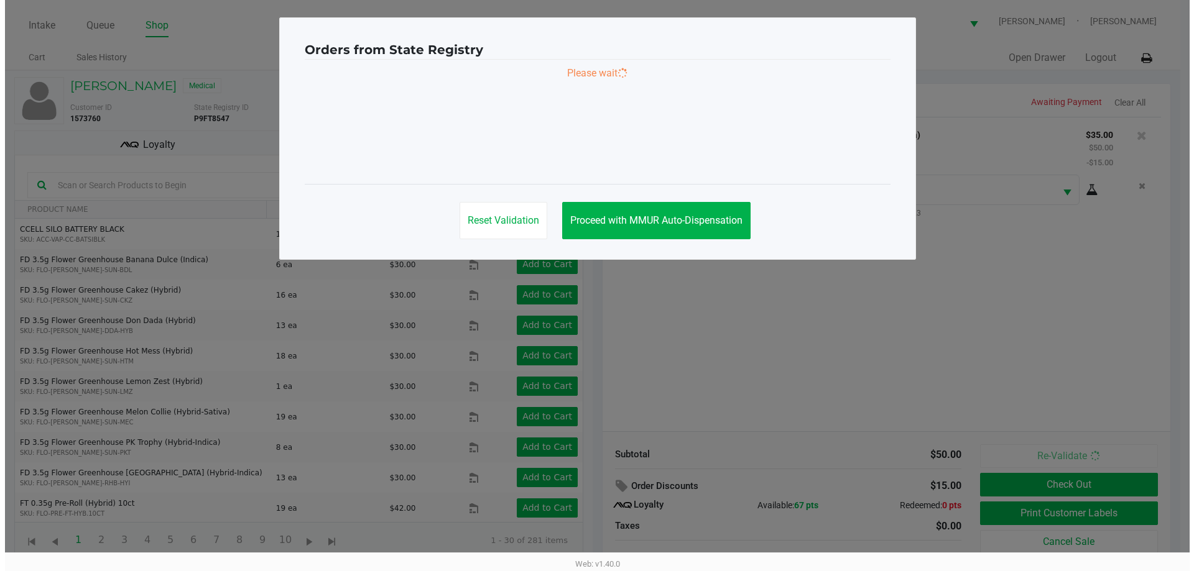
scroll to position [0, 0]
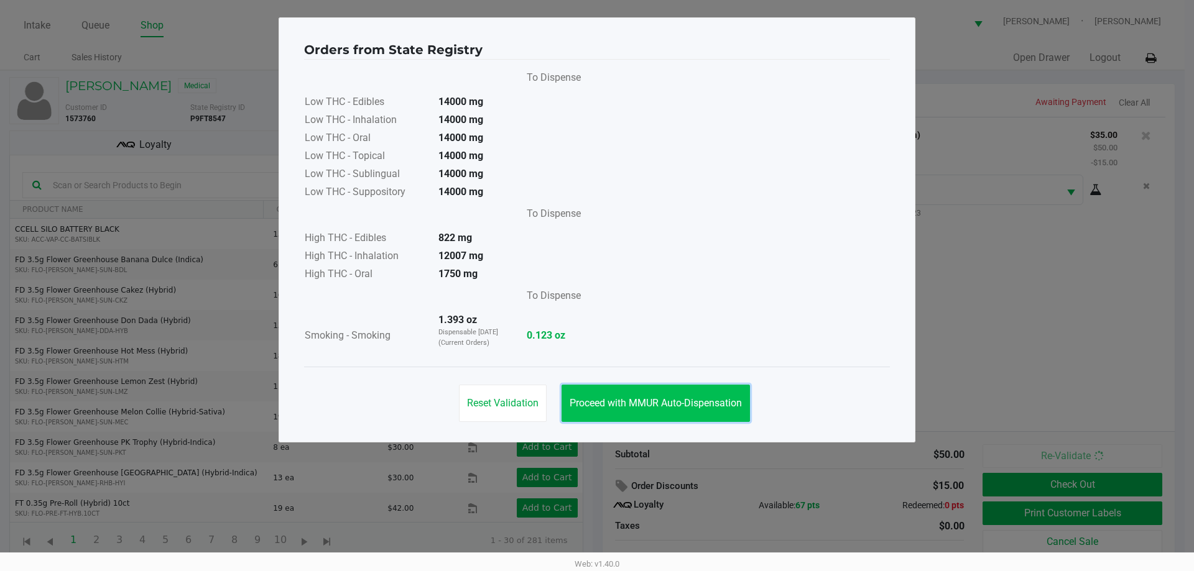
click at [646, 395] on button "Proceed with MMUR Auto-Dispensation" at bounding box center [655, 403] width 188 height 37
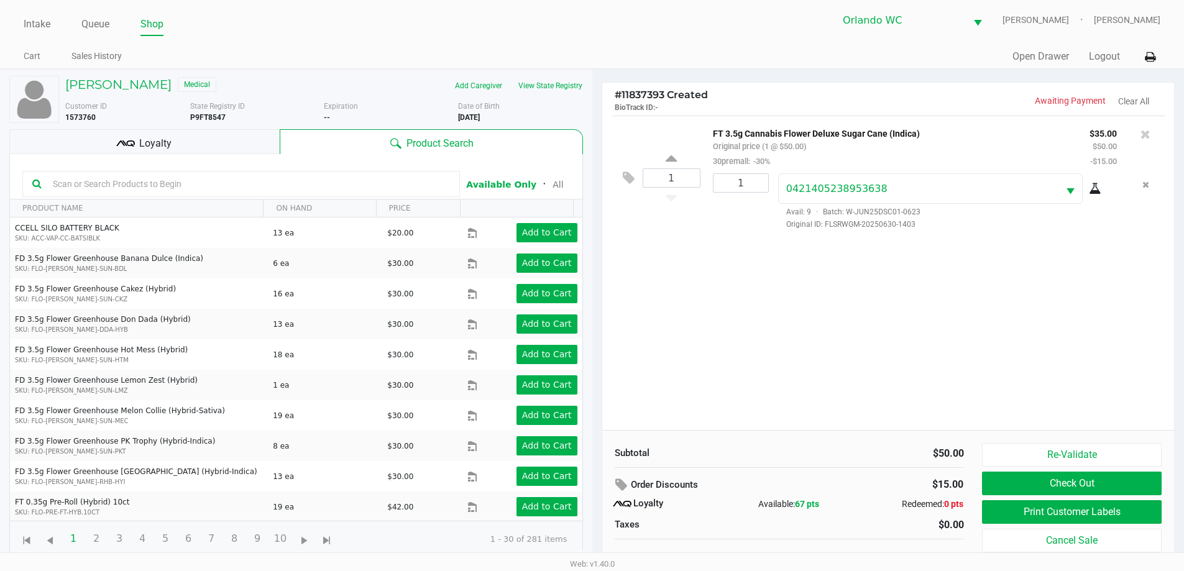
scroll to position [12, 0]
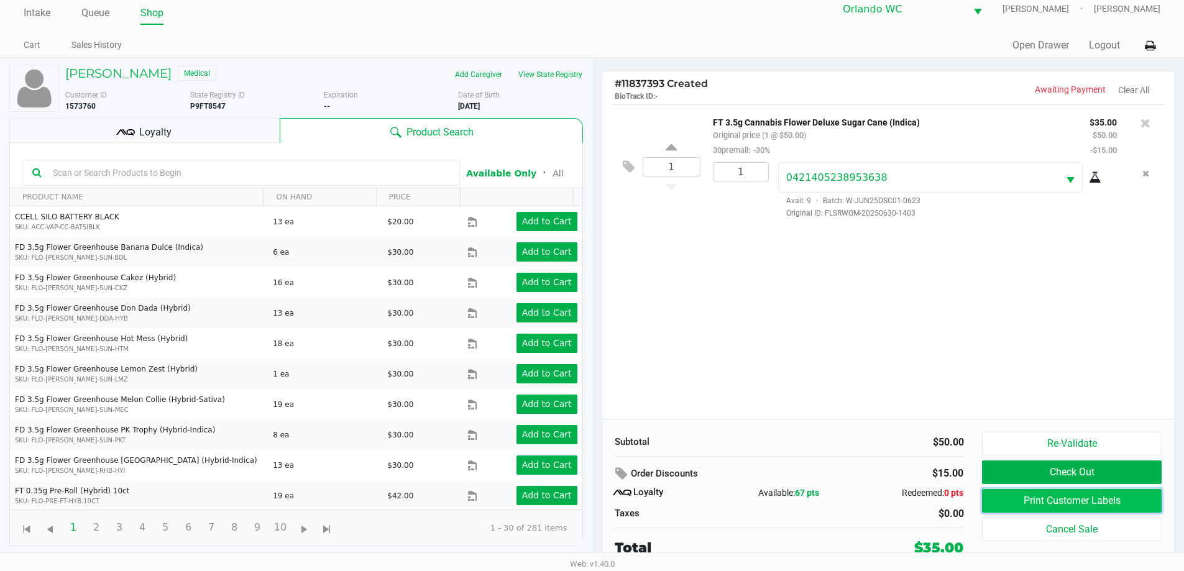
click at [1007, 502] on button "Print Customer Labels" at bounding box center [1071, 501] width 179 height 24
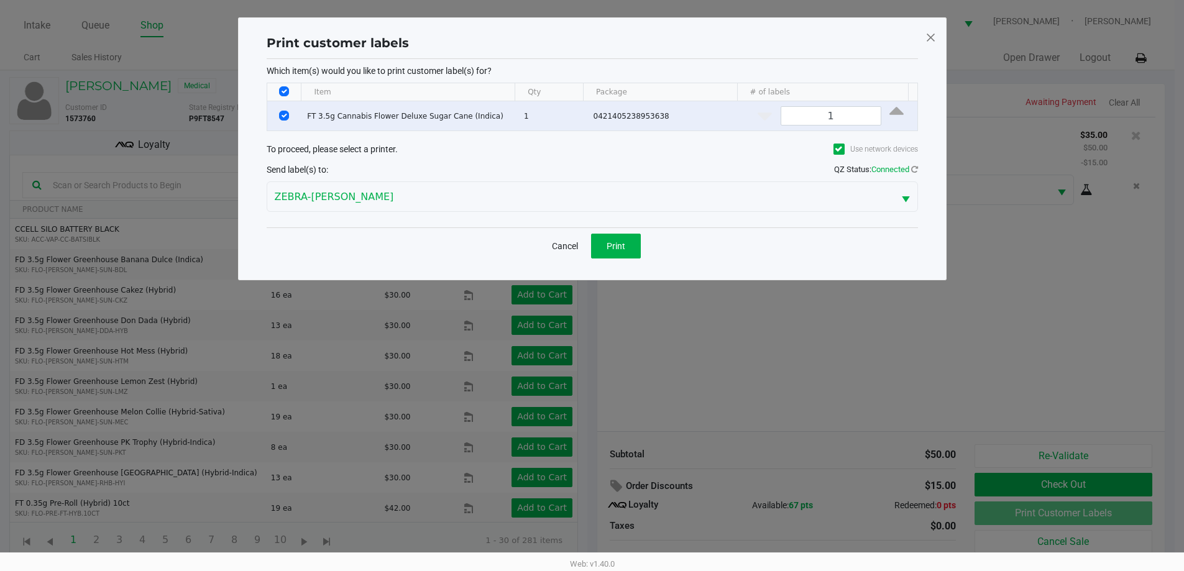
scroll to position [0, 0]
click at [612, 255] on button "Print" at bounding box center [621, 246] width 50 height 25
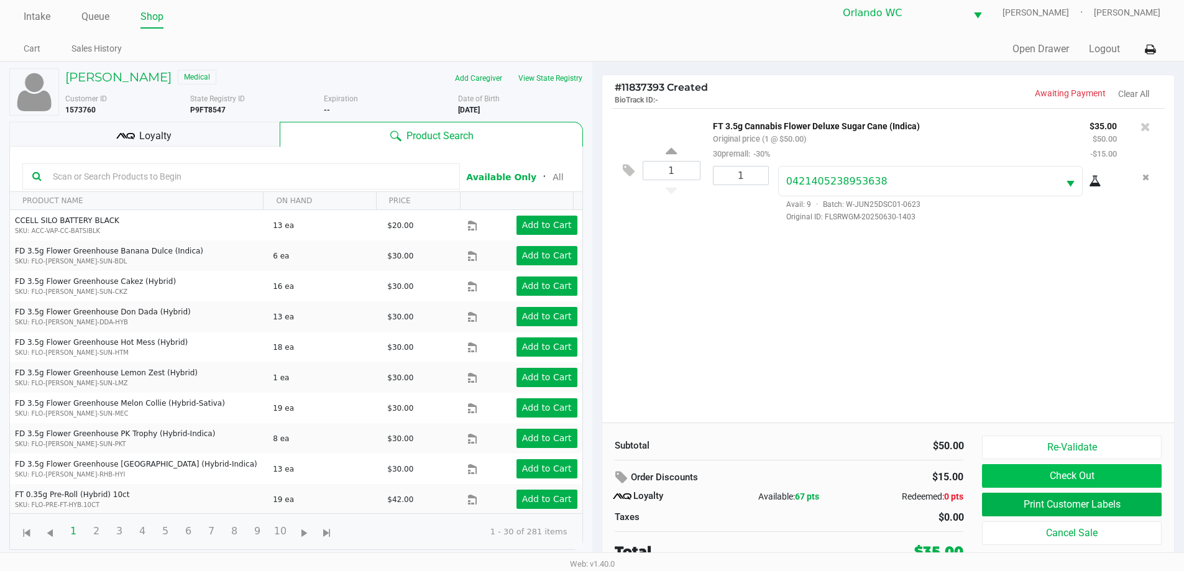
scroll to position [12, 0]
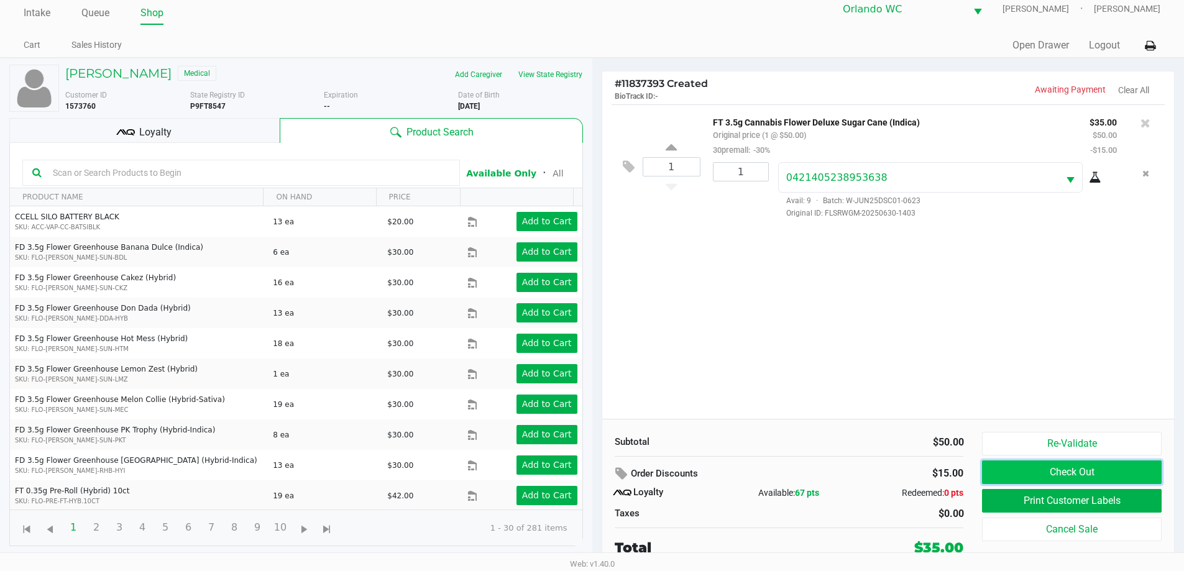
click at [1012, 478] on button "Check Out" at bounding box center [1071, 473] width 179 height 24
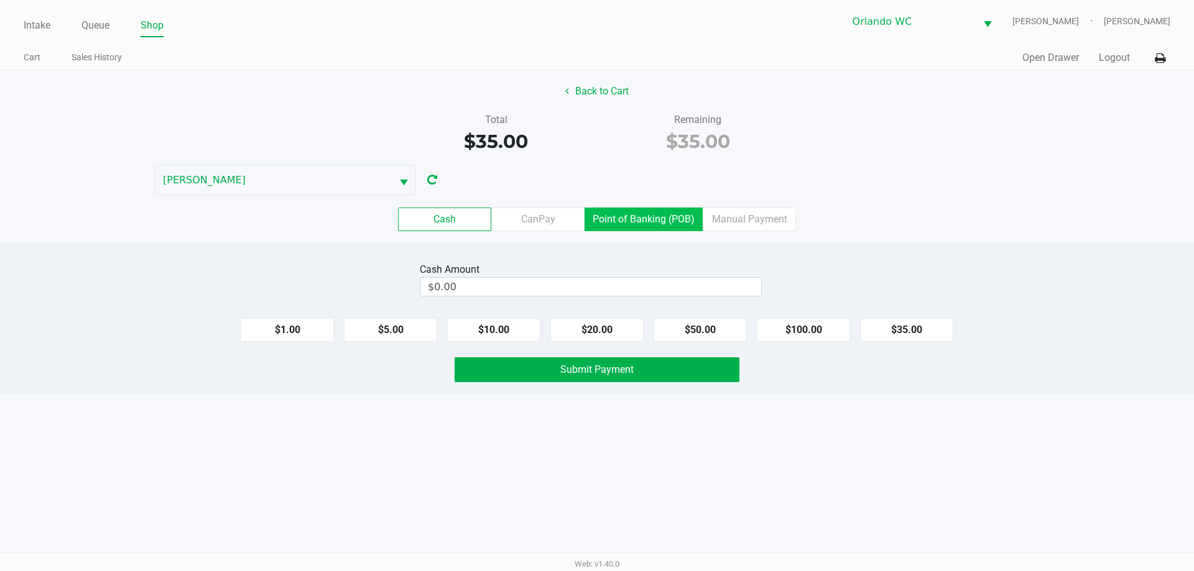
click at [660, 225] on label "Point of Banking (POB)" at bounding box center [643, 220] width 118 height 24
click at [0, 0] on 7 "Point of Banking (POB)" at bounding box center [0, 0] width 0 height 0
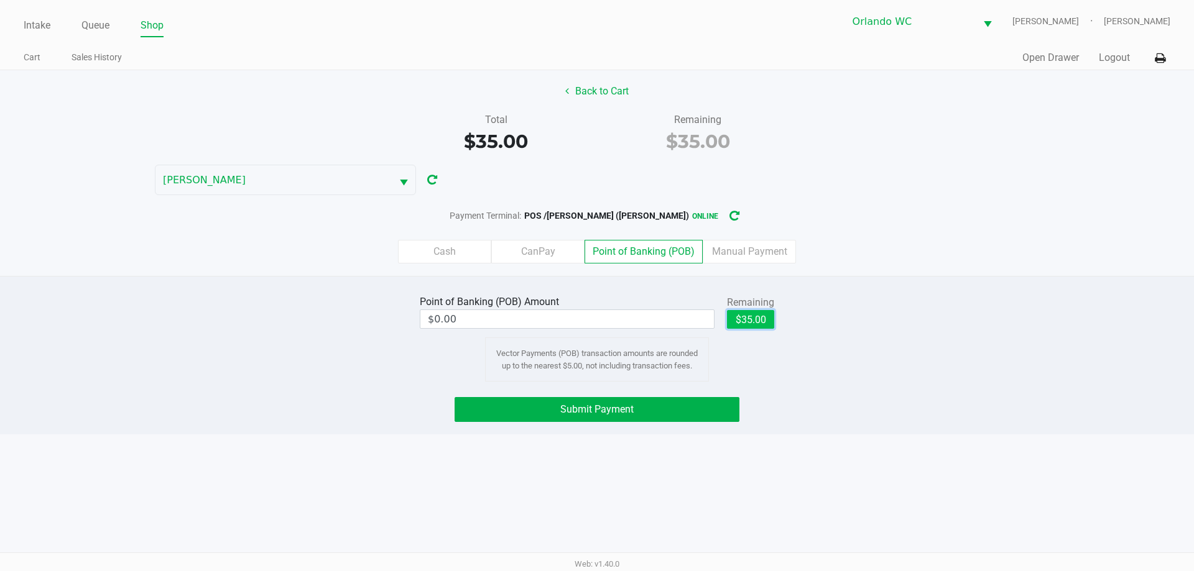
click at [748, 325] on button "$35.00" at bounding box center [750, 319] width 47 height 19
click at [659, 399] on button "Submit Payment" at bounding box center [597, 409] width 285 height 25
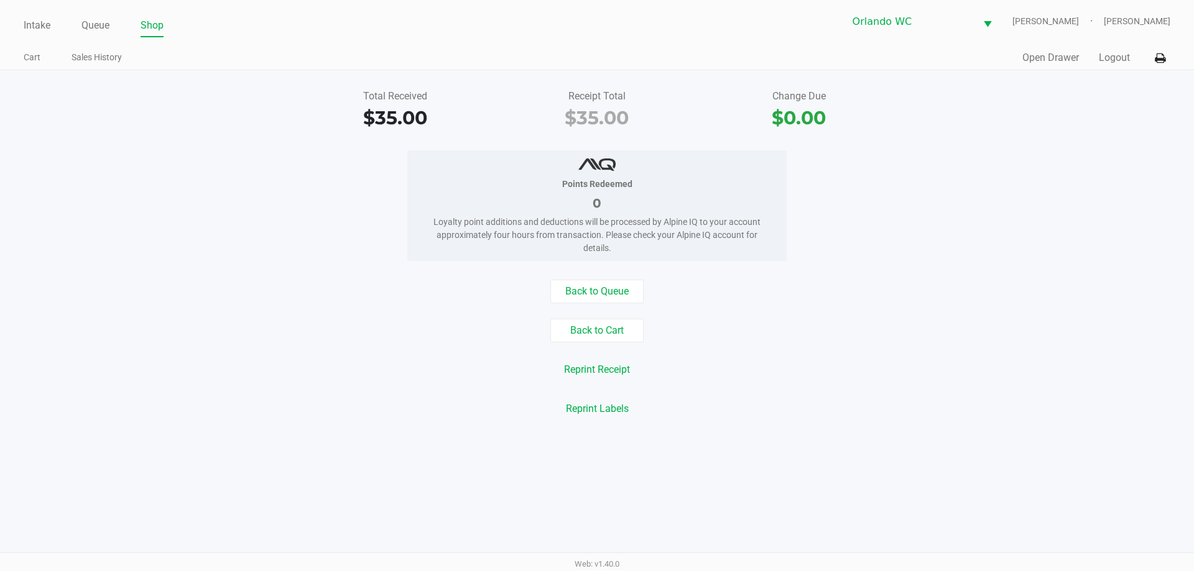
click at [1122, 200] on div "Points Redeemed 0 Loyalty point additions and deductions will be processed by A…" at bounding box center [597, 205] width 1212 height 111
click at [596, 298] on button "Back to Queue" at bounding box center [596, 292] width 93 height 24
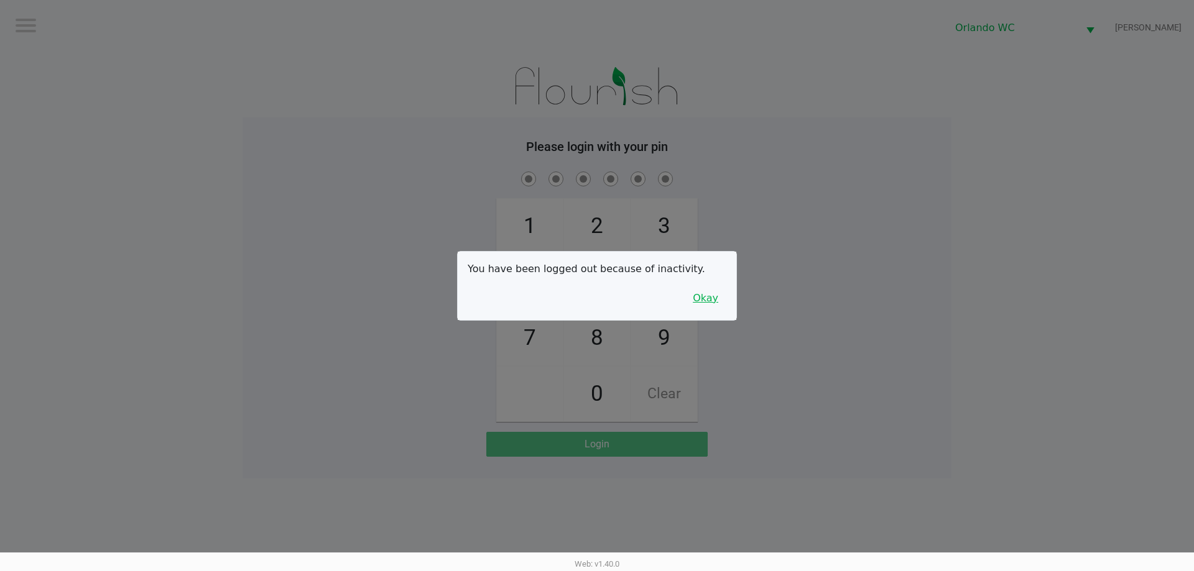
click at [716, 307] on button "Okay" at bounding box center [706, 299] width 42 height 24
click at [749, 277] on div "1 4 7 2 5 8 0 3 6 9 Clear" at bounding box center [596, 295] width 709 height 253
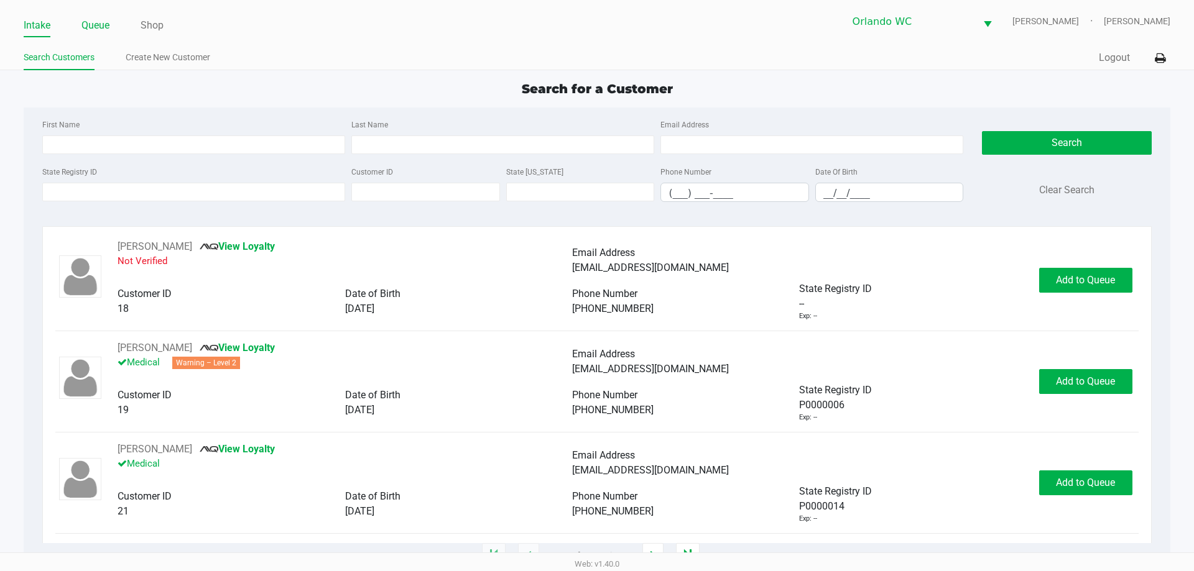
click at [103, 23] on link "Queue" at bounding box center [95, 25] width 28 height 17
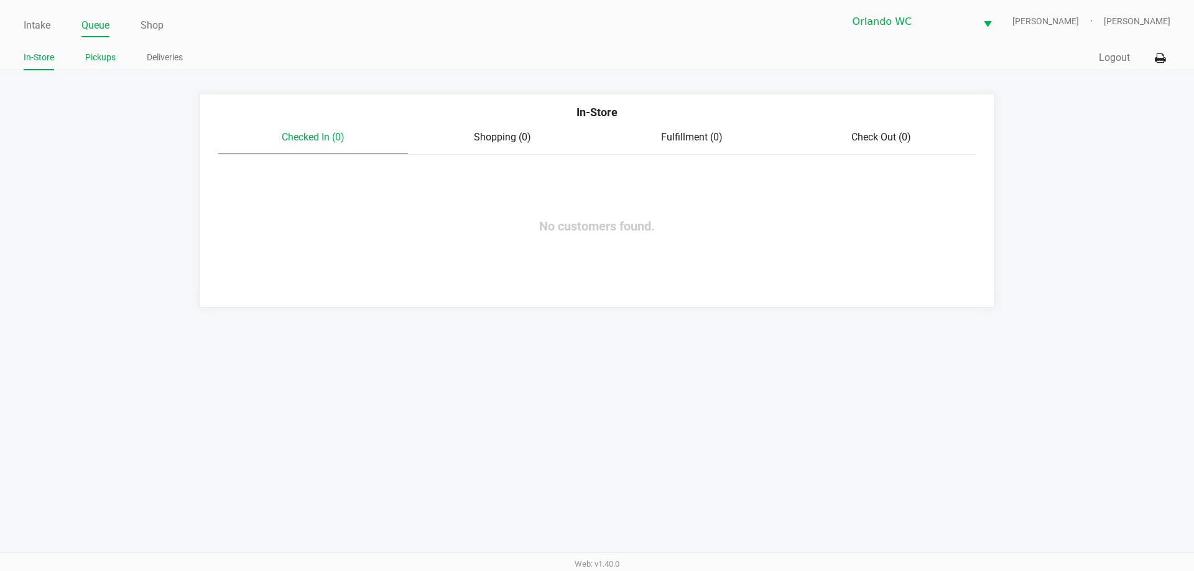
click at [95, 55] on link "Pickups" at bounding box center [100, 58] width 30 height 16
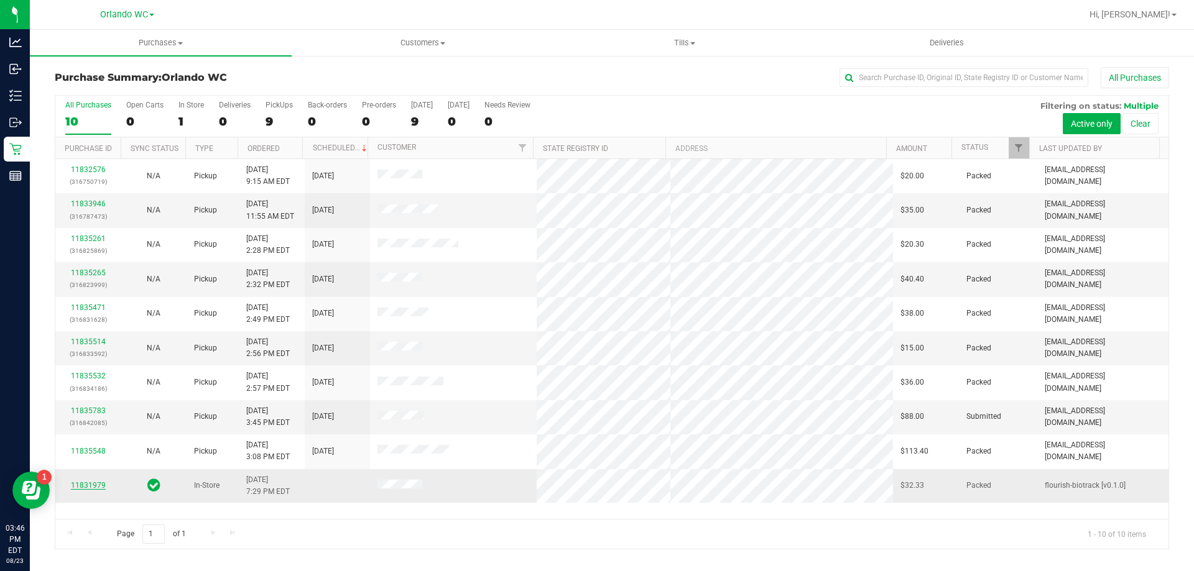
click at [98, 489] on link "11831979" at bounding box center [88, 485] width 35 height 9
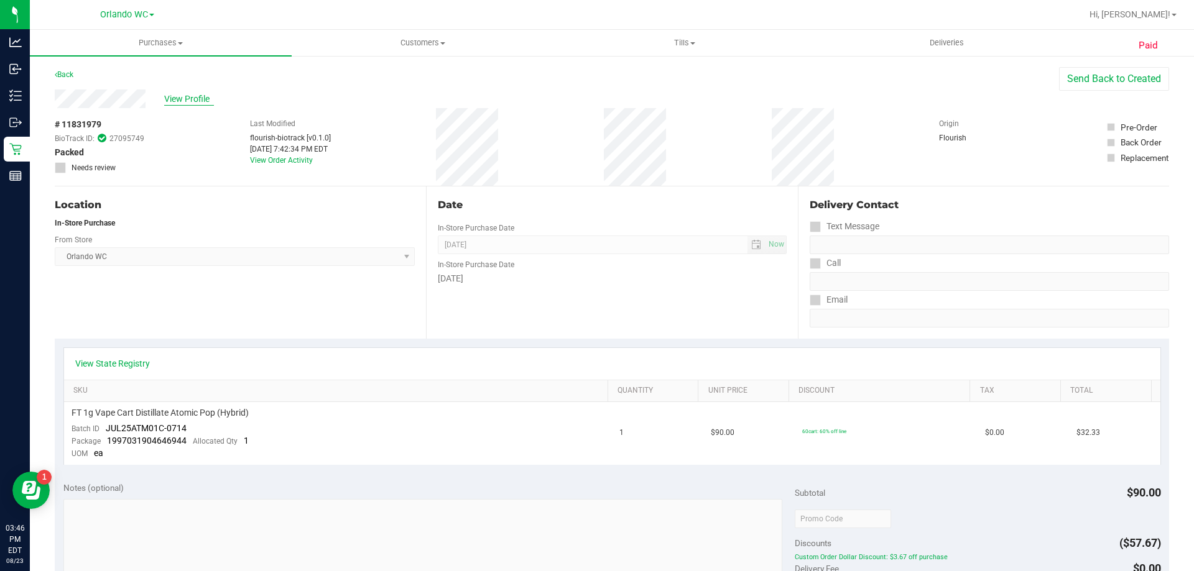
click at [182, 99] on span "View Profile" at bounding box center [189, 99] width 50 height 13
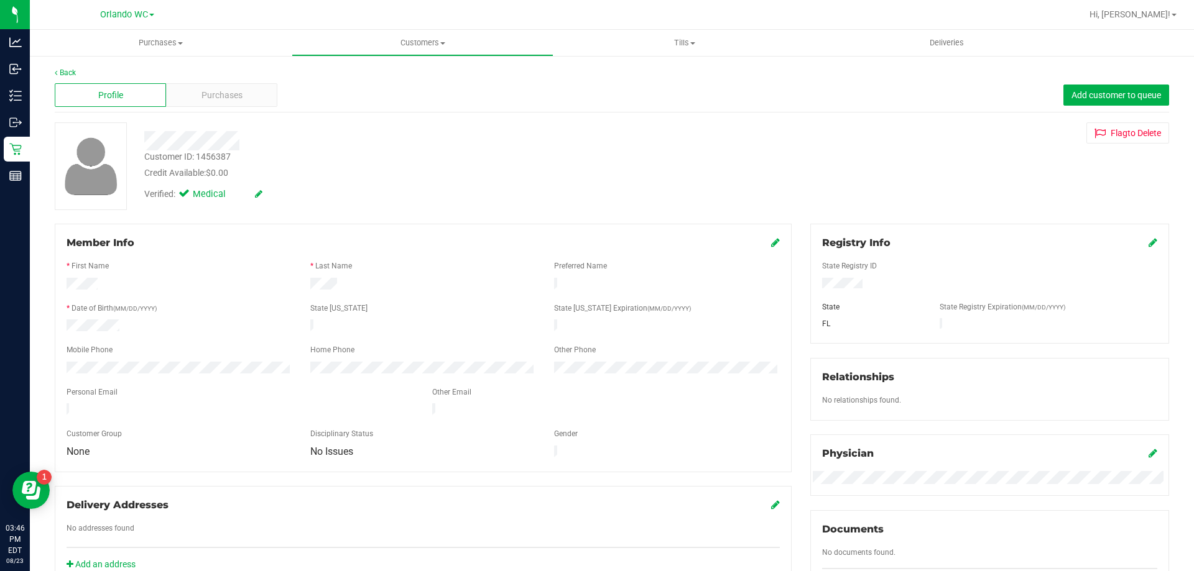
click at [182, 99] on div "Purchases" at bounding box center [221, 95] width 111 height 24
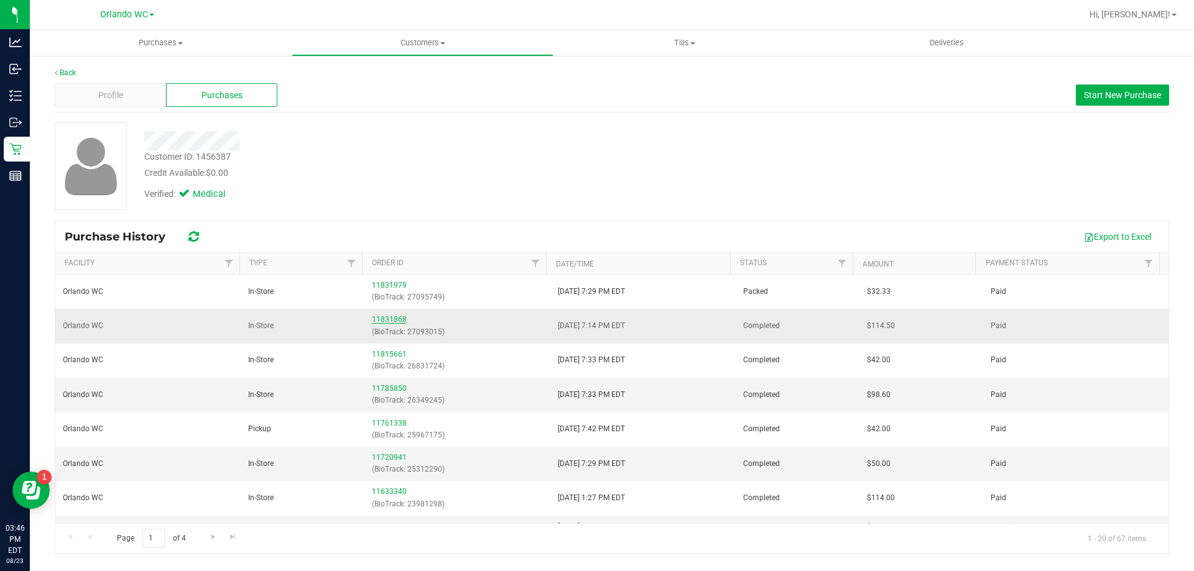
click at [392, 316] on link "11831868" at bounding box center [389, 319] width 35 height 9
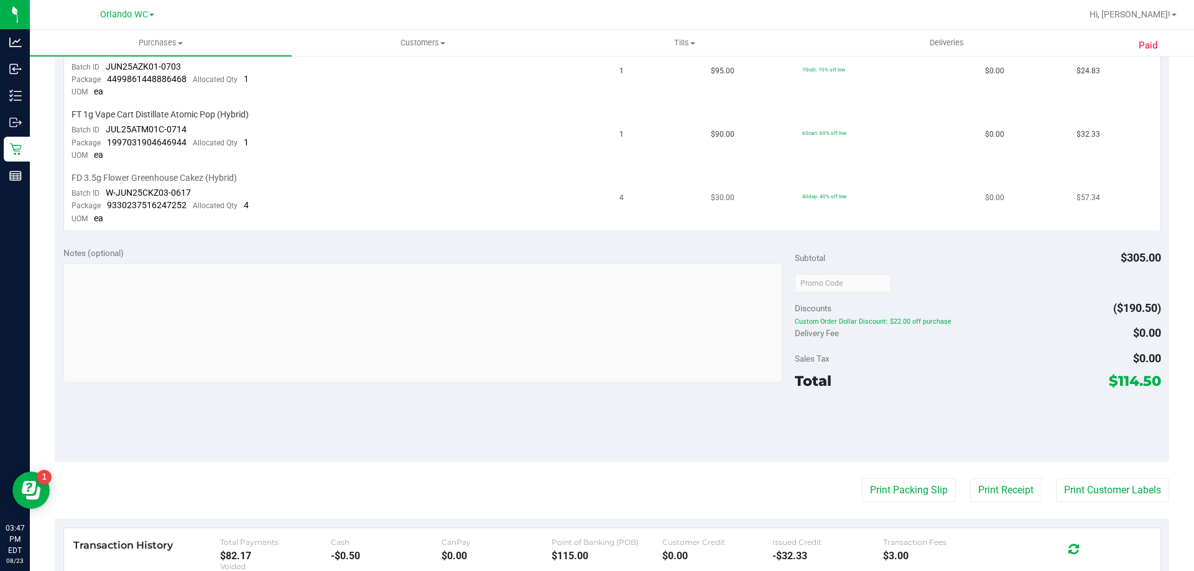
drag, startPoint x: 272, startPoint y: 203, endPoint x: 272, endPoint y: 211, distance: 8.7
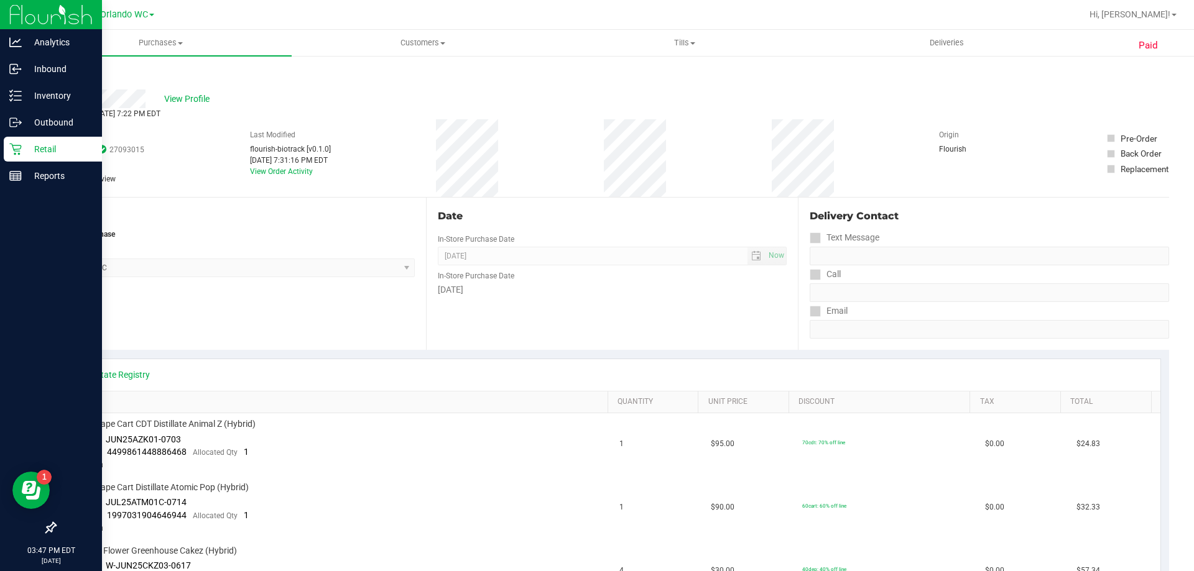
click at [22, 149] on p "Retail" at bounding box center [59, 149] width 75 height 15
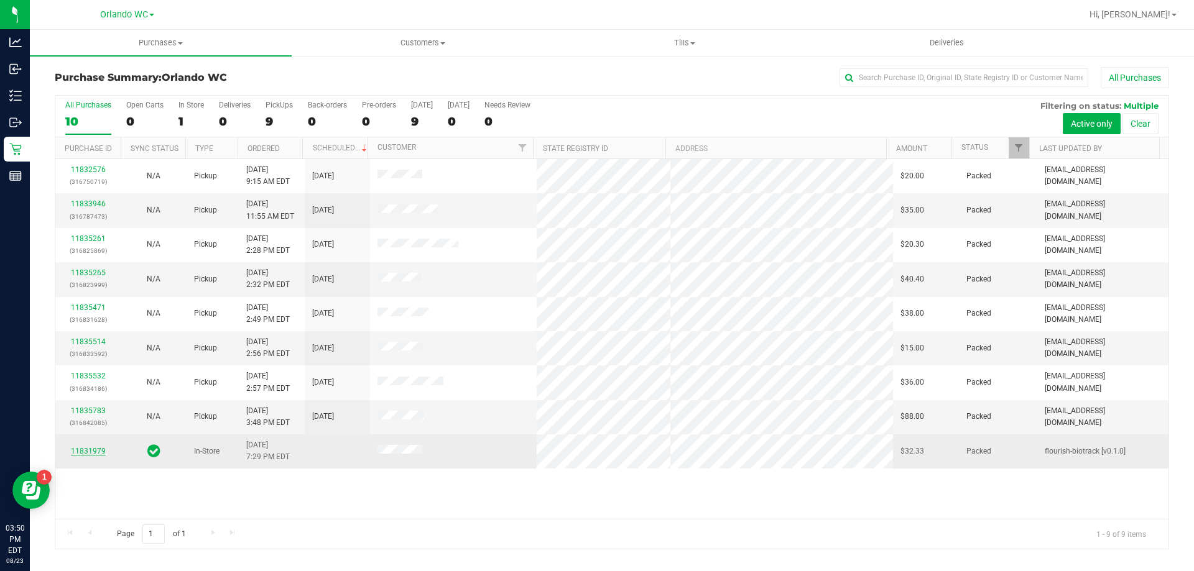
click at [104, 450] on link "11831979" at bounding box center [88, 451] width 35 height 9
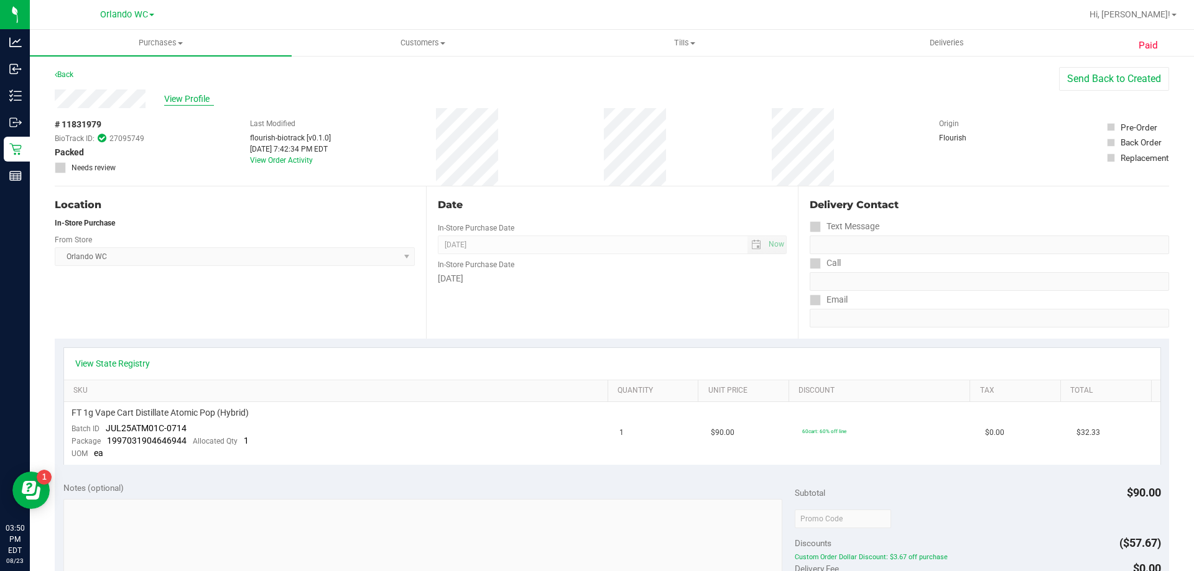
click at [177, 98] on span "View Profile" at bounding box center [189, 99] width 50 height 13
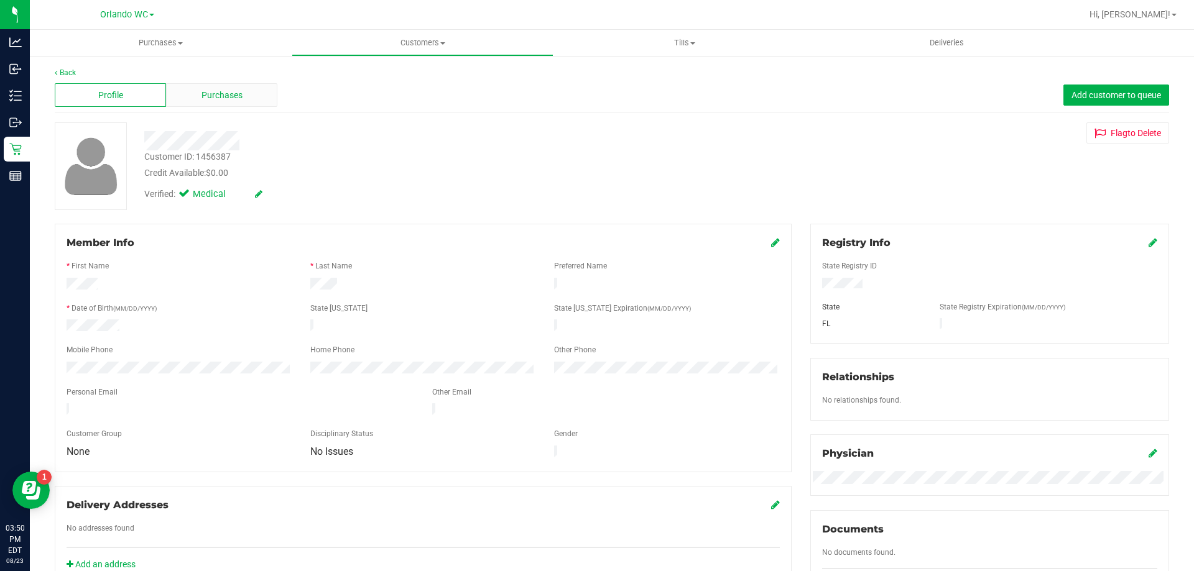
click at [211, 86] on div "Purchases" at bounding box center [221, 95] width 111 height 24
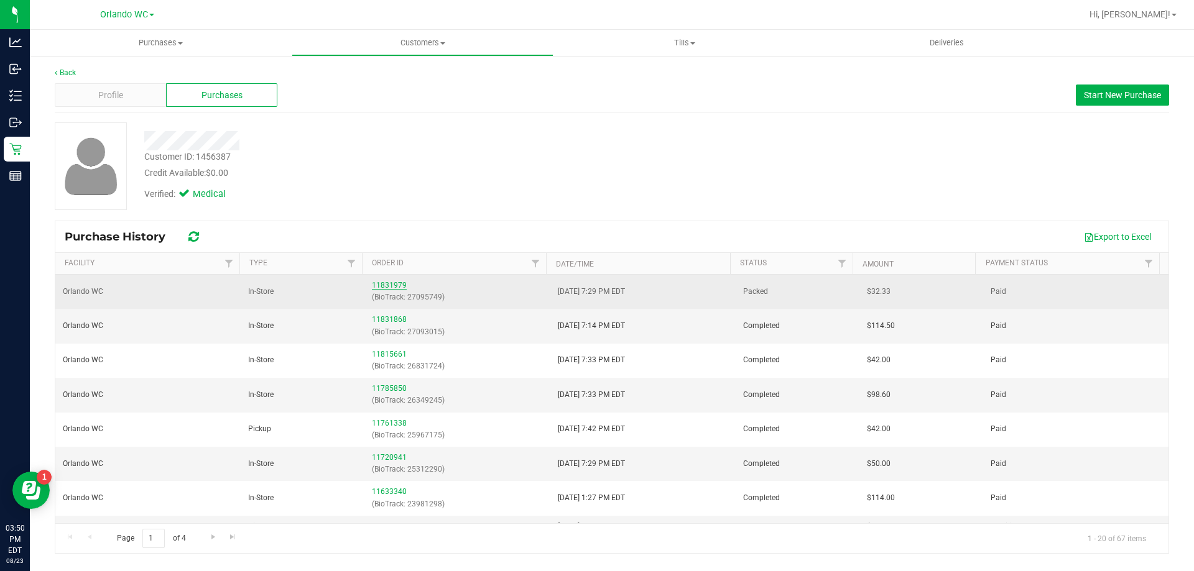
click at [395, 283] on link "11831979" at bounding box center [389, 285] width 35 height 9
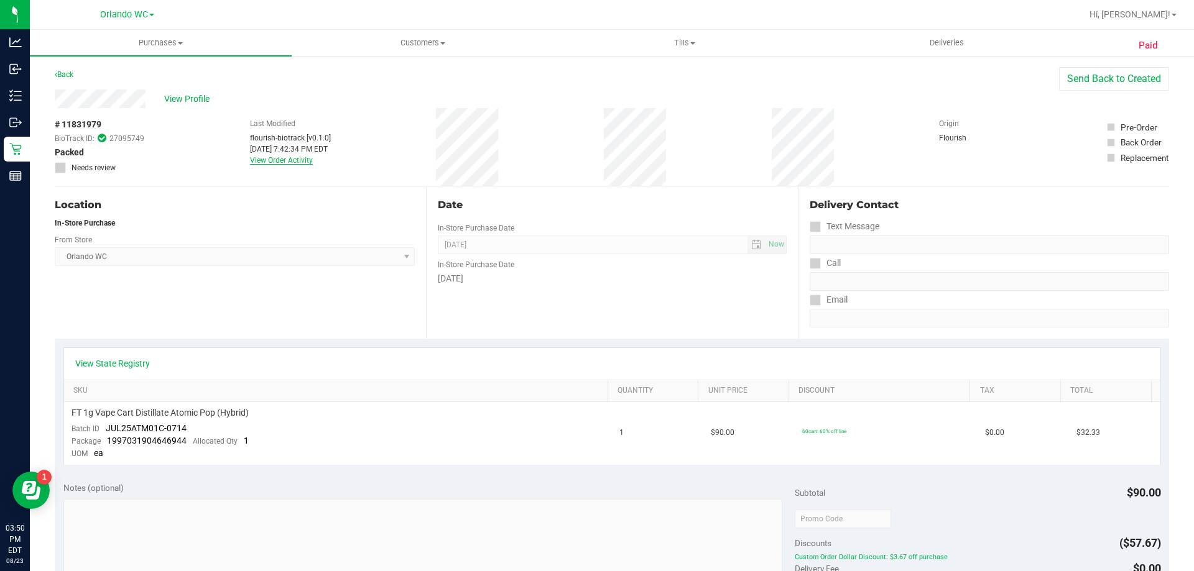
click at [282, 157] on link "View Order Activity" at bounding box center [281, 160] width 63 height 9
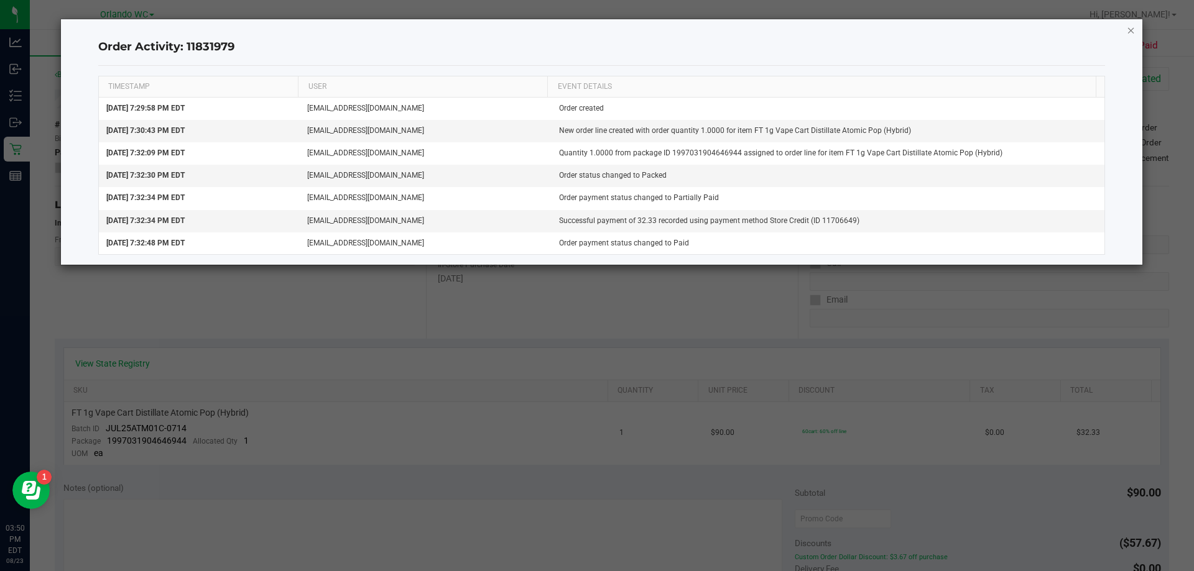
click at [1135, 29] on icon "button" at bounding box center [1131, 29] width 9 height 15
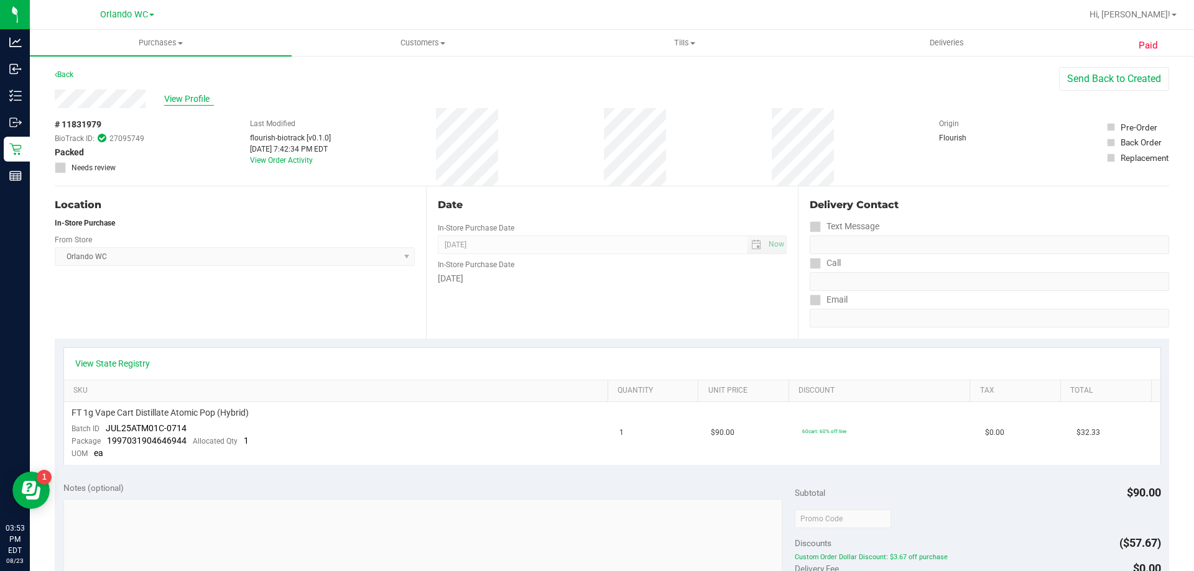
click at [175, 98] on span "View Profile" at bounding box center [189, 99] width 50 height 13
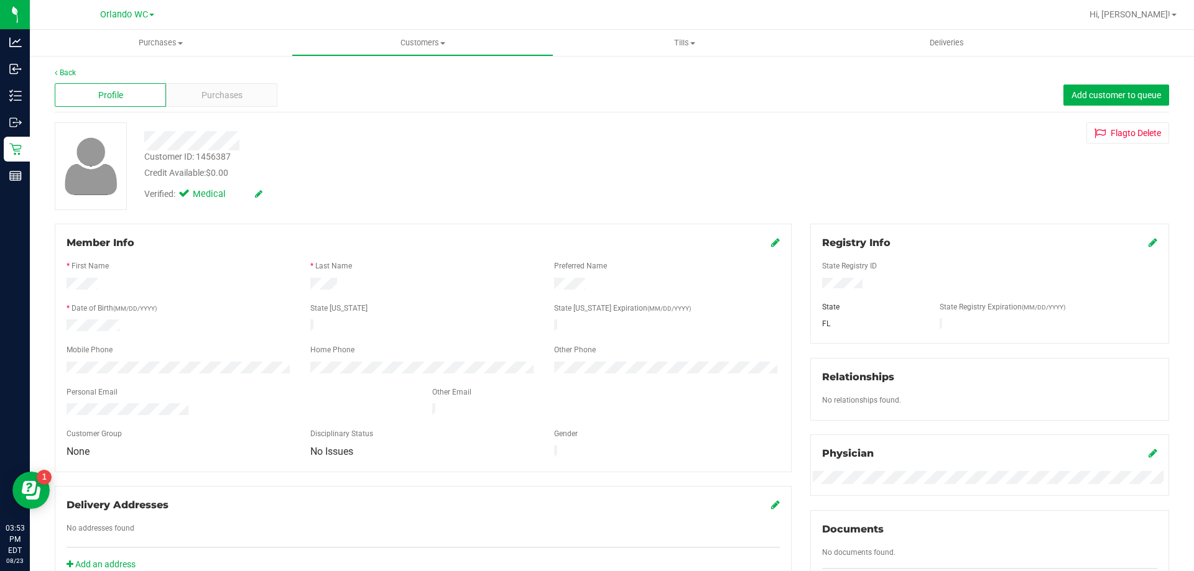
click at [211, 110] on div "Profile Purchases Add customer to queue" at bounding box center [612, 95] width 1114 height 34
click at [214, 99] on span "Purchases" at bounding box center [221, 95] width 41 height 13
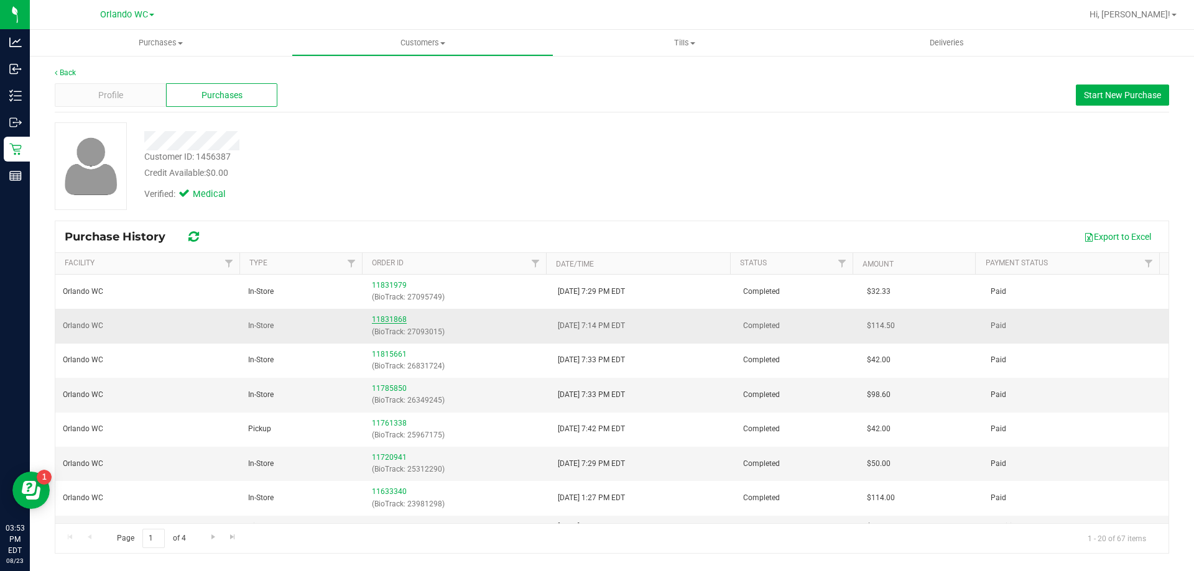
click at [387, 316] on link "11831868" at bounding box center [389, 319] width 35 height 9
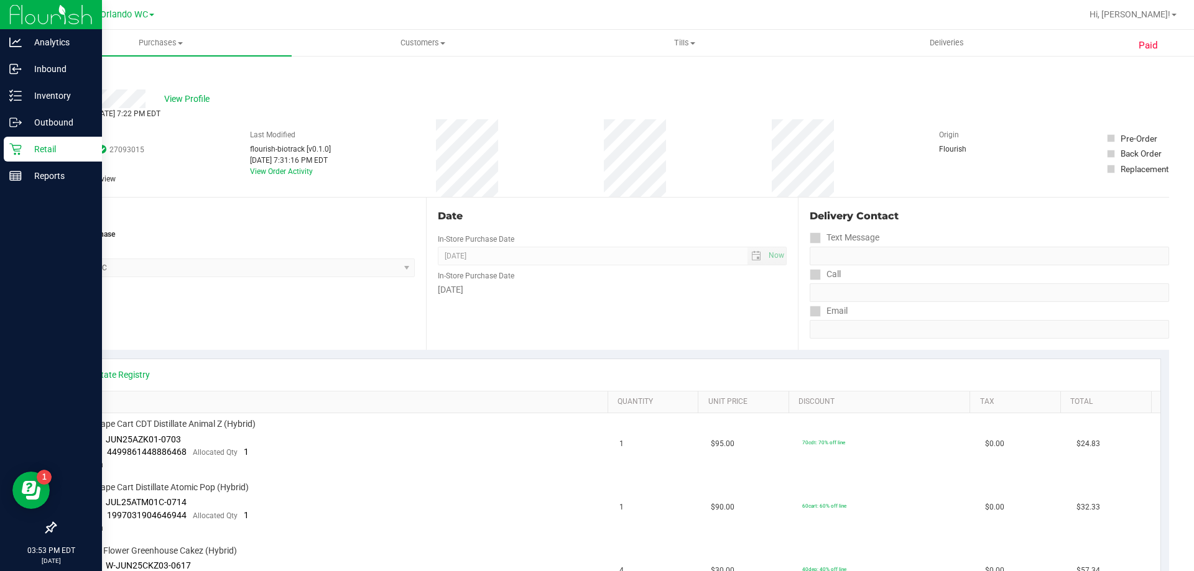
click at [7, 148] on div "Retail" at bounding box center [53, 149] width 98 height 25
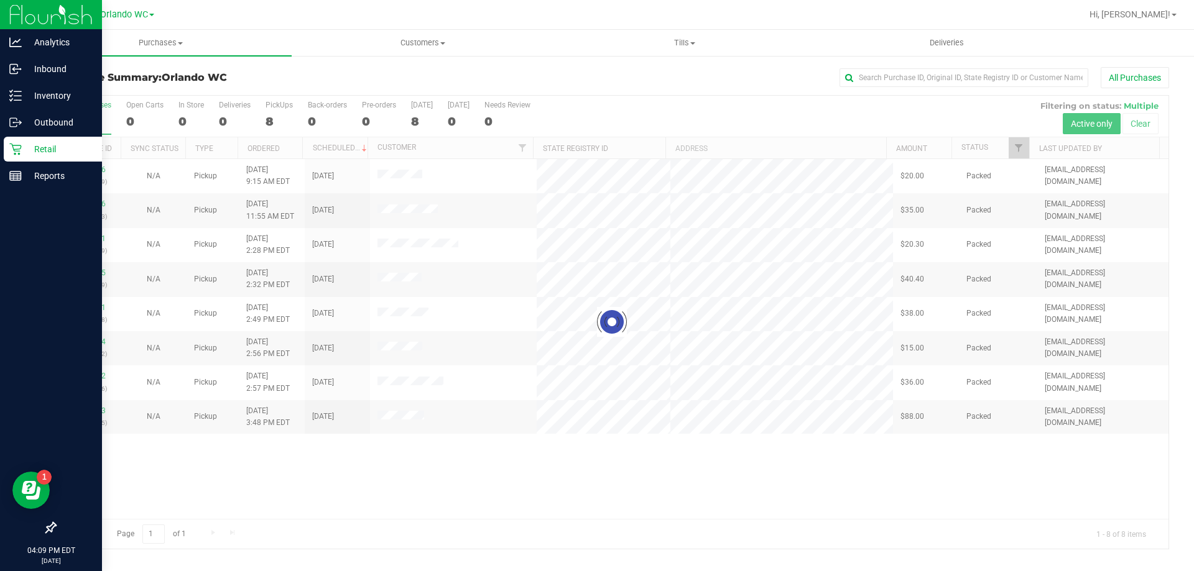
click at [15, 163] on link "Retail" at bounding box center [51, 150] width 102 height 27
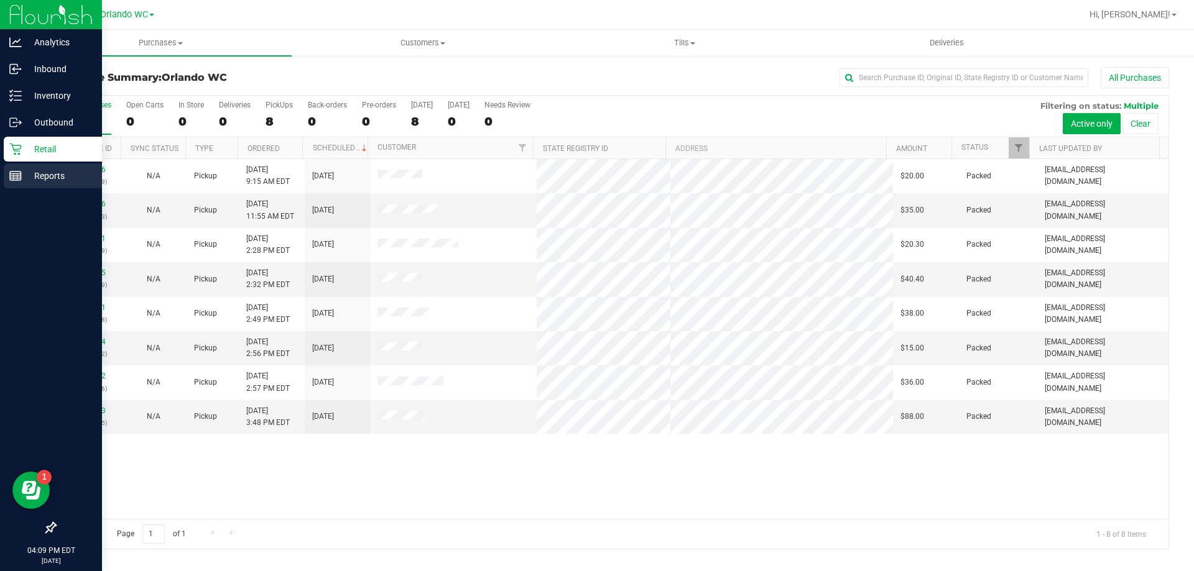
click at [17, 170] on icon at bounding box center [15, 176] width 12 height 12
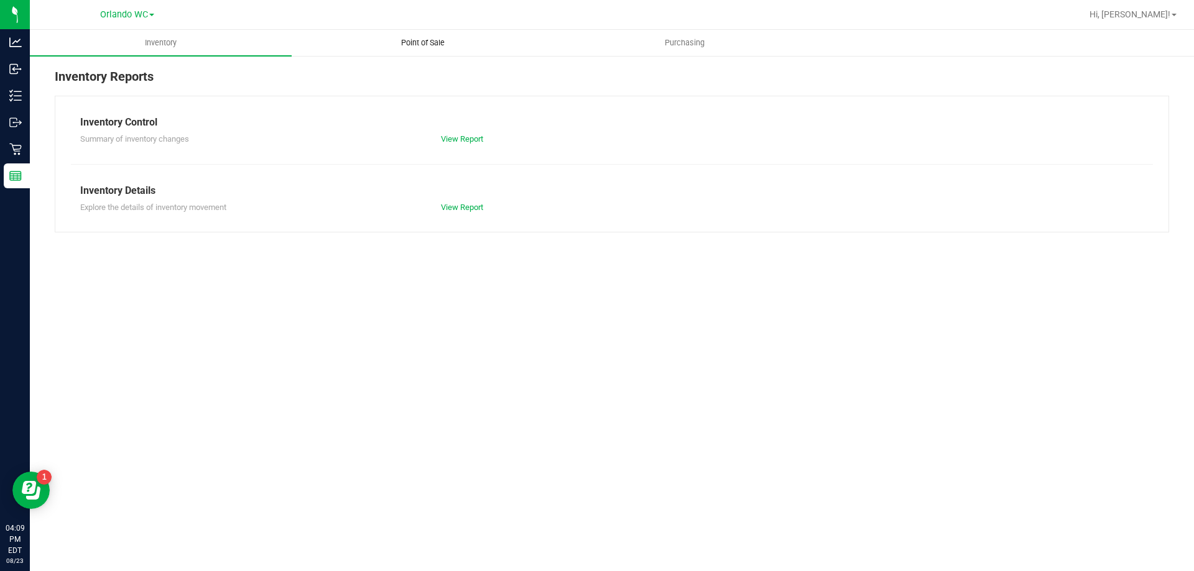
click at [420, 50] on uib-tab-heading "Point of Sale" at bounding box center [422, 42] width 261 height 25
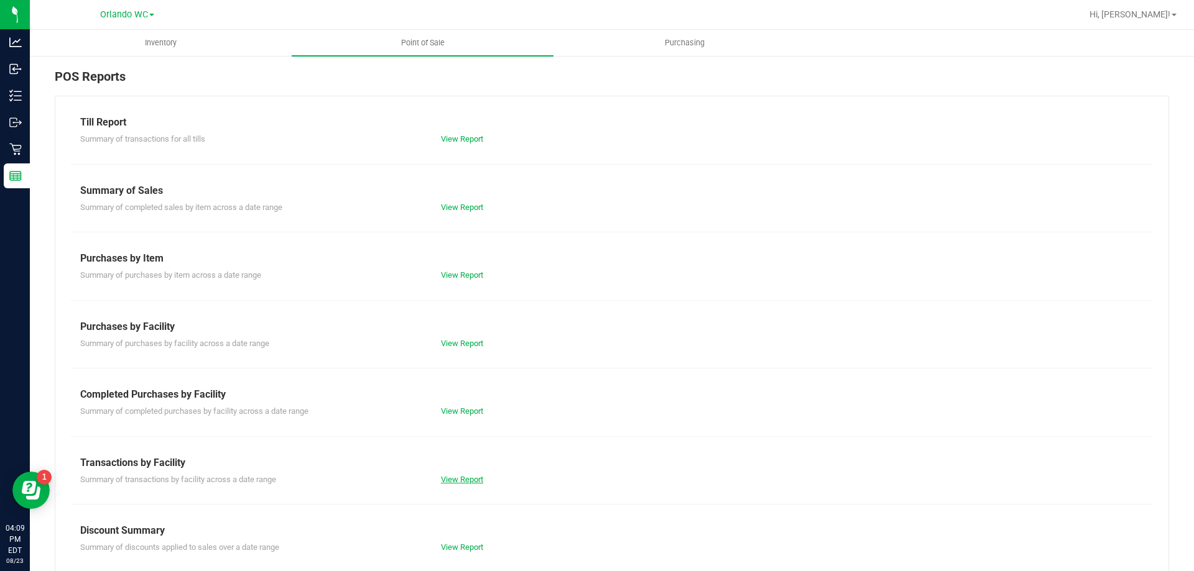
click at [466, 478] on link "View Report" at bounding box center [462, 479] width 42 height 9
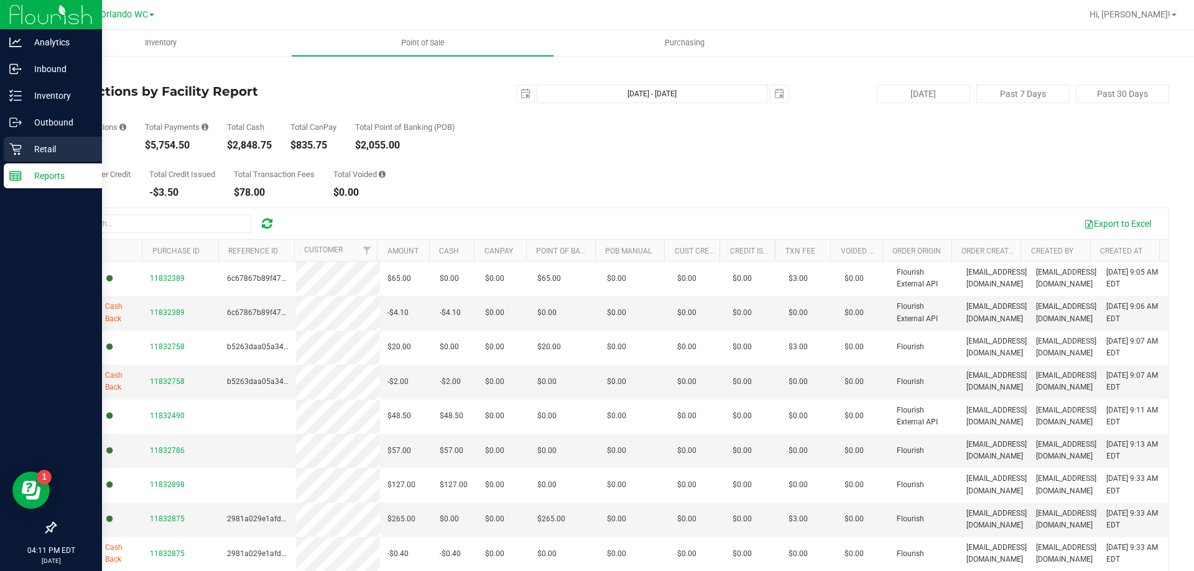
click at [3, 154] on link "Retail" at bounding box center [51, 150] width 102 height 27
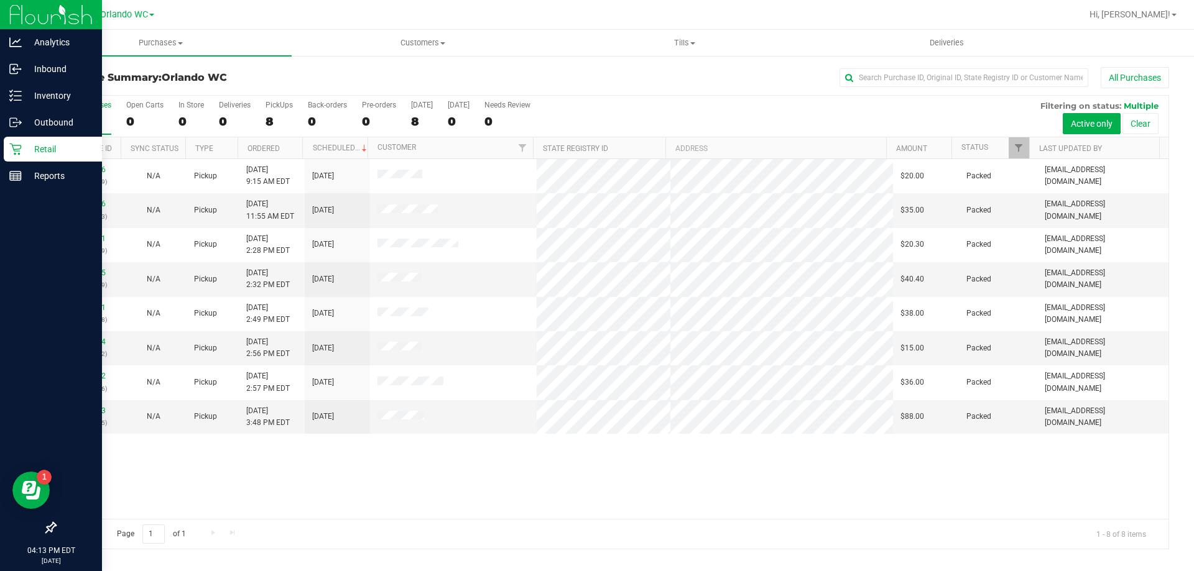
click at [4, 153] on div "Retail" at bounding box center [53, 149] width 98 height 25
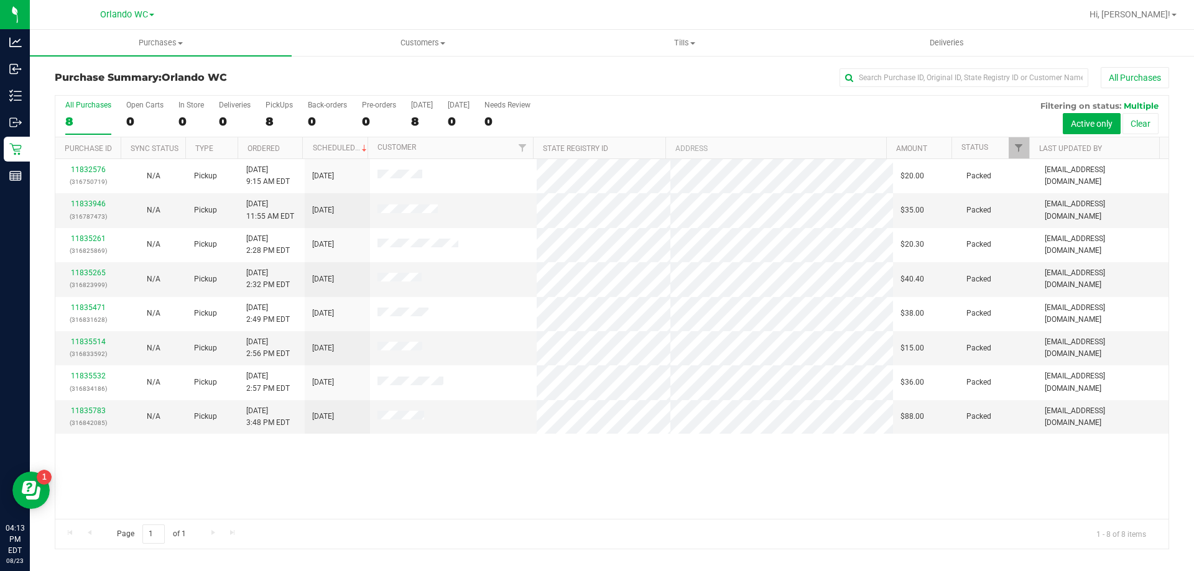
click at [67, 128] on div "8" at bounding box center [88, 121] width 46 height 14
click at [0, 0] on input "All Purchases 8" at bounding box center [0, 0] width 0 height 0
click at [85, 101] on div "All Purchases" at bounding box center [88, 105] width 46 height 9
click at [0, 0] on input "All Purchases 8" at bounding box center [0, 0] width 0 height 0
click at [95, 114] on div "8" at bounding box center [88, 121] width 46 height 14
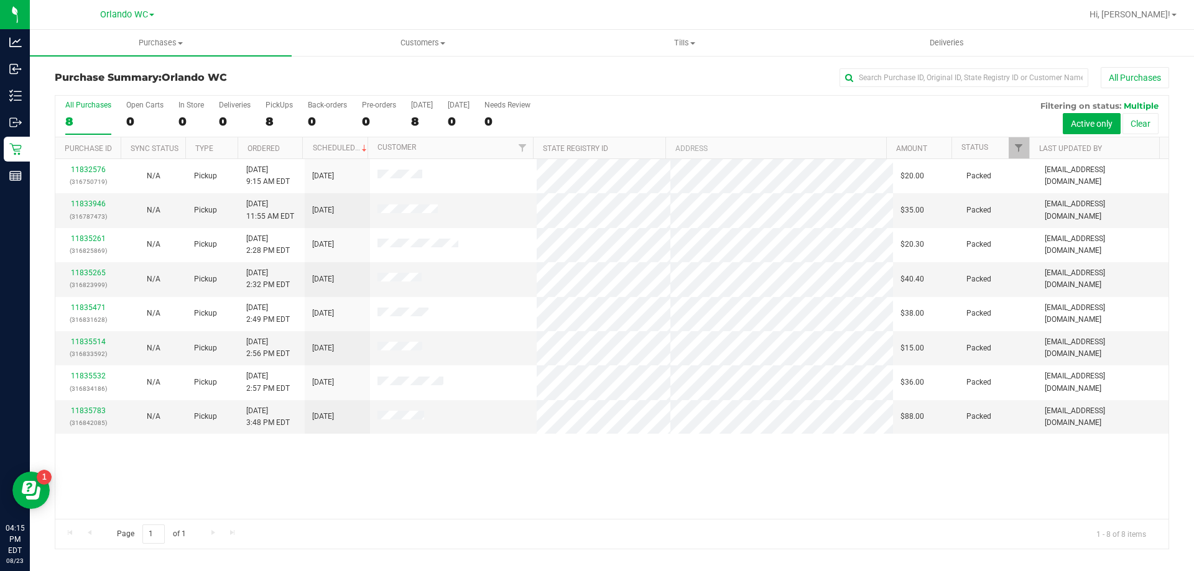
click at [0, 0] on input "All Purchases 8" at bounding box center [0, 0] width 0 height 0
click at [79, 108] on div "All Purchases" at bounding box center [88, 105] width 46 height 9
click at [0, 0] on input "All Purchases 8" at bounding box center [0, 0] width 0 height 0
click at [83, 131] on label "All Purchases 8" at bounding box center [88, 118] width 46 height 34
click at [0, 0] on input "All Purchases 8" at bounding box center [0, 0] width 0 height 0
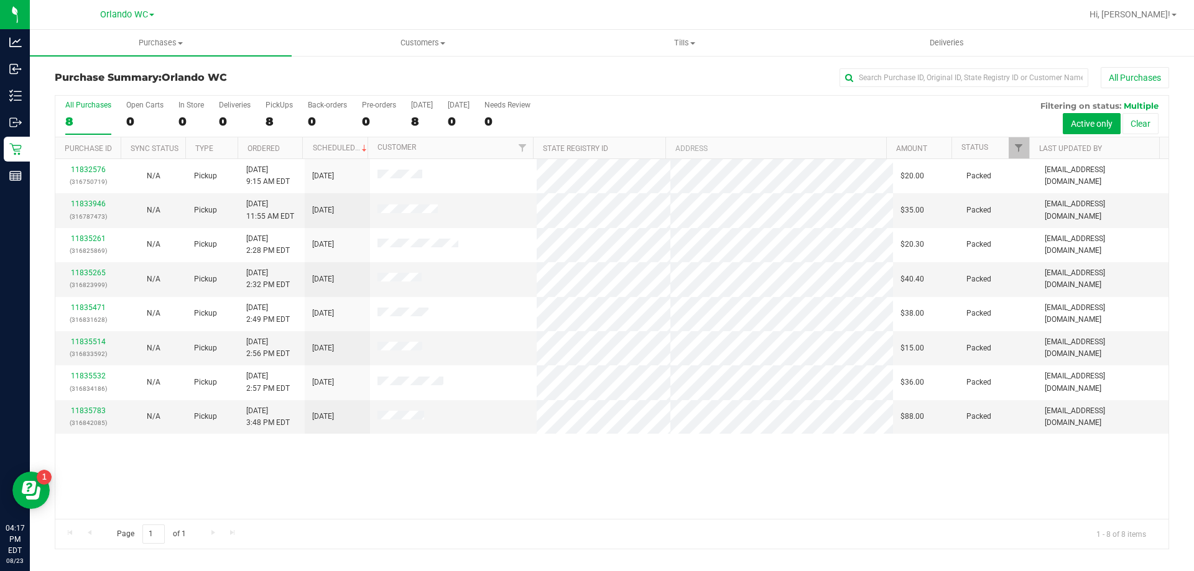
click at [703, 14] on div at bounding box center [652, 14] width 859 height 24
click at [678, 35] on uib-tab-heading "Tills Manage tills Reconcile e-payments" at bounding box center [684, 42] width 261 height 25
click at [631, 72] on span "Manage tills" at bounding box center [595, 75] width 84 height 11
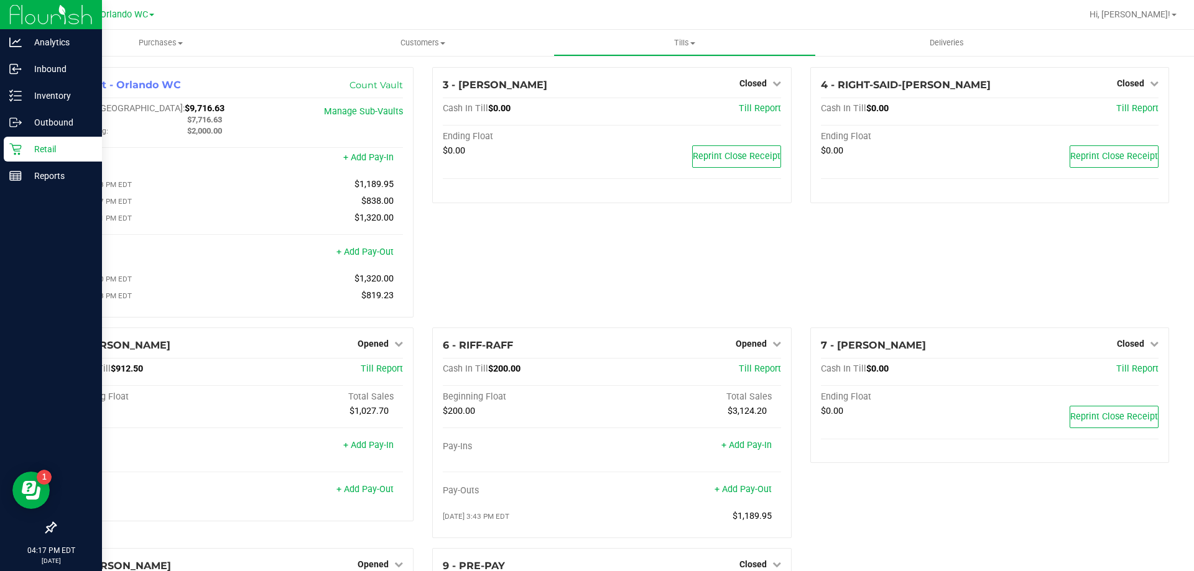
click at [24, 145] on p "Retail" at bounding box center [59, 149] width 75 height 15
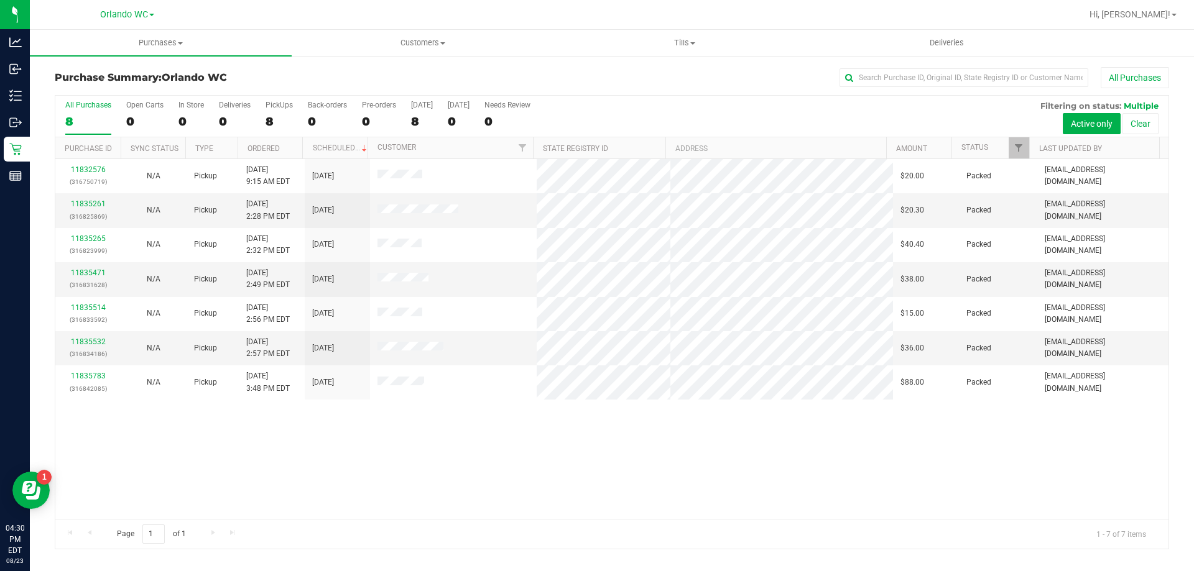
click at [97, 106] on div "All Purchases" at bounding box center [88, 105] width 46 height 9
click at [0, 0] on input "All Purchases 8" at bounding box center [0, 0] width 0 height 0
click at [60, 115] on div "All Purchases 7 Open Carts 0 In Store 0 Deliveries 0 PickUps 7 Back-orders 0 Pr…" at bounding box center [611, 117] width 1113 height 42
click at [65, 114] on div "All Purchases 7 Open Carts 0 In Store 0 Deliveries 0 PickUps 7 Back-orders 0 Pr…" at bounding box center [611, 117] width 1113 height 42
click at [88, 126] on div "7" at bounding box center [88, 121] width 46 height 14
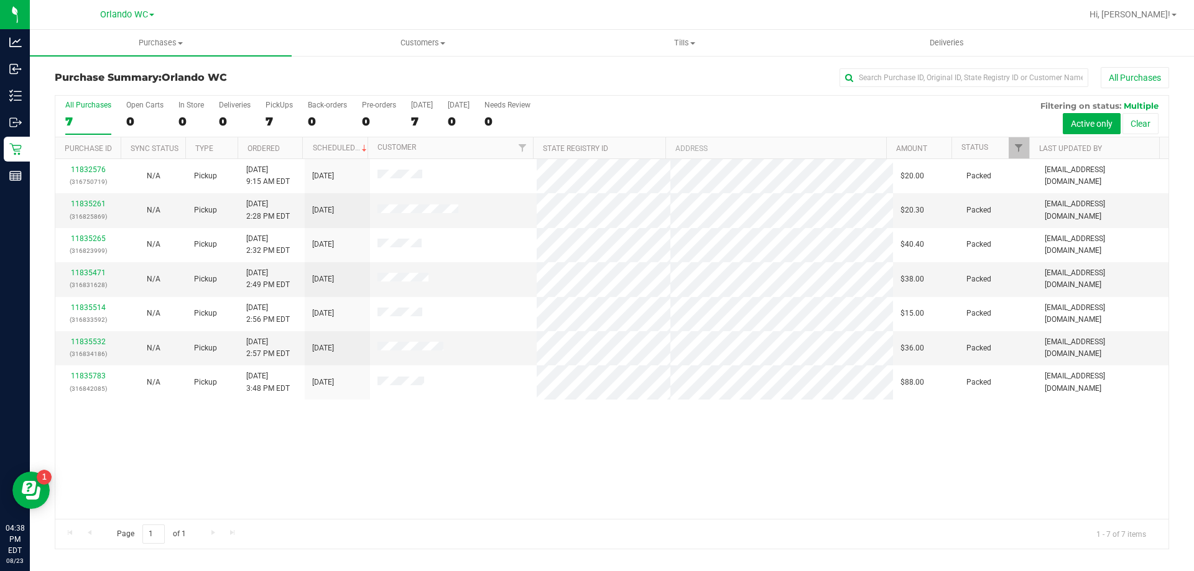
click at [0, 0] on input "All Purchases 7" at bounding box center [0, 0] width 0 height 0
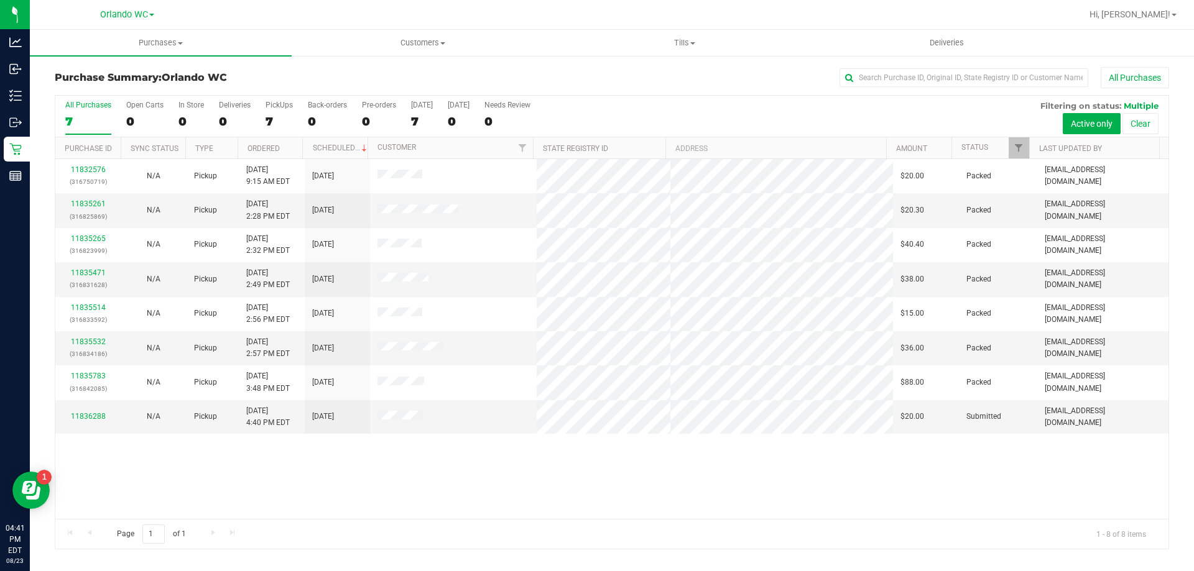
click at [108, 113] on label "All Purchases 7" at bounding box center [88, 118] width 46 height 34
click at [0, 0] on input "All Purchases 7" at bounding box center [0, 0] width 0 height 0
click at [82, 417] on link "11836288" at bounding box center [88, 416] width 35 height 9
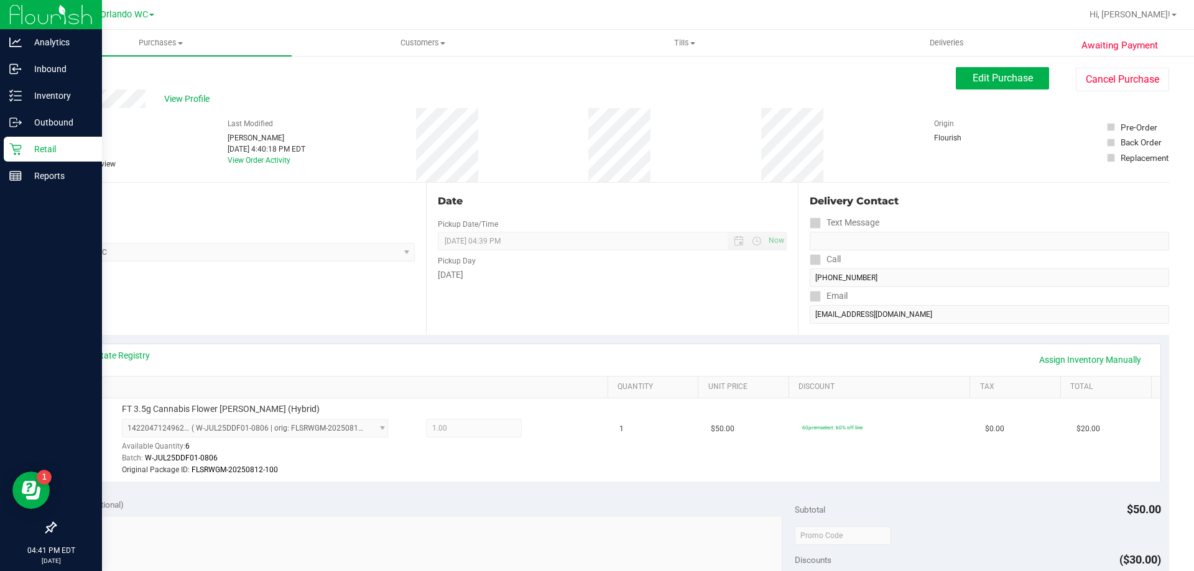
click at [41, 142] on p "Retail" at bounding box center [59, 149] width 75 height 15
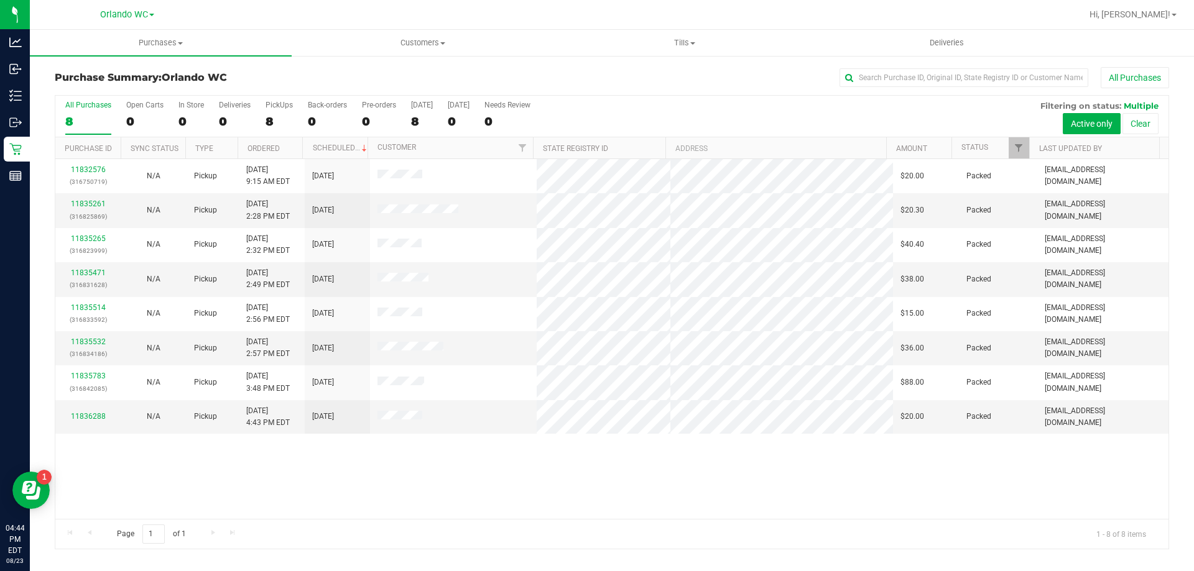
click at [81, 105] on div "All Purchases" at bounding box center [88, 105] width 46 height 9
click at [0, 0] on input "All Purchases 8" at bounding box center [0, 0] width 0 height 0
click at [83, 108] on div "All Purchases" at bounding box center [88, 105] width 46 height 9
click at [0, 0] on input "All Purchases 8" at bounding box center [0, 0] width 0 height 0
click at [83, 117] on div "8" at bounding box center [88, 121] width 46 height 14
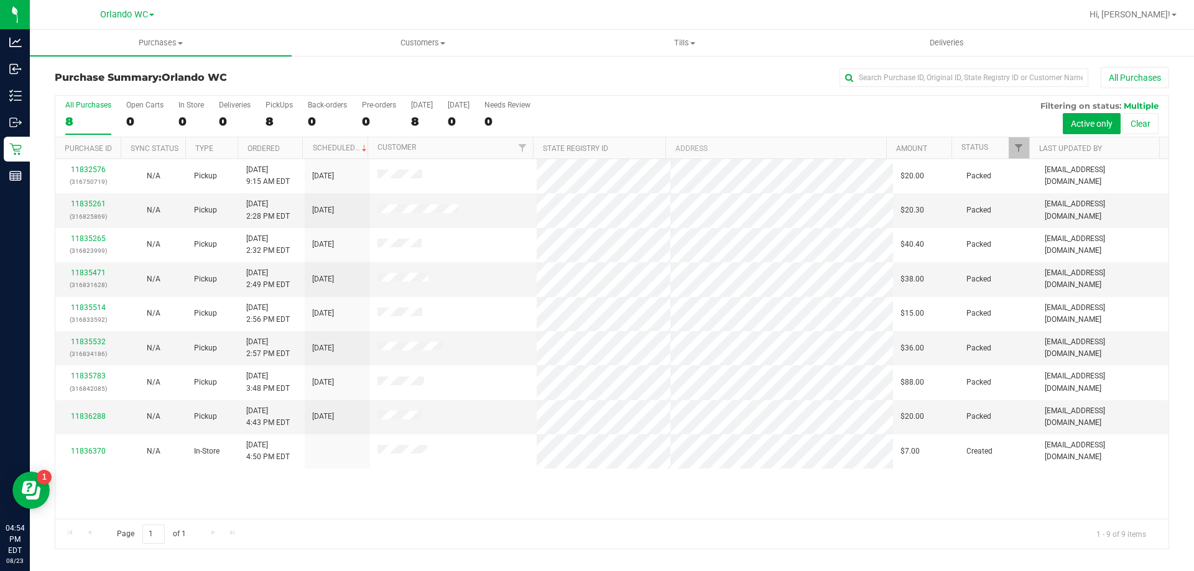
click at [0, 0] on input "All Purchases 8" at bounding box center [0, 0] width 0 height 0
click at [92, 121] on div "9" at bounding box center [88, 121] width 46 height 14
click at [0, 0] on input "All Purchases 9" at bounding box center [0, 0] width 0 height 0
click at [84, 116] on div "8" at bounding box center [88, 121] width 46 height 14
click at [0, 0] on input "All Purchases 8" at bounding box center [0, 0] width 0 height 0
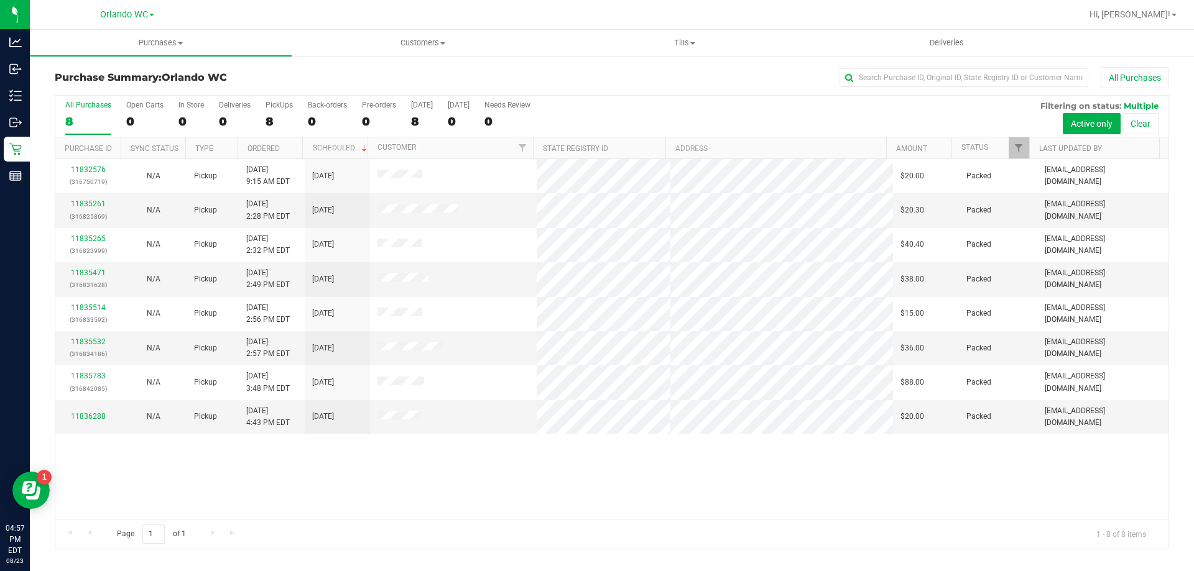
click at [83, 119] on div "8" at bounding box center [88, 121] width 46 height 14
click at [0, 0] on input "All Purchases 8" at bounding box center [0, 0] width 0 height 0
click at [104, 108] on div "All Purchases" at bounding box center [88, 105] width 46 height 9
click at [0, 0] on input "All Purchases 8" at bounding box center [0, 0] width 0 height 0
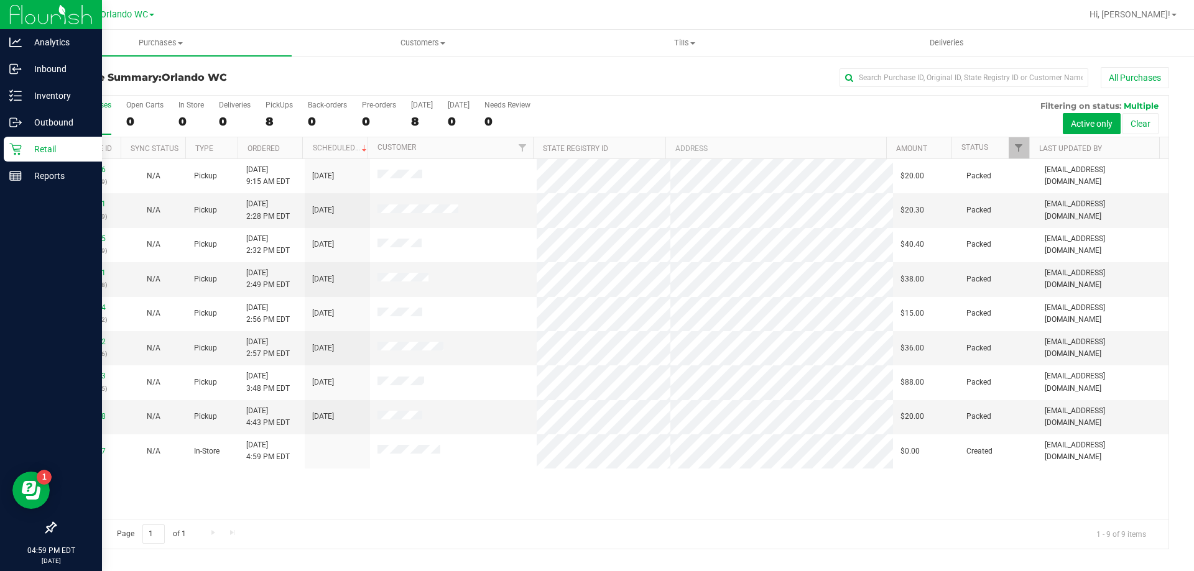
click at [16, 162] on link "Retail" at bounding box center [51, 150] width 102 height 27
click at [19, 185] on div "Reports" at bounding box center [53, 176] width 98 height 25
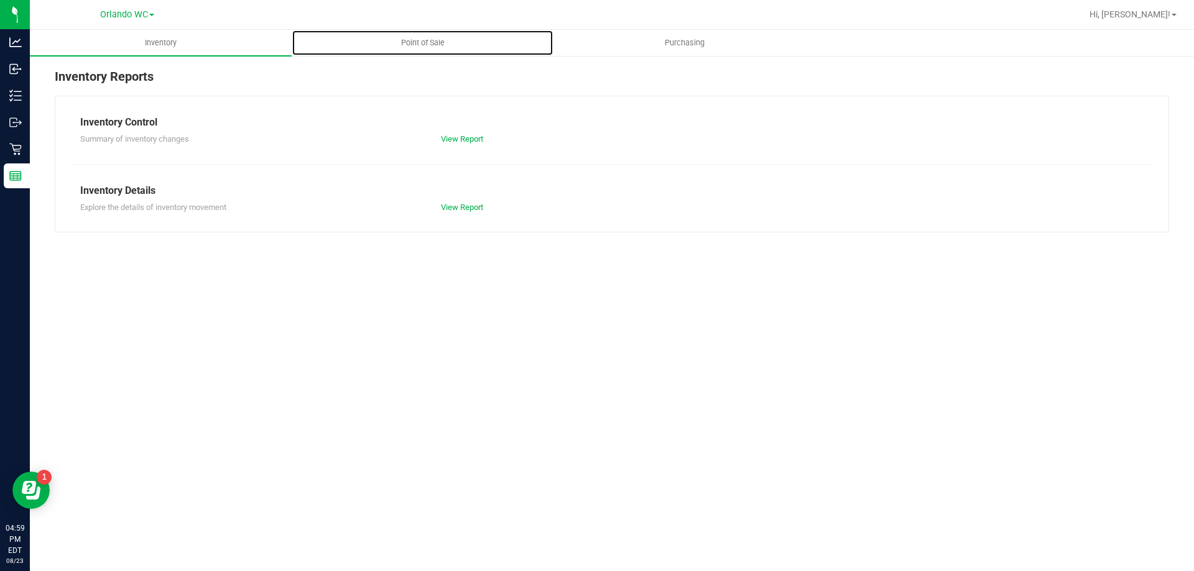
click at [372, 40] on uib-tab-heading "Point of Sale" at bounding box center [422, 42] width 261 height 25
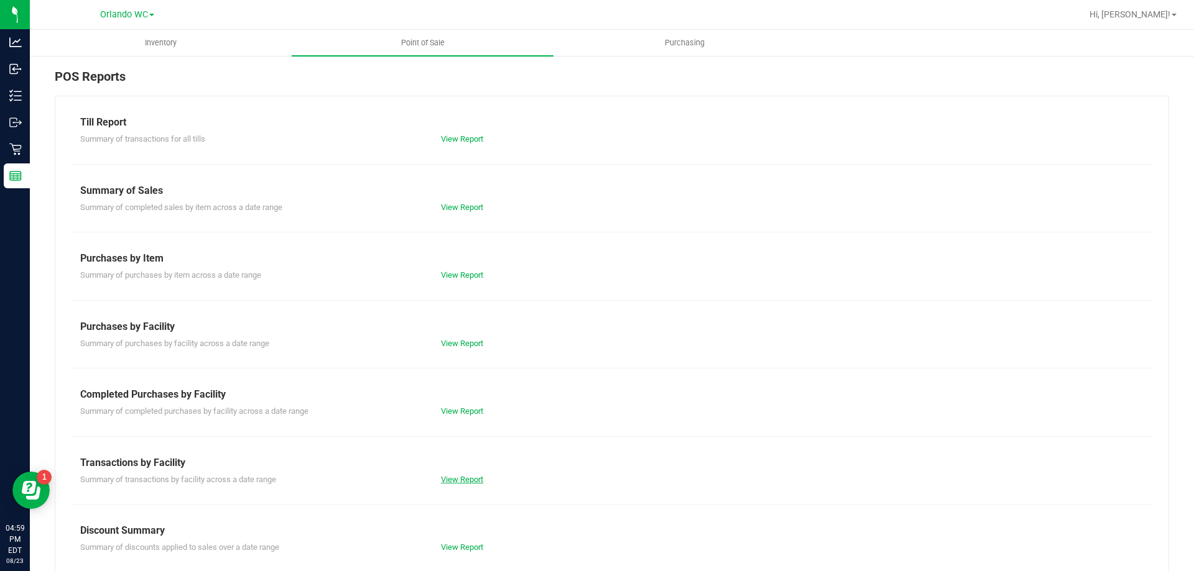
click at [471, 483] on link "View Report" at bounding box center [462, 479] width 42 height 9
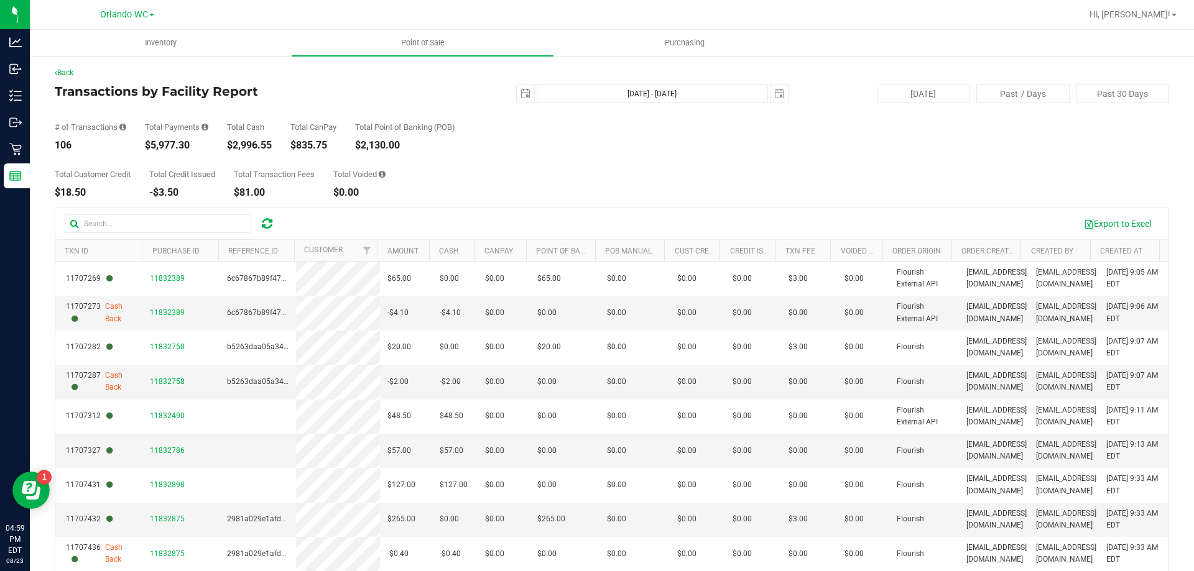
drag, startPoint x: 196, startPoint y: 145, endPoint x: 152, endPoint y: 148, distance: 44.2
click at [152, 148] on div "$5,977.30" at bounding box center [176, 146] width 63 height 10
copy div "5,977.30"
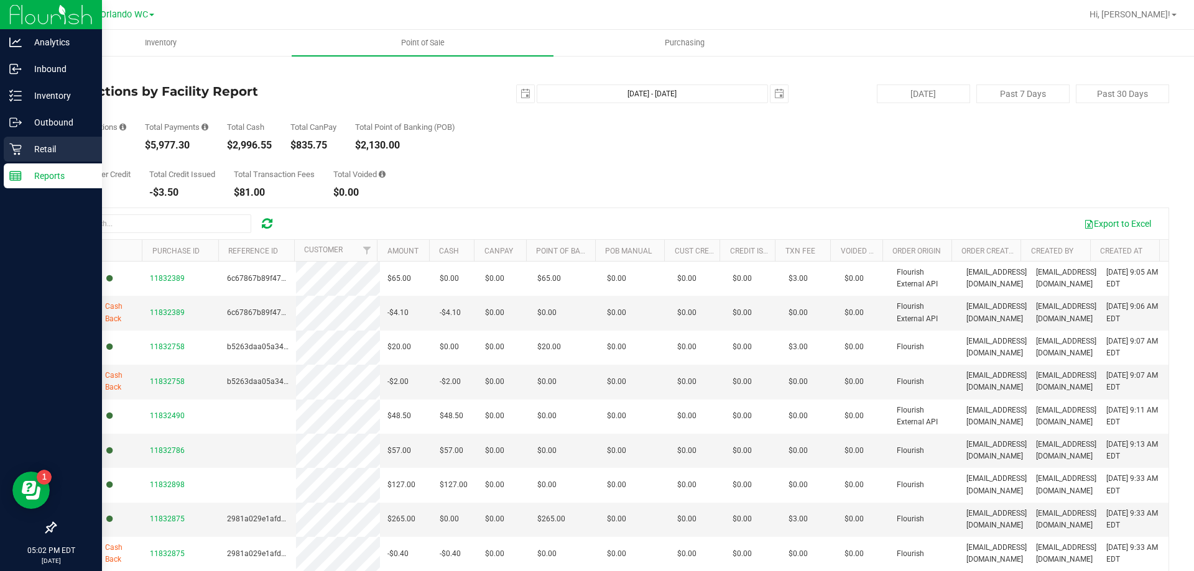
click at [18, 139] on div "Retail" at bounding box center [53, 149] width 98 height 25
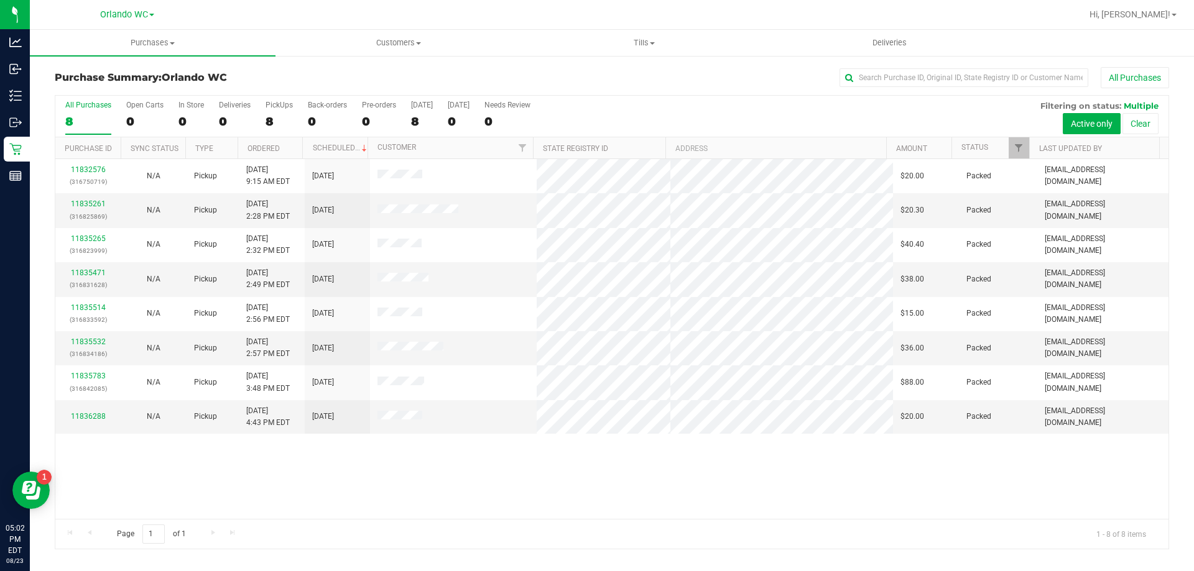
click at [91, 127] on div "8" at bounding box center [88, 121] width 46 height 14
click at [0, 0] on input "All Purchases 8" at bounding box center [0, 0] width 0 height 0
click at [85, 123] on div "8" at bounding box center [88, 121] width 46 height 14
click at [0, 0] on input "All Purchases 8" at bounding box center [0, 0] width 0 height 0
click at [84, 105] on div "All Purchases" at bounding box center [88, 105] width 46 height 9
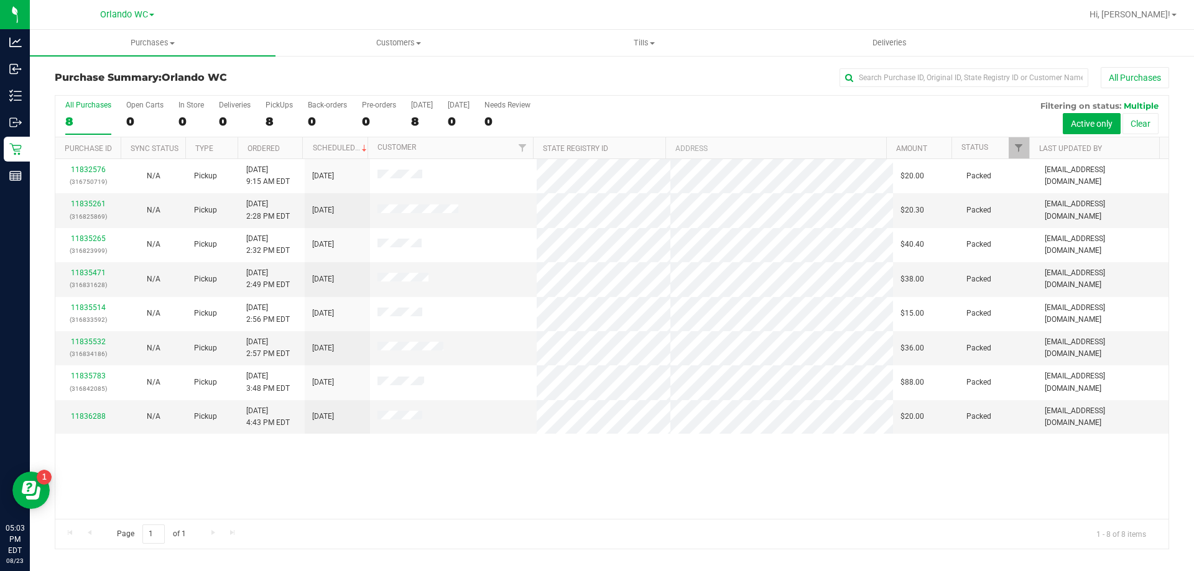
click at [0, 0] on input "All Purchases 8" at bounding box center [0, 0] width 0 height 0
click at [90, 118] on div "8" at bounding box center [88, 121] width 46 height 14
click at [0, 0] on input "All Purchases 8" at bounding box center [0, 0] width 0 height 0
click at [88, 117] on div "8" at bounding box center [88, 121] width 46 height 14
click at [0, 0] on input "All Purchases 8" at bounding box center [0, 0] width 0 height 0
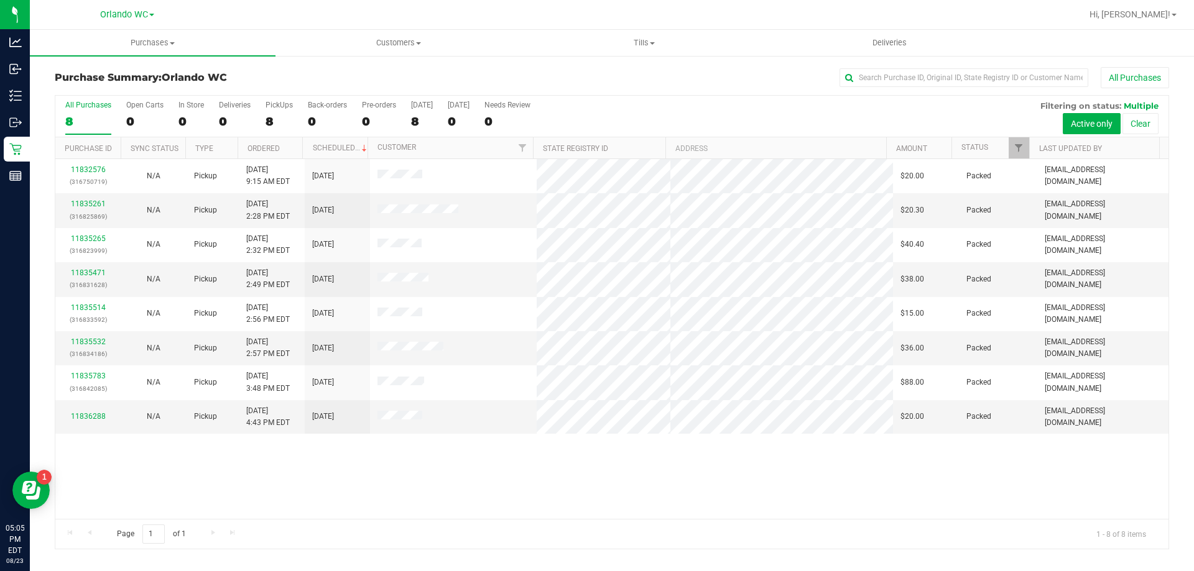
drag, startPoint x: 88, startPoint y: 117, endPoint x: 881, endPoint y: 516, distance: 887.6
click at [881, 521] on div "Page 1 of 1 1 - 8 of 8 items" at bounding box center [611, 534] width 1113 height 30
click at [109, 112] on label "All Purchases 8" at bounding box center [88, 118] width 46 height 34
click at [0, 0] on input "All Purchases 8" at bounding box center [0, 0] width 0 height 0
click at [89, 118] on div "9" at bounding box center [88, 121] width 46 height 14
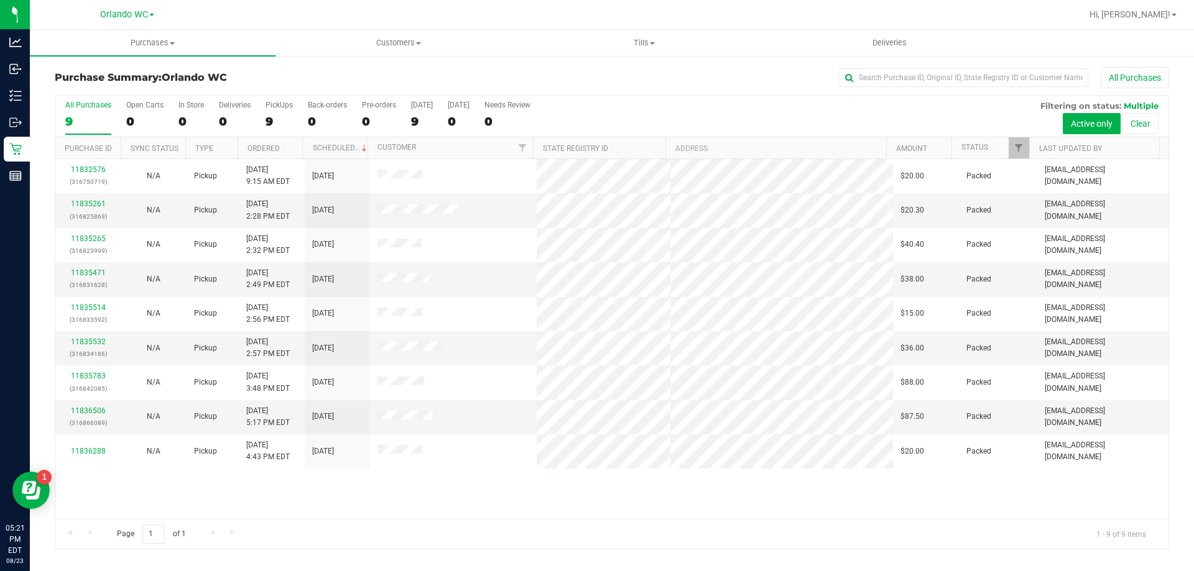
click at [0, 0] on input "All Purchases 9" at bounding box center [0, 0] width 0 height 0
click at [80, 124] on div "9" at bounding box center [88, 121] width 46 height 14
click at [0, 0] on input "All Purchases 9" at bounding box center [0, 0] width 0 height 0
click at [83, 111] on label "All Purchases 9" at bounding box center [88, 118] width 46 height 34
click at [0, 0] on input "All Purchases 9" at bounding box center [0, 0] width 0 height 0
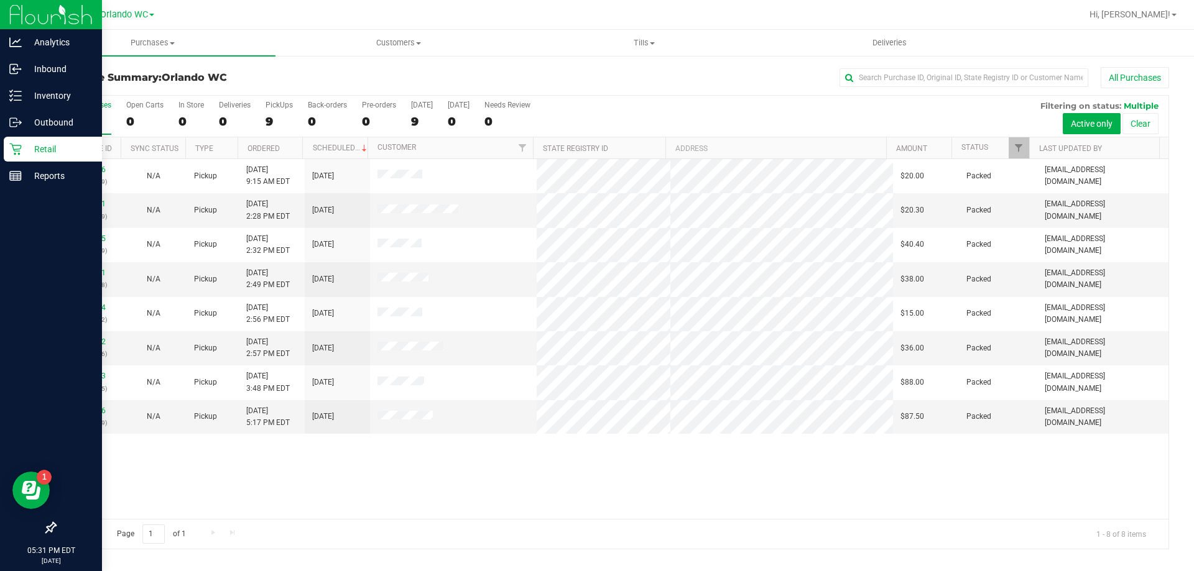
click at [37, 157] on div "Retail" at bounding box center [53, 149] width 98 height 25
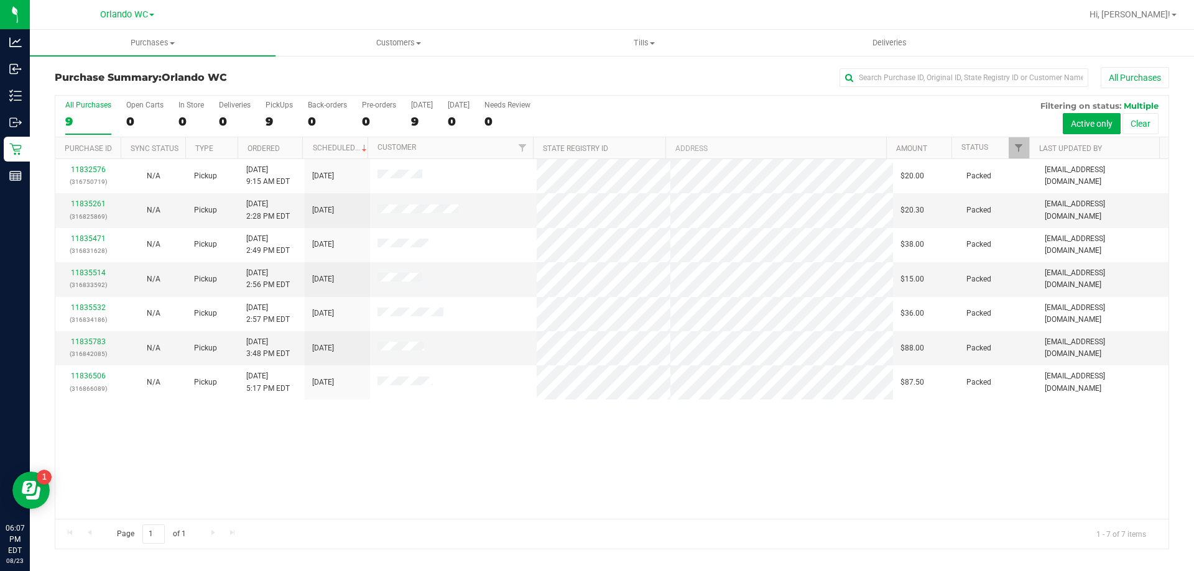
click at [105, 120] on div "9" at bounding box center [88, 121] width 46 height 14
click at [0, 0] on input "All Purchases 9" at bounding box center [0, 0] width 0 height 0
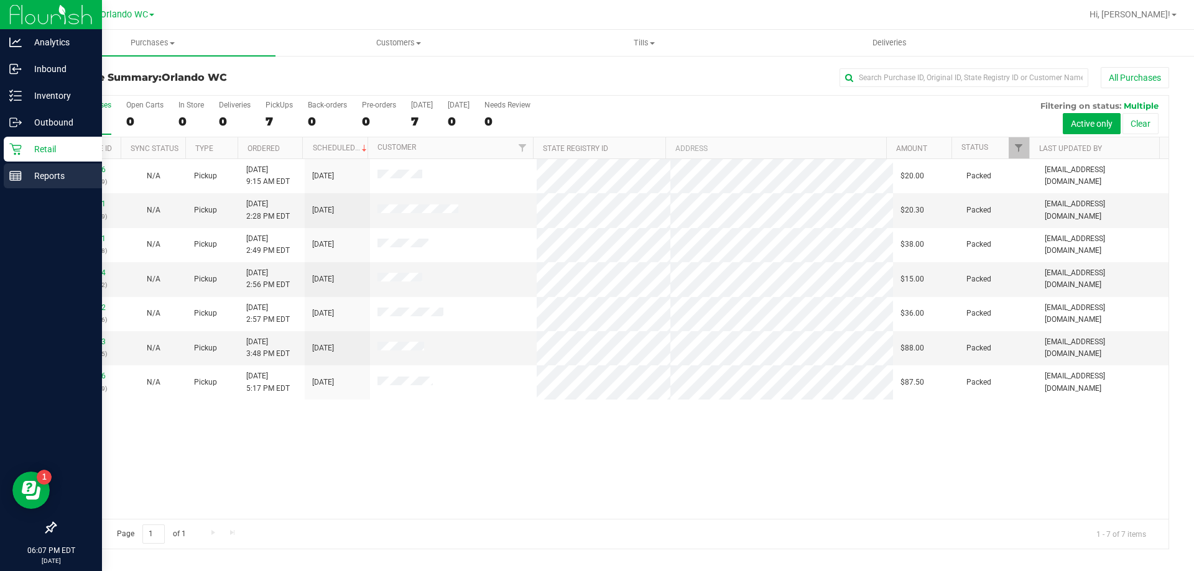
click at [0, 186] on link "Reports" at bounding box center [51, 177] width 102 height 27
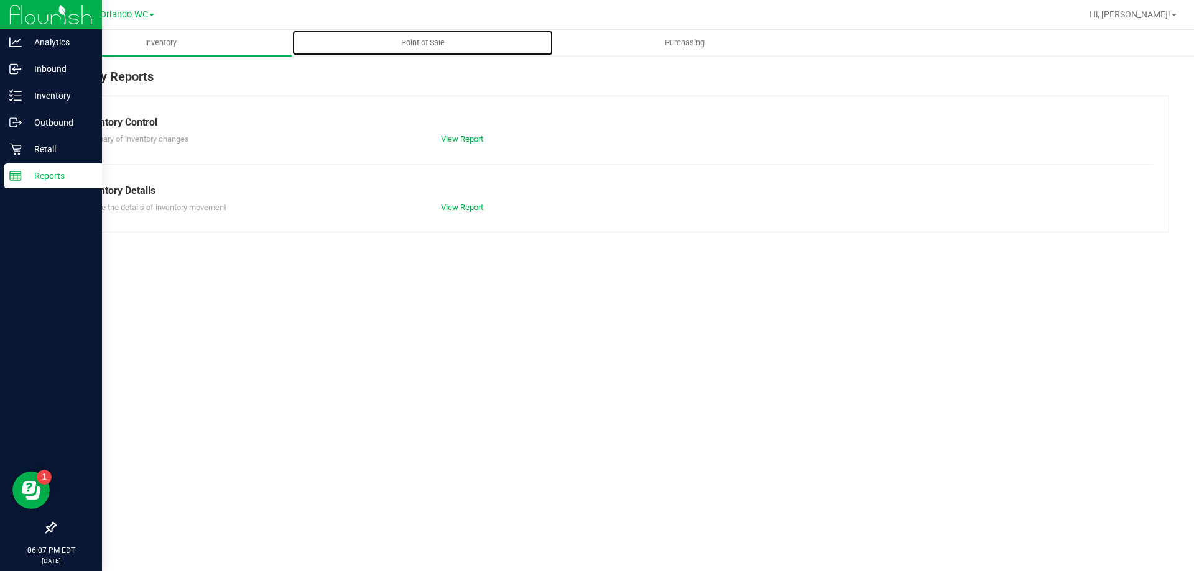
click at [399, 40] on span "Point of Sale" at bounding box center [422, 42] width 77 height 11
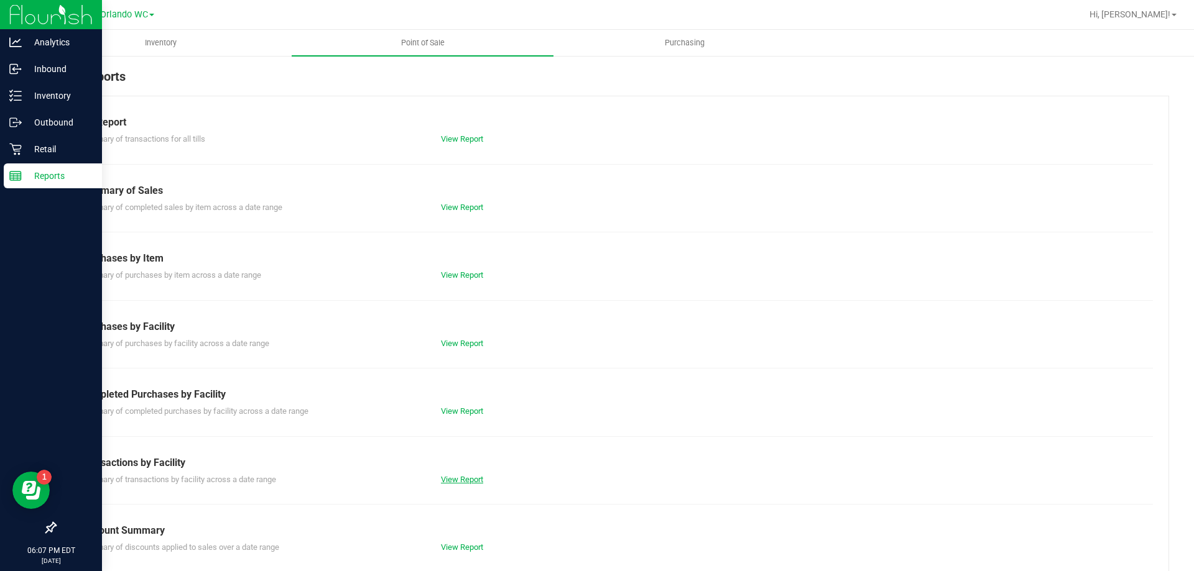
click at [457, 478] on link "View Report" at bounding box center [462, 479] width 42 height 9
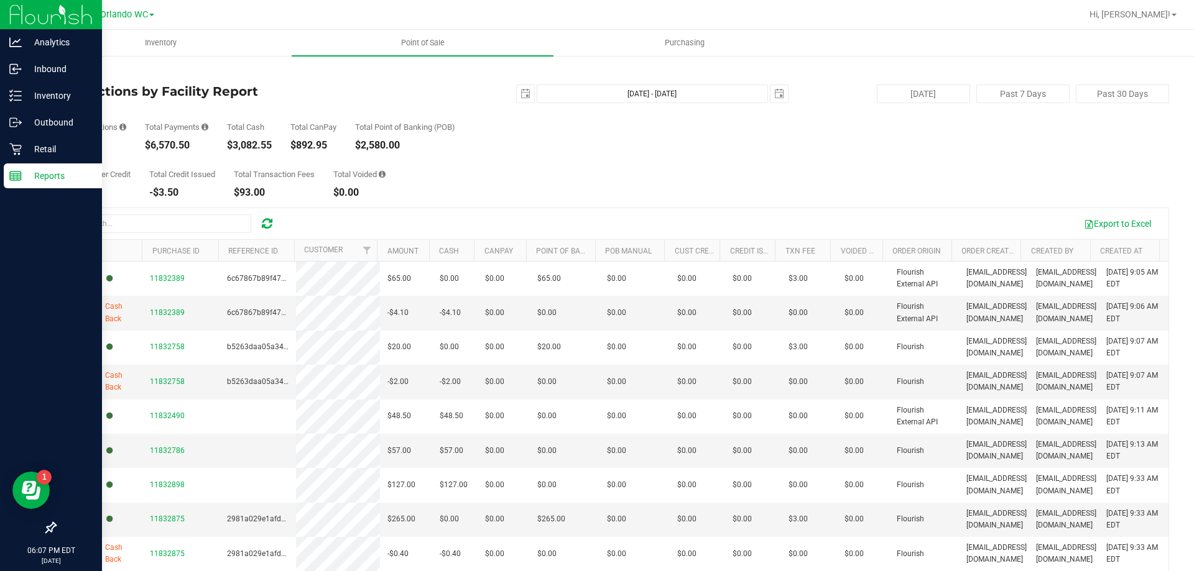
click at [164, 142] on div "$6,570.50" at bounding box center [176, 146] width 63 height 10
click at [192, 149] on div "$6,570.50" at bounding box center [176, 146] width 63 height 10
click at [168, 144] on div "$6,570.50" at bounding box center [176, 146] width 63 height 10
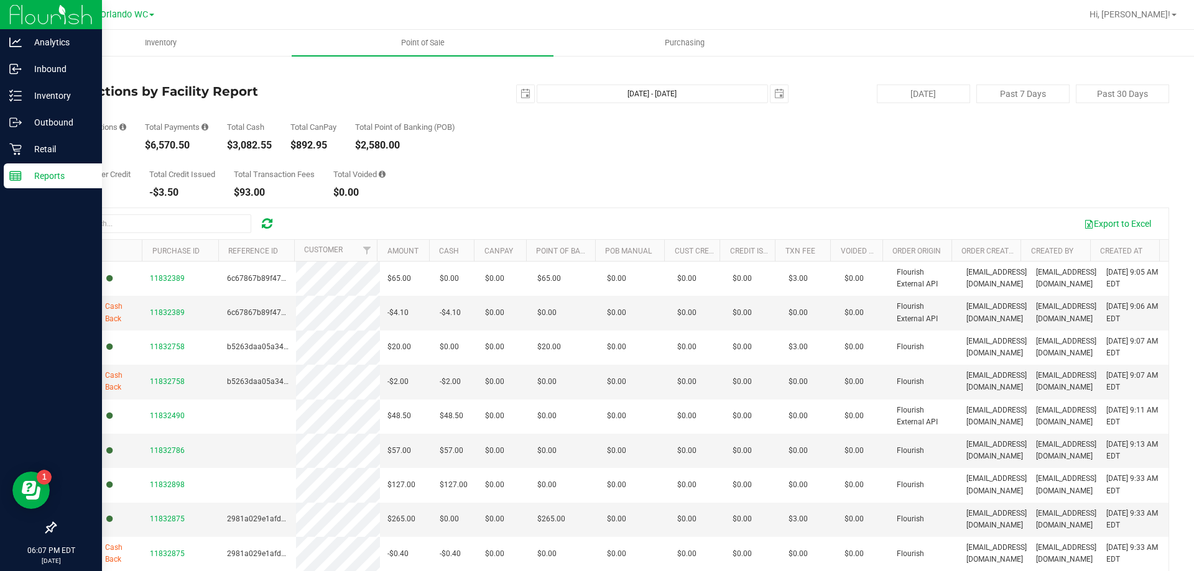
click at [168, 144] on div "$6,570.50" at bounding box center [176, 146] width 63 height 10
copy div "6,570.50"
click at [6, 155] on div "Retail" at bounding box center [53, 149] width 98 height 25
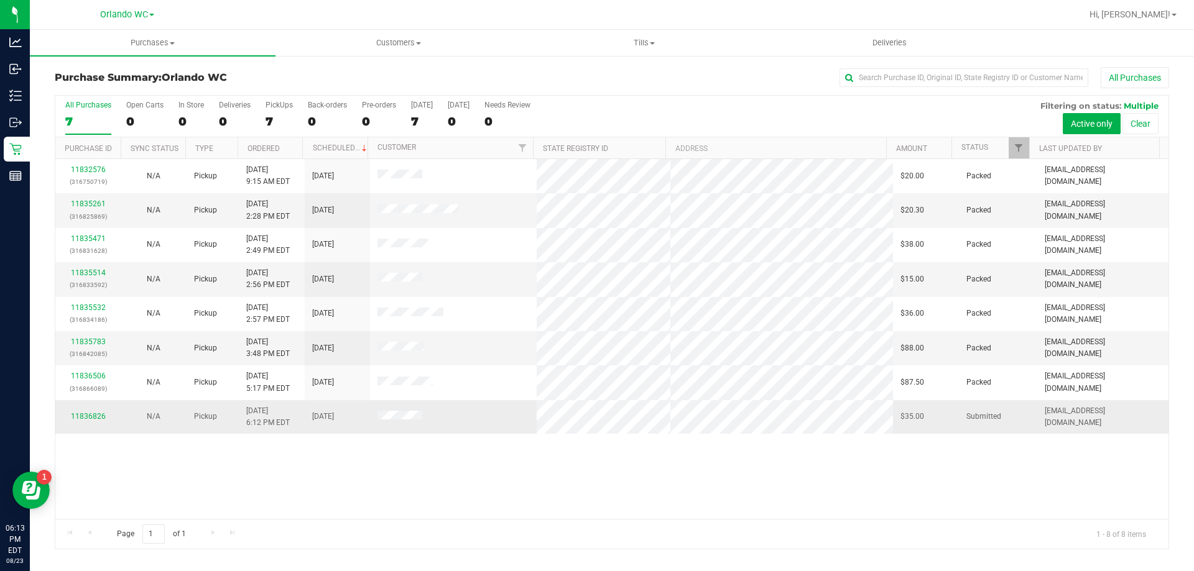
click at [97, 412] on div "11836826" at bounding box center [88, 417] width 50 height 12
click at [86, 415] on link "11836826" at bounding box center [88, 416] width 35 height 9
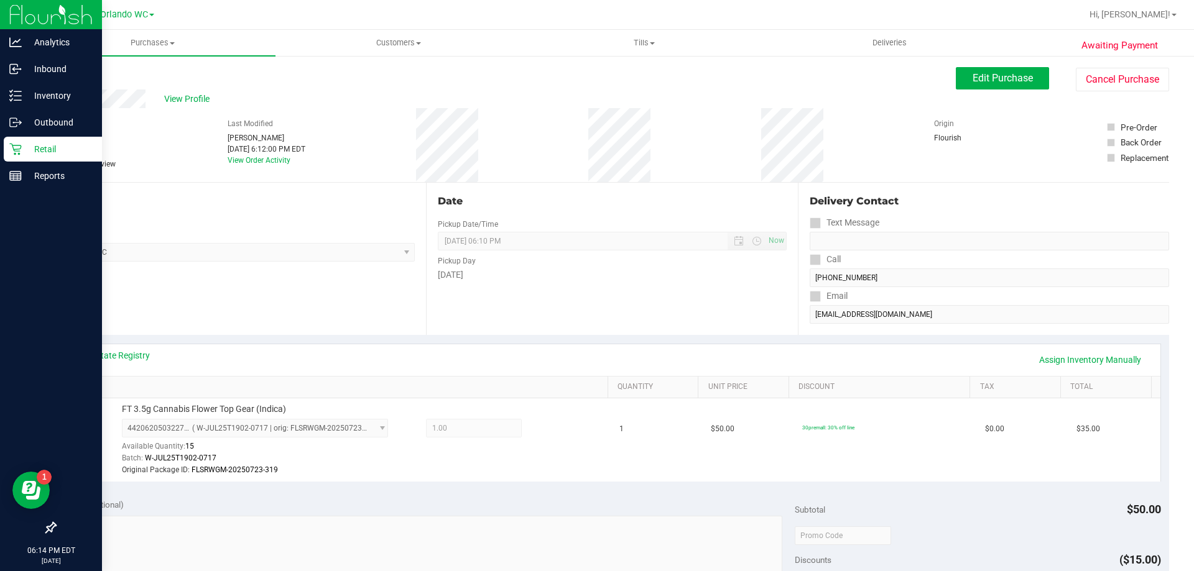
click at [39, 138] on div "Retail" at bounding box center [53, 149] width 98 height 25
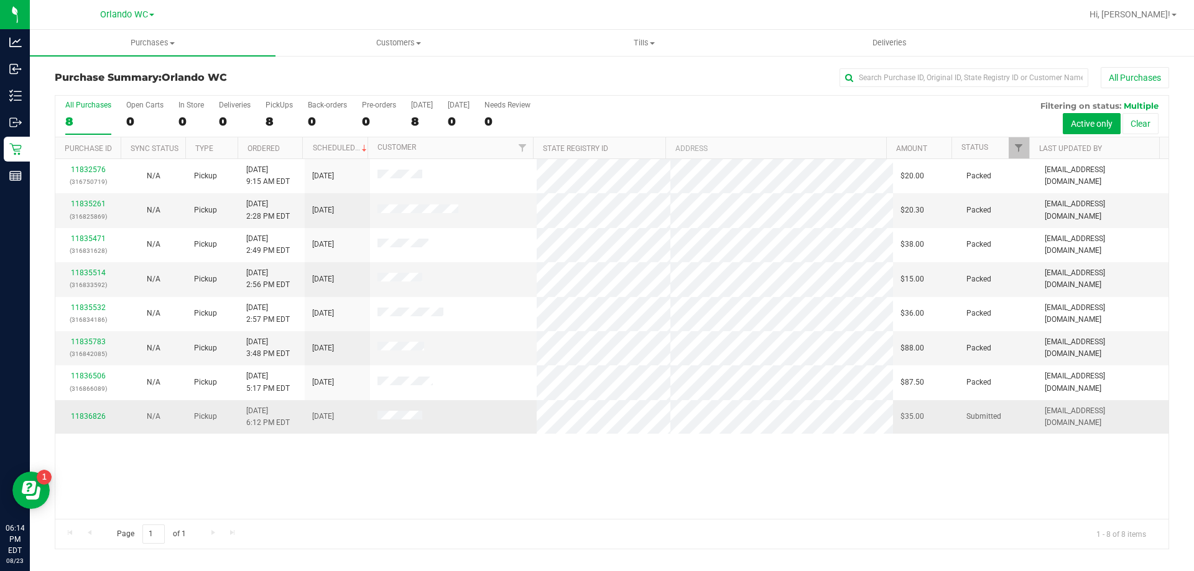
click at [381, 427] on td at bounding box center [453, 417] width 167 height 34
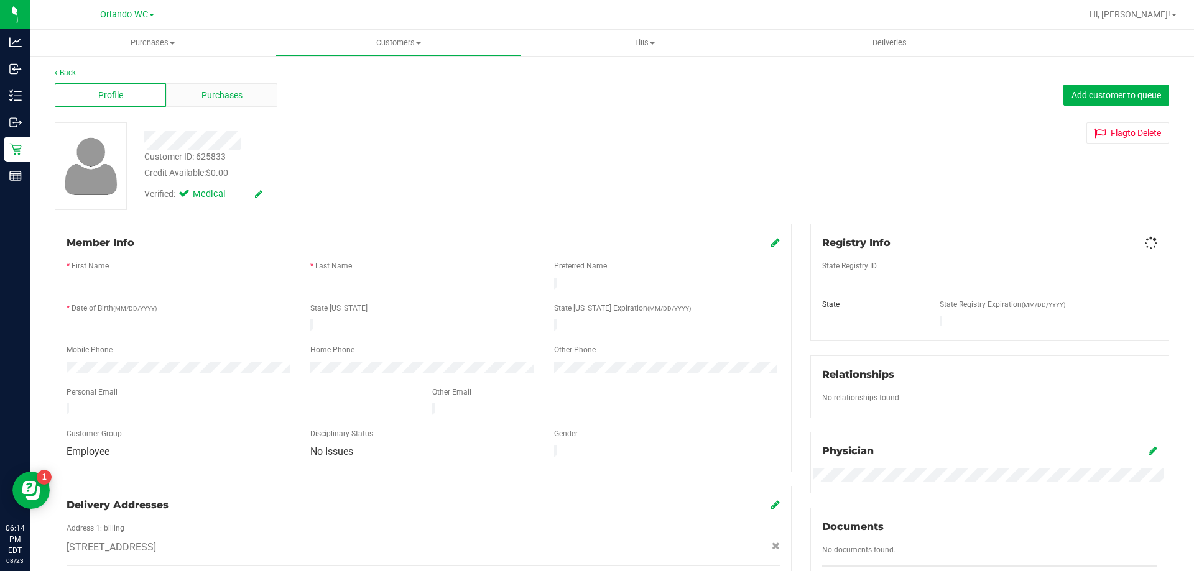
click at [166, 83] on div "Purchases" at bounding box center [221, 95] width 111 height 24
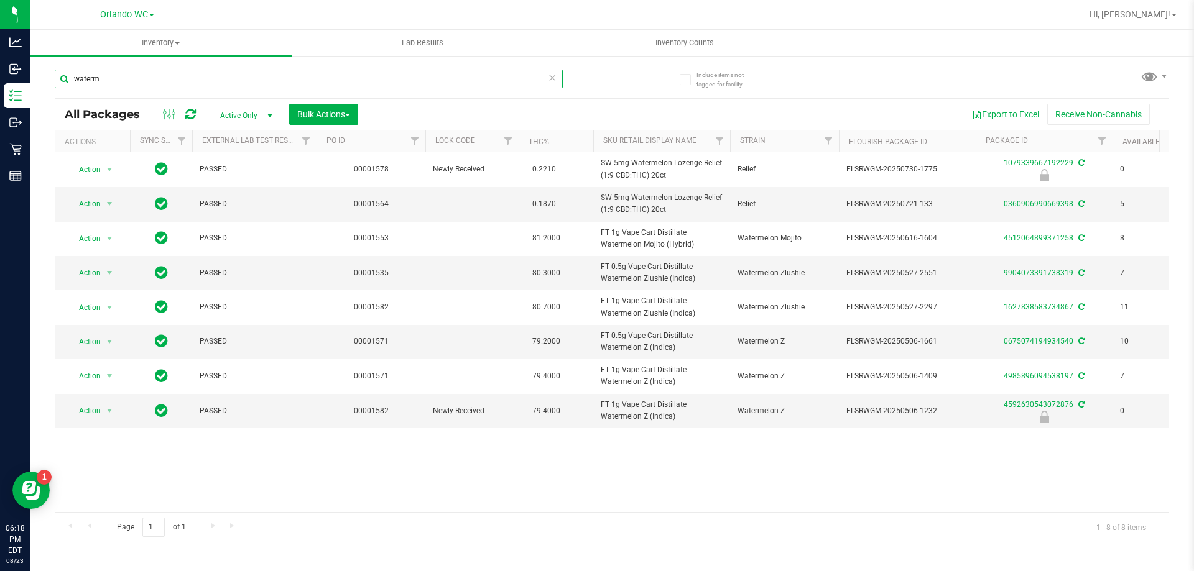
click at [180, 81] on input "waterm" at bounding box center [309, 79] width 508 height 19
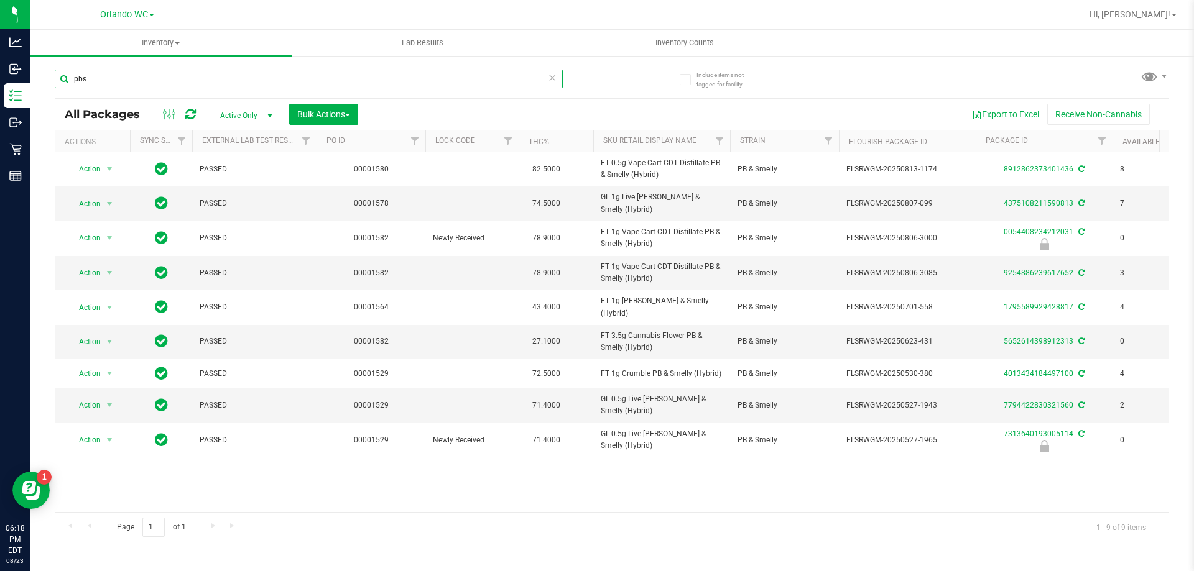
type input "pbs"
click at [93, 19] on div "Orlando WC" at bounding box center [127, 14] width 182 height 19
click at [105, 14] on span "Orlando WC" at bounding box center [124, 14] width 48 height 11
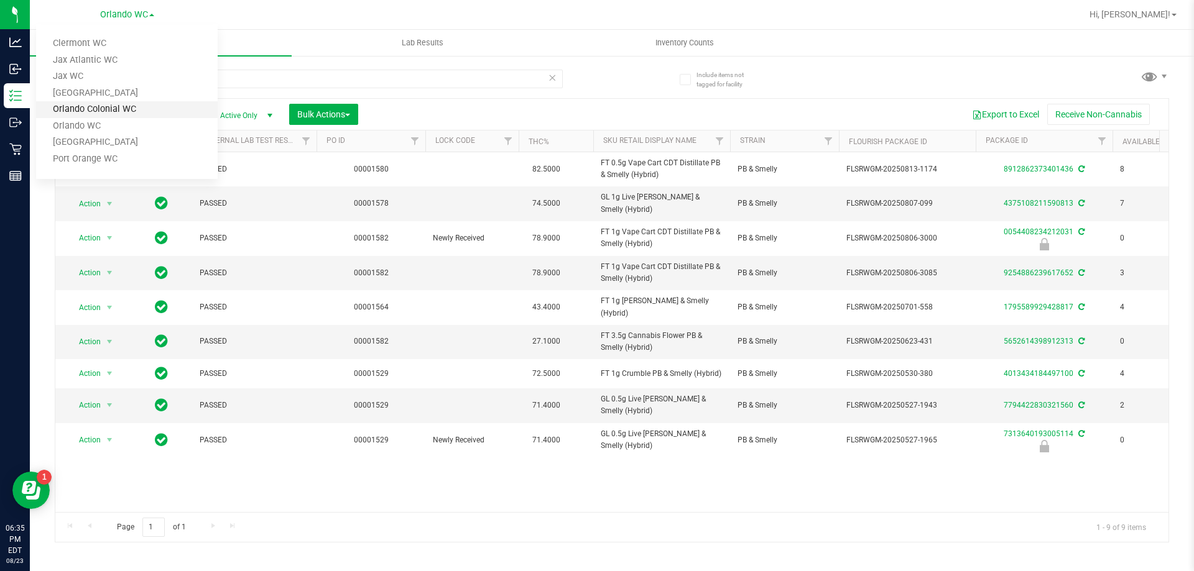
click at [90, 114] on link "Orlando Colonial WC" at bounding box center [127, 109] width 182 height 17
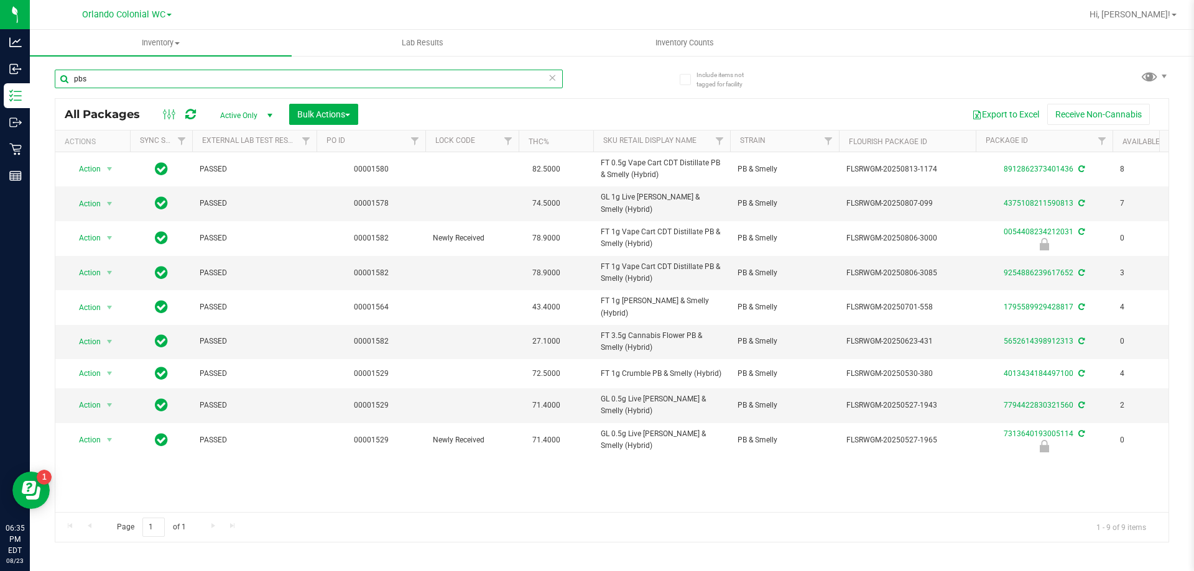
click at [131, 74] on input "pbs" at bounding box center [309, 79] width 508 height 19
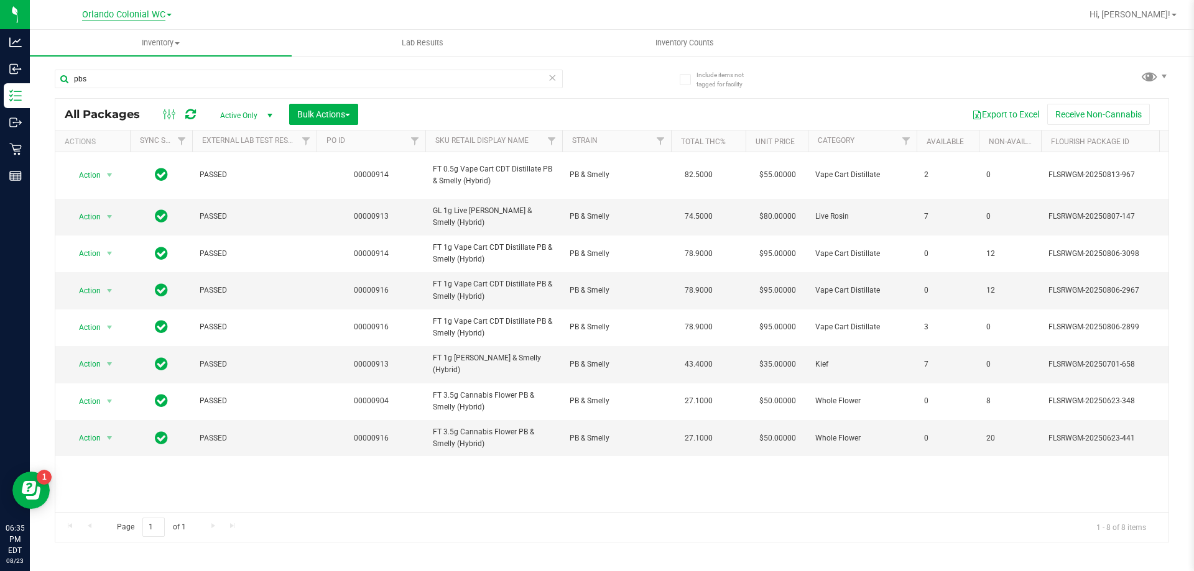
click at [90, 18] on span "Orlando Colonial WC" at bounding box center [123, 14] width 83 height 11
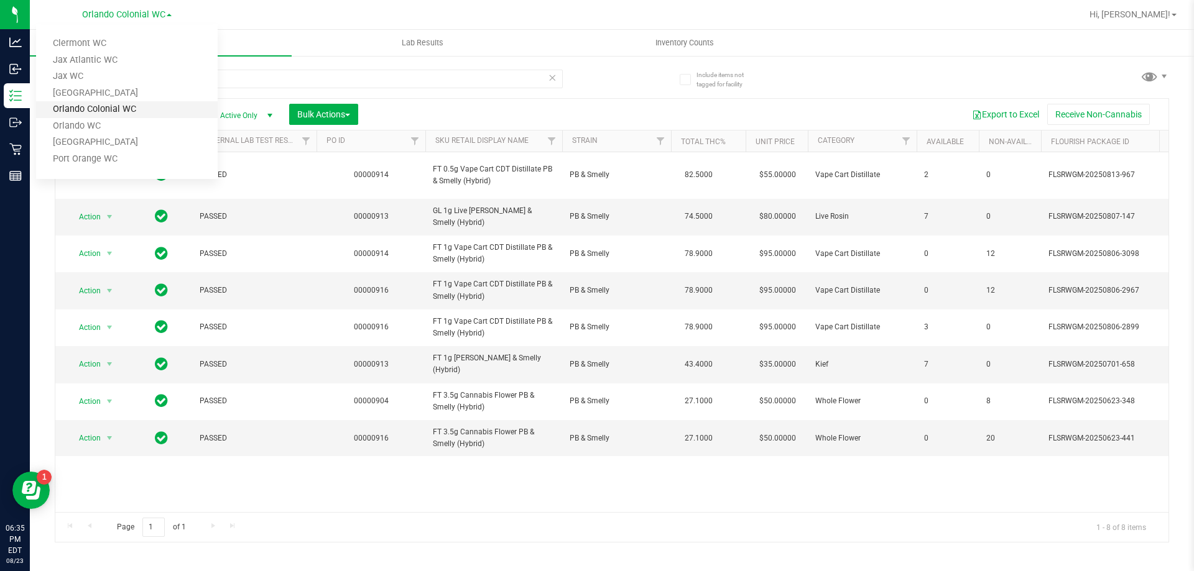
click at [113, 116] on link "Orlando Colonial WC" at bounding box center [127, 109] width 182 height 17
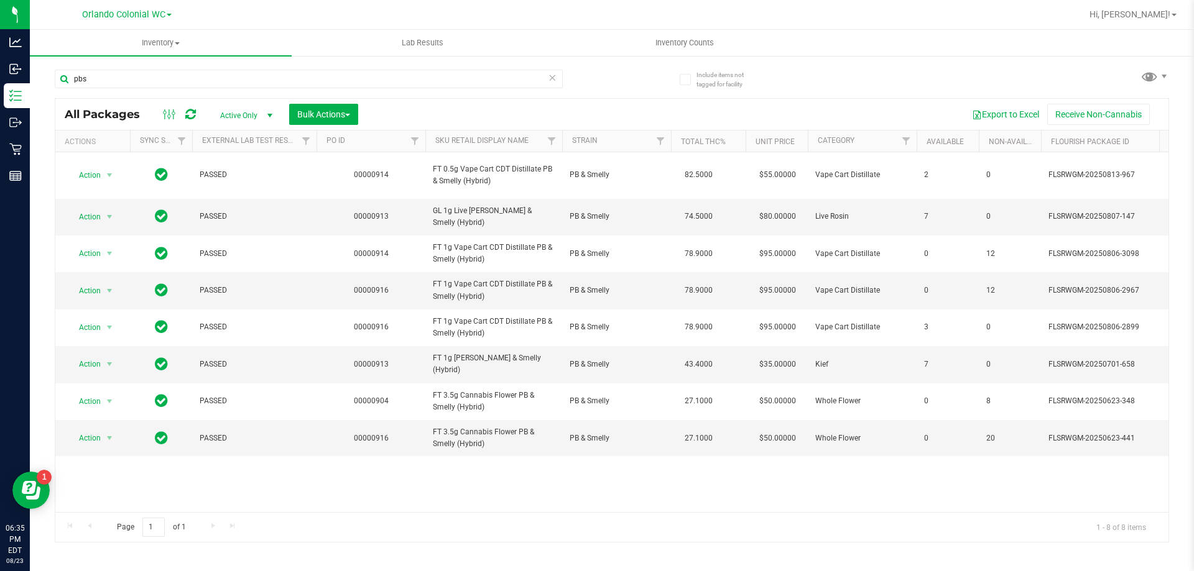
click at [92, 23] on div "Orlando Colonial [PERSON_NAME] WC Jax Atlantic WC Jax WC [GEOGRAPHIC_DATA] [PER…" at bounding box center [127, 14] width 182 height 19
click at [96, 12] on span "Orlando Colonial WC" at bounding box center [123, 14] width 83 height 11
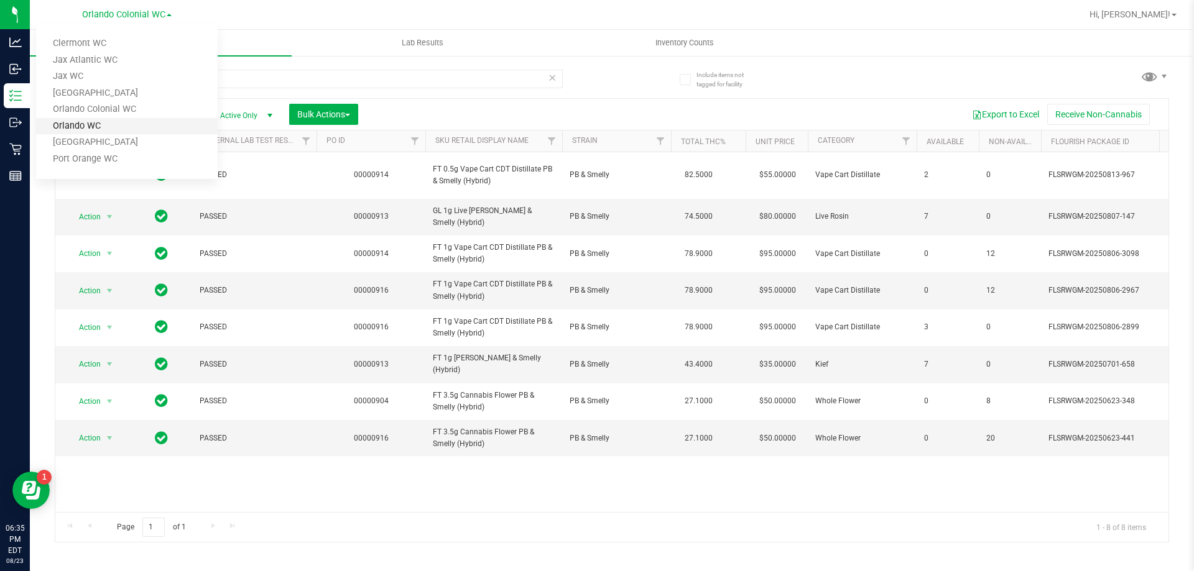
click at [116, 127] on link "Orlando WC" at bounding box center [127, 126] width 182 height 17
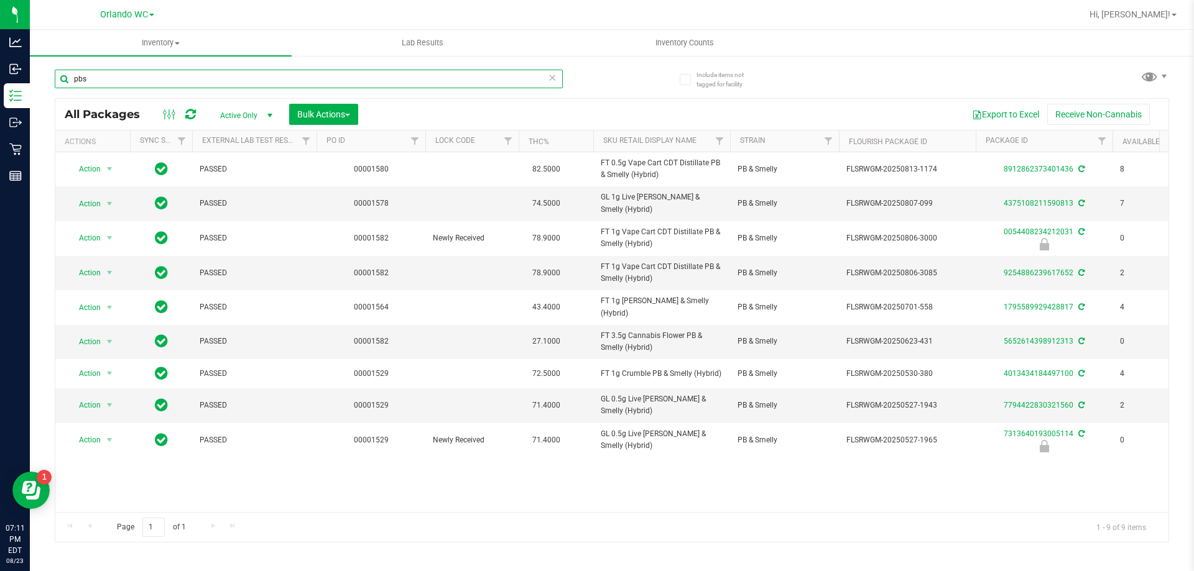
click at [167, 86] on input "pbs" at bounding box center [309, 79] width 508 height 19
paste input "FD 3.5g Flower Greenhouse Hot Mess (Hybri"
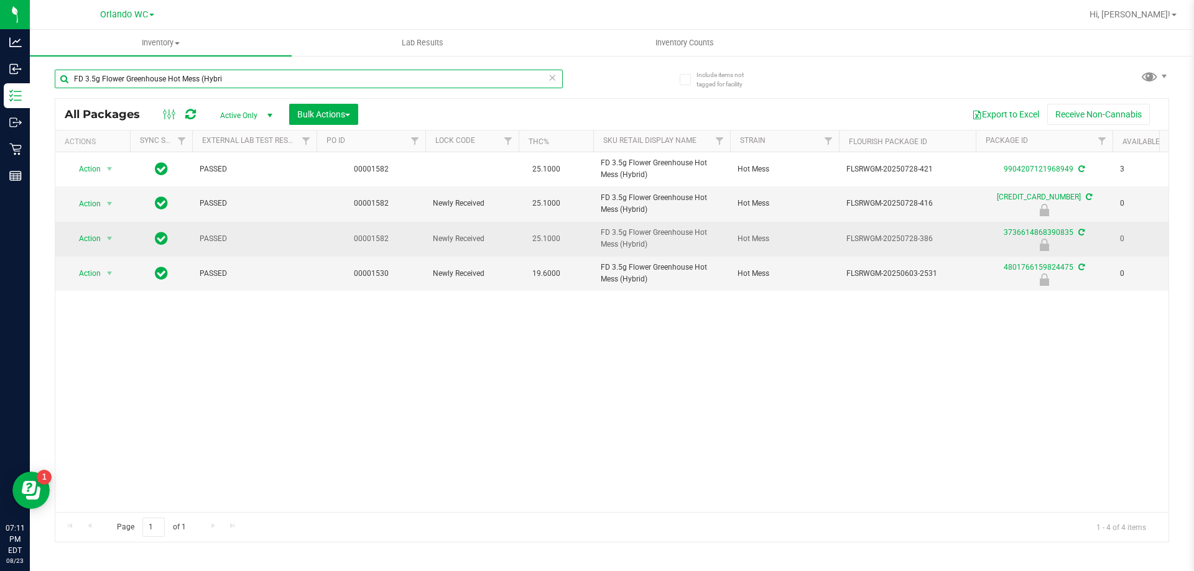
type input "FD 3.5g Flower Greenhouse Hot Mess (Hybri"
drag, startPoint x: 654, startPoint y: 247, endPoint x: 599, endPoint y: 235, distance: 56.1
click at [599, 235] on td "FD 3.5g Flower Greenhouse Hot Mess (Hybrid)" at bounding box center [661, 239] width 137 height 35
copy span "FD 3.5g Flower Greenhouse Hot Mess (Hybrid)"
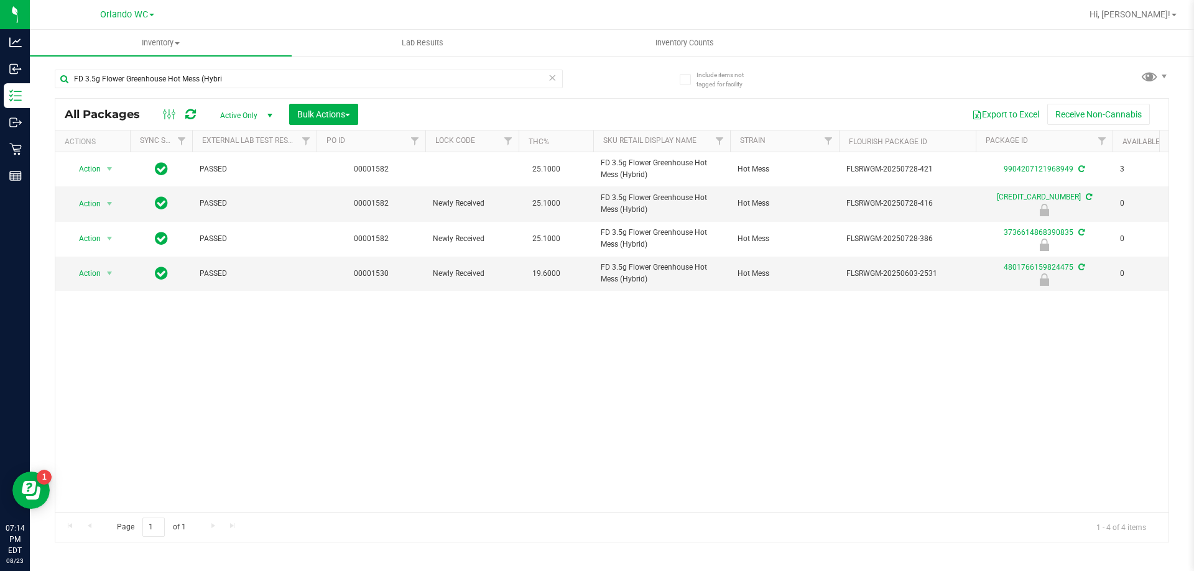
click at [625, 390] on div "Action Action Adjust qty Create package Edit attributes Global inventory Locate…" at bounding box center [611, 332] width 1113 height 360
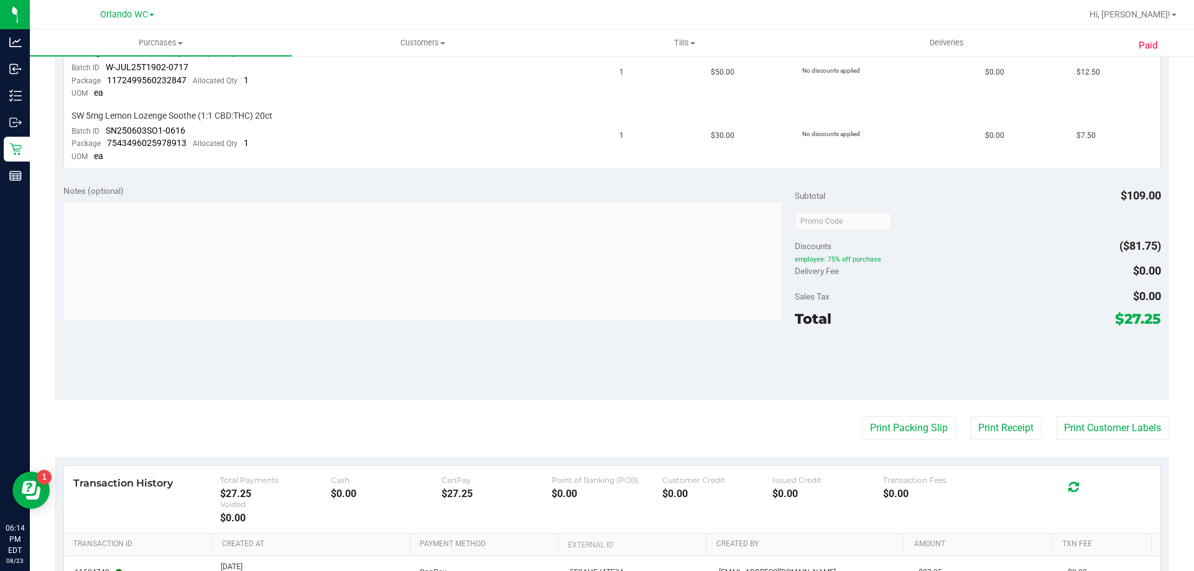
scroll to position [62, 0]
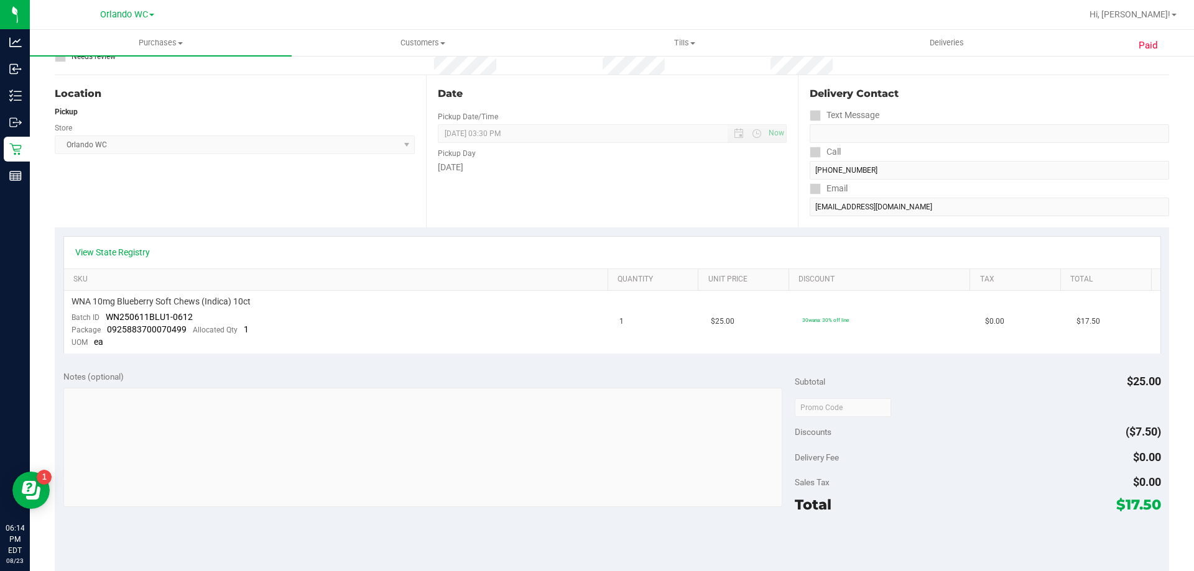
scroll to position [124, 0]
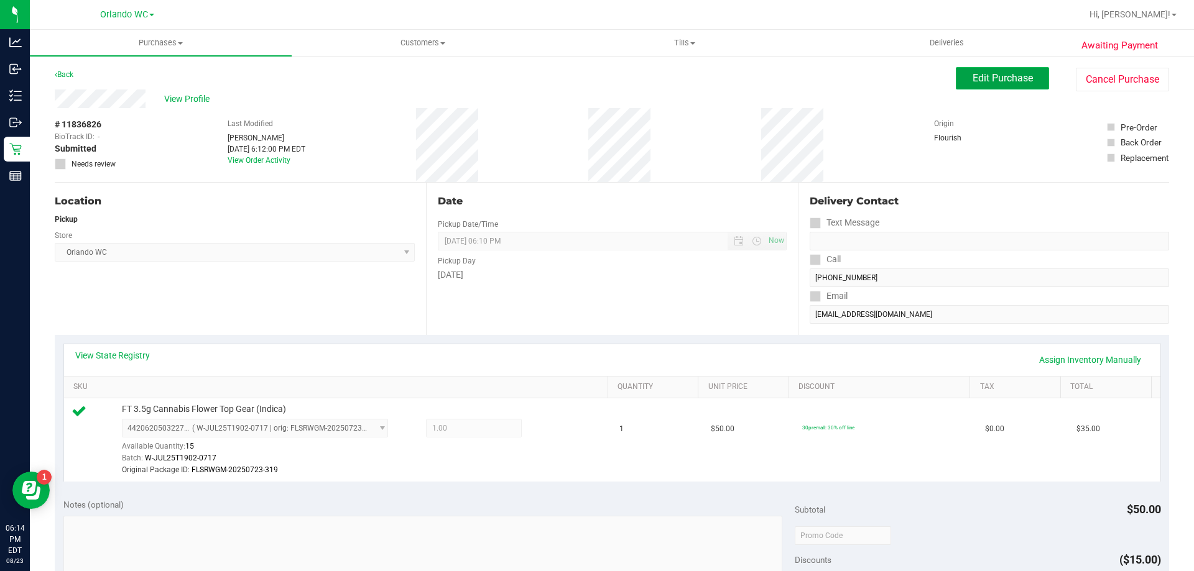
click at [981, 72] on button "Edit Purchase" at bounding box center [1002, 78] width 93 height 22
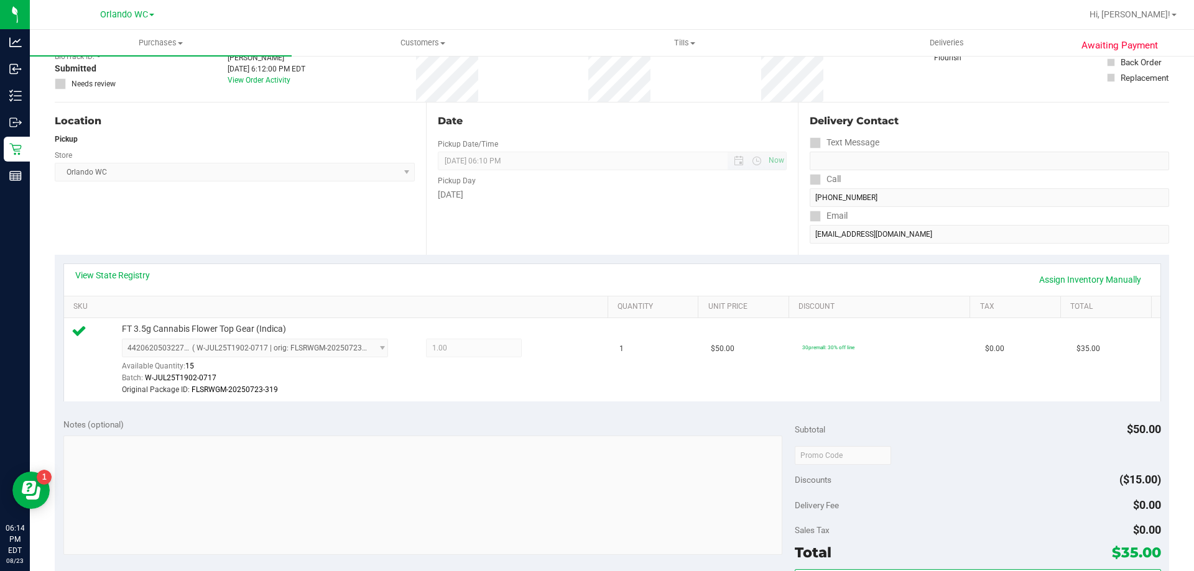
scroll to position [249, 0]
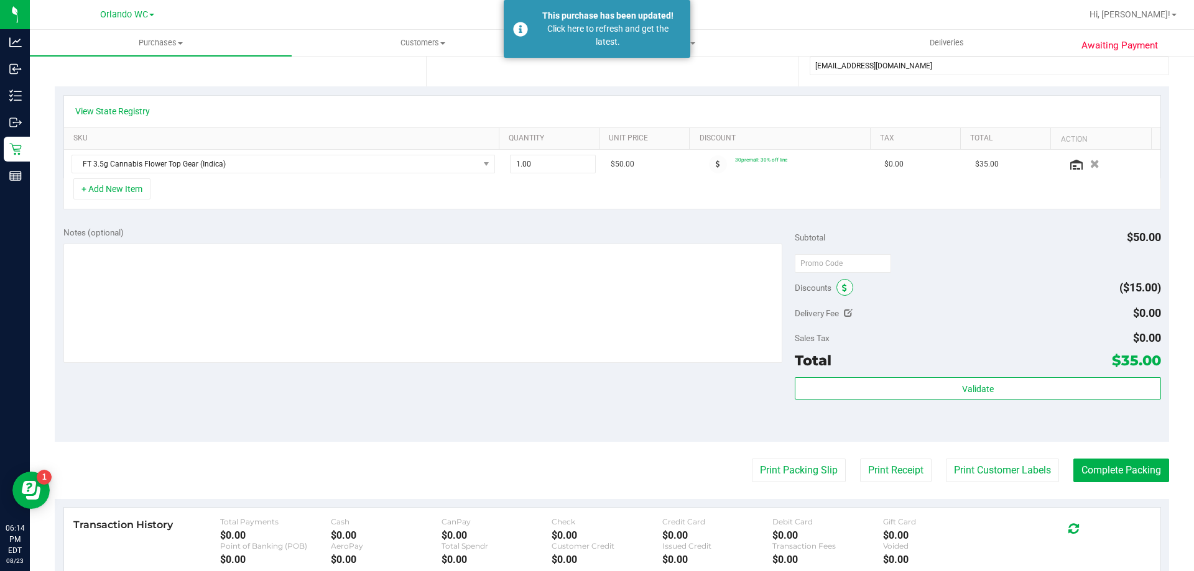
click at [842, 288] on icon at bounding box center [844, 288] width 5 height 9
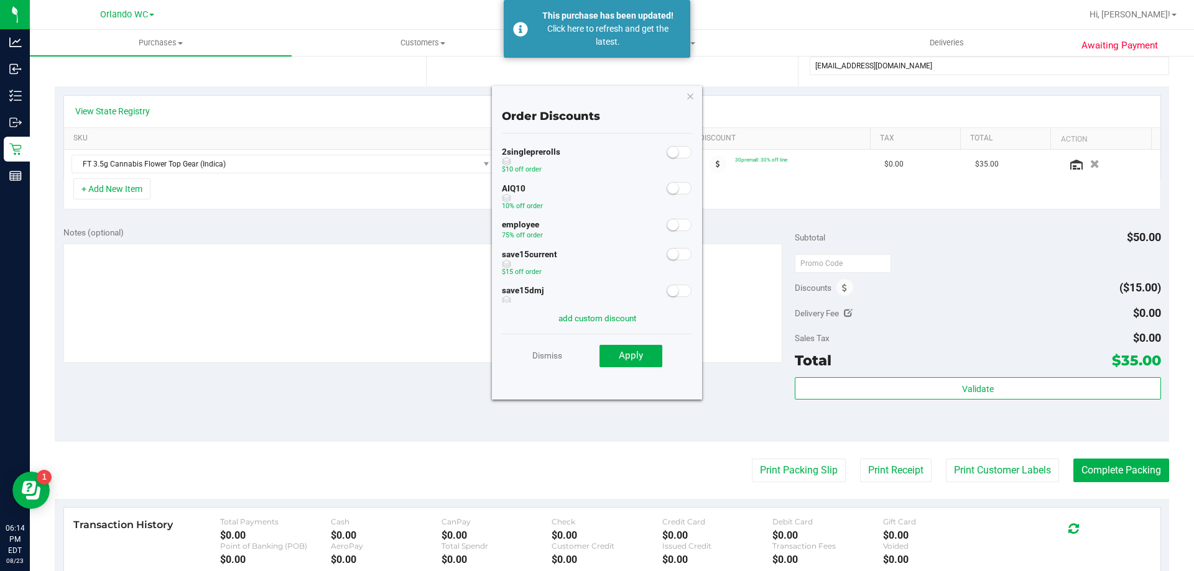
click at [667, 225] on small at bounding box center [672, 224] width 11 height 11
click at [645, 361] on button "Apply" at bounding box center [630, 356] width 63 height 22
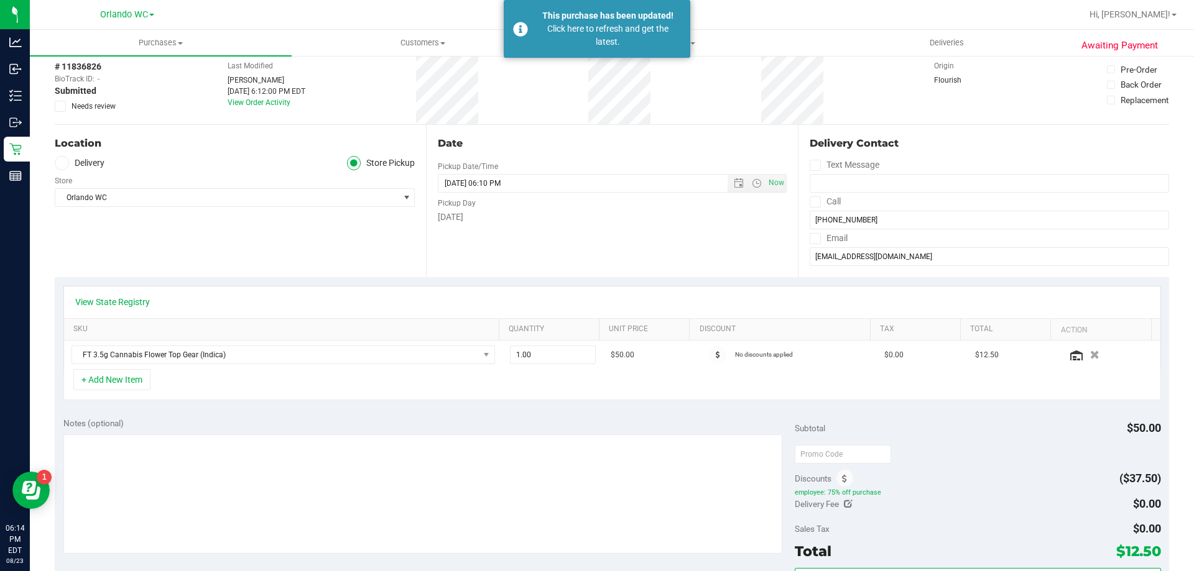
scroll to position [249, 0]
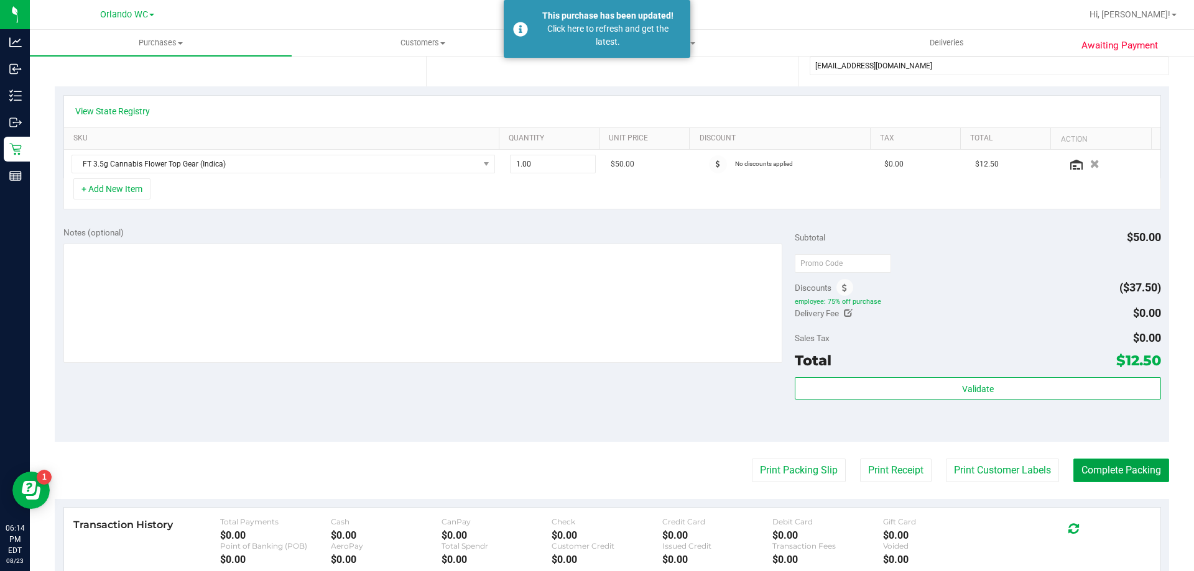
click at [1124, 465] on button "Complete Packing" at bounding box center [1121, 471] width 96 height 24
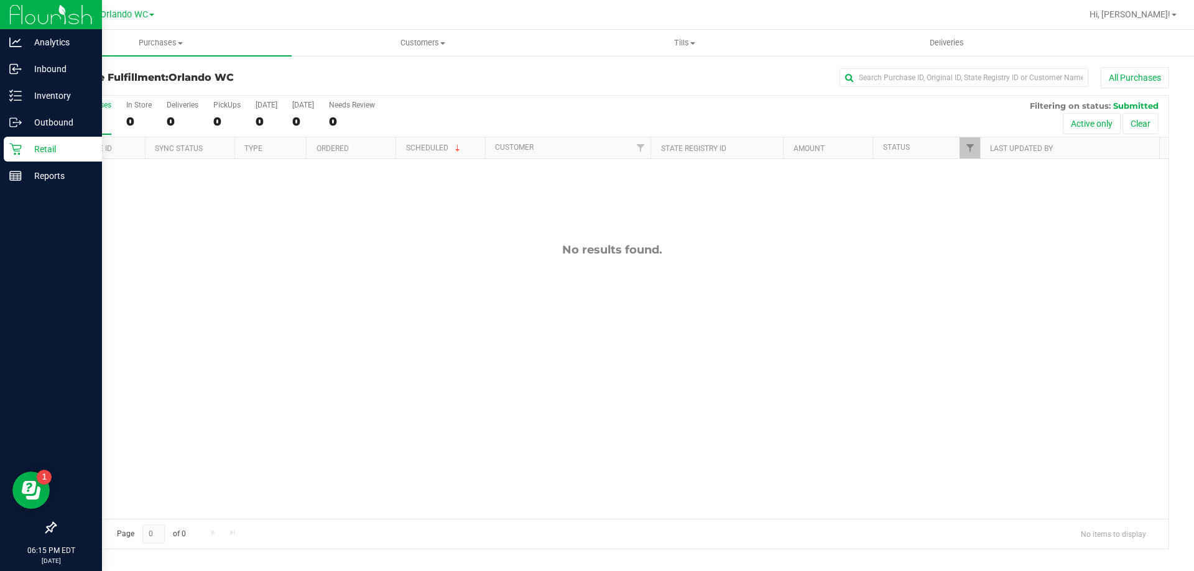
click at [6, 150] on div "Retail" at bounding box center [53, 149] width 98 height 25
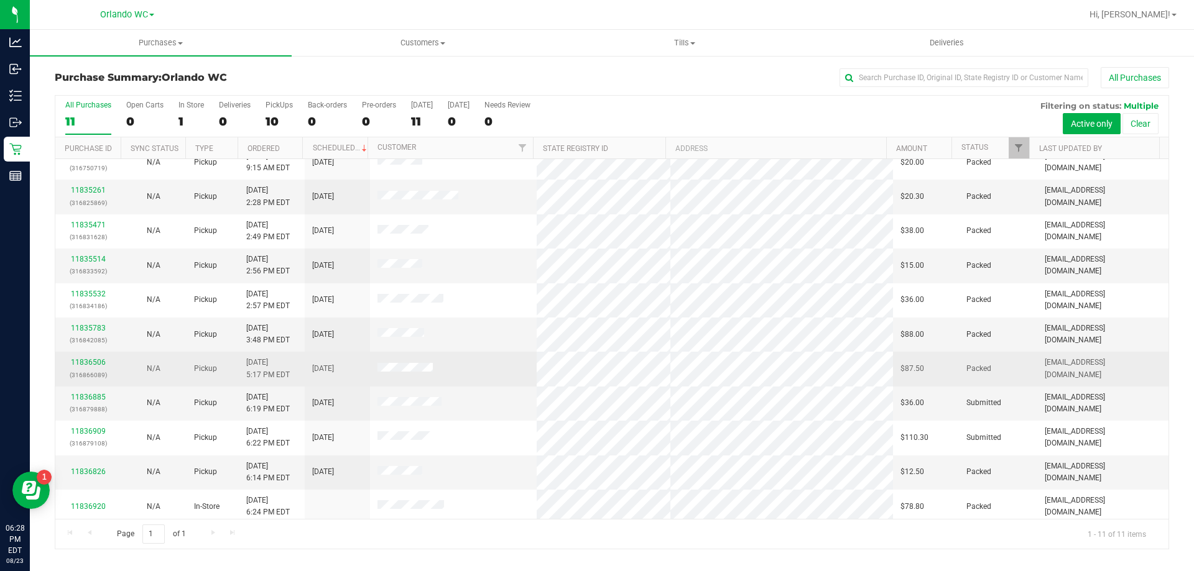
scroll to position [18, 0]
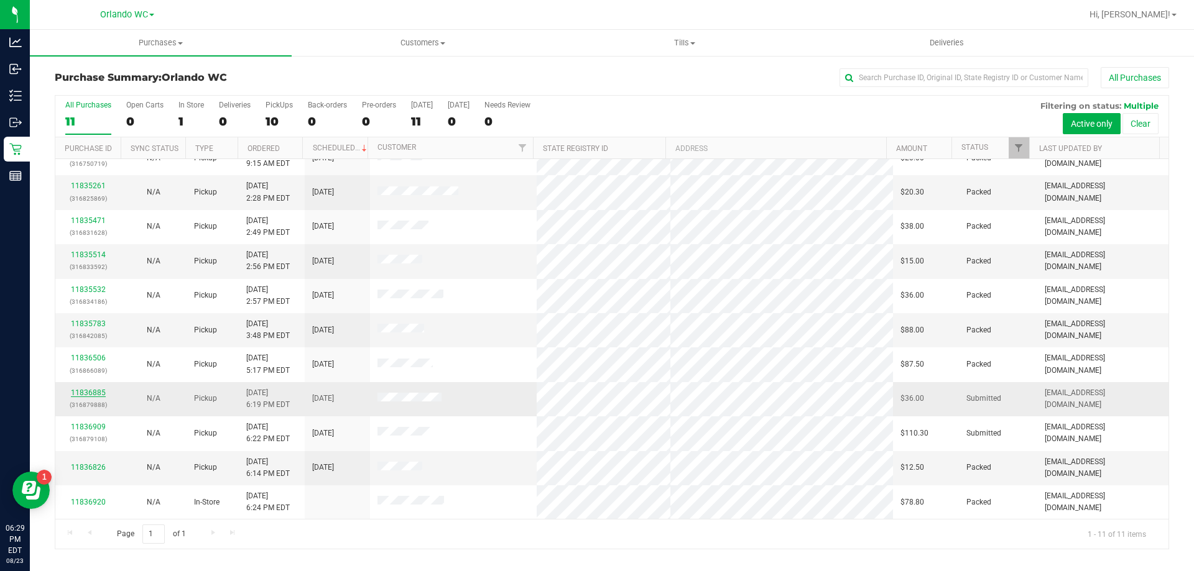
click at [93, 392] on link "11836885" at bounding box center [88, 393] width 35 height 9
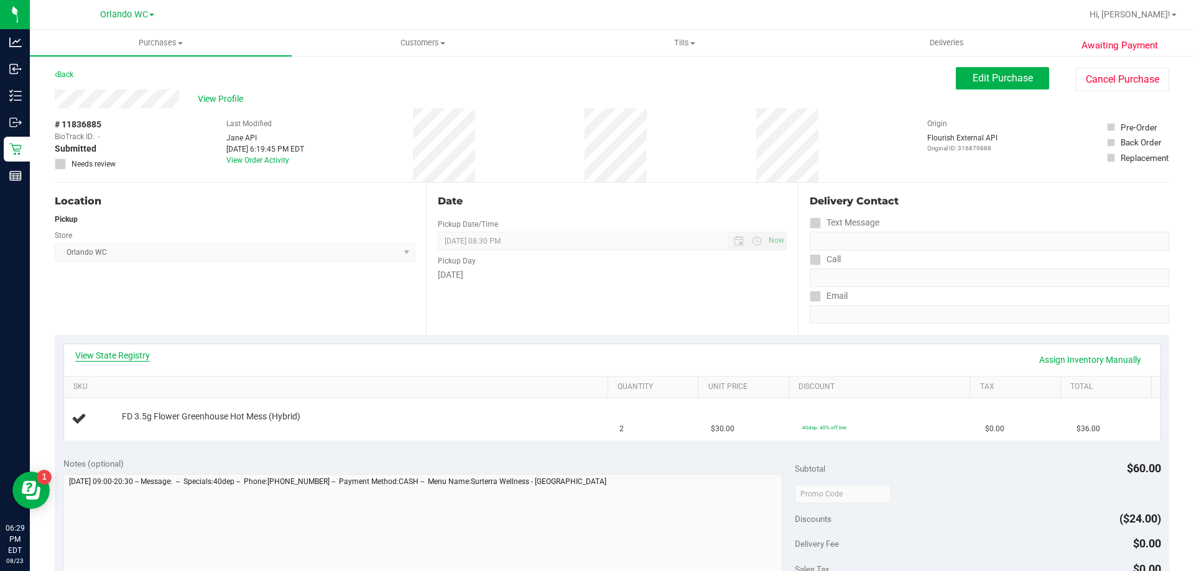
click at [112, 351] on link "View State Registry" at bounding box center [112, 355] width 75 height 12
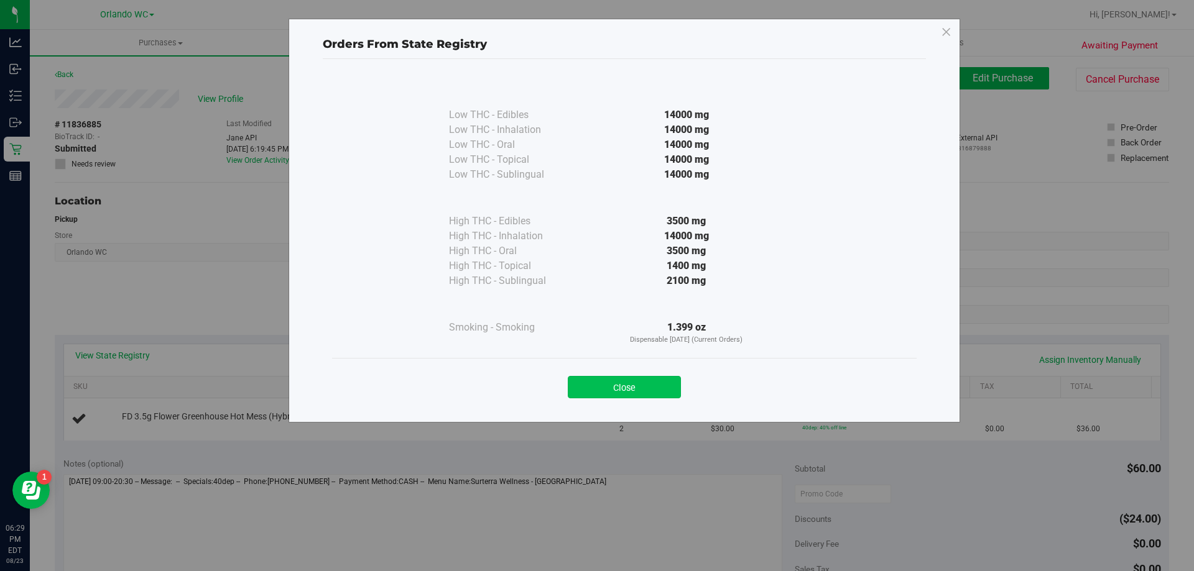
click at [595, 381] on button "Close" at bounding box center [624, 387] width 113 height 22
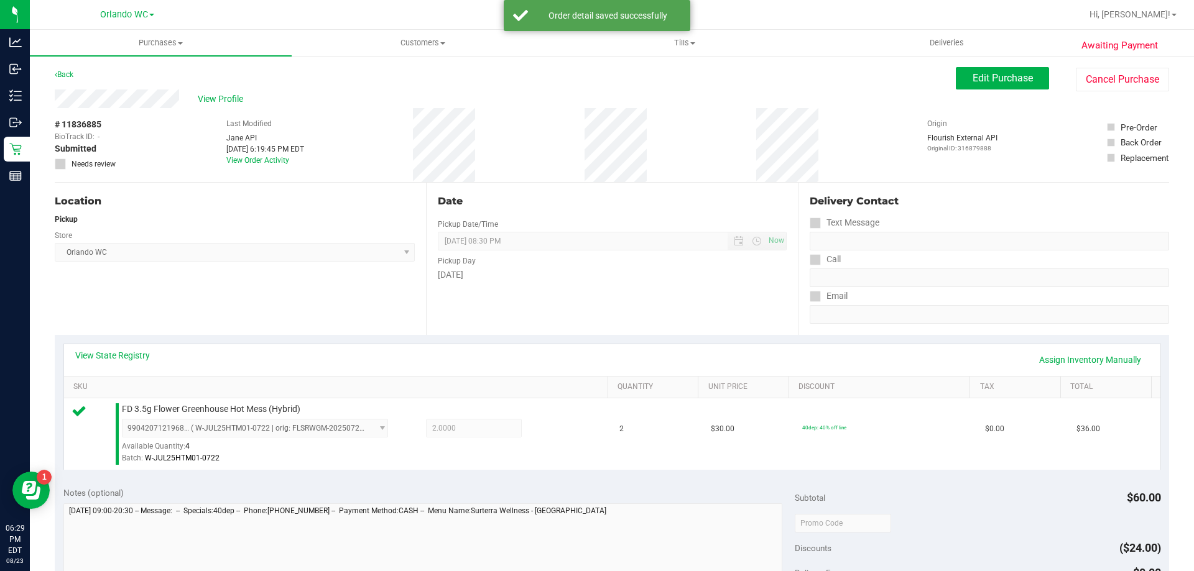
scroll to position [435, 0]
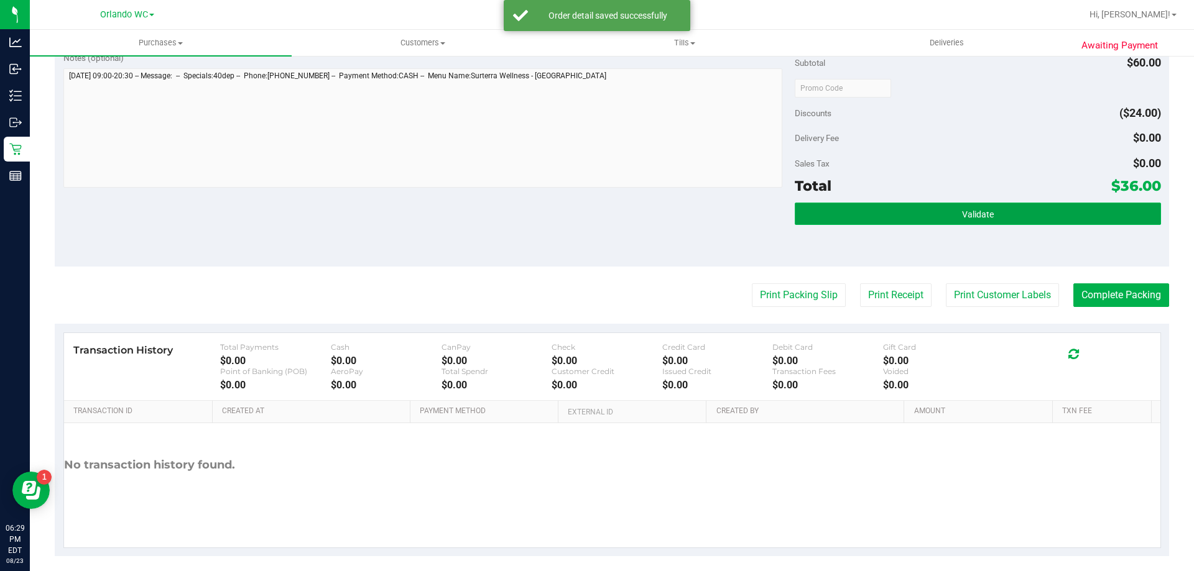
click at [984, 206] on button "Validate" at bounding box center [978, 214] width 366 height 22
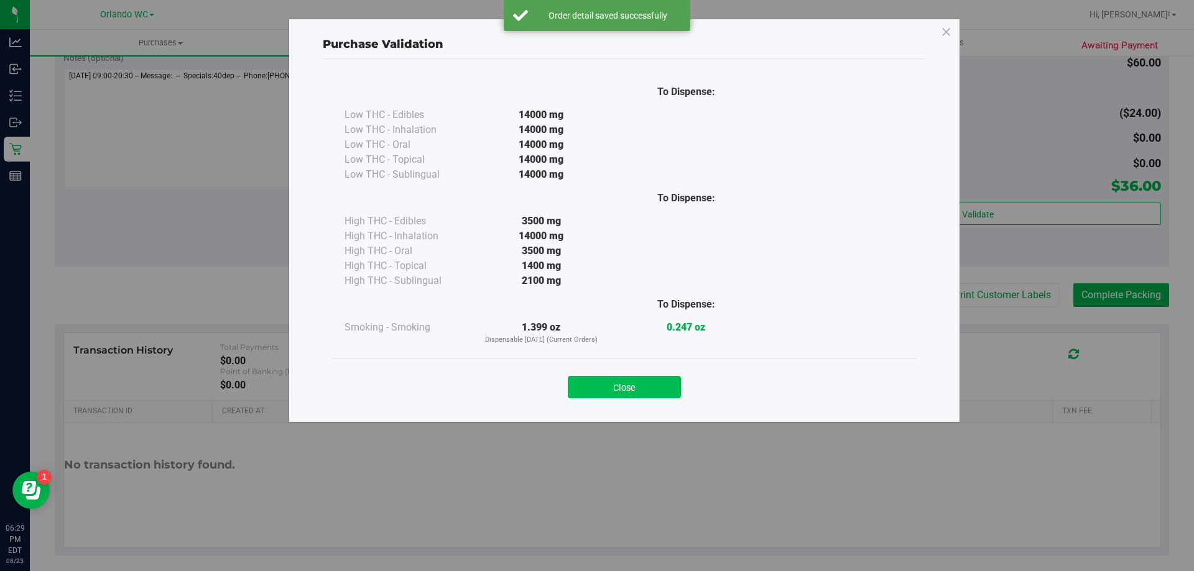
click at [642, 391] on button "Close" at bounding box center [624, 387] width 113 height 22
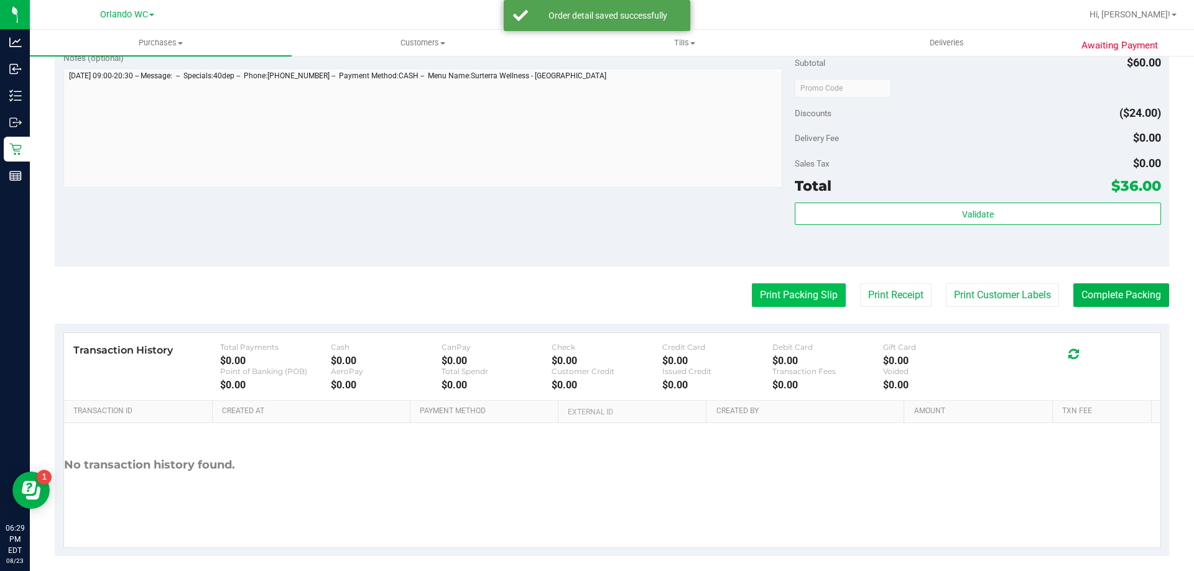
click at [764, 295] on button "Print Packing Slip" at bounding box center [799, 296] width 94 height 24
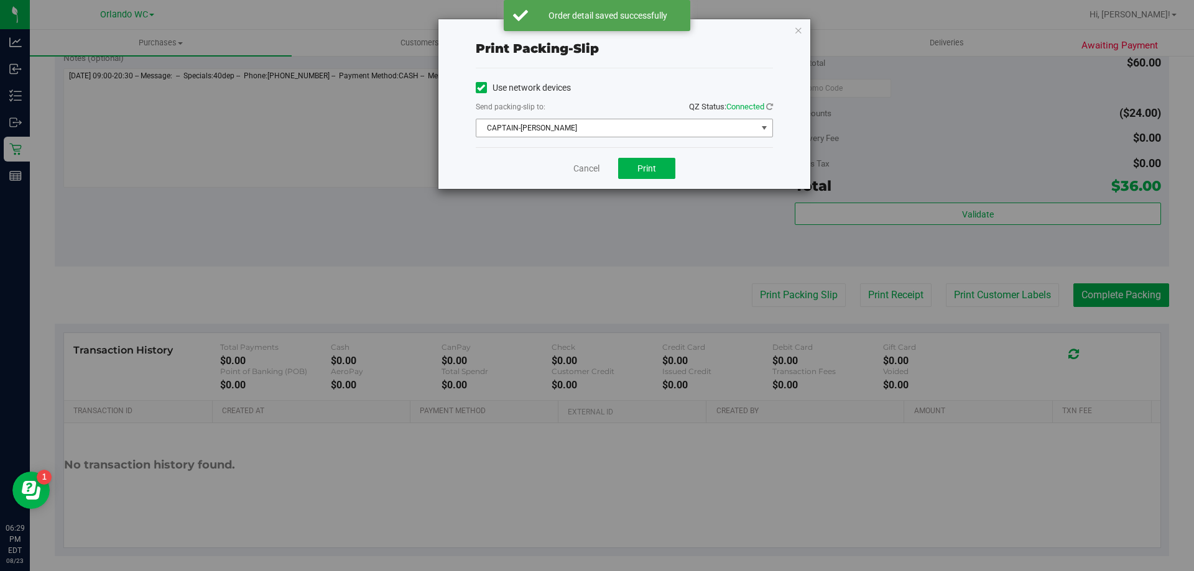
click at [606, 127] on span "CAPTAIN-[PERSON_NAME]" at bounding box center [616, 127] width 280 height 17
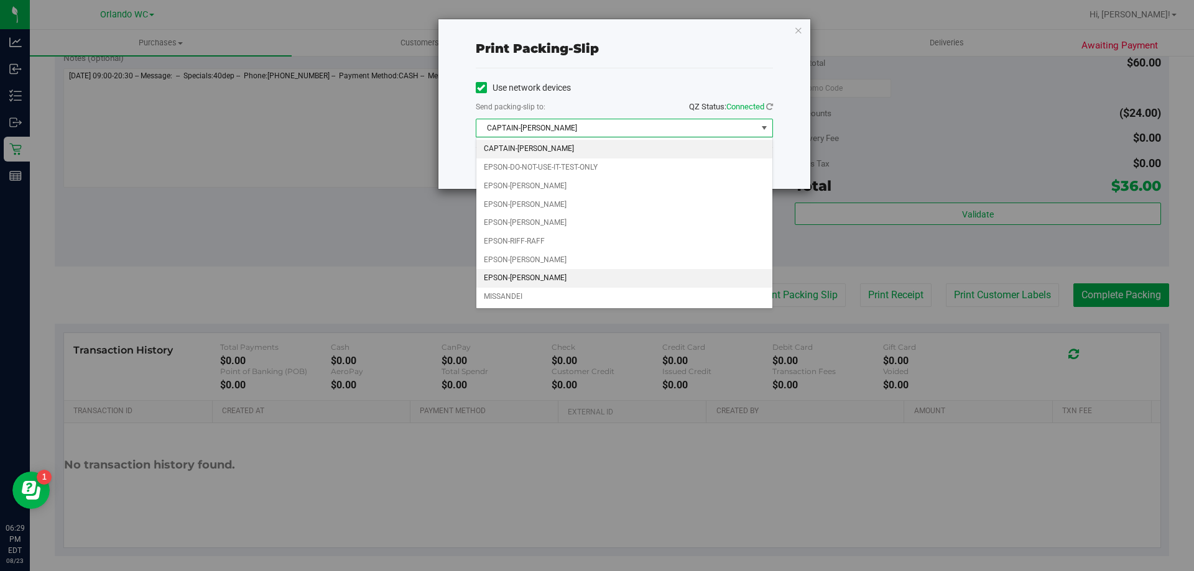
click at [560, 282] on li "EPSON-[PERSON_NAME]" at bounding box center [624, 278] width 296 height 19
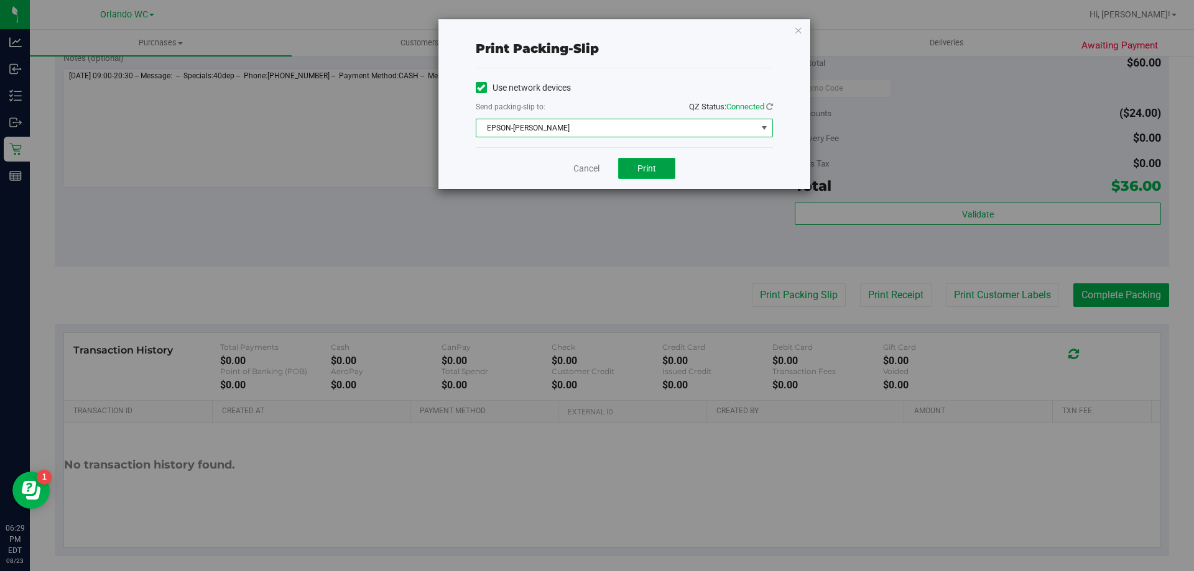
click at [664, 164] on button "Print" at bounding box center [646, 168] width 57 height 21
click at [581, 164] on link "Cancel" at bounding box center [586, 168] width 26 height 13
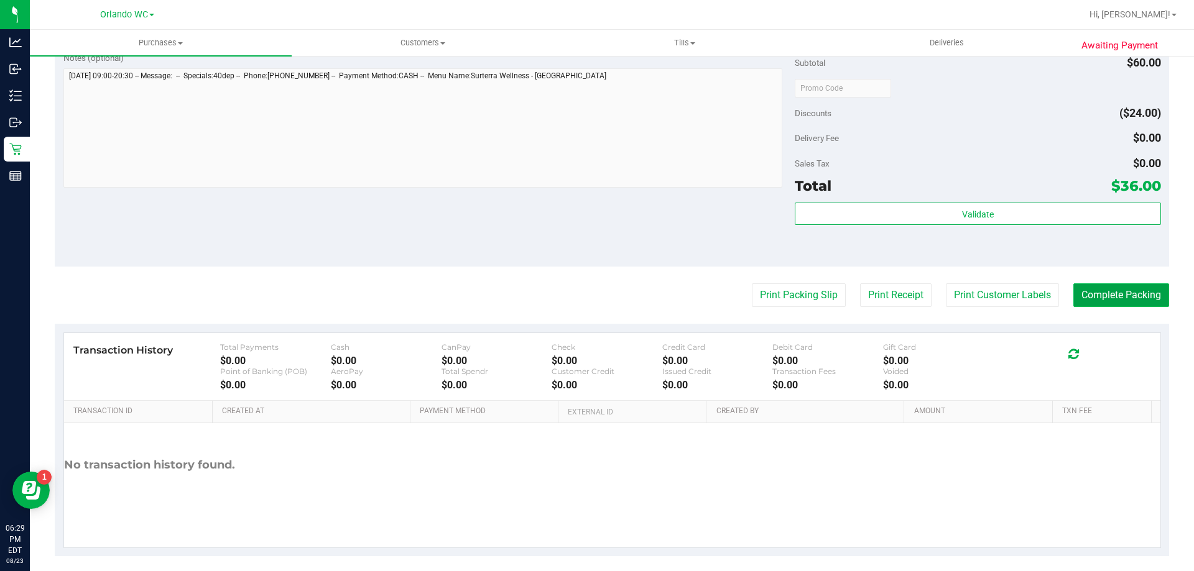
click at [1128, 284] on button "Complete Packing" at bounding box center [1121, 296] width 96 height 24
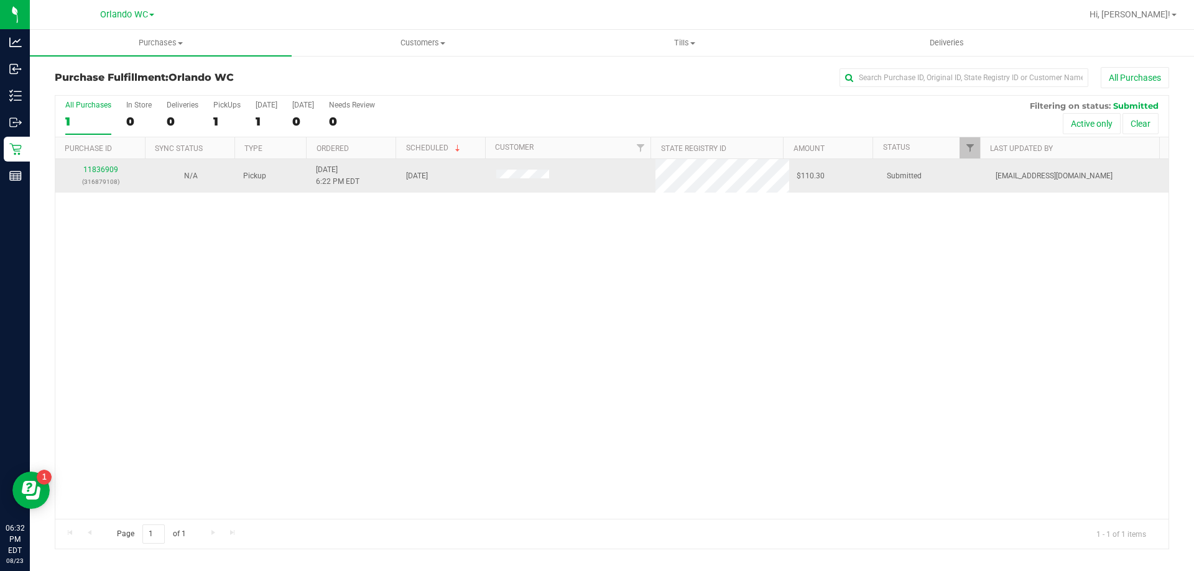
click at [103, 162] on td "11836909 (316879108)" at bounding box center [100, 176] width 90 height 34
click at [104, 162] on td "11836909 (316879108)" at bounding box center [100, 176] width 90 height 34
click at [104, 164] on div "11836909 (316879108)" at bounding box center [100, 176] width 75 height 24
click at [108, 167] on link "11836909" at bounding box center [100, 169] width 35 height 9
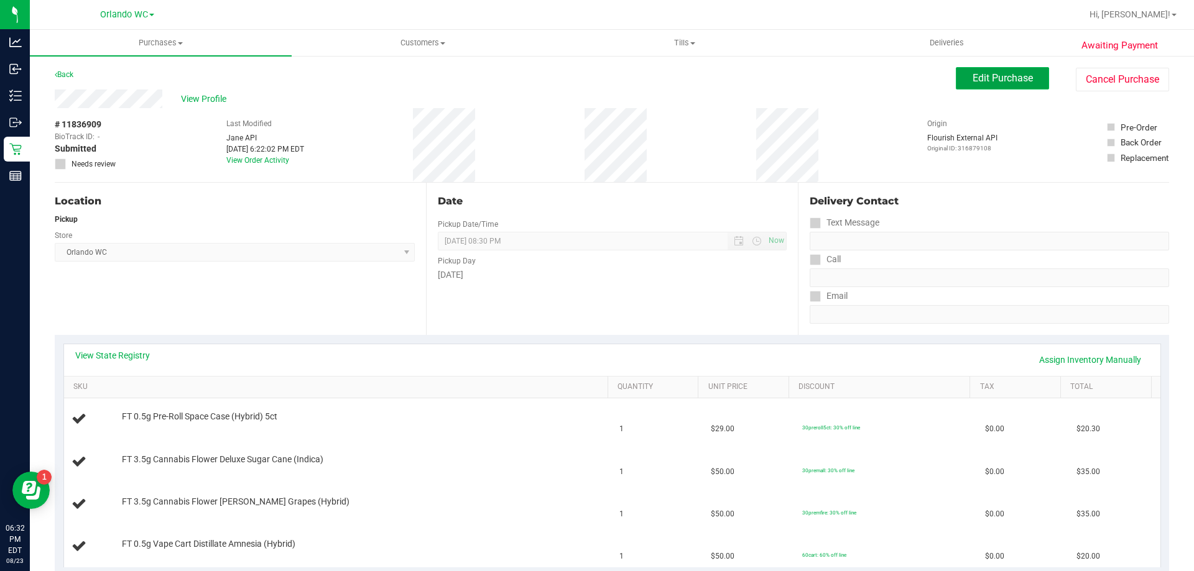
click at [991, 76] on span "Edit Purchase" at bounding box center [1002, 78] width 60 height 12
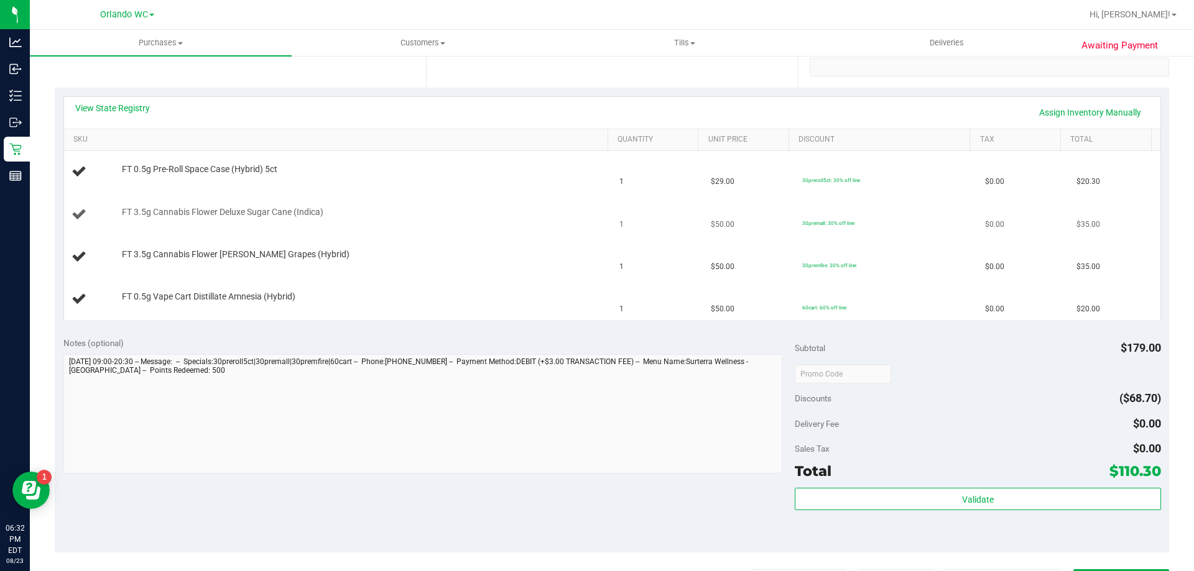
scroll to position [249, 0]
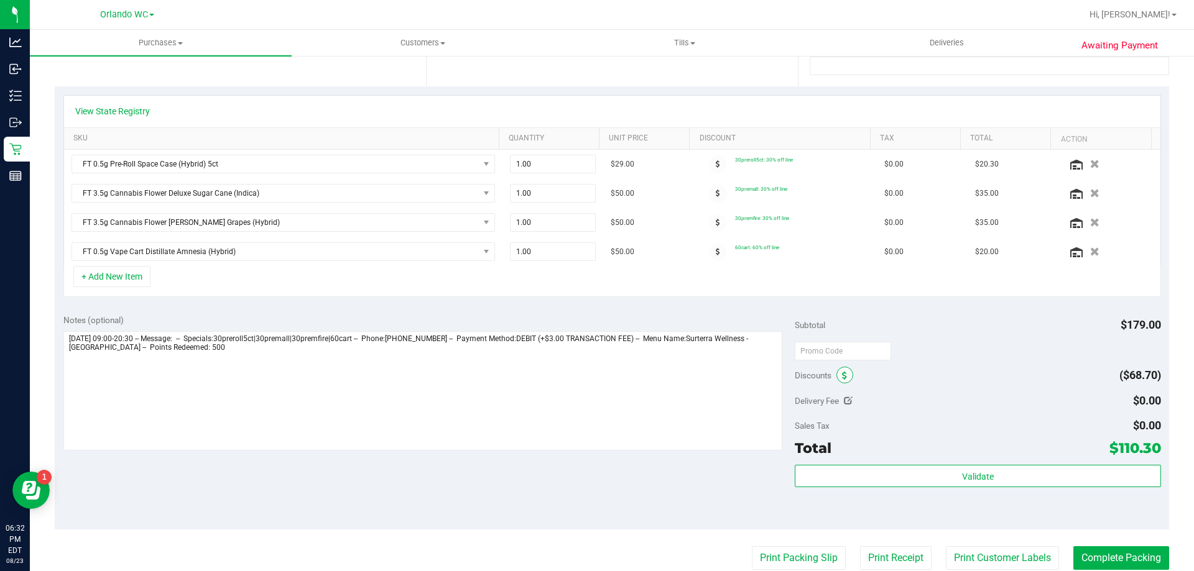
click at [841, 382] on span at bounding box center [844, 375] width 17 height 17
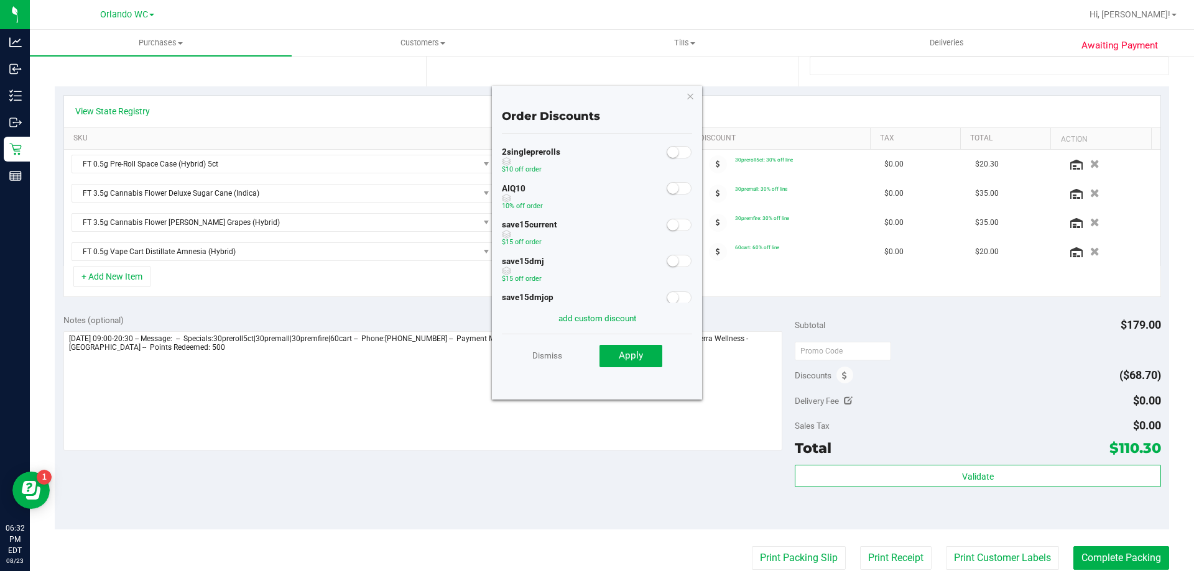
click at [672, 188] on span at bounding box center [679, 188] width 25 height 12
click at [655, 351] on button "Apply" at bounding box center [630, 356] width 63 height 22
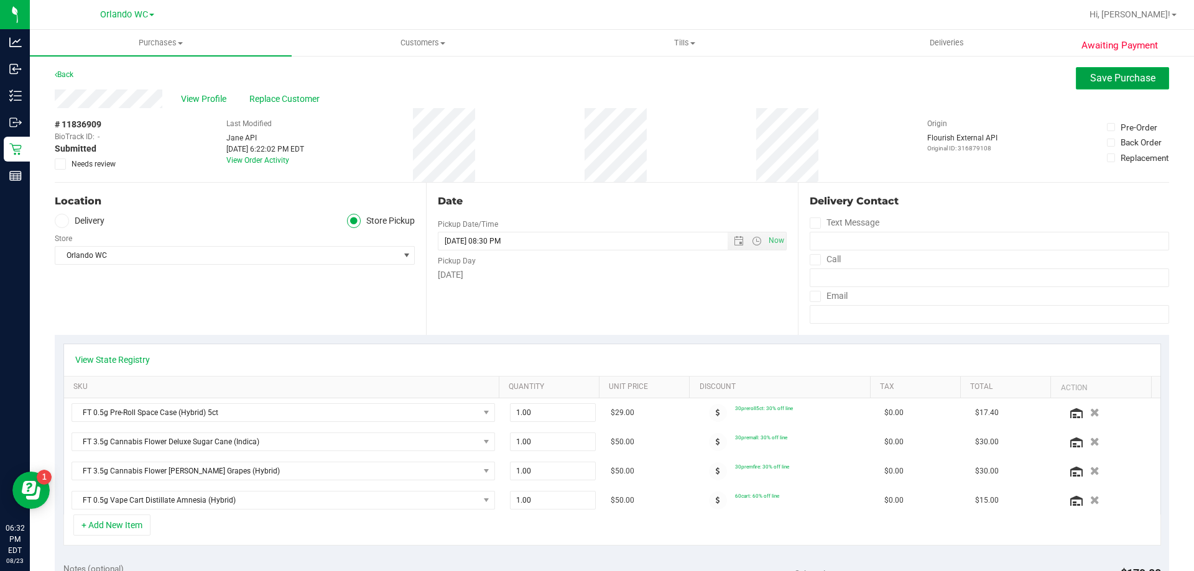
click at [1093, 77] on span "Save Purchase" at bounding box center [1122, 78] width 65 height 12
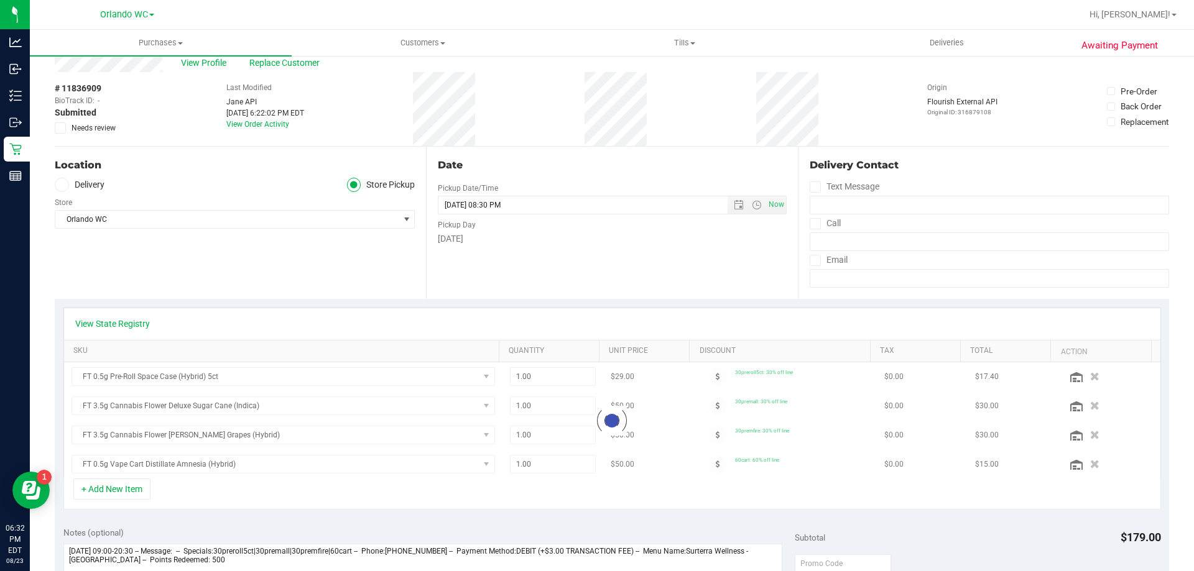
scroll to position [62, 0]
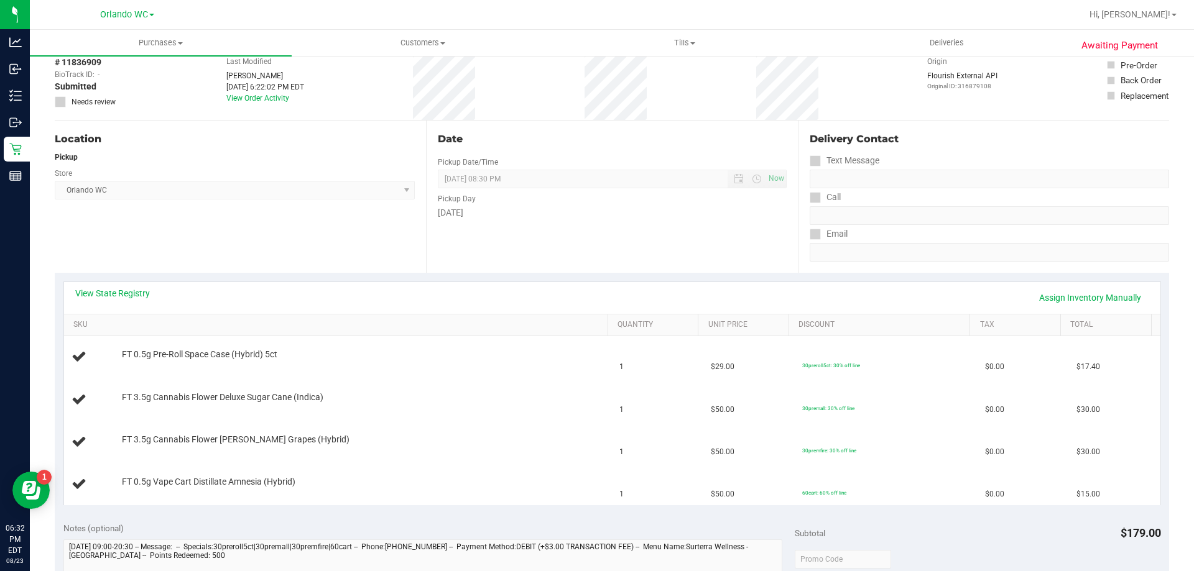
click at [124, 305] on div "View State Registry Assign Inventory Manually" at bounding box center [612, 297] width 1074 height 21
click at [119, 307] on div "View State Registry Assign Inventory Manually" at bounding box center [612, 297] width 1074 height 21
click at [119, 290] on link "View State Registry" at bounding box center [112, 293] width 75 height 12
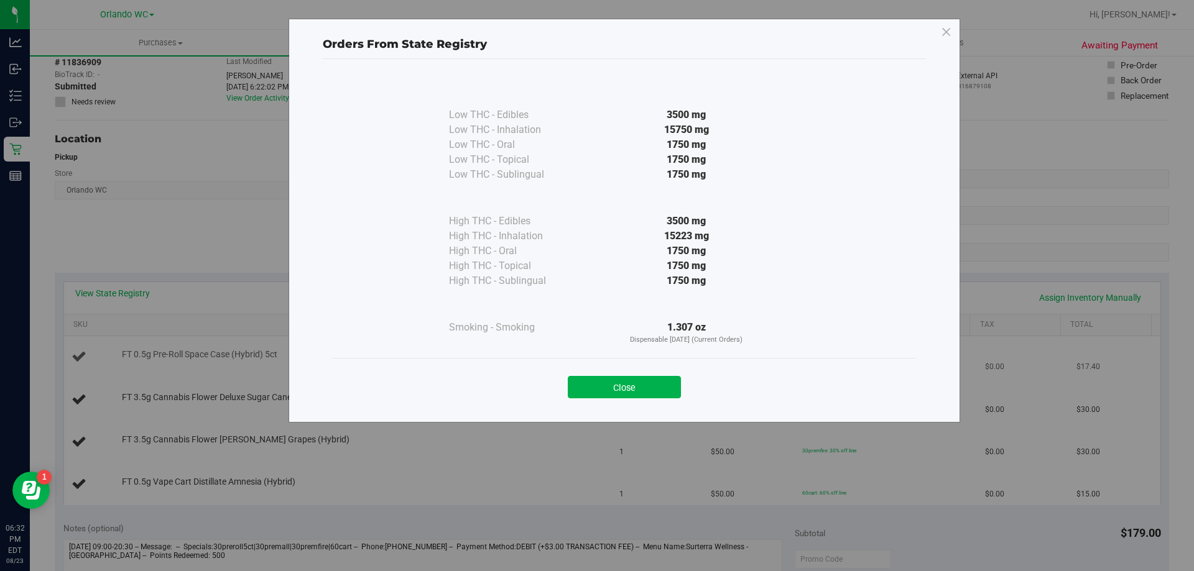
click at [627, 376] on button "Close" at bounding box center [624, 387] width 113 height 22
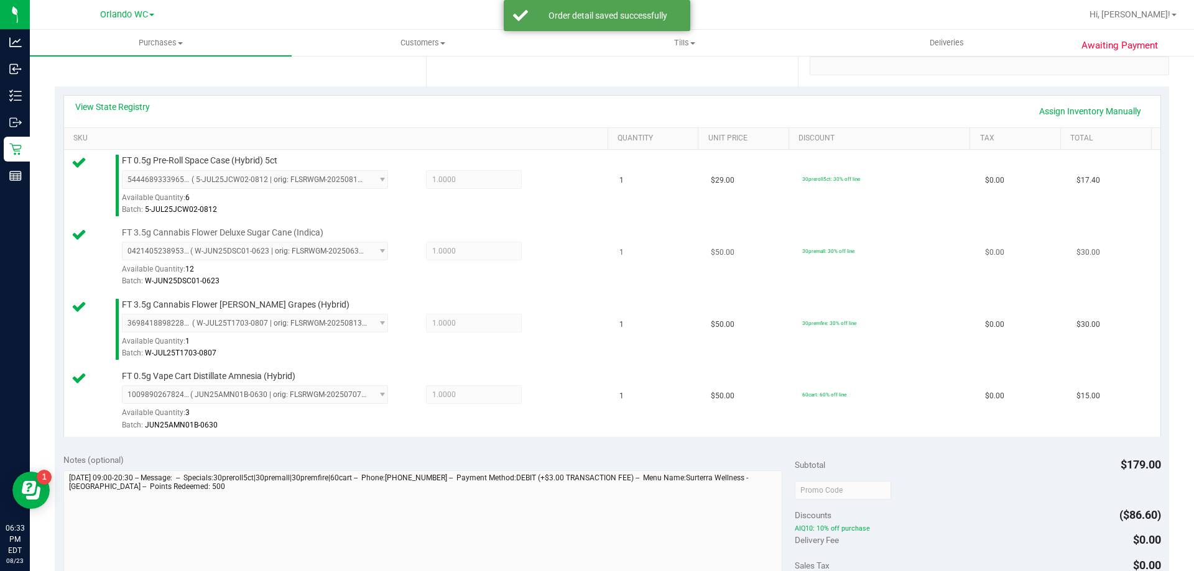
scroll to position [435, 0]
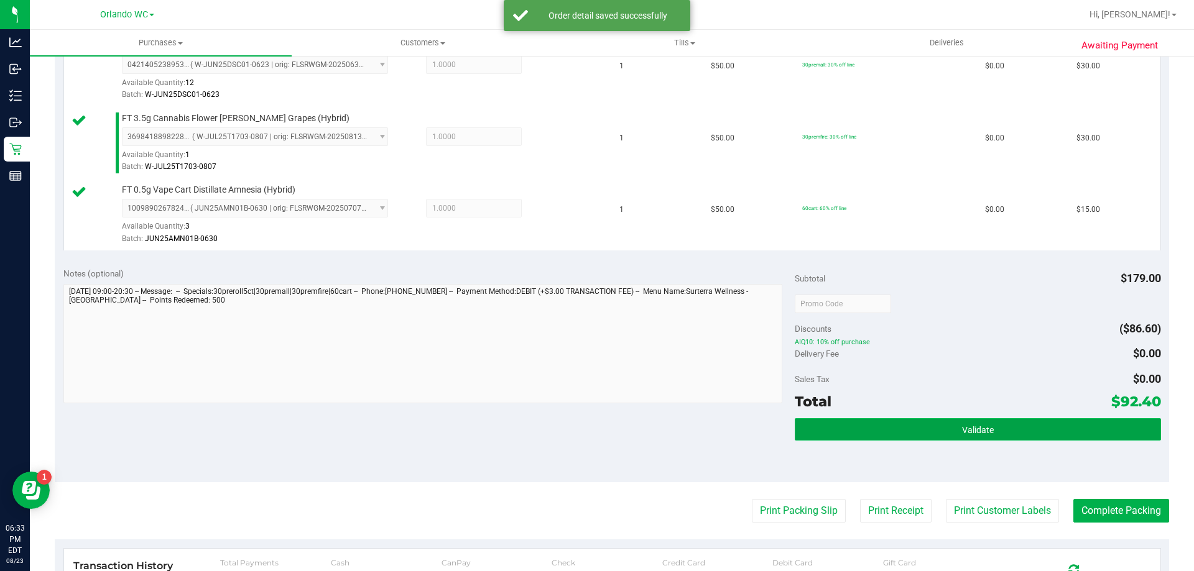
click at [981, 423] on button "Validate" at bounding box center [978, 429] width 366 height 22
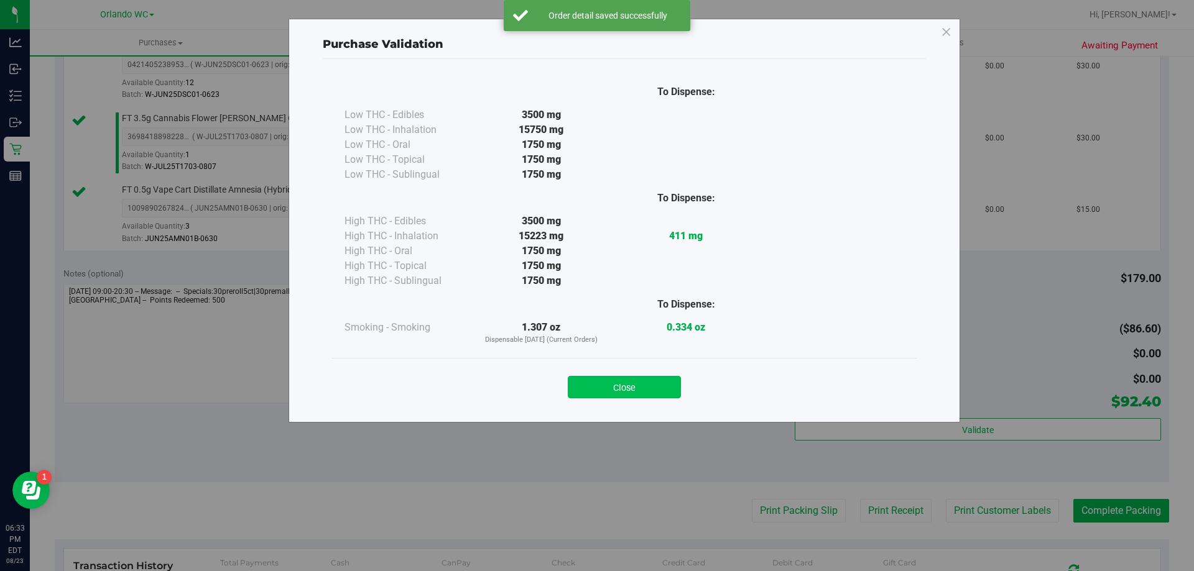
click at [642, 379] on button "Close" at bounding box center [624, 387] width 113 height 22
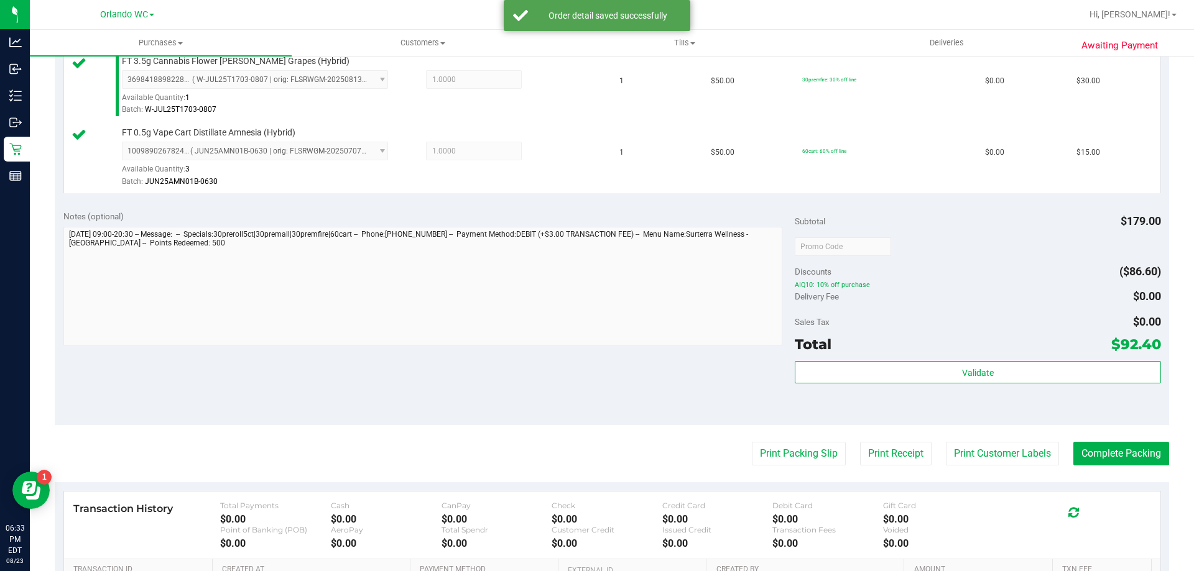
scroll to position [560, 0]
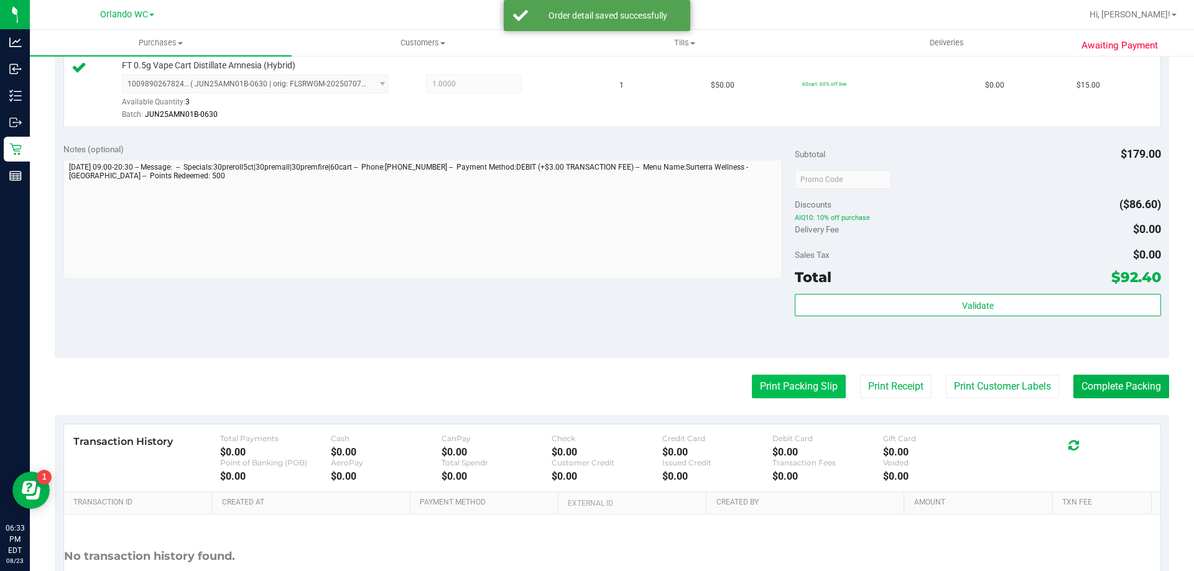
click at [776, 389] on button "Print Packing Slip" at bounding box center [799, 387] width 94 height 24
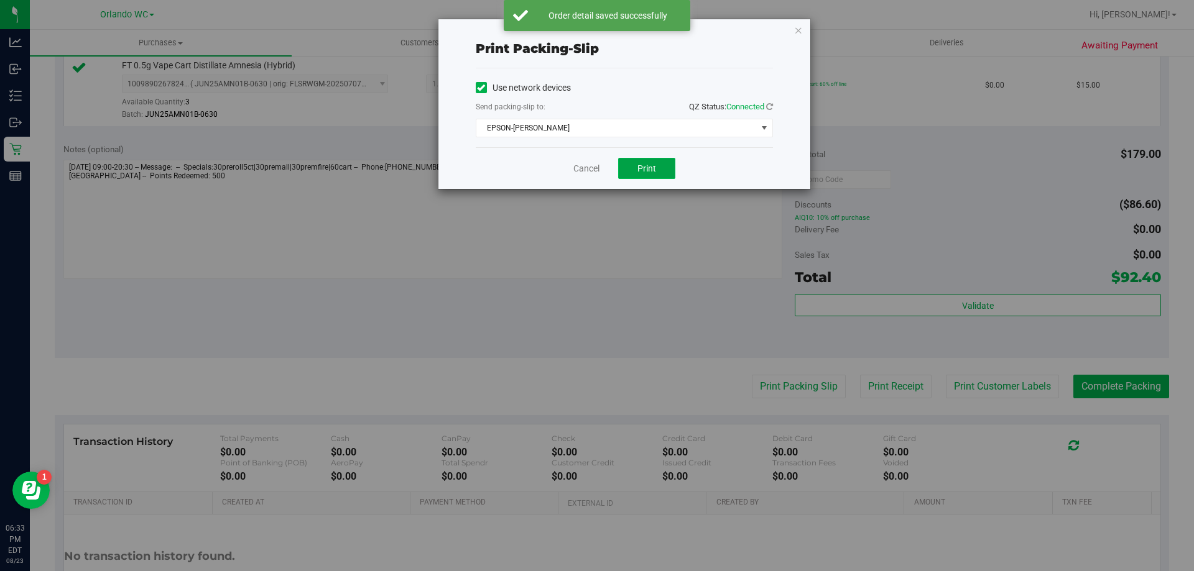
click at [646, 171] on span "Print" at bounding box center [646, 169] width 19 height 10
click at [584, 170] on link "Cancel" at bounding box center [586, 168] width 26 height 13
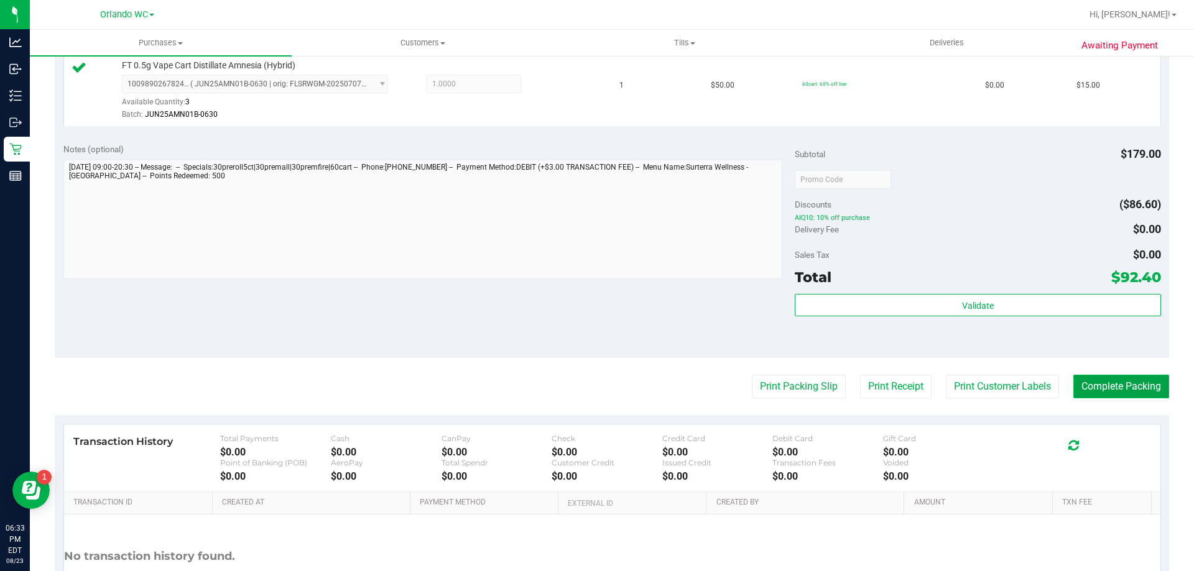
click at [1129, 389] on button "Complete Packing" at bounding box center [1121, 387] width 96 height 24
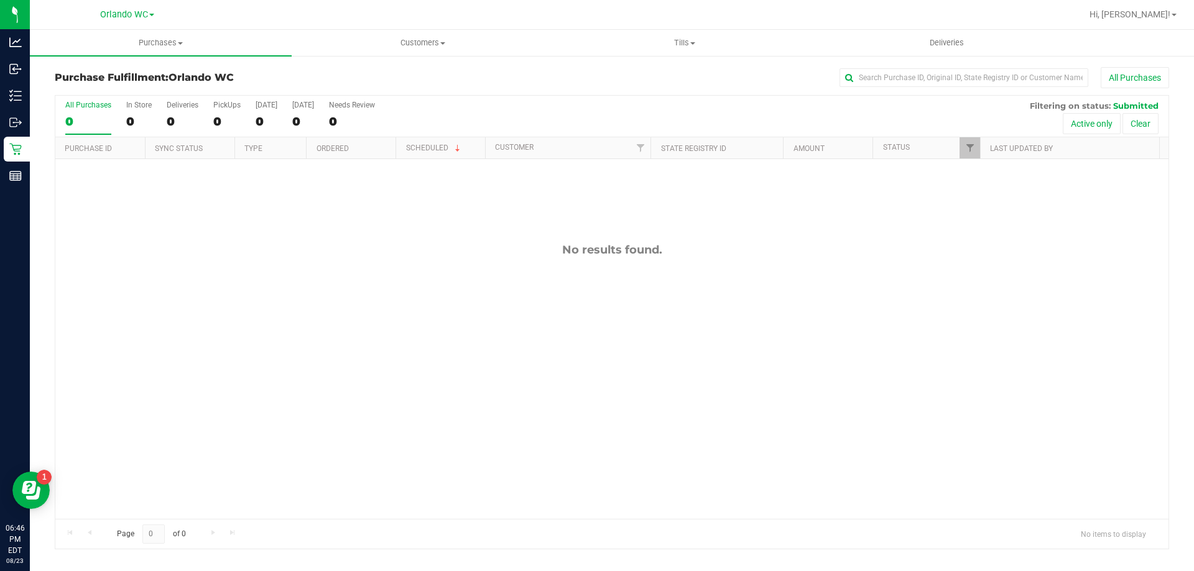
click at [30, 145] on div "Purchase Fulfillment: Orlando WC All Purchases All Purchases 0 In Store 0 Deliv…" at bounding box center [612, 308] width 1164 height 507
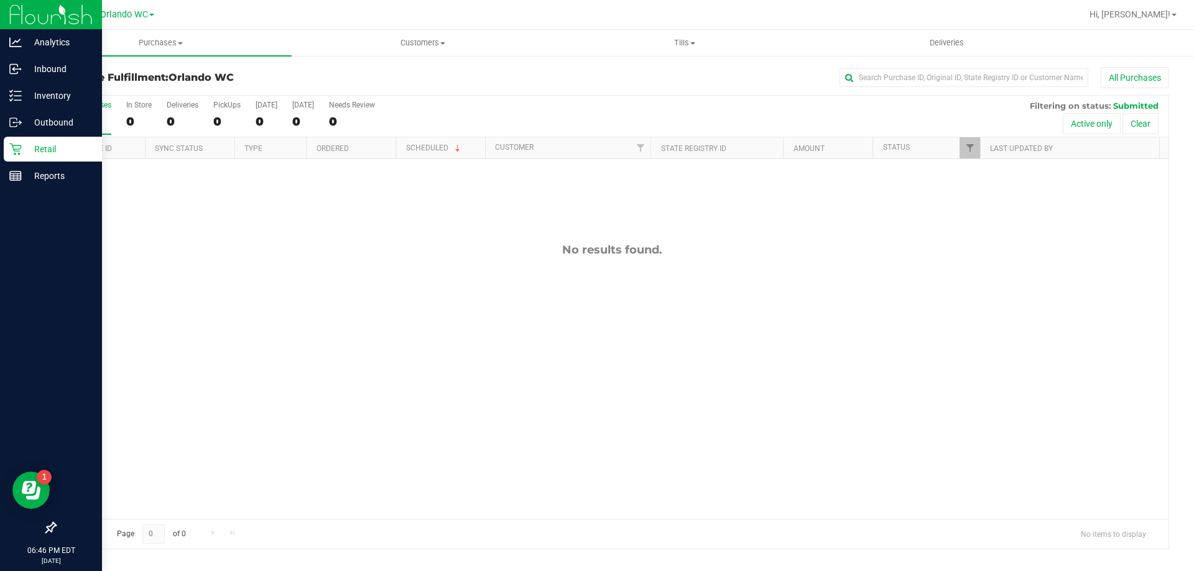
click at [21, 145] on icon at bounding box center [15, 149] width 12 height 12
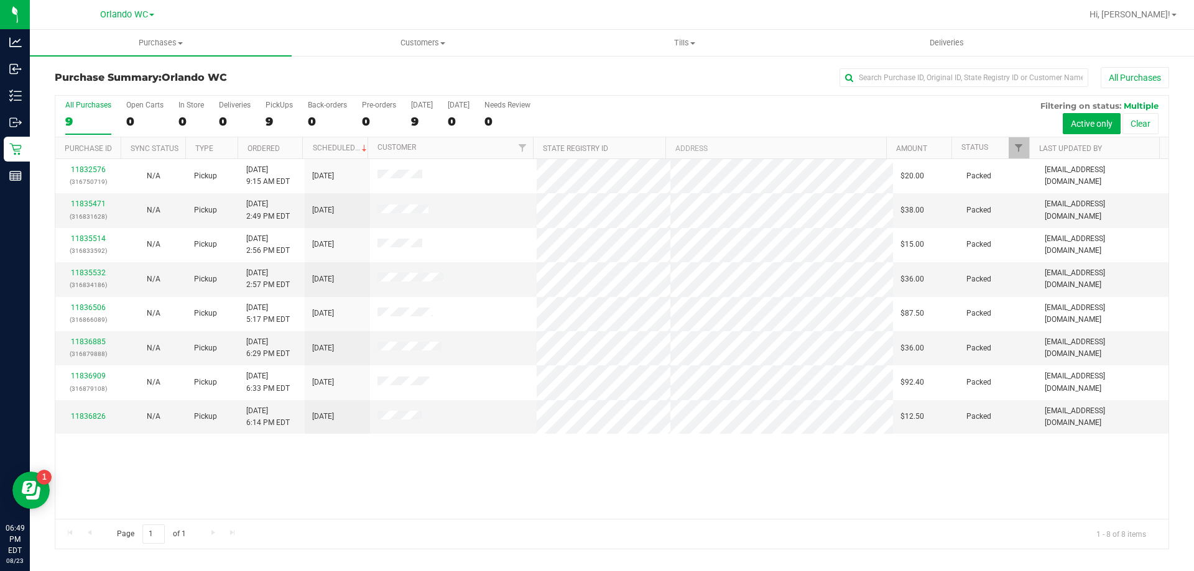
click at [94, 109] on label "All Purchases 9" at bounding box center [88, 118] width 46 height 34
click at [66, 109] on div "All Purchases" at bounding box center [88, 105] width 46 height 9
click at [0, 0] on input "All Purchases 8" at bounding box center [0, 0] width 0 height 0
click at [89, 122] on div "8" at bounding box center [88, 121] width 46 height 14
click at [0, 0] on input "All Purchases 8" at bounding box center [0, 0] width 0 height 0
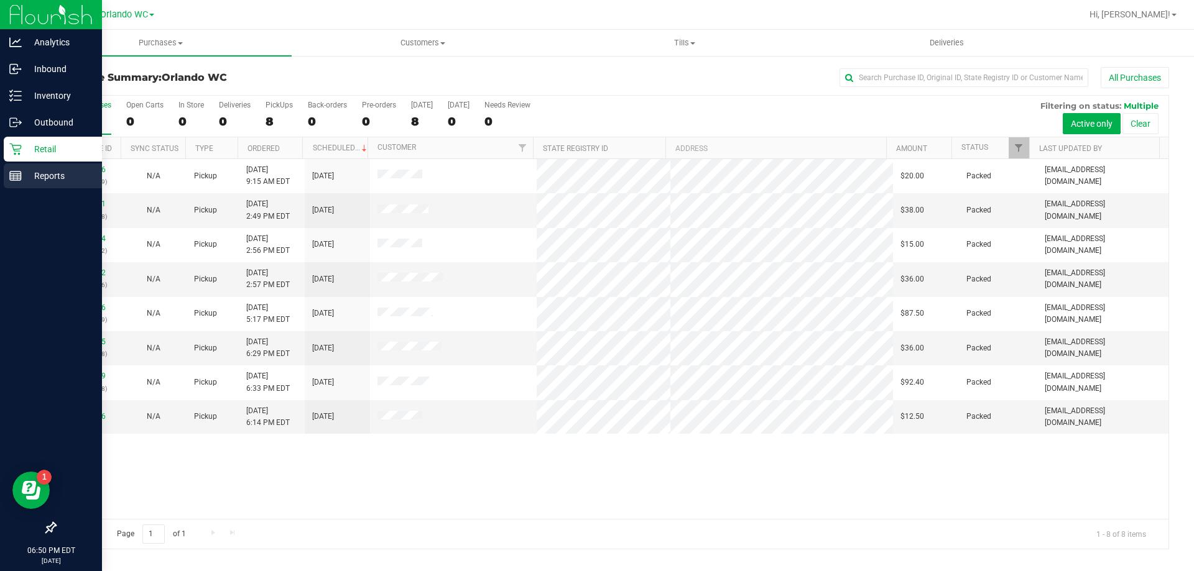
click at [12, 170] on icon at bounding box center [15, 176] width 12 height 12
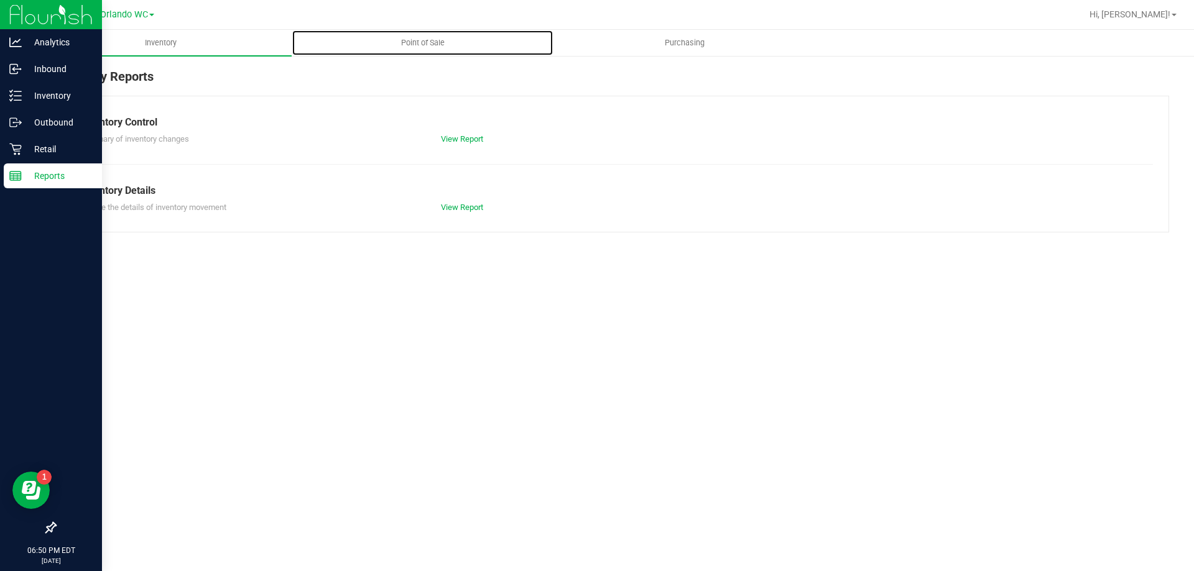
click at [410, 50] on uib-tab-heading "Point of Sale" at bounding box center [422, 42] width 261 height 25
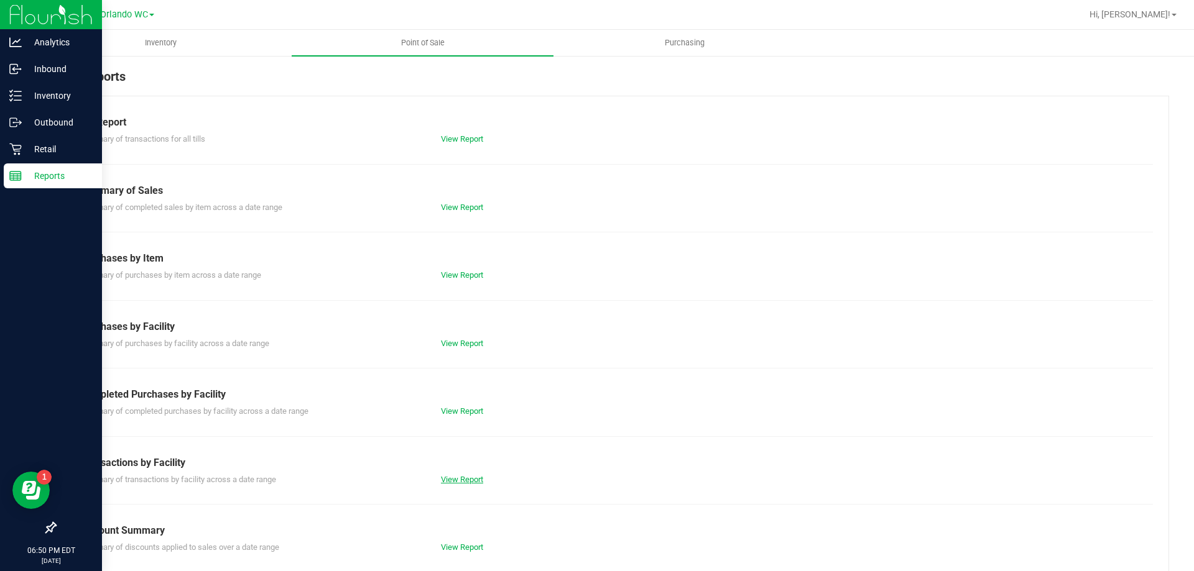
click at [456, 482] on link "View Report" at bounding box center [462, 479] width 42 height 9
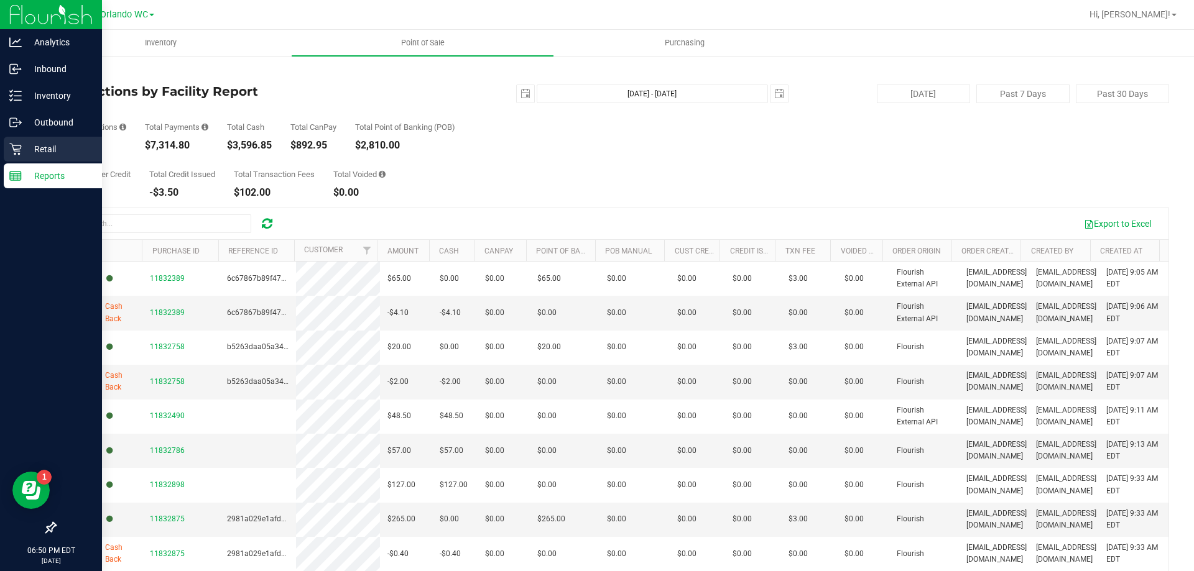
click at [41, 149] on p "Retail" at bounding box center [59, 149] width 75 height 15
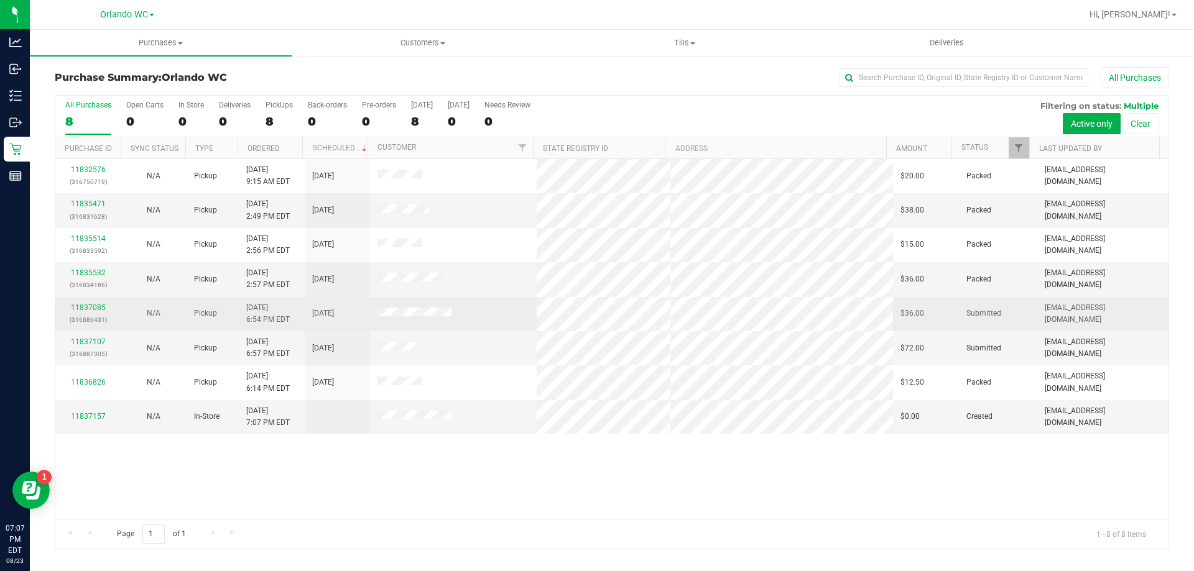
click at [91, 317] on p "(316886431)" at bounding box center [88, 320] width 50 height 12
click at [93, 298] on td "11837085 (316886431)" at bounding box center [87, 314] width 65 height 34
click at [85, 303] on link "11837085" at bounding box center [88, 307] width 35 height 9
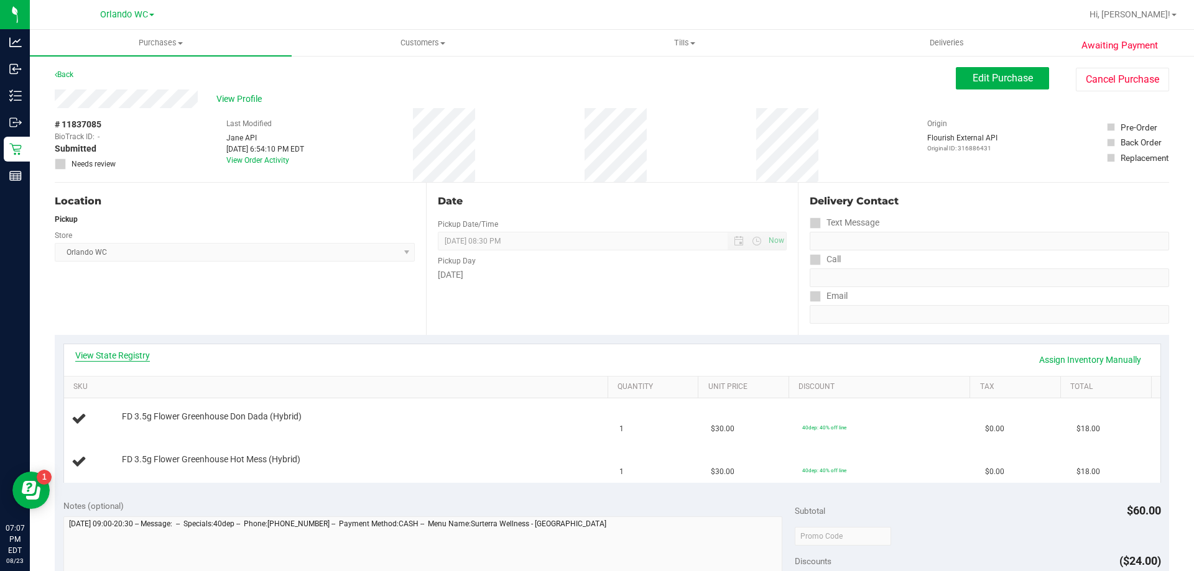
click at [116, 356] on link "View State Registry" at bounding box center [112, 355] width 75 height 12
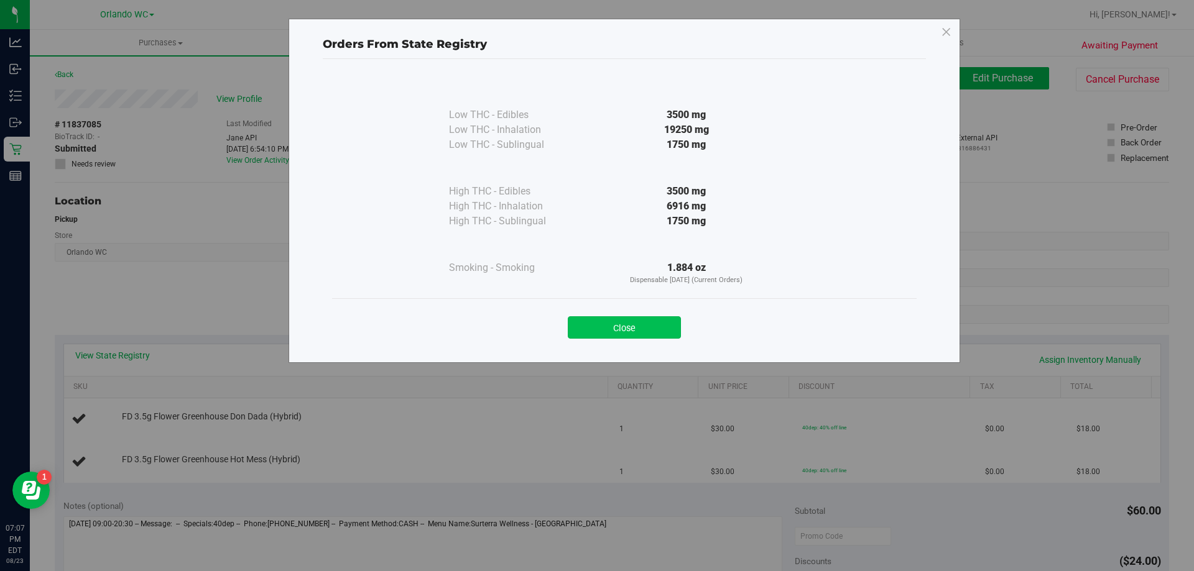
click at [637, 320] on button "Close" at bounding box center [624, 327] width 113 height 22
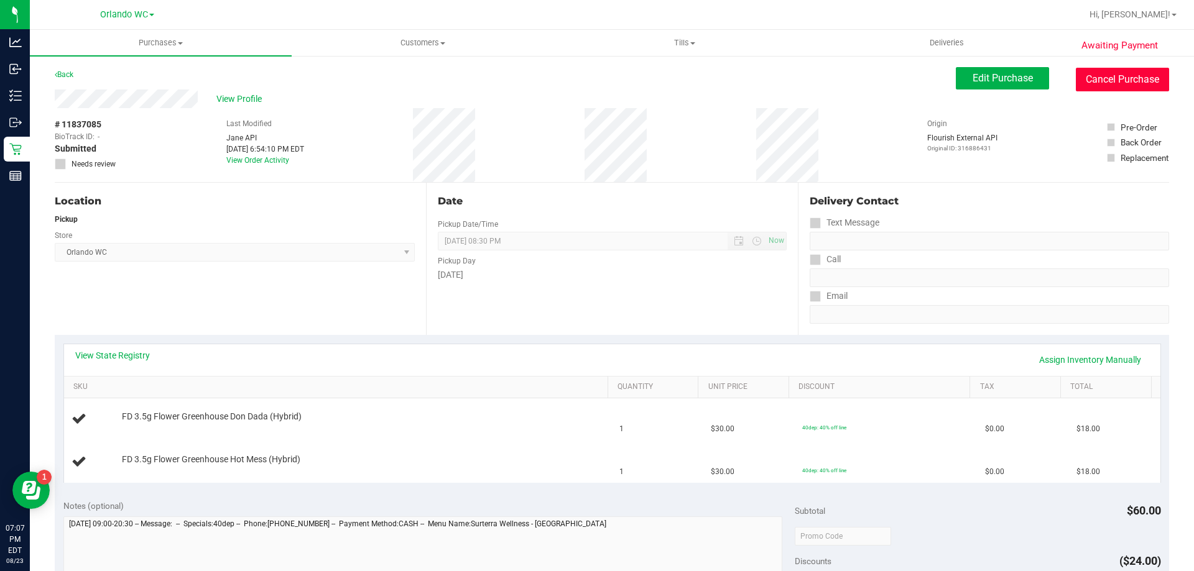
click at [1134, 82] on button "Cancel Purchase" at bounding box center [1122, 80] width 93 height 24
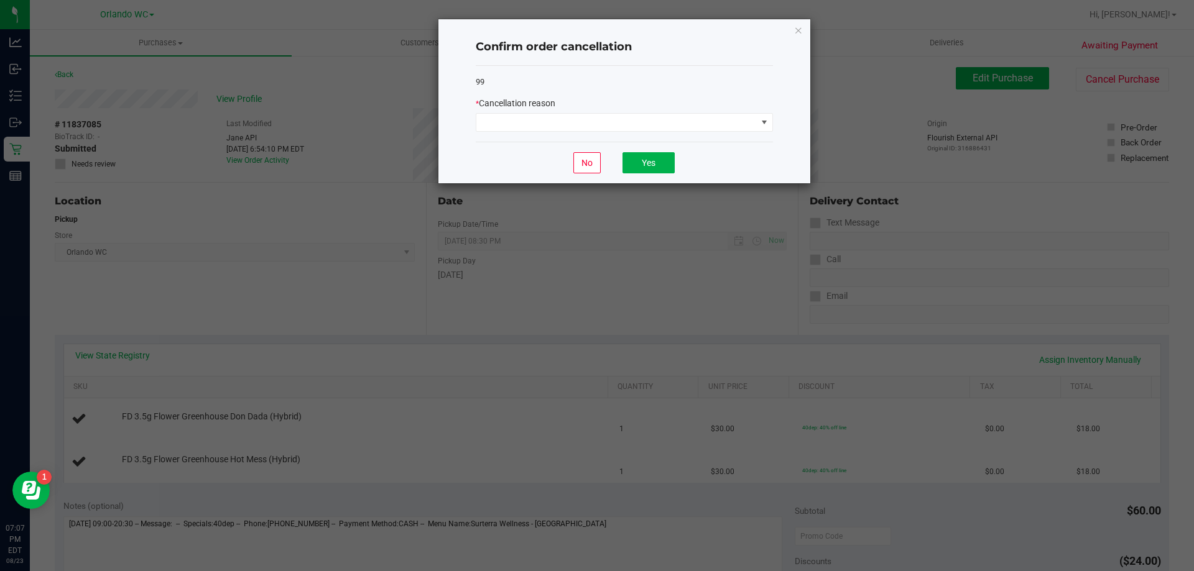
click at [555, 107] on span "Cancellation reason" at bounding box center [517, 103] width 76 height 10
click at [532, 119] on span at bounding box center [616, 122] width 280 height 17
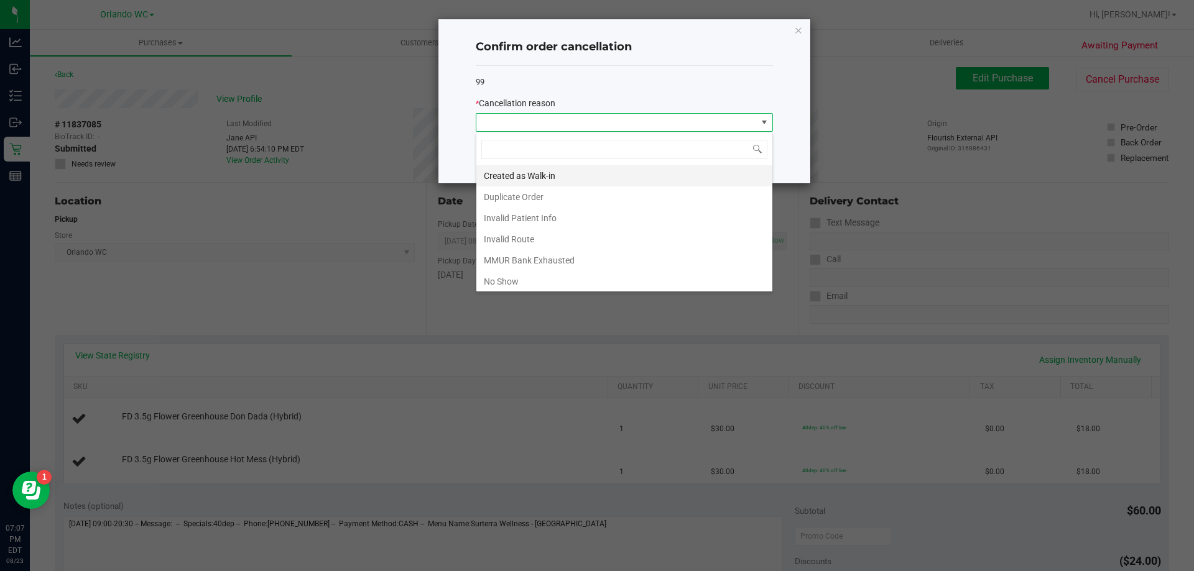
scroll to position [19, 297]
click at [538, 182] on li "Created as Walk-in" at bounding box center [624, 175] width 296 height 21
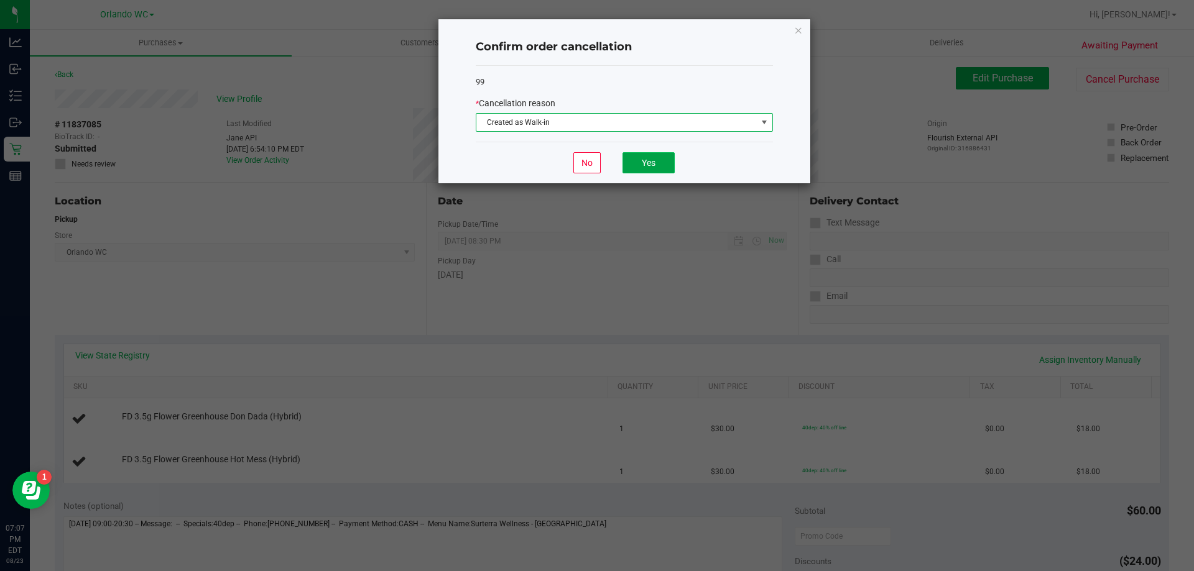
click at [644, 155] on button "Yes" at bounding box center [648, 162] width 52 height 21
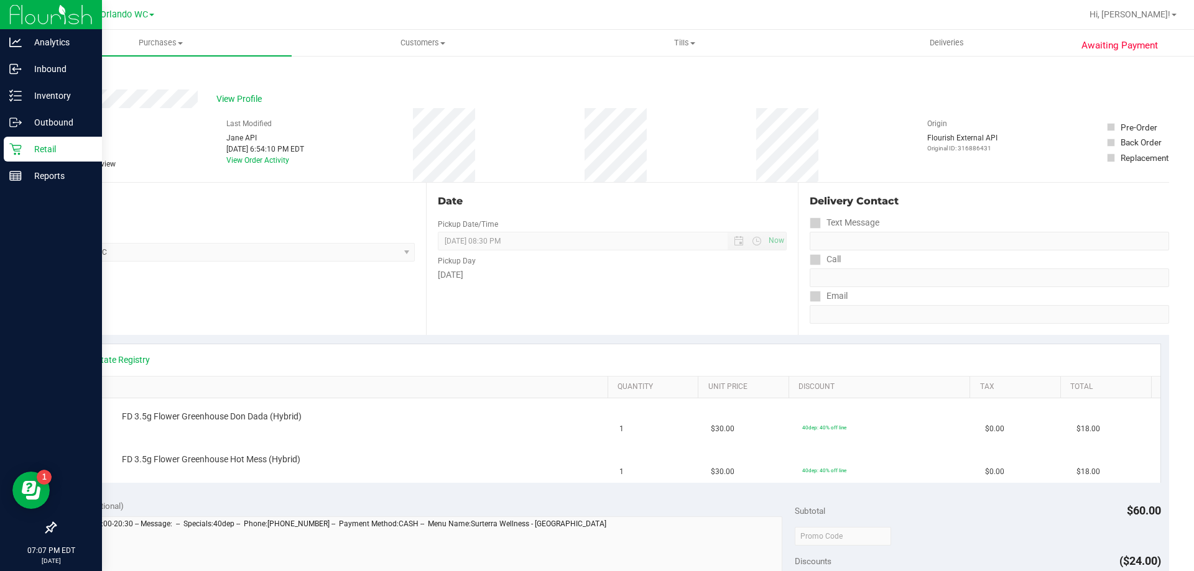
click at [22, 150] on p "Retail" at bounding box center [59, 149] width 75 height 15
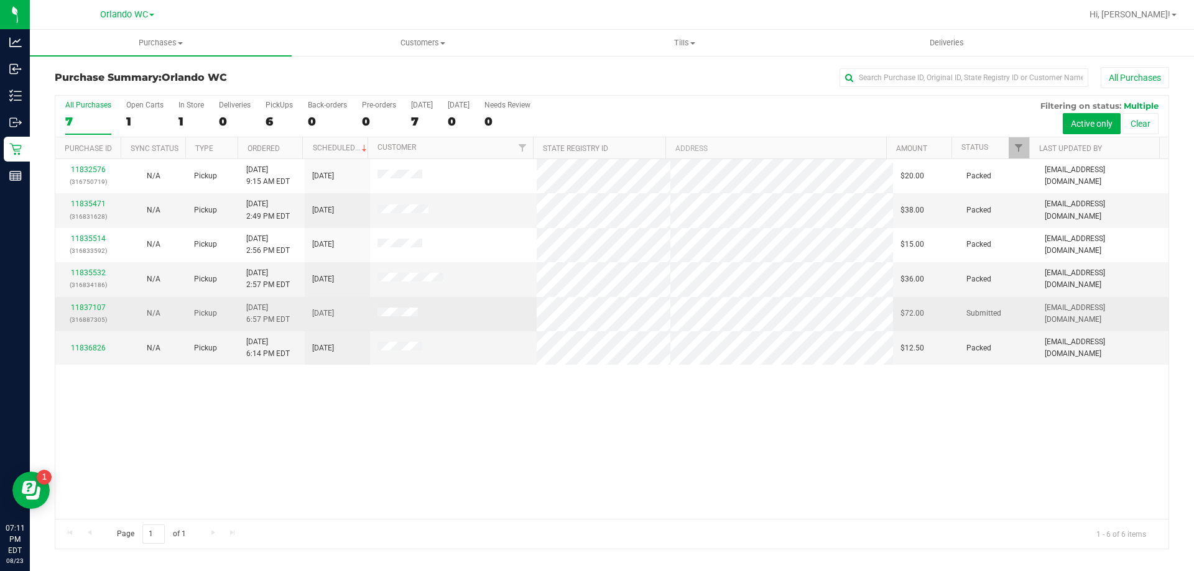
click at [87, 298] on td "11837107 (316887305)" at bounding box center [87, 314] width 65 height 34
click at [88, 302] on div "11837107 (316887305)" at bounding box center [88, 314] width 50 height 24
click at [88, 303] on link "11837107" at bounding box center [88, 307] width 35 height 9
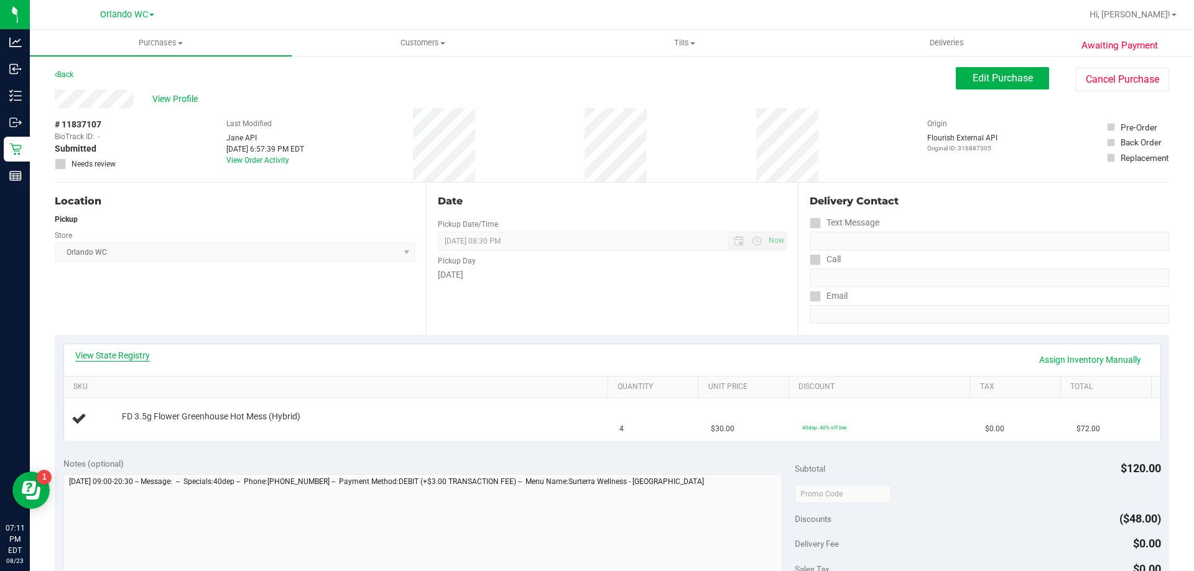
click at [114, 361] on link "View State Registry" at bounding box center [112, 355] width 75 height 12
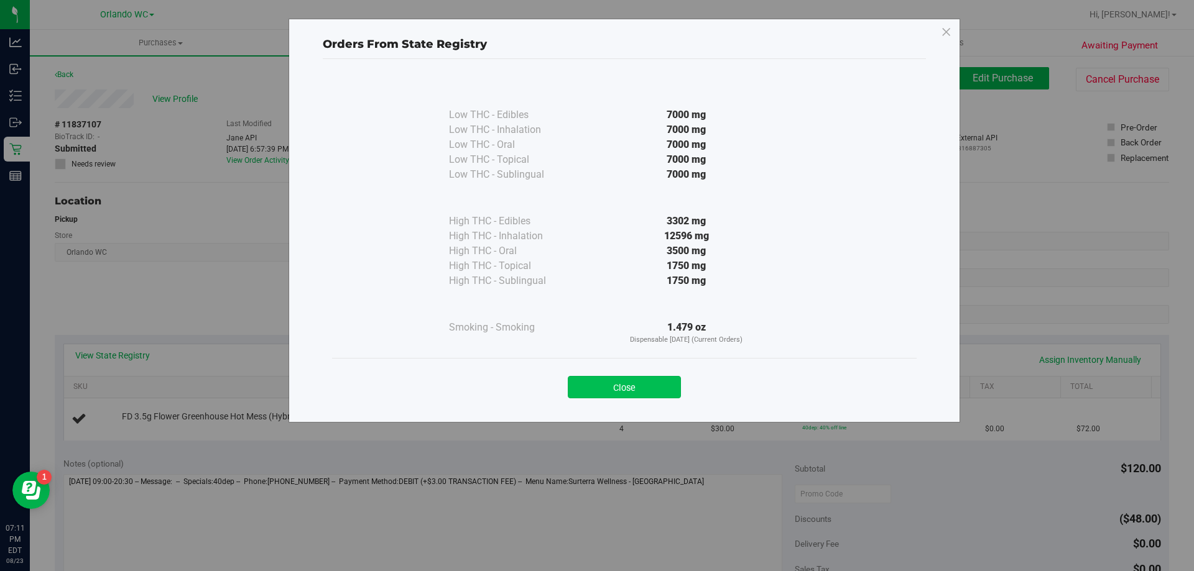
click at [665, 390] on button "Close" at bounding box center [624, 387] width 113 height 22
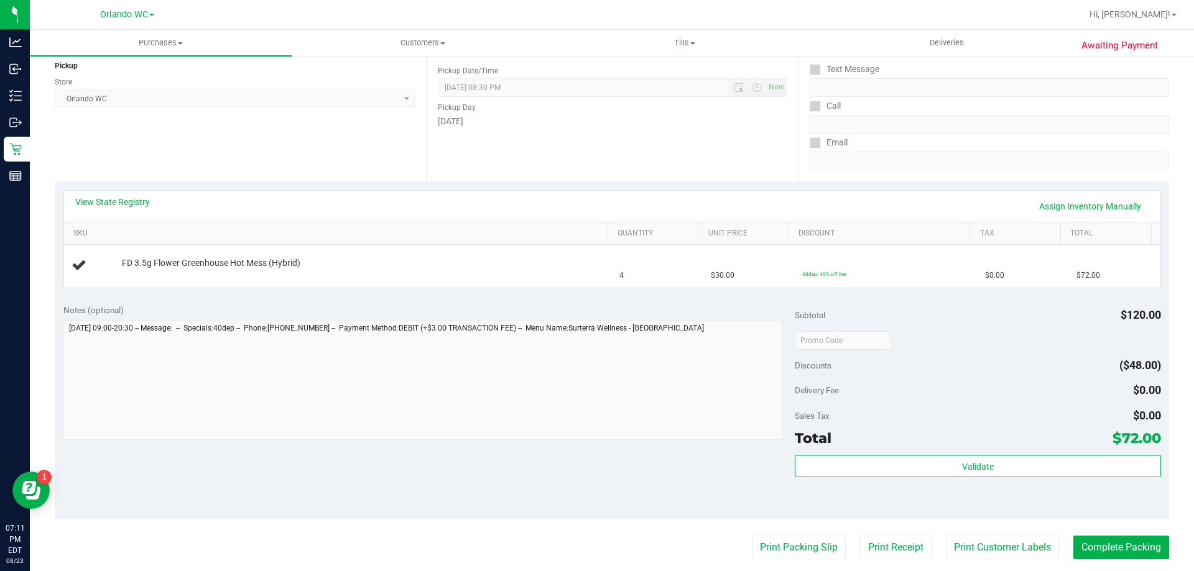
scroll to position [187, 0]
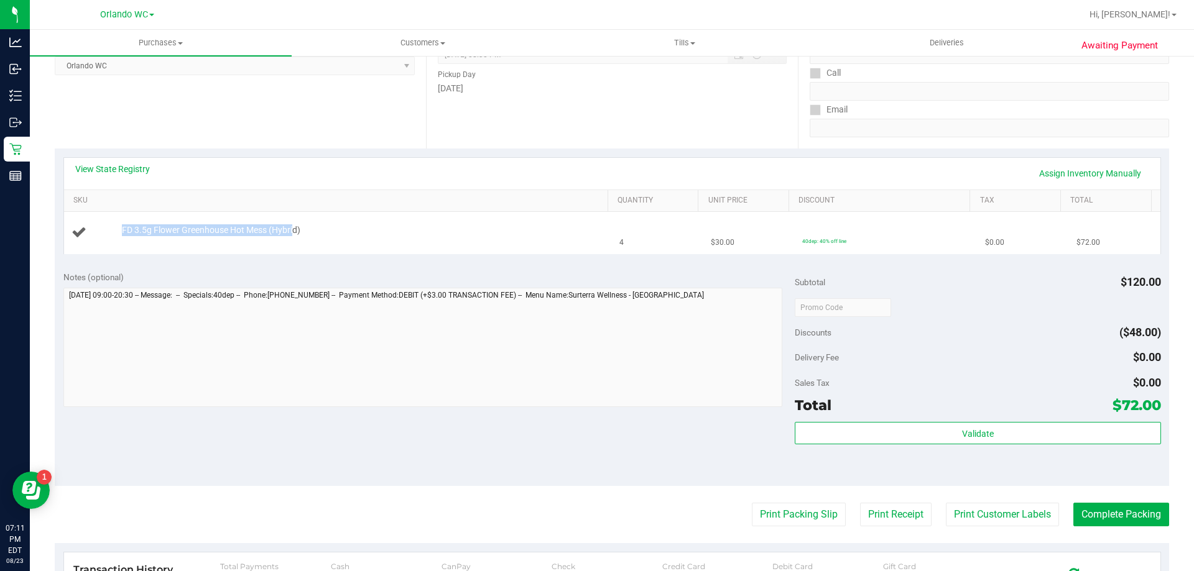
drag, startPoint x: 292, startPoint y: 229, endPoint x: 118, endPoint y: 228, distance: 174.1
click at [119, 229] on div "FD 3.5g Flower Greenhouse Hot Mess (Hybrid)" at bounding box center [359, 230] width 486 height 12
copy span "FD 3.5g Flower Greenhouse Hot Mess (Hybri"
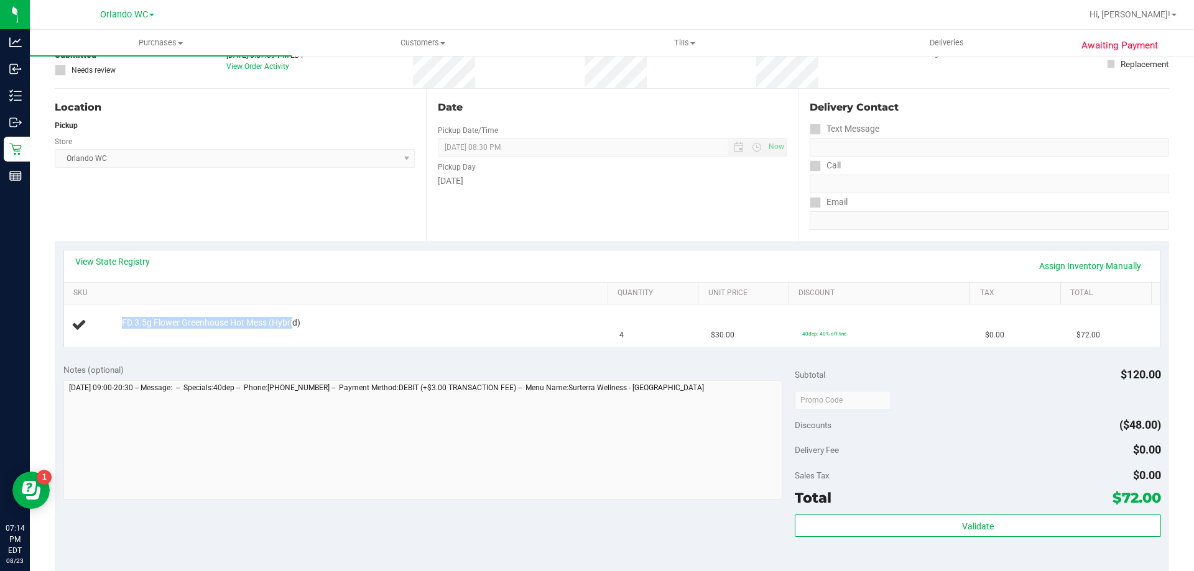
scroll to position [0, 0]
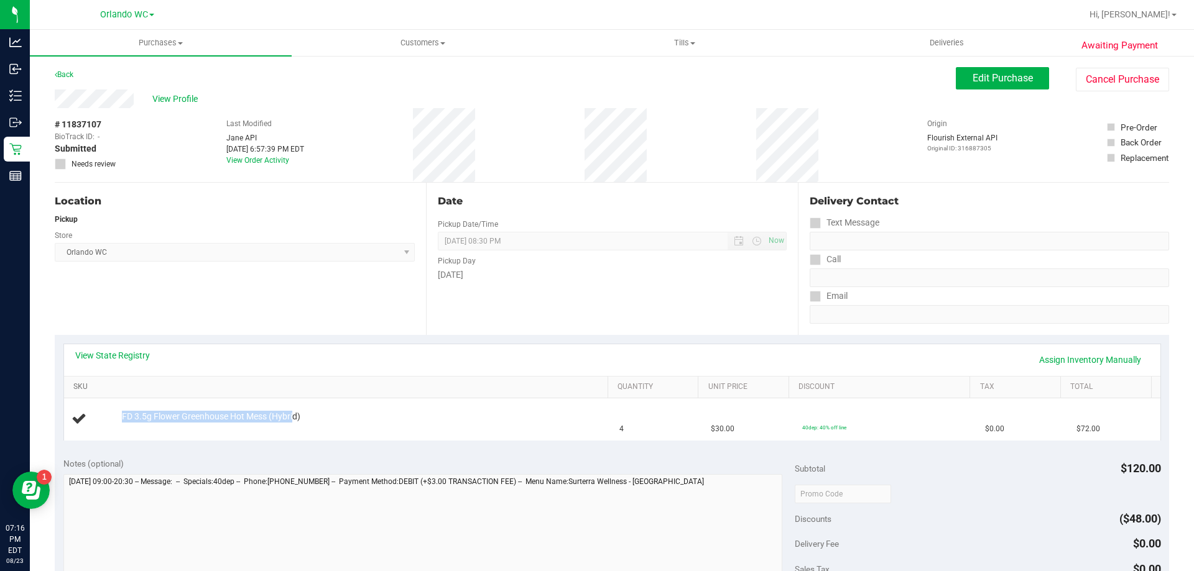
click at [415, 390] on link "SKU" at bounding box center [337, 387] width 529 height 10
click at [310, 341] on div "View State Registry Assign Inventory Manually SKU Quantity Unit Price Discount …" at bounding box center [612, 392] width 1114 height 114
click at [173, 97] on span "View Profile" at bounding box center [177, 99] width 50 height 13
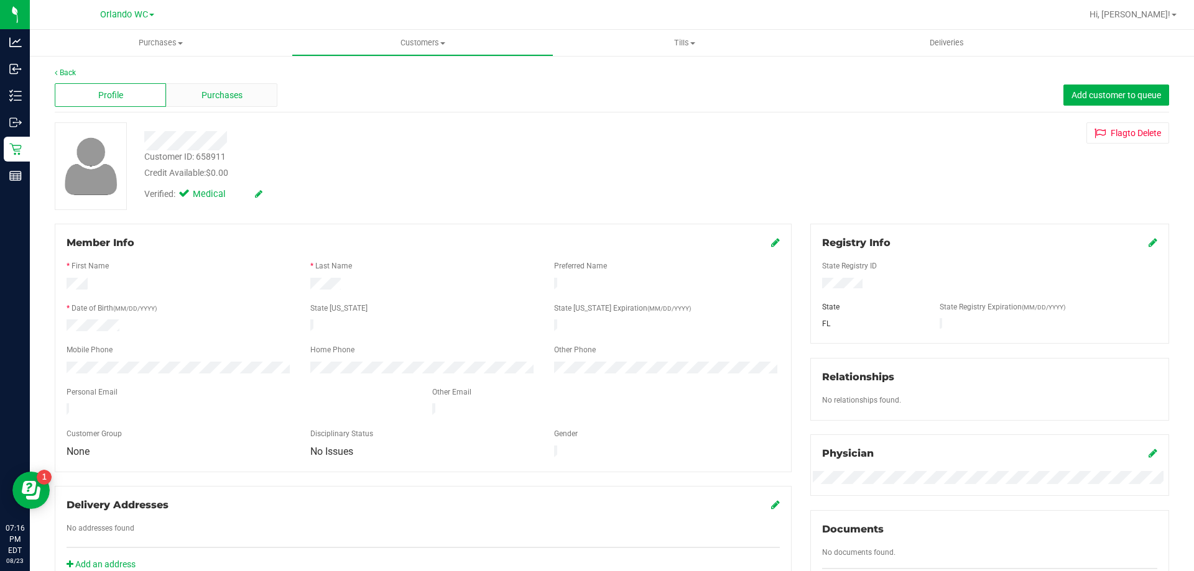
click at [219, 99] on span "Purchases" at bounding box center [221, 95] width 41 height 13
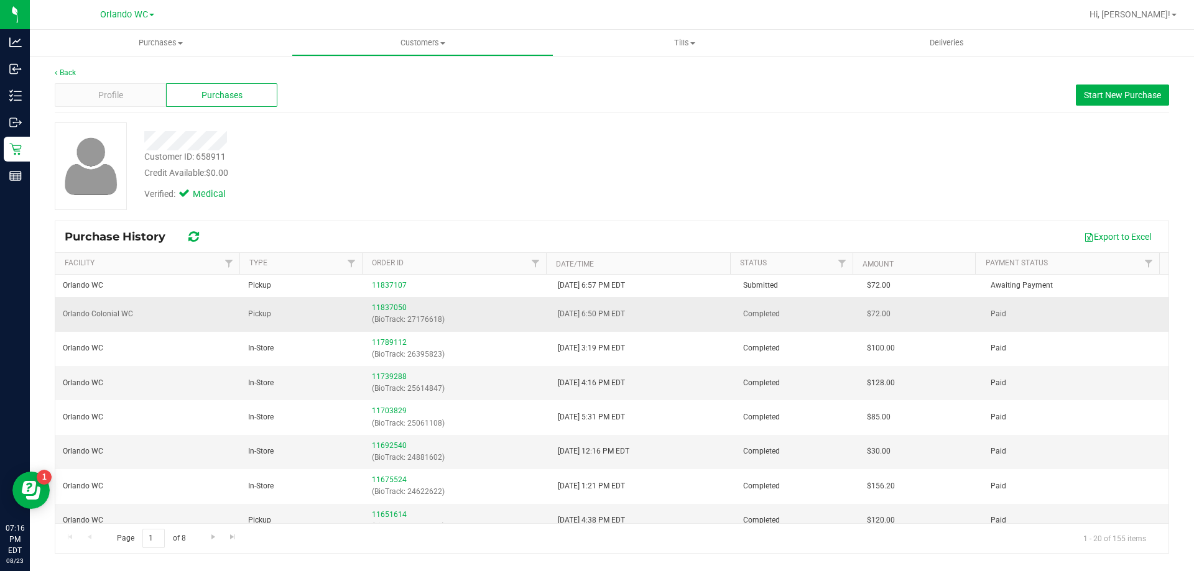
click at [552, 308] on td "8/23/2025 6:50 PM EDT" at bounding box center [642, 314] width 185 height 34
click at [397, 311] on link "11837050" at bounding box center [389, 307] width 35 height 9
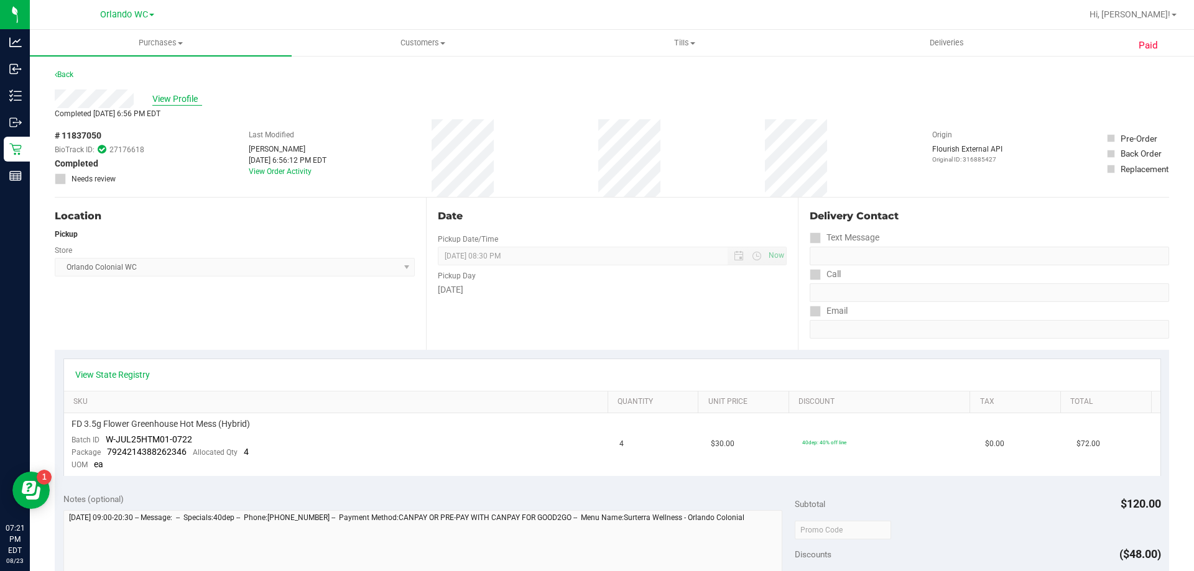
click at [172, 99] on span "View Profile" at bounding box center [177, 99] width 50 height 13
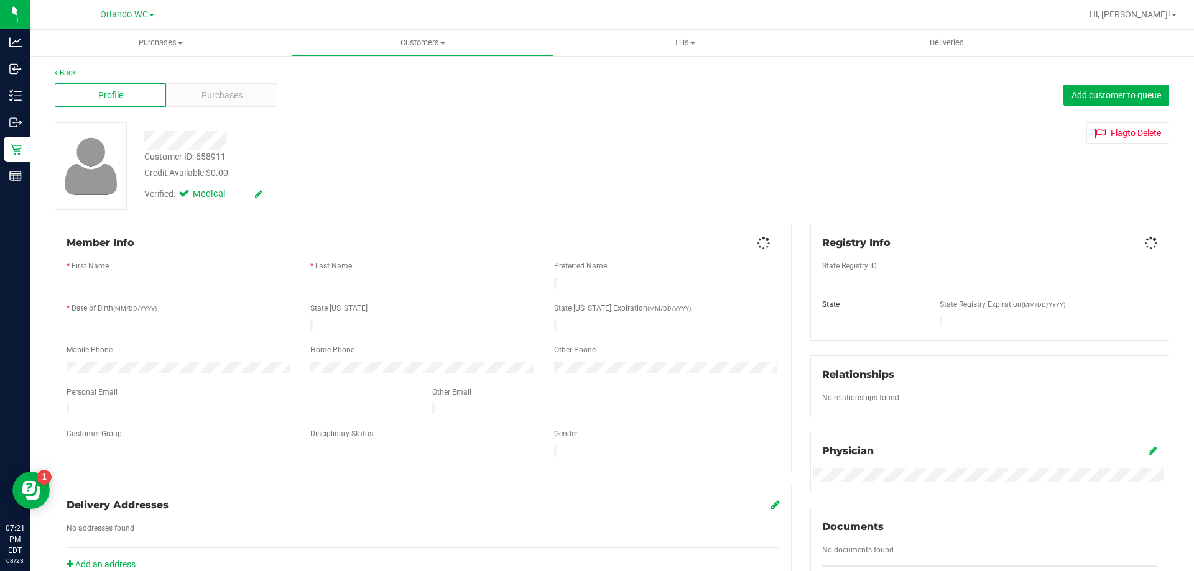
click at [174, 99] on div "Purchases" at bounding box center [221, 95] width 111 height 24
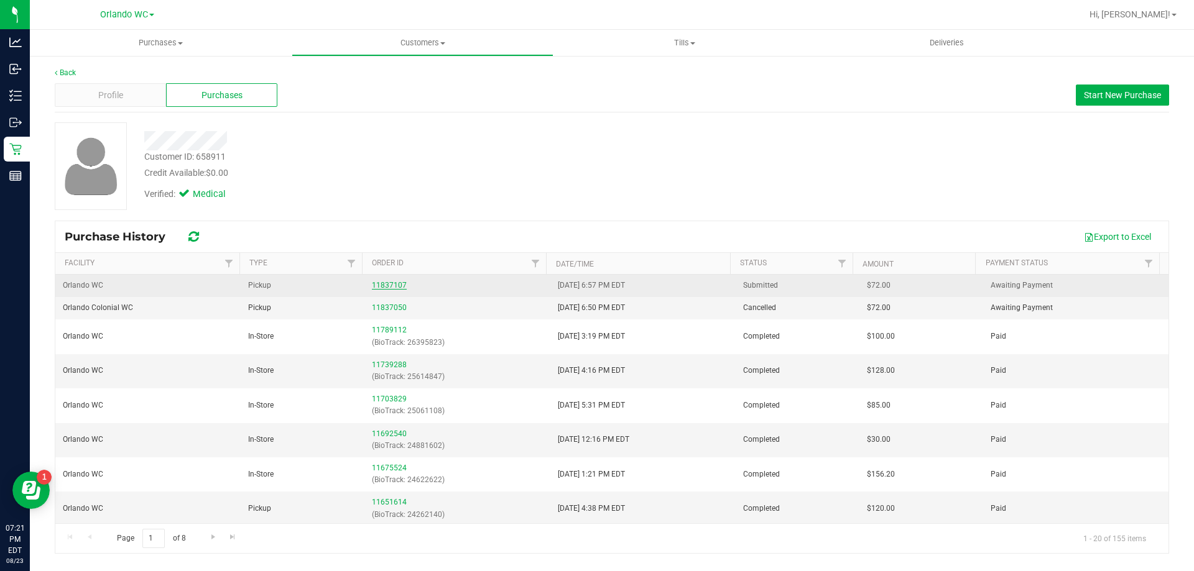
click at [372, 282] on link "11837107" at bounding box center [389, 285] width 35 height 9
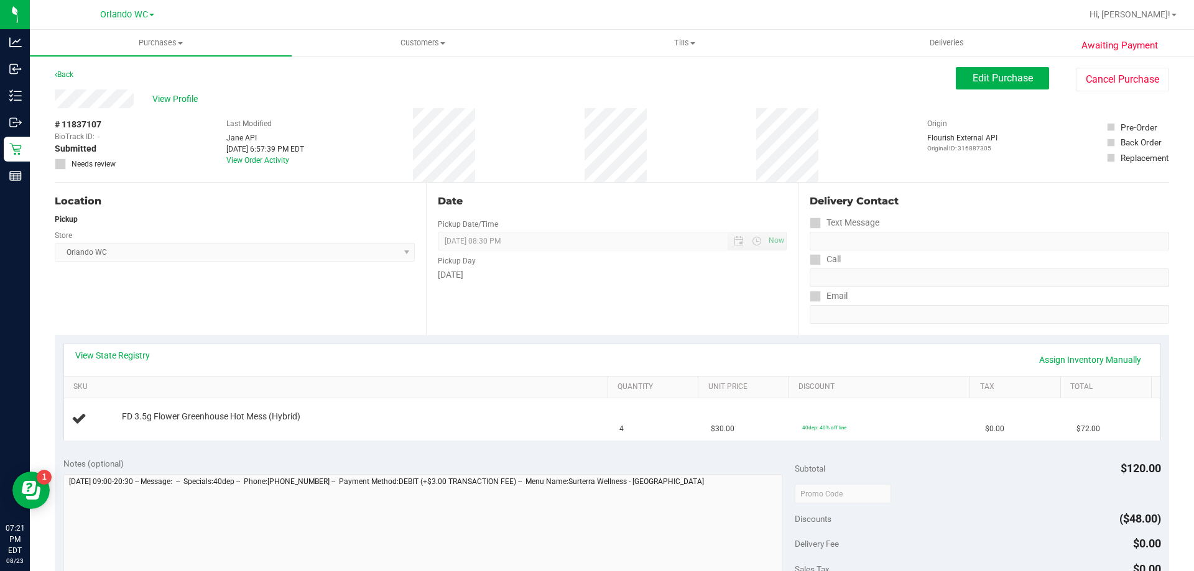
click at [308, 297] on div "Location Pickup Store Orlando WC Select Store Bonita Springs WC Boynton Beach W…" at bounding box center [240, 259] width 371 height 152
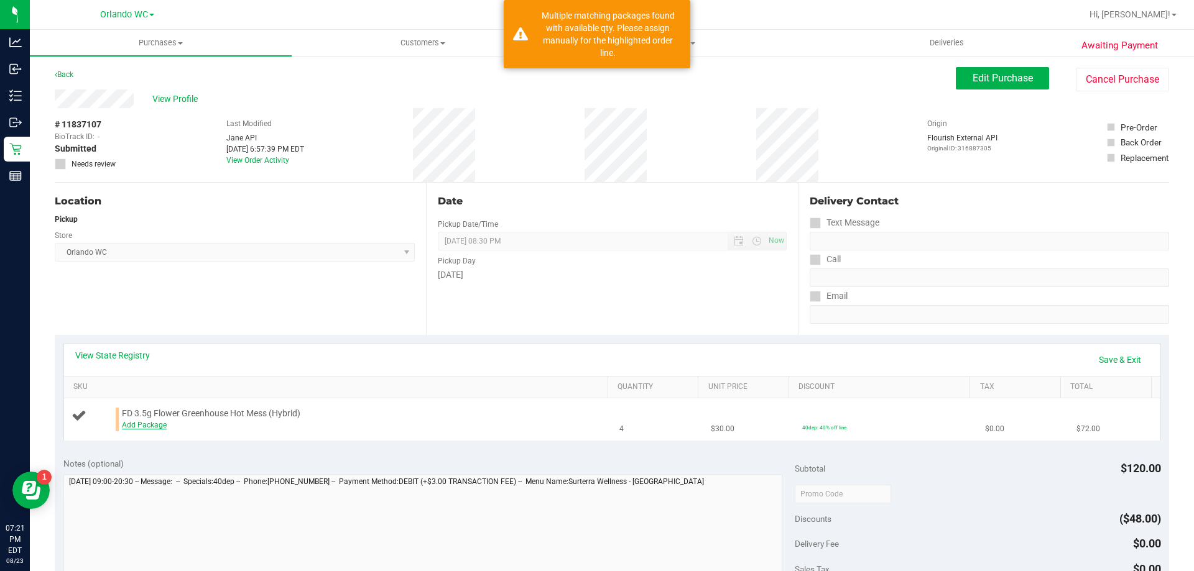
click at [134, 426] on link "Add Package" at bounding box center [144, 425] width 45 height 9
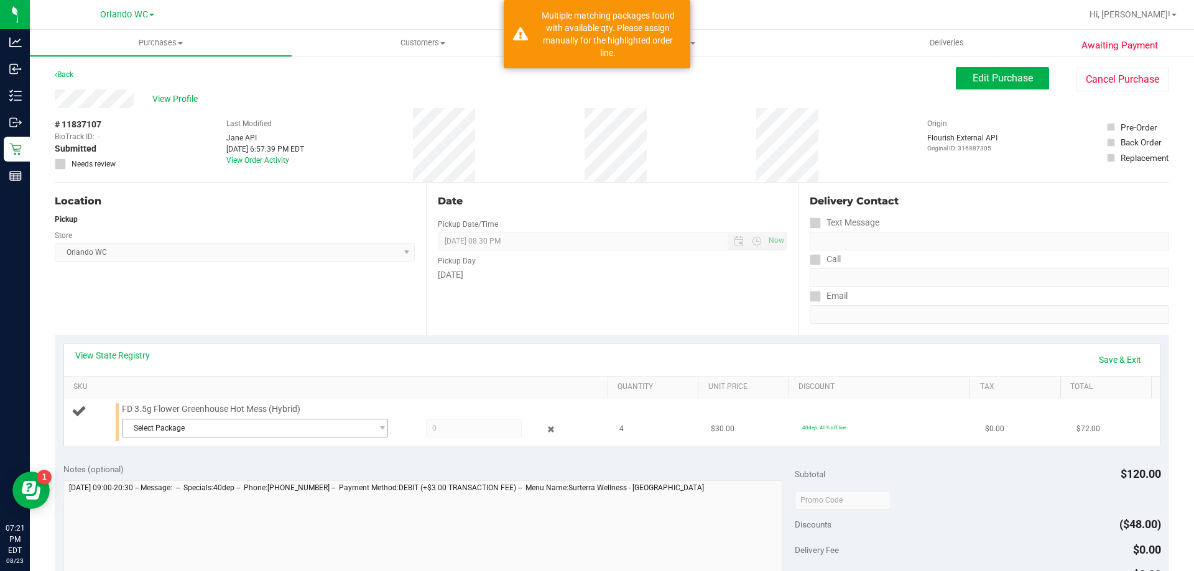
click at [333, 436] on span "Select Package" at bounding box center [246, 428] width 249 height 17
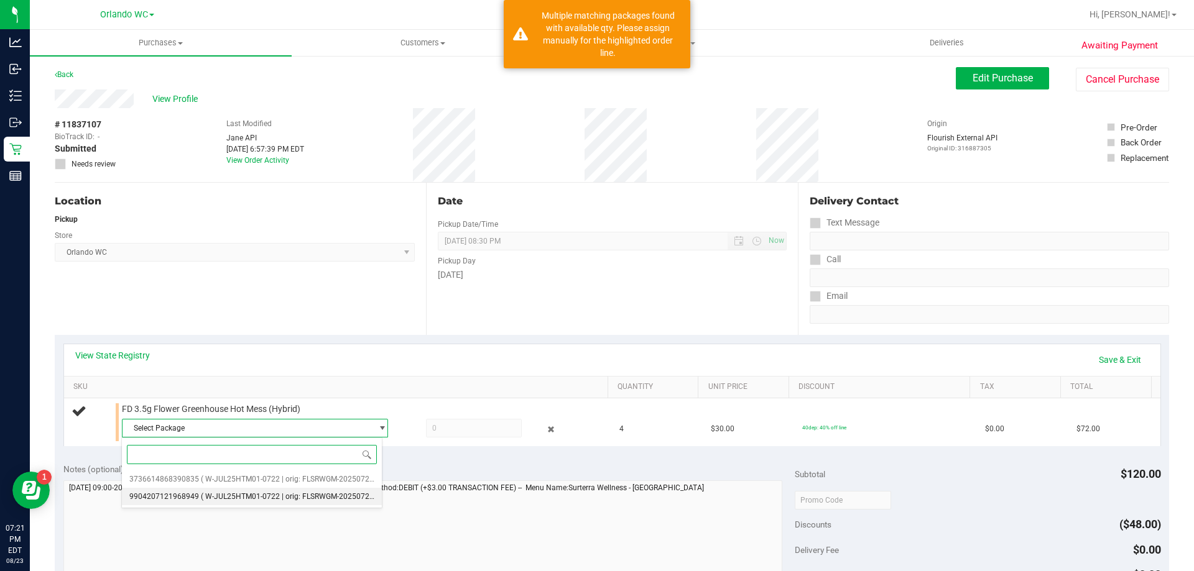
click at [313, 497] on span "( W-JUL25HTM01-0722 | orig: FLSRWGM-20250728-421 )" at bounding box center [297, 496] width 192 height 9
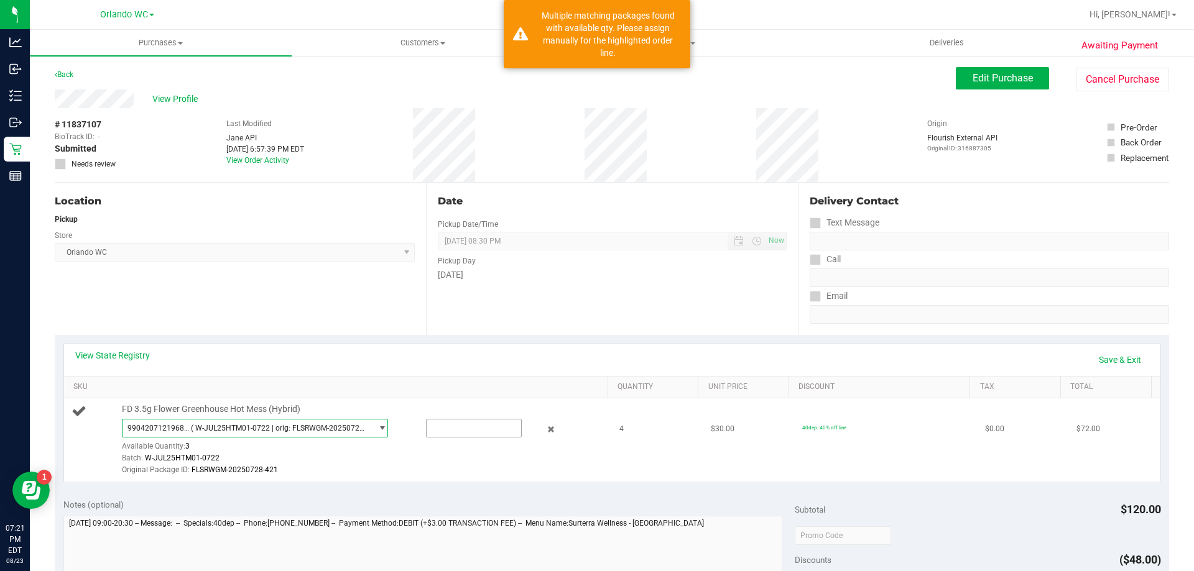
click at [461, 432] on input "text" at bounding box center [474, 428] width 95 height 17
type input "3"
click at [575, 477] on div at bounding box center [362, 476] width 480 height 1
type input "3.0000"
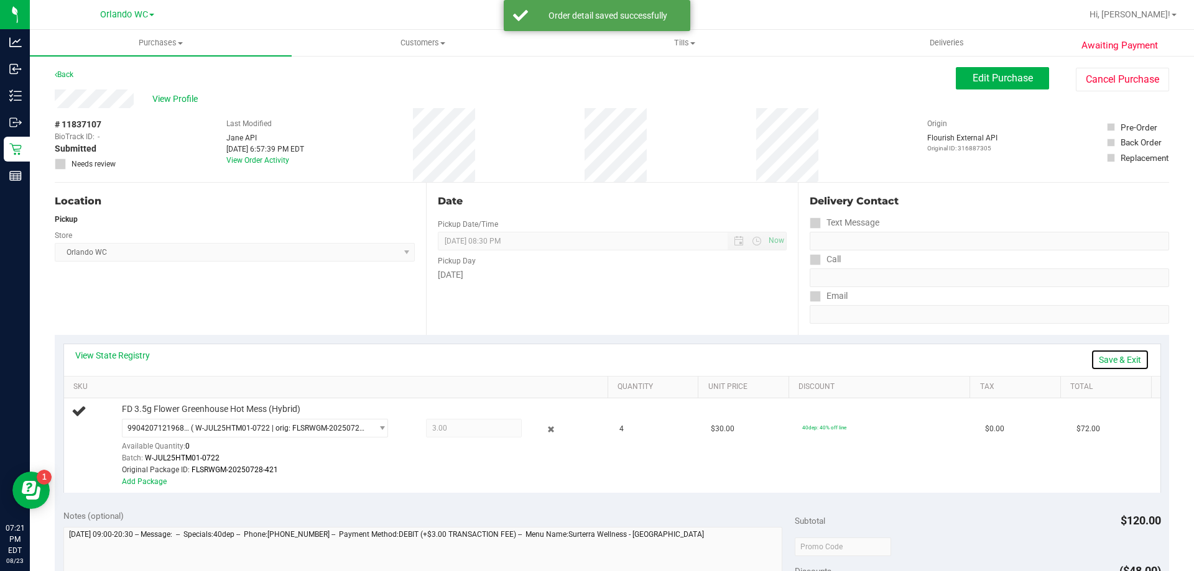
click at [1105, 366] on link "Save & Exit" at bounding box center [1120, 359] width 58 height 21
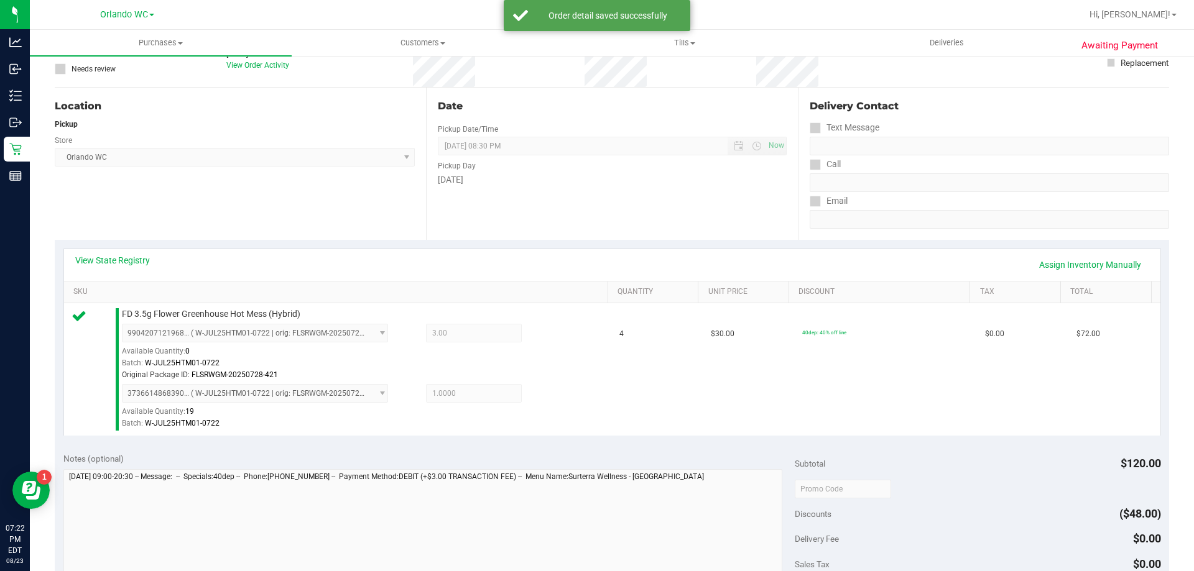
scroll to position [249, 0]
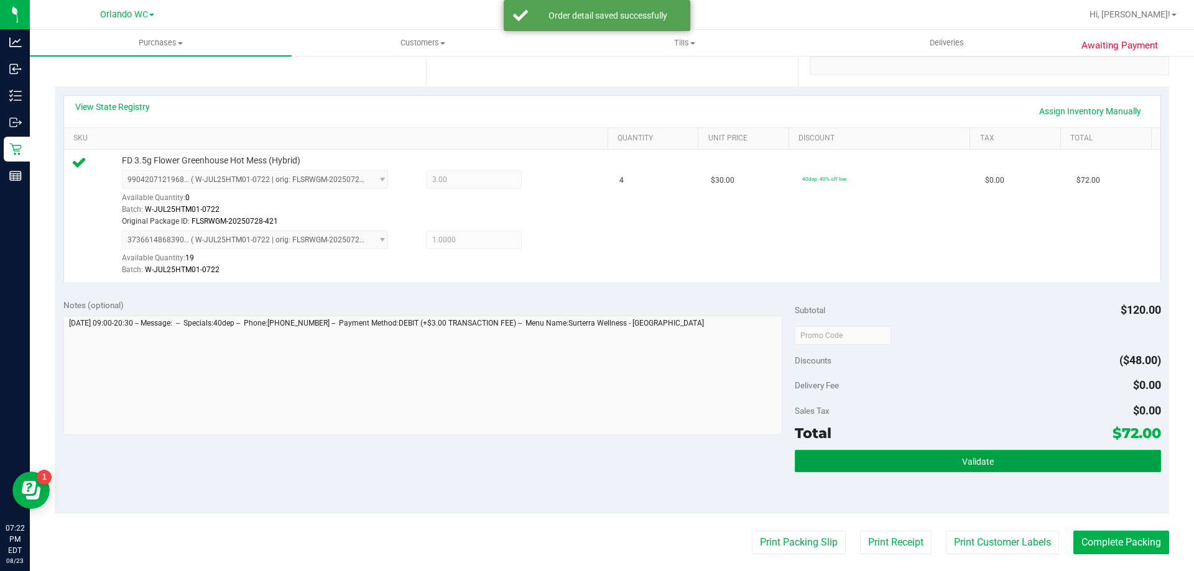
click at [962, 459] on span "Validate" at bounding box center [978, 462] width 32 height 10
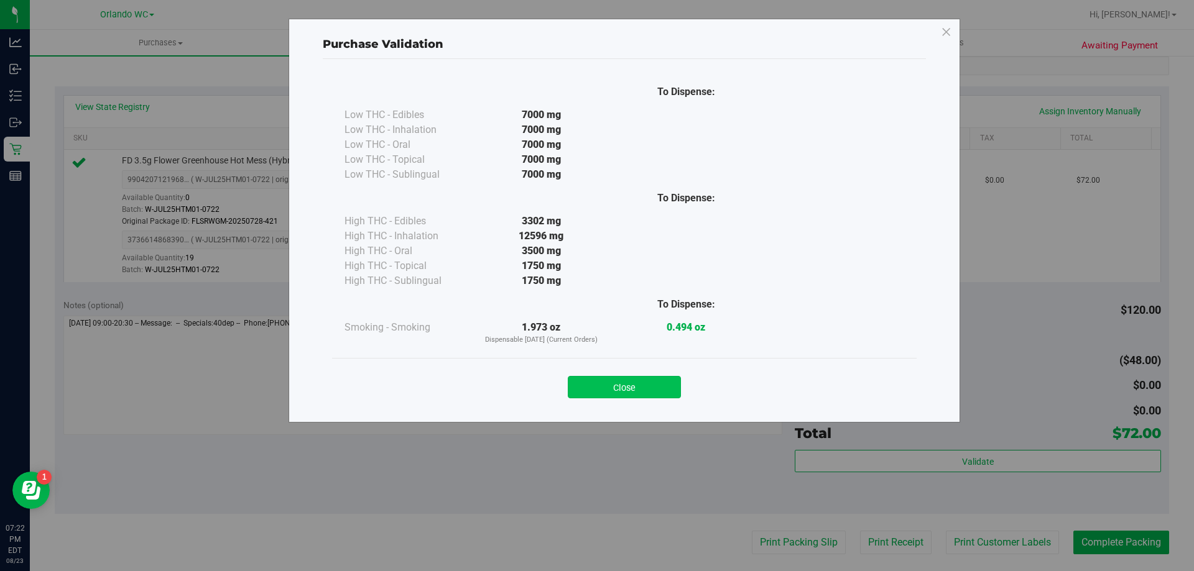
click at [611, 384] on button "Close" at bounding box center [624, 387] width 113 height 22
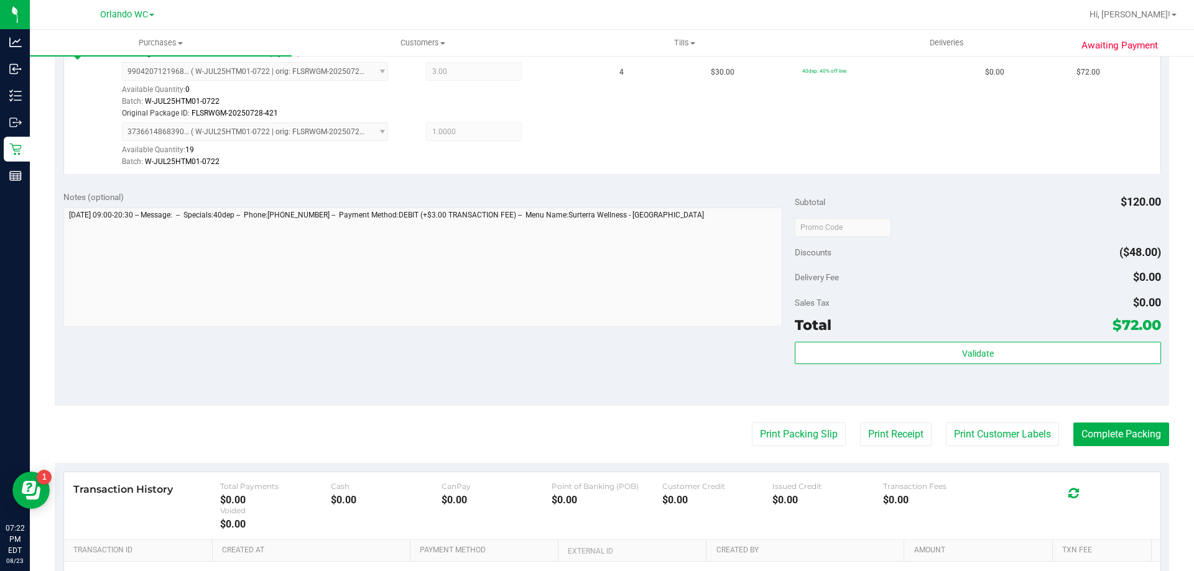
scroll to position [435, 0]
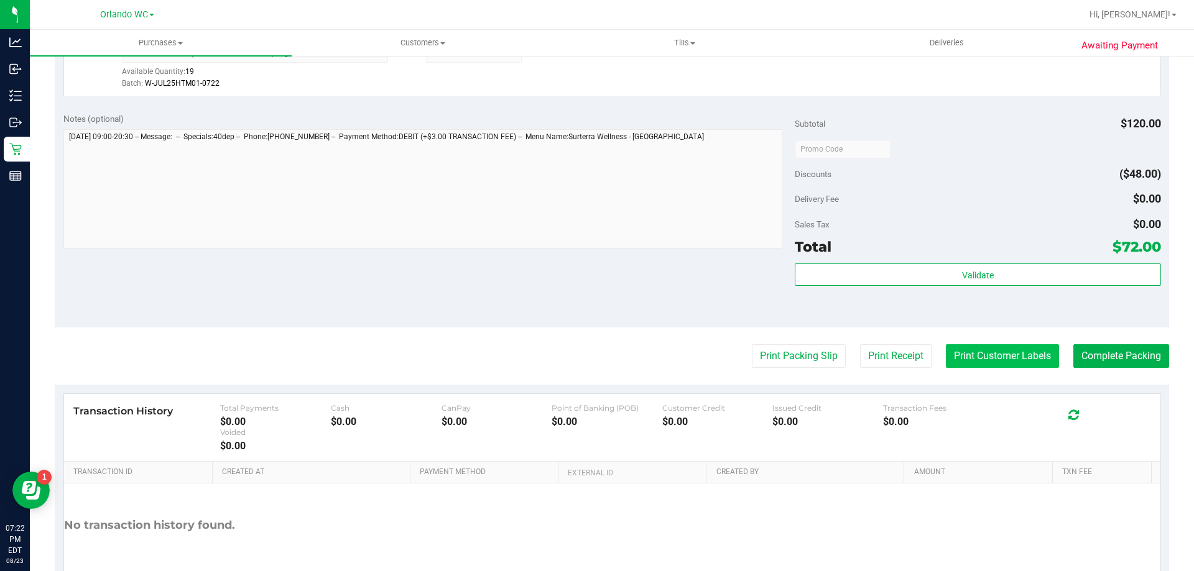
click at [999, 367] on button "Print Customer Labels" at bounding box center [1002, 356] width 113 height 24
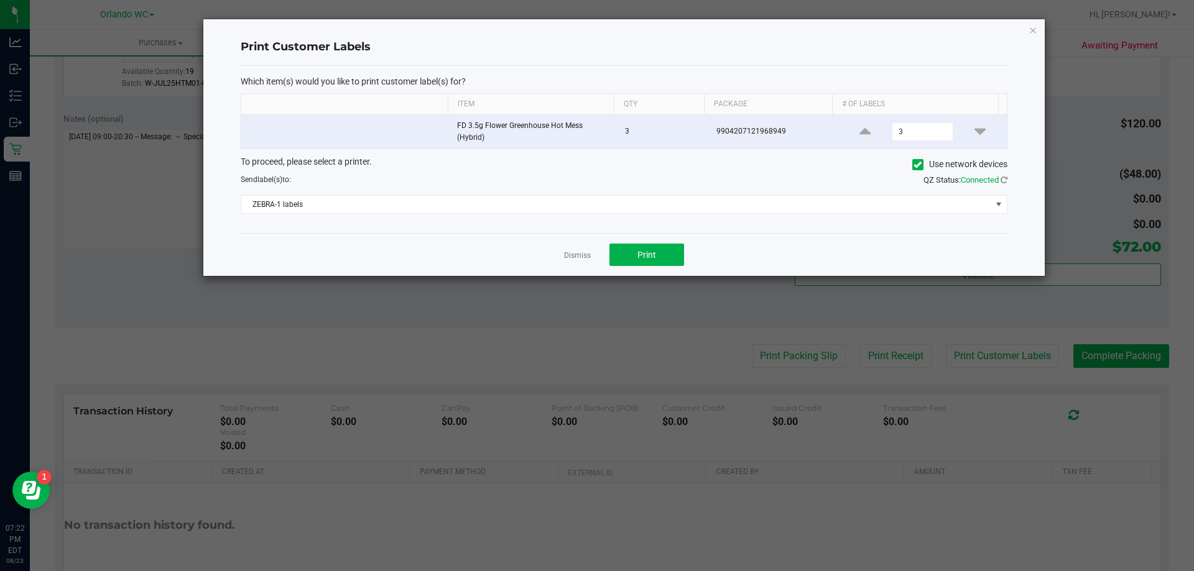
click at [621, 195] on div "To proceed, please select a printer. Use network devices Send label(s) to: QZ S…" at bounding box center [624, 184] width 767 height 59
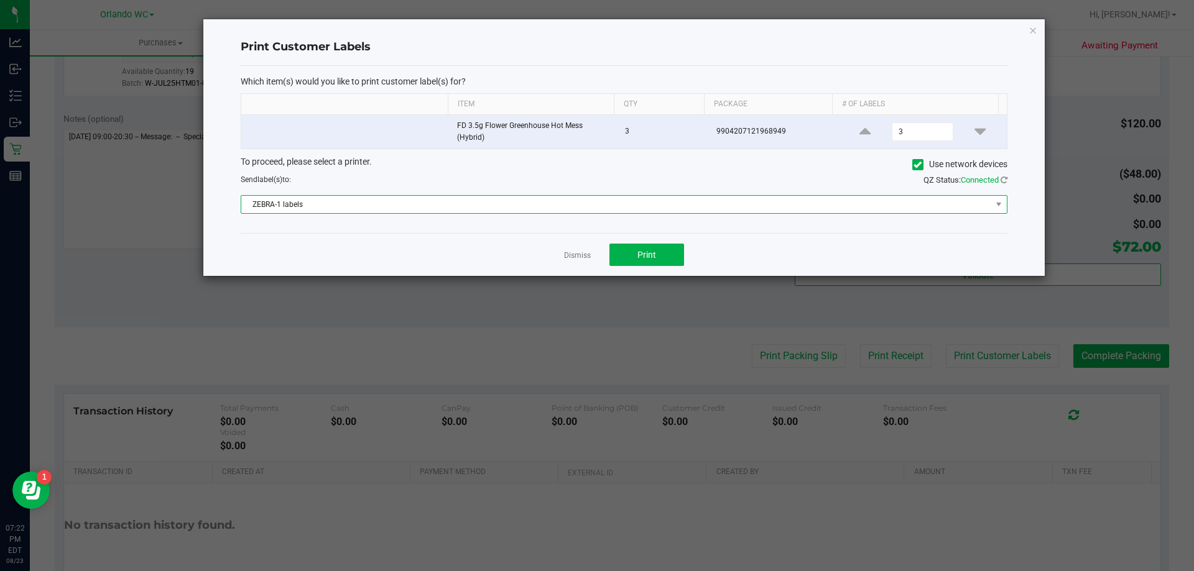
click at [595, 204] on span "ZEBRA-1 labels" at bounding box center [616, 204] width 750 height 17
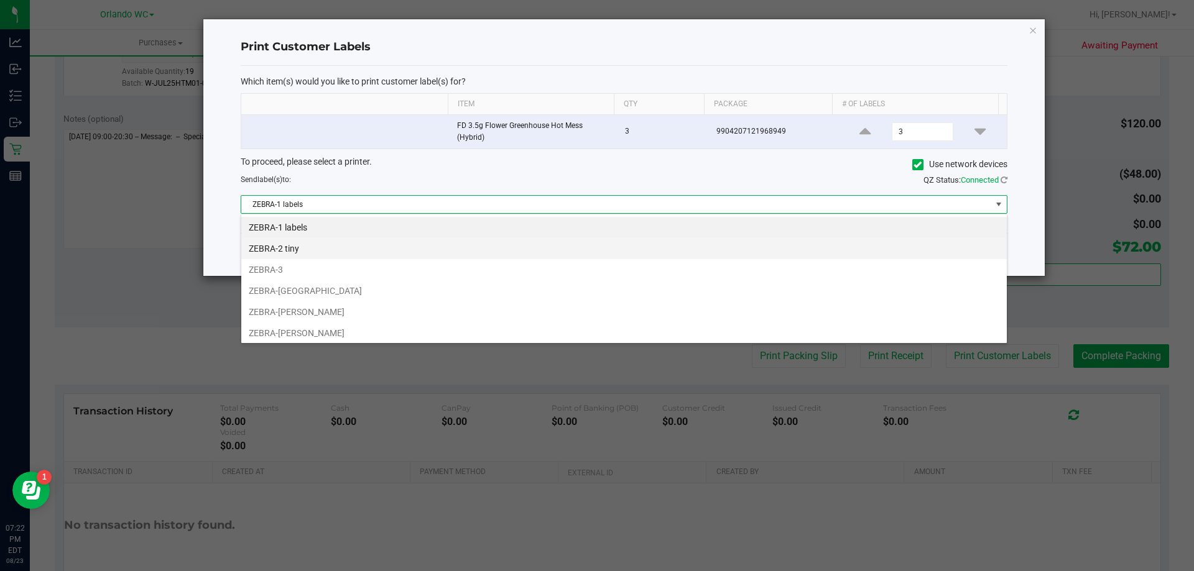
scroll to position [19, 766]
click at [398, 251] on li "ZEBRA-2 tiny" at bounding box center [623, 248] width 765 height 21
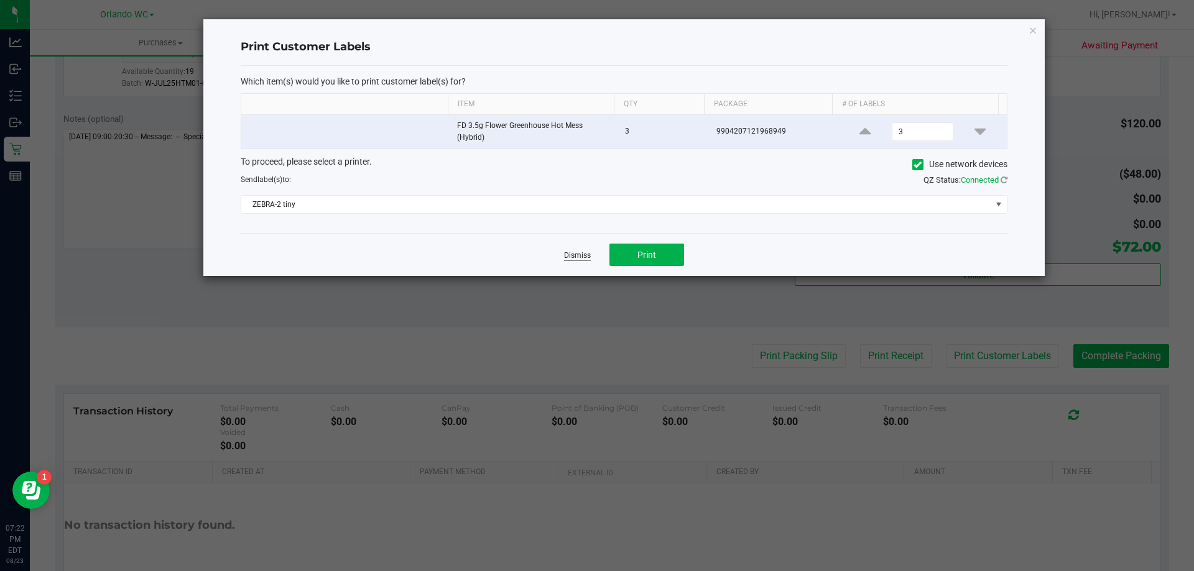
click at [570, 254] on link "Dismiss" at bounding box center [577, 256] width 27 height 11
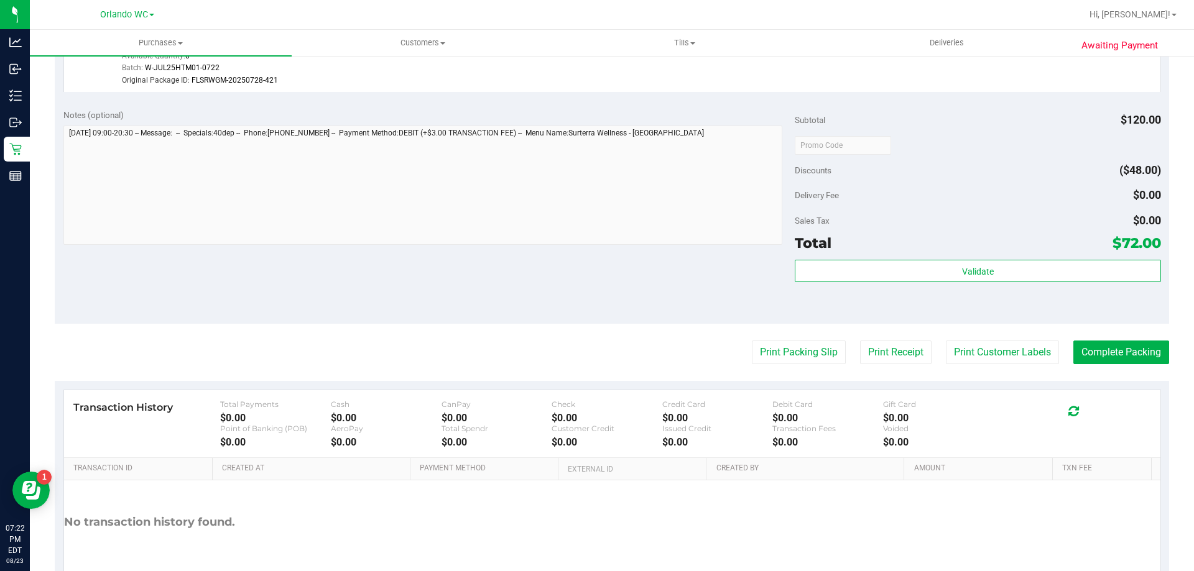
scroll to position [518, 0]
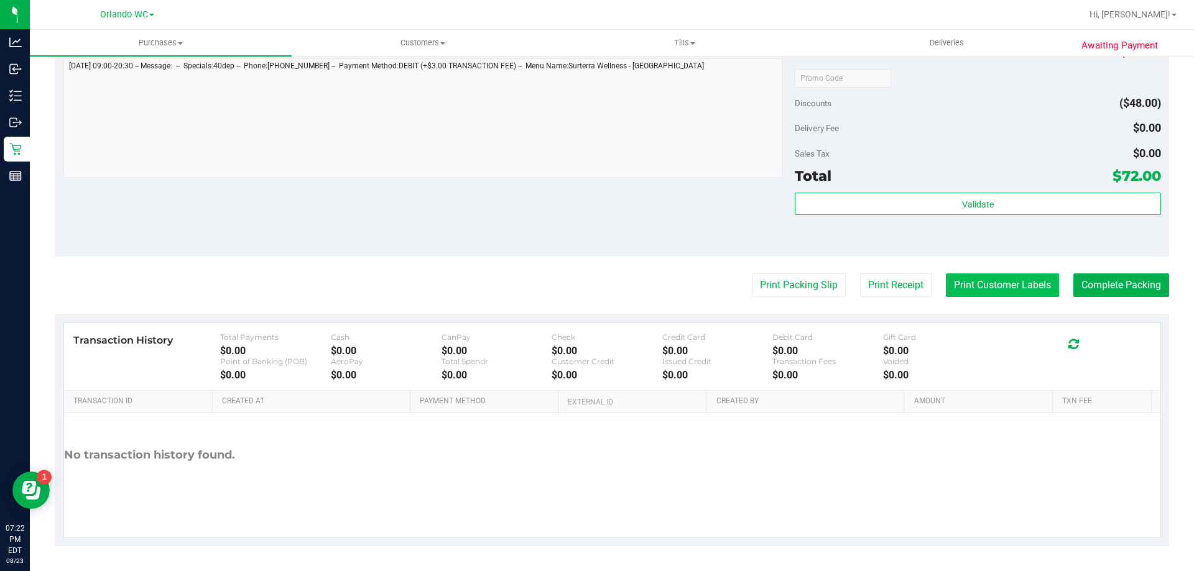
click at [981, 294] on button "Print Customer Labels" at bounding box center [1002, 286] width 113 height 24
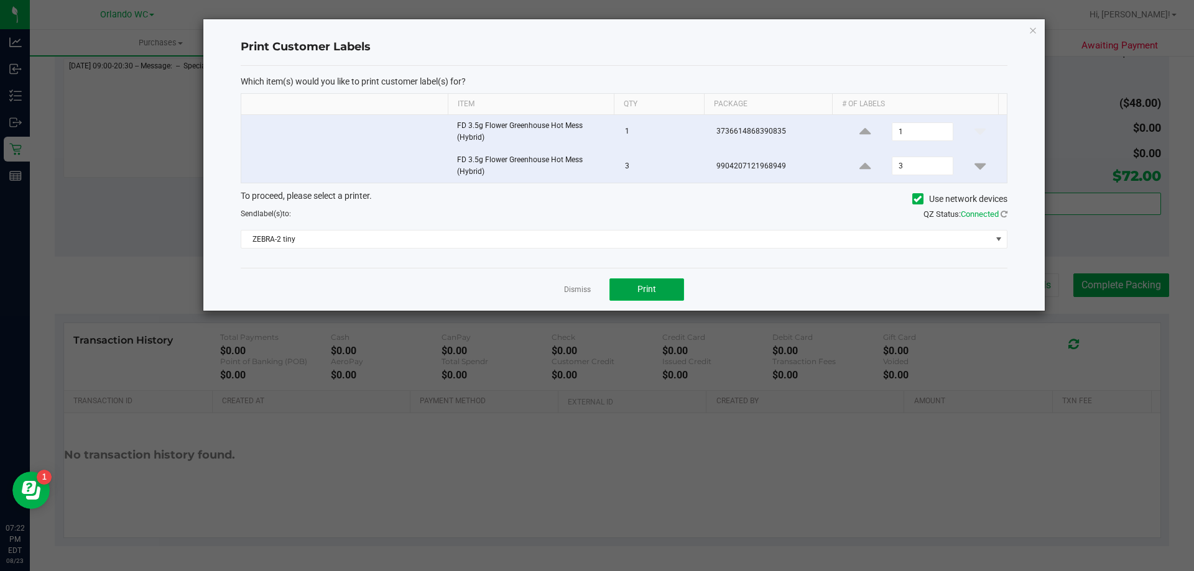
click at [662, 287] on button "Print" at bounding box center [646, 290] width 75 height 22
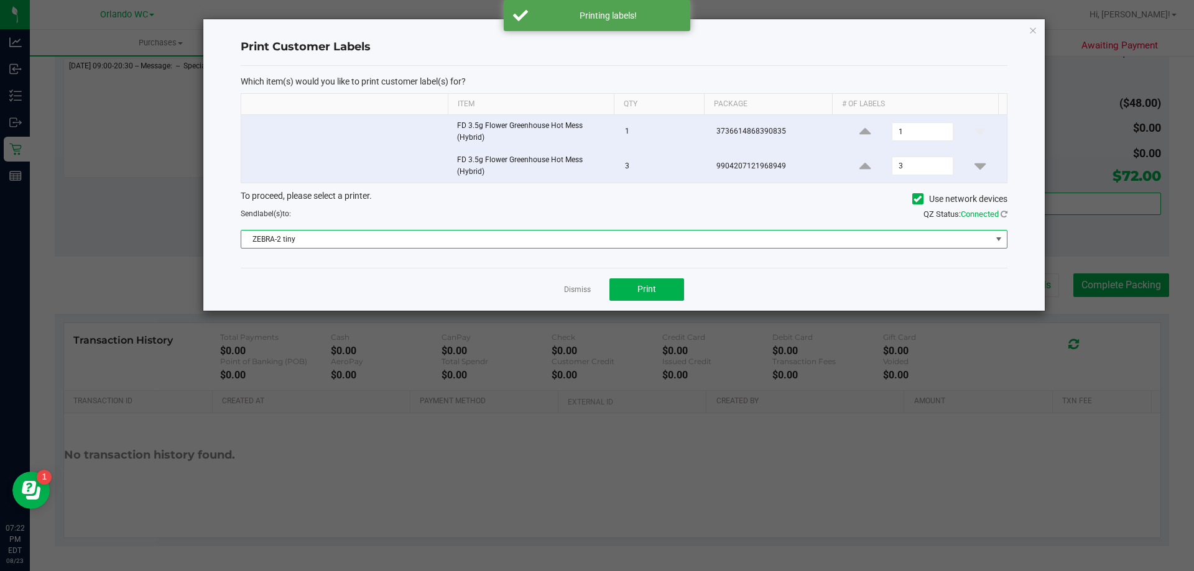
click at [542, 242] on span "ZEBRA-2 tiny" at bounding box center [616, 239] width 750 height 17
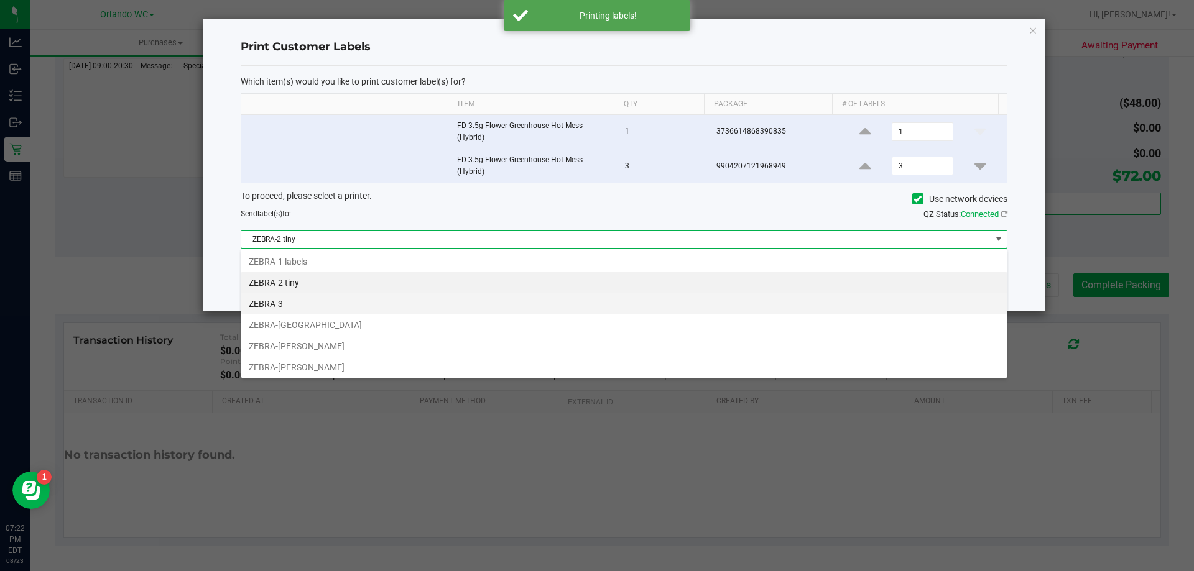
scroll to position [19, 766]
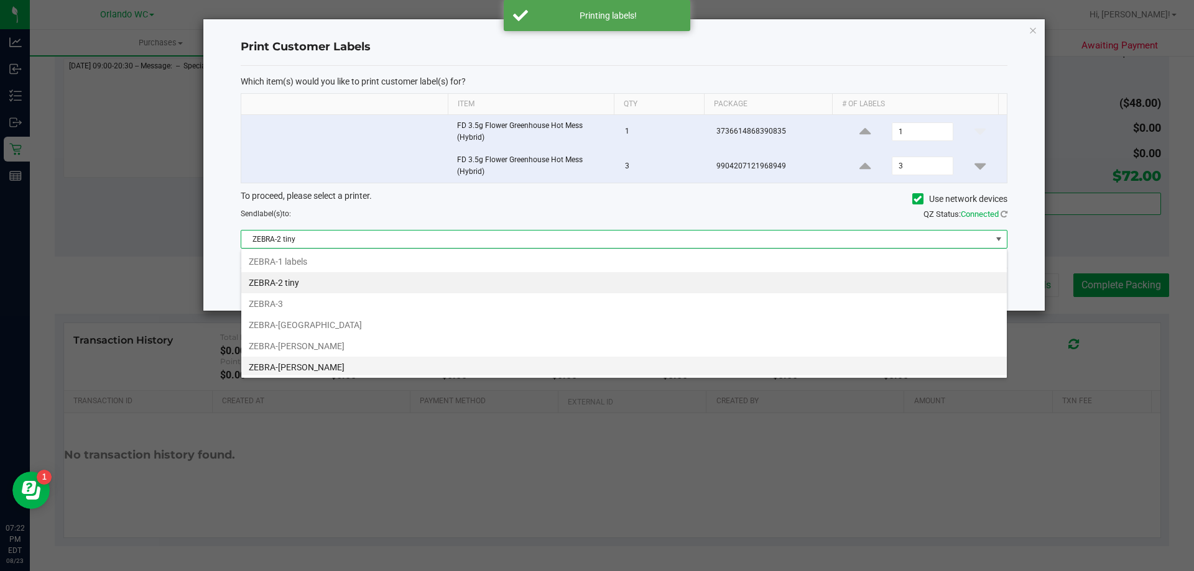
click at [328, 363] on li "ZEBRA-[PERSON_NAME]" at bounding box center [623, 367] width 765 height 21
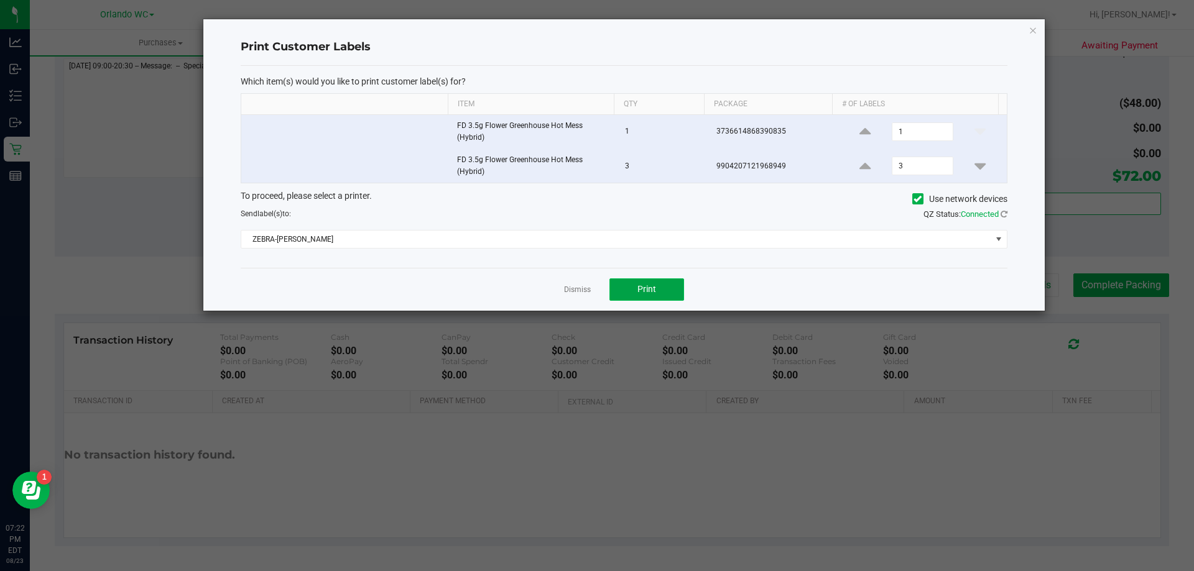
click at [658, 291] on button "Print" at bounding box center [646, 290] width 75 height 22
click at [571, 291] on link "Dismiss" at bounding box center [577, 290] width 27 height 11
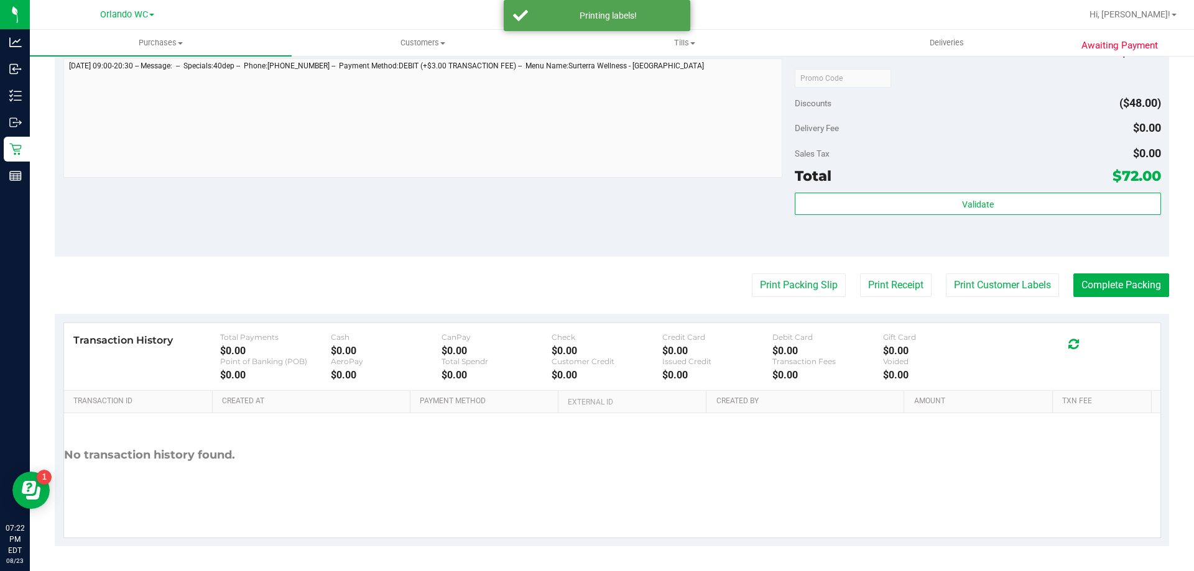
click at [1142, 264] on purchase-details "Back Edit Purchase Cancel Purchase View Profile # 11837107 BioTrack ID: - Submi…" at bounding box center [612, 47] width 1114 height 997
click at [1134, 276] on button "Complete Packing" at bounding box center [1121, 286] width 96 height 24
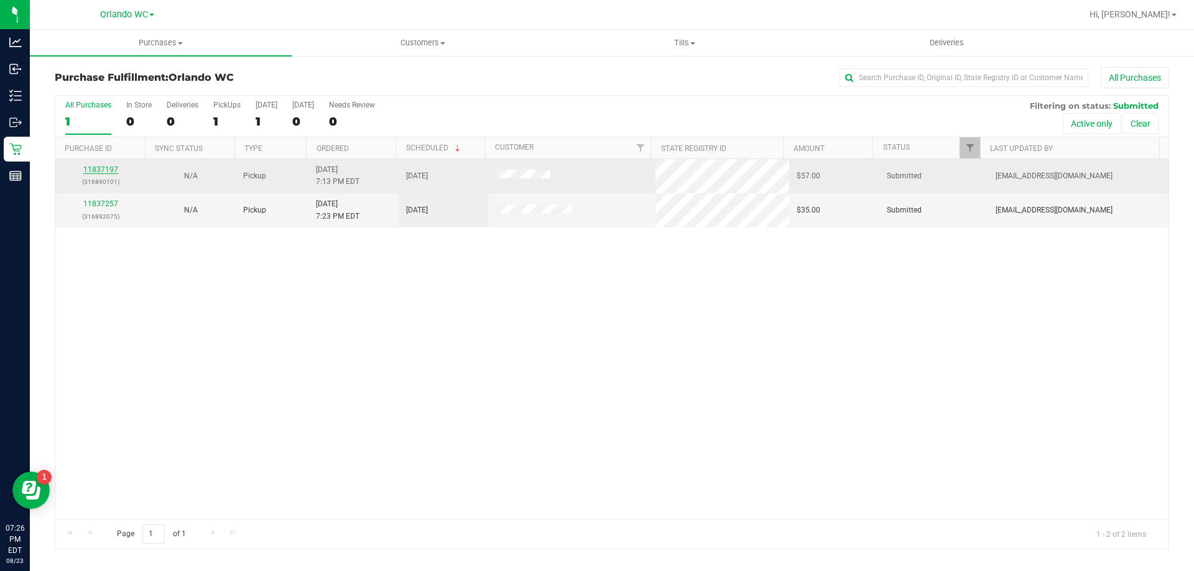
click at [103, 172] on link "11837197" at bounding box center [100, 169] width 35 height 9
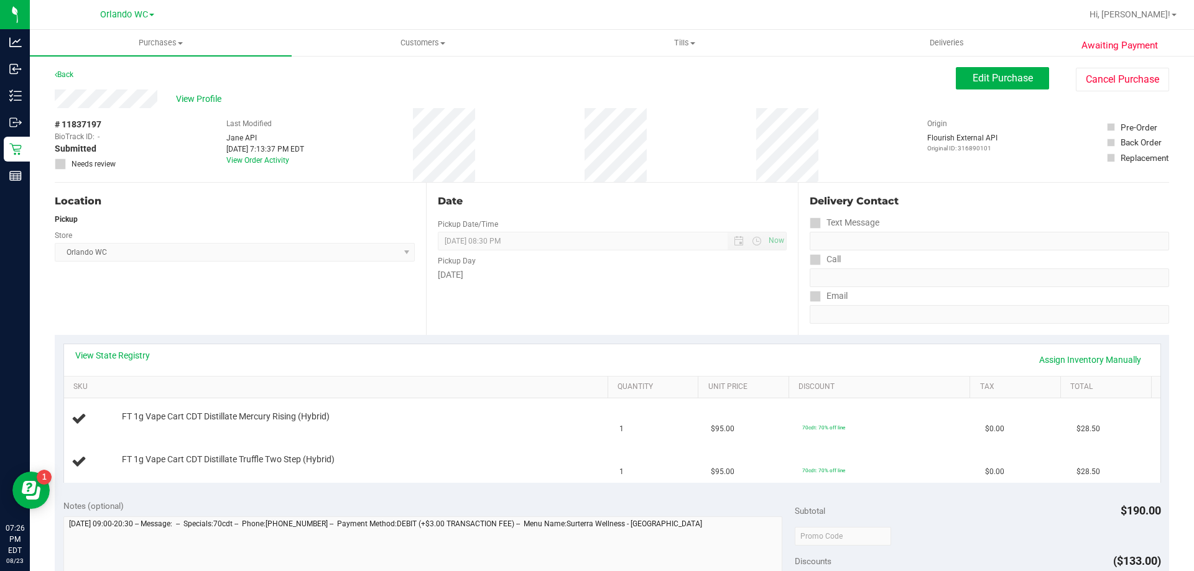
click at [114, 338] on div "View State Registry Assign Inventory Manually SKU Quantity Unit Price Discount …" at bounding box center [612, 413] width 1114 height 156
click at [114, 348] on div "View State Registry Assign Inventory Manually" at bounding box center [612, 360] width 1096 height 32
click at [119, 356] on link "View State Registry" at bounding box center [112, 355] width 75 height 12
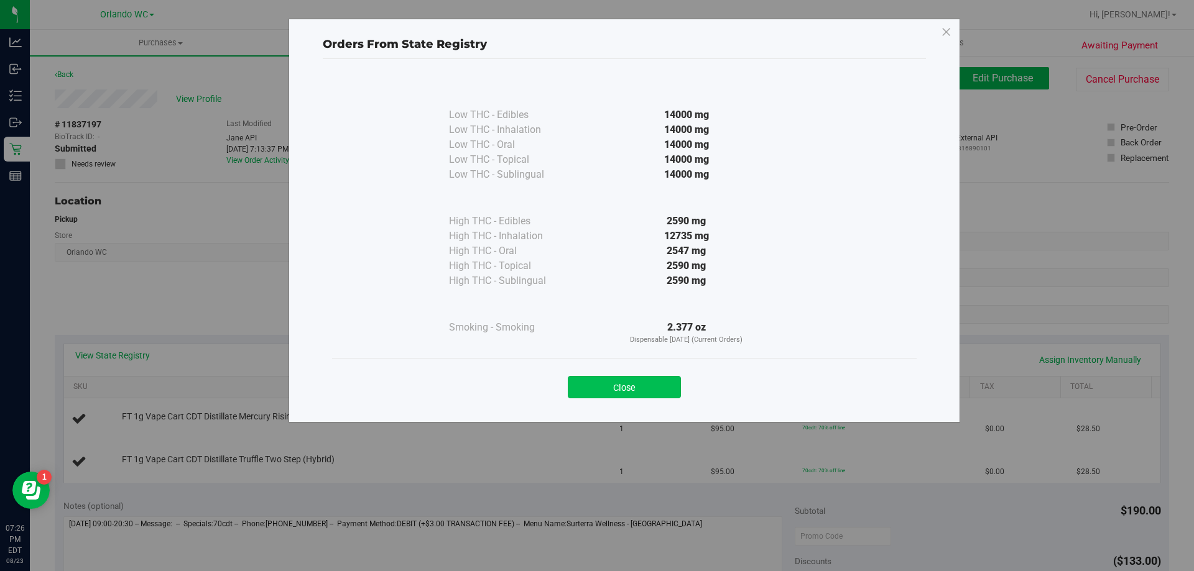
click at [662, 393] on button "Close" at bounding box center [624, 387] width 113 height 22
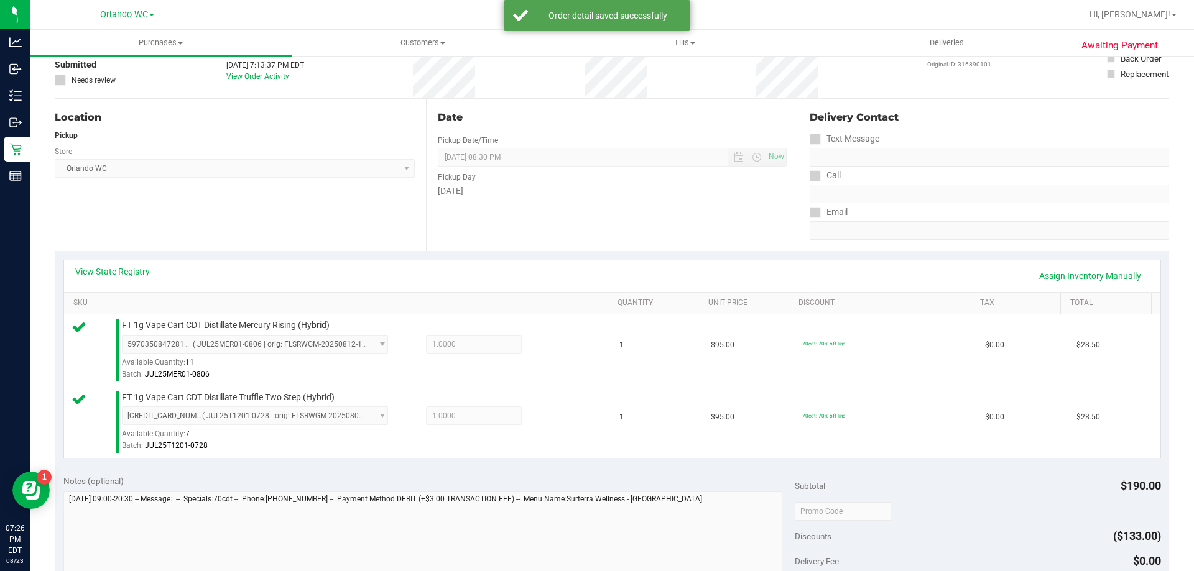
scroll to position [311, 0]
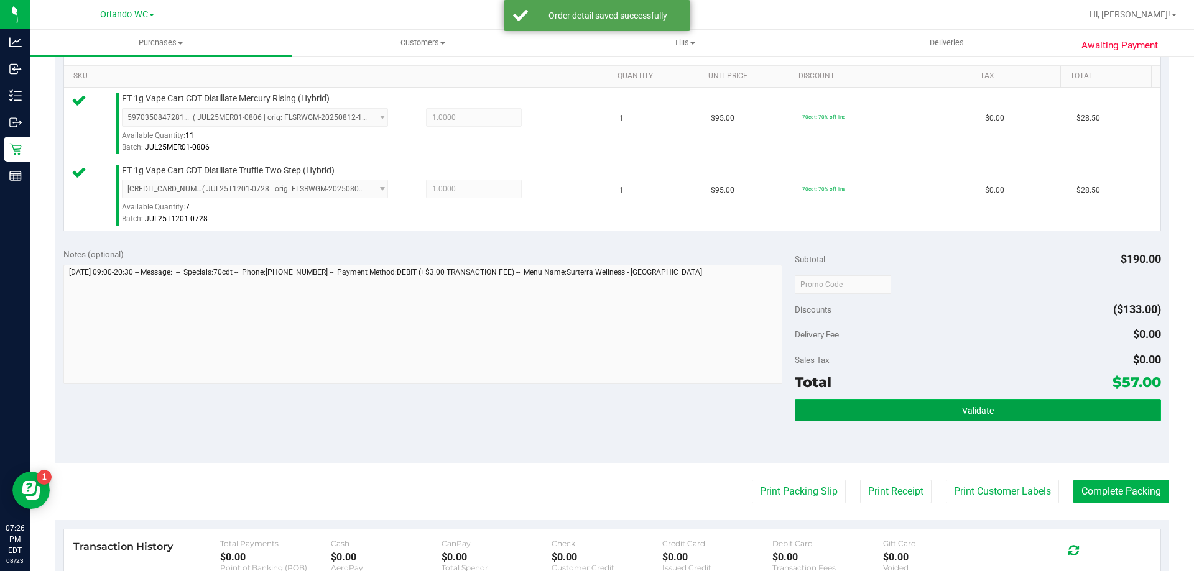
click at [931, 404] on button "Validate" at bounding box center [978, 410] width 366 height 22
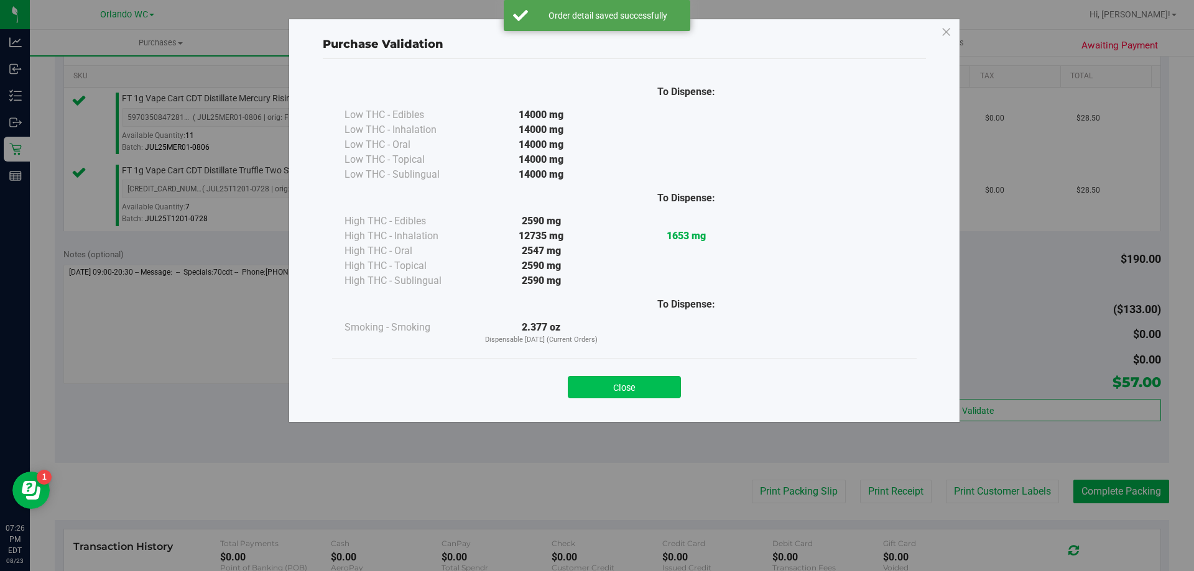
click at [608, 397] on button "Close" at bounding box center [624, 387] width 113 height 22
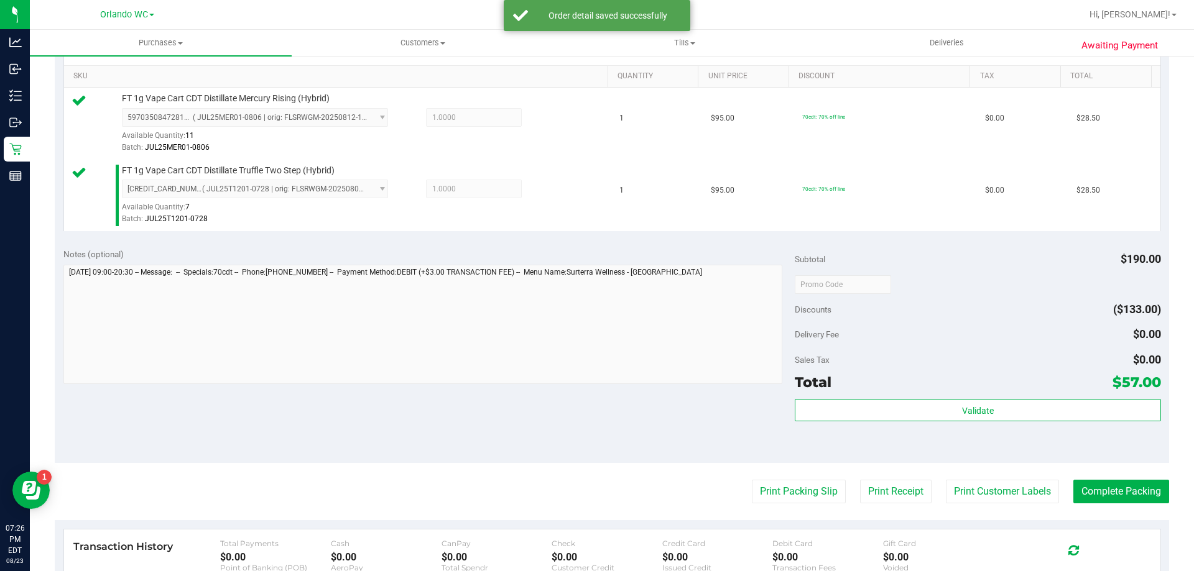
click at [826, 506] on purchase-details "Back Edit Purchase Cancel Purchase View Profile # 11837197 BioTrack ID: - Submi…" at bounding box center [612, 254] width 1114 height 997
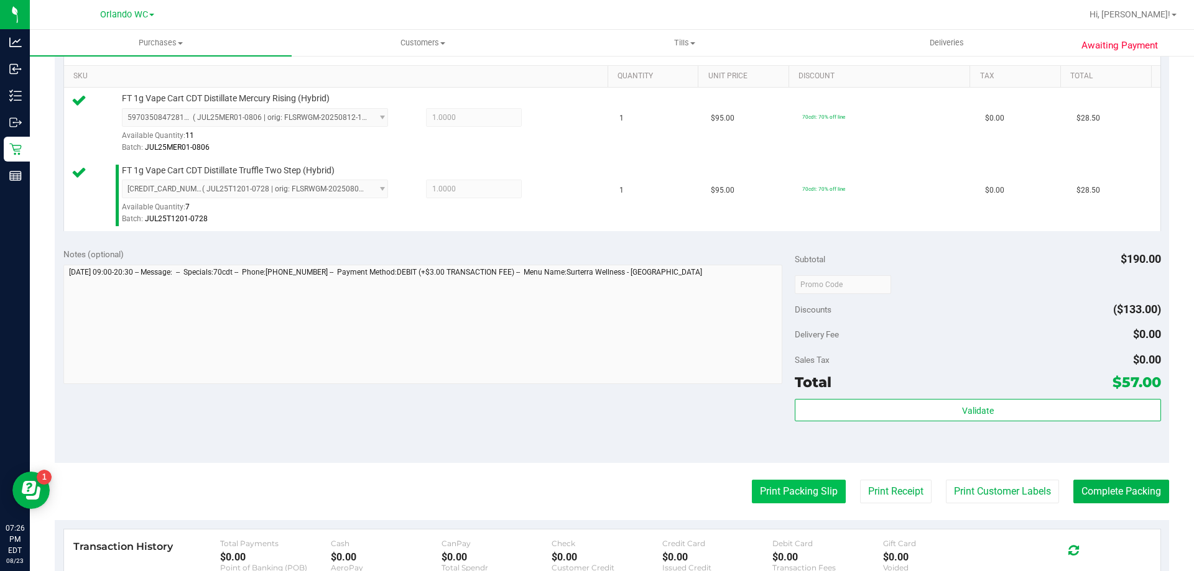
click at [822, 503] on button "Print Packing Slip" at bounding box center [799, 492] width 94 height 24
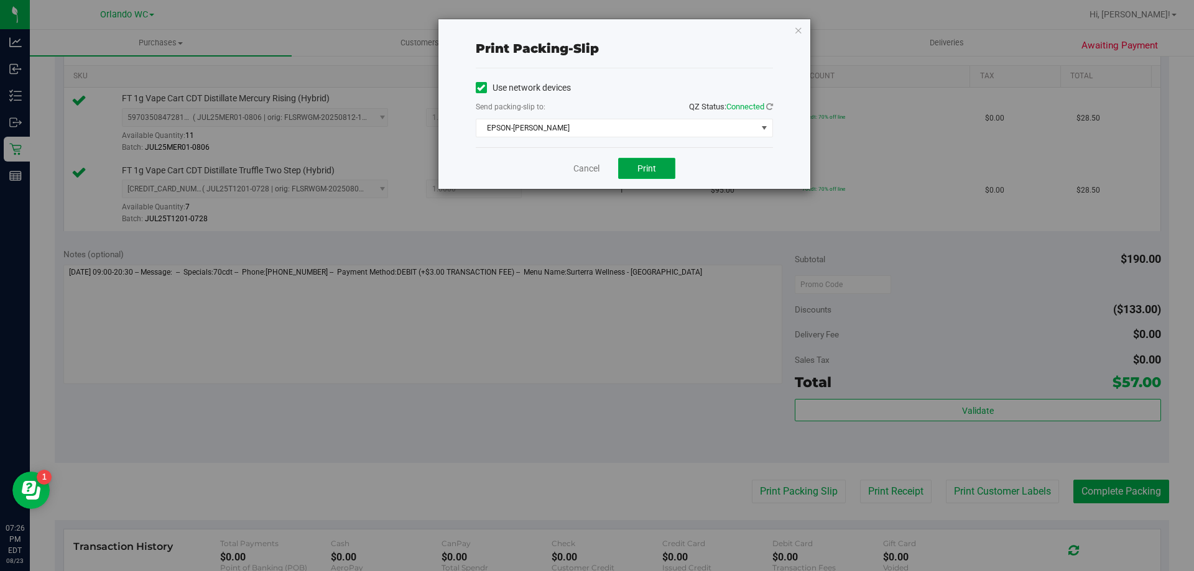
click at [648, 166] on span "Print" at bounding box center [646, 169] width 19 height 10
click at [587, 169] on link "Cancel" at bounding box center [586, 168] width 26 height 13
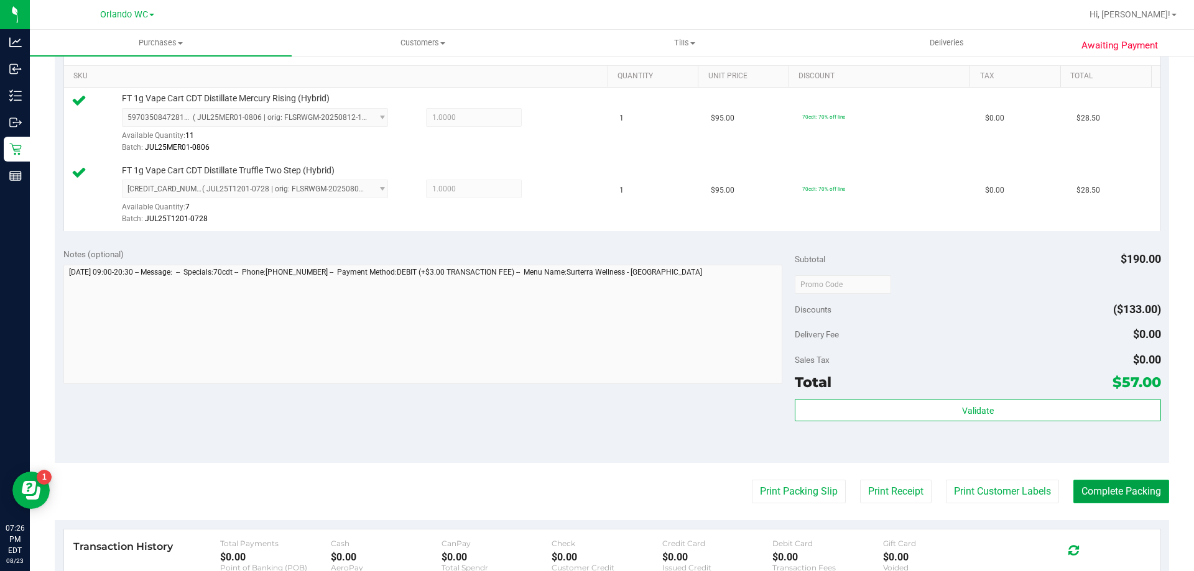
click at [1126, 484] on button "Complete Packing" at bounding box center [1121, 492] width 96 height 24
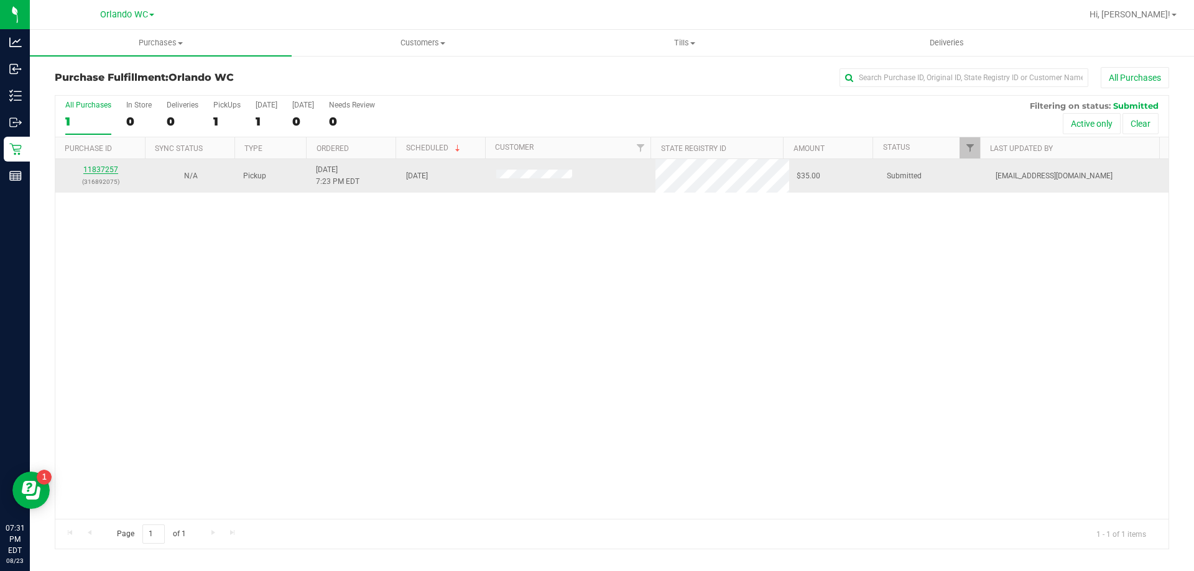
click at [116, 171] on link "11837257" at bounding box center [100, 169] width 35 height 9
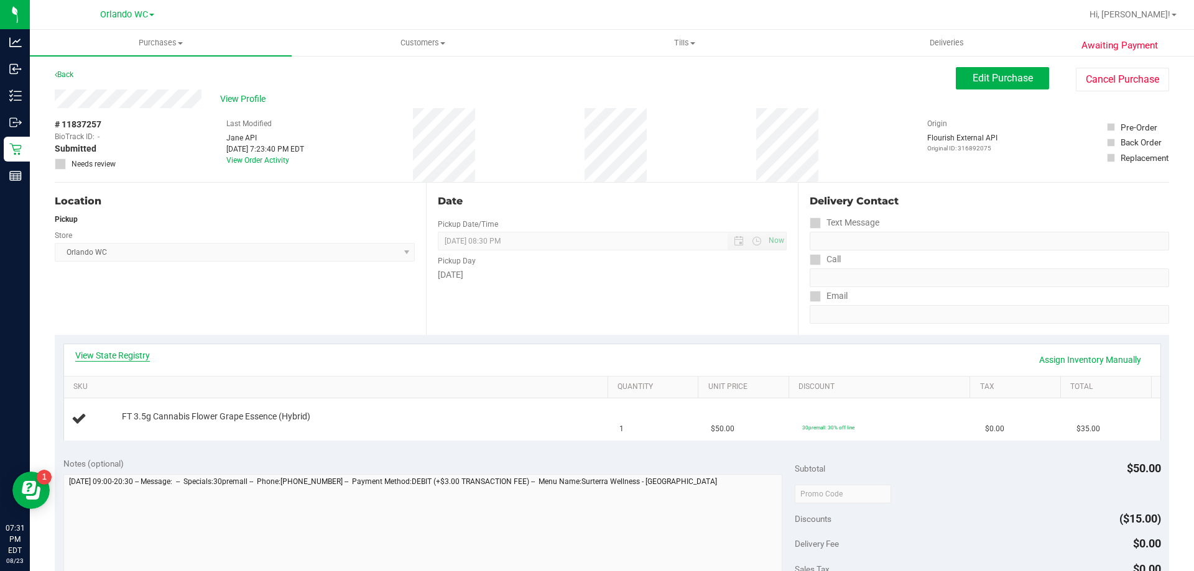
click at [124, 360] on link "View State Registry" at bounding box center [112, 355] width 75 height 12
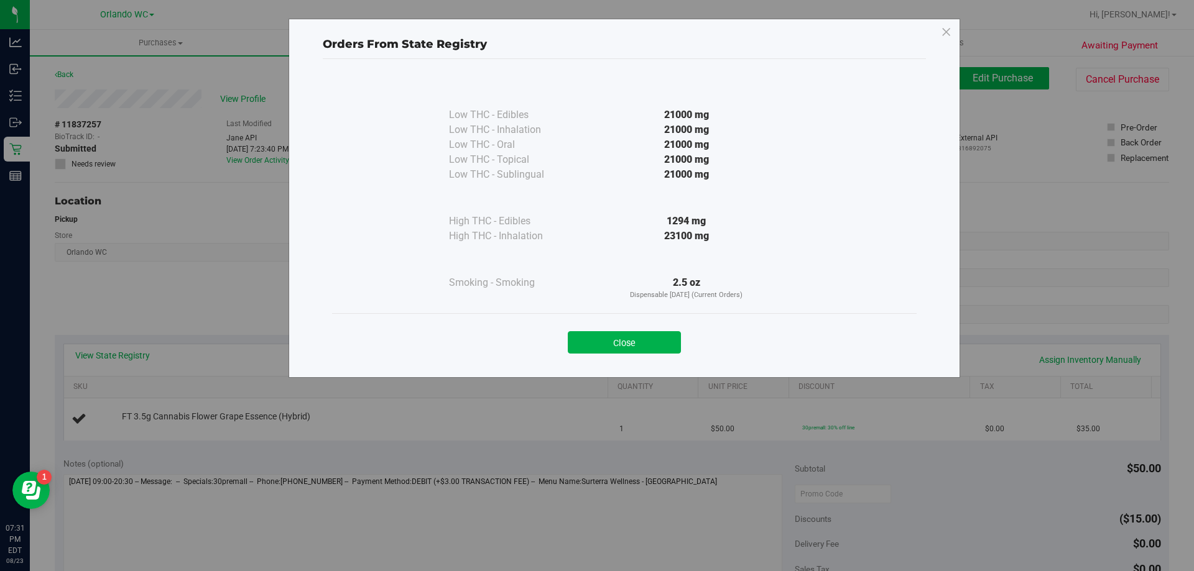
click at [615, 366] on div "Orders From State Registry Low THC - Edibles 21000 mg" at bounding box center [624, 198] width 672 height 359
click at [614, 343] on button "Close" at bounding box center [624, 342] width 113 height 22
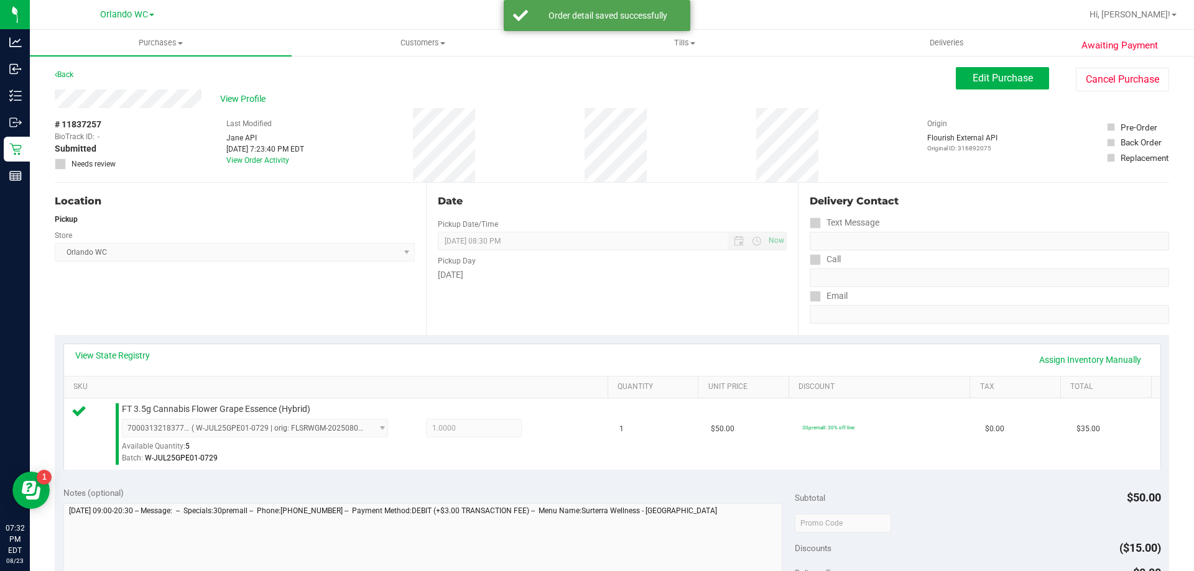
scroll to position [249, 0]
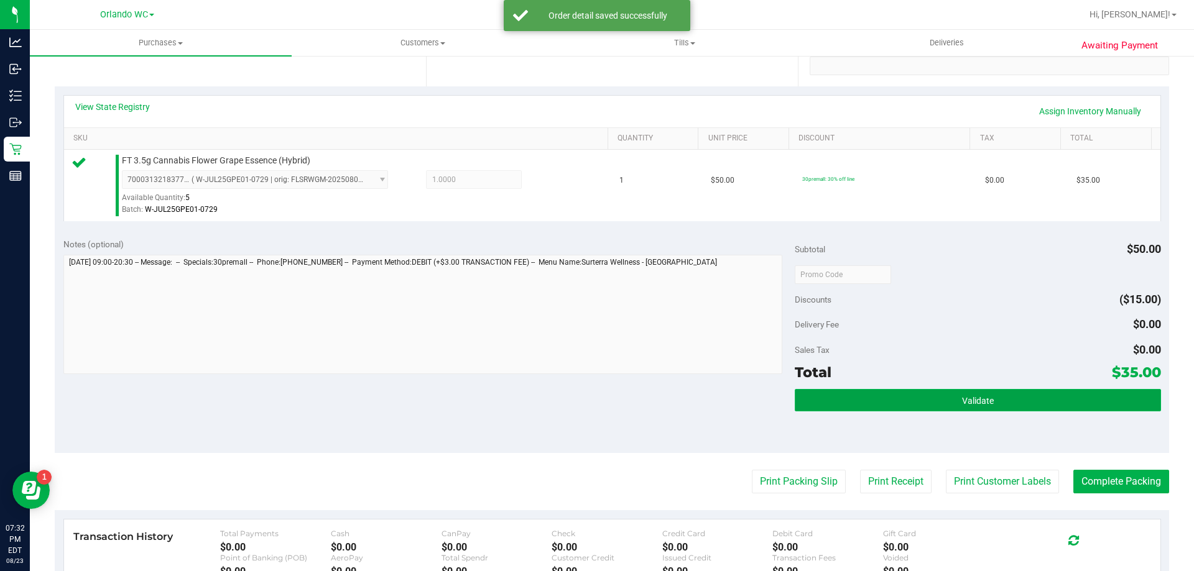
click at [1082, 390] on button "Validate" at bounding box center [978, 400] width 366 height 22
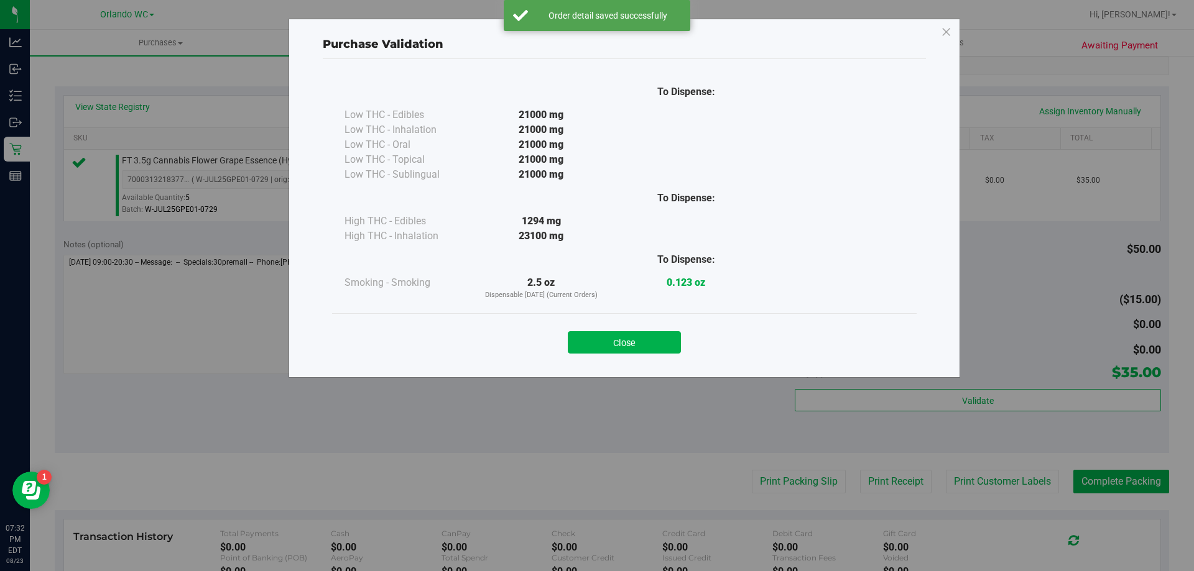
click at [668, 329] on div "Close" at bounding box center [624, 338] width 566 height 31
click at [667, 341] on button "Close" at bounding box center [624, 342] width 113 height 22
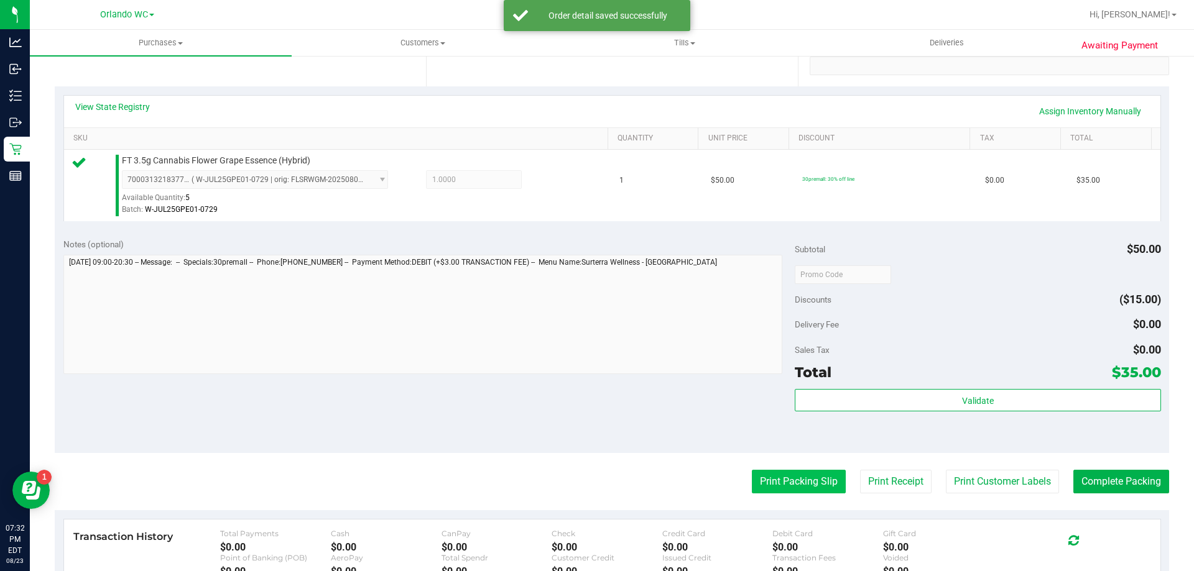
click at [752, 478] on button "Print Packing Slip" at bounding box center [799, 482] width 94 height 24
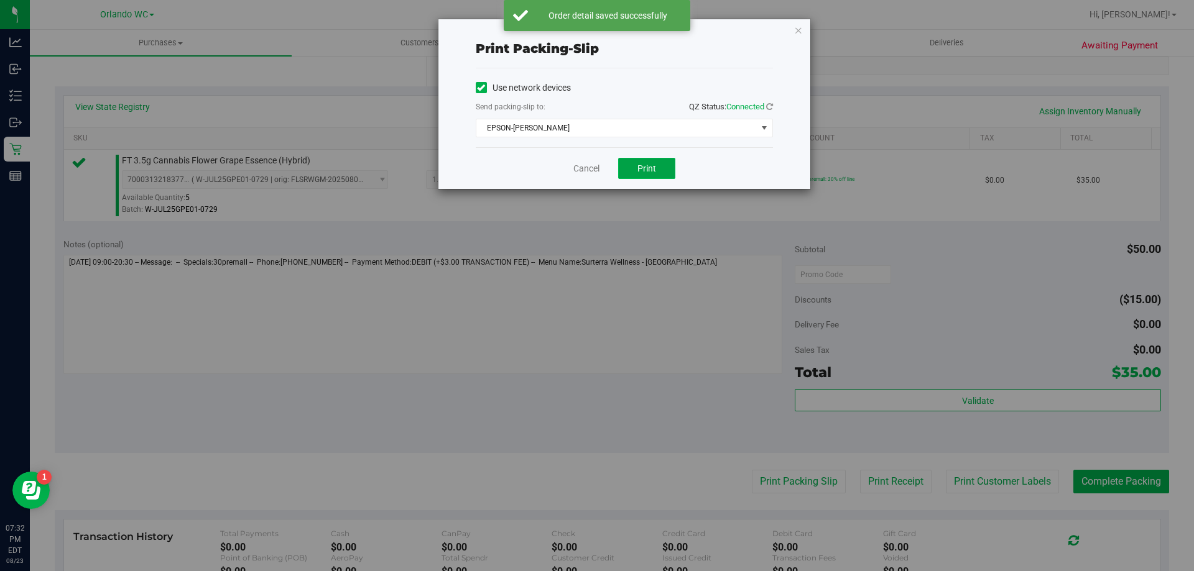
click at [637, 173] on button "Print" at bounding box center [646, 168] width 57 height 21
click at [577, 168] on link "Cancel" at bounding box center [586, 168] width 26 height 13
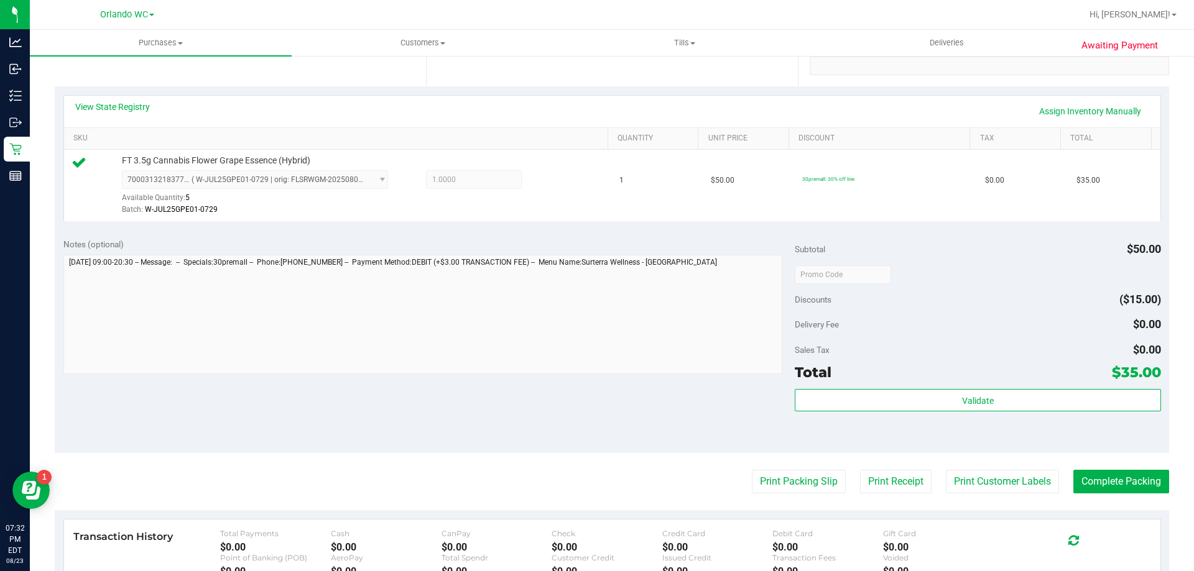
click at [1118, 454] on purchase-details "Back Edit Purchase Cancel Purchase View Profile # 11837257 BioTrack ID: - Submi…" at bounding box center [612, 280] width 1114 height 925
click at [1152, 491] on button "Complete Packing" at bounding box center [1121, 482] width 96 height 24
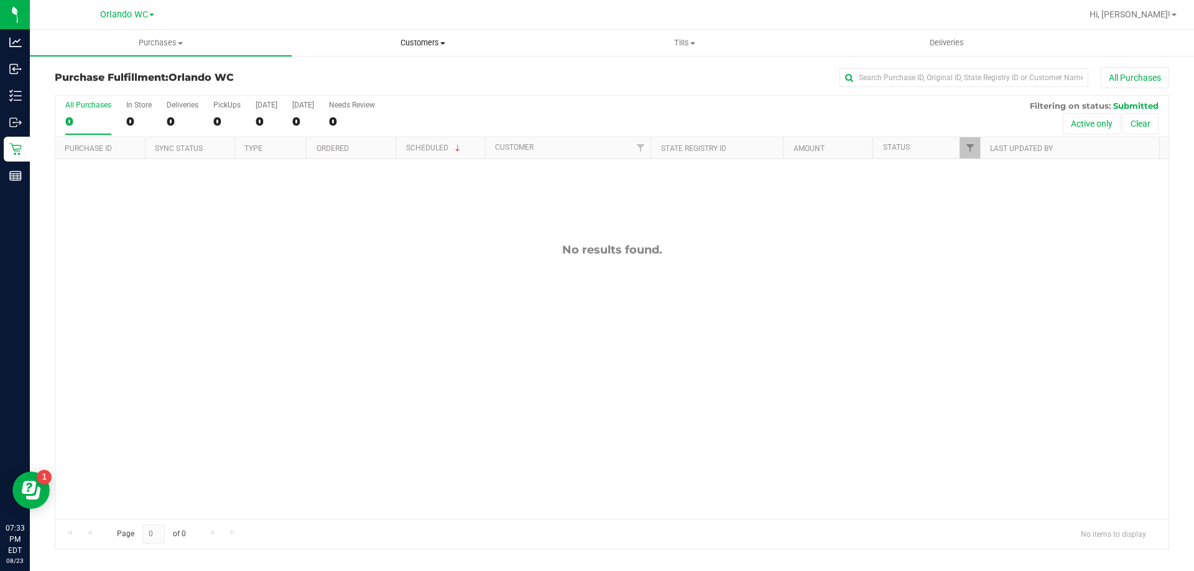
click at [390, 44] on span "Customers" at bounding box center [422, 42] width 261 height 11
click at [386, 76] on li "All customers" at bounding box center [423, 75] width 262 height 15
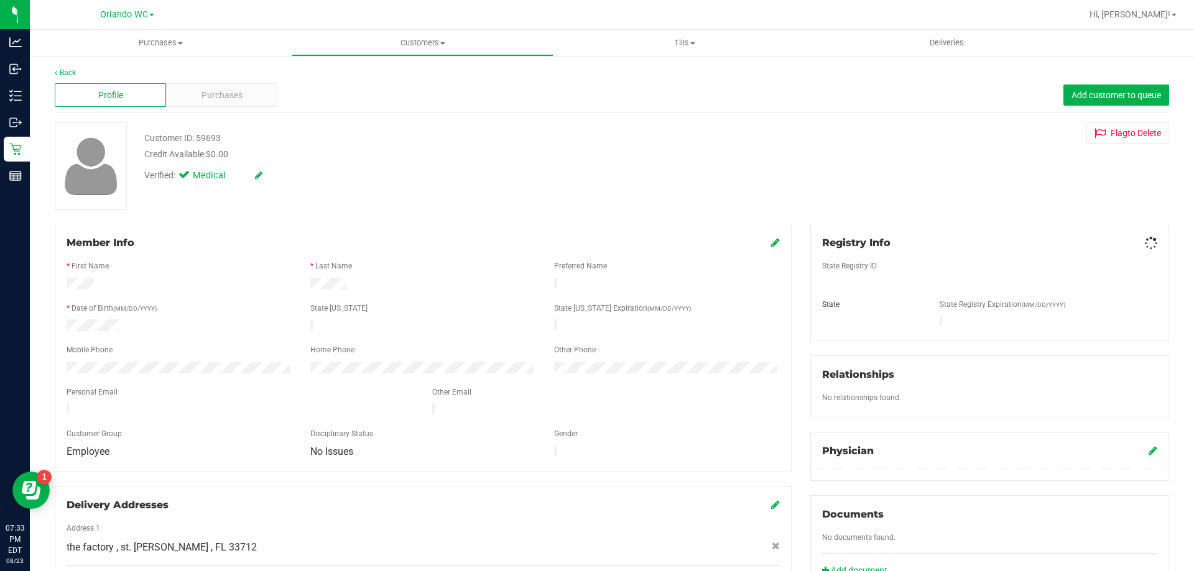
click at [183, 83] on div "Purchases" at bounding box center [221, 95] width 111 height 24
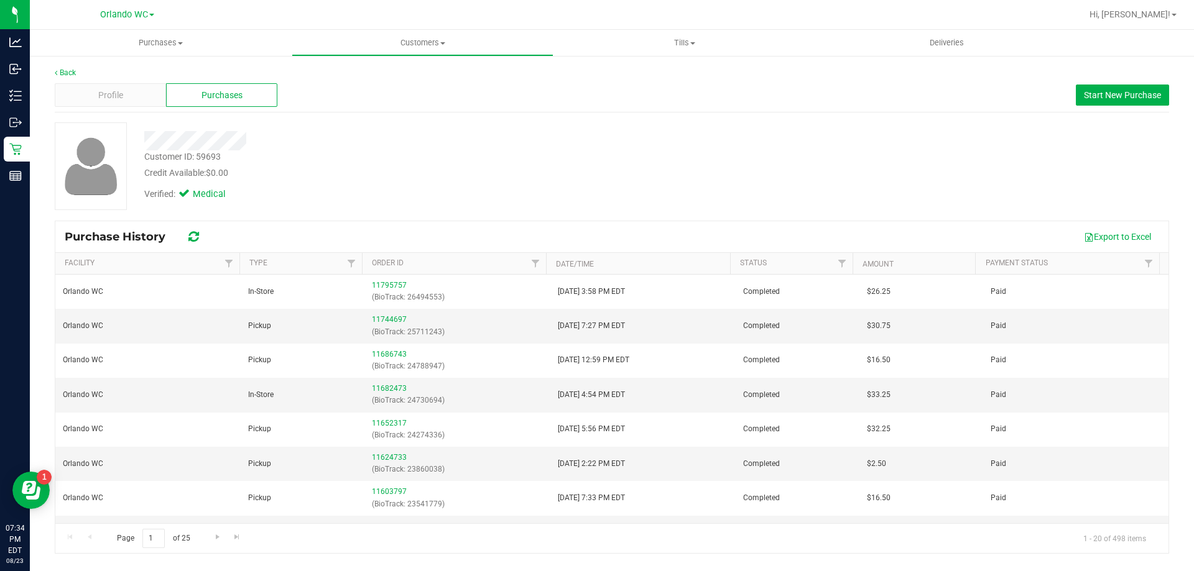
click at [885, 251] on div "Purchase History Export to Excel" at bounding box center [611, 236] width 1113 height 31
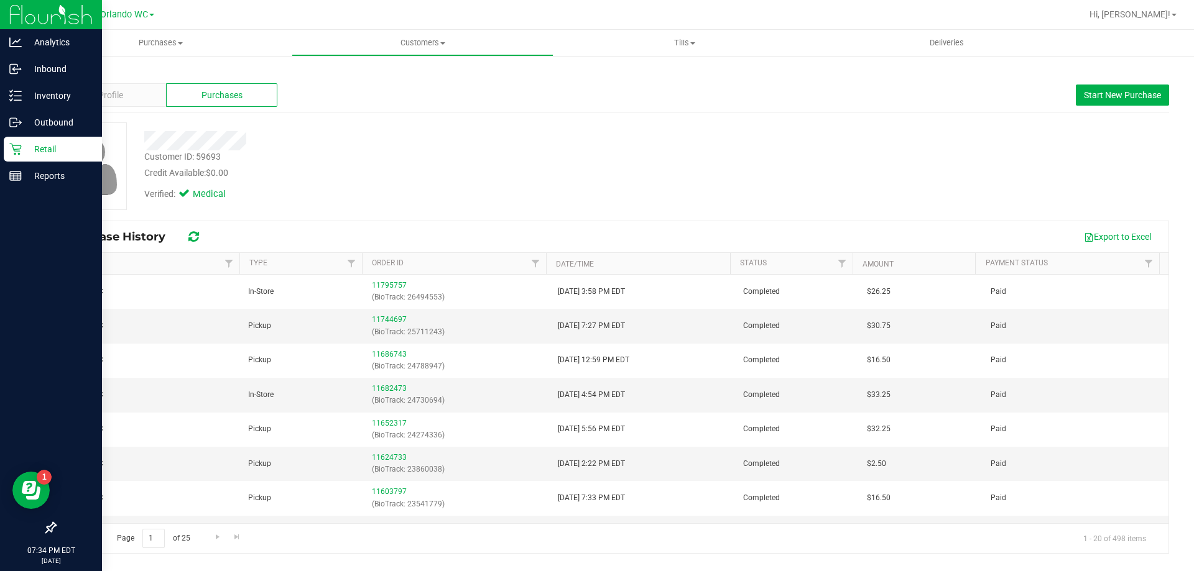
click at [25, 139] on div "Retail" at bounding box center [53, 149] width 98 height 25
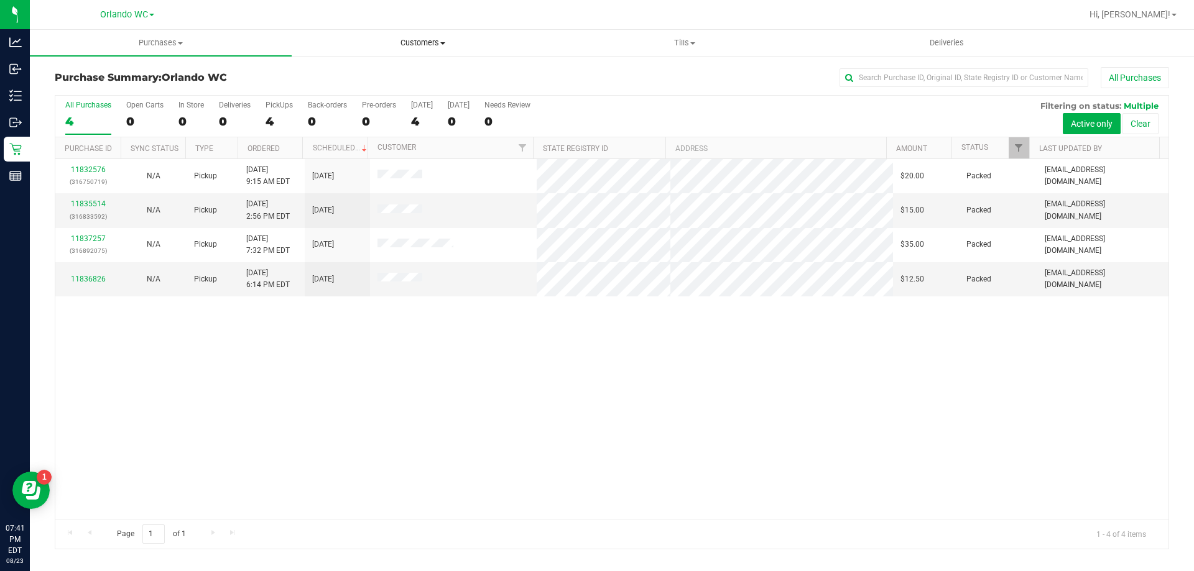
click at [377, 52] on uib-tab-heading "Customers All customers Add a new customer All physicians" at bounding box center [422, 42] width 261 height 25
click at [376, 68] on li "All customers" at bounding box center [423, 75] width 262 height 15
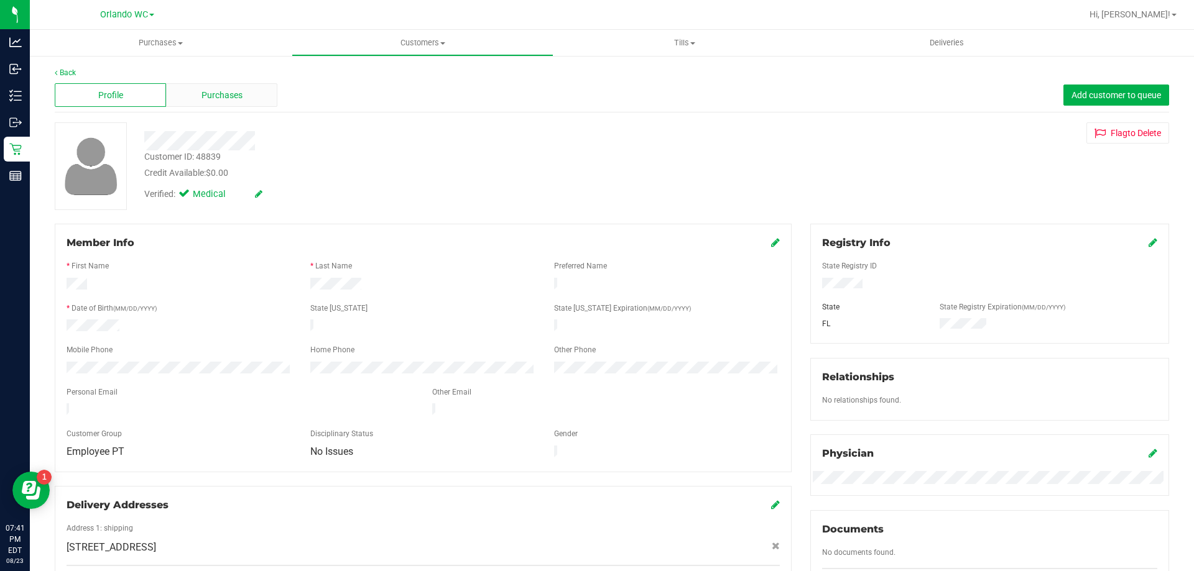
click at [229, 96] on span "Purchases" at bounding box center [221, 95] width 41 height 13
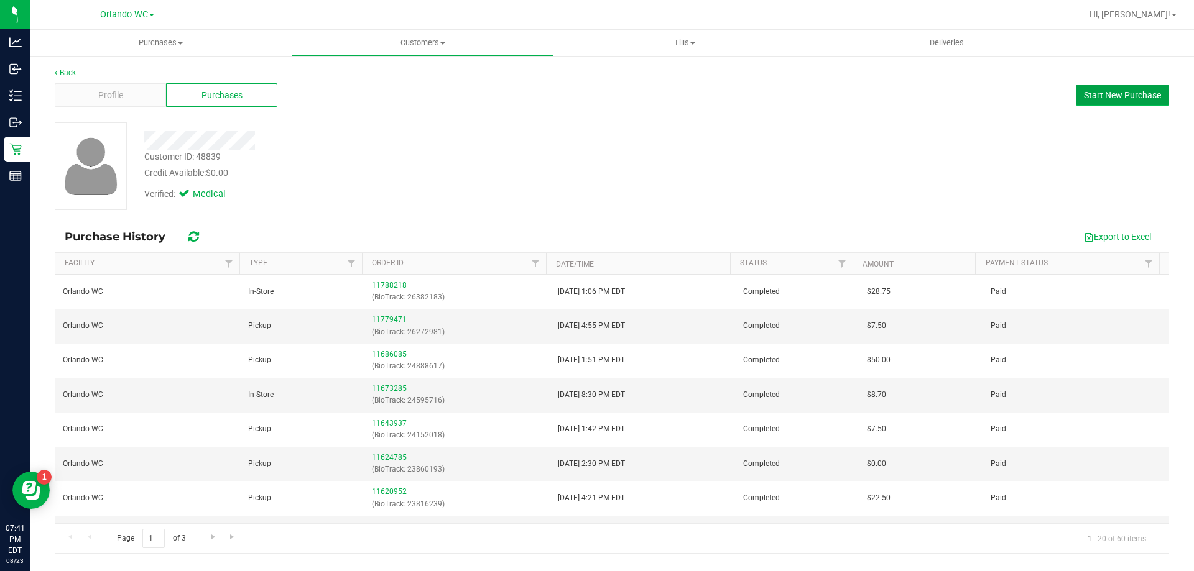
click at [1131, 101] on button "Start New Purchase" at bounding box center [1122, 95] width 93 height 21
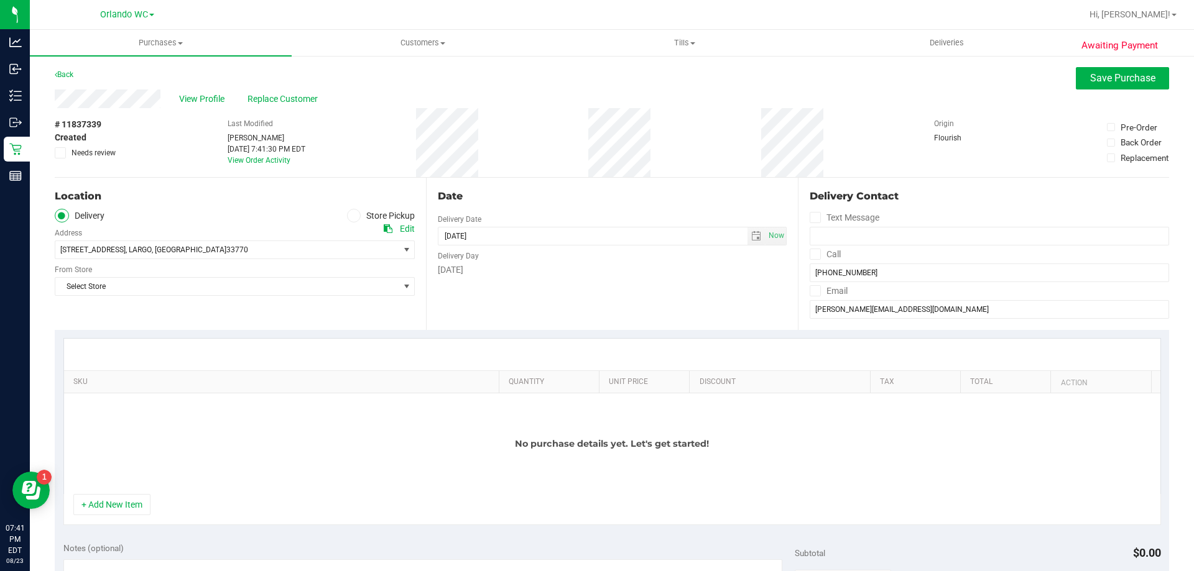
click at [394, 221] on label "Store Pickup" at bounding box center [381, 216] width 68 height 14
click at [0, 0] on input "Store Pickup" at bounding box center [0, 0] width 0 height 0
click at [354, 242] on span "Select Store" at bounding box center [226, 249] width 343 height 17
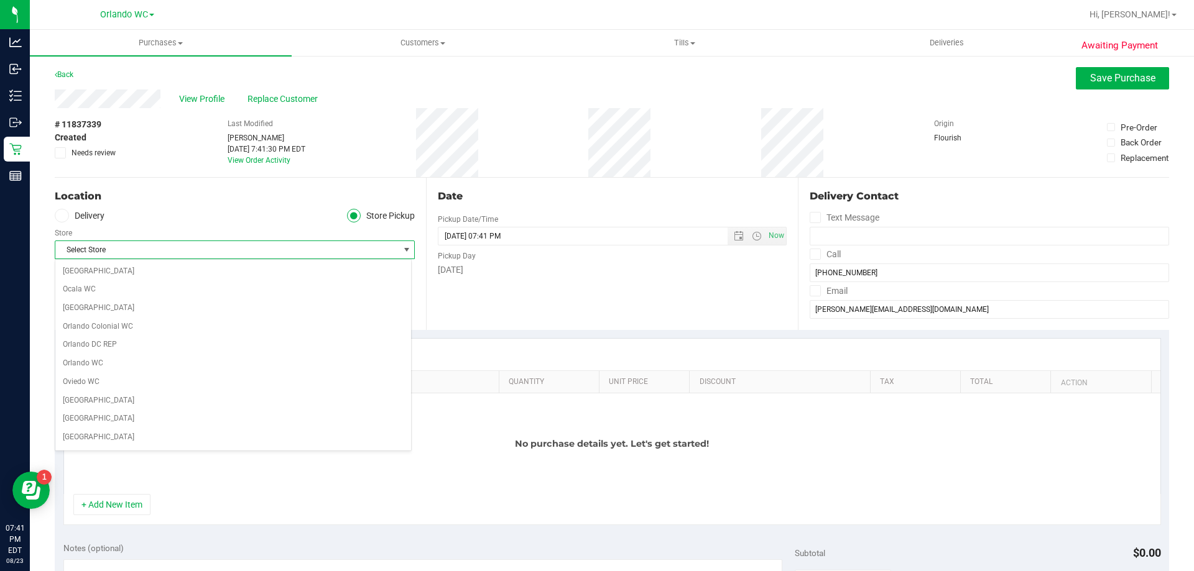
scroll to position [560, 0]
click at [137, 343] on li "Orlando WC" at bounding box center [233, 340] width 356 height 19
click at [175, 279] on div "Location Delivery Store Pickup Store Orlando WC Select Store Bonita Springs WC …" at bounding box center [240, 254] width 371 height 152
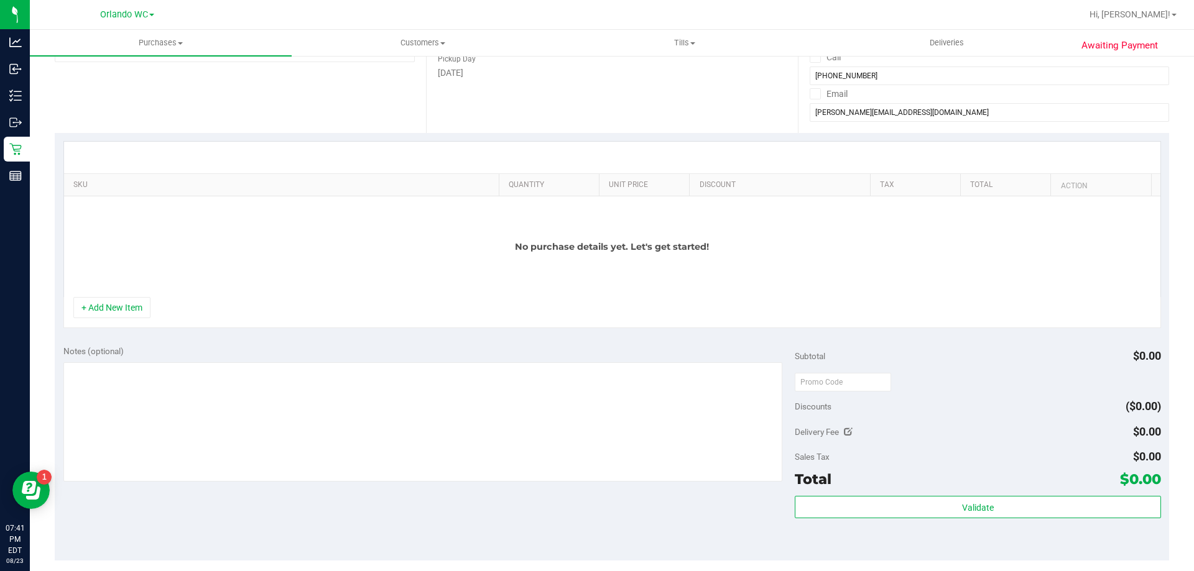
scroll to position [62, 0]
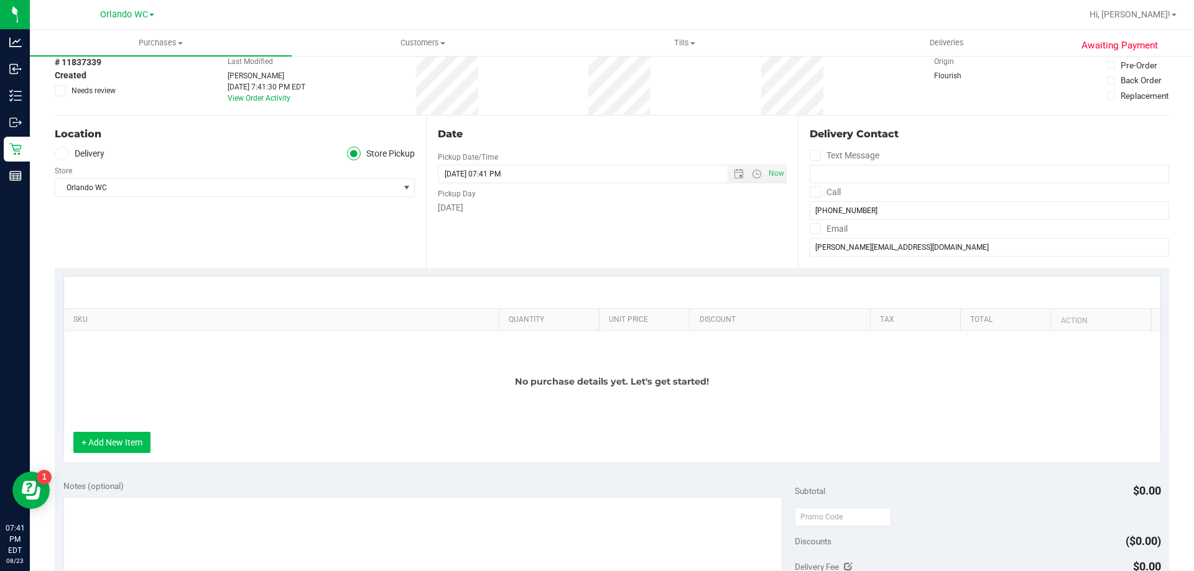
click at [129, 434] on button "+ Add New Item" at bounding box center [111, 442] width 77 height 21
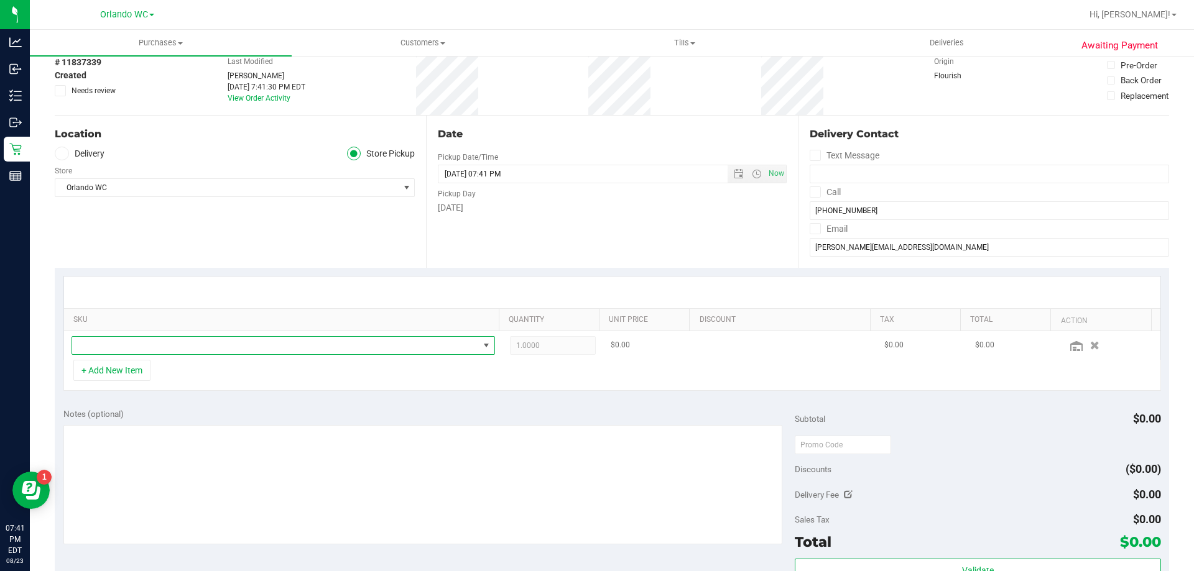
click at [155, 353] on span "NO DATA FOUND" at bounding box center [275, 345] width 407 height 17
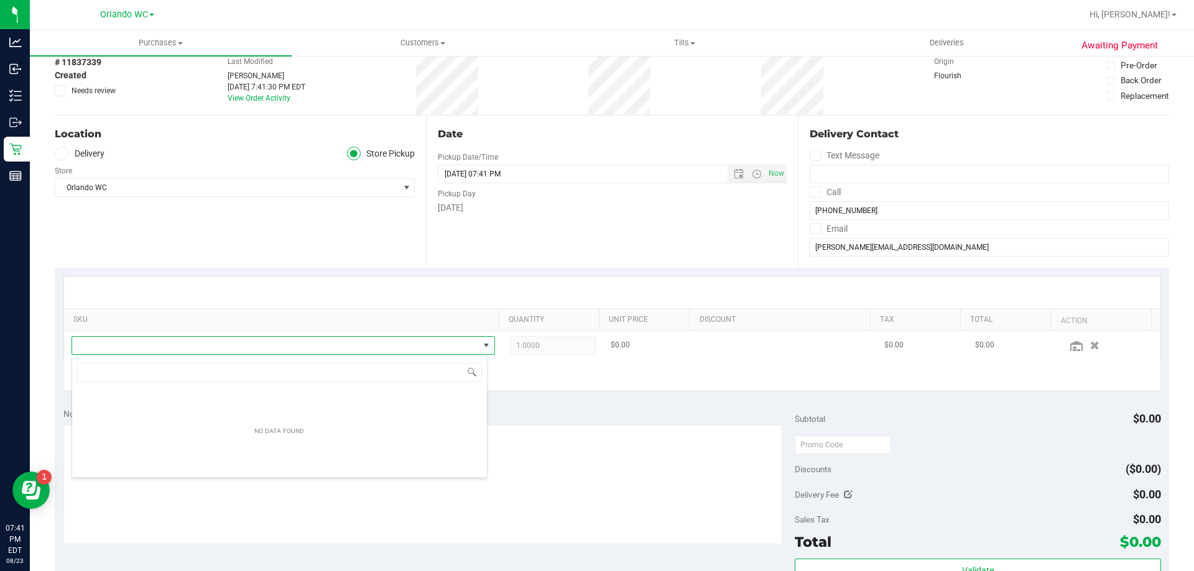
scroll to position [19, 412]
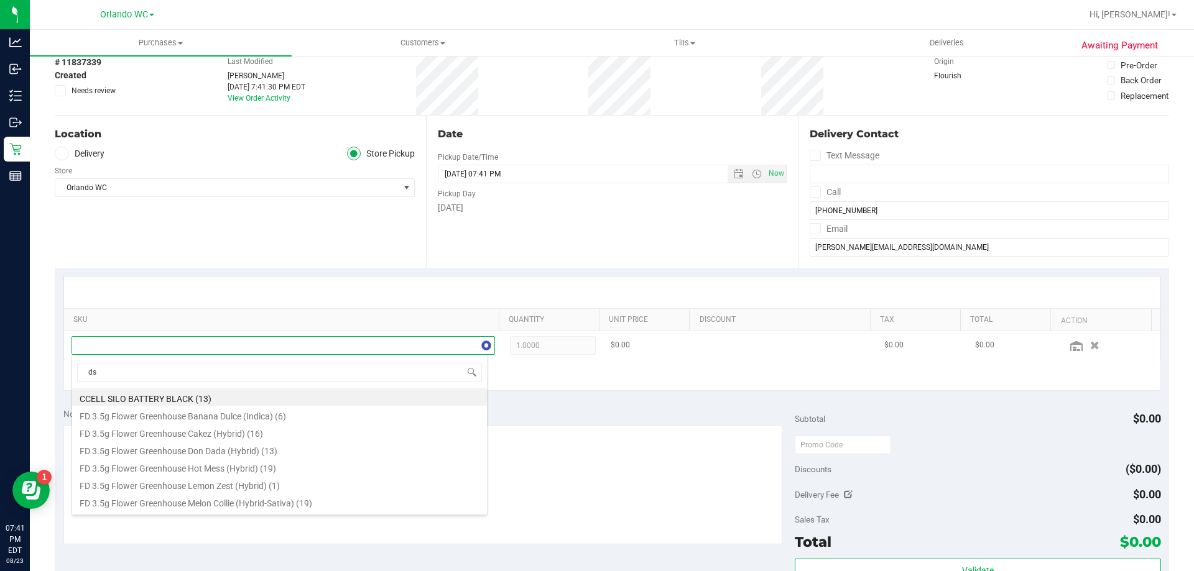
type input "dsc"
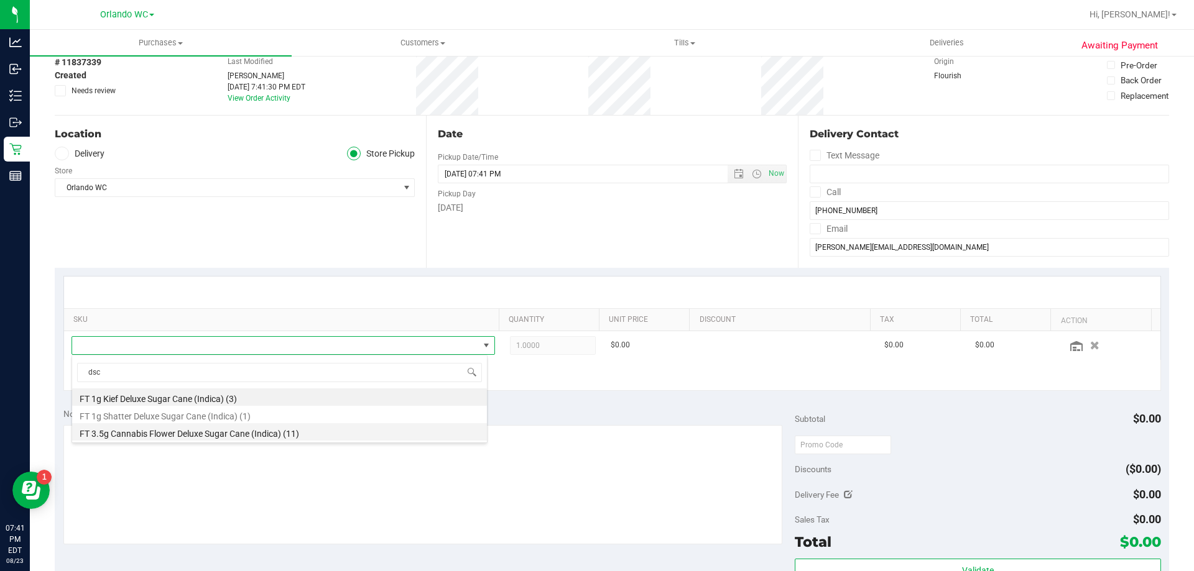
click at [213, 435] on li "FT 3.5g Cannabis Flower Deluxe Sugar Cane (Indica) (11)" at bounding box center [279, 431] width 415 height 17
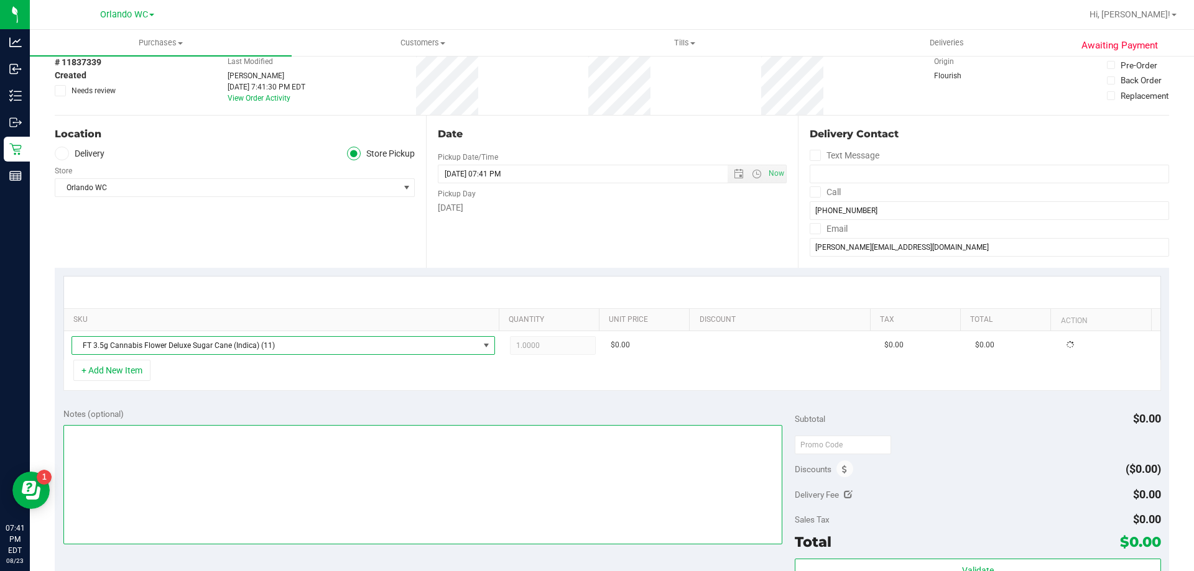
click at [208, 428] on textarea at bounding box center [422, 484] width 719 height 119
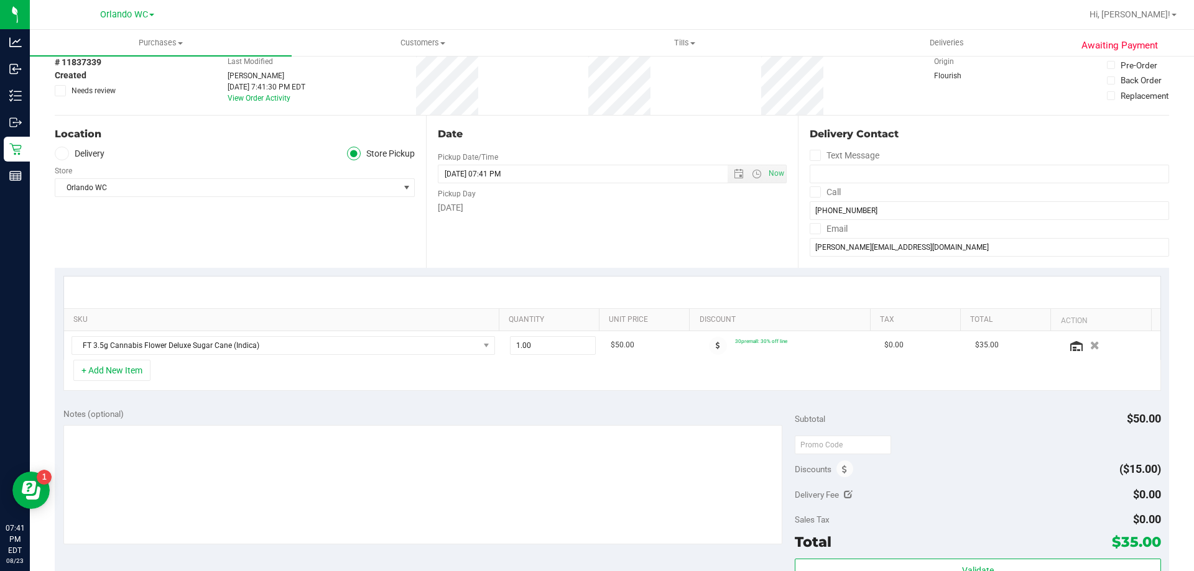
click at [122, 384] on div "+ Add New Item" at bounding box center [611, 375] width 1097 height 31
click at [120, 380] on button "+ Add New Item" at bounding box center [111, 370] width 77 height 21
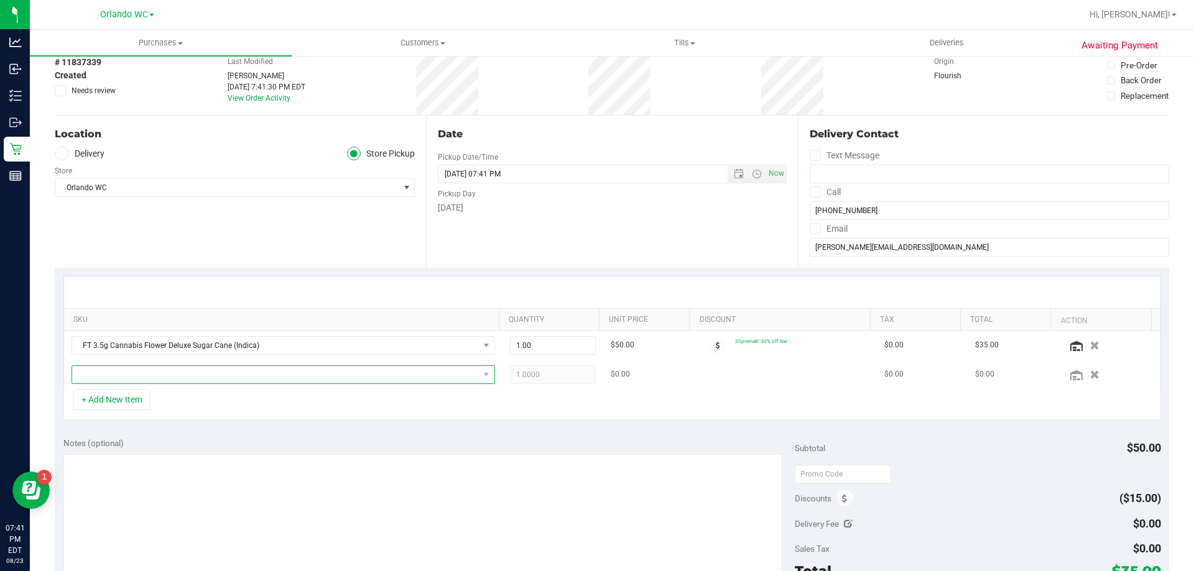
click at [178, 370] on span "NO DATA FOUND" at bounding box center [275, 374] width 407 height 17
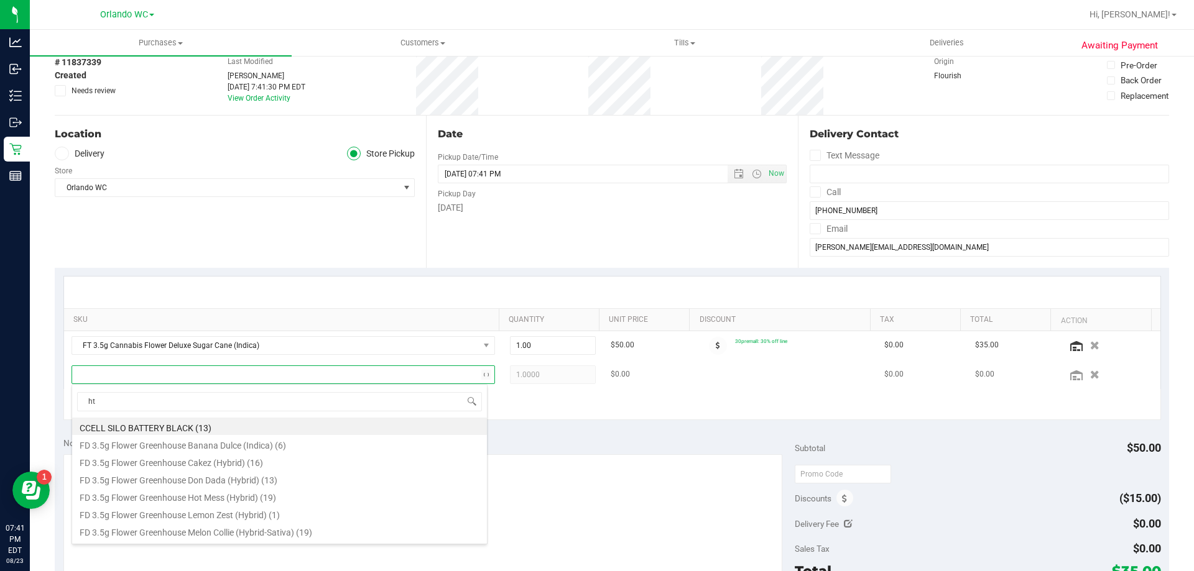
type input "htm"
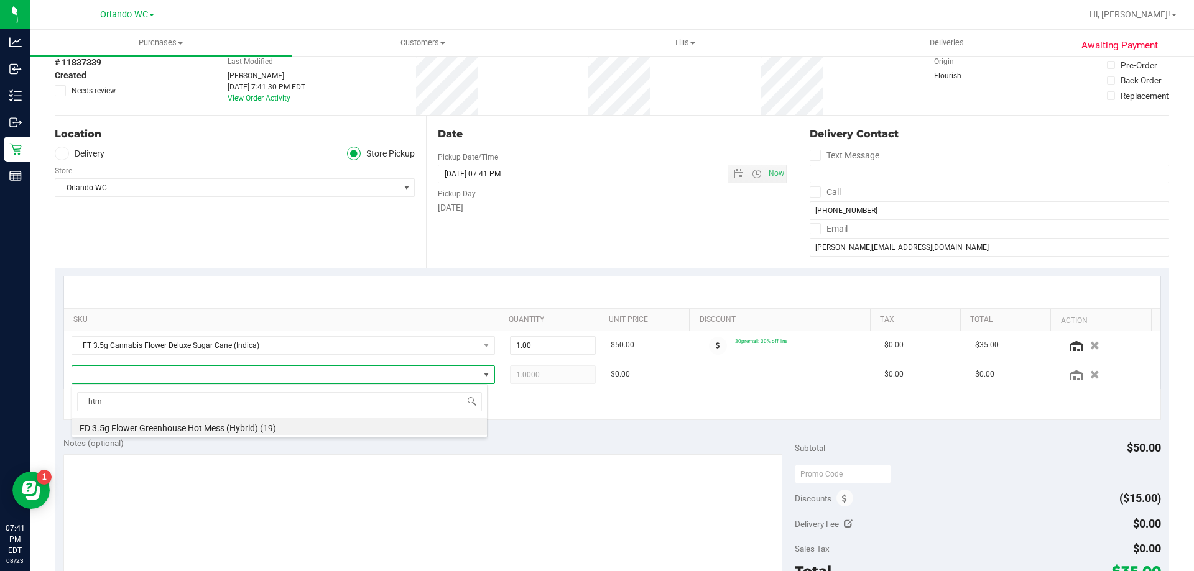
click at [234, 438] on div "htm FD 3.5g Flower Greenhouse Hot Mess (Hybrid) (19)" at bounding box center [280, 410] width 416 height 53
click at [264, 430] on li "FD 3.5g Flower Greenhouse Hot Mess (Hybrid) (19)" at bounding box center [279, 426] width 415 height 17
click at [267, 430] on div "Notes (optional) Subtotal $50.00 Discounts ($15.00) Delivery Fee $0.00 Sales Ta…" at bounding box center [612, 541] width 1114 height 224
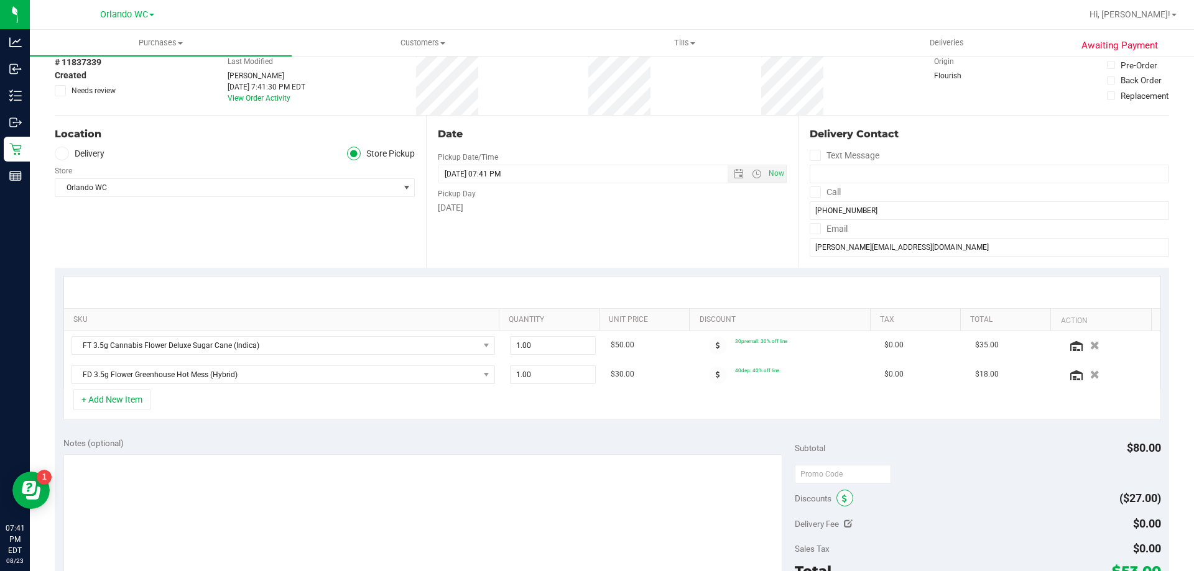
click at [836, 496] on span at bounding box center [844, 498] width 17 height 17
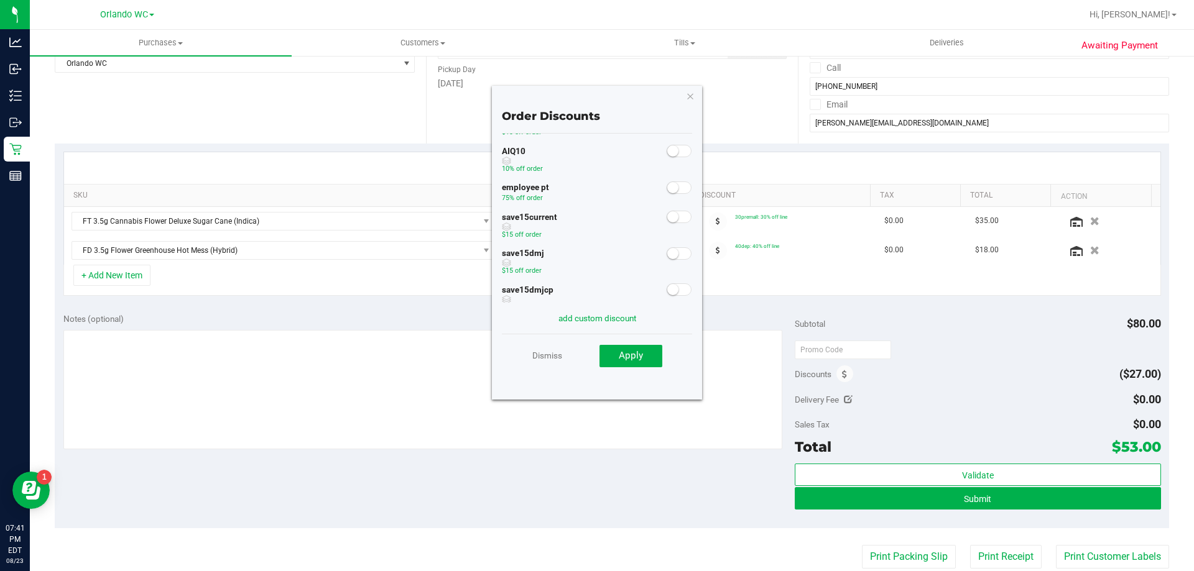
scroll to position [62, 0]
click at [667, 163] on small at bounding box center [672, 162] width 11 height 11
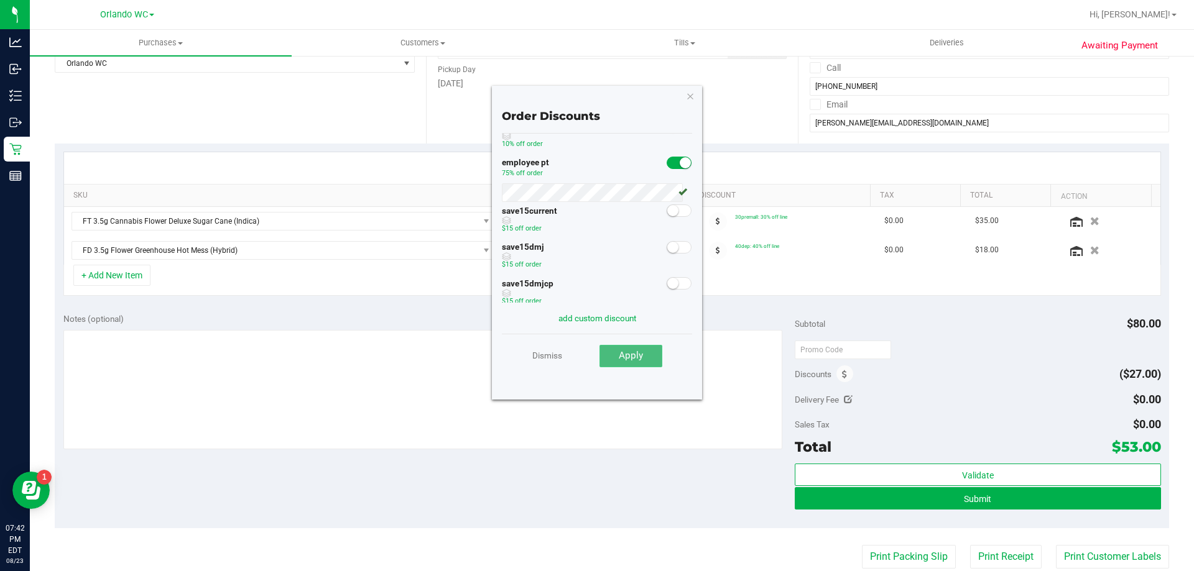
click at [645, 361] on button "Apply" at bounding box center [630, 356] width 63 height 22
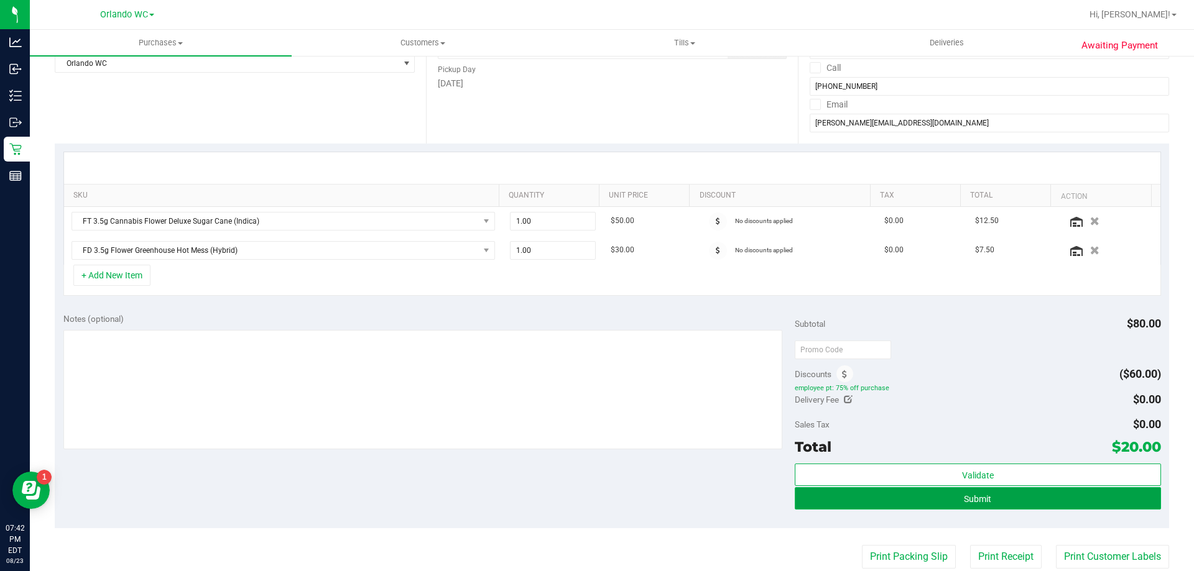
click at [980, 495] on span "Submit" at bounding box center [977, 499] width 27 height 10
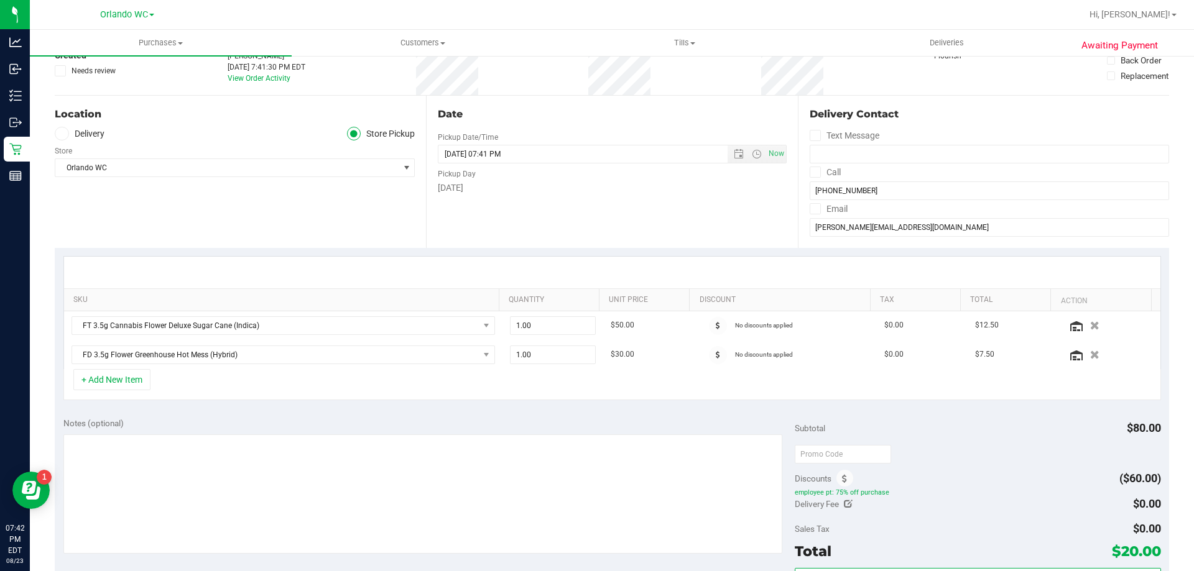
scroll to position [0, 0]
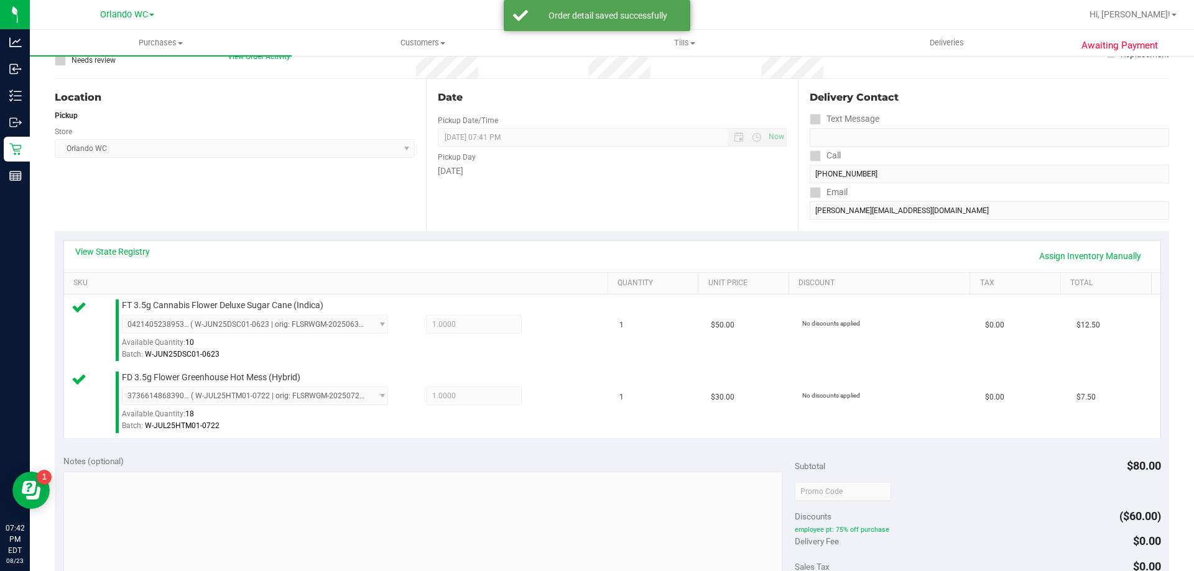
scroll to position [435, 0]
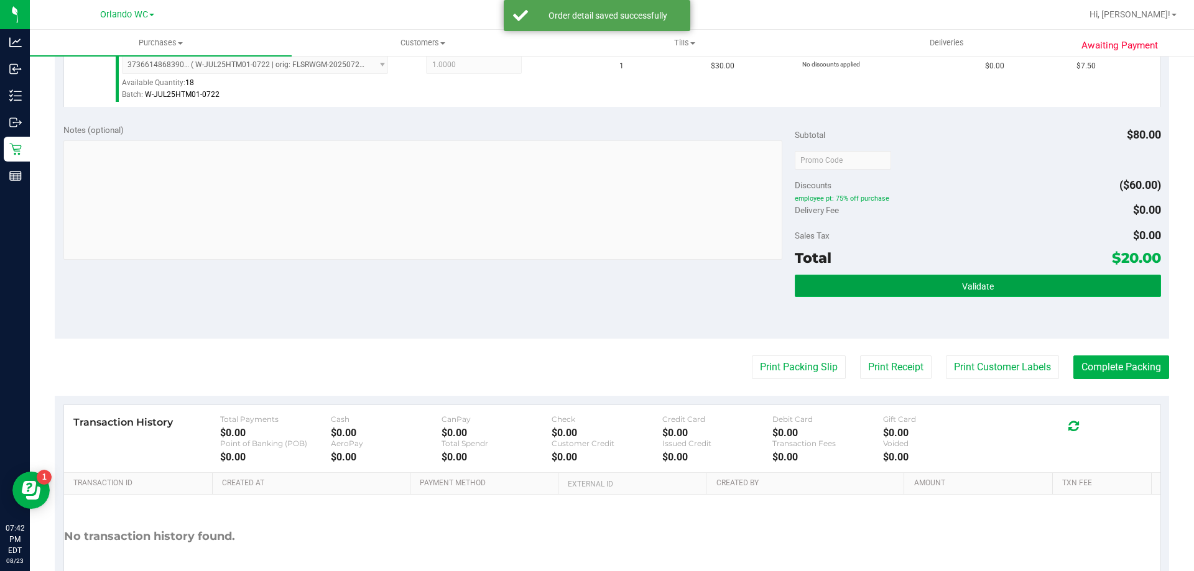
click at [1002, 285] on button "Validate" at bounding box center [978, 286] width 366 height 22
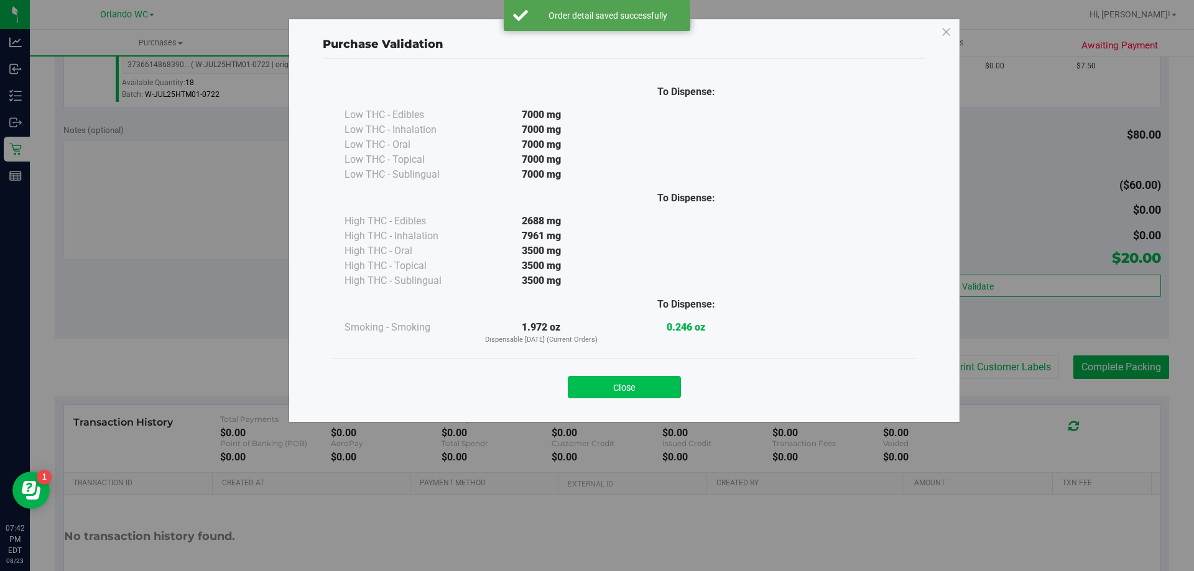
click at [607, 384] on button "Close" at bounding box center [624, 387] width 113 height 22
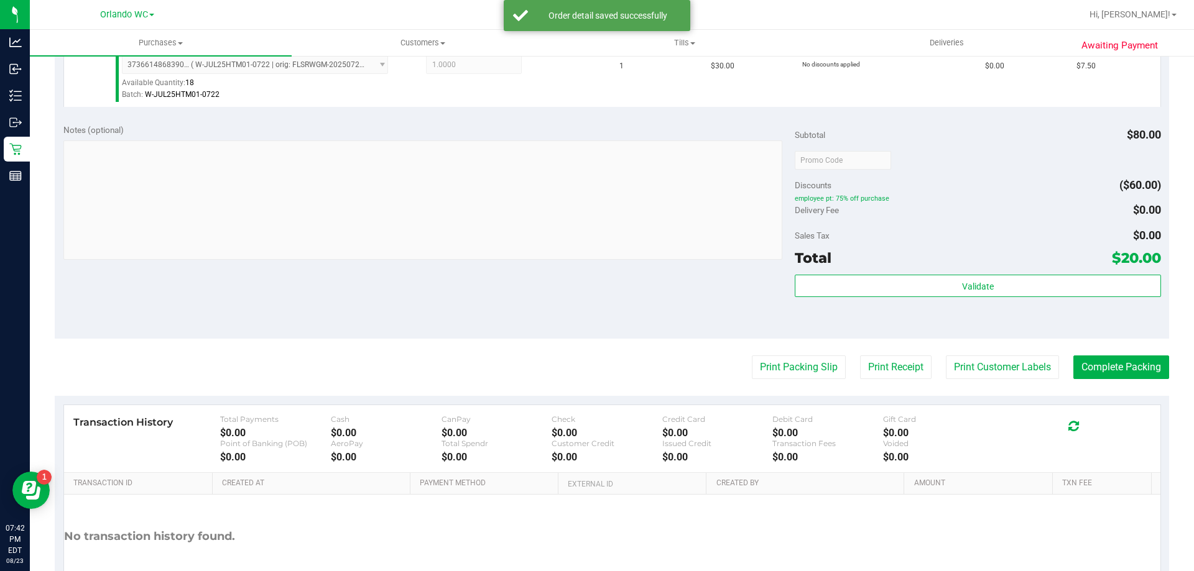
click at [750, 354] on purchase-details "Back Edit Purchase Cancel Purchase View Profile # 11837339 BioTrack ID: - Submi…" at bounding box center [612, 130] width 1114 height 997
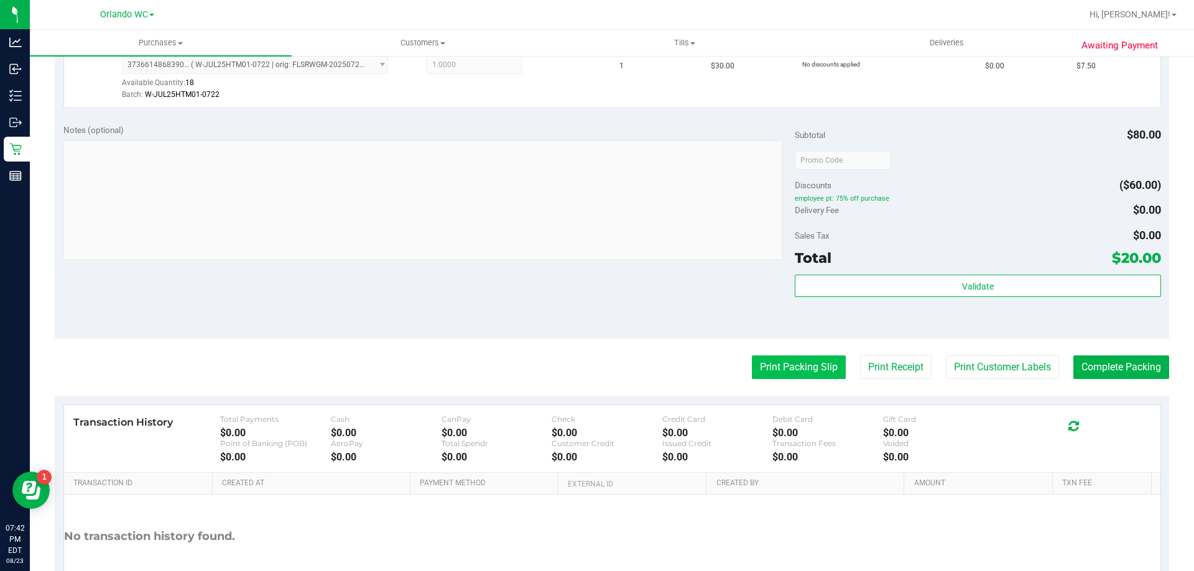
click at [784, 371] on button "Print Packing Slip" at bounding box center [799, 368] width 94 height 24
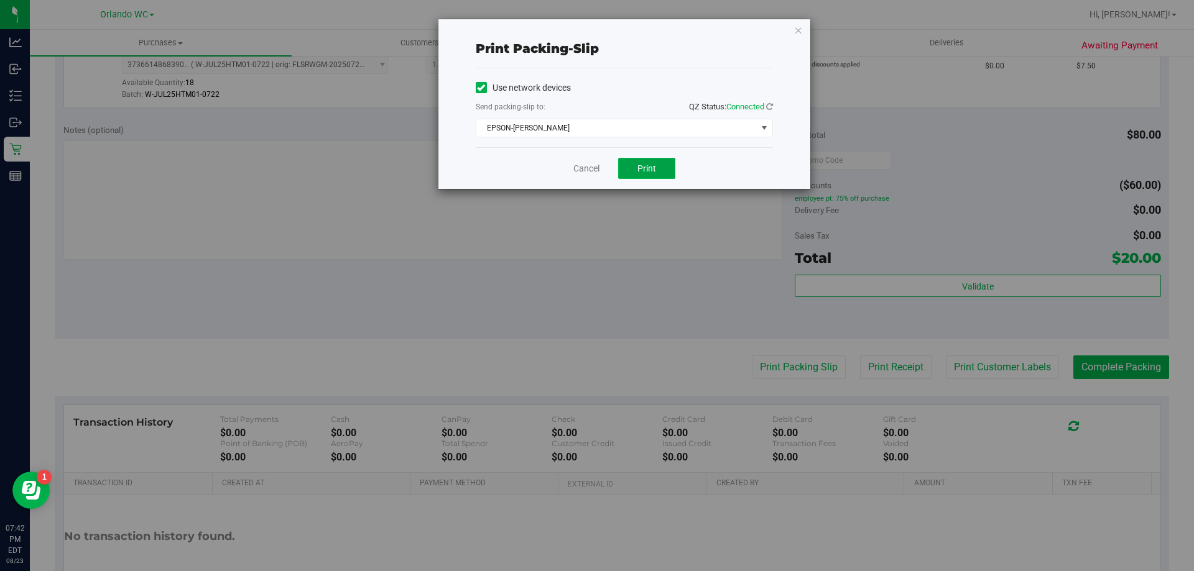
click at [647, 164] on span "Print" at bounding box center [646, 169] width 19 height 10
click at [580, 172] on link "Cancel" at bounding box center [586, 168] width 26 height 13
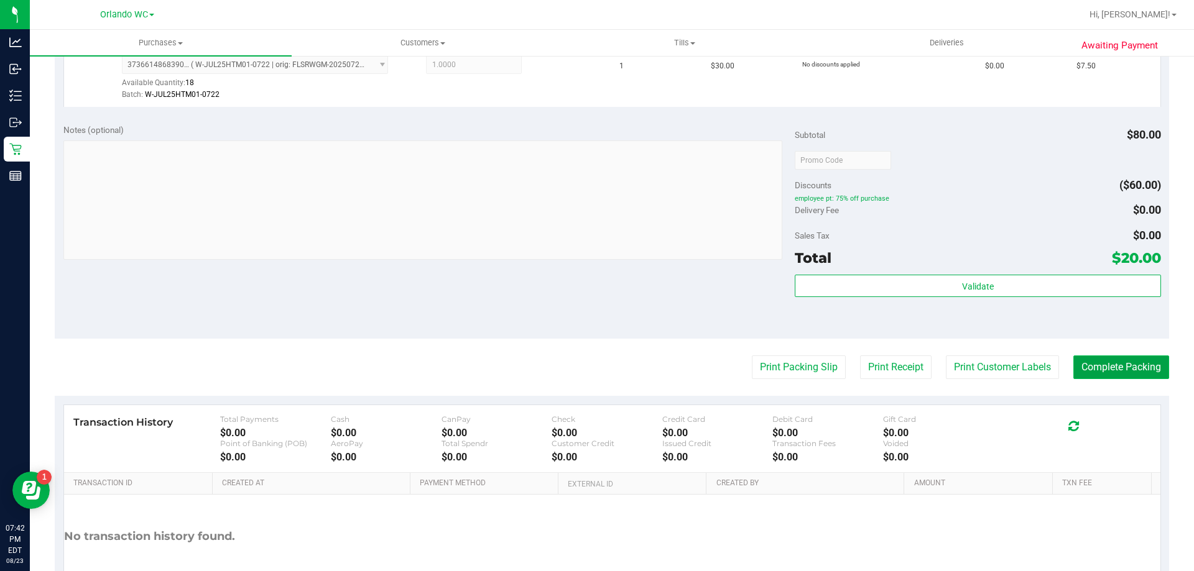
click at [1124, 359] on button "Complete Packing" at bounding box center [1121, 368] width 96 height 24
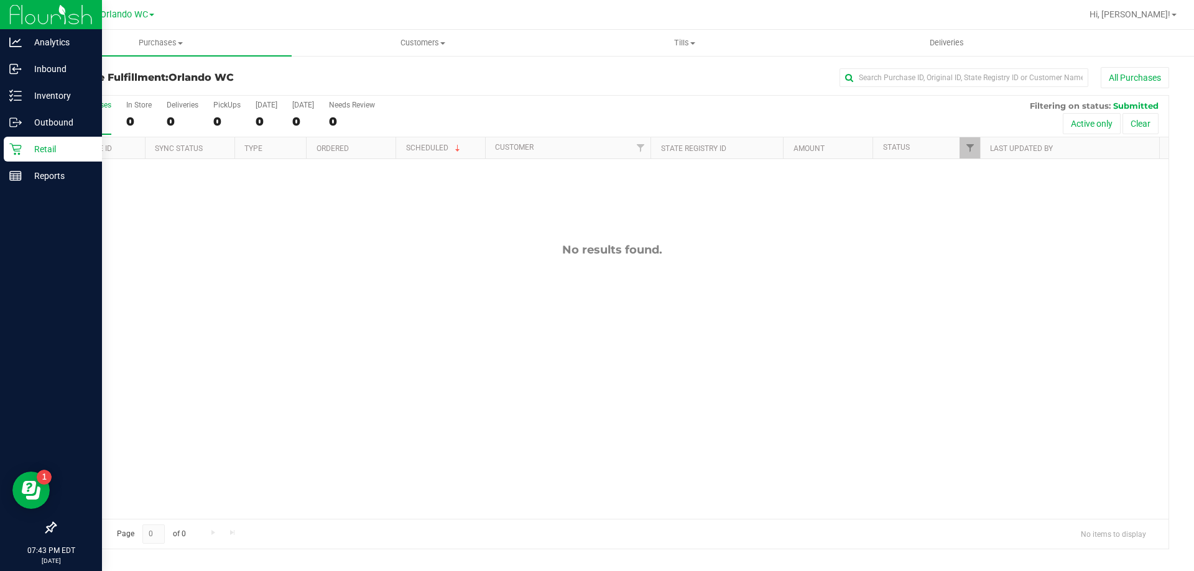
click at [19, 144] on icon at bounding box center [15, 149] width 12 height 12
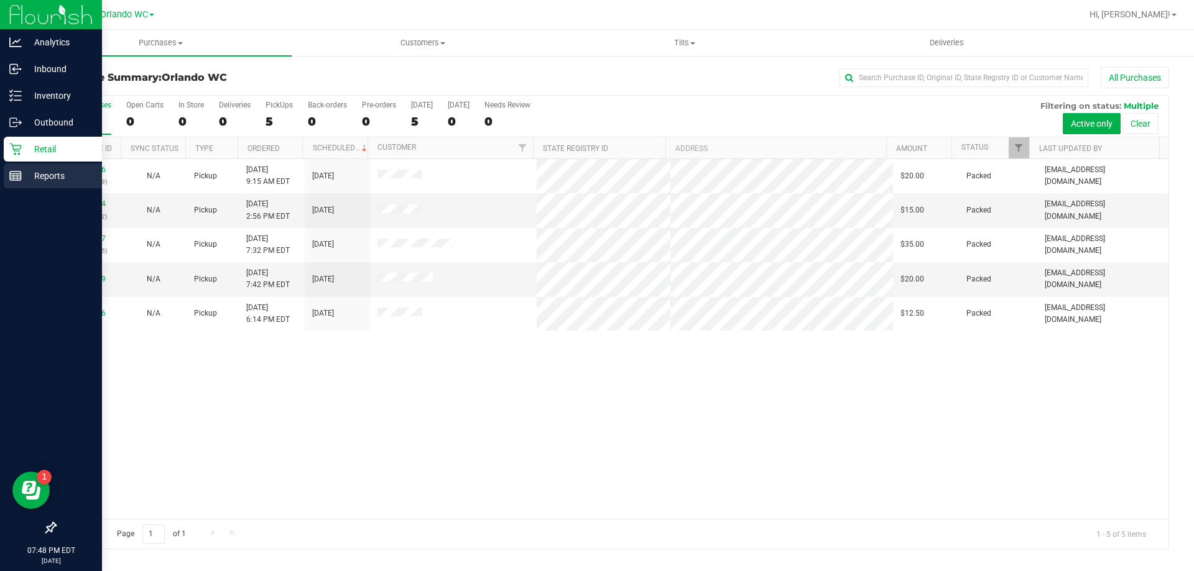
click at [27, 175] on p "Reports" at bounding box center [59, 175] width 75 height 15
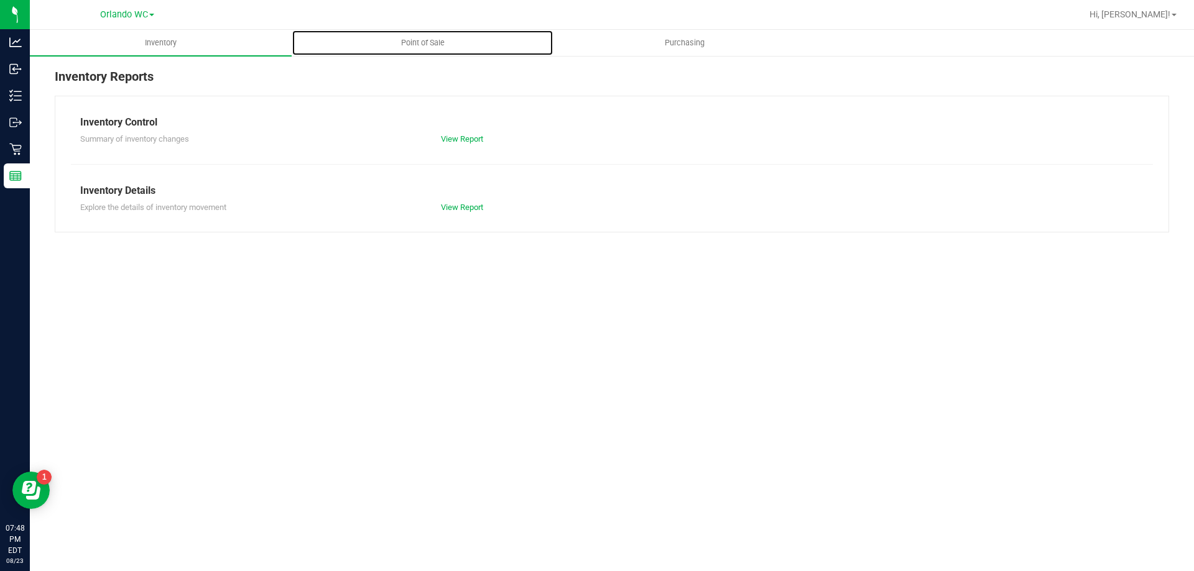
click at [407, 38] on span "Point of Sale" at bounding box center [422, 42] width 77 height 11
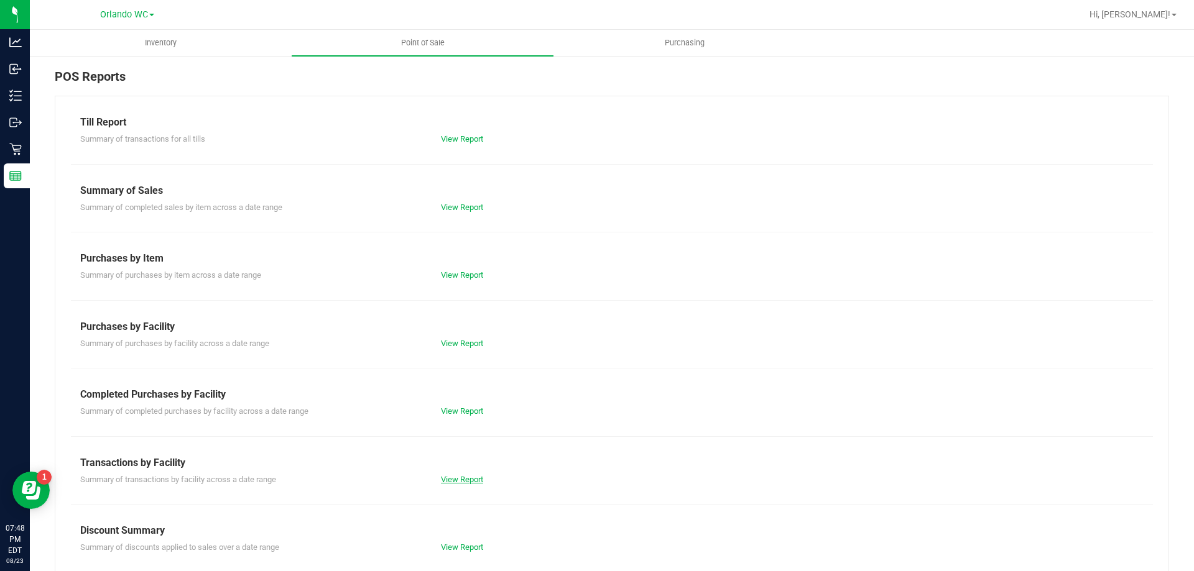
click at [463, 482] on link "View Report" at bounding box center [462, 479] width 42 height 9
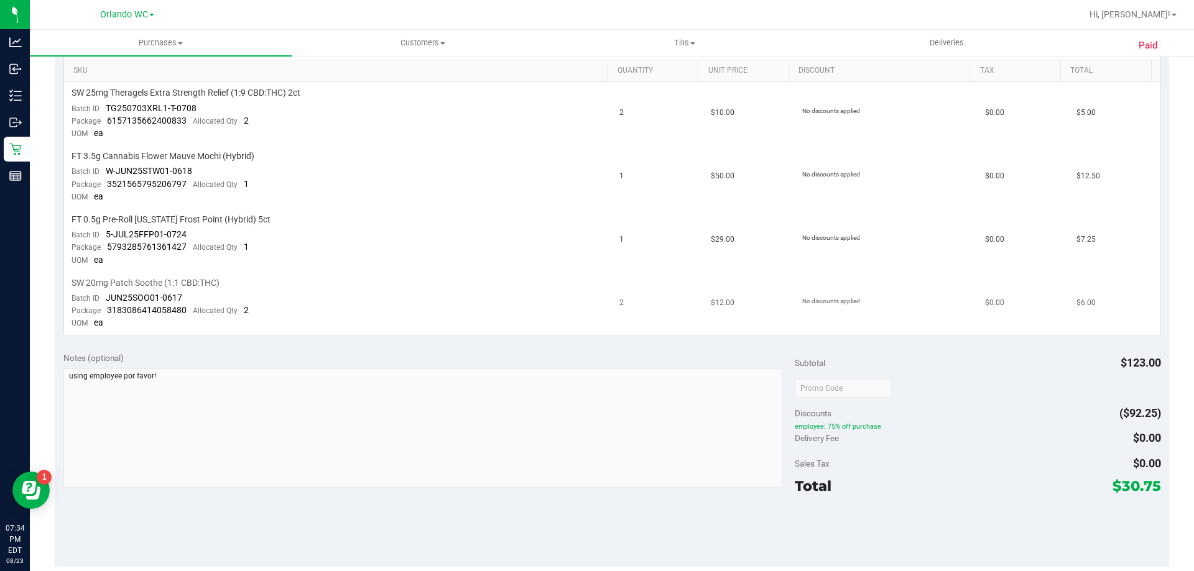
scroll to position [187, 0]
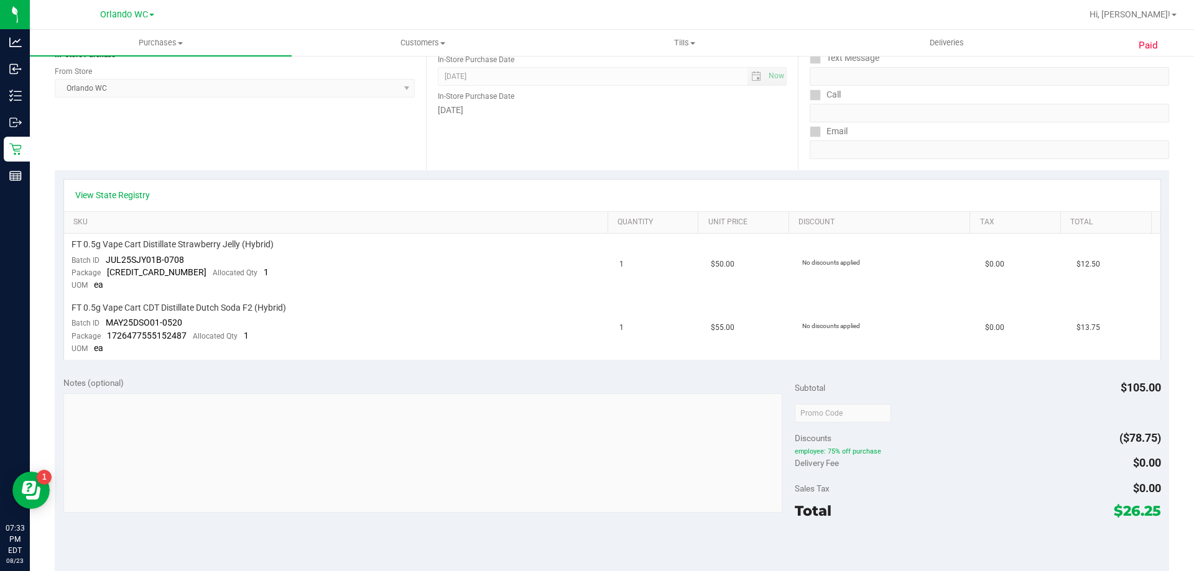
scroll to position [187, 0]
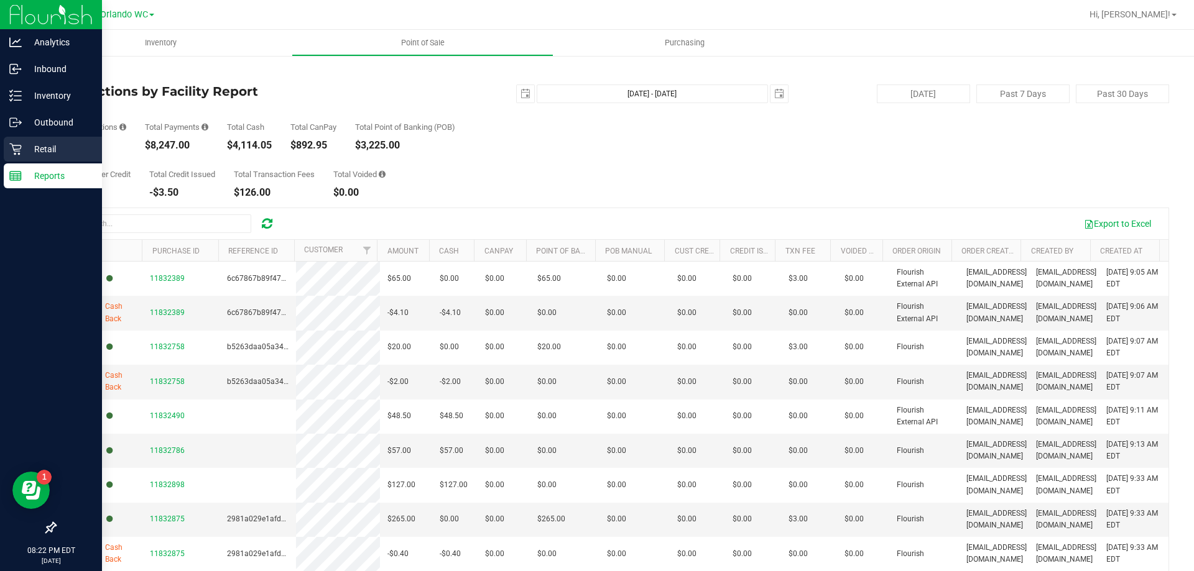
click at [17, 144] on icon at bounding box center [15, 149] width 12 height 12
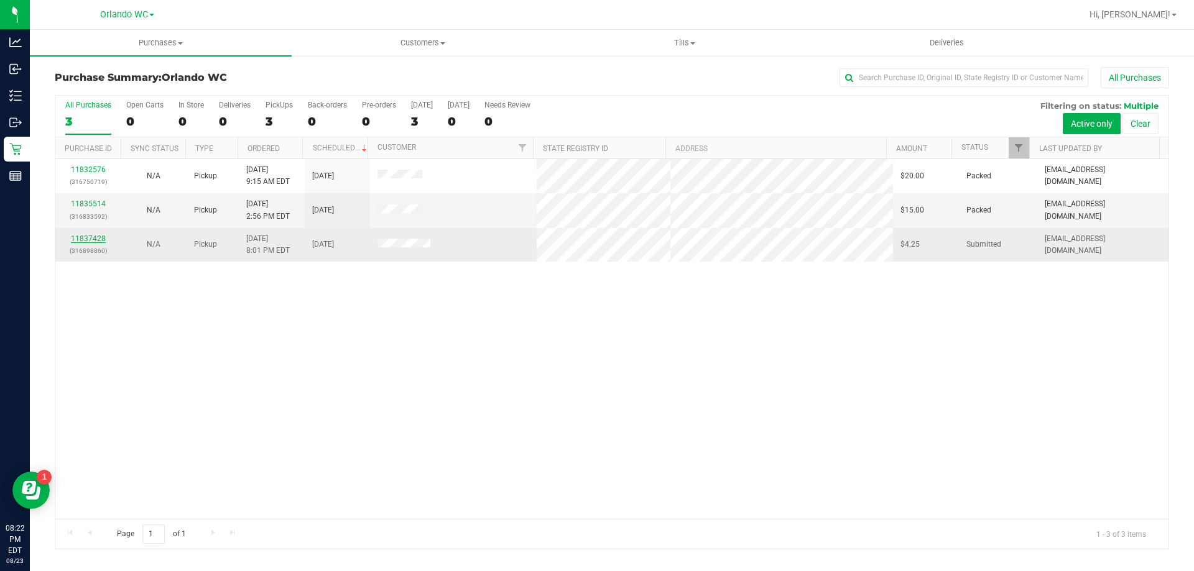
click at [77, 235] on link "11837428" at bounding box center [88, 238] width 35 height 9
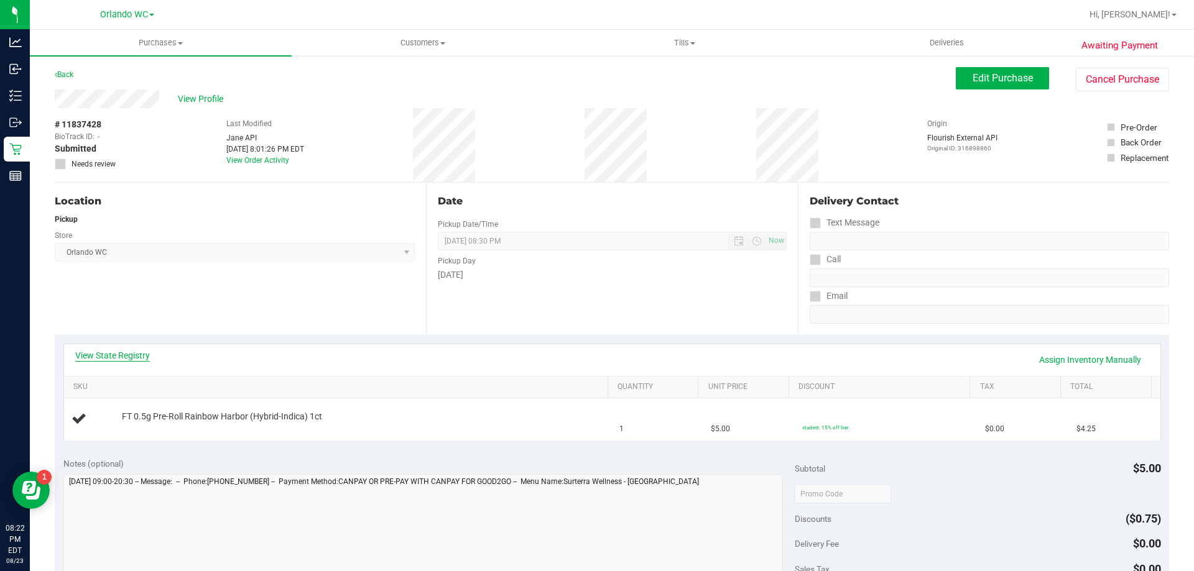
click at [138, 352] on link "View State Registry" at bounding box center [112, 355] width 75 height 12
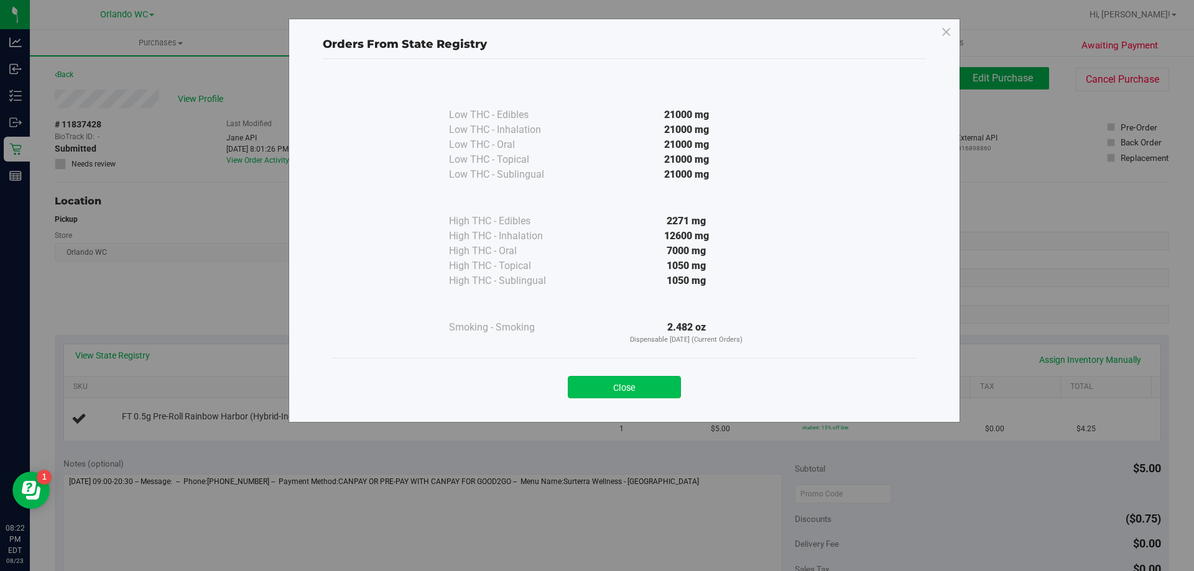
click at [619, 386] on button "Close" at bounding box center [624, 387] width 113 height 22
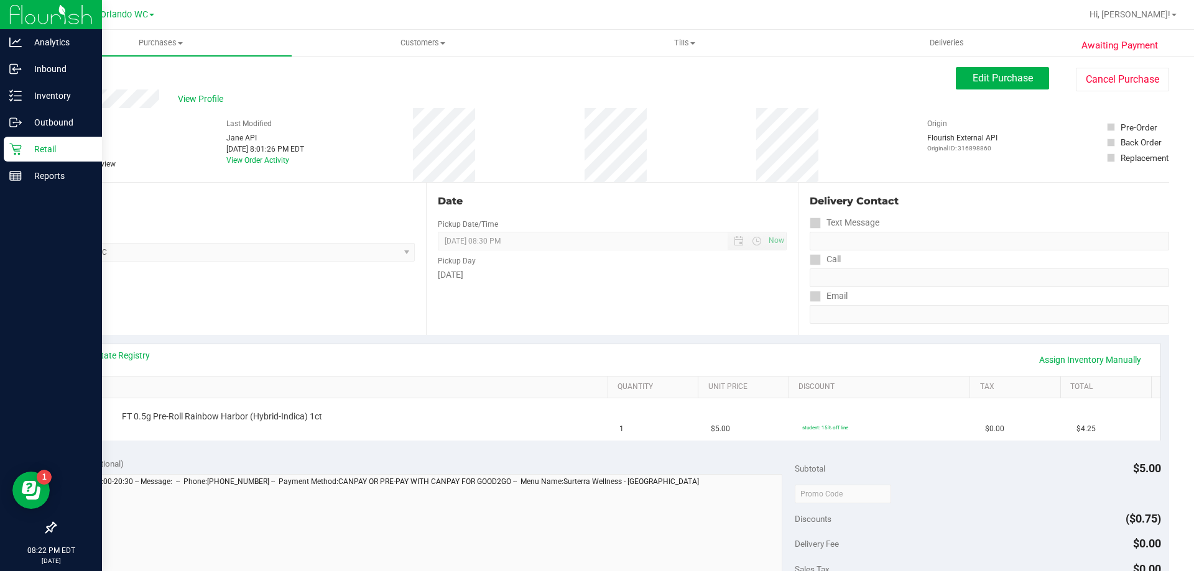
click at [0, 152] on link "Retail" at bounding box center [51, 150] width 102 height 27
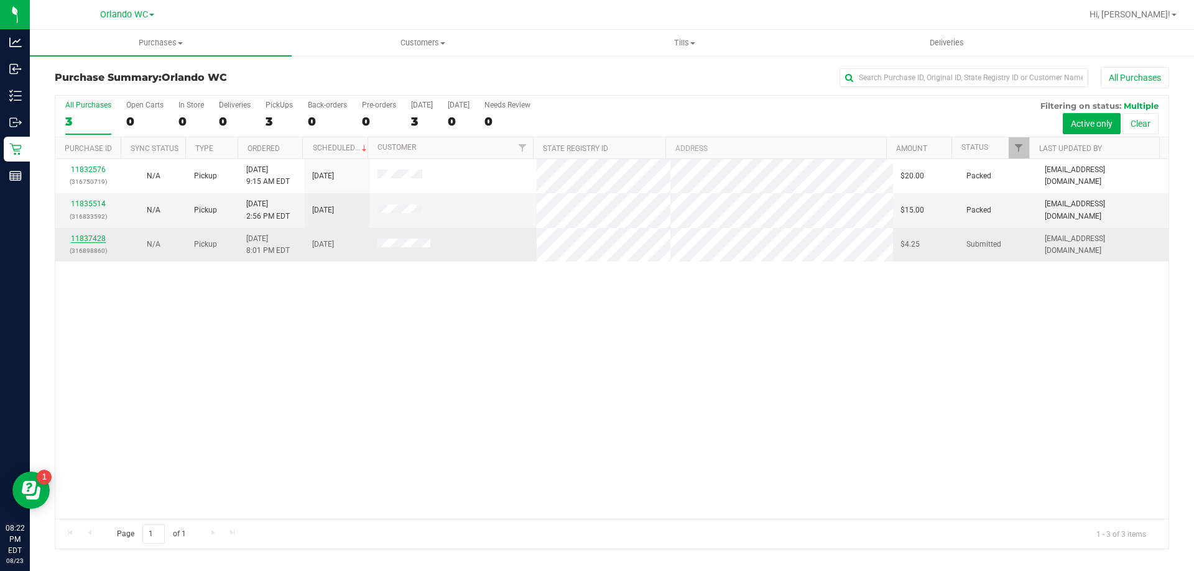
click at [100, 239] on link "11837428" at bounding box center [88, 238] width 35 height 9
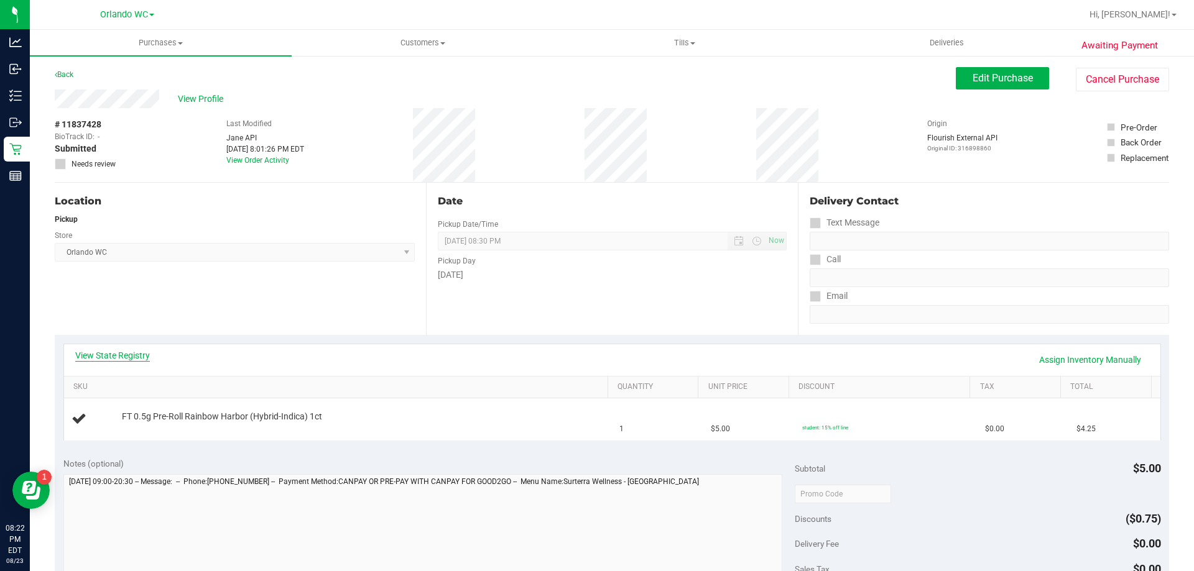
click at [144, 355] on link "View State Registry" at bounding box center [112, 355] width 75 height 12
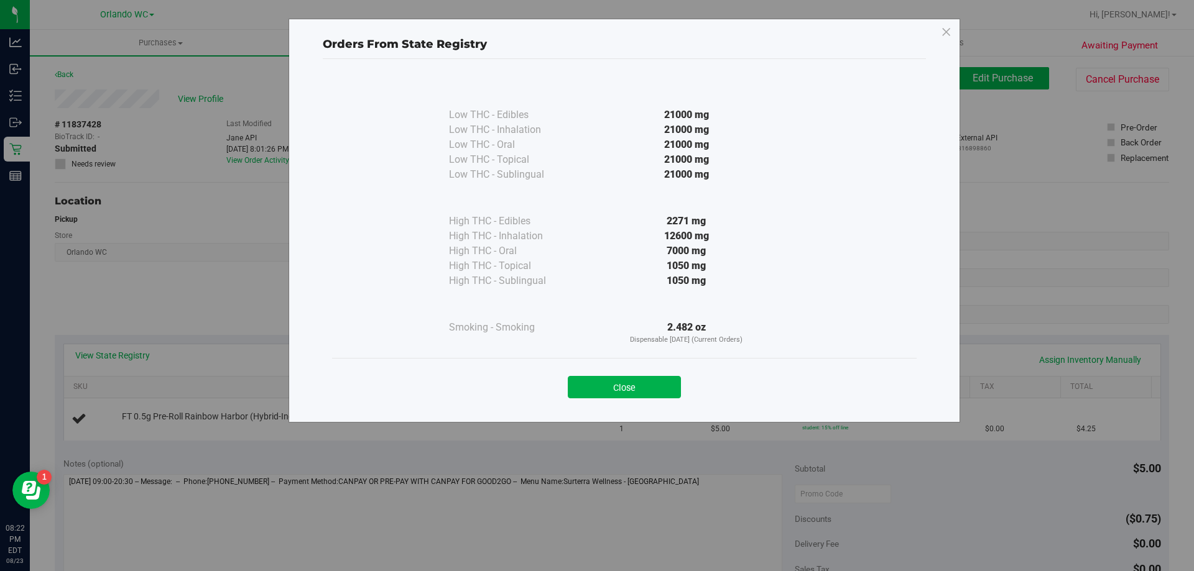
click at [631, 369] on div "Close" at bounding box center [624, 383] width 566 height 31
click at [630, 377] on button "Close" at bounding box center [624, 387] width 113 height 22
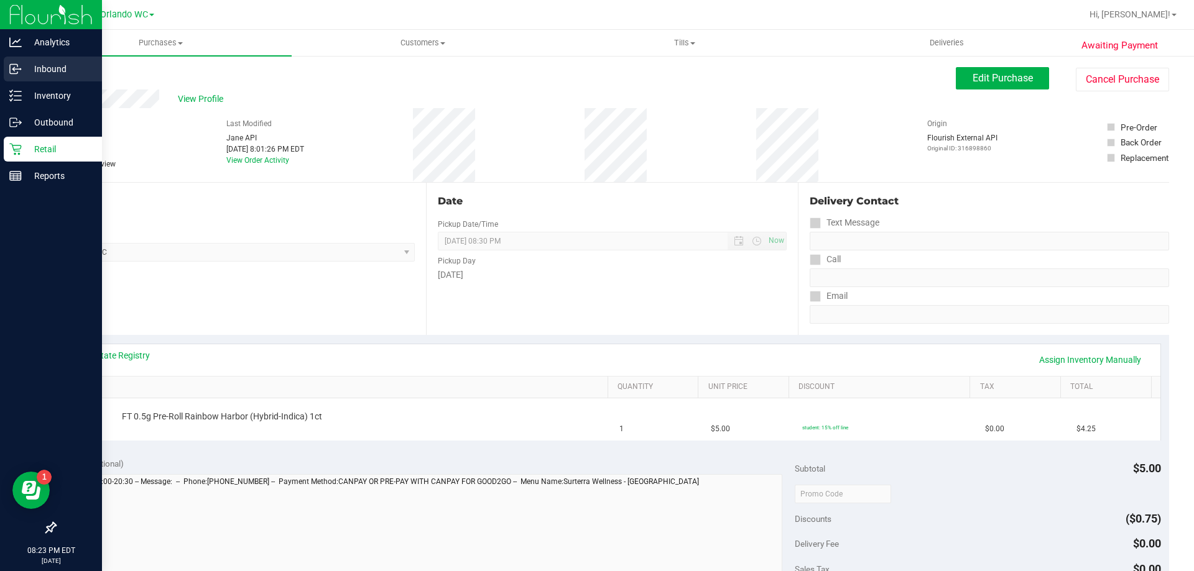
click at [37, 60] on div "Inbound" at bounding box center [53, 69] width 98 height 25
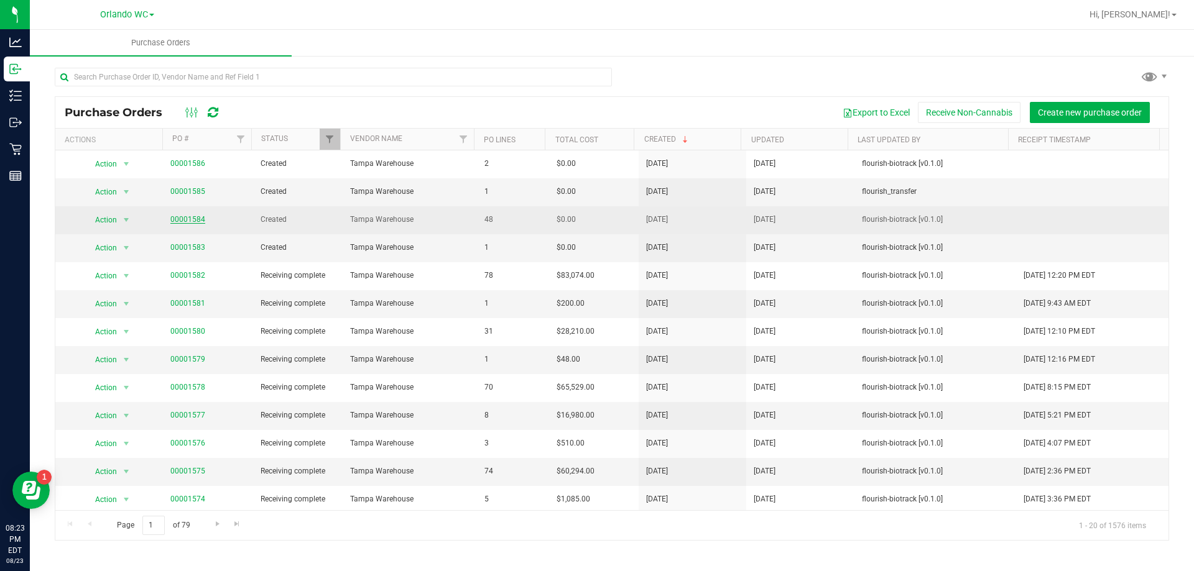
click at [190, 218] on link "00001584" at bounding box center [187, 219] width 35 height 9
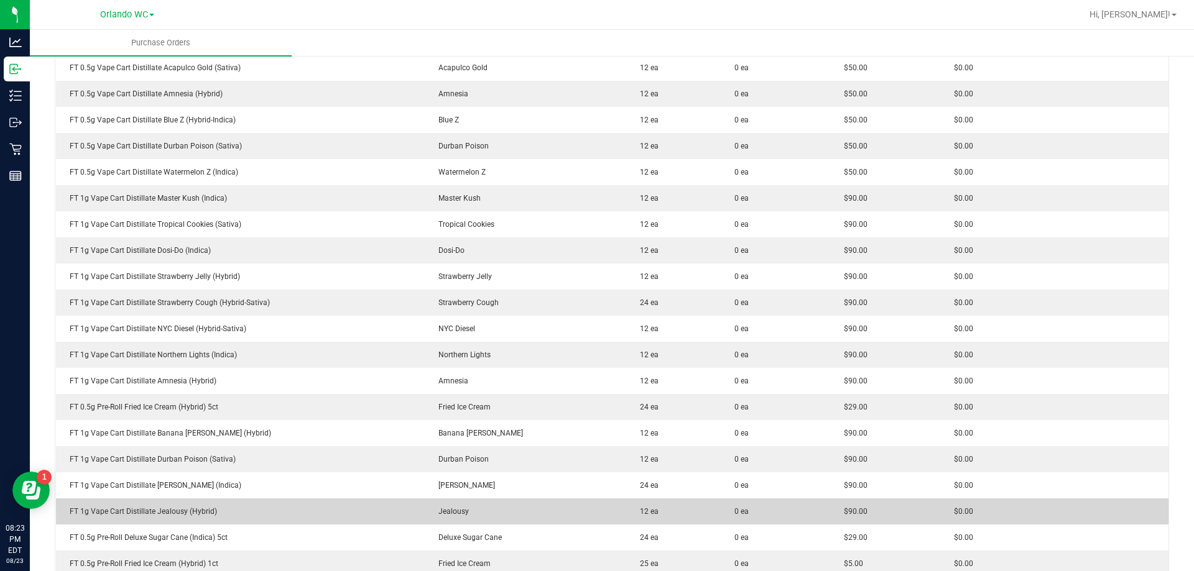
scroll to position [560, 0]
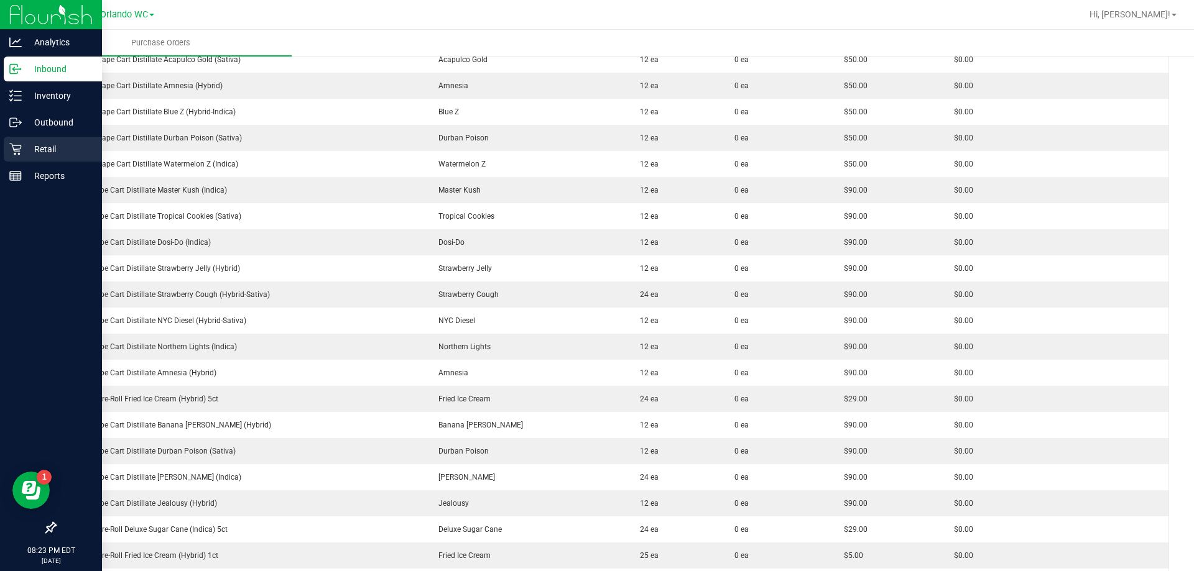
click at [22, 150] on p "Retail" at bounding box center [59, 149] width 75 height 15
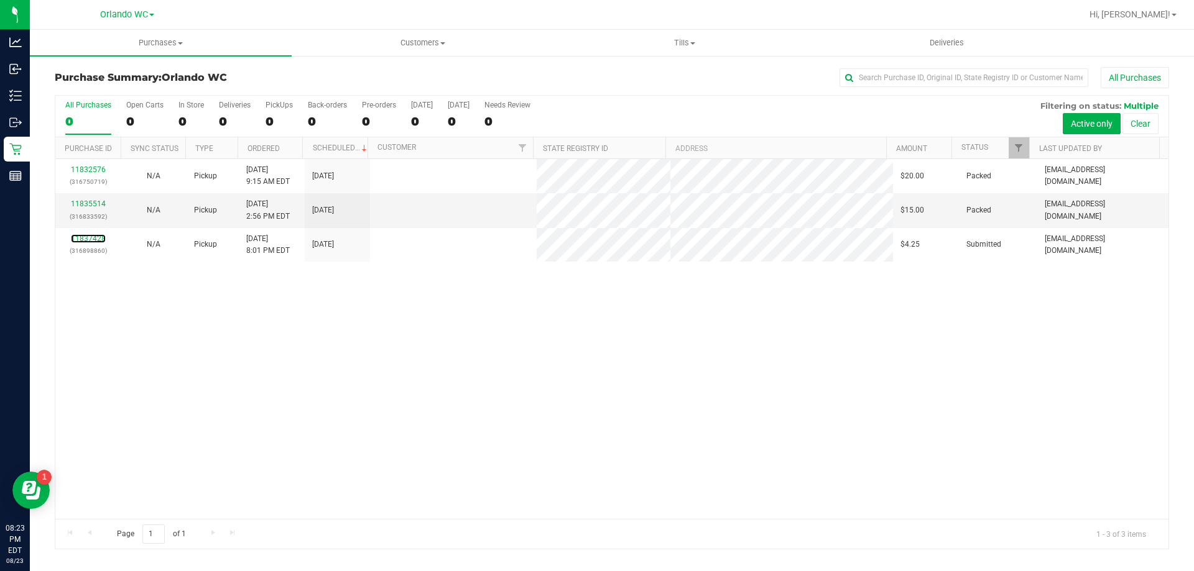
click at [96, 241] on link "11837428" at bounding box center [88, 238] width 35 height 9
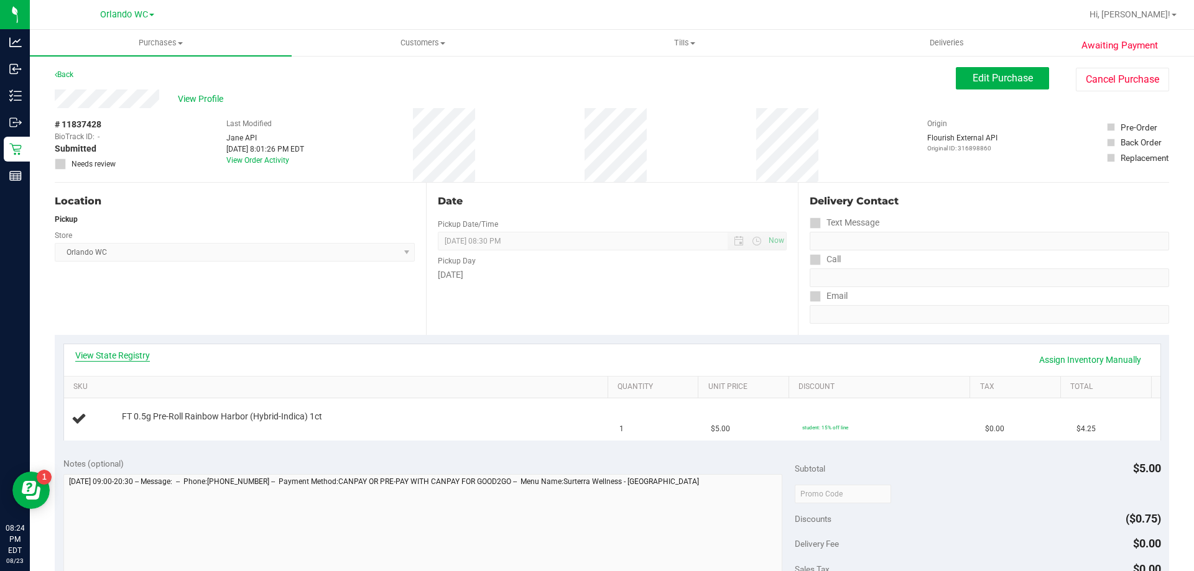
click at [134, 355] on link "View State Registry" at bounding box center [112, 355] width 75 height 12
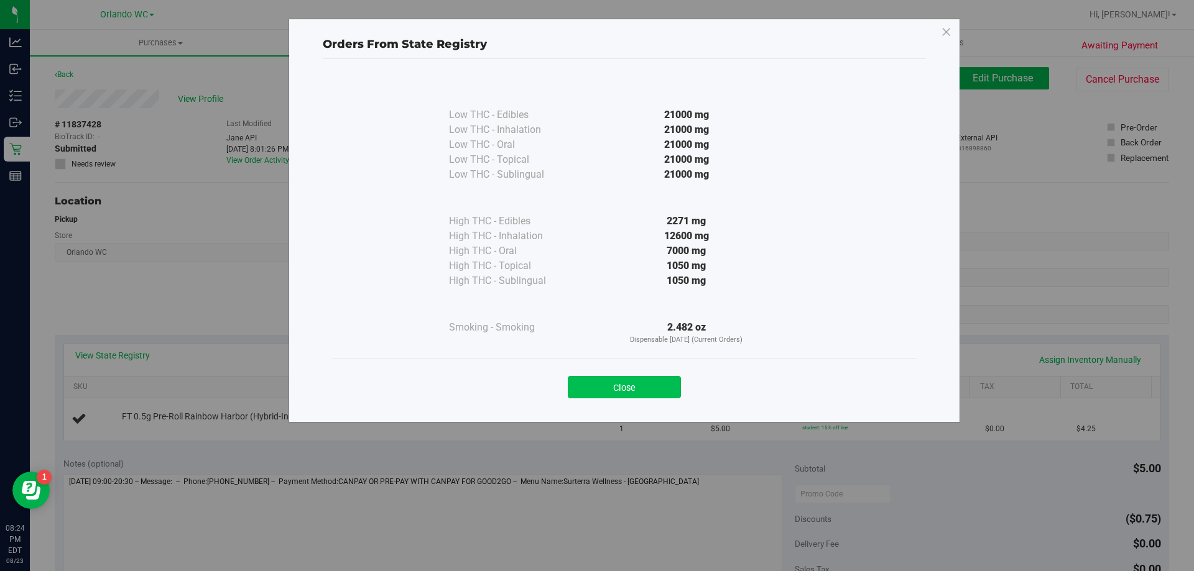
click at [670, 381] on button "Close" at bounding box center [624, 387] width 113 height 22
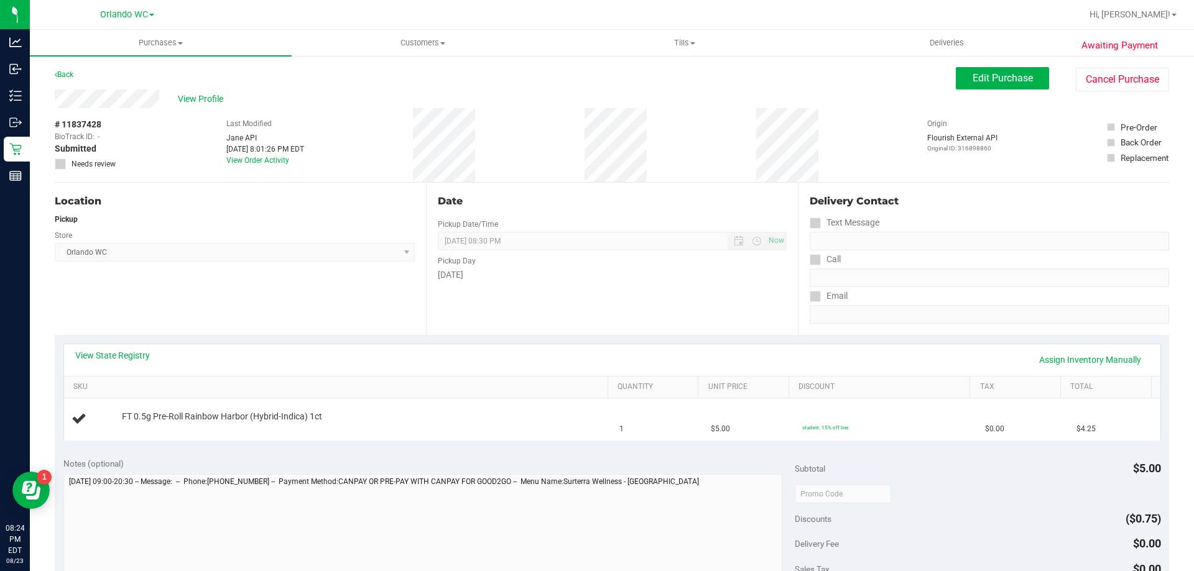
click at [272, 234] on div "Store" at bounding box center [235, 234] width 360 height 18
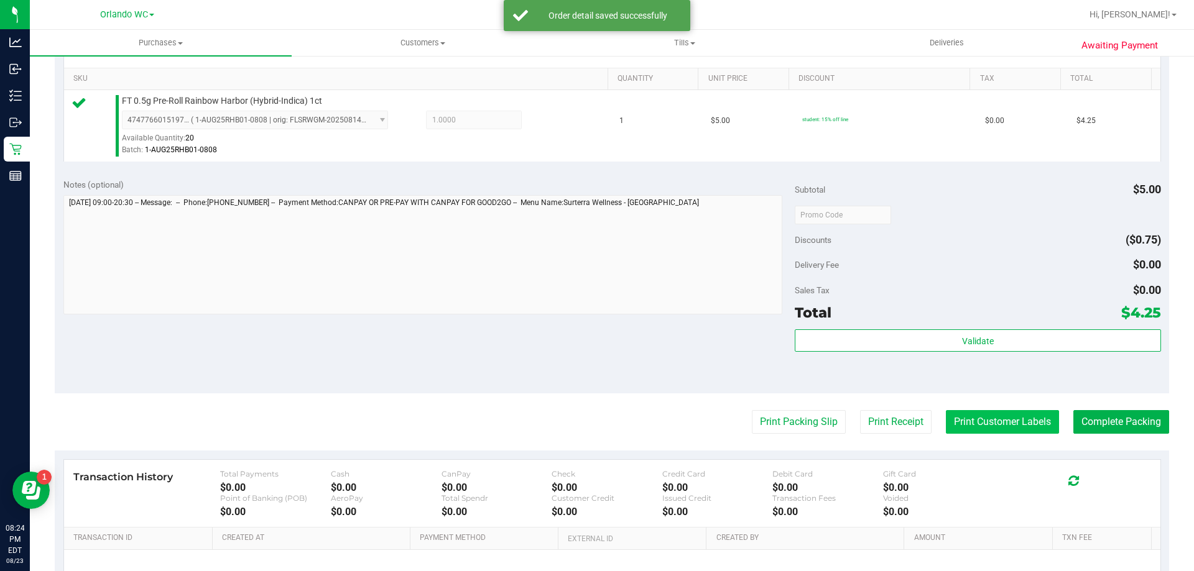
scroll to position [435, 0]
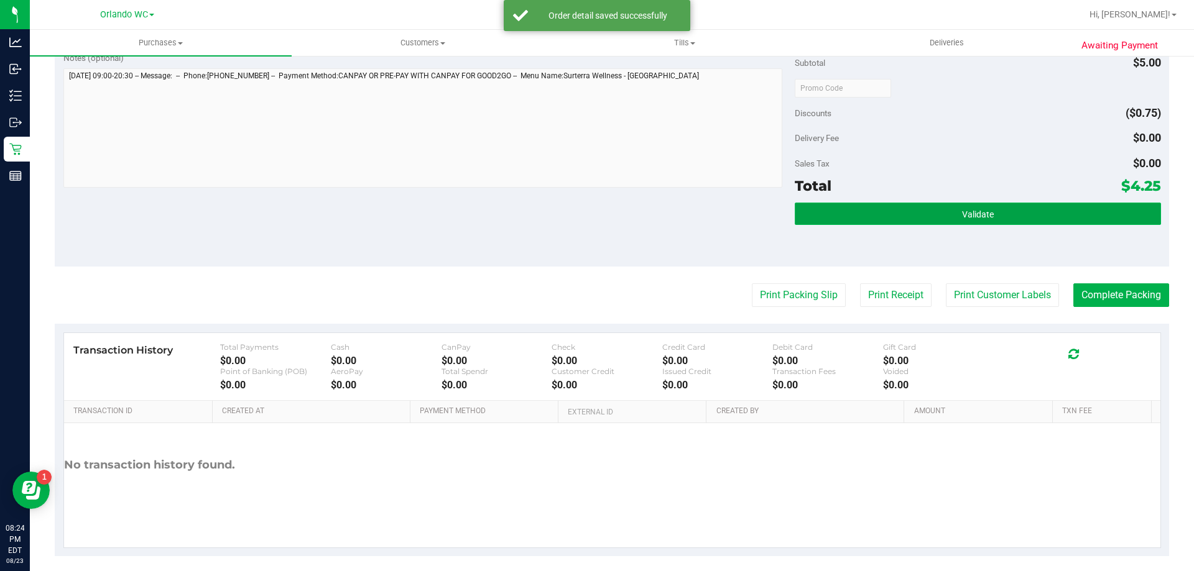
click at [1022, 216] on button "Validate" at bounding box center [978, 214] width 366 height 22
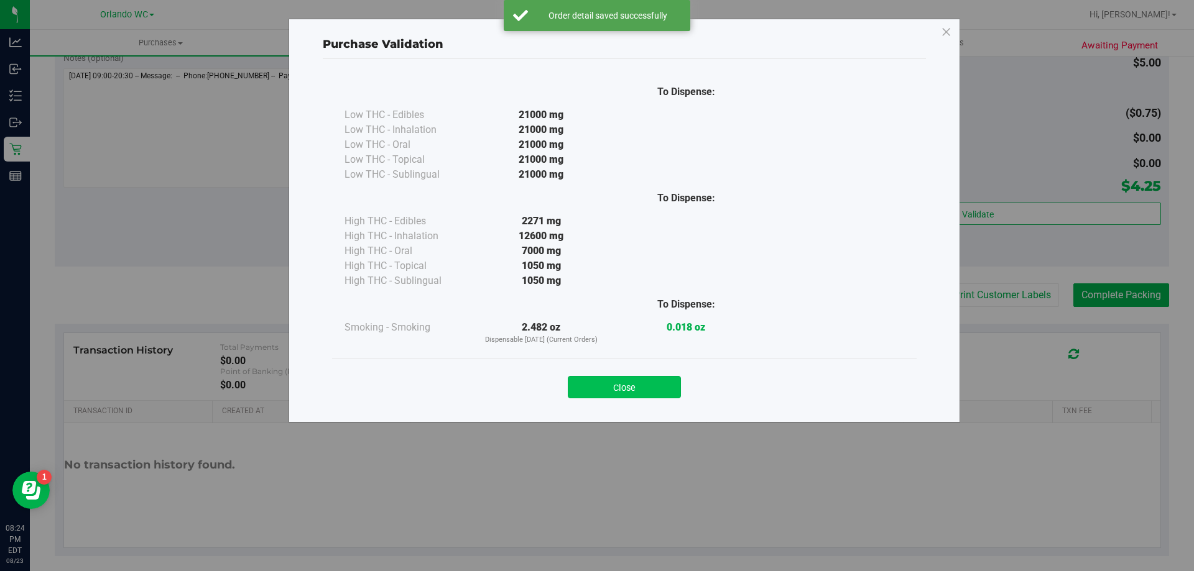
click at [598, 389] on button "Close" at bounding box center [624, 387] width 113 height 22
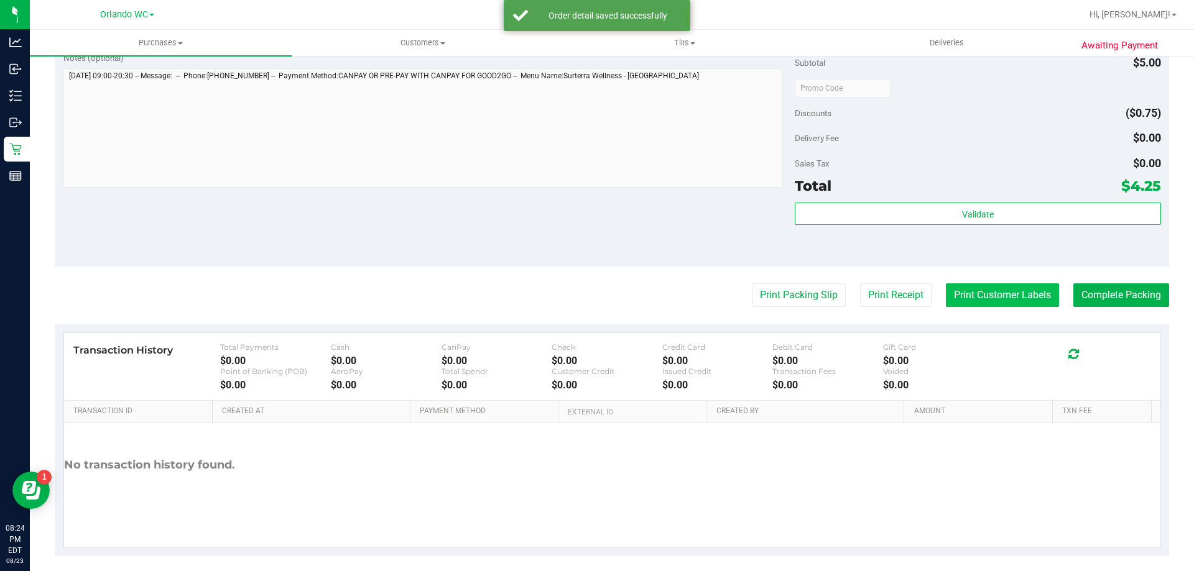
click at [975, 297] on button "Print Customer Labels" at bounding box center [1002, 296] width 113 height 24
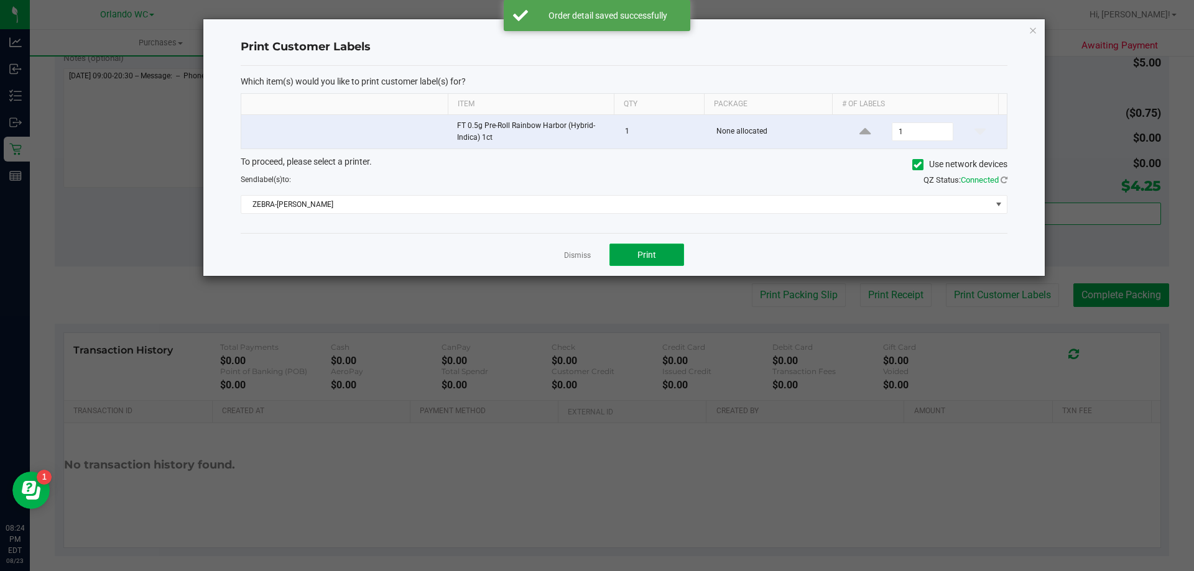
click at [655, 265] on button "Print" at bounding box center [646, 255] width 75 height 22
click at [591, 260] on div "Dismiss Print" at bounding box center [624, 254] width 767 height 43
click at [583, 254] on link "Dismiss" at bounding box center [577, 256] width 27 height 11
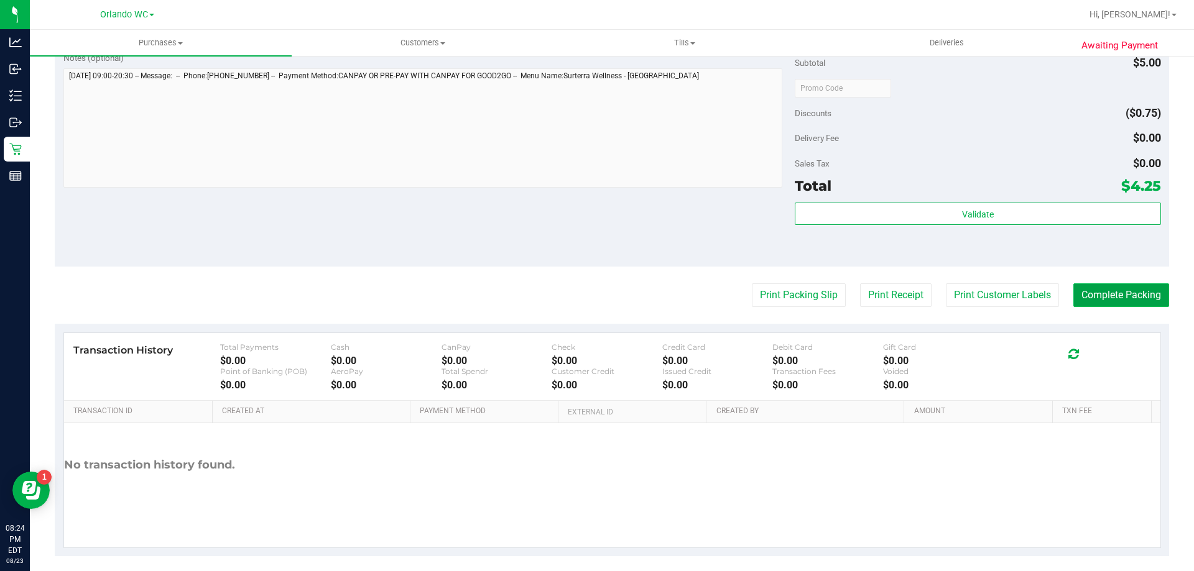
click at [1138, 286] on button "Complete Packing" at bounding box center [1121, 296] width 96 height 24
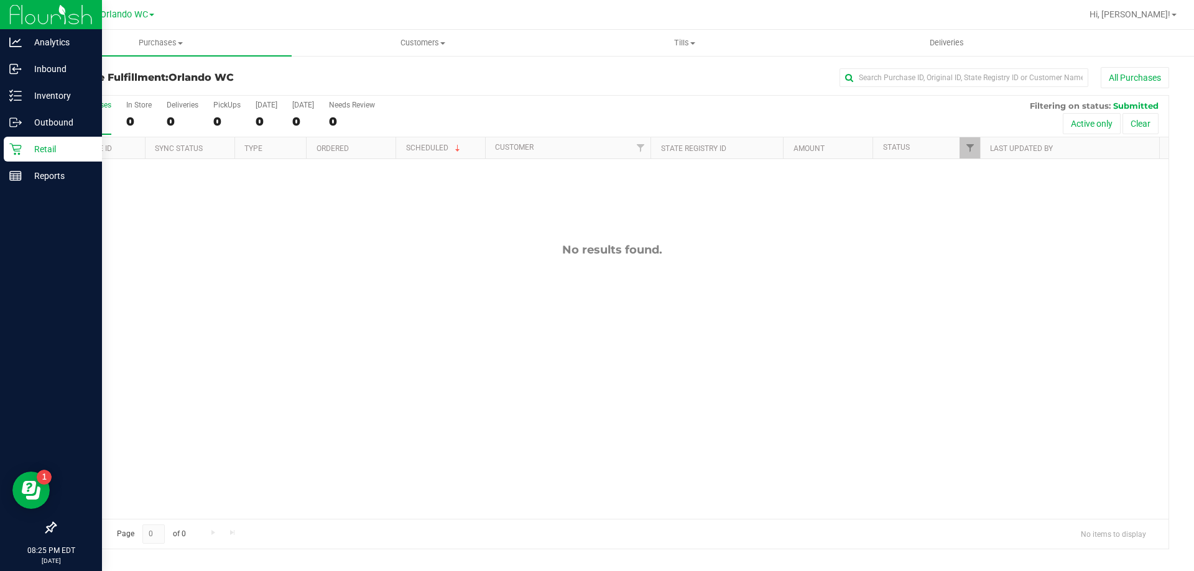
click at [16, 152] on icon at bounding box center [15, 149] width 12 height 12
